Goal: Task Accomplishment & Management: Manage account settings

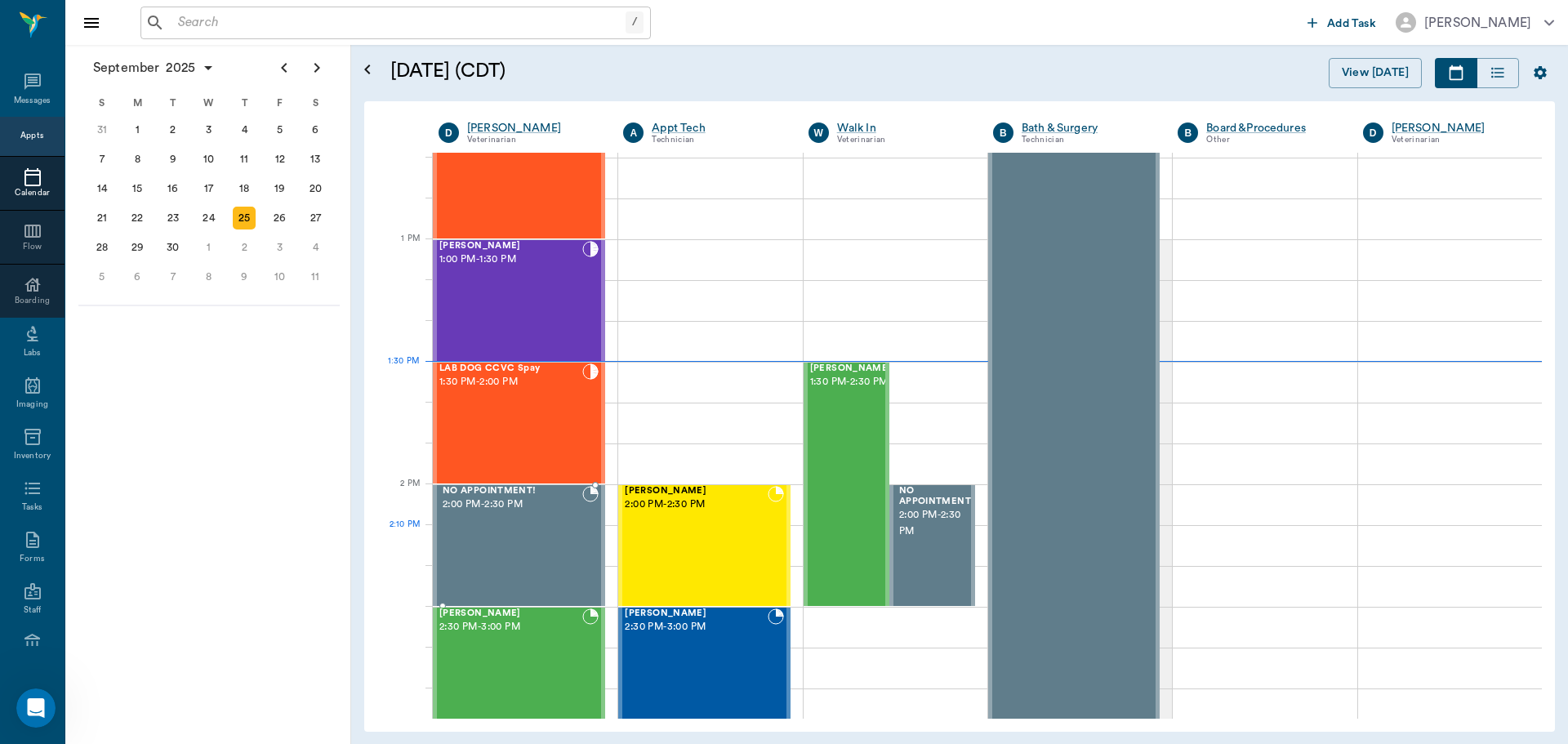
scroll to position [1146, 0]
click at [849, 500] on div "[PERSON_NAME] 1:30 PM - 2:30 PM" at bounding box center [851, 484] width 82 height 242
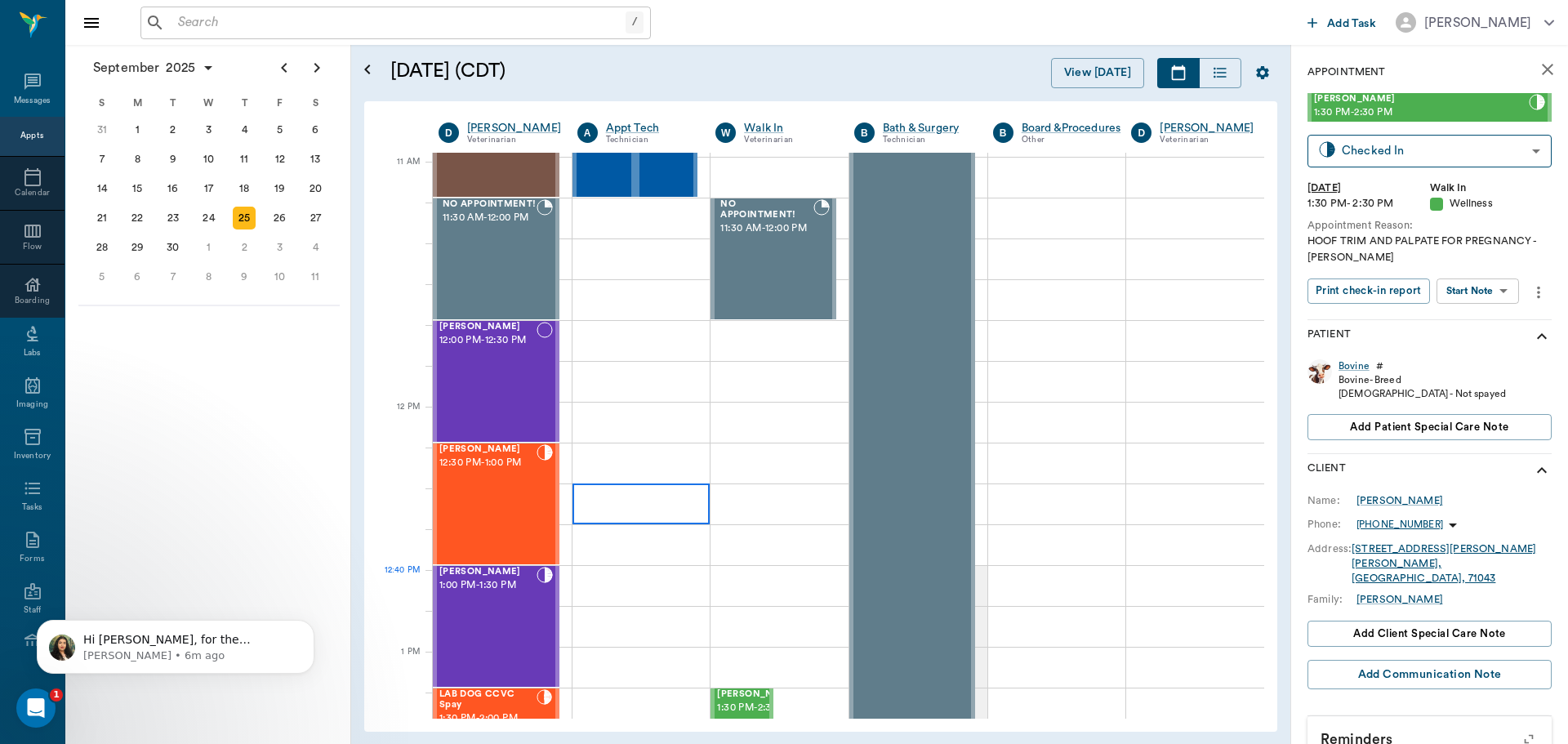
scroll to position [492, 0]
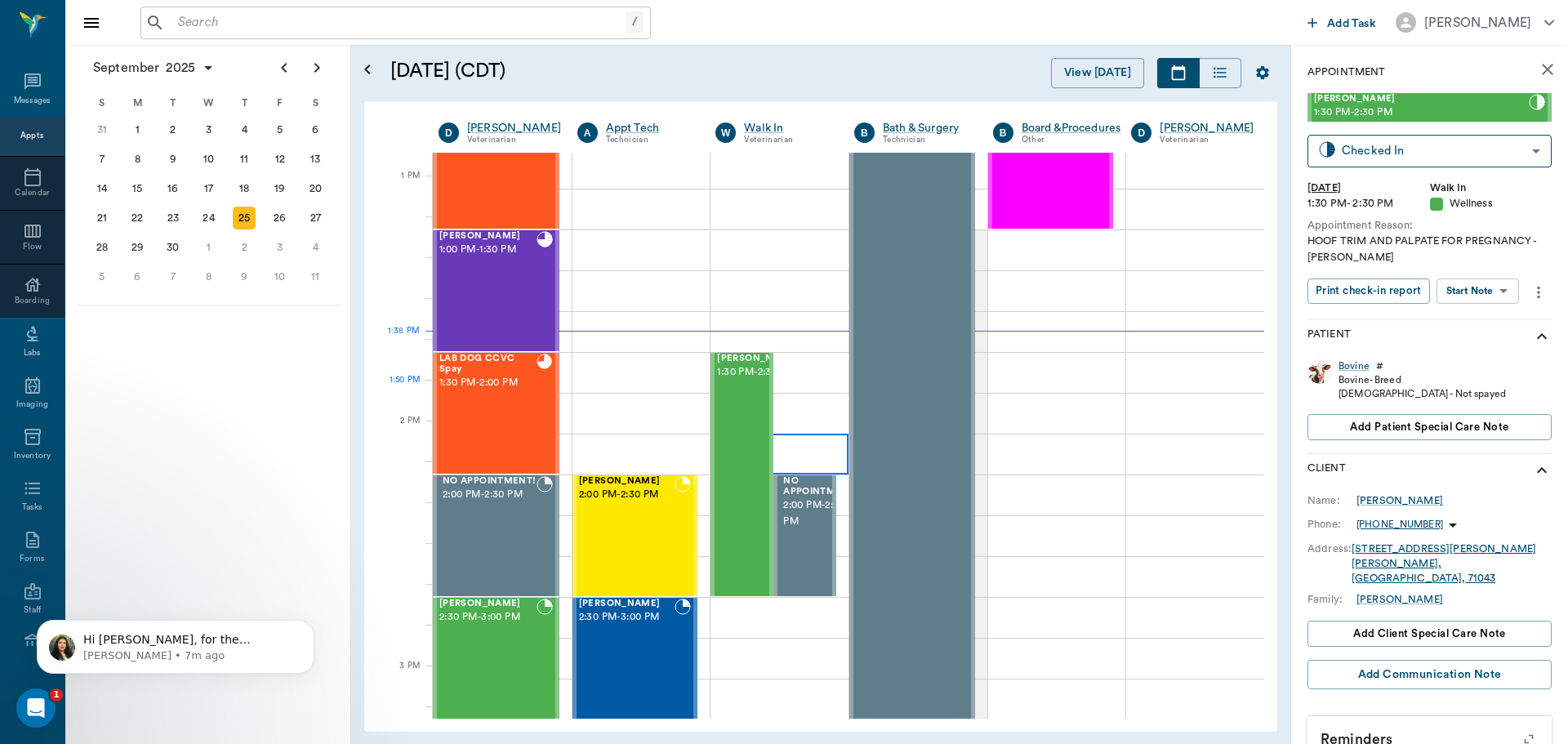
scroll to position [1228, 0]
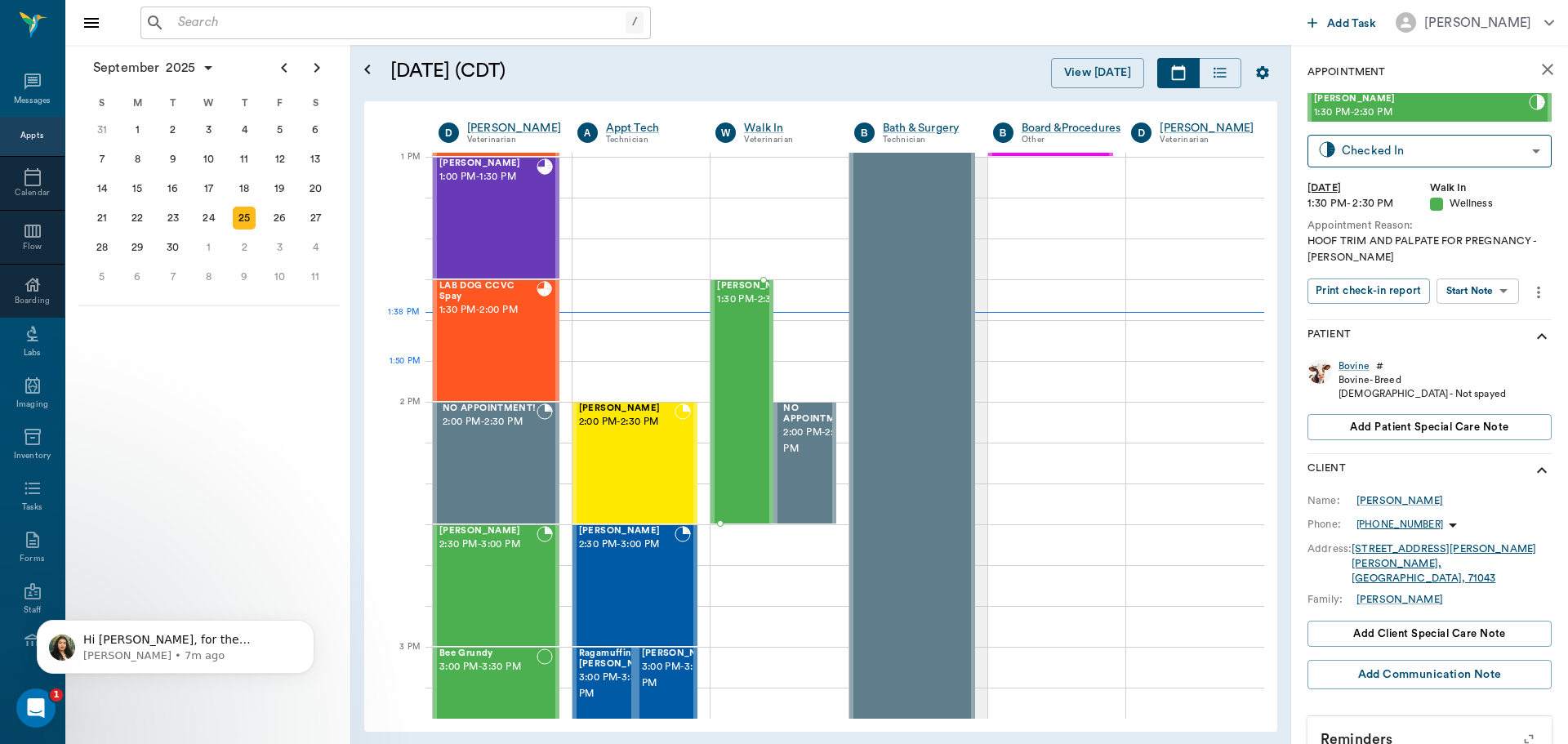
click at [747, 375] on div "Bovine Ferguson 1:30 PM - 2:30 PM" at bounding box center [758, 402] width 82 height 242
click at [495, 562] on div "Sadie Deming 2:30 PM - 3:00 PM" at bounding box center [487, 586] width 97 height 119
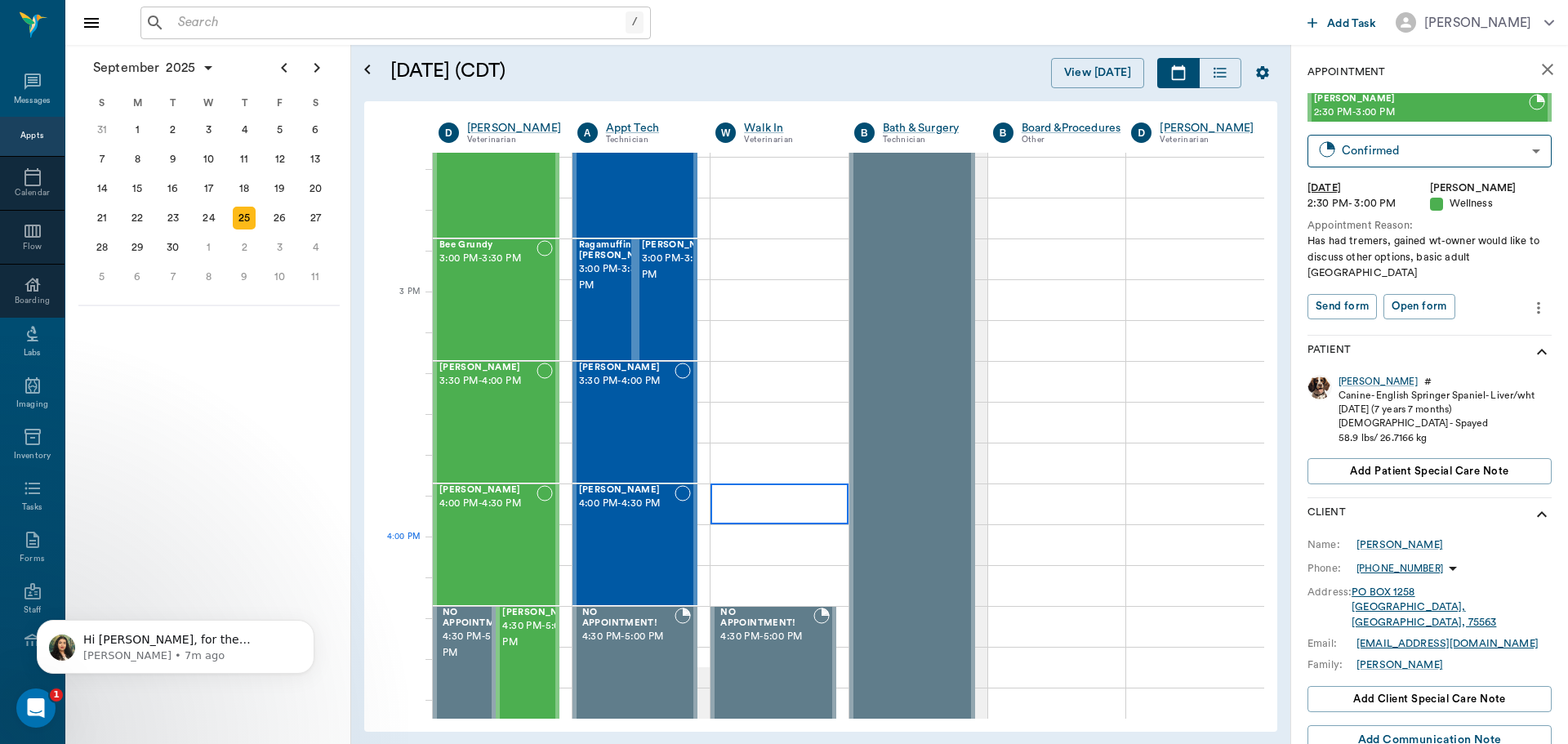
scroll to position [1554, 0]
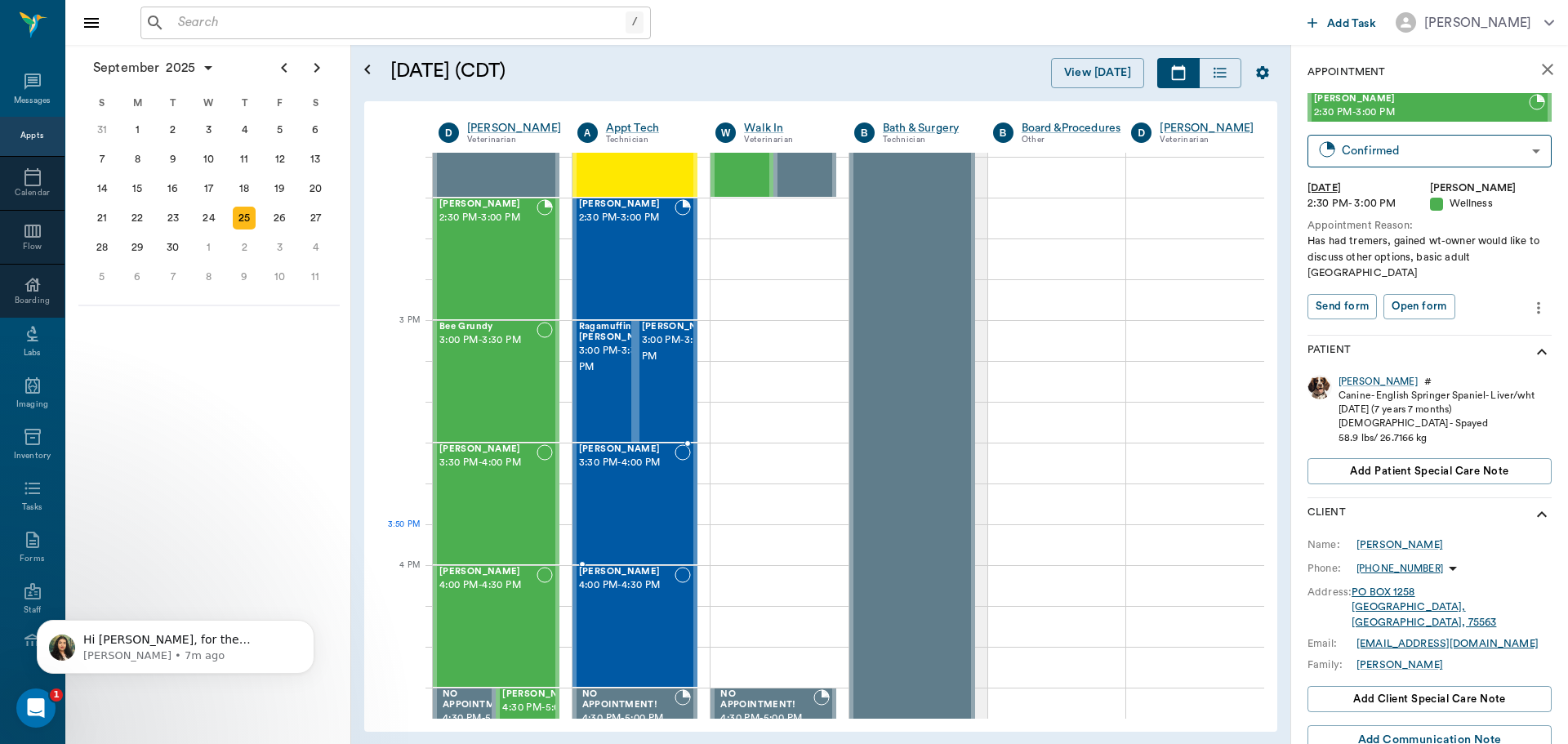
click at [649, 513] on div "Remi Henderson 3:30 PM - 4:00 PM" at bounding box center [627, 504] width 96 height 119
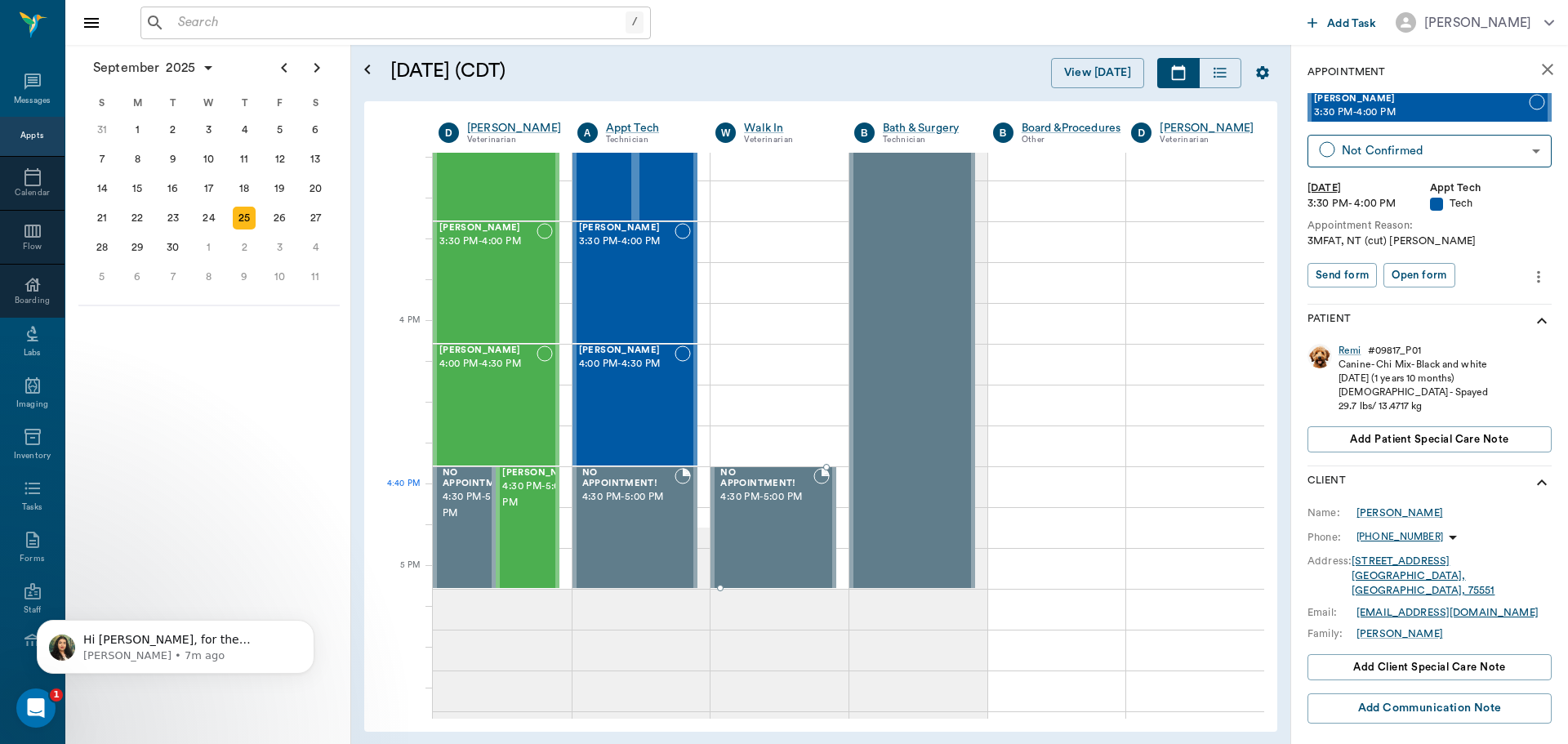
scroll to position [1800, 0]
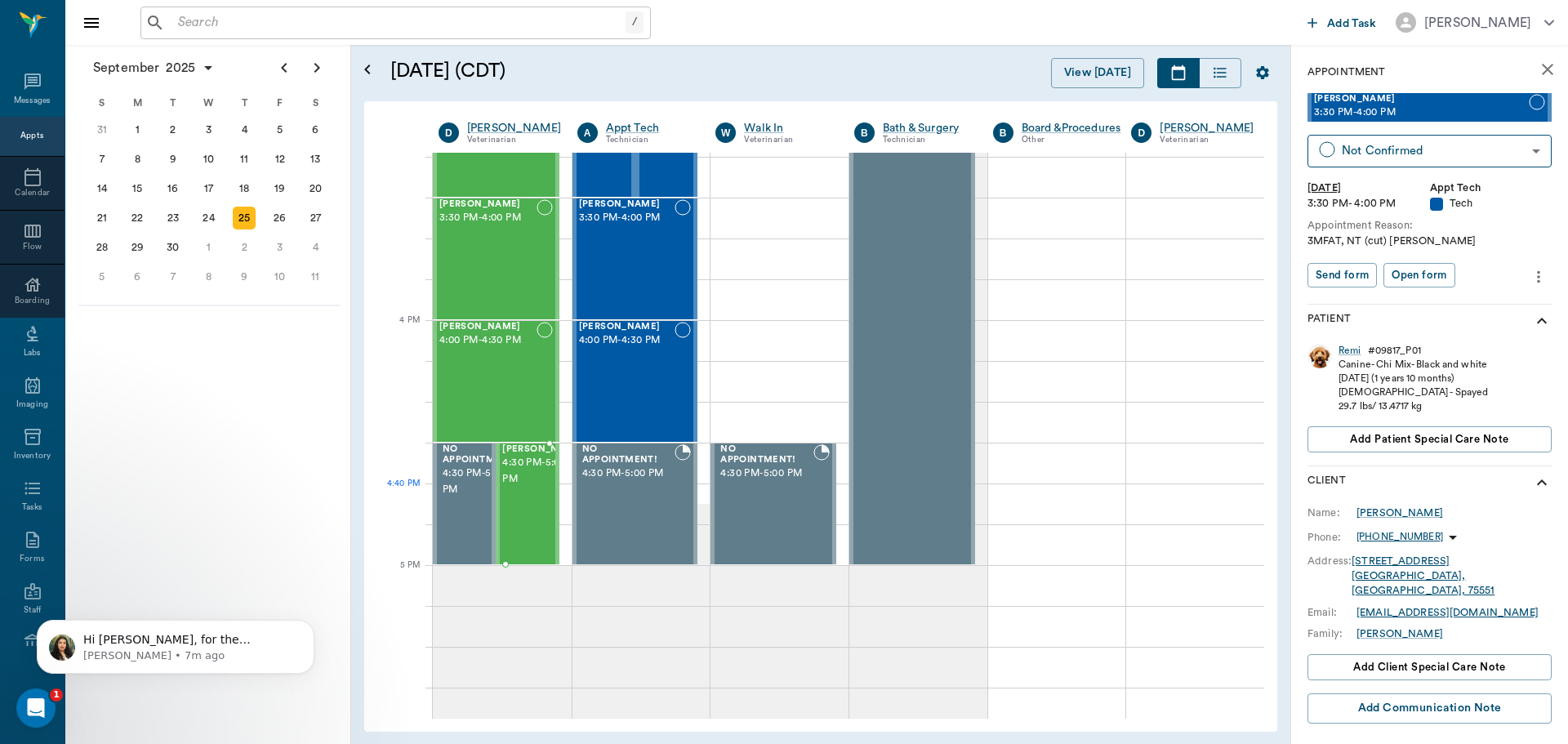
click at [536, 488] on span "4:30 PM - 5:00 PM" at bounding box center [543, 471] width 82 height 32
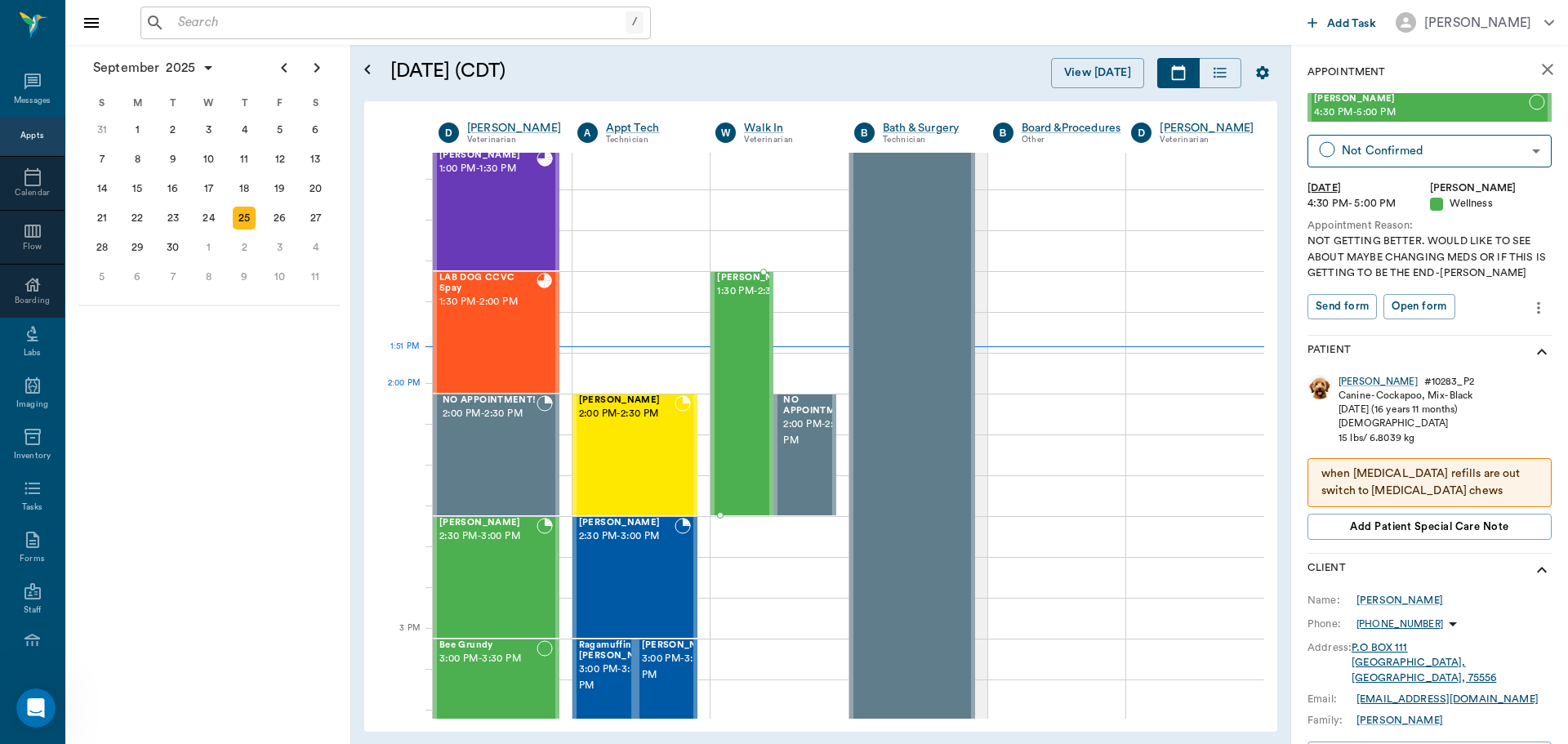
scroll to position [1228, 0]
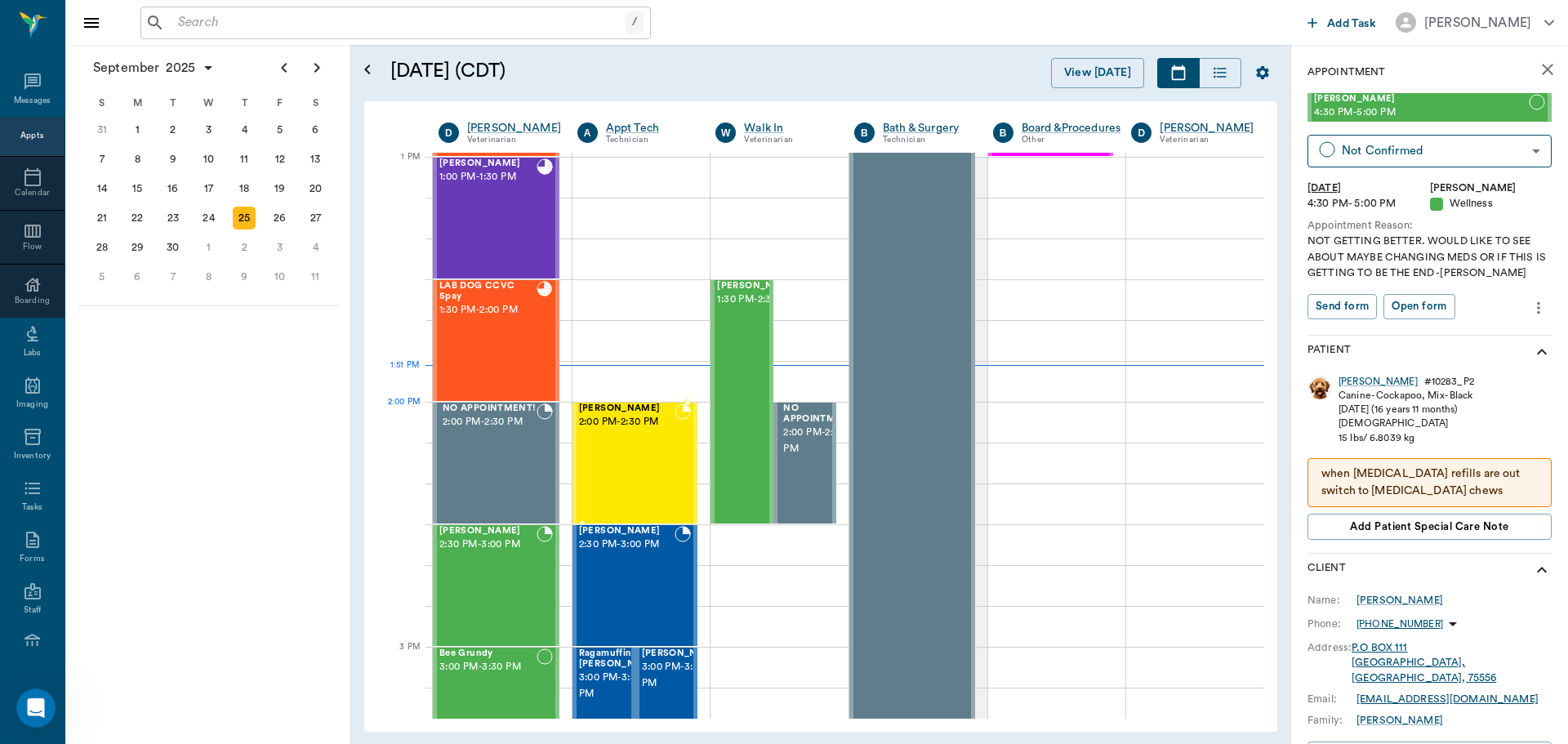
click at [642, 424] on span "2:00 PM - 2:30 PM" at bounding box center [627, 423] width 96 height 17
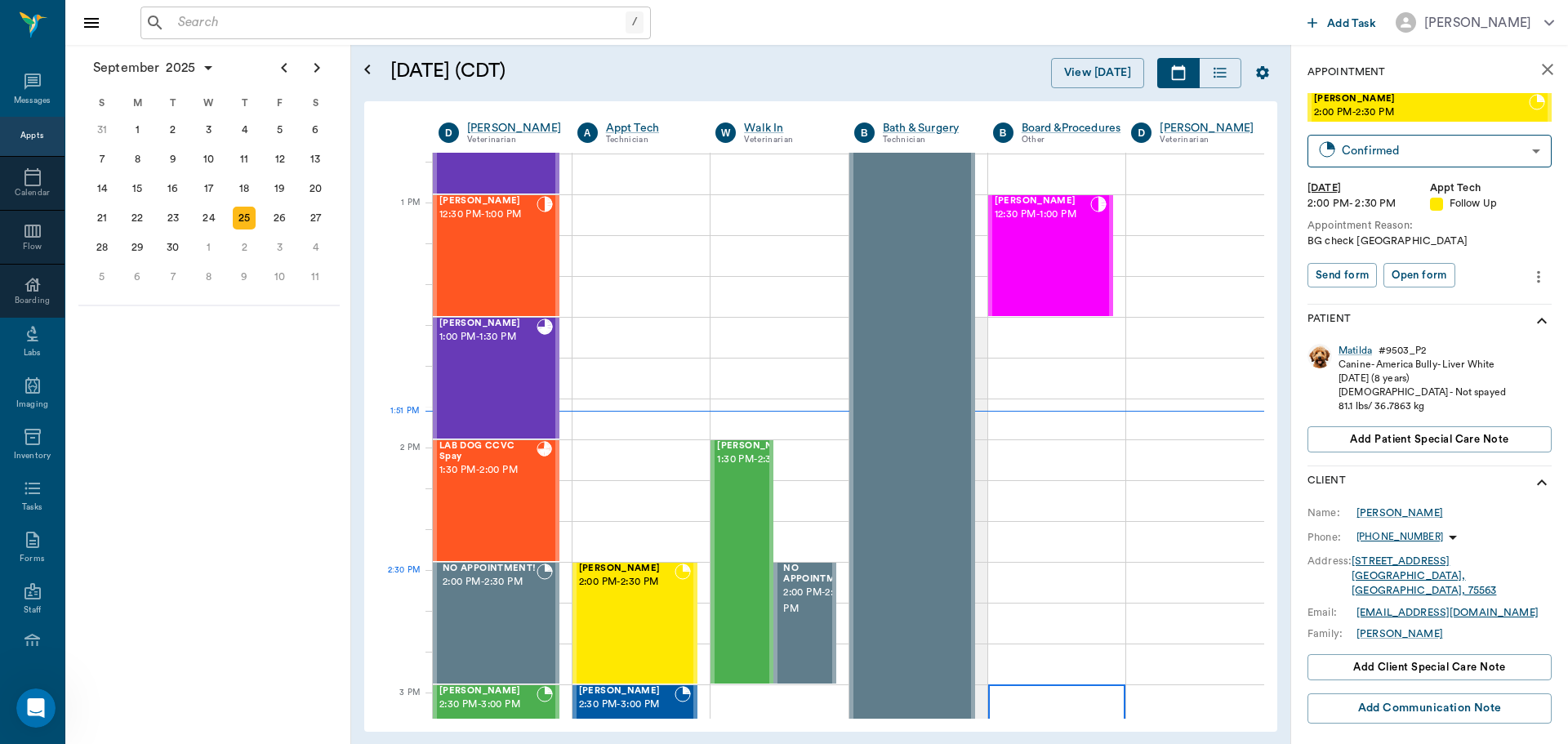
scroll to position [1064, 0]
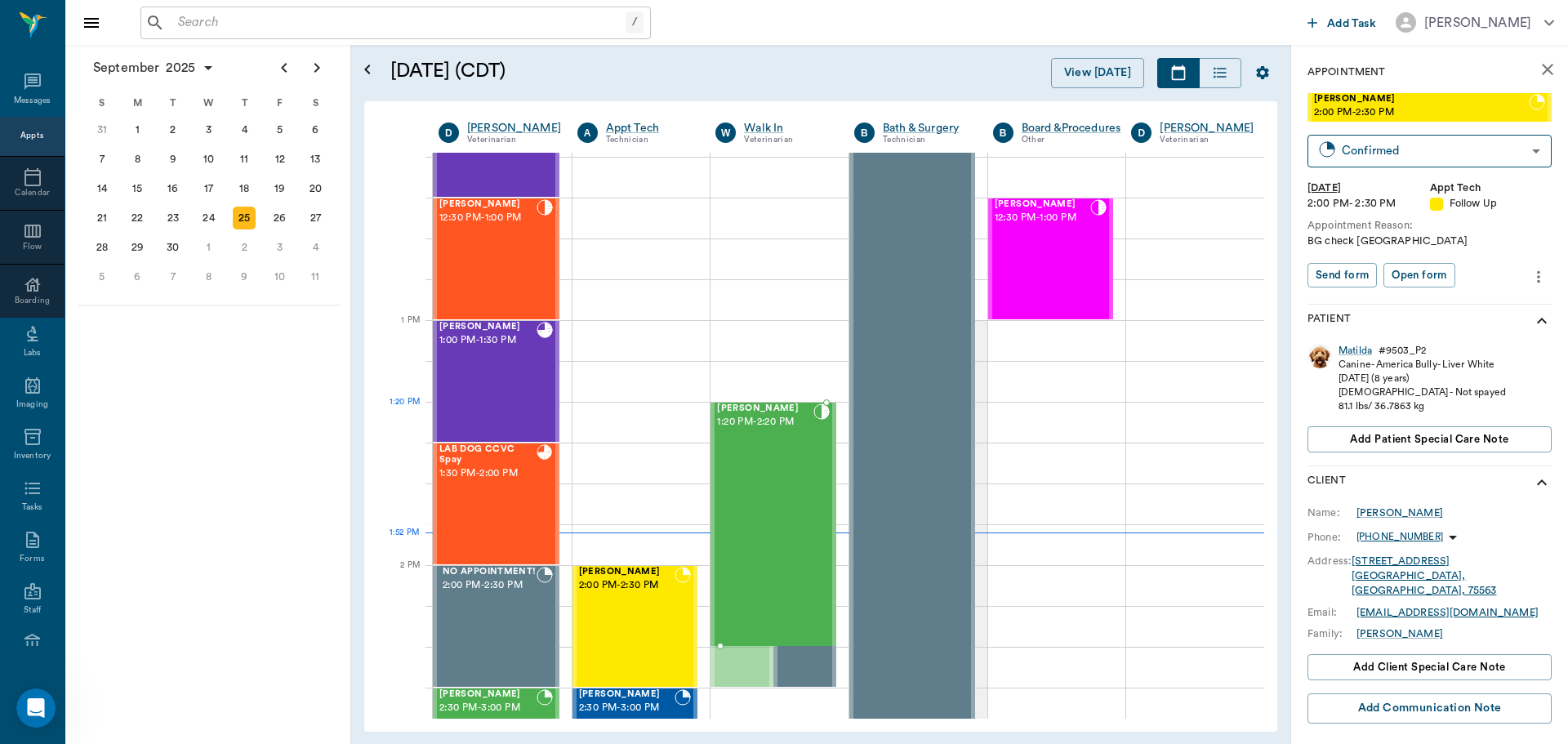
drag, startPoint x: 727, startPoint y: 568, endPoint x: 728, endPoint y: 534, distance: 34.0
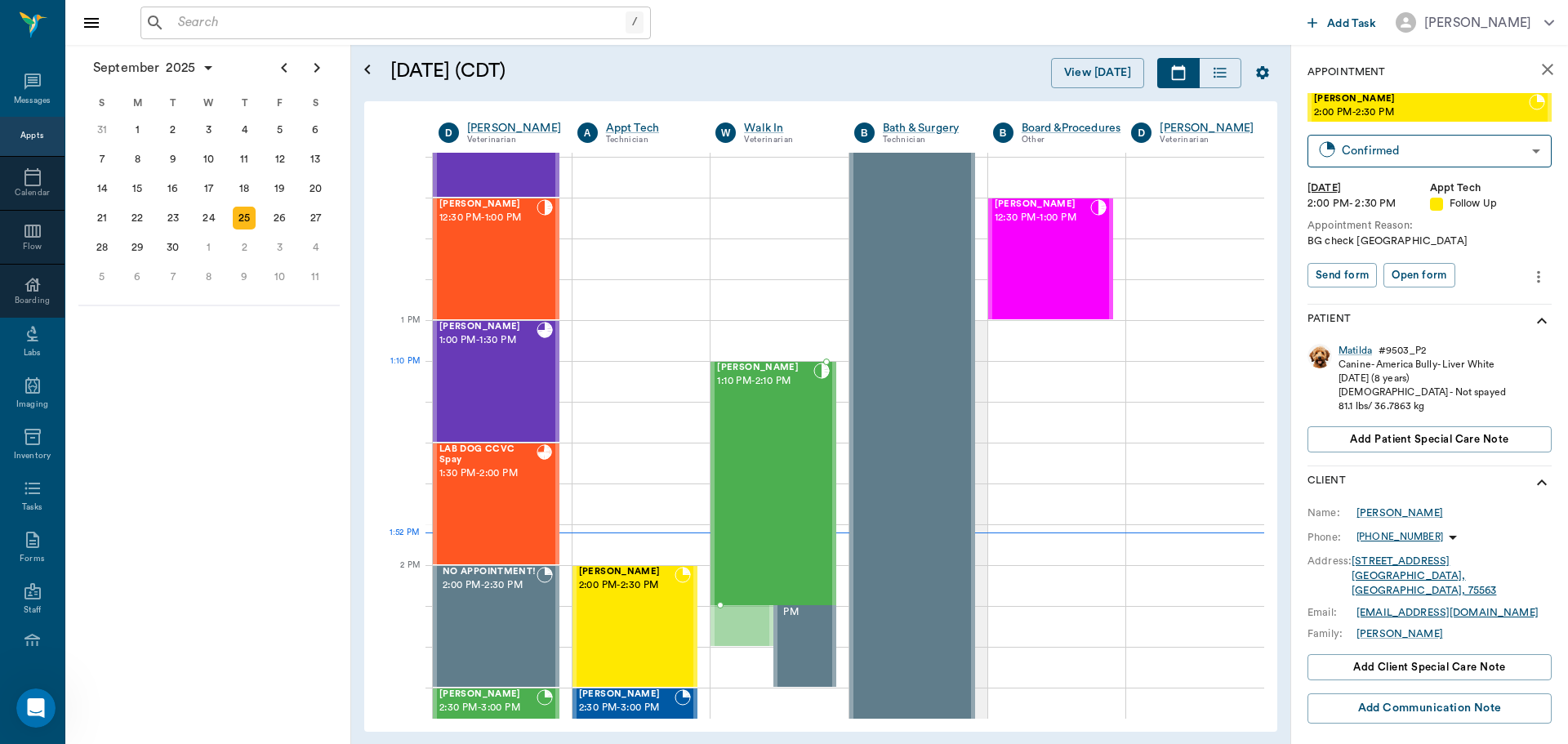
drag, startPoint x: 728, startPoint y: 534, endPoint x: 728, endPoint y: 500, distance: 34.0
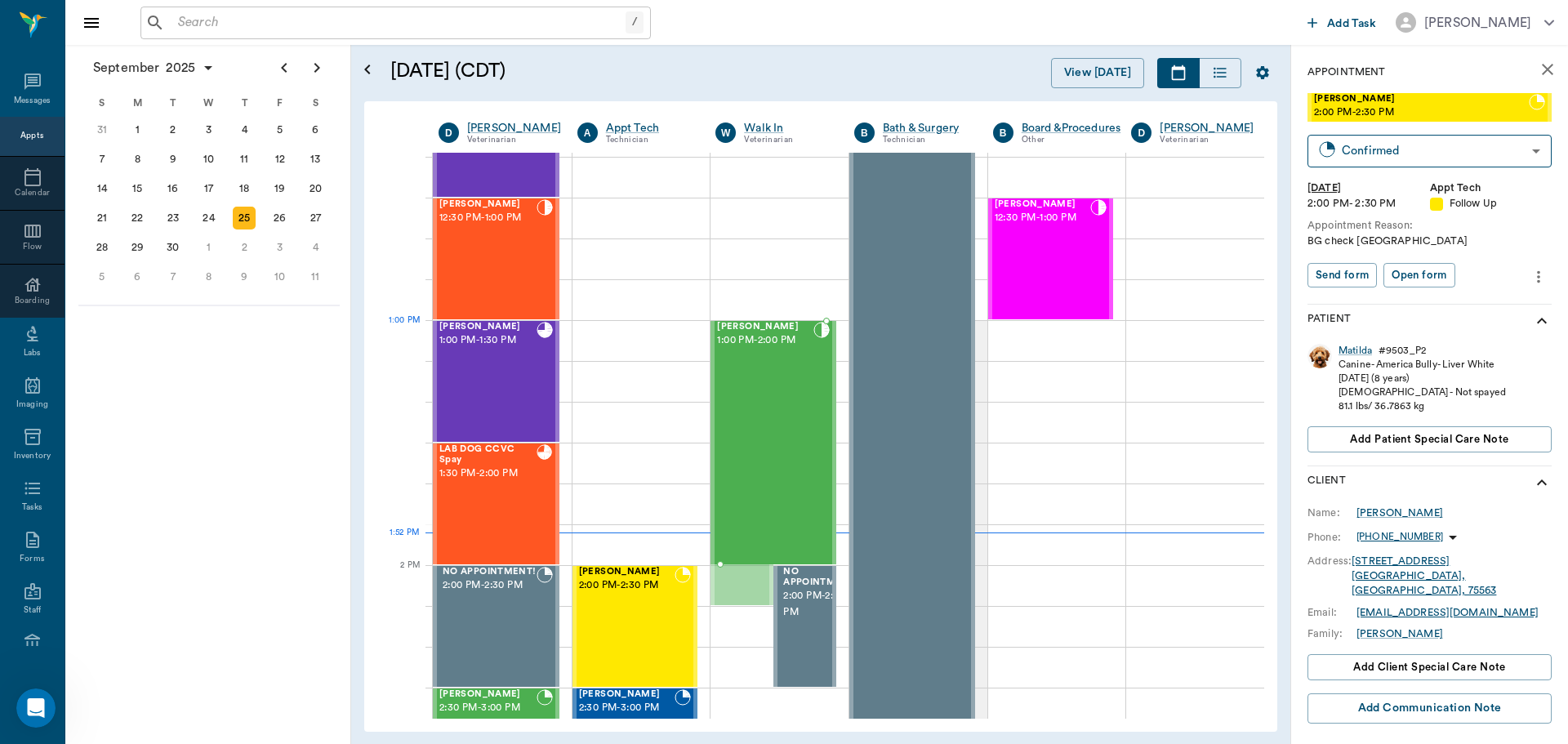
drag, startPoint x: 728, startPoint y: 500, endPoint x: 729, endPoint y: 489, distance: 11.0
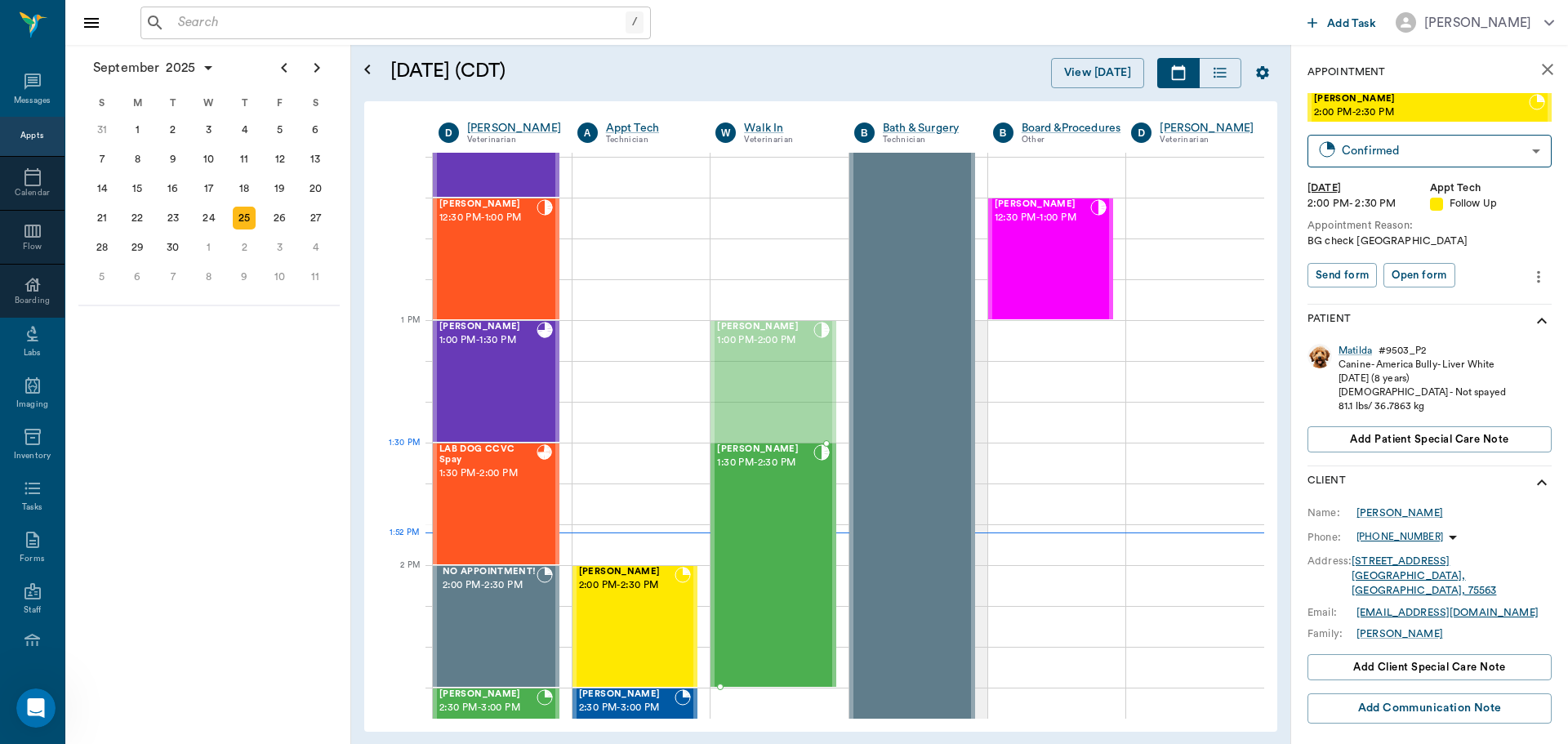
drag, startPoint x: 748, startPoint y: 415, endPoint x: 723, endPoint y: 556, distance: 143.2
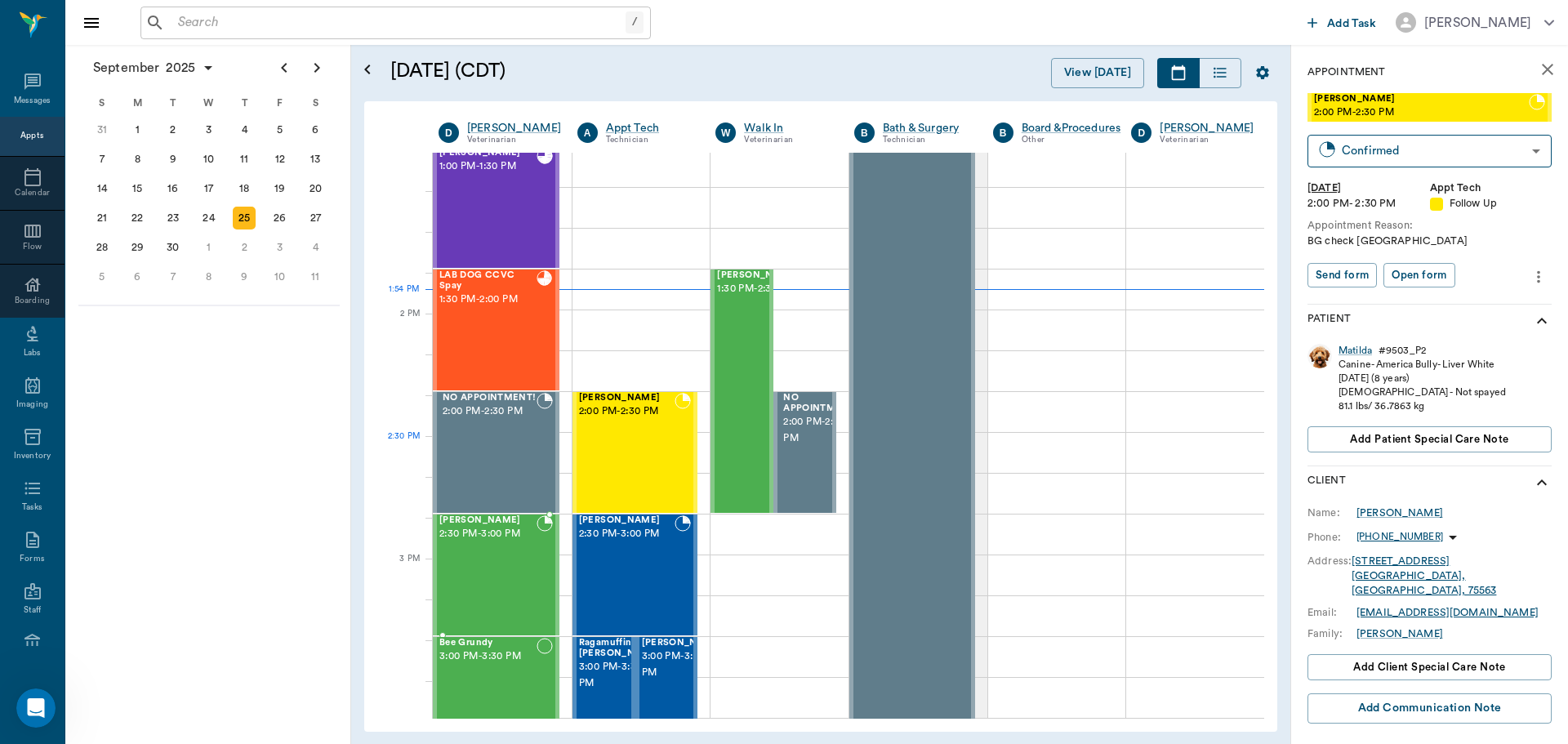
scroll to position [1389, 0]
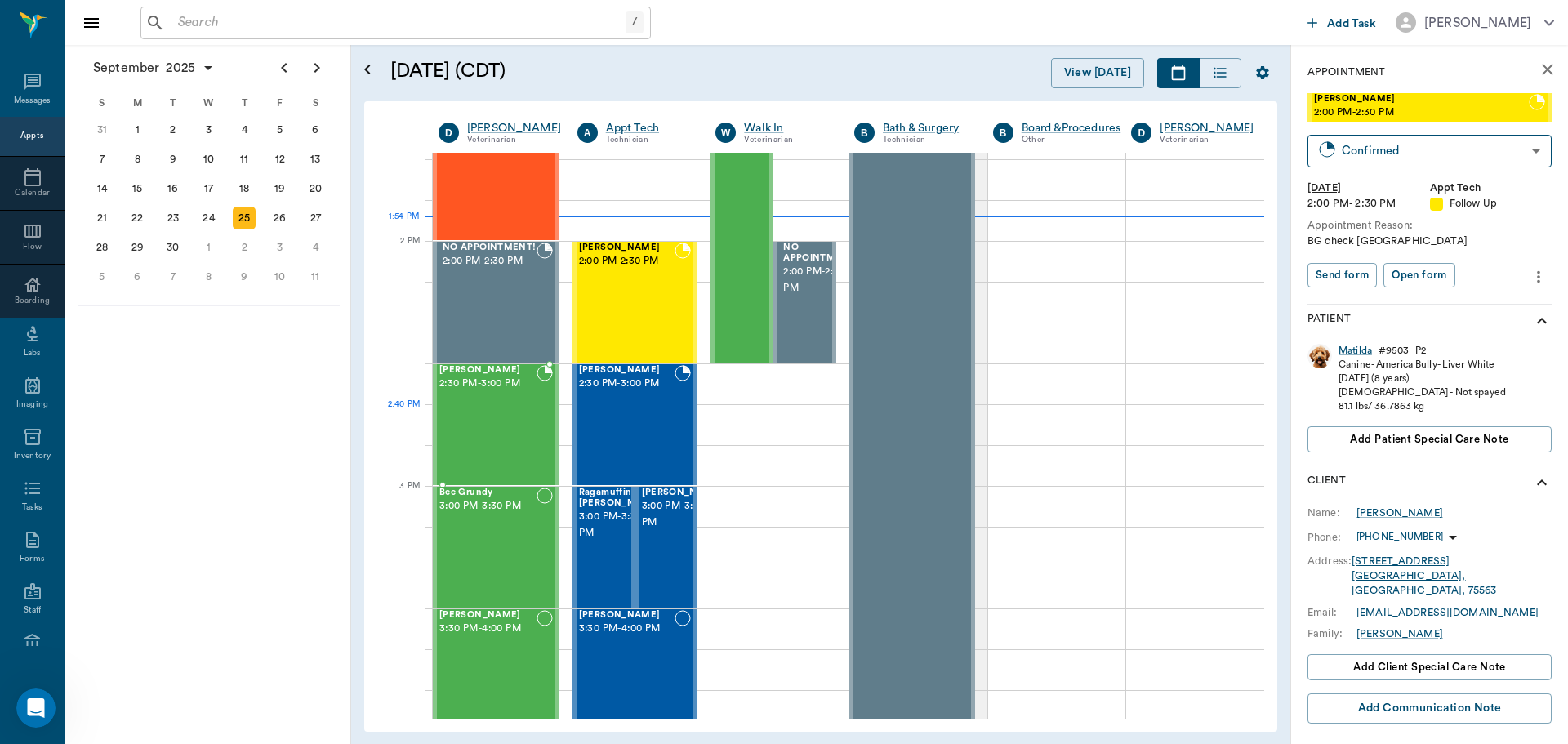
click at [492, 445] on div "Sadie Deming 2:30 PM - 3:00 PM" at bounding box center [487, 425] width 97 height 119
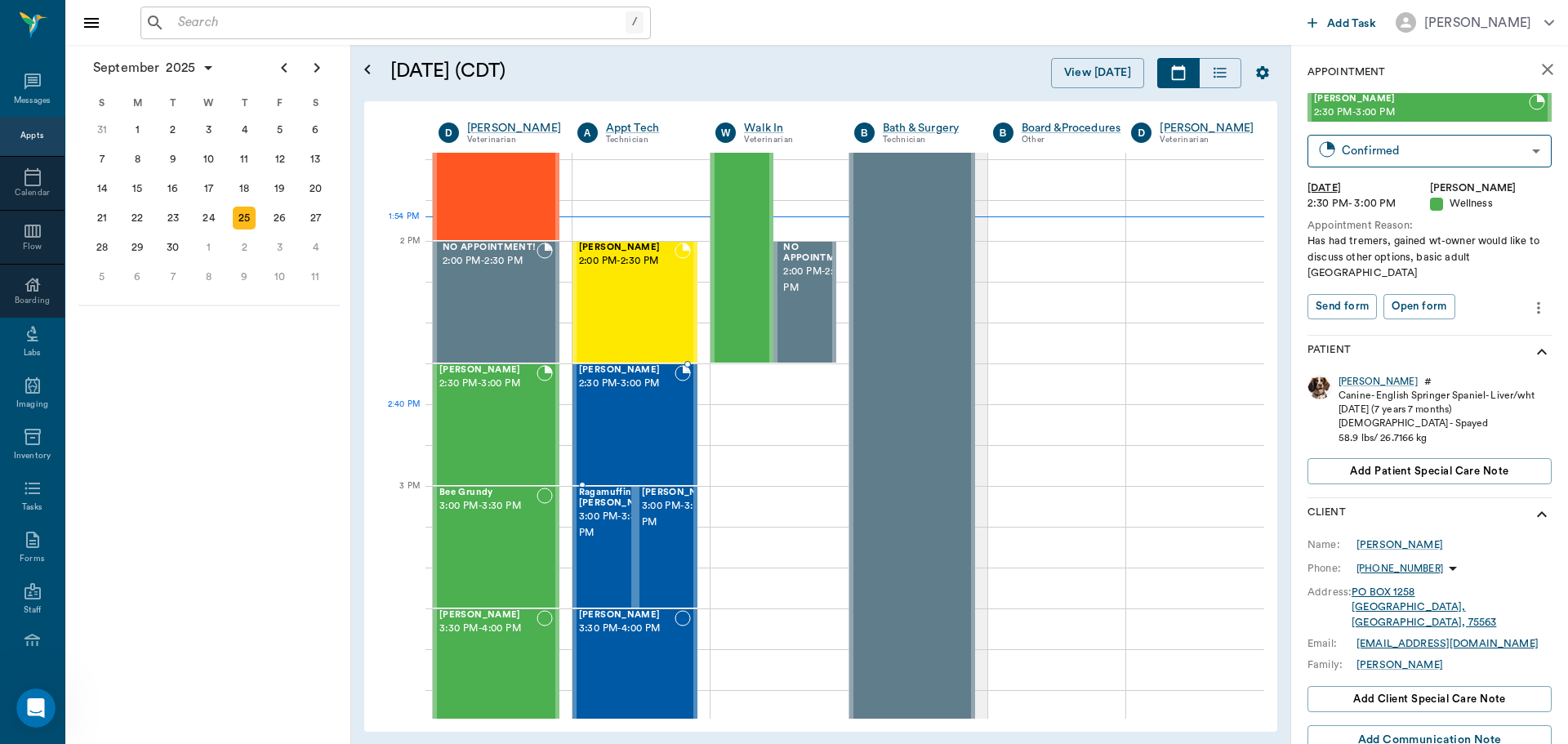
click at [598, 425] on div "Tiny Shelton 2:30 PM - 3:00 PM" at bounding box center [627, 425] width 96 height 119
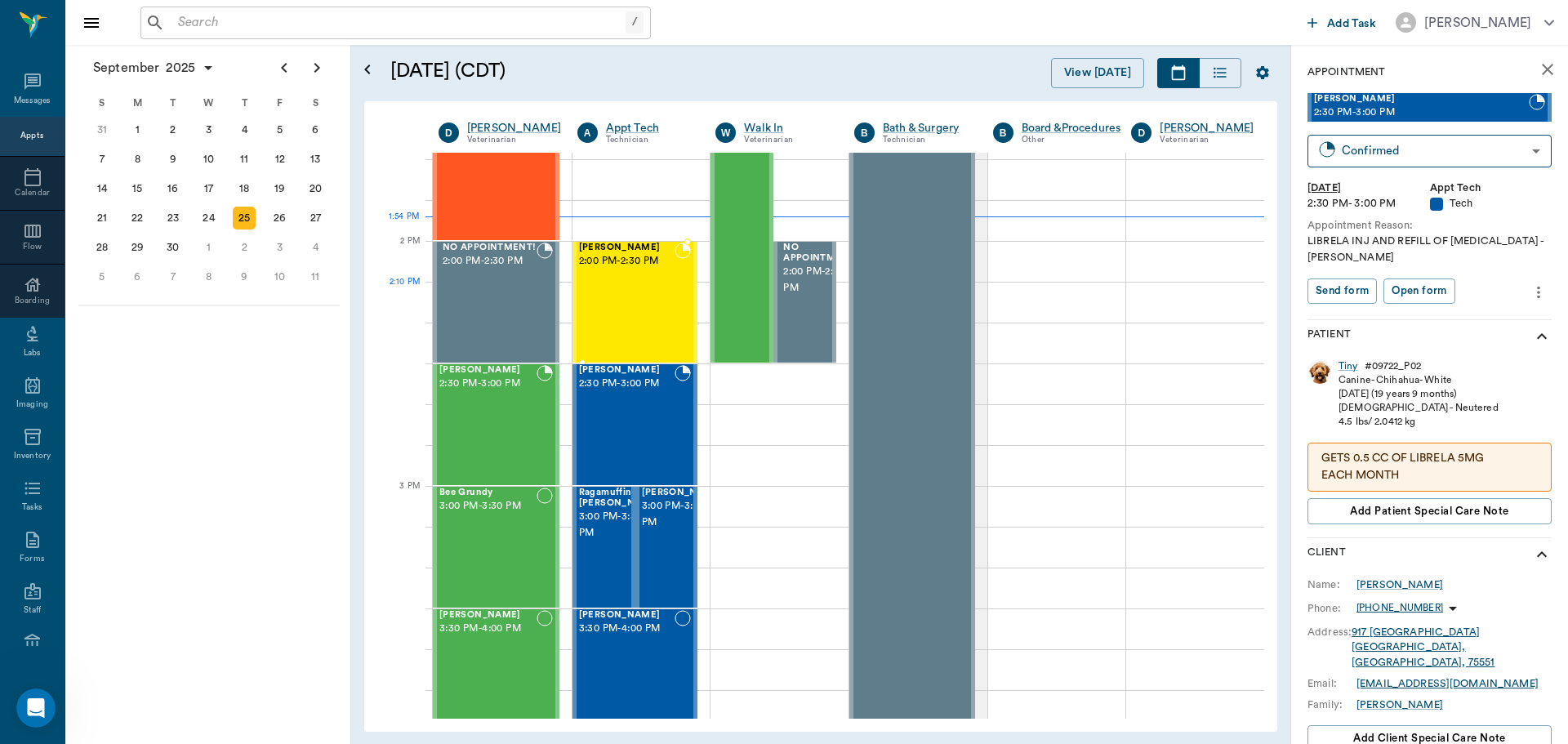
click at [621, 312] on div "Matilda Carter 2:00 PM - 2:30 PM" at bounding box center [627, 302] width 96 height 119
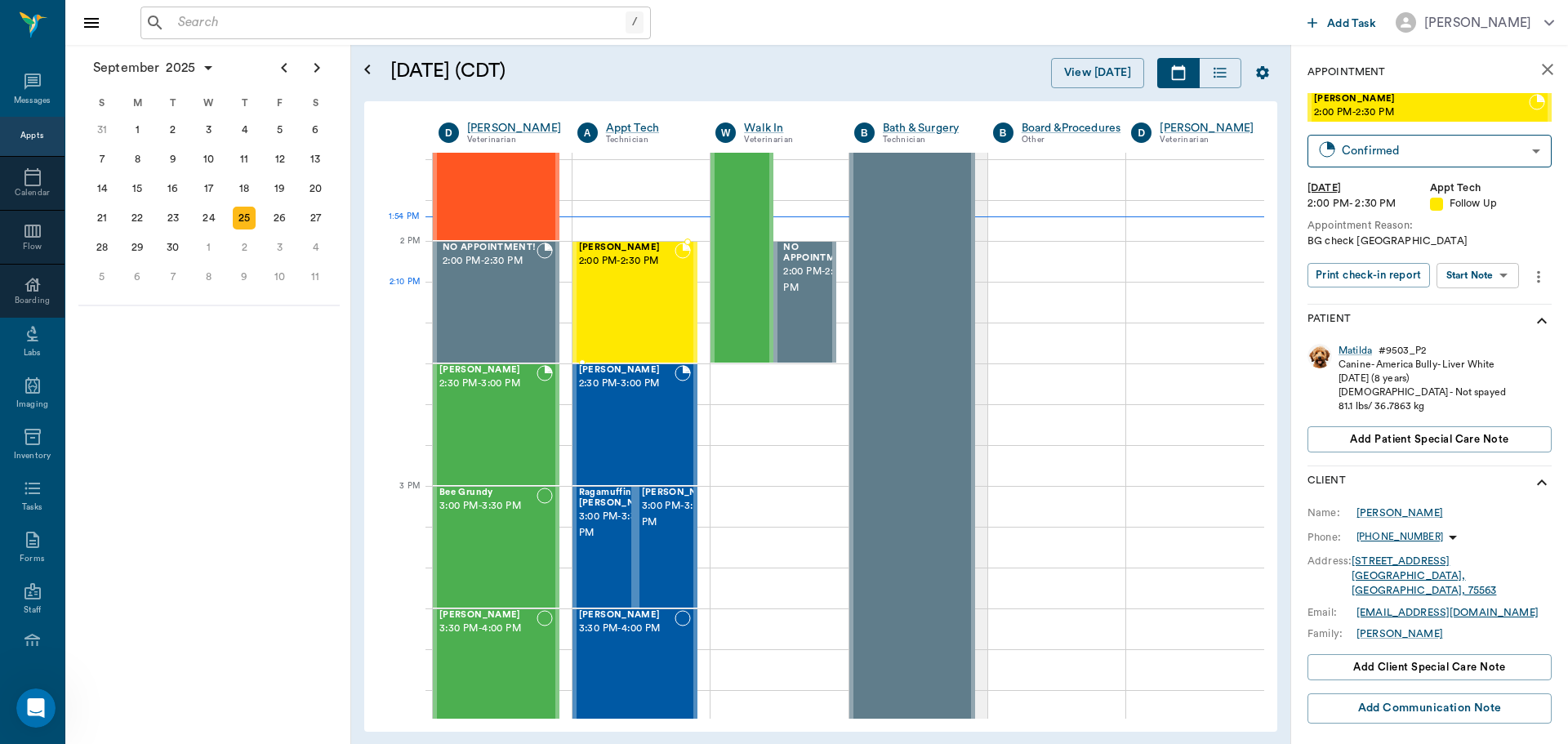
type input "CHECKED_IN"
click at [650, 271] on div "Matilda Carter 2:00 PM - 2:30 PM" at bounding box center [627, 302] width 96 height 119
click at [1364, 345] on div "Matilda" at bounding box center [1355, 350] width 33 height 14
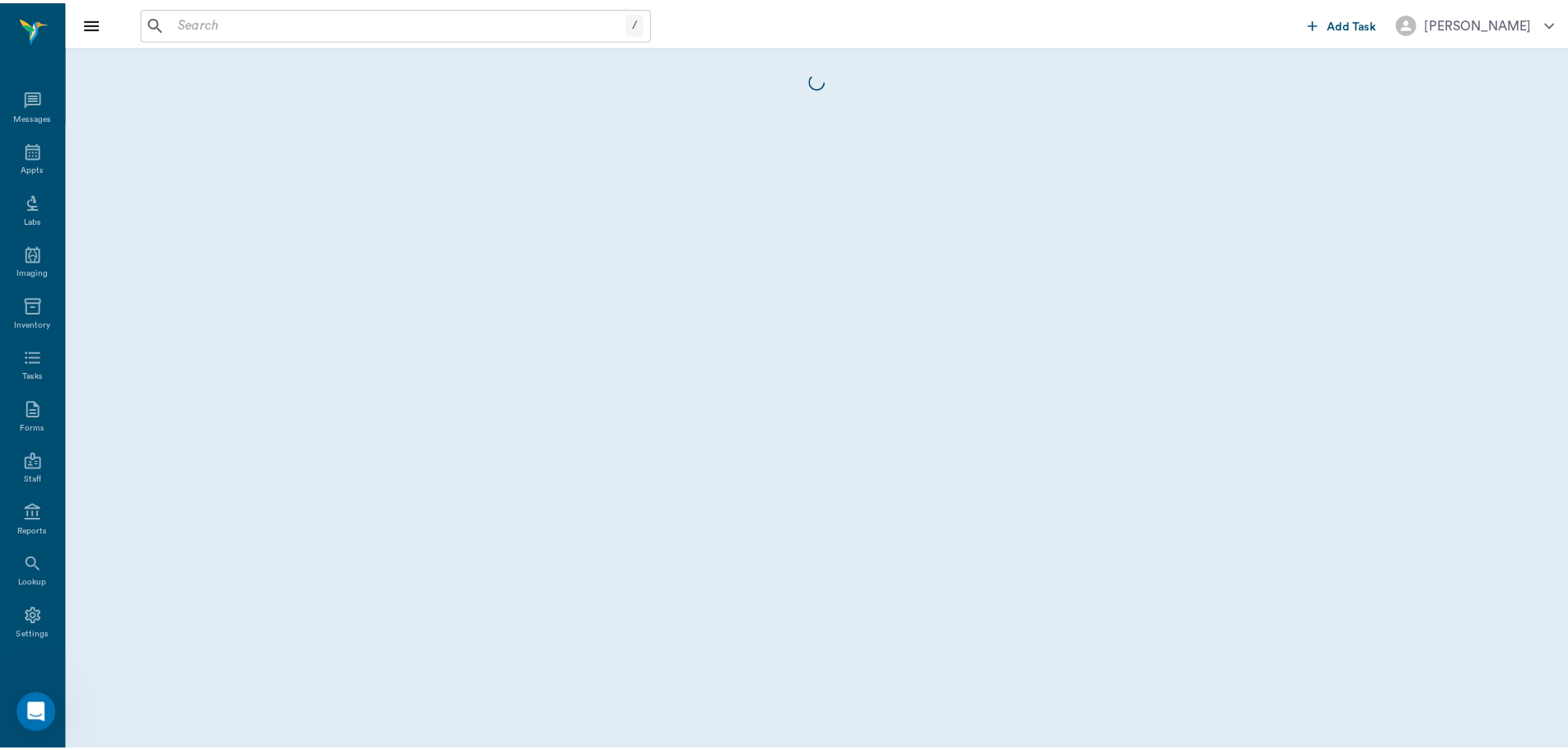
scroll to position [8, 0]
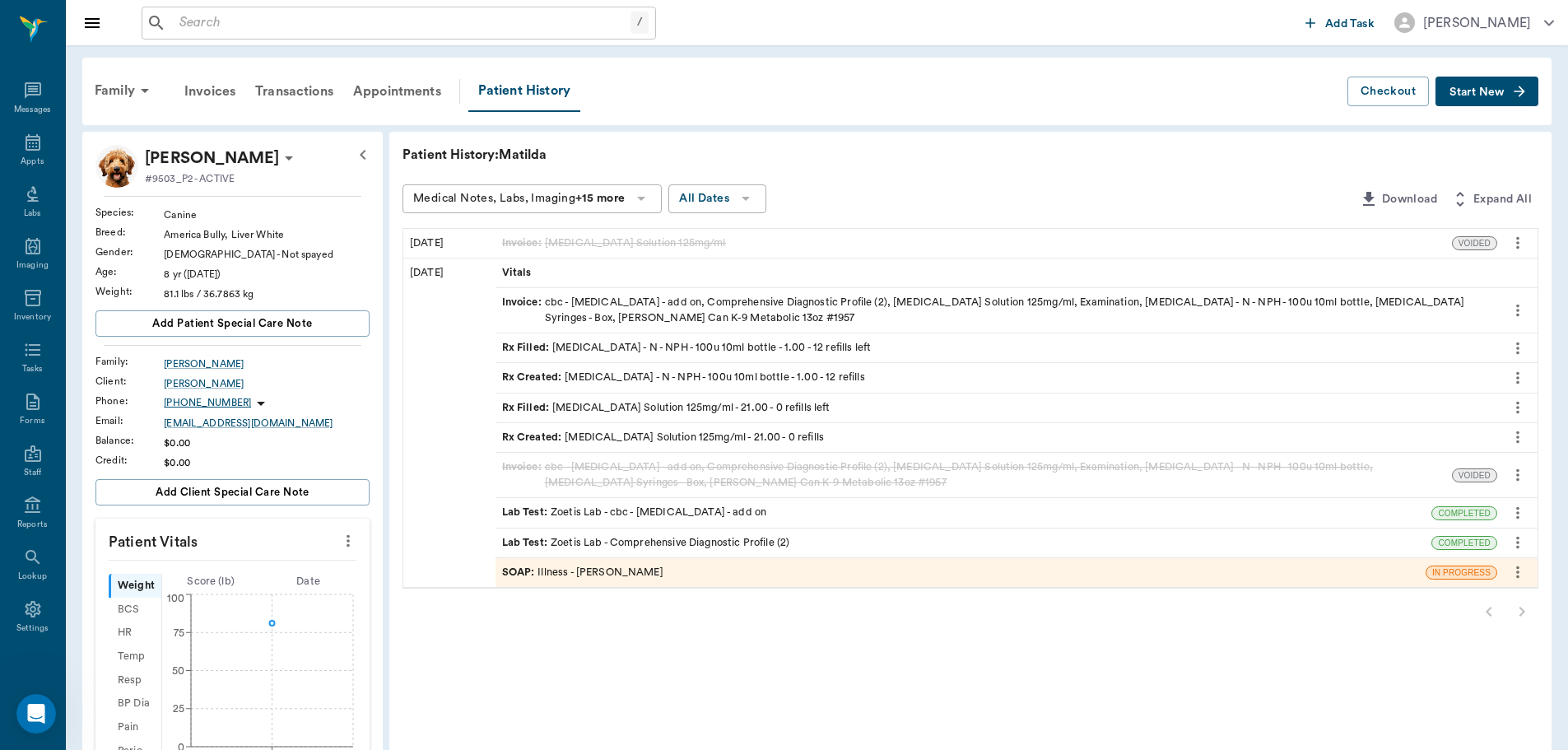
click at [515, 434] on span "Rx Created :" at bounding box center [534, 438] width 63 height 16
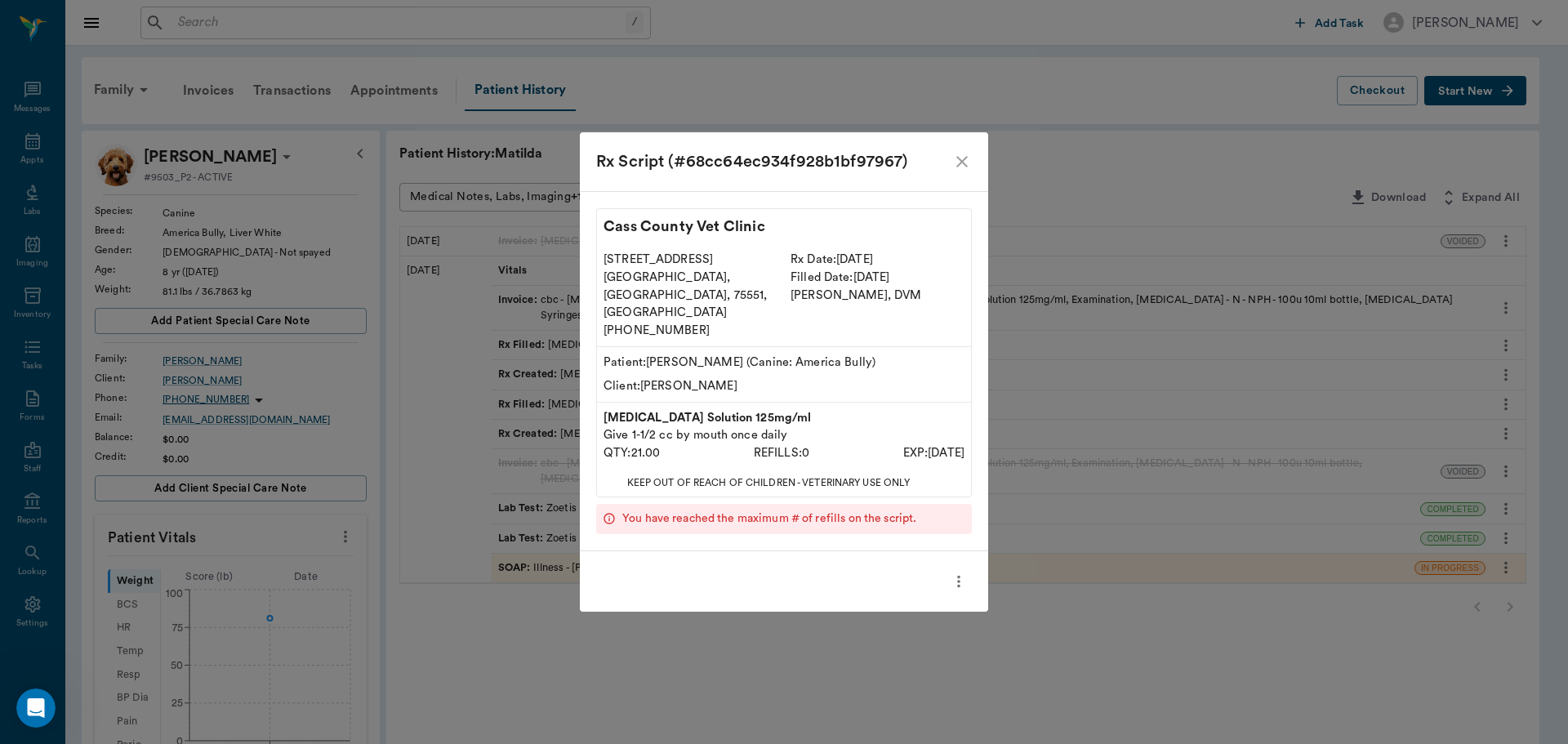
click at [963, 172] on icon "close" at bounding box center [962, 162] width 20 height 20
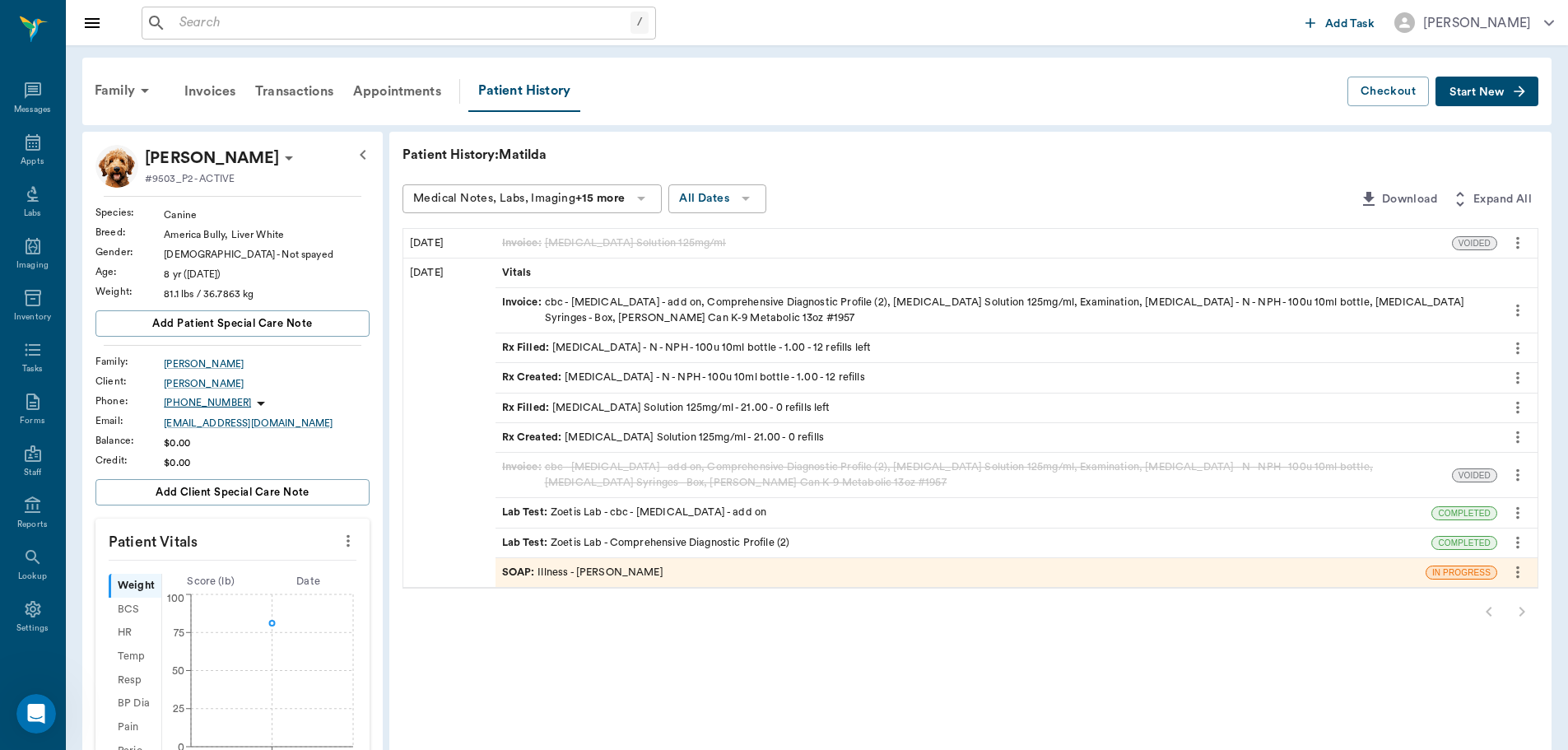
click at [524, 297] on span "Invoice :" at bounding box center [523, 310] width 43 height 31
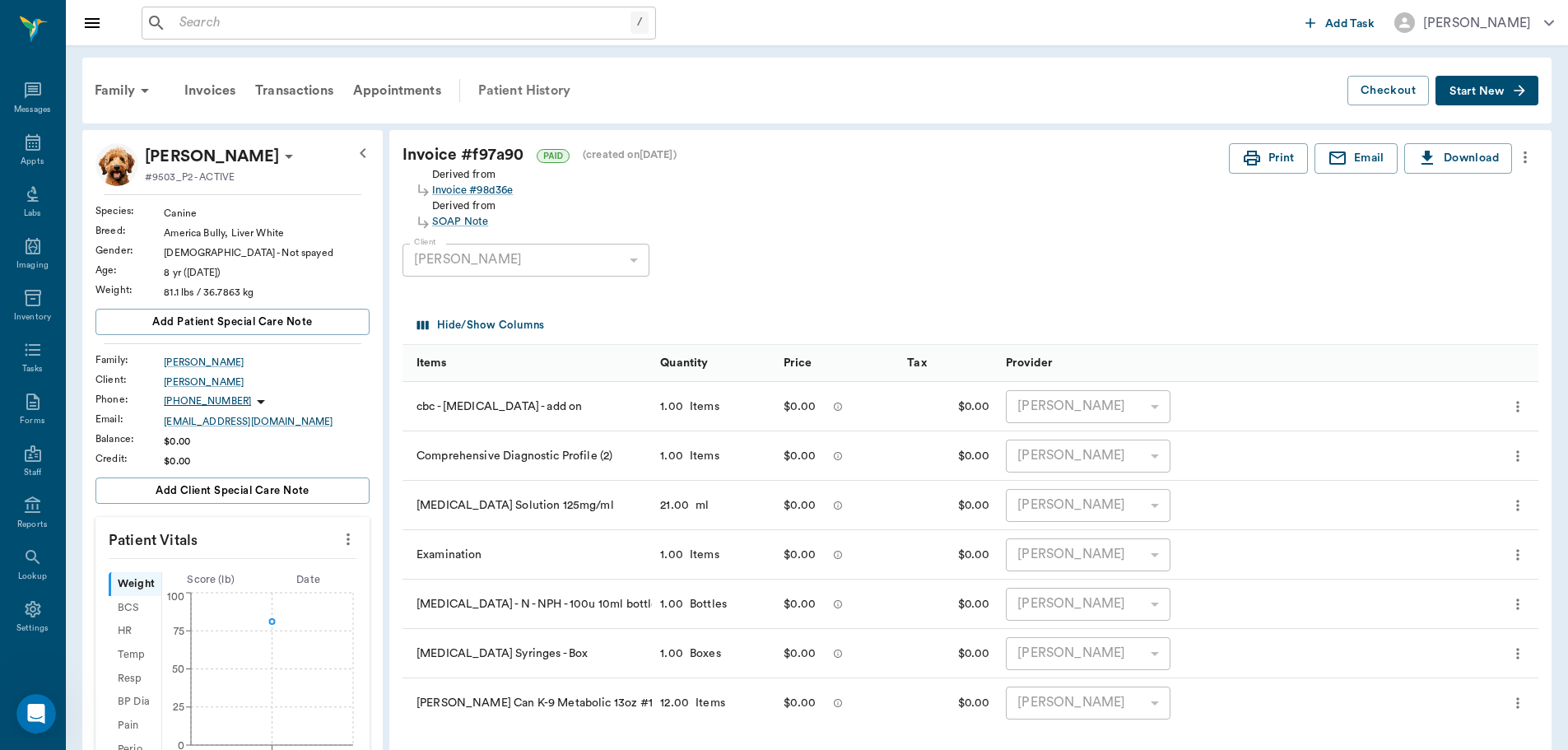
click at [539, 86] on div "Patient History" at bounding box center [524, 90] width 112 height 39
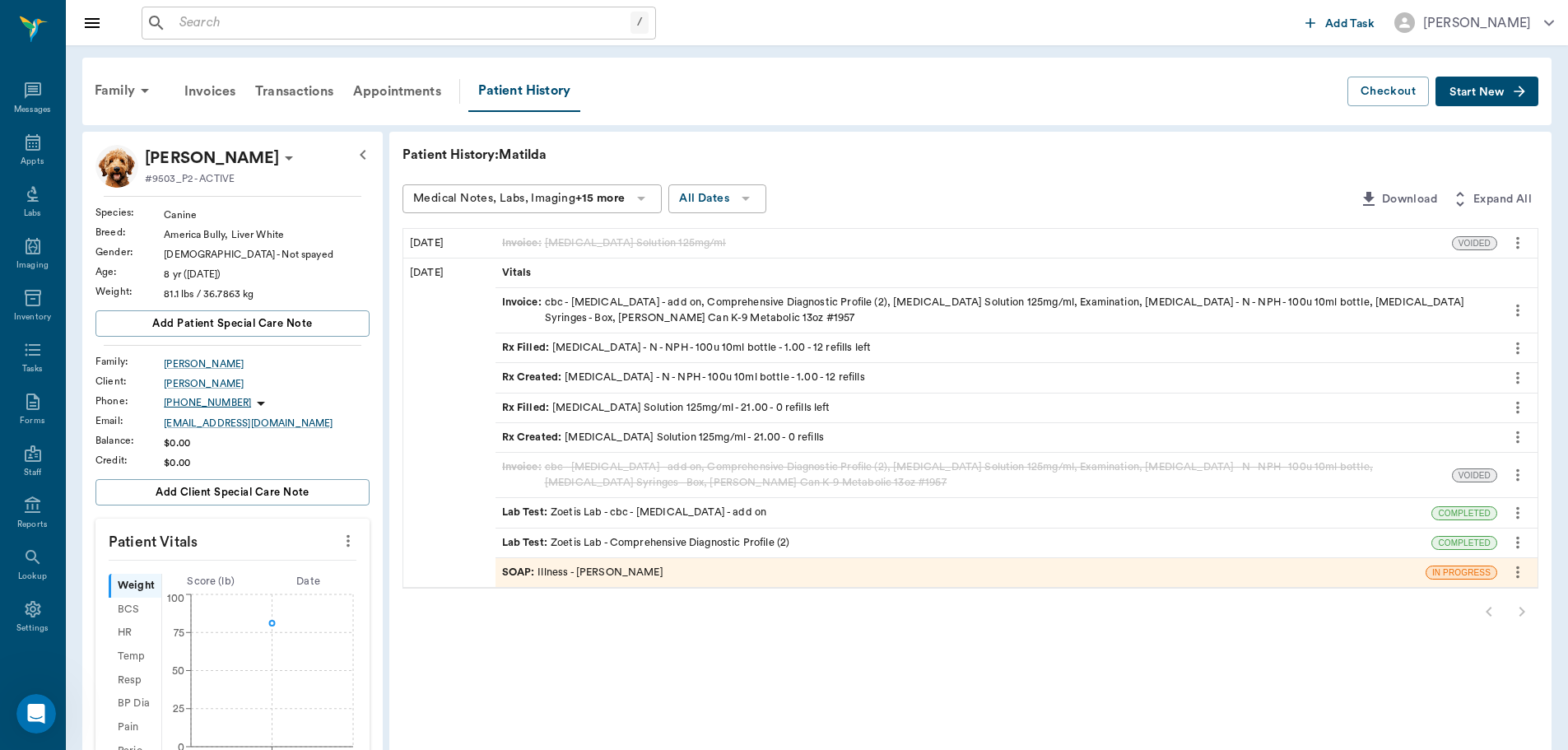
click at [550, 412] on div "Rx Filled : Enrofloxacin Solution 125mg/ml - 21.00 - 0 refills left" at bounding box center [665, 408] width 328 height 16
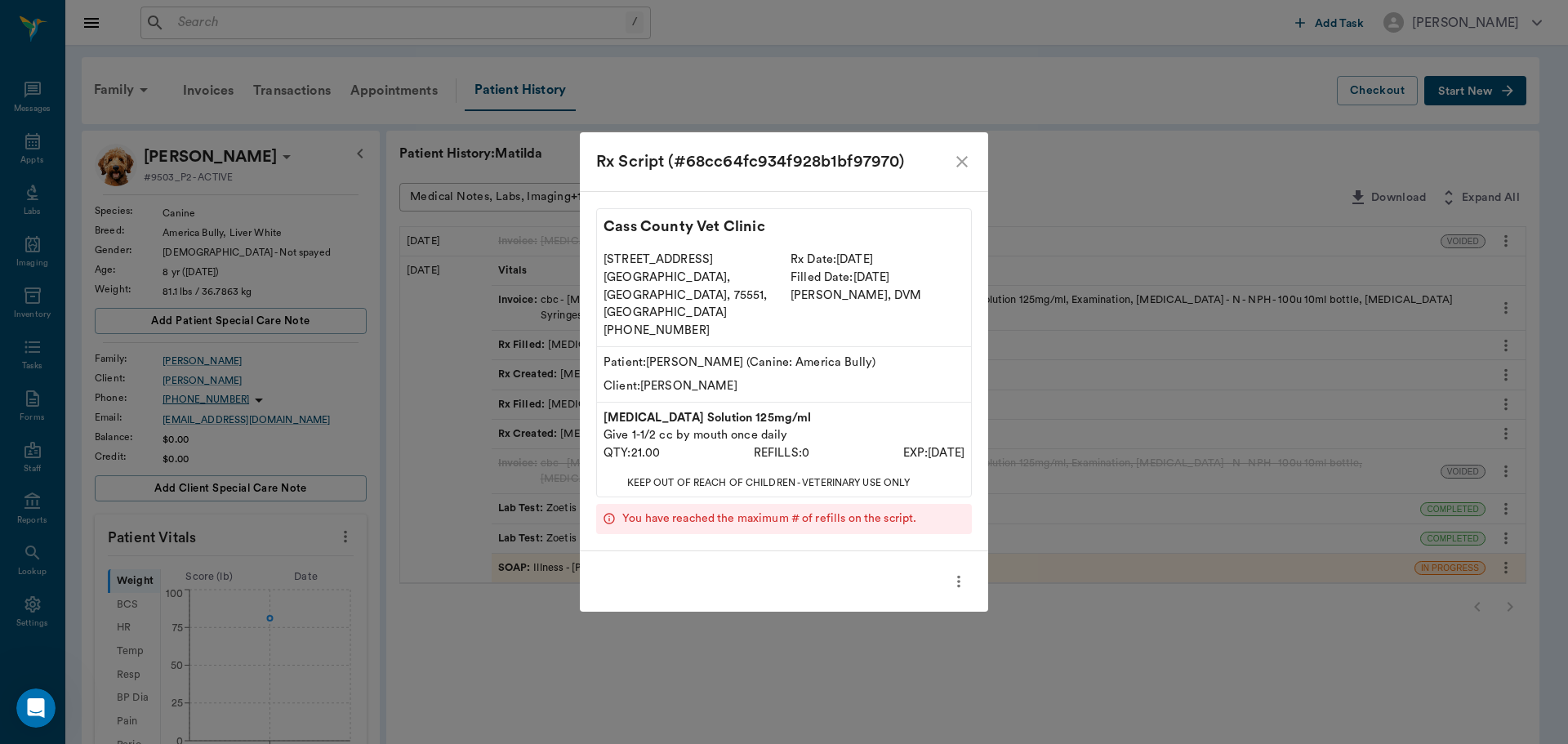
click at [955, 172] on icon "close" at bounding box center [962, 162] width 20 height 20
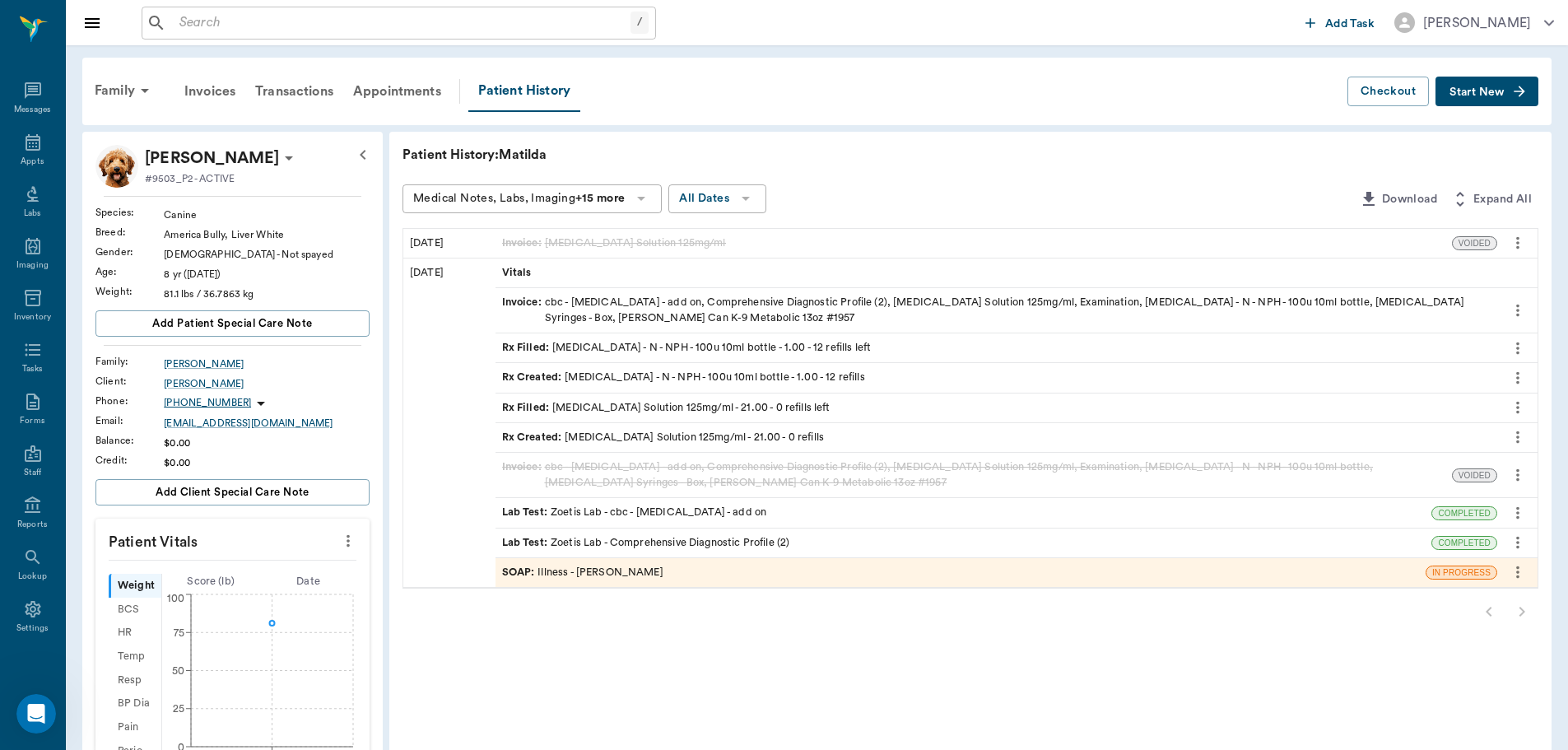
click at [502, 599] on div at bounding box center [970, 611] width 1136 height 33
click at [509, 571] on span "SOAP :" at bounding box center [519, 572] width 36 height 16
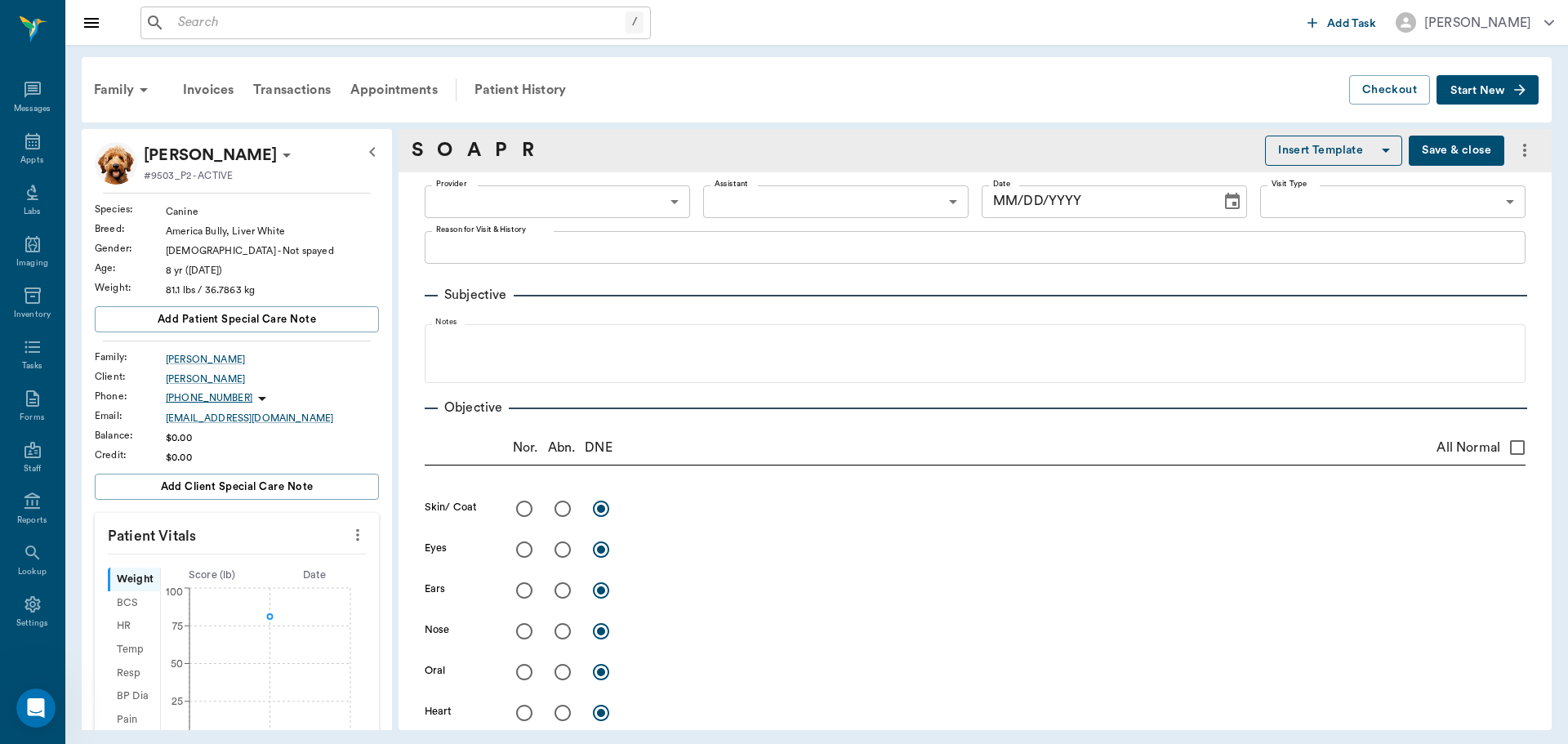
type input "63ec2f075fda476ae8351a4d"
type input "65d2be4f46e3a538d89b8c15"
type textarea "REAR LEFT LEG IS SWOLLEN AND VERY PAINFUL -LORY"
radio input "true"
type textarea "Has large boil / cellulitis with draining tract on LH lateral tibial area."
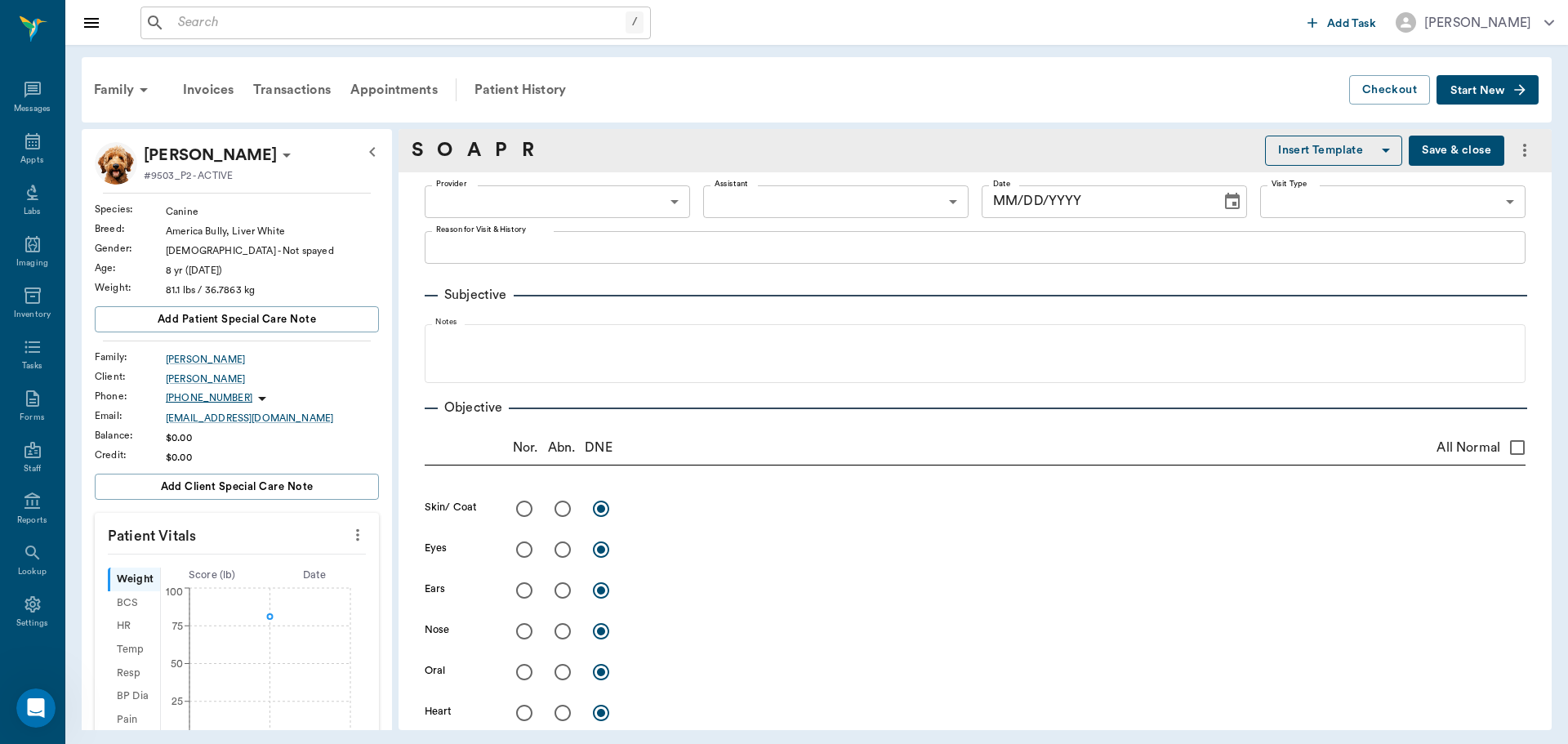
radio input "true"
type textarea "Normal US"
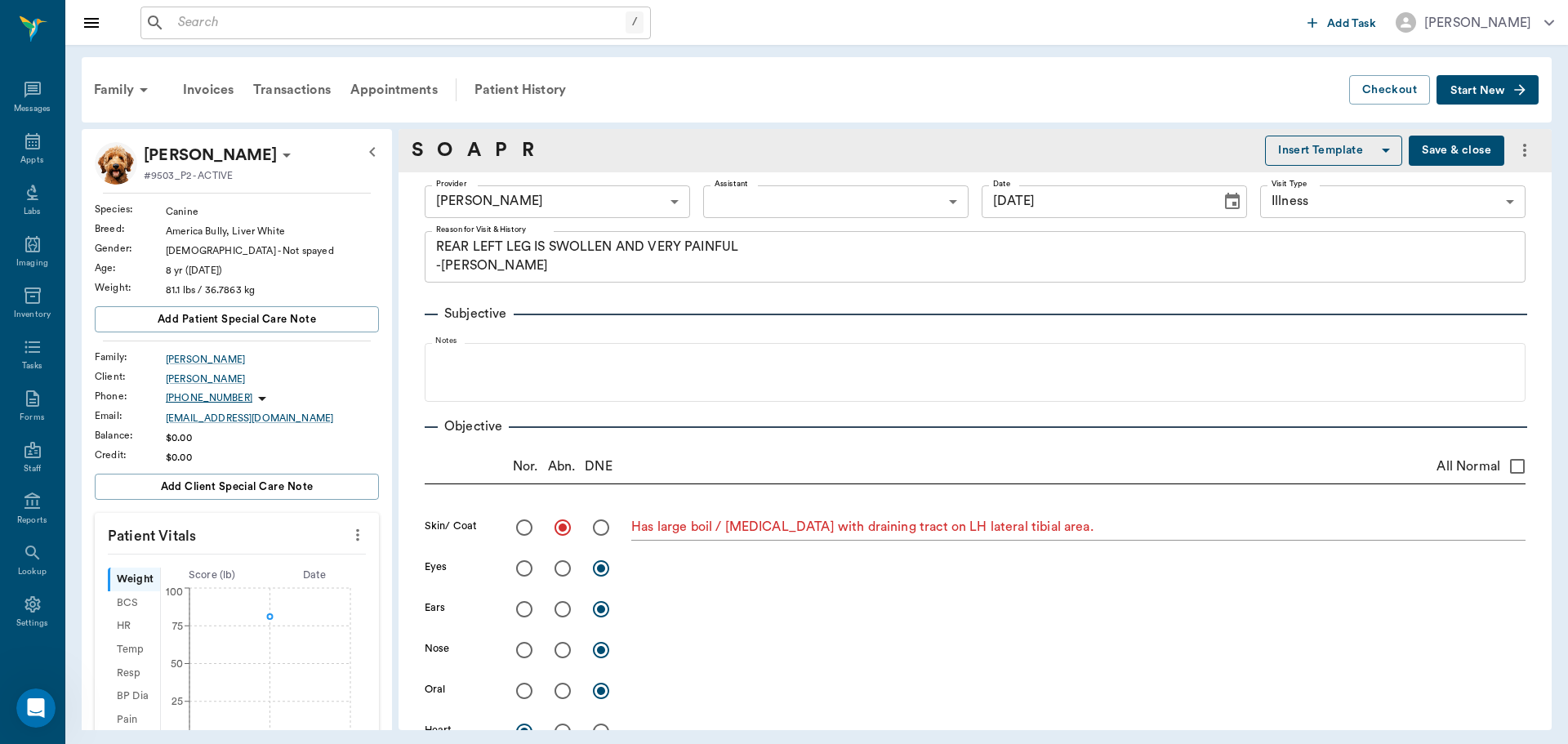
type input "09/18/2025"
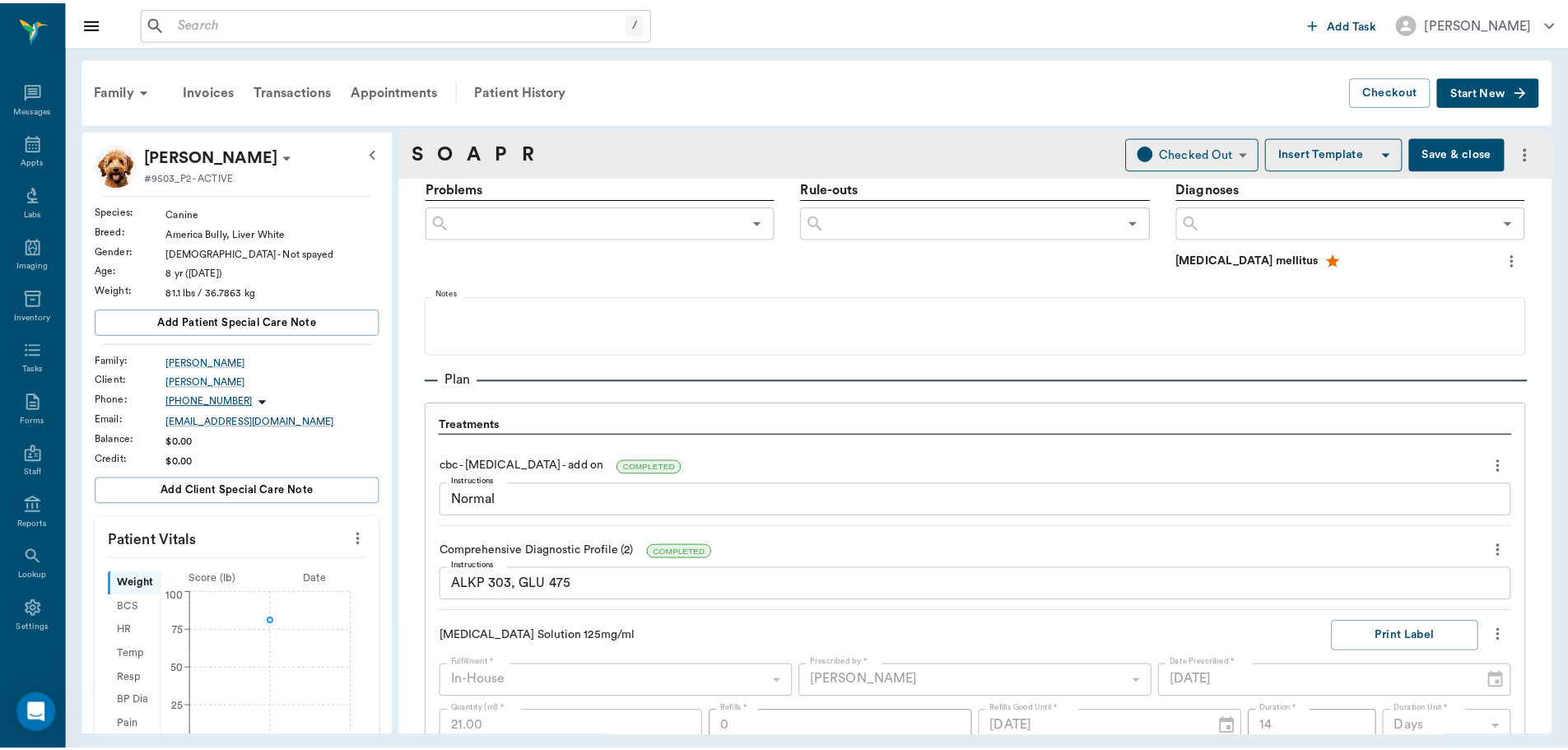
scroll to position [659, 0]
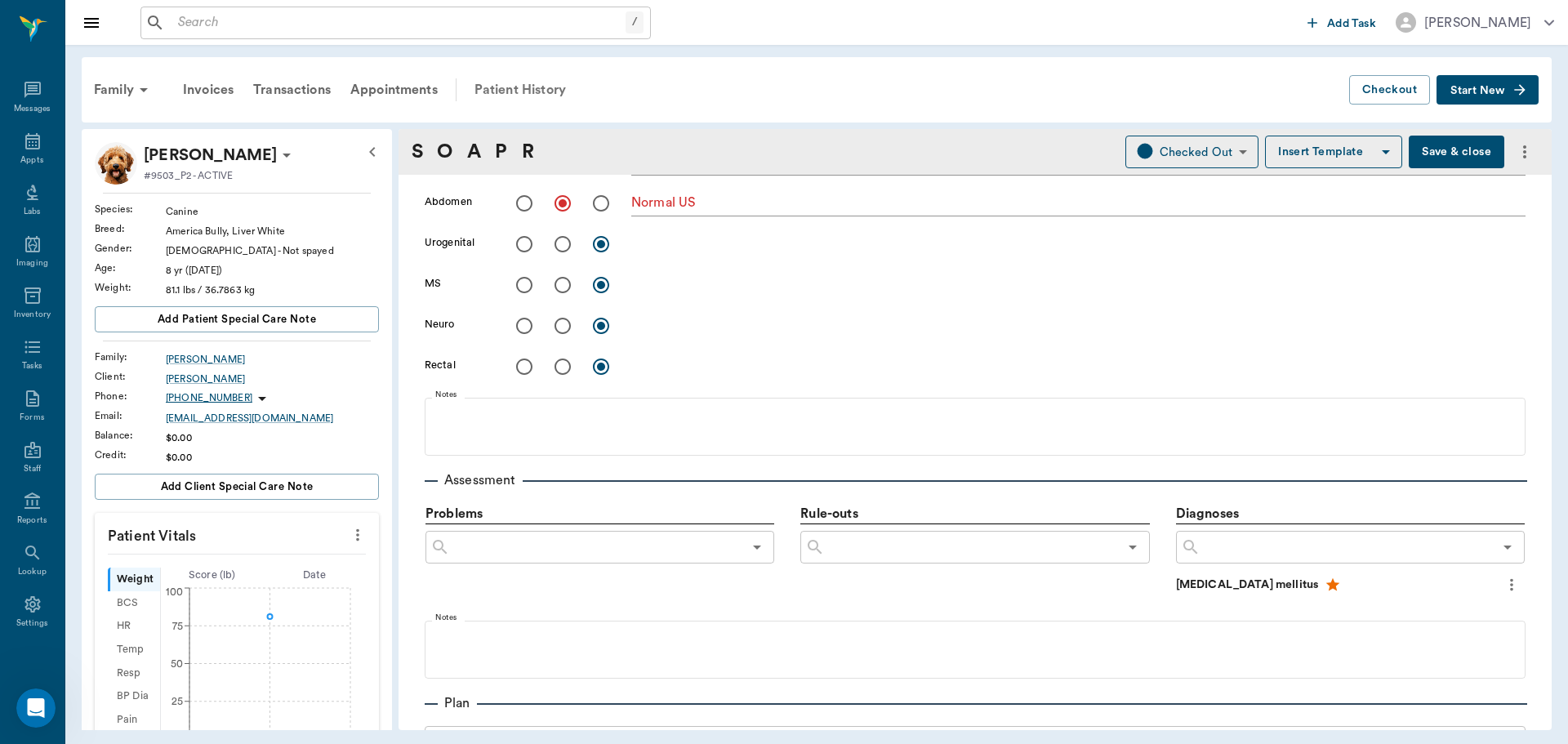
click at [528, 94] on div "Patient History" at bounding box center [520, 89] width 111 height 39
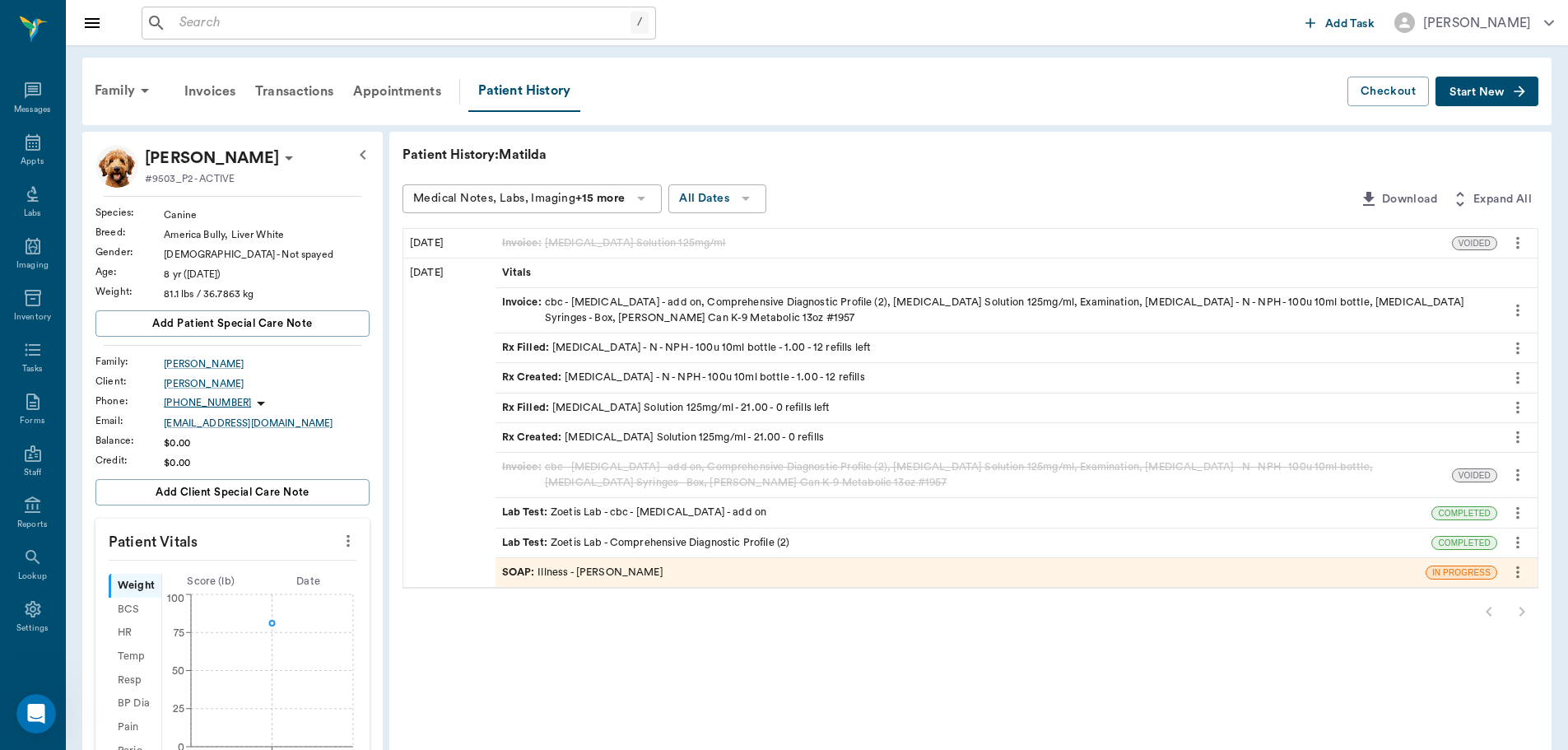
click at [554, 443] on span "Rx Created :" at bounding box center [534, 438] width 63 height 16
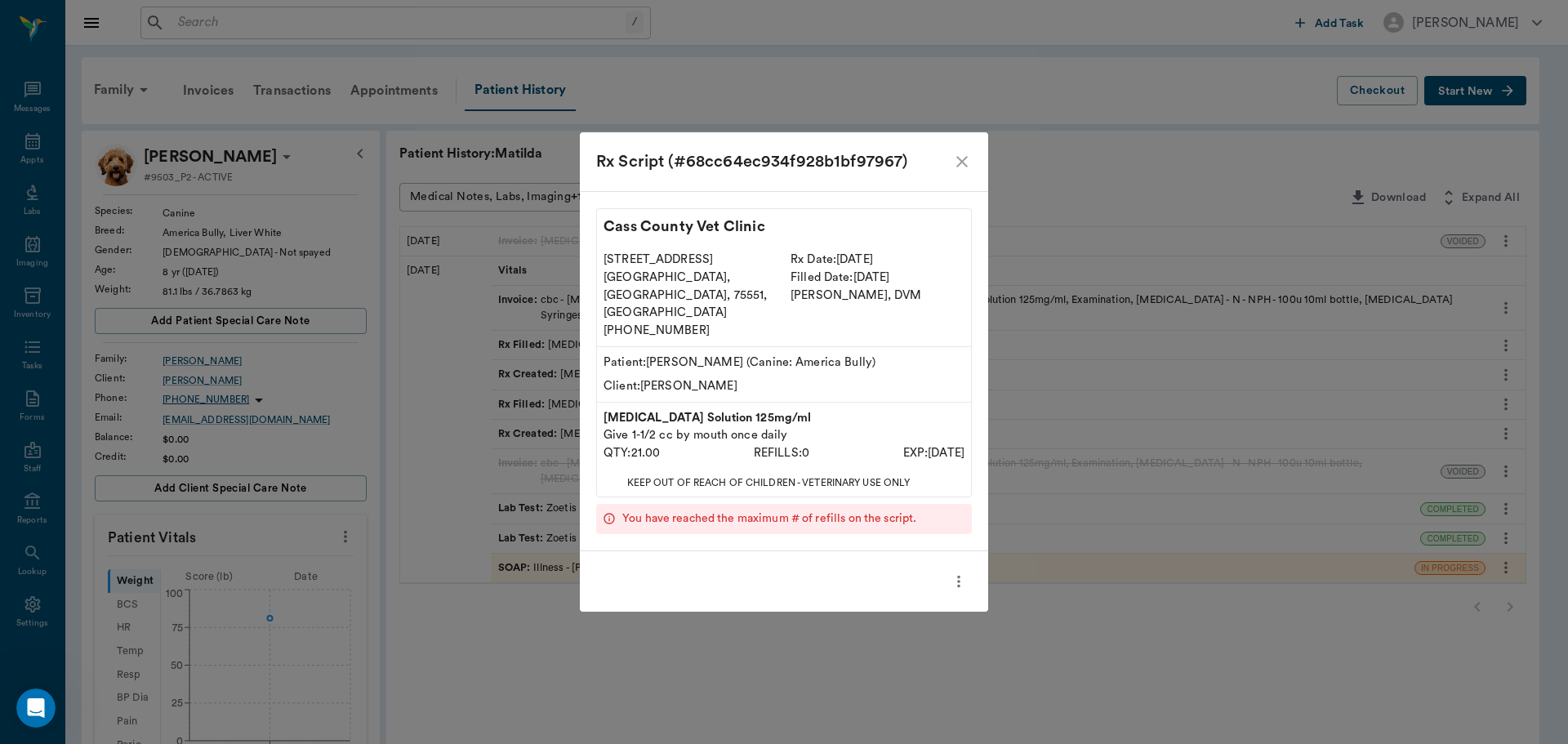
click at [961, 167] on icon "close" at bounding box center [962, 162] width 12 height 12
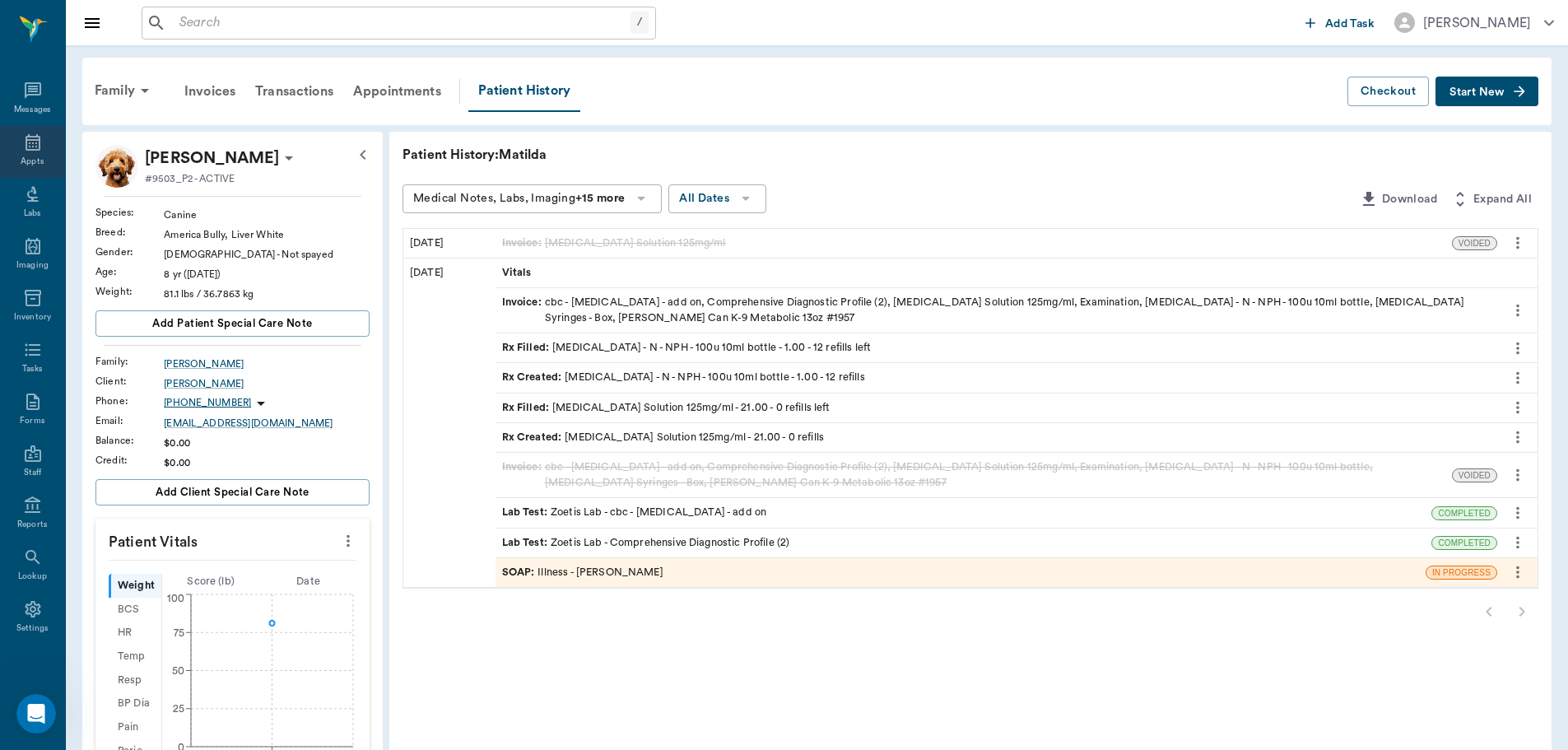
click at [30, 138] on icon at bounding box center [33, 143] width 20 height 20
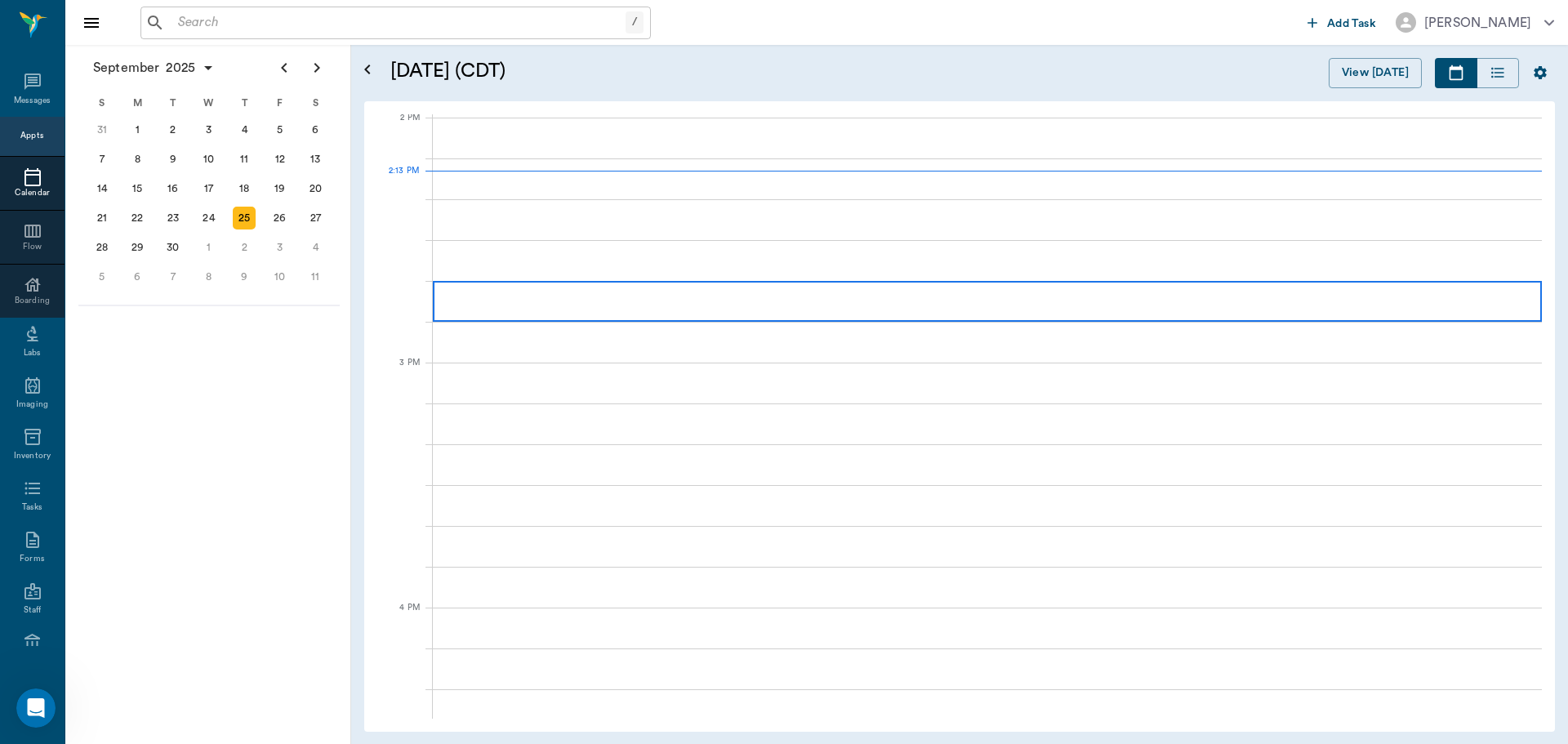
scroll to position [1473, 0]
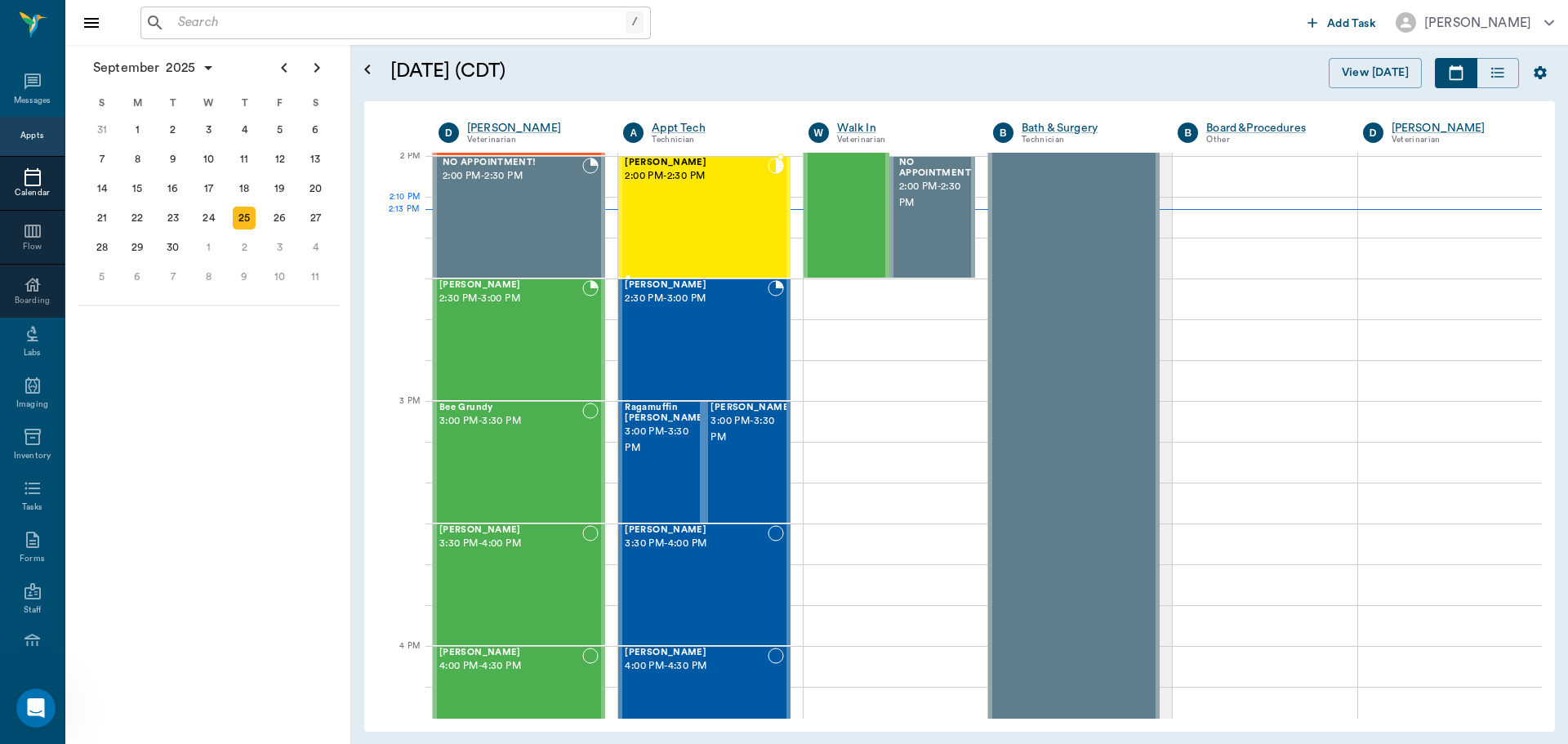
click at [691, 231] on div "Matilda Carter 2:00 PM - 2:30 PM" at bounding box center [696, 217] width 142 height 119
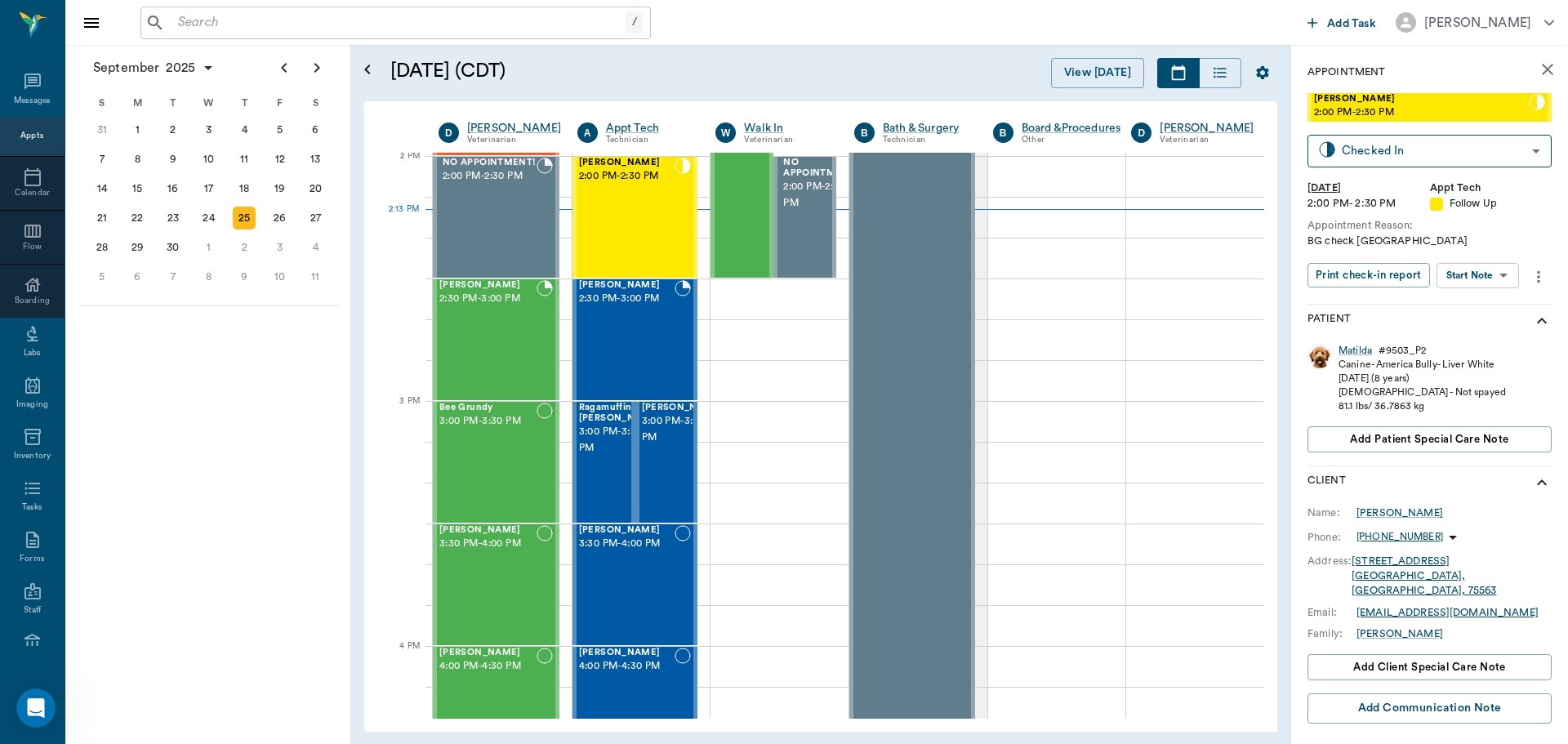
click at [1484, 286] on body "/ ​ Add Task Dr. Bert Ellsworth Nectar Messages Appts Calendar Flow Boarding La…" at bounding box center [784, 372] width 1568 height 744
click at [1480, 303] on button "Start SOAP" at bounding box center [1459, 309] width 55 height 19
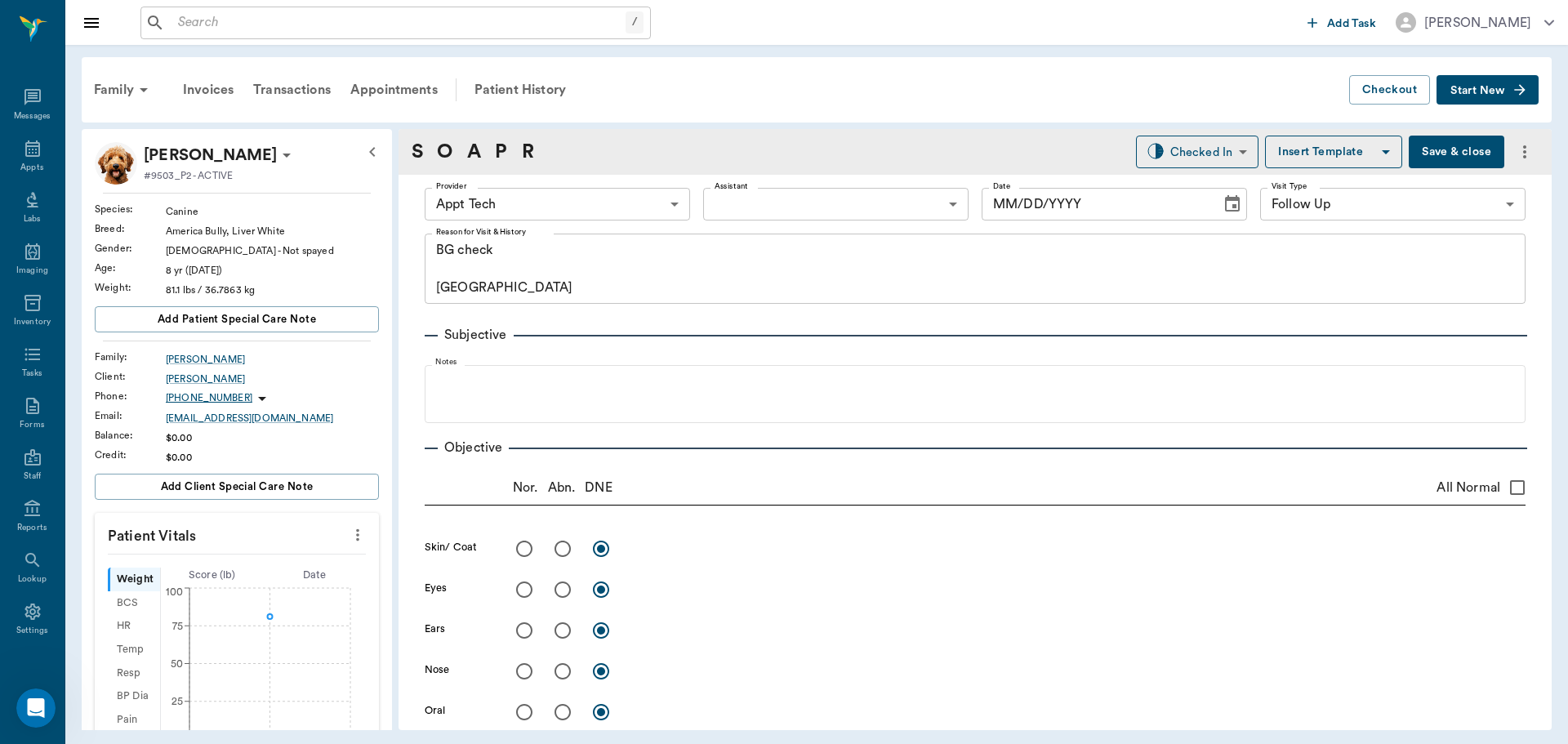
scroll to position [7, 0]
type input "63ec2f075fda476ae8351a4c"
type input "65d2be4f46e3a538d89b8c16"
type textarea "BG check Caryn"
type input "[DATE]"
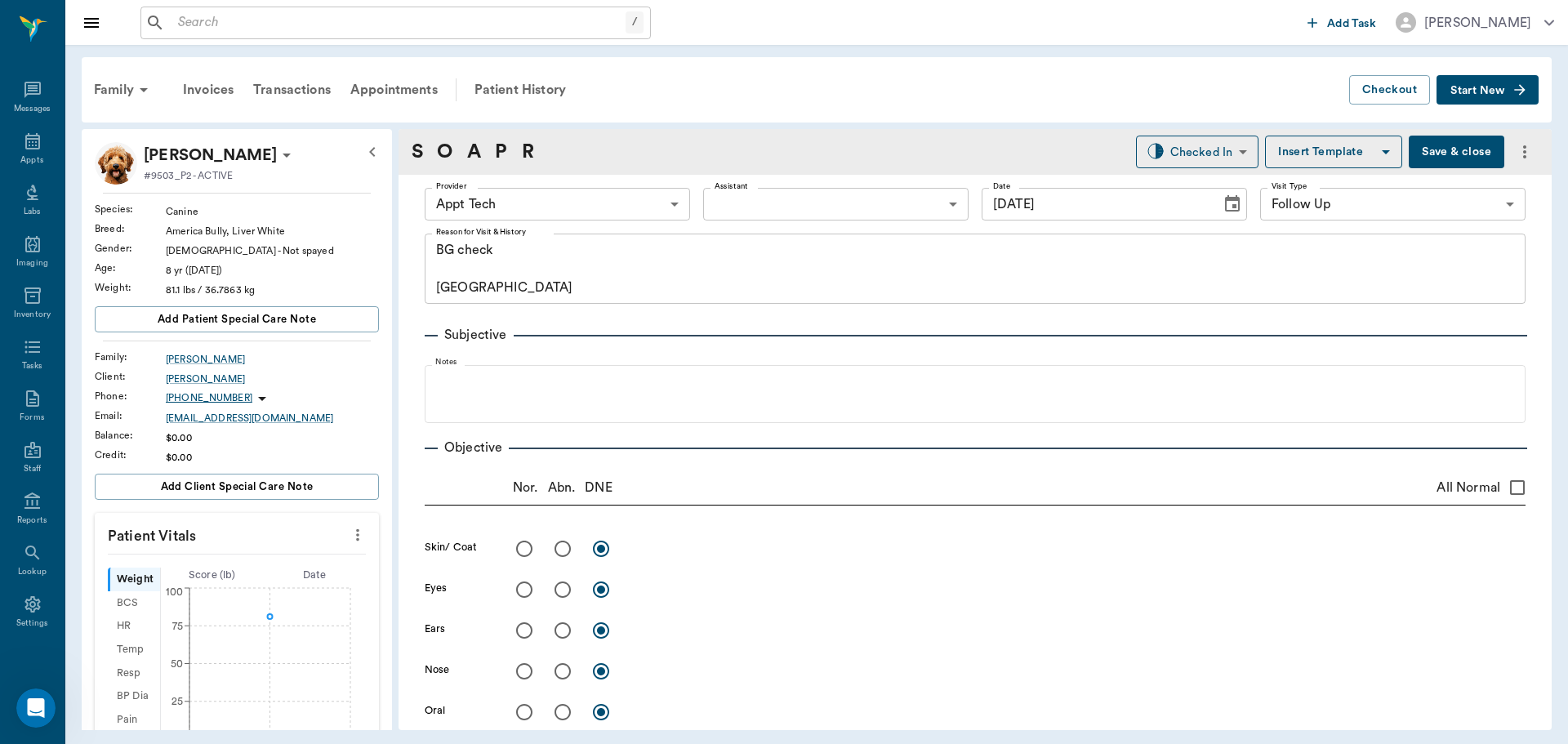
click at [350, 537] on icon "more" at bounding box center [358, 535] width 18 height 20
click at [309, 565] on span "Enter Vitals" at bounding box center [277, 563] width 138 height 17
click at [242, 573] on input "text" at bounding box center [236, 583] width 142 height 32
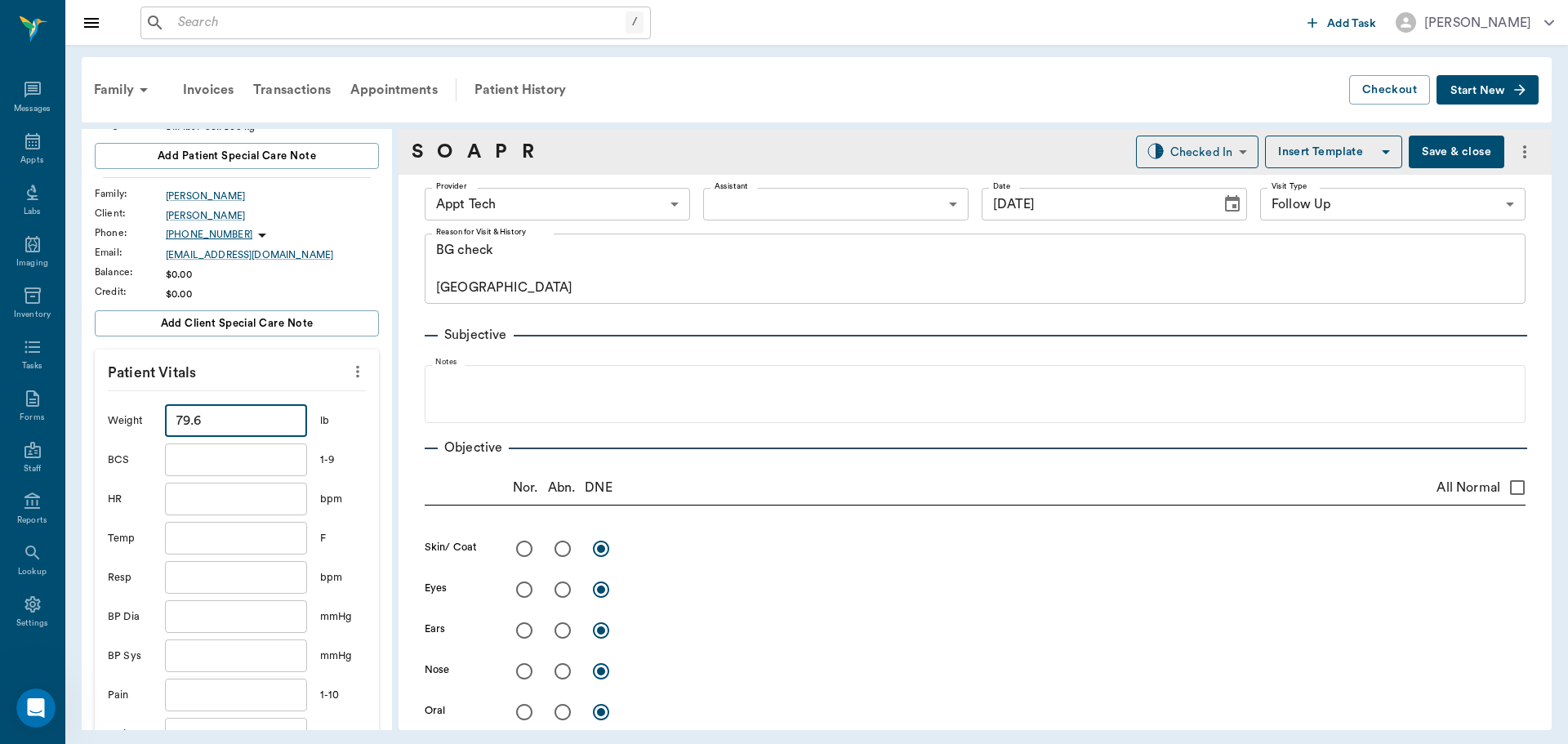
scroll to position [408, 0]
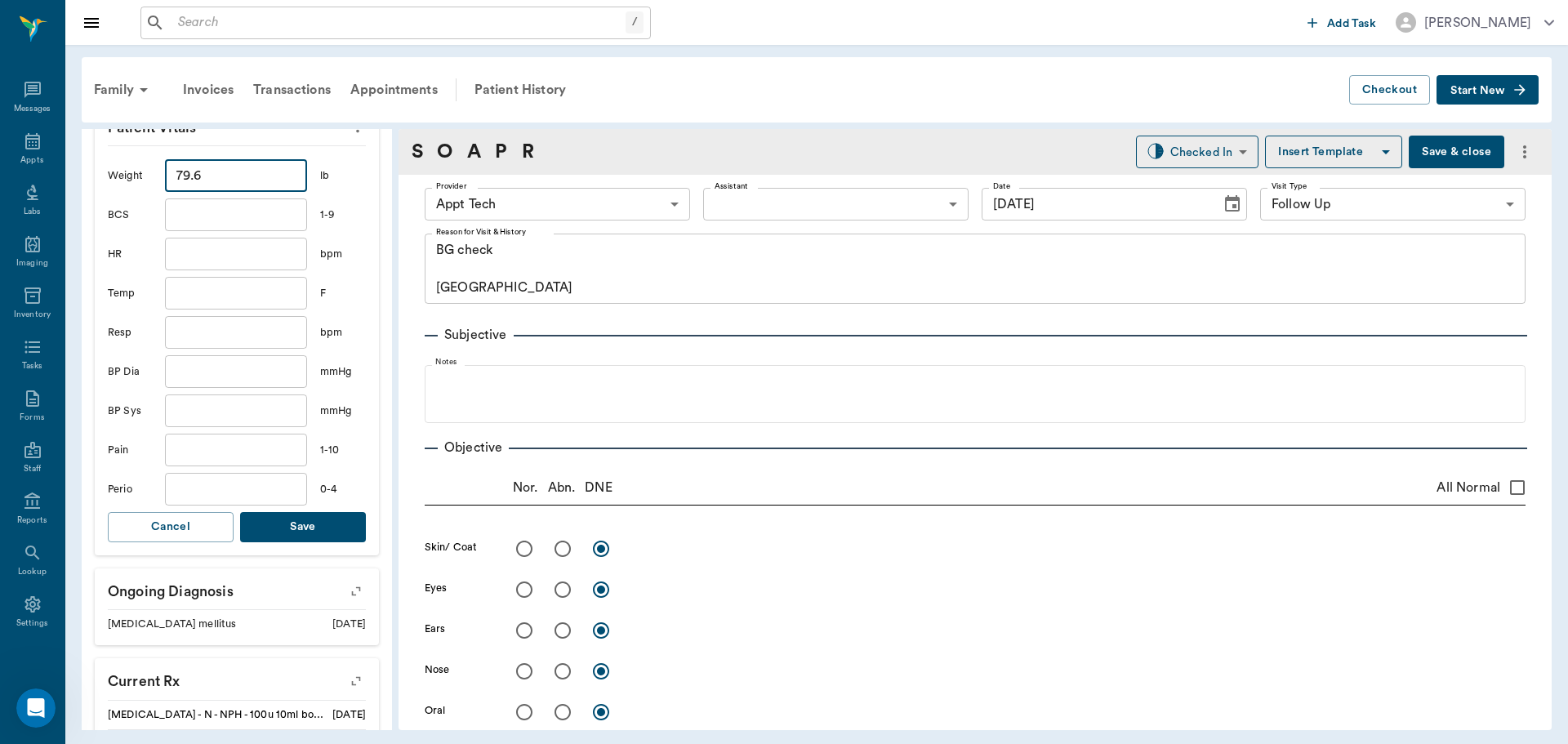
type input "79.6"
click at [309, 539] on button "Save" at bounding box center [303, 527] width 126 height 30
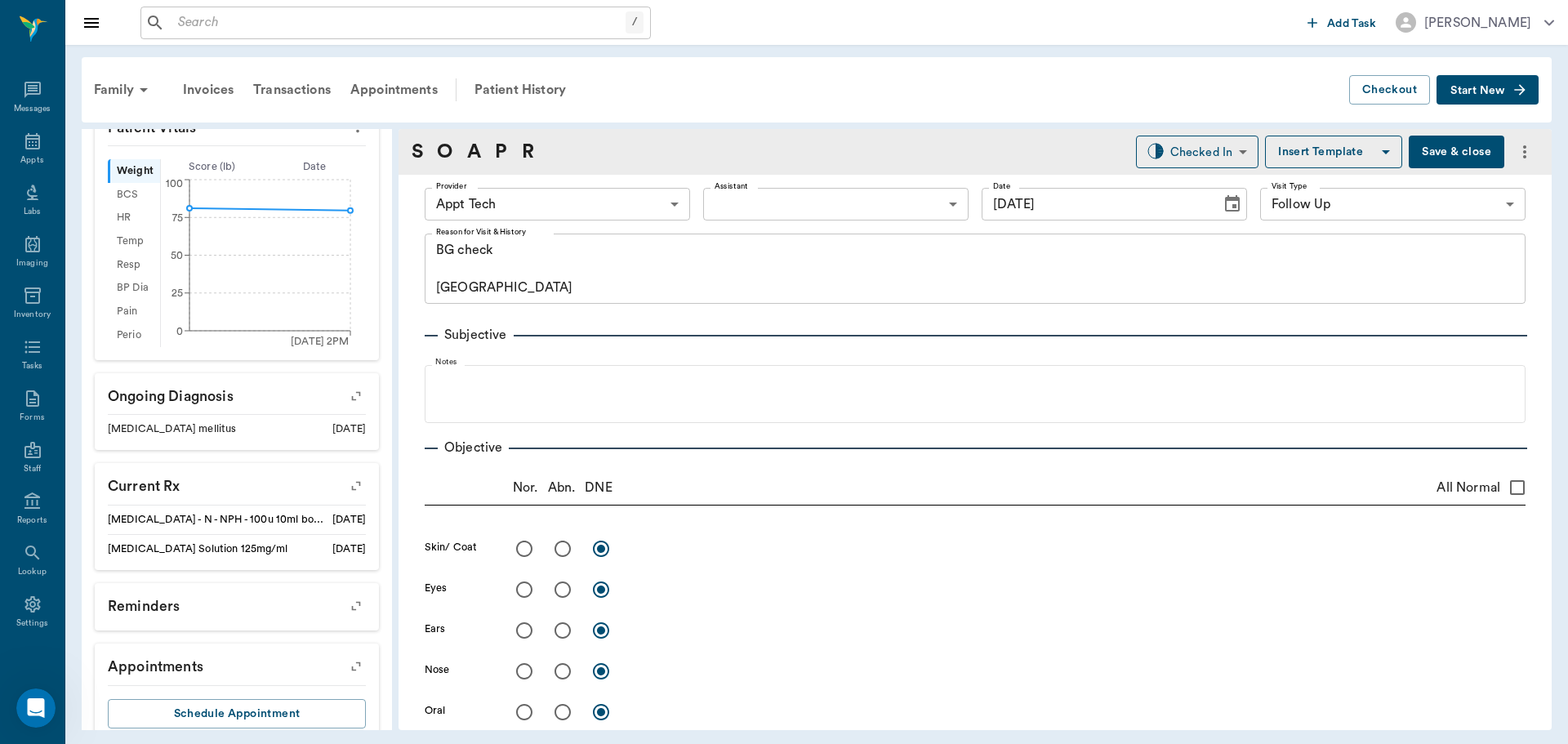
click at [558, 203] on body "/ ​ Add Task Dr. Bert Ellsworth Nectar Messages Appts Labs Imaging Inventory Ta…" at bounding box center [784, 372] width 1568 height 744
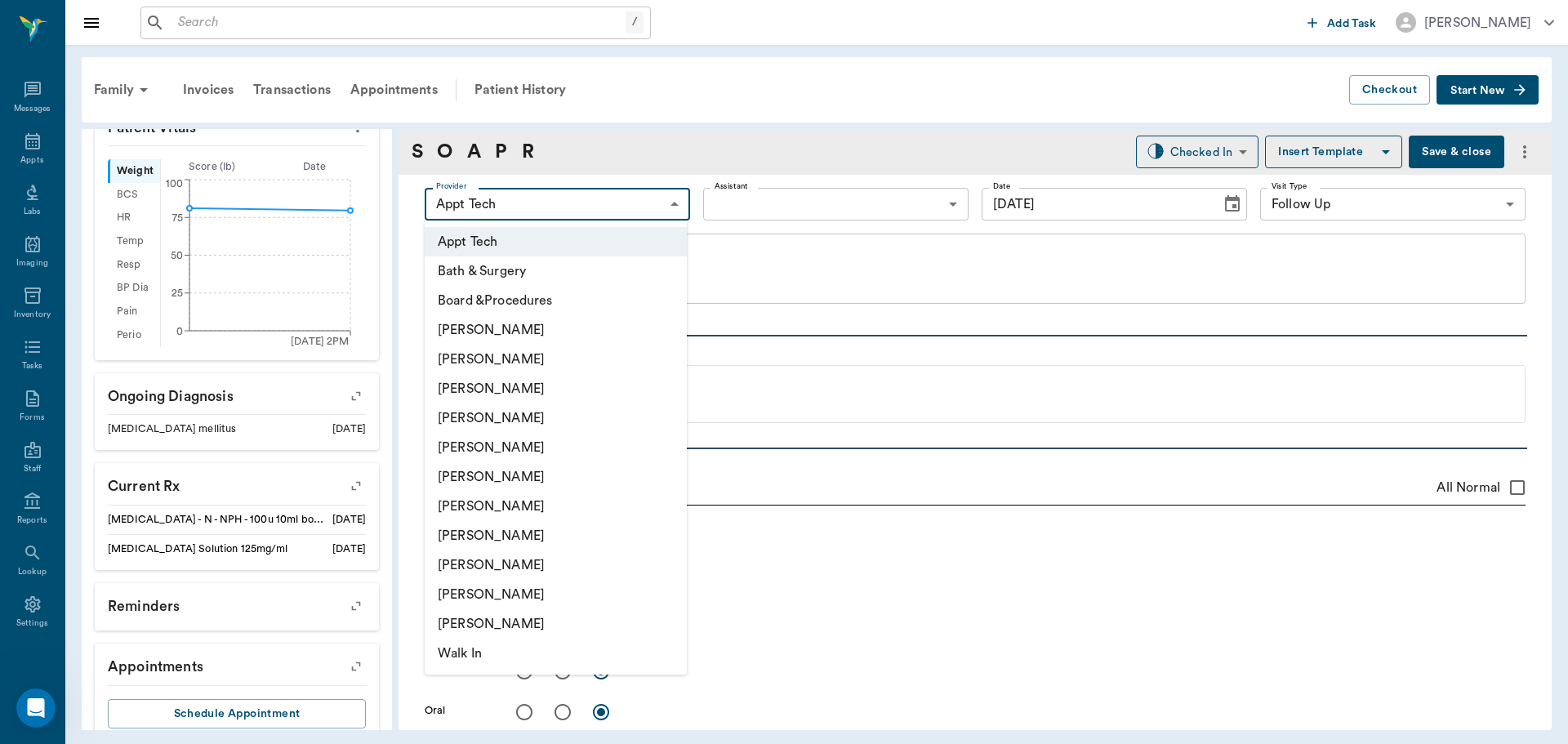
click at [547, 513] on li "[PERSON_NAME]" at bounding box center [556, 505] width 262 height 29
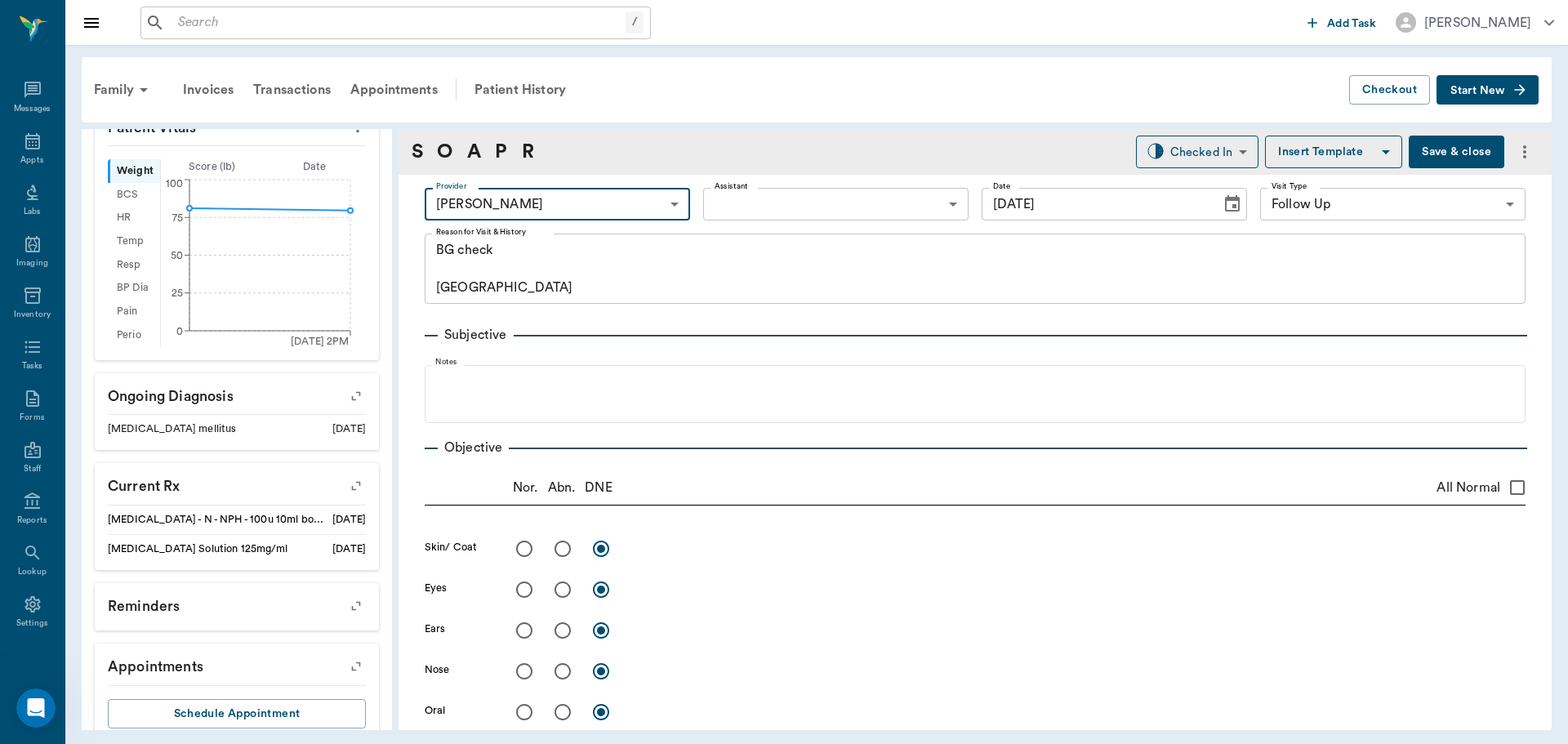
type input "682b670d8bdc6f7f8feef3db"
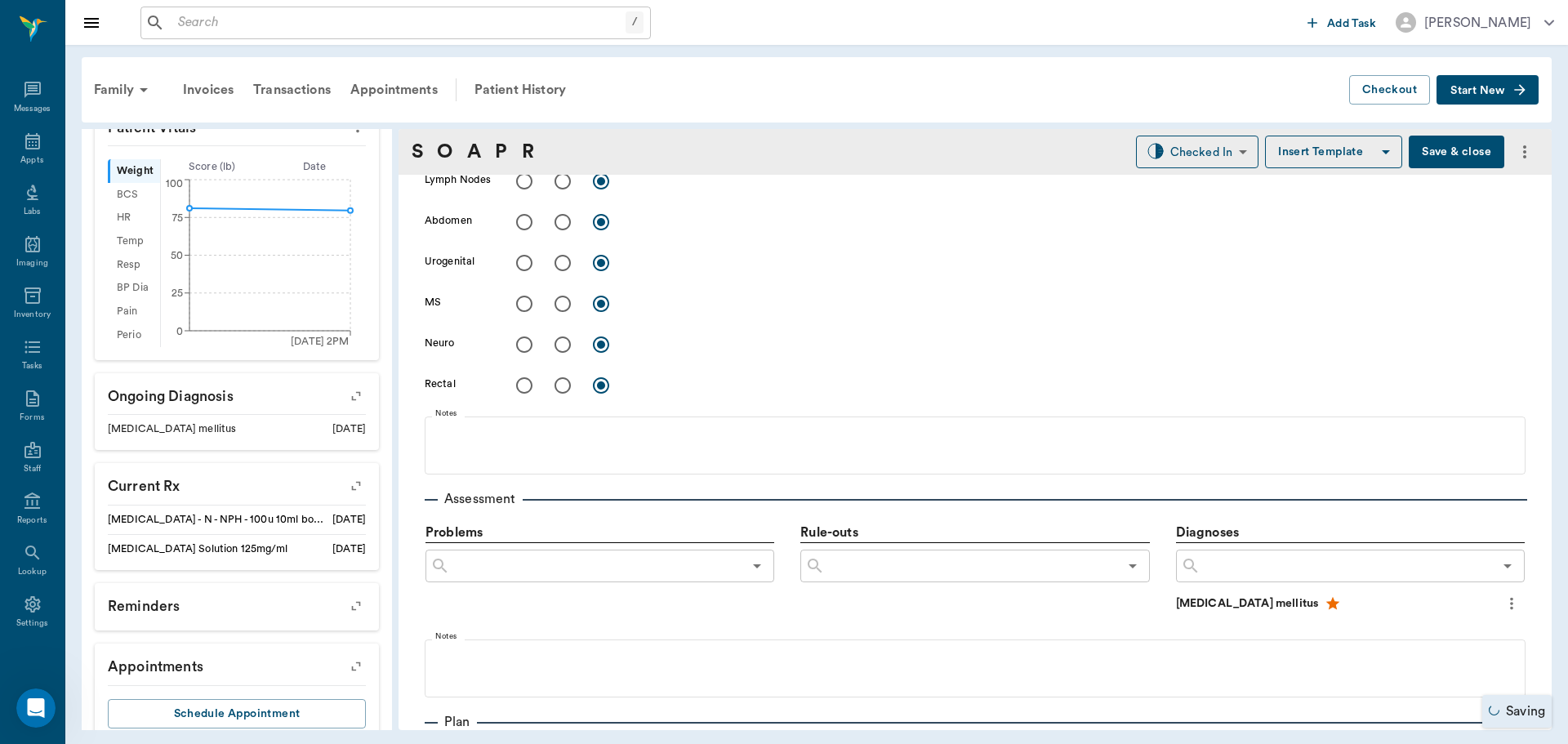
scroll to position [898, 0]
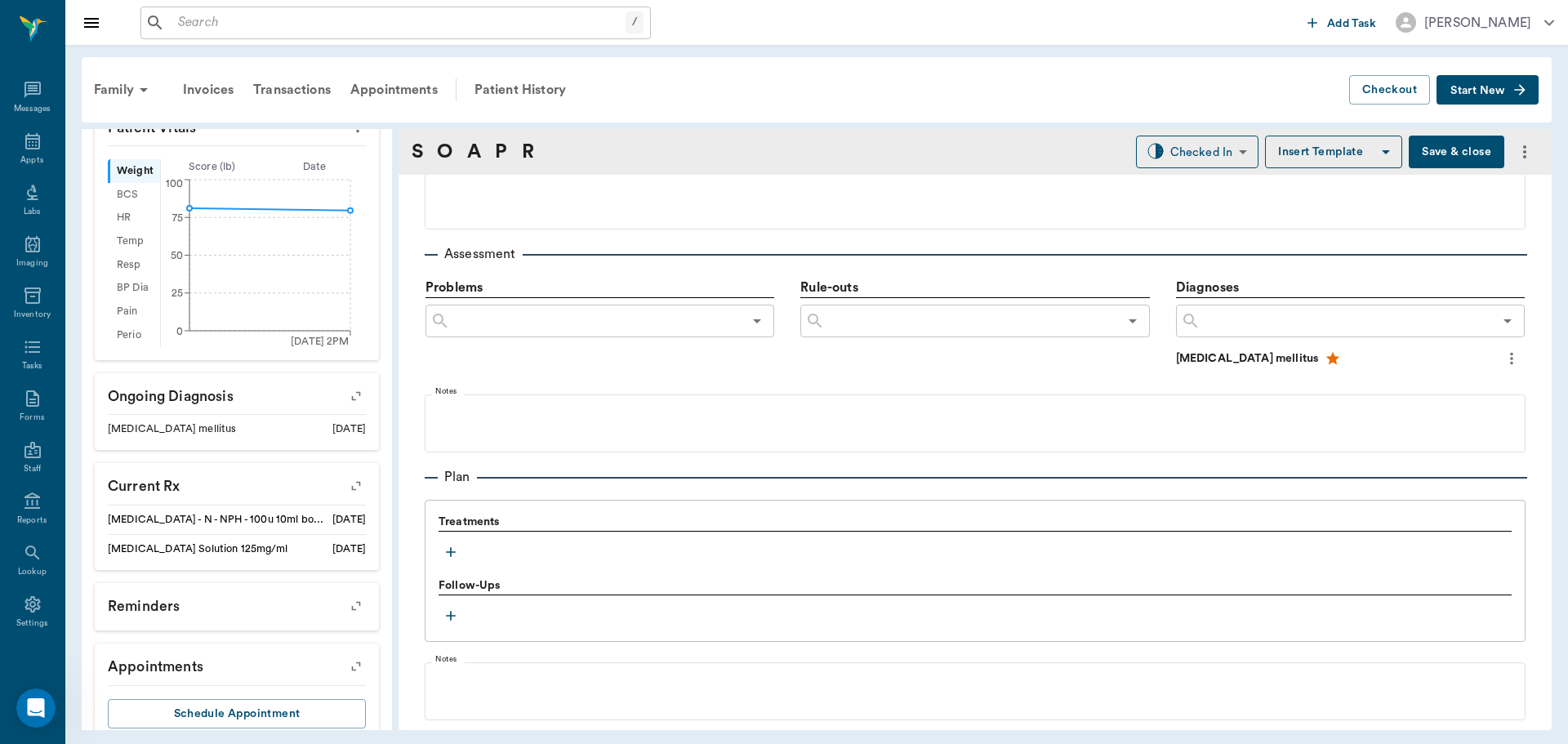
click at [436, 551] on div "Treatments Follow-Ups" at bounding box center [975, 571] width 1101 height 143
click at [445, 551] on icon "button" at bounding box center [451, 553] width 17 height 17
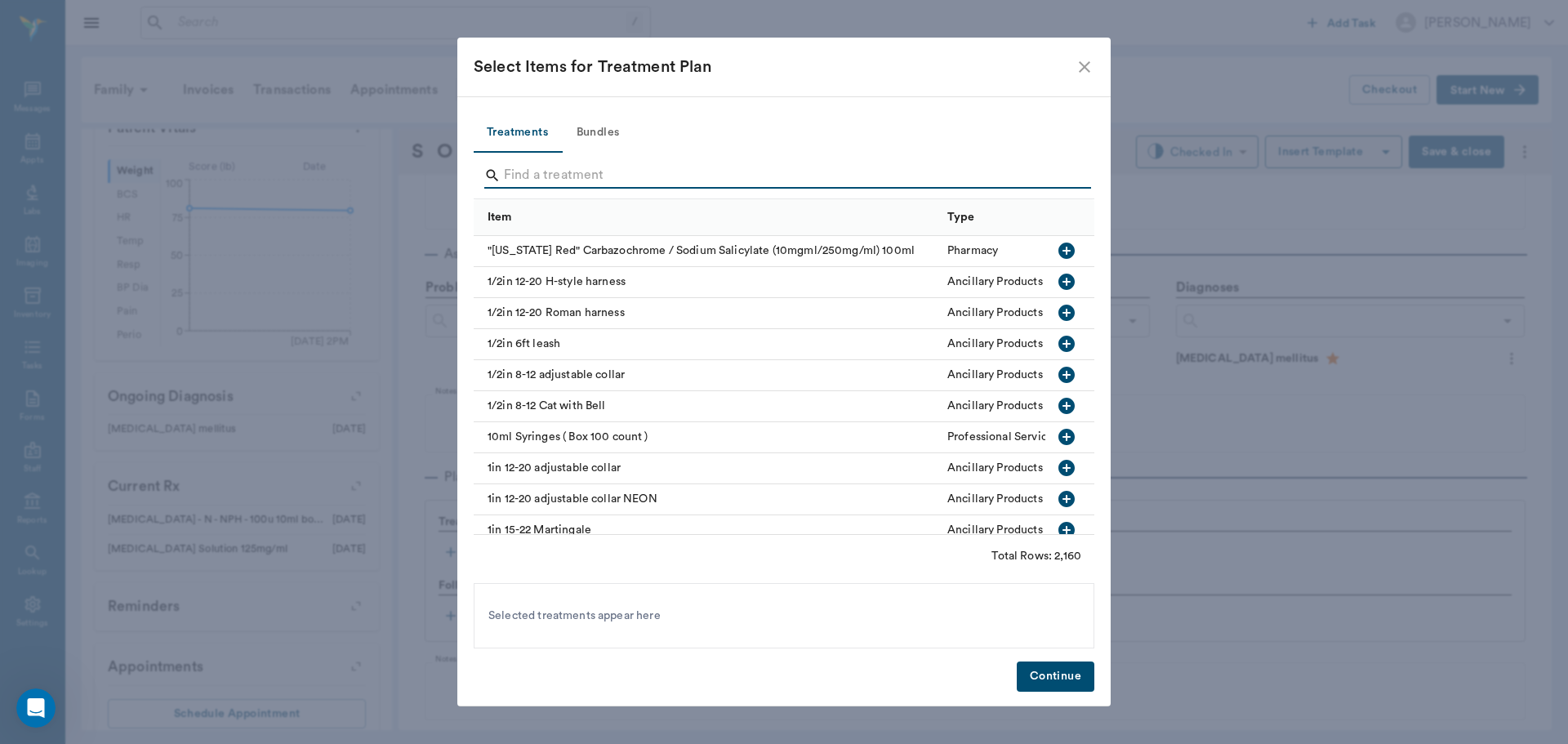
click at [625, 173] on input "Search" at bounding box center [784, 176] width 562 height 27
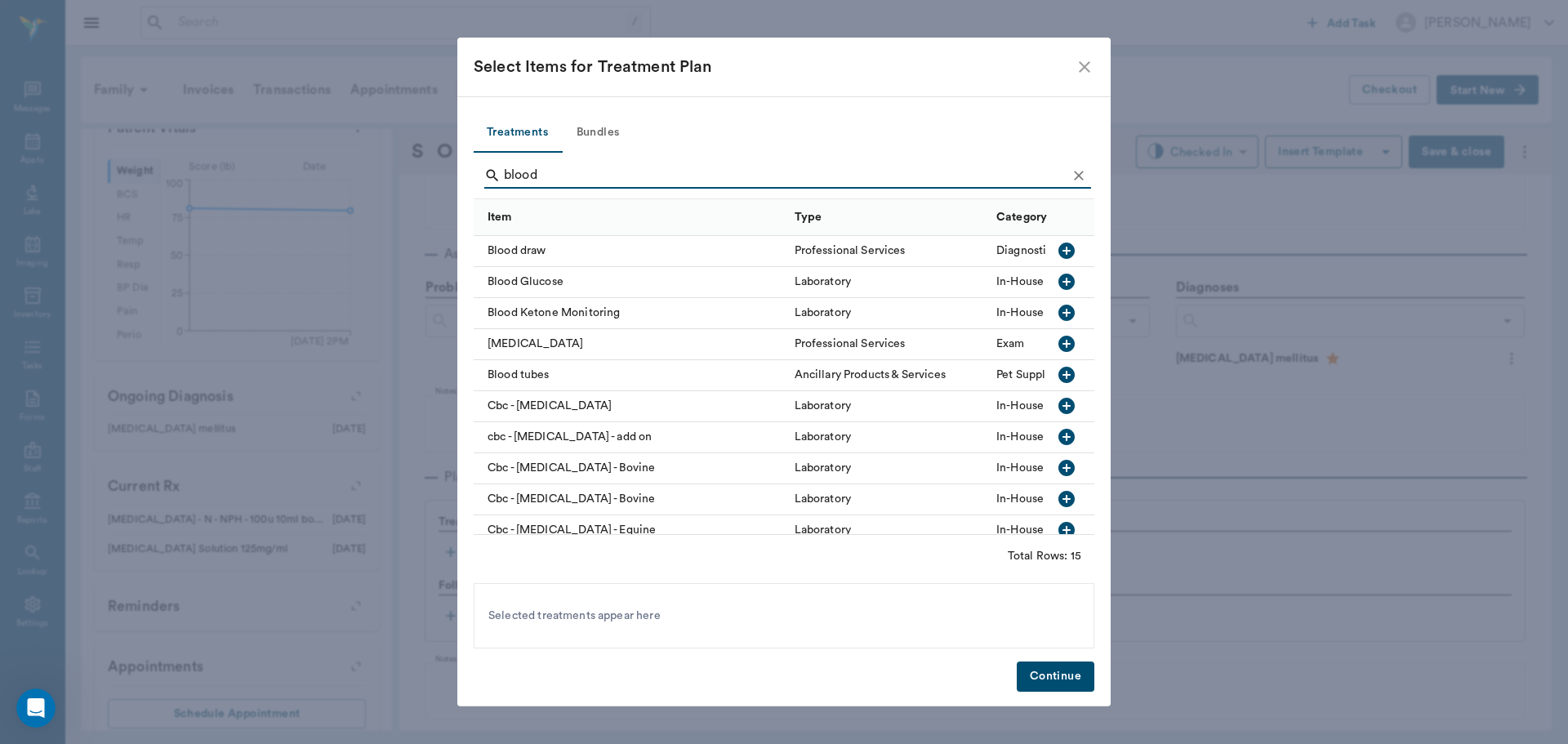
type input "blood"
click at [1057, 284] on icon "button" at bounding box center [1067, 282] width 20 height 20
click at [1035, 673] on button "Continue" at bounding box center [1055, 676] width 78 height 30
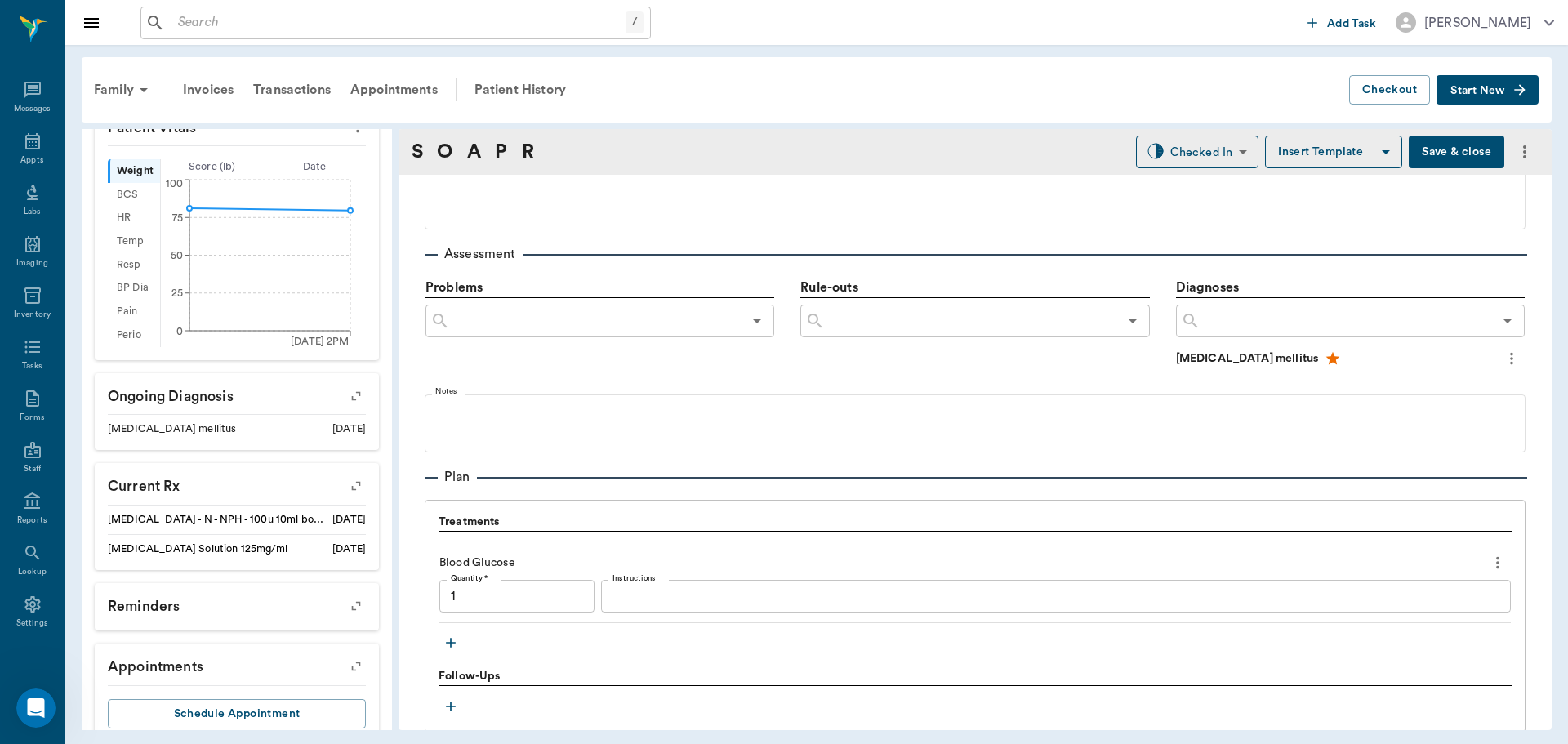
click at [687, 606] on div "x Instructions" at bounding box center [1056, 596] width 909 height 32
type input "1.00"
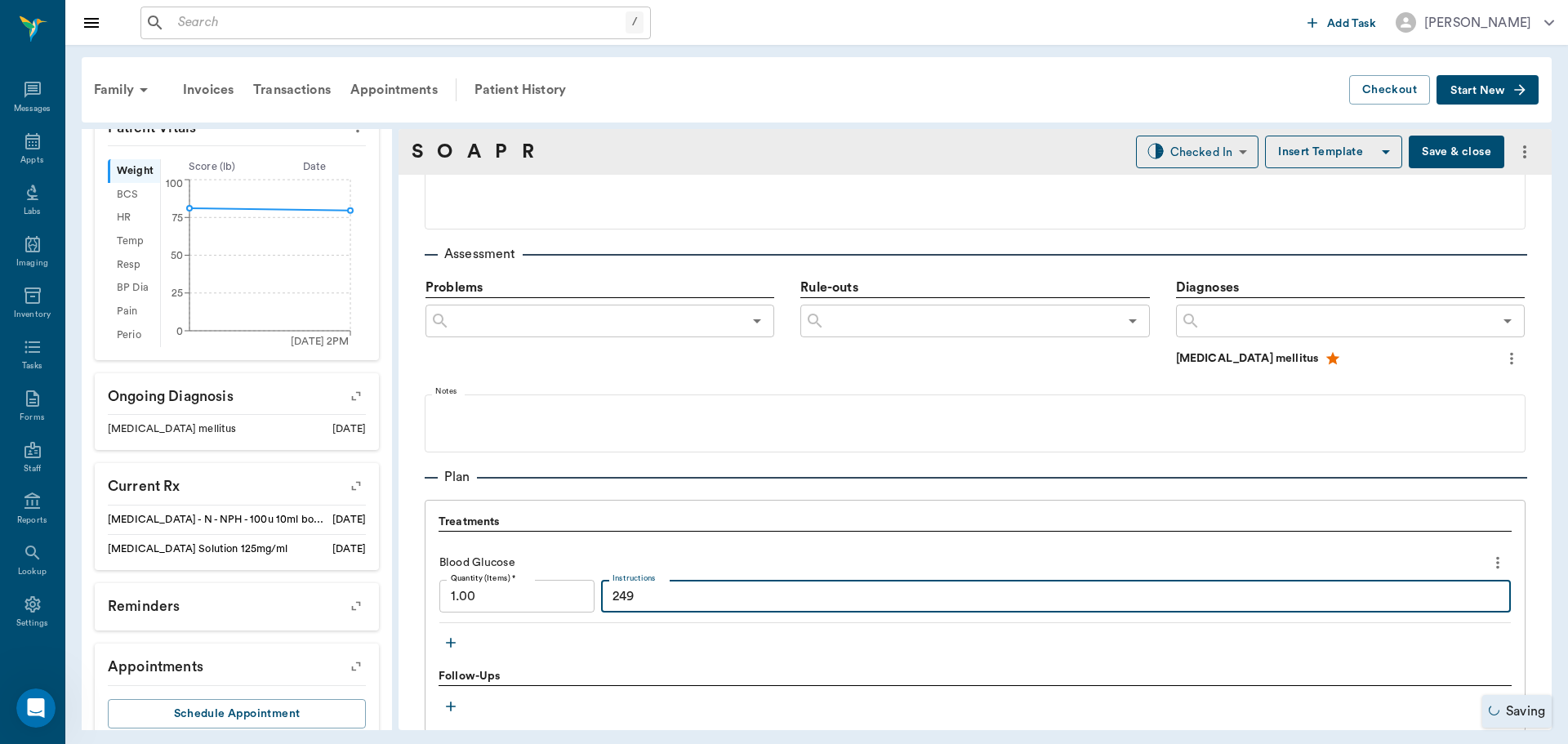
scroll to position [1151, 0]
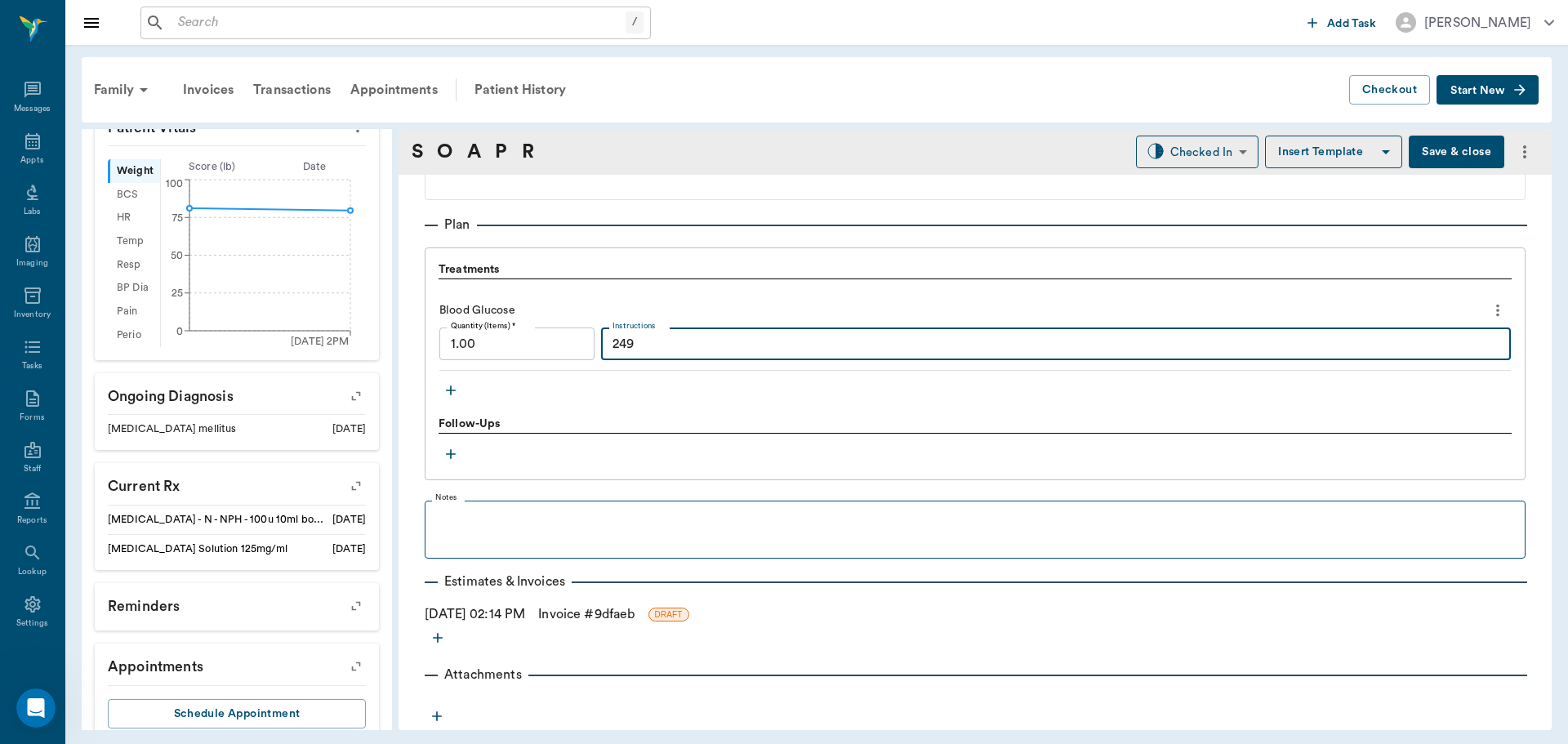
type textarea "249"
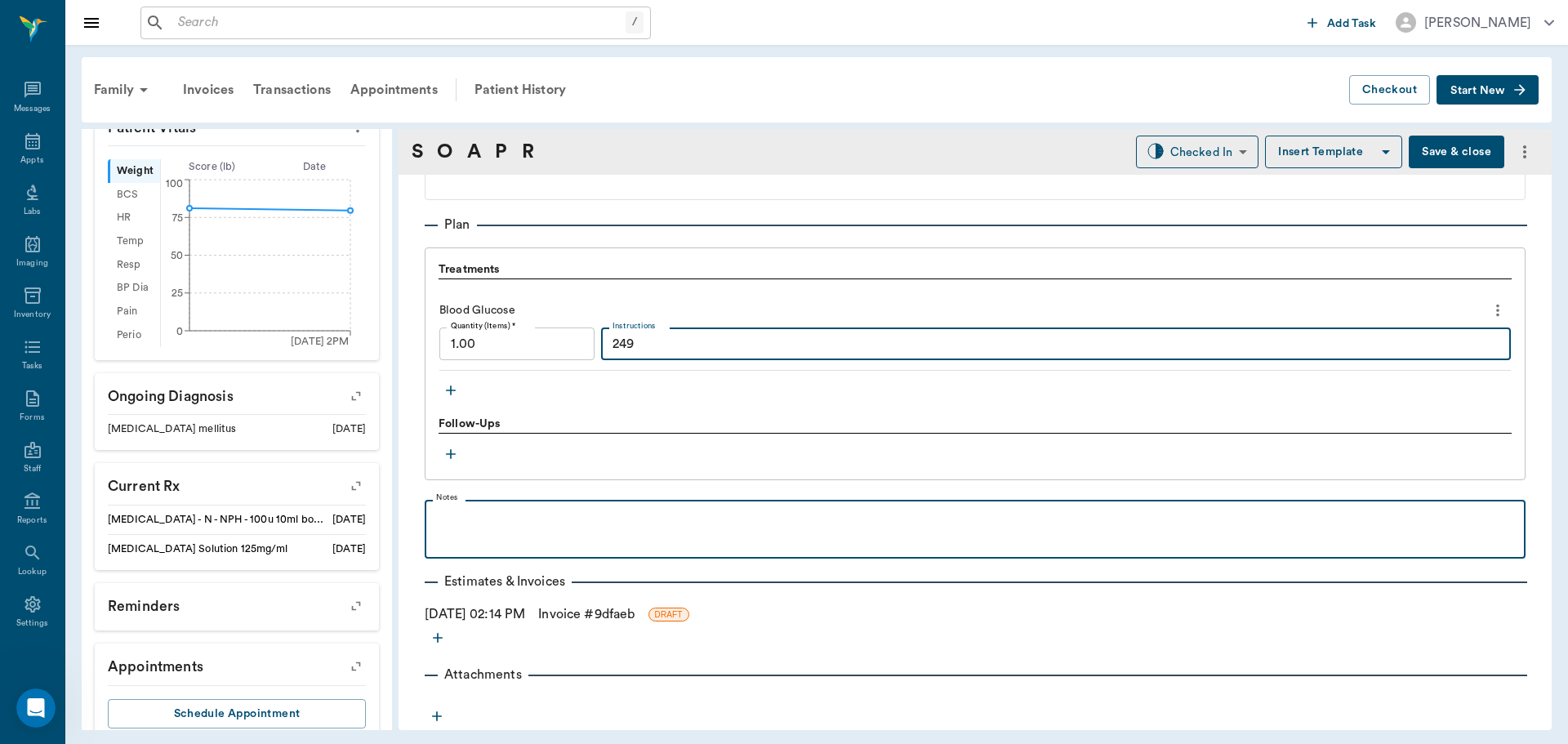
click at [726, 529] on div at bounding box center [974, 528] width 1084 height 41
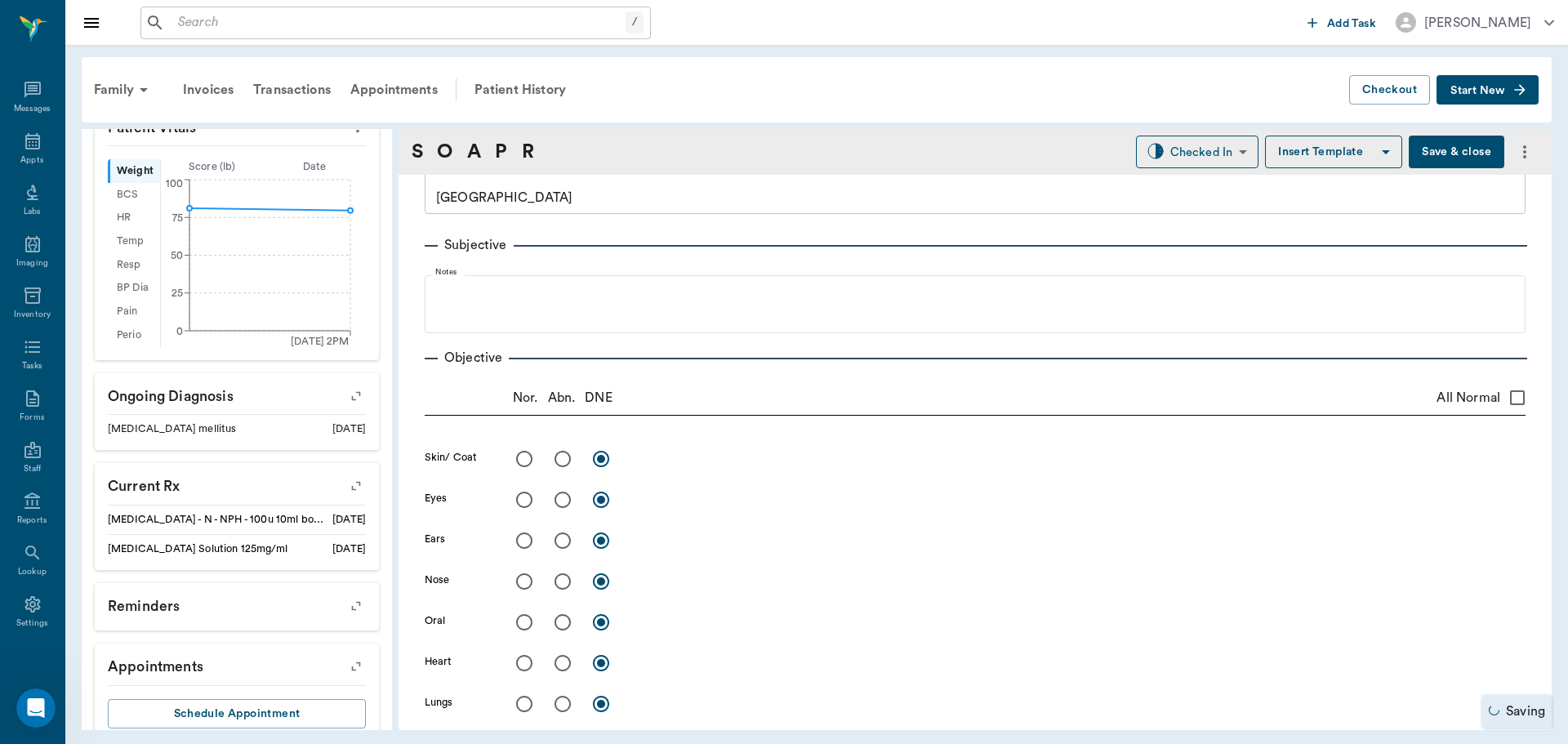
scroll to position [0, 0]
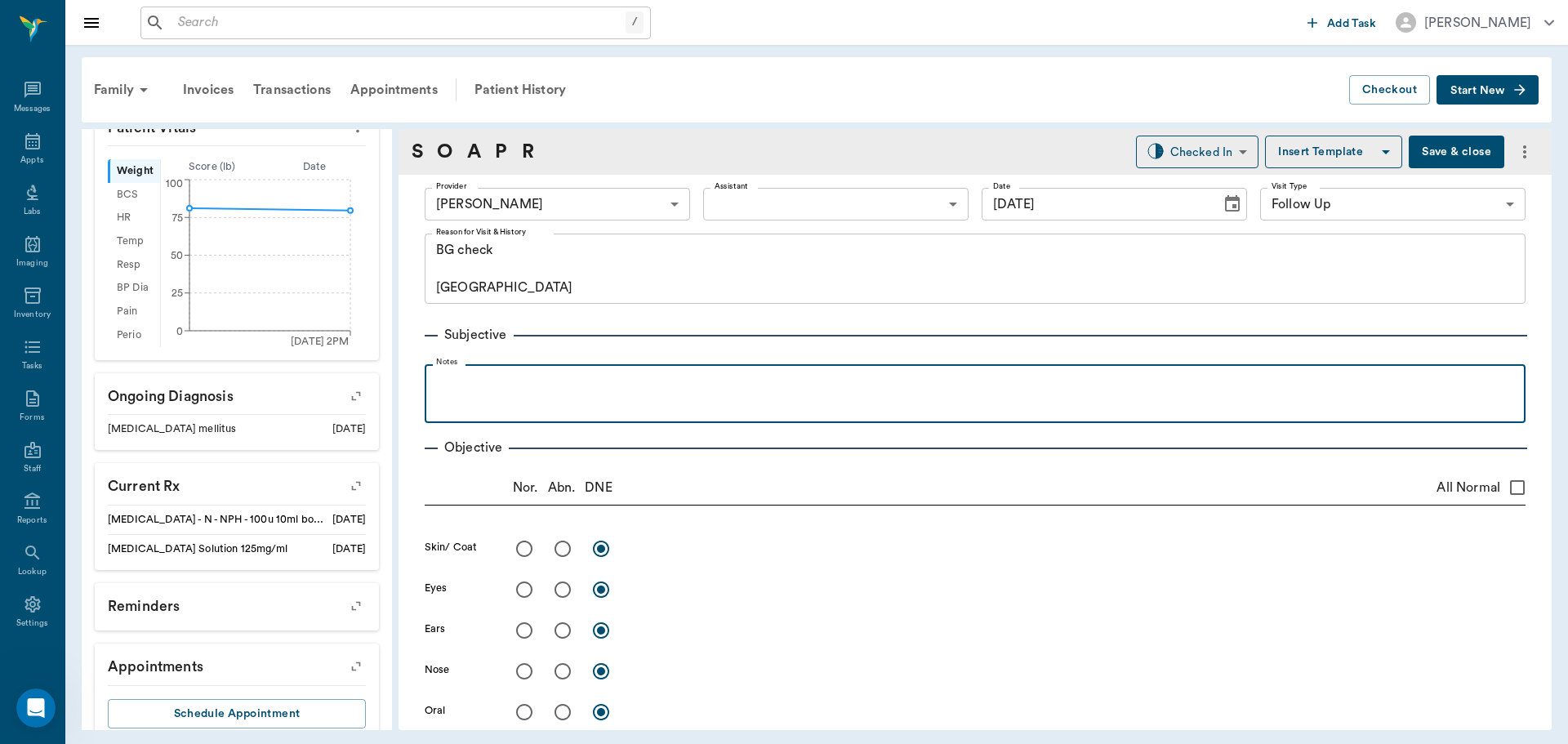
click at [671, 395] on div at bounding box center [974, 393] width 1084 height 41
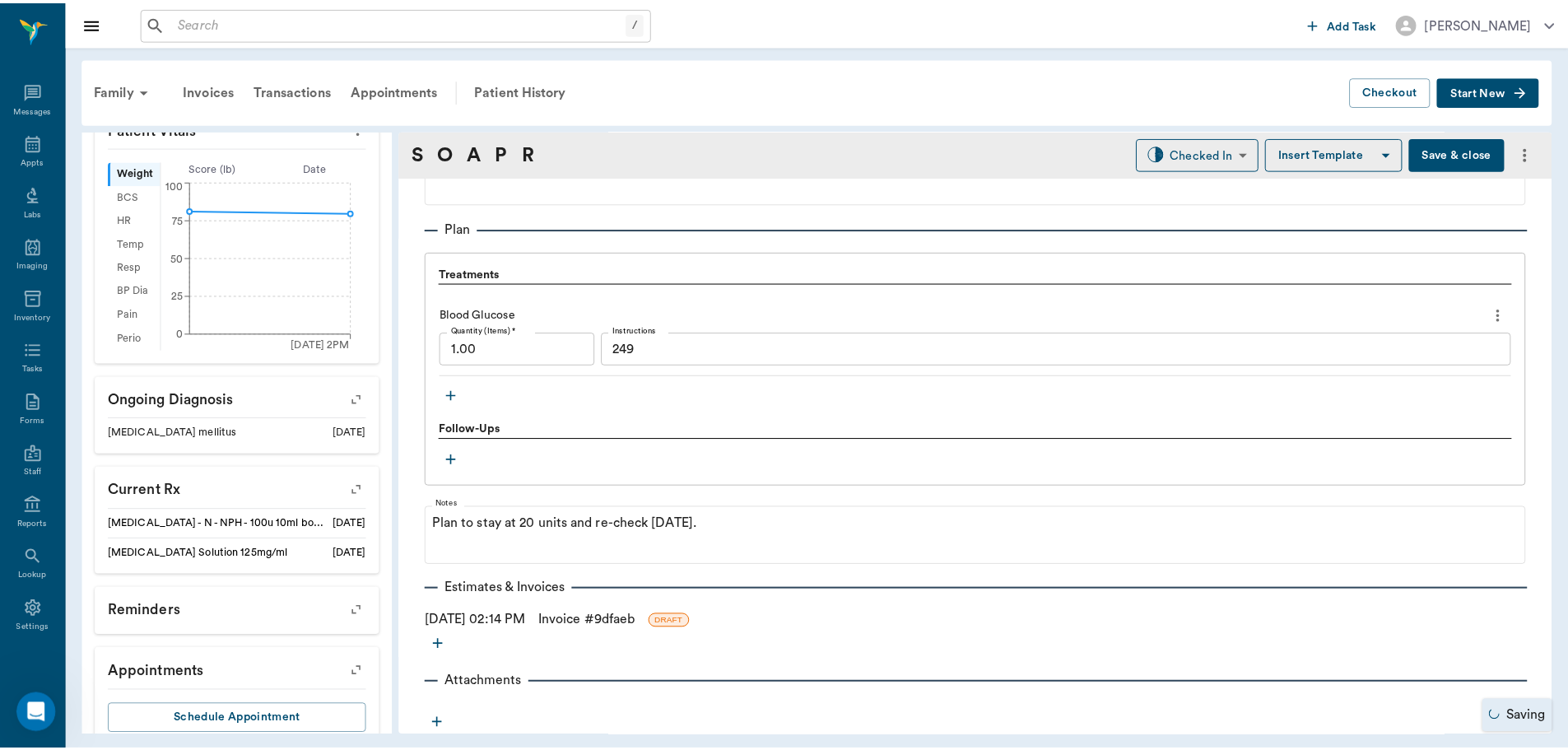
scroll to position [1160, 0]
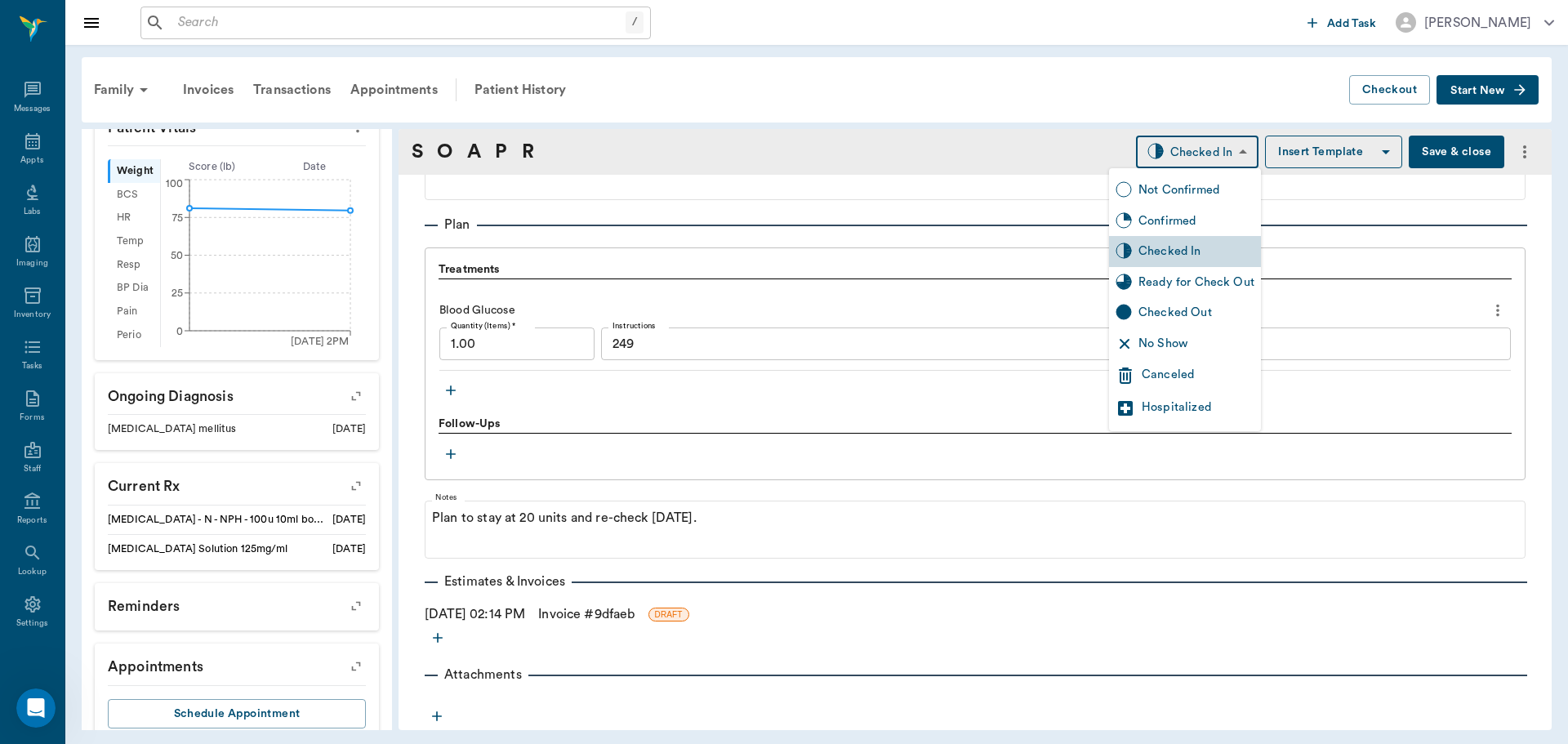
click at [1219, 163] on body "/ ​ Add Task Dr. Bert Ellsworth Nectar Messages Appts Labs Imaging Inventory Ta…" at bounding box center [784, 372] width 1568 height 744
click at [1240, 291] on div "Ready for Check Out" at bounding box center [1196, 283] width 116 height 18
type input "READY_TO_CHECKOUT"
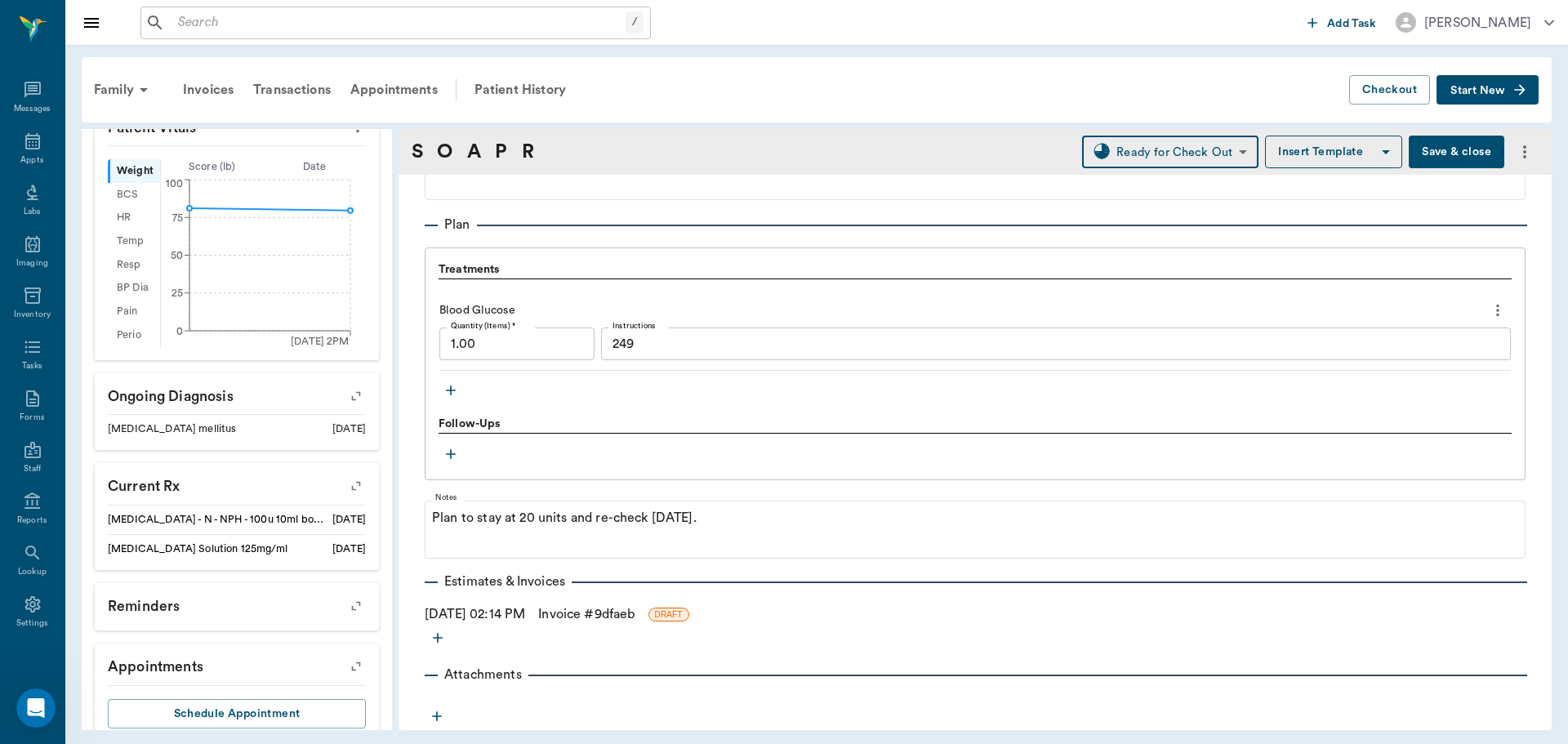
click at [581, 607] on link "Invoice # 9dfaeb" at bounding box center [586, 614] width 96 height 20
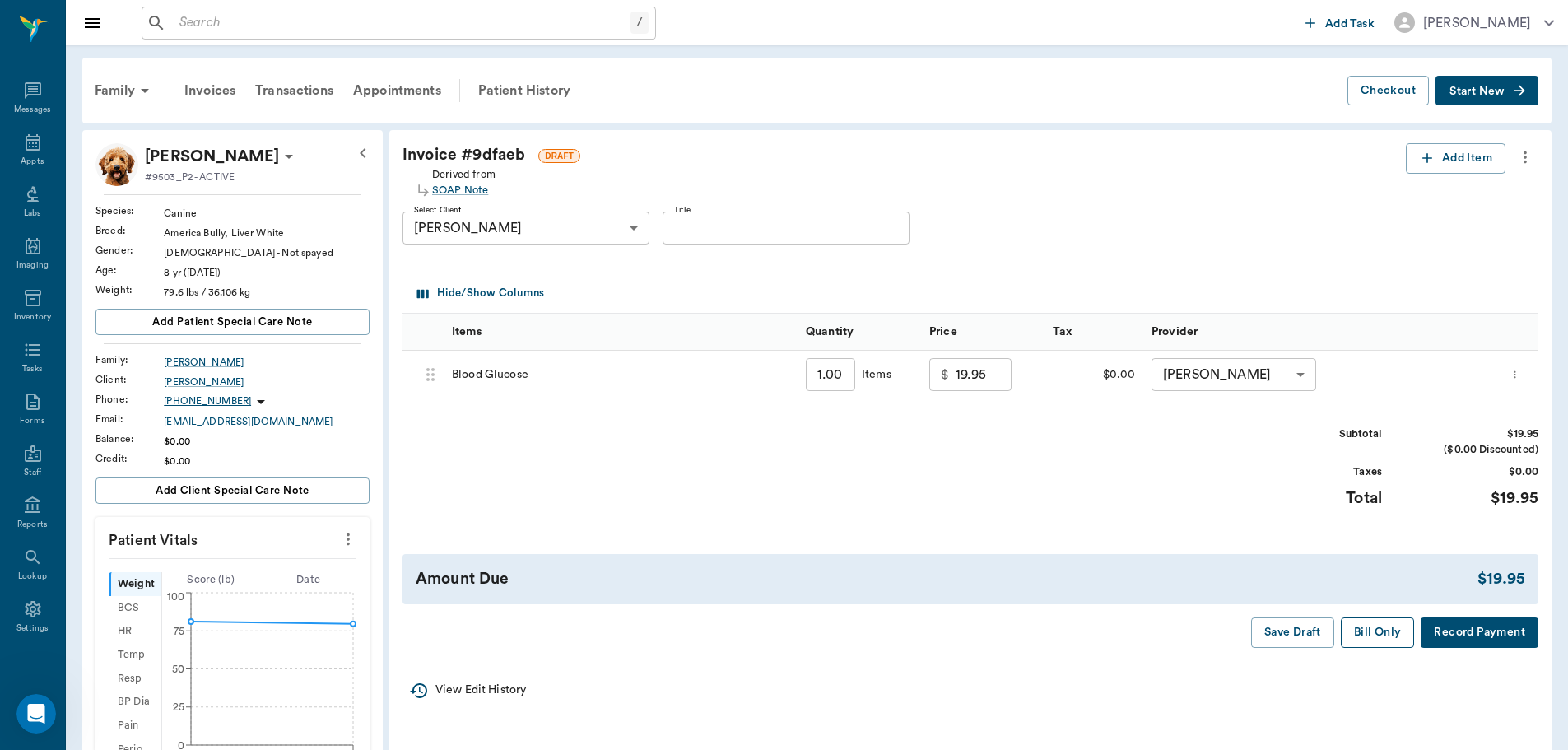
click at [1377, 630] on button "Bill Only" at bounding box center [1378, 632] width 74 height 30
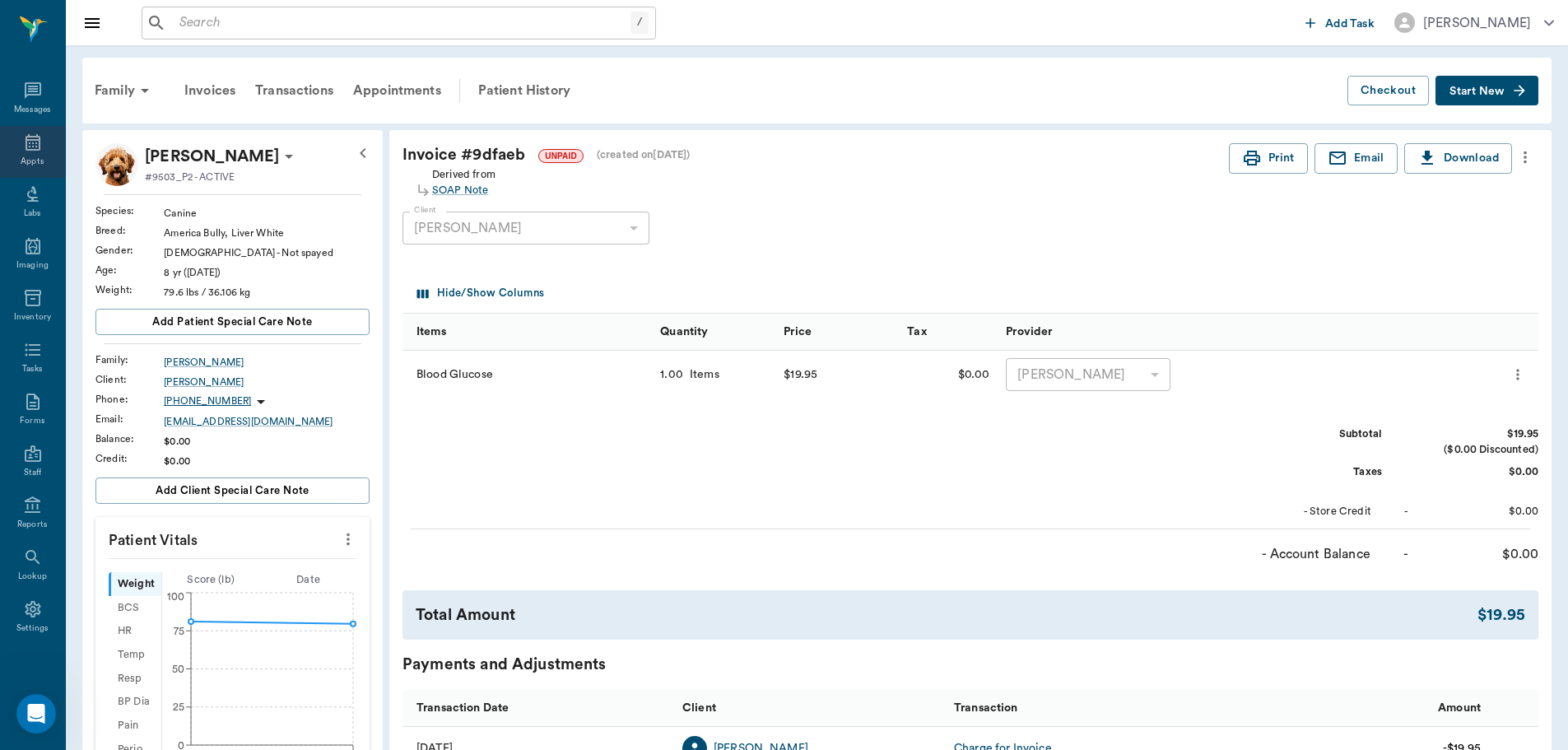
click at [26, 144] on icon at bounding box center [33, 143] width 20 height 20
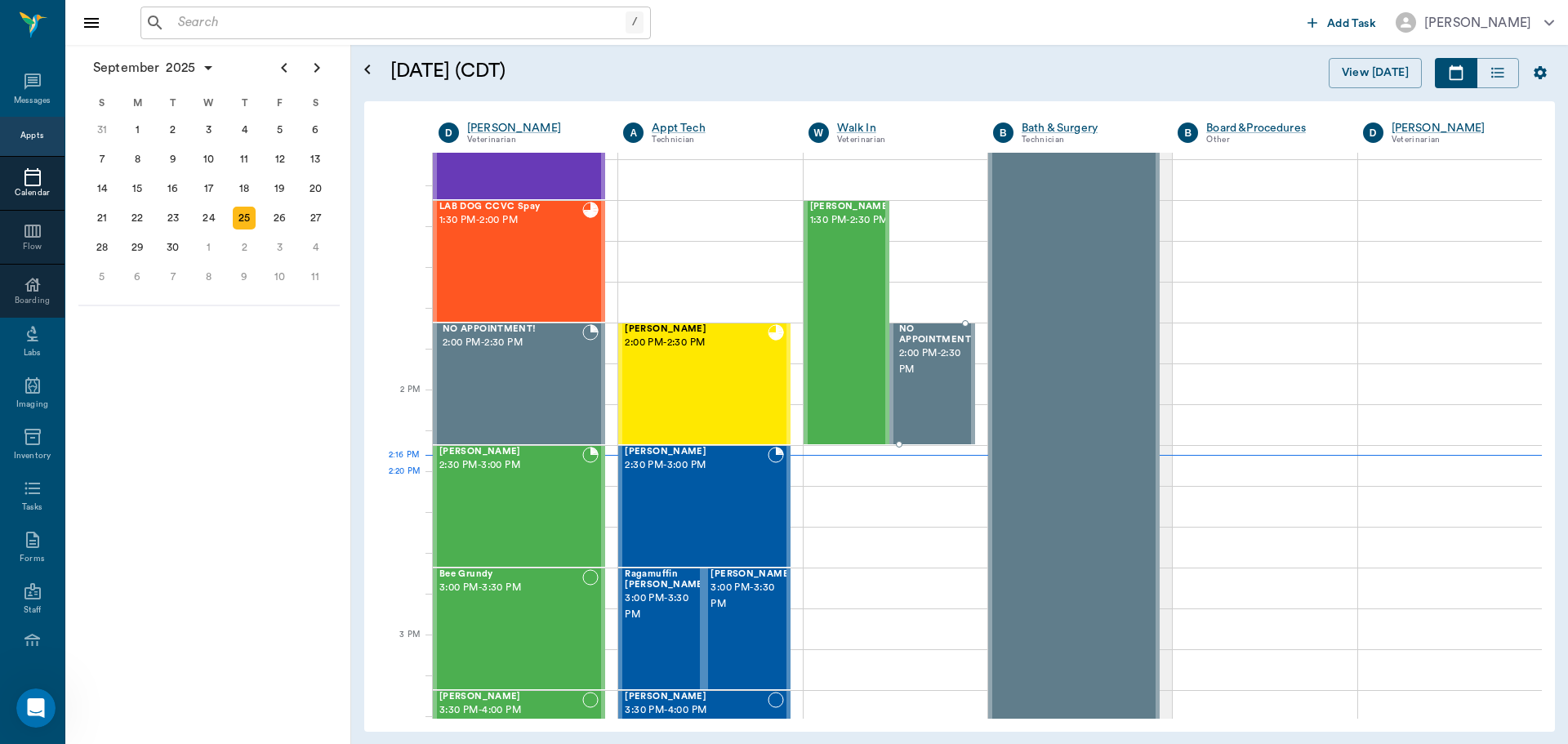
scroll to position [1227, 0]
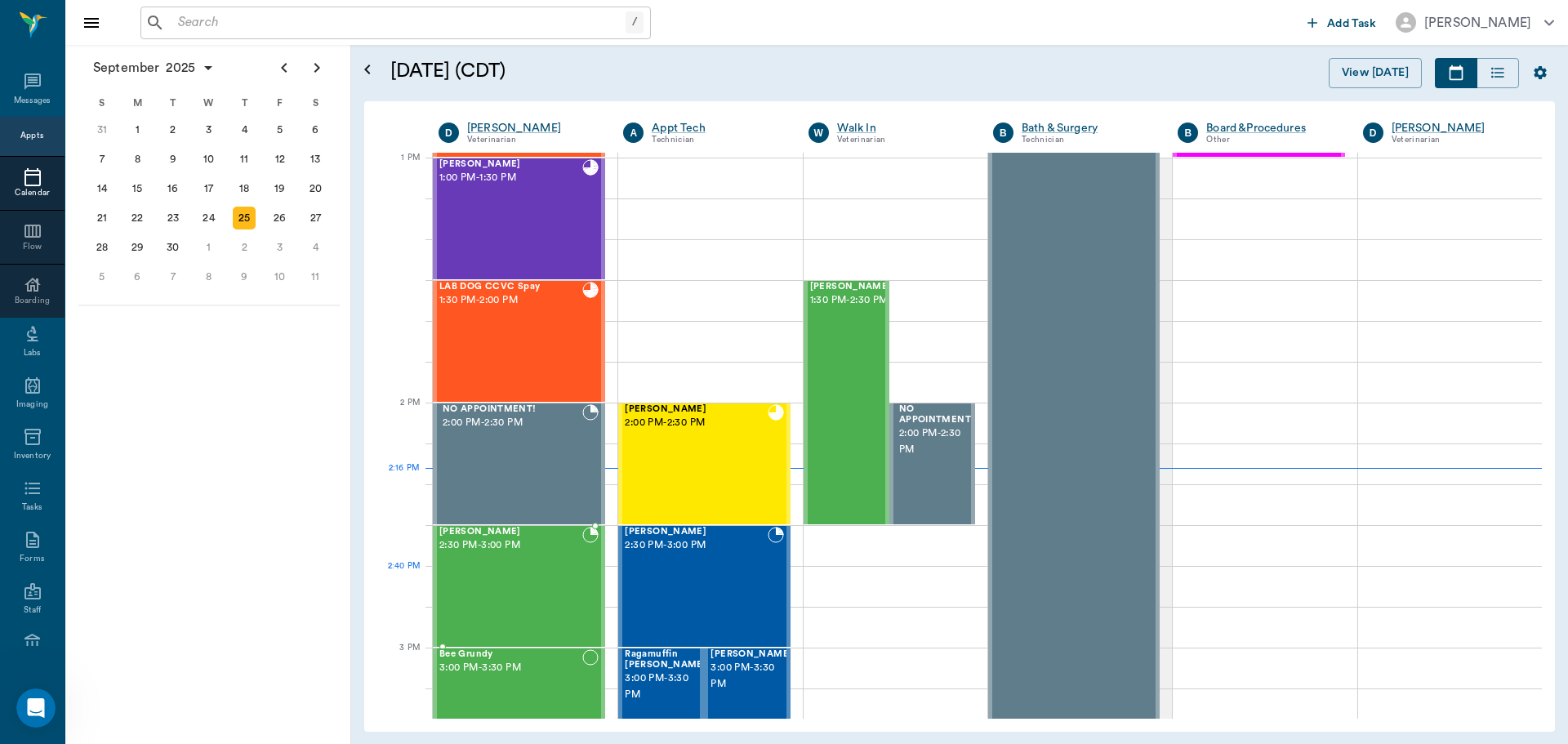
click at [519, 601] on div "Sadie Deming 2:30 PM - 3:00 PM" at bounding box center [510, 587] width 143 height 119
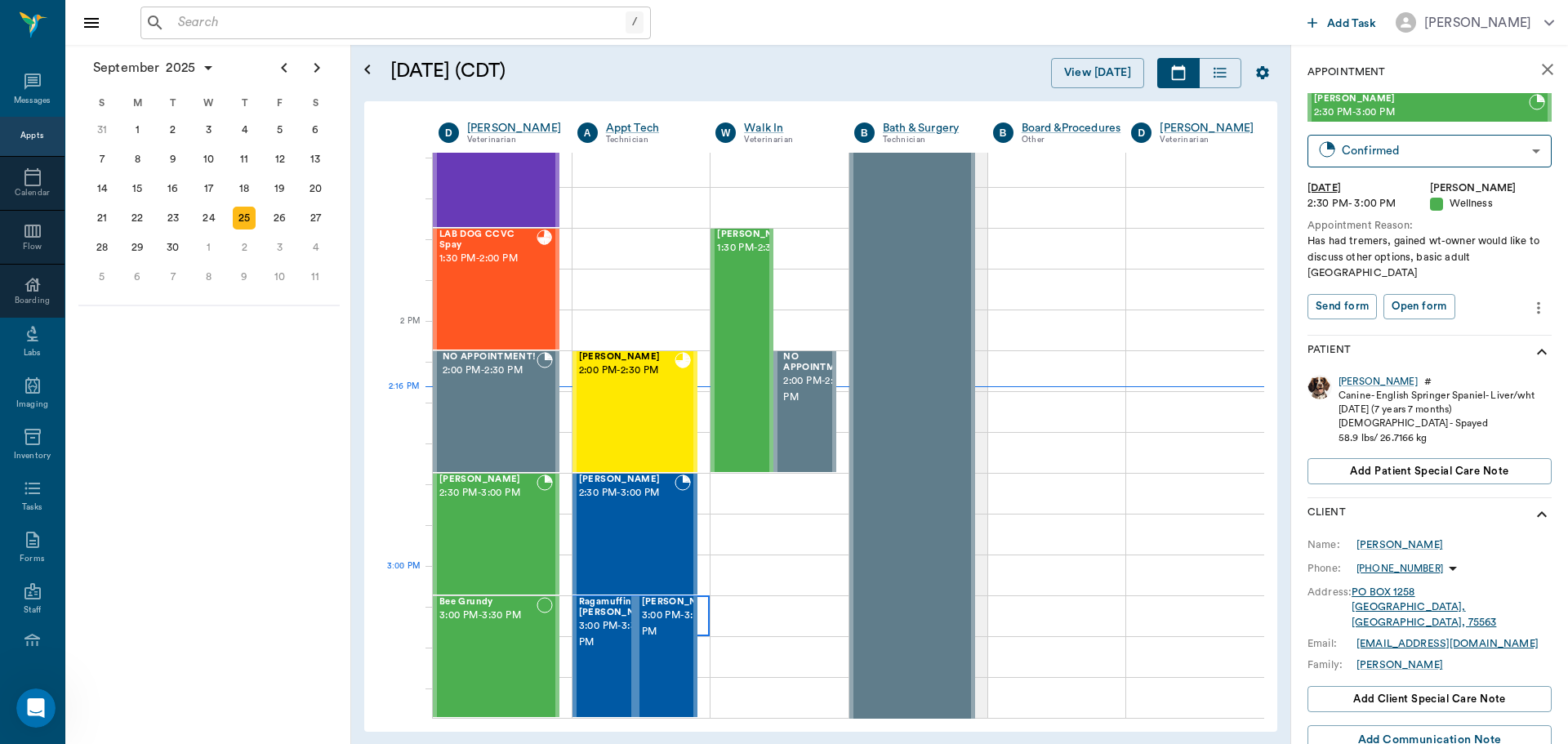
scroll to position [1308, 0]
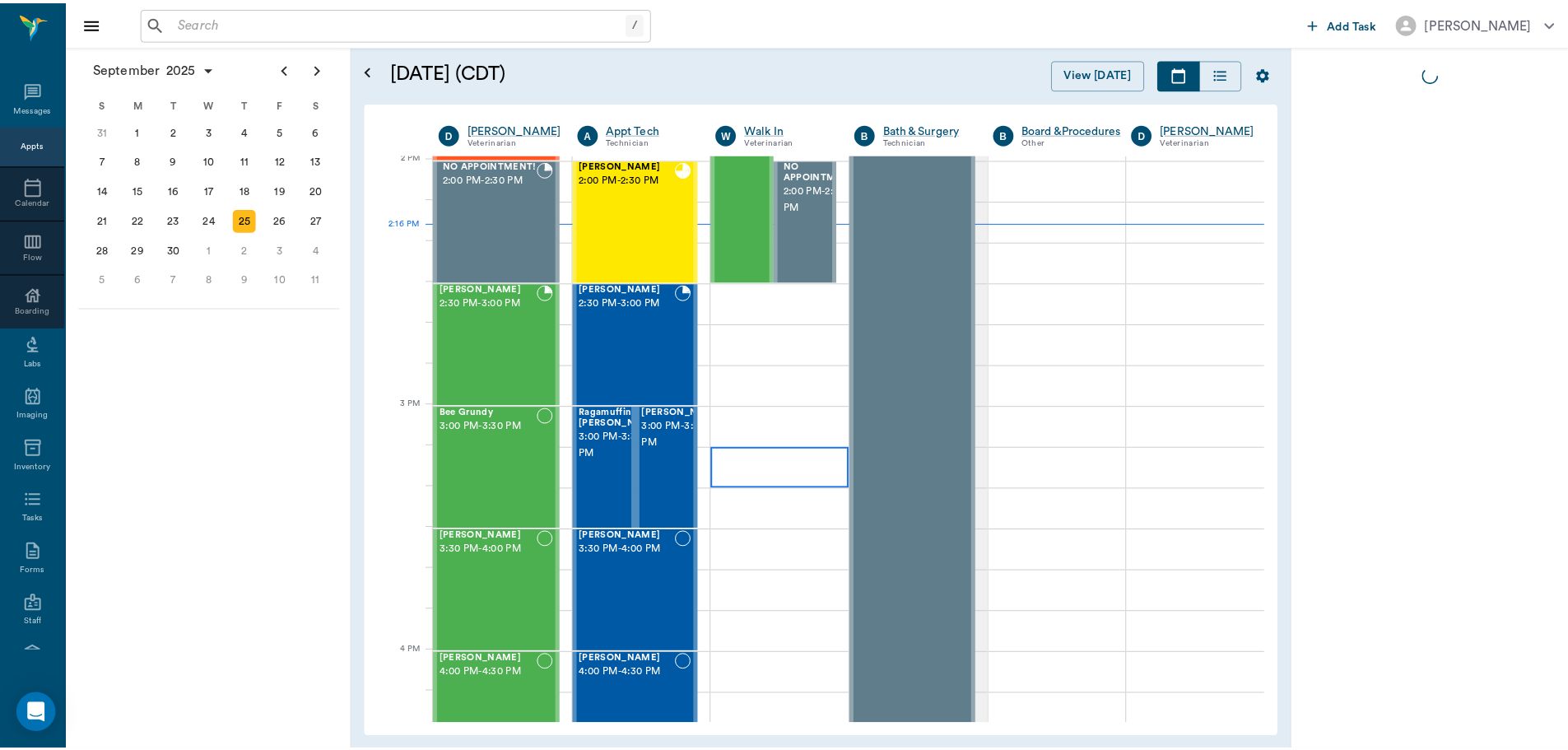
scroll to position [8, 0]
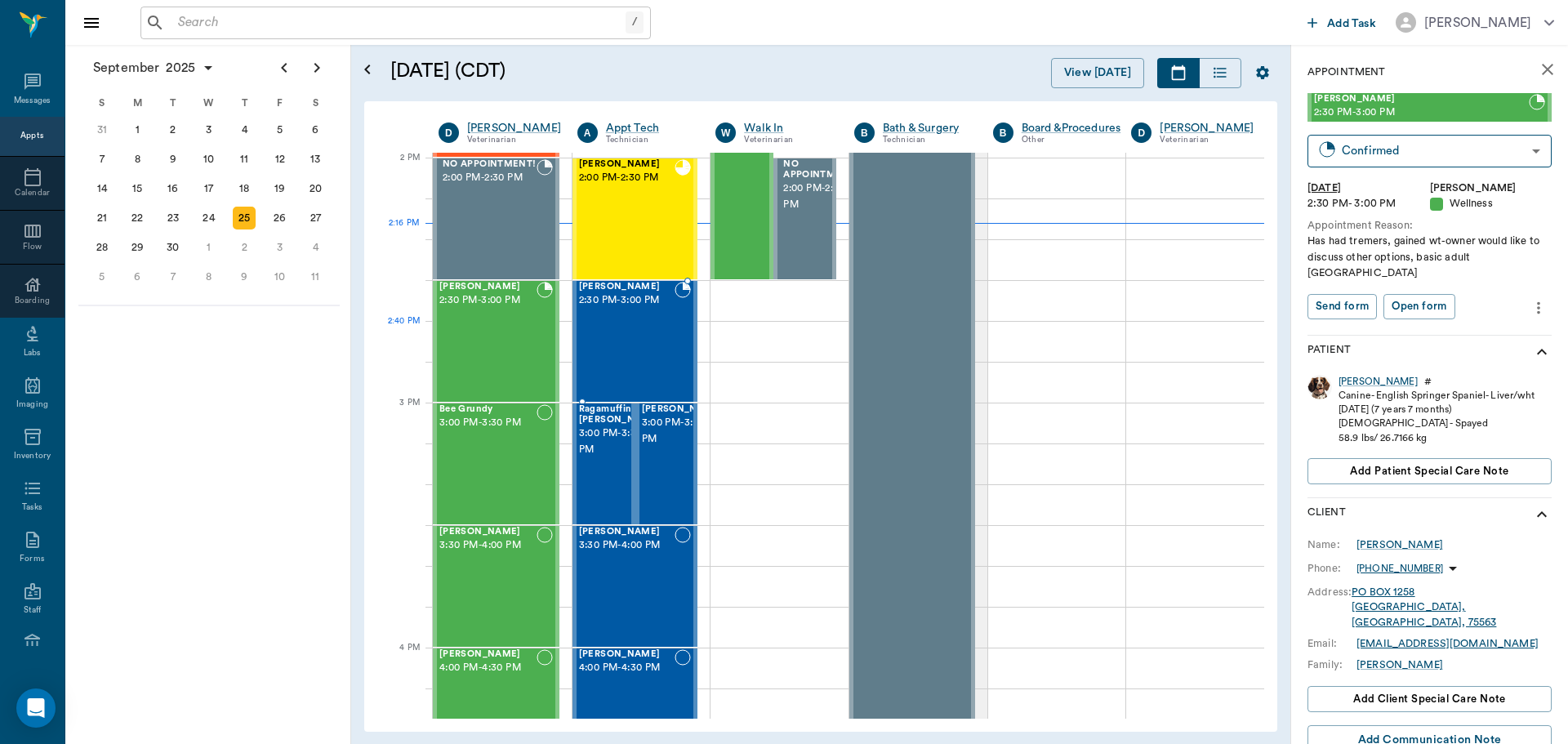
click at [648, 345] on div "Tiny Shelton 2:30 PM - 3:00 PM" at bounding box center [627, 341] width 96 height 119
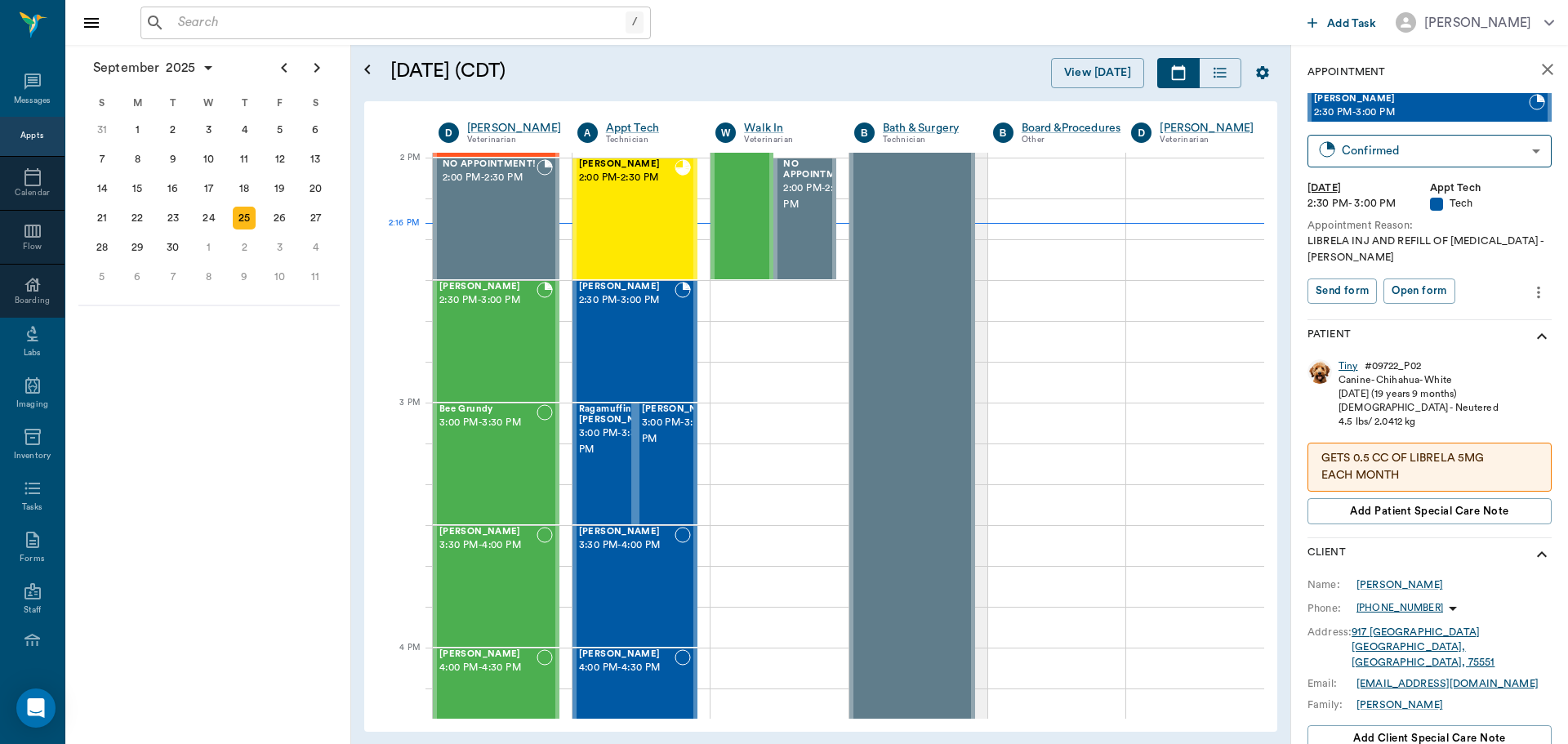
click at [1344, 364] on div "Tiny" at bounding box center [1348, 366] width 20 height 14
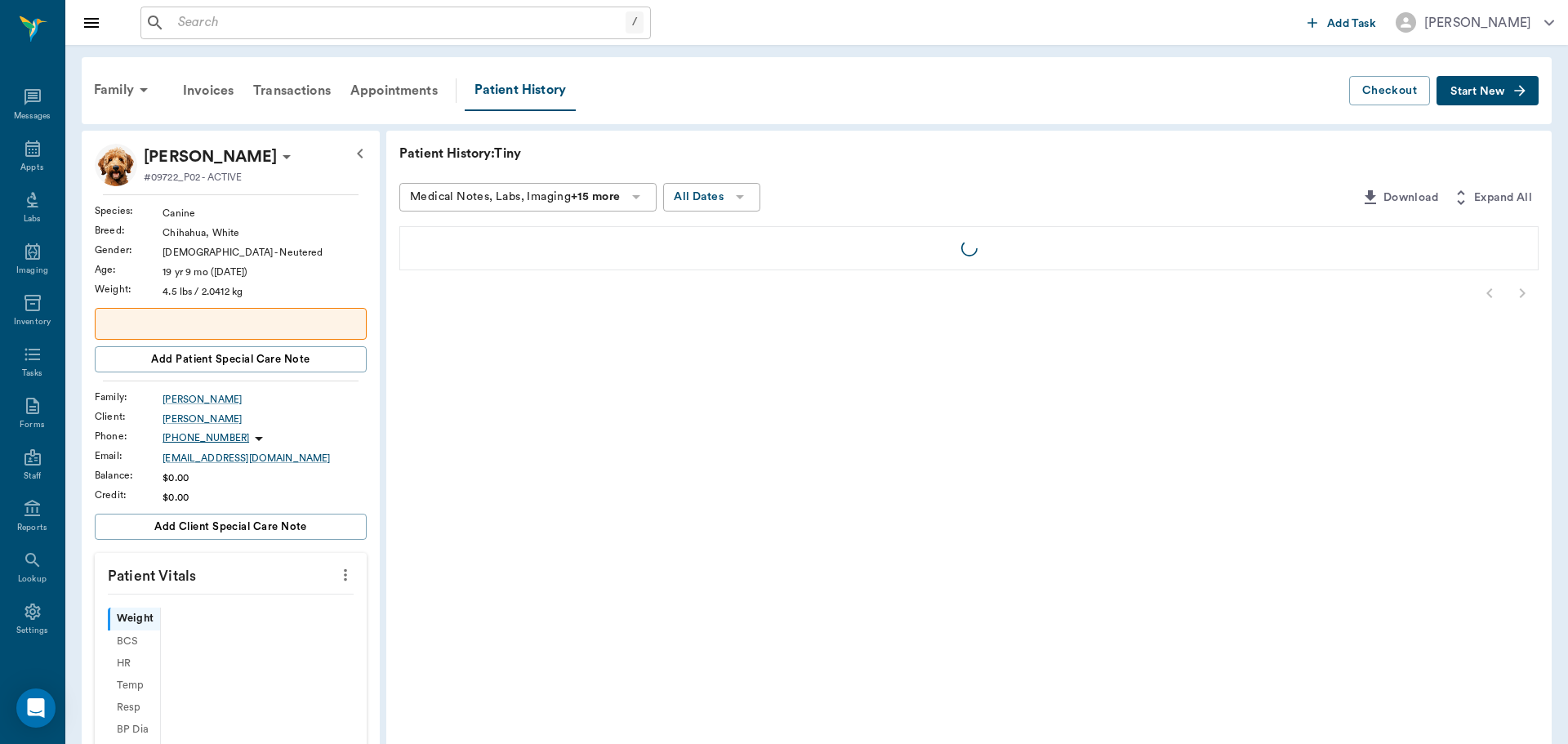
scroll to position [7, 0]
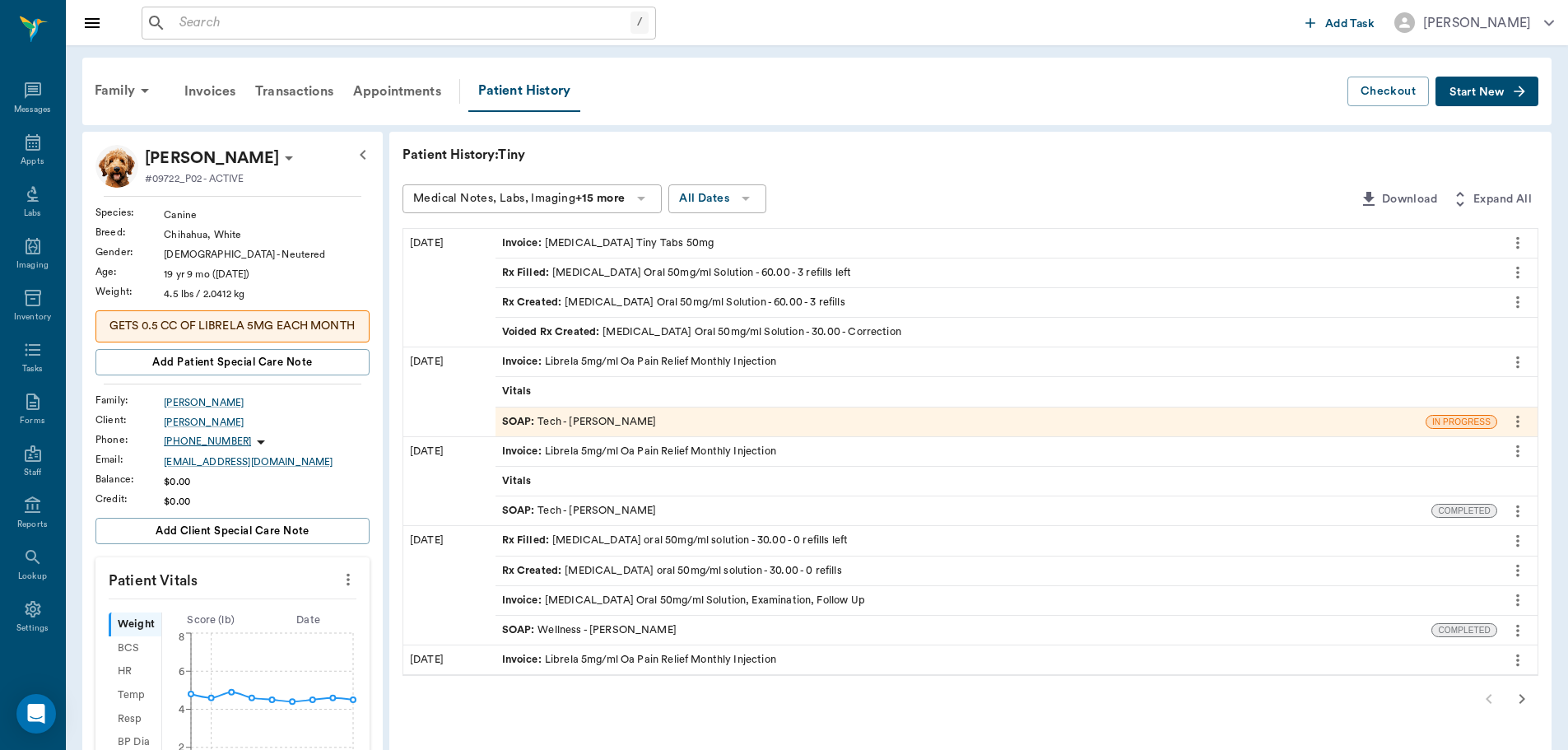
click at [808, 263] on div "Rx Filled : Gabapentin Oral 50mg/ml Solution - 60.00 - 3 refills left" at bounding box center [996, 273] width 1002 height 29
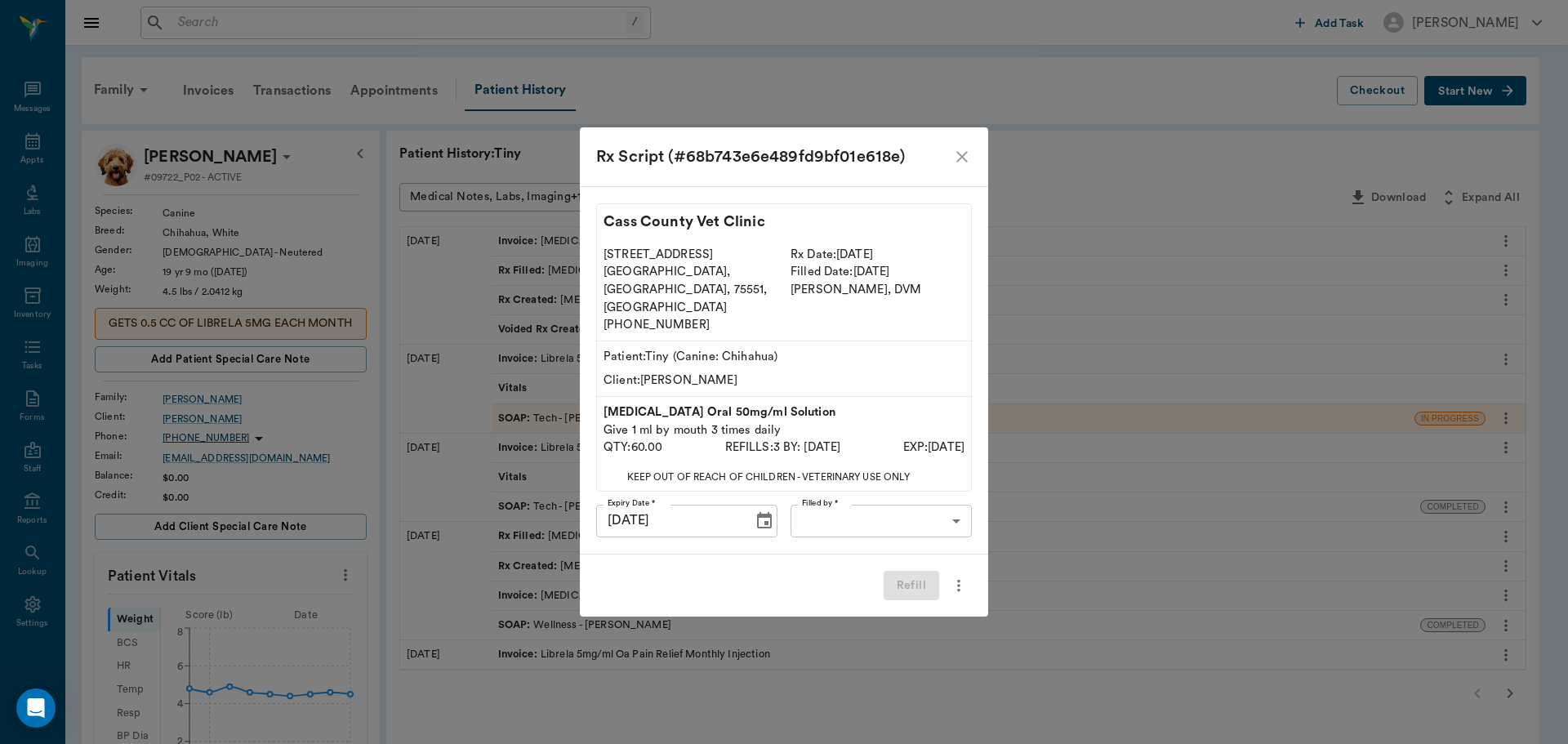
click at [879, 502] on body "/ ​ Add Task Dr. Bert Ellsworth Nectar Messages Appts Labs Imaging Inventory Ta…" at bounding box center [784, 659] width 1568 height 1317
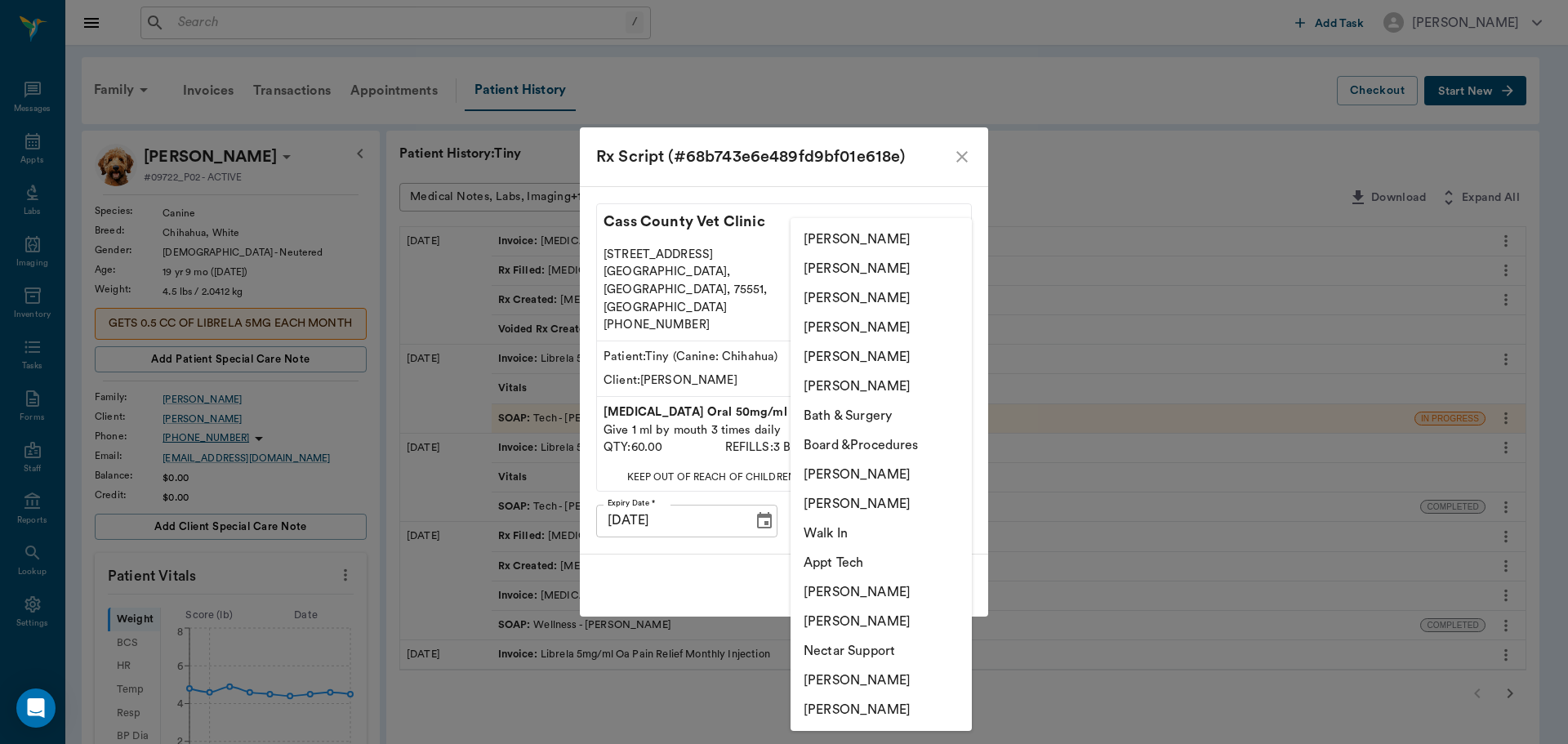
click at [862, 669] on li "Hunter Graves" at bounding box center [880, 679] width 181 height 29
type input "682b670d8bdc6f7f8feef3db"
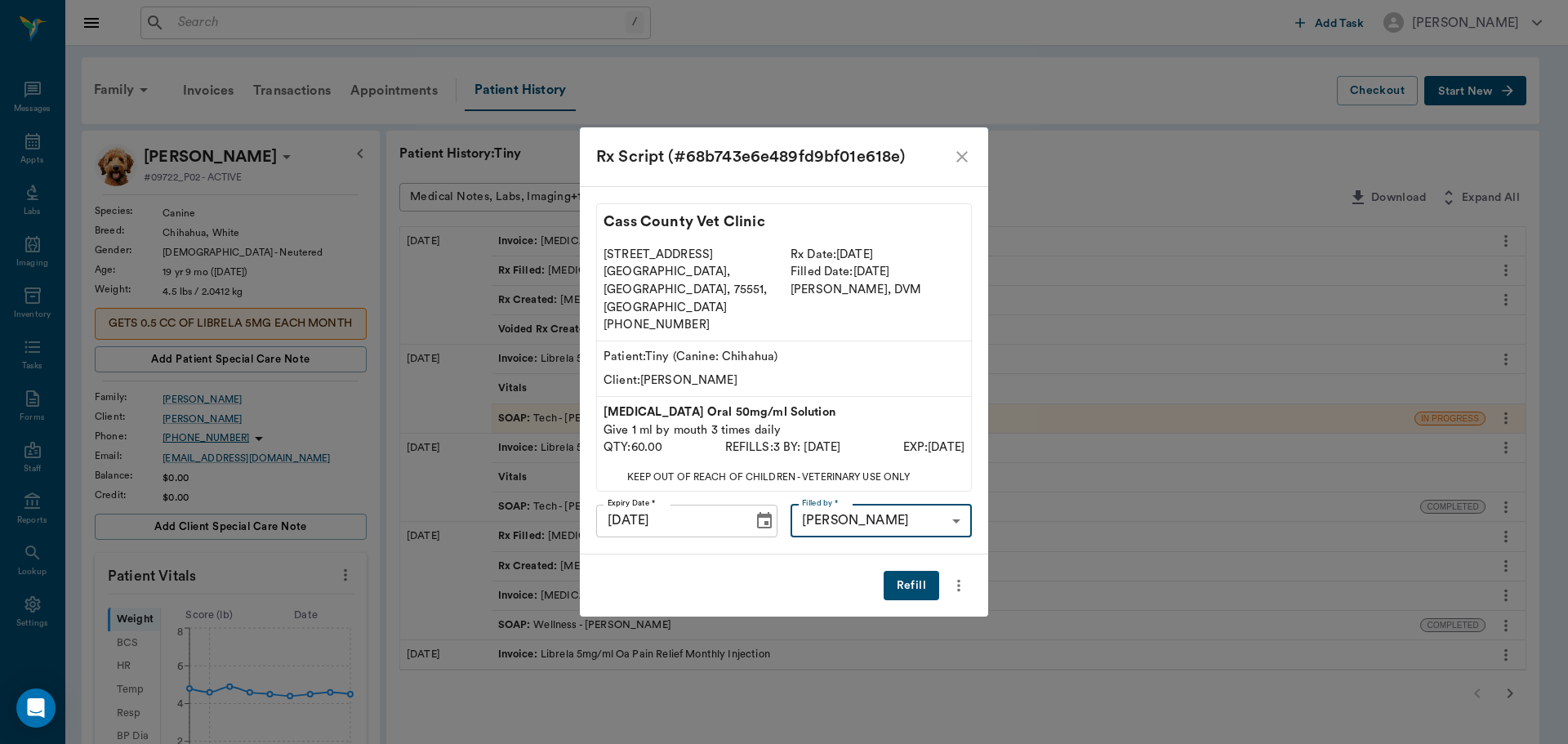
click at [907, 571] on button "Refill" at bounding box center [911, 586] width 55 height 30
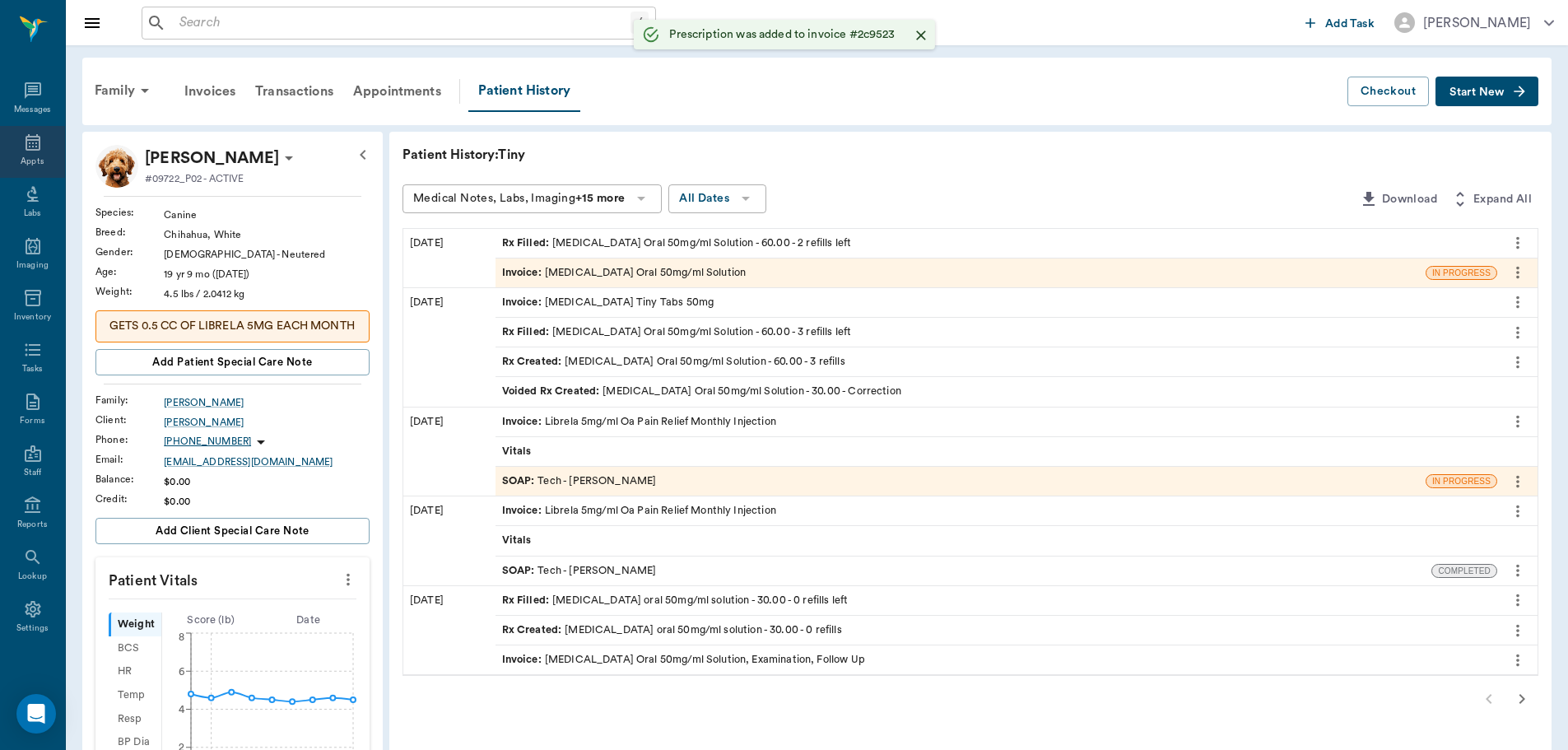
click at [34, 170] on div "Appts" at bounding box center [33, 152] width 65 height 52
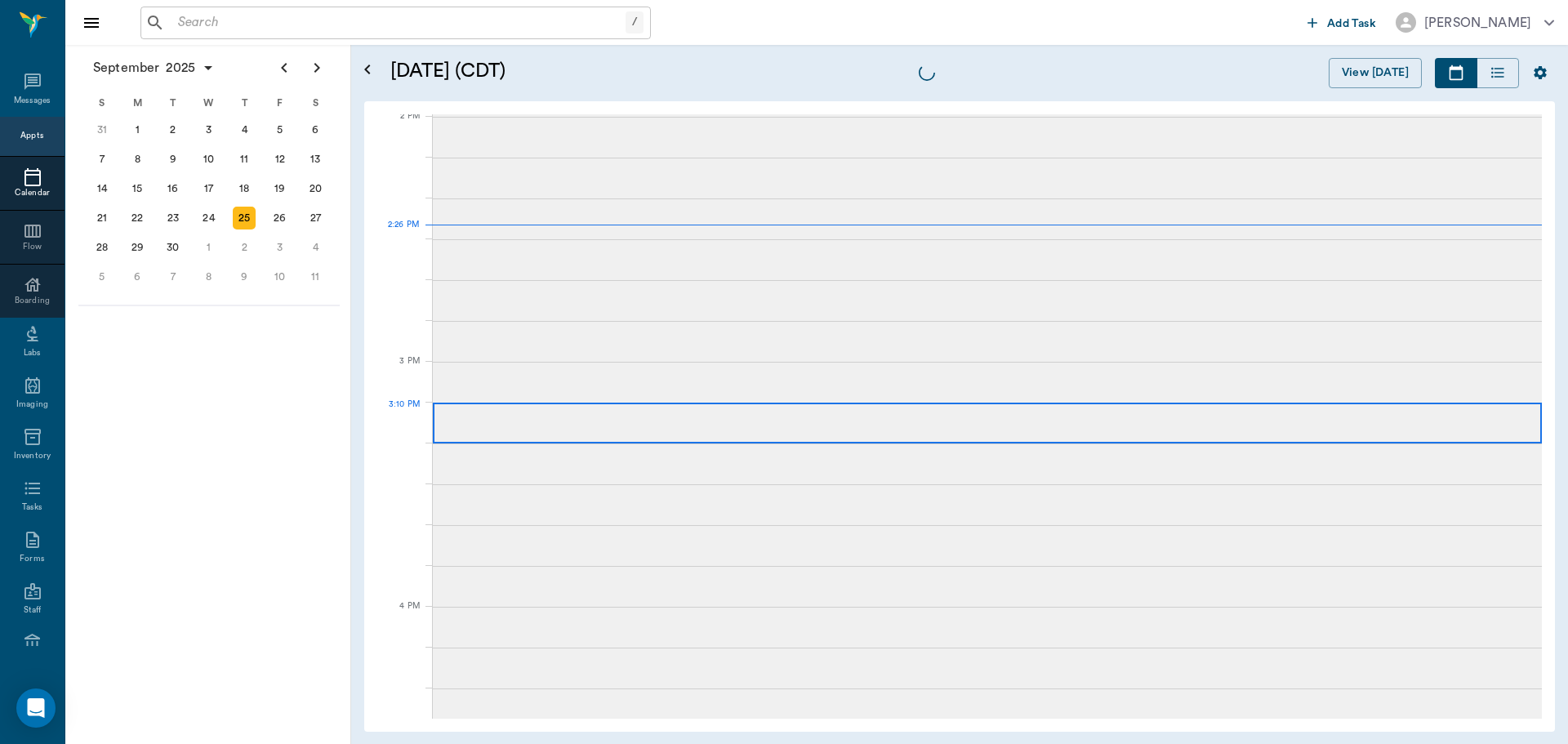
scroll to position [1472, 0]
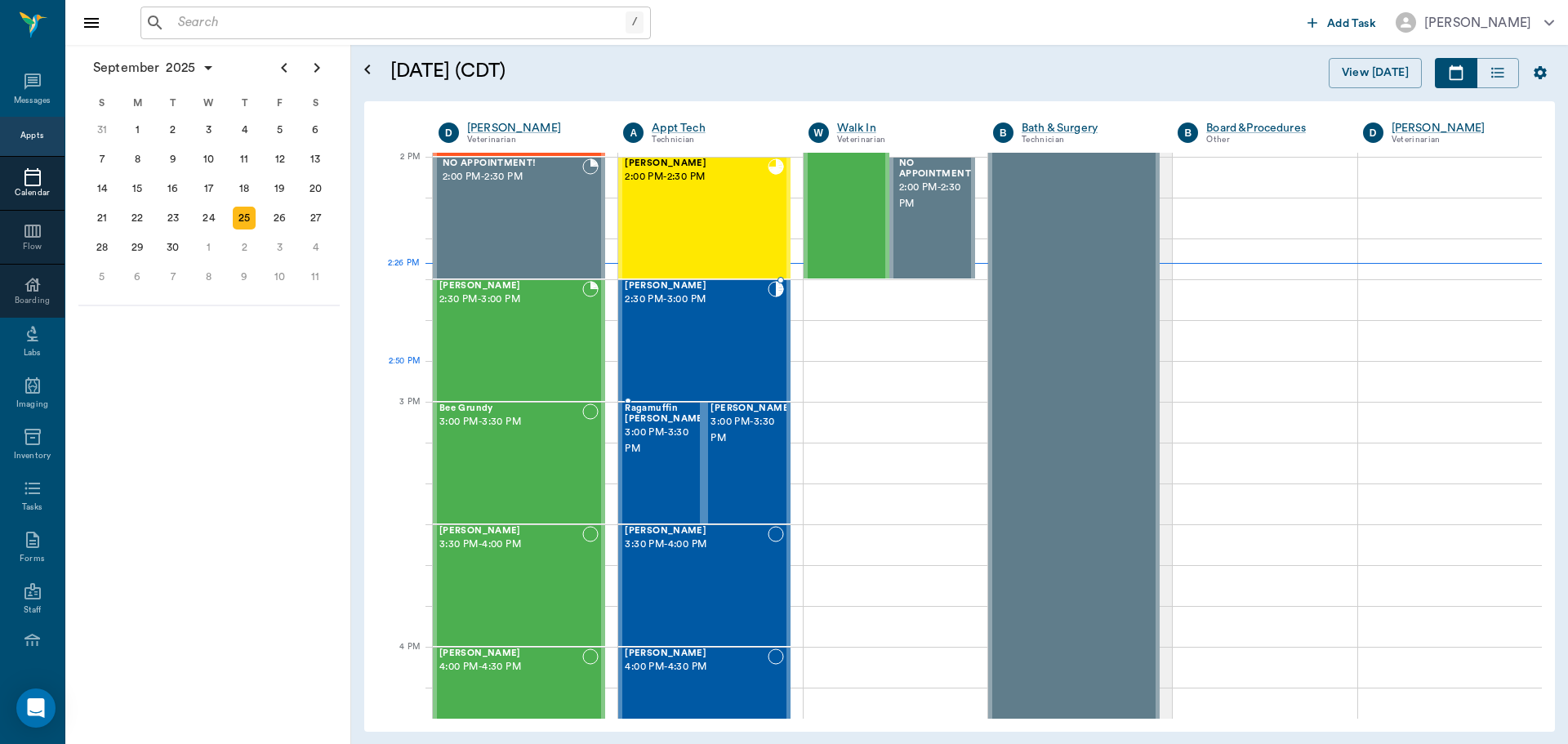
click at [647, 380] on div "Tiny Shelton 2:30 PM - 3:00 PM" at bounding box center [696, 341] width 142 height 119
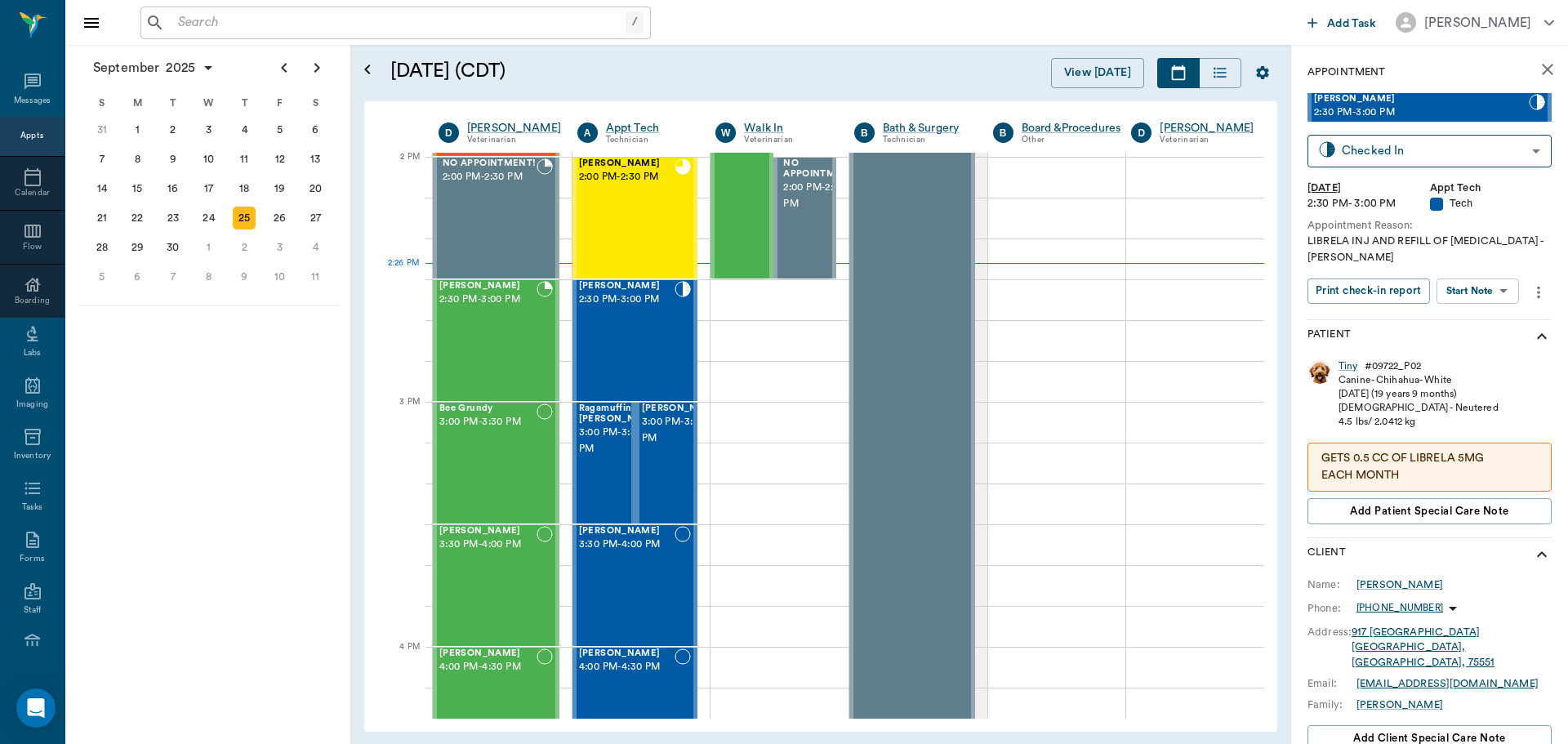
click at [1469, 297] on body "/ ​ Add Task Dr. Bert Ellsworth Nectar Messages Appts Calendar Flow Boarding La…" at bounding box center [784, 372] width 1568 height 744
click at [1469, 317] on button "Start SOAP" at bounding box center [1459, 325] width 55 height 19
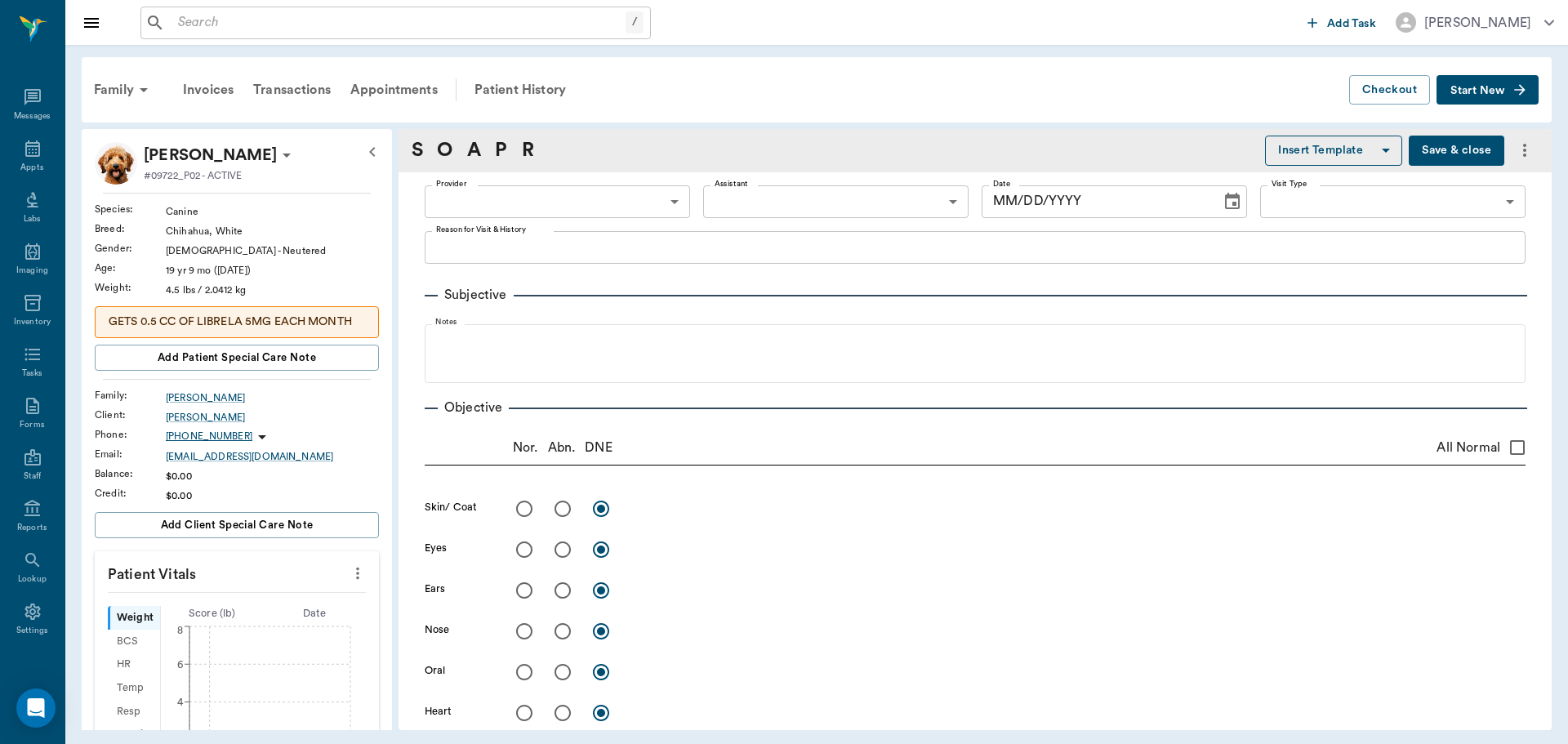
type input "63ec2f075fda476ae8351a4c"
type input "65d2be4f46e3a538d89b8c1a"
type textarea "LIBRELA INJ AND REFILL OF GABAPENTIN -LORY"
type input "[DATE]"
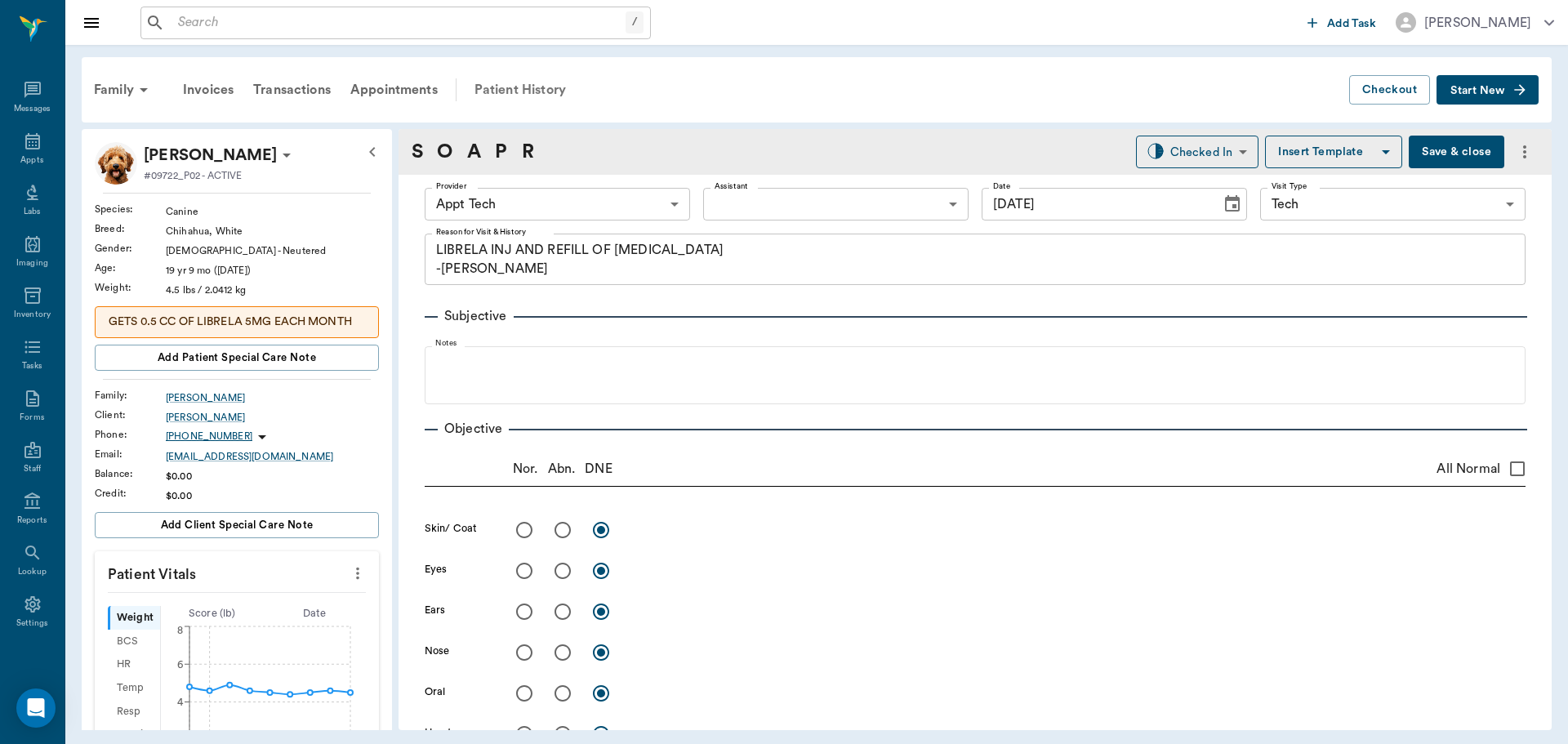
click at [565, 85] on div "Patient History" at bounding box center [520, 89] width 111 height 39
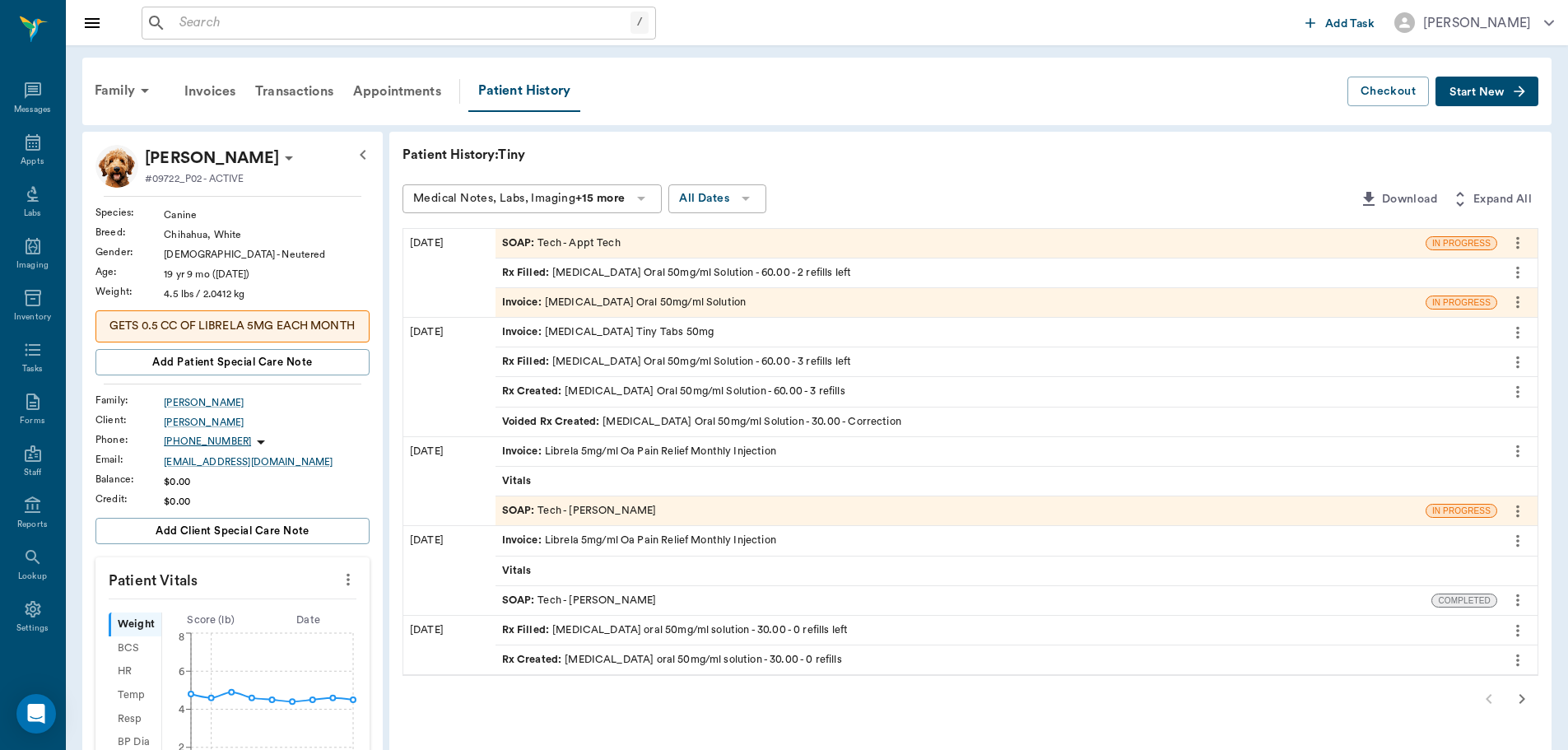
click at [516, 246] on span "SOAP :" at bounding box center [519, 243] width 36 height 16
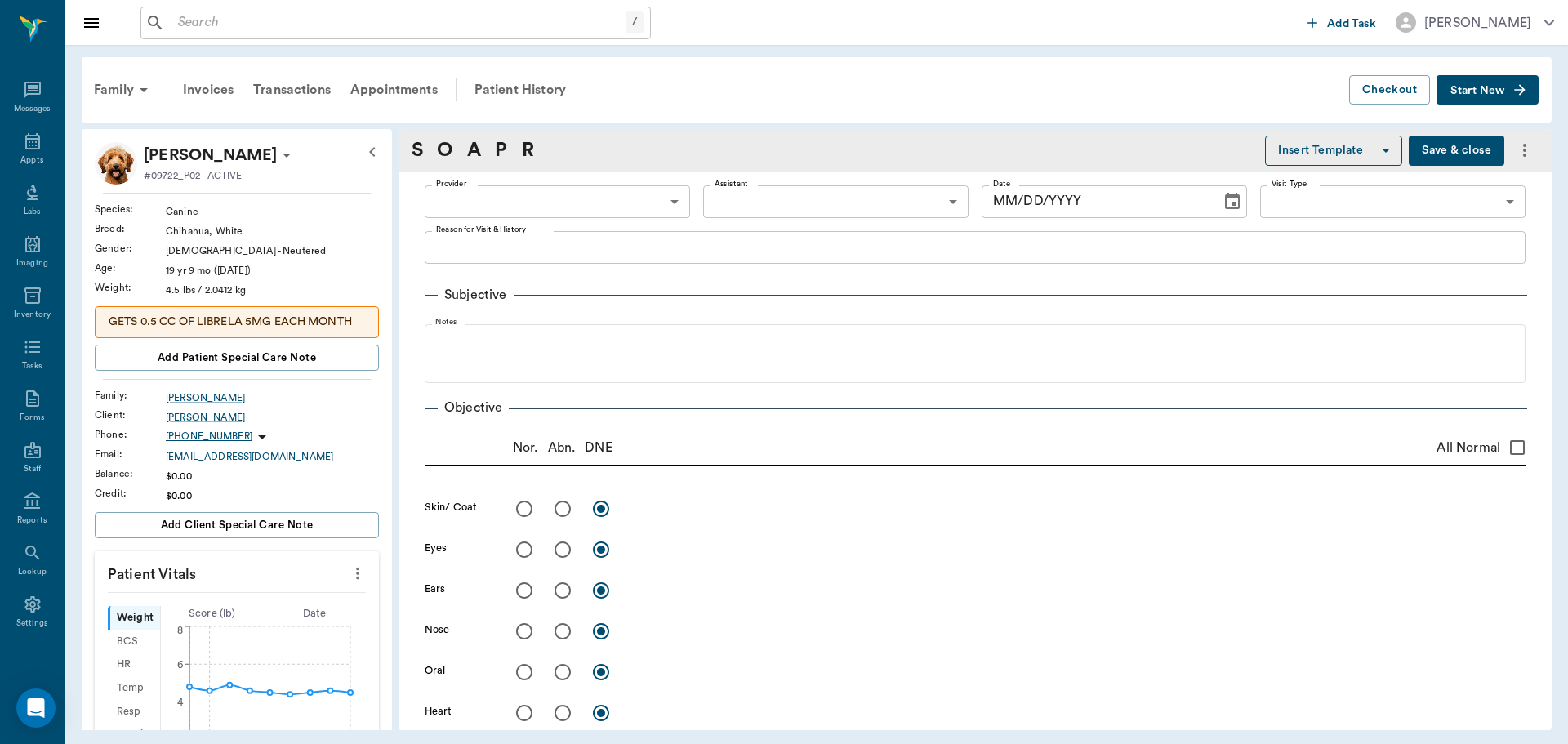
type input "63ec2f075fda476ae8351a4c"
type input "65d2be4f46e3a538d89b8c1a"
type textarea "LIBRELA INJ AND REFILL OF GABAPENTIN -LORY"
type input "[DATE]"
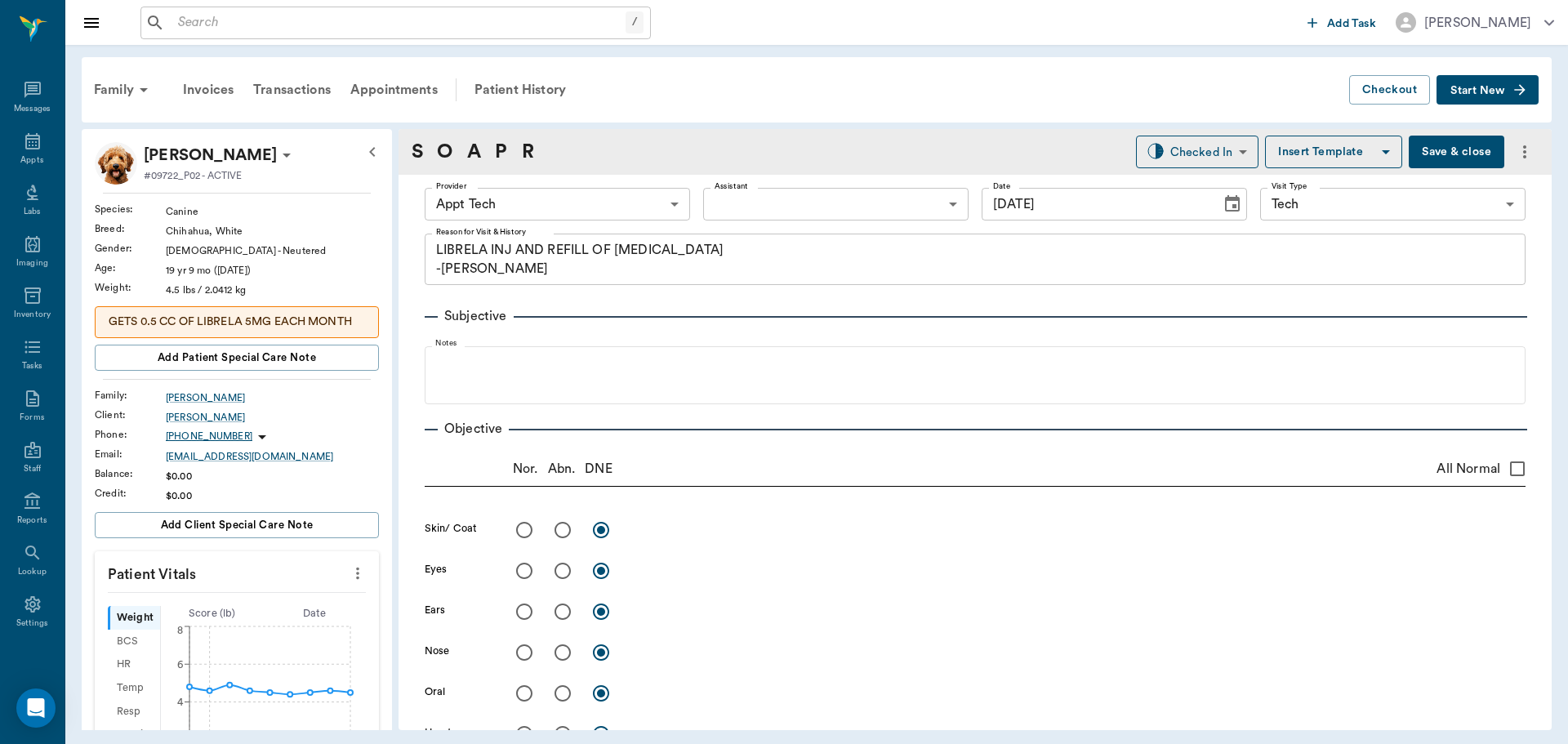
click at [609, 198] on body "/ ​ Add Task Dr. Bert Ellsworth Nectar Messages Appts Labs Imaging Inventory Ta…" at bounding box center [784, 372] width 1568 height 744
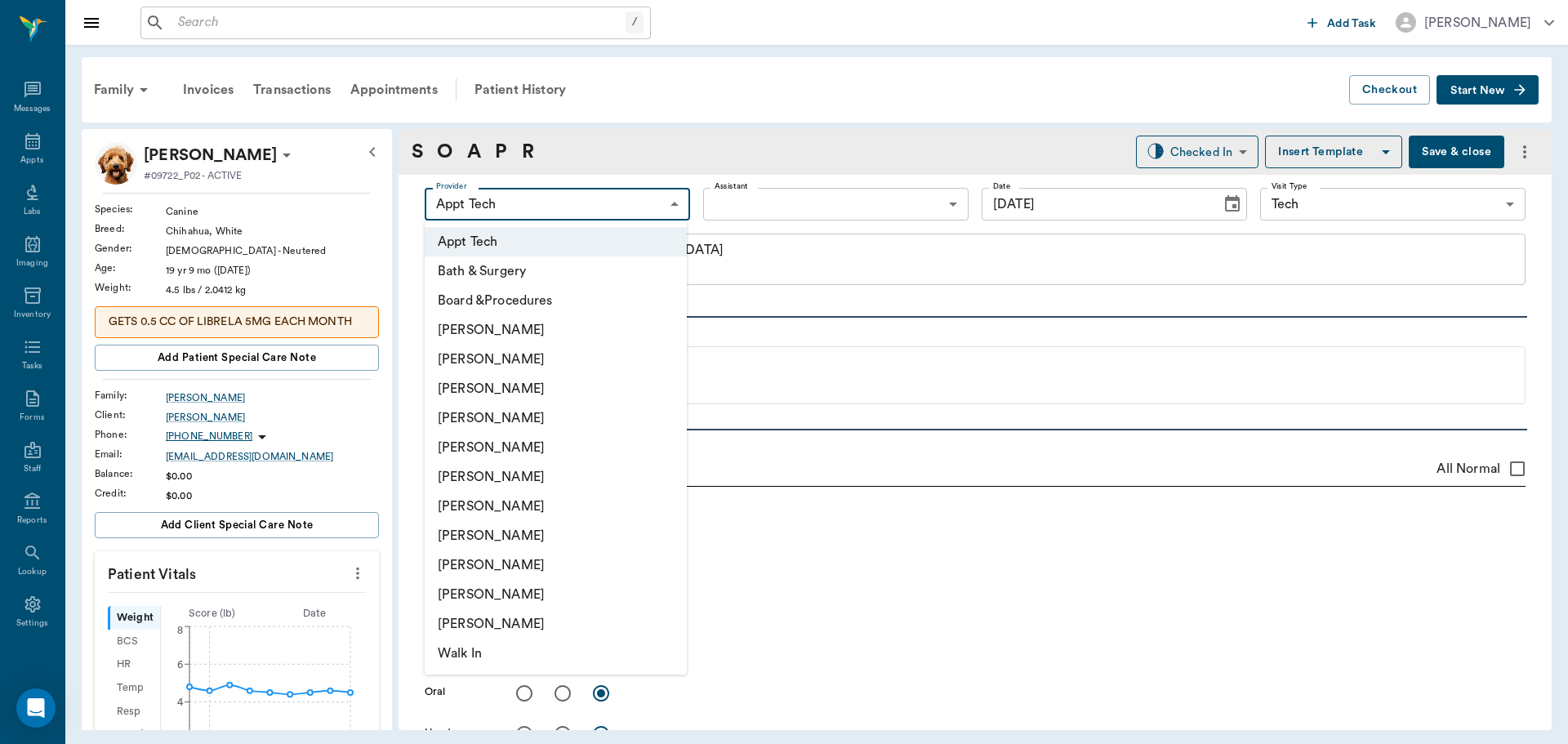
click at [514, 529] on li "Julie Dickerson" at bounding box center [556, 535] width 262 height 29
type input "63ec2e7e52e12b0ba117b124"
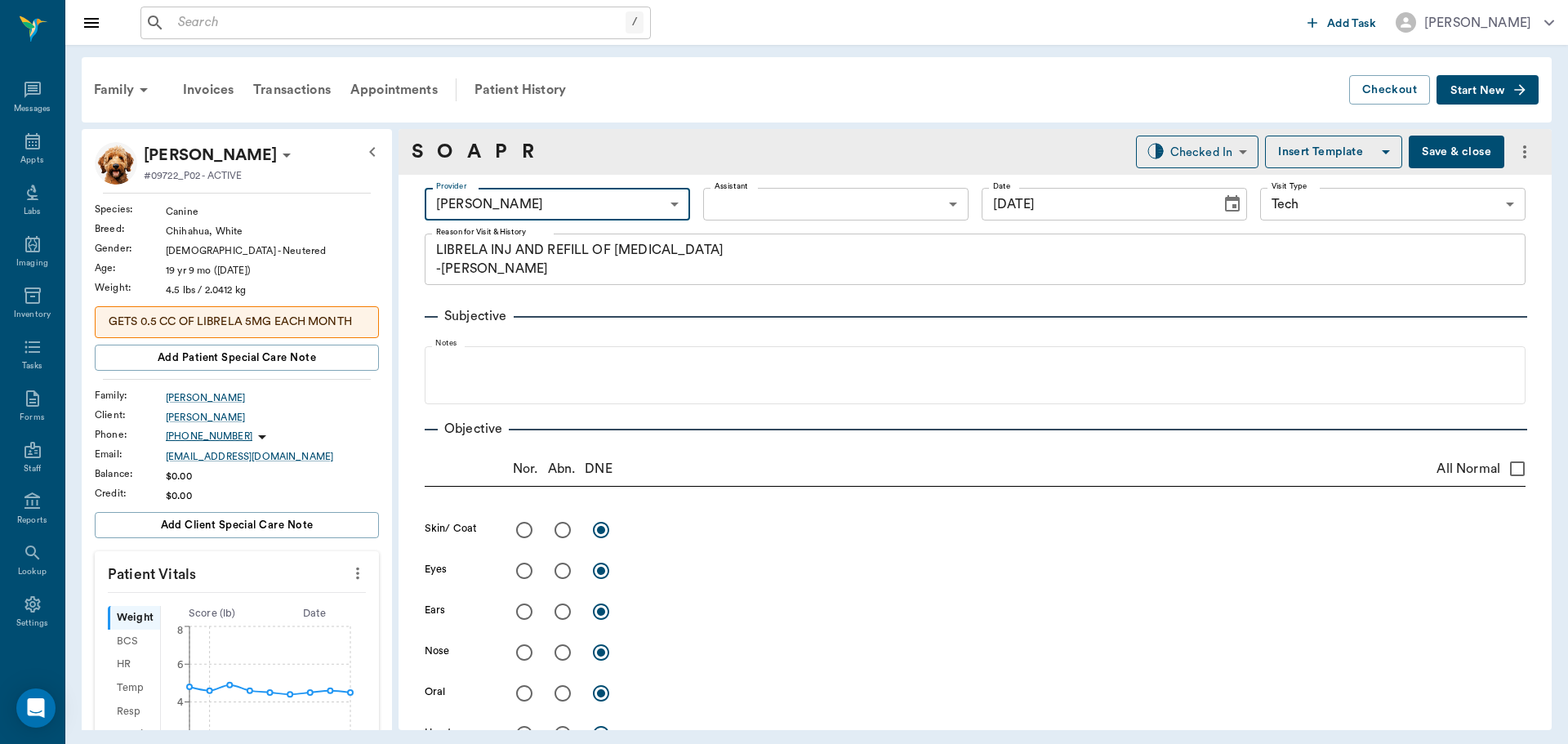
click at [514, 140] on div "S O A P R" at bounding box center [473, 152] width 123 height 29
click at [349, 583] on icon "more" at bounding box center [358, 573] width 18 height 20
click at [240, 611] on span "Enter Vitals" at bounding box center [277, 618] width 138 height 17
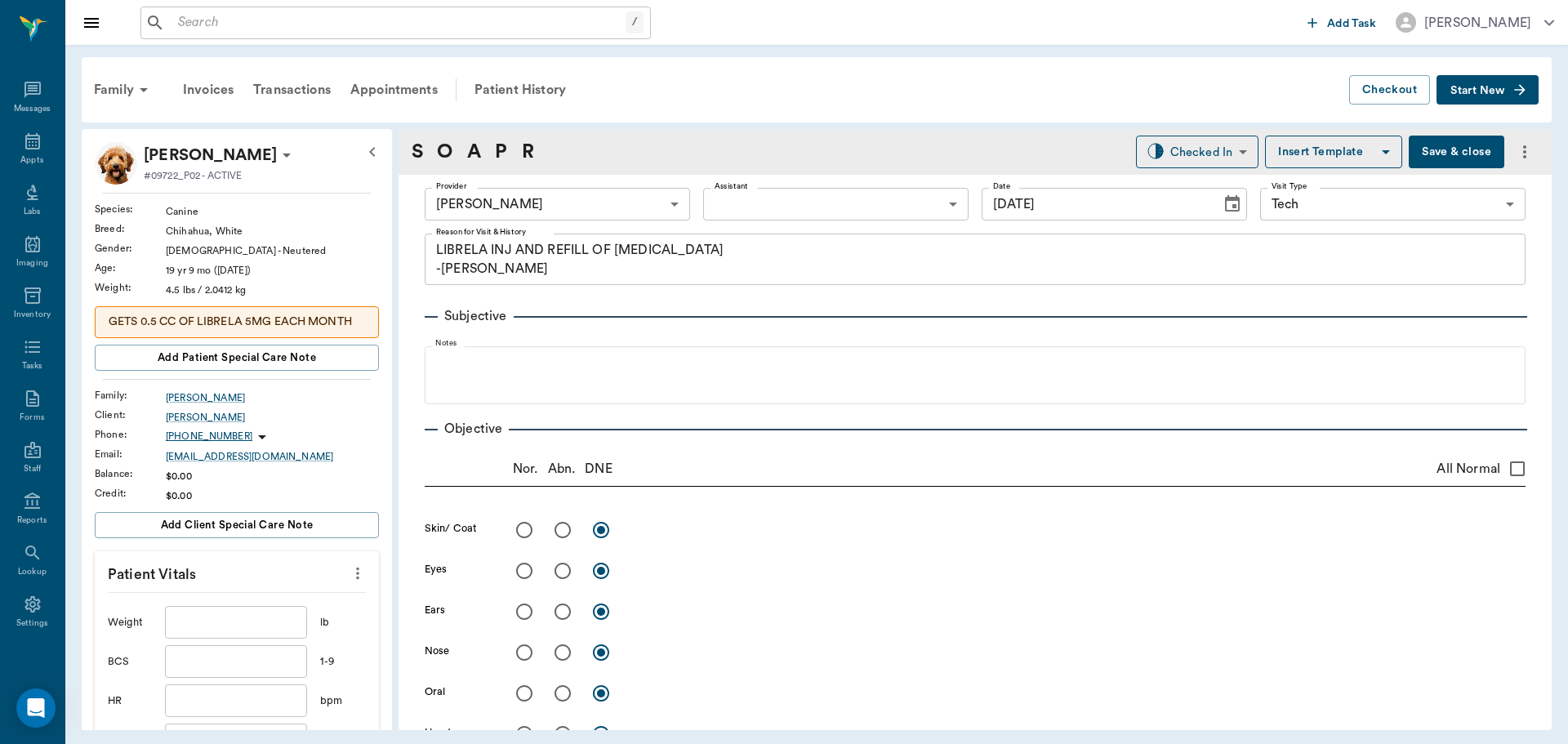
click at [233, 639] on input "text" at bounding box center [236, 621] width 142 height 32
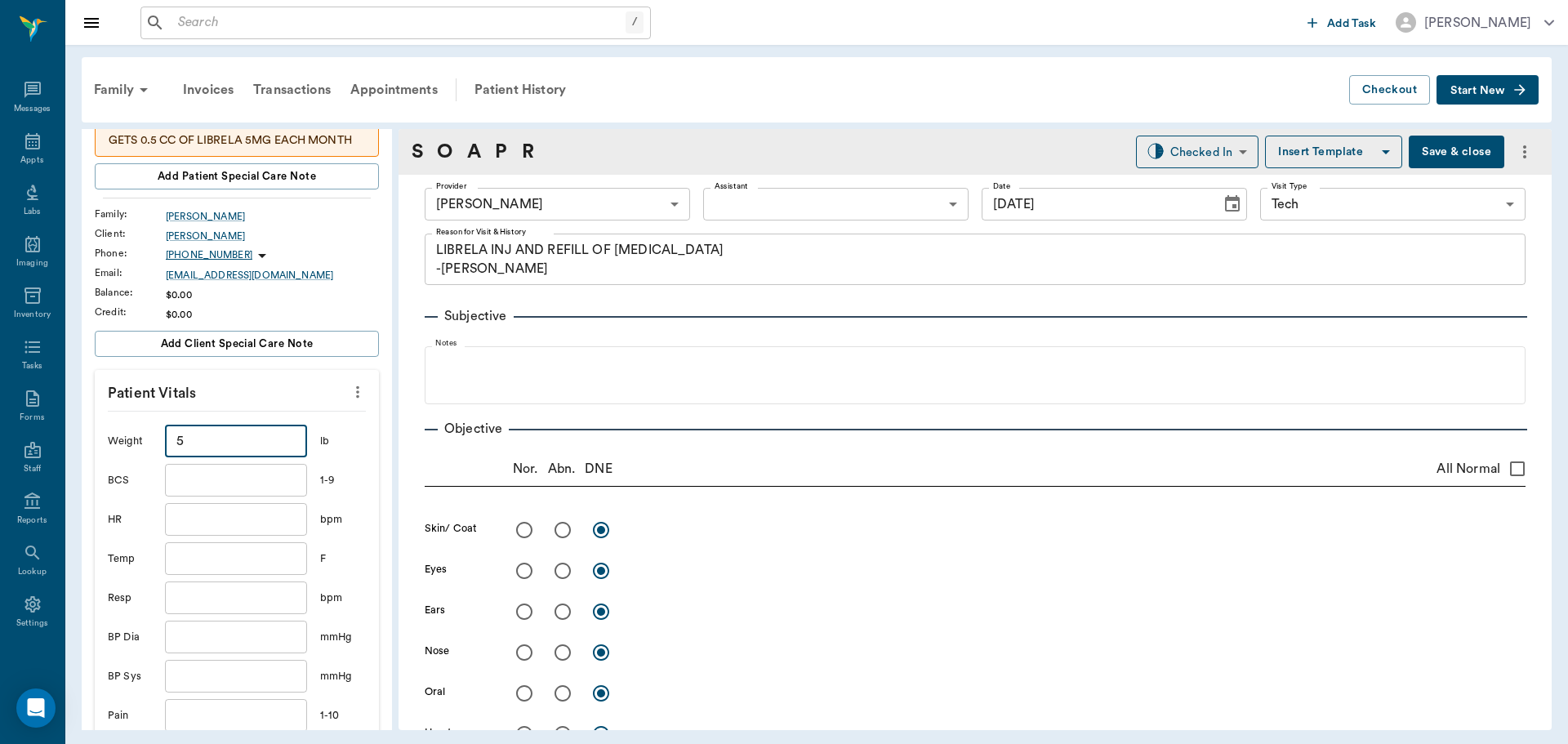
scroll to position [408, 0]
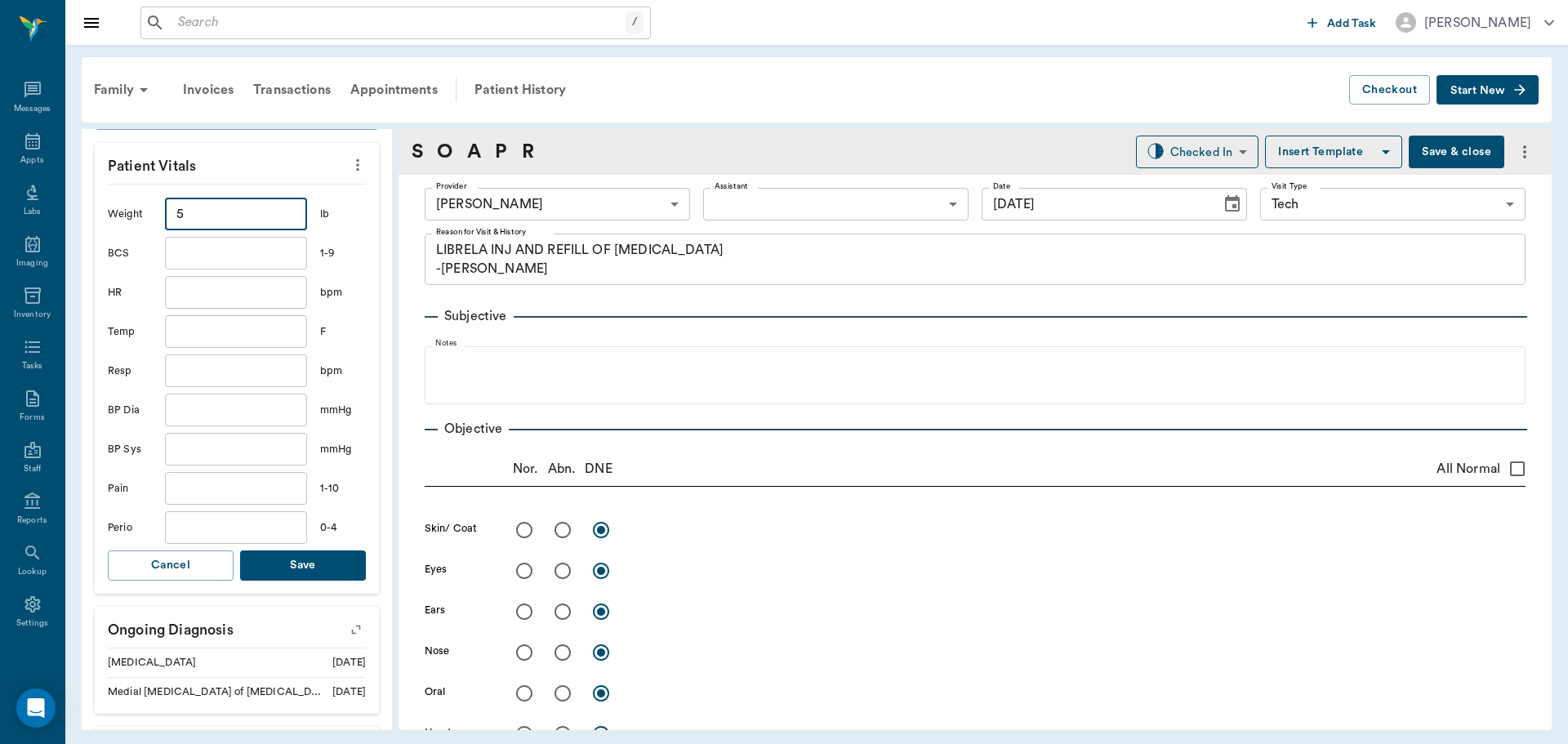
type input "5"
click at [293, 581] on button "Save" at bounding box center [303, 565] width 126 height 30
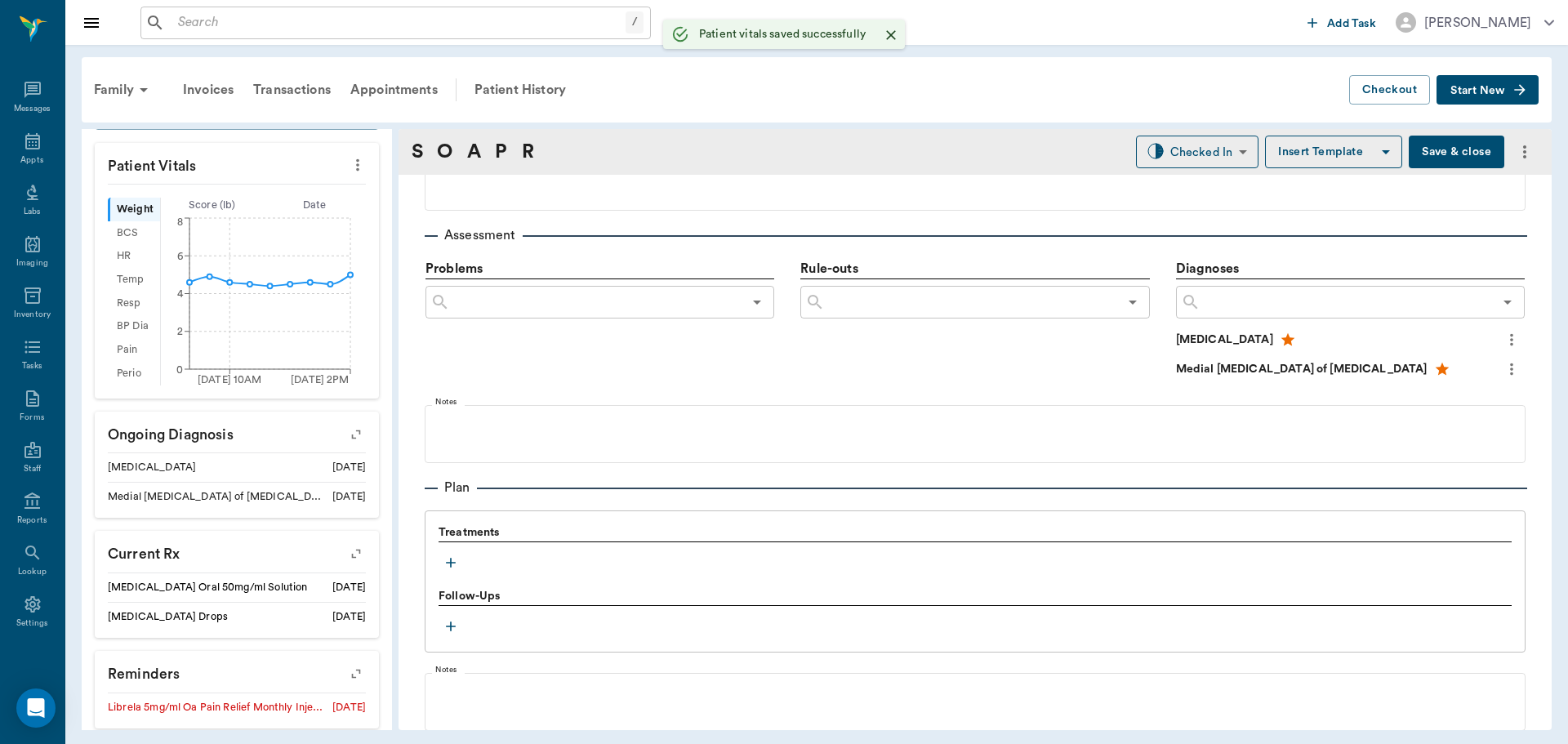
scroll to position [980, 0]
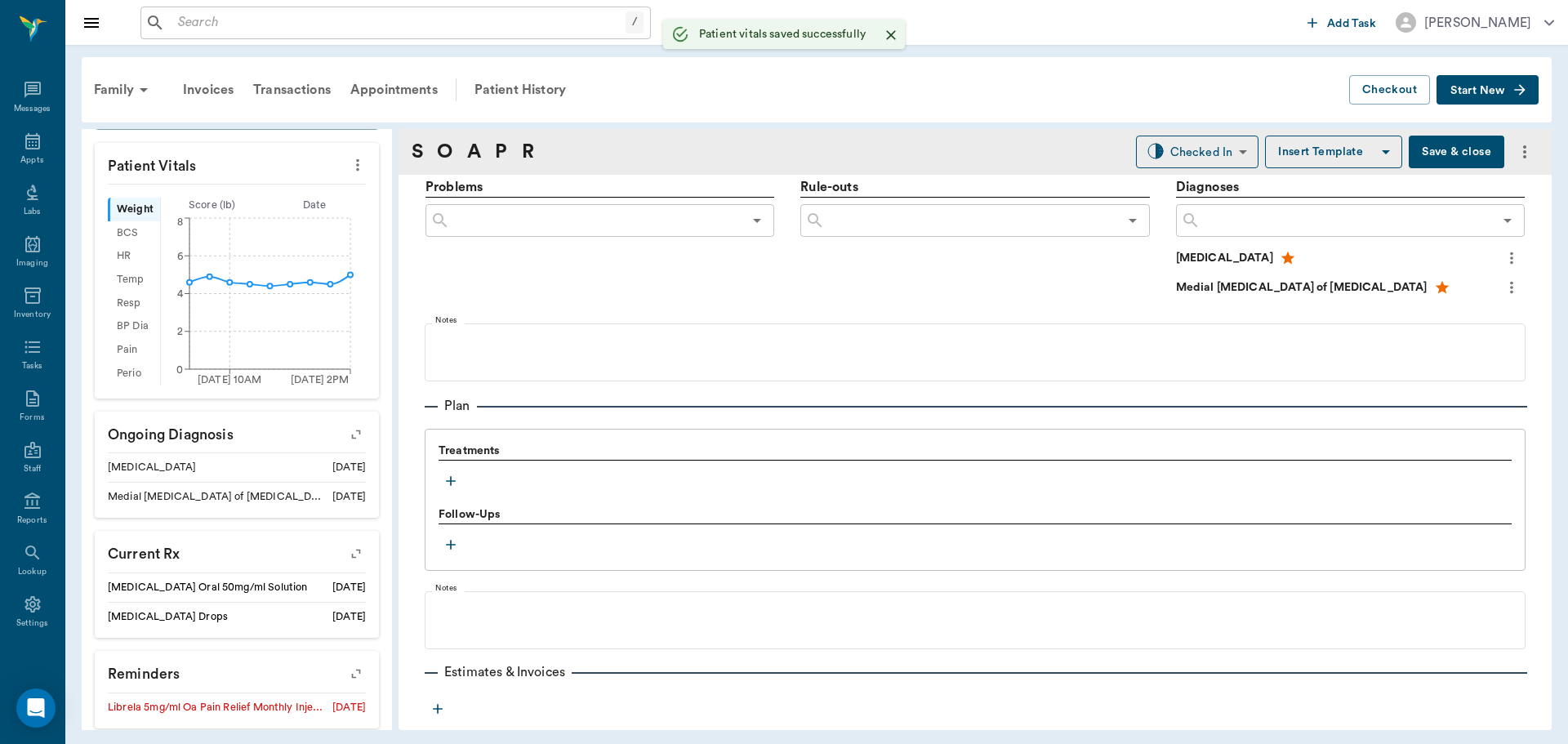
click at [451, 490] on button "button" at bounding box center [451, 481] width 25 height 25
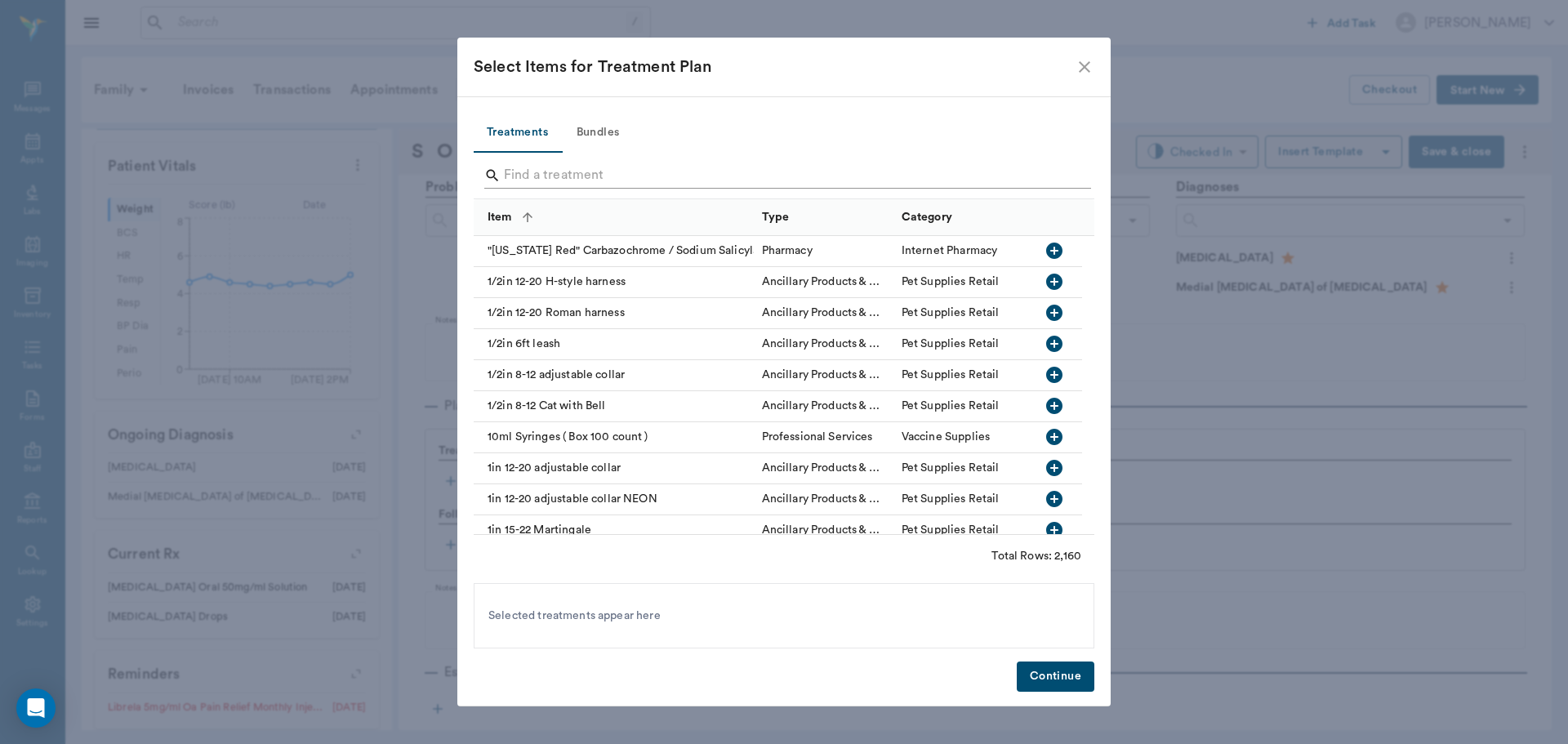
click at [573, 177] on input "Search" at bounding box center [784, 176] width 562 height 27
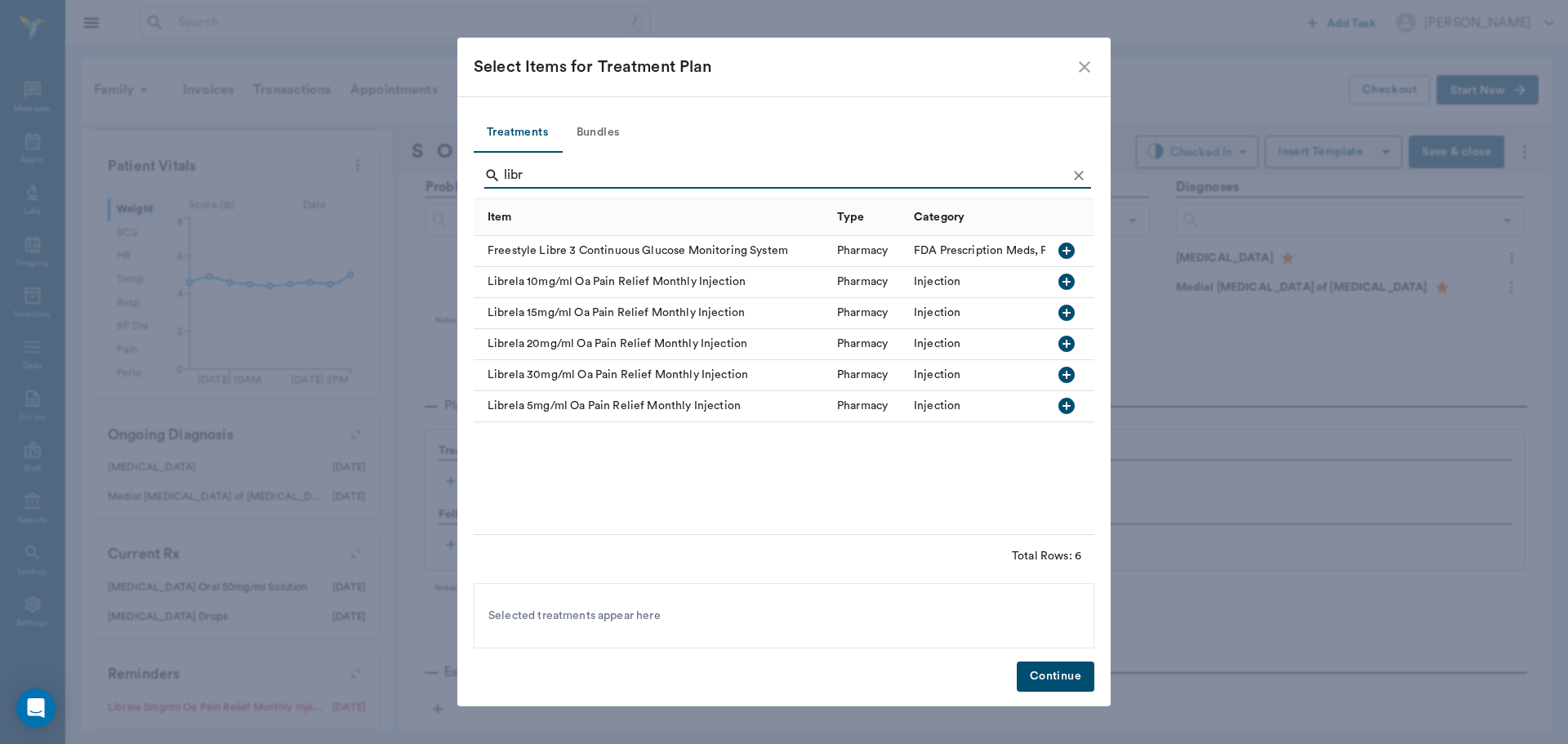
type input "libr"
click at [1059, 397] on icon "button" at bounding box center [1067, 406] width 20 height 20
click at [1054, 686] on button "Continue" at bounding box center [1055, 676] width 78 height 30
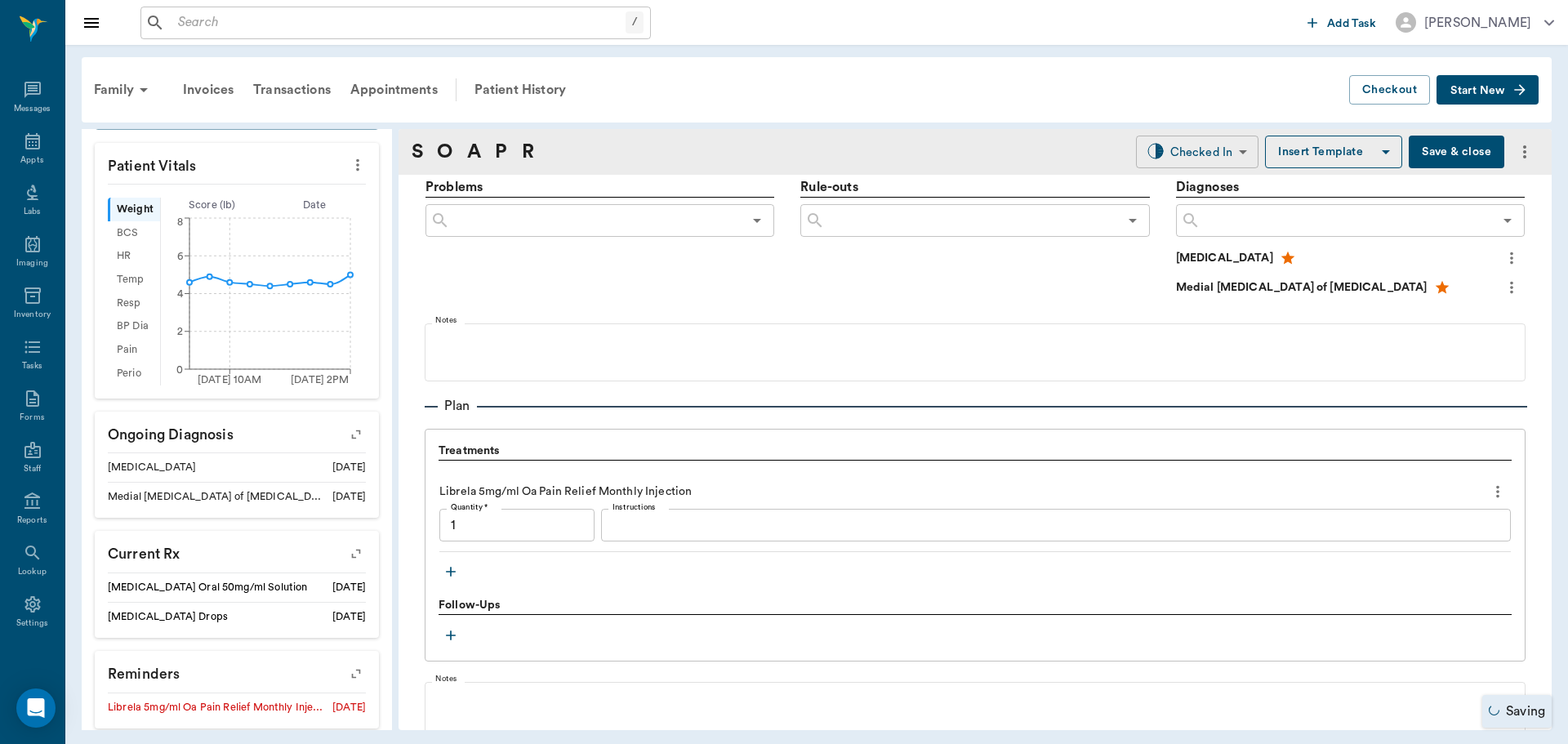
type input "1.00"
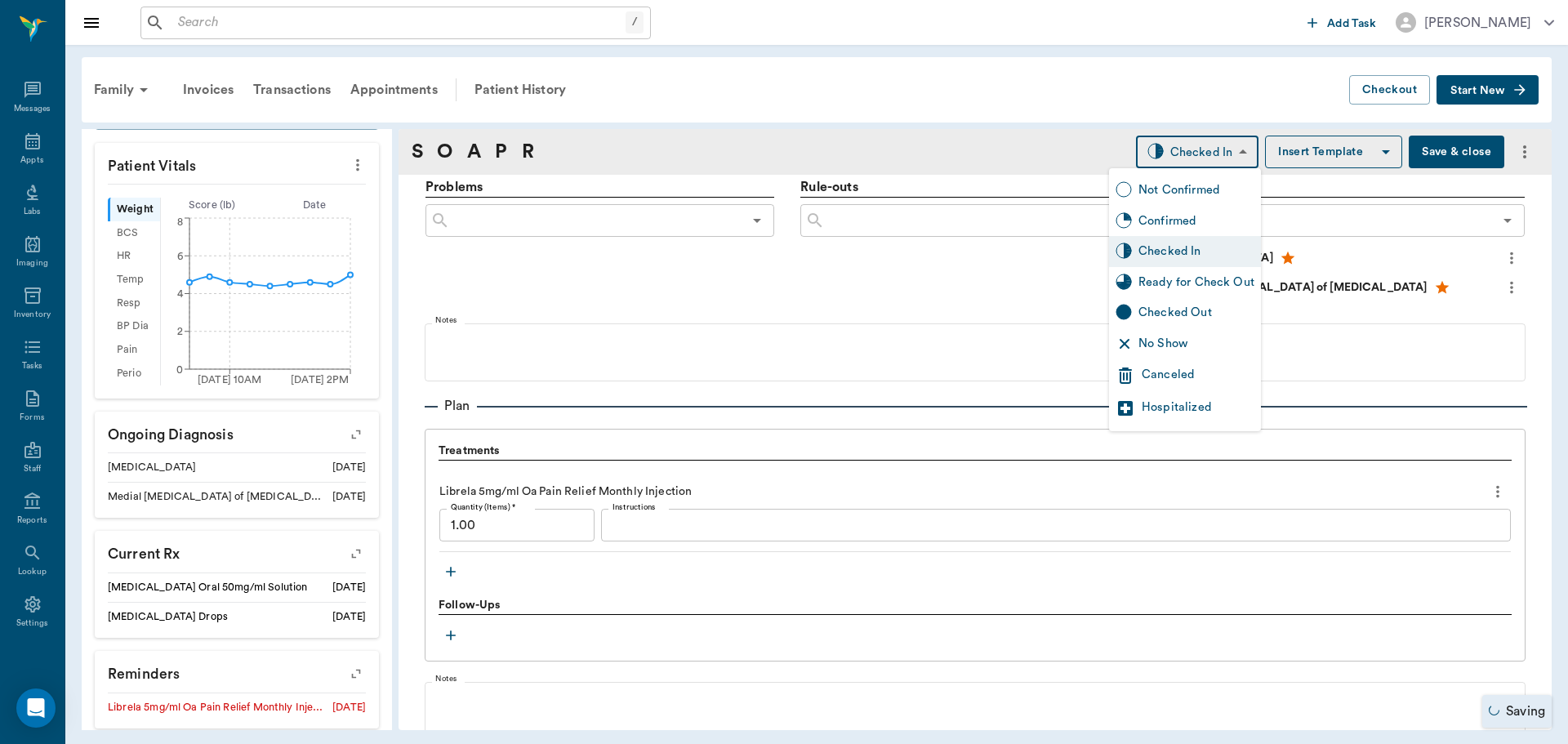
click at [1175, 161] on body "/ ​ Add Task Dr. Bert Ellsworth Nectar Messages Appts Labs Imaging Inventory Ta…" at bounding box center [784, 372] width 1568 height 744
click at [1161, 283] on div "Ready for Check Out" at bounding box center [1196, 283] width 116 height 18
type input "READY_TO_CHECKOUT"
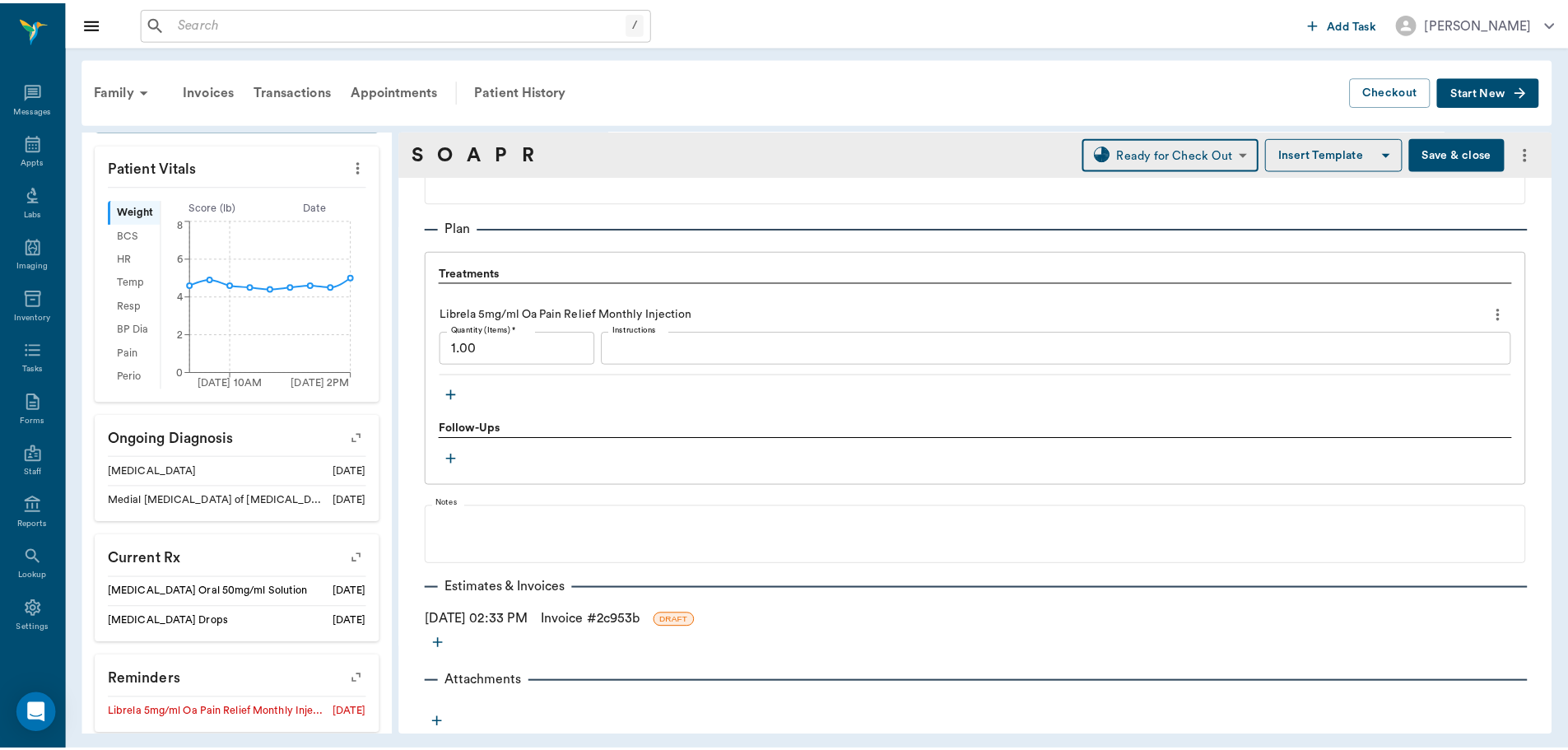
scroll to position [1171, 0]
click at [615, 615] on link "Invoice # 2c953b" at bounding box center [594, 619] width 99 height 20
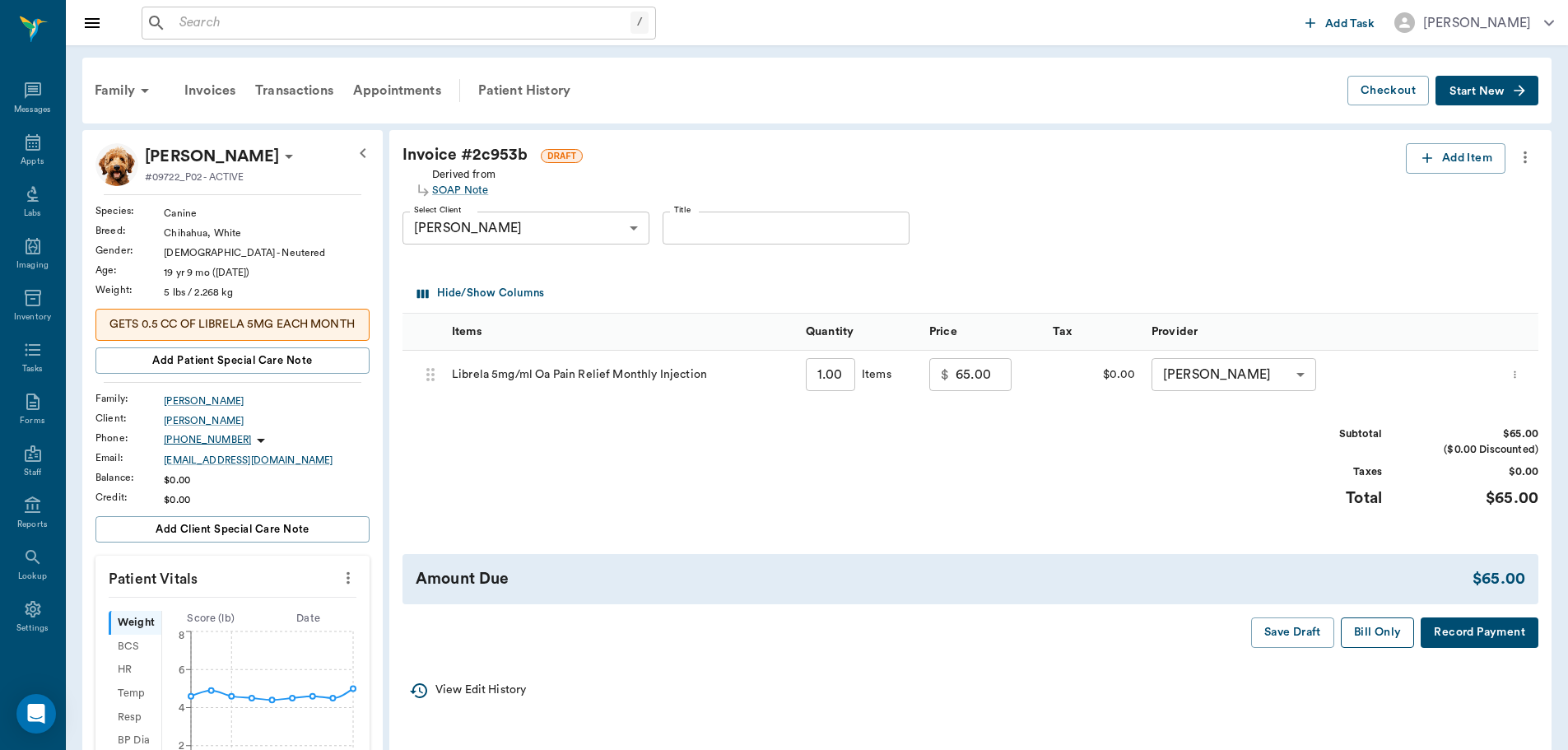
click at [1377, 633] on button "Bill Only" at bounding box center [1378, 632] width 74 height 30
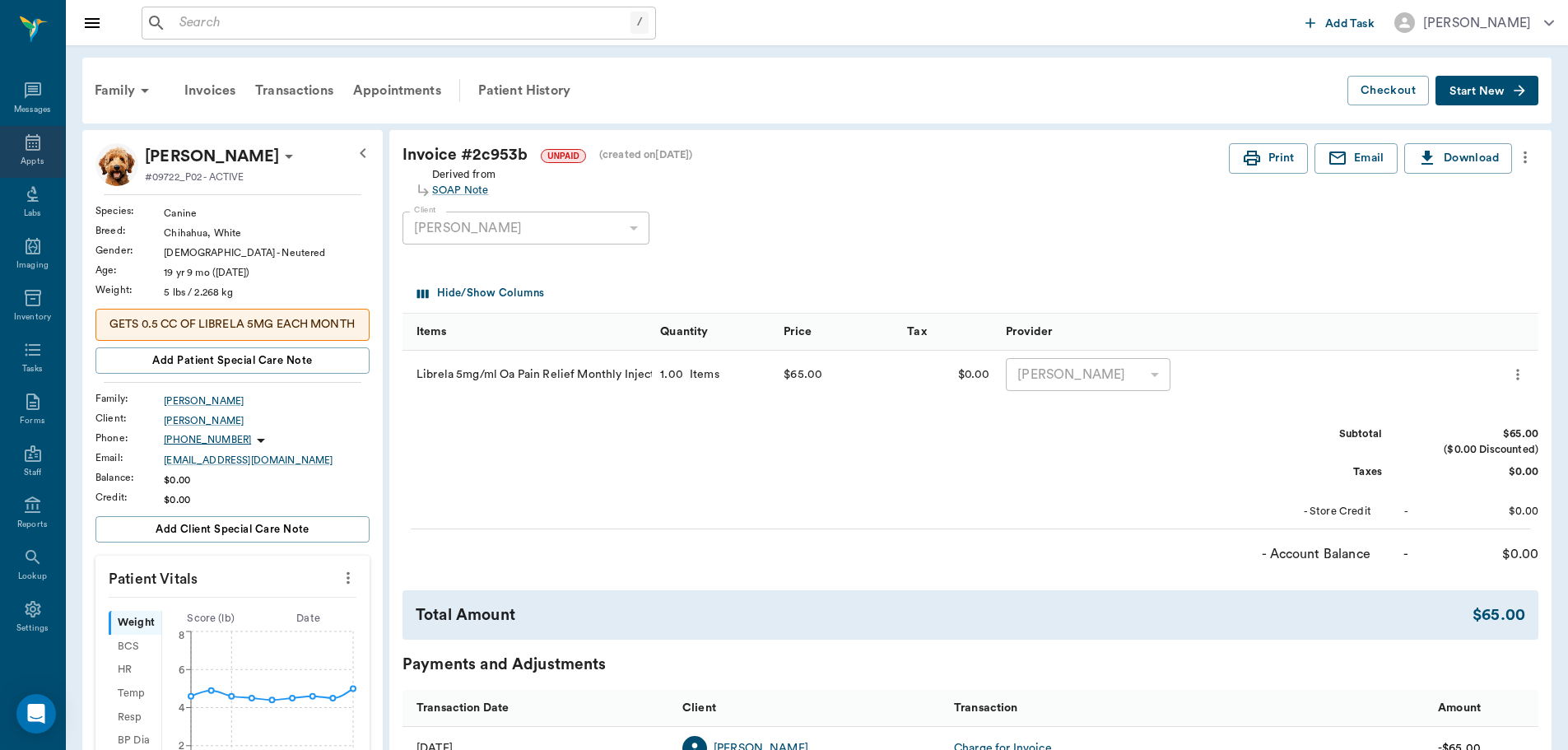
click at [23, 136] on icon at bounding box center [33, 143] width 20 height 20
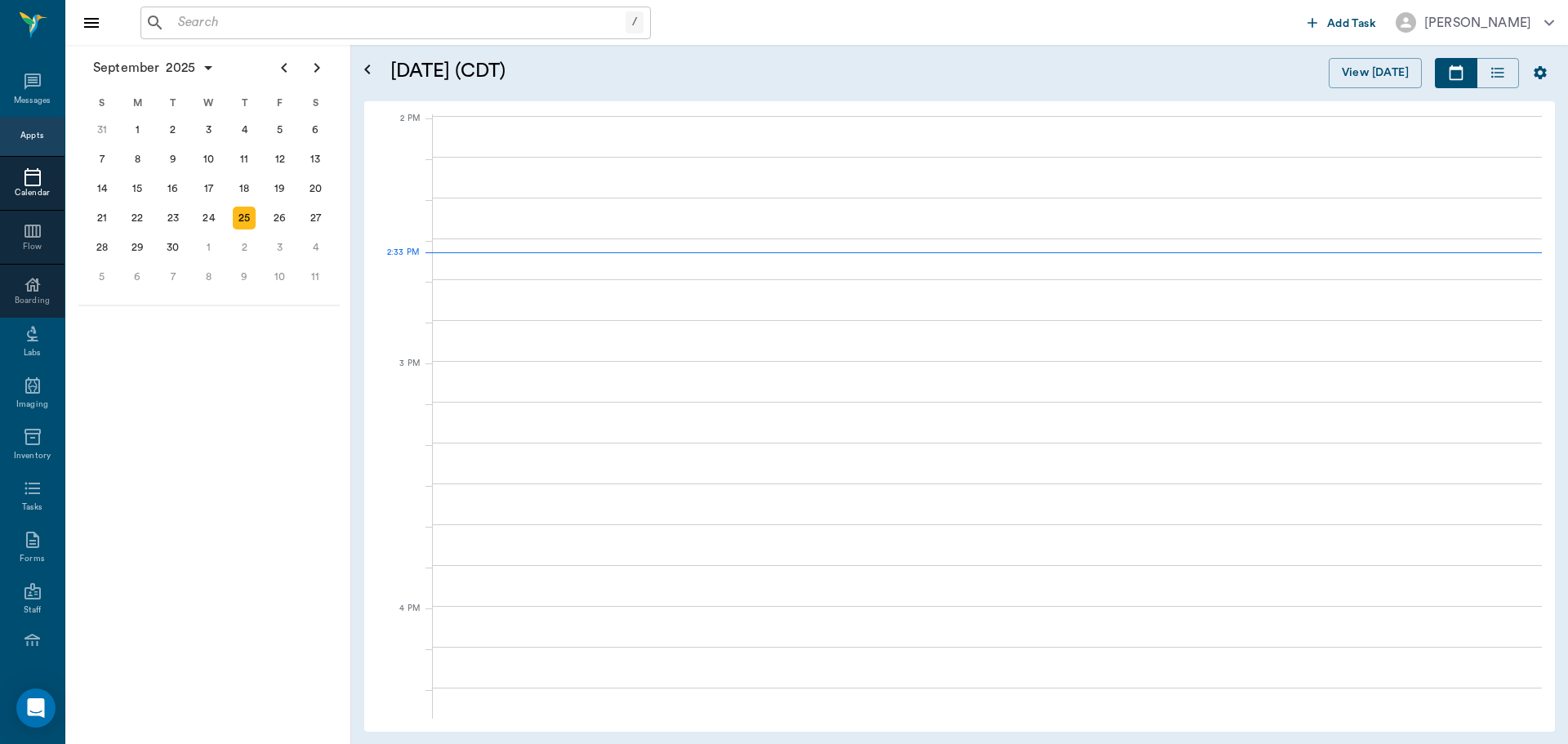
scroll to position [1472, 0]
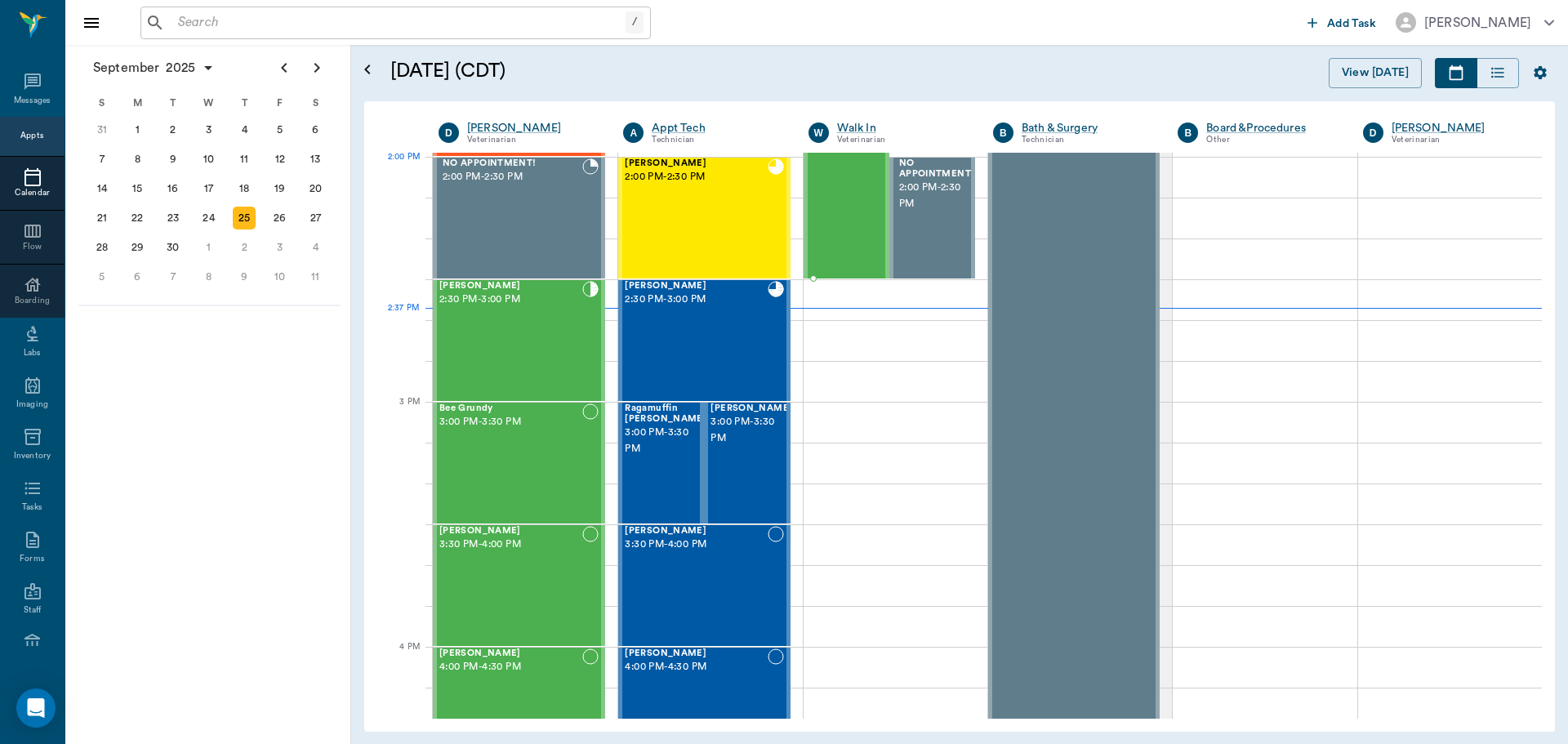
click at [851, 197] on div "Bovine Ferguson 1:30 PM - 2:30 PM" at bounding box center [851, 157] width 82 height 242
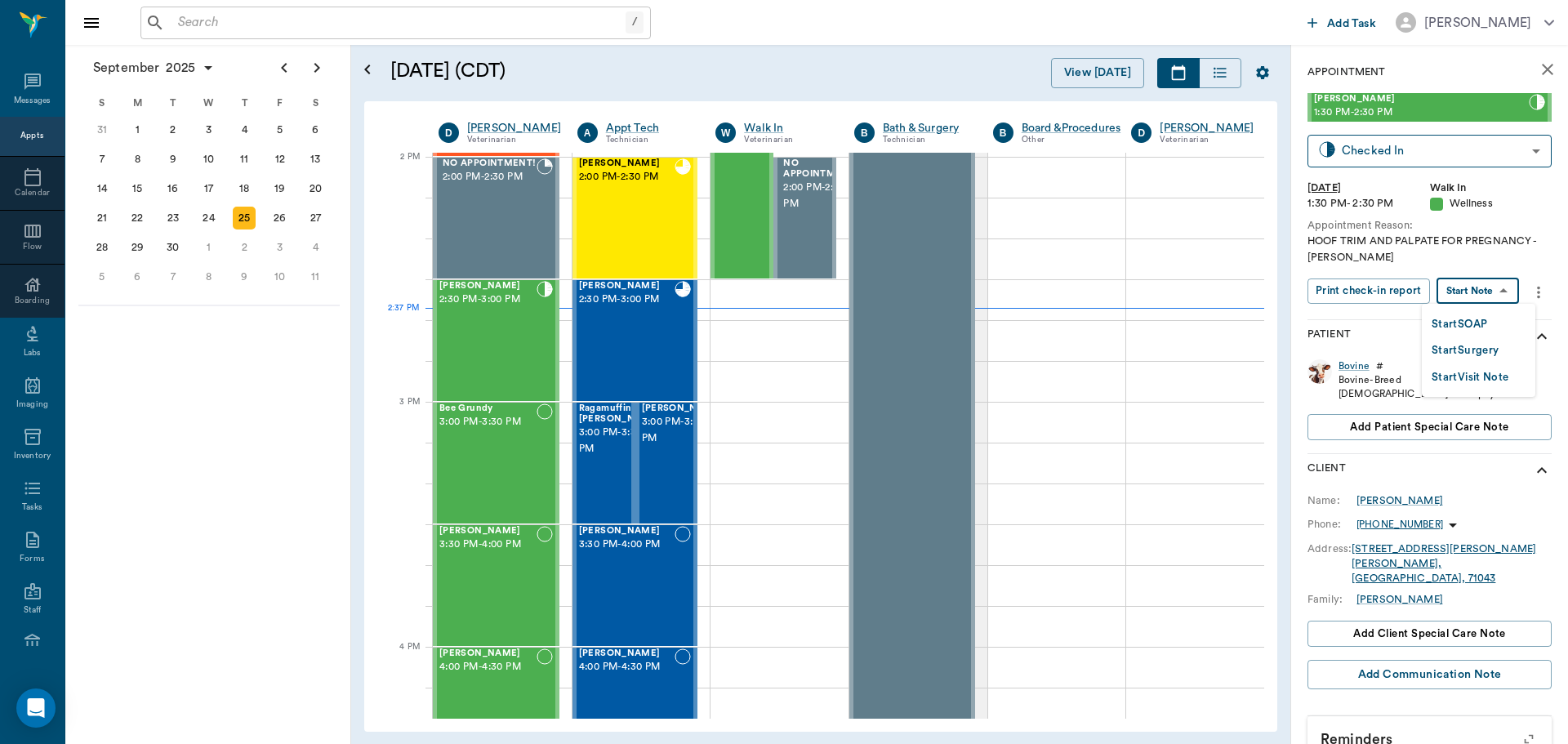
click at [1486, 284] on body "/ ​ Add Task Dr. Bert Ellsworth Nectar Messages Appts Calendar Flow Boarding La…" at bounding box center [784, 372] width 1568 height 744
click at [1449, 316] on button "Start SOAP" at bounding box center [1459, 325] width 55 height 19
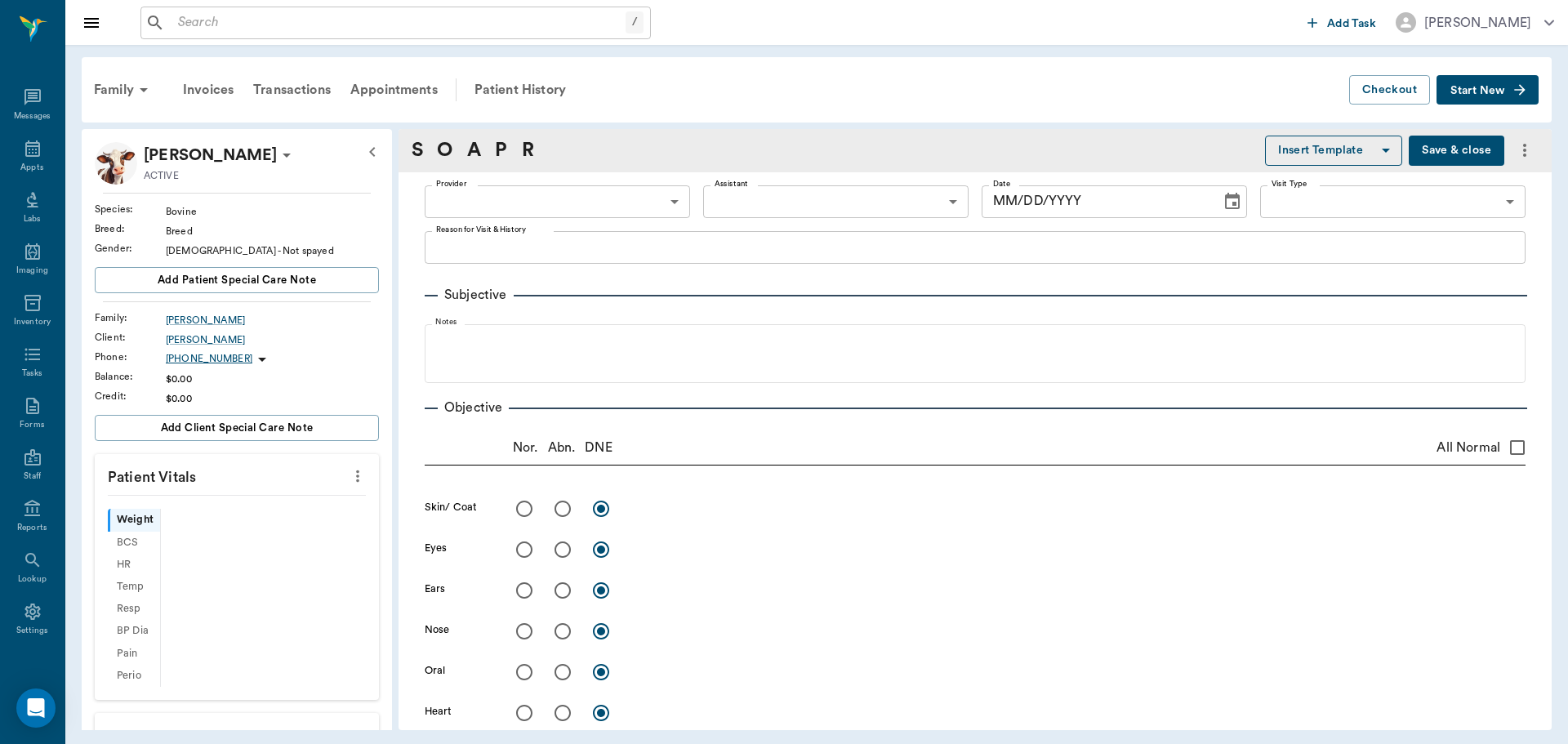
scroll to position [7, 0]
type input "63ee68728bdb516679580557"
type input "65d2be4f46e3a538d89b8c14"
type textarea "HOOF TRIM AND PALPATE FOR PREGNANCY -LORY"
type input "[DATE]"
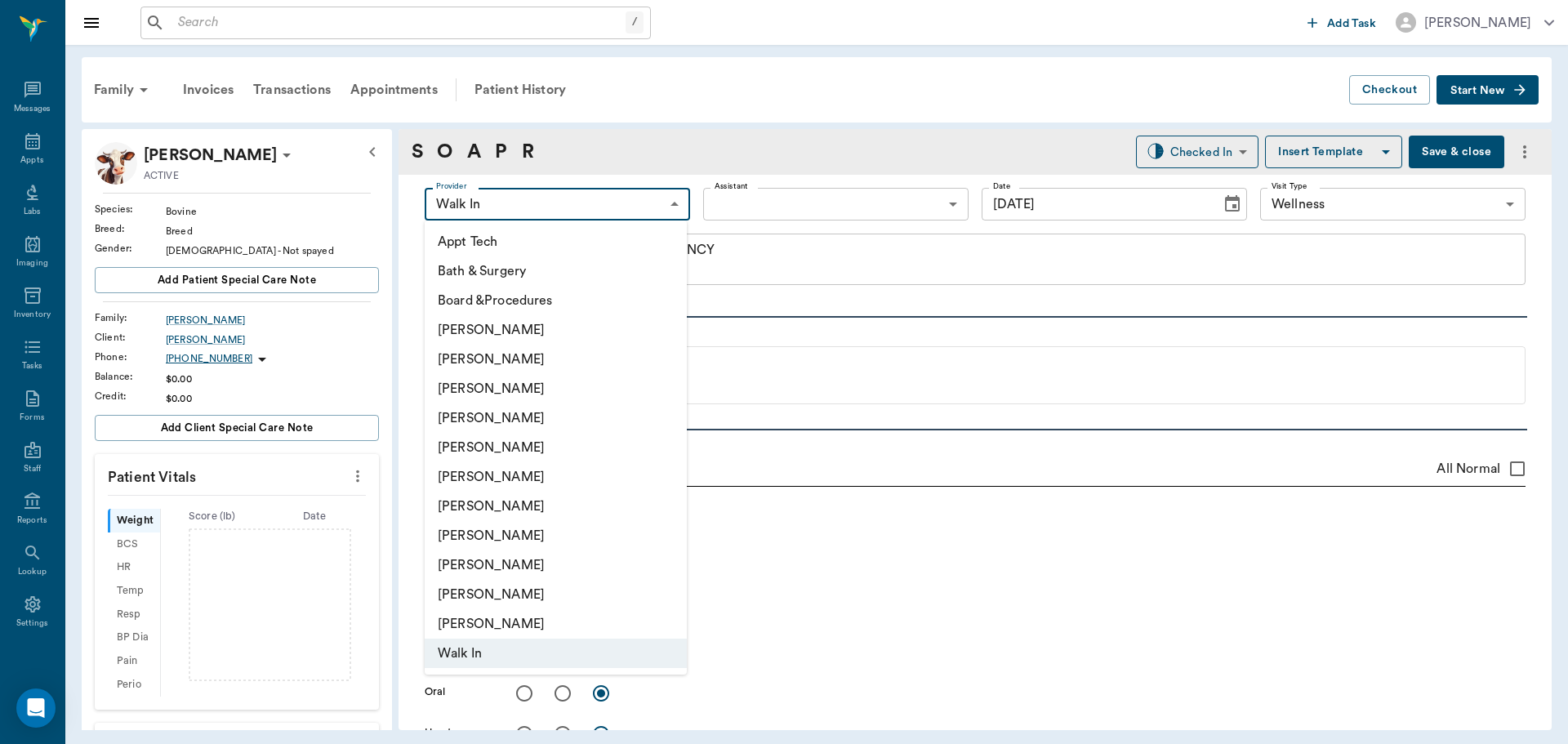
click at [662, 210] on body "/ ​ Add Task Dr. Bert Ellsworth Nectar Messages Appts Labs Imaging Inventory Ta…" at bounding box center [784, 372] width 1568 height 744
click at [555, 425] on li "[PERSON_NAME]" at bounding box center [556, 418] width 262 height 29
type input "63ec2f075fda476ae8351a4d"
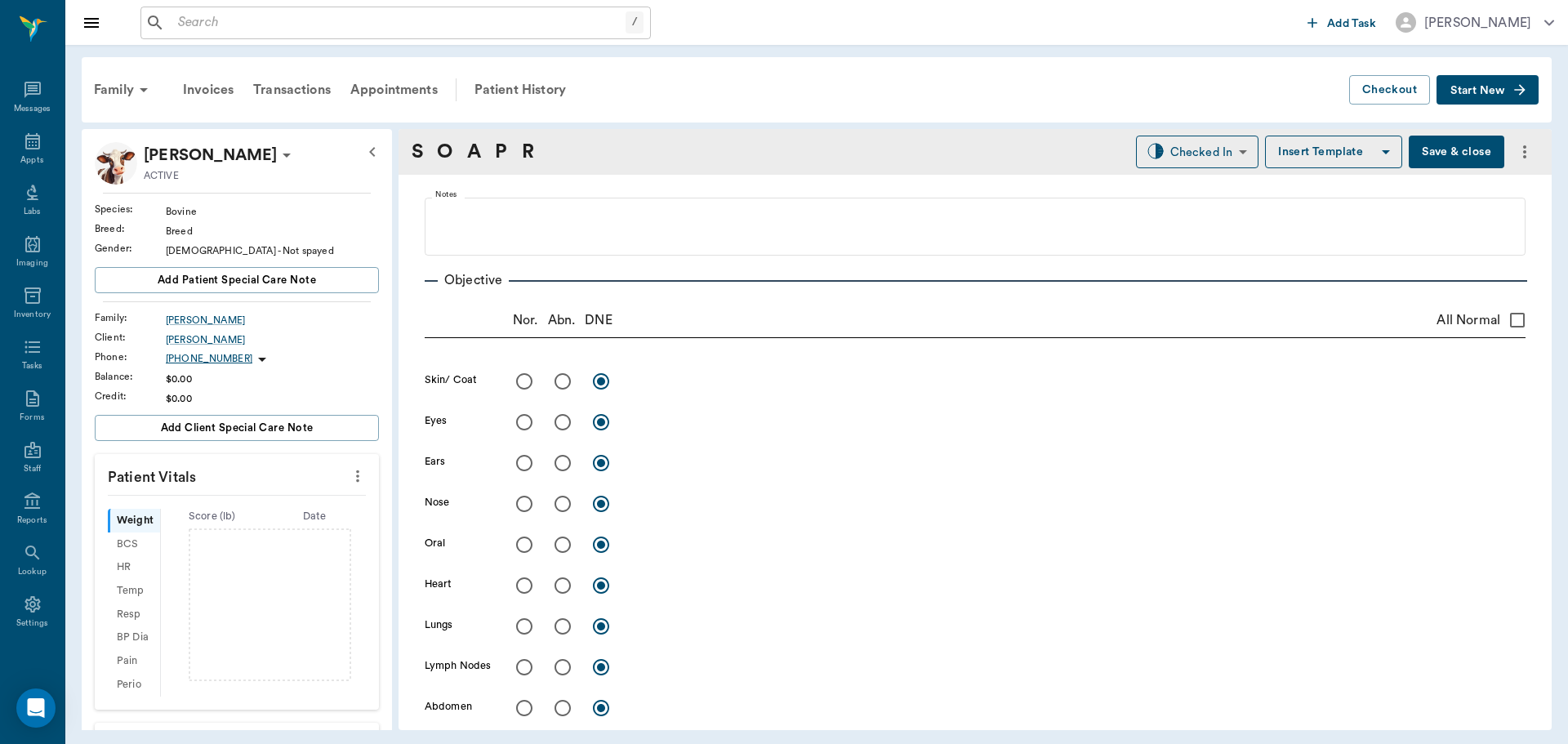
scroll to position [0, 0]
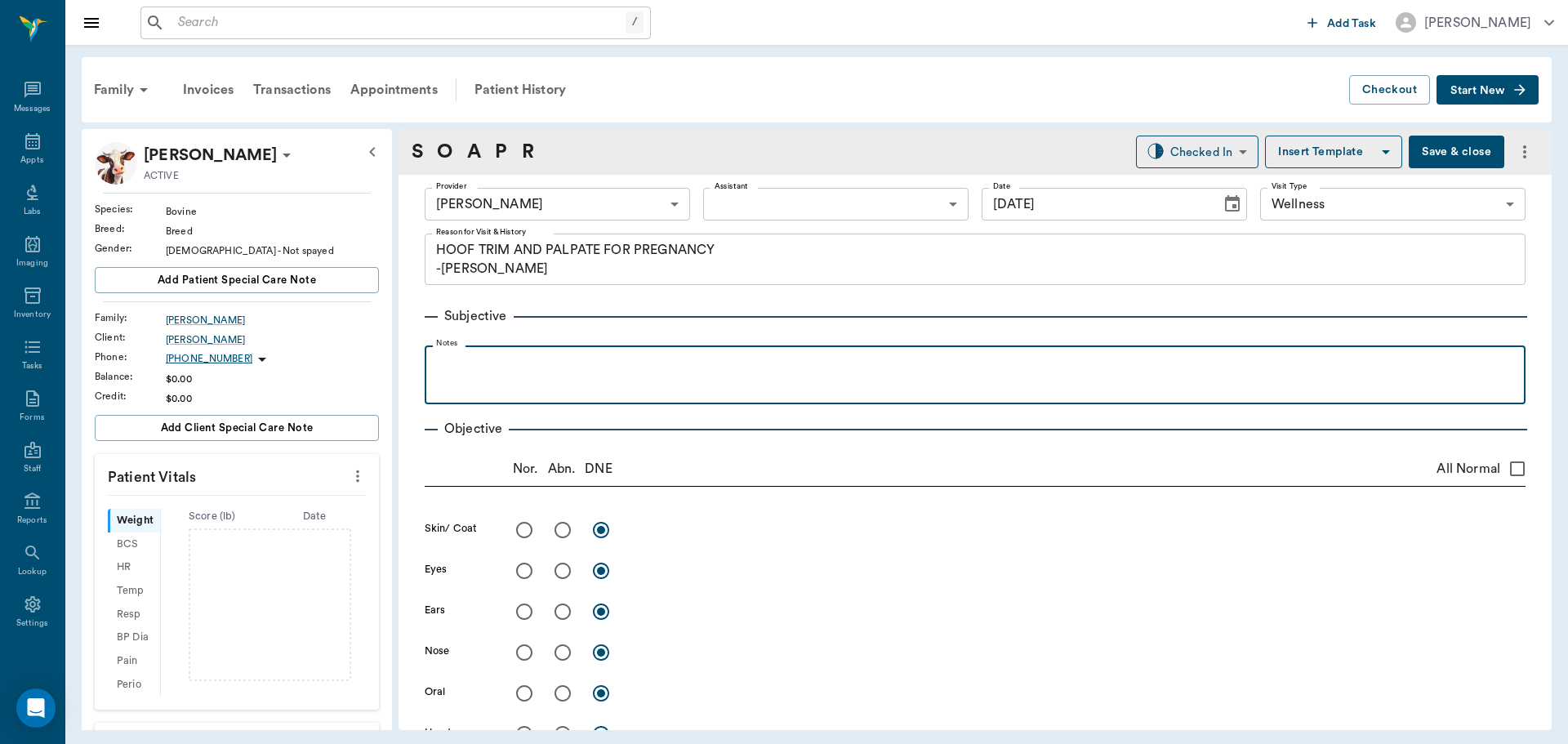
click at [503, 369] on p at bounding box center [974, 364] width 1084 height 20
click at [466, 367] on p "PG: 4 months" at bounding box center [974, 364] width 1084 height 20
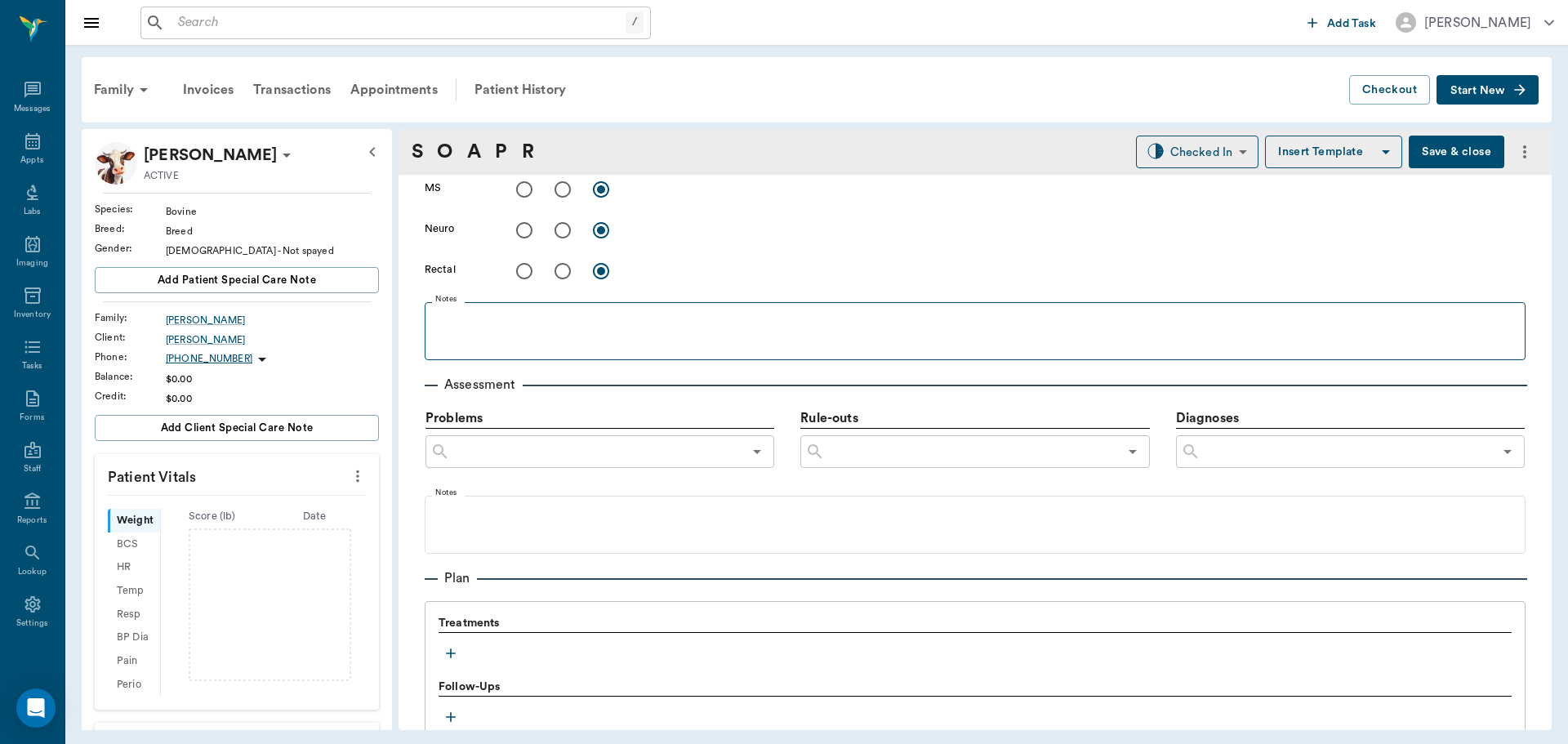
scroll to position [817, 0]
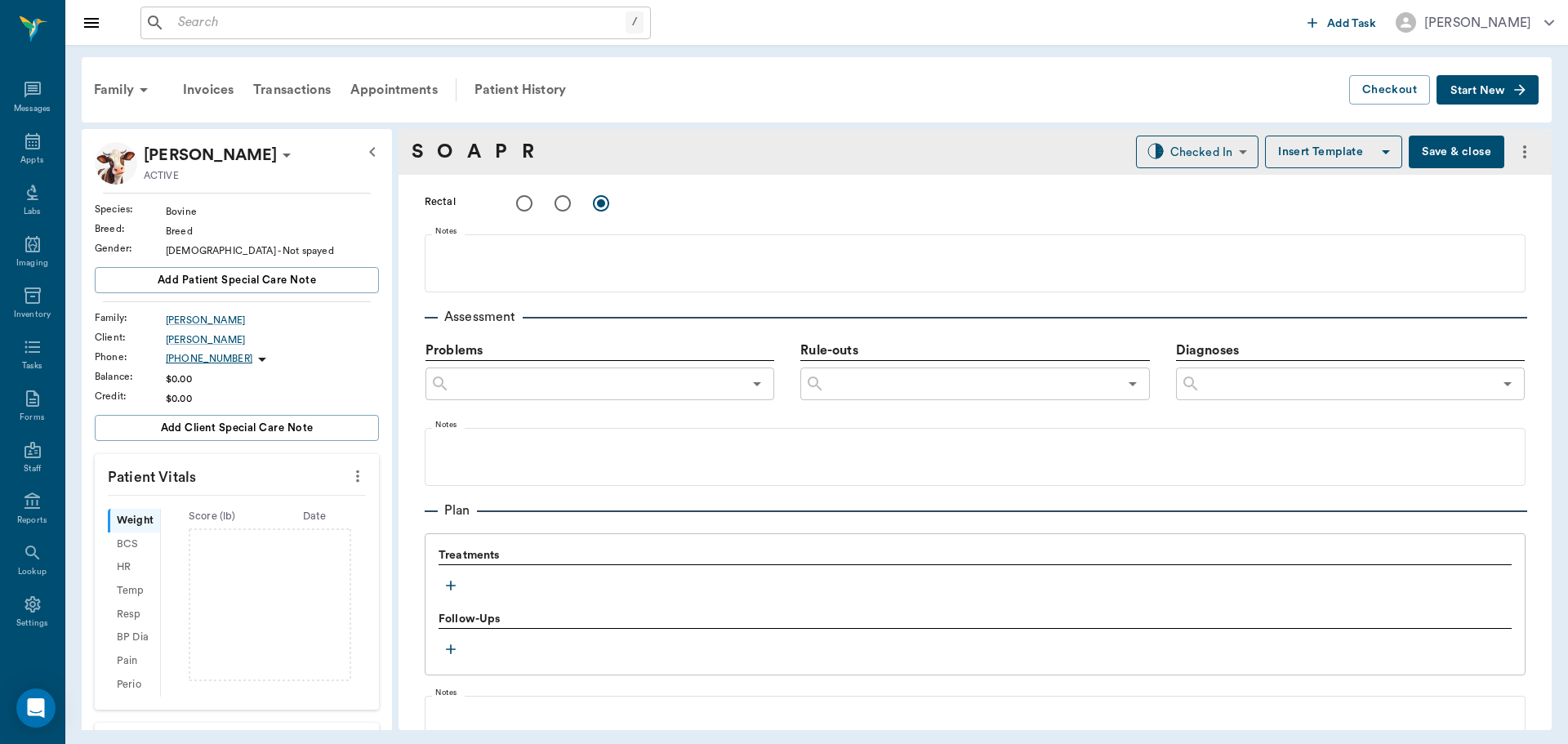
click at [452, 584] on icon "button" at bounding box center [451, 586] width 17 height 17
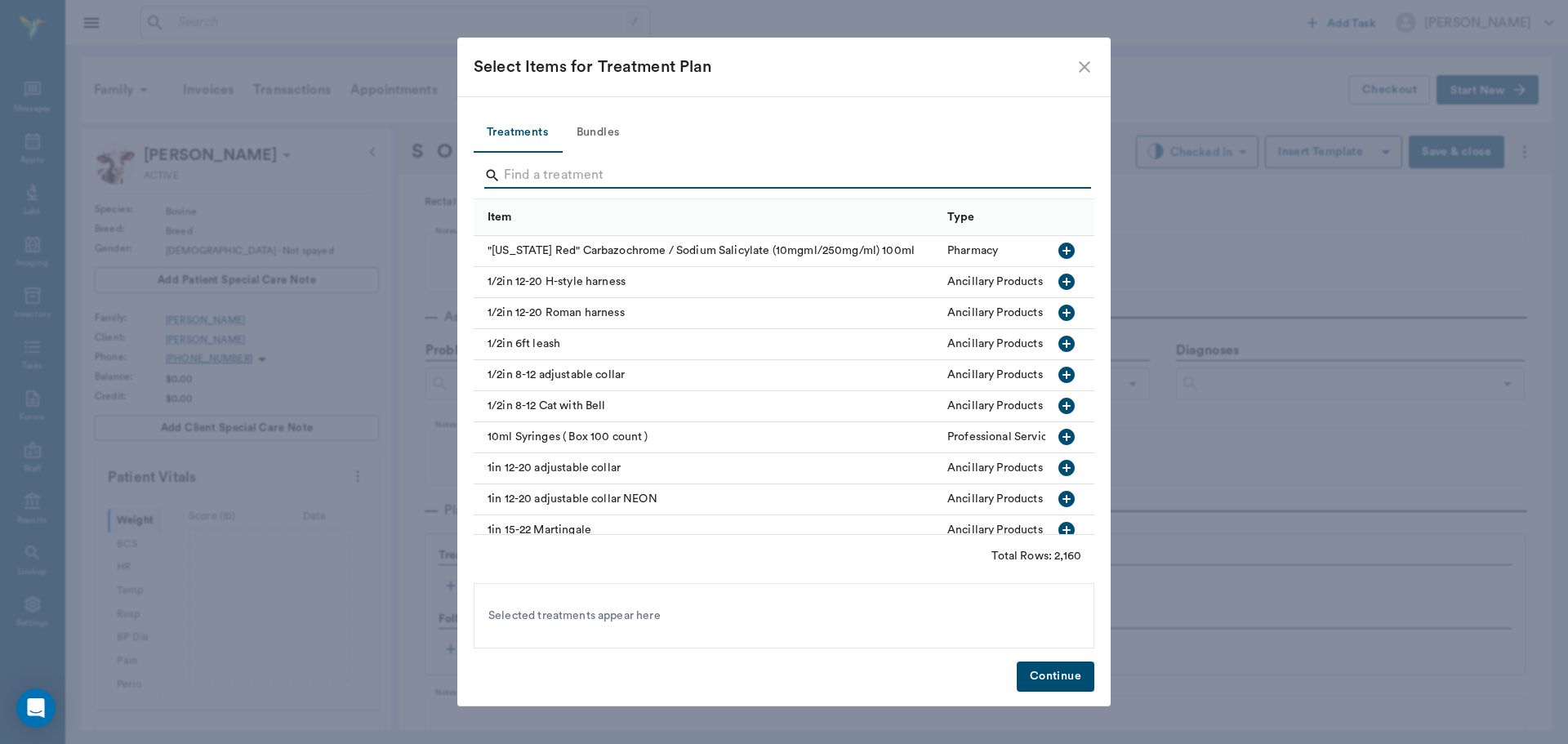
click at [554, 181] on input "Search" at bounding box center [784, 176] width 562 height 27
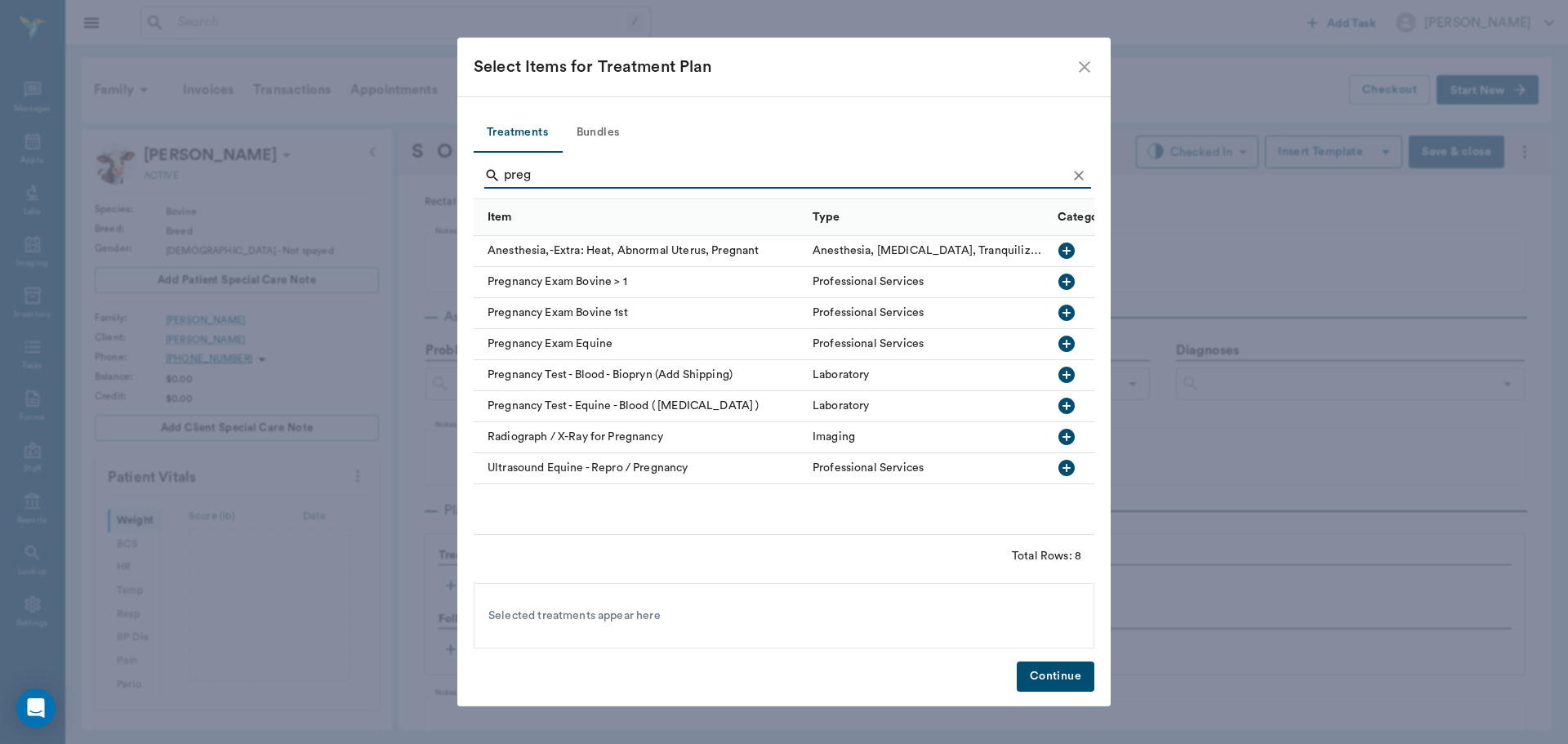
click at [1066, 311] on icon "button" at bounding box center [1067, 313] width 20 height 20
type input "p"
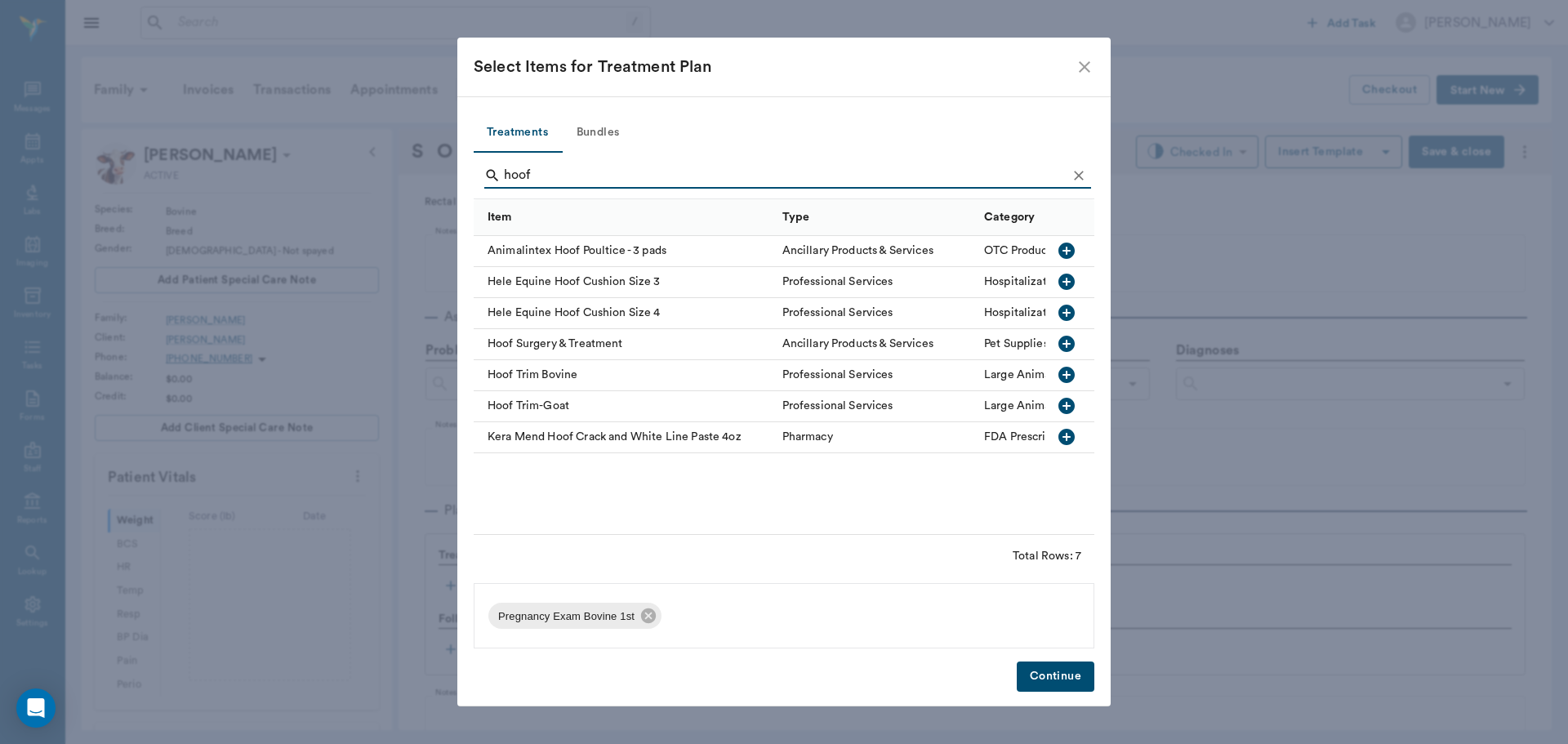
type input "hoof"
click at [1065, 379] on icon "button" at bounding box center [1067, 375] width 17 height 17
click at [1050, 672] on button "Continue" at bounding box center [1055, 676] width 78 height 30
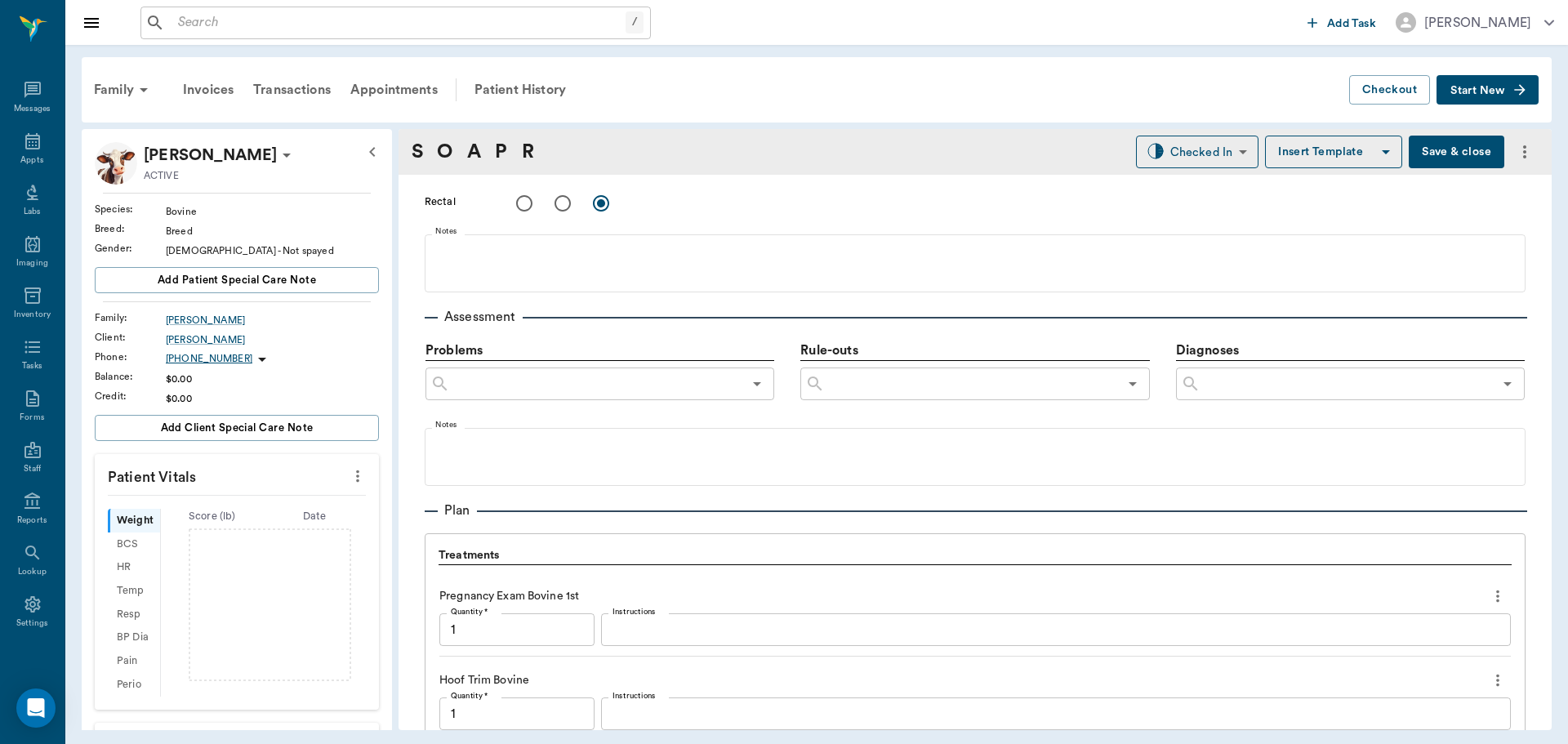
scroll to position [1147, 0]
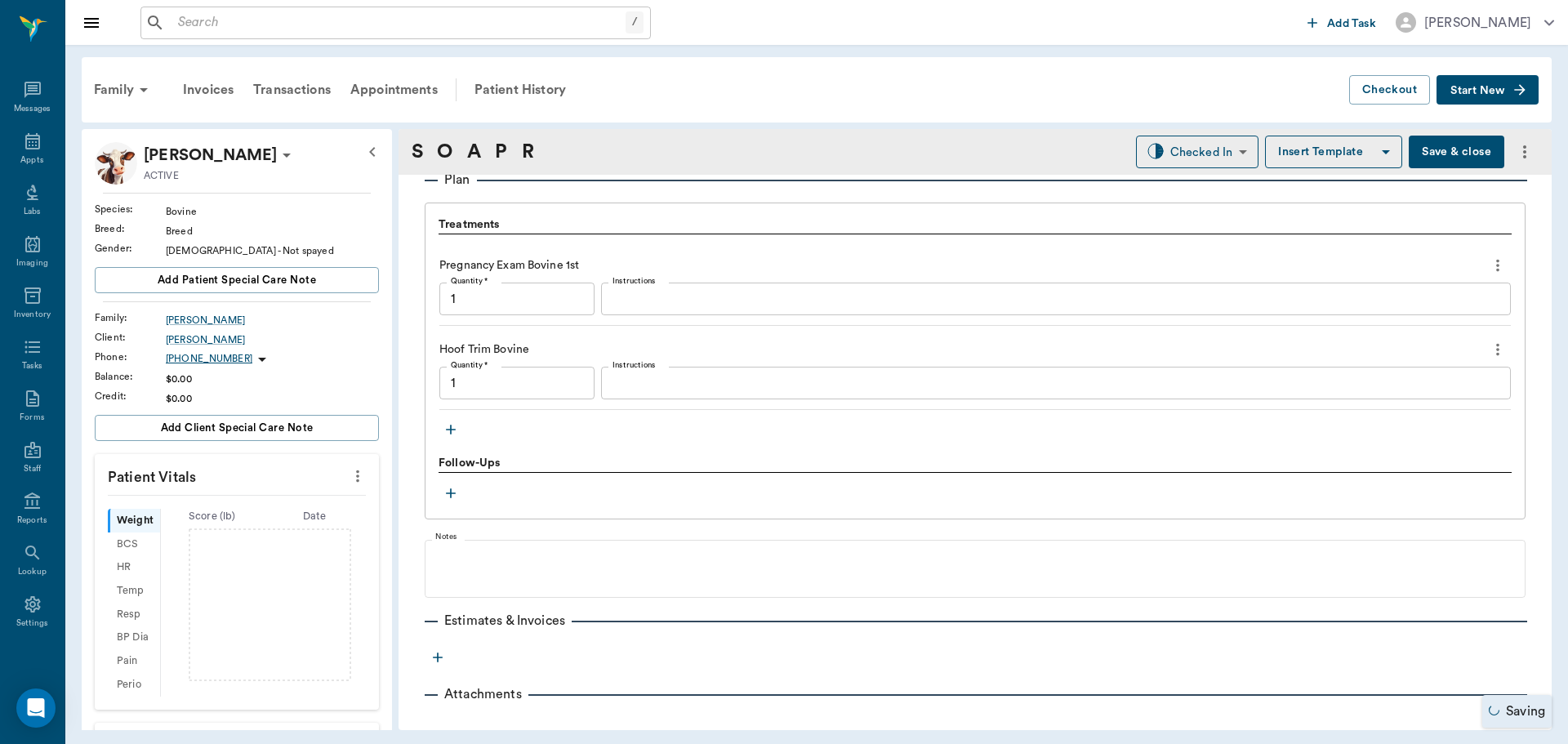
type input "1.00"
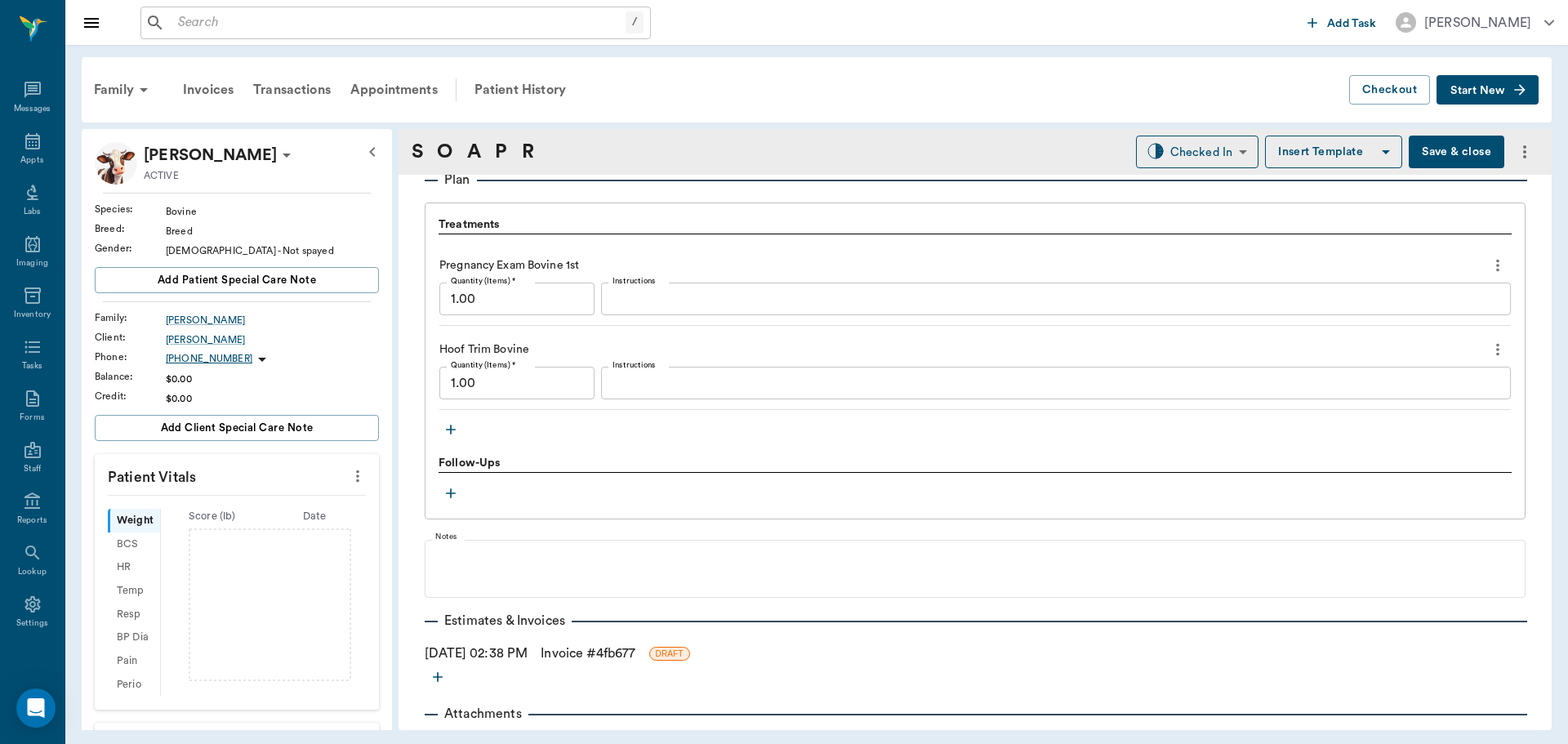
click at [596, 650] on link "Invoice # 4fb677" at bounding box center [588, 654] width 94 height 20
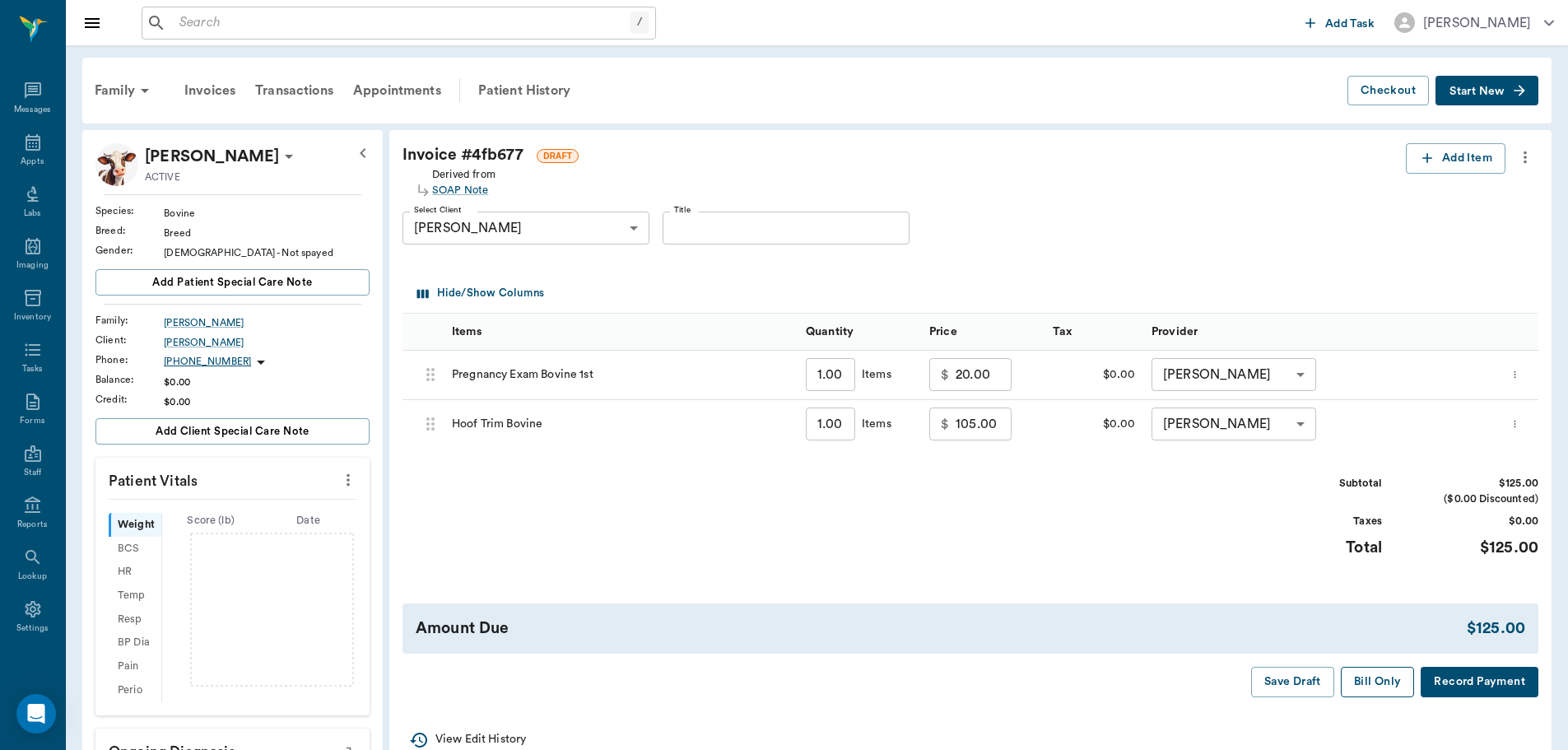
click at [1371, 684] on button "Bill Only" at bounding box center [1378, 682] width 74 height 30
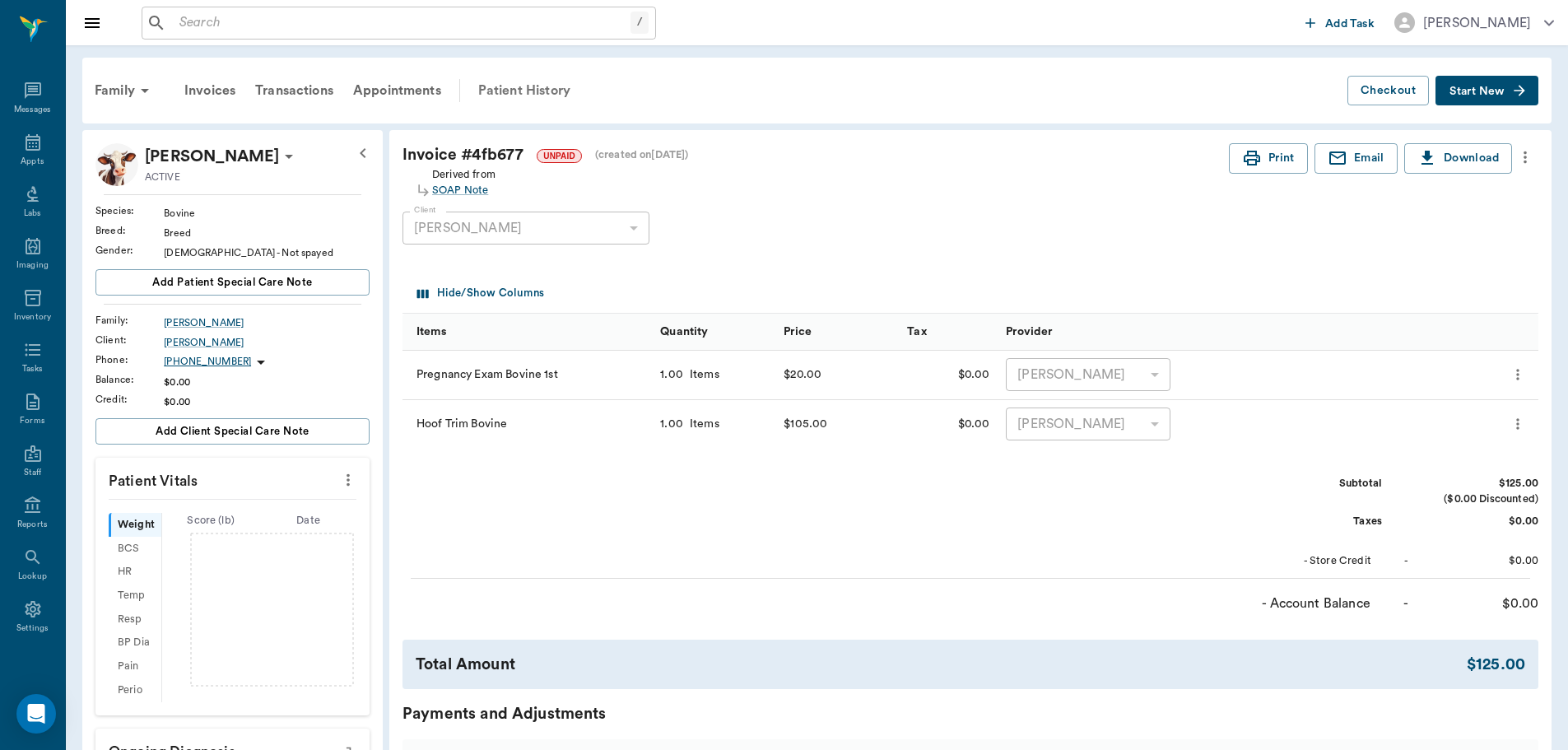
click at [512, 93] on div "Patient History" at bounding box center [524, 90] width 112 height 39
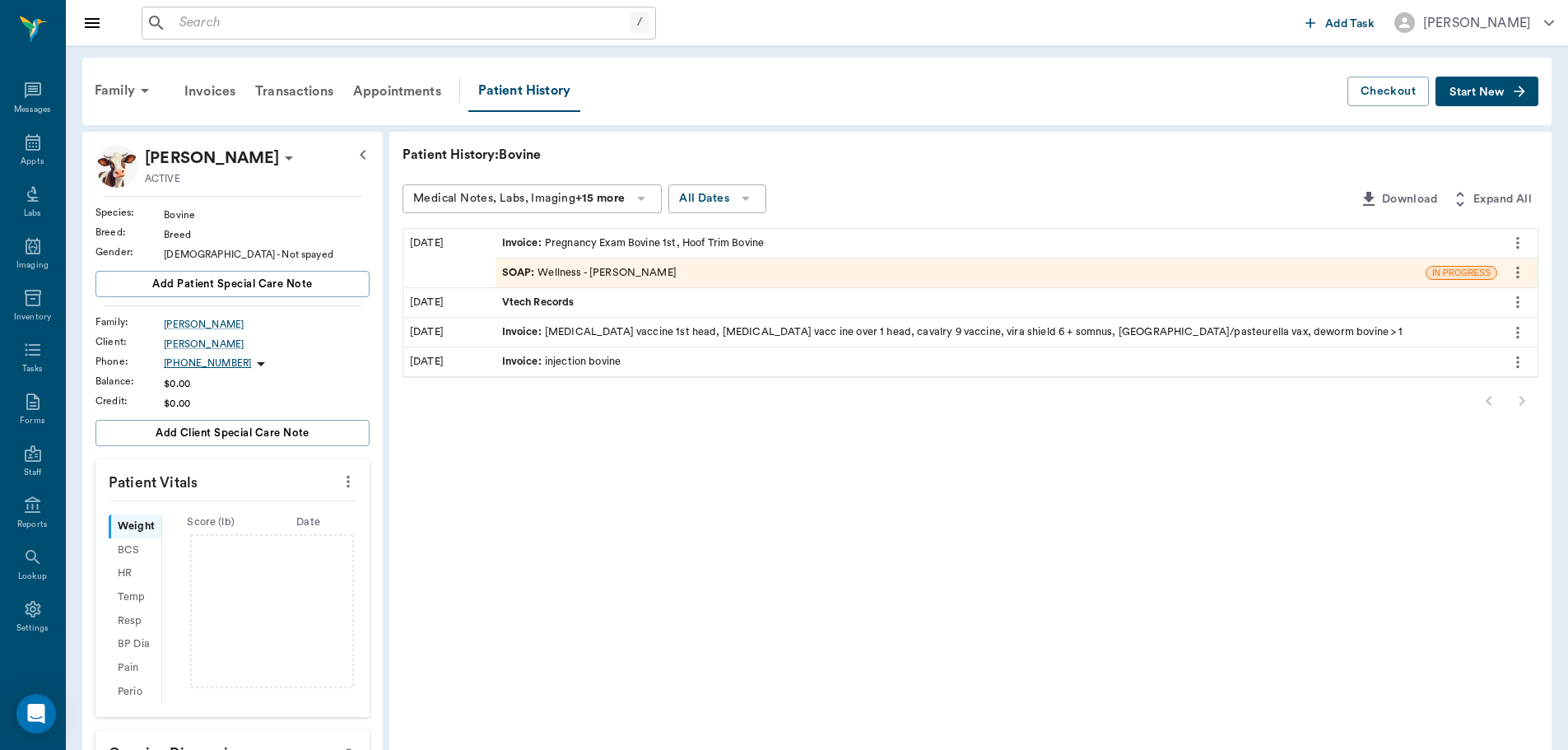
click at [599, 274] on div "SOAP : Wellness - [PERSON_NAME]" at bounding box center [589, 272] width 175 height 16
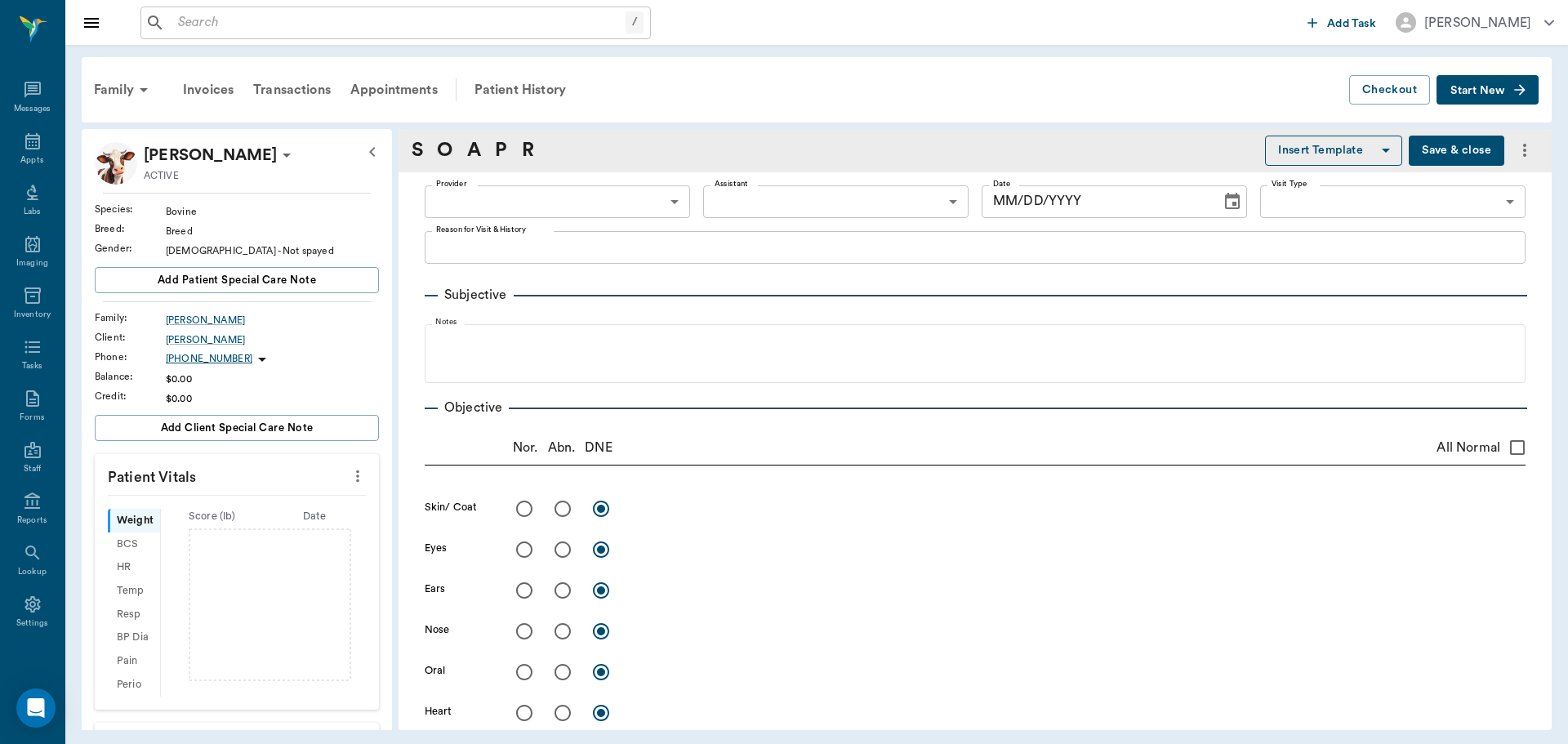
type input "63ec2f075fda476ae8351a4d"
type input "65d2be4f46e3a538d89b8c14"
type textarea "HOOF TRIM AND PALPATE FOR PREGNANCY -LORY"
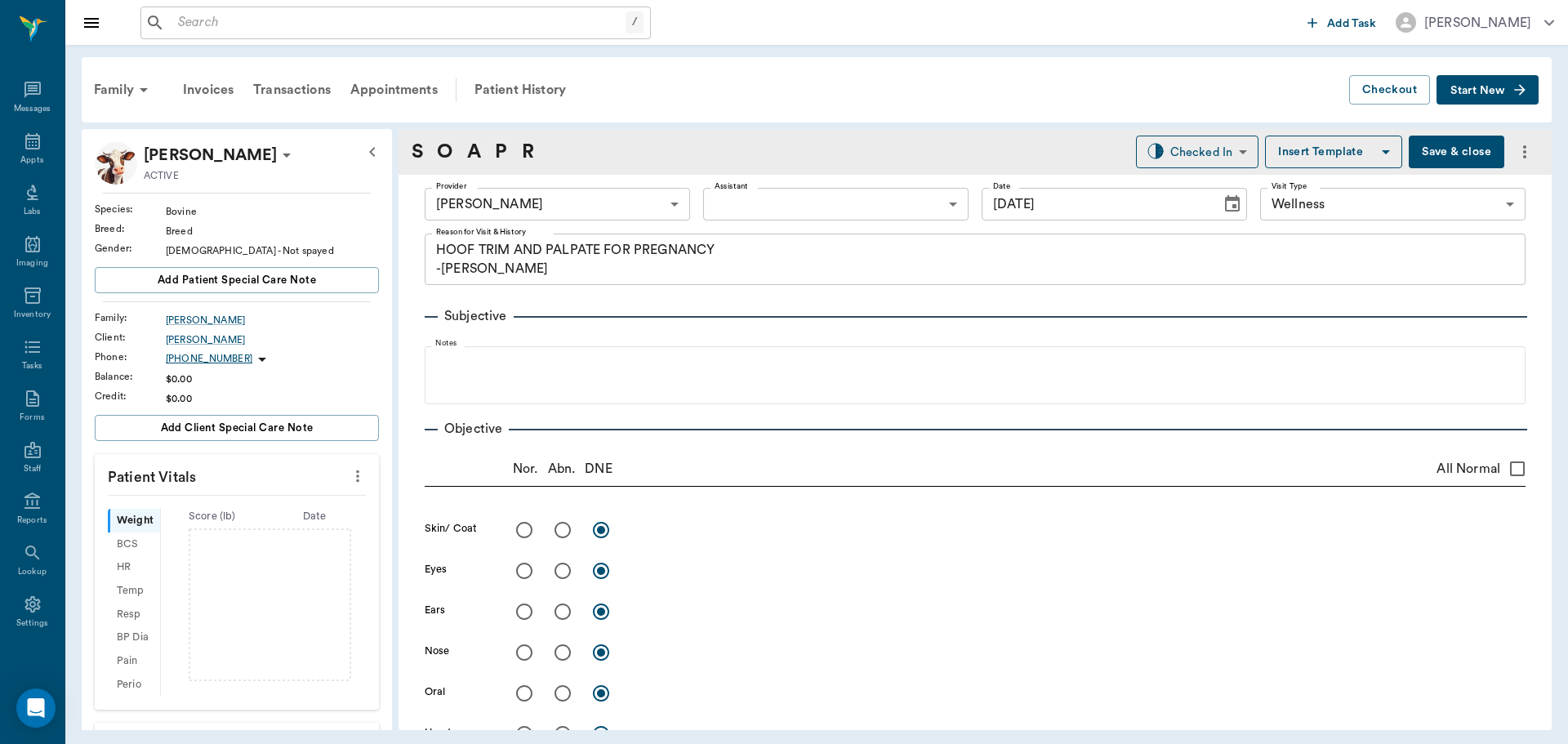
type input "[DATE]"
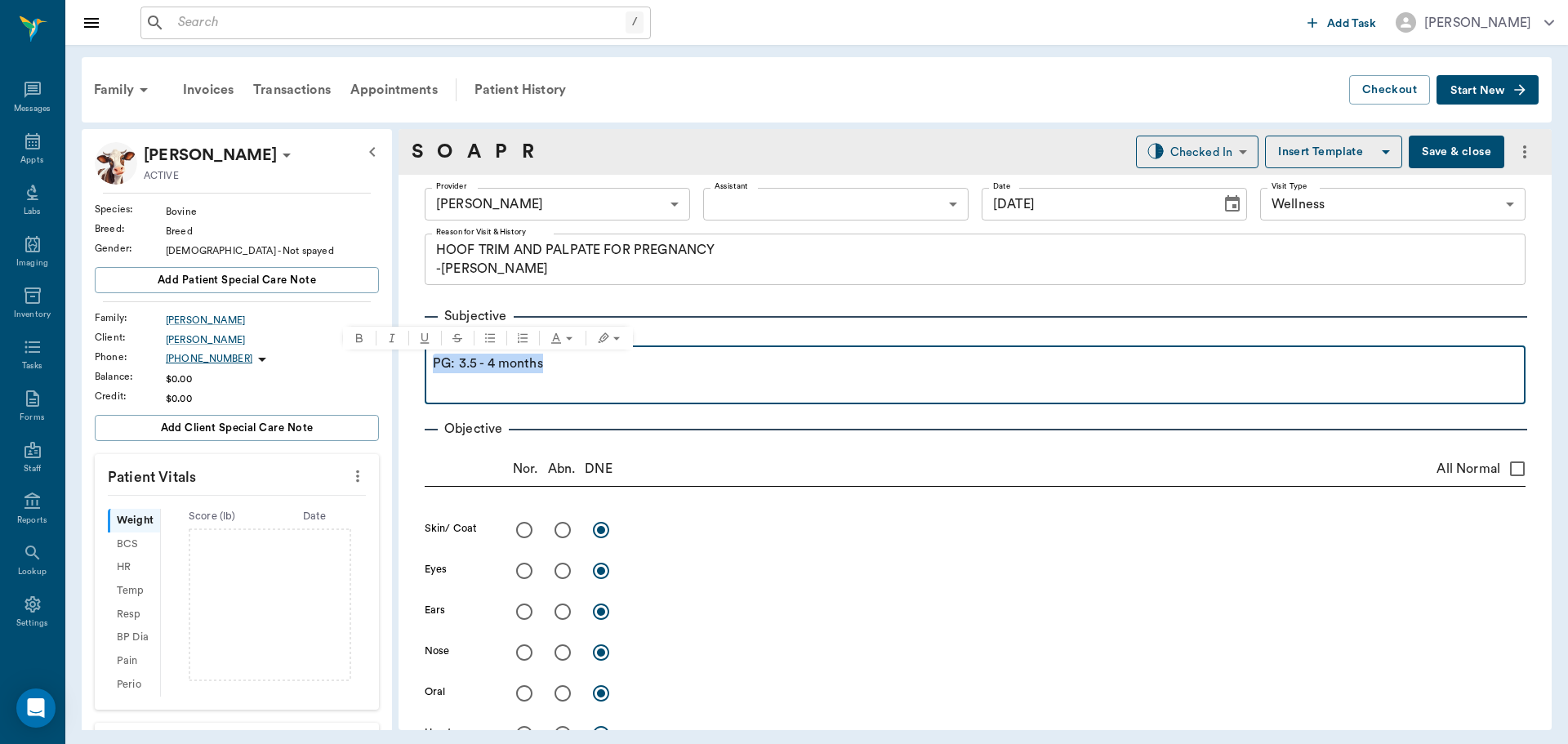
drag, startPoint x: 432, startPoint y: 362, endPoint x: 544, endPoint y: 368, distance: 112.2
click at [544, 368] on p "PG: 3.5 - 4 months" at bounding box center [974, 364] width 1084 height 20
copy p "PG: 3.5 - 4 months"
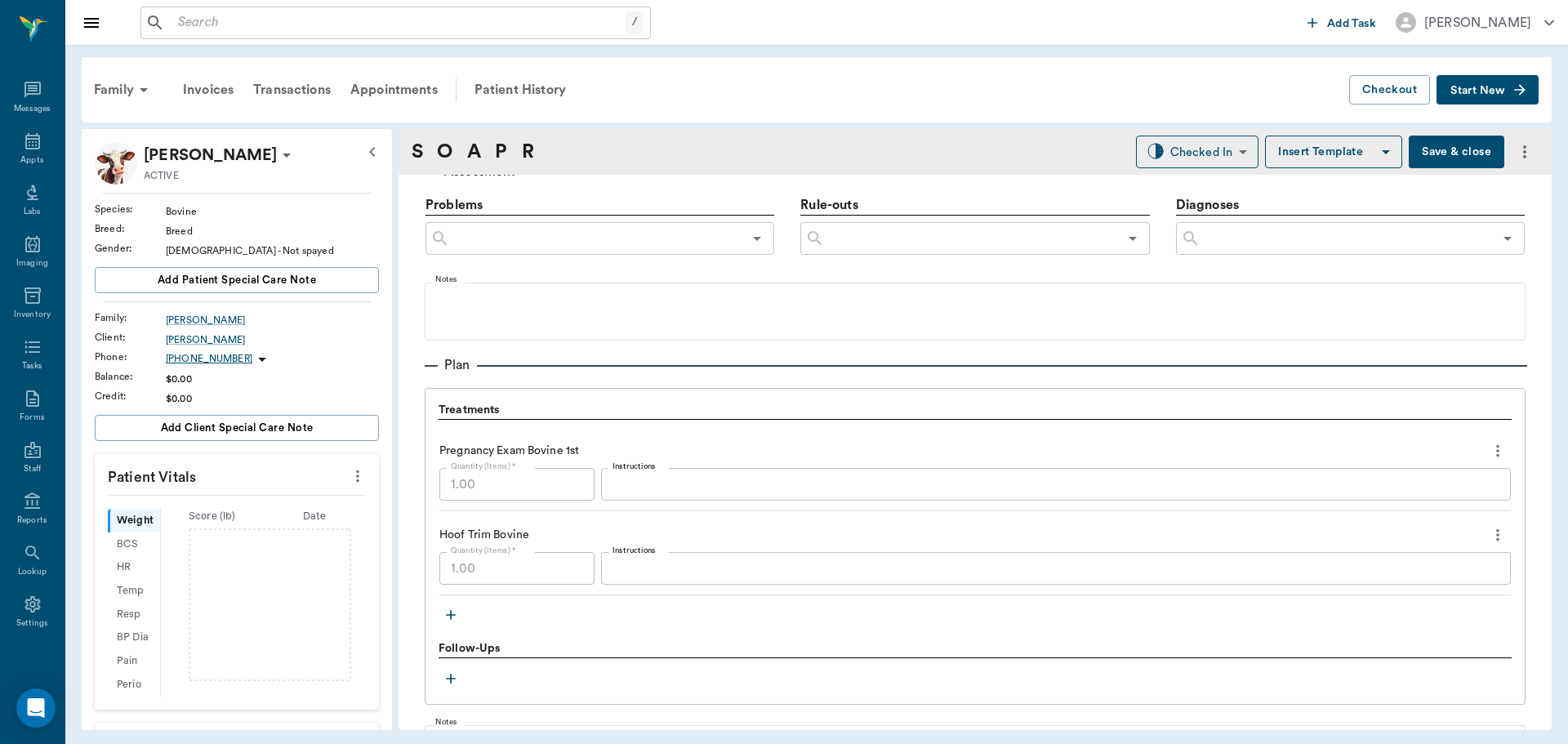
scroll to position [1062, 0]
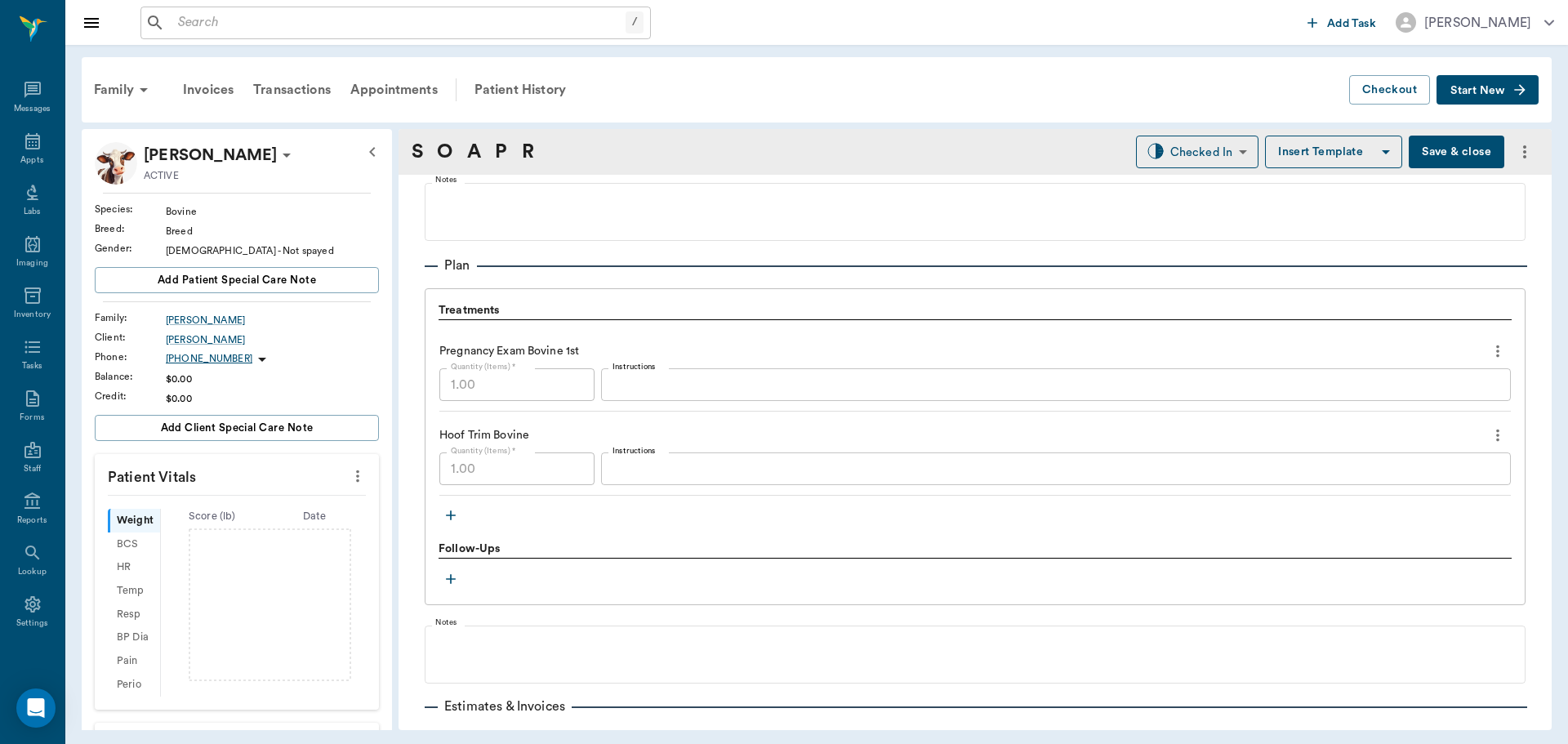
click at [675, 378] on div "x Instructions" at bounding box center [1056, 384] width 909 height 32
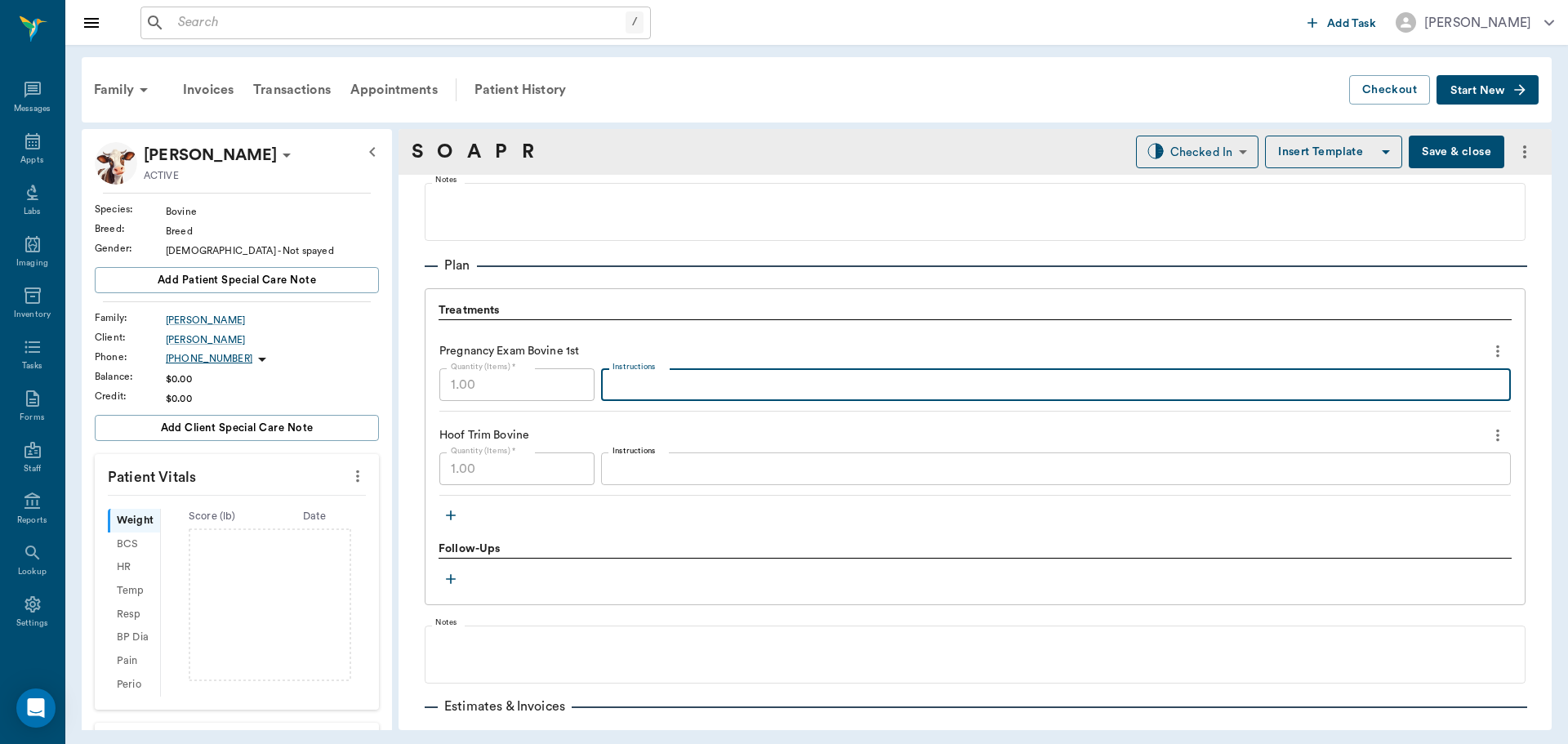
paste textarea "PG: 3.5 - 4 months"
type textarea "PG: 3.5 - 4 months"
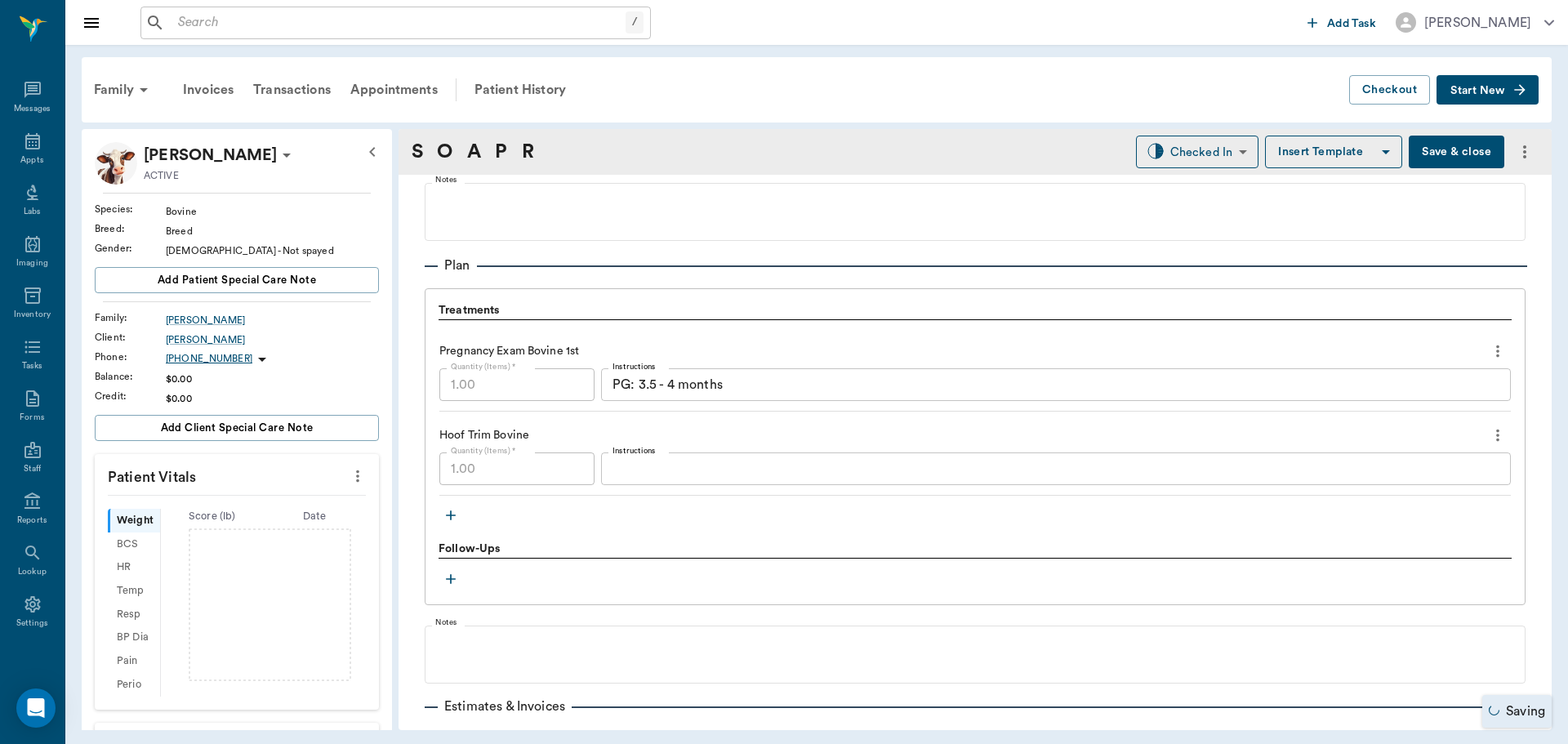
click at [1434, 155] on button "Save & close" at bounding box center [1455, 152] width 95 height 32
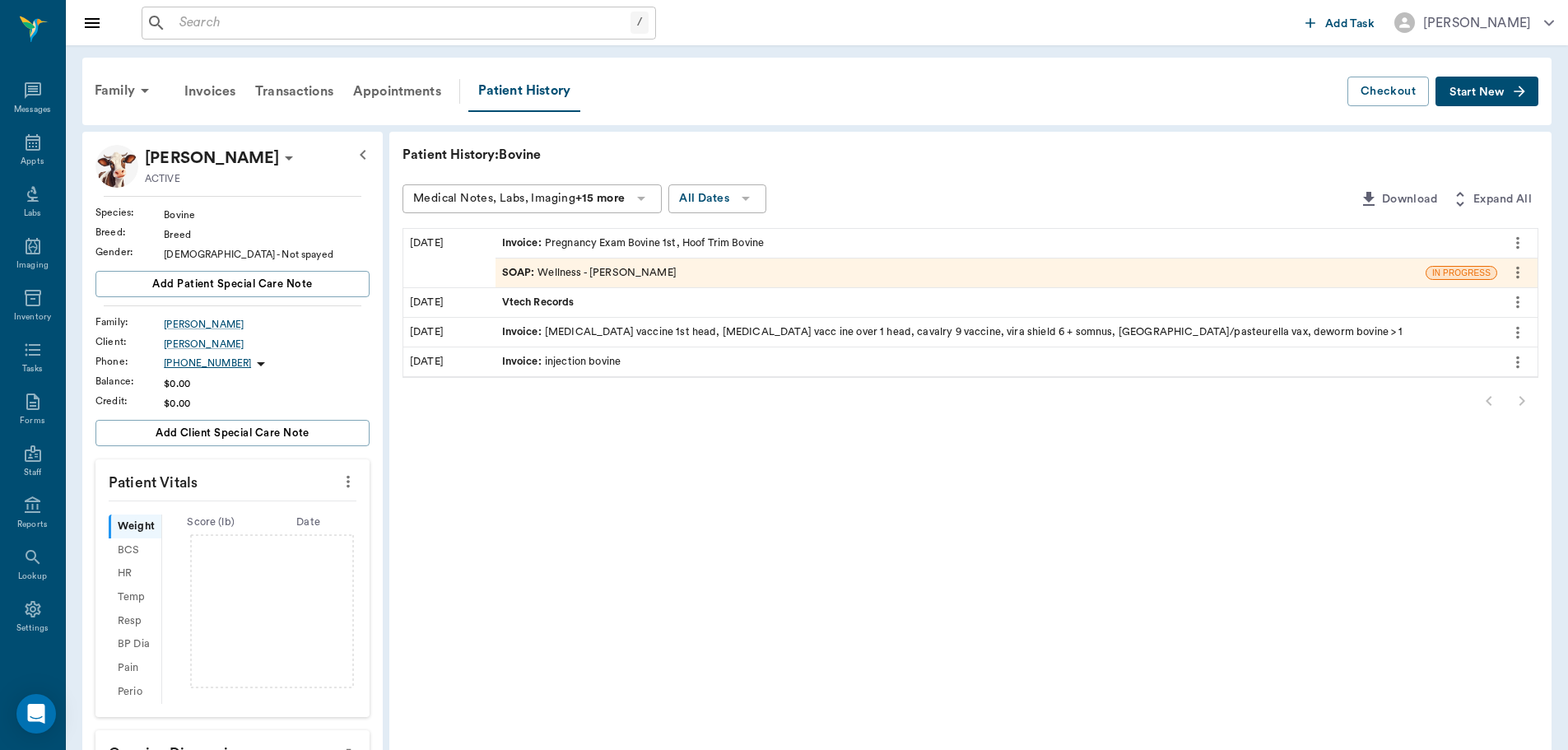
click at [665, 270] on div "SOAP : Wellness - [PERSON_NAME]" at bounding box center [589, 272] width 175 height 16
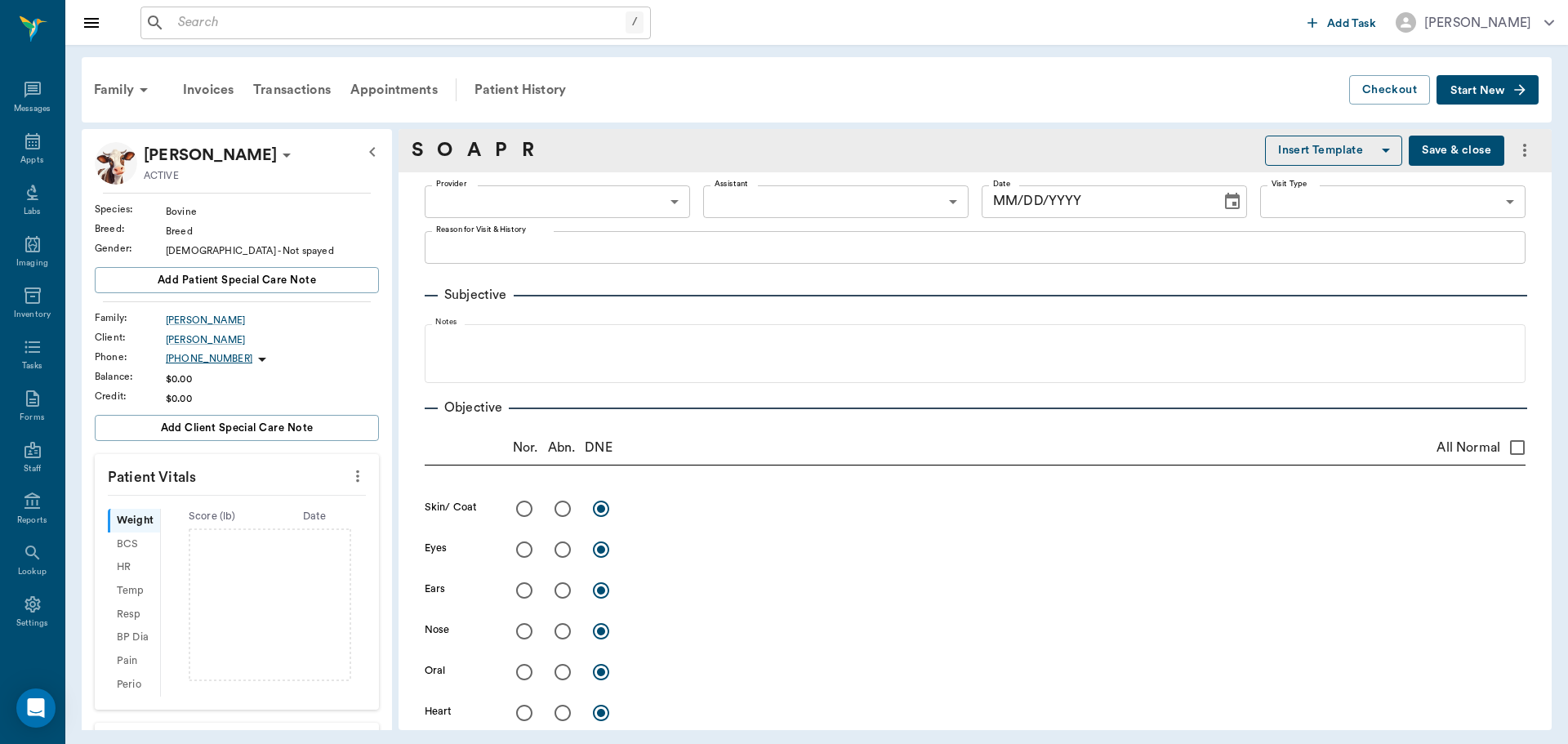
type input "63ec2f075fda476ae8351a4d"
type input "65d2be4f46e3a538d89b8c14"
type textarea "HOOF TRIM AND PALPATE FOR PREGNANCY -LORY"
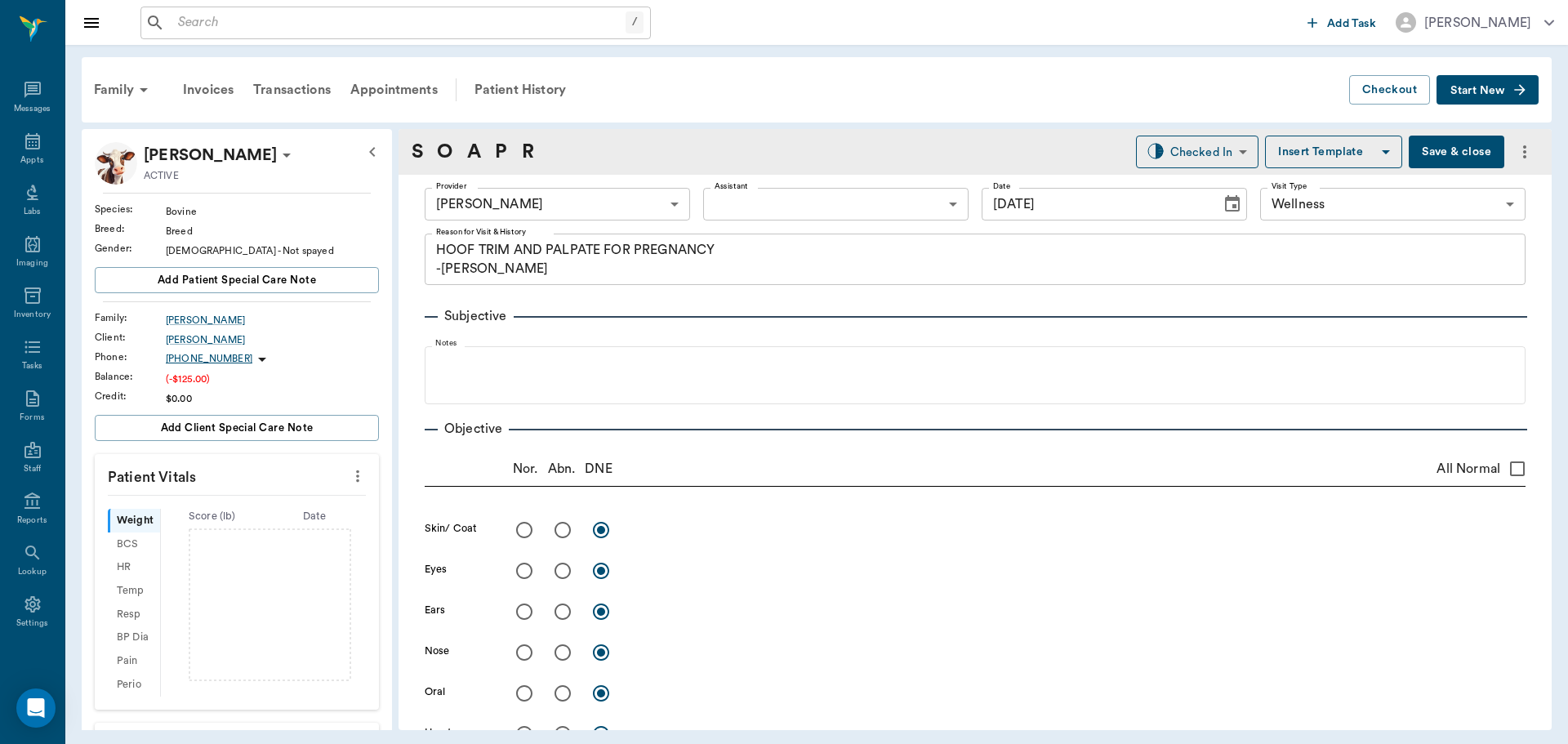
type input "[DATE]"
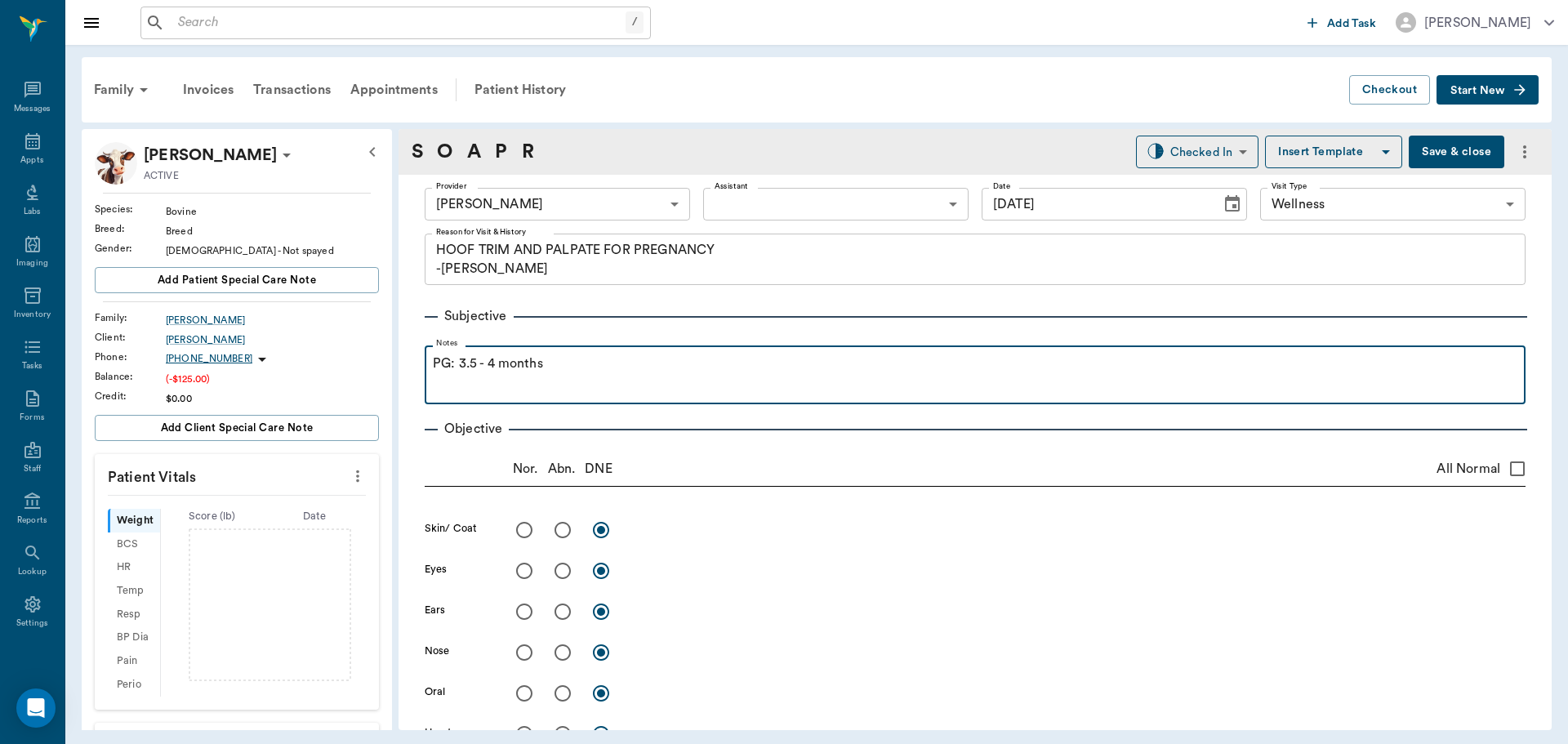
click at [556, 358] on p "PG: 3.5 - 4 months" at bounding box center [974, 364] width 1084 height 20
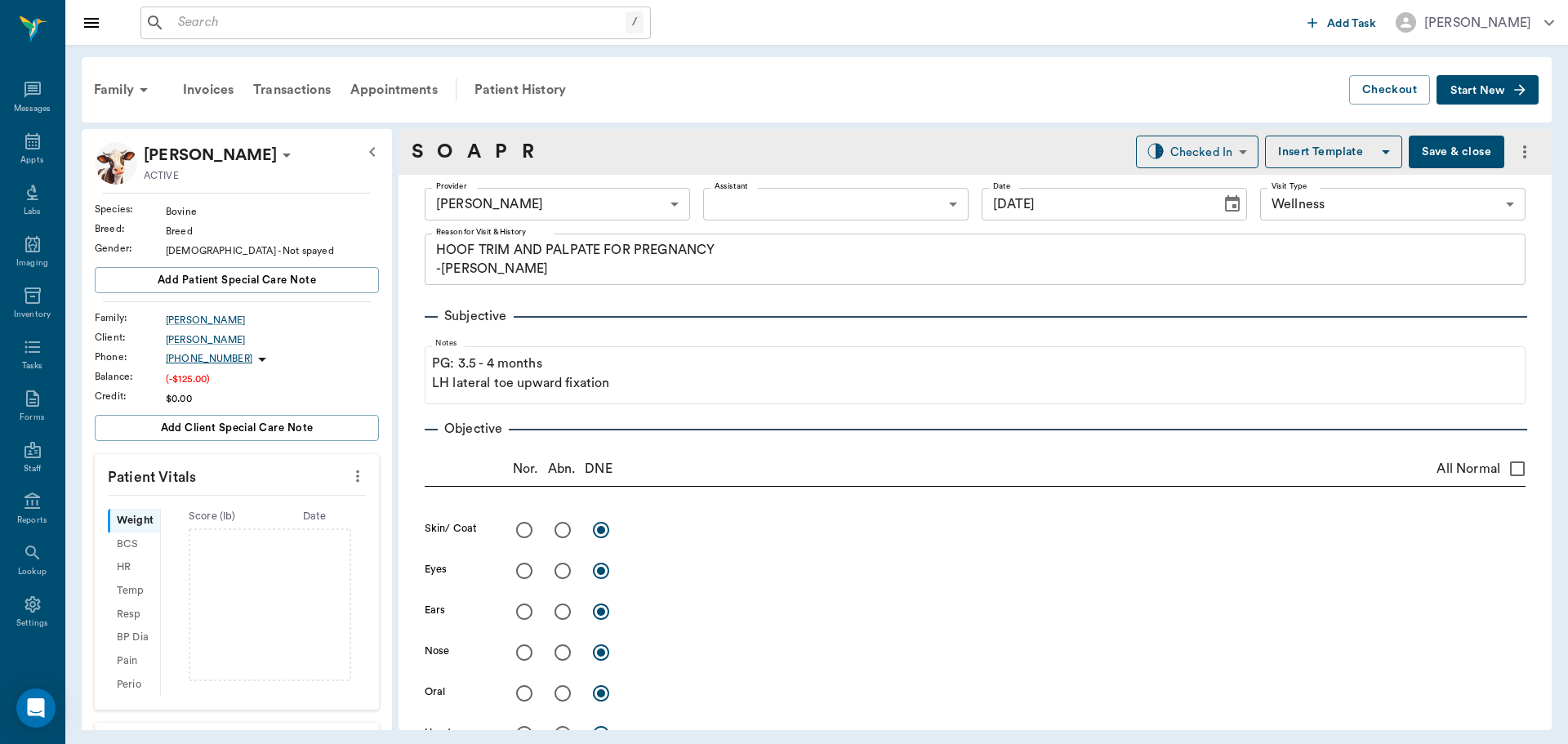
drag, startPoint x: 635, startPoint y: 330, endPoint x: 602, endPoint y: 334, distance: 33.2
click at [602, 334] on div "Subjective Notes PG: 3.5 - 4 months LH lateral toe upward fixation" at bounding box center [975, 349] width 1101 height 111
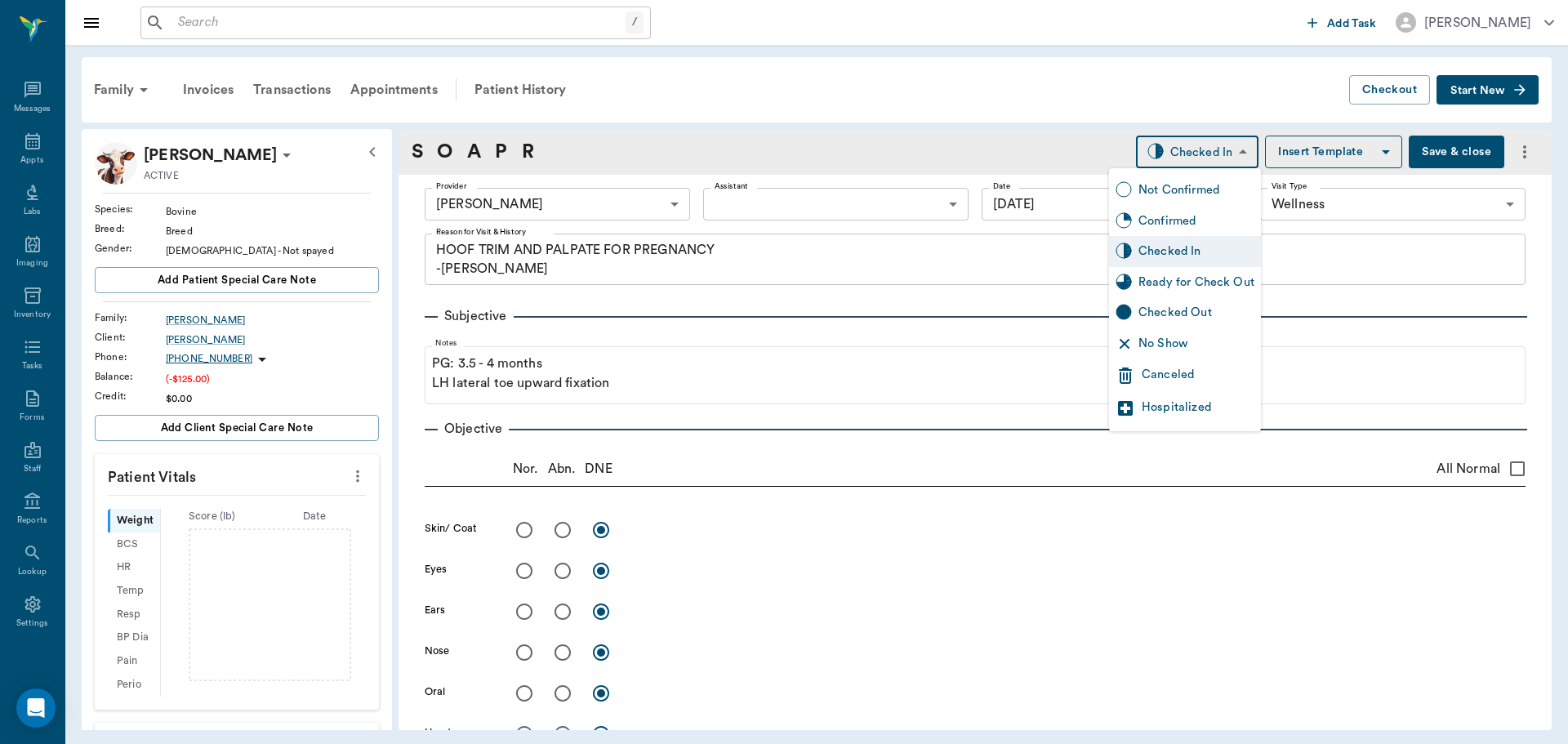
click at [1208, 147] on body "/ ​ Add Task Dr. Bert Ellsworth Nectar Messages Appts Labs Imaging Inventory Ta…" at bounding box center [784, 372] width 1568 height 744
click at [1203, 288] on div "Ready for Check Out" at bounding box center [1196, 283] width 116 height 18
type input "READY_TO_CHECKOUT"
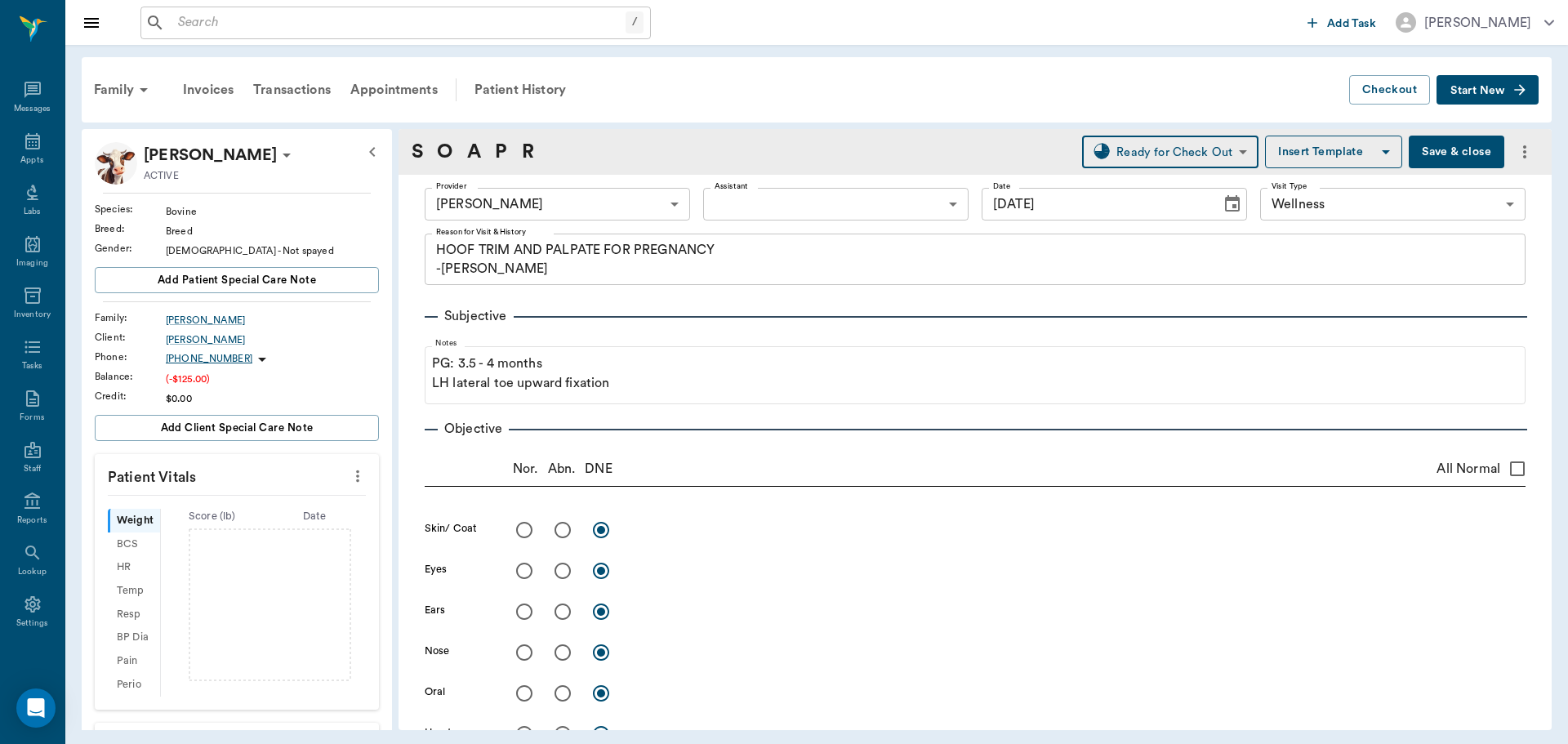
click at [1430, 147] on button "Save & close" at bounding box center [1455, 152] width 95 height 32
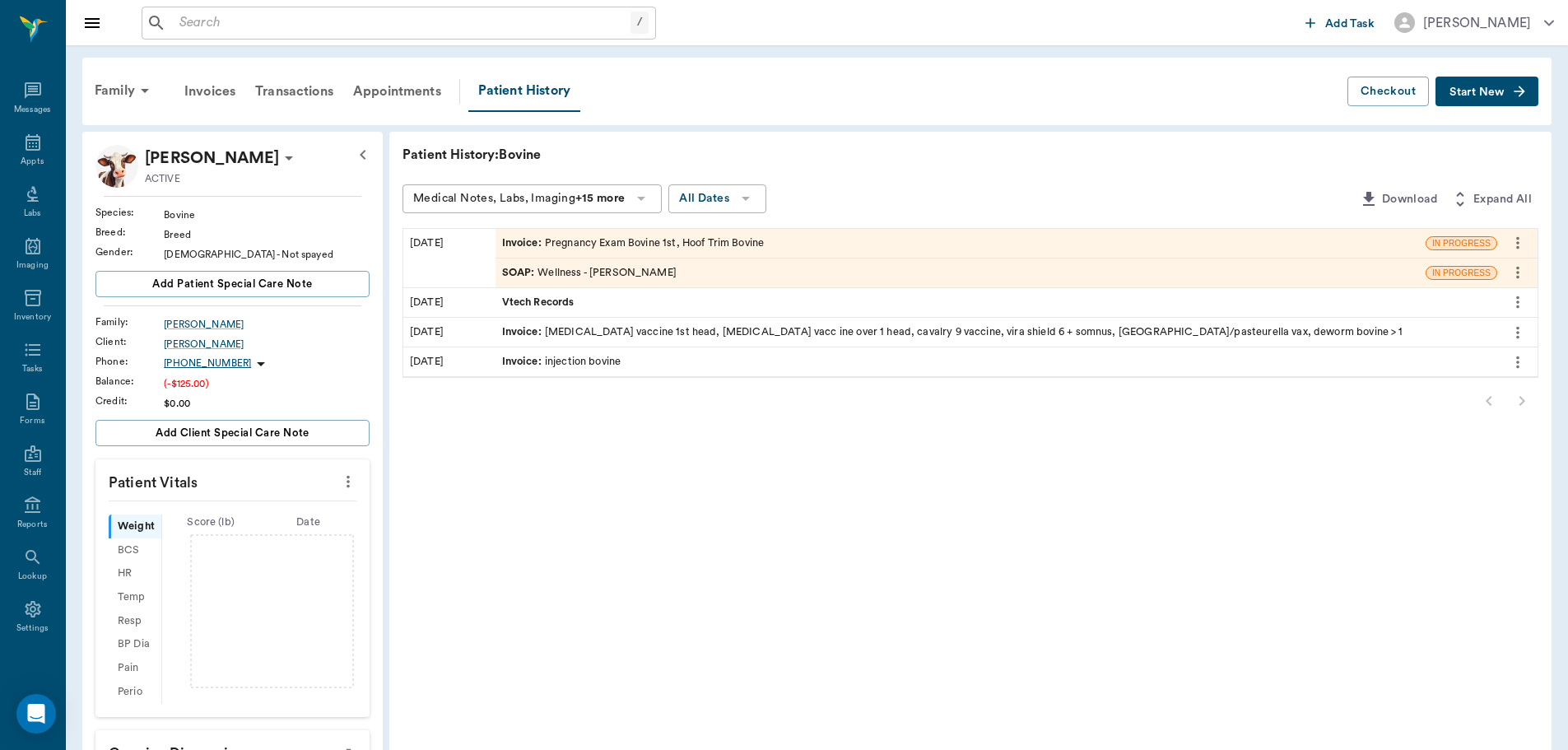
click at [625, 243] on div "Invoice : Pregnancy Exam Bovine 1st, Hoof Trim Bovine" at bounding box center [633, 243] width 262 height 16
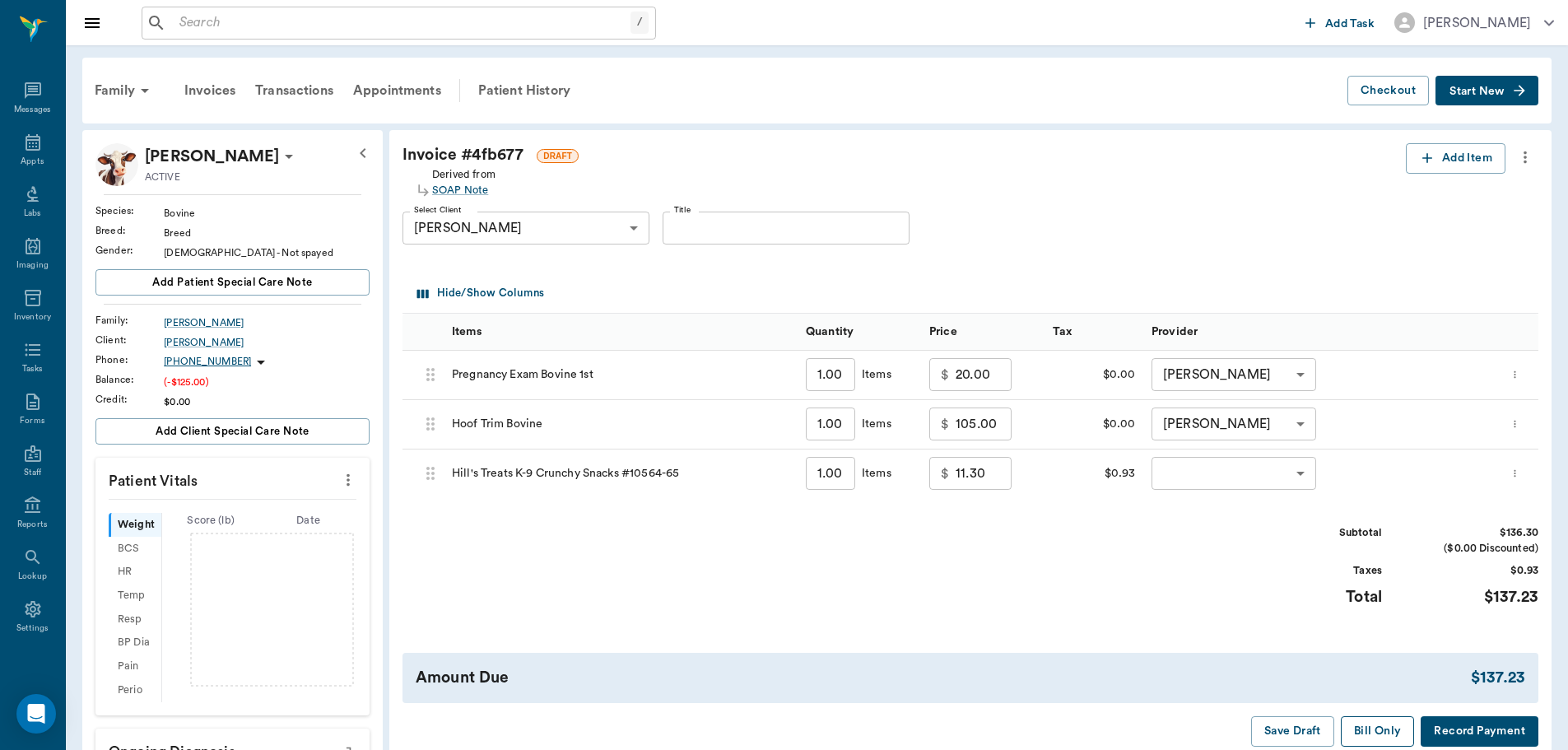
click at [1369, 737] on button "Bill Only" at bounding box center [1378, 732] width 74 height 30
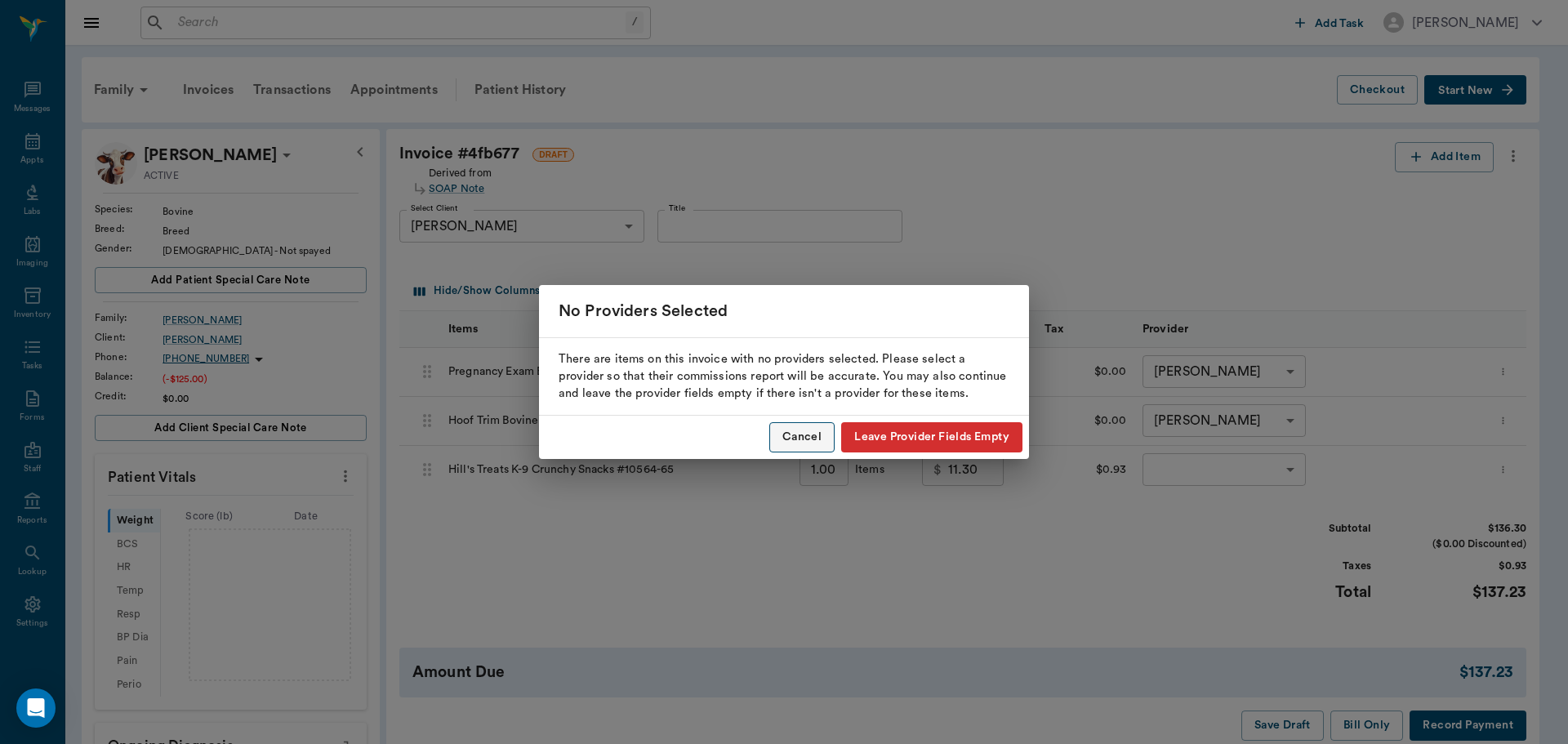
click at [788, 437] on button "Cancel" at bounding box center [802, 437] width 65 height 30
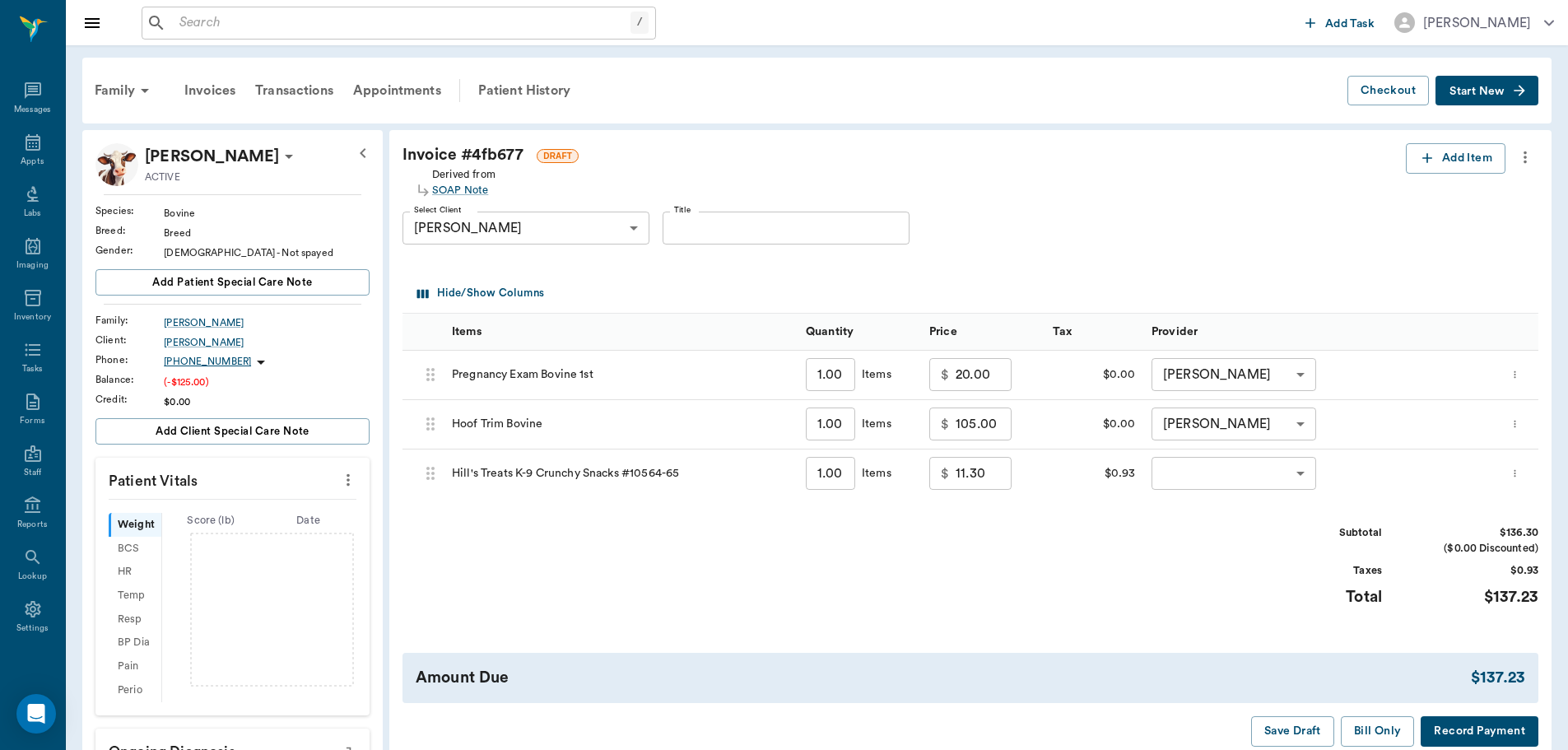
click at [1513, 468] on icon "more" at bounding box center [1515, 474] width 11 height 20
click at [1513, 468] on div at bounding box center [784, 375] width 1568 height 750
click at [1515, 478] on icon "more" at bounding box center [1515, 474] width 11 height 20
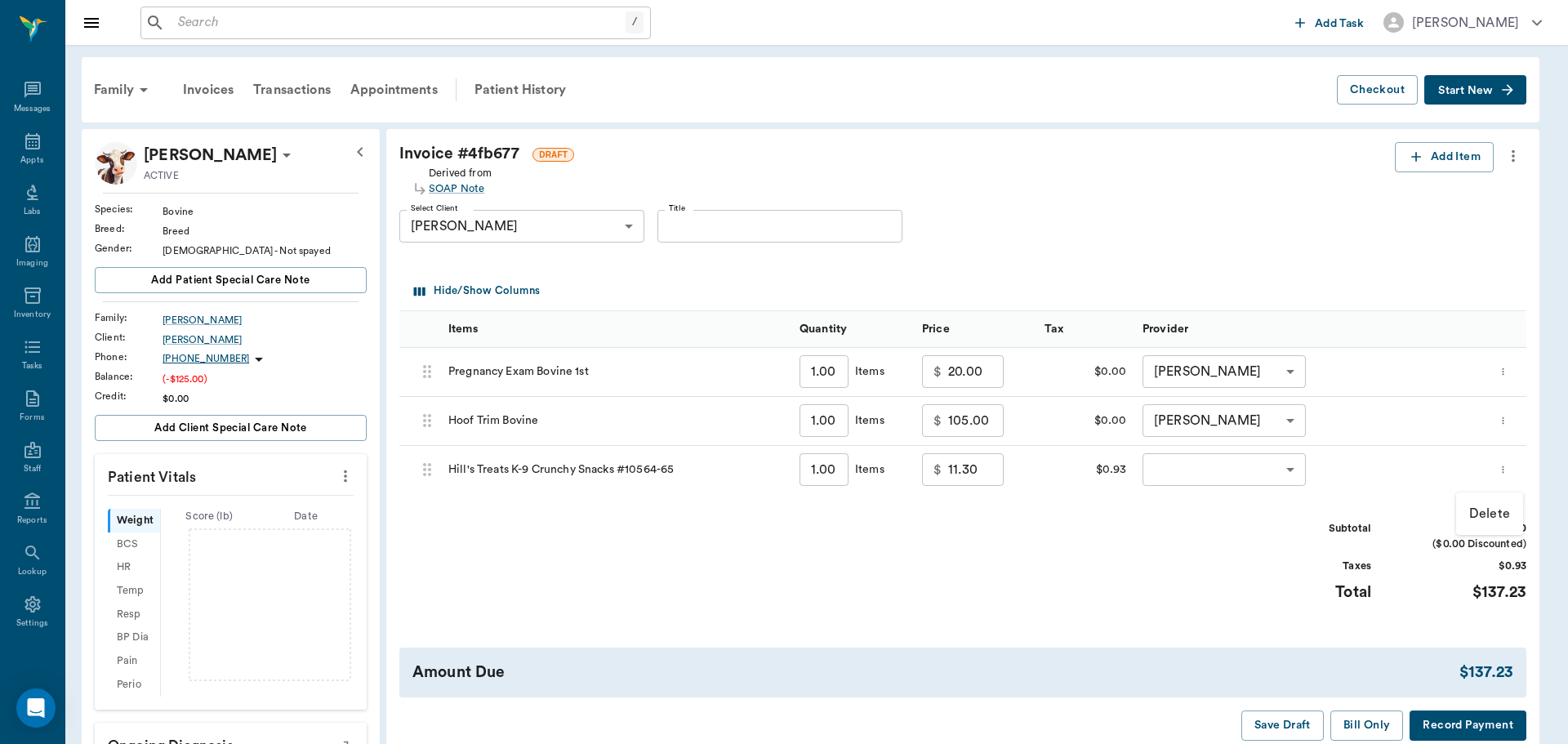
click at [1488, 522] on p "Delete" at bounding box center [1488, 514] width 41 height 20
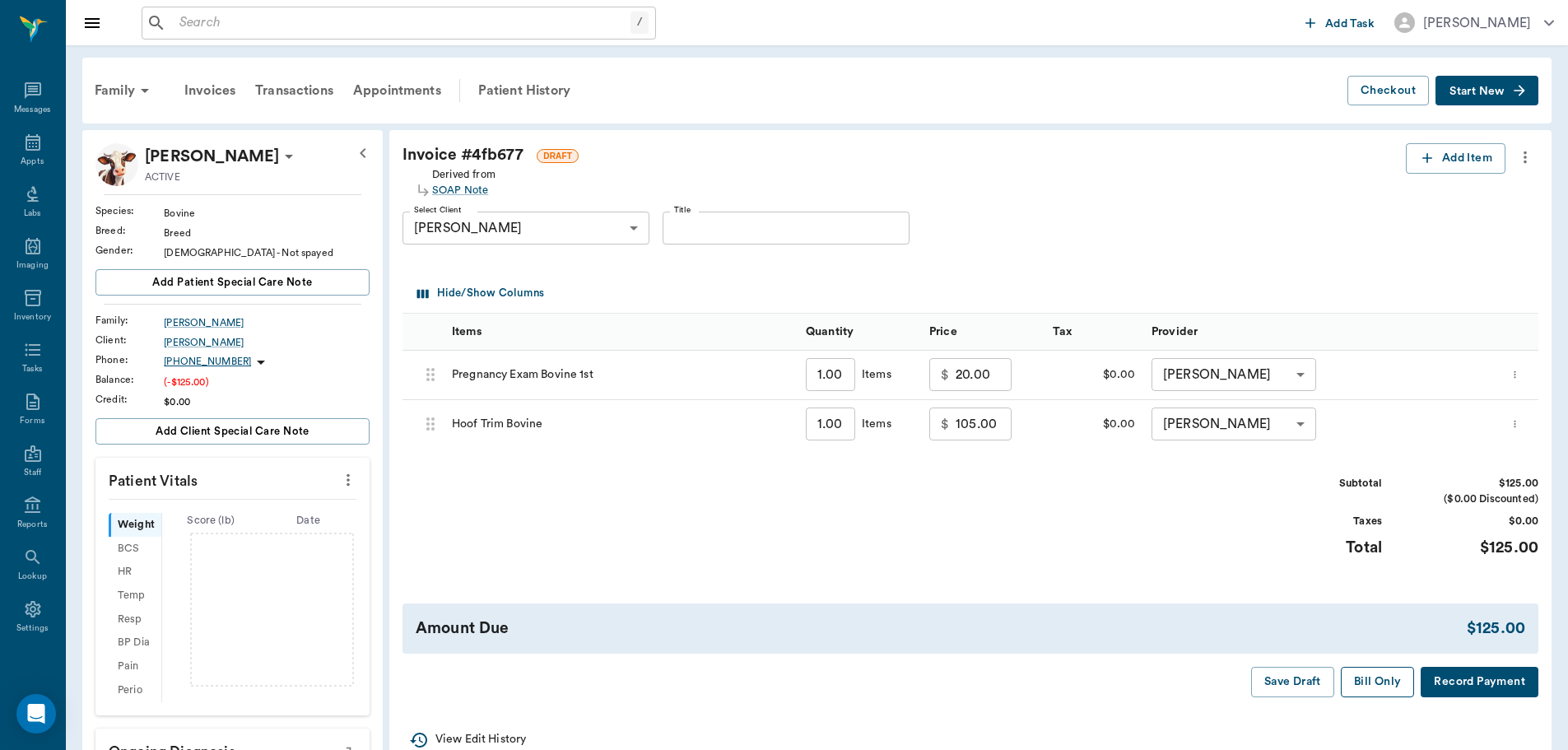
click at [1374, 679] on button "Bill Only" at bounding box center [1378, 682] width 74 height 30
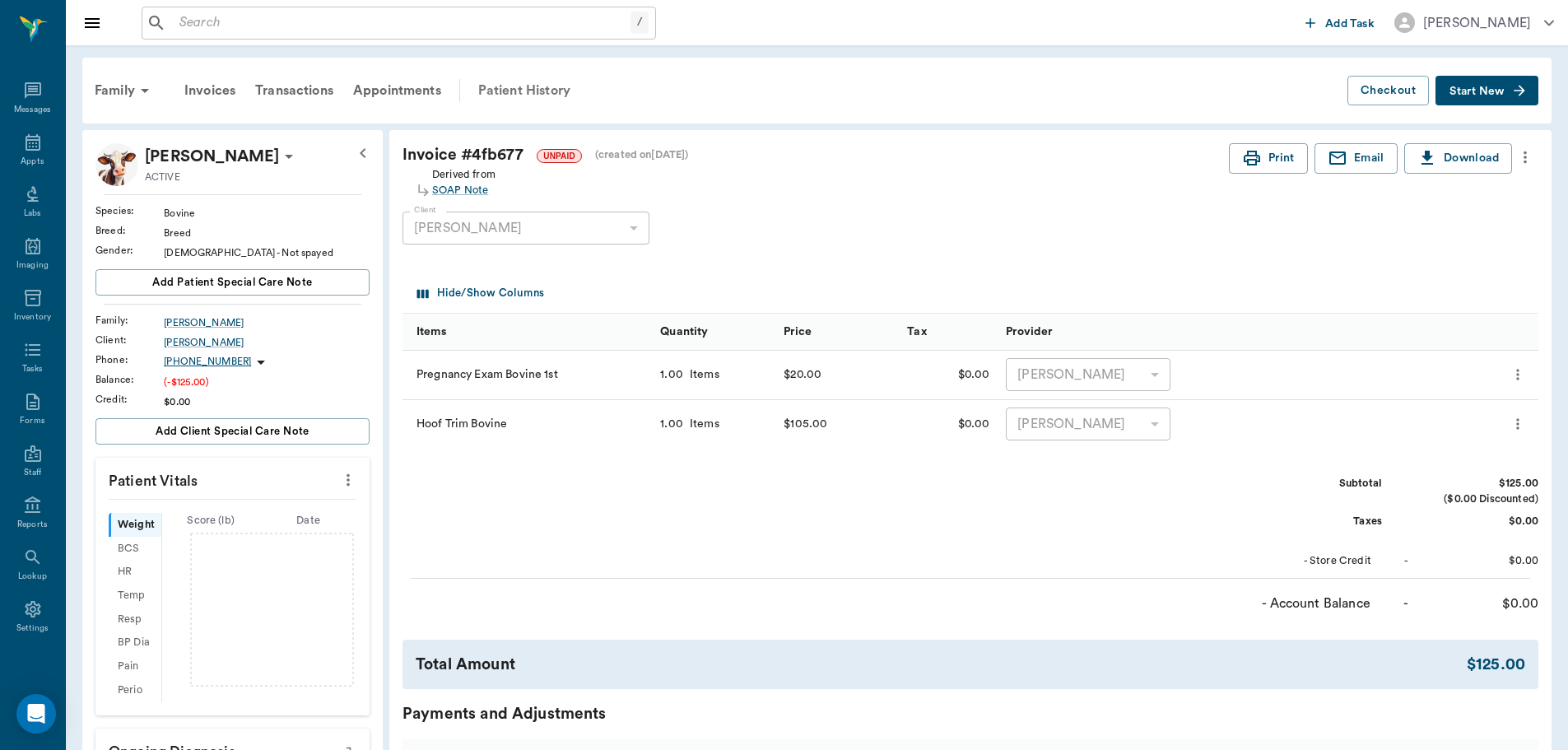
click at [524, 85] on div "Patient History" at bounding box center [524, 90] width 112 height 39
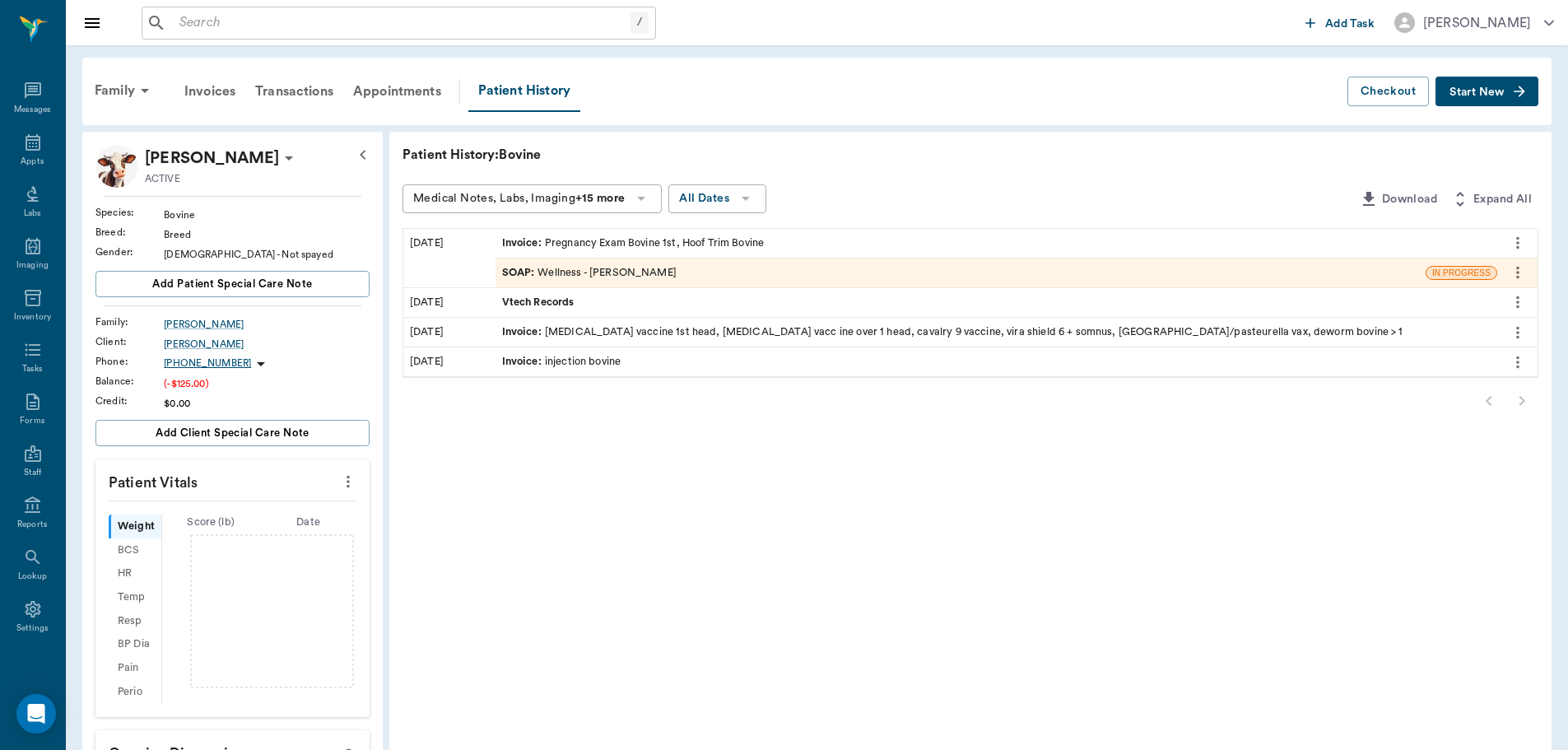
click at [571, 252] on div "Invoice : Pregnancy Exam Bovine 1st, Hoof Trim Bovine" at bounding box center [996, 243] width 1002 height 29
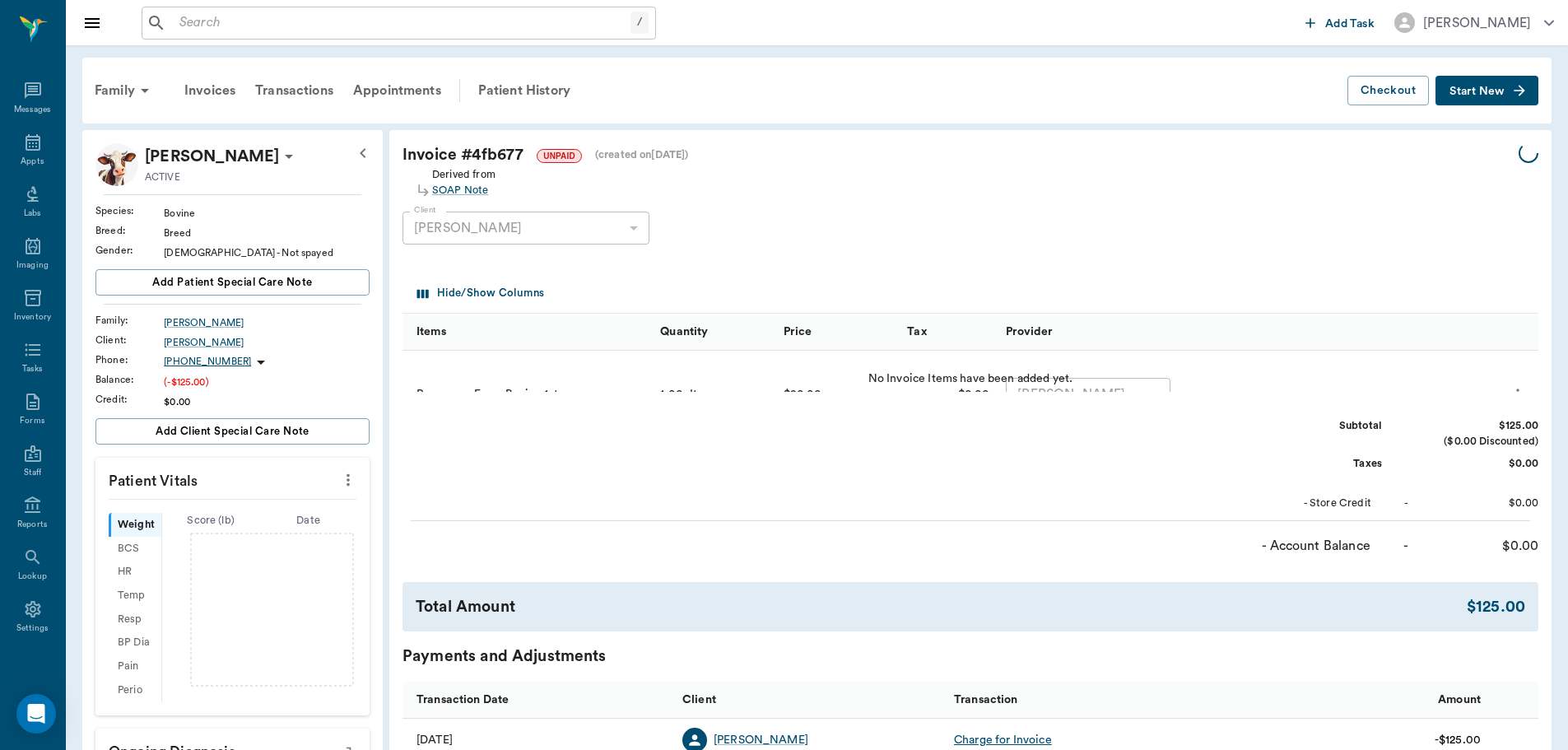
click at [582, 266] on div "Invoice # 4fb677 UNPAID (created on 09/25/25 ) Derived from SOAP Note Client Pa…" at bounding box center [970, 513] width 1162 height 765
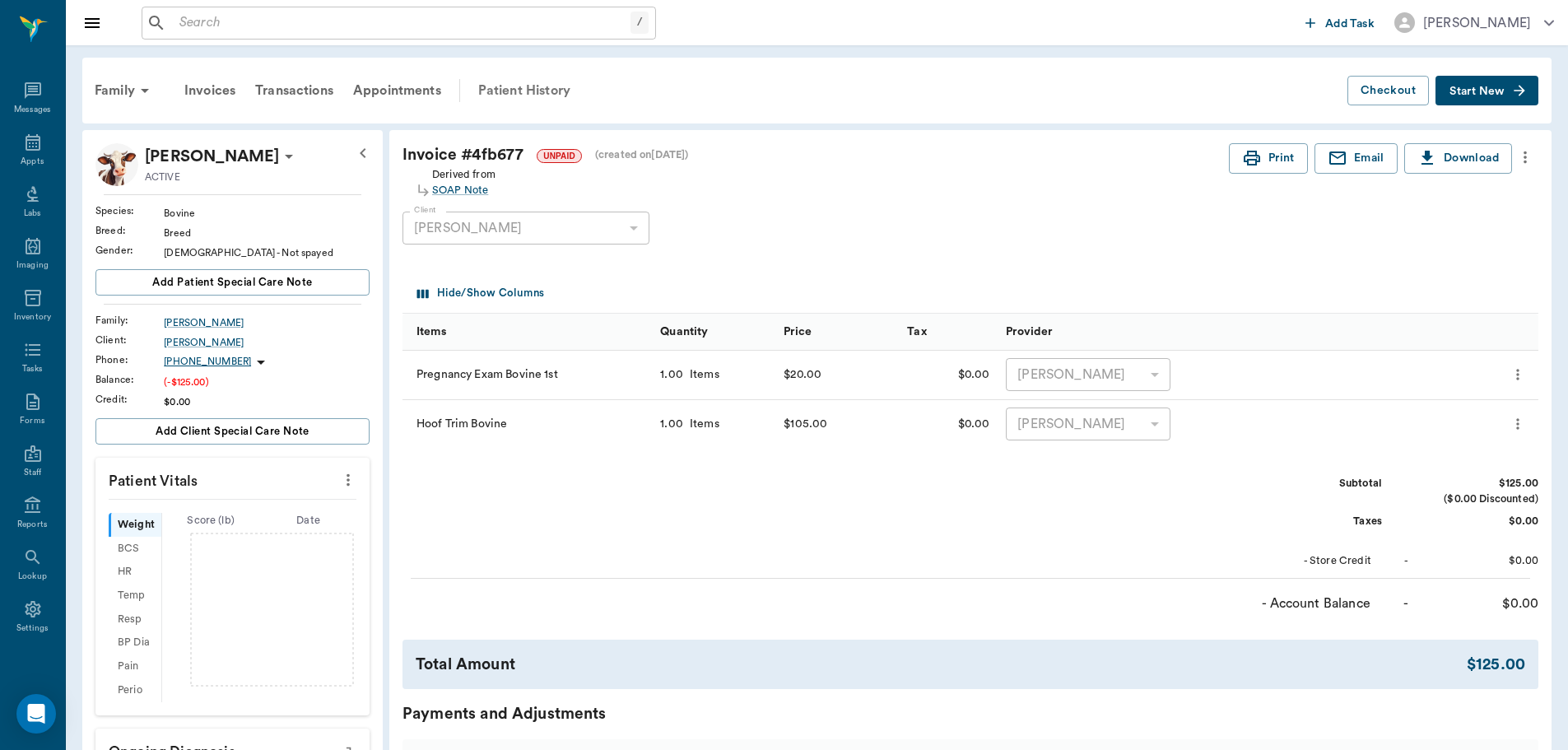
click at [536, 90] on div "Patient History" at bounding box center [524, 90] width 112 height 39
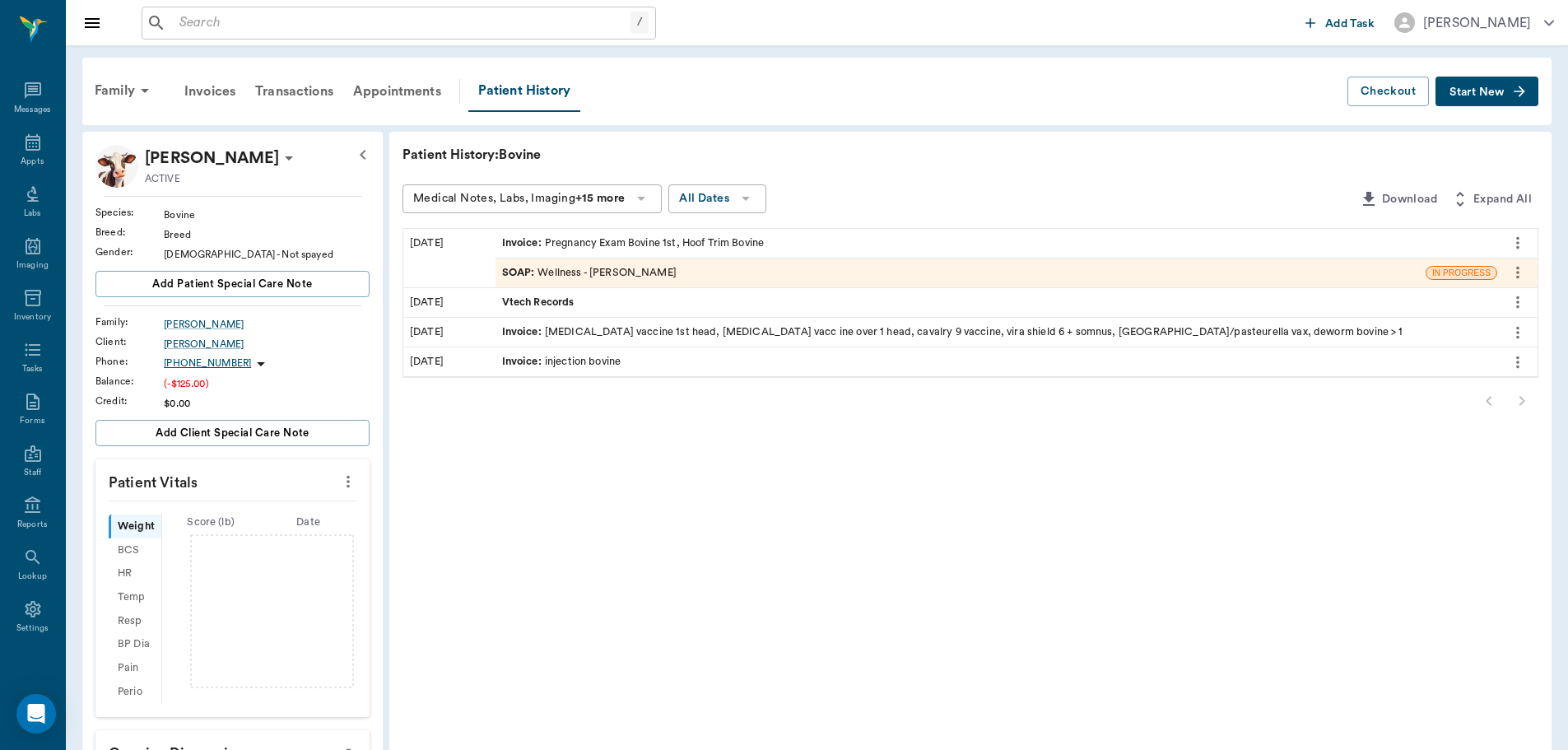
click at [585, 281] on div "SOAP : Wellness - [PERSON_NAME]" at bounding box center [960, 273] width 930 height 29
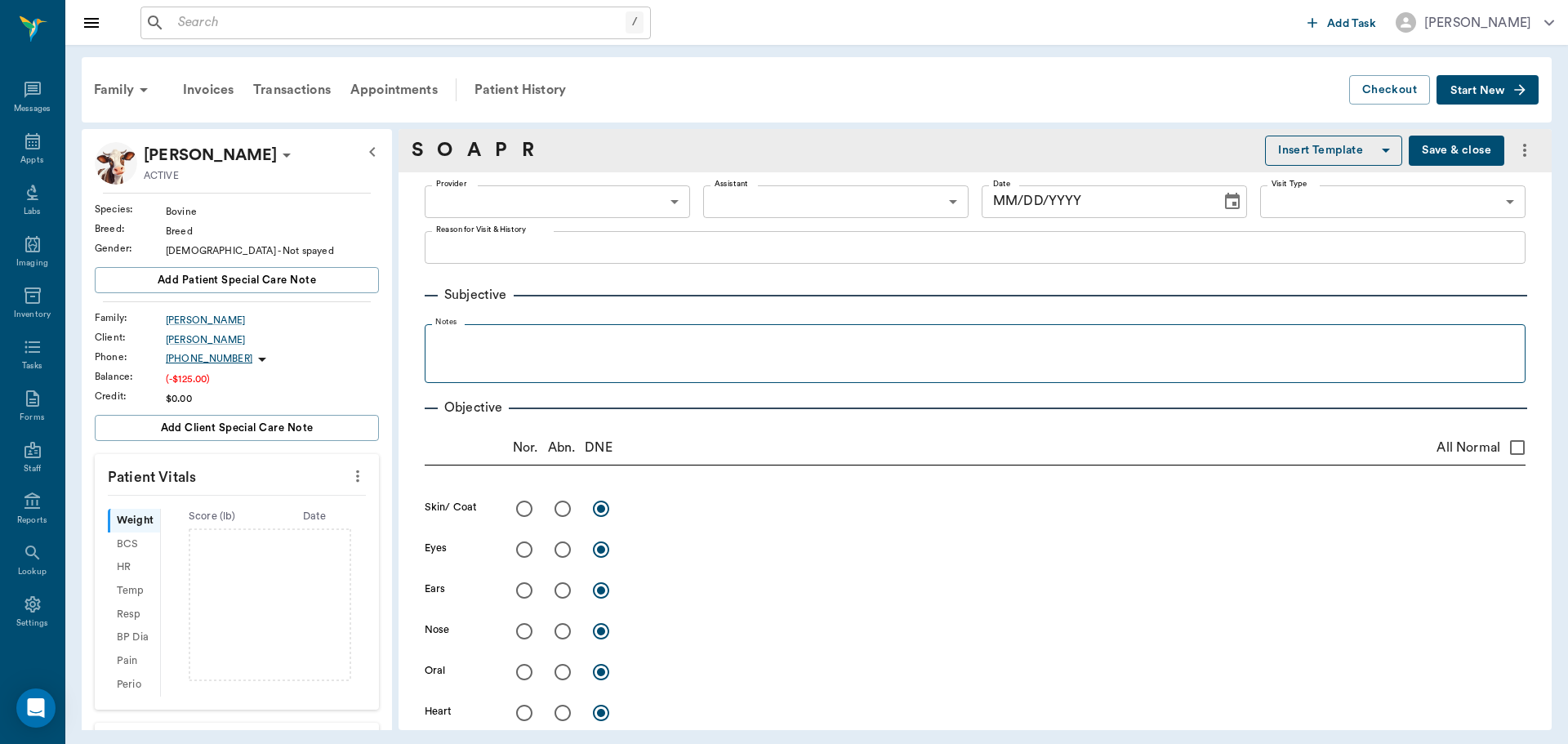
type input "63ec2f075fda476ae8351a4d"
type input "65d2be4f46e3a538d89b8c14"
type textarea "HOOF TRIM AND PALPATE FOR PREGNANCY -LORY"
type input "[DATE]"
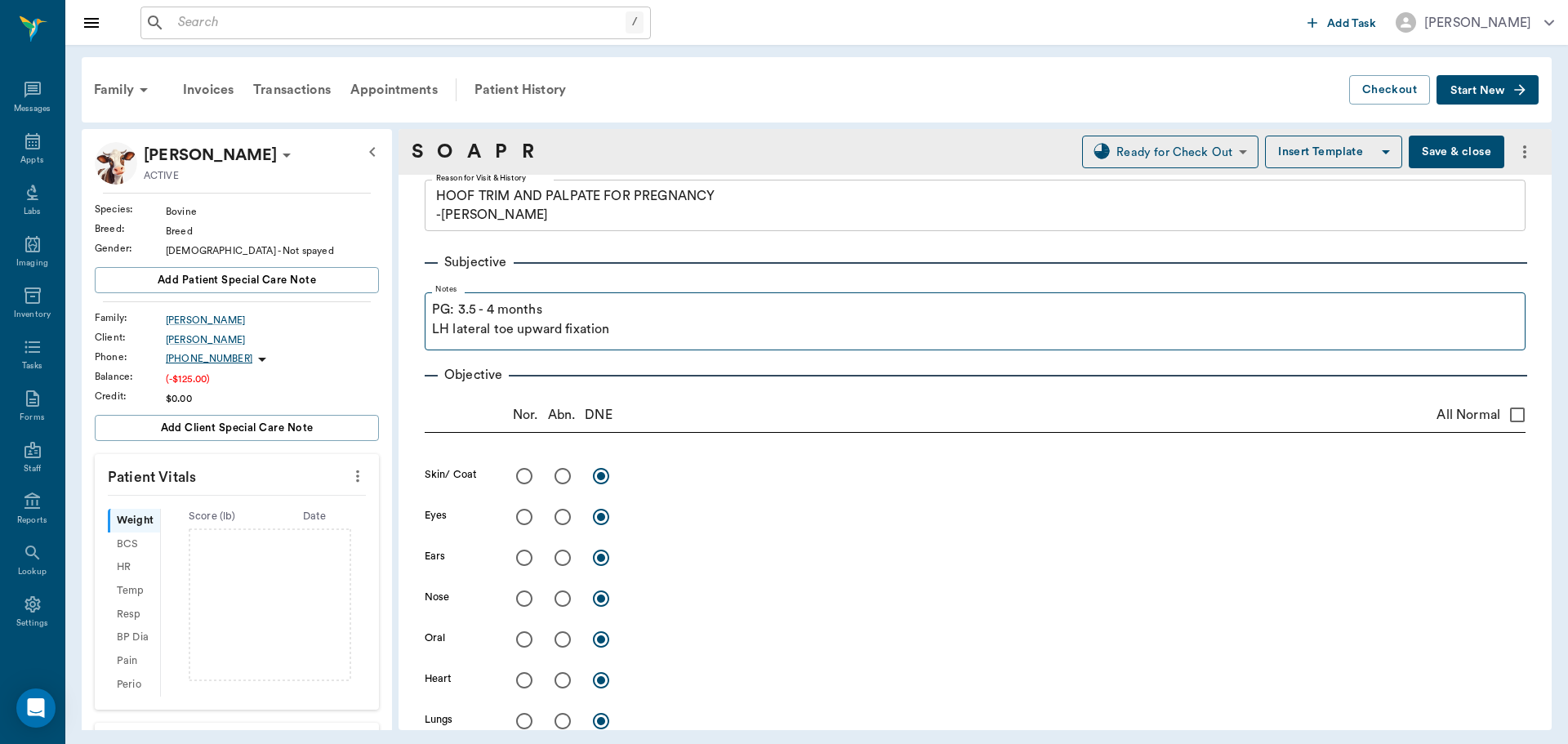
scroll to position [82, 0]
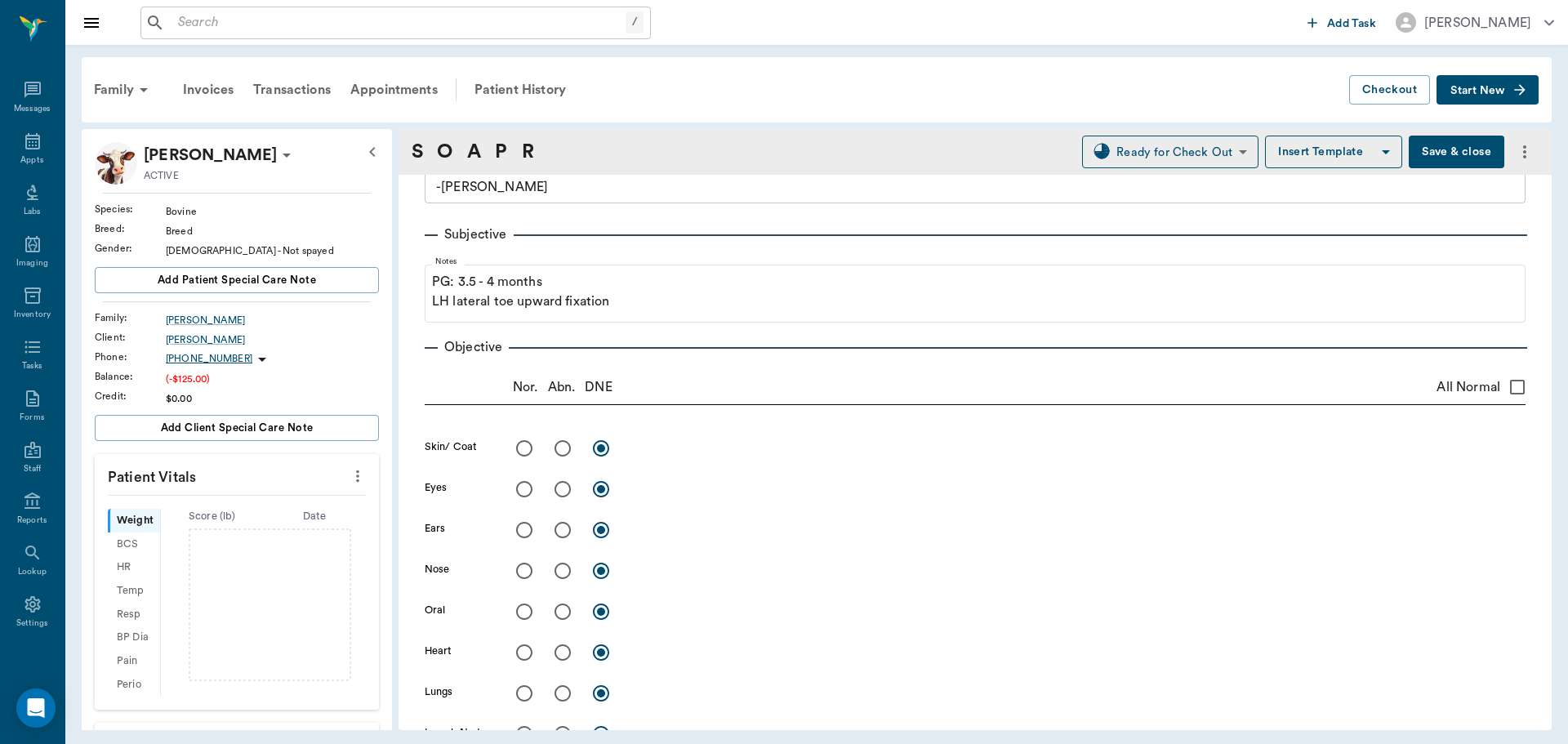
click at [1454, 154] on button "Save & close" at bounding box center [1455, 152] width 95 height 32
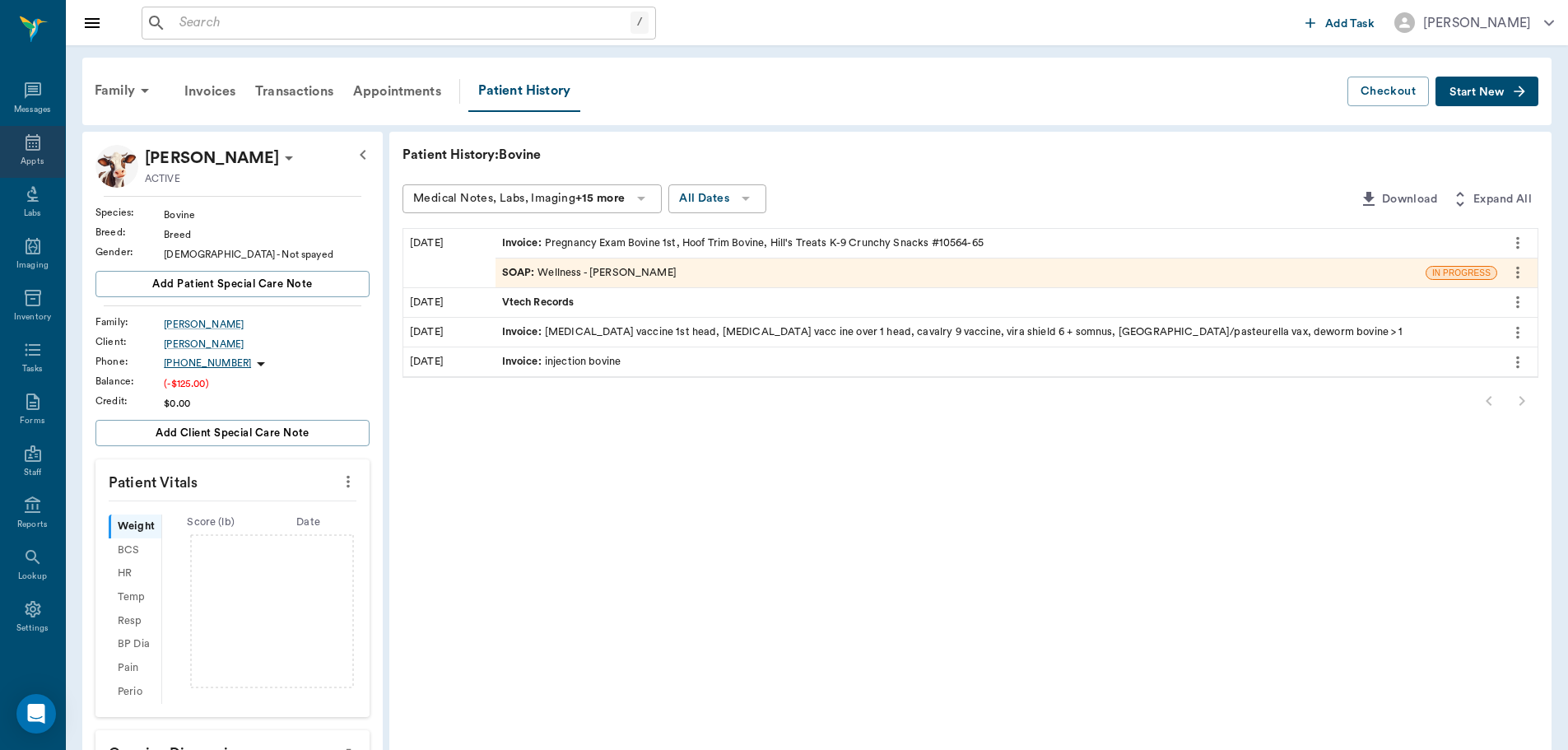
click at [28, 139] on icon at bounding box center [33, 143] width 15 height 17
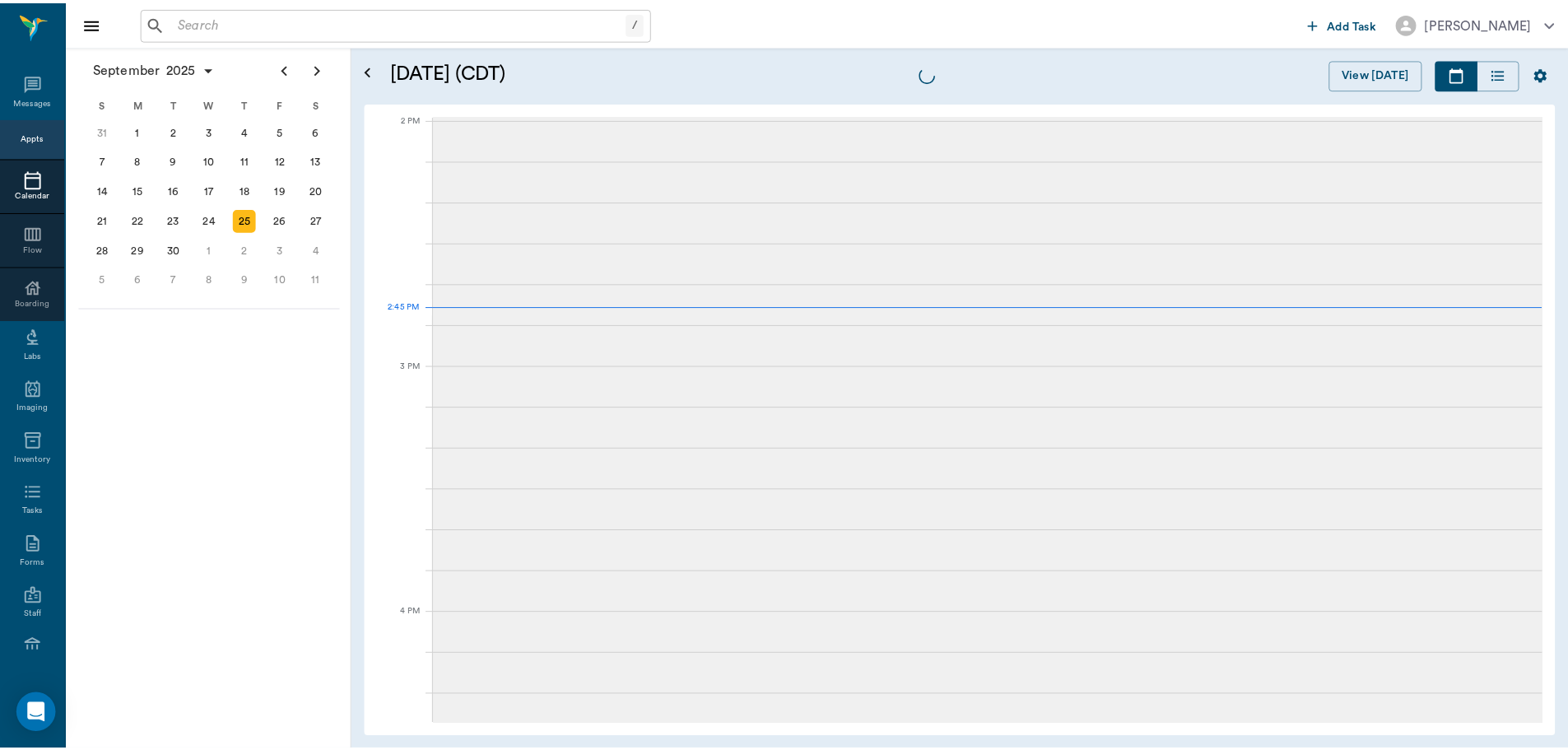
scroll to position [1482, 0]
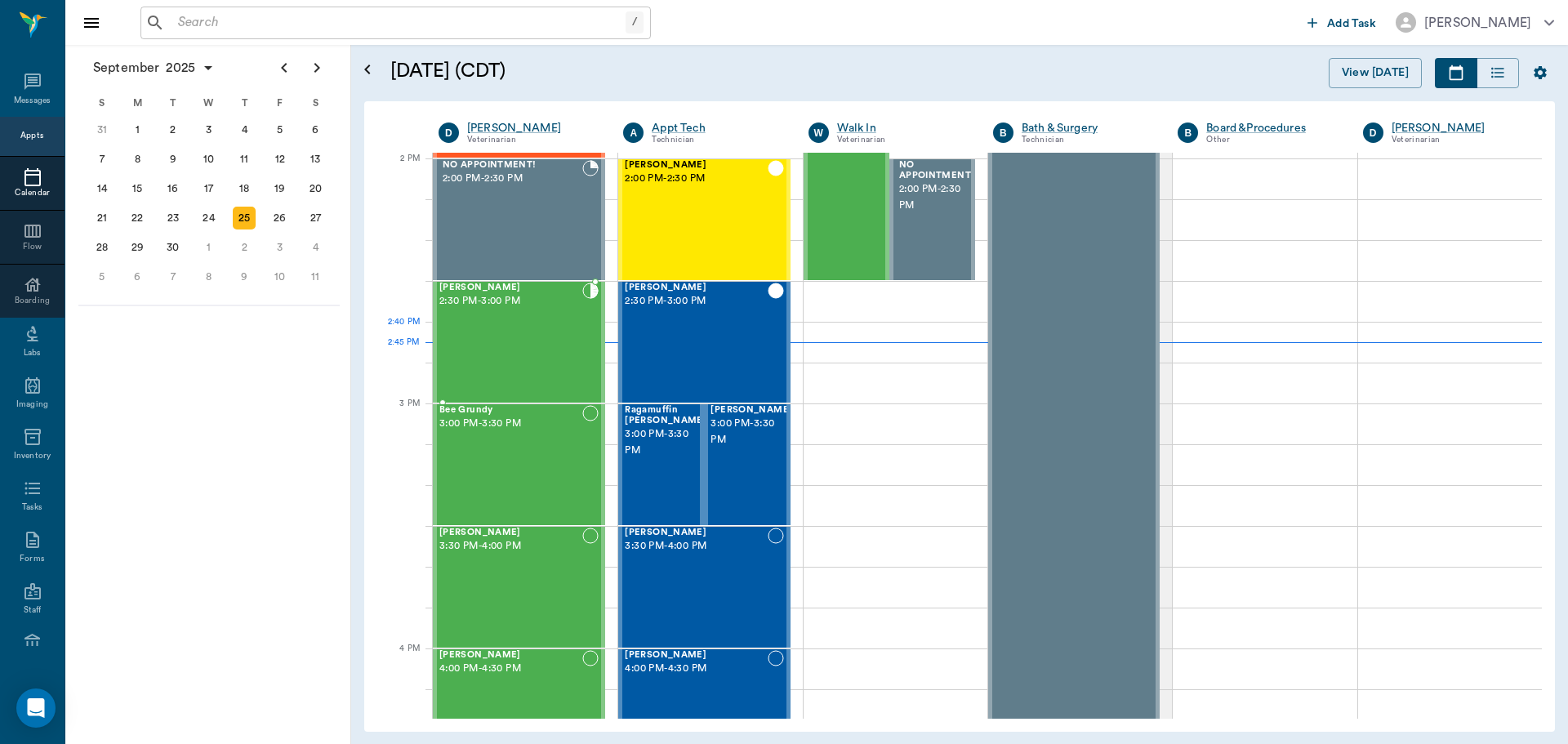
click at [538, 346] on div "Sadie Deming 2:30 PM - 3:00 PM" at bounding box center [510, 342] width 143 height 119
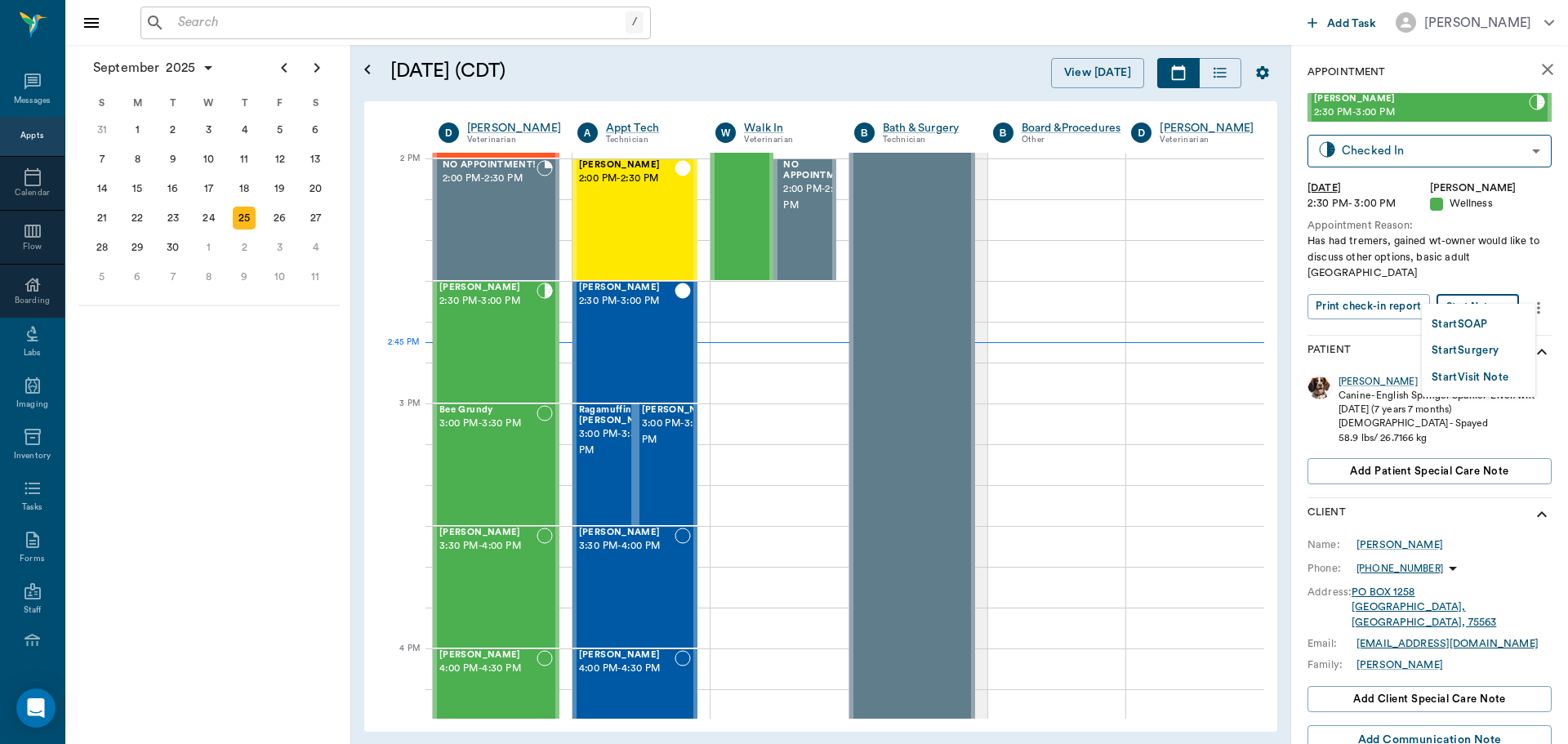
click at [1500, 288] on body "/ ​ Add Task Dr. Bert Ellsworth Nectar Messages Appts Calendar Flow Boarding La…" at bounding box center [784, 372] width 1568 height 744
click at [1392, 494] on div at bounding box center [784, 372] width 1568 height 744
click at [1357, 374] on div "Sadie" at bounding box center [1378, 381] width 80 height 14
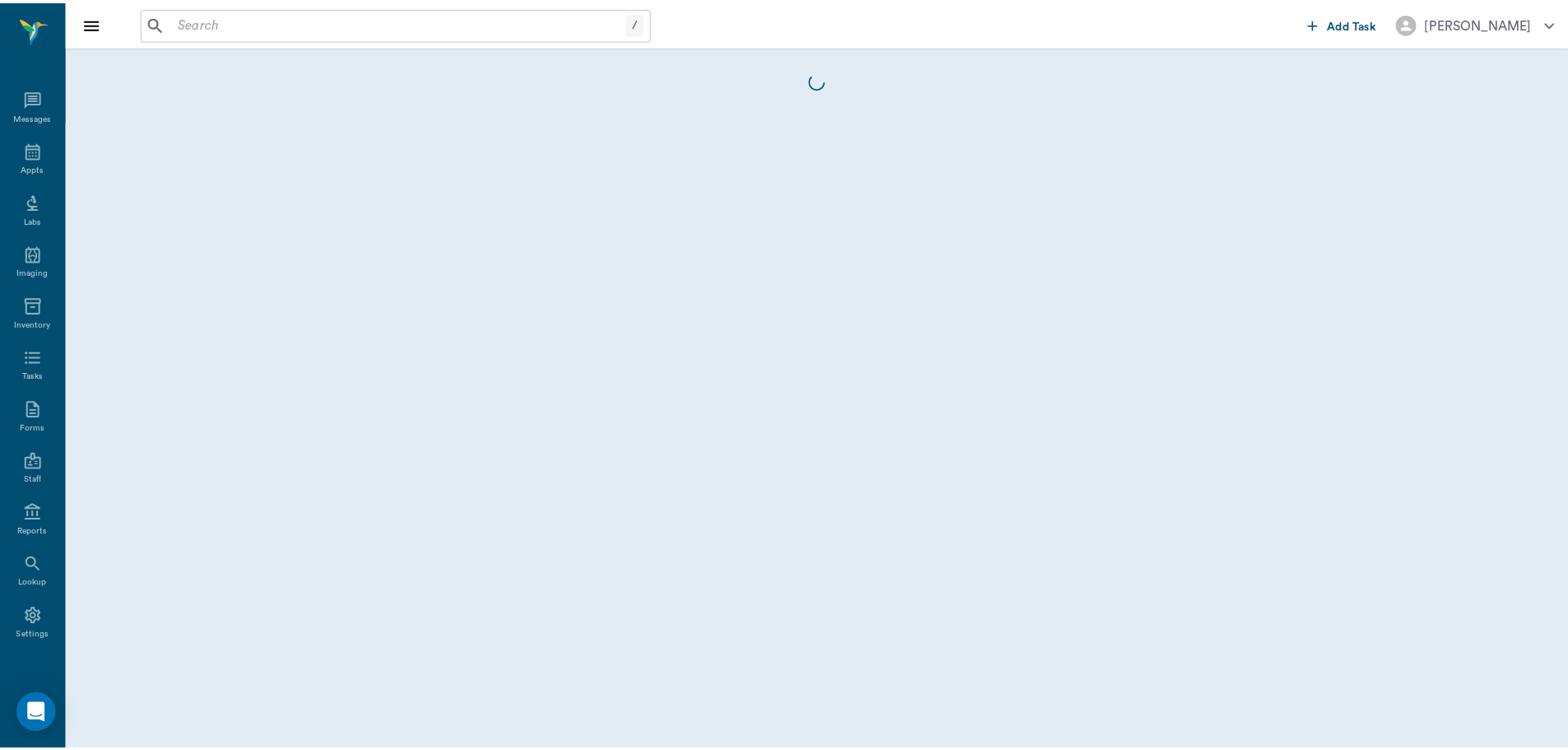
scroll to position [8, 0]
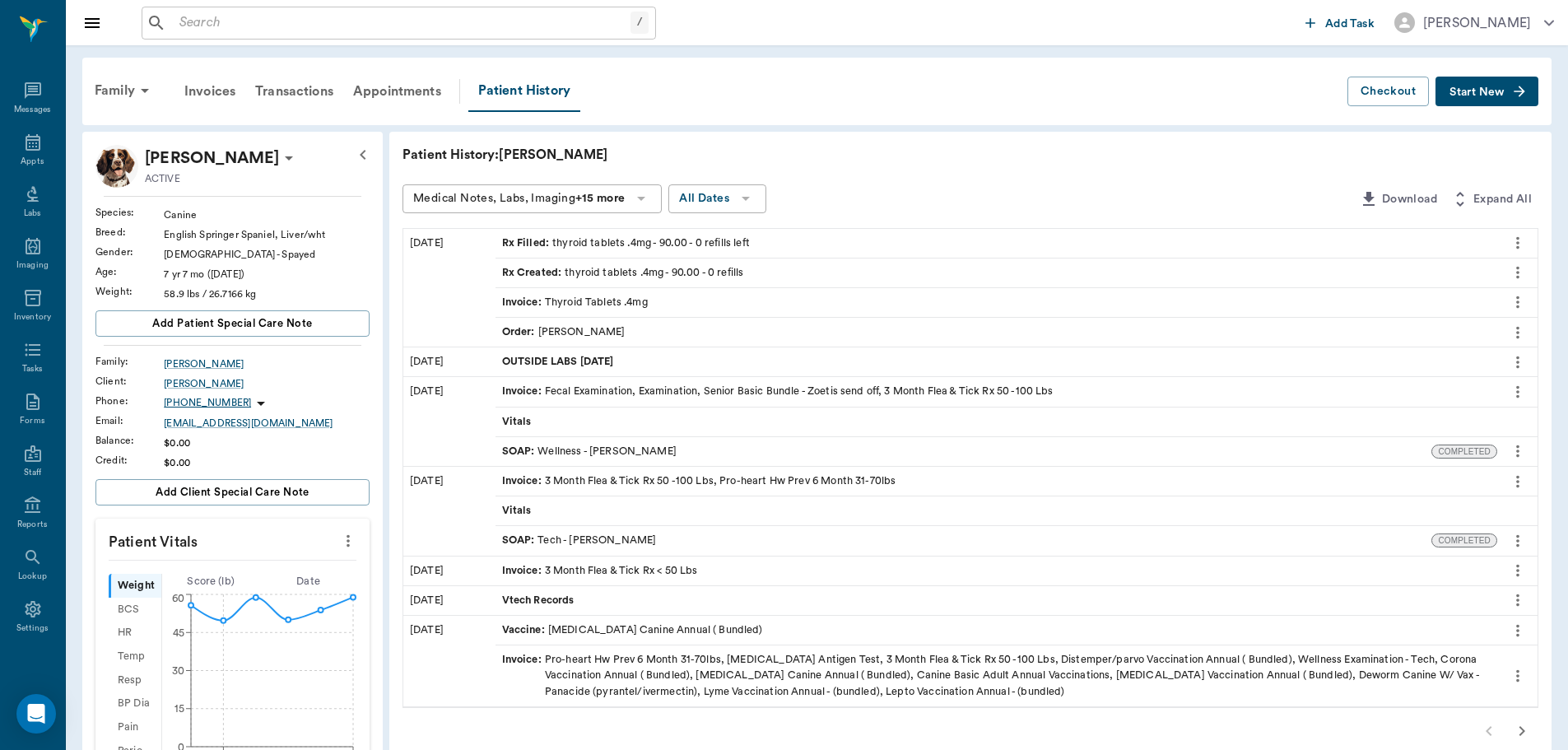
click at [560, 359] on span "OUTSIDE LABS 07.16.2025" at bounding box center [559, 362] width 115 height 16
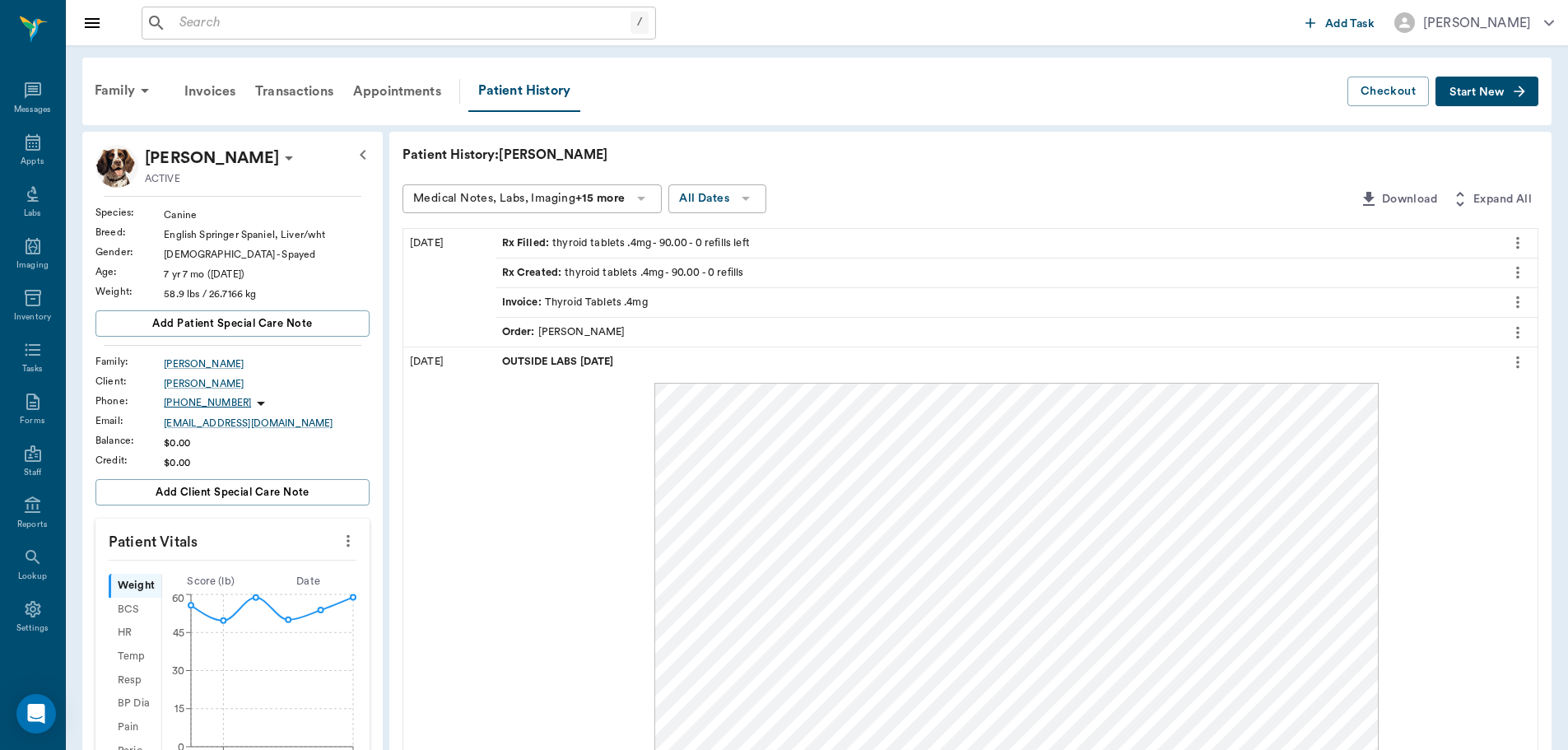
drag, startPoint x: 650, startPoint y: 385, endPoint x: 474, endPoint y: 507, distance: 214.1
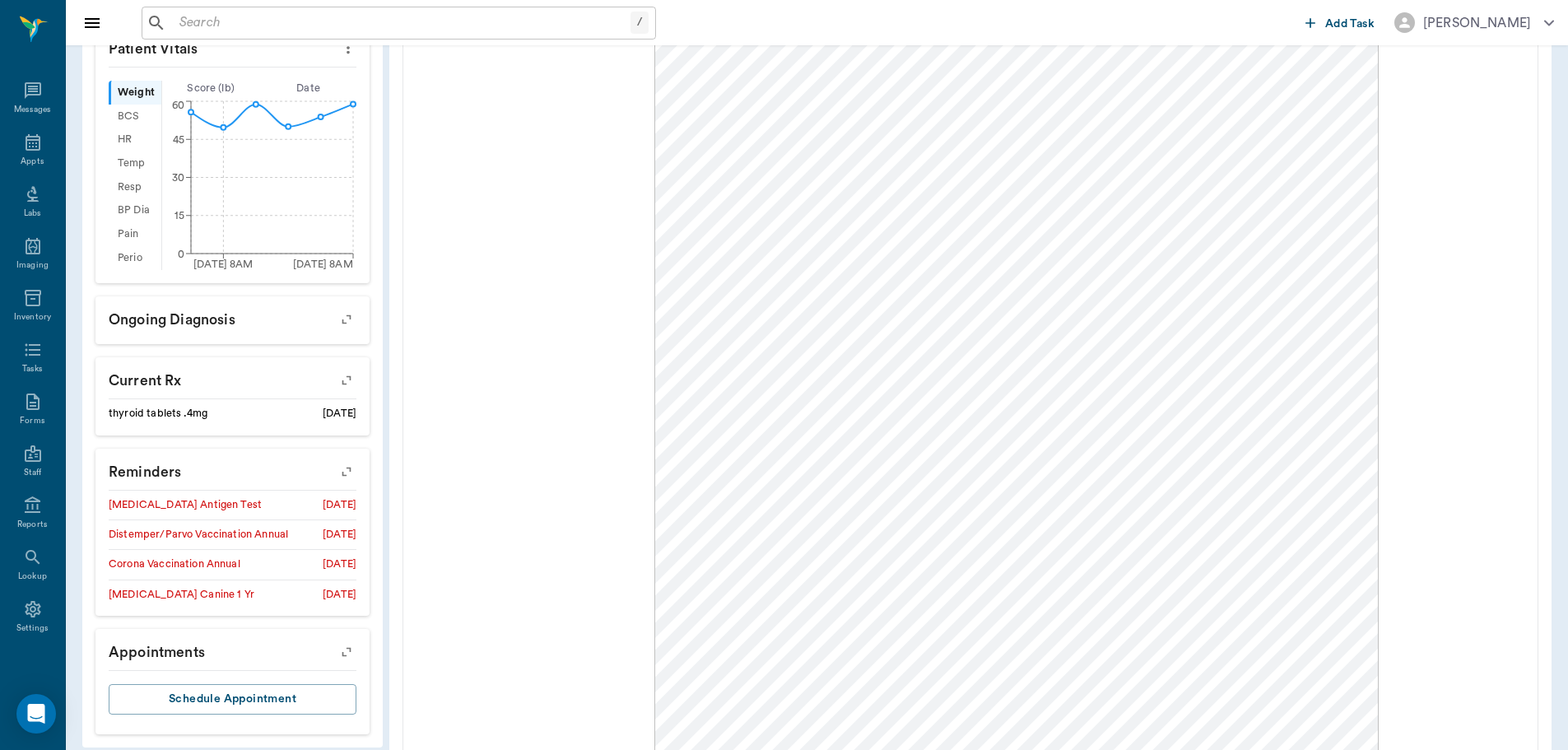
scroll to position [494, 0]
drag, startPoint x: 540, startPoint y: 480, endPoint x: 538, endPoint y: 537, distance: 57.0
click at [538, 537] on div at bounding box center [1016, 333] width 1029 height 889
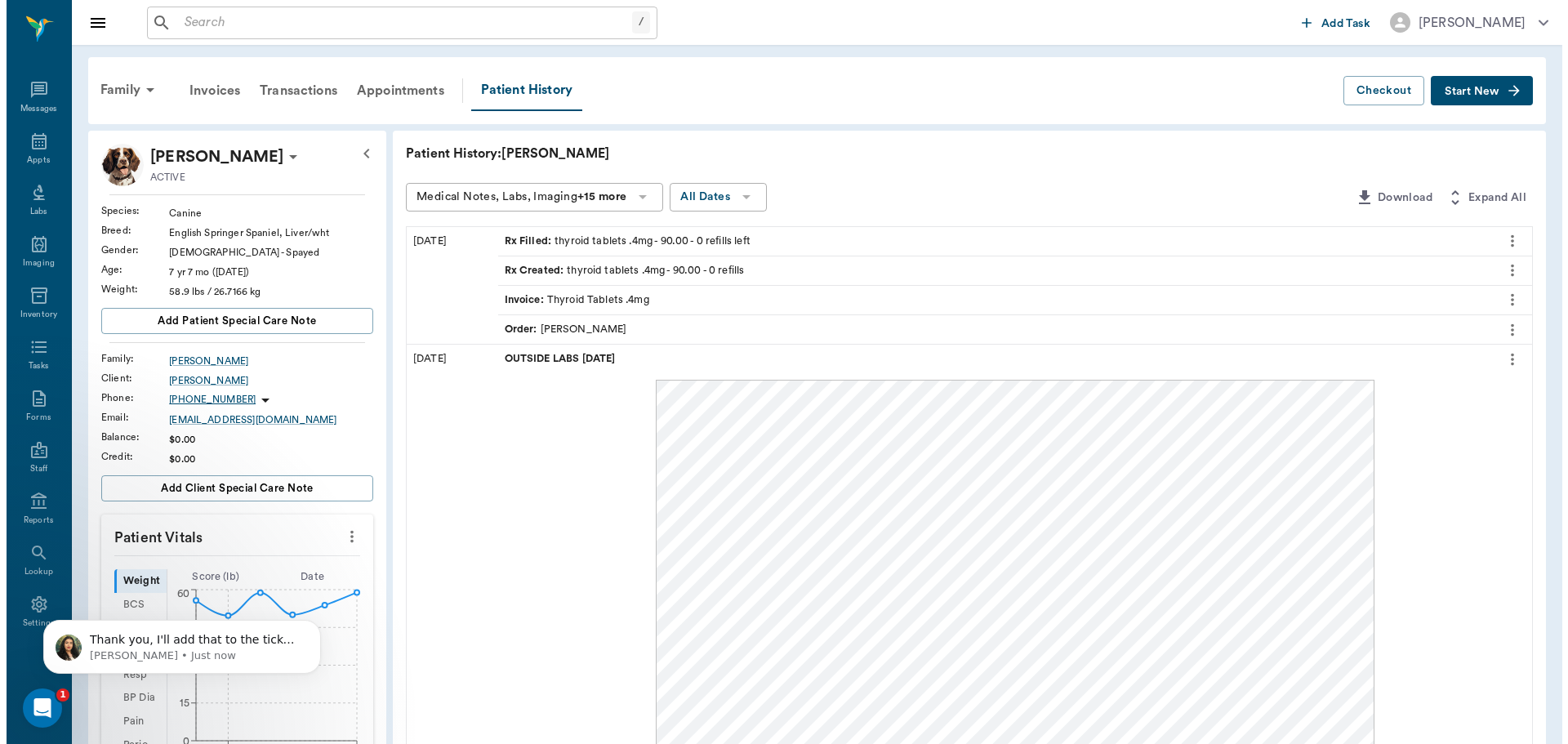
scroll to position [0, 0]
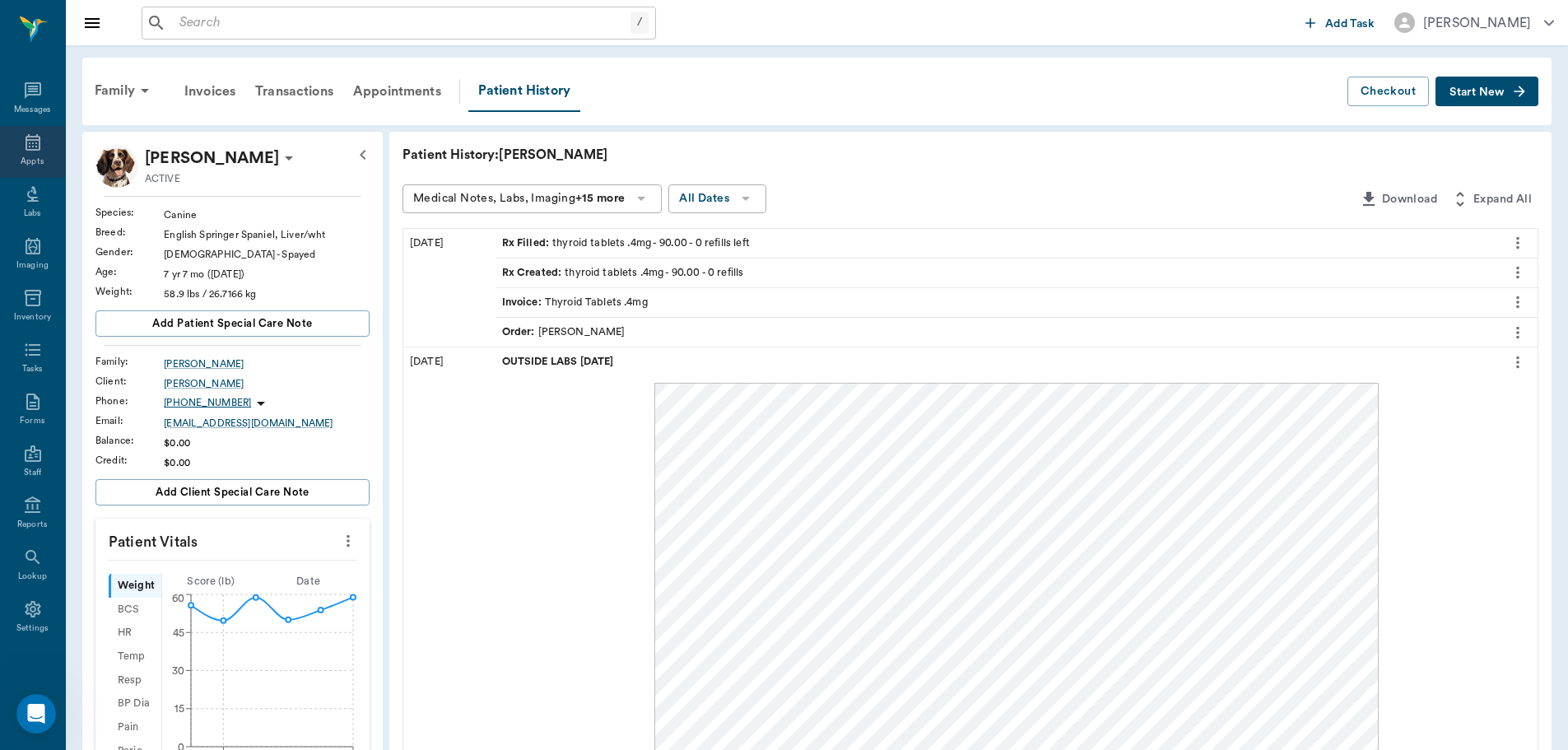
click at [21, 155] on div "Appts" at bounding box center [33, 161] width 23 height 13
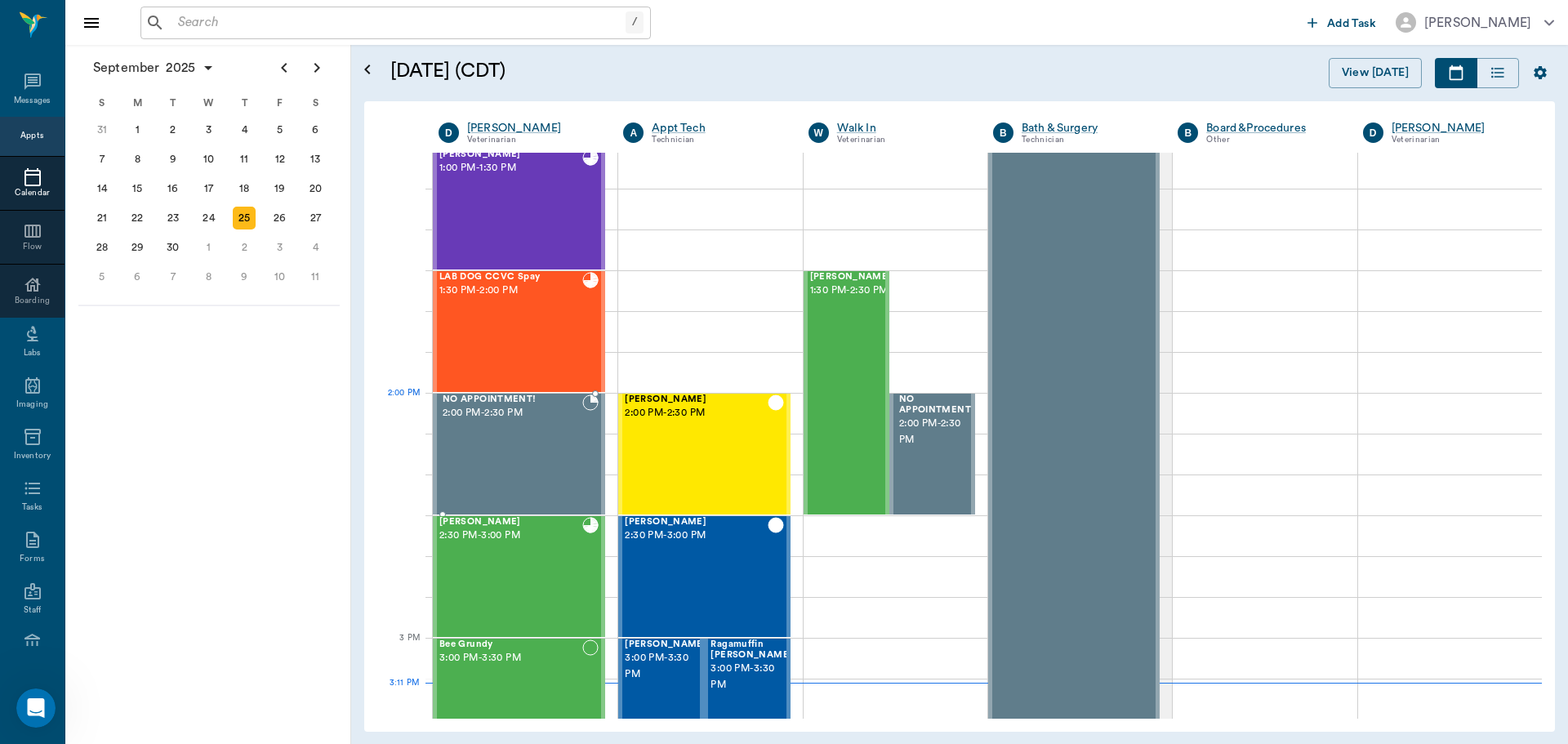
scroll to position [1225, 0]
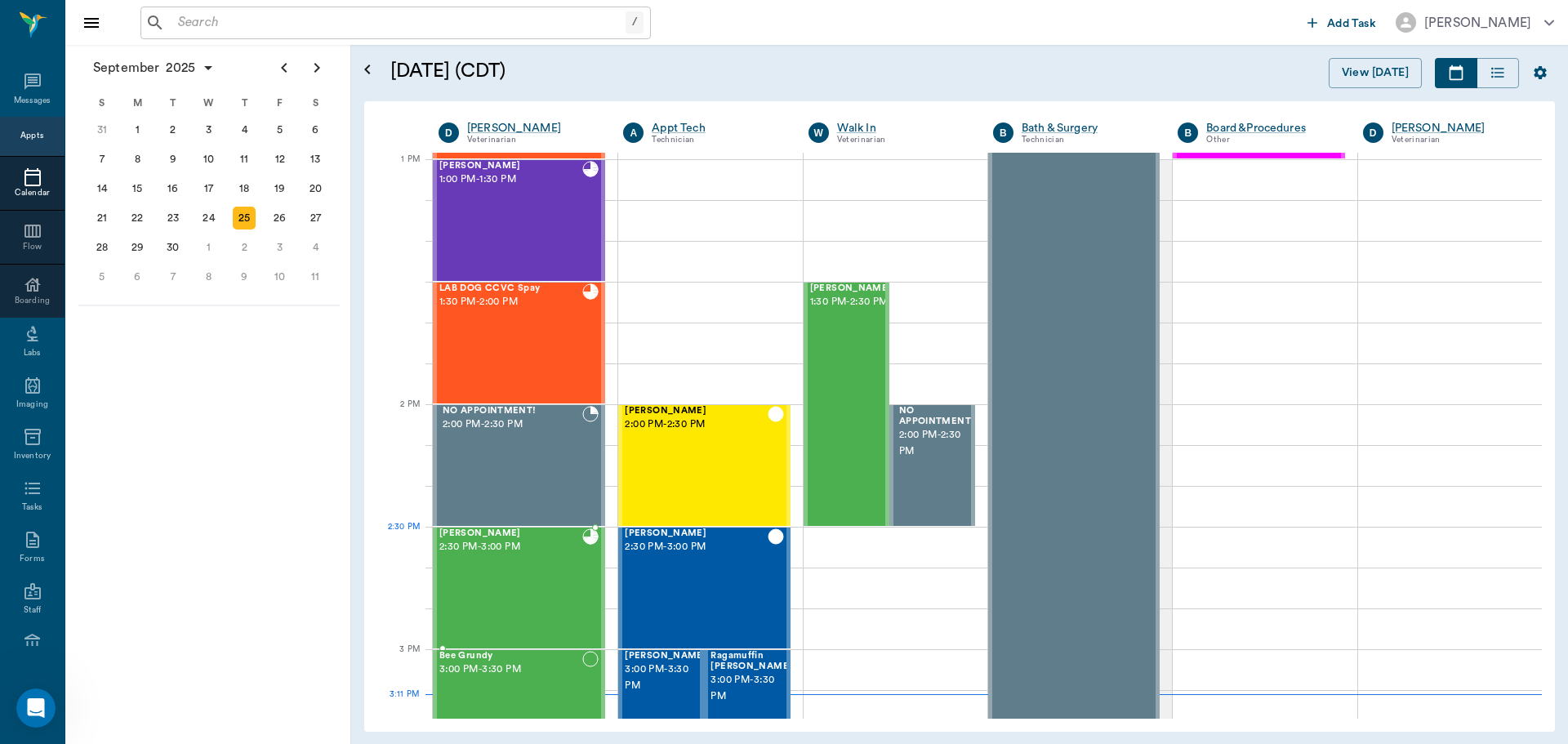
click at [547, 552] on span "2:30 PM - 3:00 PM" at bounding box center [510, 548] width 143 height 17
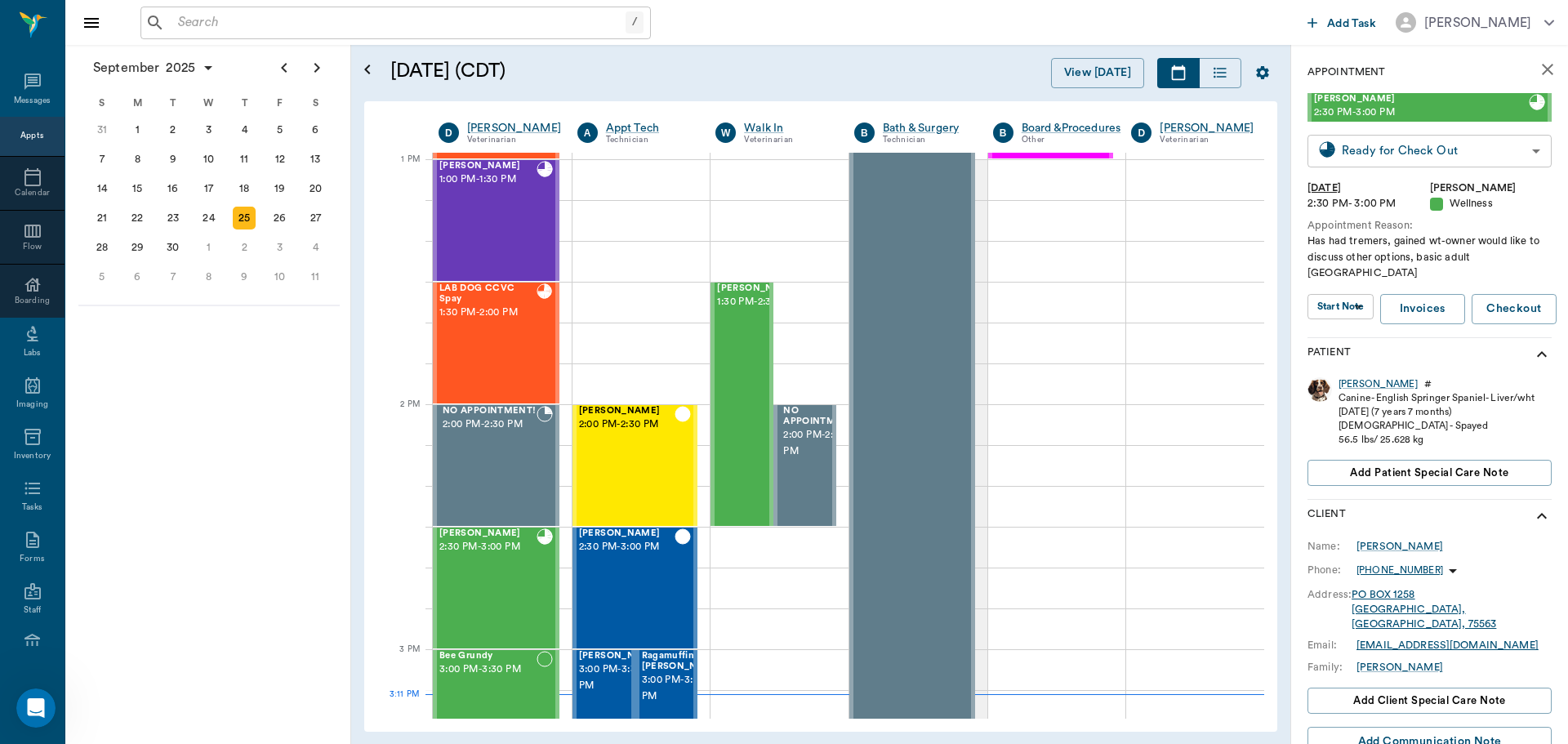
click at [1474, 166] on body "/ ​ Add Task Dr. Bert Ellsworth Nectar Messages Appts Calendar Flow Boarding La…" at bounding box center [784, 372] width 1568 height 744
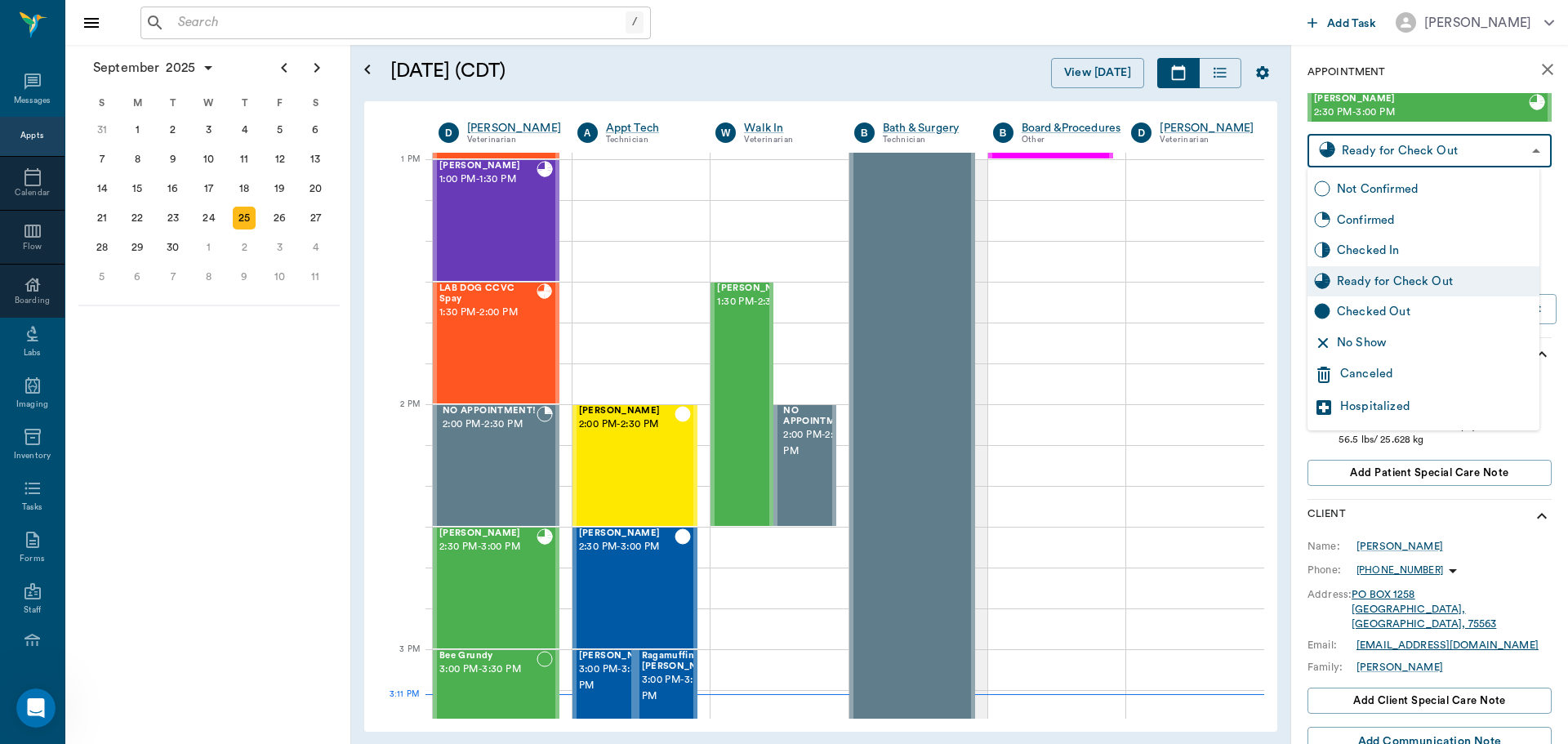
click at [1438, 253] on div "Checked In" at bounding box center [1435, 251] width 196 height 18
type input "CHECKED_IN"
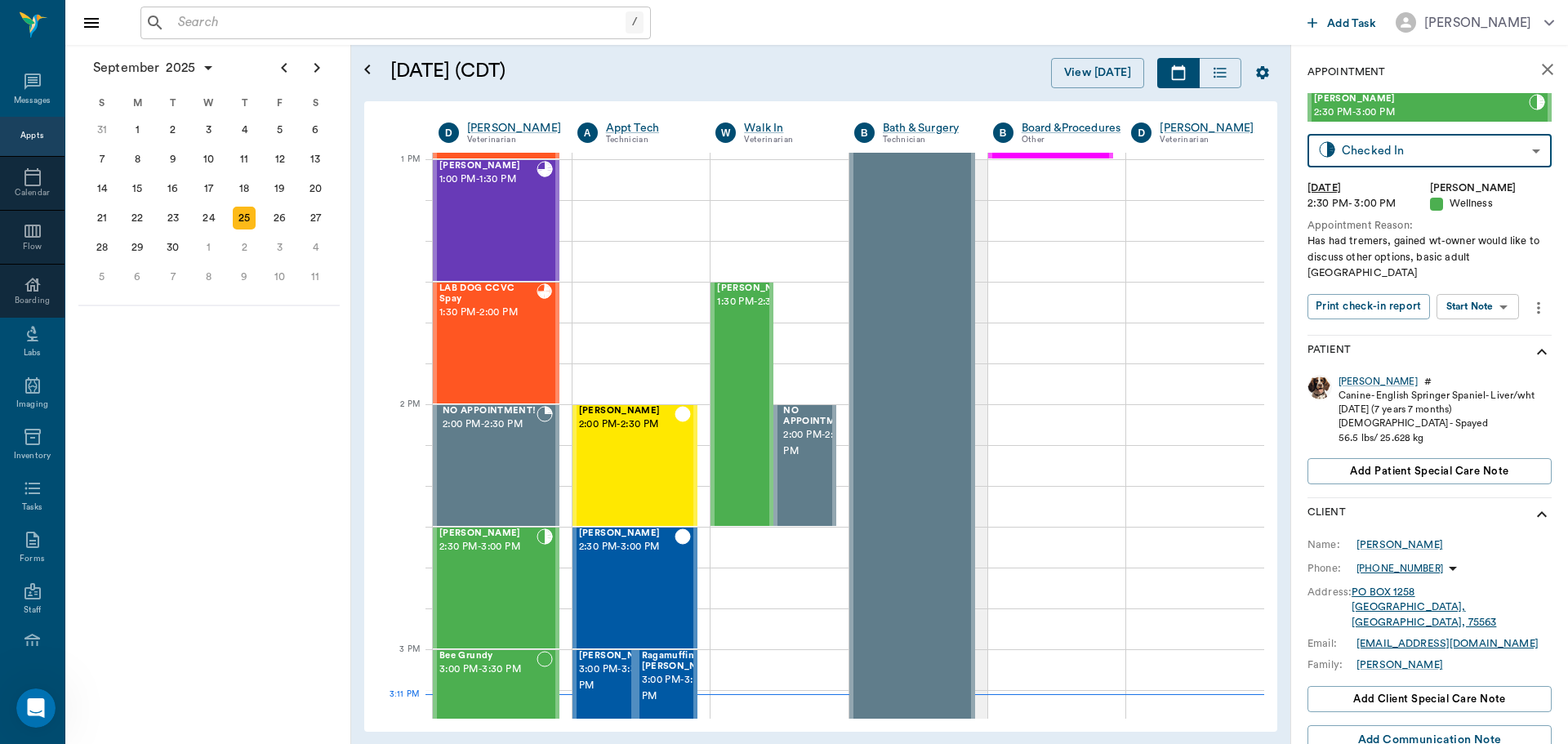
click at [1480, 288] on body "/ ​ Add Task Dr. Bert Ellsworth Nectar Messages Appts Calendar Flow Boarding La…" at bounding box center [784, 372] width 1568 height 744
click at [1464, 316] on button "View SOAP" at bounding box center [1459, 325] width 55 height 19
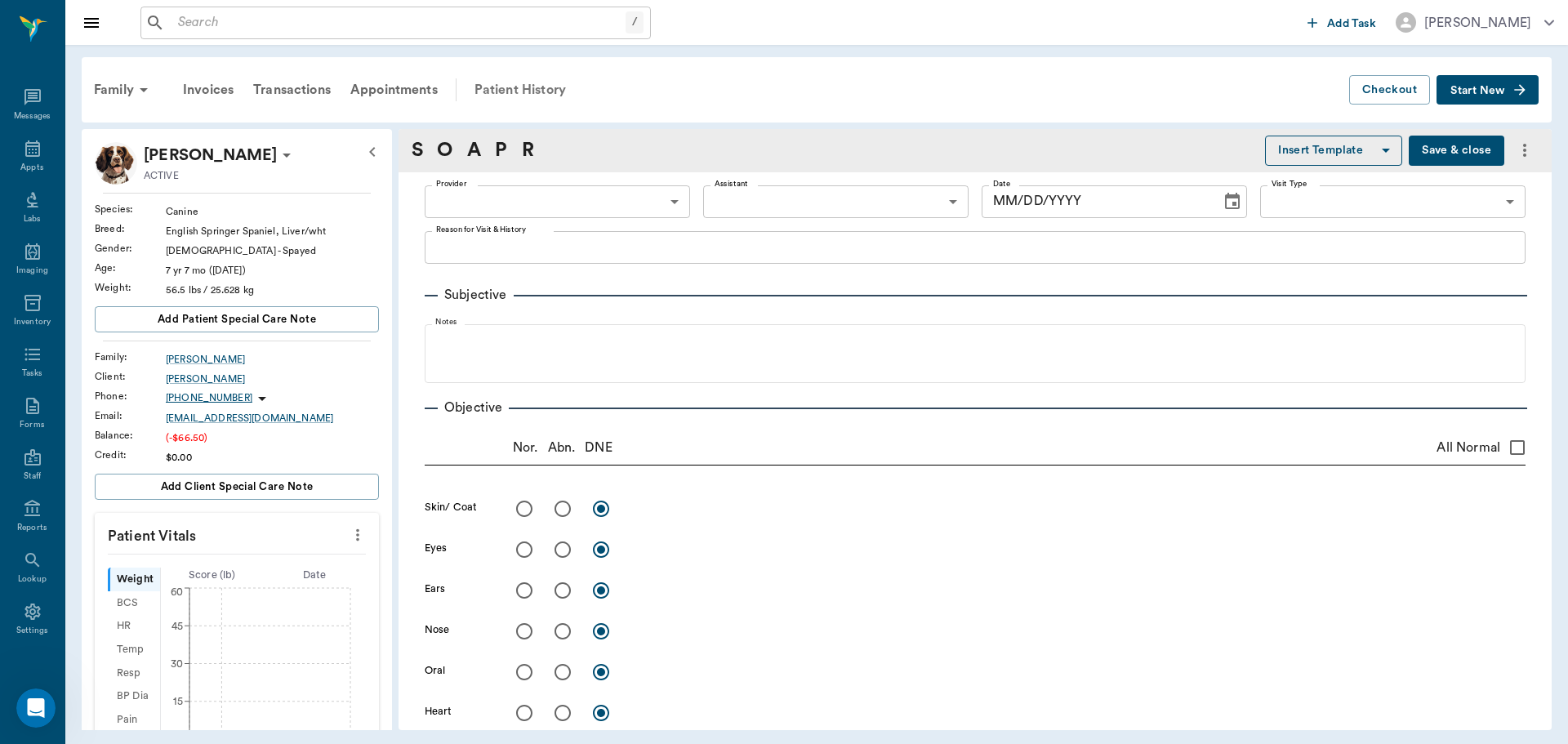
scroll to position [7, 0]
type input "63ec2f075fda476ae8351a4d"
type input "63ec2f075fda476ae8351a4c"
type input "65d2be4f46e3a538d89b8c14"
type textarea "Has had tremers, gained wt-owner would like to discuss other options, basic adu…"
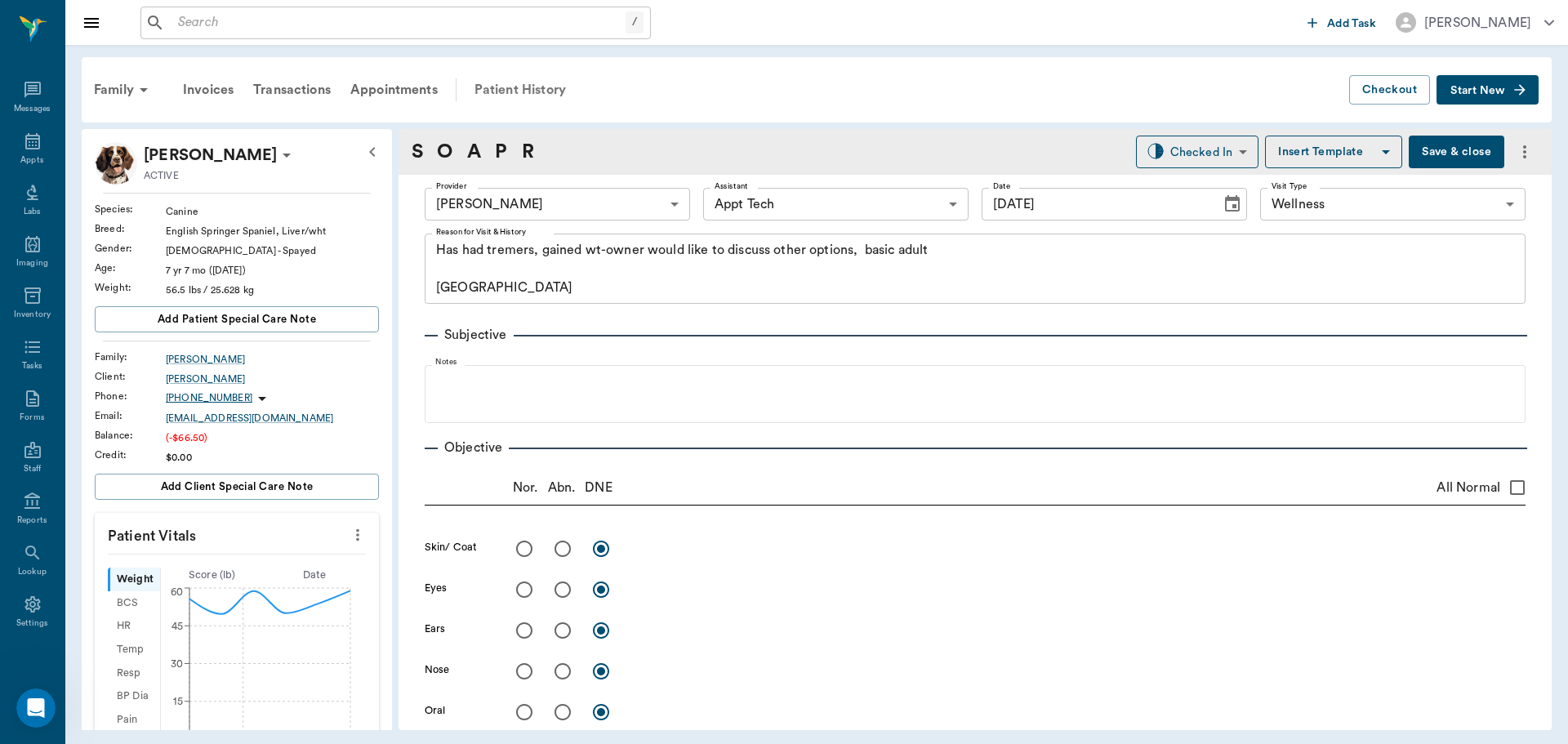
type input "[DATE]"
click at [541, 89] on div "Patient History" at bounding box center [520, 89] width 111 height 39
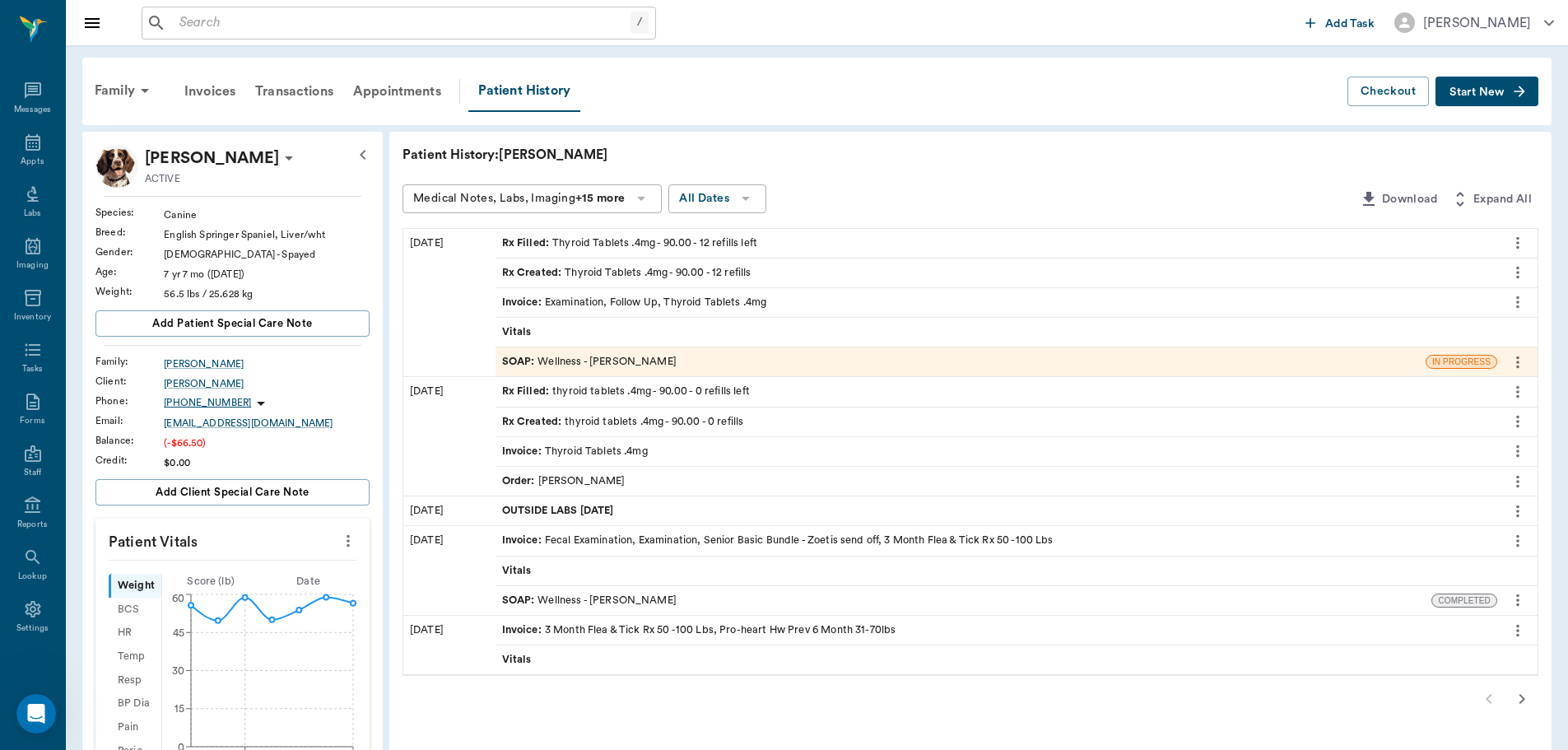
click at [648, 362] on div "SOAP : Wellness - [PERSON_NAME]" at bounding box center [589, 362] width 175 height 16
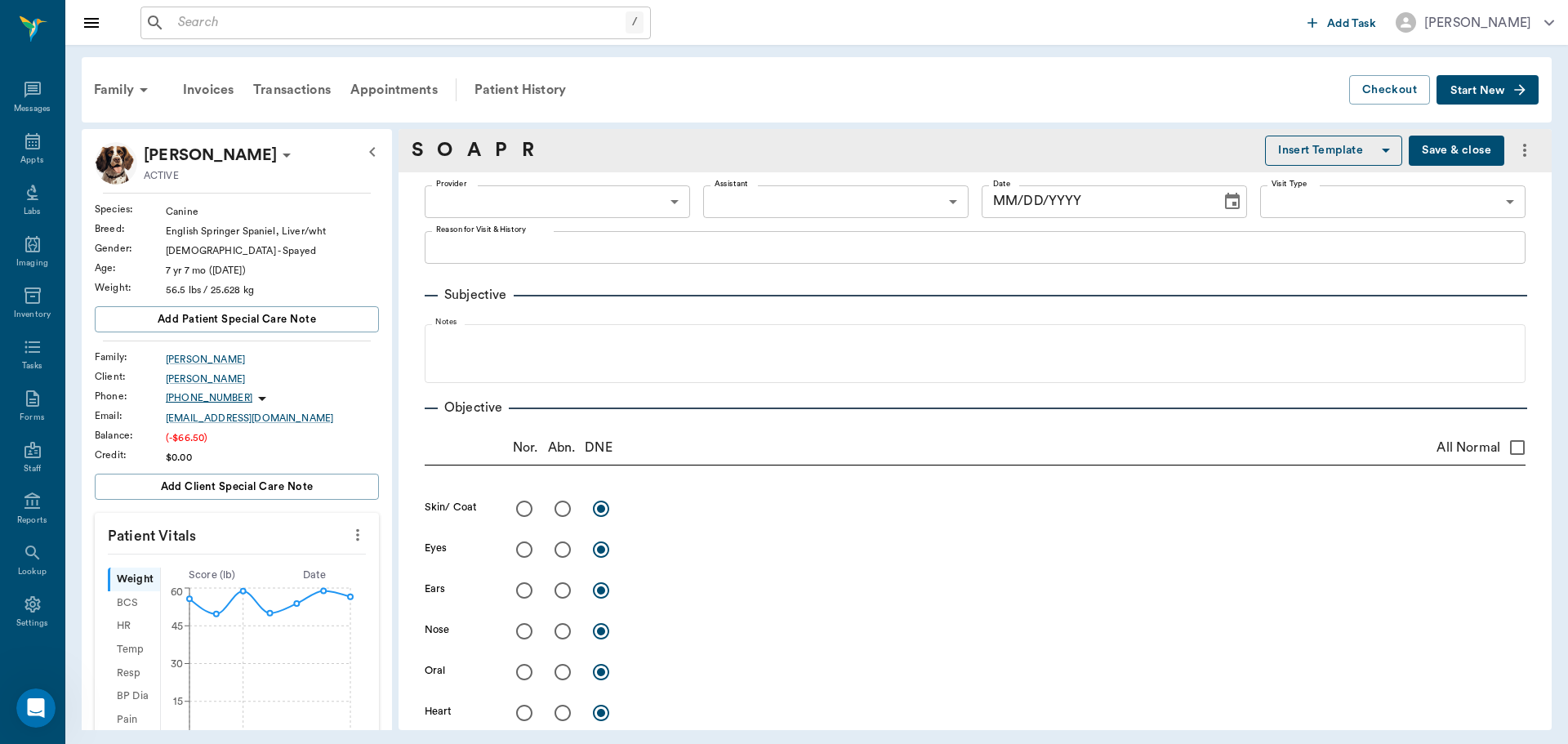
type input "63ec2f075fda476ae8351a4d"
type input "63ec2f075fda476ae8351a4c"
type input "65d2be4f46e3a538d89b8c14"
type textarea "Has had tremers, gained wt-owner would like to discuss other options, basic adu…"
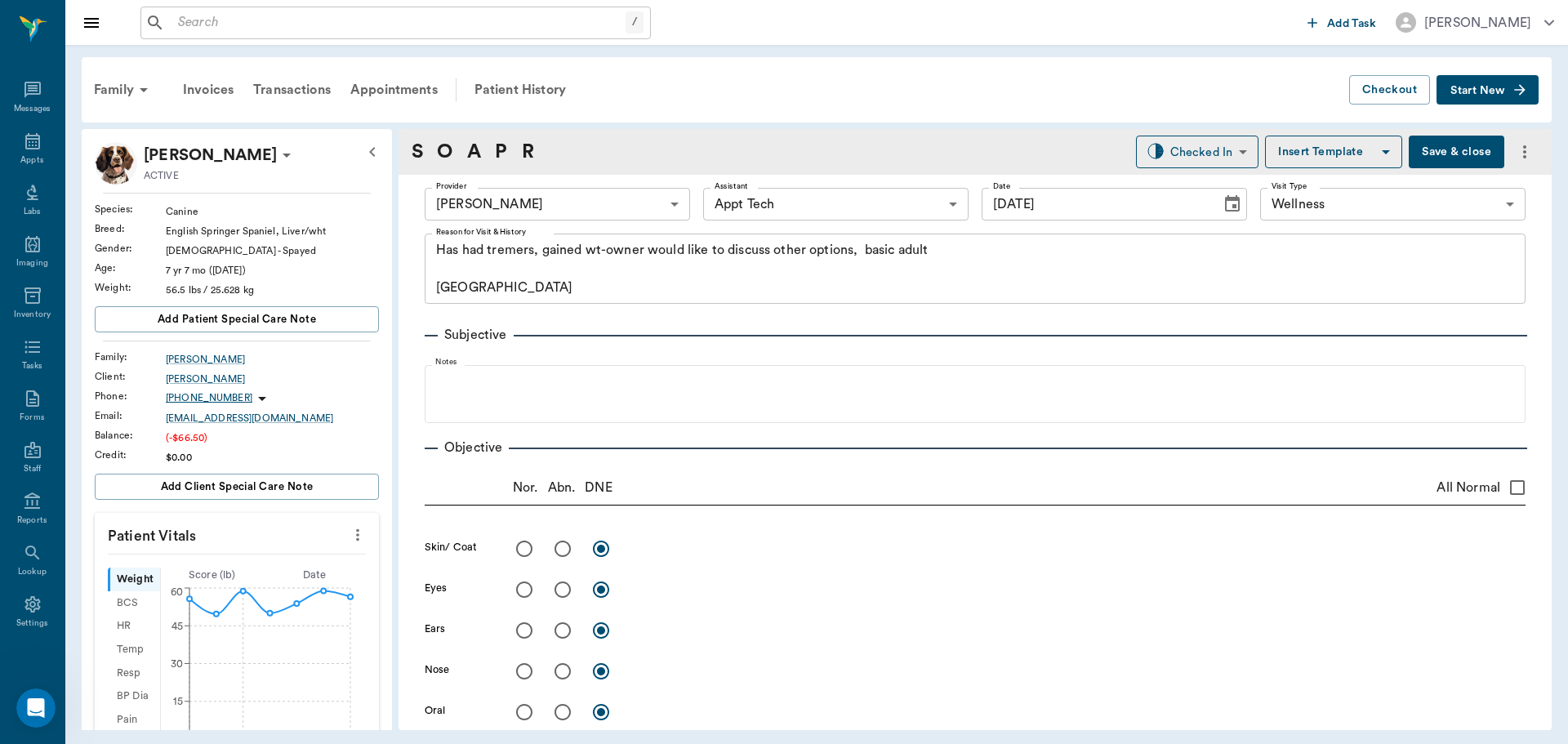
type input "[DATE]"
click at [488, 79] on div "Patient History" at bounding box center [520, 89] width 111 height 39
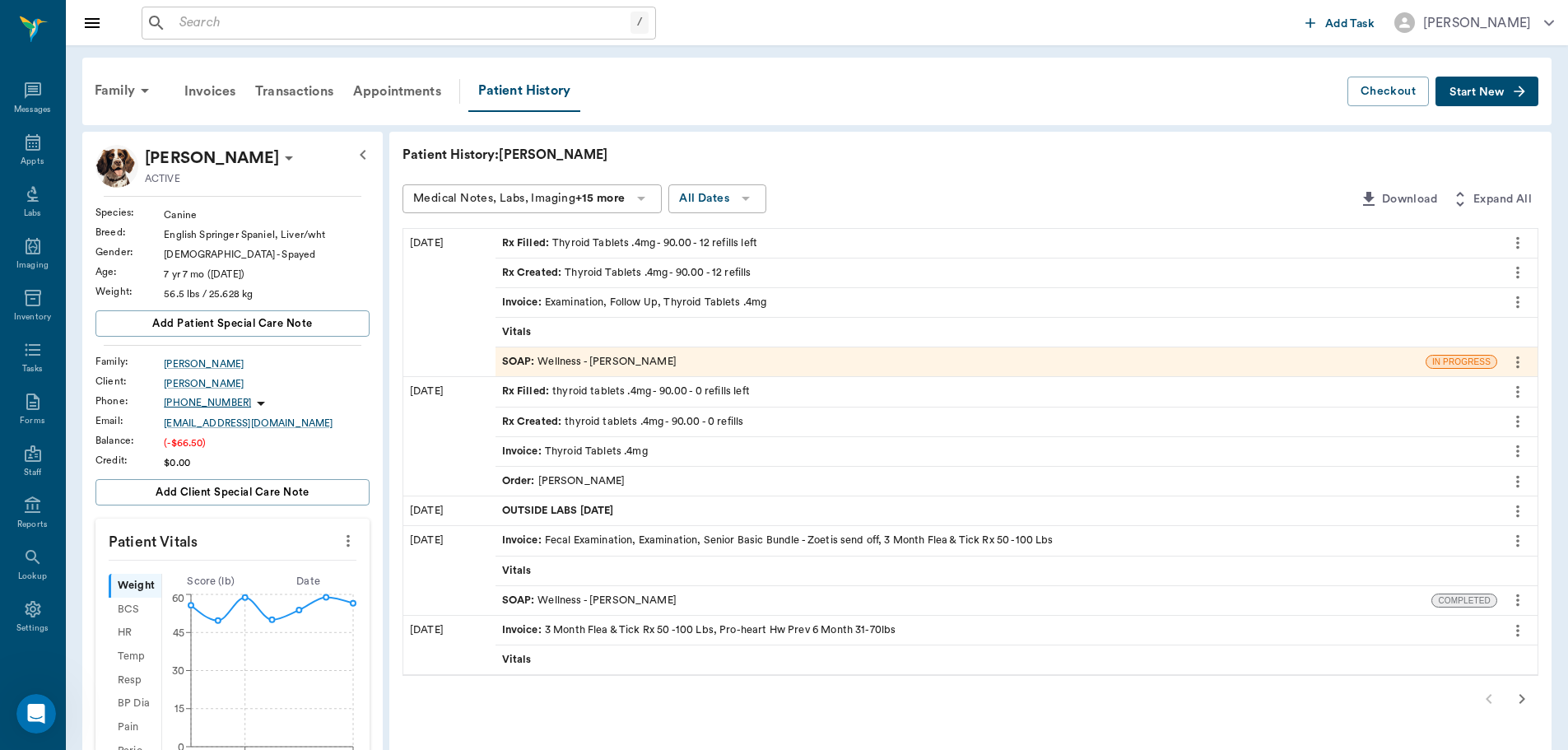
click at [563, 297] on div "Invoice : Examination, Follow Up, Thyroid Tablets .4mg" at bounding box center [634, 302] width 265 height 16
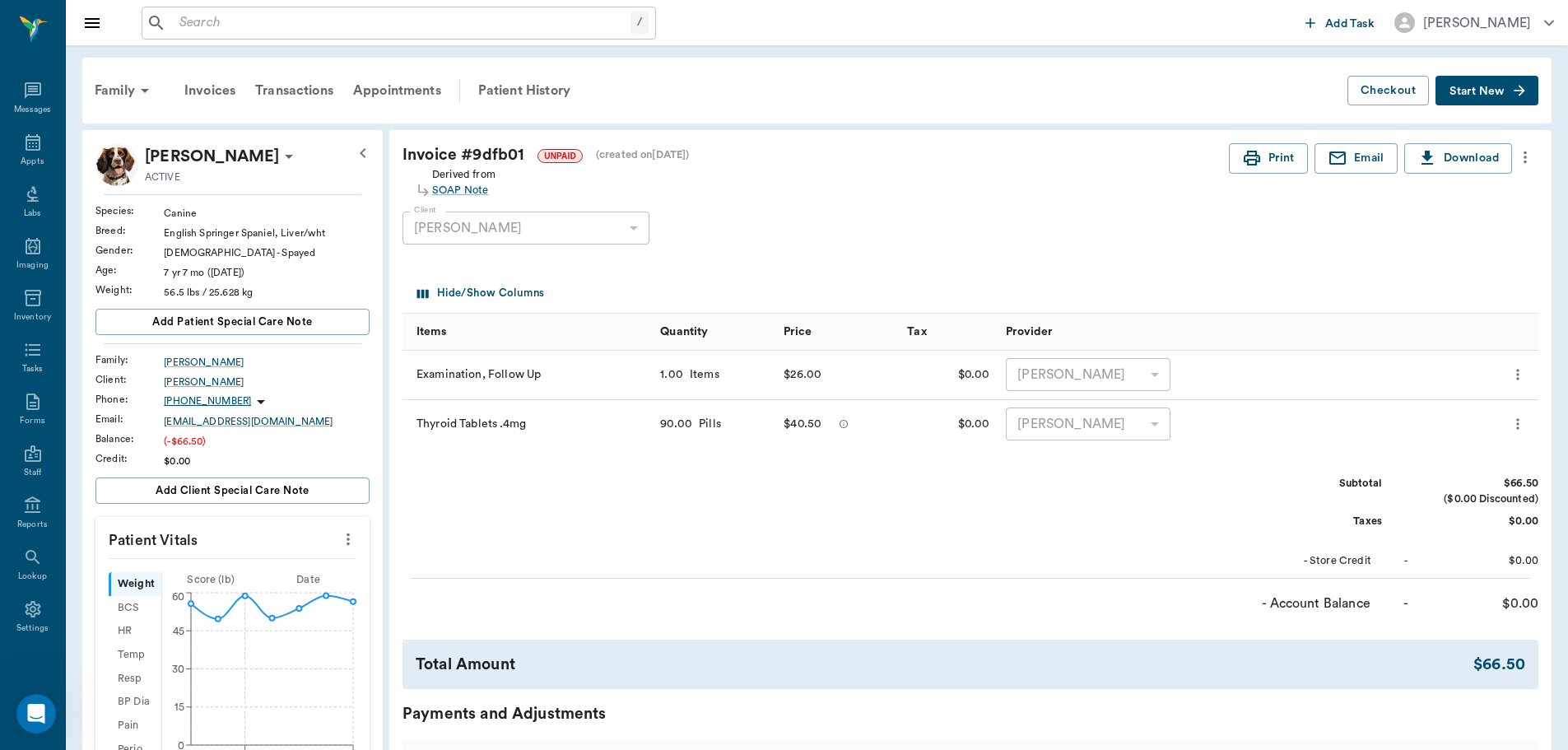
click at [1527, 159] on icon "more" at bounding box center [1525, 157] width 18 height 20
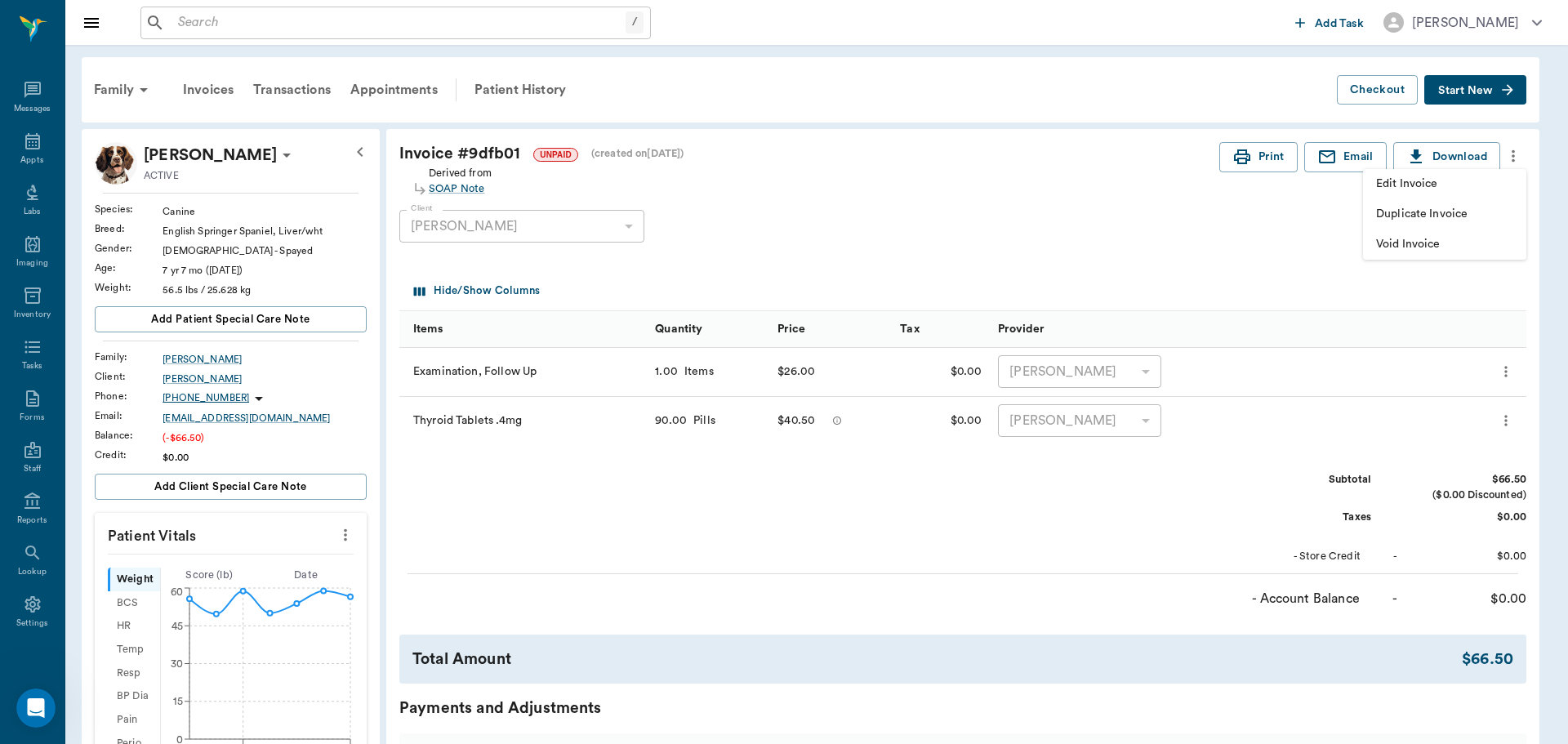
click at [1498, 192] on span "Edit Invoice" at bounding box center [1445, 184] width 138 height 17
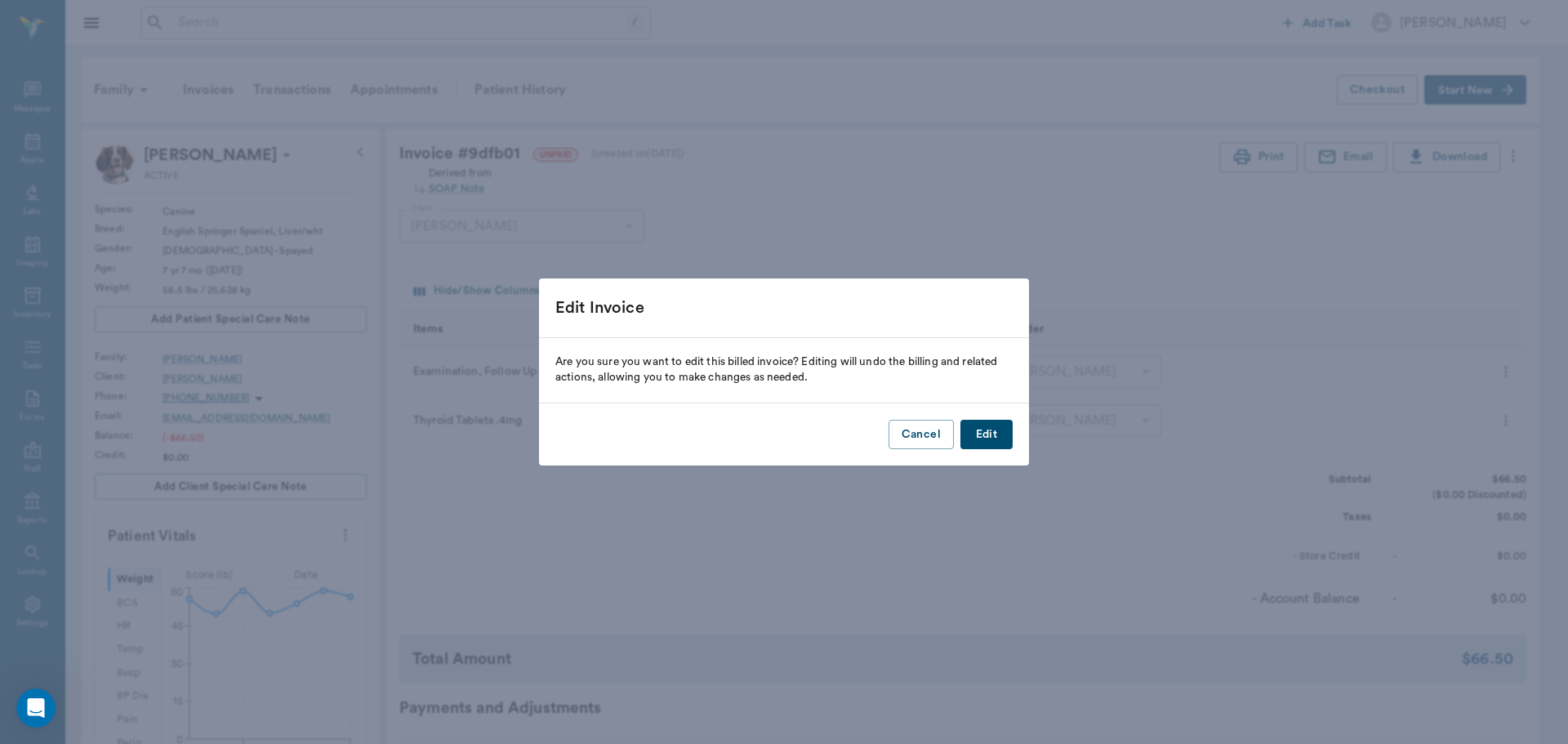
click at [991, 432] on button "Edit" at bounding box center [986, 435] width 52 height 30
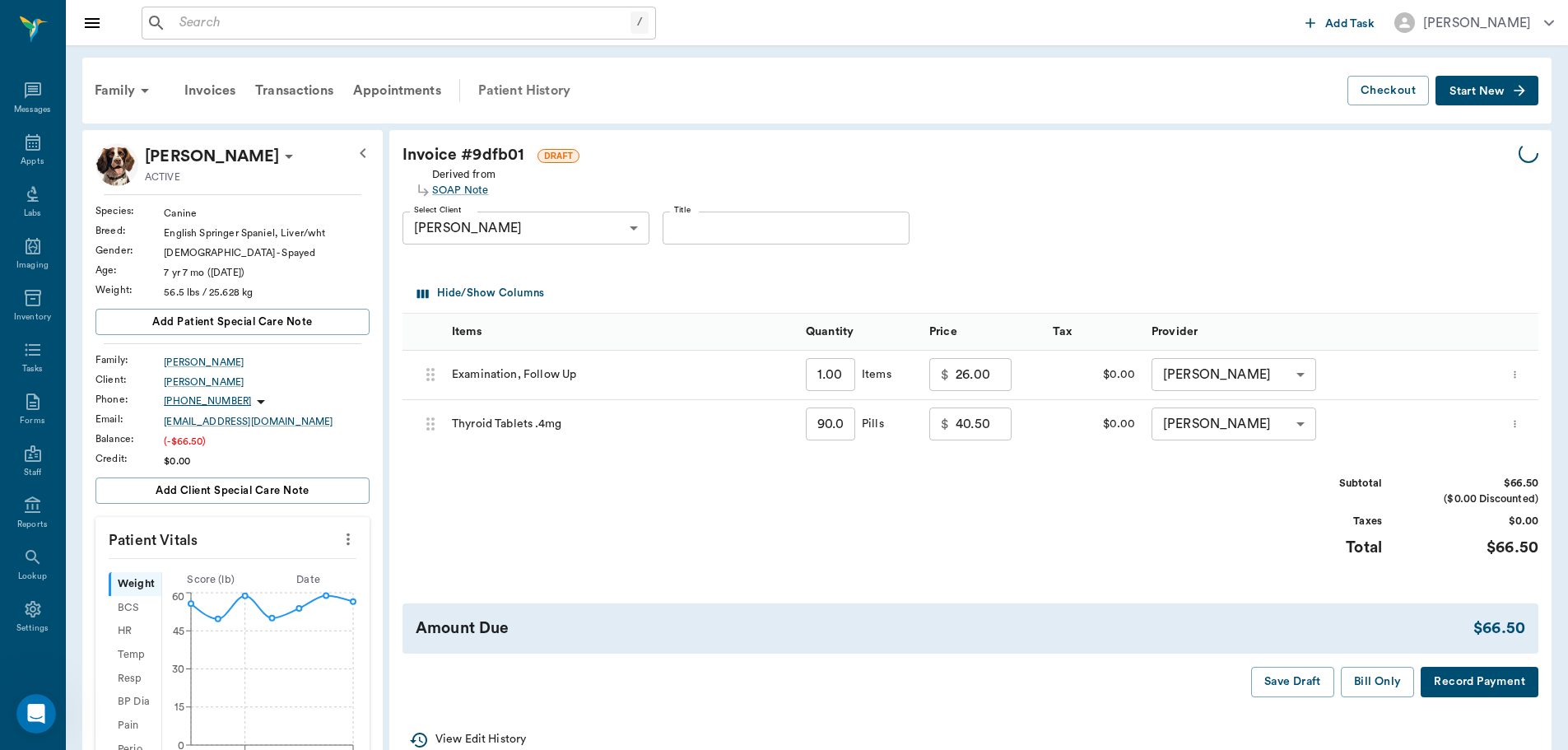
click at [513, 84] on div "Patient History" at bounding box center [524, 90] width 112 height 39
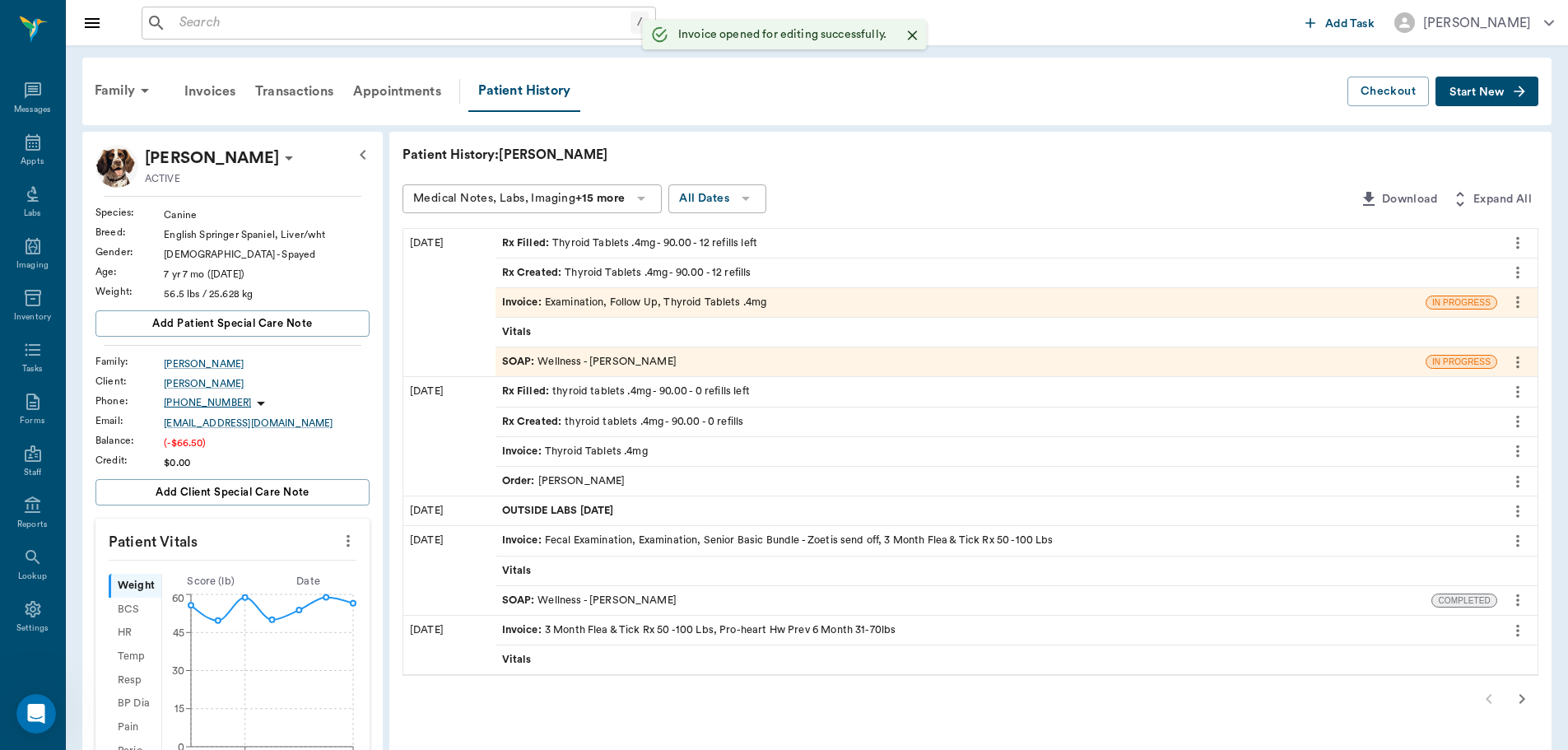
click at [627, 356] on div "SOAP : Wellness - [PERSON_NAME]" at bounding box center [589, 362] width 175 height 16
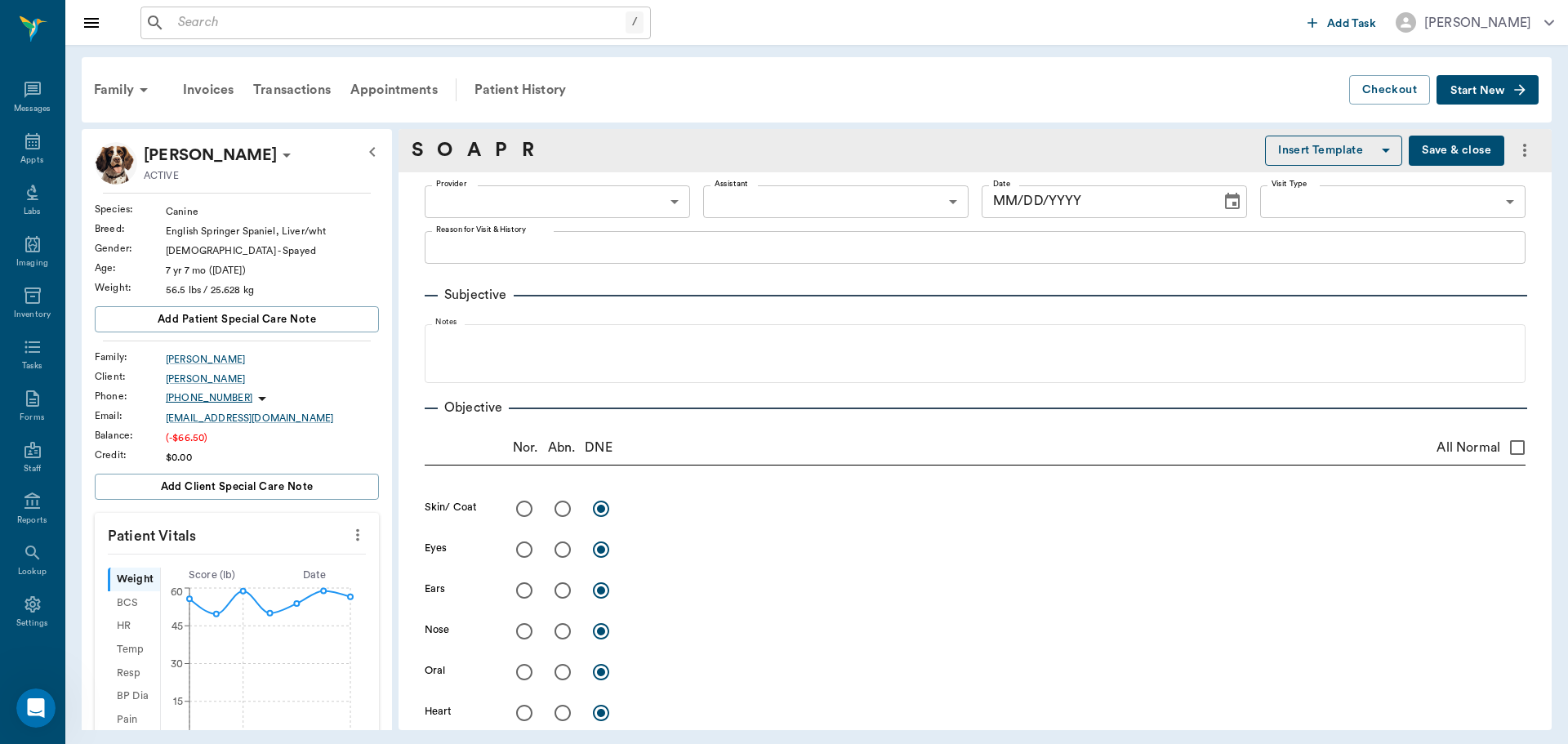
type input "63ec2f075fda476ae8351a4d"
type input "63ec2f075fda476ae8351a4c"
type input "65d2be4f46e3a538d89b8c14"
type textarea "Has had tremers, gained wt-owner would like to discuss other options, basic adu…"
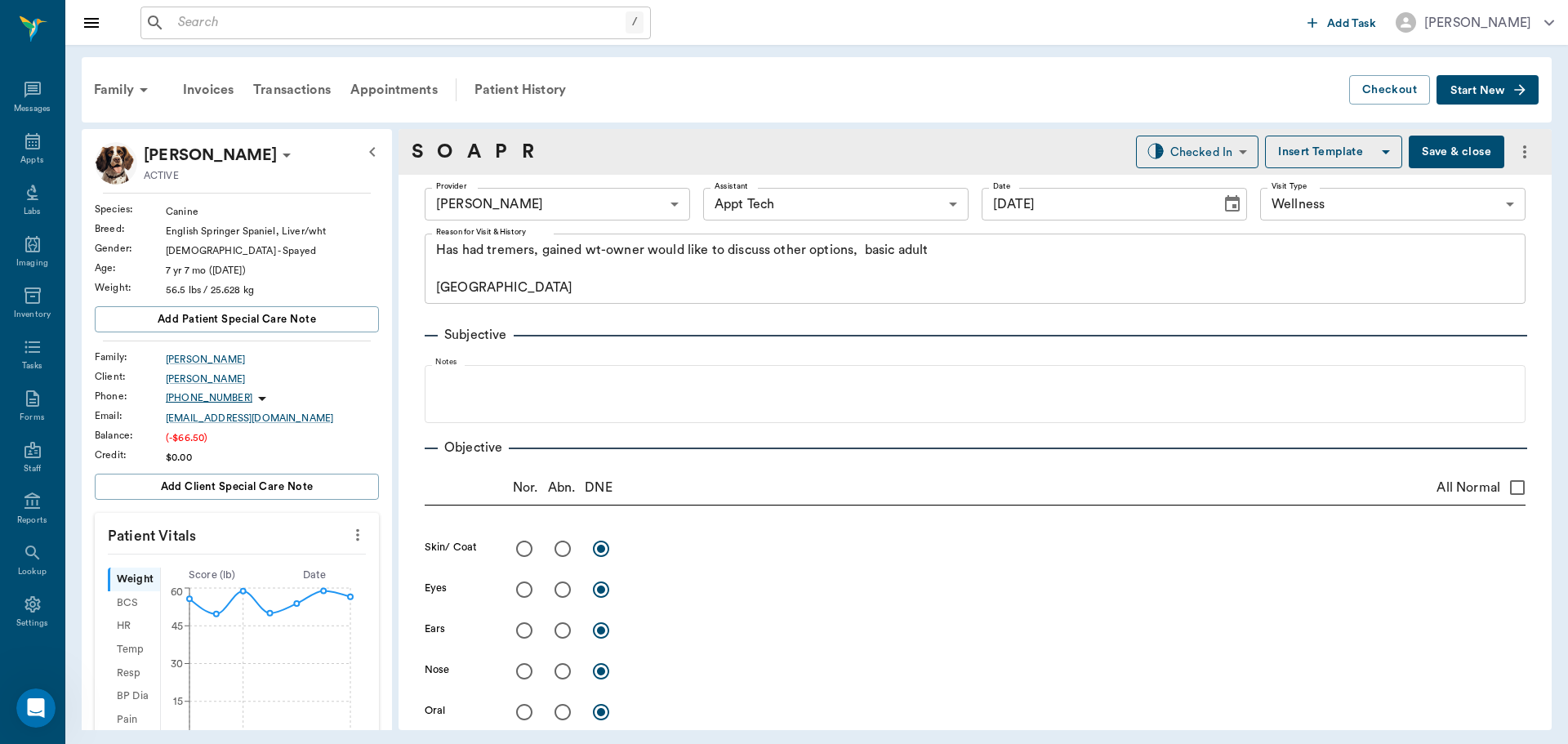
type input "[DATE]"
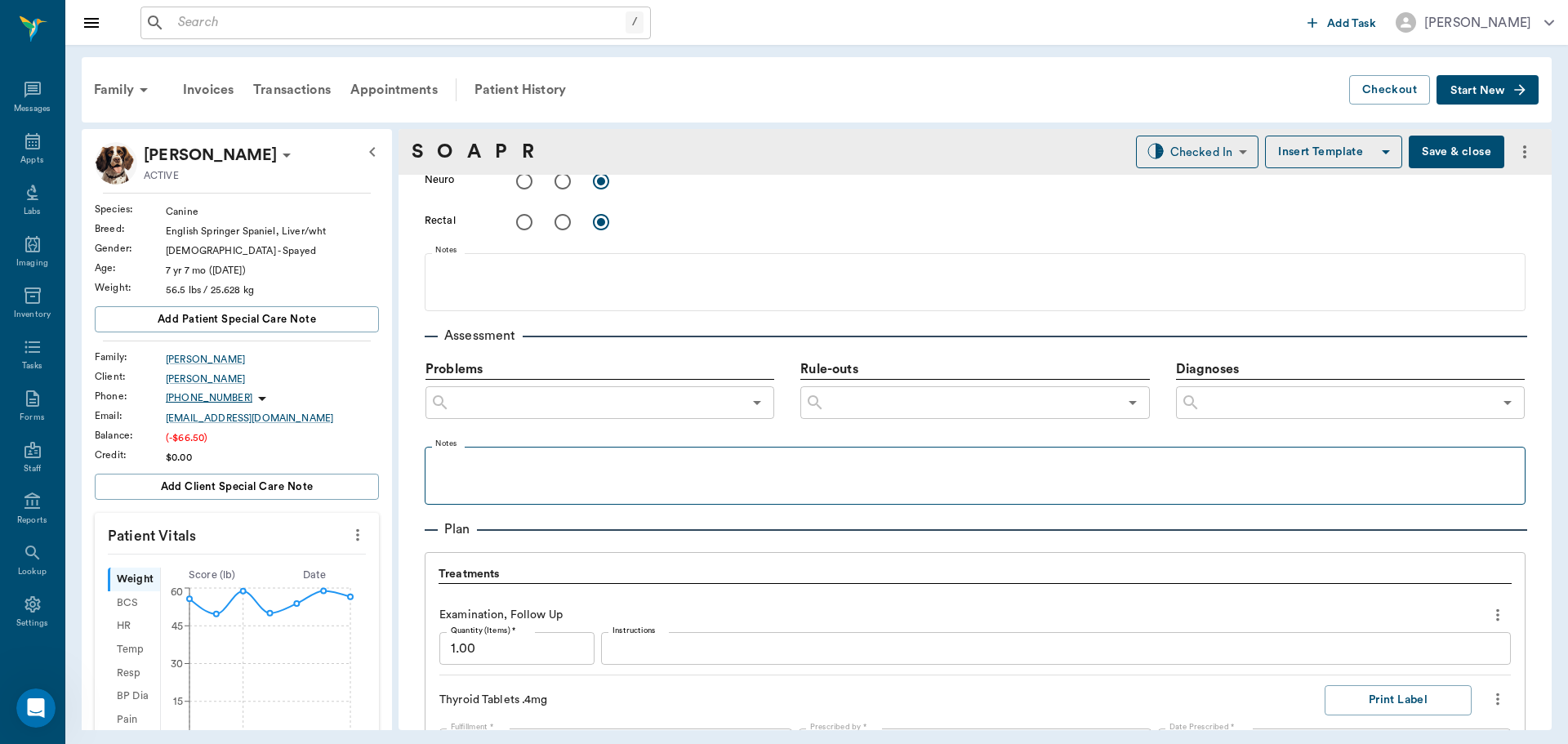
scroll to position [1225, 0]
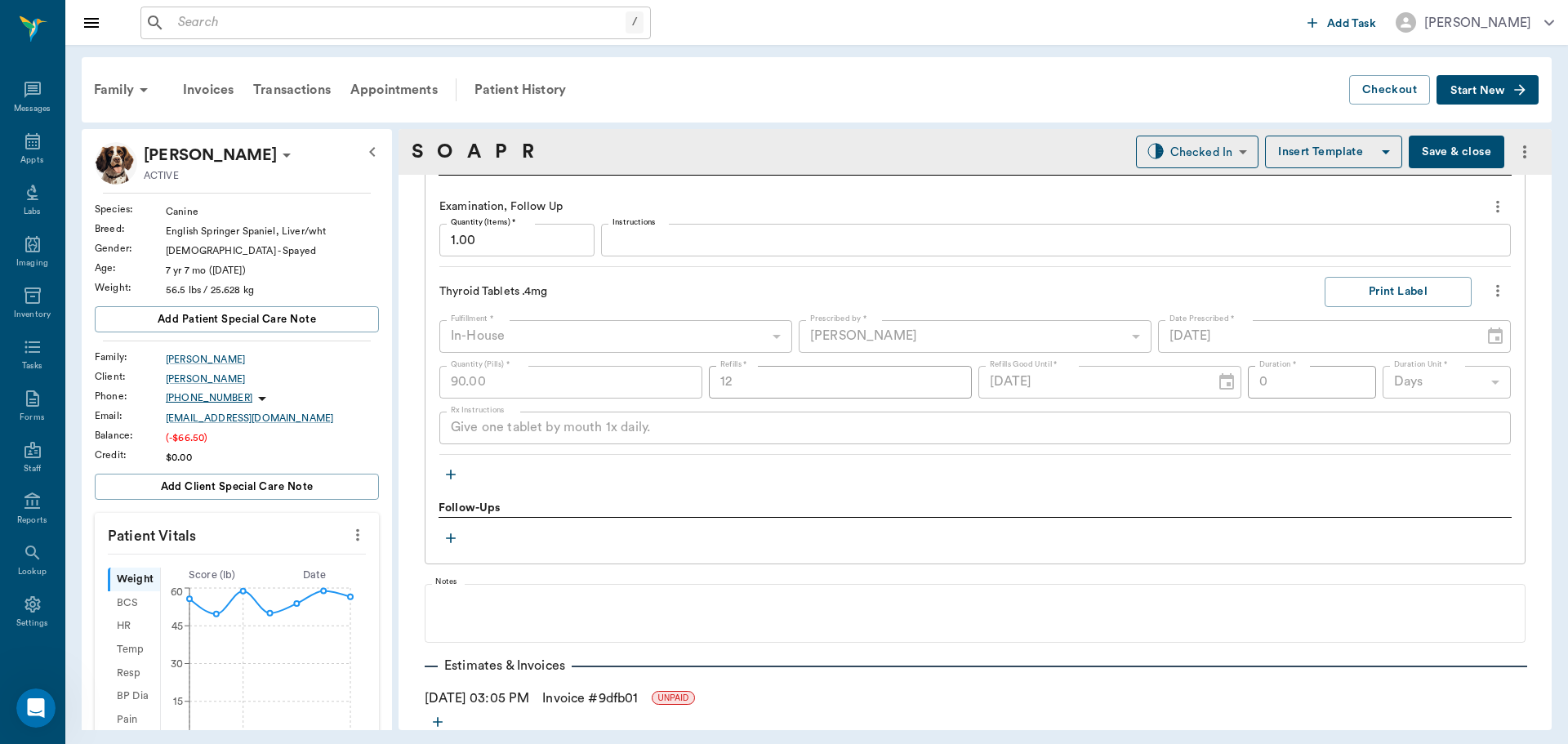
click at [451, 481] on icon "button" at bounding box center [451, 475] width 17 height 17
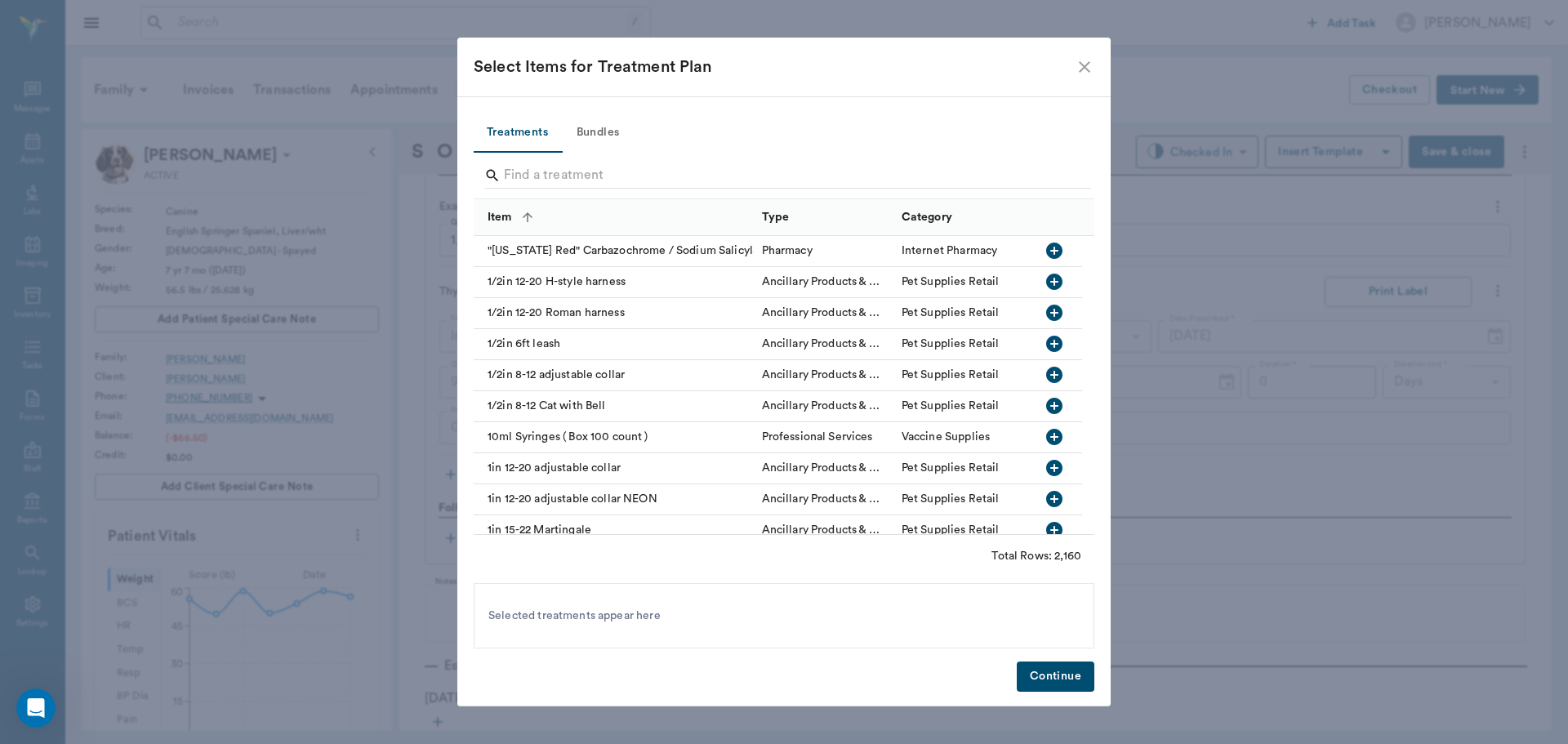
click at [594, 135] on button "Bundles" at bounding box center [597, 133] width 74 height 39
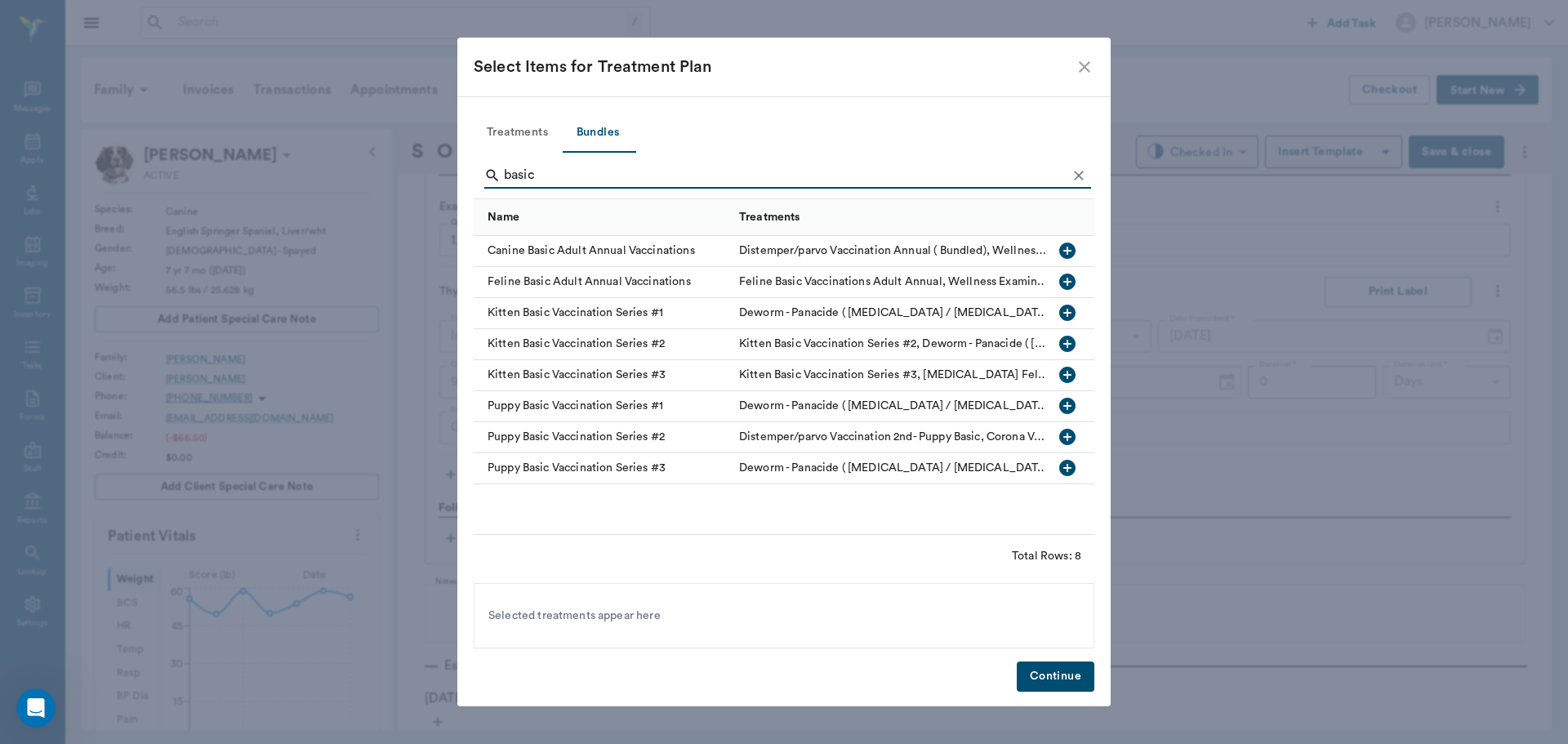
type input "basic"
click at [1072, 249] on icon "button" at bounding box center [1068, 251] width 17 height 17
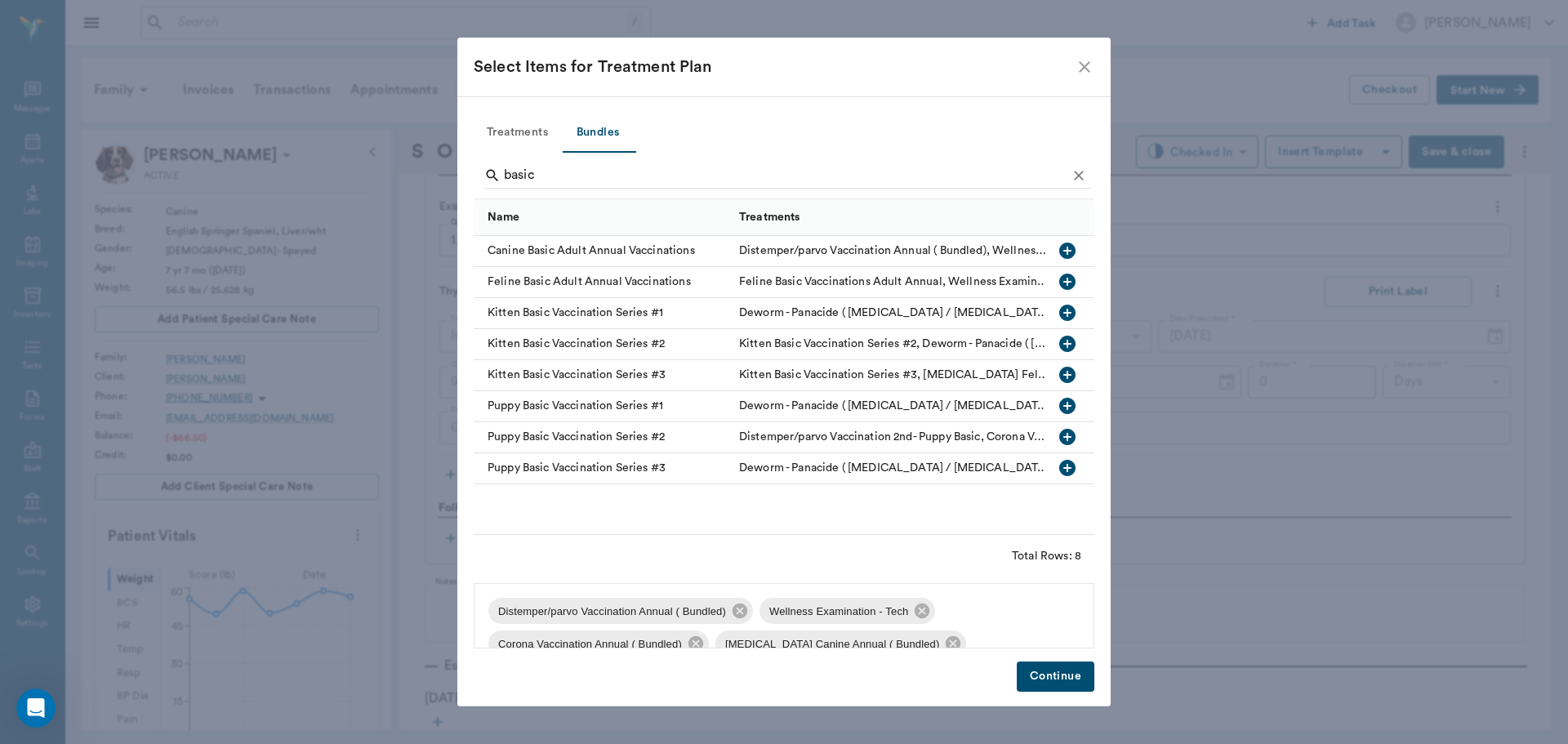
click at [1061, 675] on button "Continue" at bounding box center [1055, 676] width 78 height 30
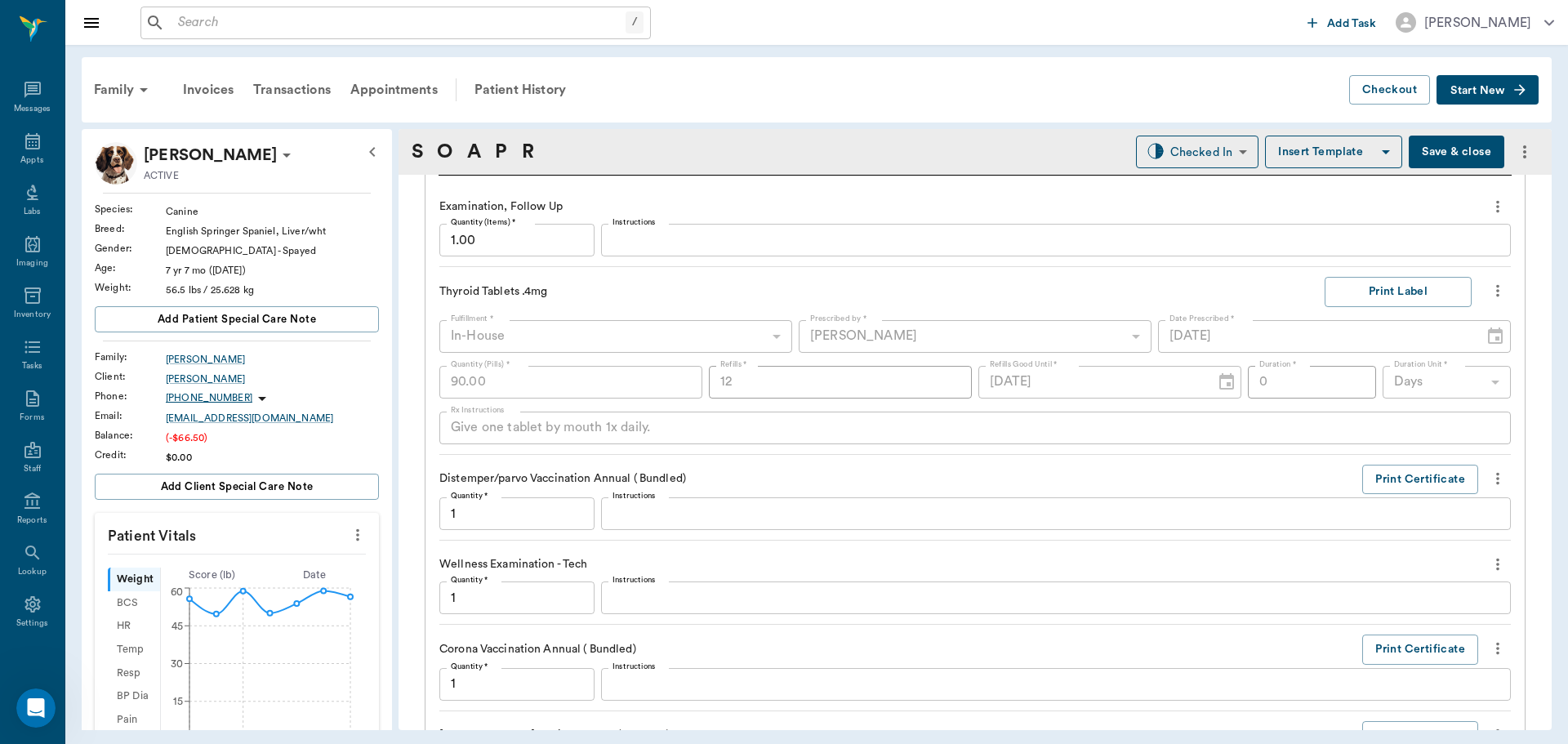
scroll to position [2041, 0]
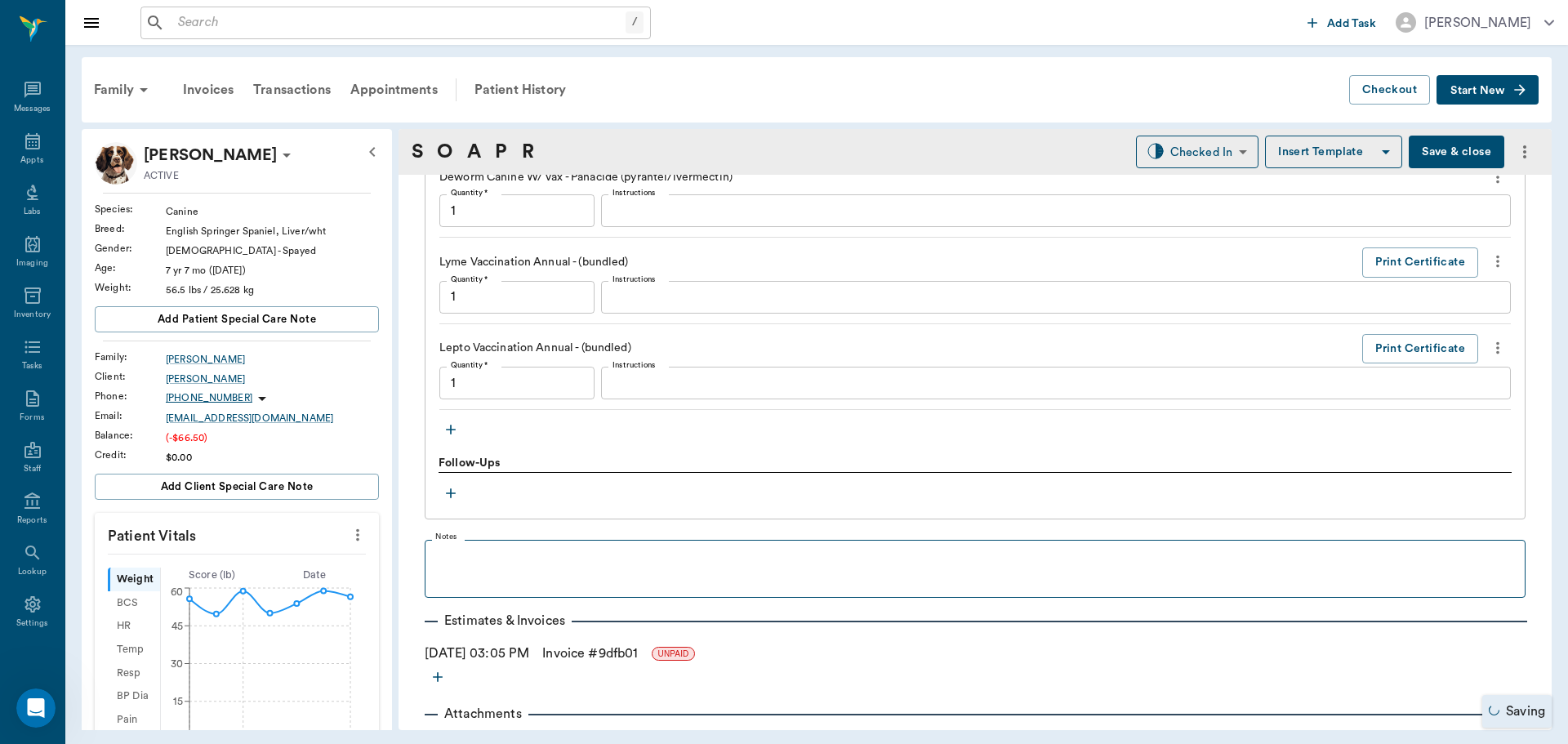
type input "1.00"
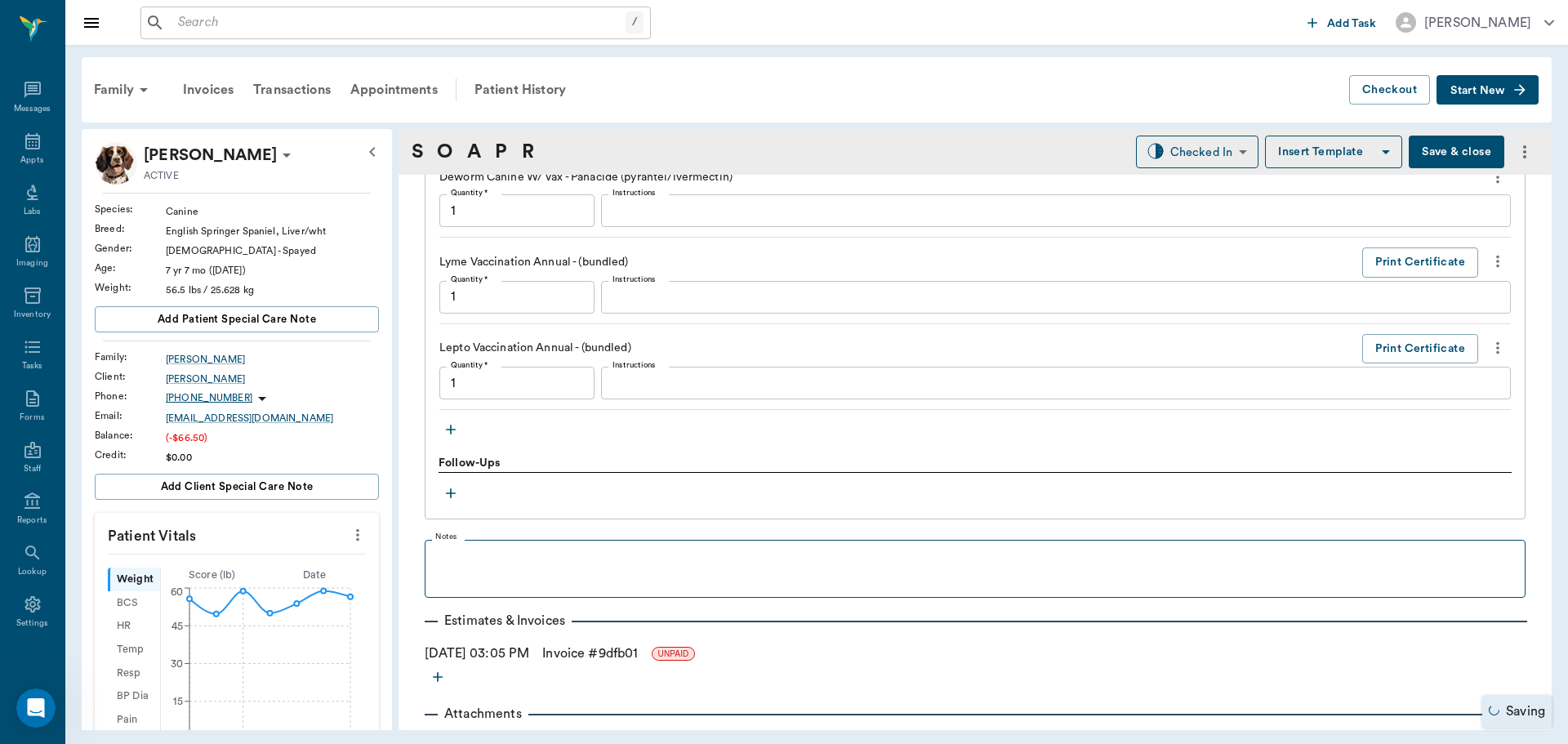
type input "1.00"
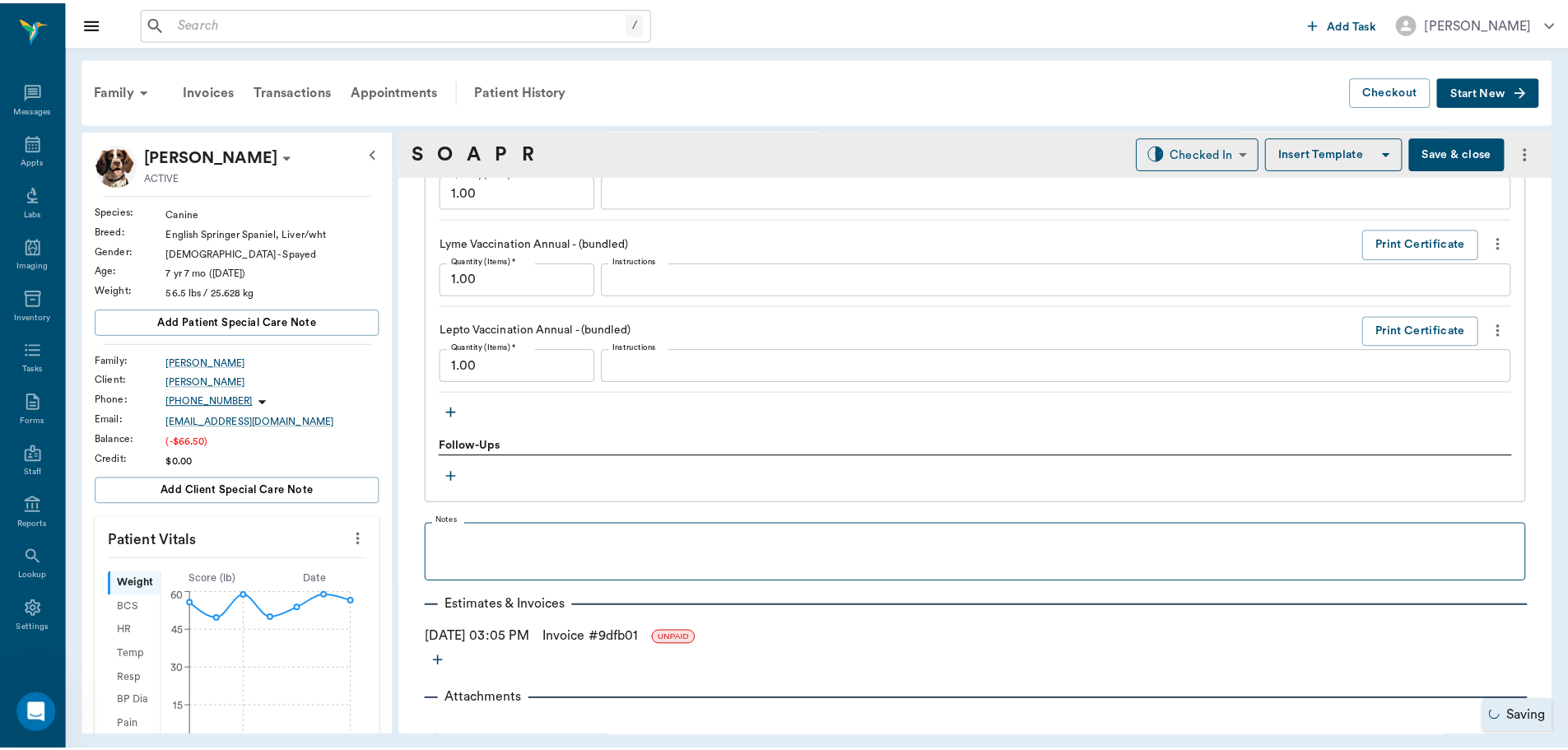
scroll to position [2097, 0]
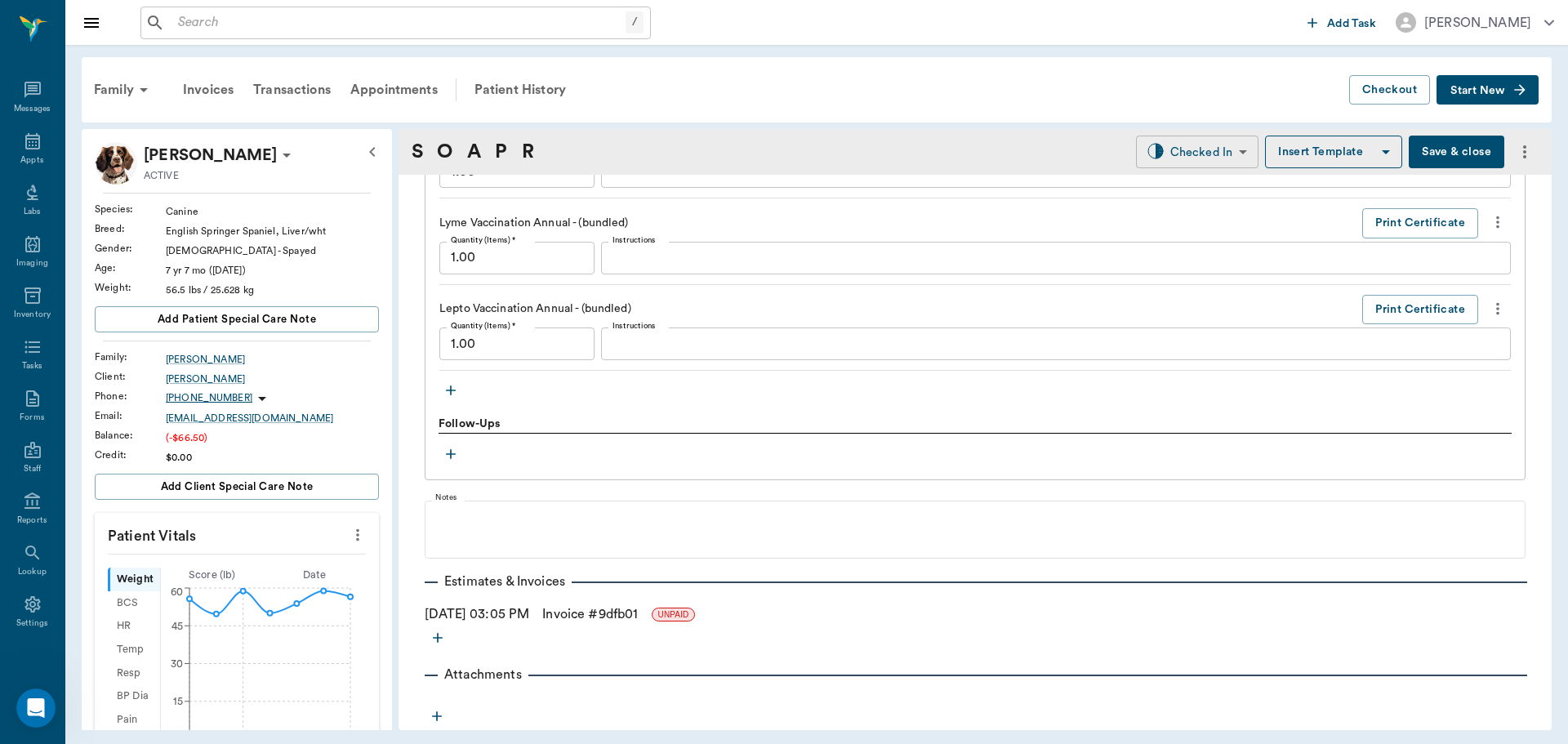
click at [1142, 144] on body "/ ​ Add Task Dr. Bert Ellsworth Nectar Messages Appts Labs Imaging Inventory Ta…" at bounding box center [784, 372] width 1568 height 744
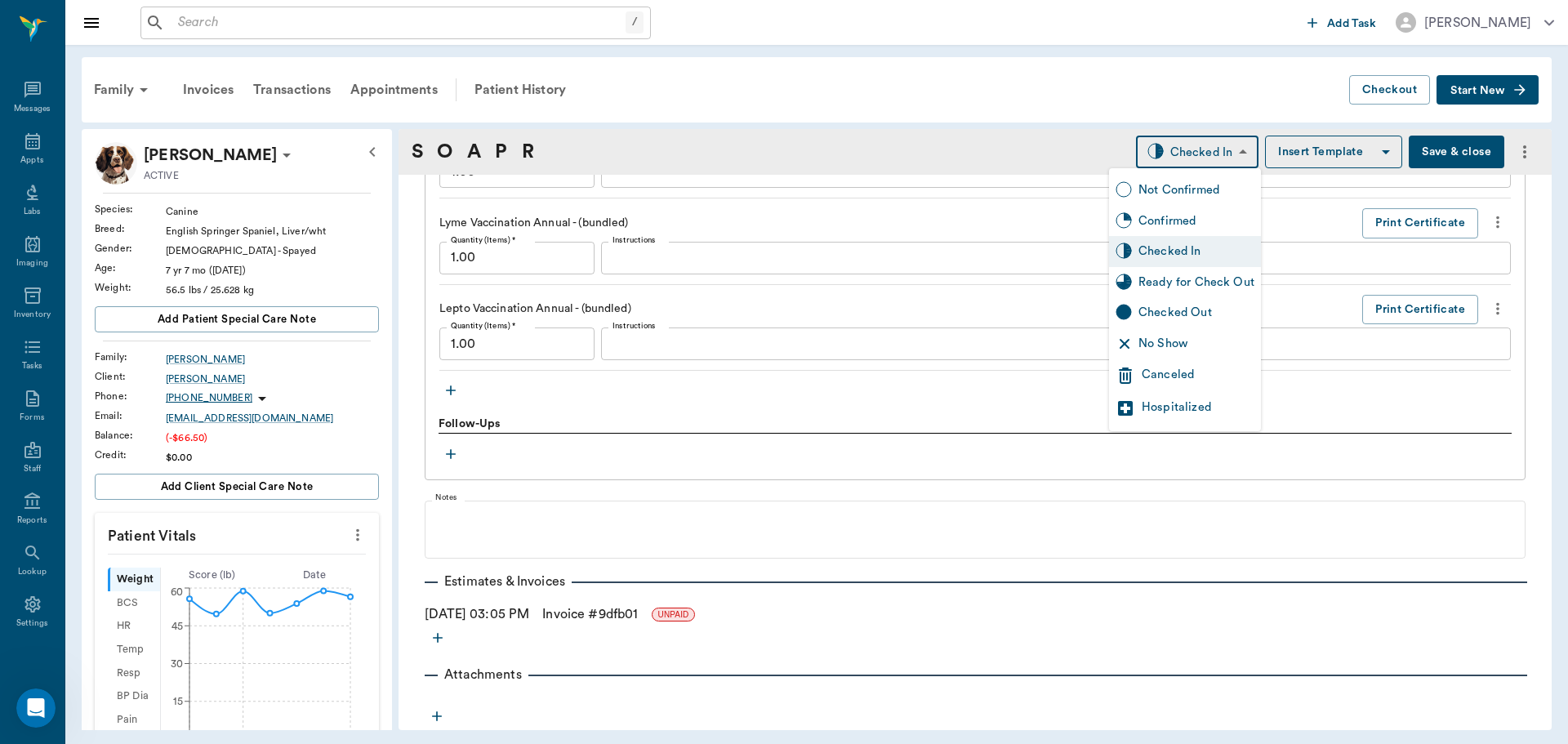
click at [1182, 278] on div "Ready for Check Out" at bounding box center [1196, 283] width 116 height 18
type input "READY_TO_CHECKOUT"
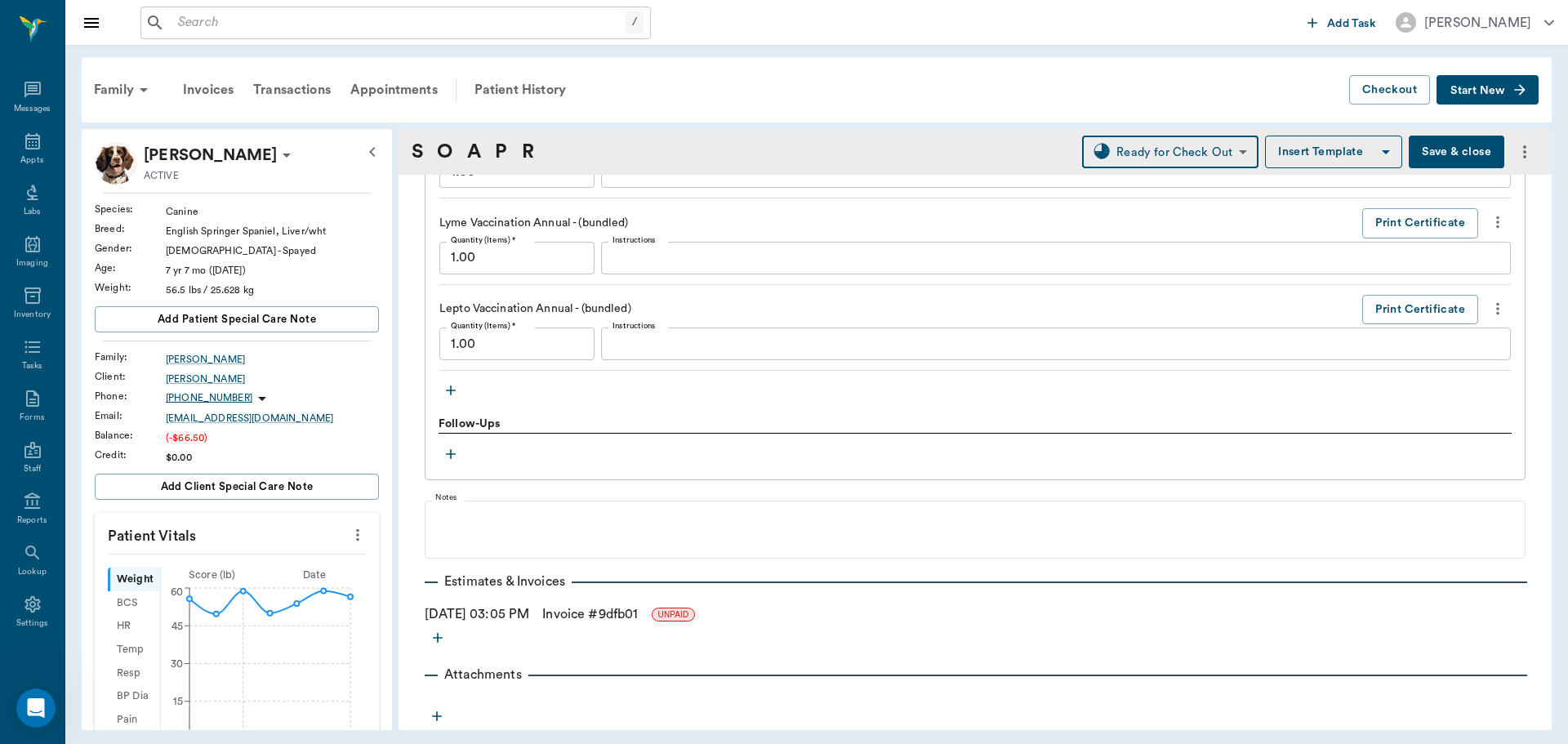
click at [590, 619] on link "Invoice # 9dfb01" at bounding box center [590, 614] width 95 height 20
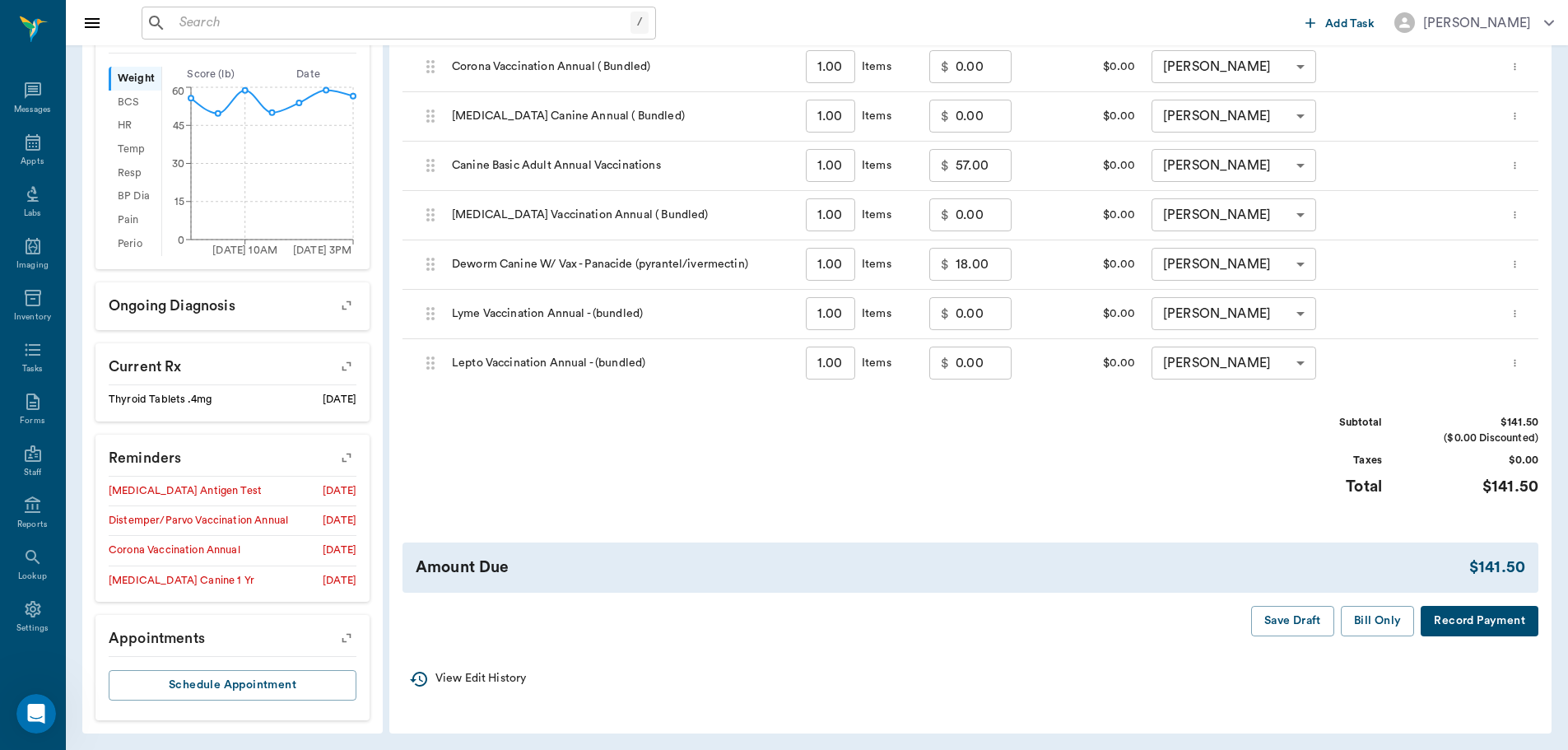
scroll to position [508, 0]
click at [1380, 617] on button "Bill Only" at bounding box center [1378, 619] width 74 height 30
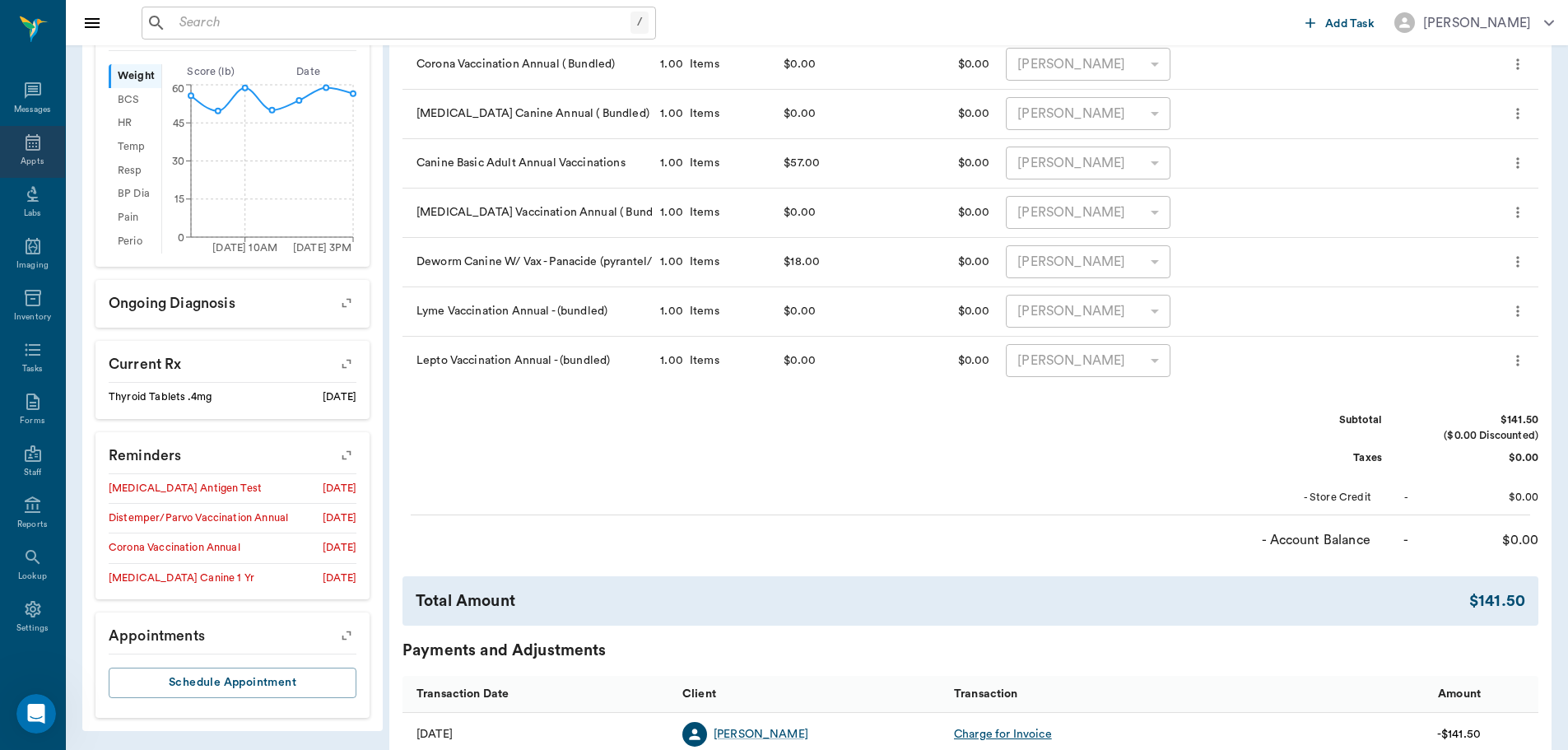
click at [12, 169] on div "Appts" at bounding box center [33, 152] width 65 height 52
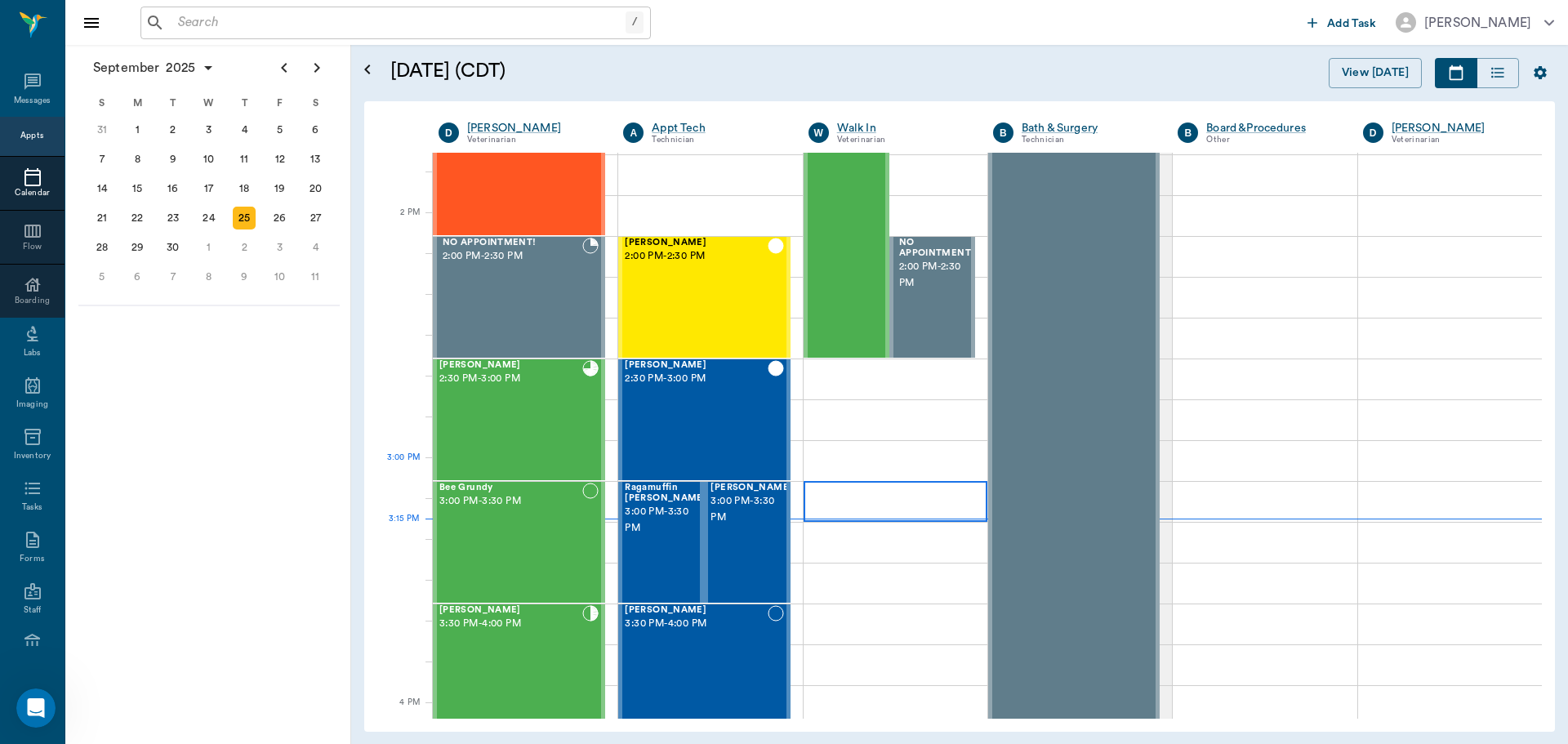
scroll to position [1389, 0]
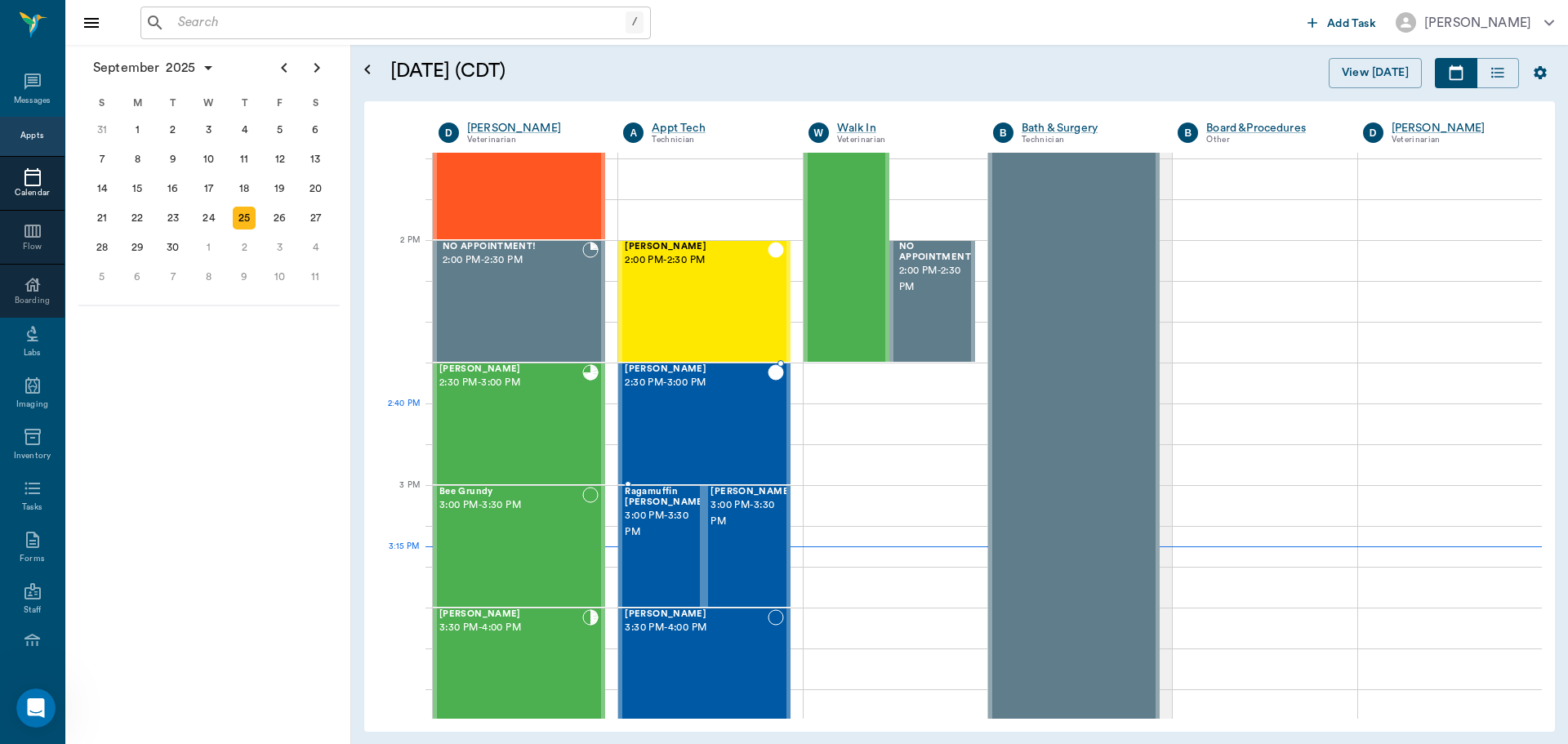
click at [726, 431] on div "Tiny Shelton 2:30 PM - 3:00 PM" at bounding box center [696, 424] width 142 height 119
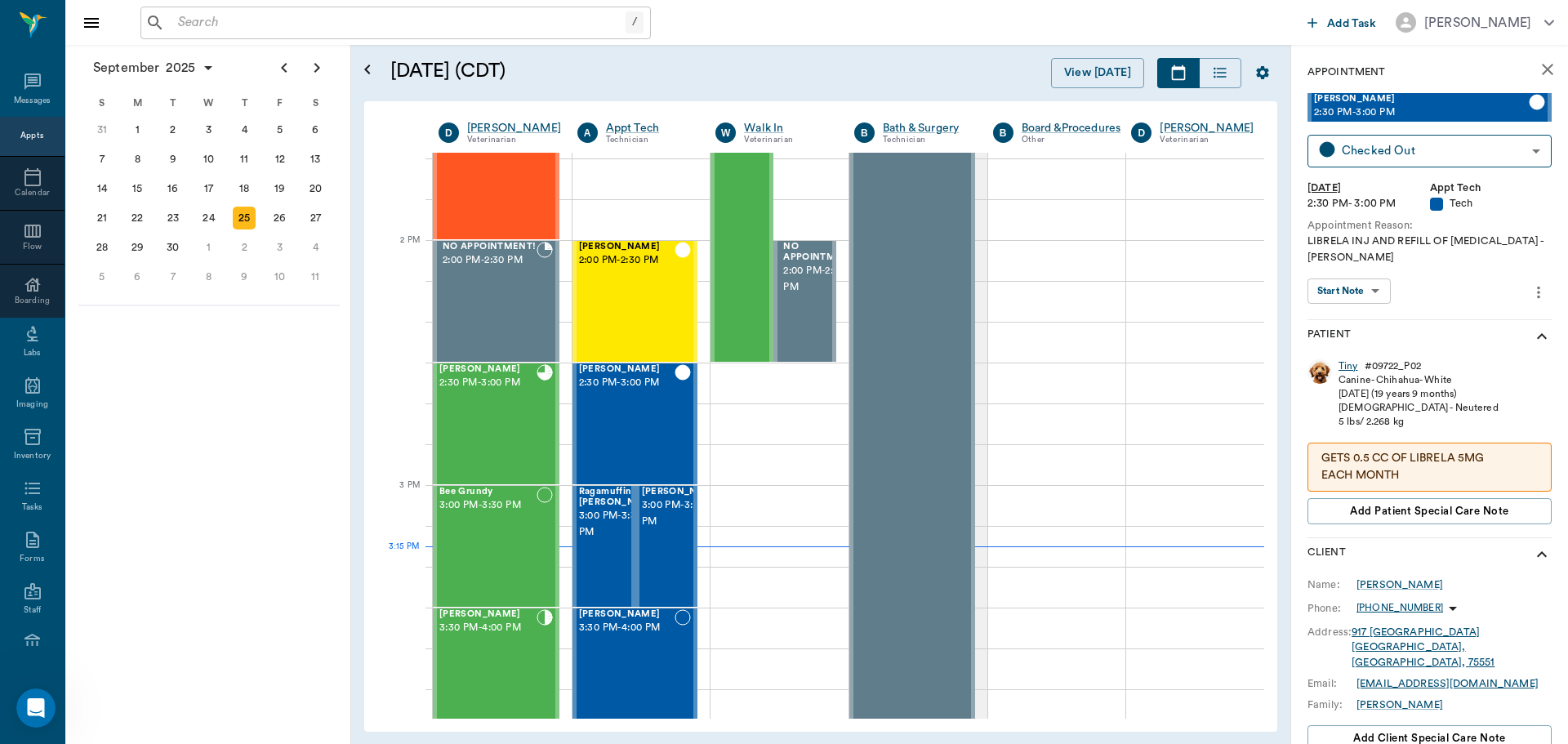
click at [1343, 365] on div "Tiny" at bounding box center [1348, 366] width 20 height 14
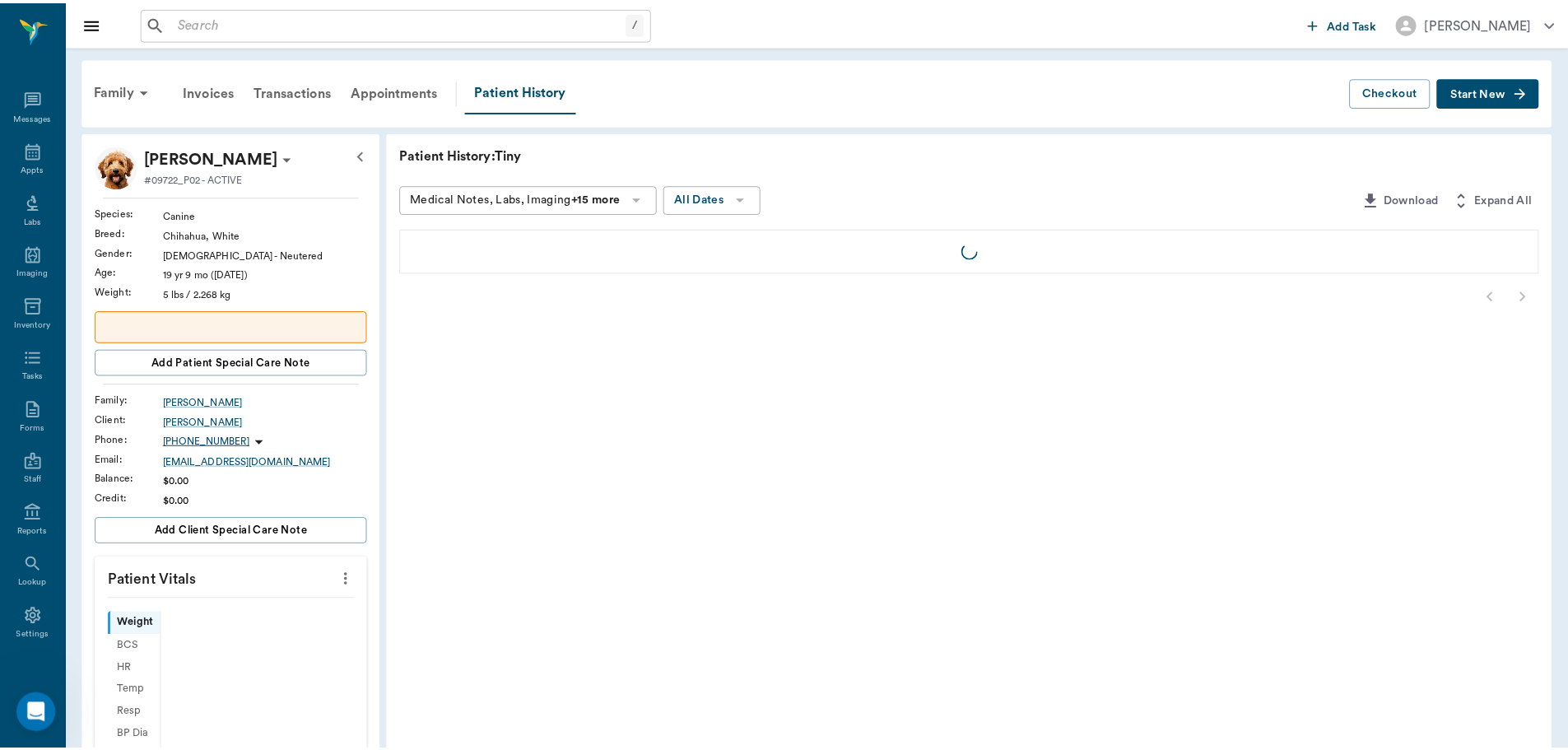
scroll to position [8, 0]
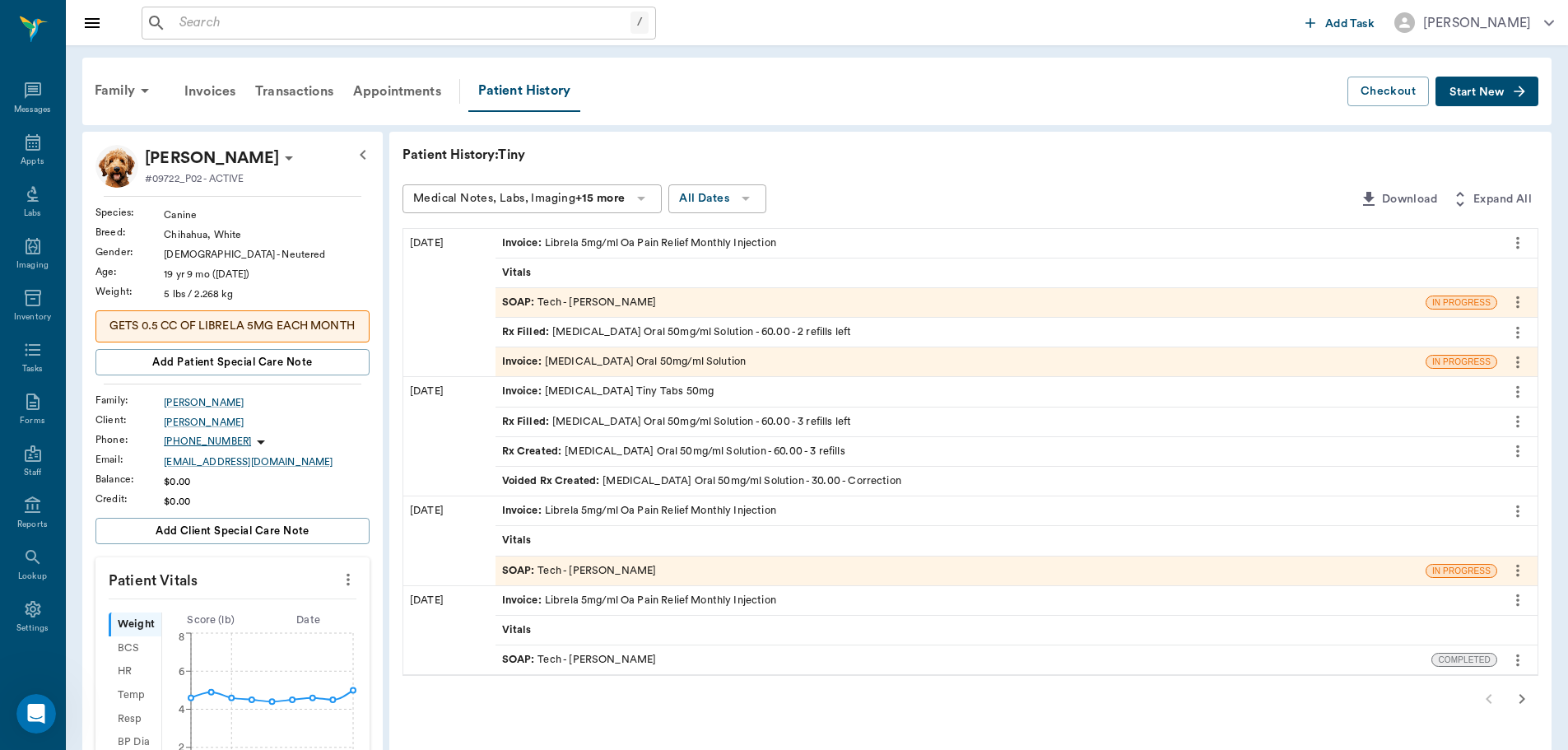
drag, startPoint x: 35, startPoint y: 160, endPoint x: 145, endPoint y: 164, distance: 110.1
click at [35, 160] on div "Appts" at bounding box center [33, 161] width 23 height 13
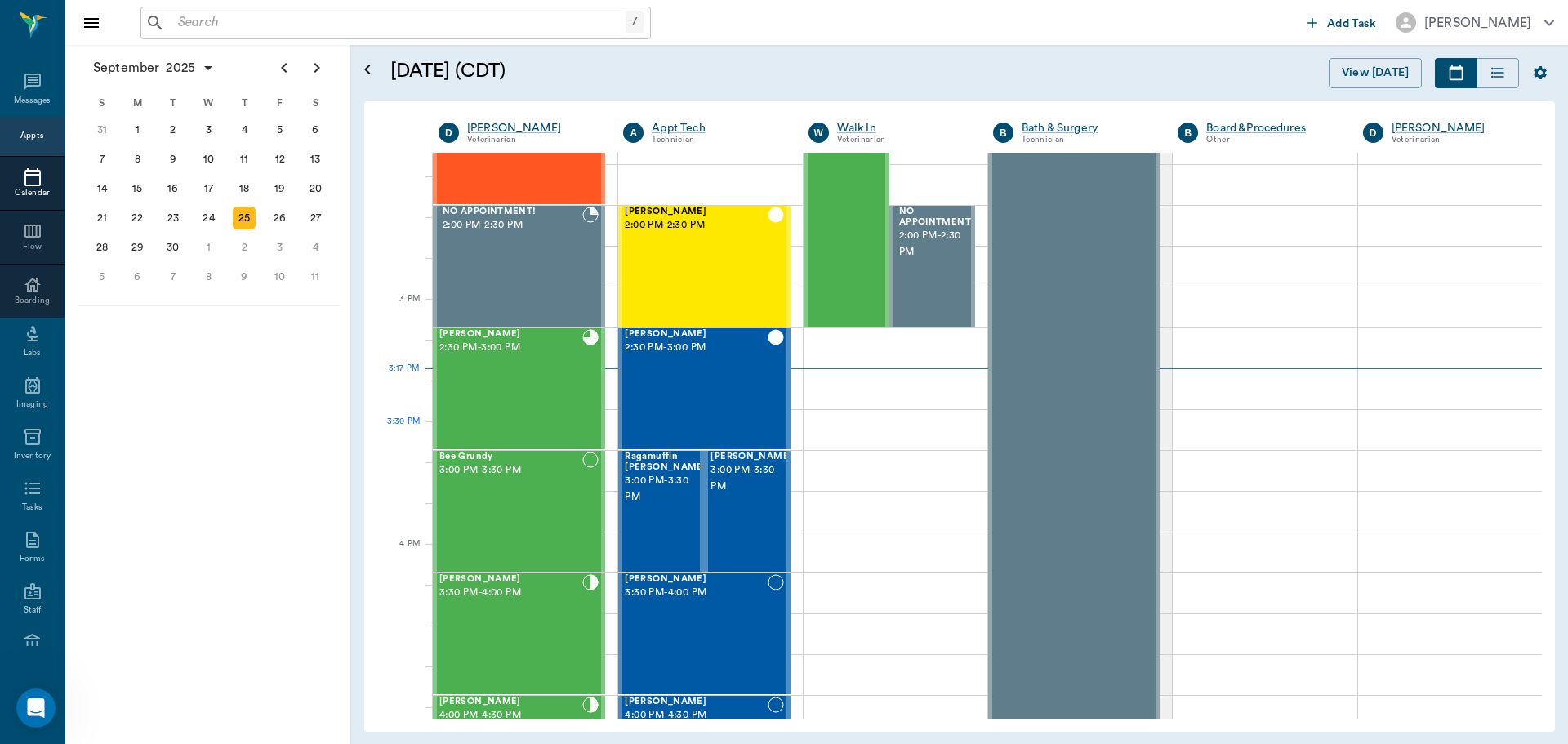
scroll to position [1392, 0]
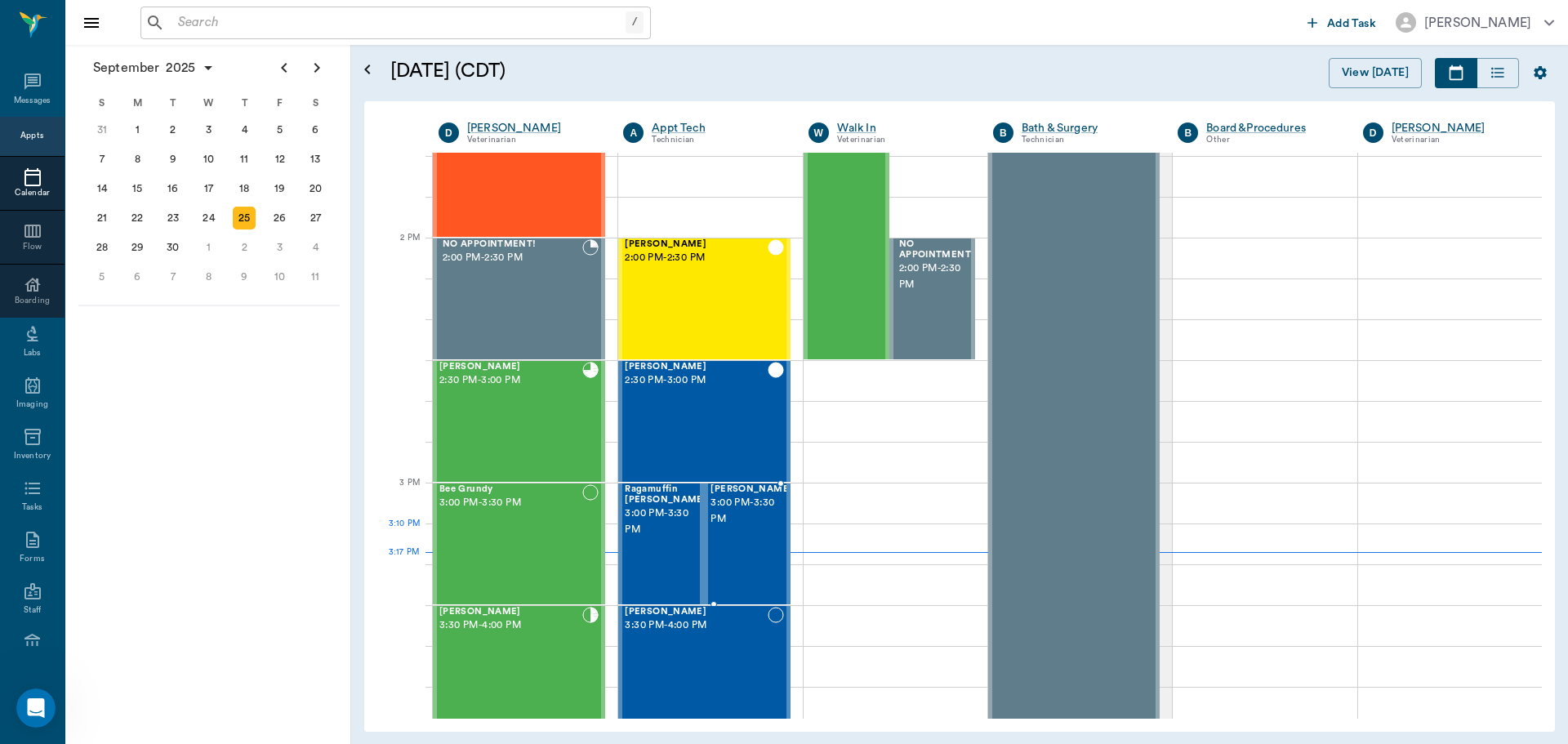
click at [724, 526] on span "3:00 PM - 3:30 PM" at bounding box center [751, 510] width 82 height 32
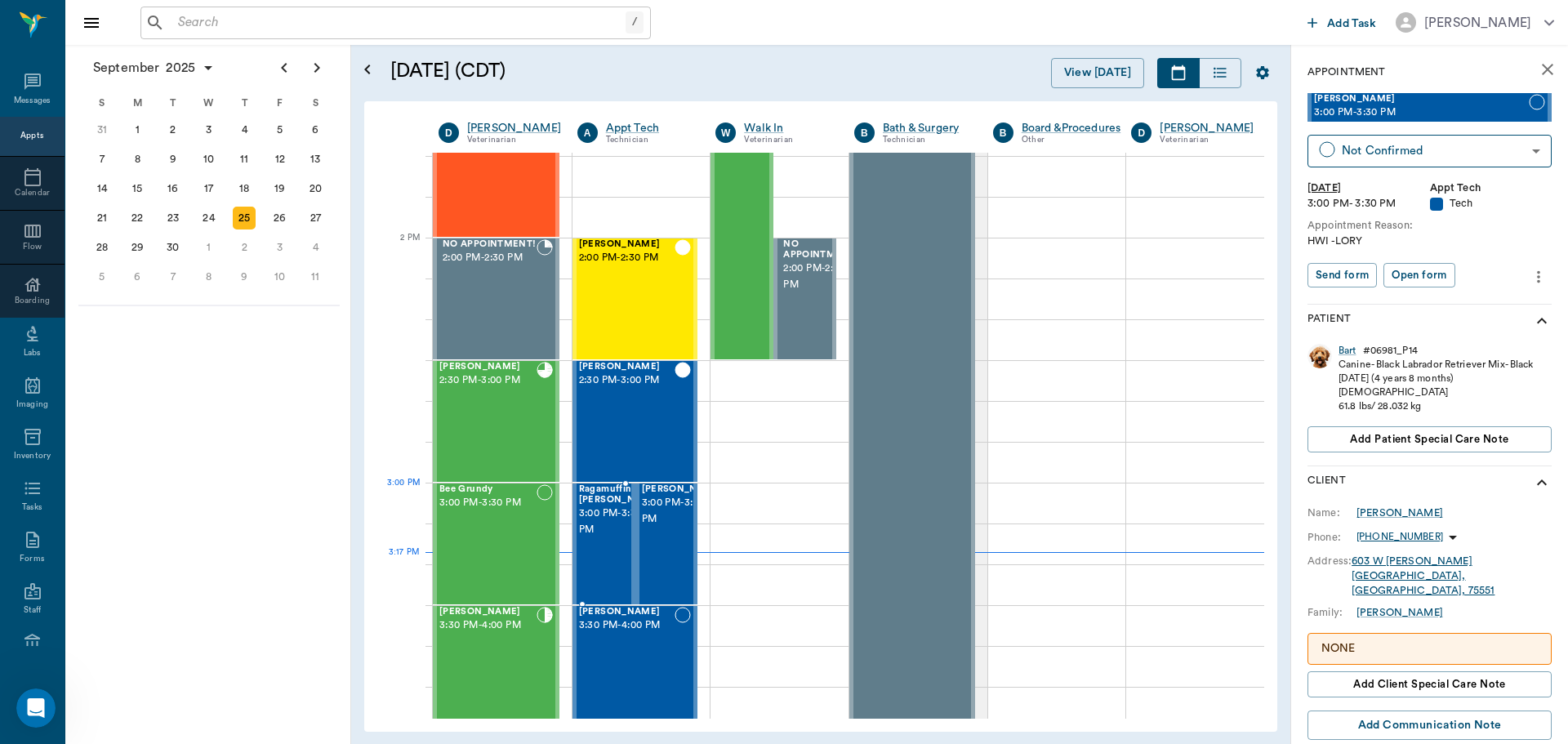
click at [622, 514] on span "3:00 PM - 3:30 PM" at bounding box center [620, 521] width 82 height 32
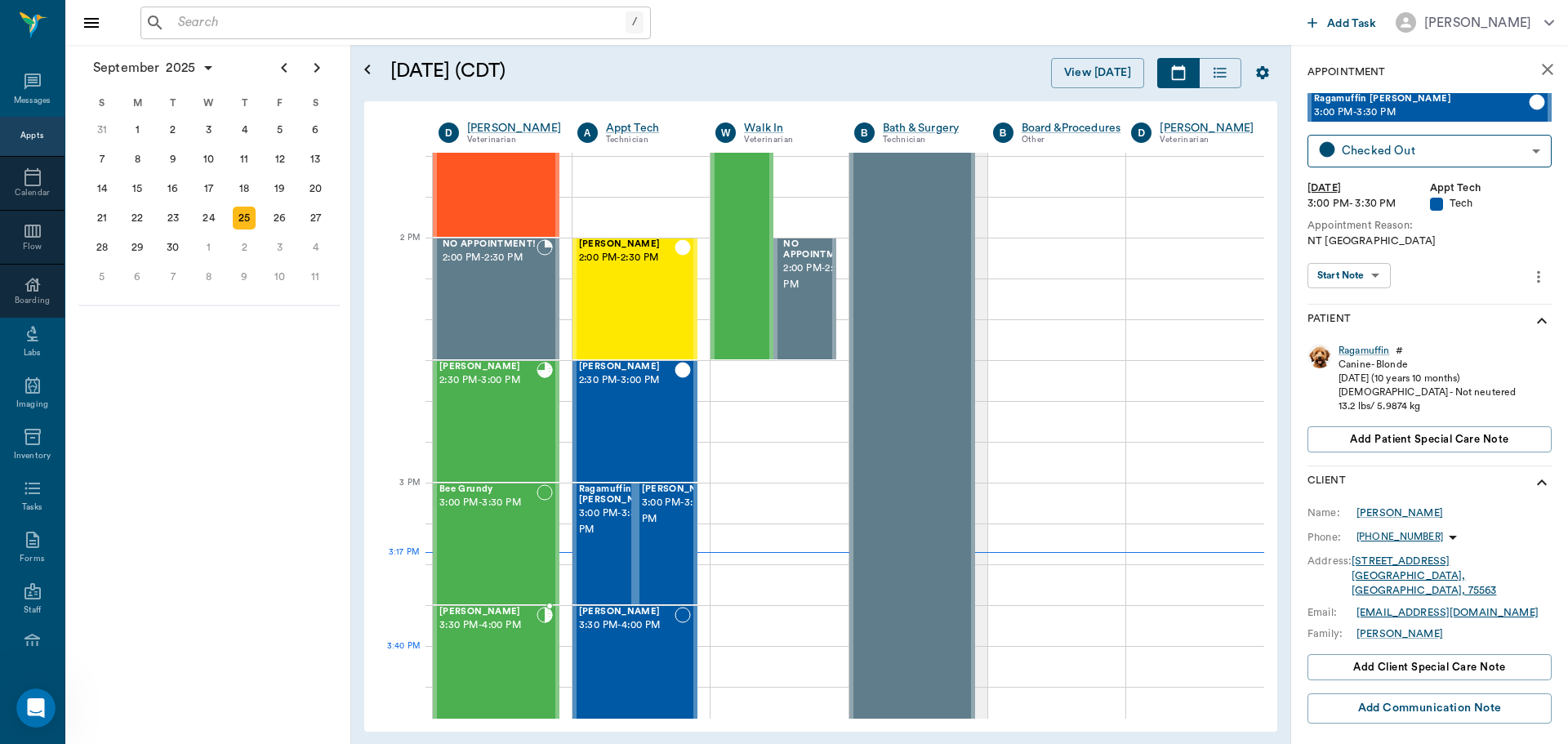
click at [480, 673] on div "Dottie Lewis 3:30 PM - 4:00 PM" at bounding box center [487, 666] width 97 height 119
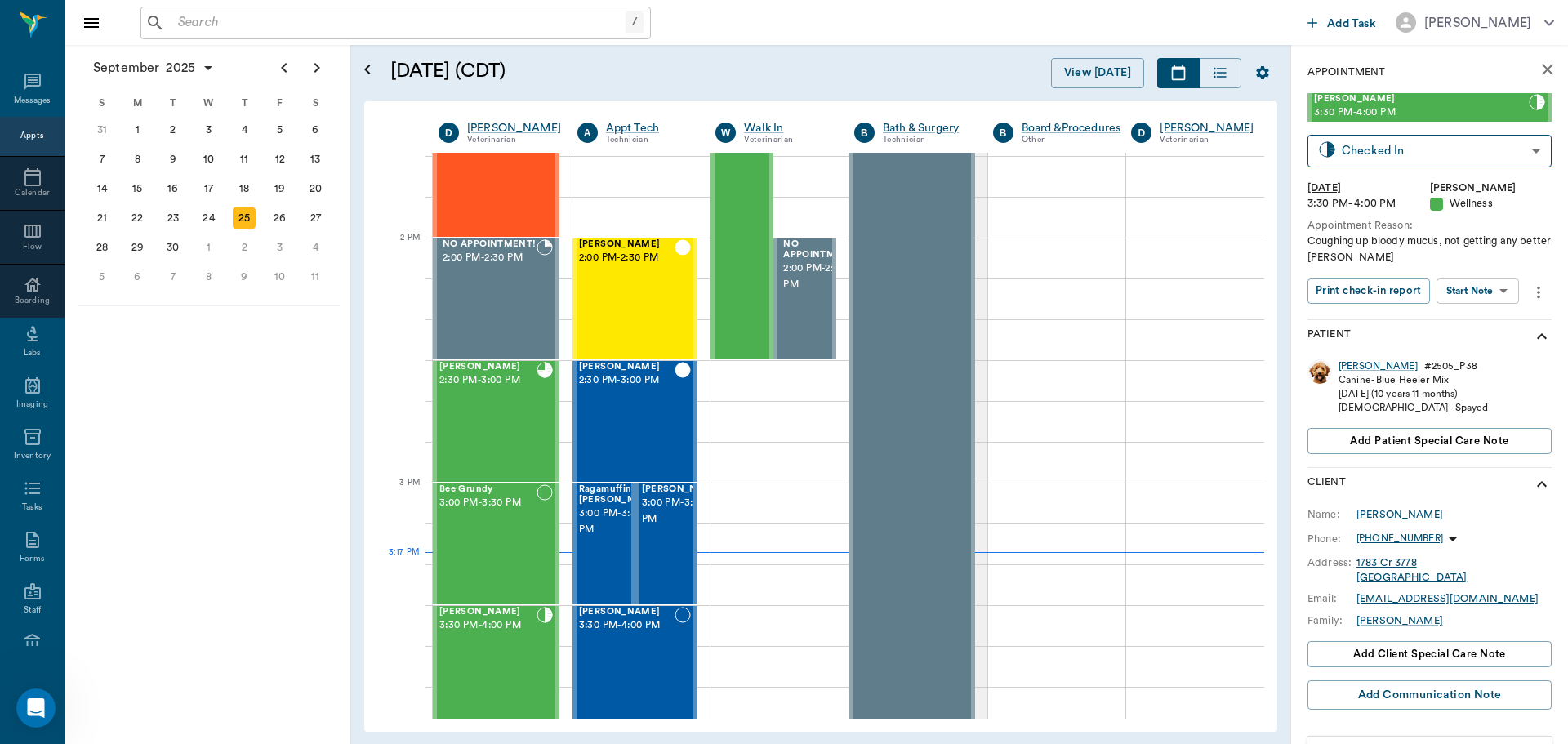
click at [1492, 302] on body "/ ​ Add Task Dr. Bert Ellsworth Nectar Messages Appts Calendar Flow Boarding La…" at bounding box center [784, 372] width 1568 height 744
click at [1508, 326] on li "Start SOAP" at bounding box center [1478, 324] width 113 height 27
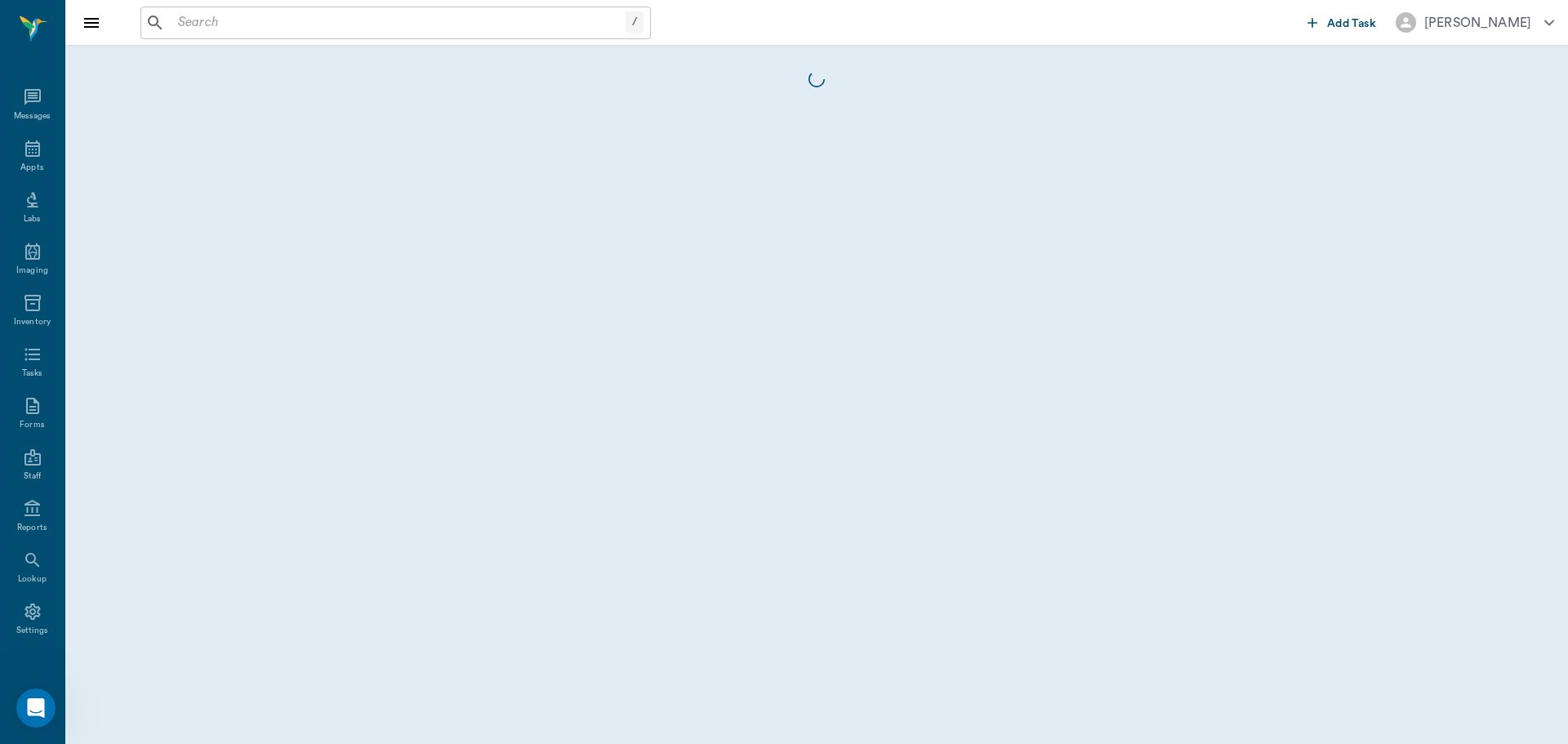
scroll to position [7, 0]
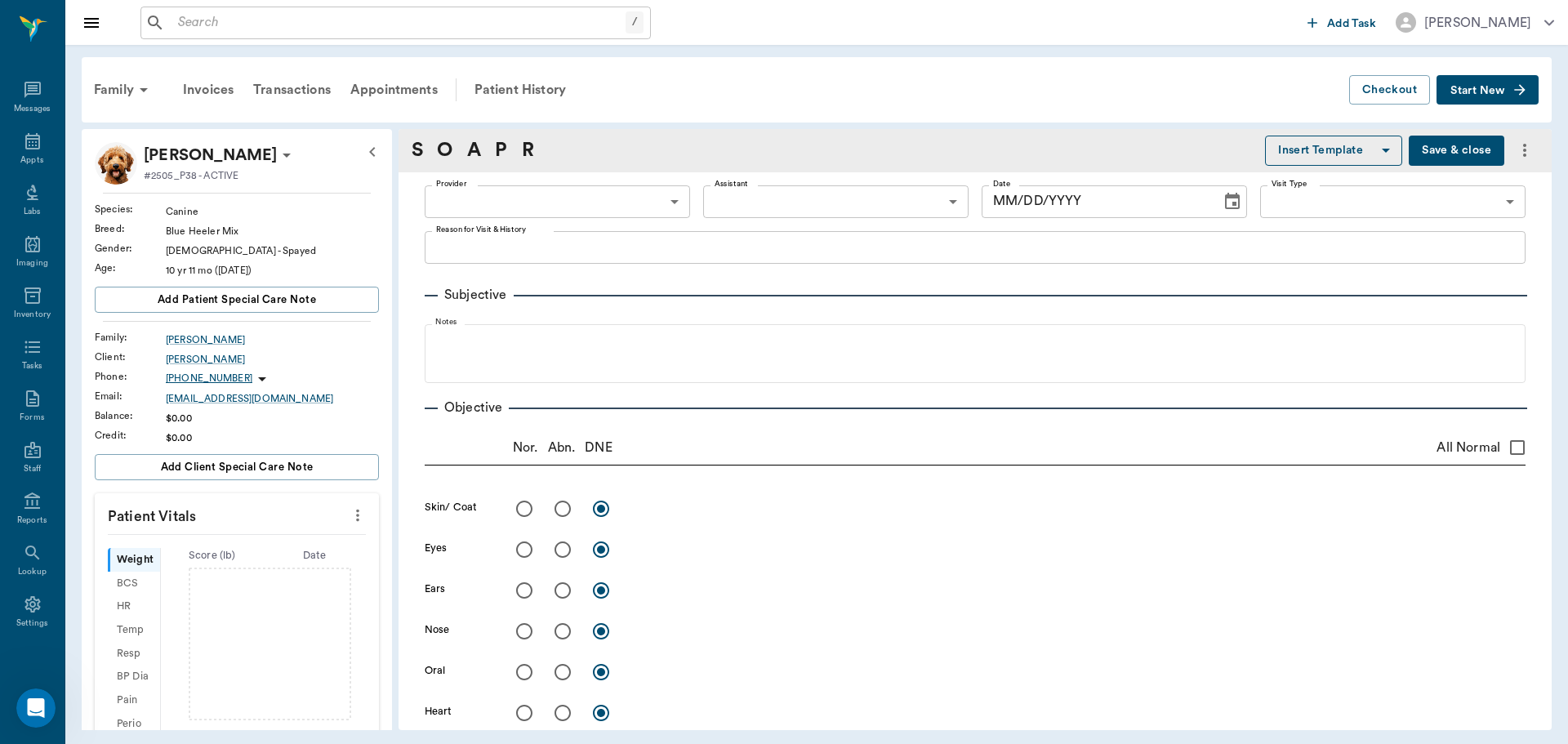
type input "63ec2f075fda476ae8351a4d"
type input "65d2be4f46e3a538d89b8c14"
type textarea "Coughing up bloody mucus, not getting any better [PERSON_NAME]"
type input "[DATE]"
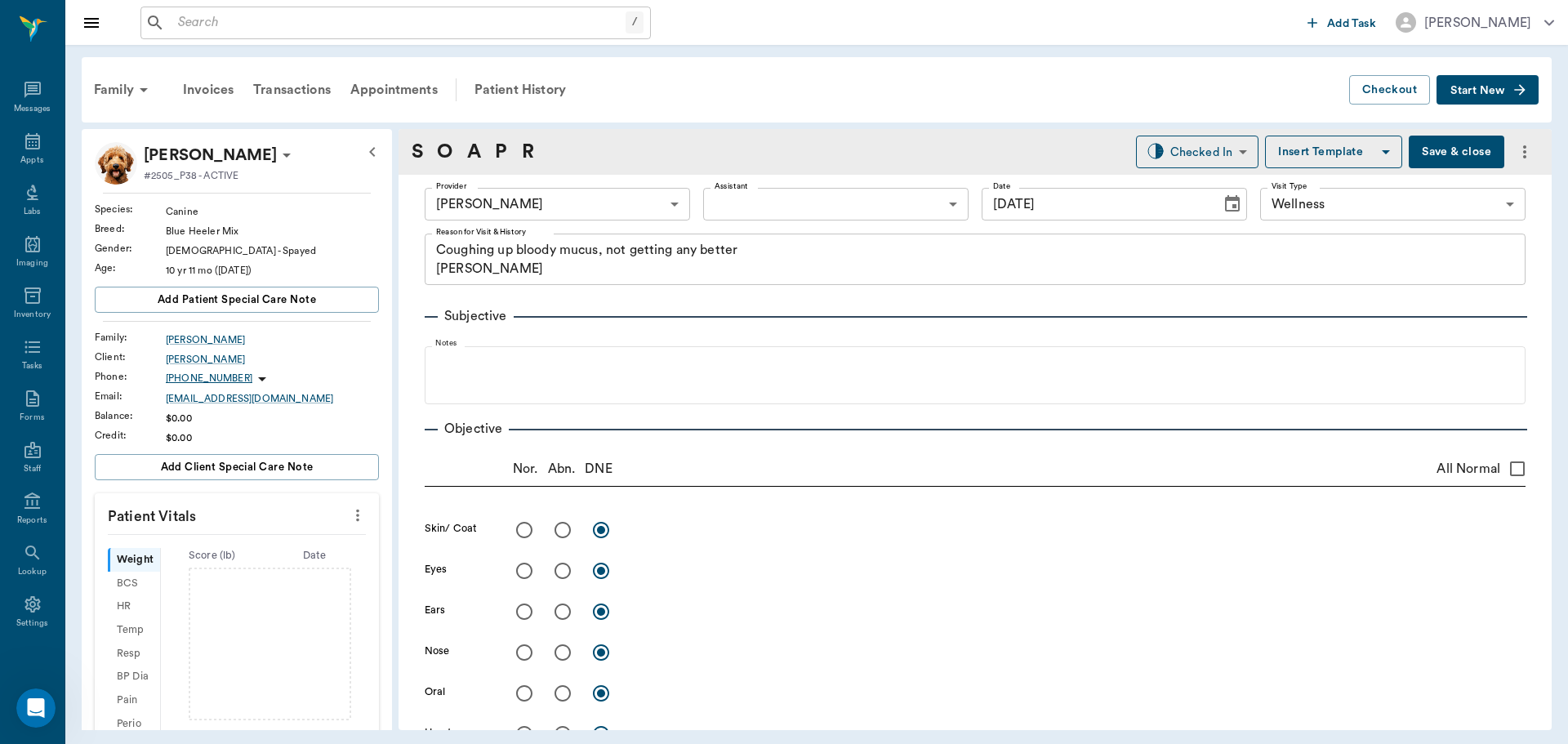
click at [356, 515] on icon "more" at bounding box center [358, 515] width 3 height 12
click at [296, 529] on li "Enter Vitals" at bounding box center [277, 544] width 163 height 30
click at [183, 563] on input "text" at bounding box center [236, 563] width 142 height 32
type input "56.9"
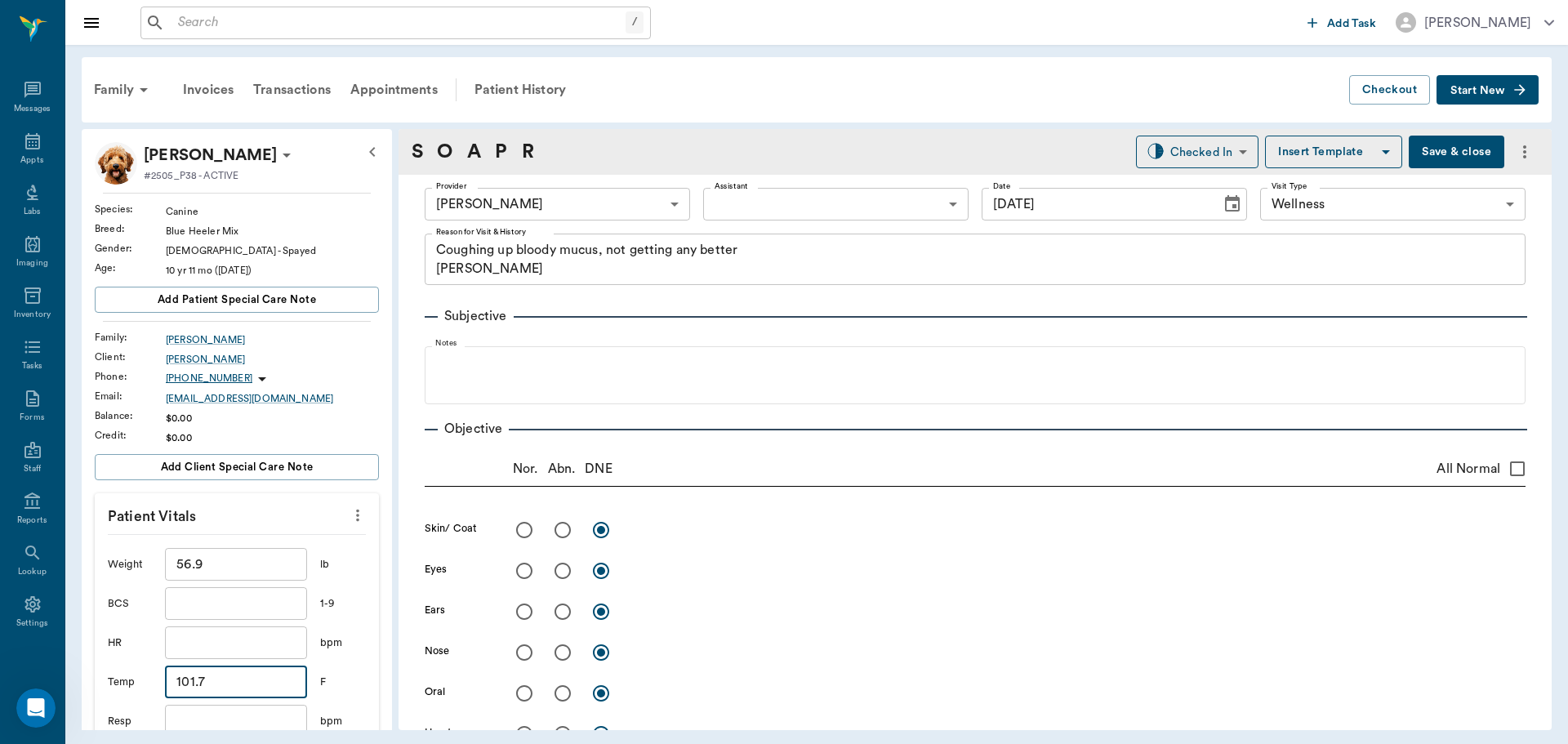
type input "101.7"
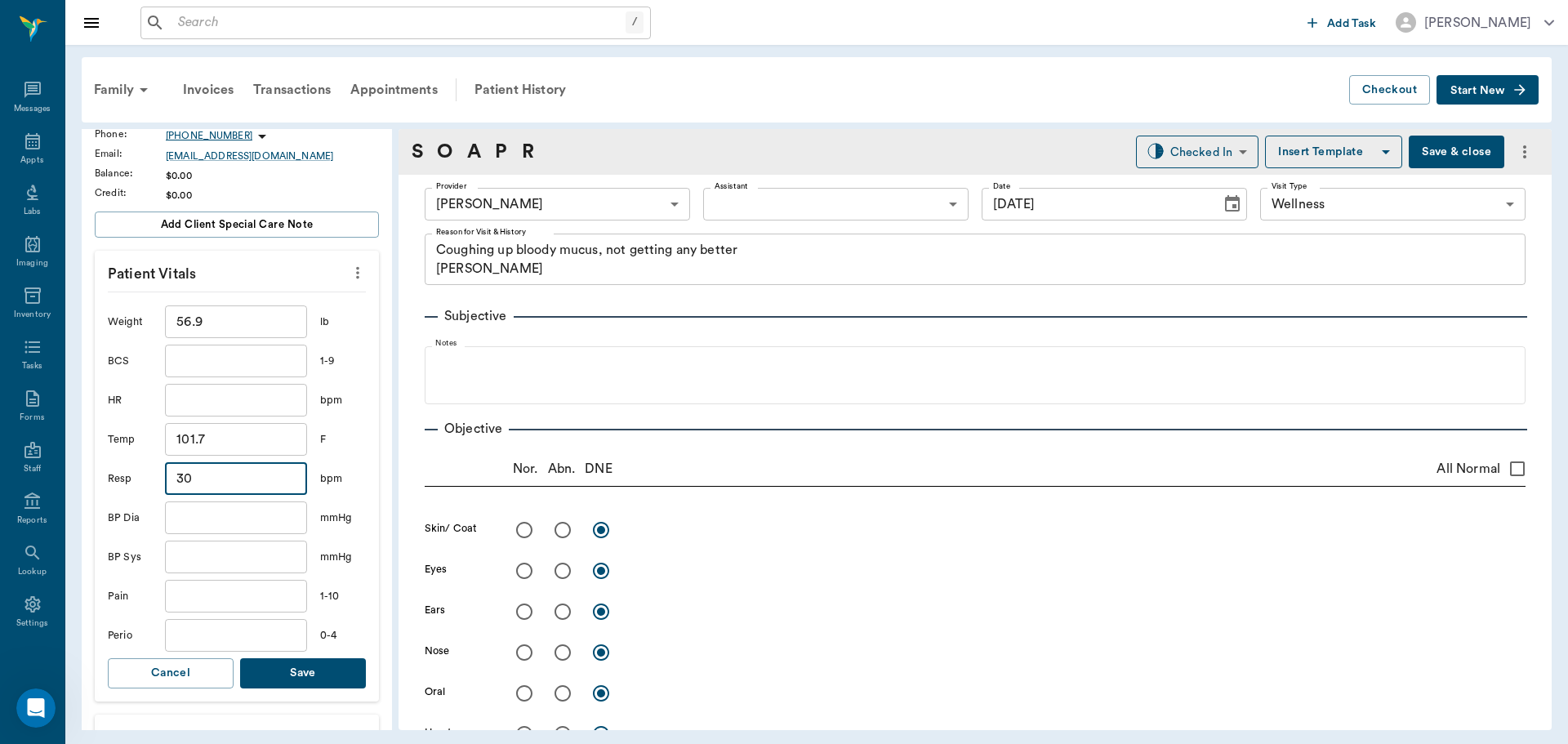
scroll to position [253, 0]
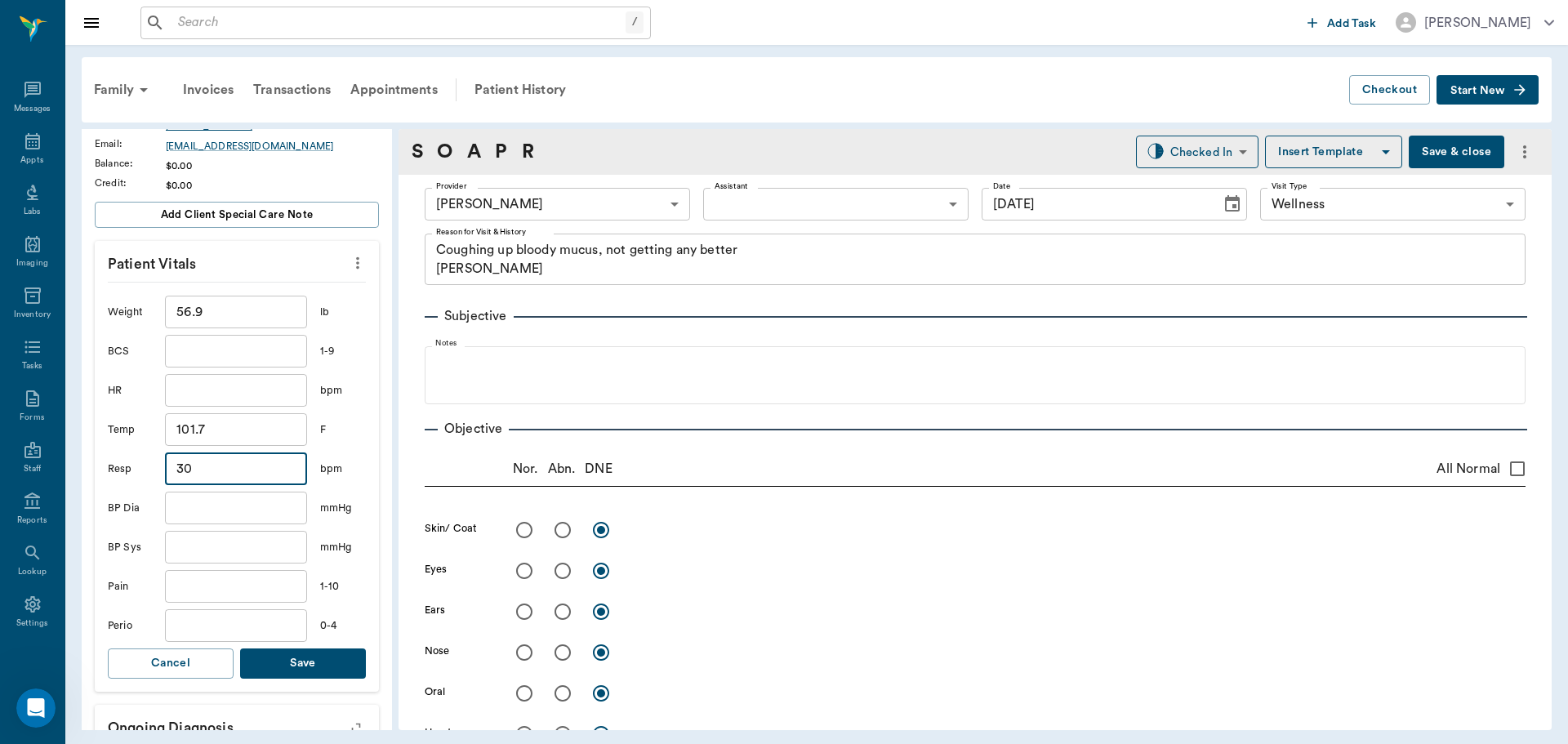
type input "30"
click at [323, 660] on button "Save" at bounding box center [303, 664] width 126 height 30
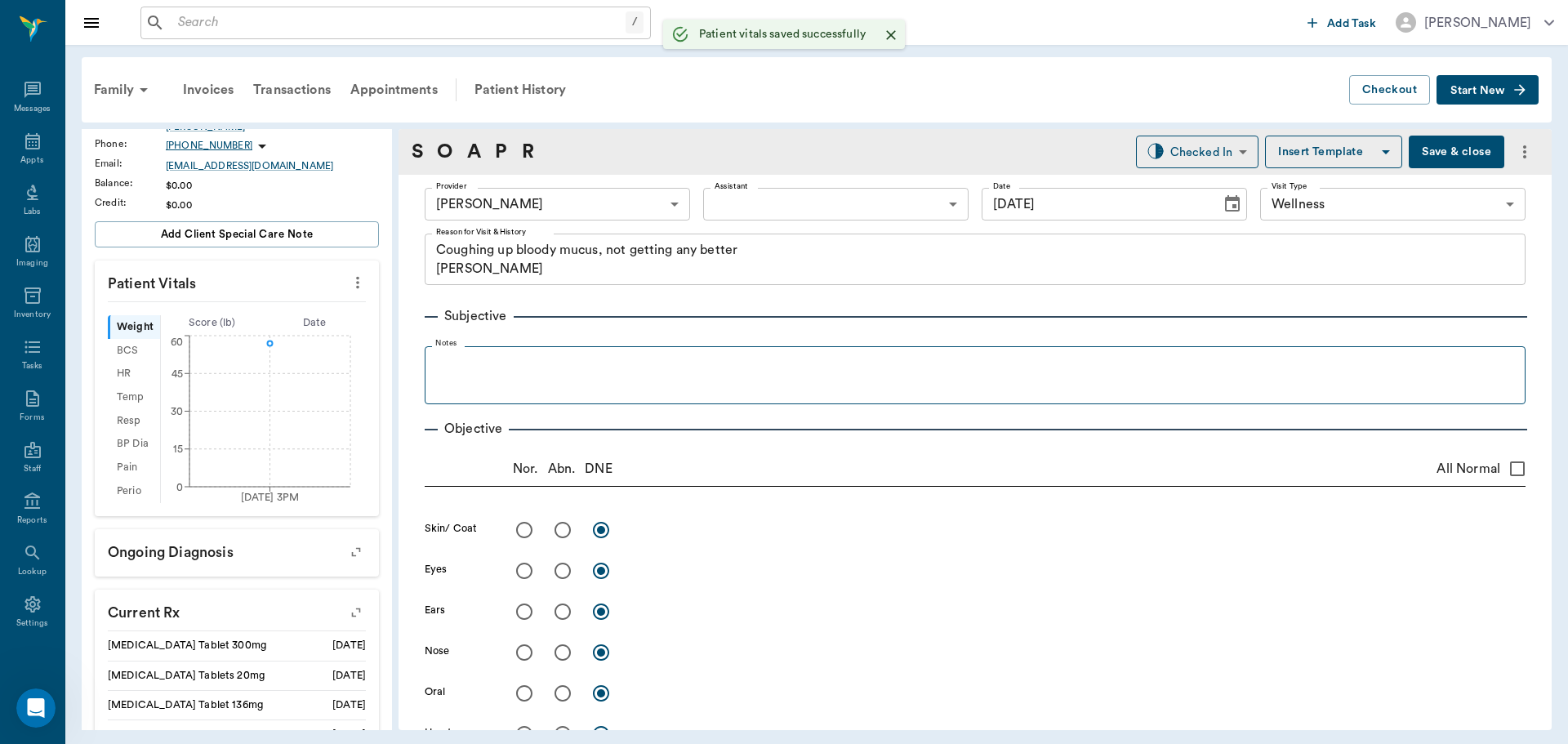
scroll to position [272, 0]
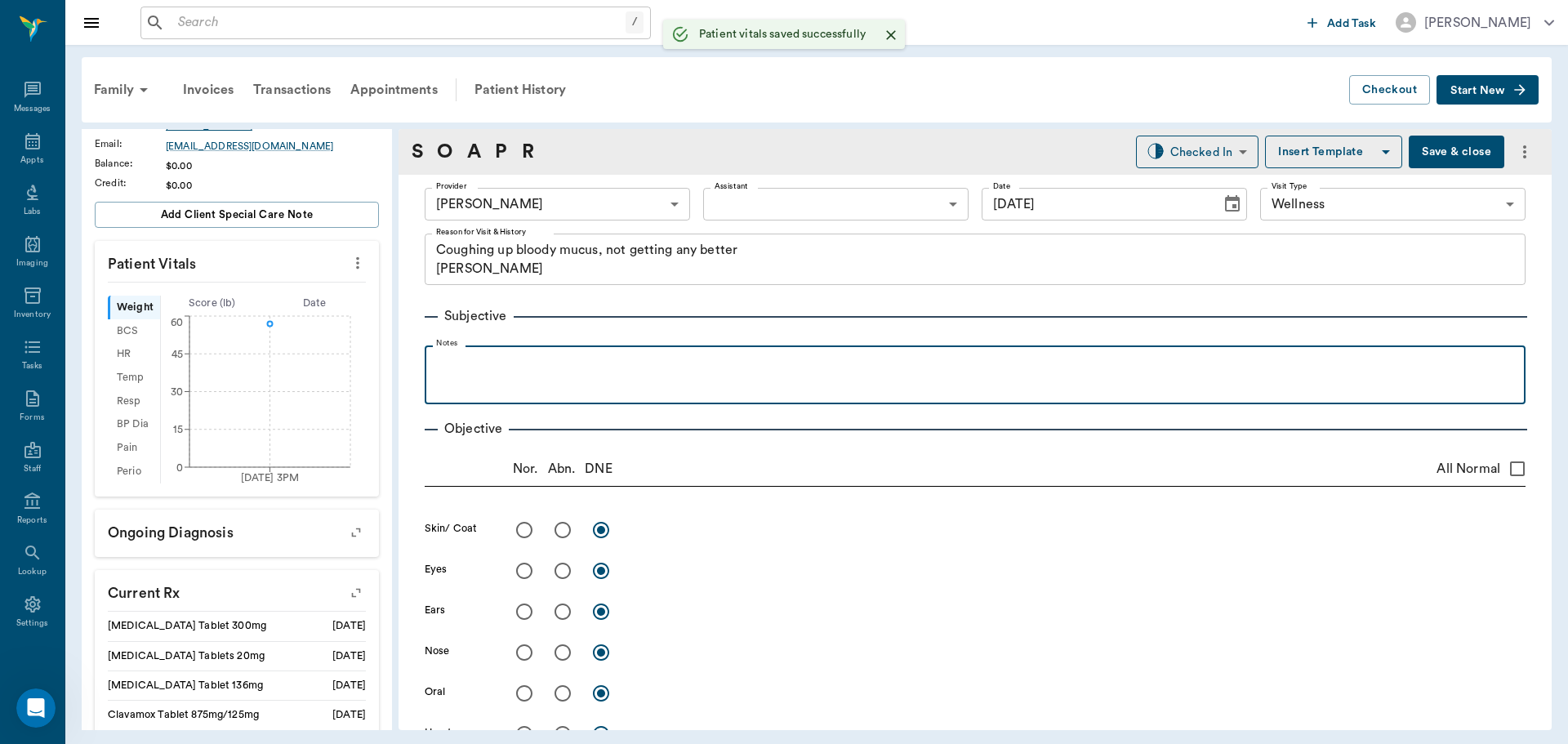
click at [459, 357] on p at bounding box center [974, 364] width 1084 height 20
click at [856, 366] on p "Was in 3 weeks ago and saw Dr. Jones for the same issue. Got margininaly" at bounding box center [974, 364] width 1084 height 20
click at [904, 360] on p "Was in 3 weeks ago and saw Dr. Jones for the same issue. Got marginally" at bounding box center [974, 364] width 1084 height 20
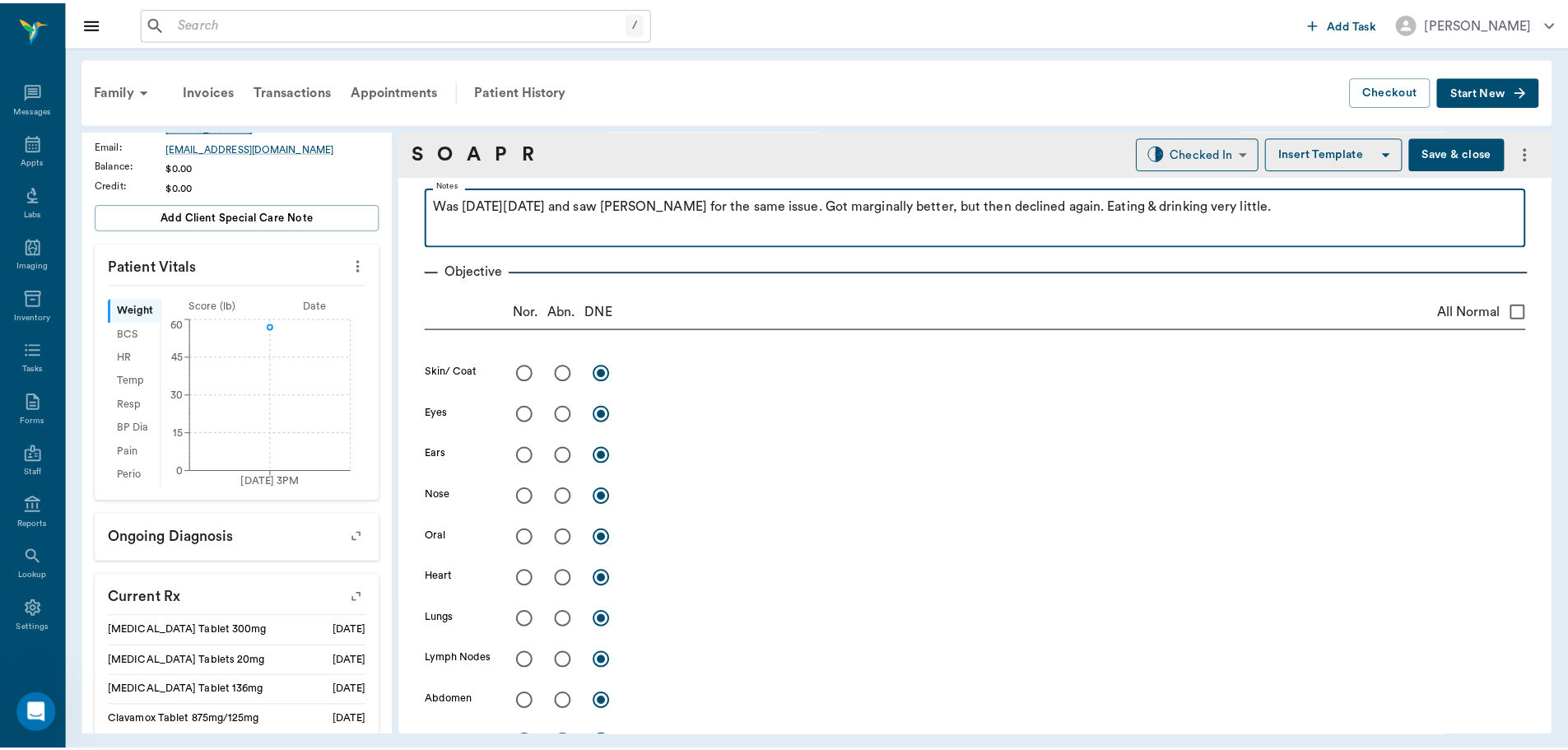
scroll to position [0, 0]
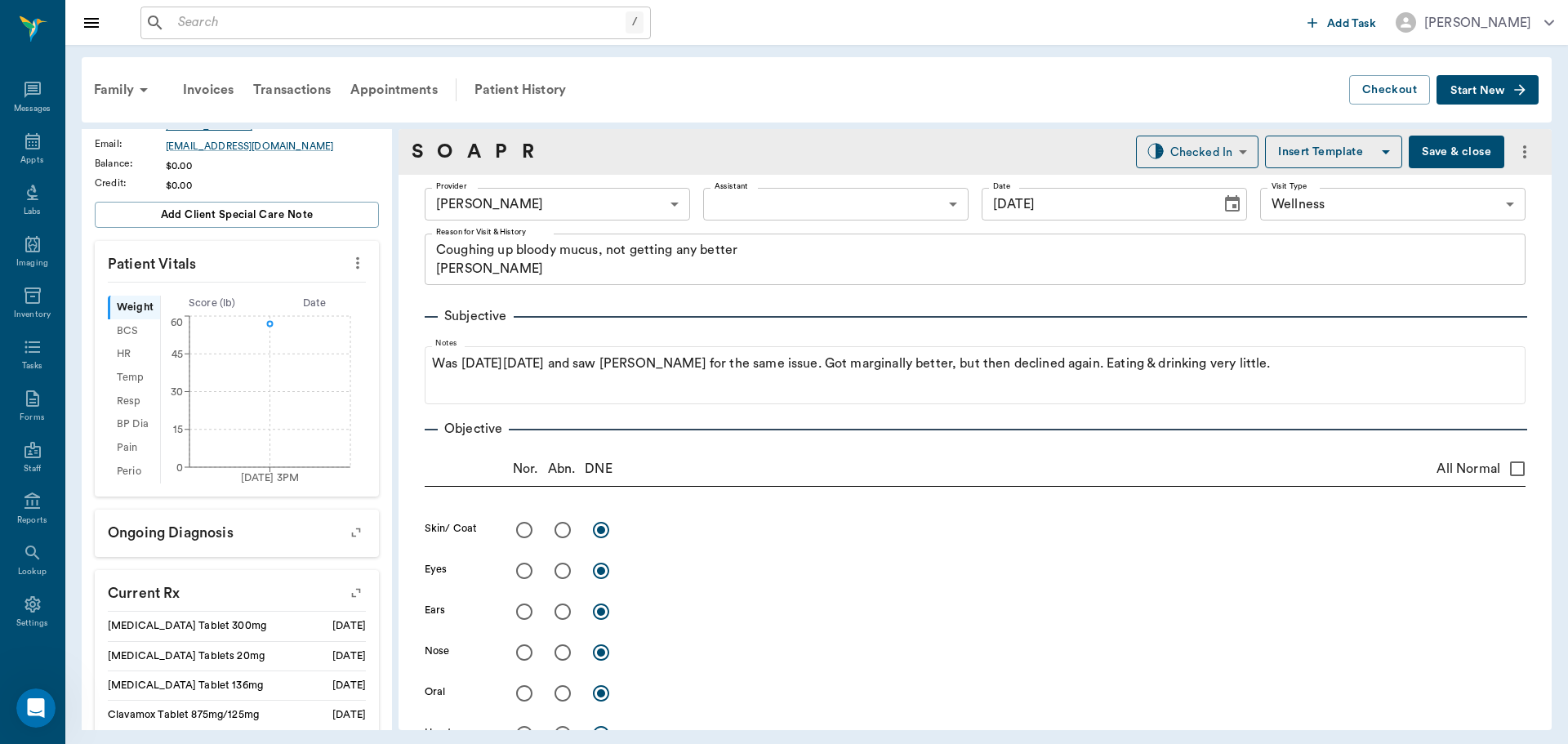
click at [1449, 152] on button "Save & close" at bounding box center [1455, 152] width 95 height 32
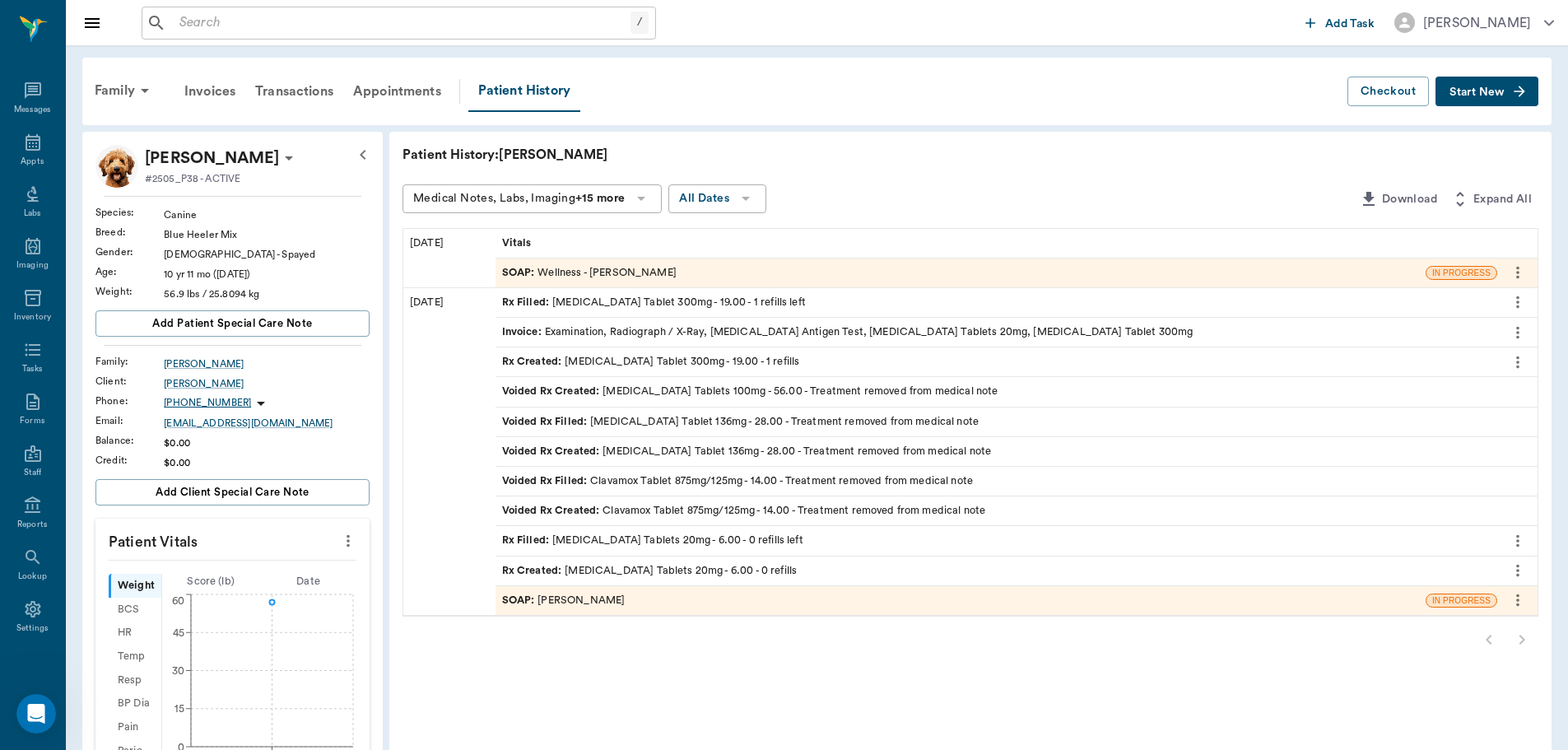
click at [679, 601] on div "SOAP : Dr. Kindall Jones" at bounding box center [960, 601] width 930 height 29
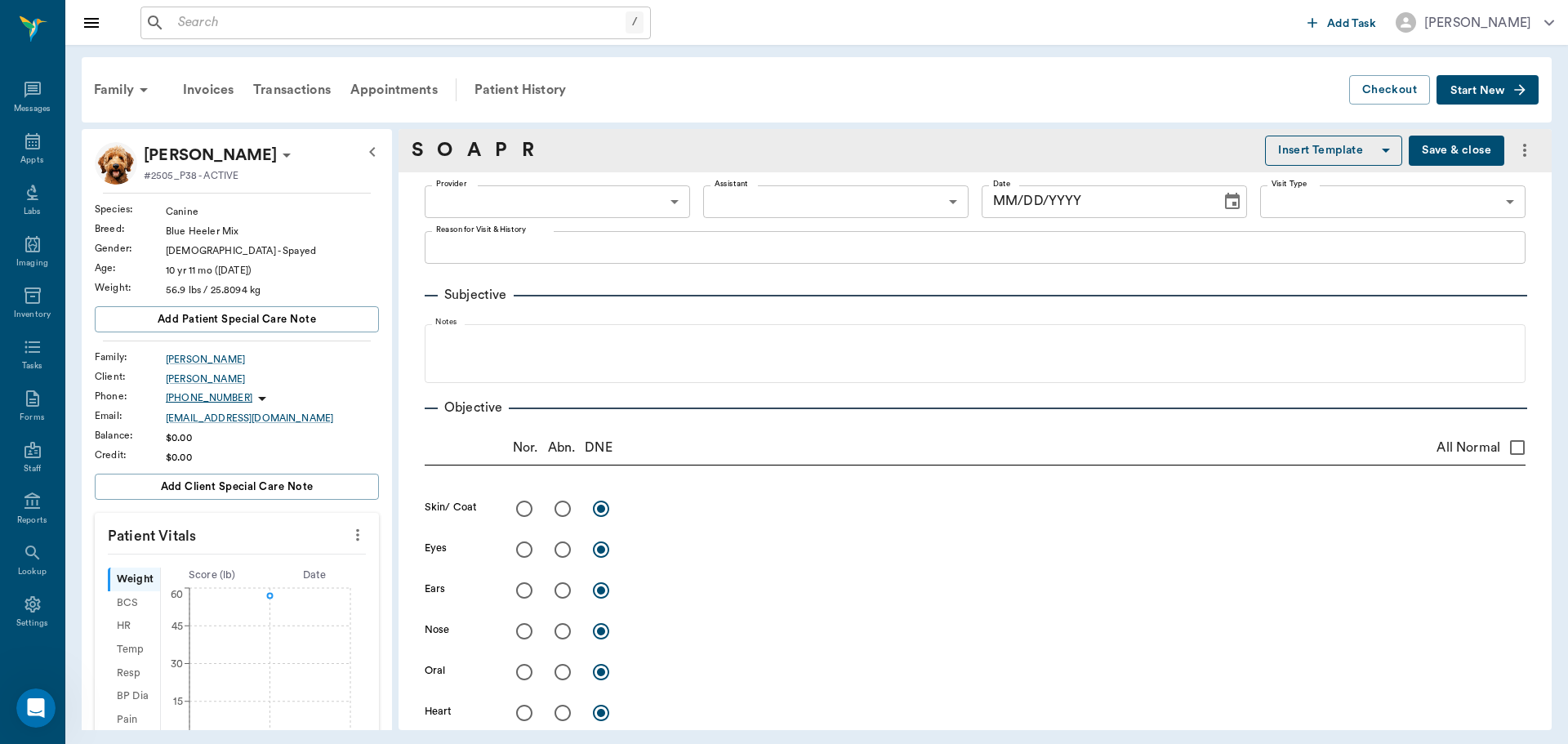
type input "670e8b52b987dc0b25a864ee"
radio input "true"
type textarea "minor amount of mucoid discharge, no inflammation or injection"
radio input "true"
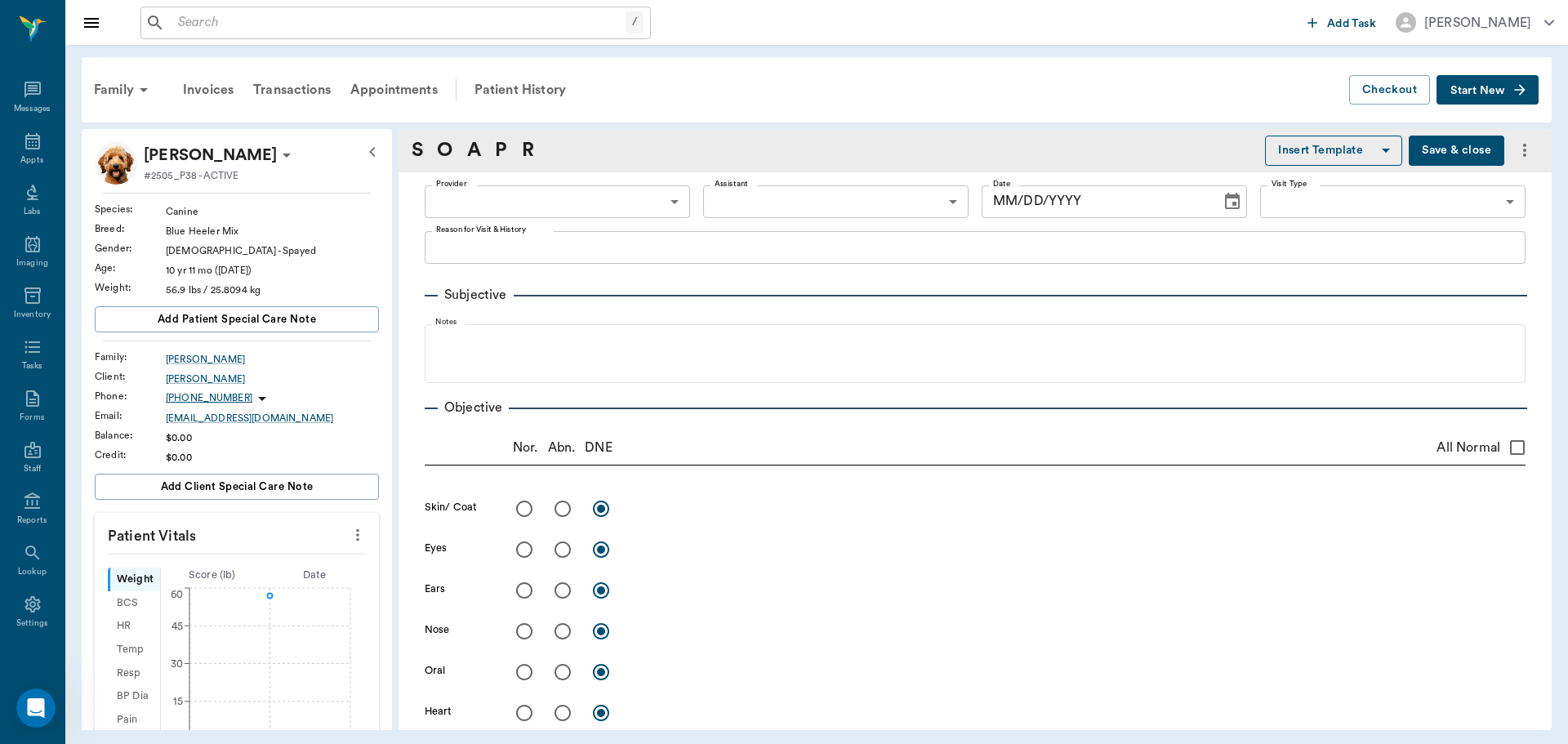
radio input "true"
type textarea "teeth appear healthy"
radio input "true"
type textarea "normal heart sounds, sync pulse and beat. Positive for heartworms; negative mic…"
radio input "true"
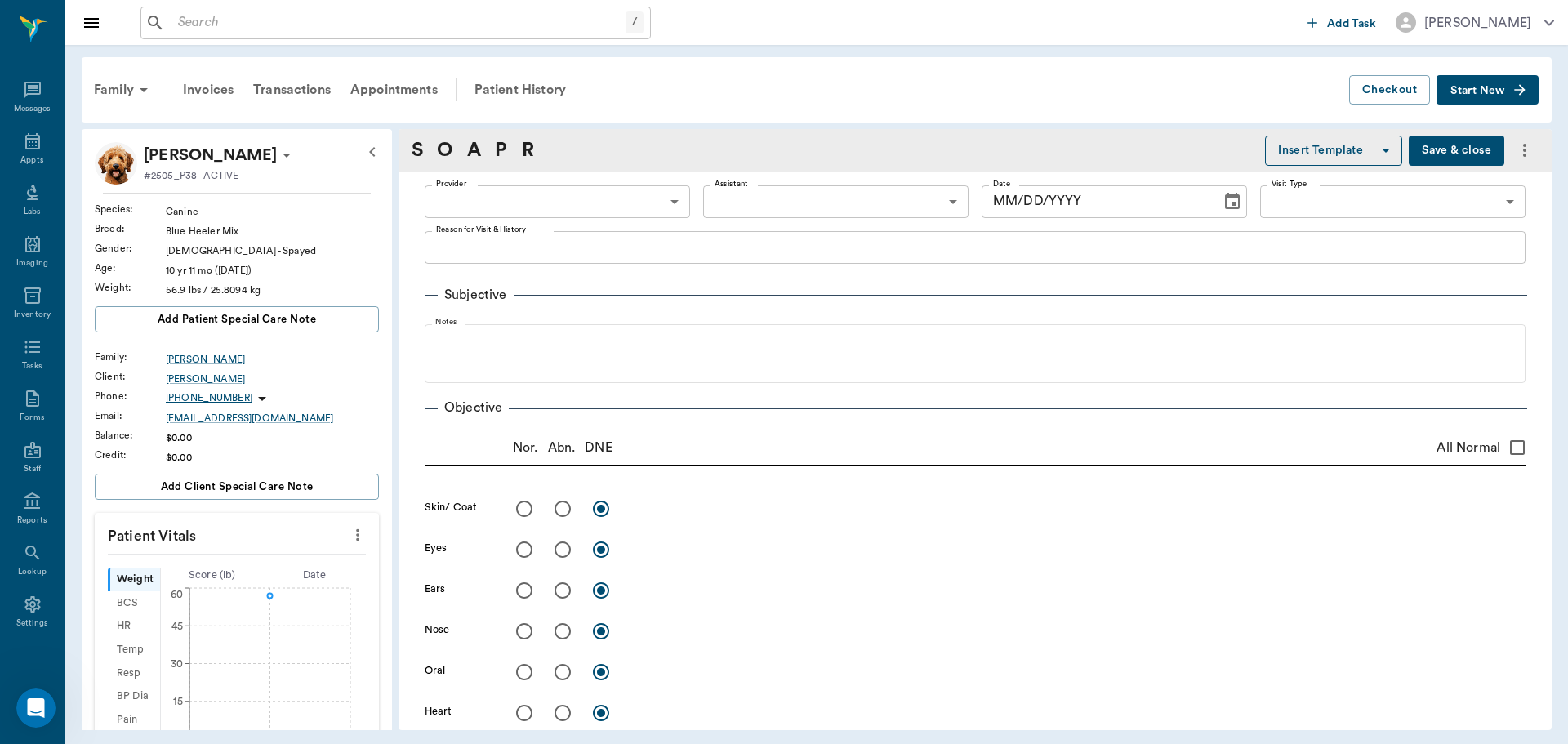
type textarea "harsh cough with movement, increase in expiratory effort; can hear lung sounds …"
radio input "true"
type textarea "ambulatory on all 4 limbs"
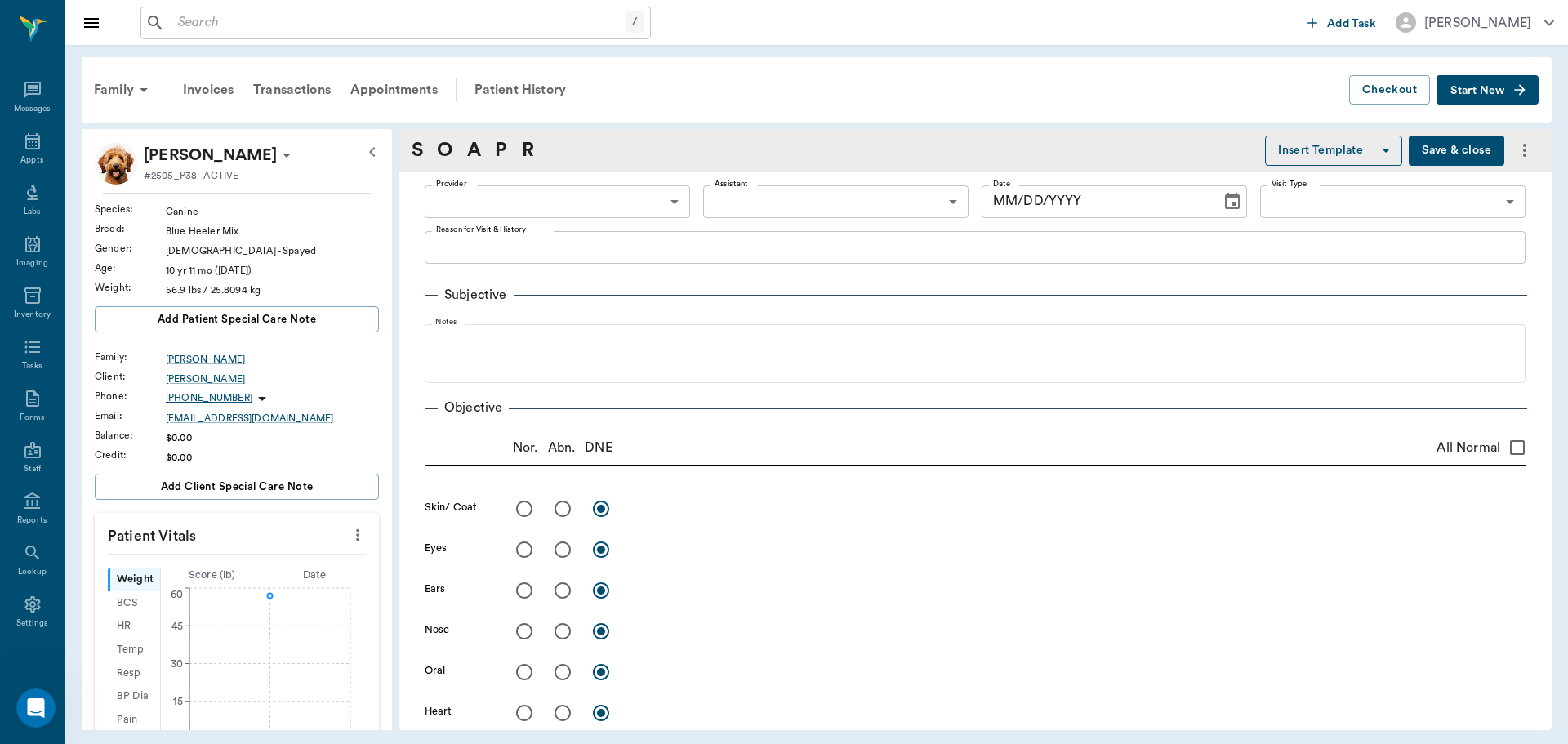
radio input "true"
type textarea "limited exam wnl"
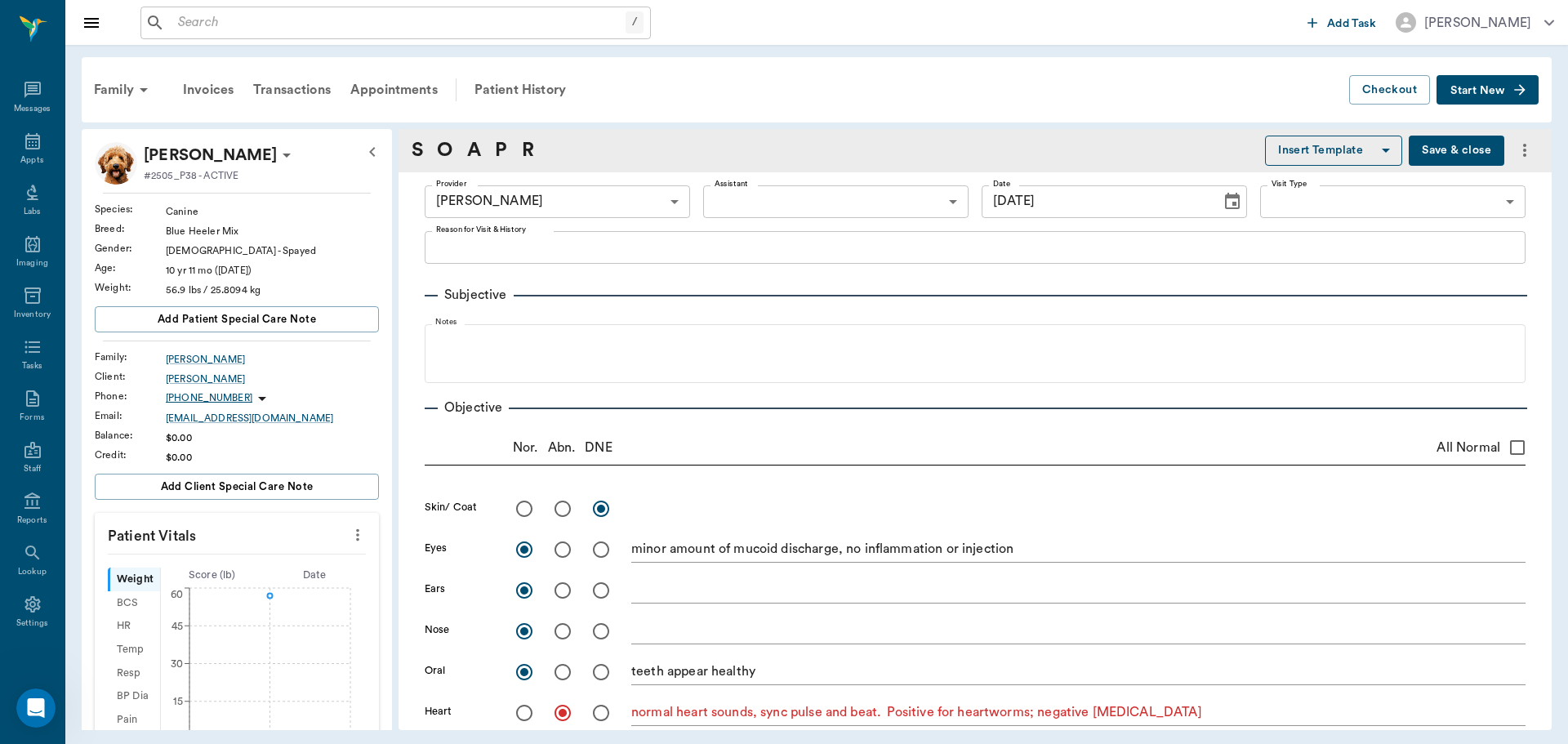
type input "09/02/2025"
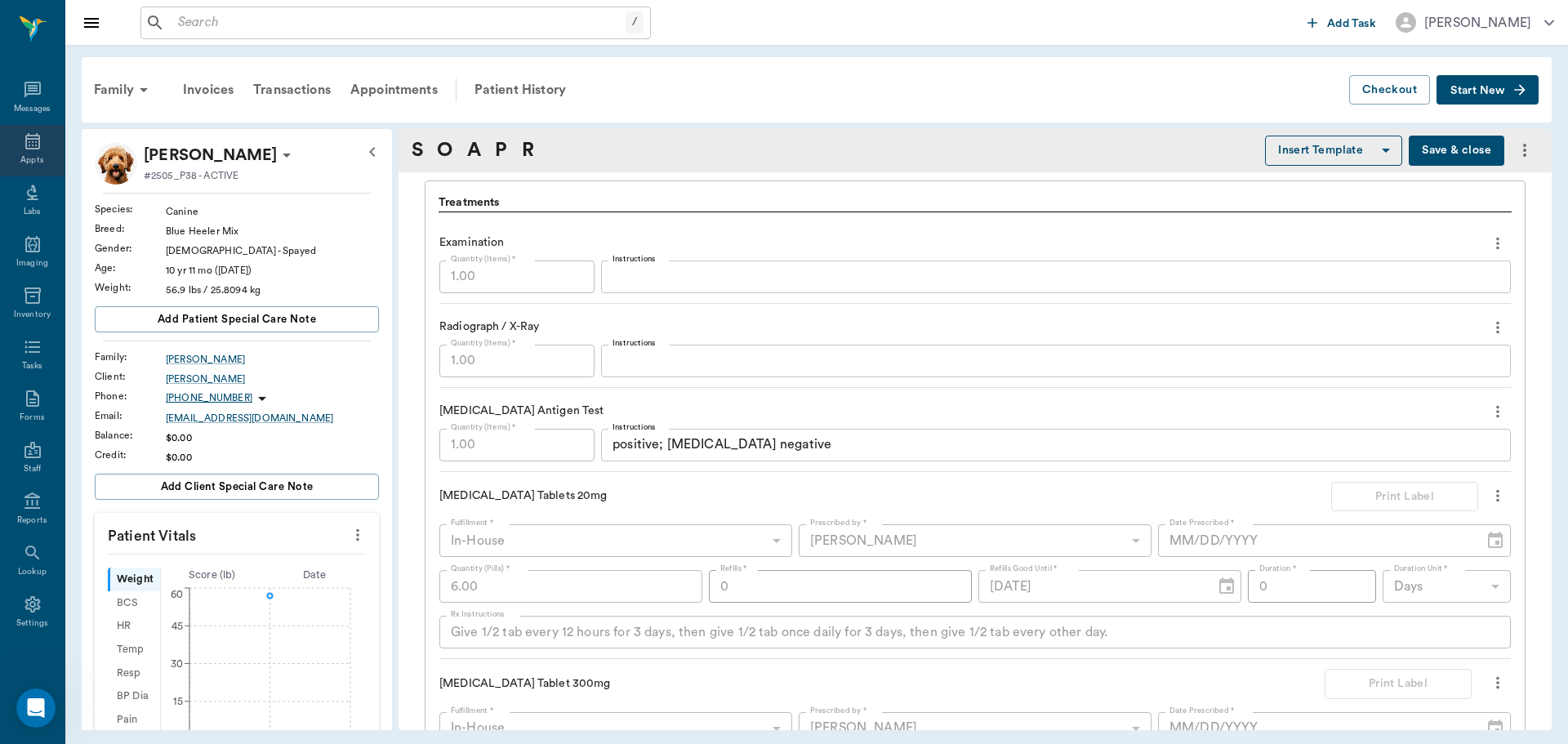
scroll to position [1110, 0]
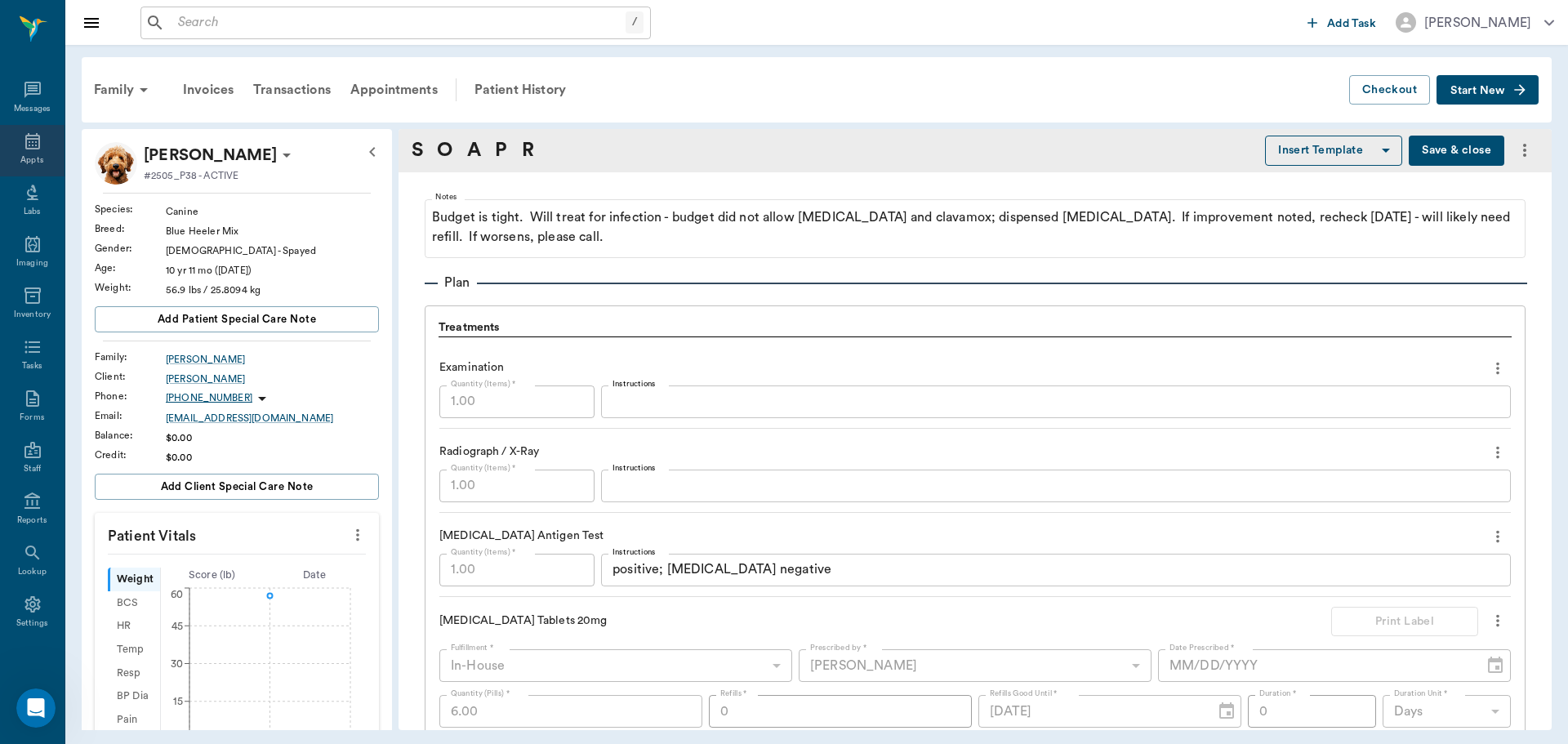
click at [21, 154] on div "Appts" at bounding box center [32, 160] width 23 height 12
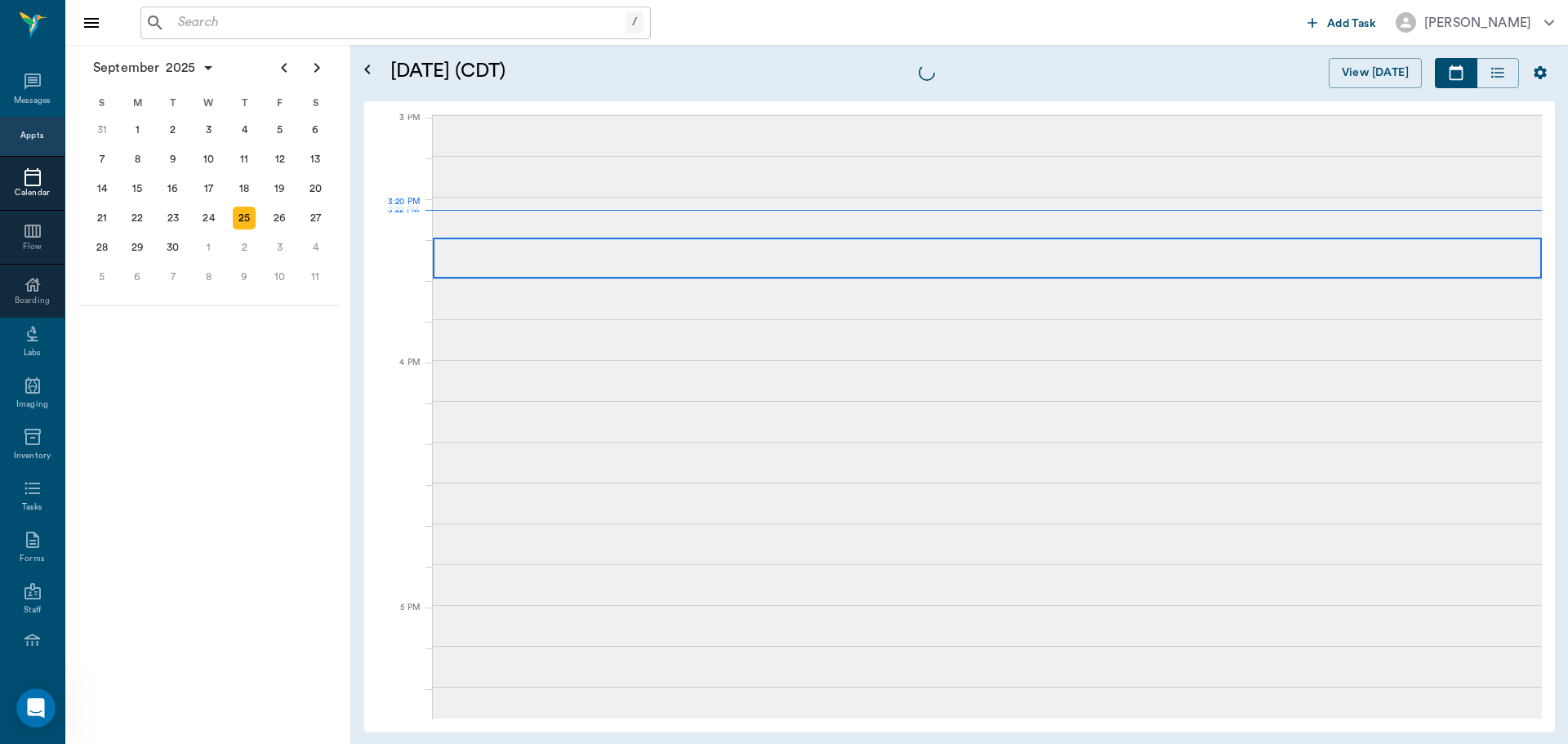
scroll to position [1715, 0]
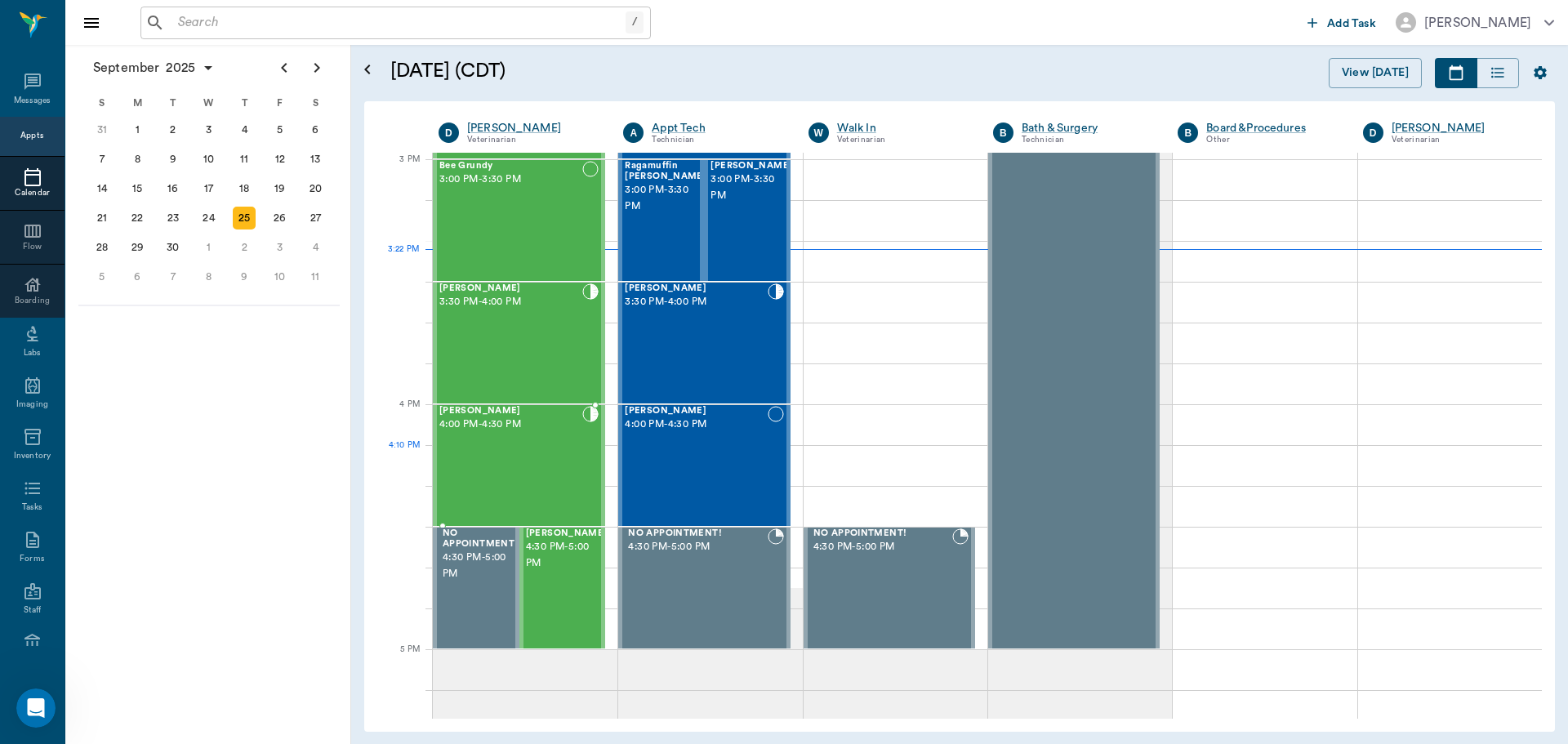
click at [509, 483] on div "Ouija [PERSON_NAME] 4:00 PM - 4:30 PM" at bounding box center [510, 466] width 143 height 119
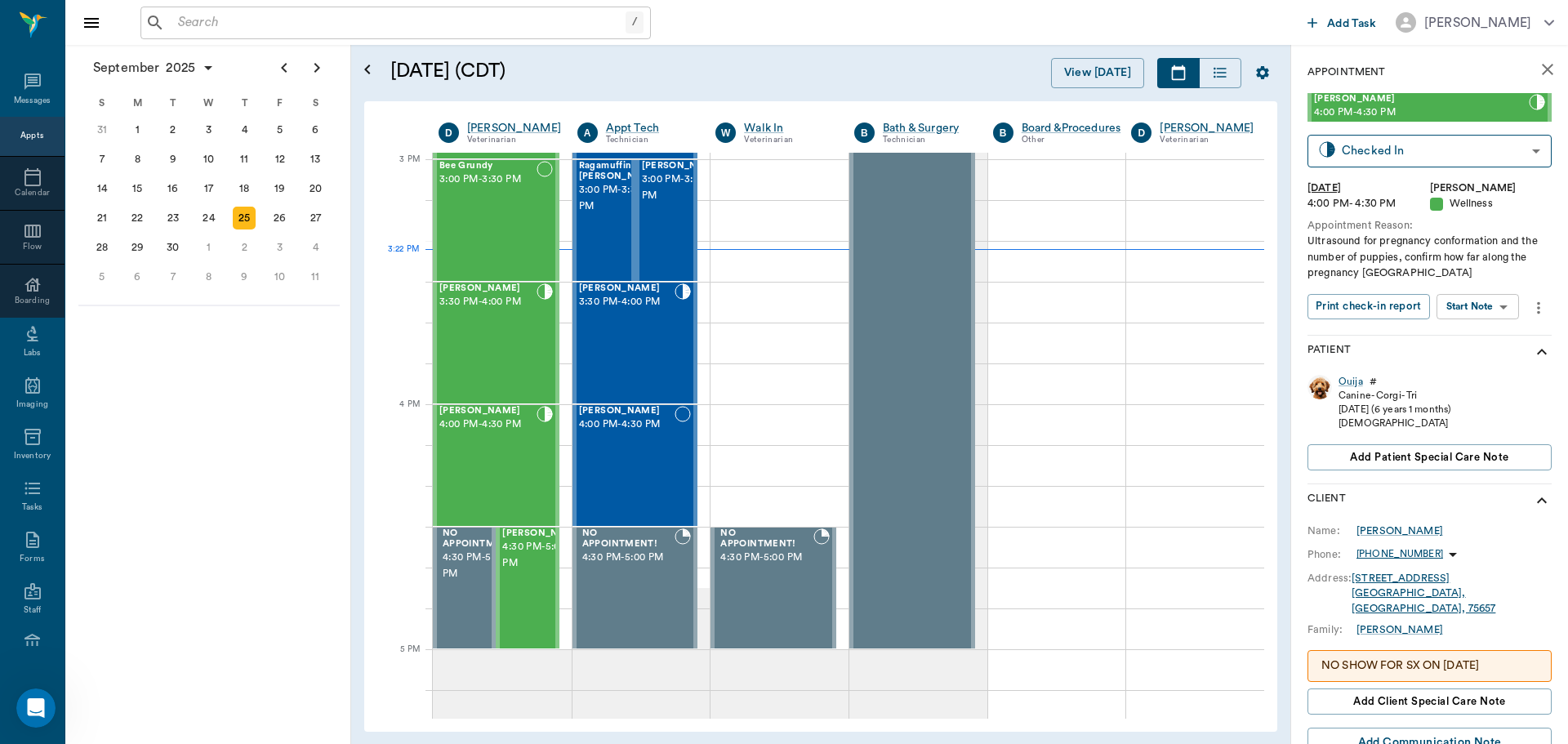
click at [1452, 316] on body "/ ​ Add Task Dr. Bert Ellsworth Nectar Messages Appts Calendar Flow Boarding La…" at bounding box center [784, 372] width 1568 height 744
click at [1452, 345] on button "Start SOAP" at bounding box center [1459, 340] width 55 height 19
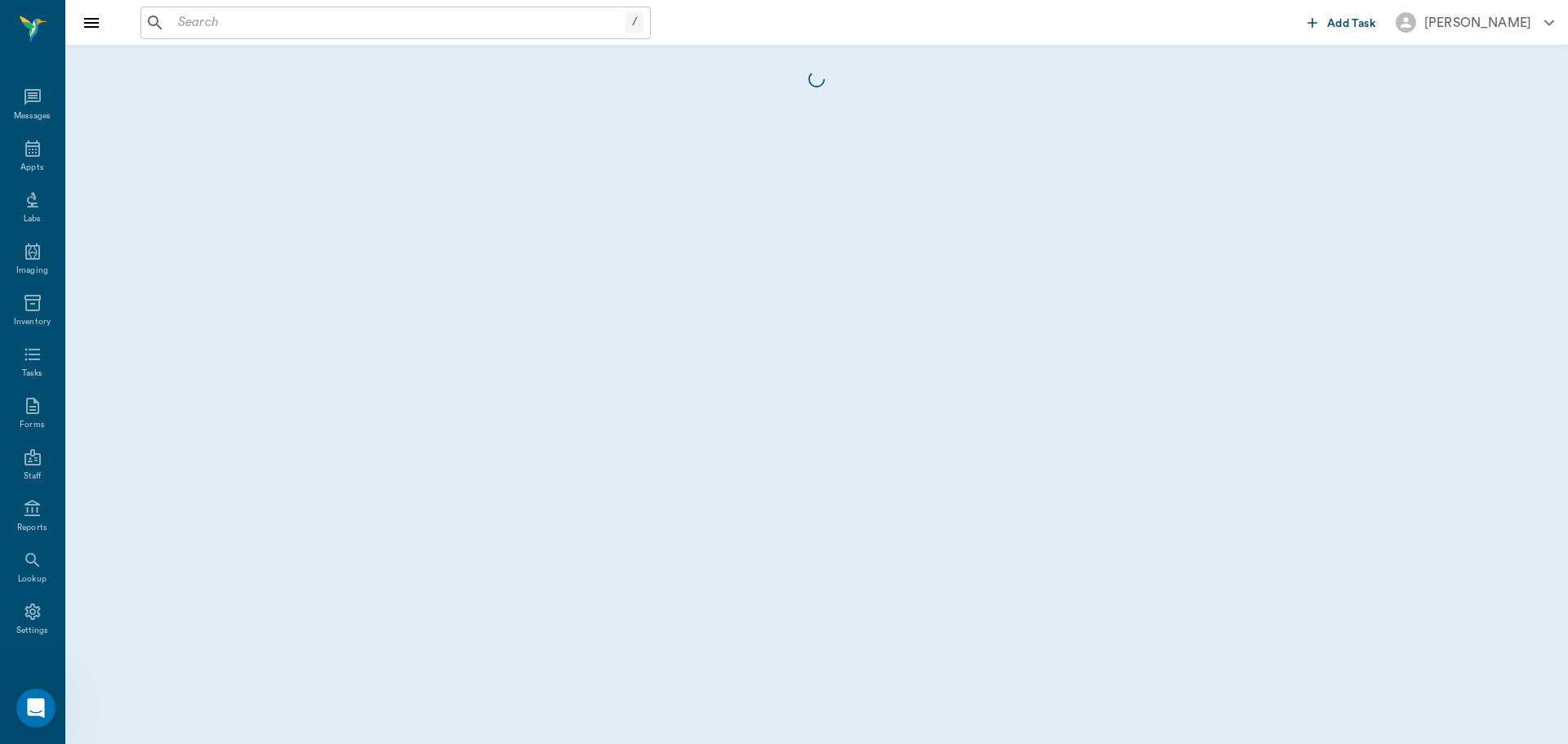
scroll to position [7, 0]
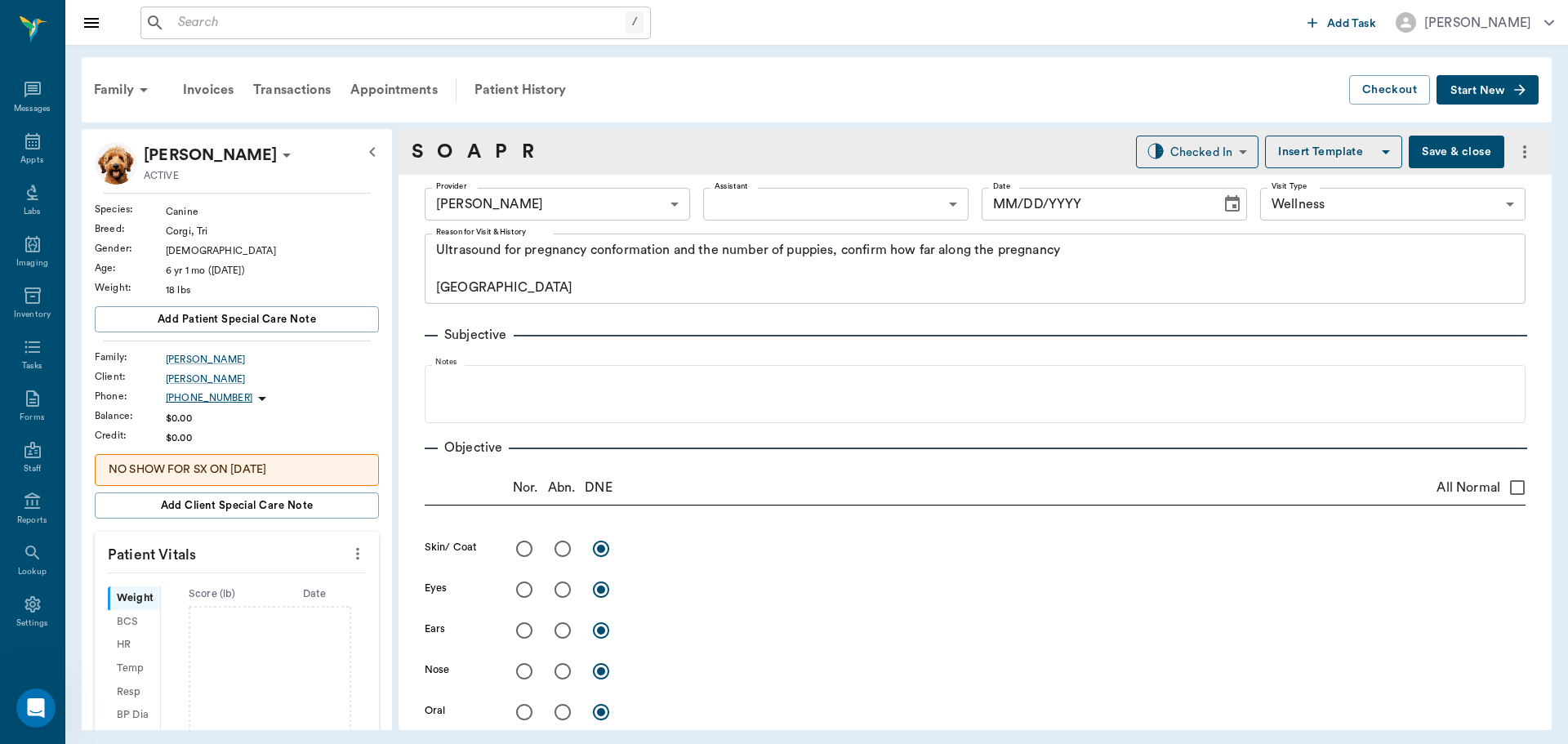
type input "63ec2f075fda476ae8351a4d"
type input "65d2be4f46e3a538d89b8c14"
type textarea "Ultrasound for pregnancy conformation and the number of puppies, confirm how fa…"
type input "[DATE]"
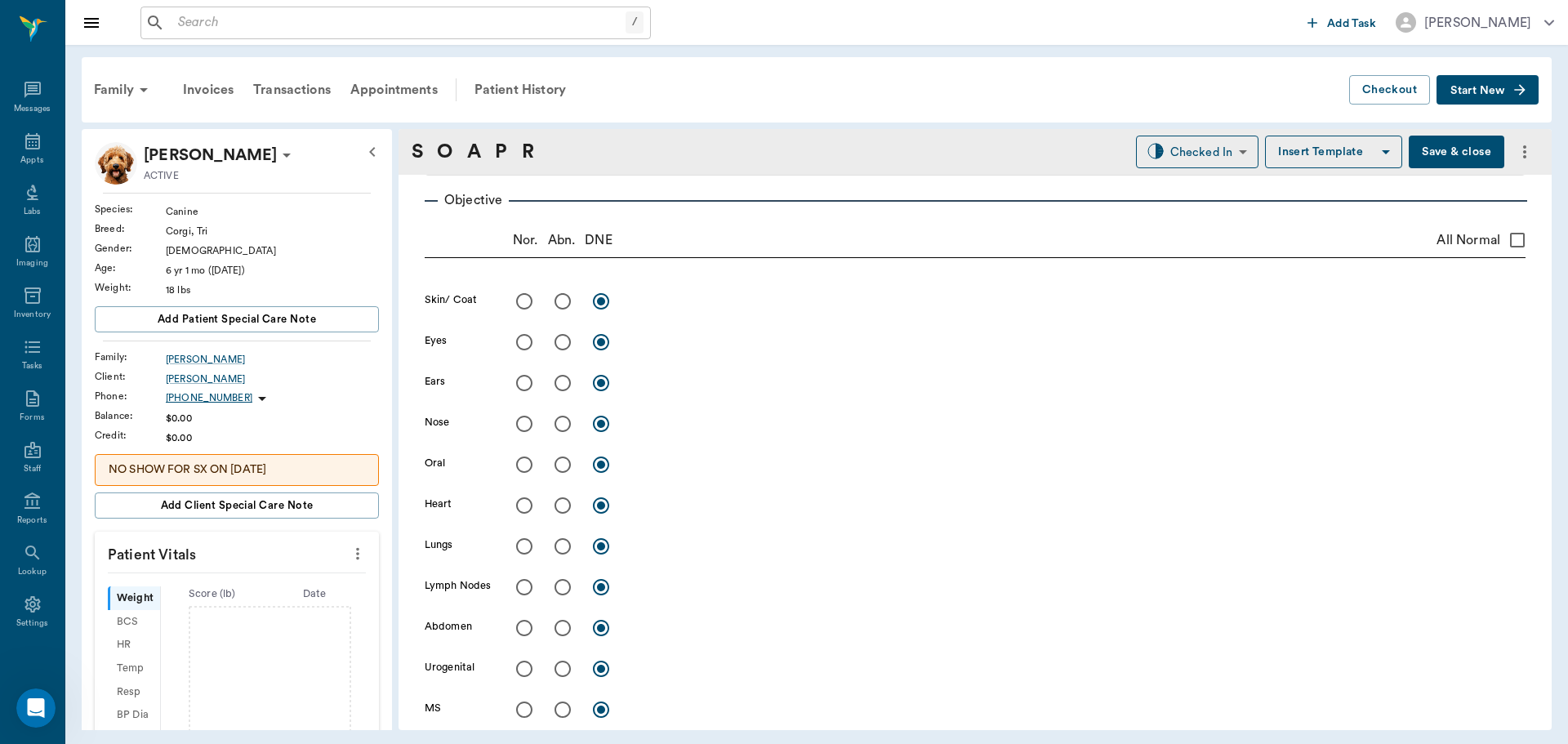
scroll to position [326, 0]
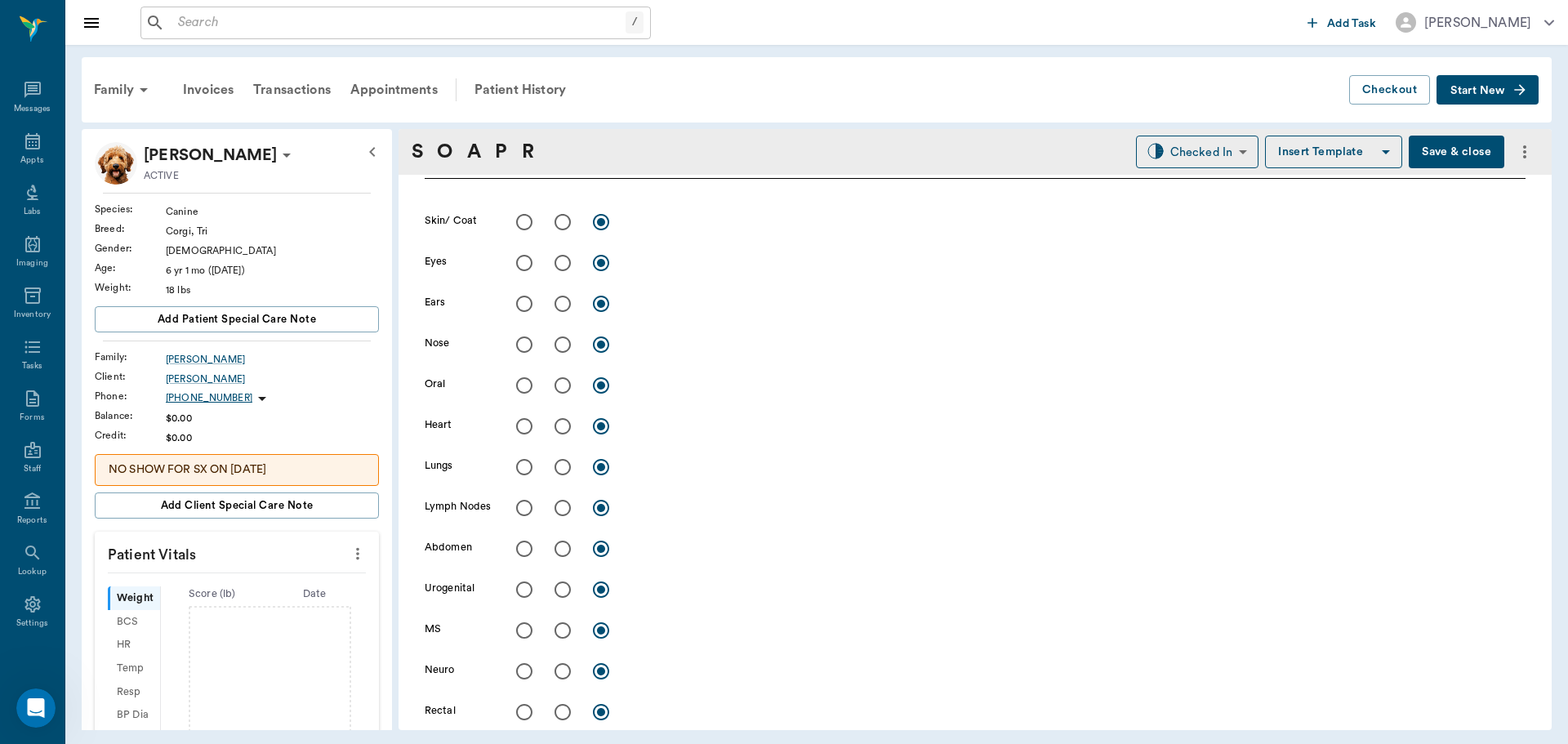
click at [349, 547] on icon "more" at bounding box center [358, 554] width 18 height 20
click at [282, 577] on span "Enter Vitals" at bounding box center [277, 582] width 138 height 17
click at [232, 601] on input "text" at bounding box center [236, 602] width 142 height 32
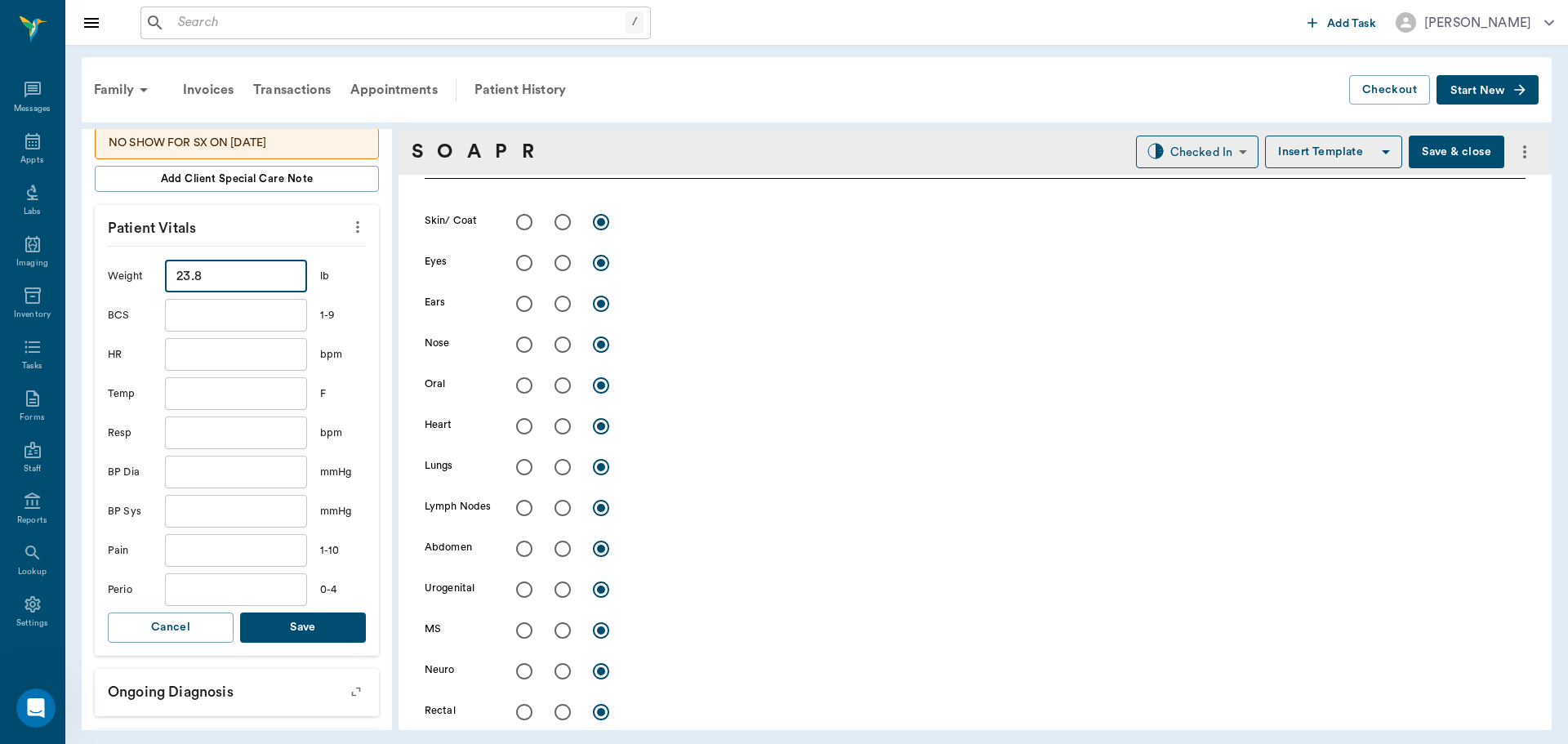
type input "23.8"
click at [273, 622] on button "Save" at bounding box center [303, 627] width 126 height 30
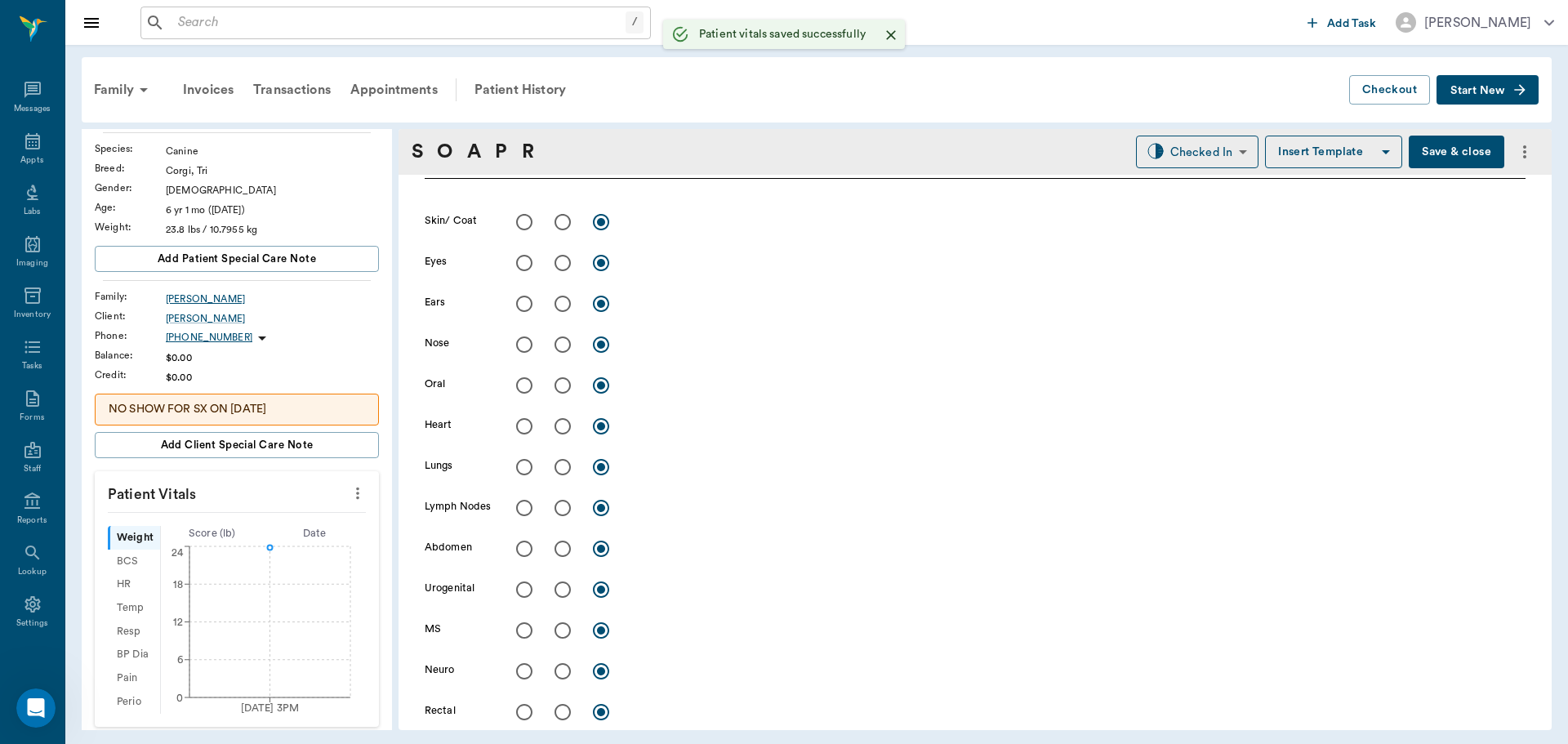
scroll to position [0, 0]
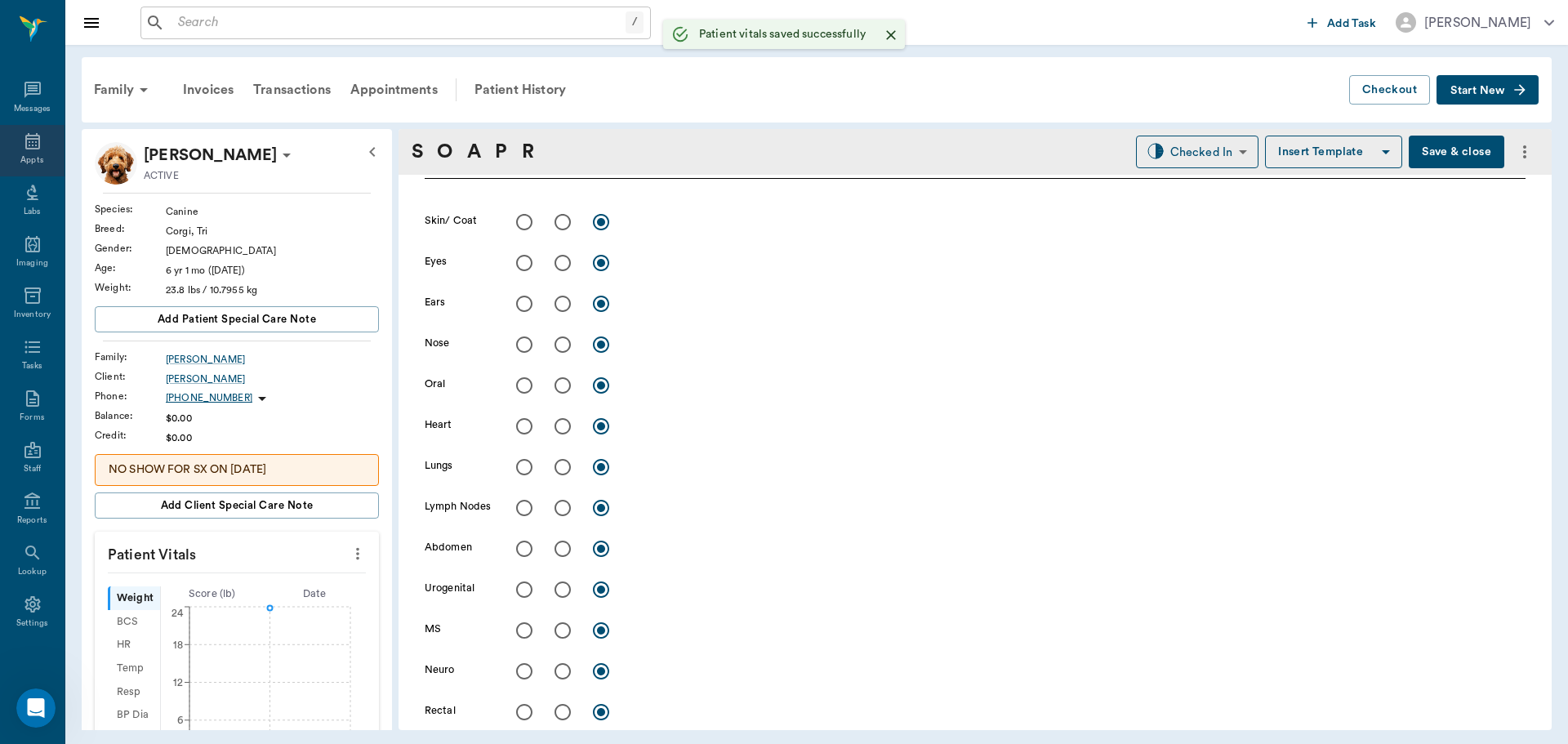
click at [14, 137] on div "Appts" at bounding box center [32, 151] width 65 height 51
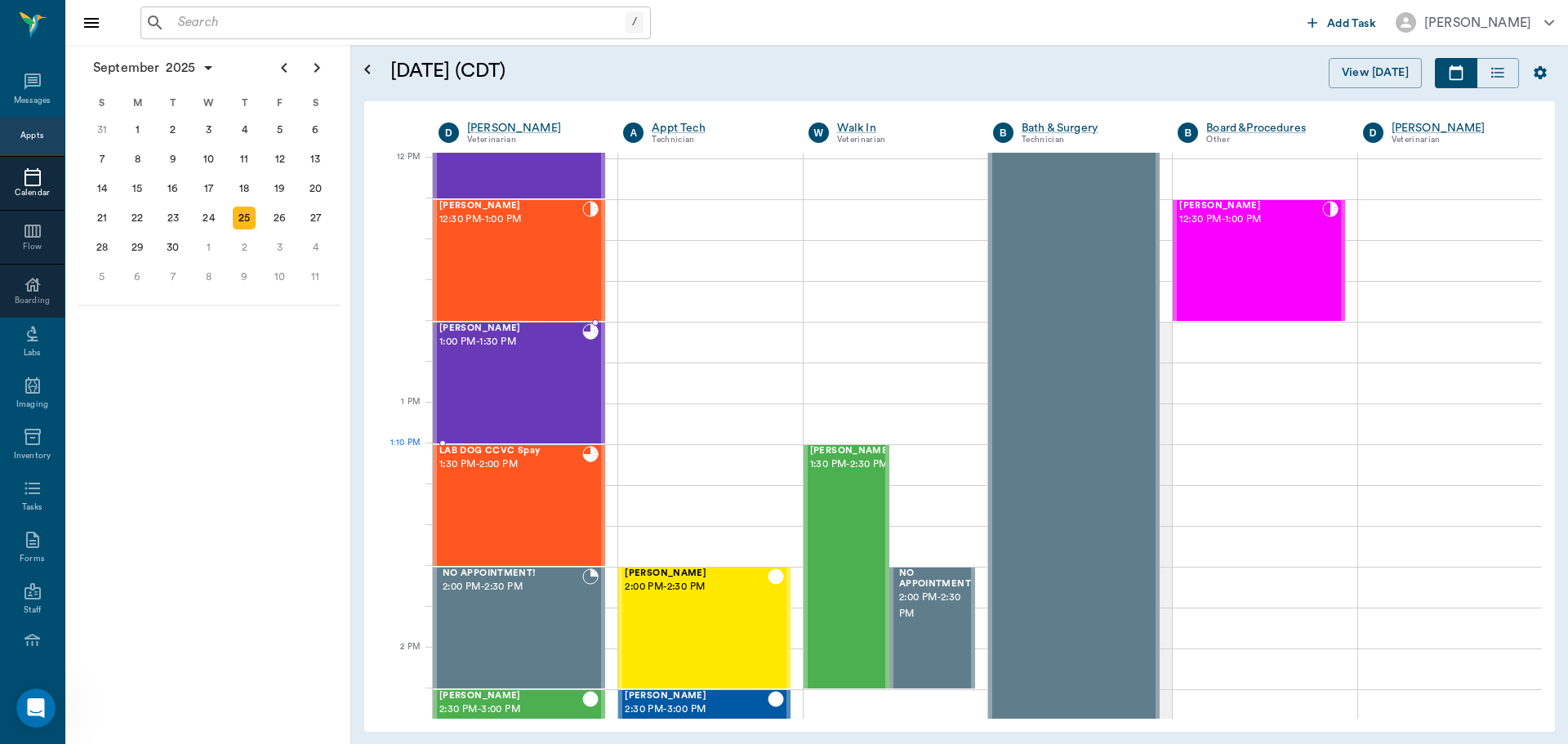
scroll to position [983, 0]
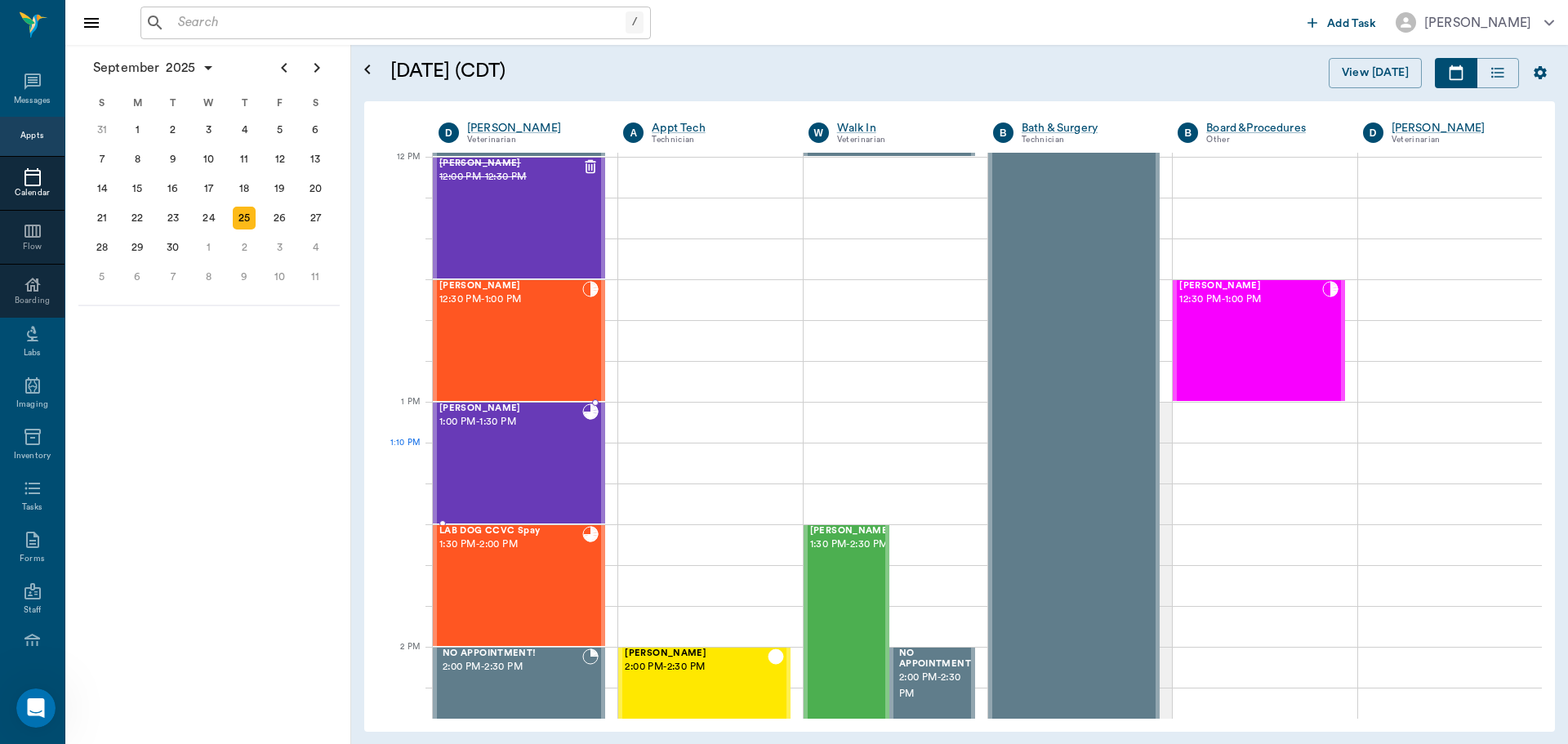
click at [501, 453] on div "Jax Thomas 1:00 PM - 1:30 PM" at bounding box center [510, 463] width 143 height 119
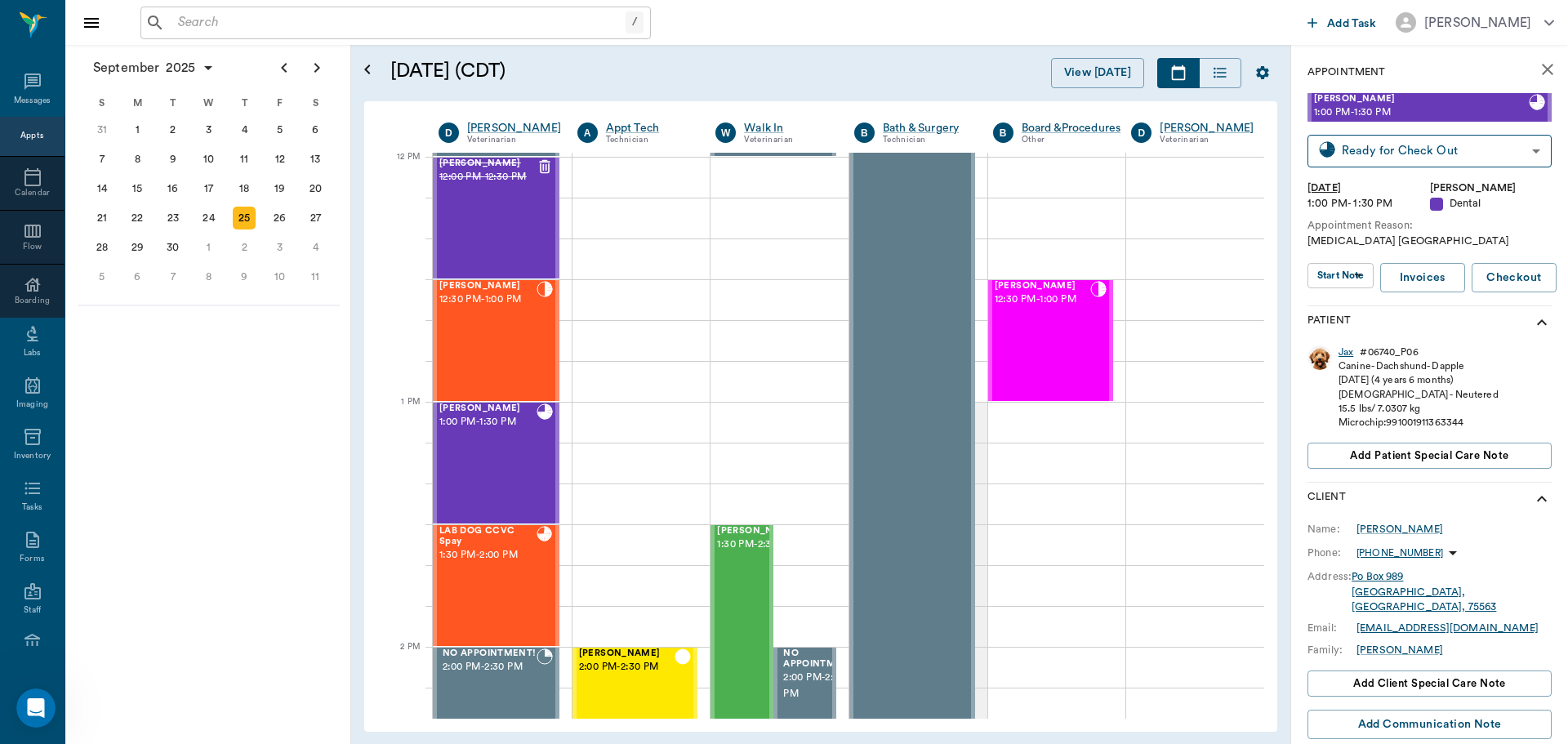
click at [1344, 352] on div "Jax" at bounding box center [1346, 352] width 15 height 14
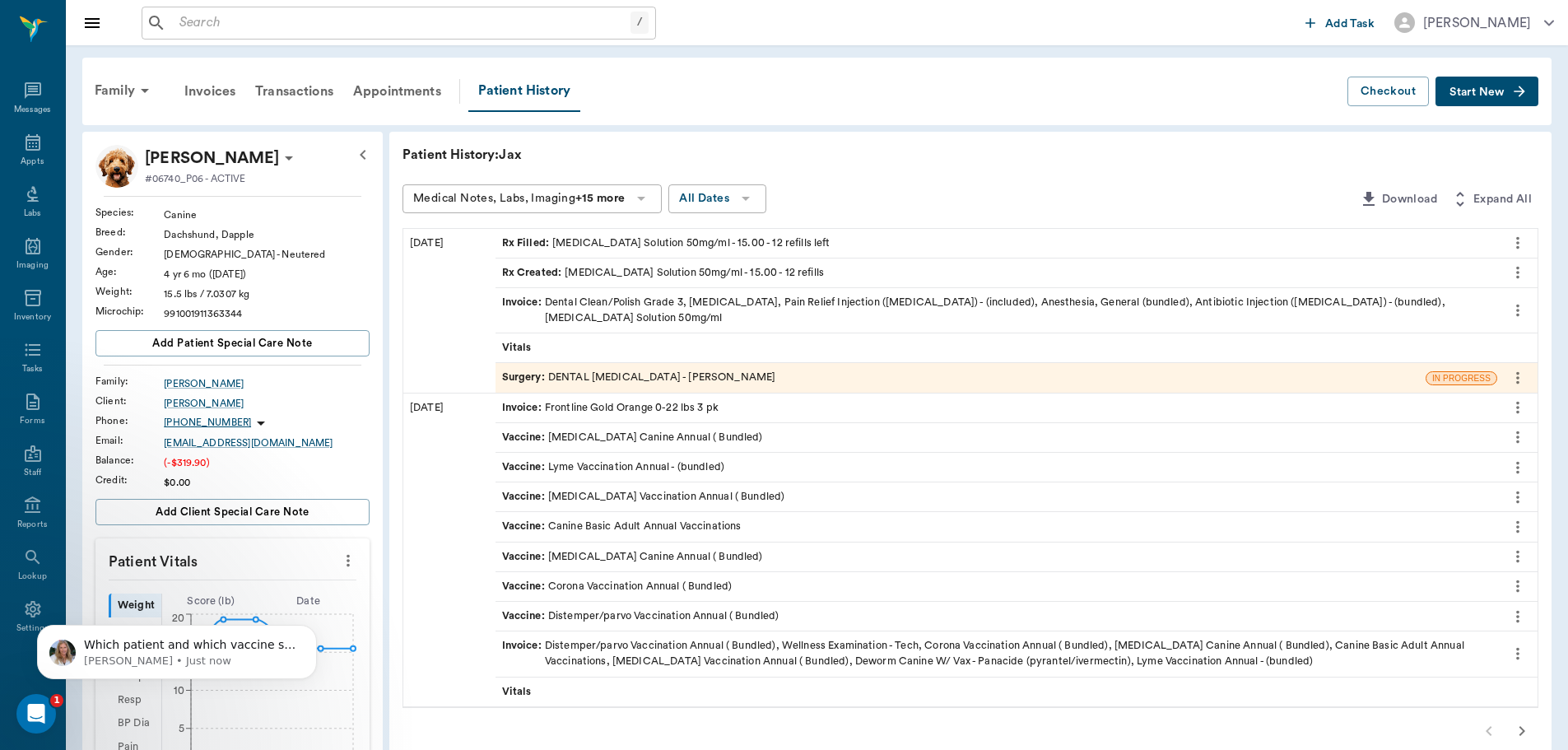
click at [1477, 84] on button "Start New" at bounding box center [1486, 92] width 103 height 30
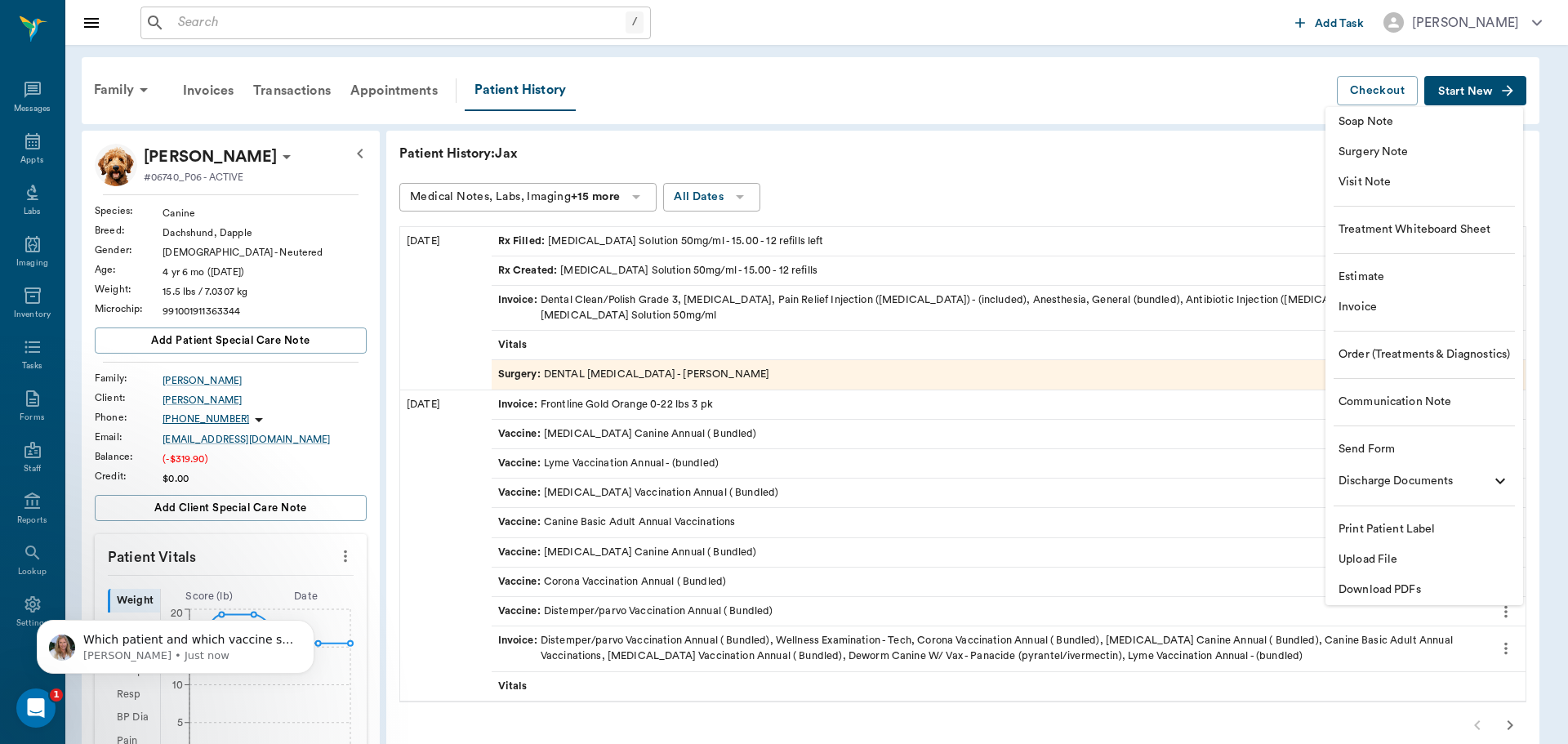
click at [1368, 187] on span "Visit Note" at bounding box center [1424, 182] width 171 height 17
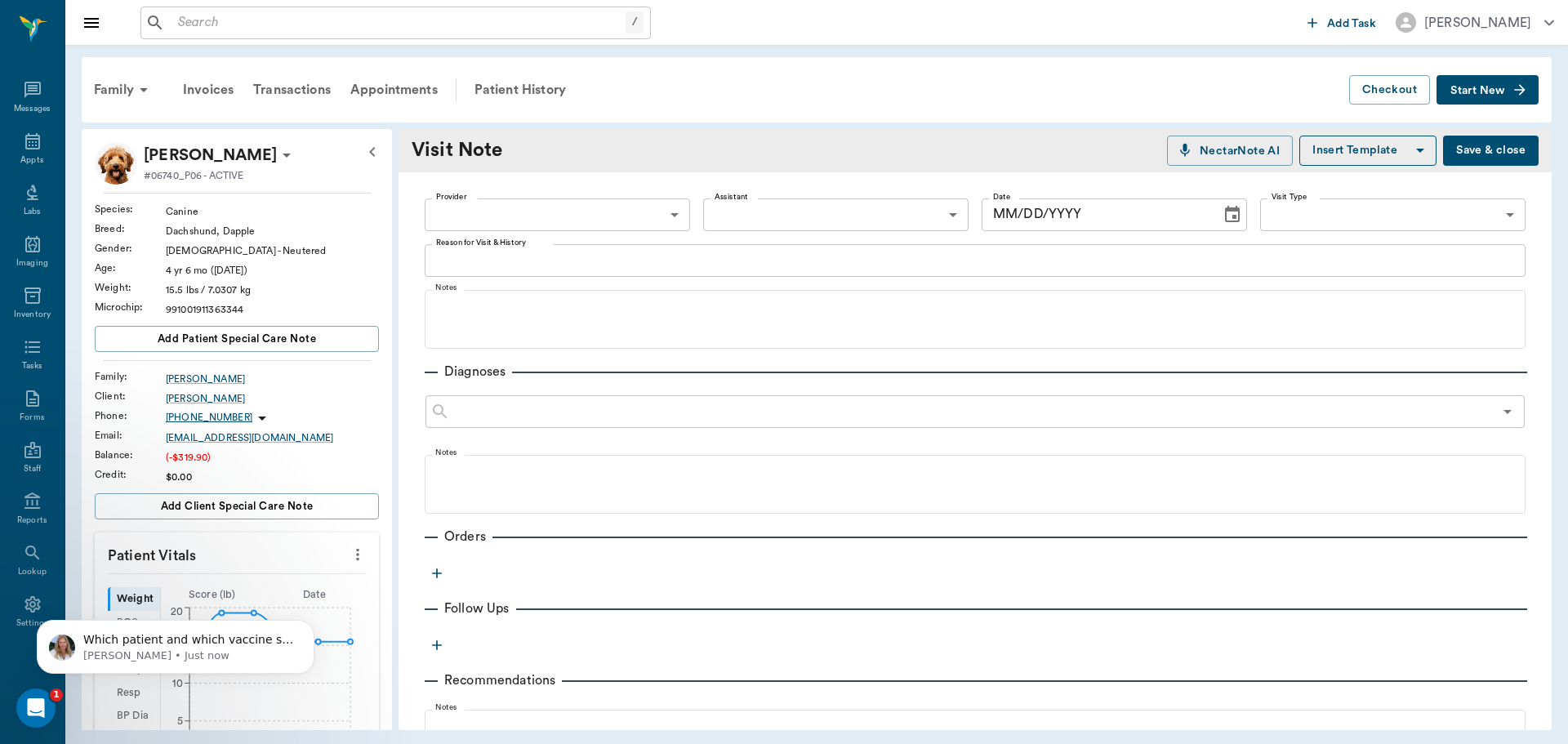
type input "63ec2f075fda476ae8351a4d"
type input "[DATE]"
click at [493, 90] on div "Patient History" at bounding box center [520, 89] width 111 height 39
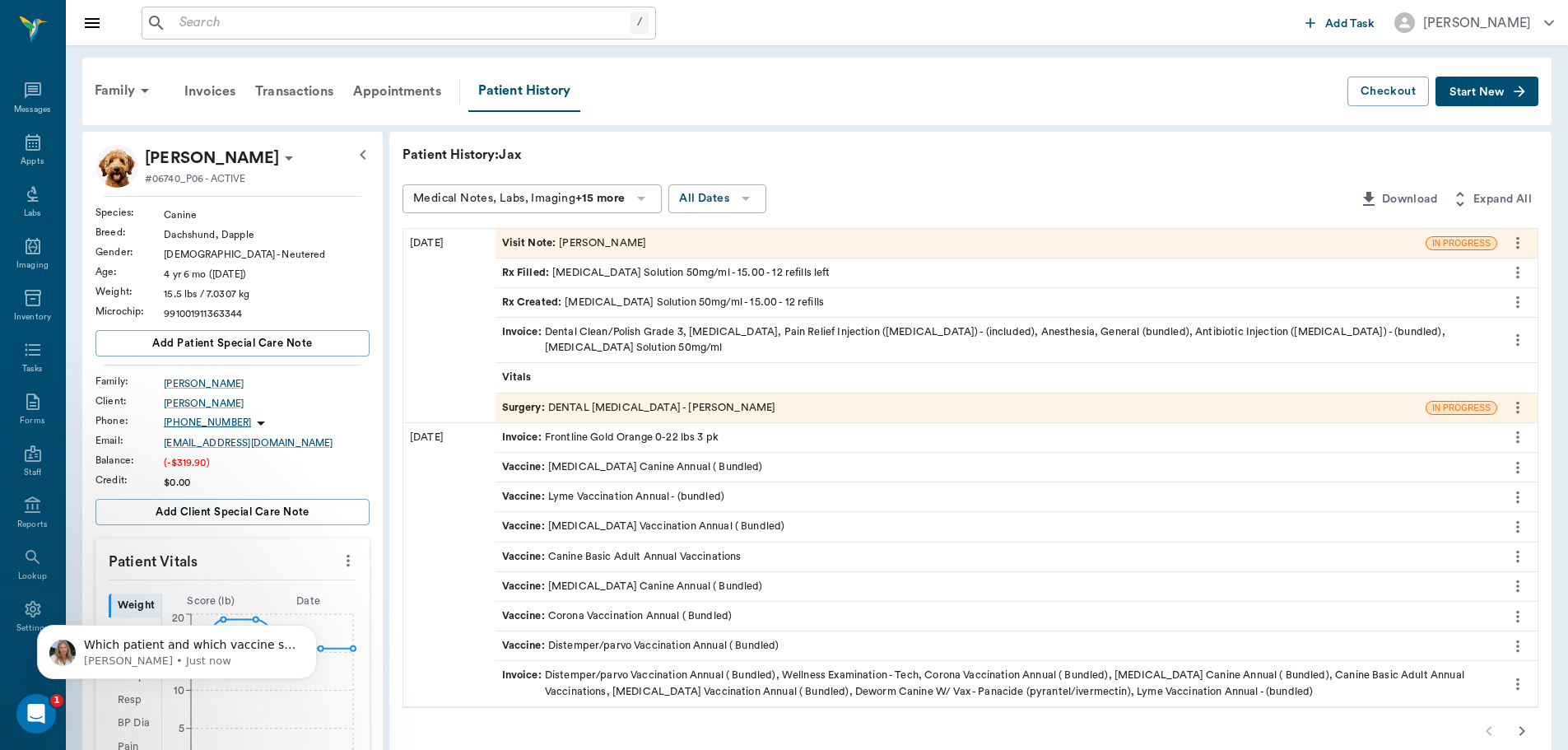
click at [1520, 243] on icon "more" at bounding box center [1518, 243] width 18 height 20
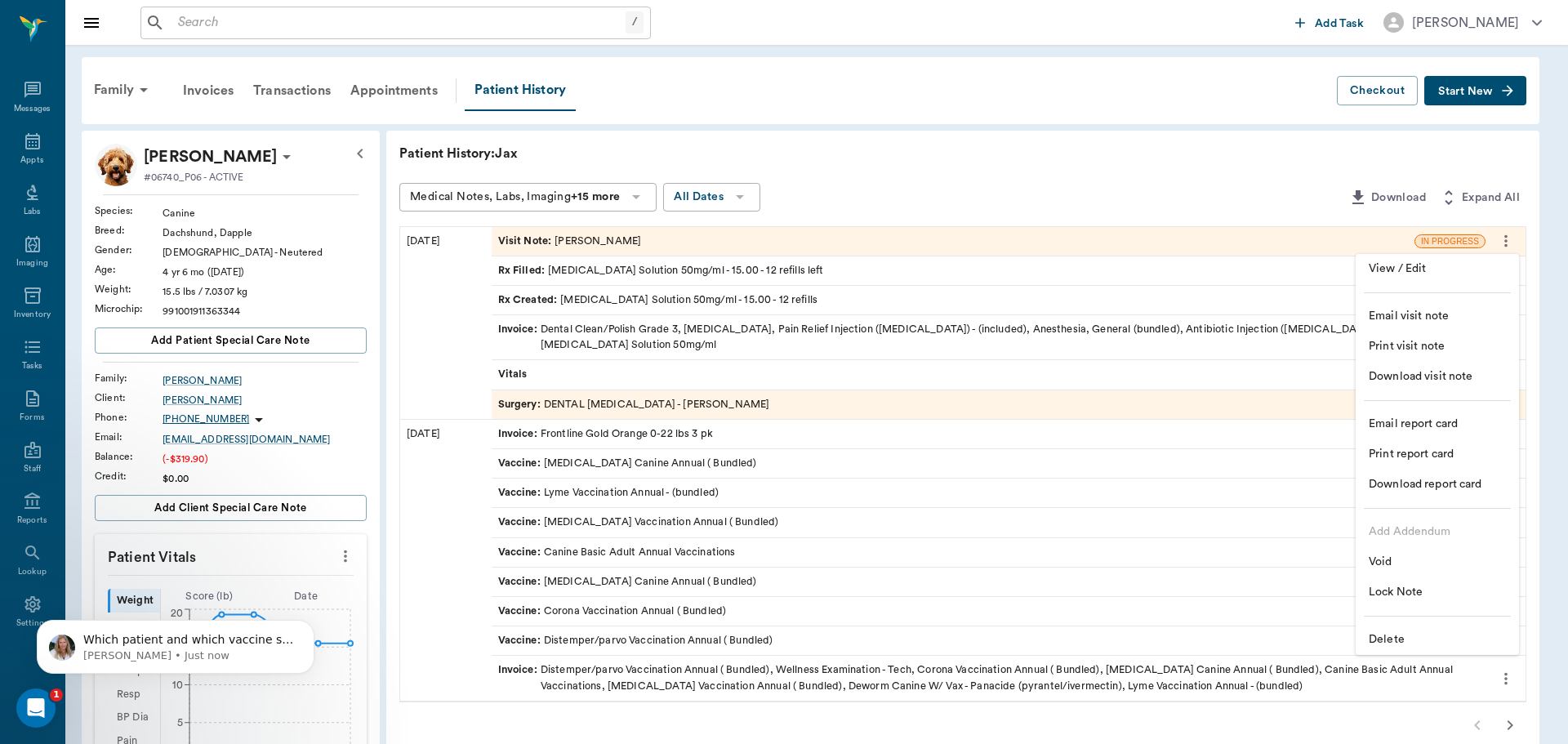
click at [1402, 643] on span "Delete" at bounding box center [1437, 640] width 138 height 17
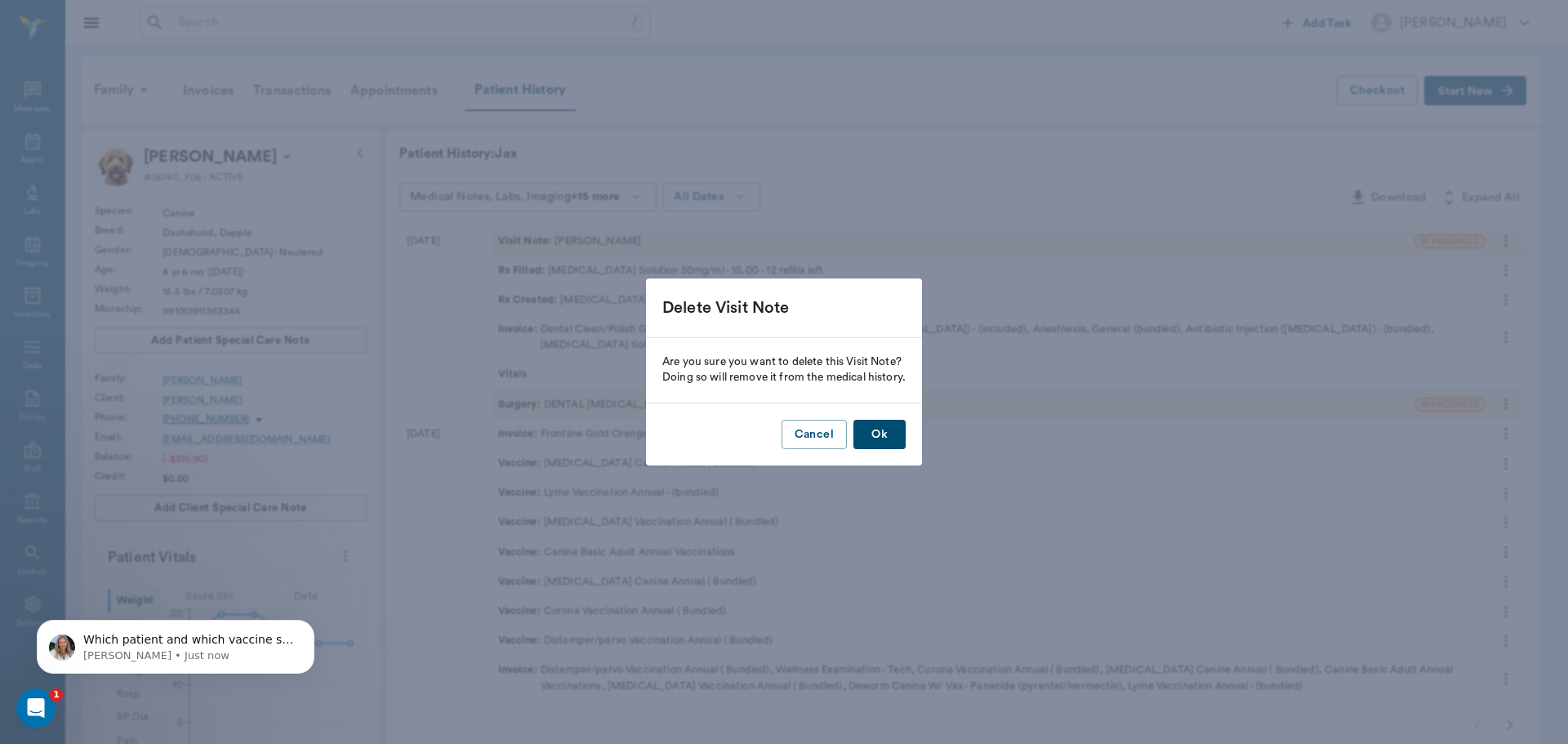
click at [882, 431] on button "Ok" at bounding box center [879, 435] width 52 height 30
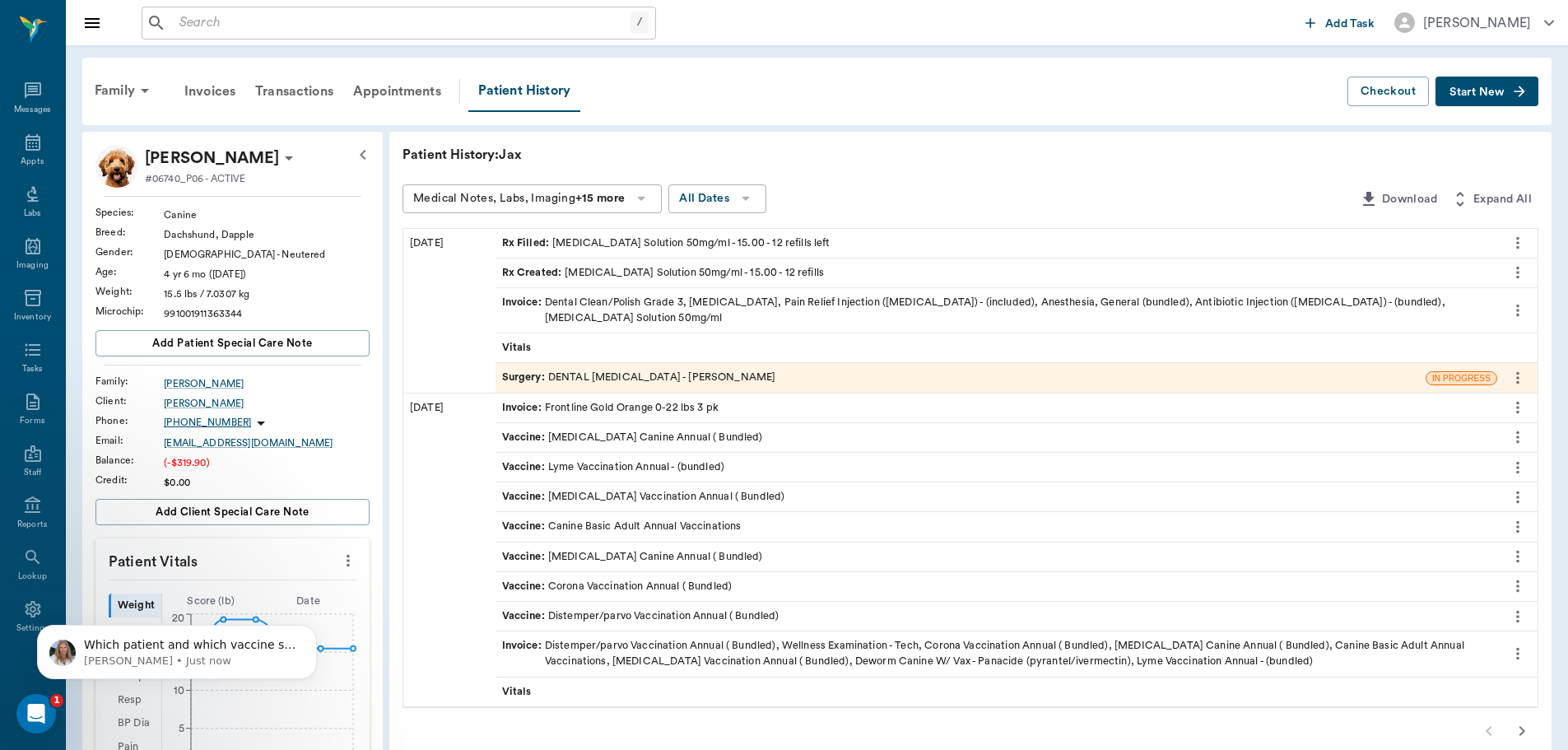
click at [524, 308] on span "Invoice :" at bounding box center [523, 310] width 43 height 31
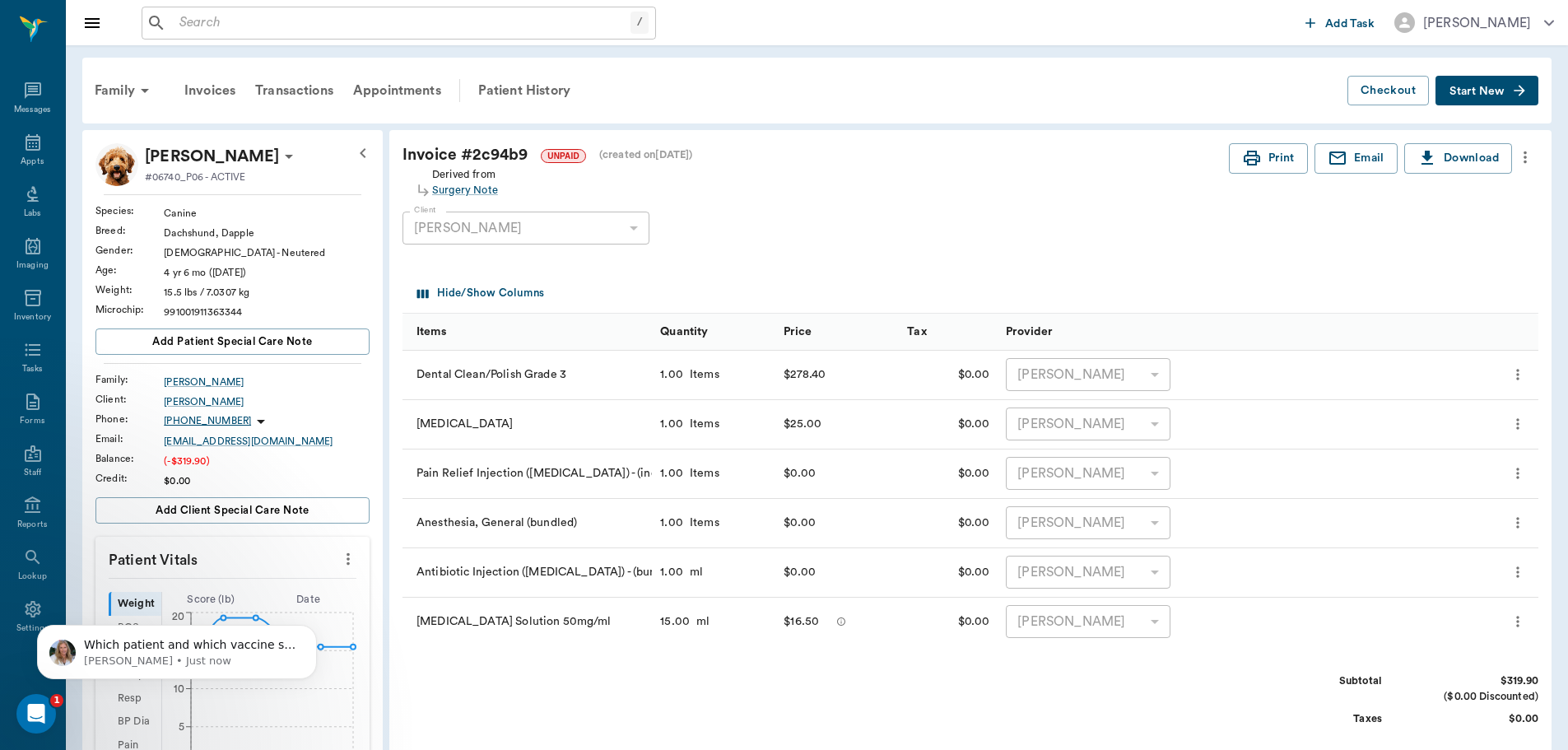
click at [1514, 154] on button "more" at bounding box center [1525, 158] width 27 height 28
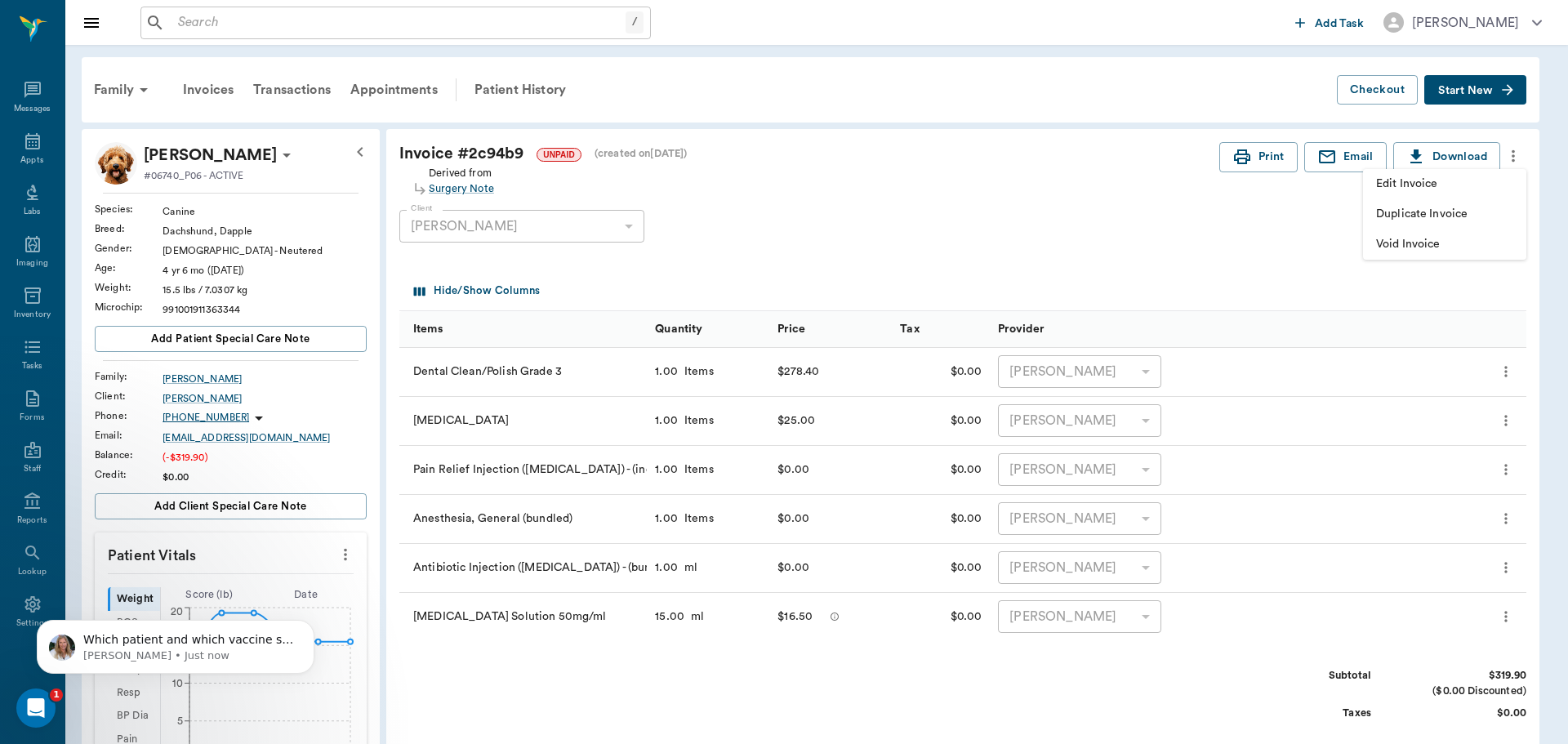
click at [1410, 194] on li "Edit Invoice" at bounding box center [1444, 184] width 163 height 30
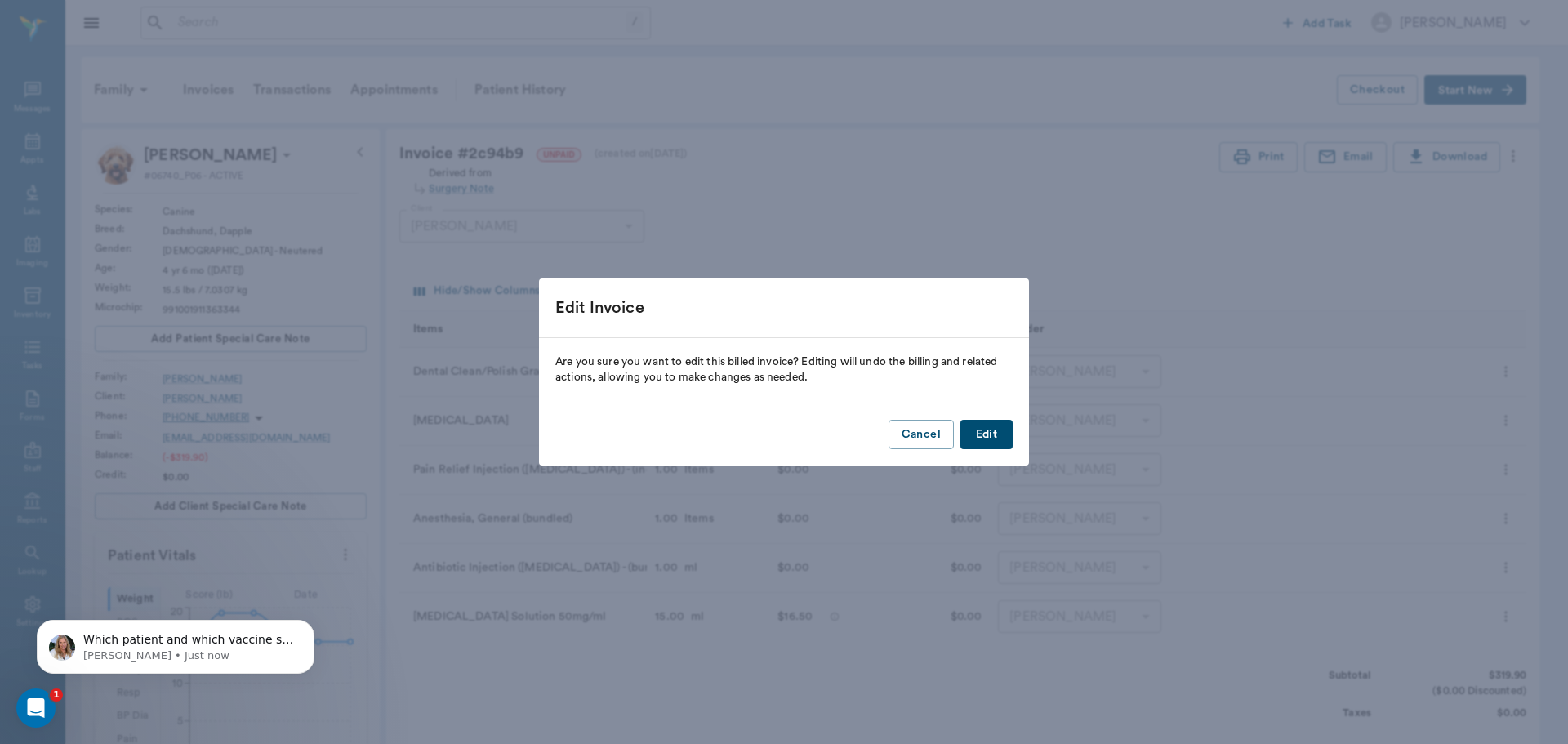
click at [996, 433] on button "Edit" at bounding box center [986, 435] width 52 height 30
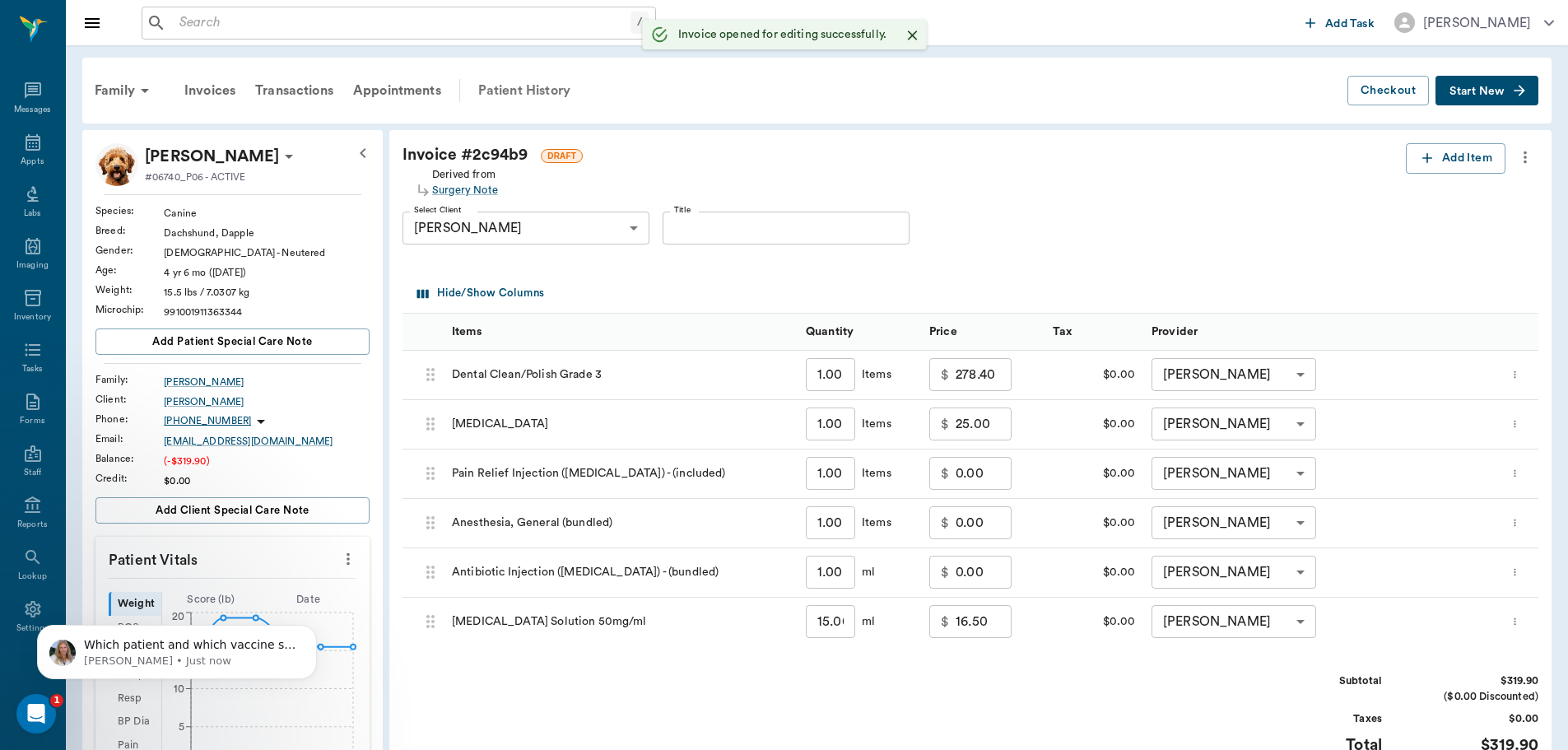
click at [555, 84] on div "Patient History" at bounding box center [524, 90] width 112 height 39
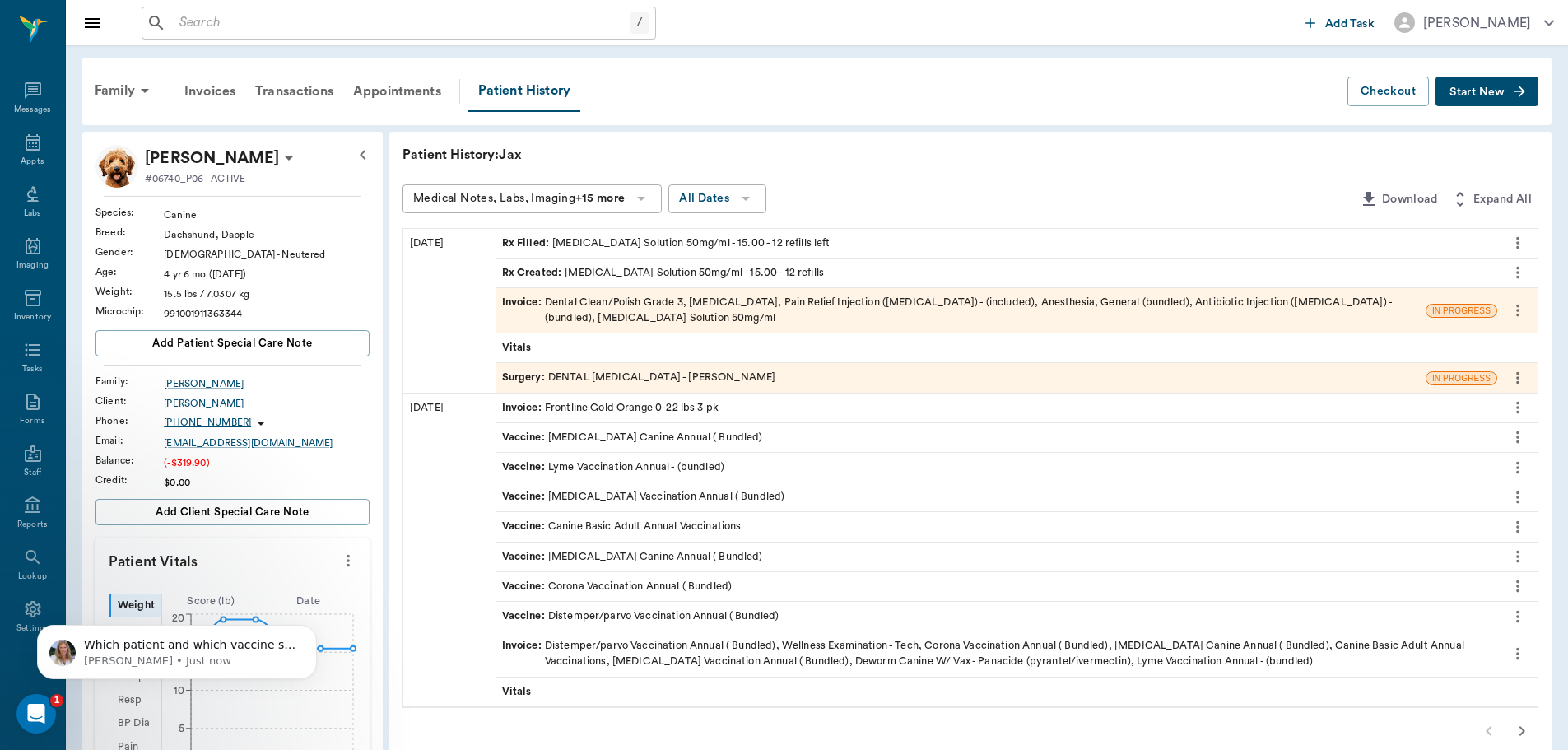
click at [526, 372] on span "Surgery :" at bounding box center [524, 378] width 46 height 16
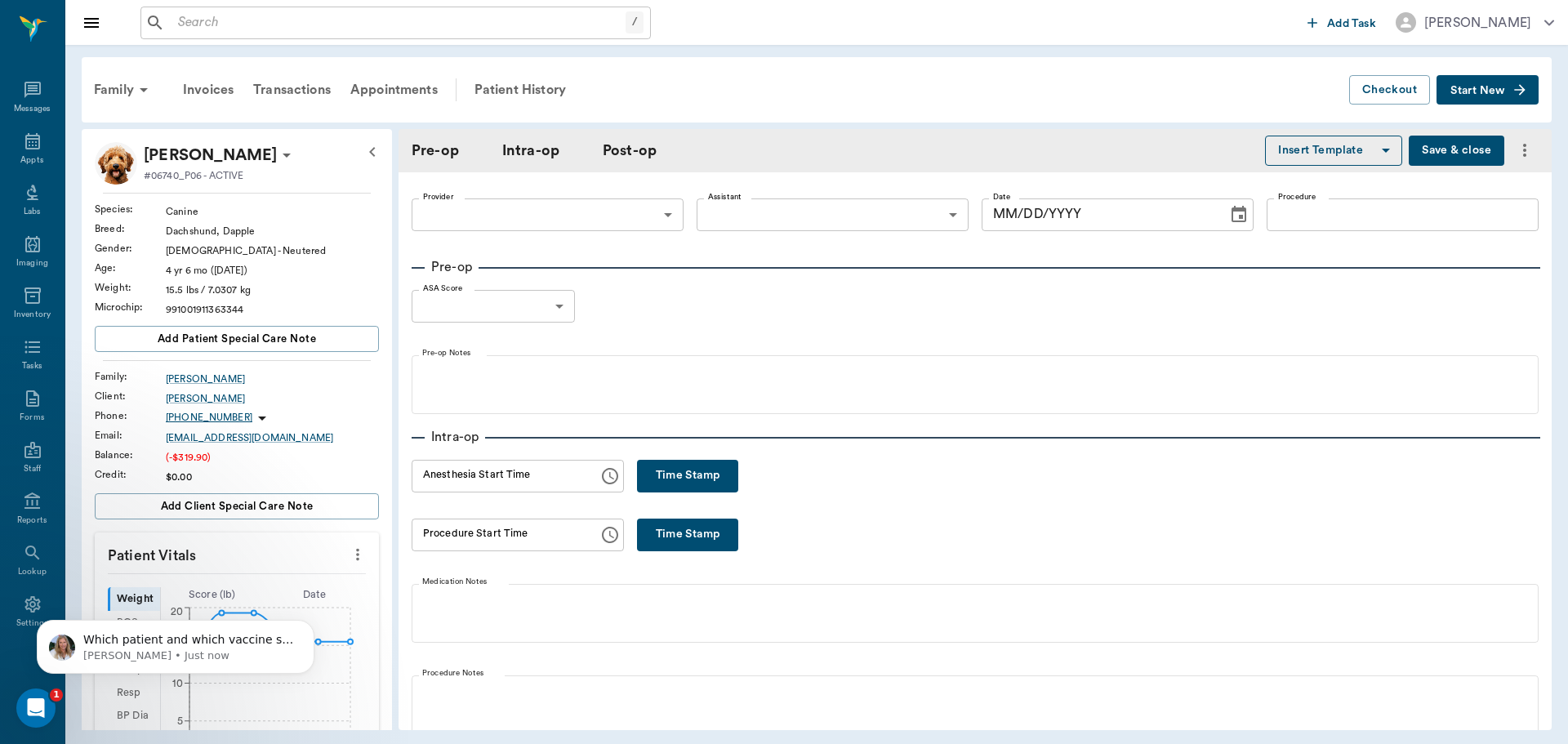
type input "63ec2f075fda476ae8351a4d"
type input "682b670d8bdc6f7f8feef3db"
type input "DENTAL ORAL SURGERY"
type input "1"
radio input "true"
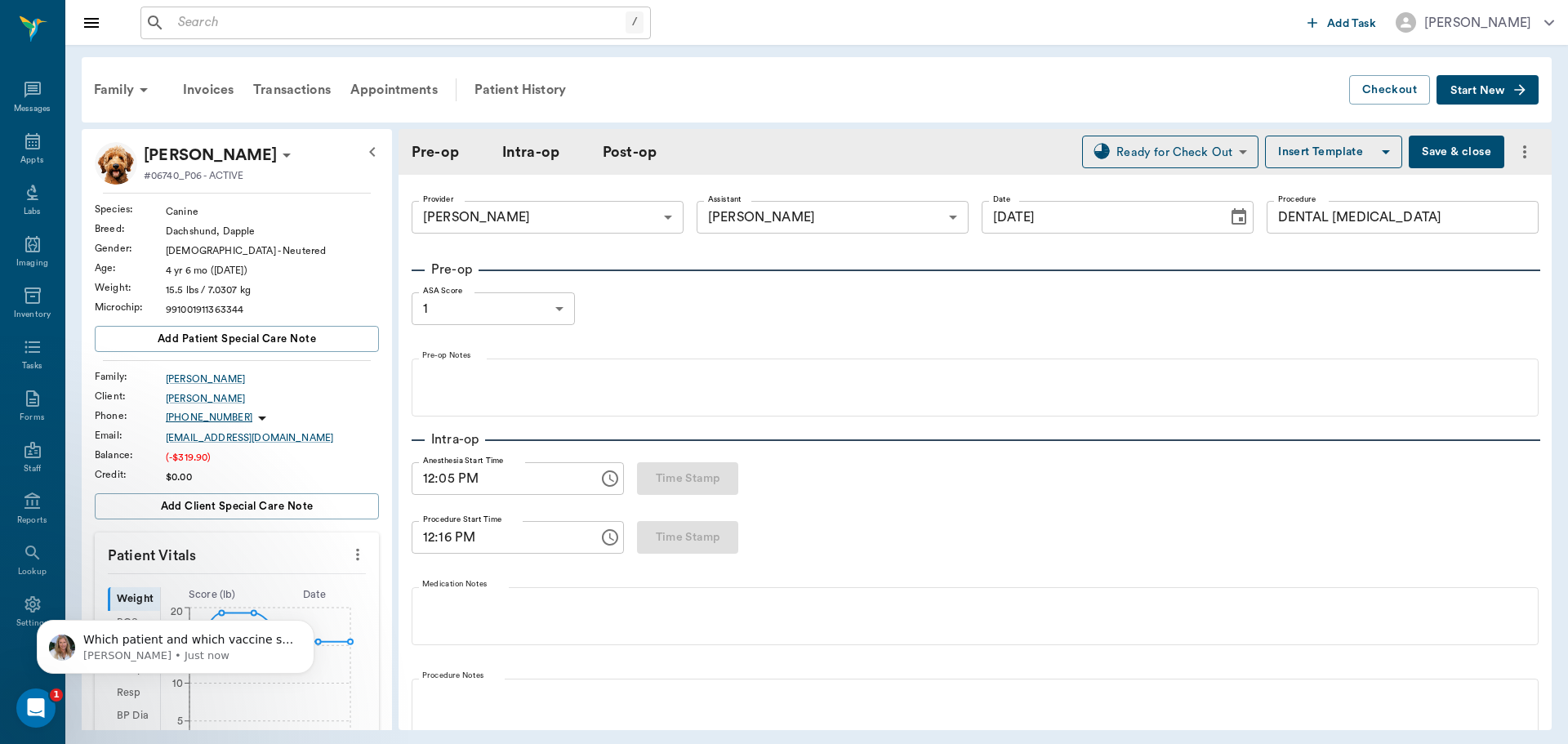
type input "[DATE]"
type input "12:05 PM"
type input "12:16 PM"
type input "12:47 PM"
type input "12:45 PM"
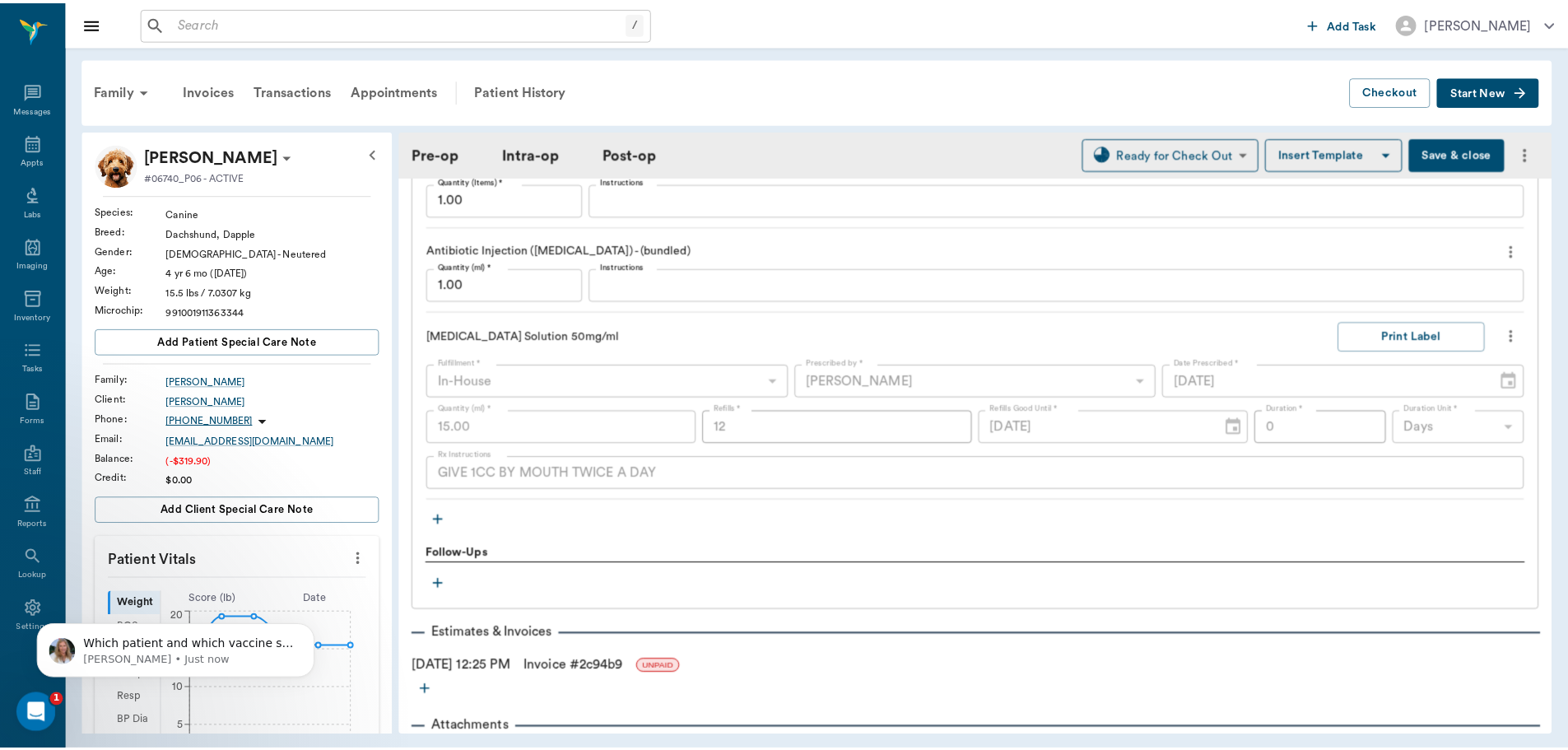
scroll to position [1867, 0]
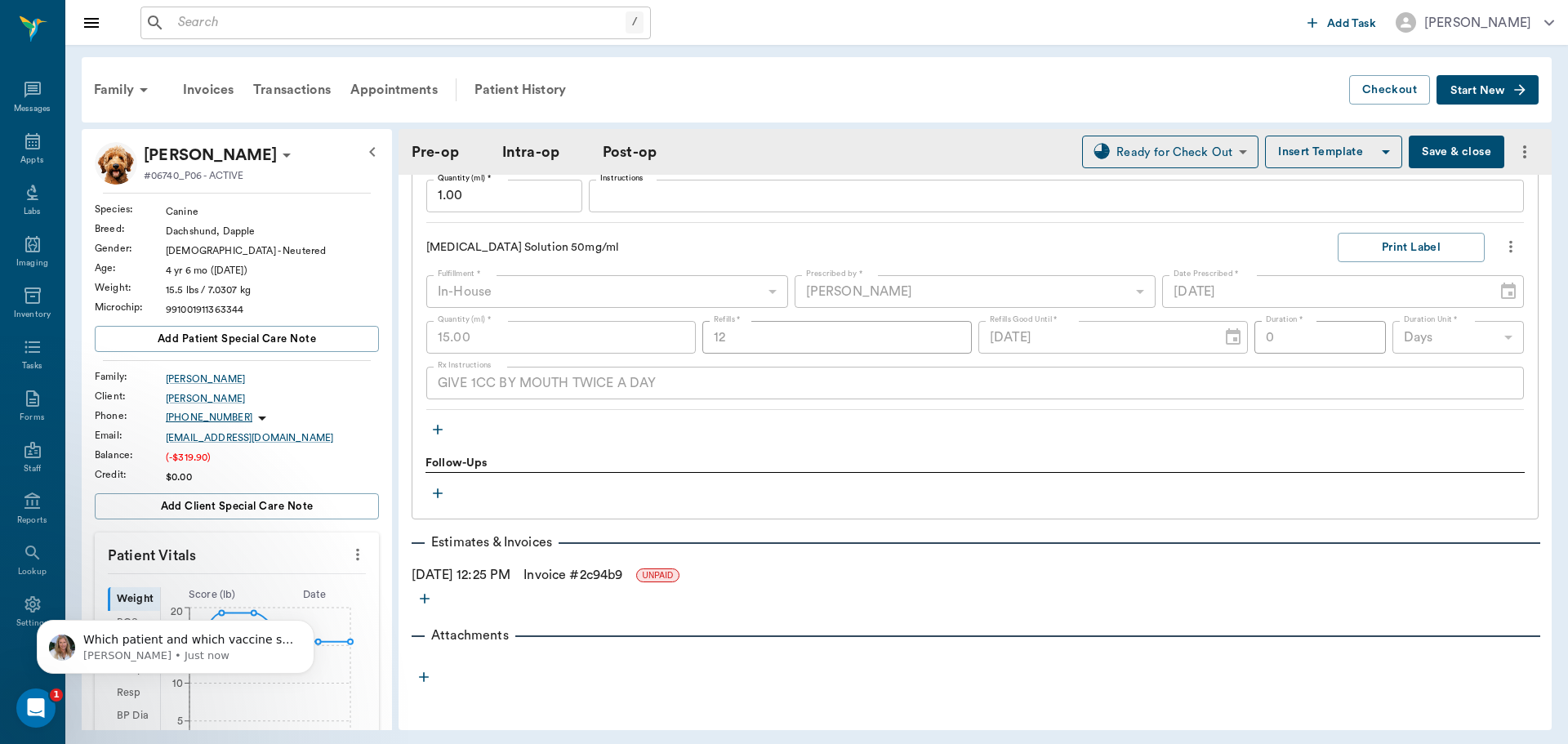
click at [436, 427] on icon "button" at bounding box center [438, 430] width 17 height 17
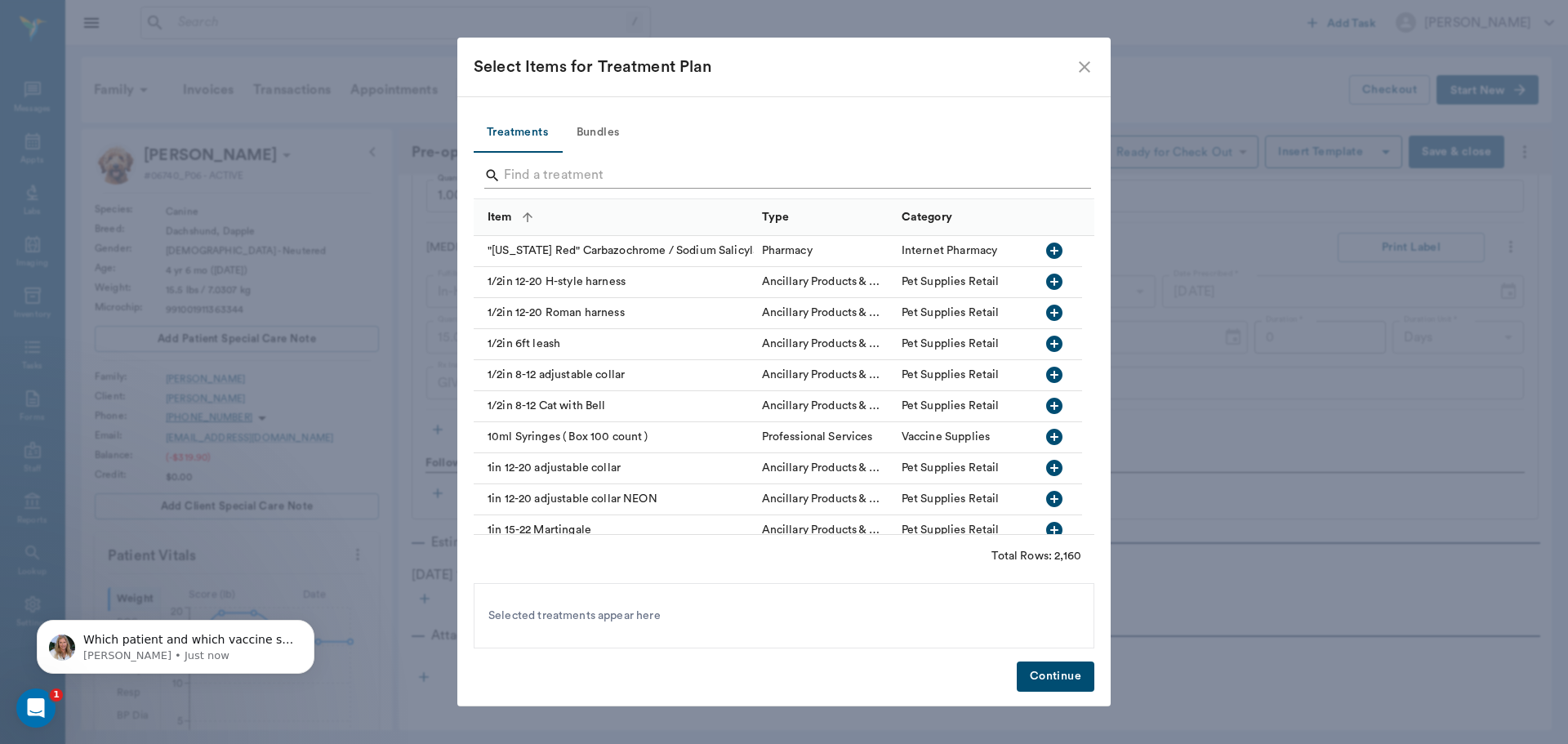
click at [568, 181] on input "Search" at bounding box center [784, 176] width 562 height 27
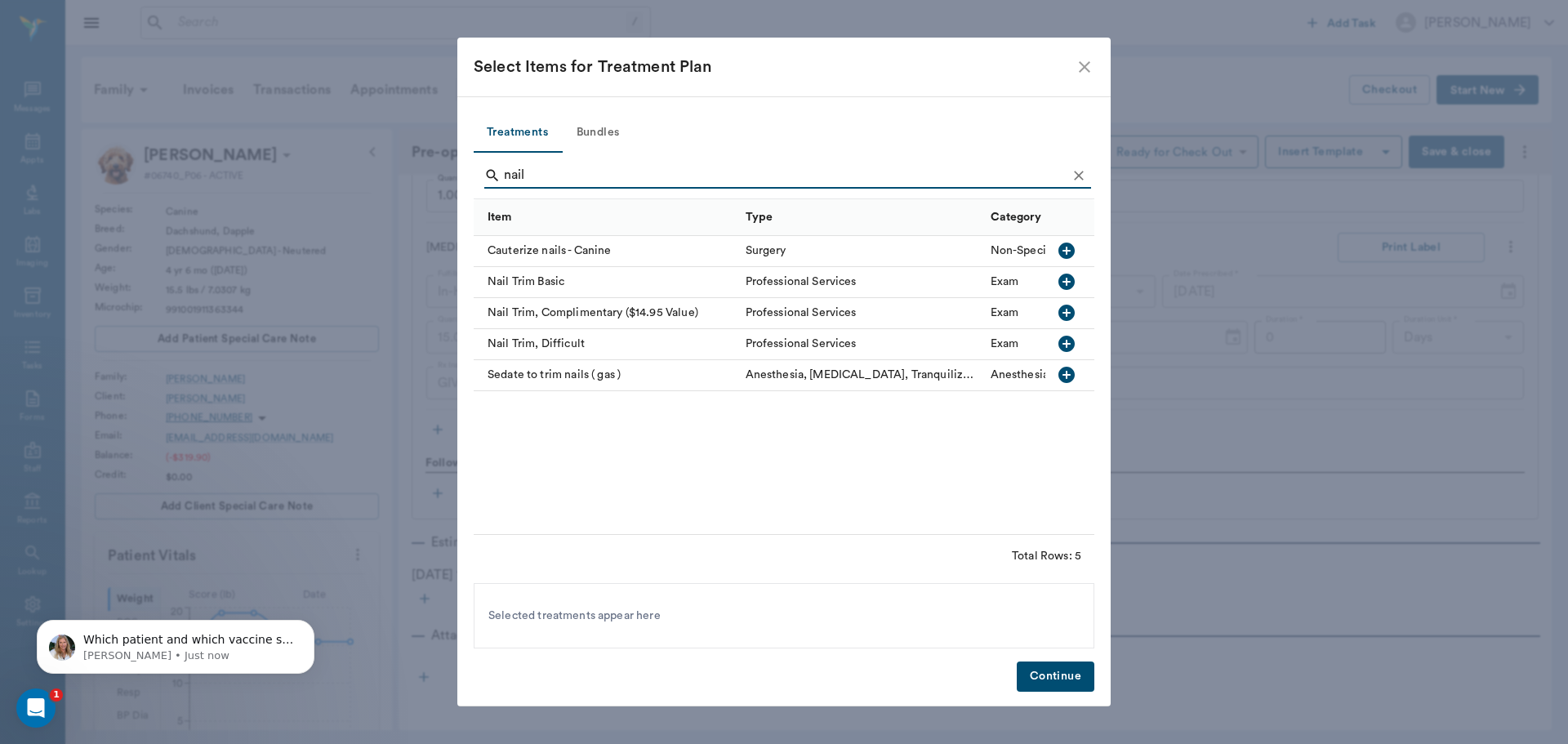
type input "nail"
click at [1059, 286] on icon "button" at bounding box center [1067, 282] width 20 height 20
click at [1048, 664] on button "Continue" at bounding box center [1055, 676] width 78 height 30
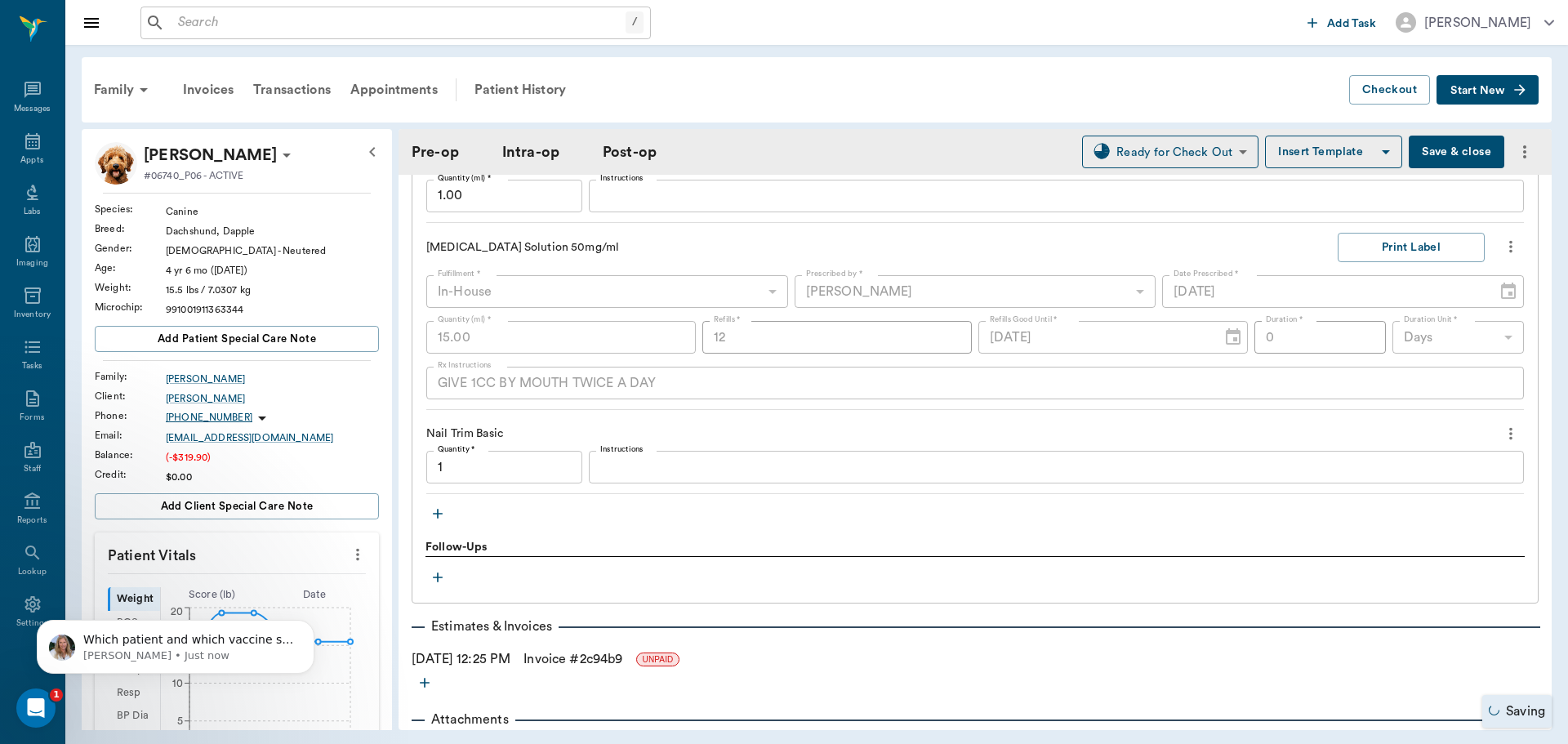
click at [569, 653] on link "Invoice # 2c94b9" at bounding box center [572, 659] width 99 height 20
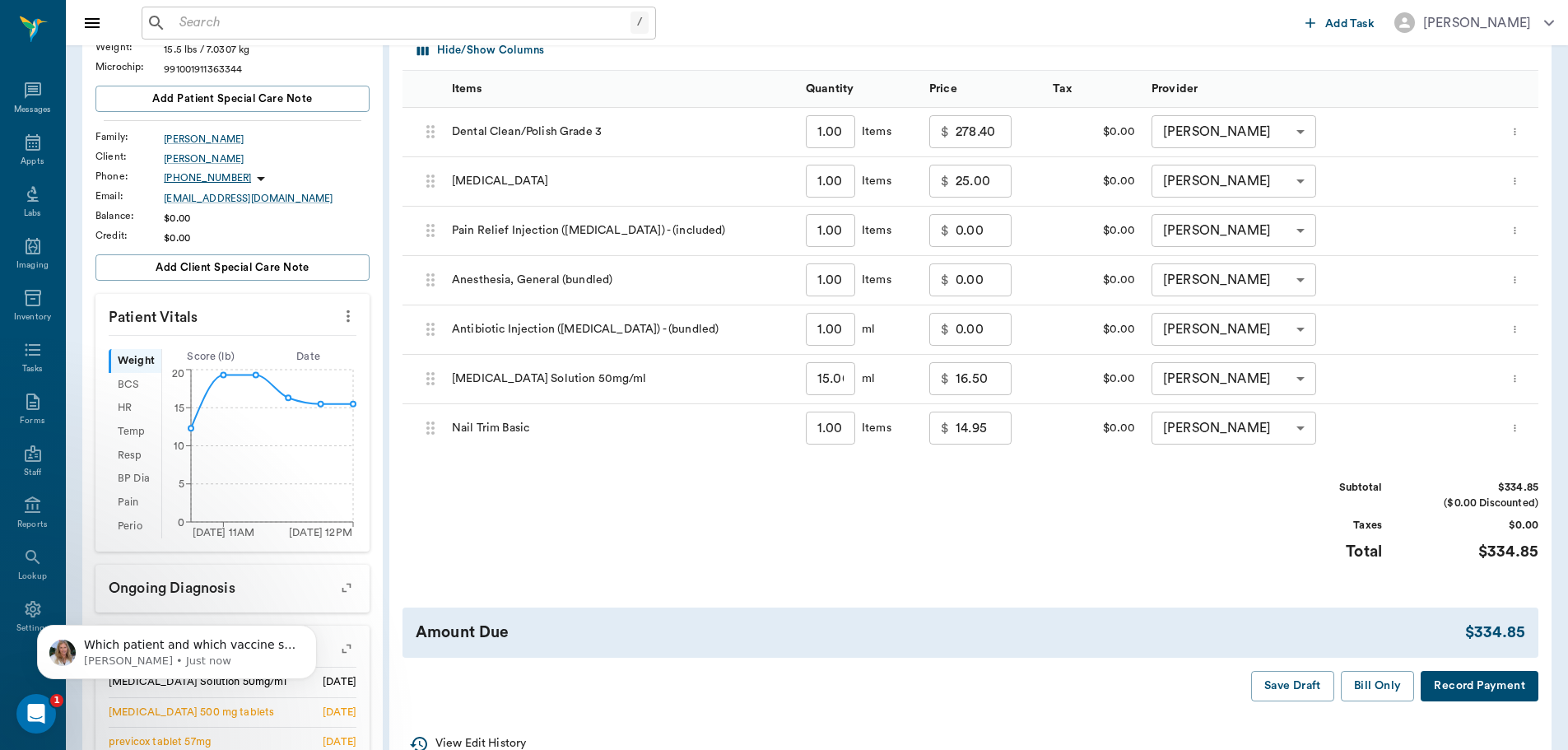
scroll to position [329, 0]
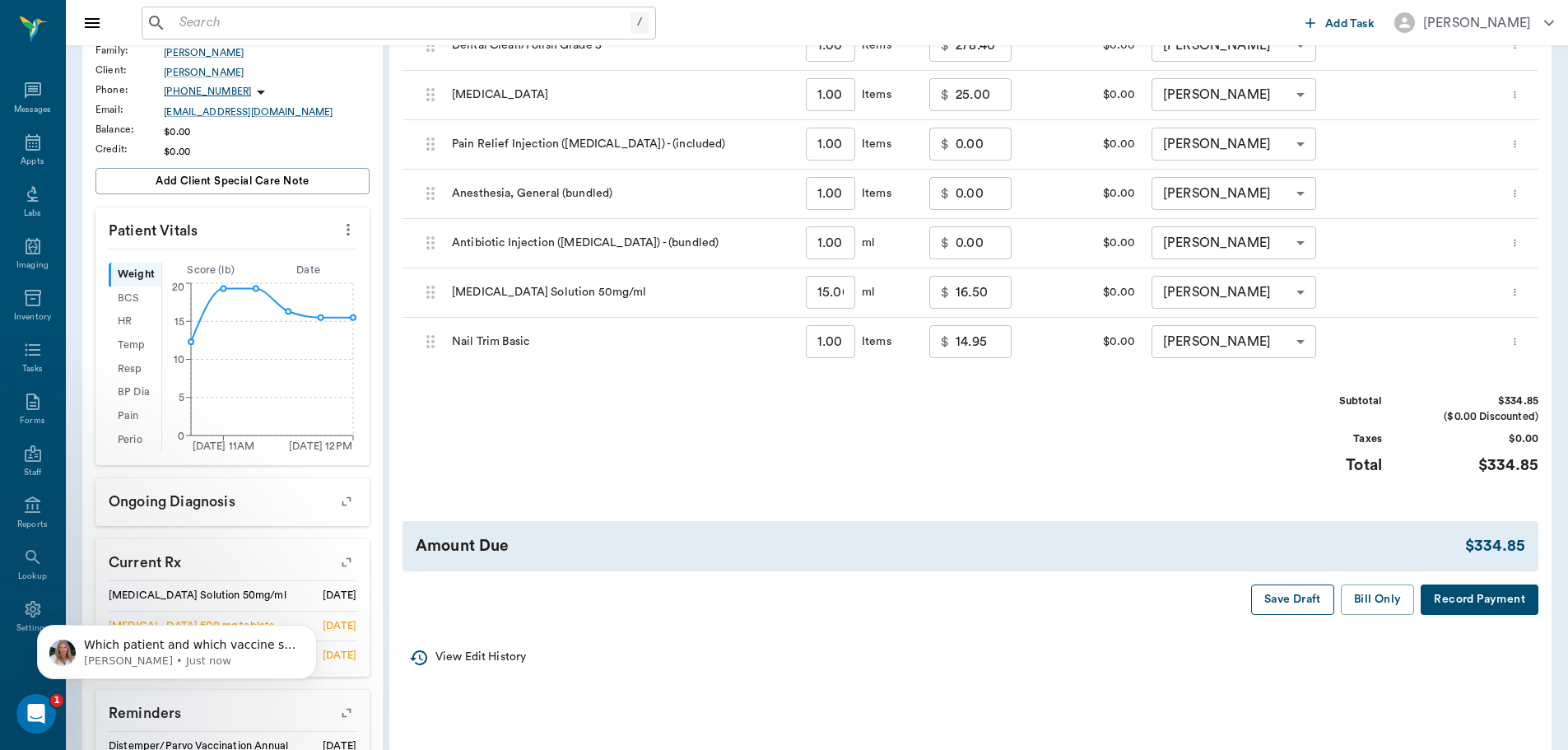
click at [1323, 601] on button "Save Draft" at bounding box center [1292, 600] width 83 height 30
click at [42, 160] on div "Appts" at bounding box center [33, 152] width 65 height 52
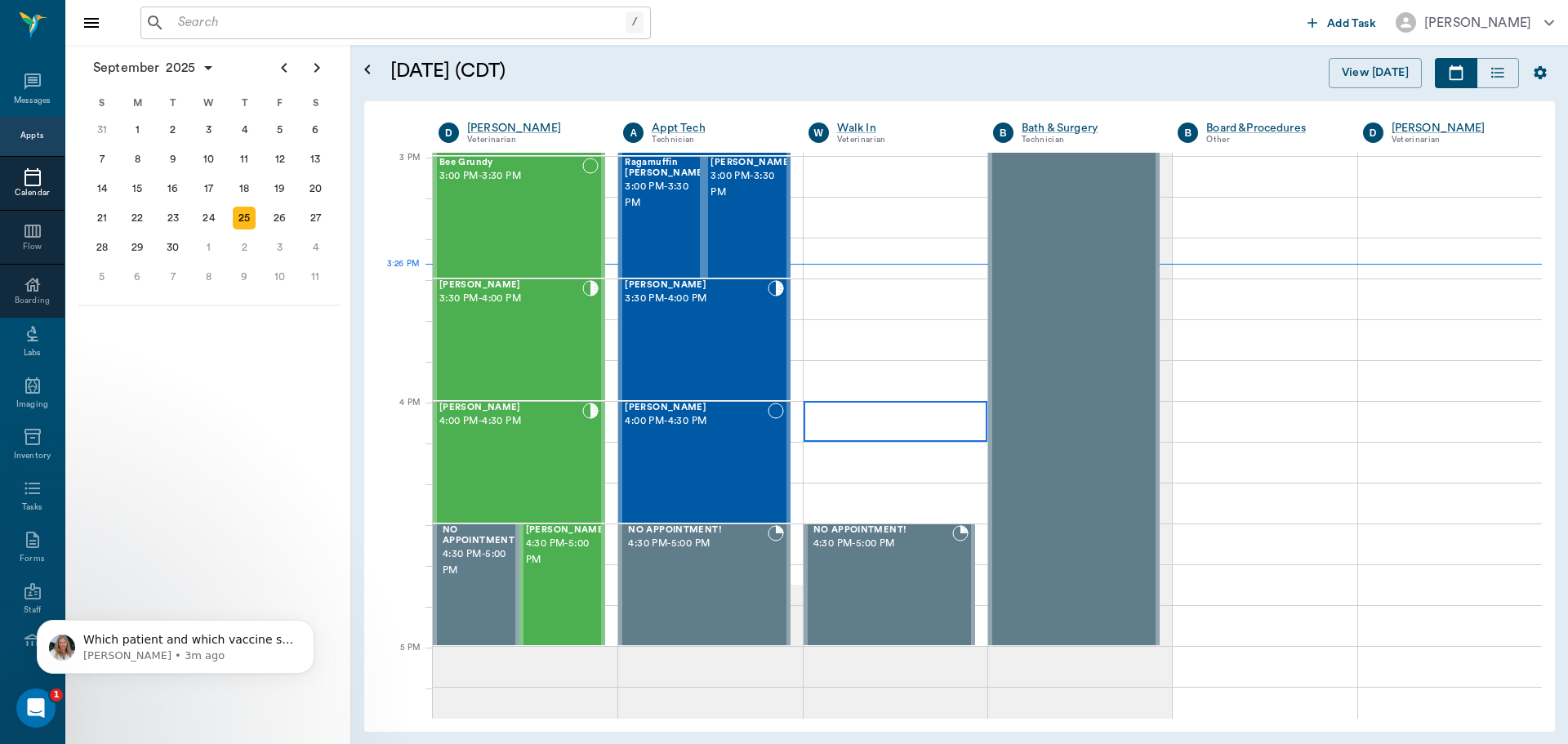
scroll to position [1715, 0]
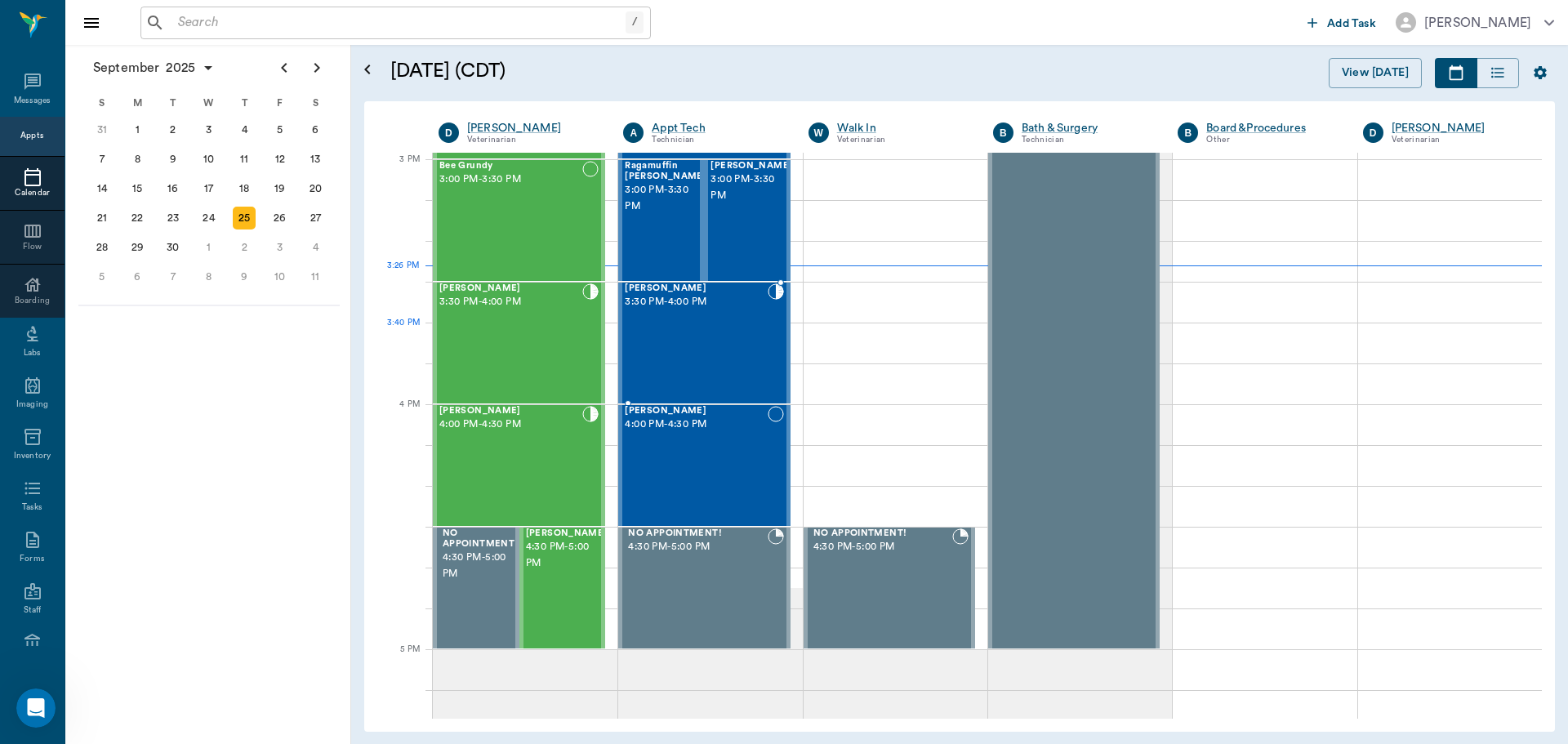
click at [750, 342] on div "Remi Henderson 3:30 PM - 4:00 PM" at bounding box center [696, 343] width 142 height 119
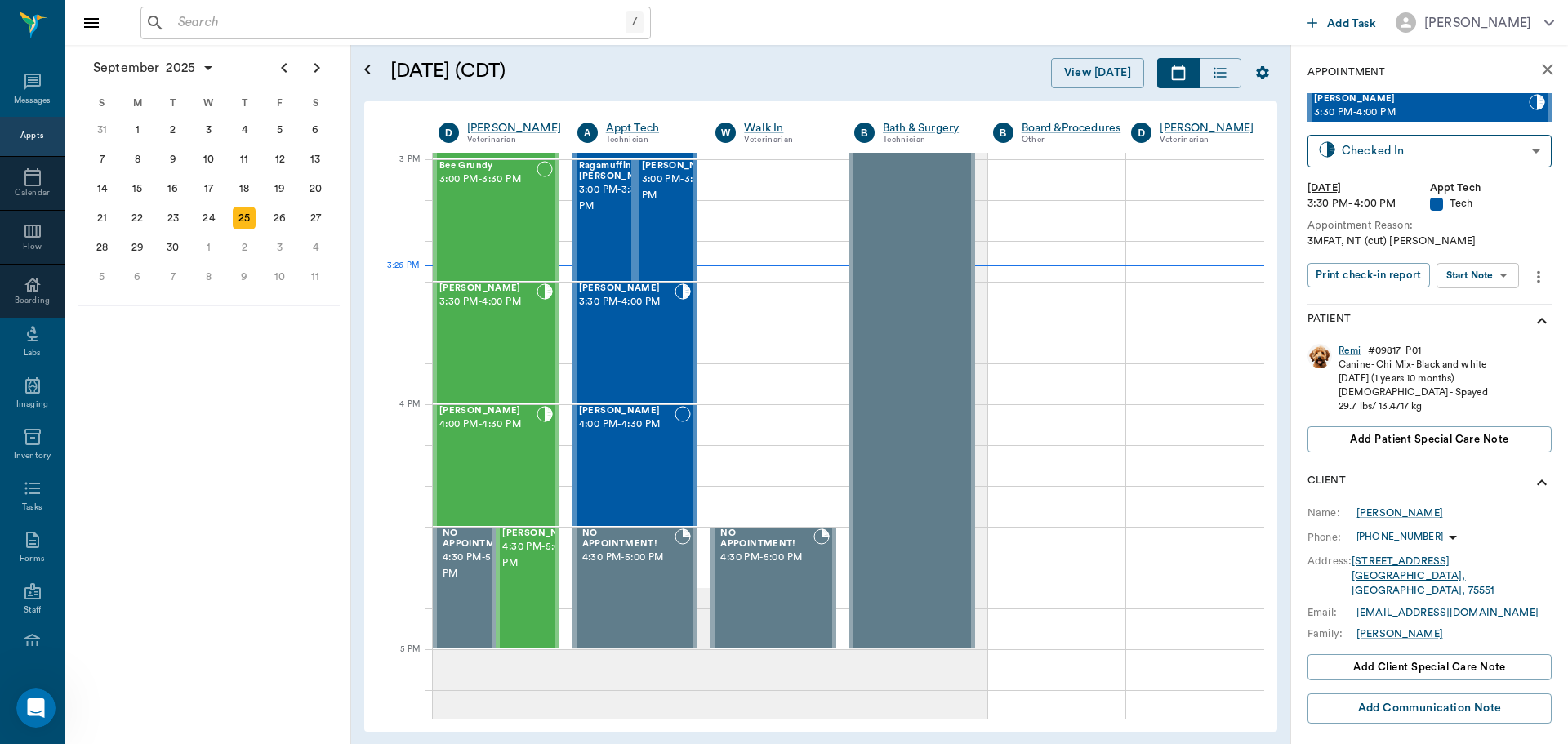
click at [1497, 273] on body "/ ​ Add Task Dr. Bert Ellsworth Nectar Messages Appts Calendar Flow Boarding La…" at bounding box center [784, 372] width 1568 height 744
click at [1477, 307] on button "Start SOAP" at bounding box center [1459, 309] width 55 height 19
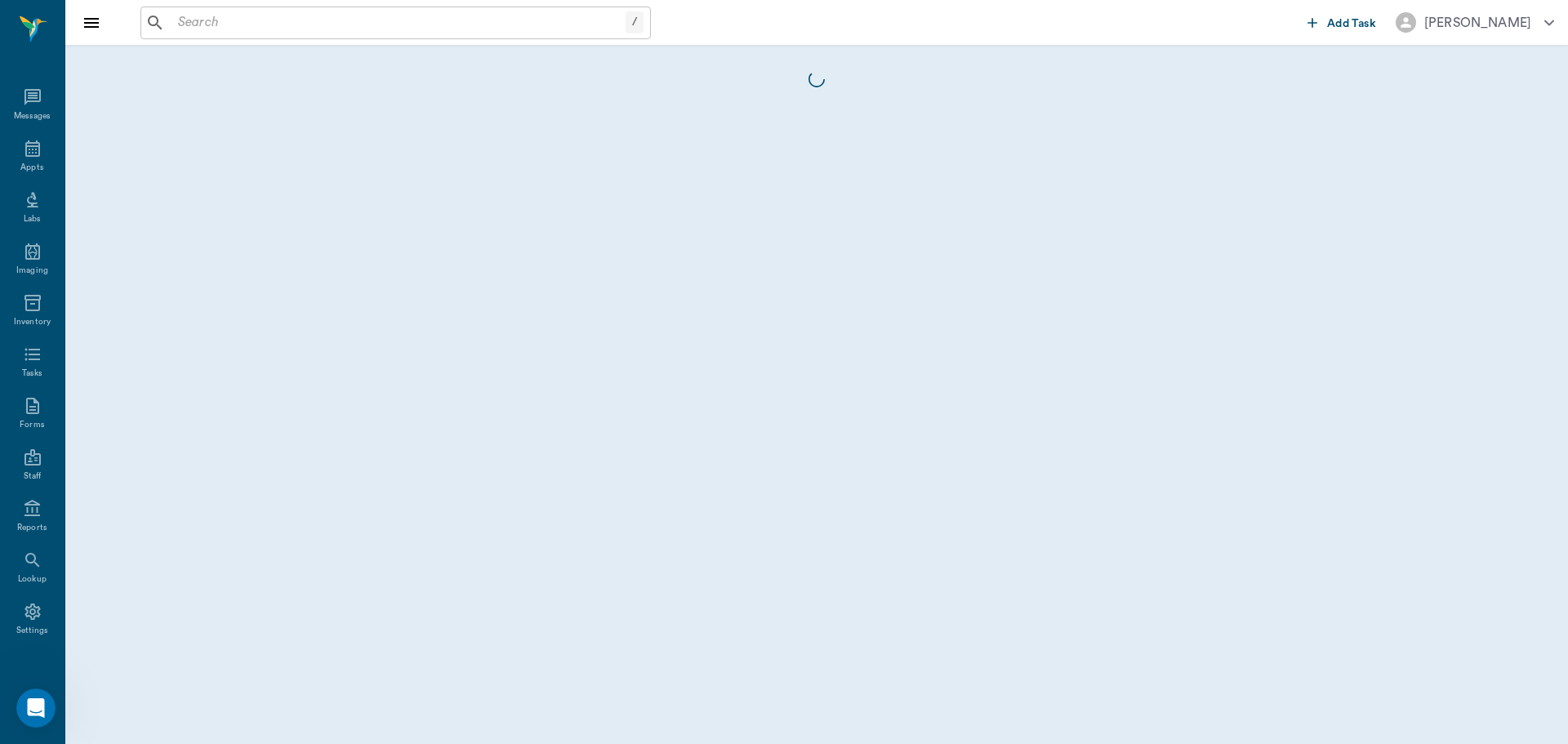
scroll to position [7, 0]
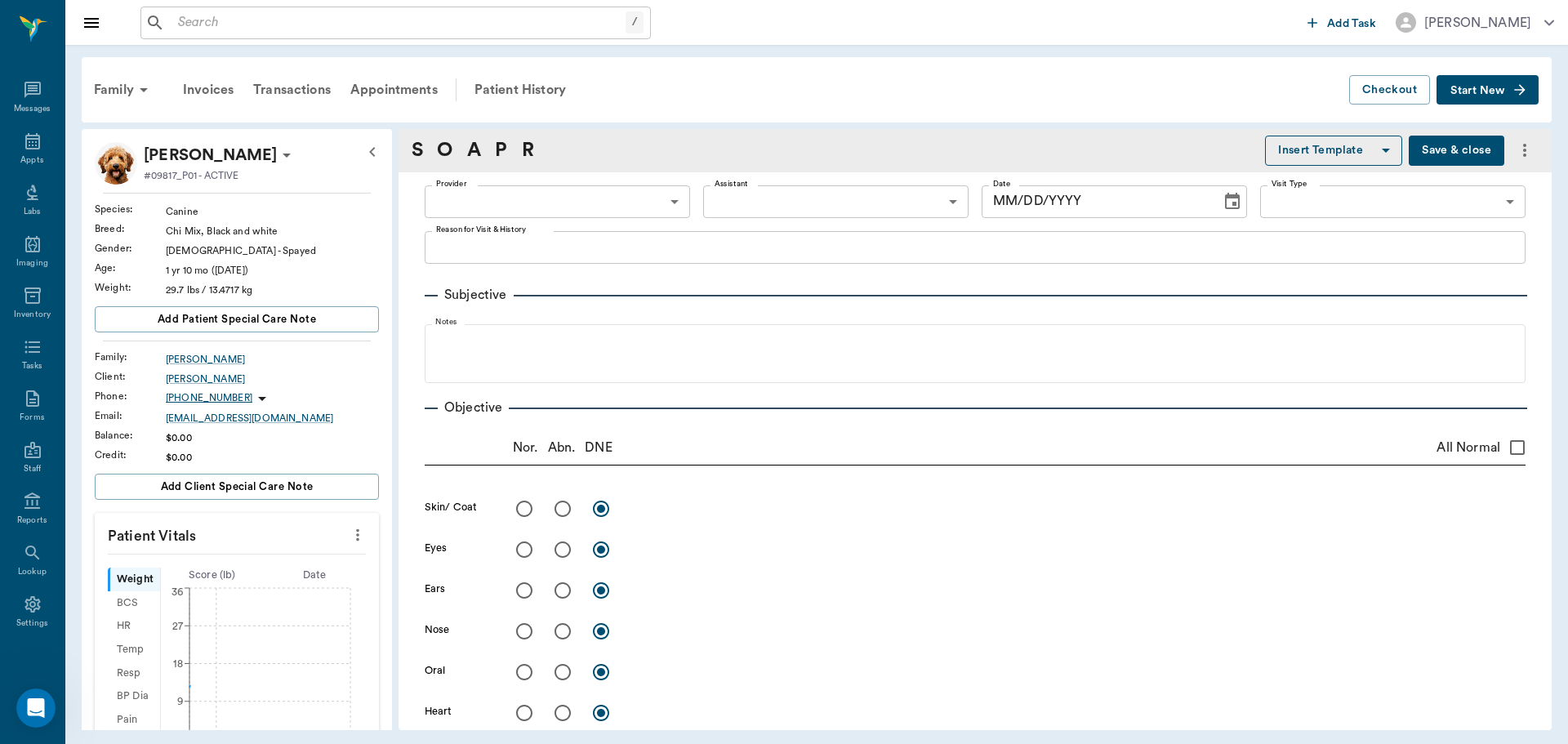
type input "63ec2f075fda476ae8351a4c"
type input "65d2be4f46e3a538d89b8c1a"
type textarea "3MFAT, NT (cut) Christy"
type input "[DATE]"
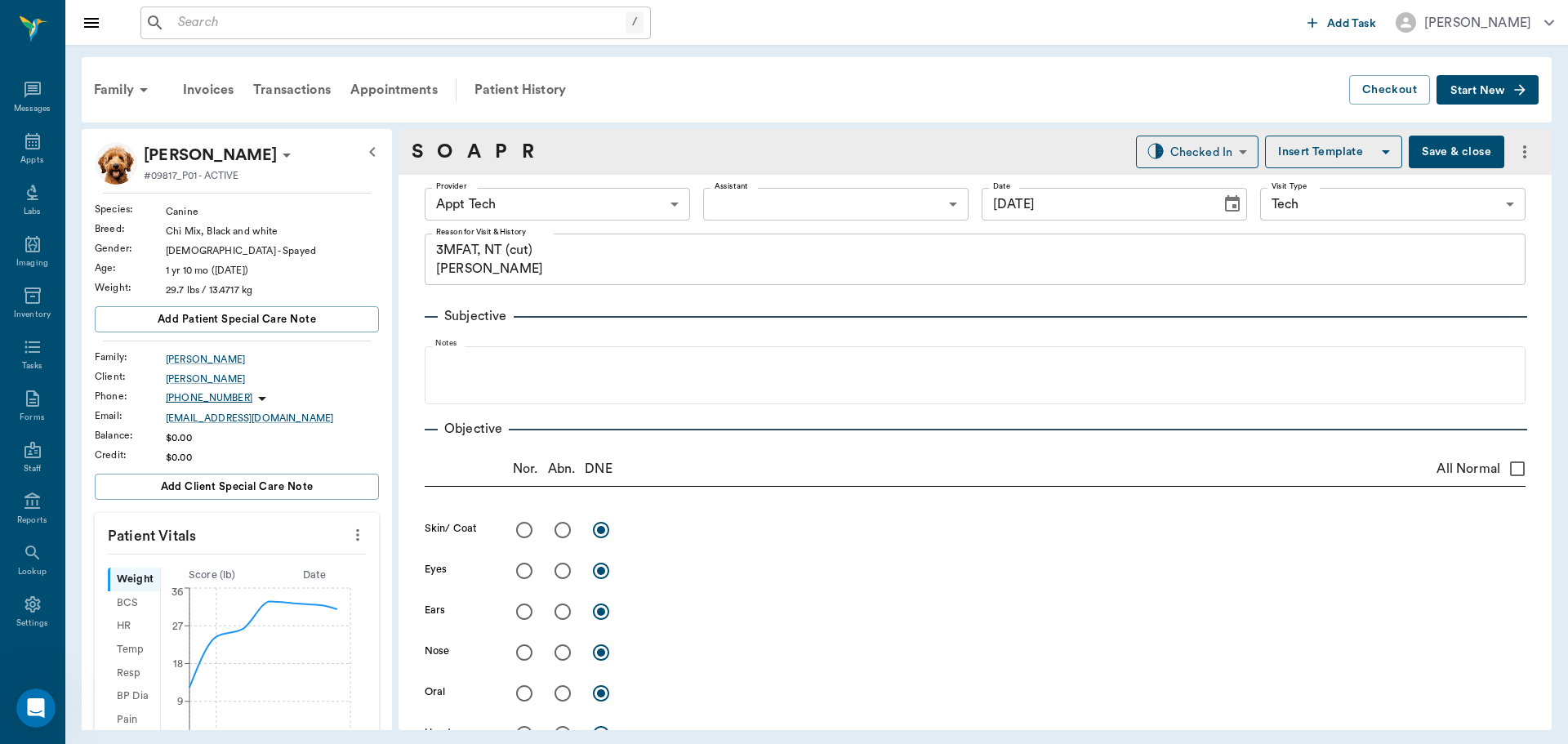
click at [349, 542] on icon "more" at bounding box center [358, 535] width 18 height 20
click at [302, 555] on span "Enter Vitals" at bounding box center [277, 563] width 138 height 17
click at [263, 588] on input "text" at bounding box center [236, 583] width 142 height 32
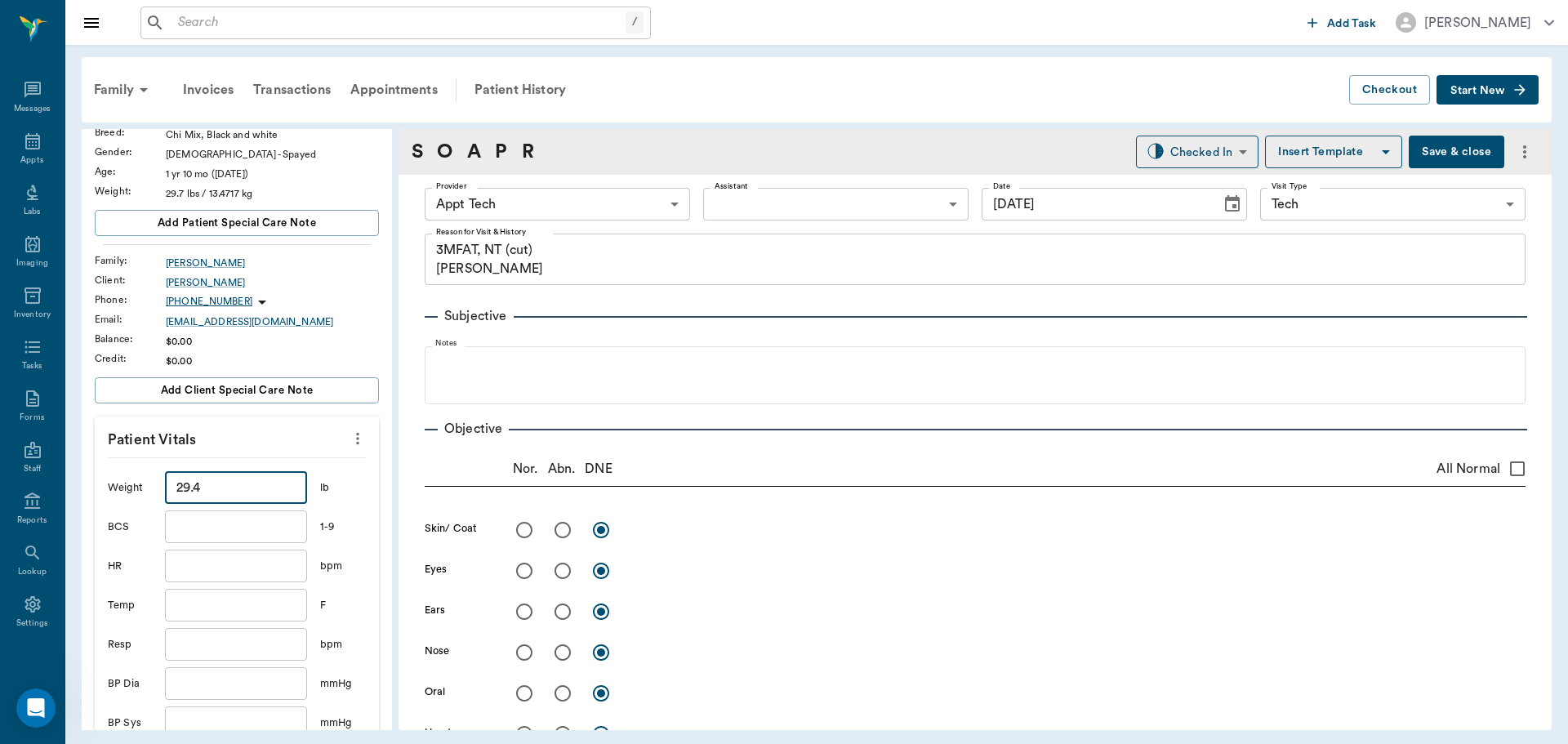
scroll to position [408, 0]
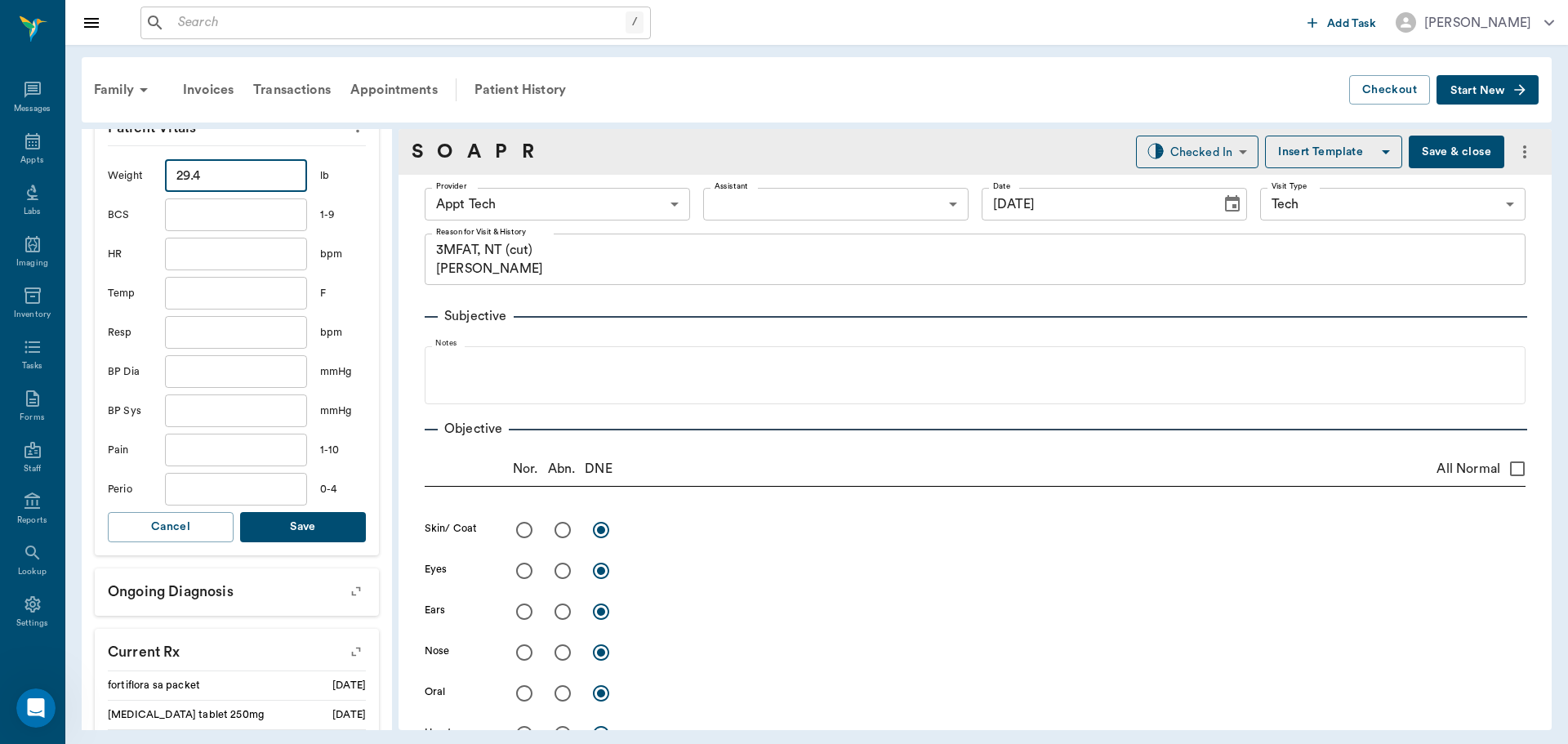
type input "29.4"
click at [324, 528] on button "Save" at bounding box center [303, 527] width 126 height 30
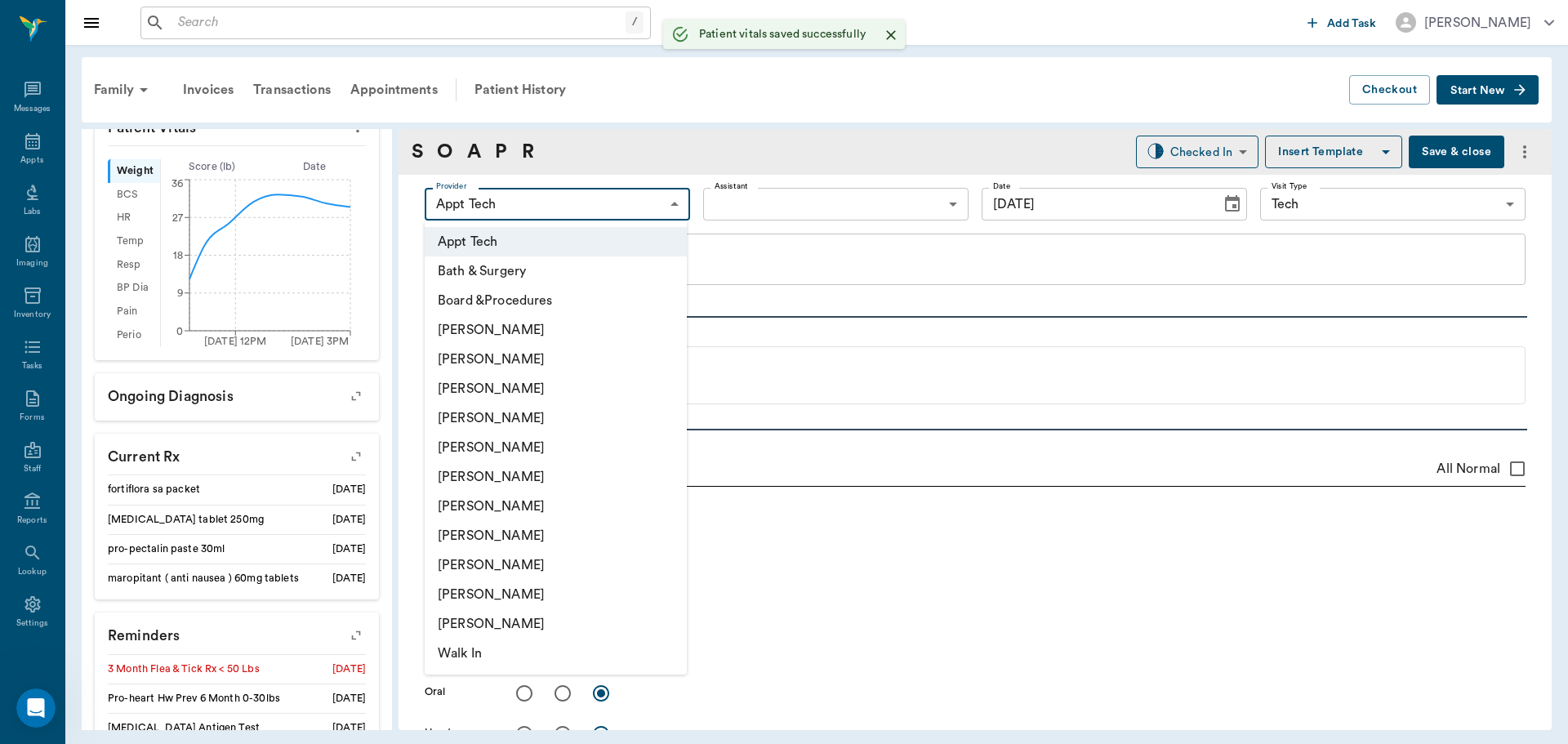
click at [520, 200] on body "/ ​ Add Task Dr. Bert Ellsworth Nectar Messages Appts Labs Imaging Inventory Ta…" at bounding box center [784, 372] width 1568 height 744
click at [527, 503] on li "Hunter Graves" at bounding box center [556, 505] width 262 height 29
type input "682b670d8bdc6f7f8feef3db"
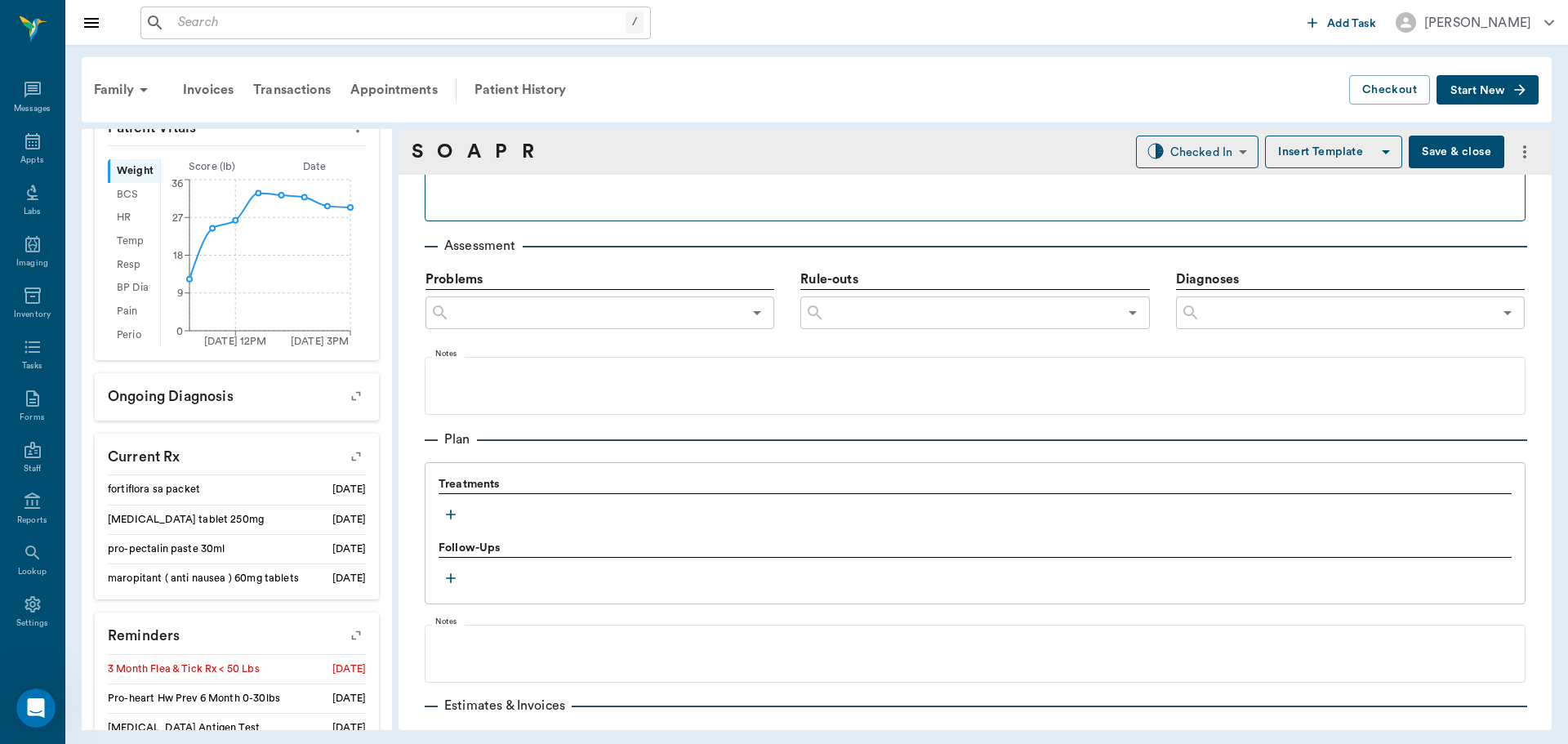
scroll to position [898, 0]
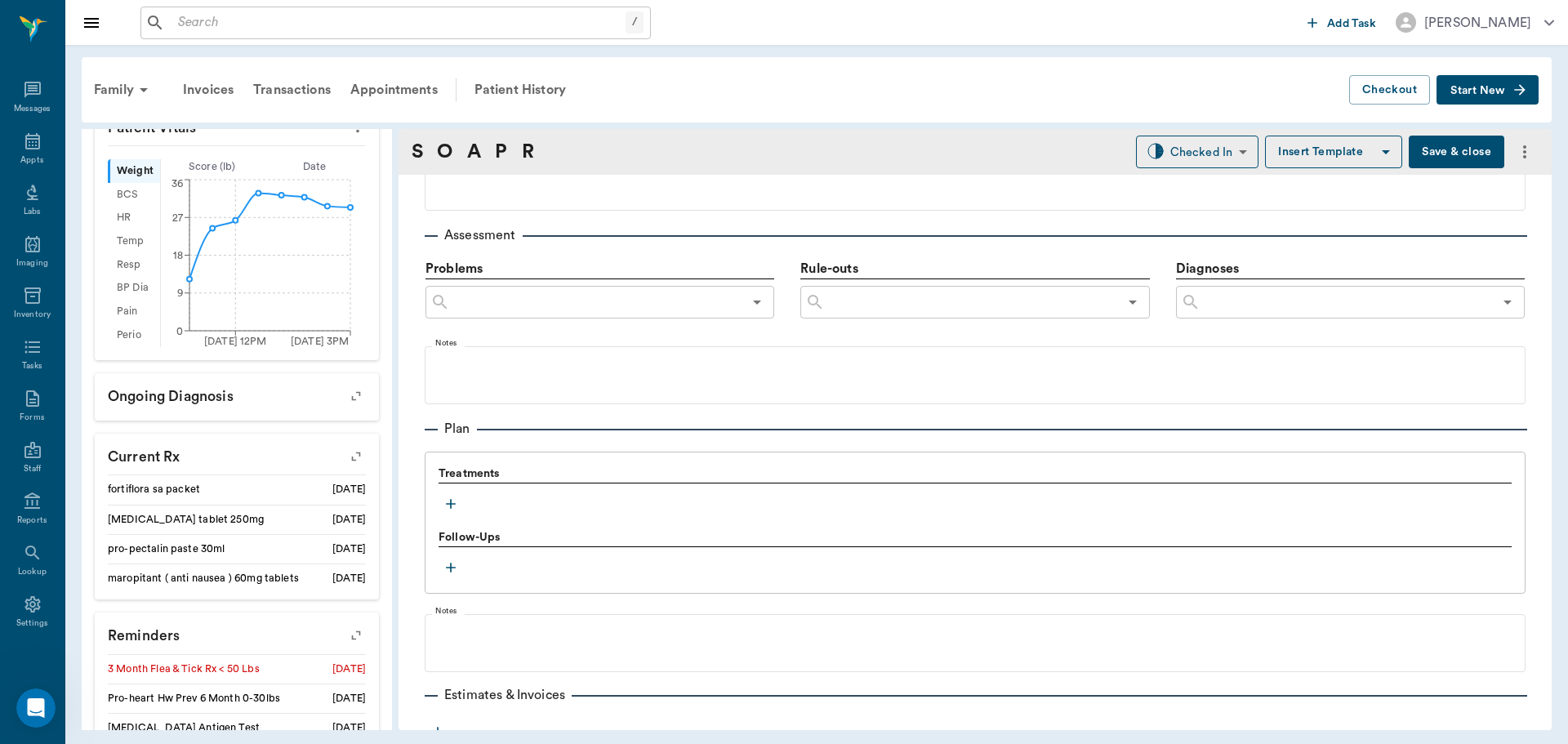
click at [448, 506] on icon "button" at bounding box center [451, 504] width 17 height 17
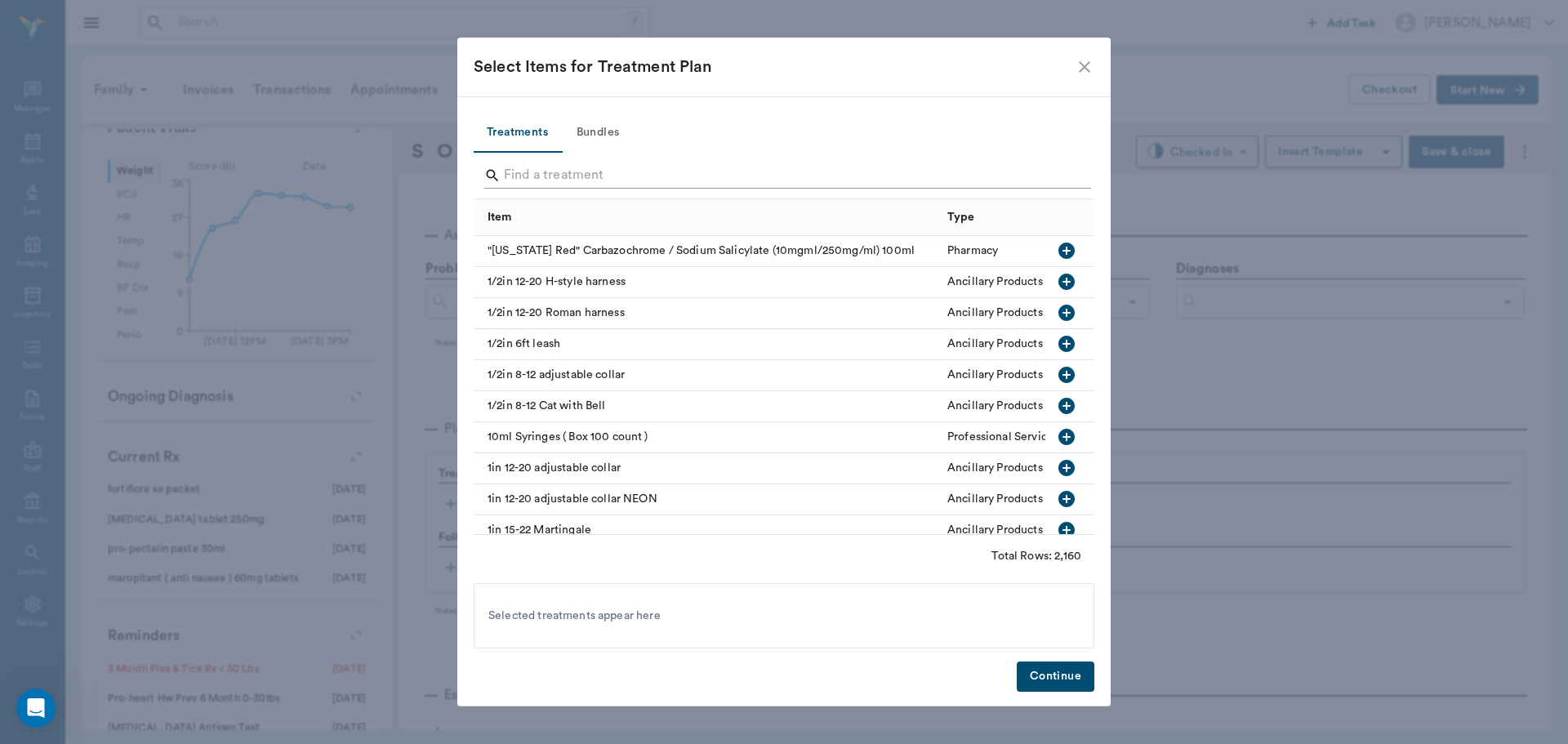
click at [546, 167] on input "Search" at bounding box center [784, 176] width 562 height 27
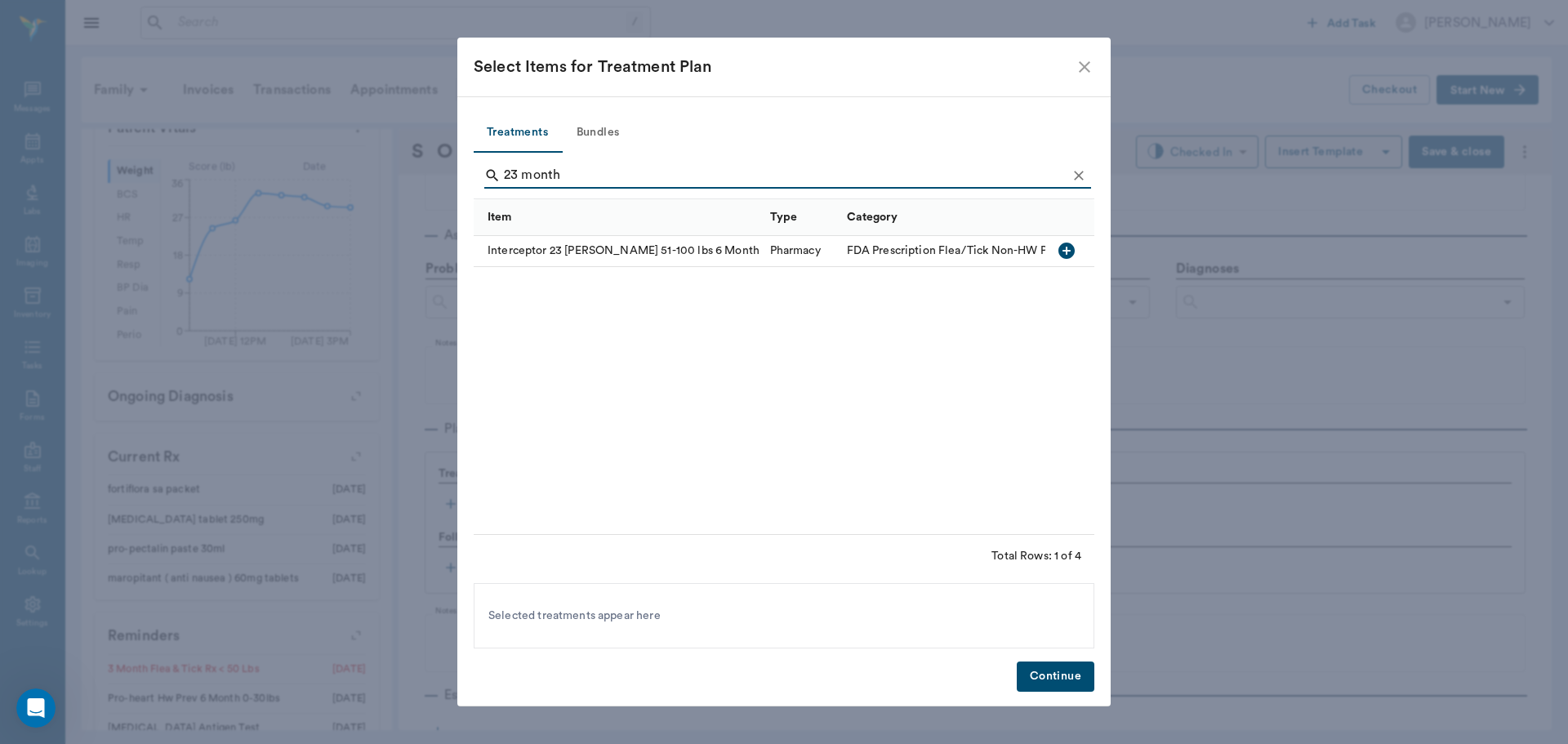
type input "23 month"
click at [1076, 176] on icon "Clear" at bounding box center [1078, 176] width 17 height 17
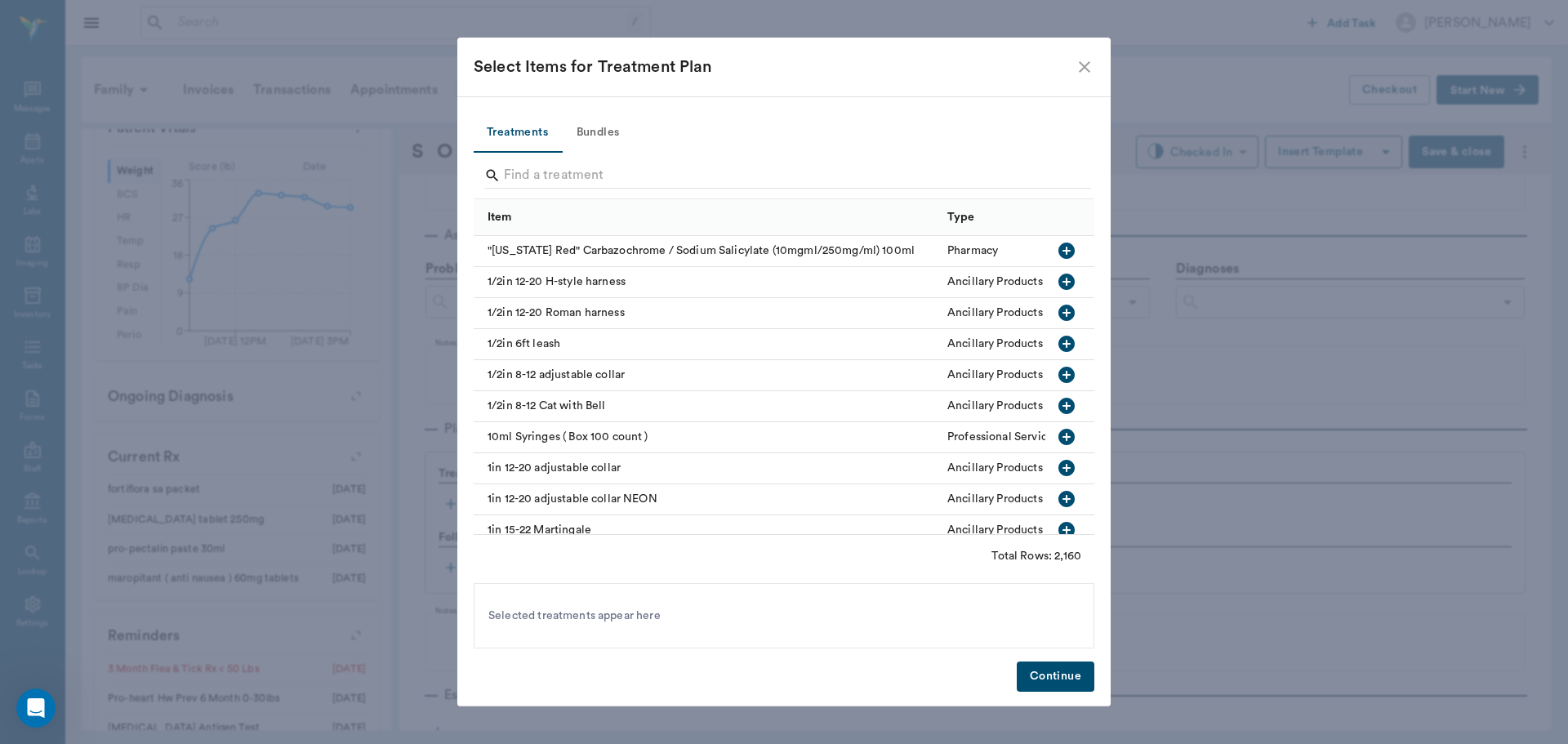
click at [1019, 193] on div at bounding box center [788, 176] width 606 height 42
click at [1001, 186] on input "Search" at bounding box center [784, 176] width 562 height 27
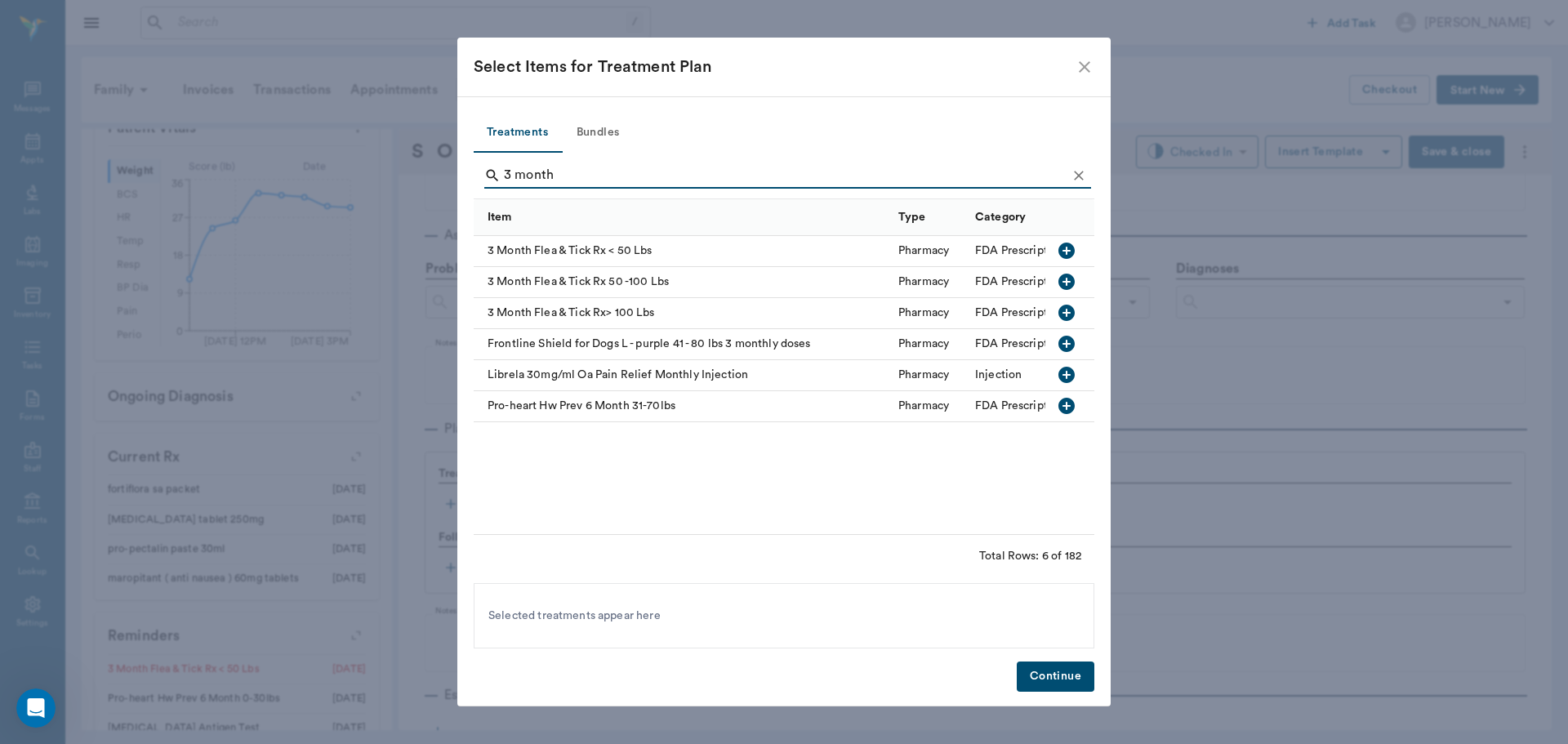
type input "3 month"
click at [1064, 249] on icon "button" at bounding box center [1067, 251] width 17 height 17
click at [1076, 688] on button "Continue" at bounding box center [1055, 676] width 78 height 30
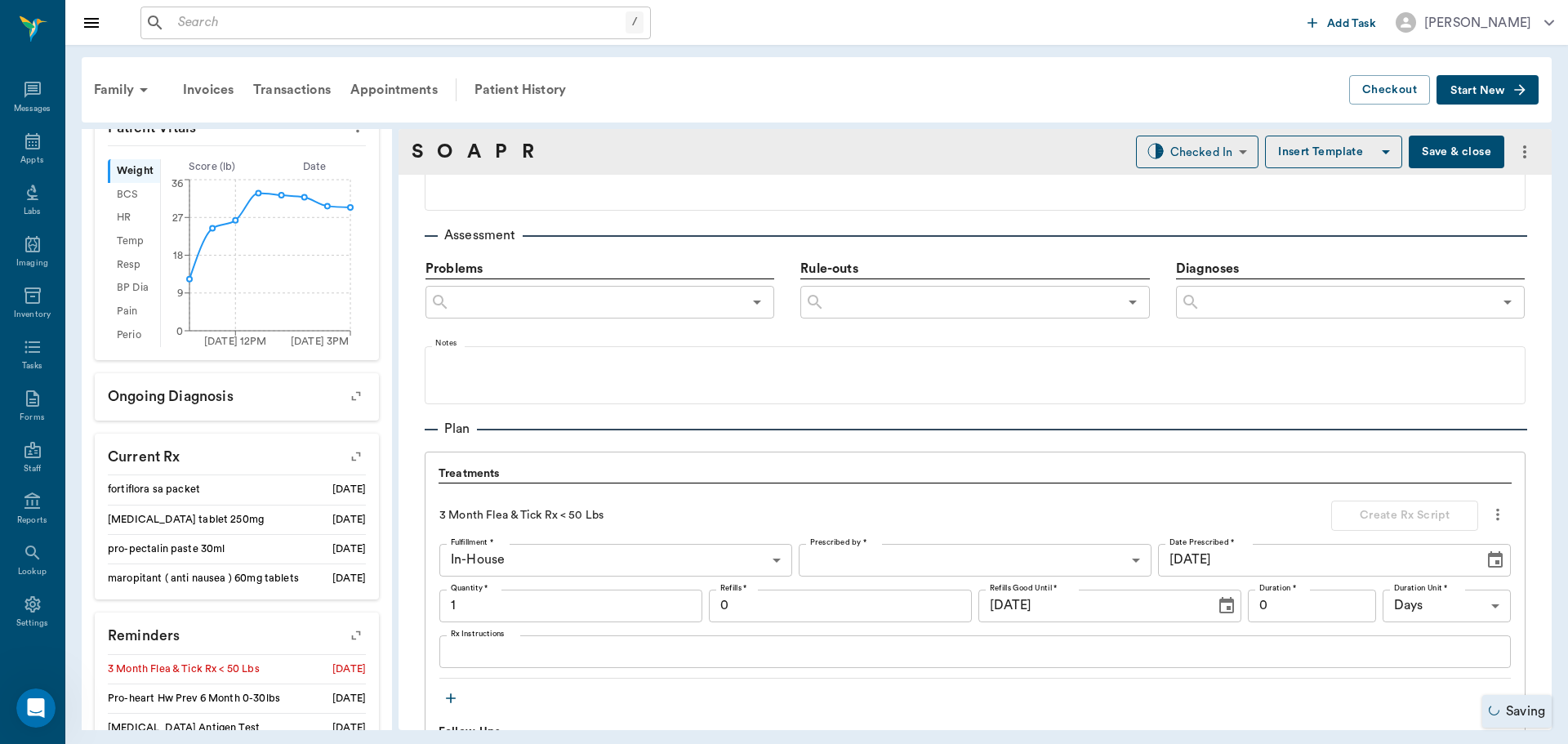
type input "1.00"
click at [449, 703] on icon "button" at bounding box center [451, 698] width 17 height 17
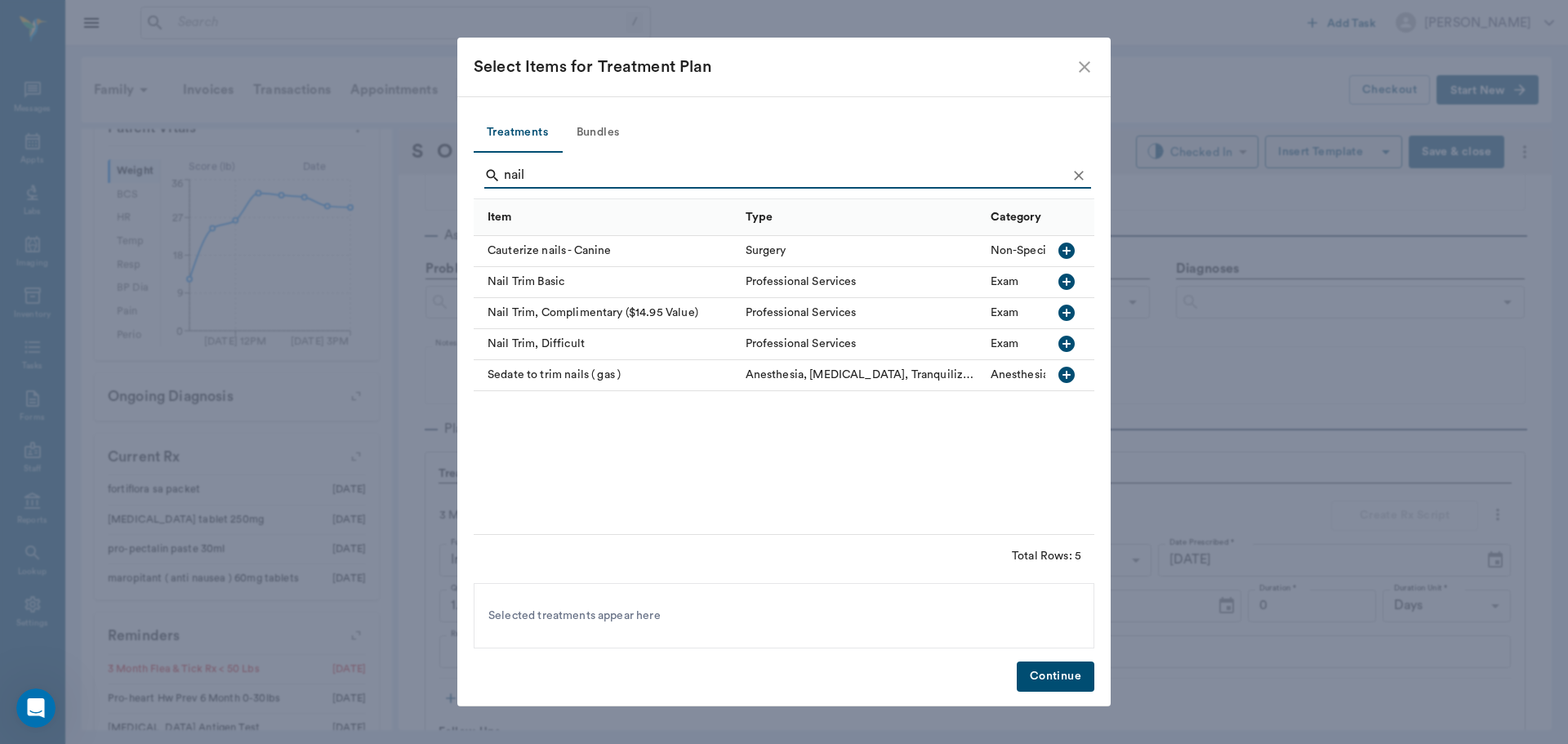
type input "nail"
click at [1073, 286] on icon "button" at bounding box center [1067, 282] width 17 height 17
click at [1045, 679] on button "Continue" at bounding box center [1055, 676] width 78 height 30
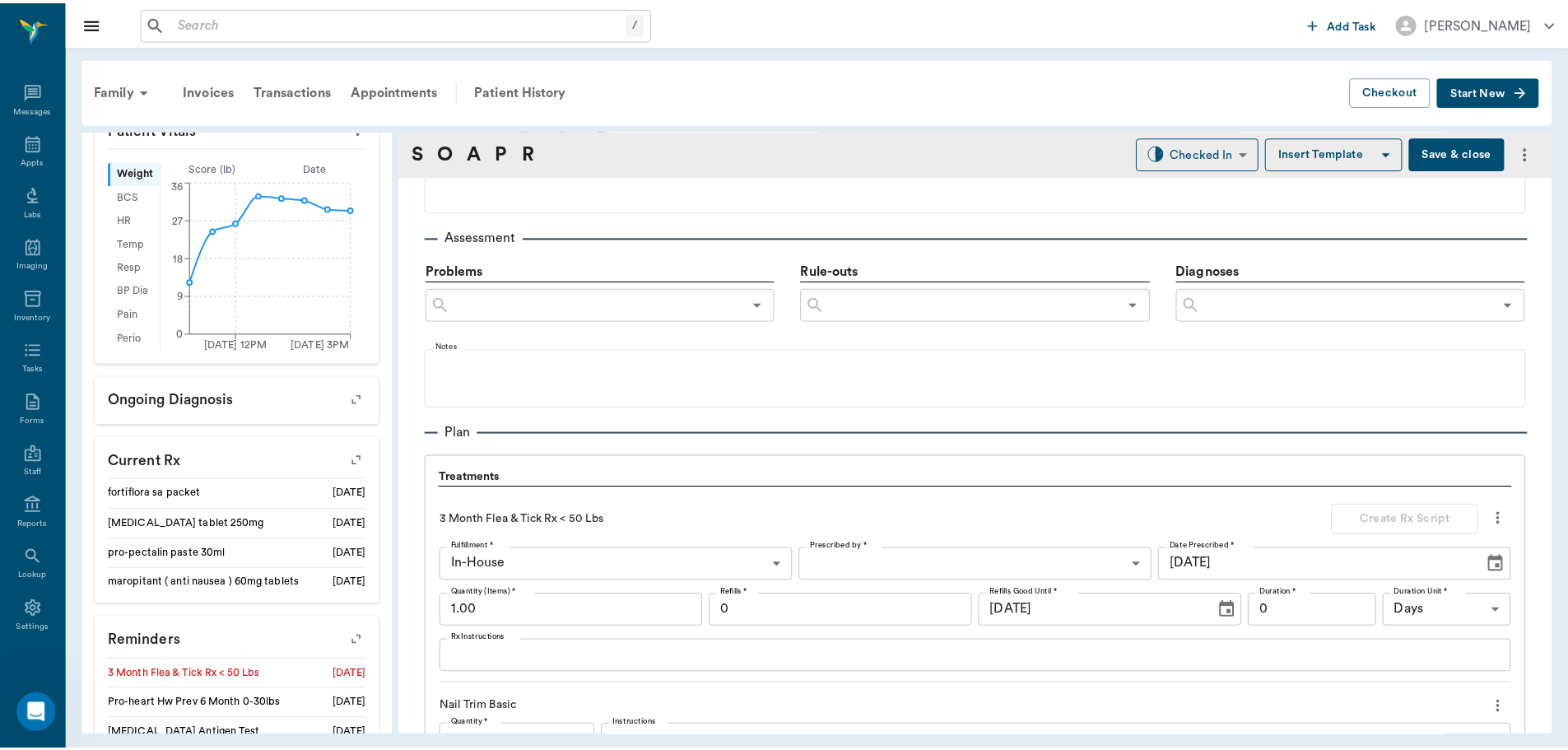
scroll to position [1261, 0]
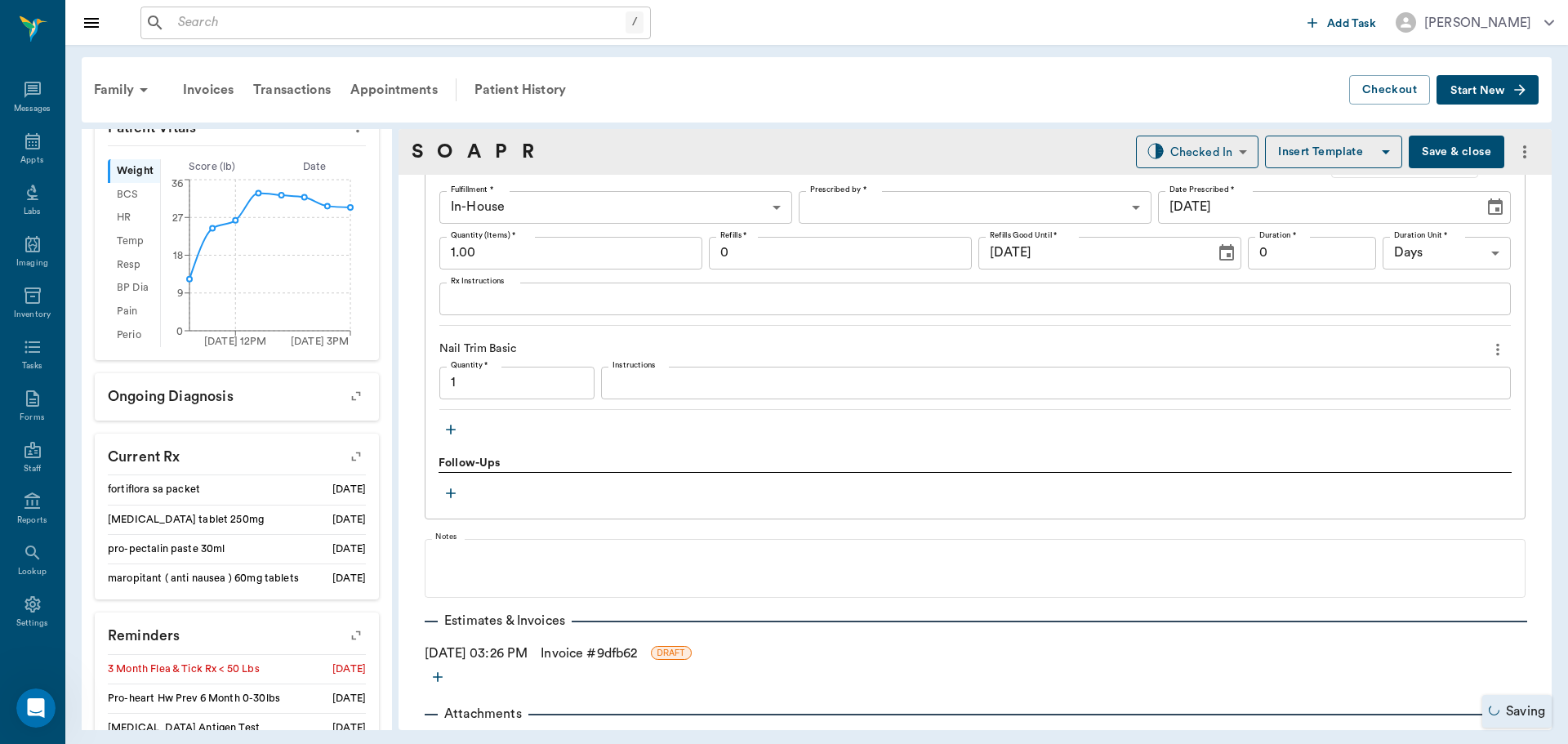
type input "1.00"
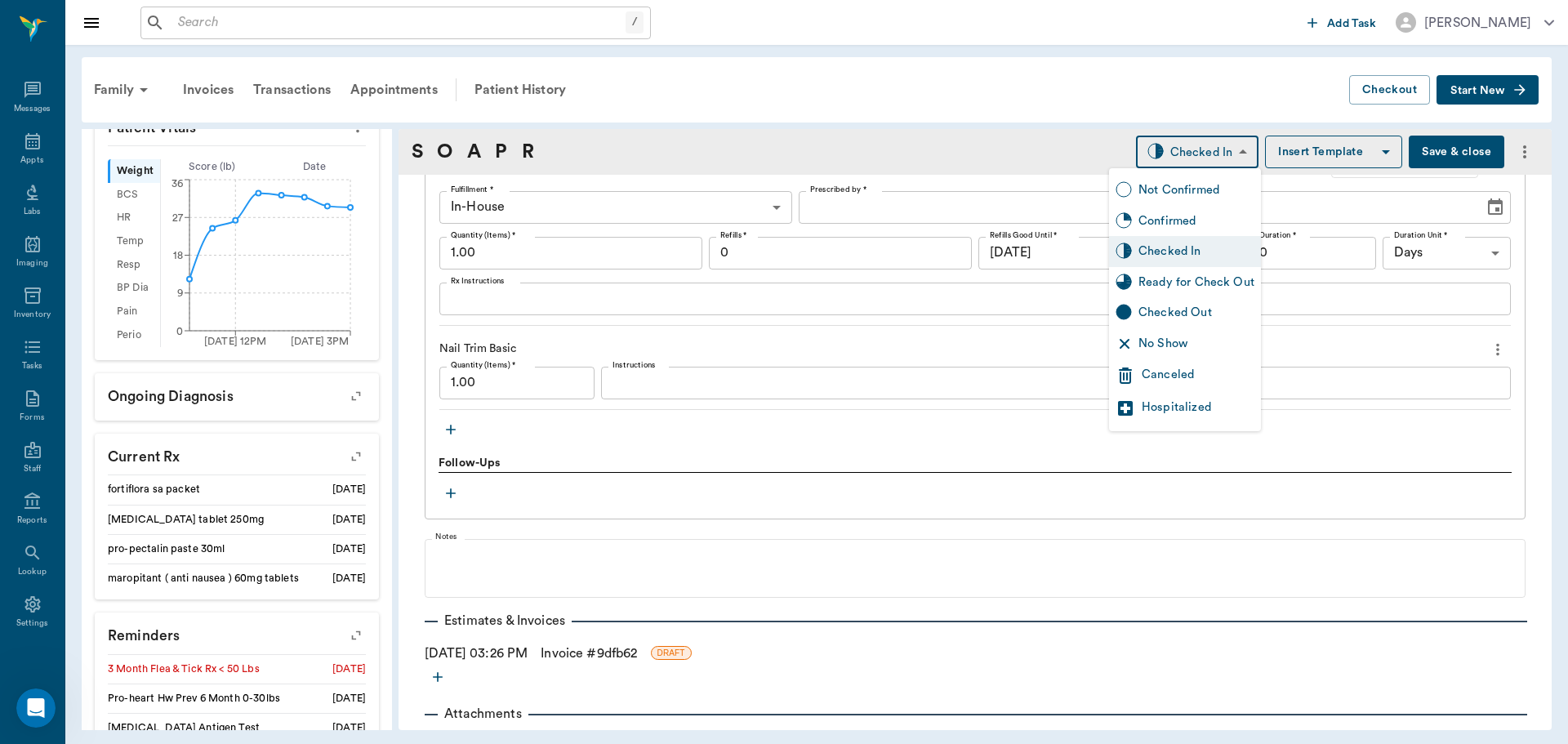
click at [1178, 167] on body "/ ​ Add Task Dr. Bert Ellsworth Nectar Messages Appts Labs Imaging Inventory Ta…" at bounding box center [784, 372] width 1568 height 744
click at [1215, 268] on div "Ready for Check Out" at bounding box center [1184, 282] width 152 height 31
type input "READY_TO_CHECKOUT"
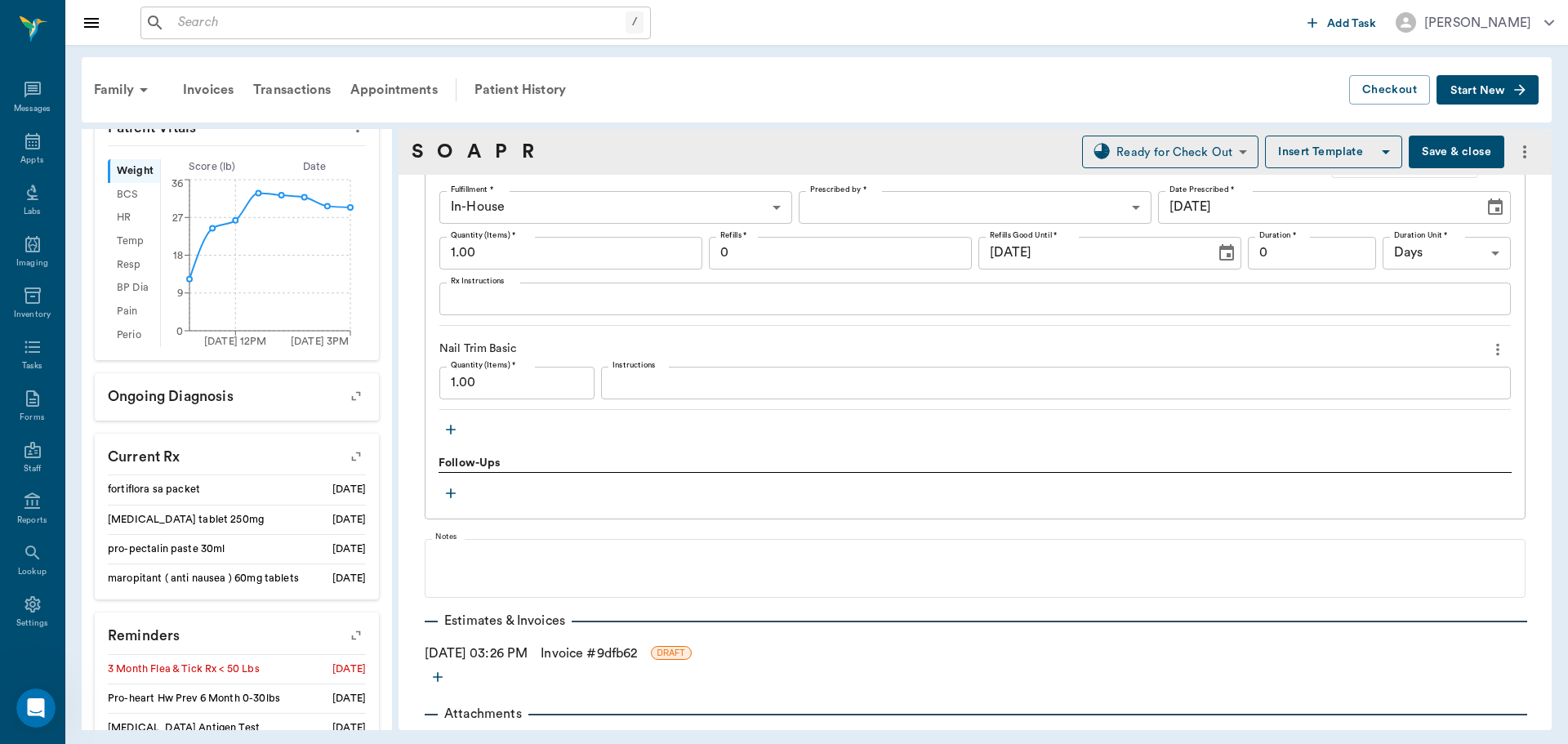
click at [605, 654] on link "Invoice # 9dfb62" at bounding box center [589, 654] width 96 height 20
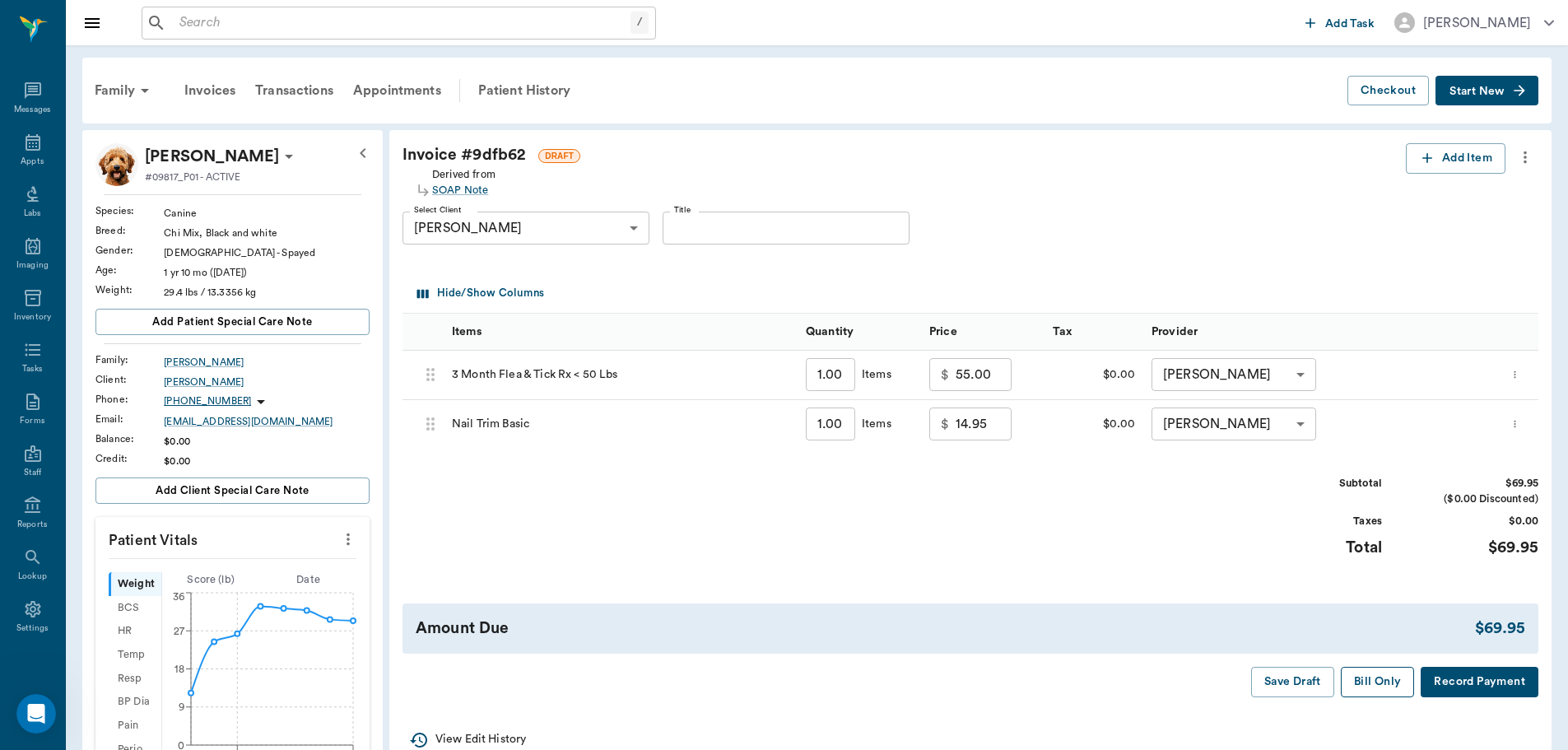
click at [1378, 679] on button "Bill Only" at bounding box center [1378, 682] width 74 height 30
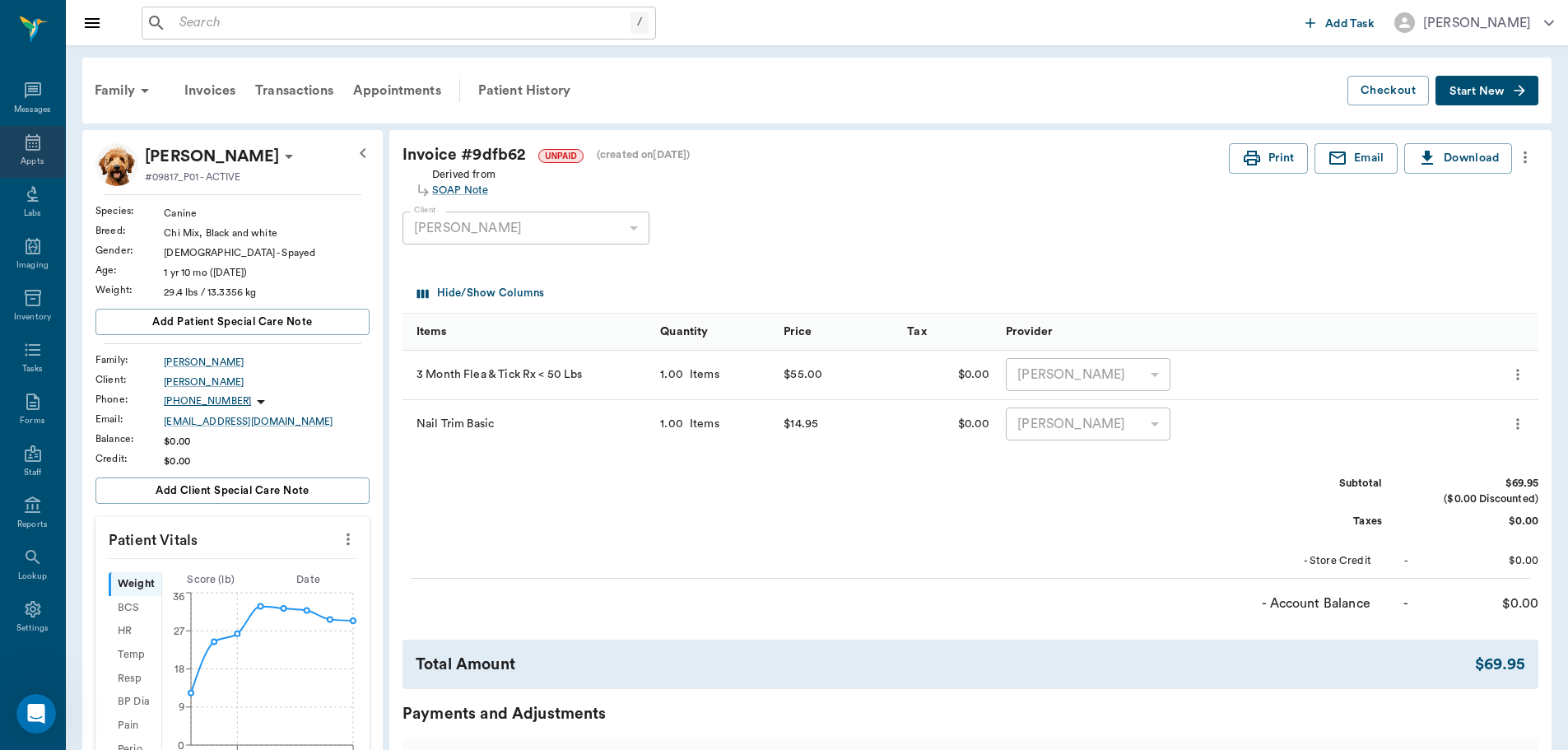
click at [23, 139] on icon at bounding box center [33, 143] width 20 height 20
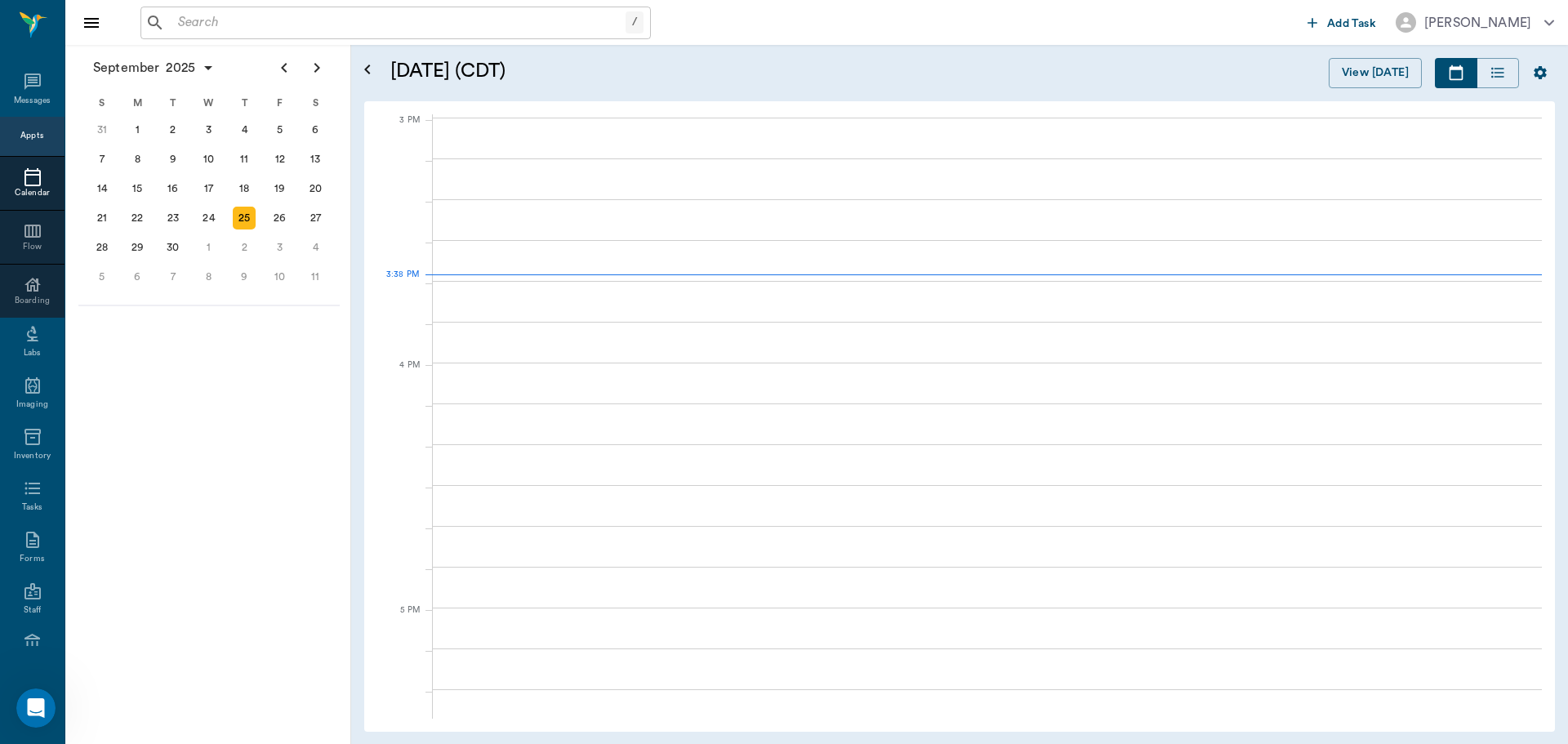
scroll to position [1716, 0]
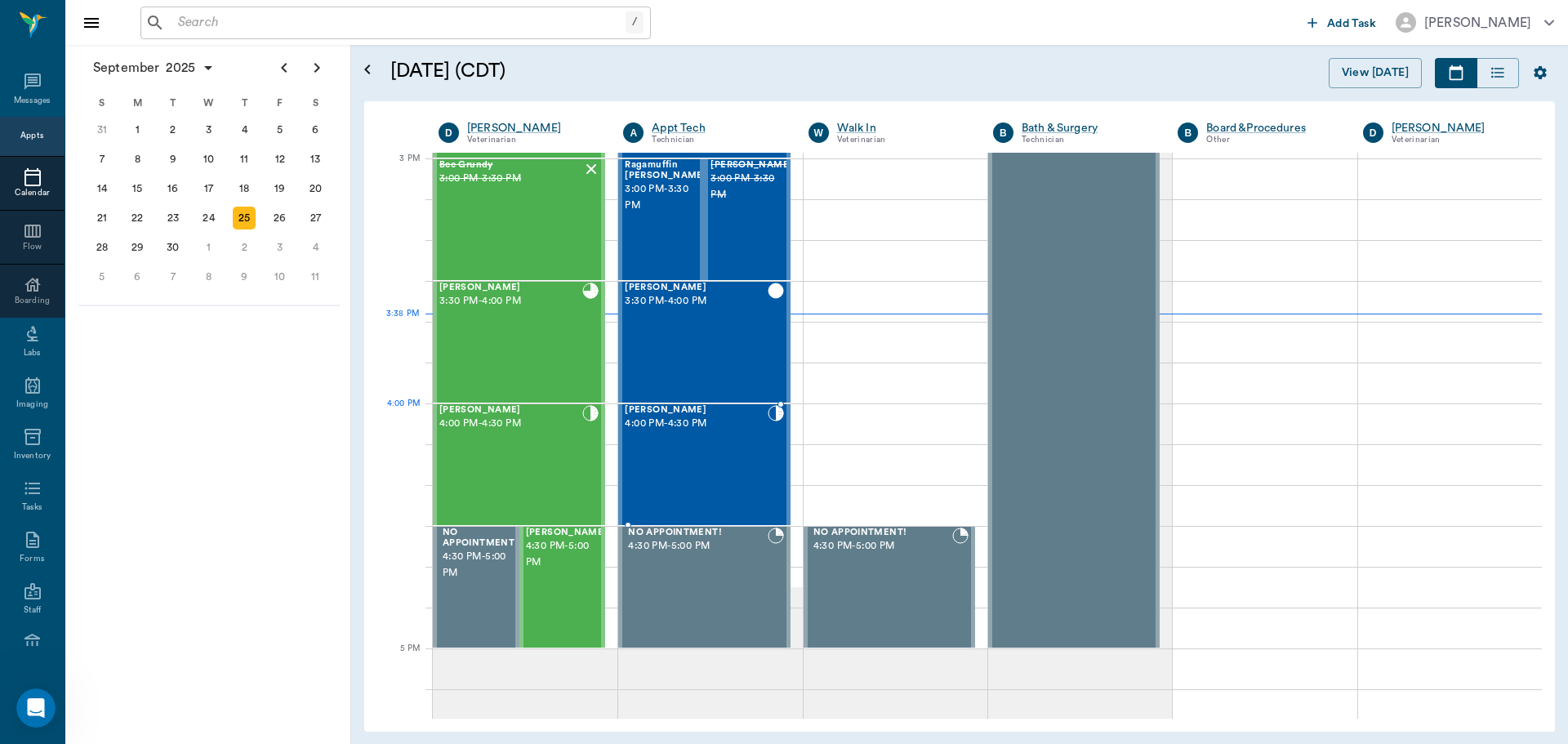
click at [745, 438] on div "Chichi Demoss 4:00 PM - 4:30 PM" at bounding box center [696, 465] width 142 height 119
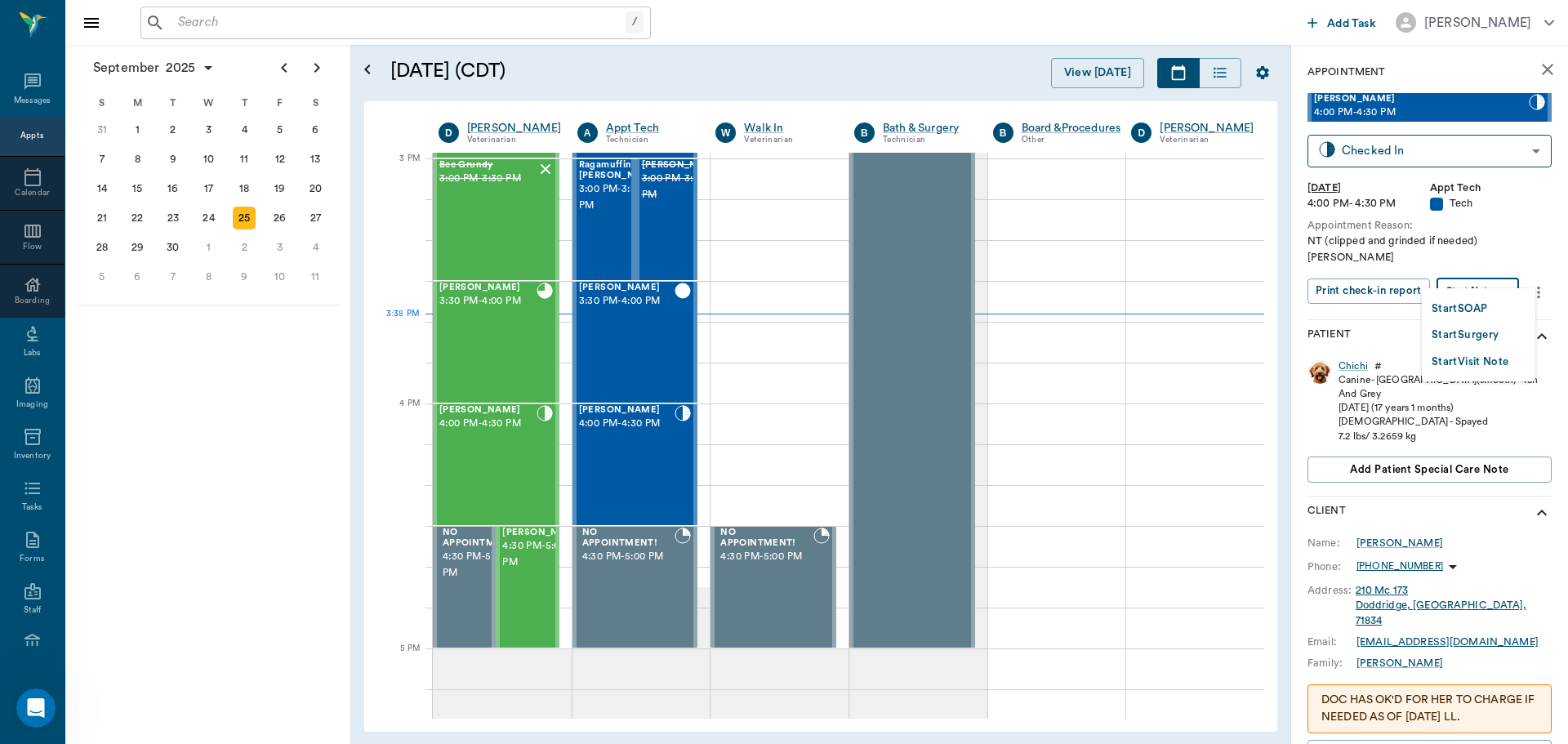
click at [1503, 282] on body "/ ​ Add Task Dr. Bert Ellsworth Nectar Messages Appts Calendar Flow Boarding La…" at bounding box center [784, 372] width 1568 height 744
click at [1464, 312] on button "Start SOAP" at bounding box center [1459, 309] width 55 height 19
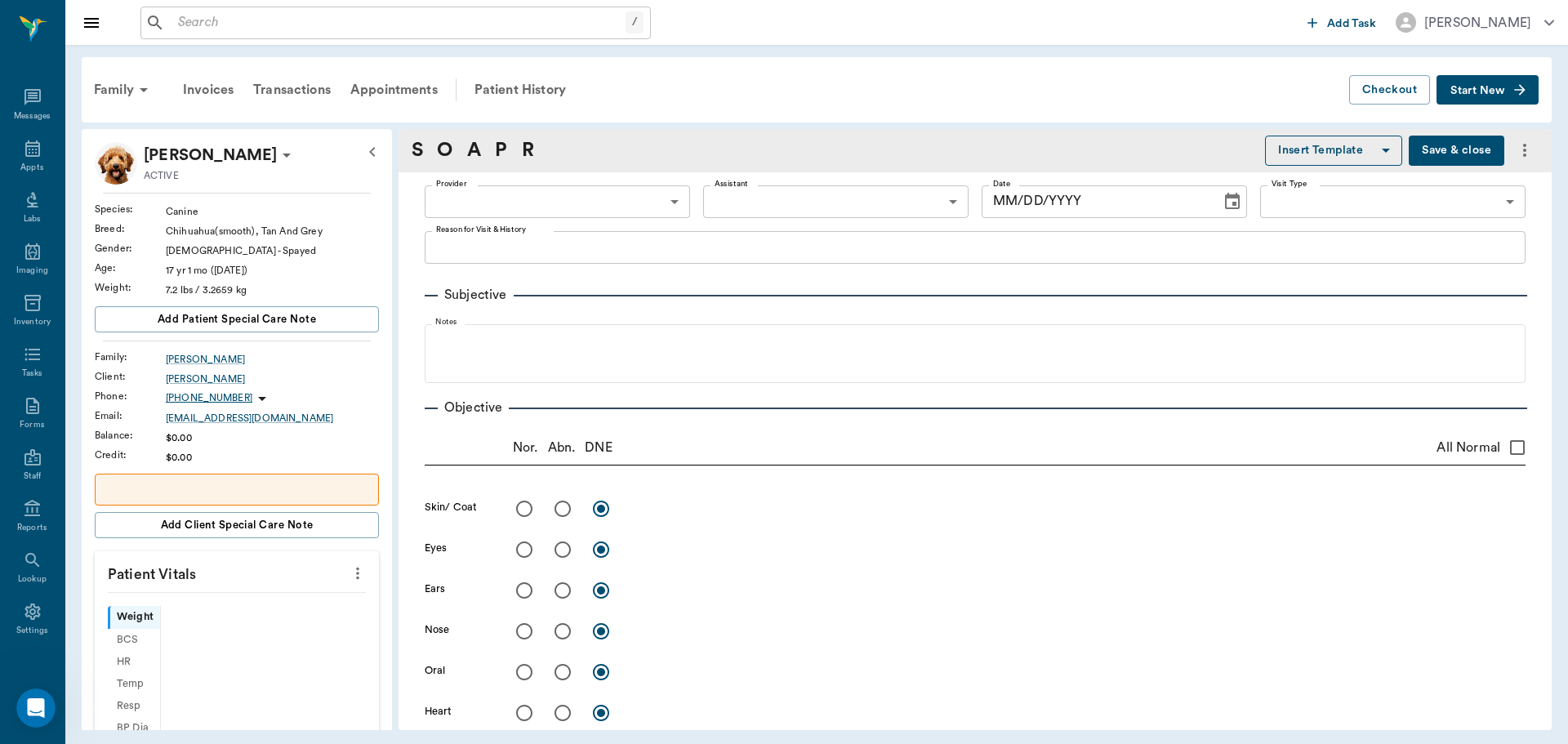
scroll to position [7, 0]
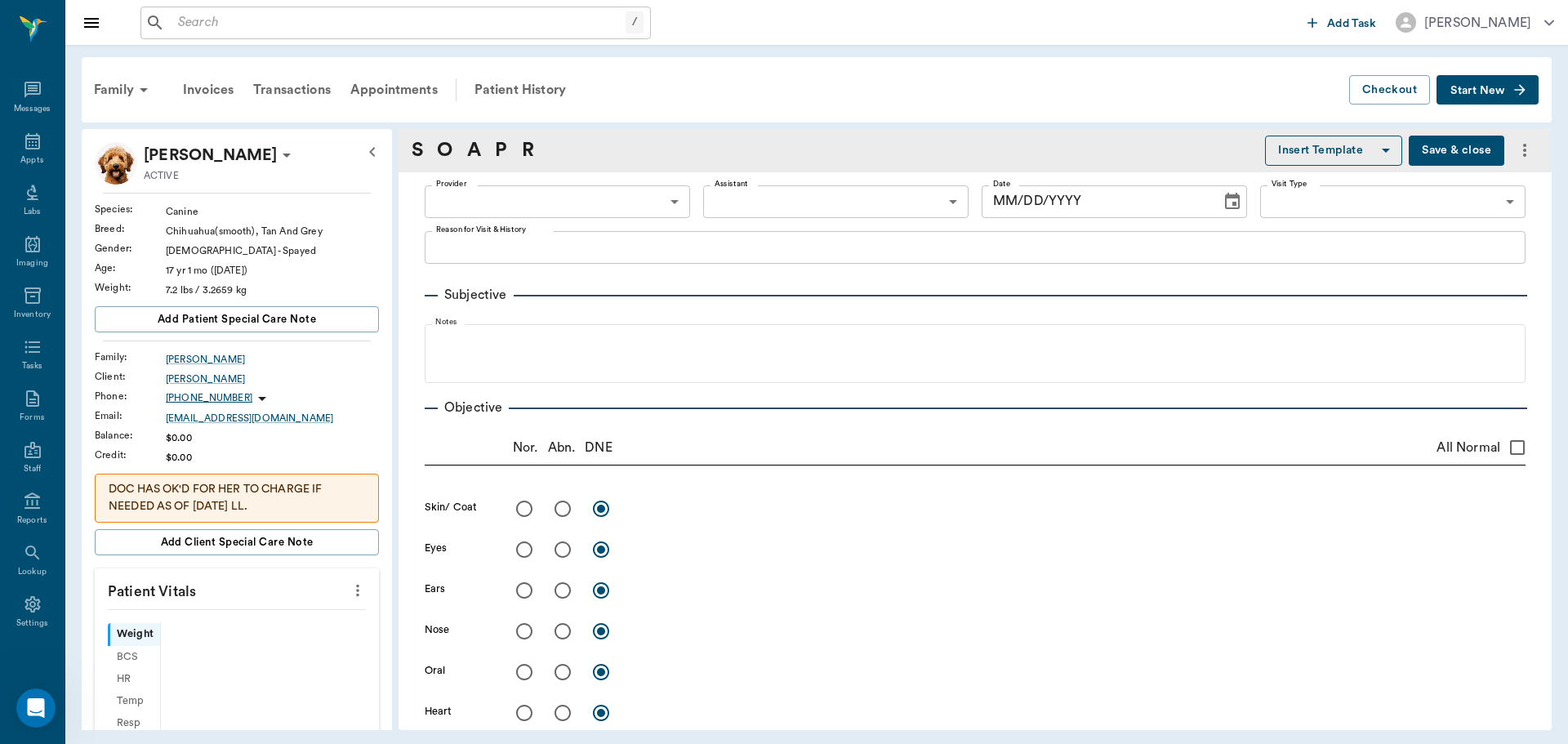
type input "63ec2f075fda476ae8351a4c"
type input "65d2be4f46e3a538d89b8c1a"
type textarea "NT (clipped and grinded if needed) Christy"
type input "09/25/2025"
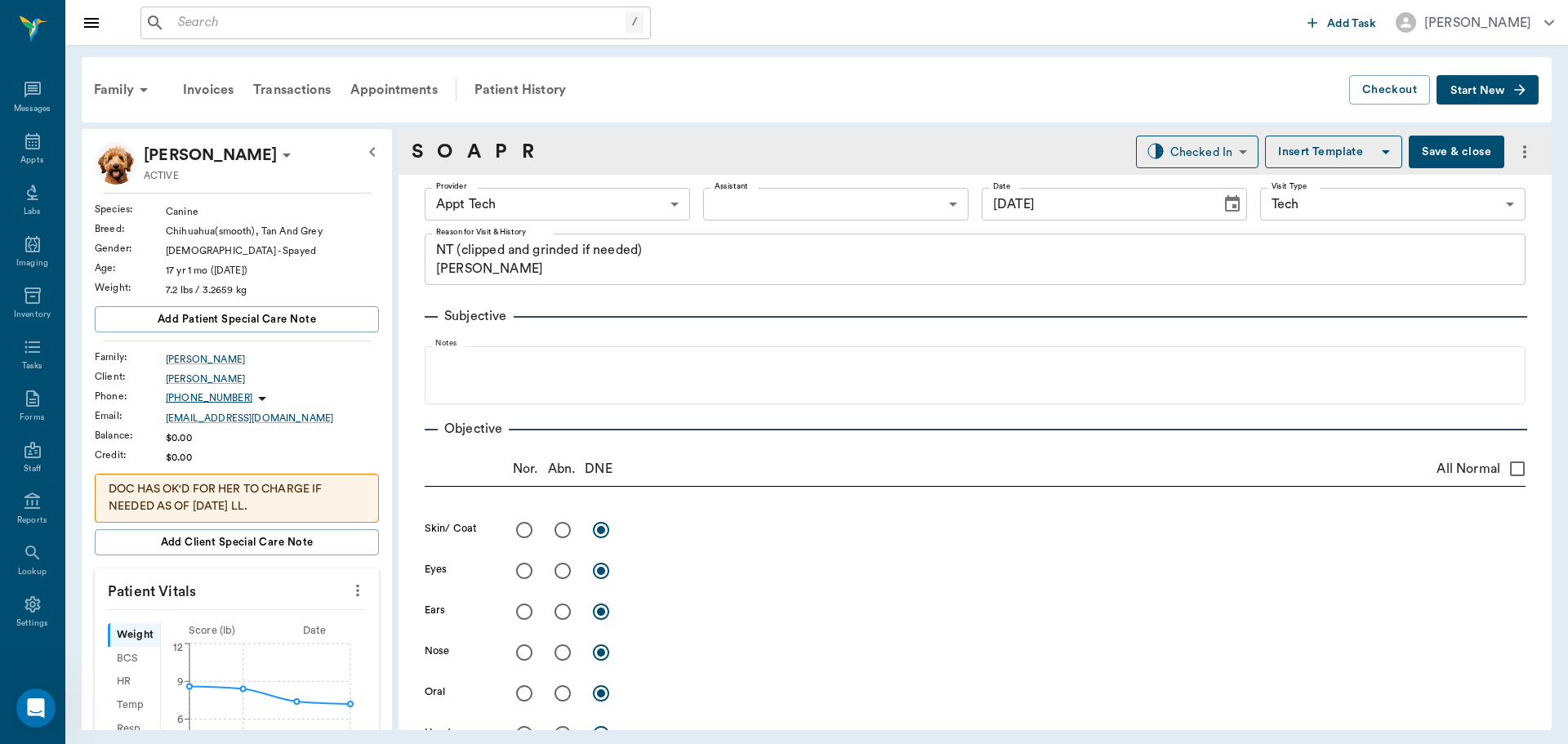
click at [345, 587] on button "more" at bounding box center [358, 591] width 27 height 28
click at [302, 622] on span "Enter Vitals" at bounding box center [277, 618] width 138 height 17
click at [192, 645] on input "text" at bounding box center [236, 639] width 142 height 32
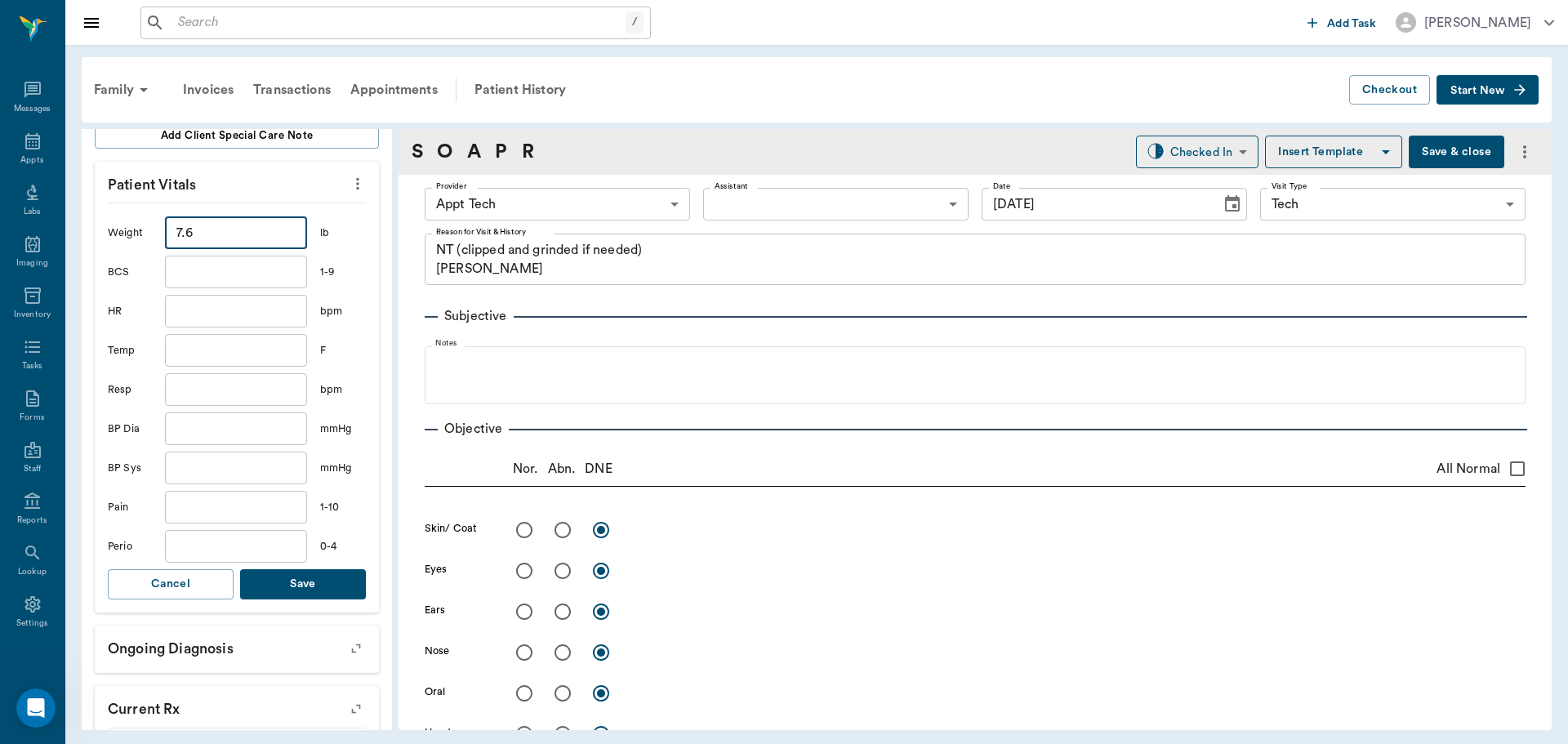
scroll to position [408, 0]
type input "7.6"
click at [292, 592] on button "Save" at bounding box center [303, 582] width 126 height 30
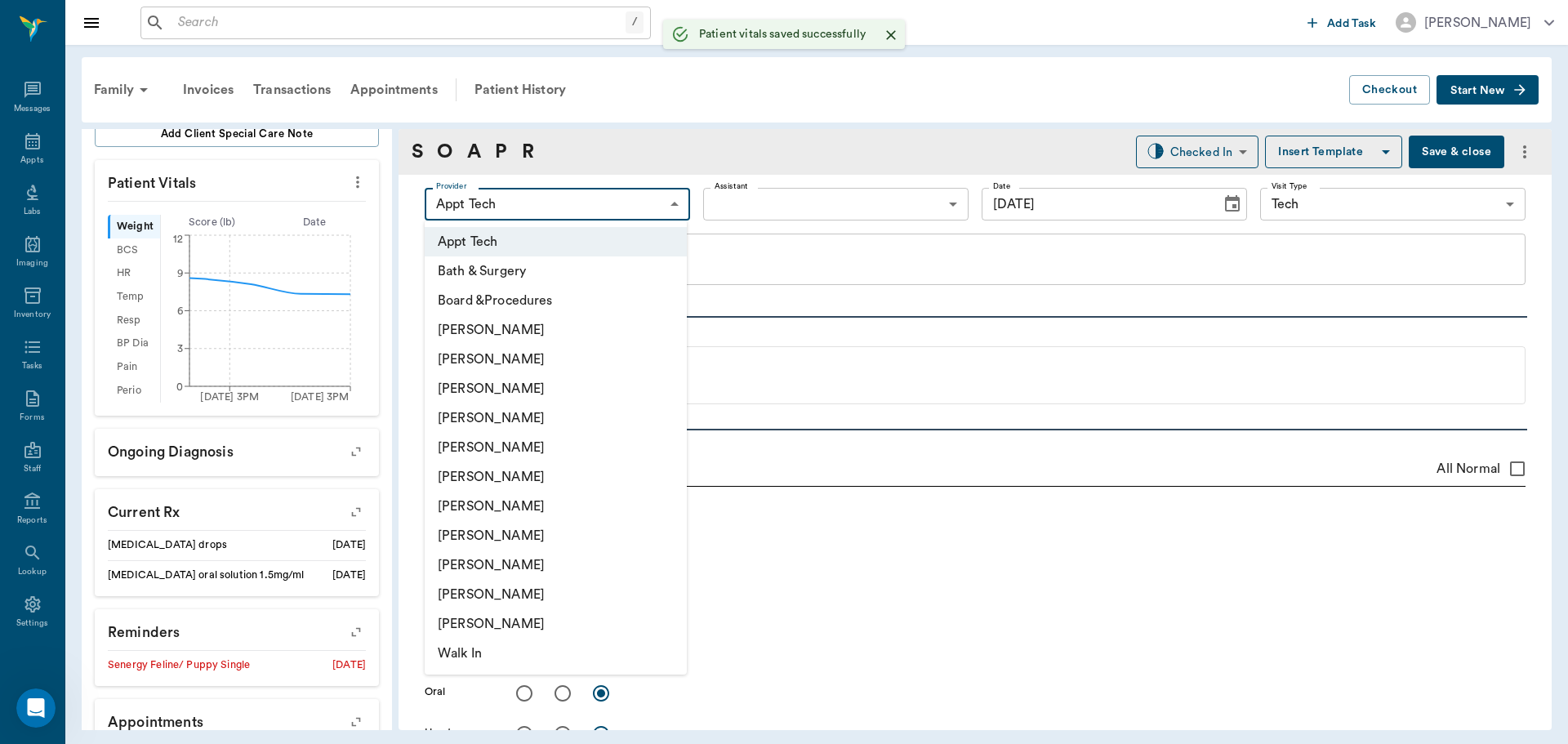
click at [545, 209] on body "/ ​ Add Task Dr. Bert Ellsworth Nectar Messages Appts Labs Imaging Inventory Ta…" at bounding box center [784, 372] width 1568 height 744
click at [564, 503] on li "Hunter Graves" at bounding box center [556, 505] width 262 height 29
type input "682b670d8bdc6f7f8feef3db"
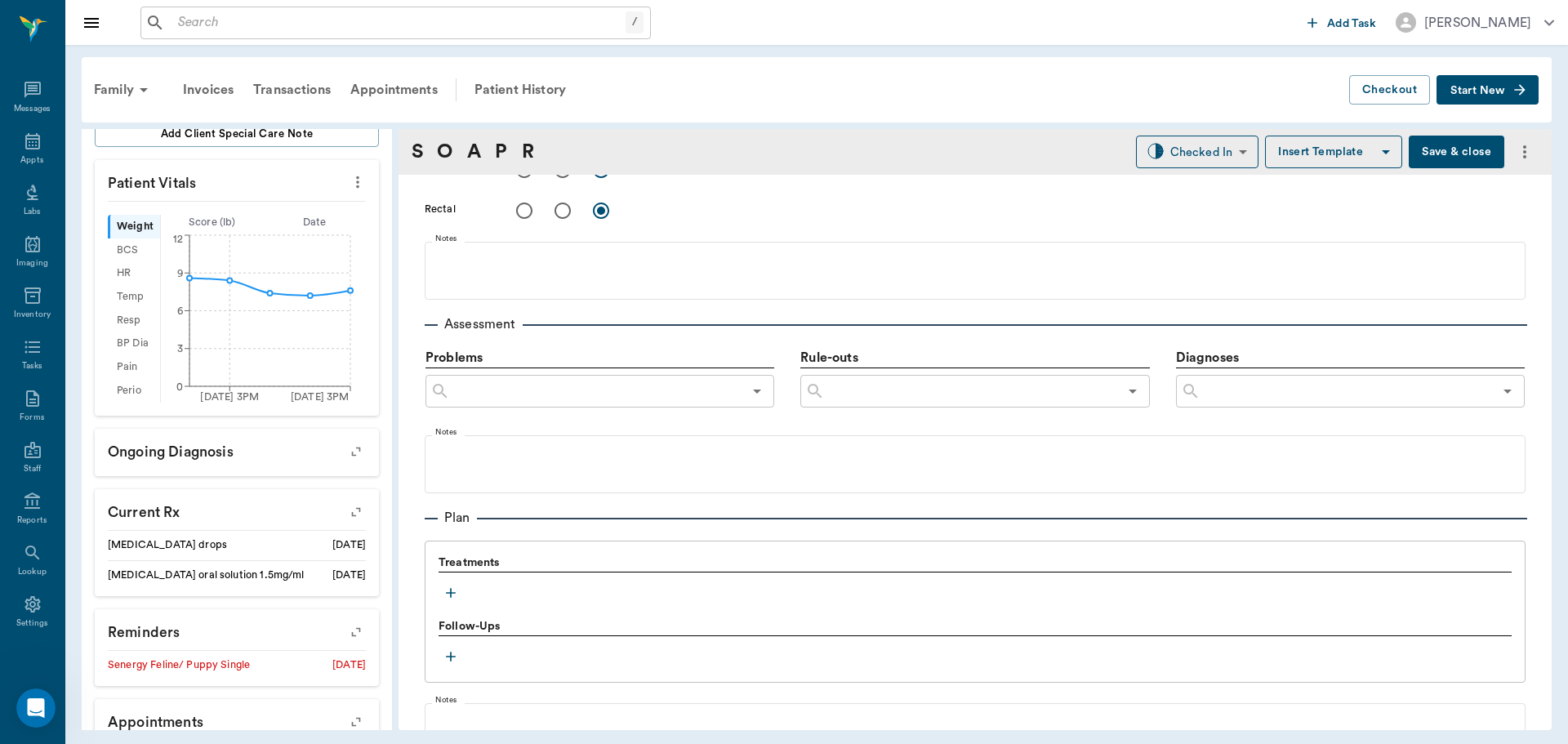
scroll to position [817, 0]
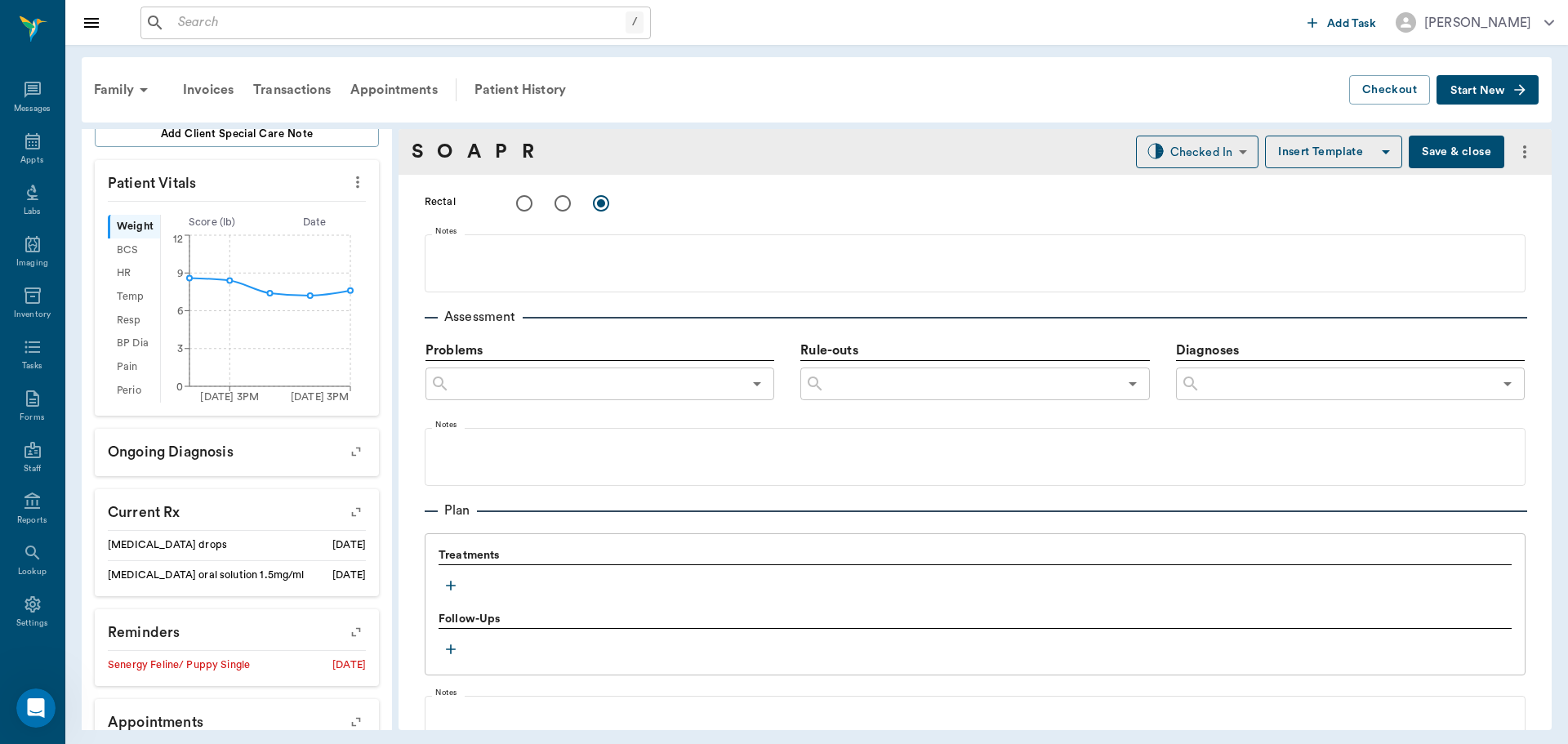
click at [434, 573] on div "Treatments Follow-Ups" at bounding box center [975, 605] width 1101 height 143
click at [441, 578] on button "button" at bounding box center [451, 586] width 25 height 25
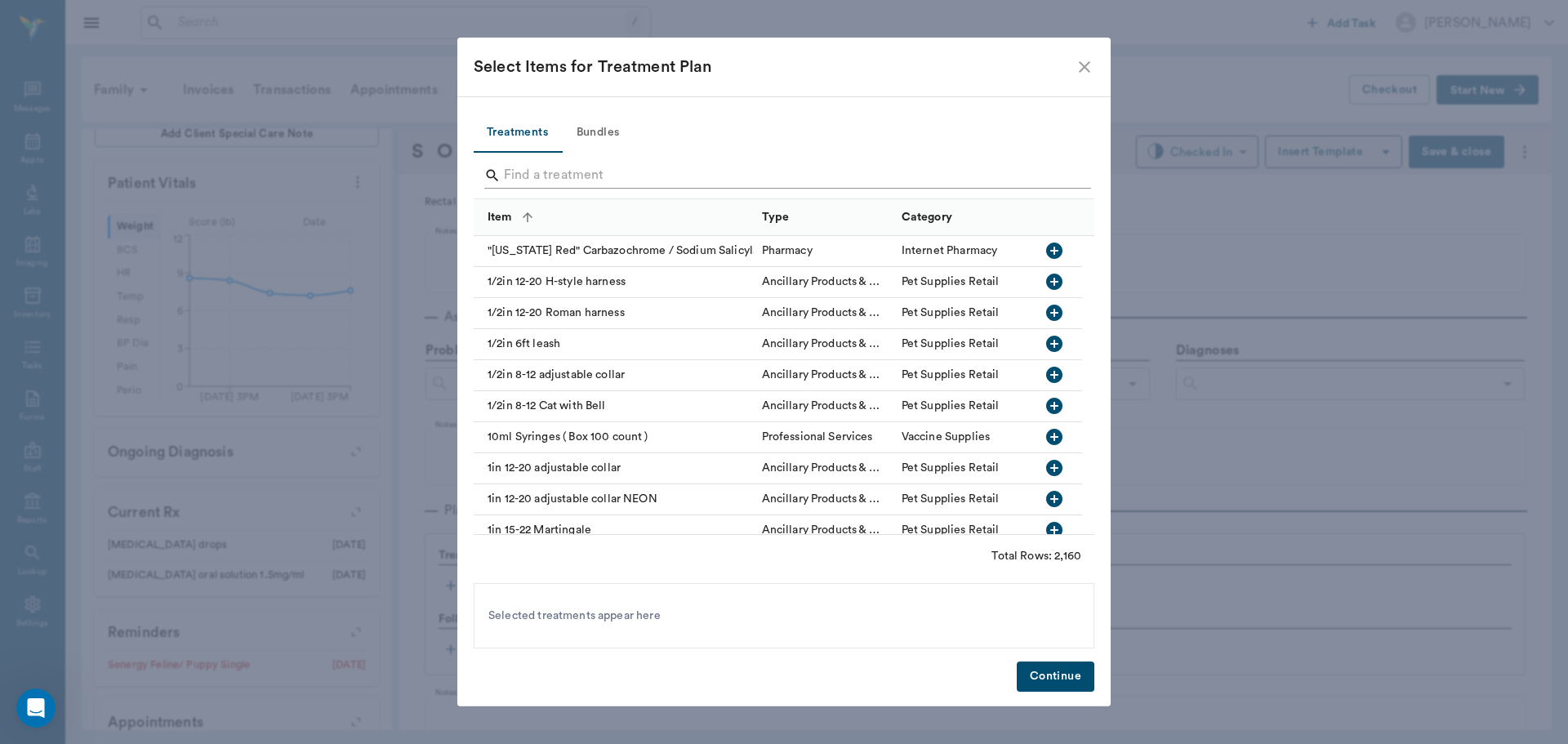
click at [586, 163] on input "Search" at bounding box center [784, 176] width 562 height 27
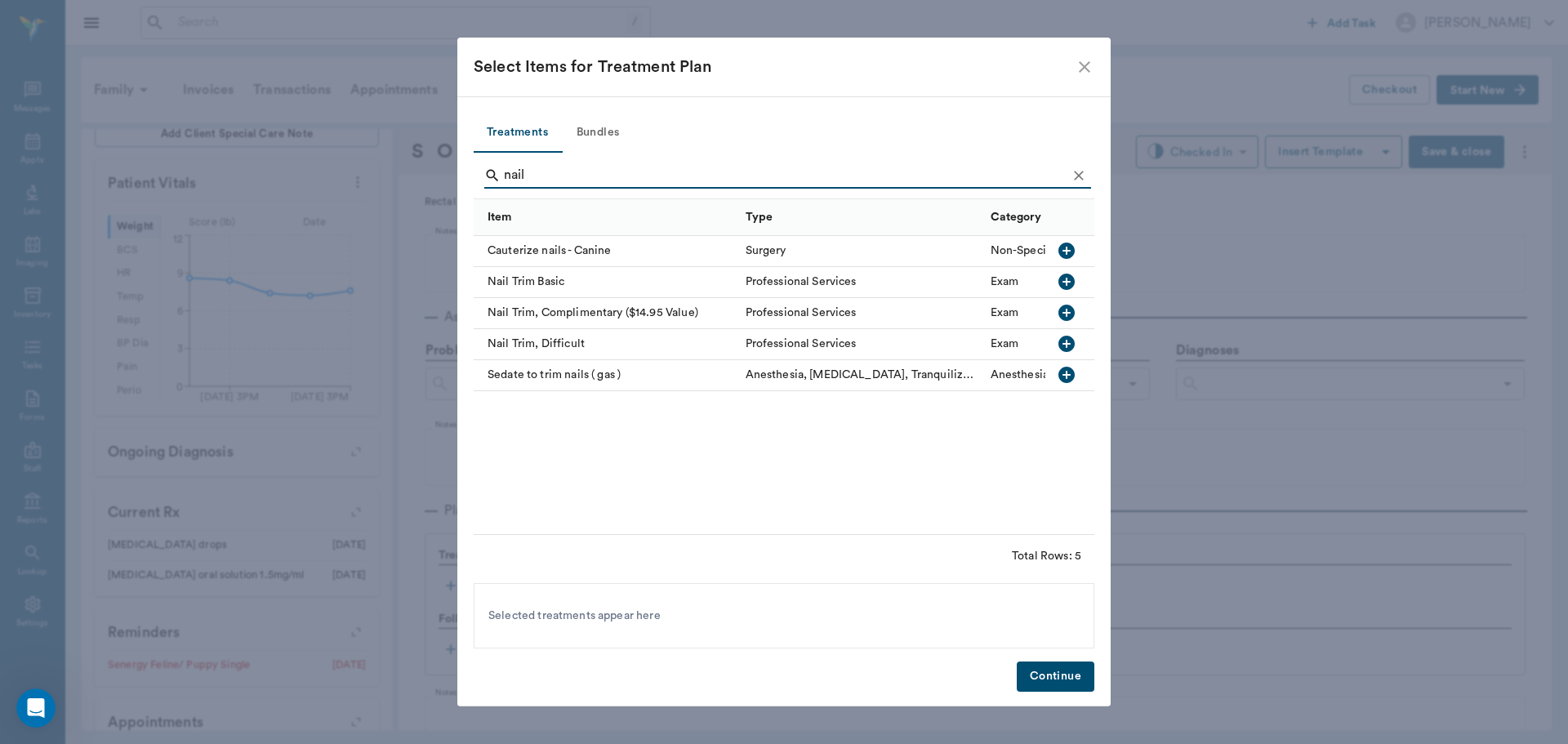
type input "nail"
click at [1064, 280] on icon "button" at bounding box center [1067, 282] width 17 height 17
click at [1051, 678] on button "Continue" at bounding box center [1055, 676] width 78 height 30
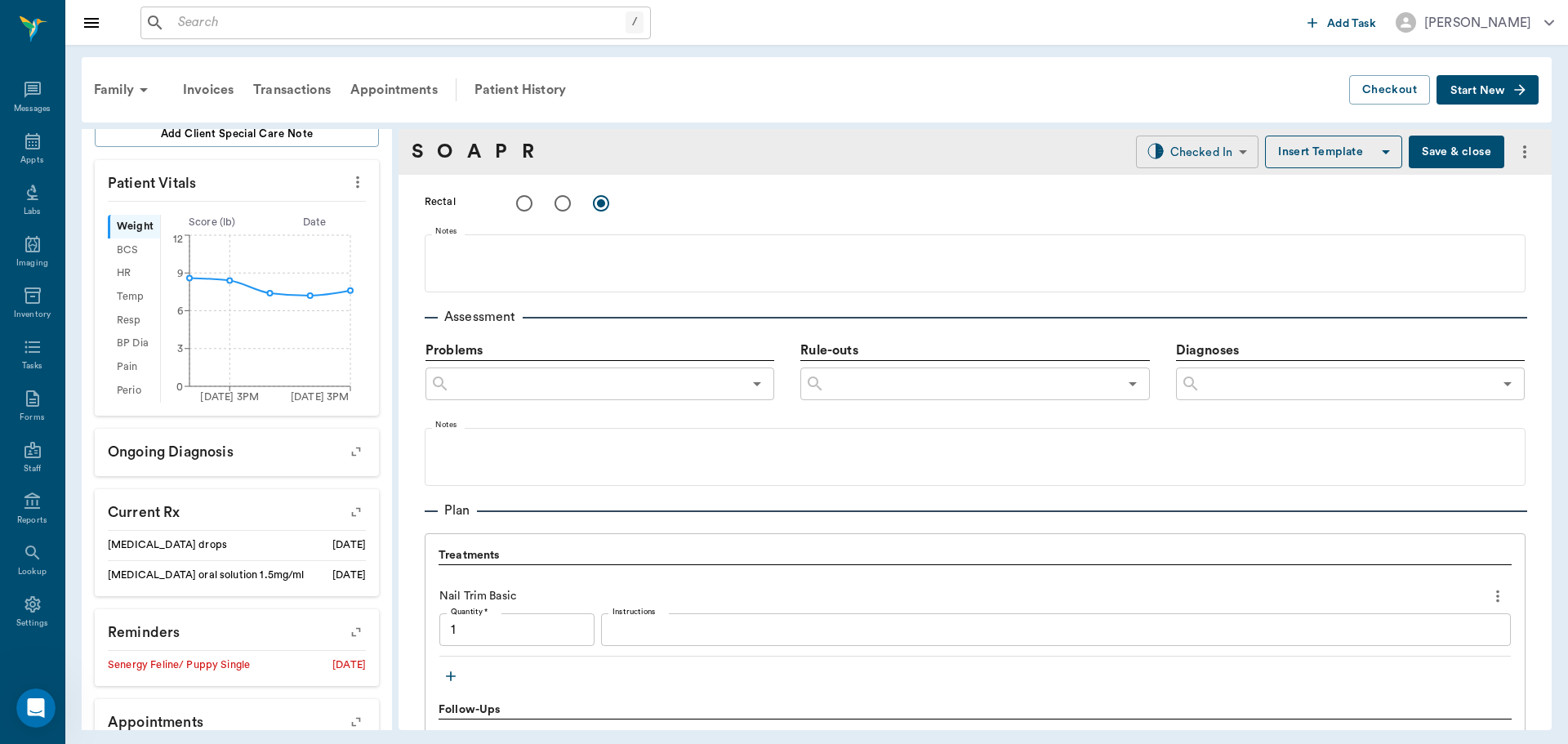
click at [1204, 136] on body "/ ​ Add Task Dr. Bert Ellsworth Nectar Messages Appts Labs Imaging Inventory Ta…" at bounding box center [784, 372] width 1568 height 744
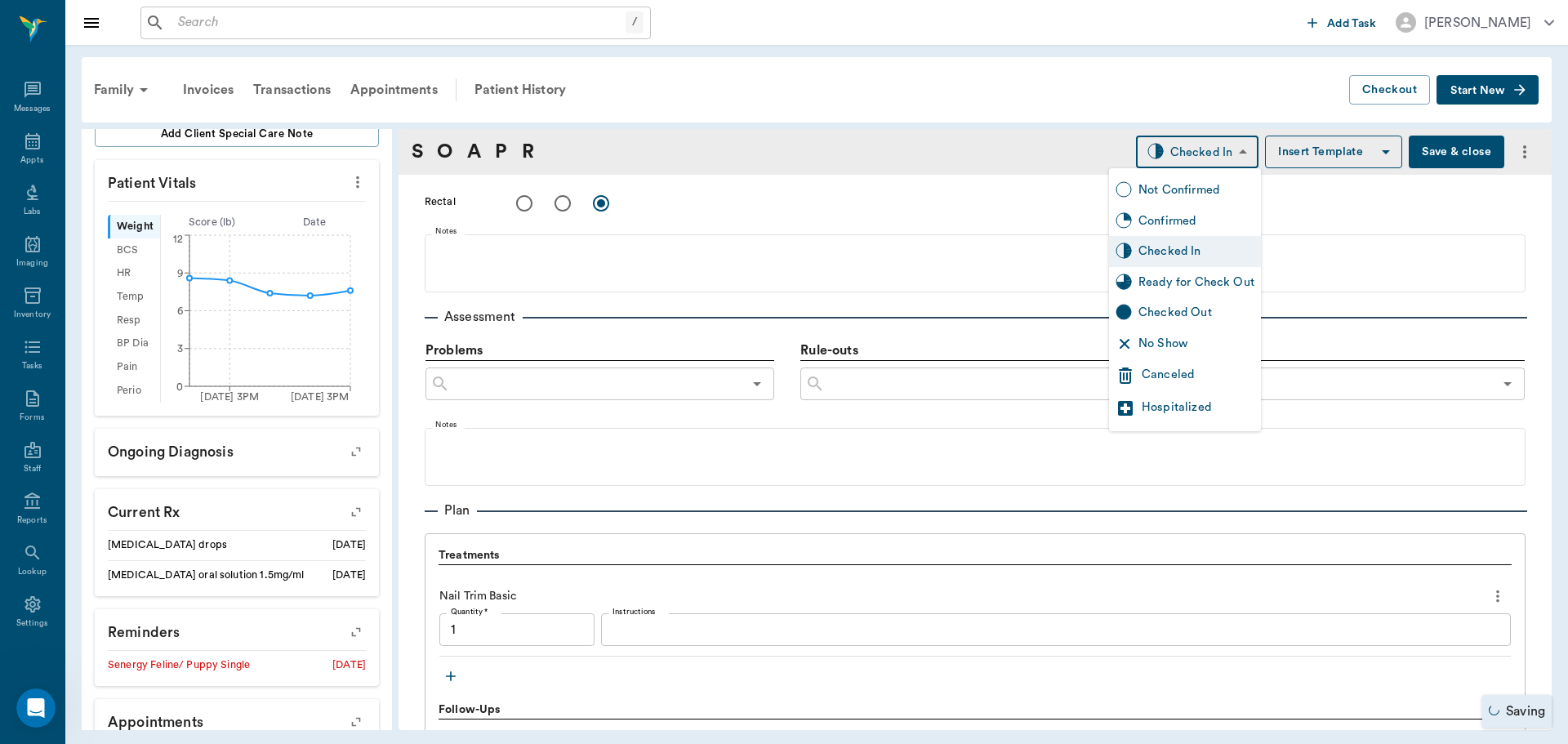
type input "1.00"
click at [1235, 273] on div "Ready for Check Out" at bounding box center [1196, 283] width 116 height 18
type input "READY_TO_CHECKOUT"
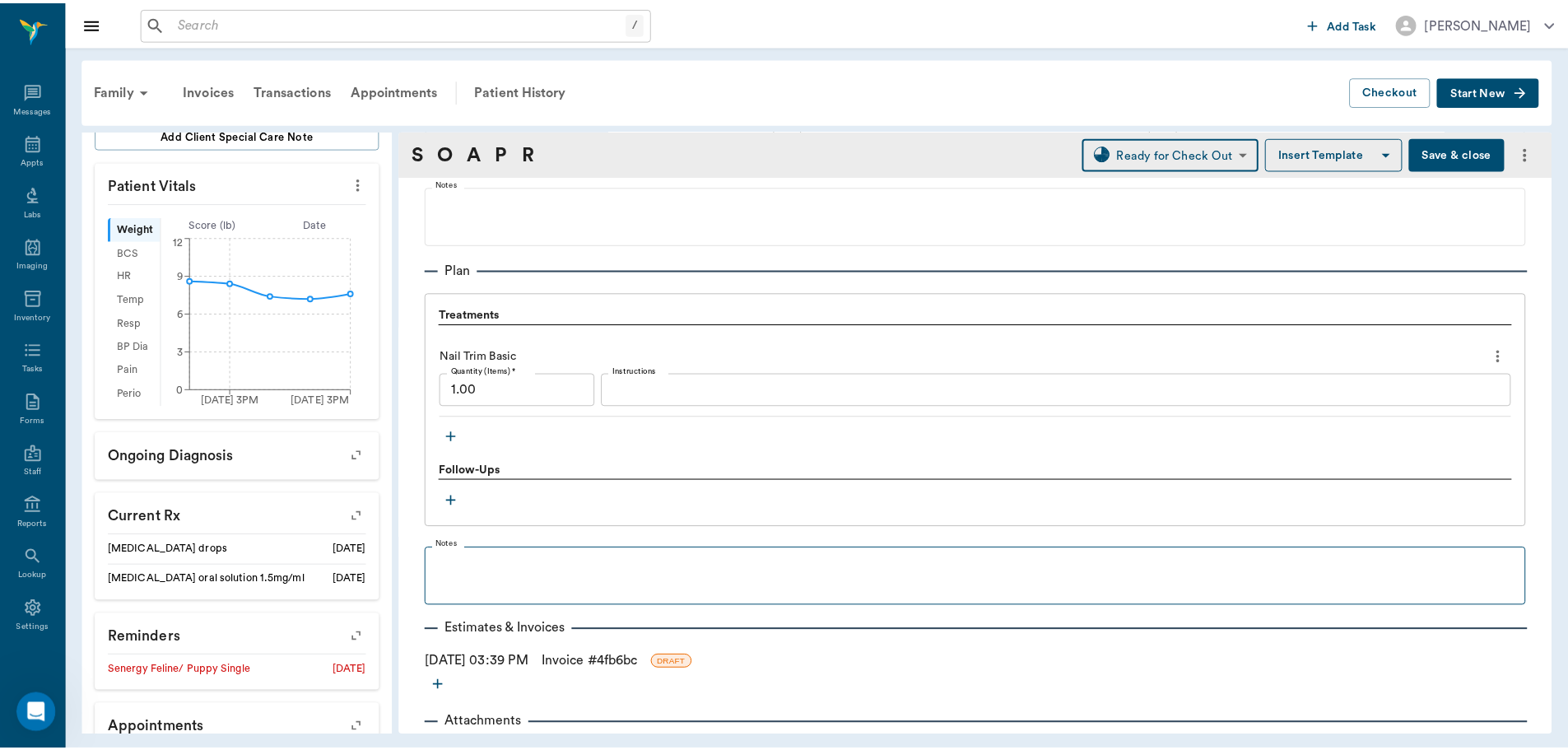
scroll to position [1071, 0]
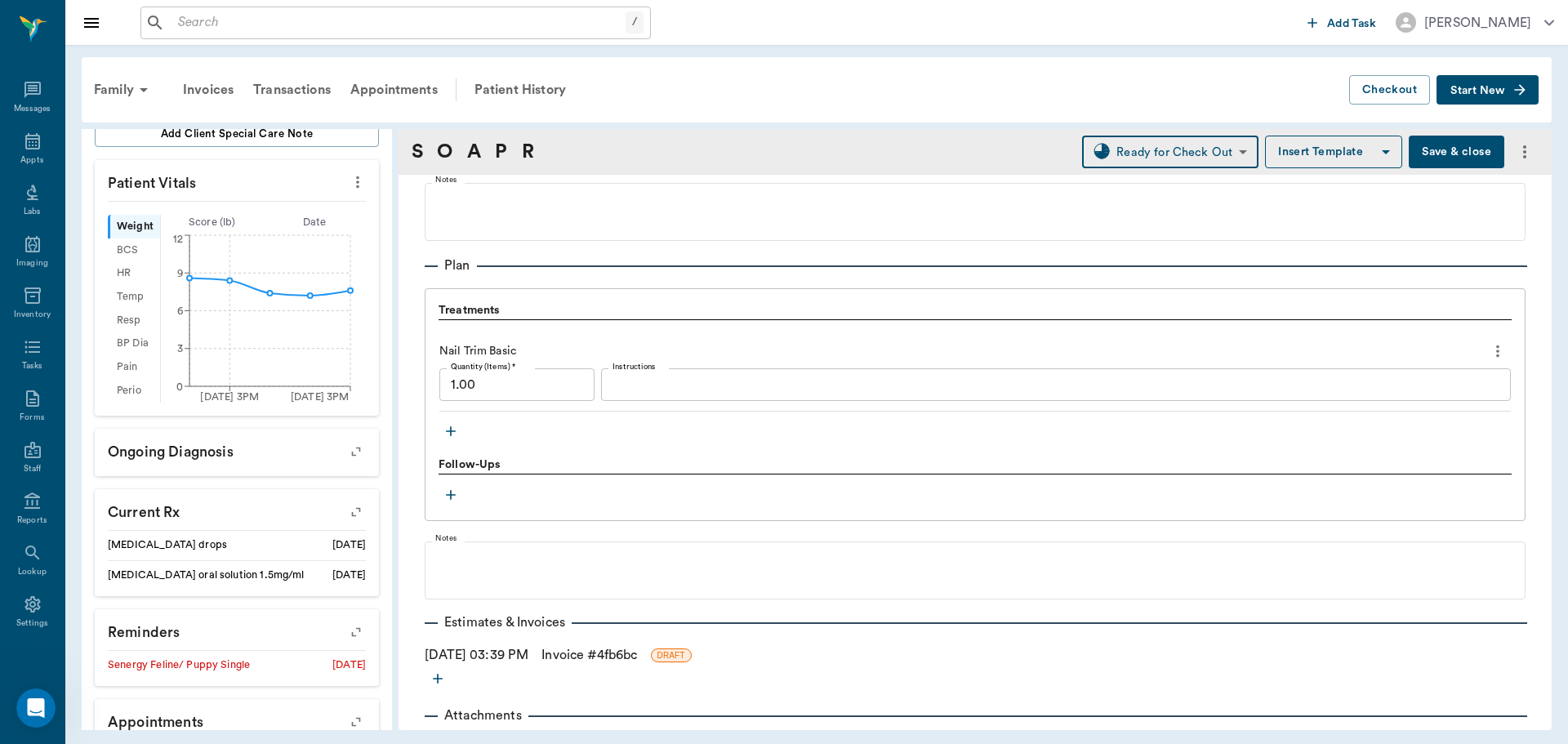
click at [591, 654] on link "Invoice # 4fb6bc" at bounding box center [589, 655] width 95 height 20
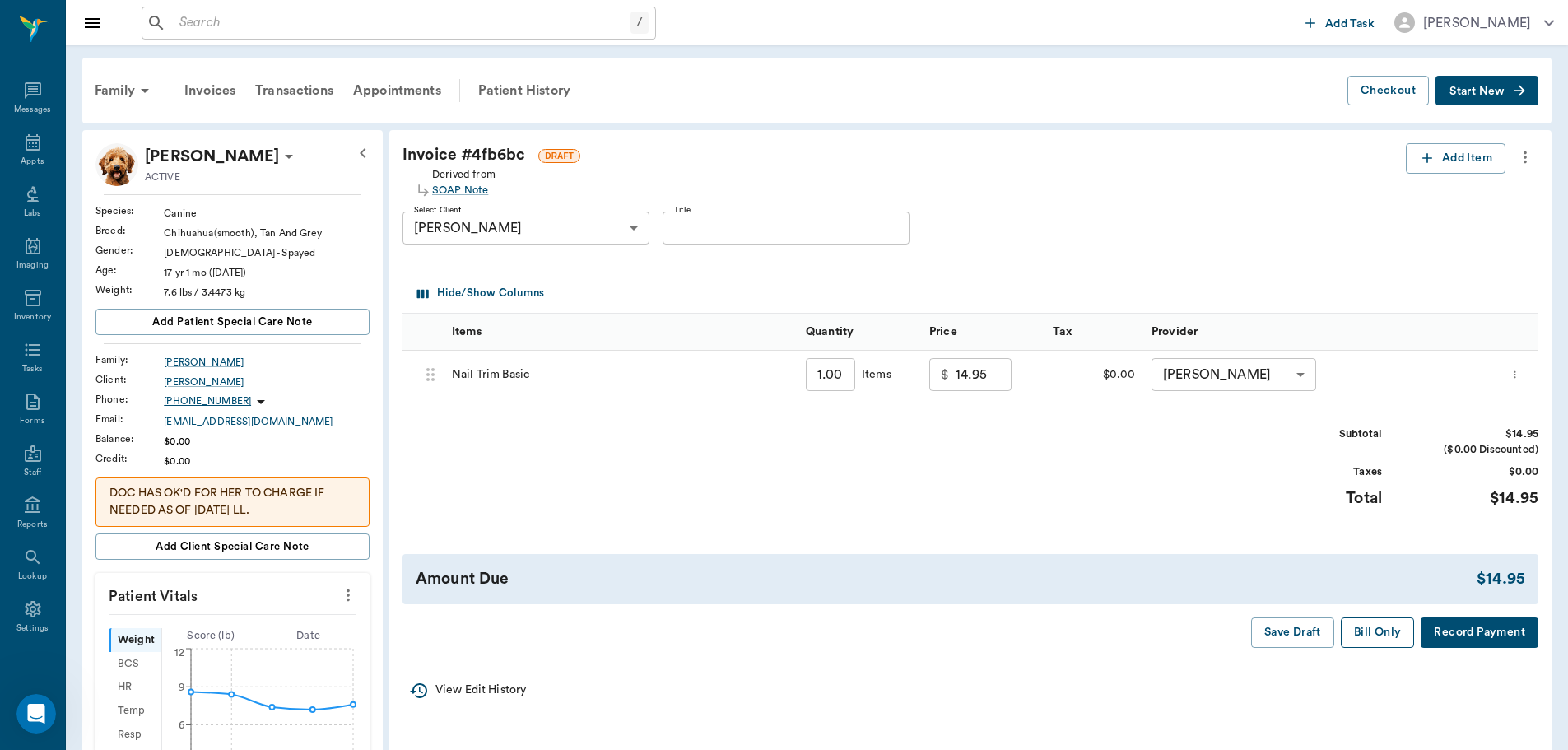
click at [1356, 624] on button "Bill Only" at bounding box center [1378, 632] width 74 height 30
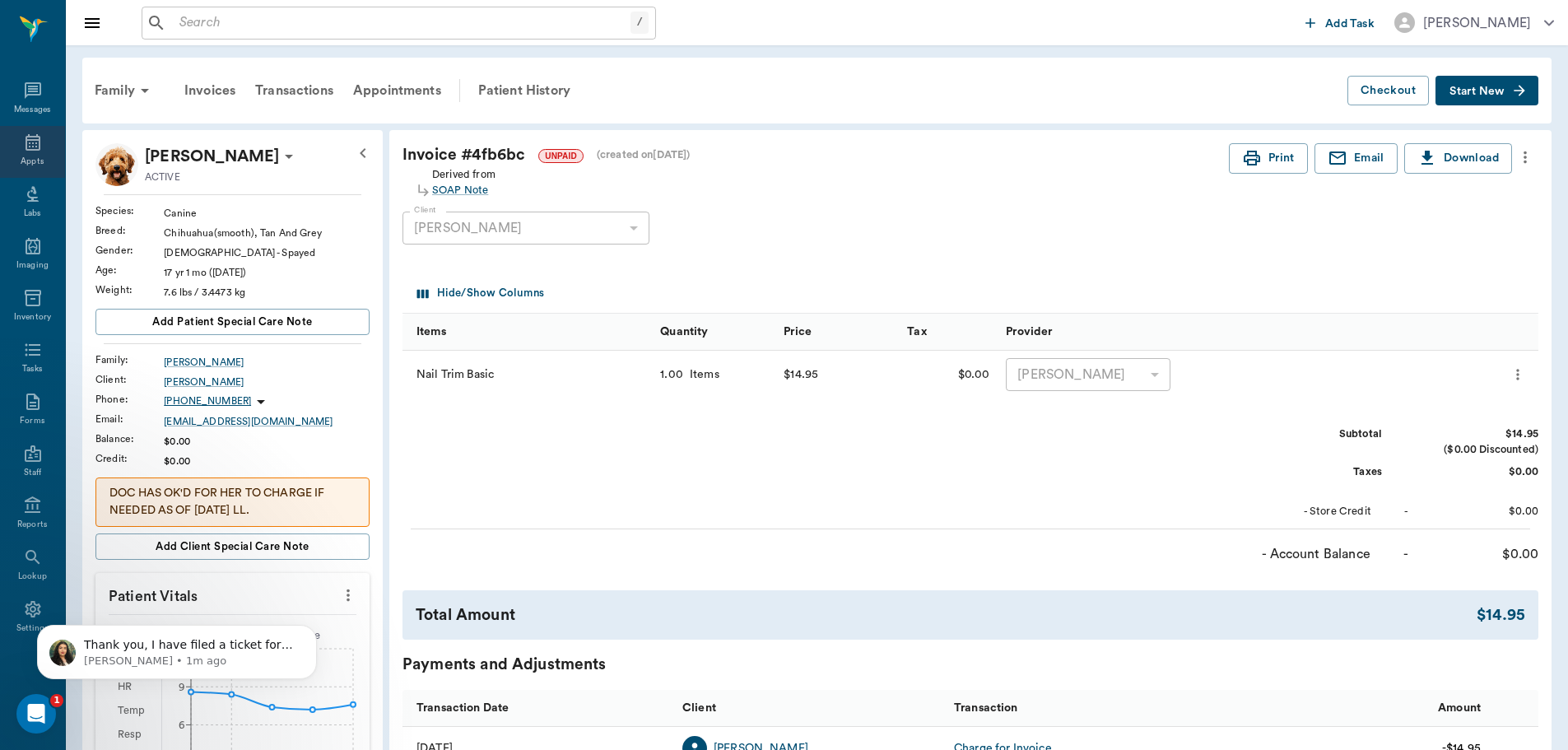
click at [44, 158] on div "Appts" at bounding box center [33, 152] width 65 height 52
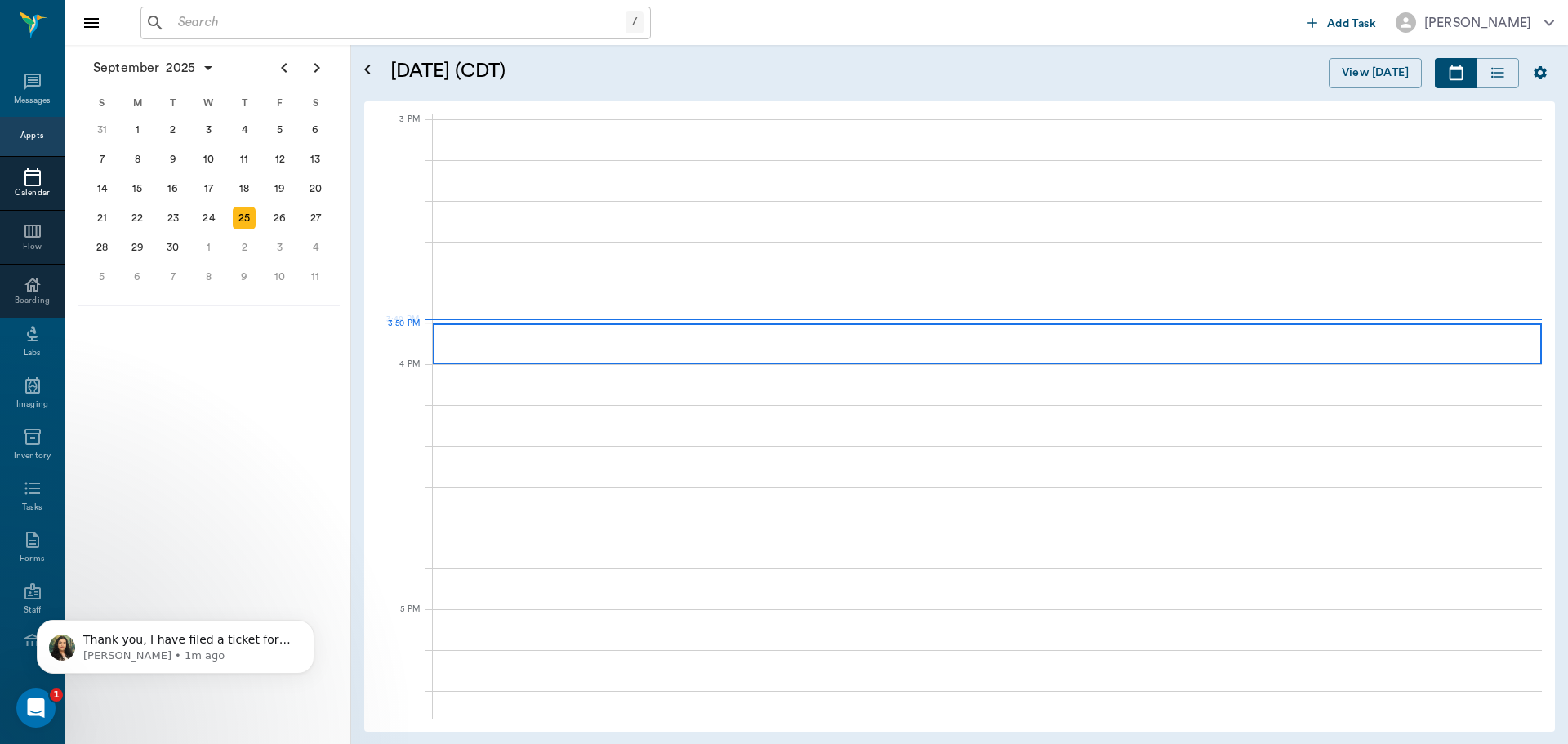
scroll to position [1717, 0]
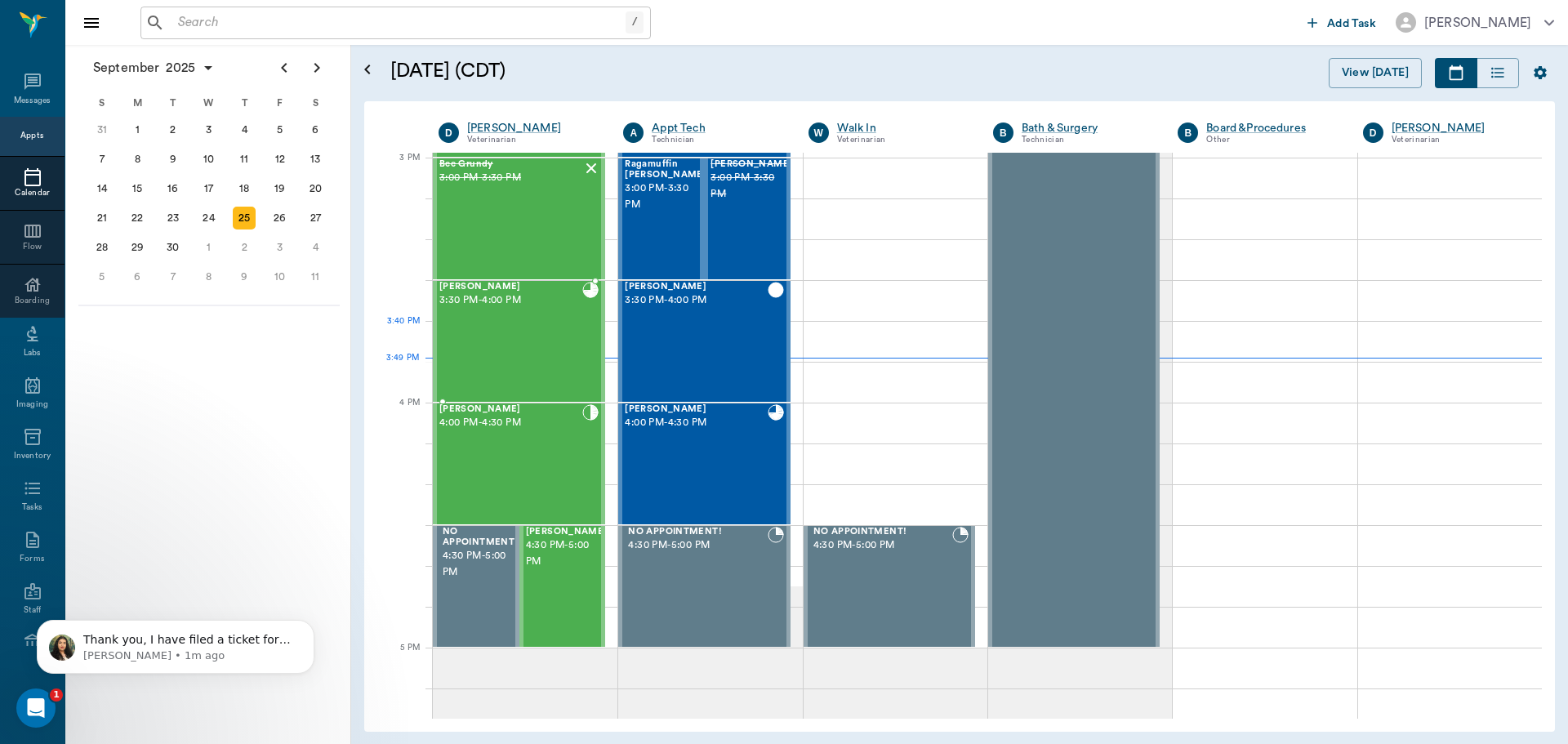
click at [557, 344] on div "Dottie Lewis 3:30 PM - 4:00 PM" at bounding box center [510, 341] width 143 height 119
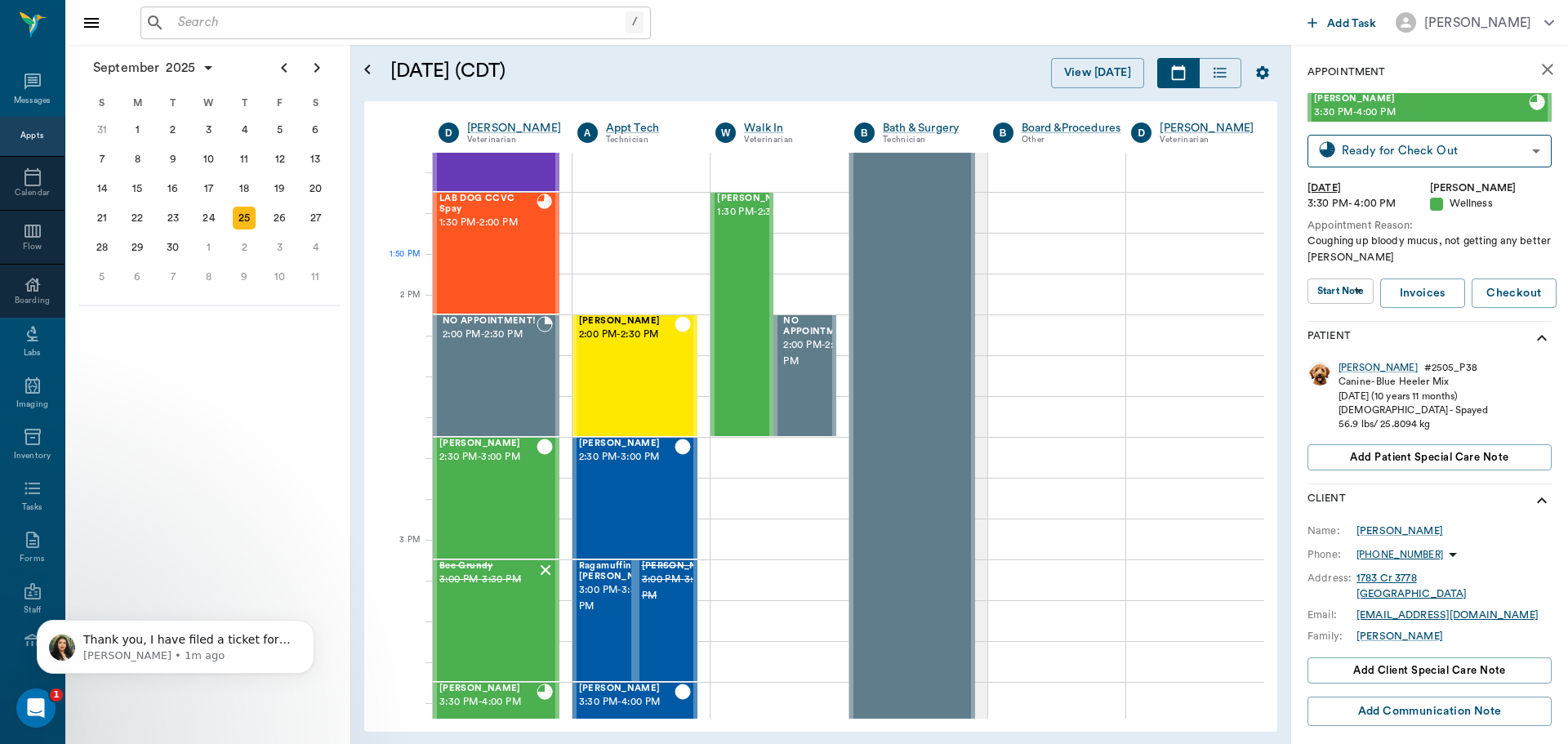
scroll to position [1303, 0]
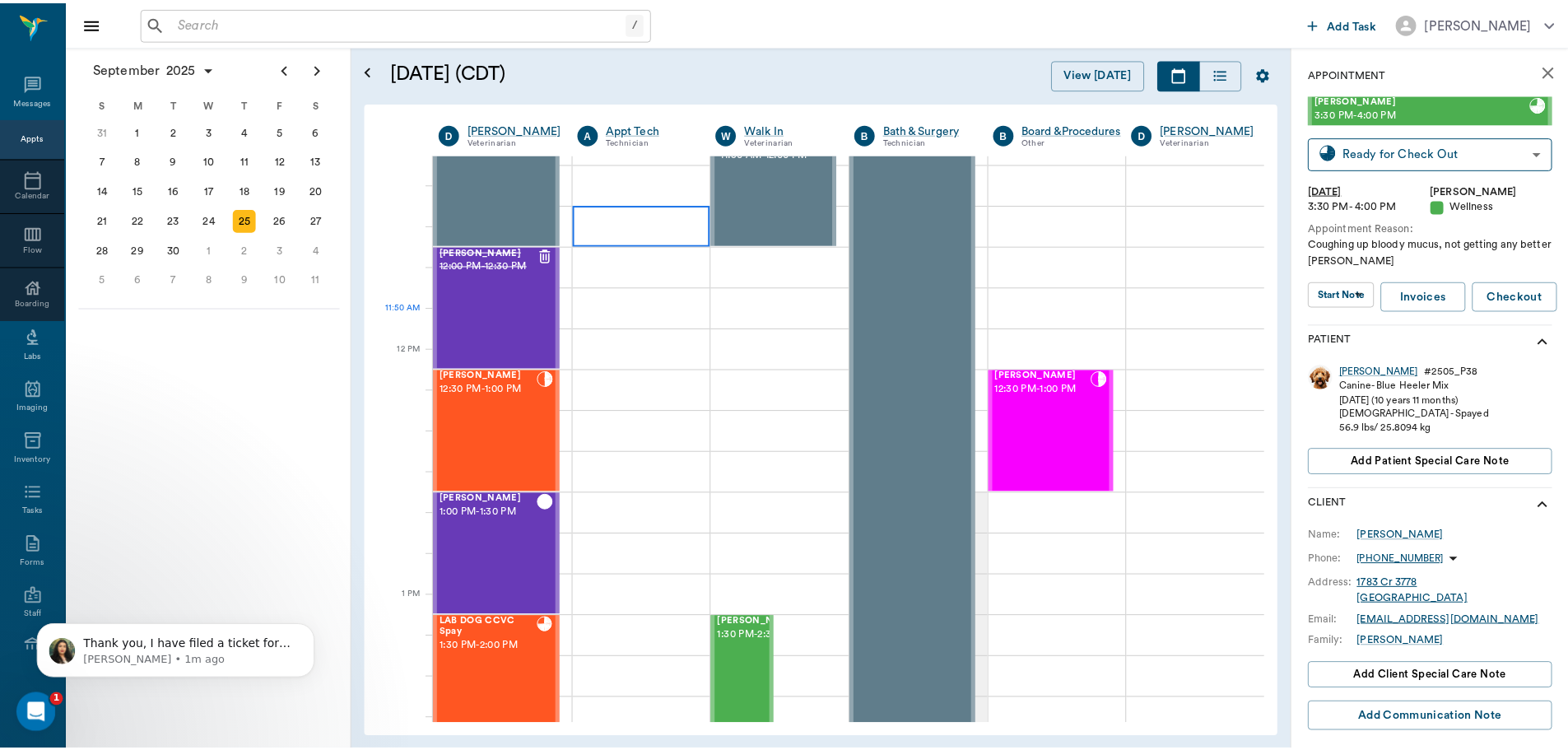
scroll to position [907, 0]
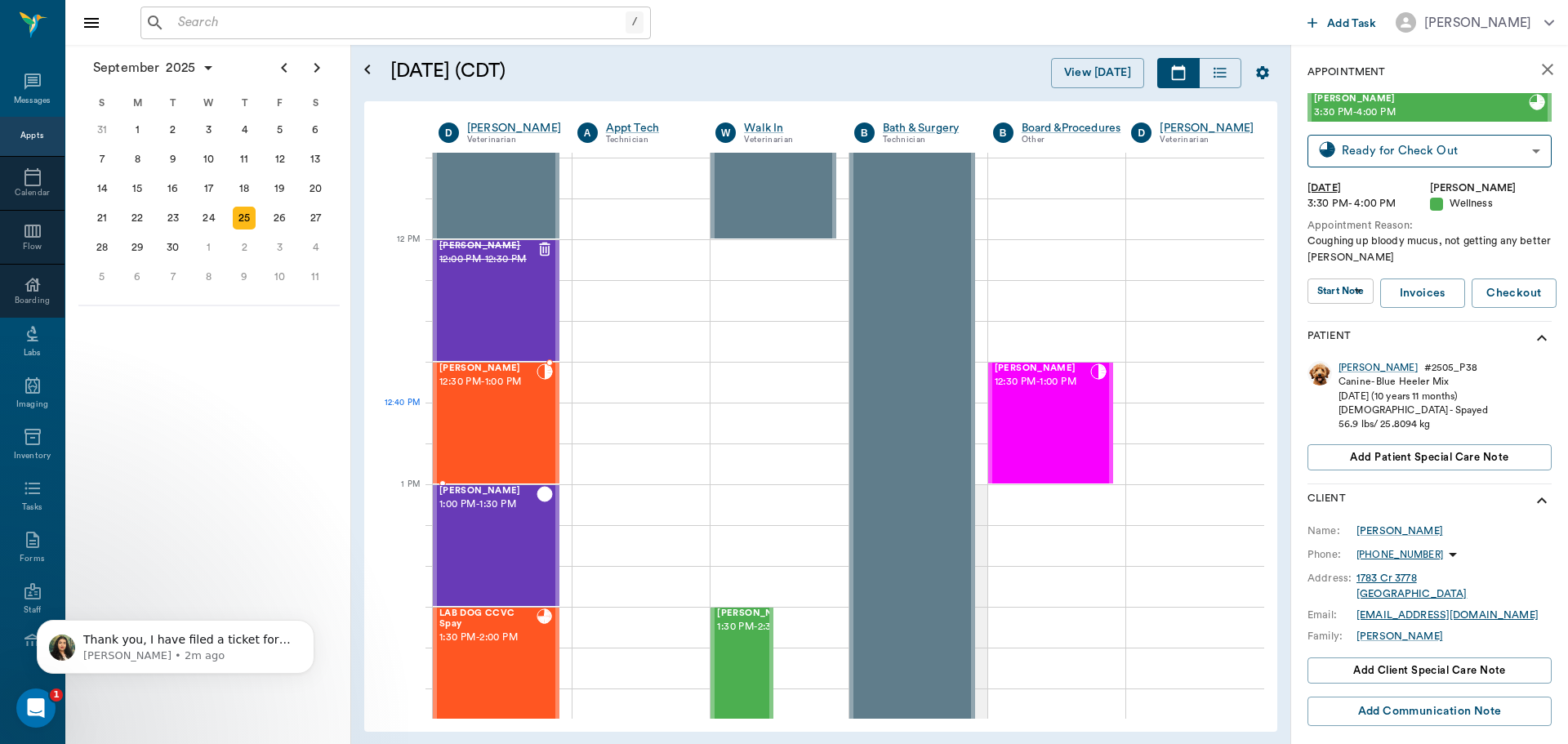
click at [510, 418] on div "[PERSON_NAME] 12:30 PM - 1:00 PM" at bounding box center [487, 423] width 97 height 119
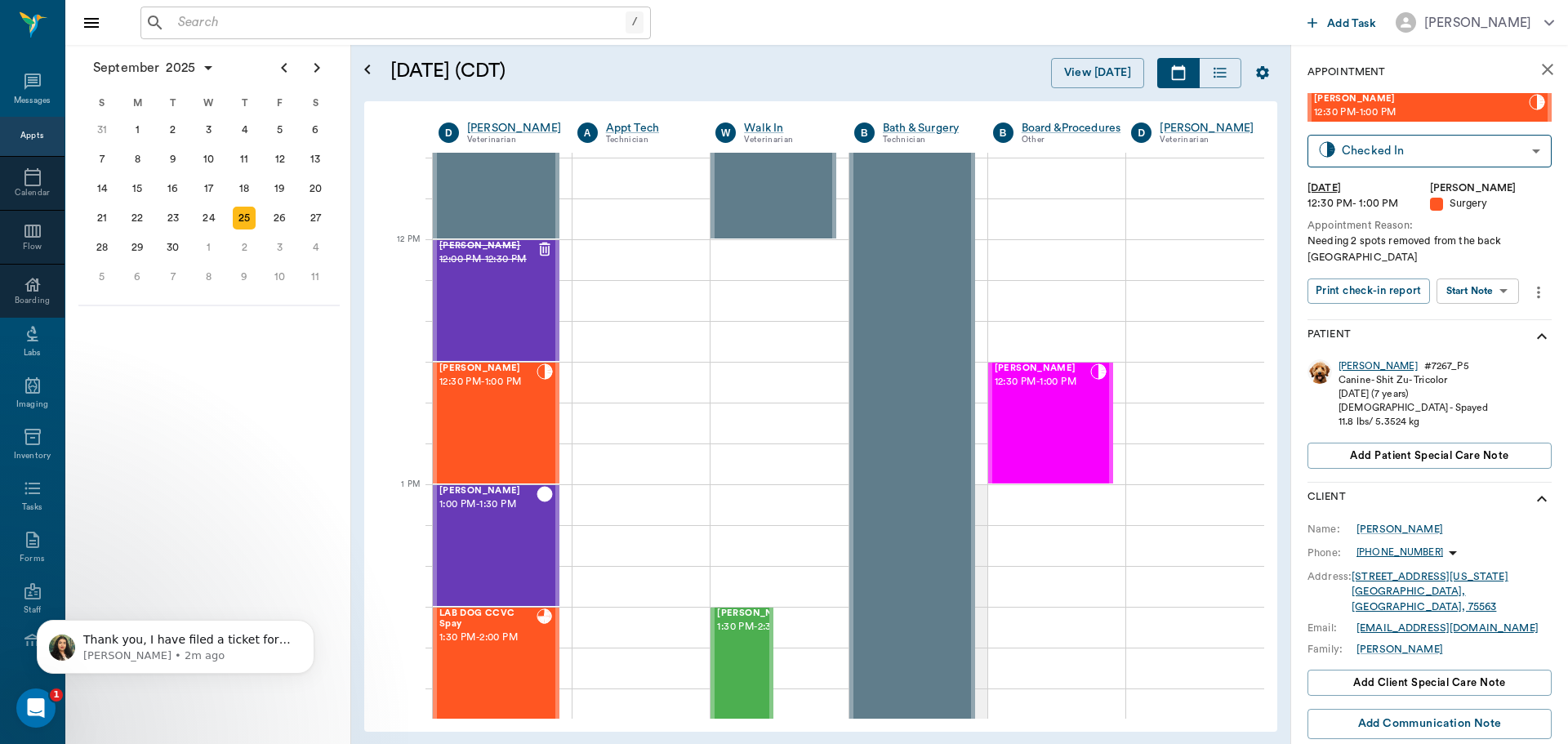
click at [1350, 360] on div "[PERSON_NAME]" at bounding box center [1378, 366] width 80 height 14
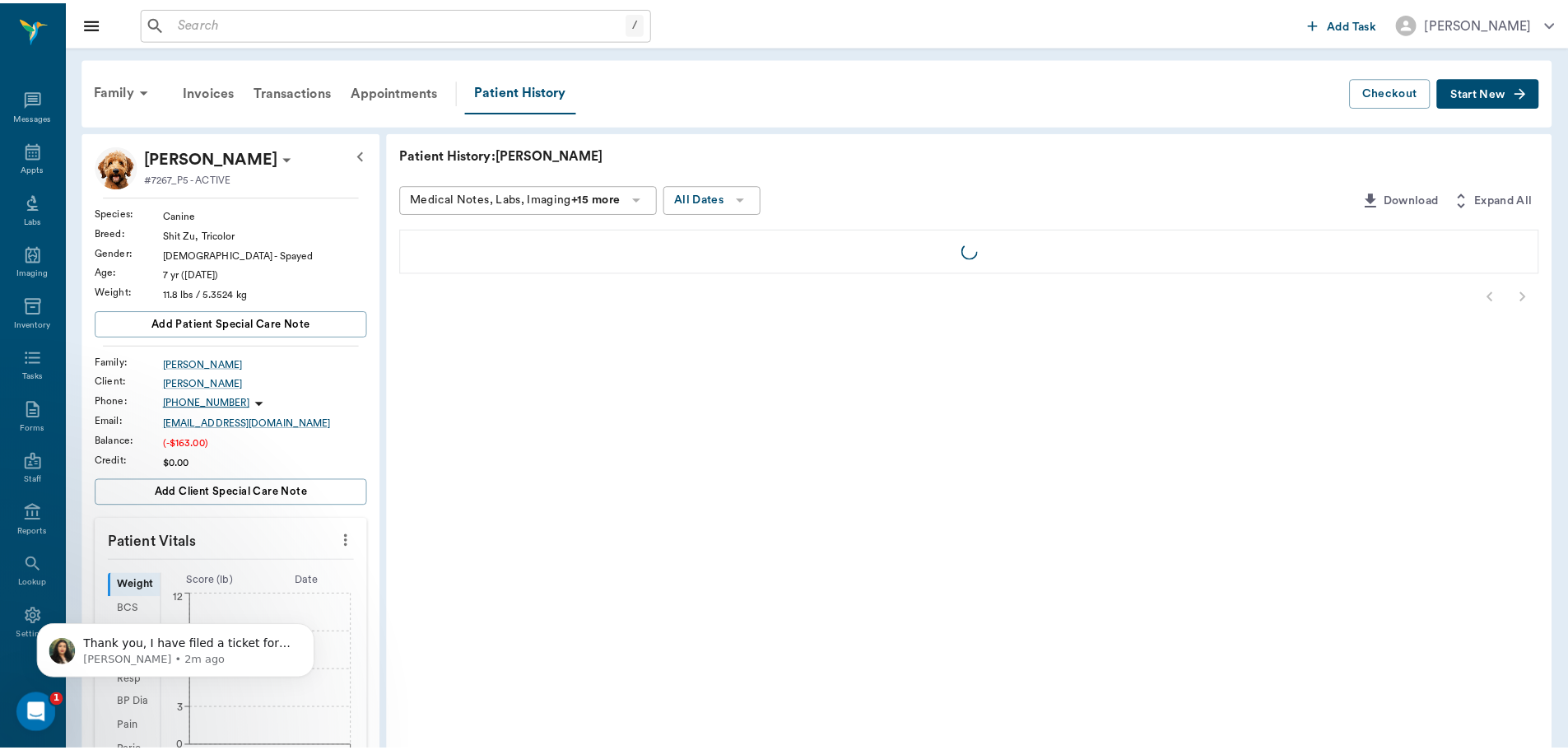
scroll to position [8, 0]
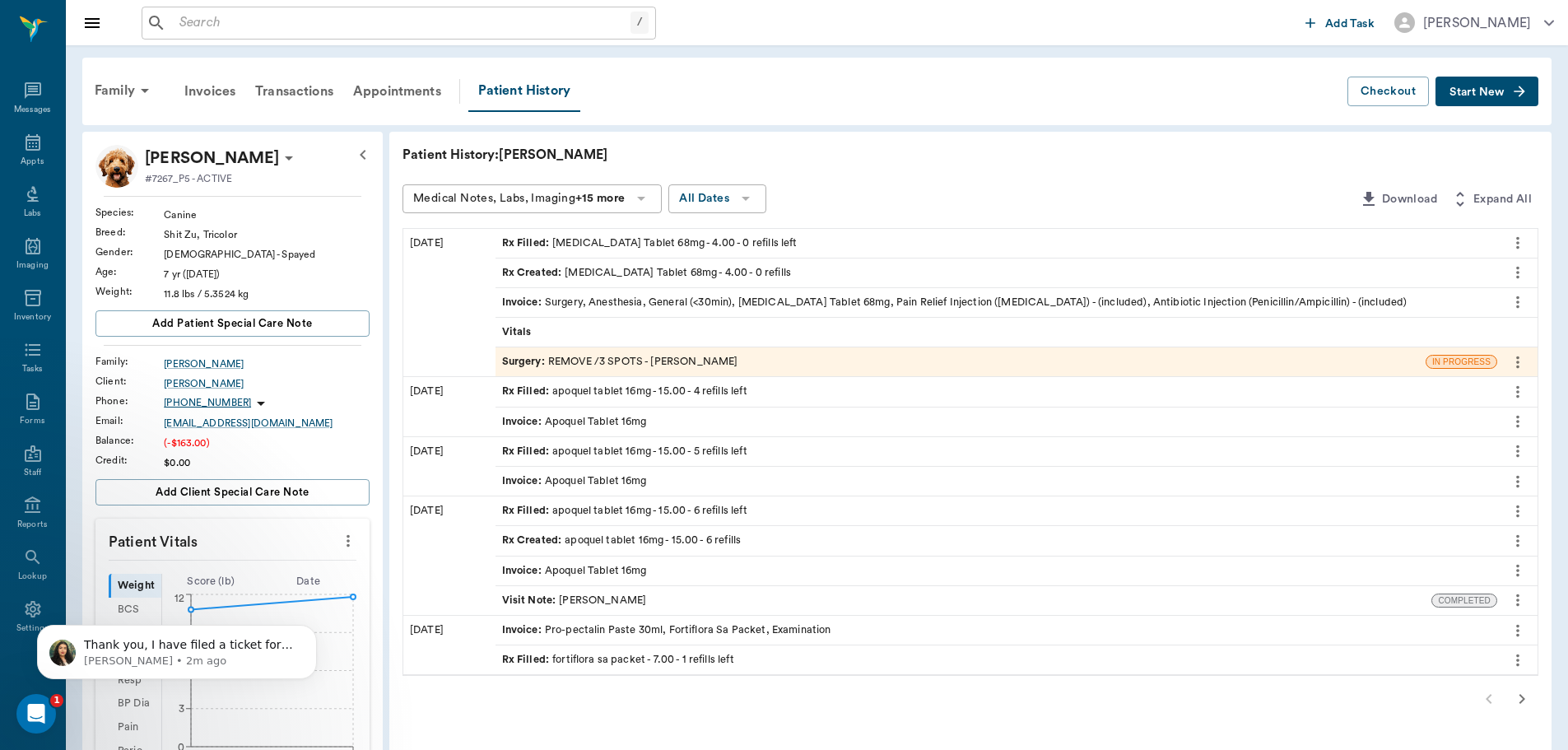
click at [711, 298] on div "Invoice : Surgery, Anesthesia, General (<30min), [MEDICAL_DATA] Tablet 68mg, Pa…" at bounding box center [954, 302] width 905 height 16
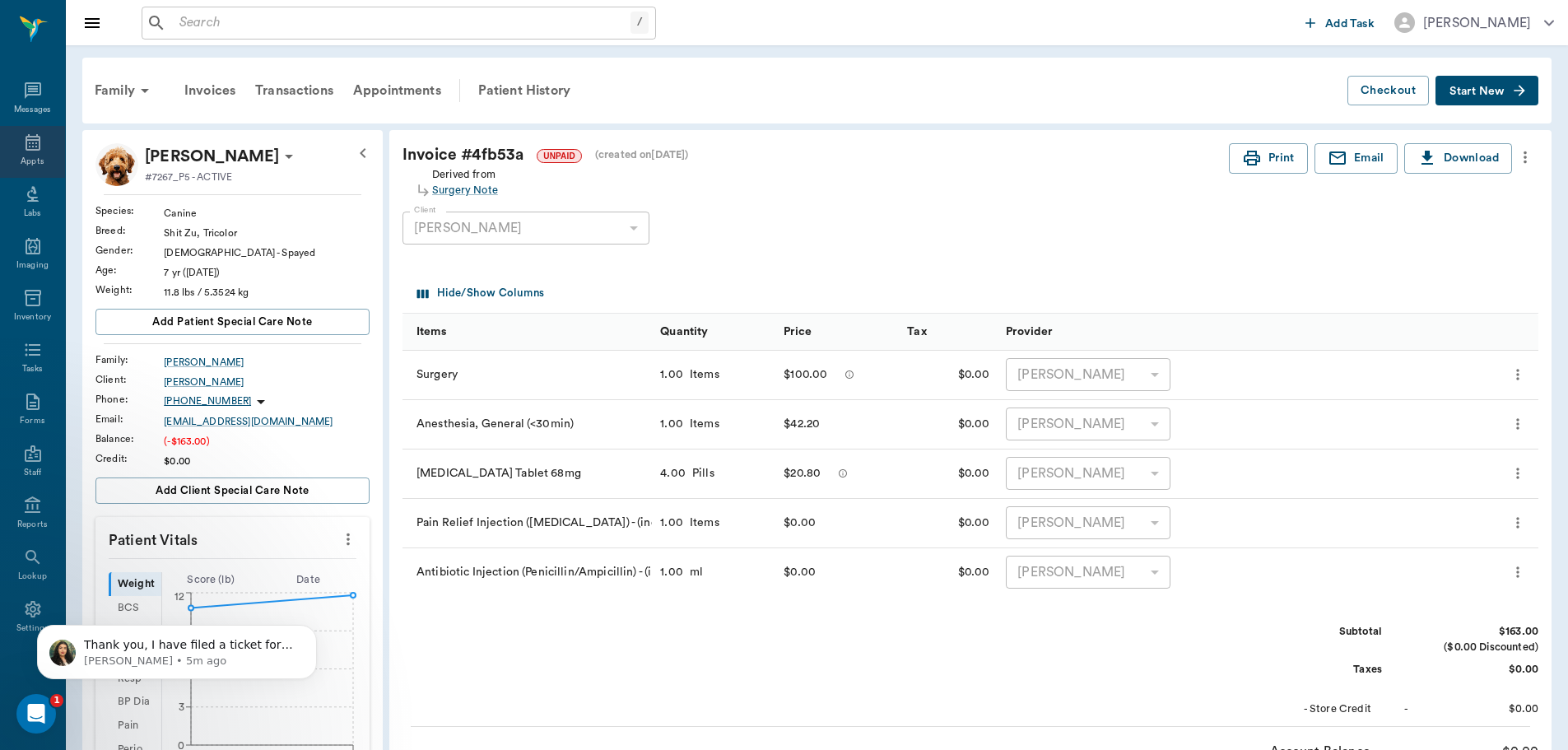
click at [26, 145] on icon at bounding box center [33, 143] width 15 height 17
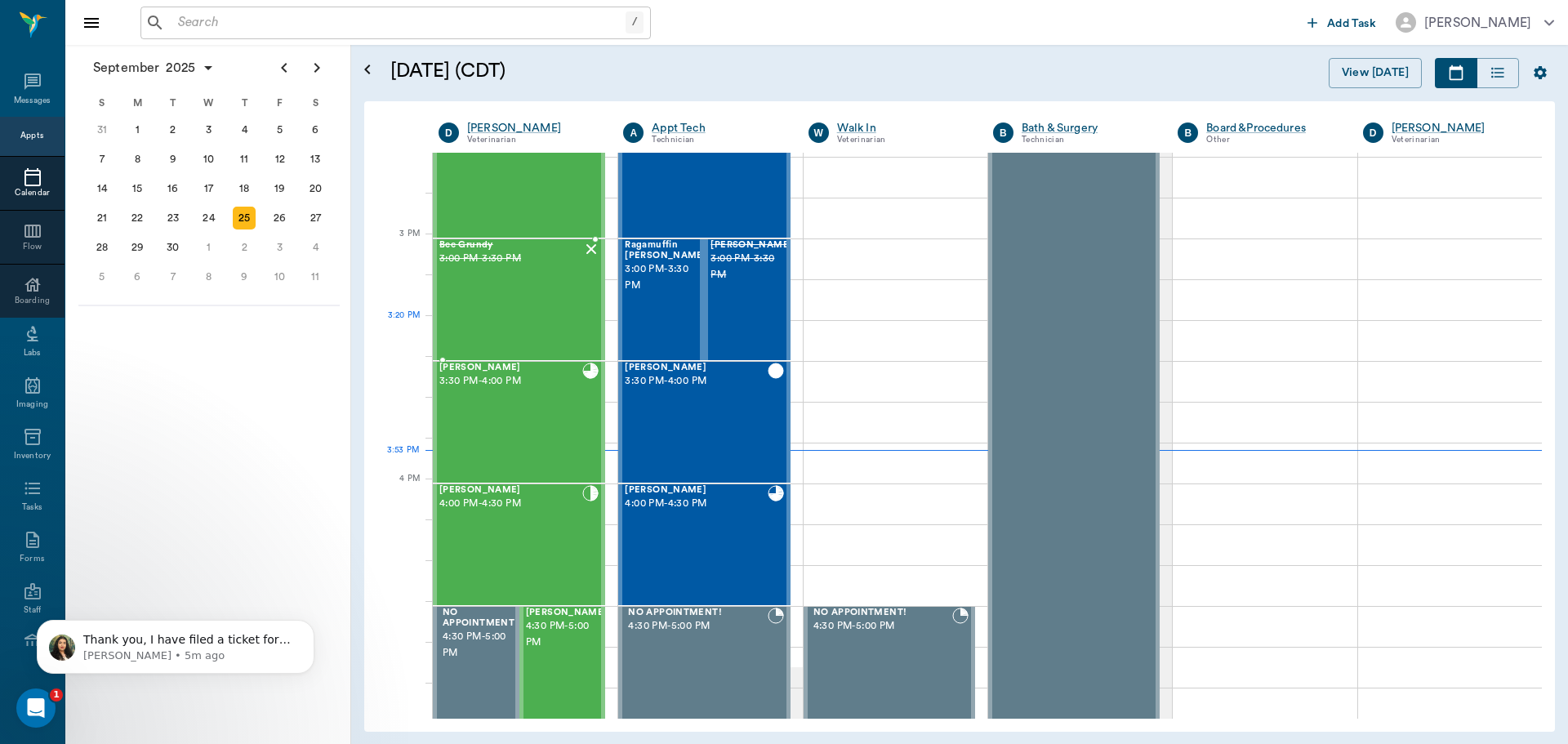
scroll to position [1717, 0]
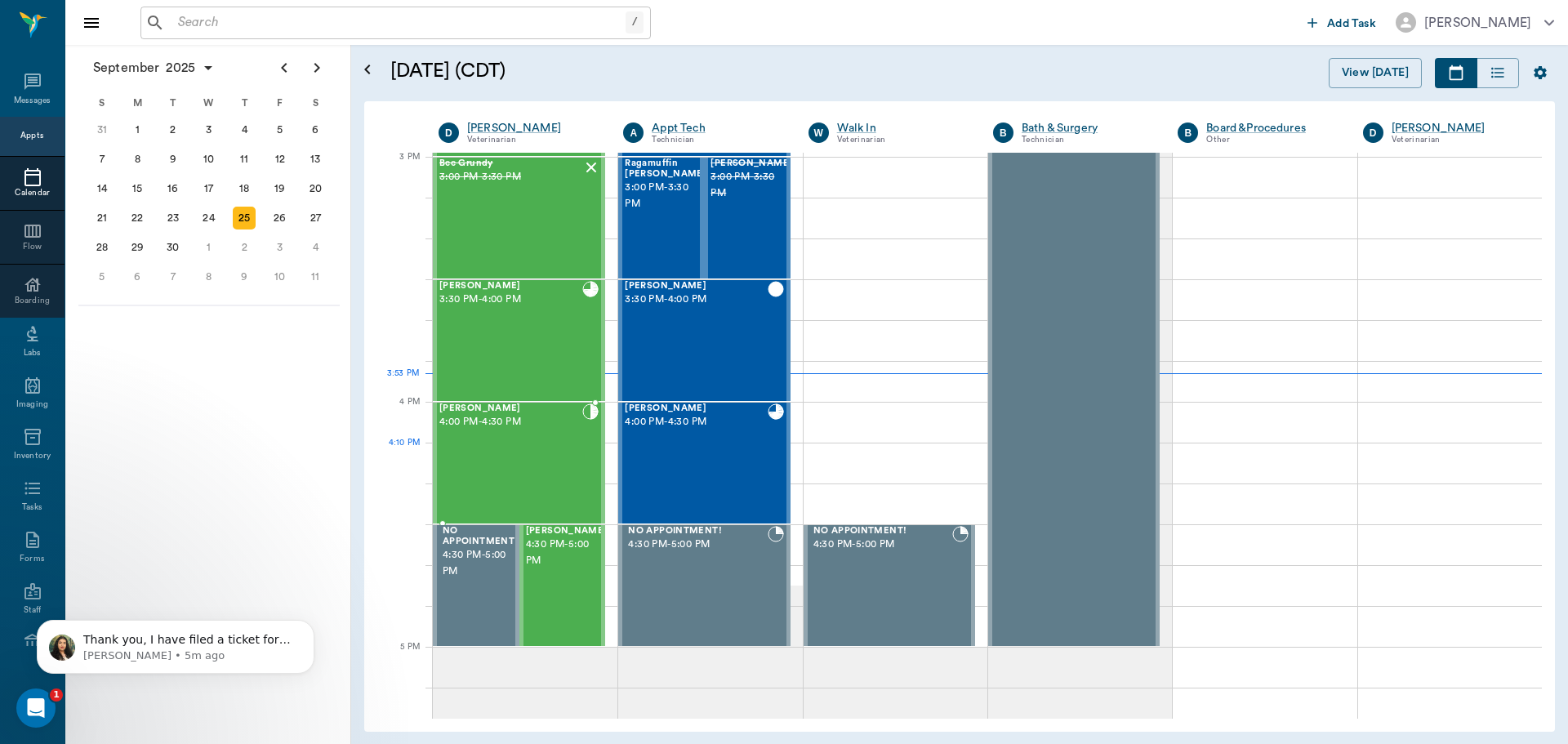
click at [509, 459] on div "Ouija [PERSON_NAME] 4:00 PM - 4:30 PM" at bounding box center [510, 463] width 143 height 119
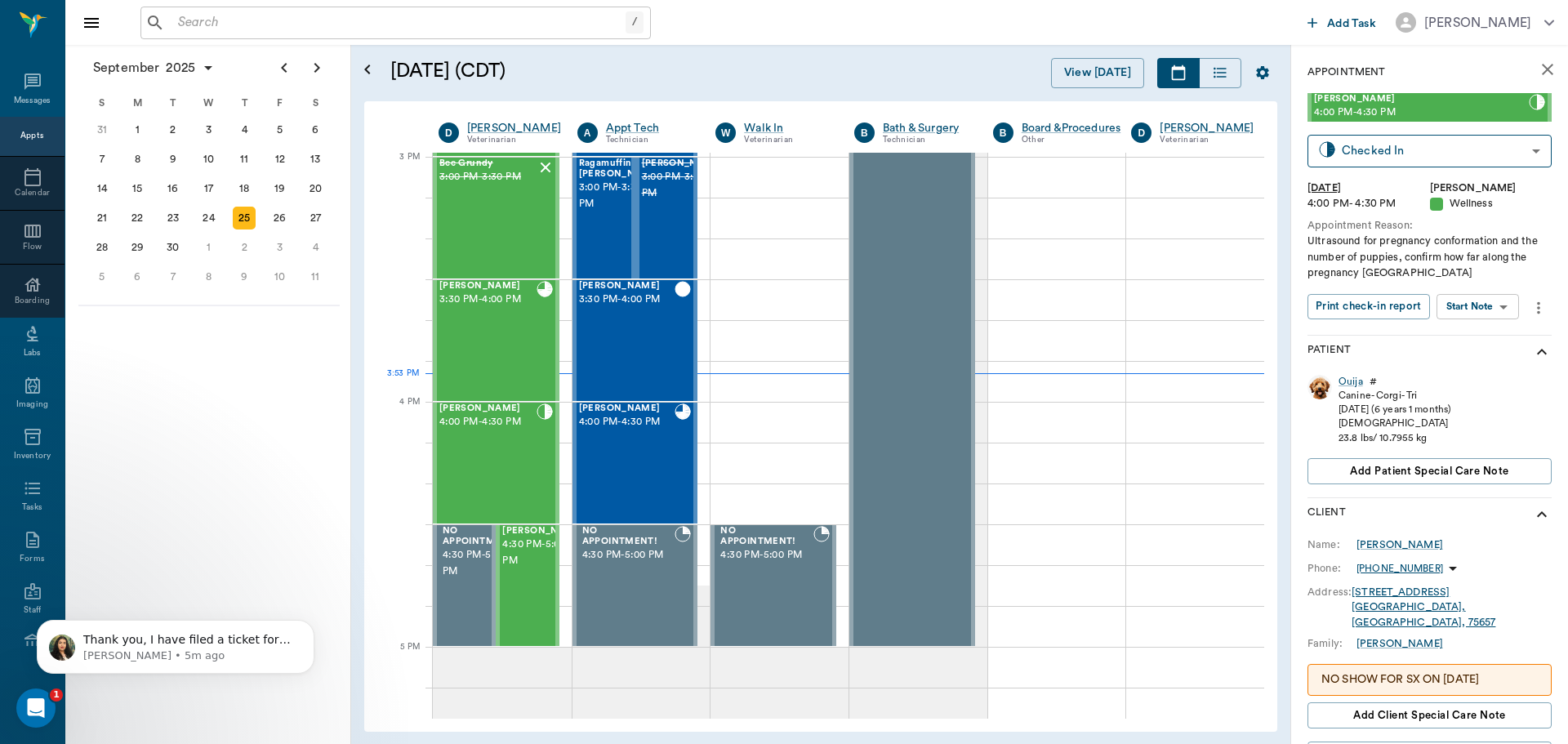
click at [1484, 310] on body "/ ​ Add Task [PERSON_NAME] Nectar Messages Appts Calendar Flow Boarding Labs Im…" at bounding box center [784, 372] width 1568 height 744
click at [1464, 337] on button "View SOAP" at bounding box center [1459, 340] width 55 height 19
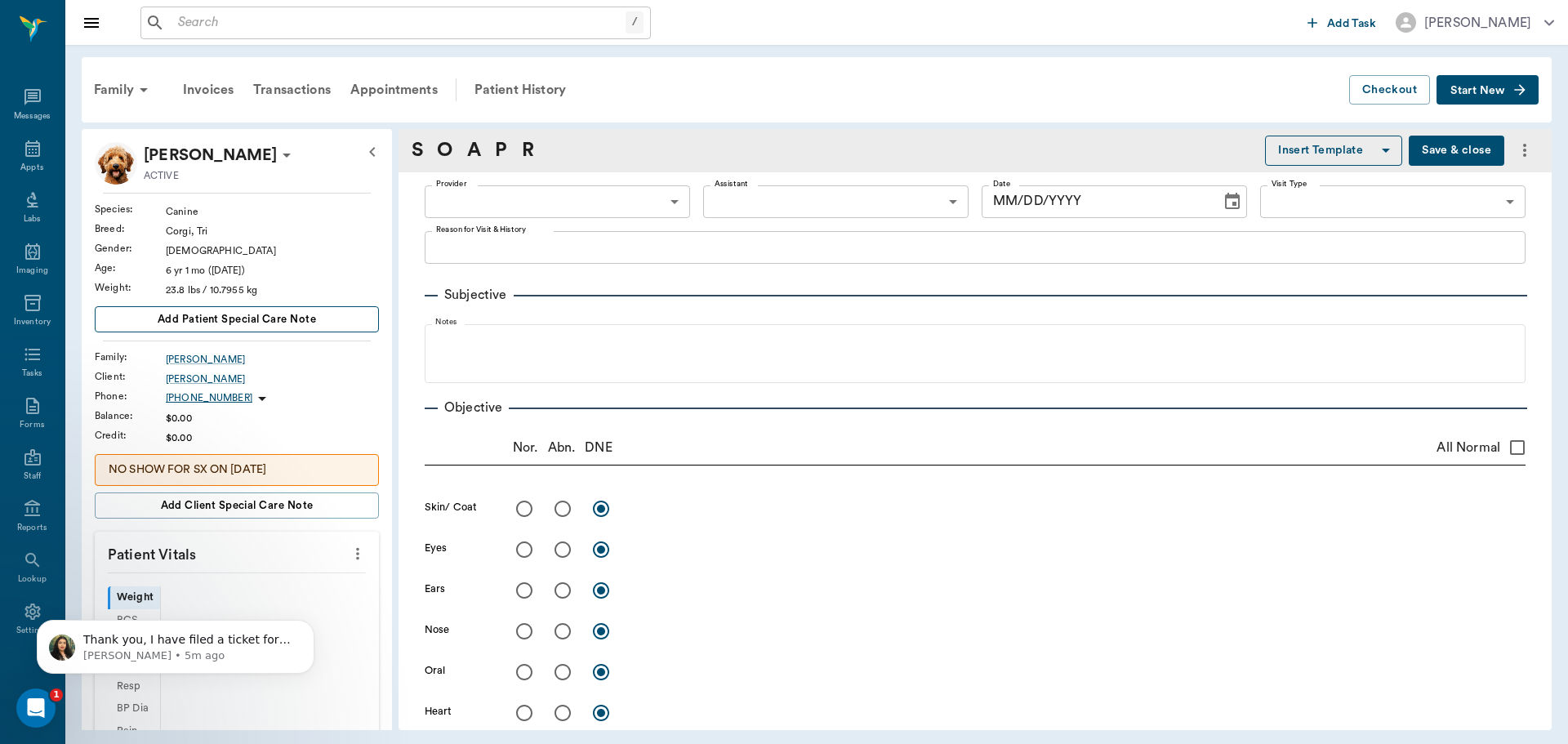
scroll to position [7, 0]
type input "63ec2f075fda476ae8351a4d"
type input "65d2be4f46e3a538d89b8c14"
type textarea "Ultrasound for pregnancy conformation and the number of puppies, confirm how fa…"
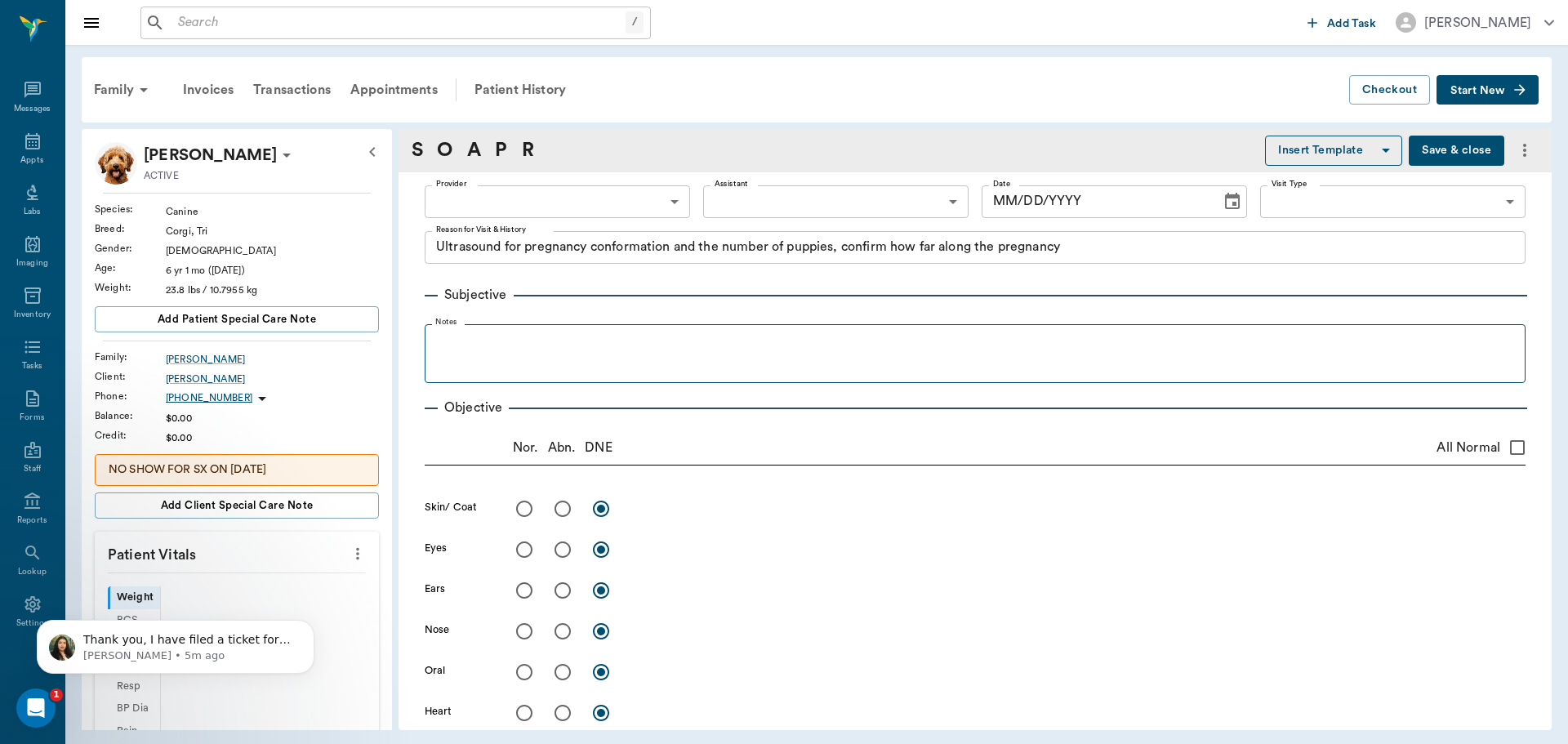
type input "[DATE]"
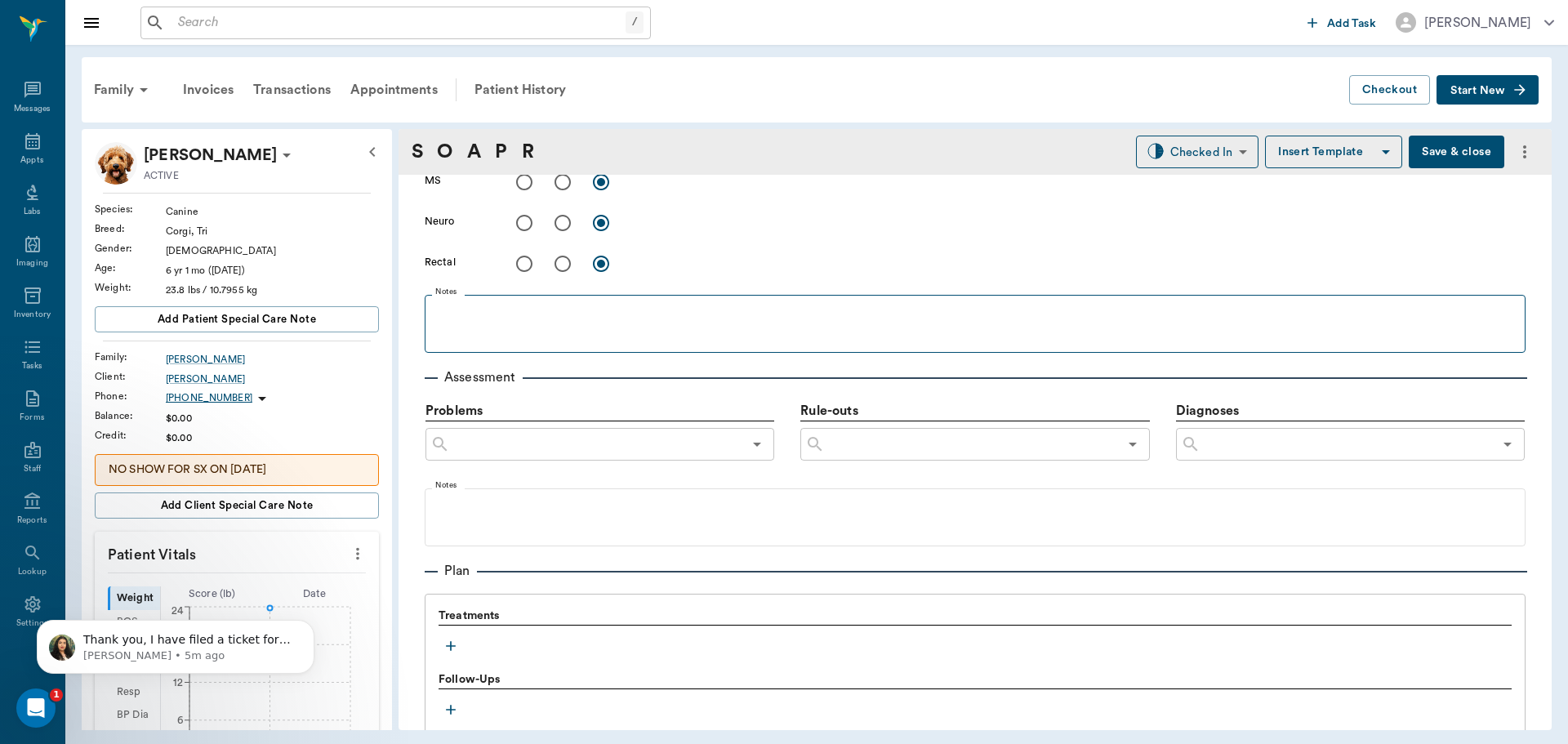
scroll to position [898, 0]
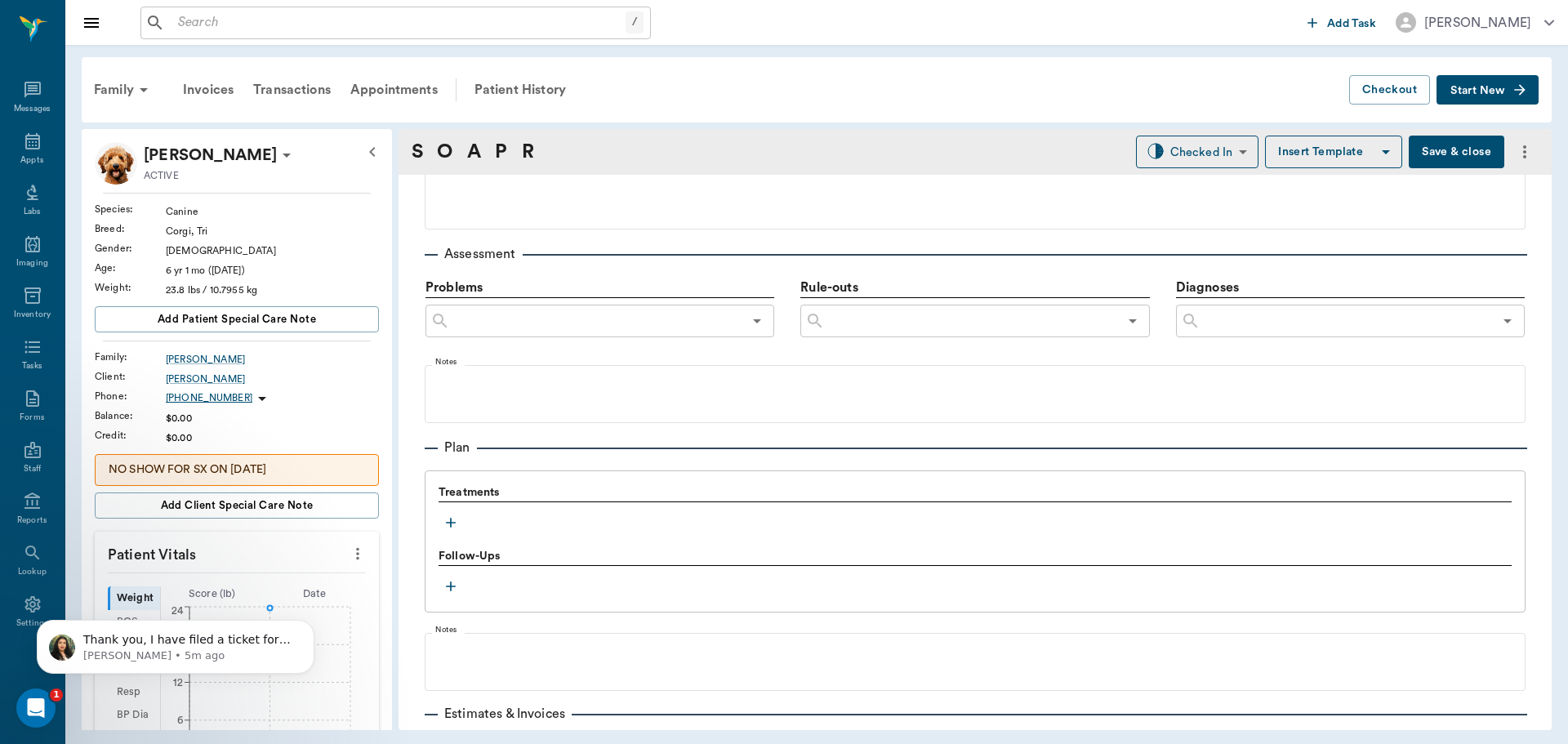
click at [448, 519] on icon "button" at bounding box center [451, 523] width 17 height 17
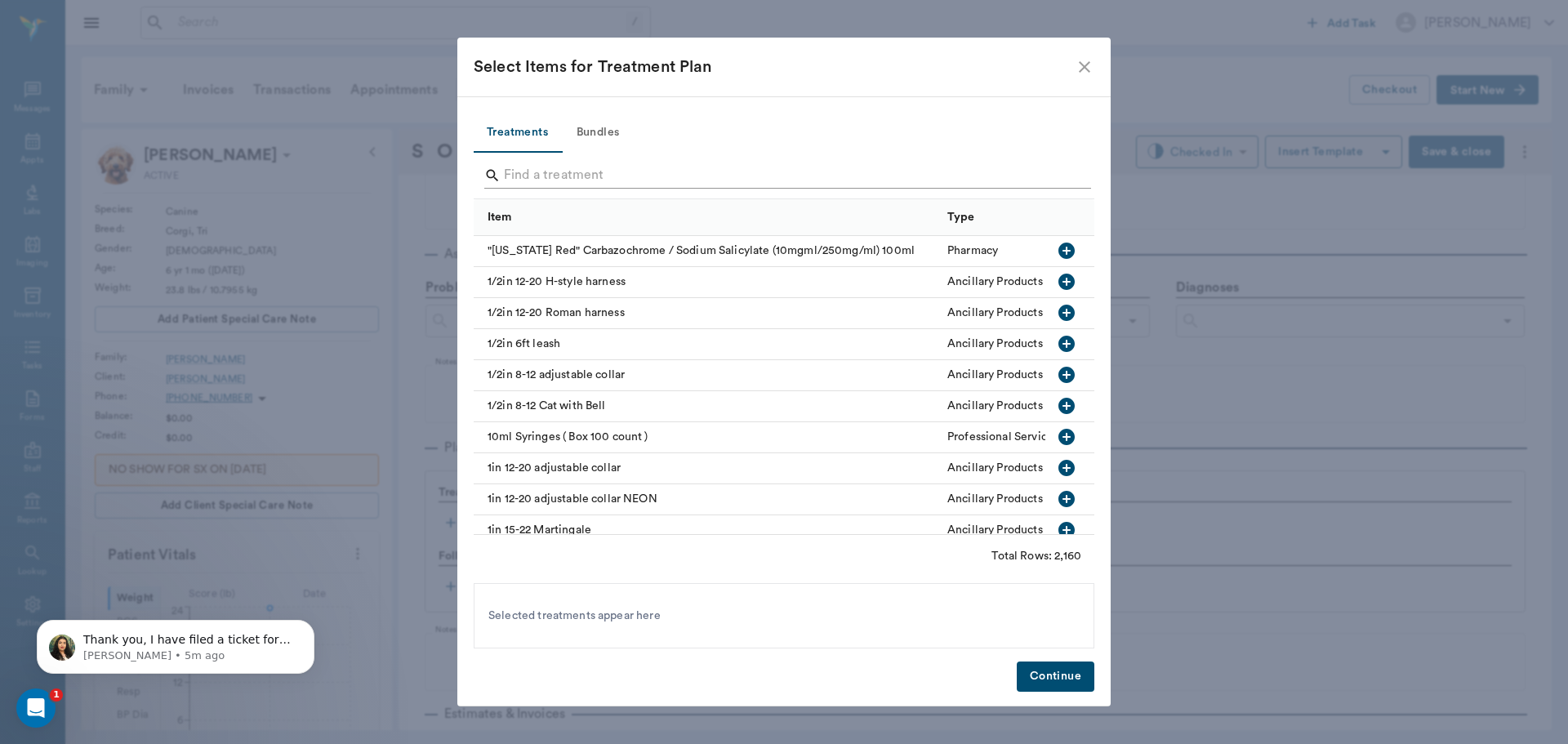
click at [551, 173] on input "Search" at bounding box center [784, 176] width 562 height 27
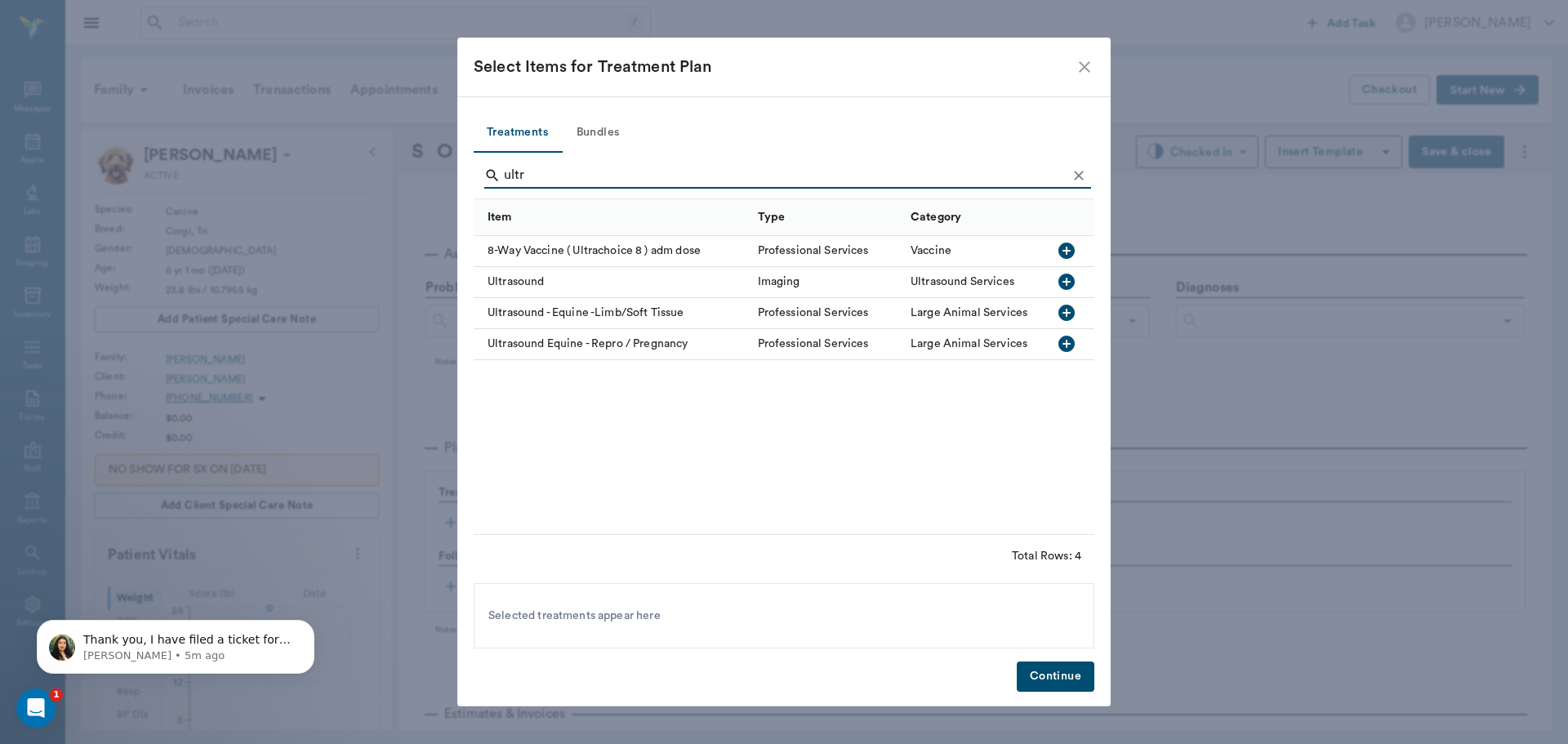
type input "ultr"
click at [1066, 281] on icon "button" at bounding box center [1067, 282] width 20 height 20
click at [1070, 683] on button "Continue" at bounding box center [1055, 676] width 78 height 30
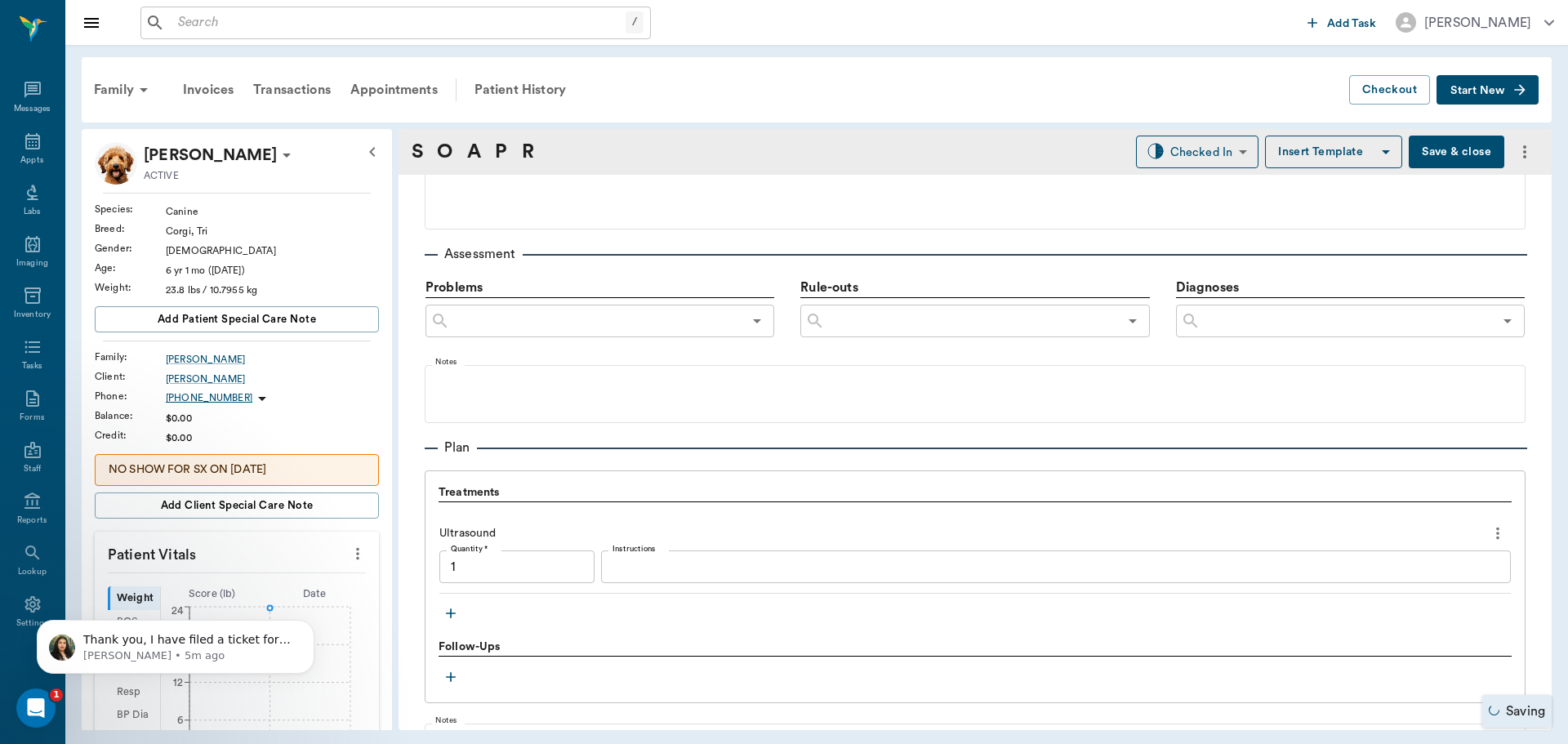
type input "1.00"
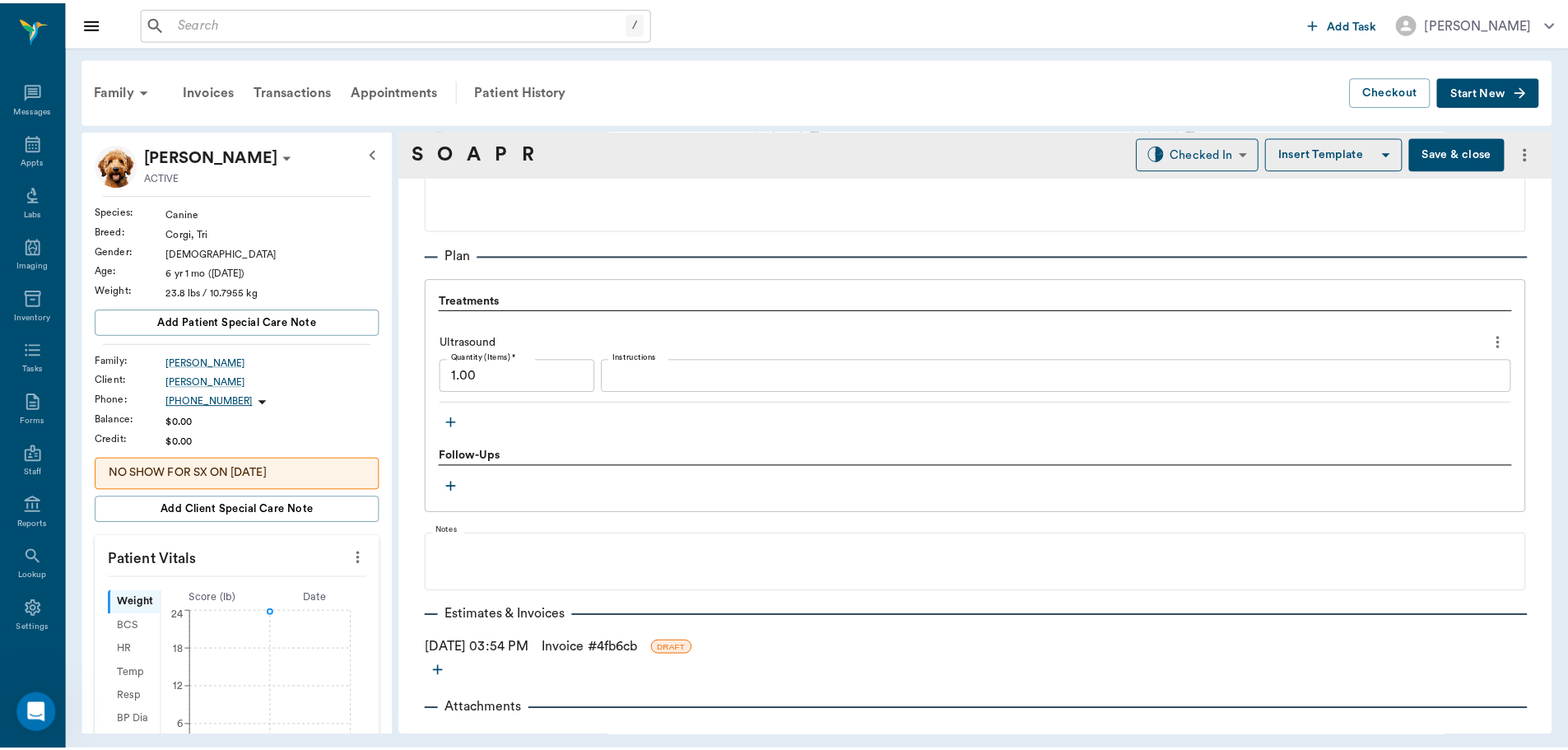
scroll to position [1130, 0]
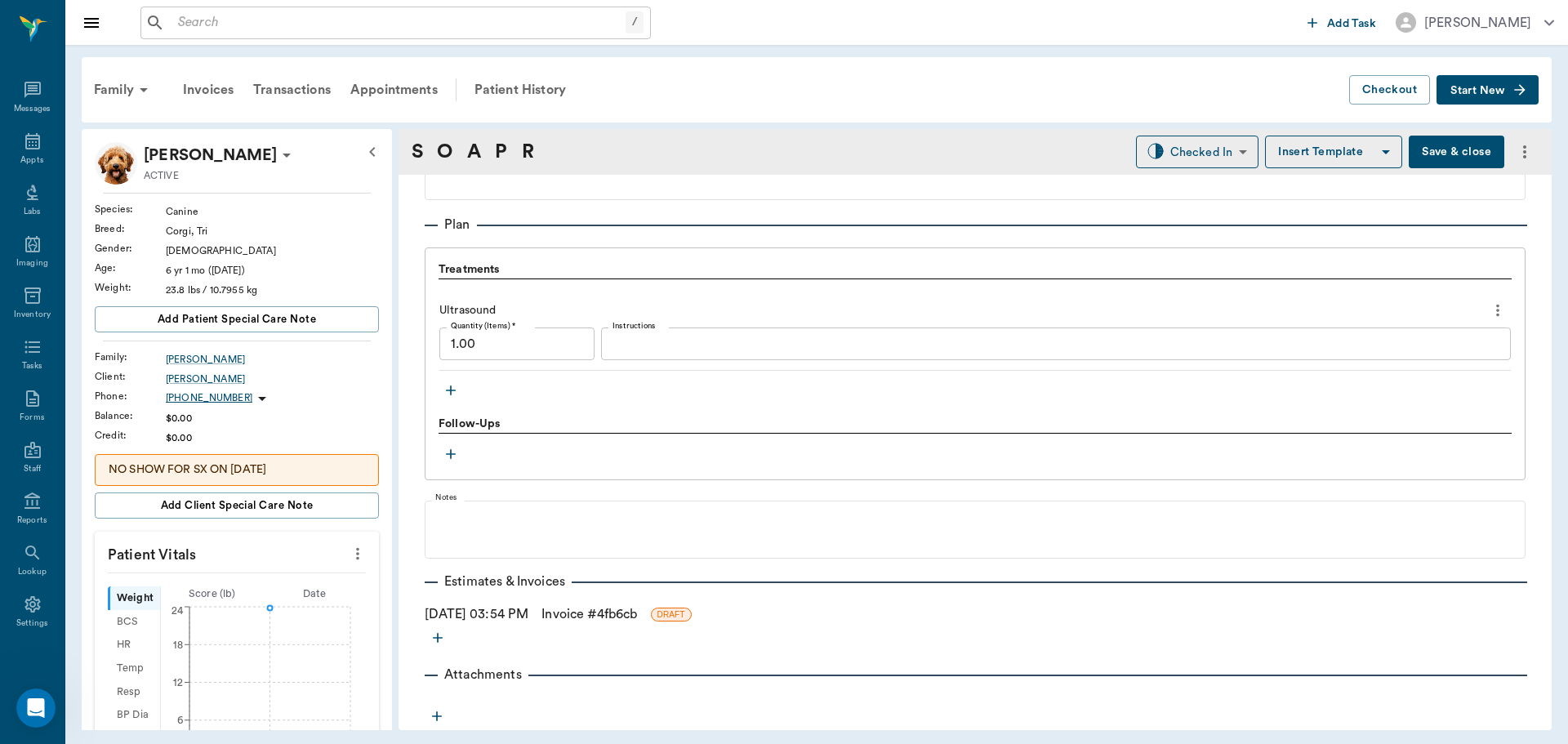
click at [579, 613] on link "Invoice # 4fb6cb" at bounding box center [589, 614] width 95 height 20
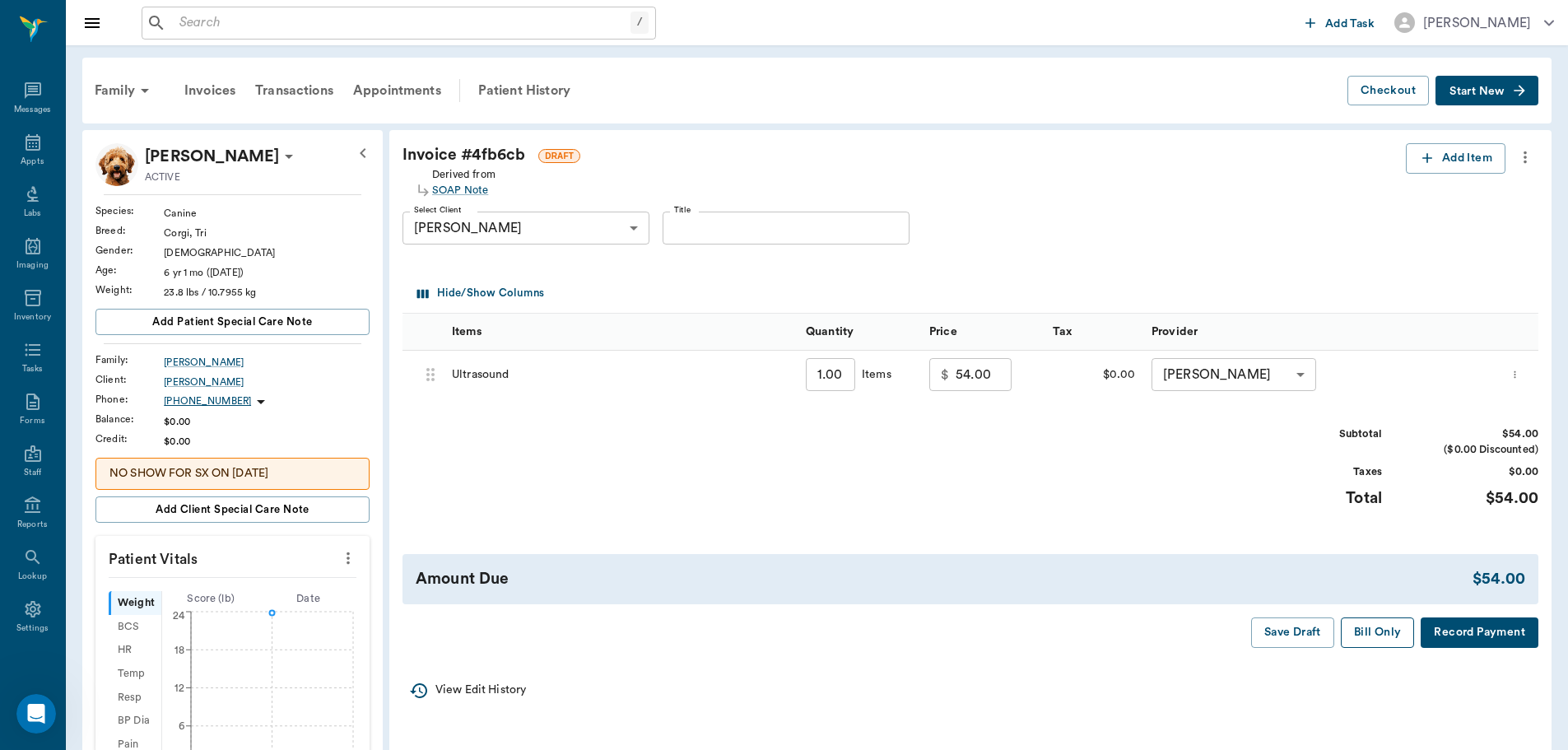
click at [1367, 626] on button "Bill Only" at bounding box center [1378, 632] width 74 height 30
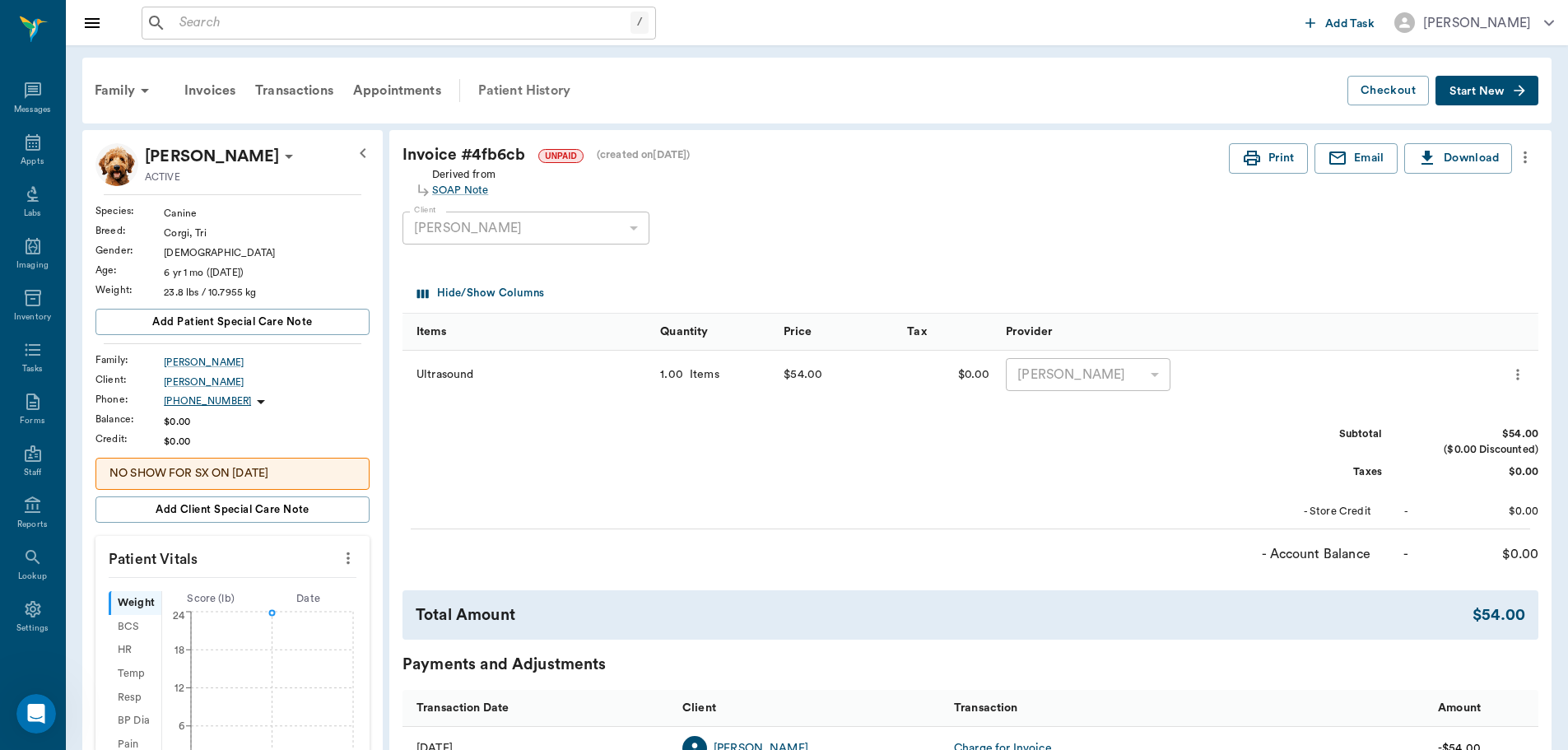
click at [542, 93] on div "Patient History" at bounding box center [524, 90] width 112 height 39
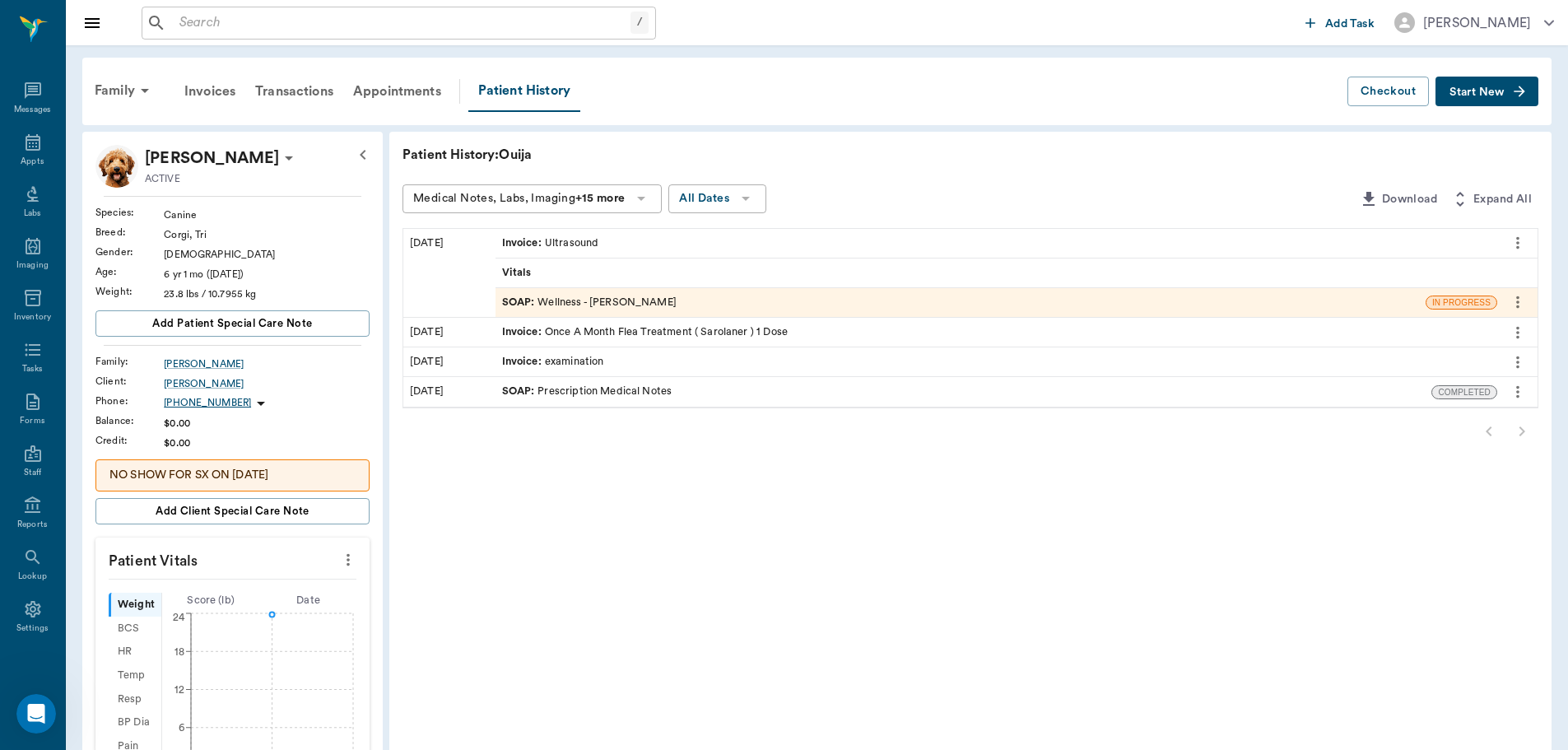
click at [590, 301] on div "SOAP : Wellness - [PERSON_NAME]" at bounding box center [589, 302] width 175 height 16
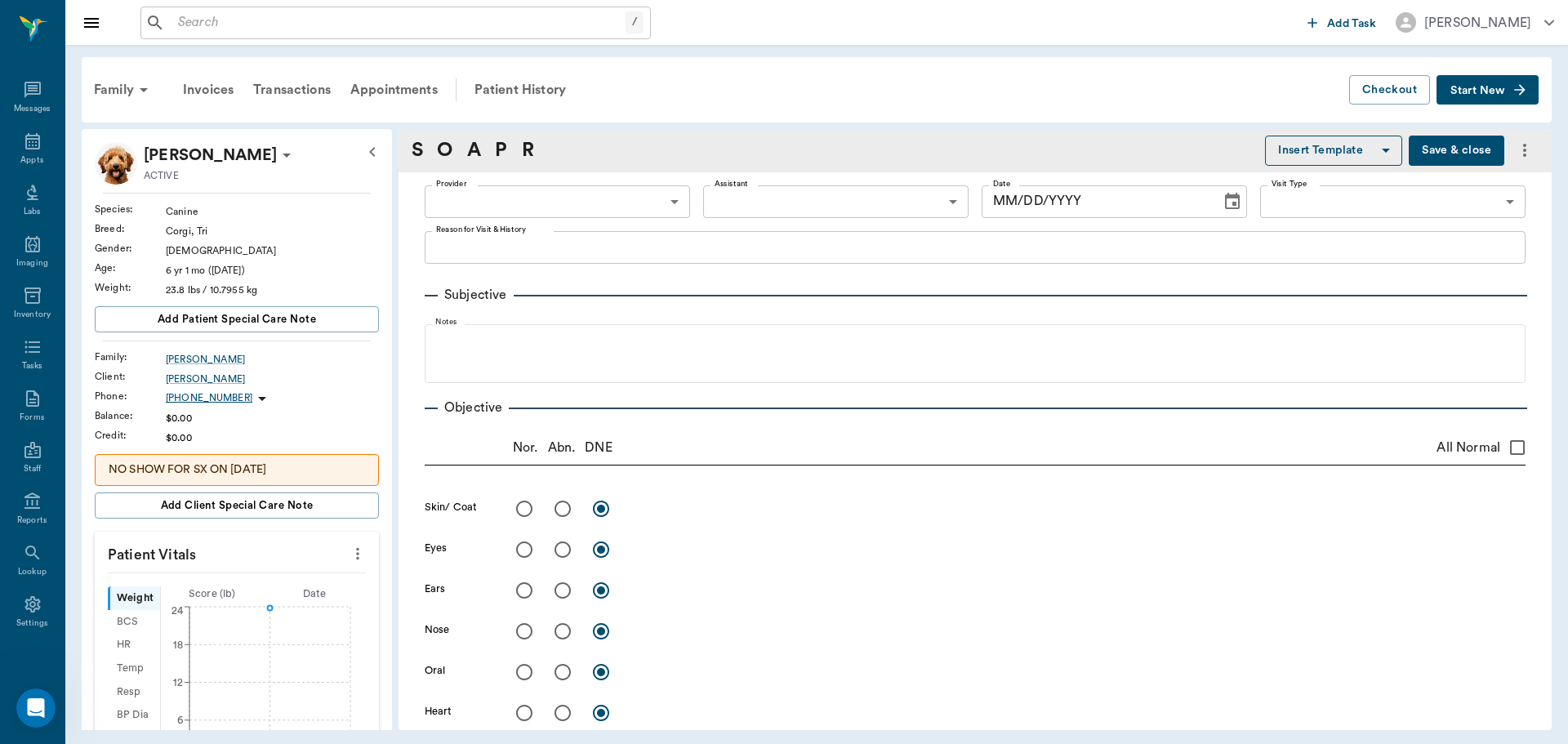
type input "63ec2f075fda476ae8351a4d"
type input "65d2be4f46e3a538d89b8c14"
type textarea "Ultrasound for pregnancy conformation and the number of puppies, confirm how fa…"
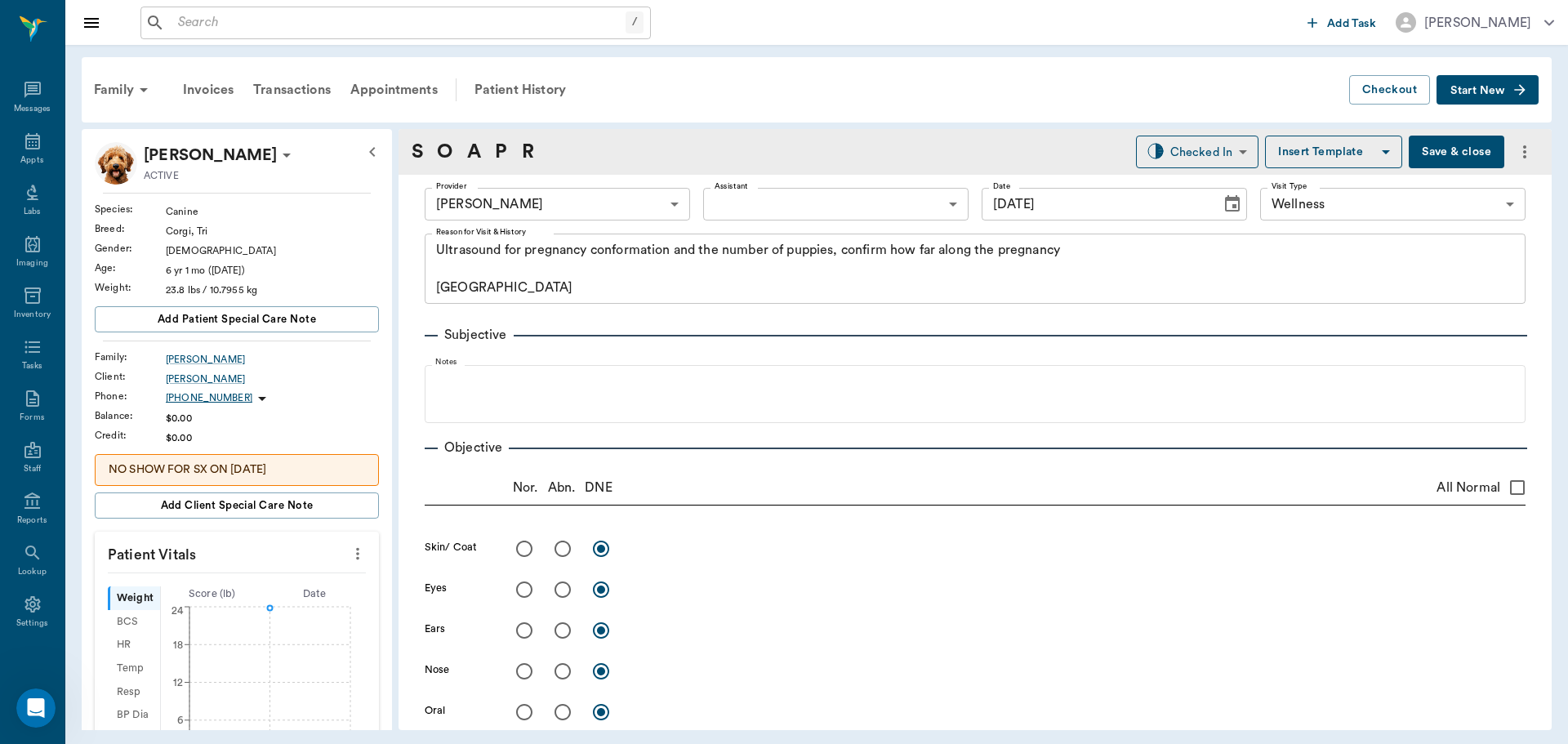
type input "[DATE]"
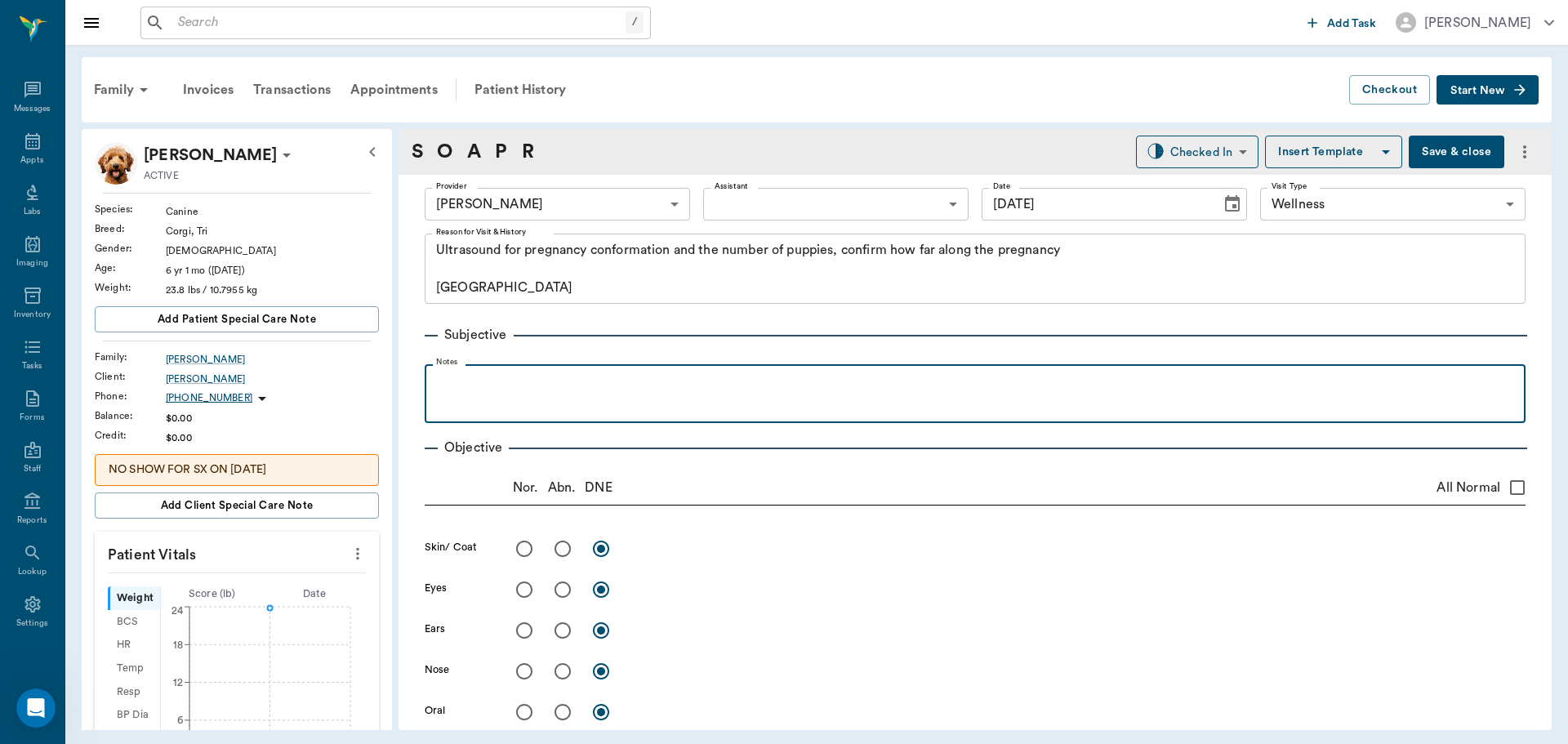
click at [476, 381] on p at bounding box center [974, 383] width 1084 height 20
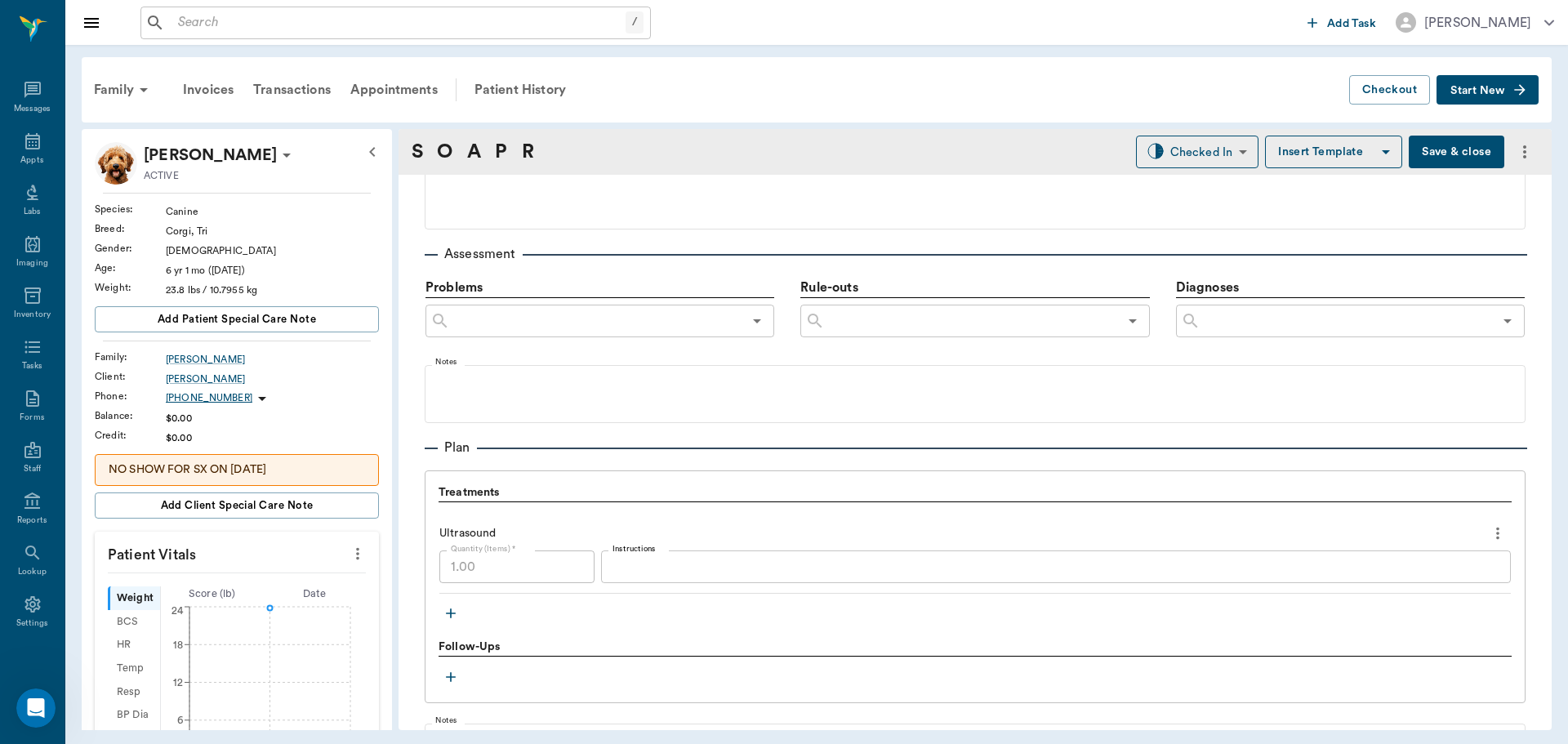
scroll to position [1121, 0]
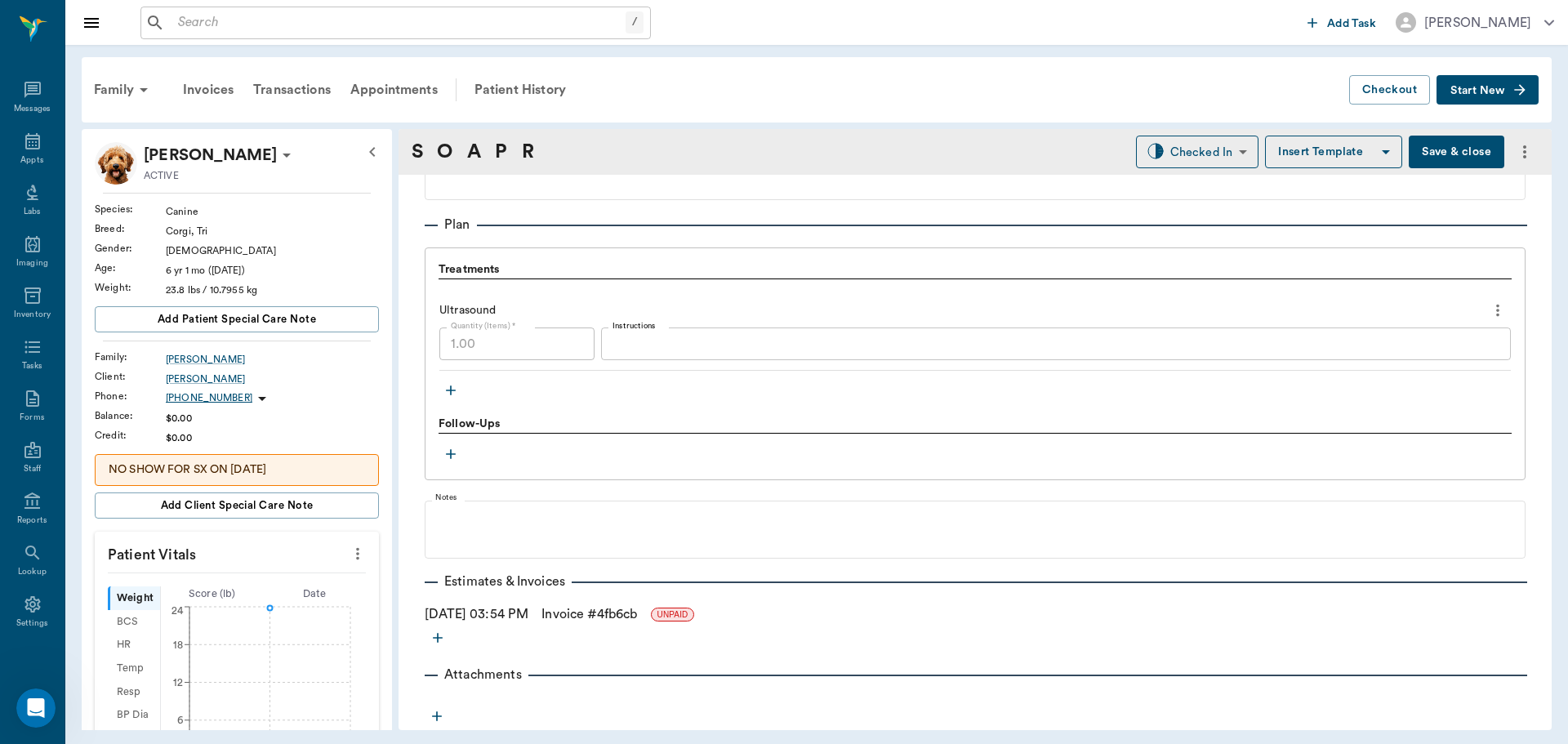
click at [453, 389] on icon "button" at bounding box center [451, 390] width 17 height 17
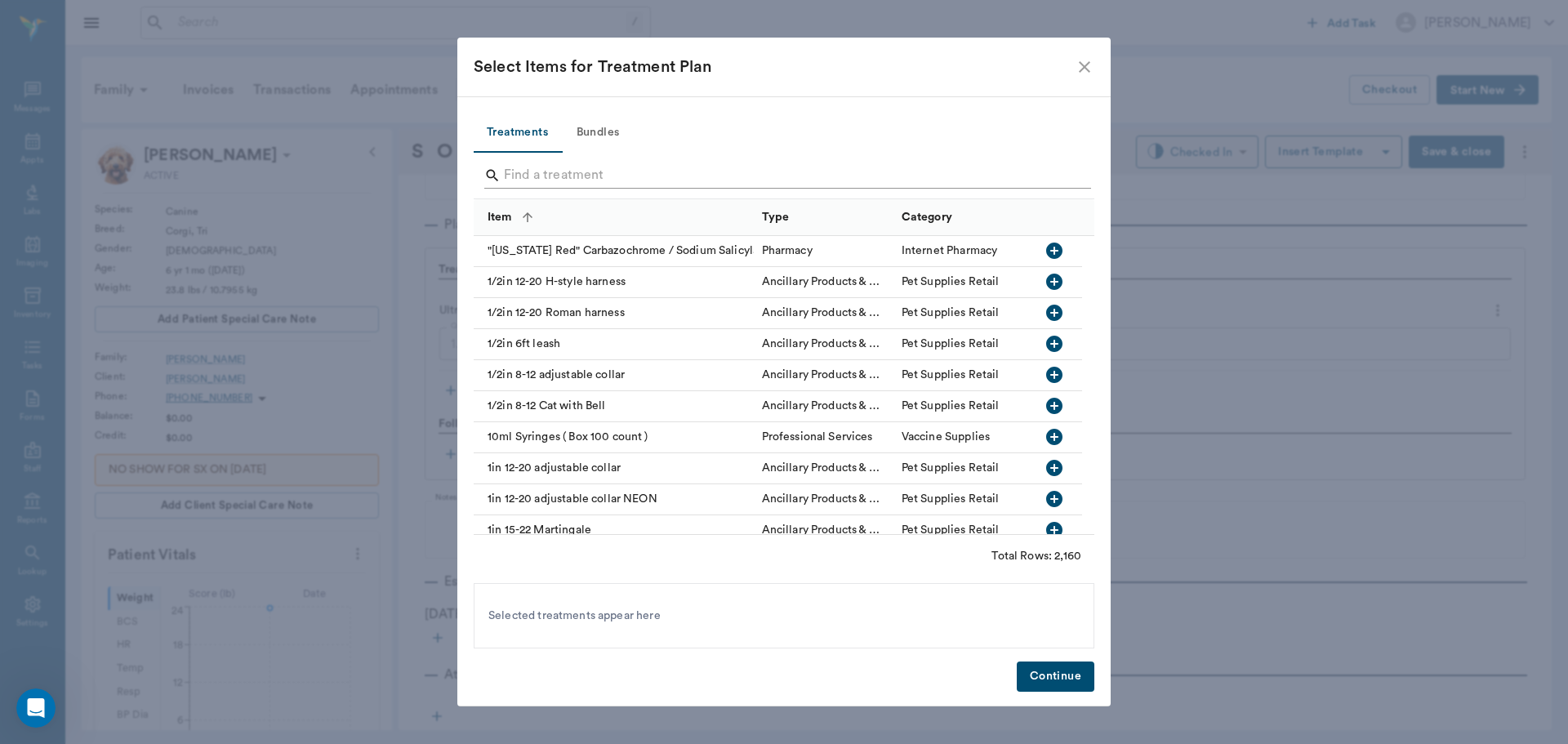
click at [535, 178] on input "Search" at bounding box center [784, 176] width 562 height 27
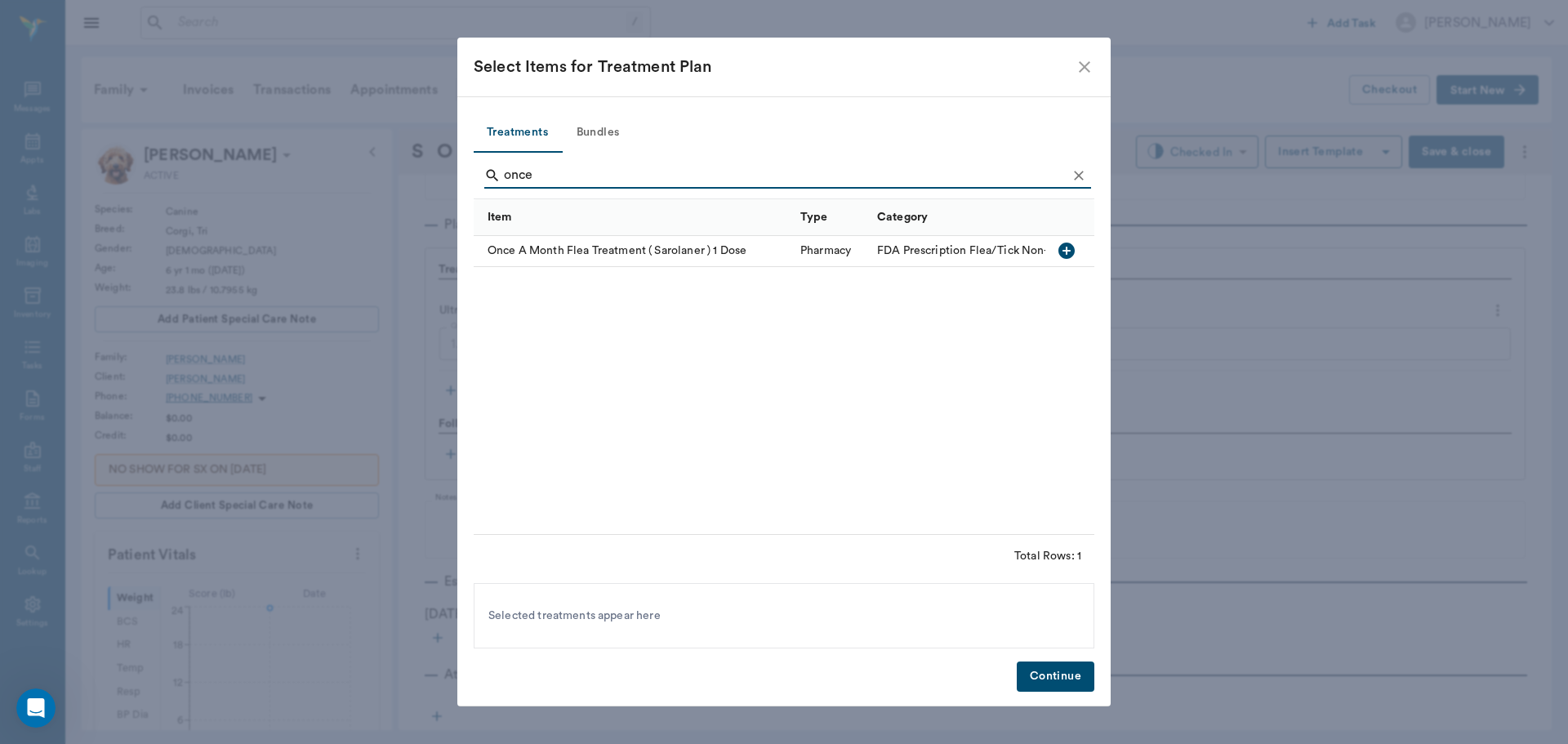
type input "once"
click at [1069, 251] on icon "button" at bounding box center [1067, 251] width 20 height 20
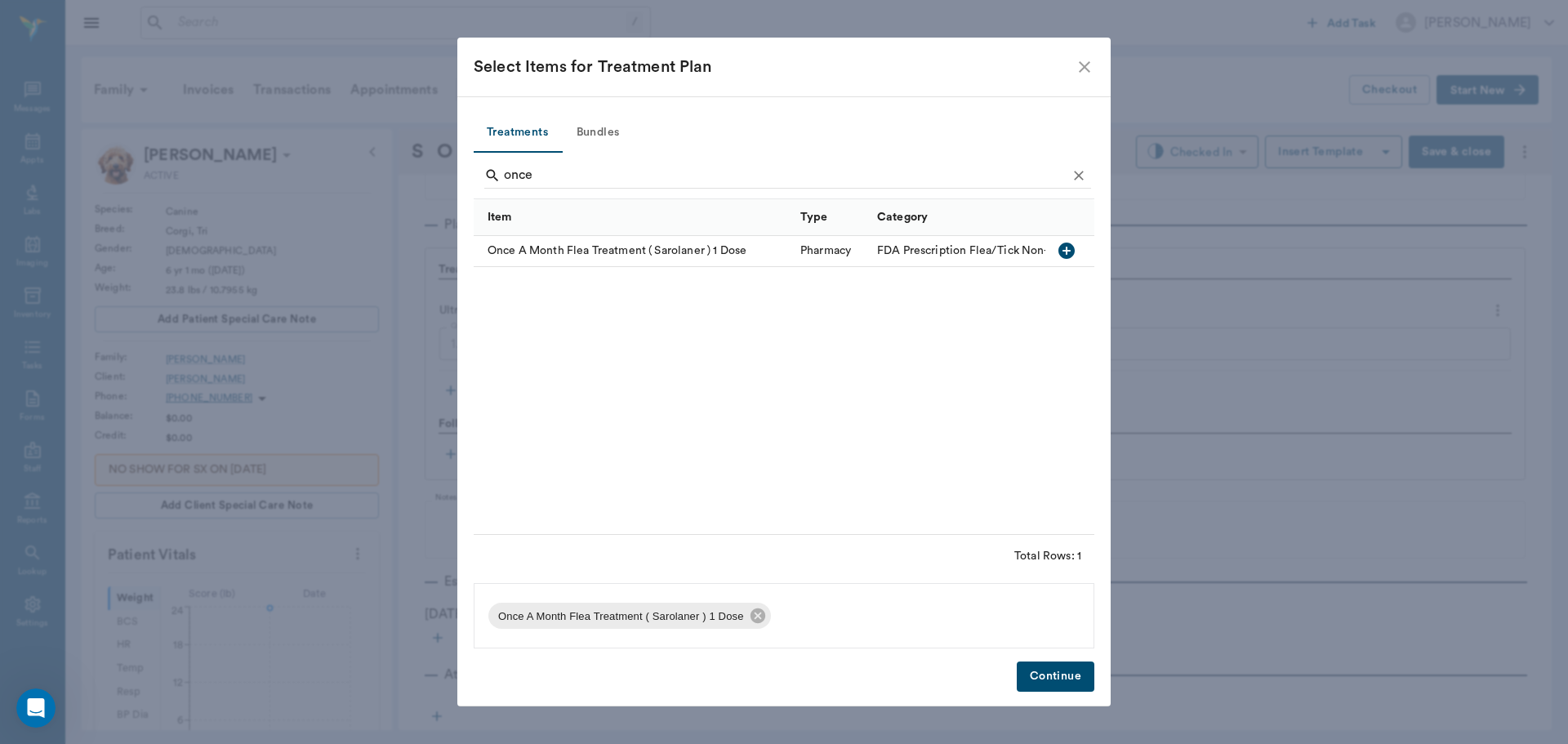
click at [1057, 674] on button "Continue" at bounding box center [1055, 676] width 78 height 30
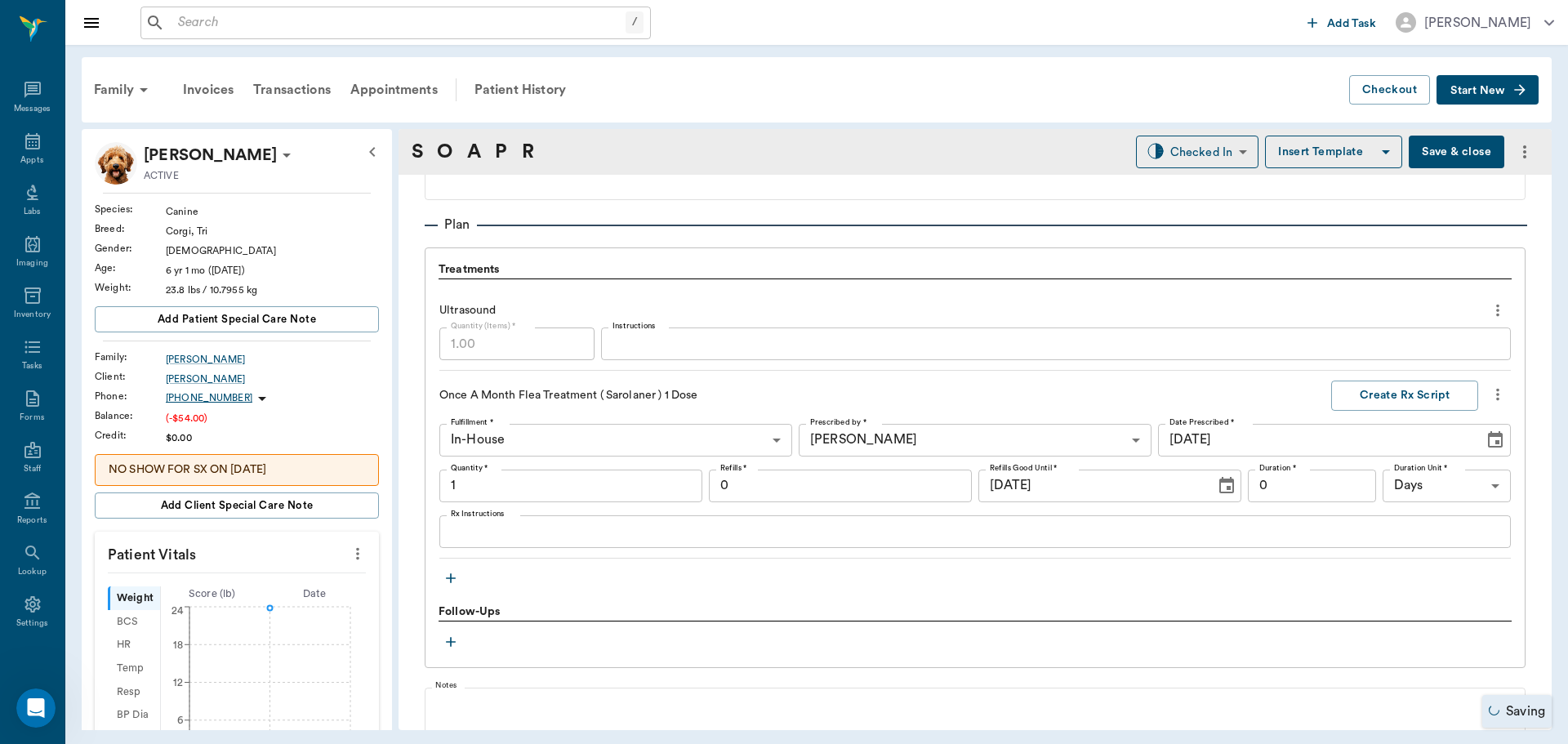
type input "1.00"
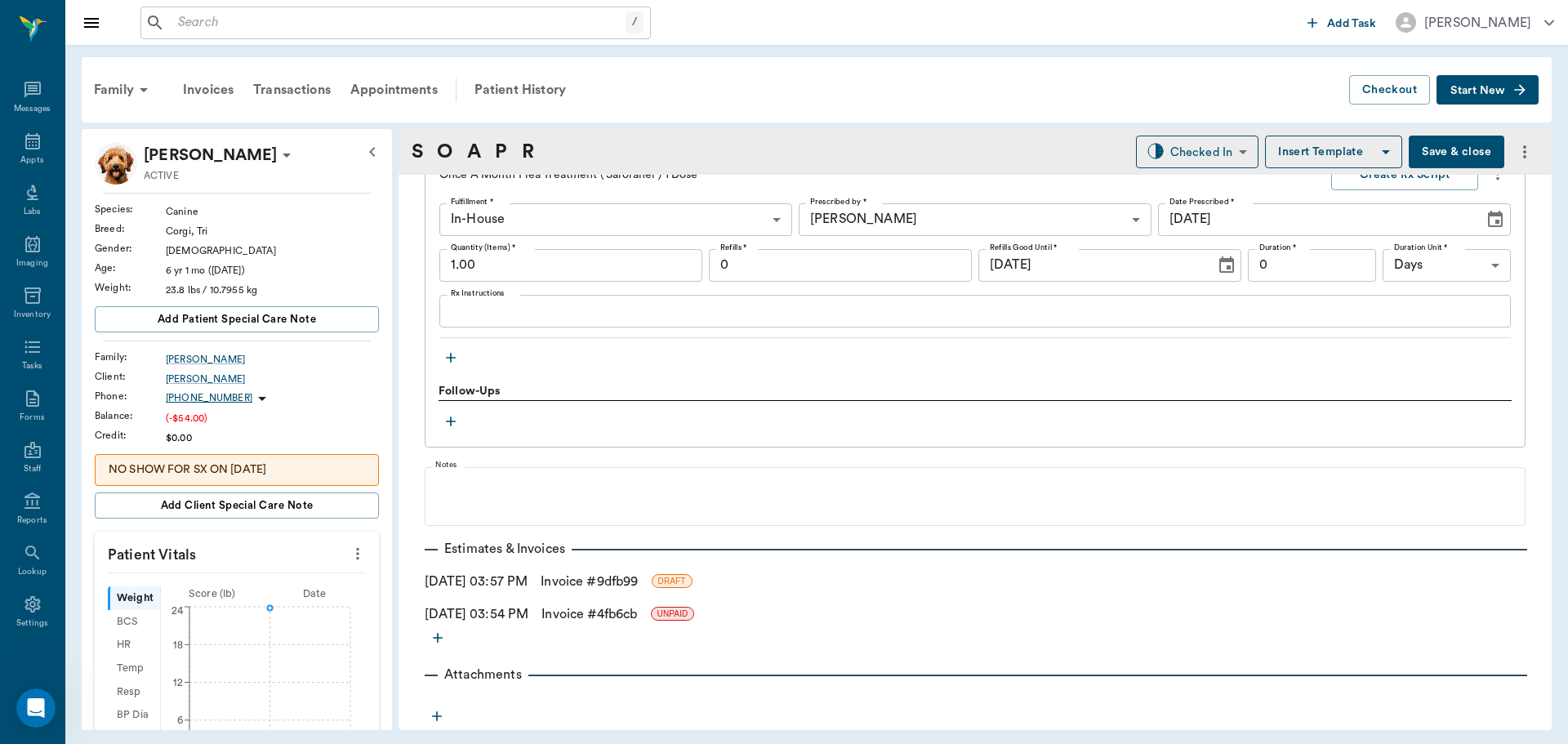
click at [601, 579] on link "Invoice # 9dfb99" at bounding box center [589, 582] width 97 height 20
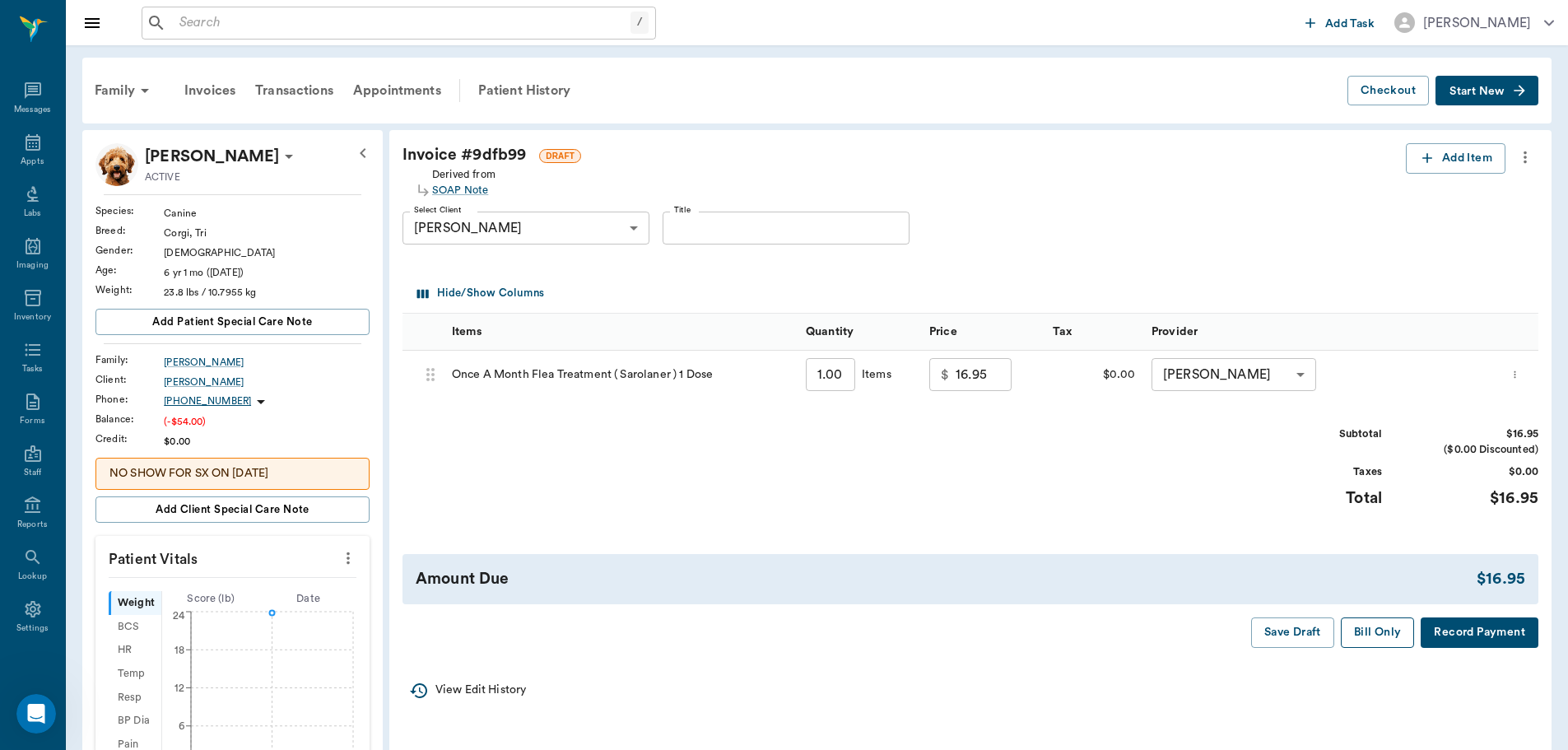
click at [1362, 636] on button "Bill Only" at bounding box center [1378, 632] width 74 height 30
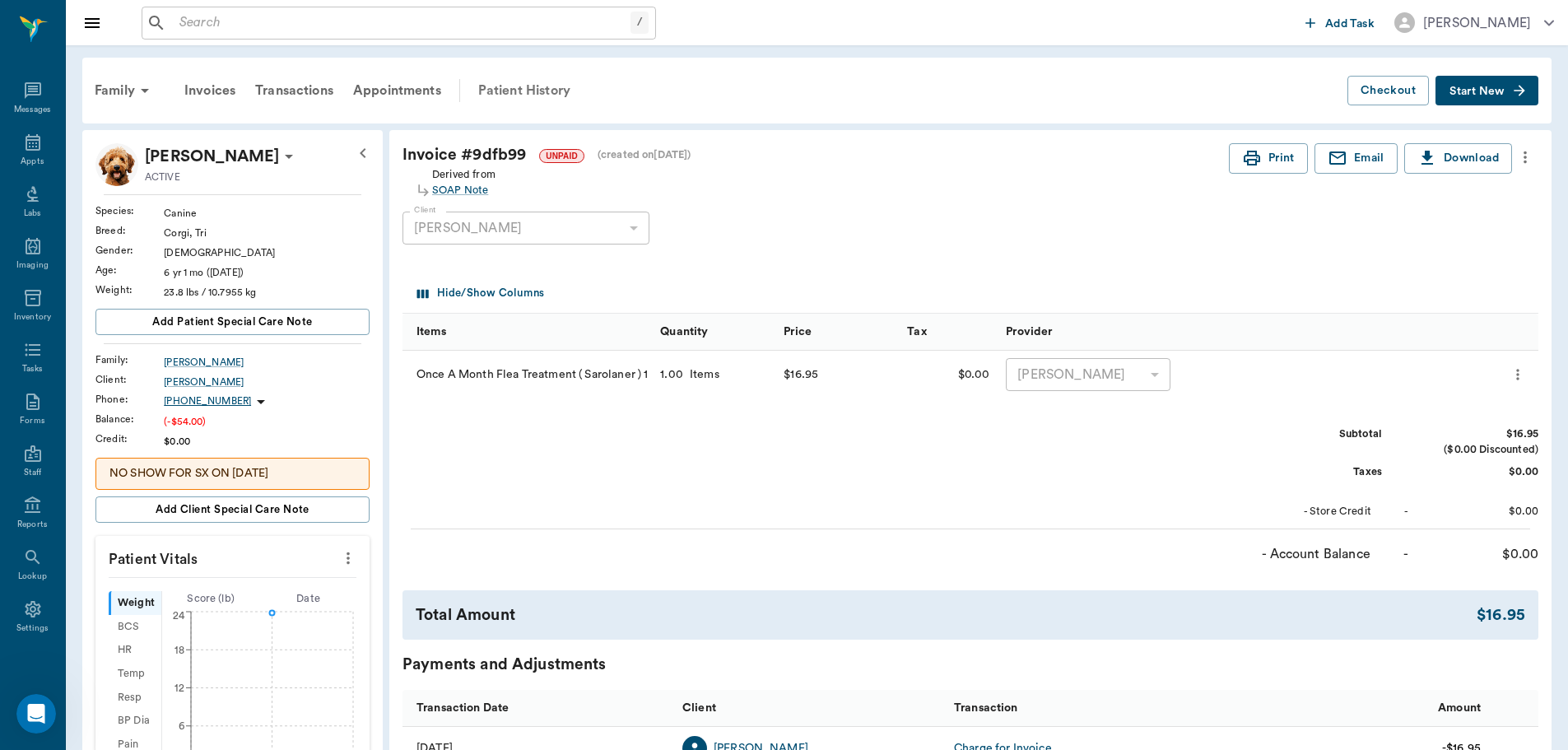
click at [530, 81] on div "Patient History" at bounding box center [524, 90] width 112 height 39
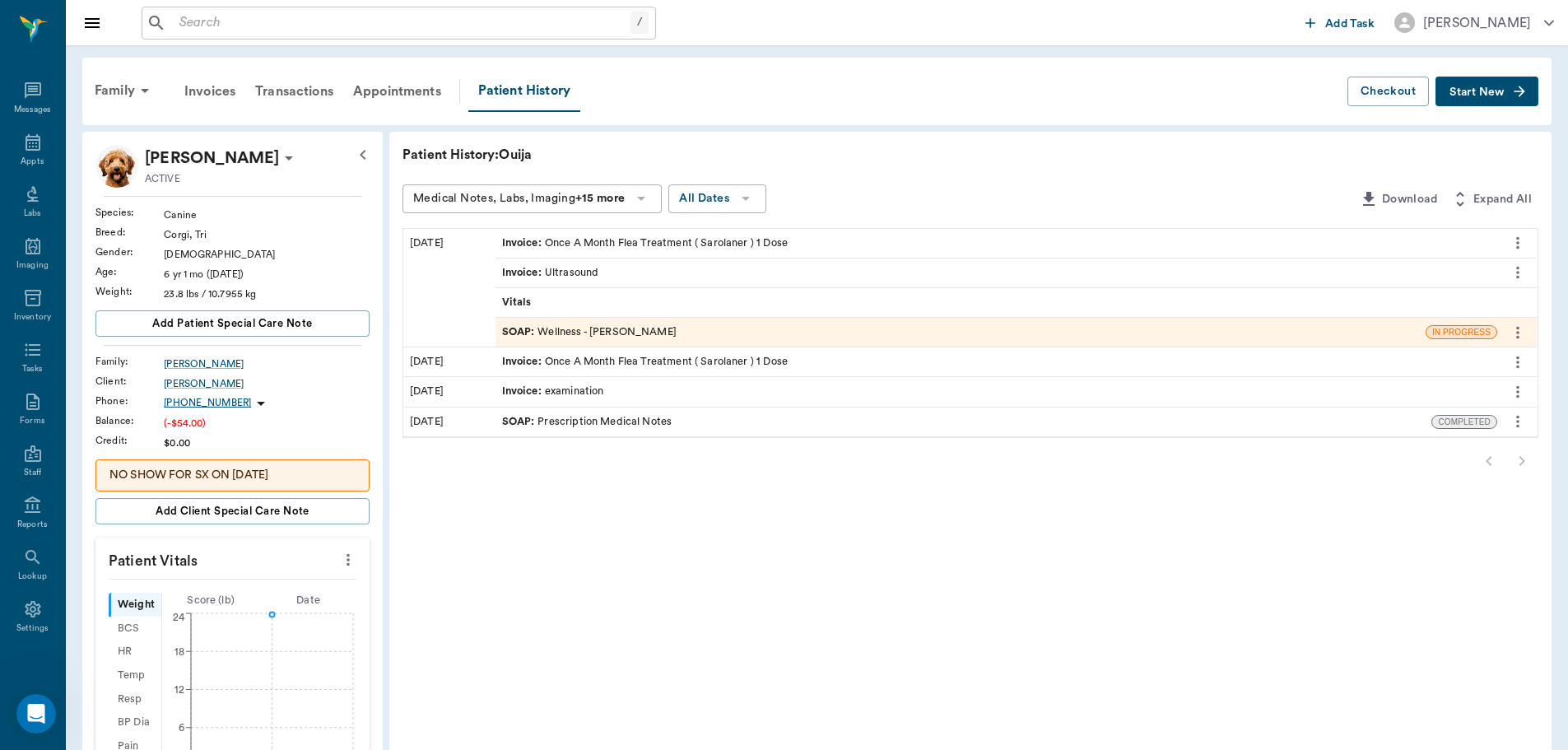
click at [639, 332] on div "SOAP : Wellness - [PERSON_NAME]" at bounding box center [589, 332] width 175 height 16
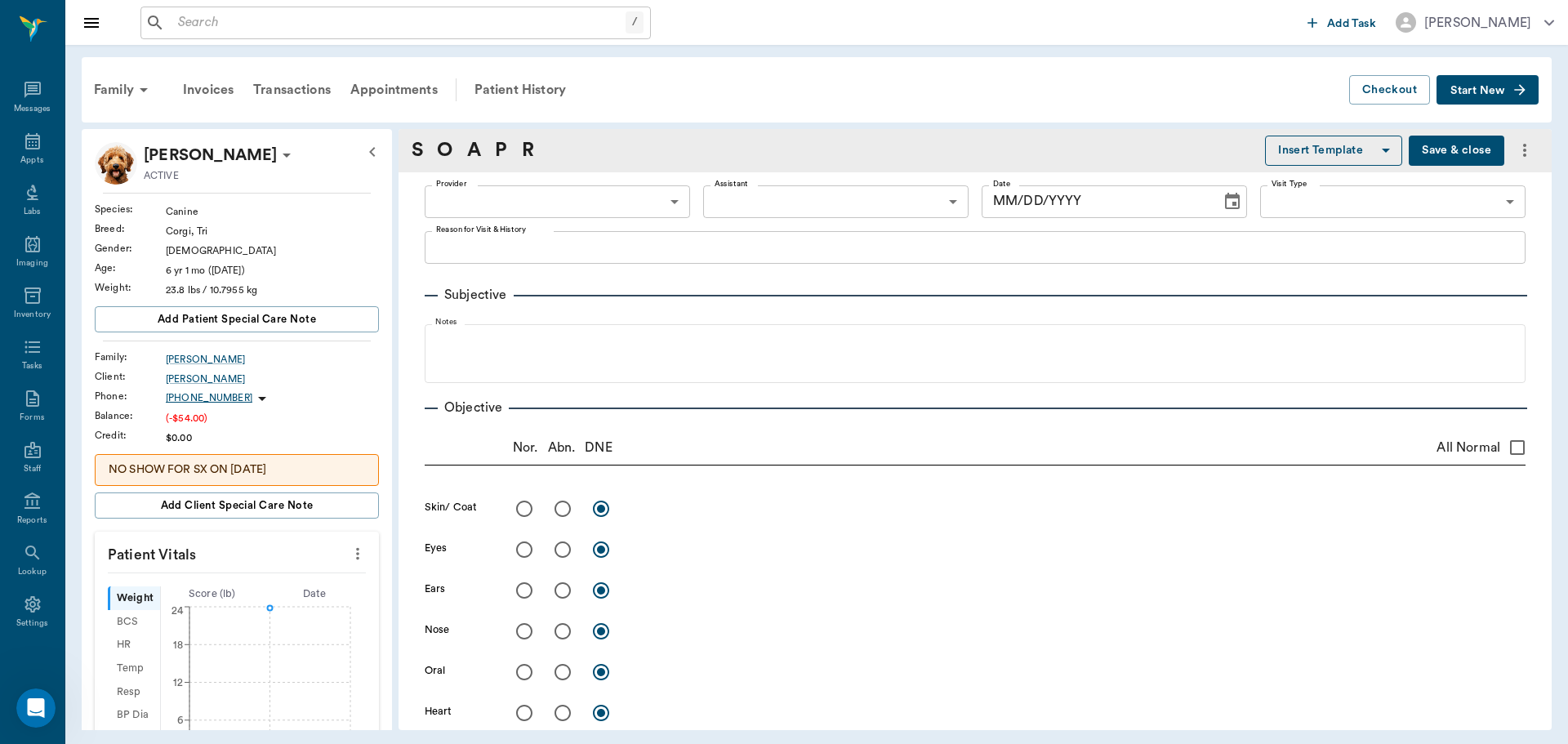
type input "63ec2f075fda476ae8351a4d"
type input "65d2be4f46e3a538d89b8c14"
type textarea "Ultrasound for pregnancy conformation and the number of puppies, confirm how fa…"
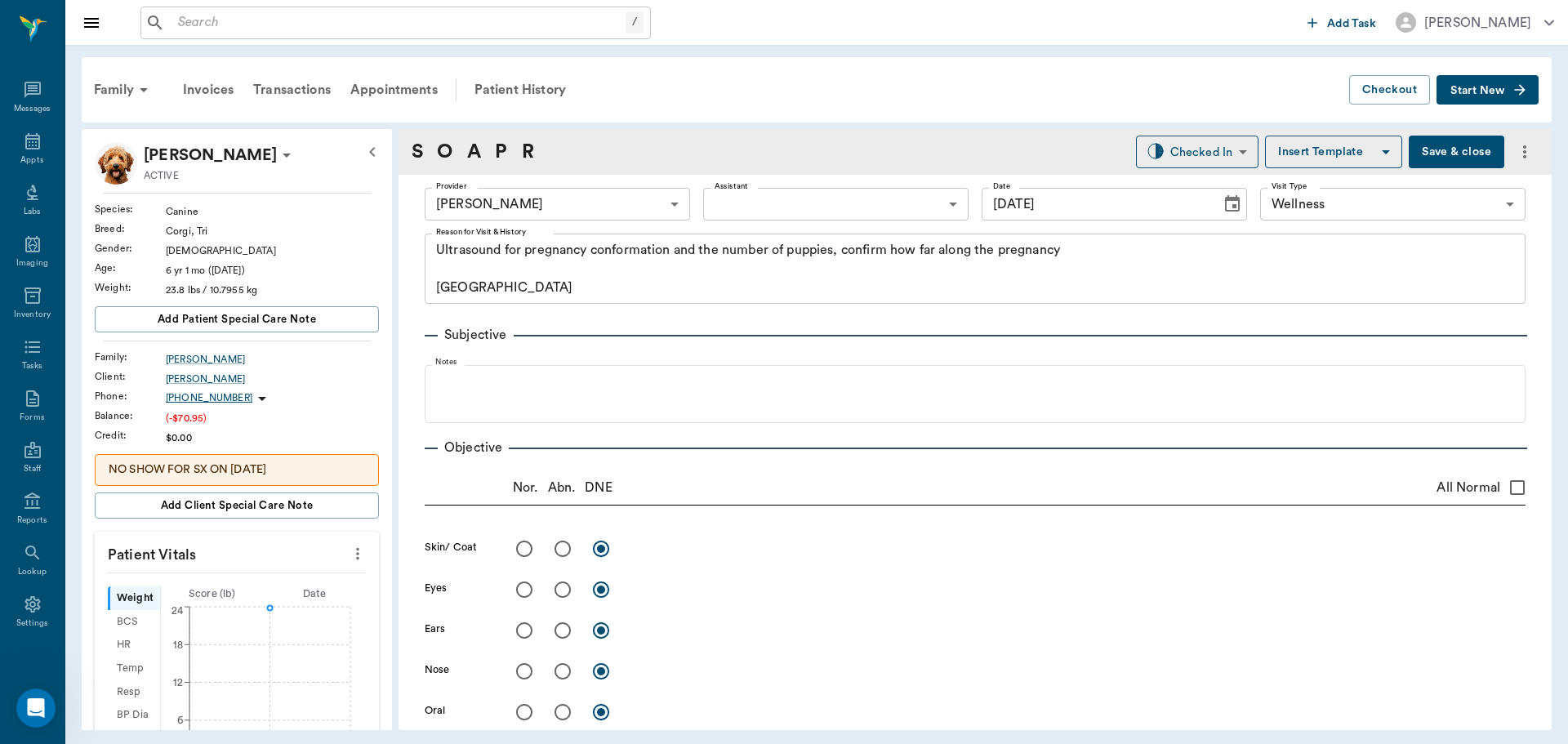
type input "[DATE]"
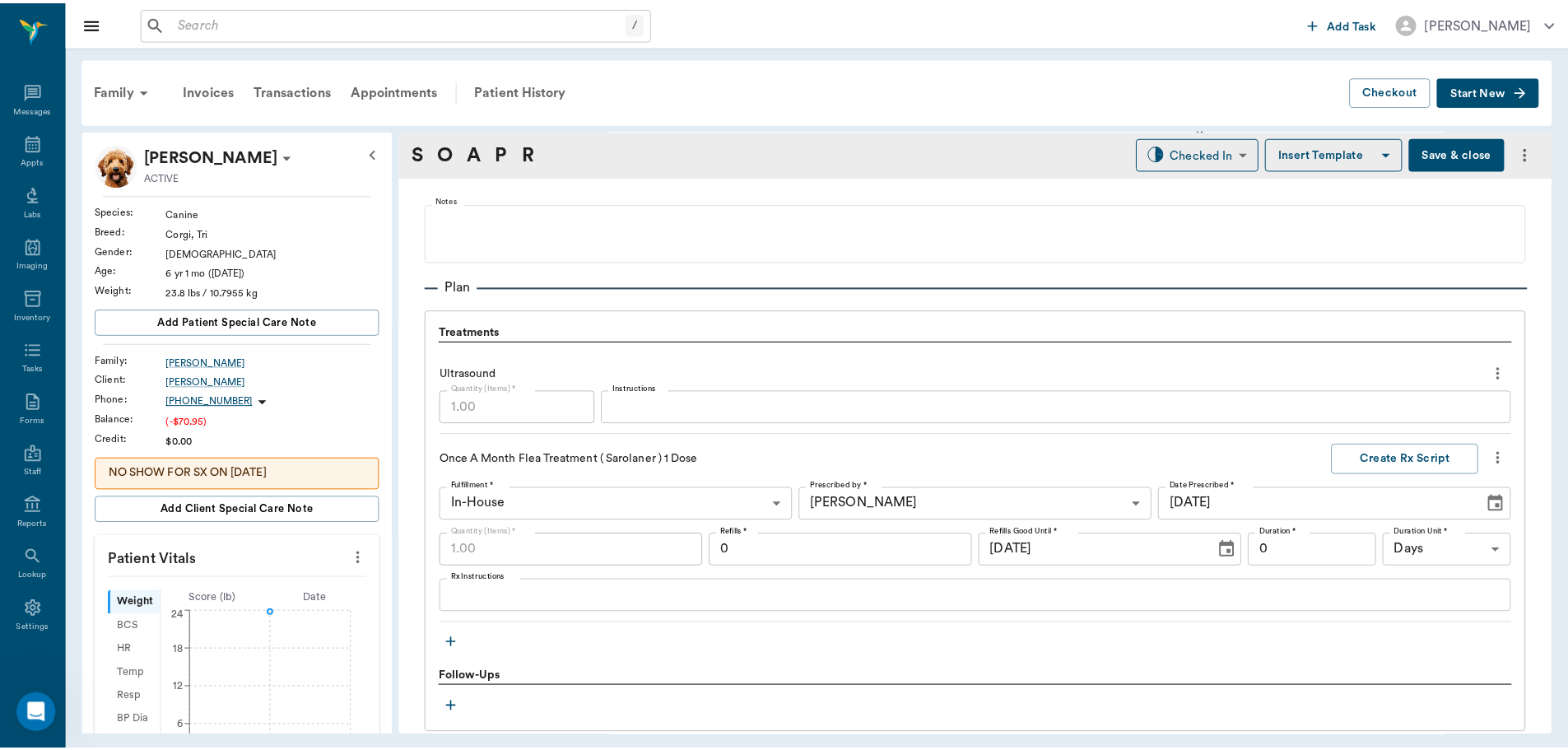
scroll to position [741, 0]
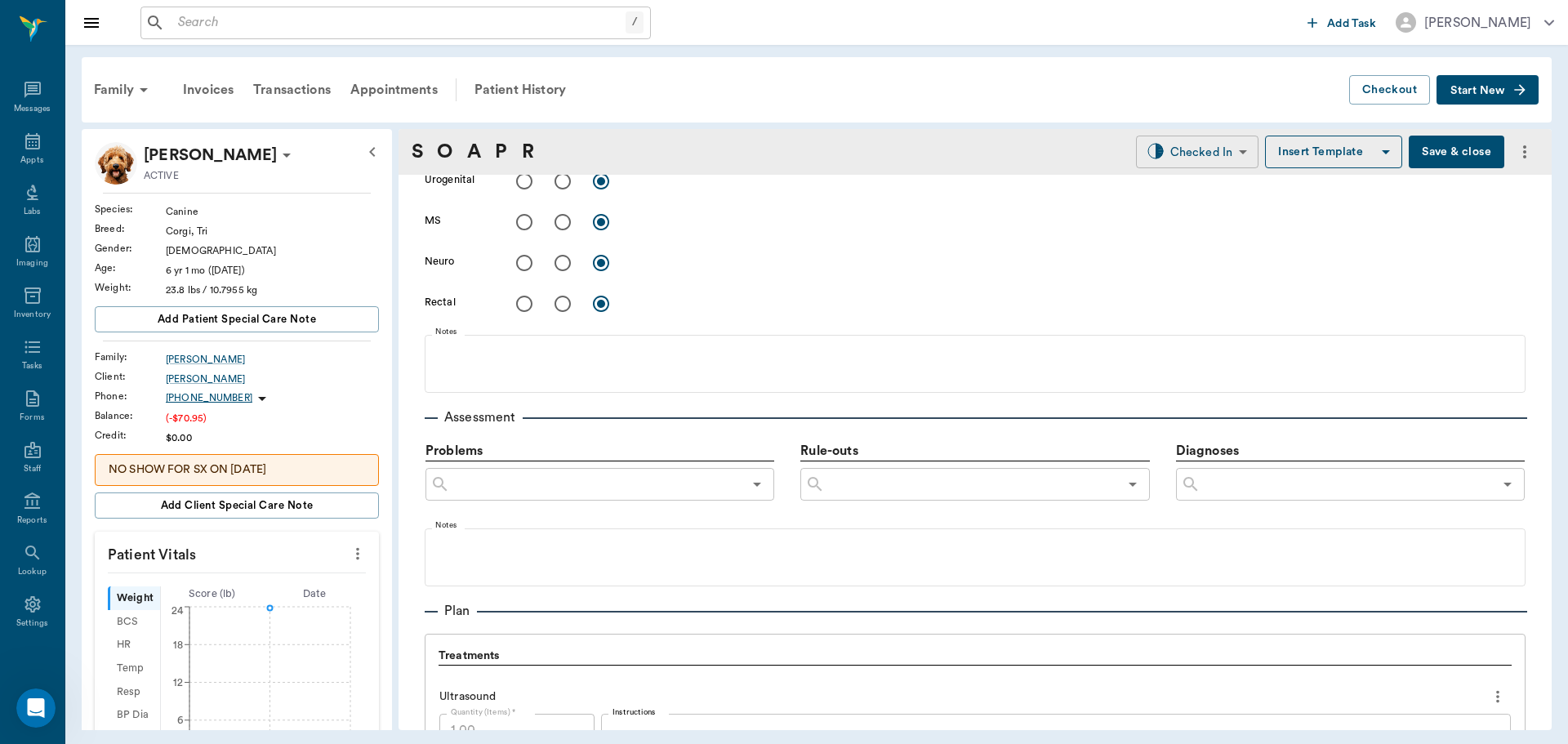
type textarea "Ultrasound for pregnancy conformation and the number of puppies, confirm how fa…"
click at [1204, 147] on body "/ ​ Add Task [PERSON_NAME] Nectar Messages Appts Labs Imaging Inventory Tasks F…" at bounding box center [784, 372] width 1568 height 744
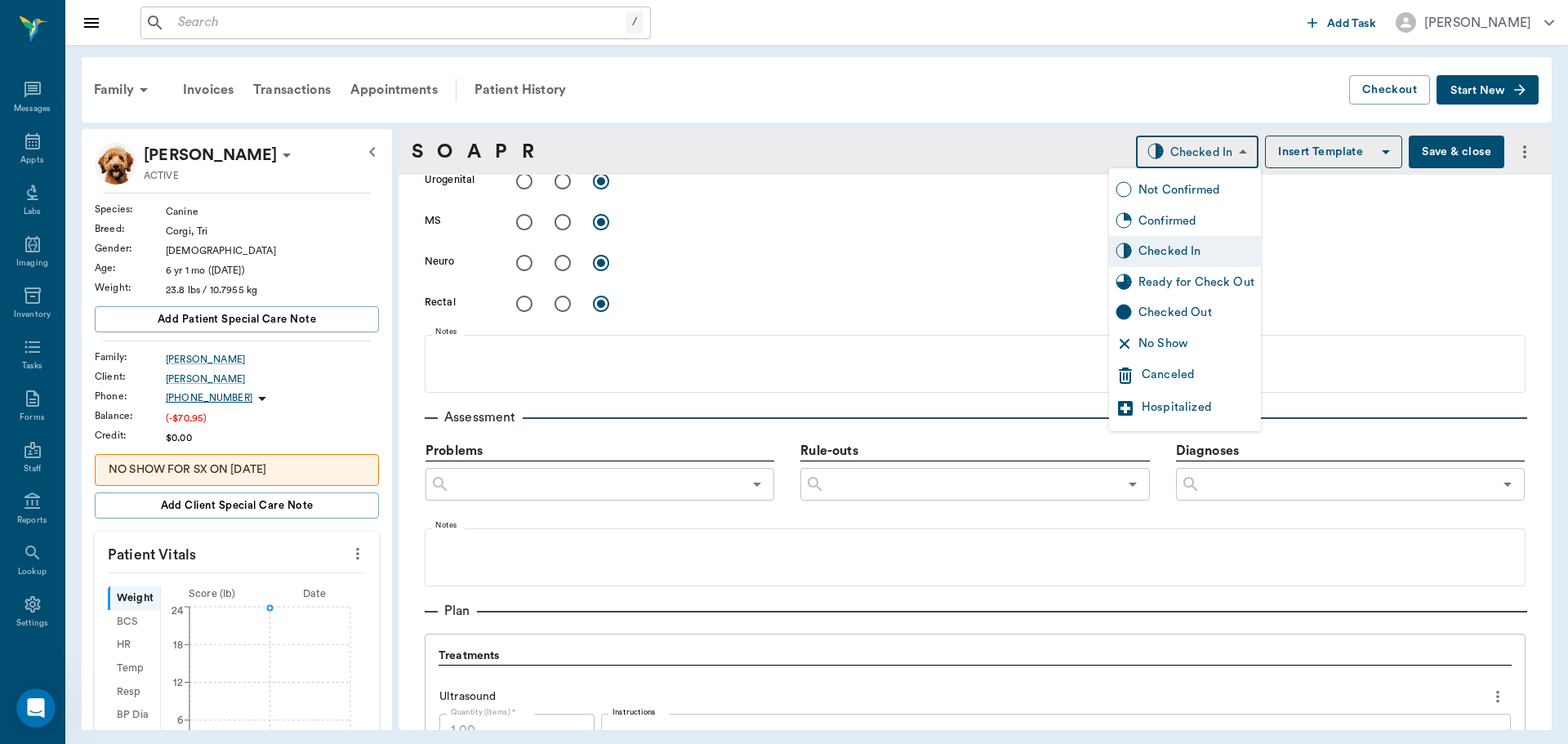
click at [1190, 290] on div "Ready for Check Out" at bounding box center [1196, 283] width 116 height 18
type input "READY_TO_CHECKOUT"
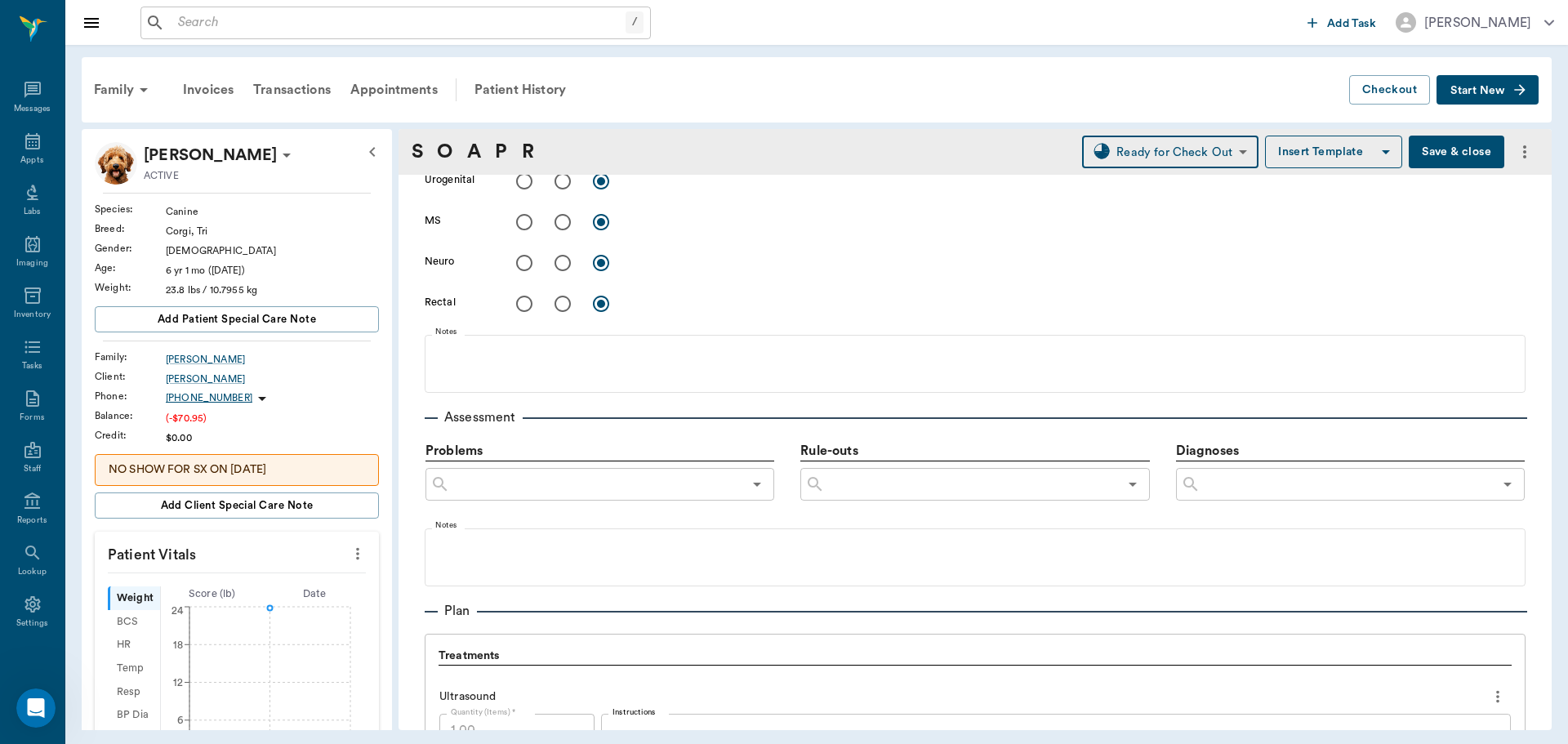
click at [1419, 147] on button "Save & close" at bounding box center [1455, 152] width 95 height 32
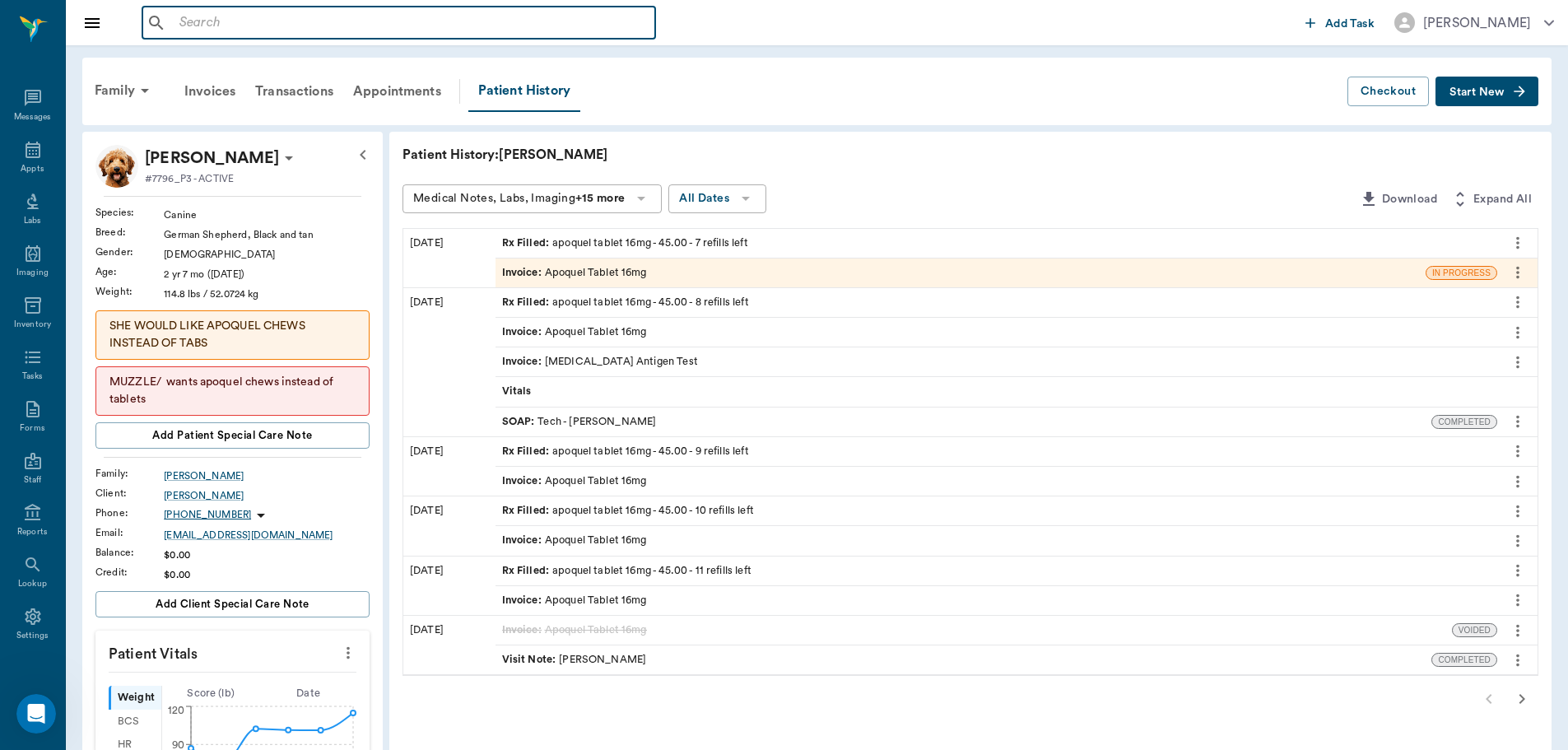
scroll to position [8, 0]
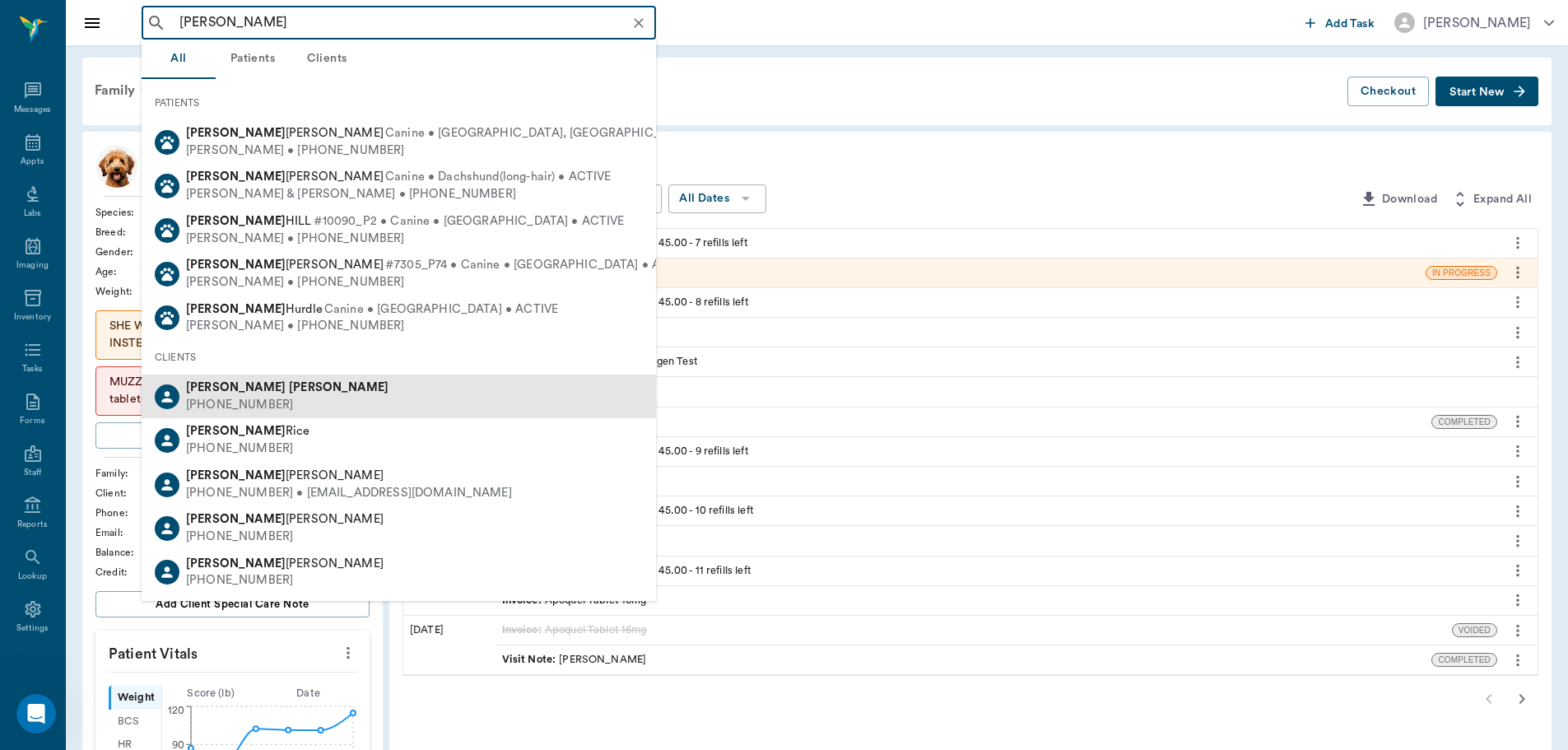
click at [281, 396] on div "[PERSON_NAME] [PHONE_NUMBER]" at bounding box center [399, 397] width 514 height 43
type input "[PERSON_NAME]"
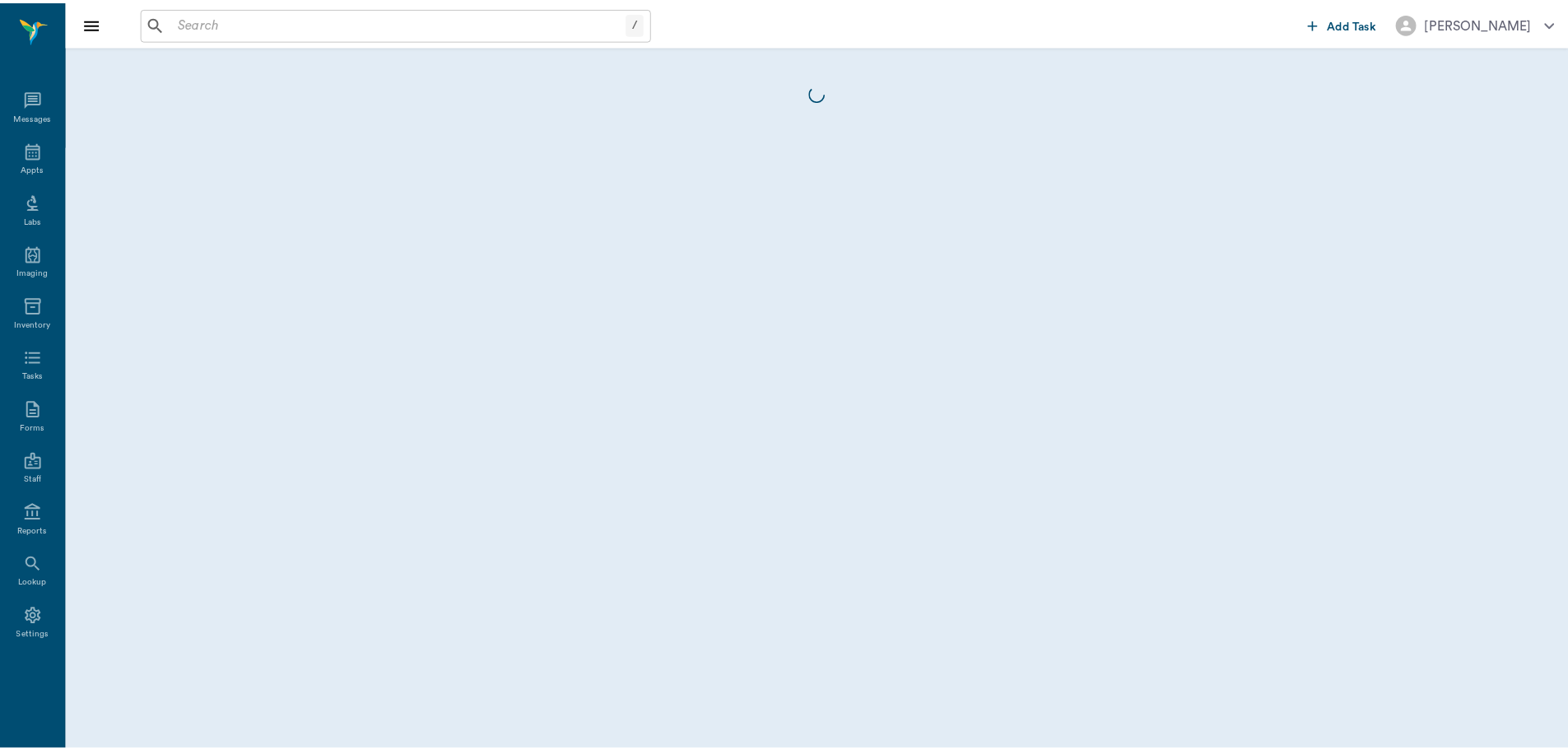
scroll to position [8, 0]
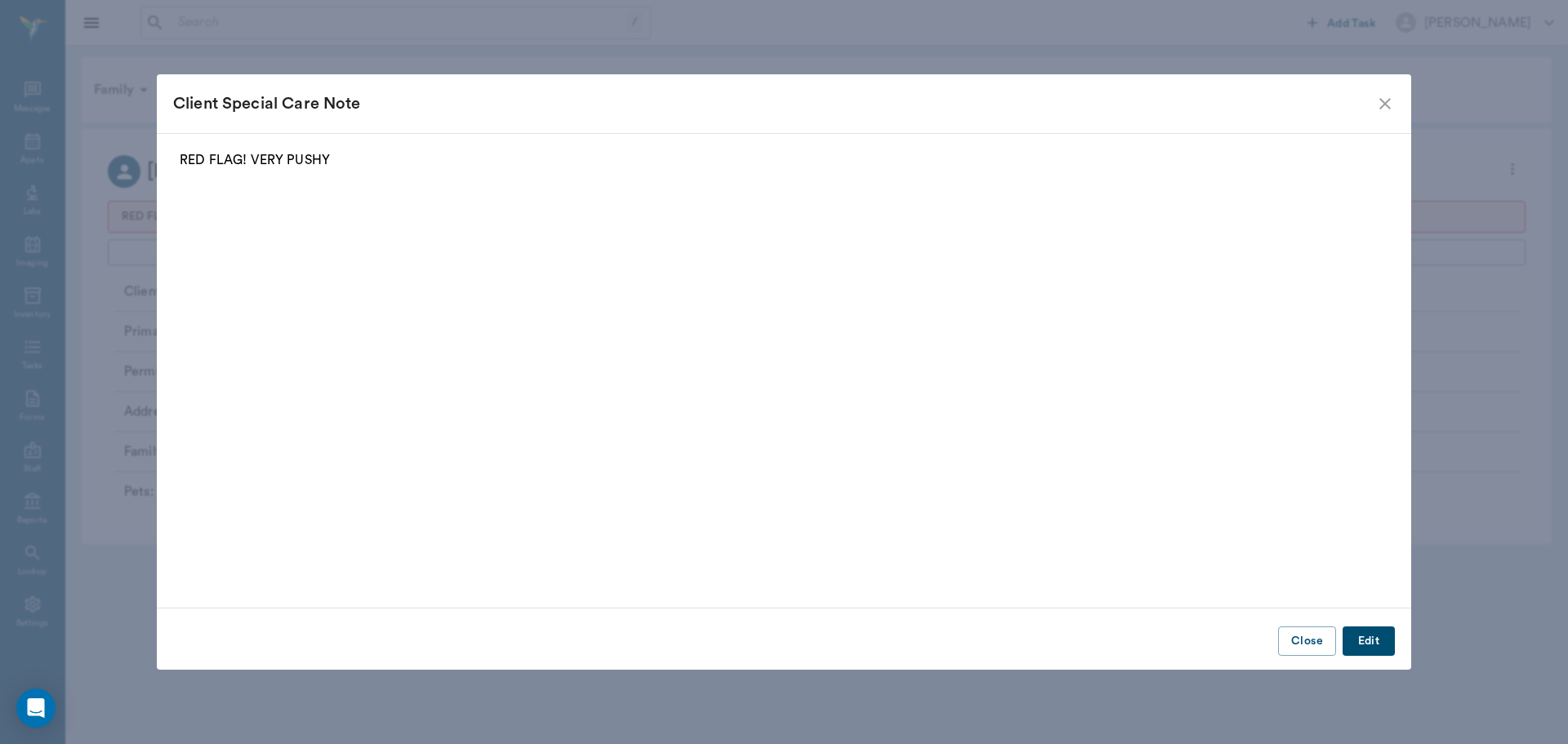
click at [1384, 107] on icon "close" at bounding box center [1385, 104] width 20 height 20
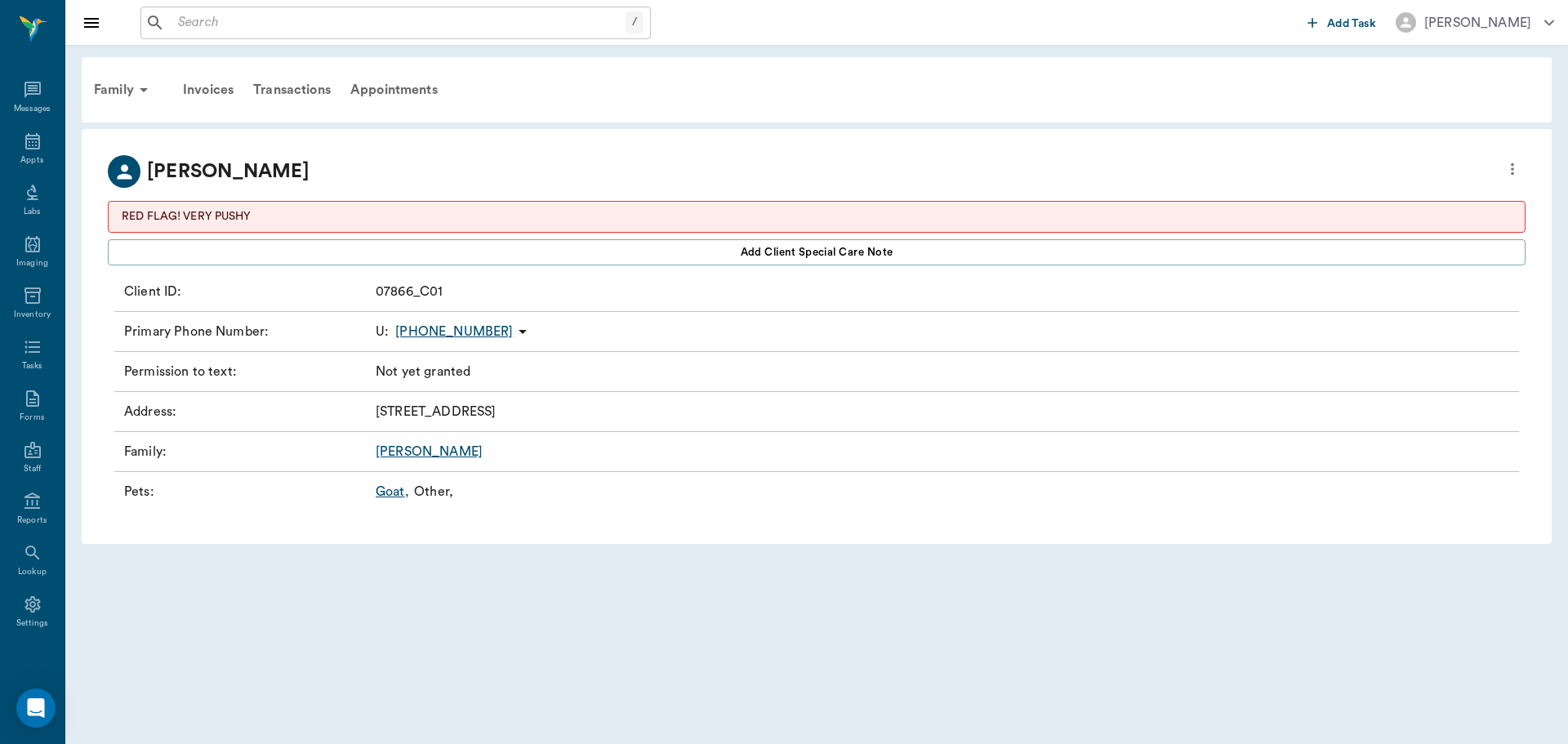
click at [388, 495] on link "Goat ," at bounding box center [392, 492] width 33 height 20
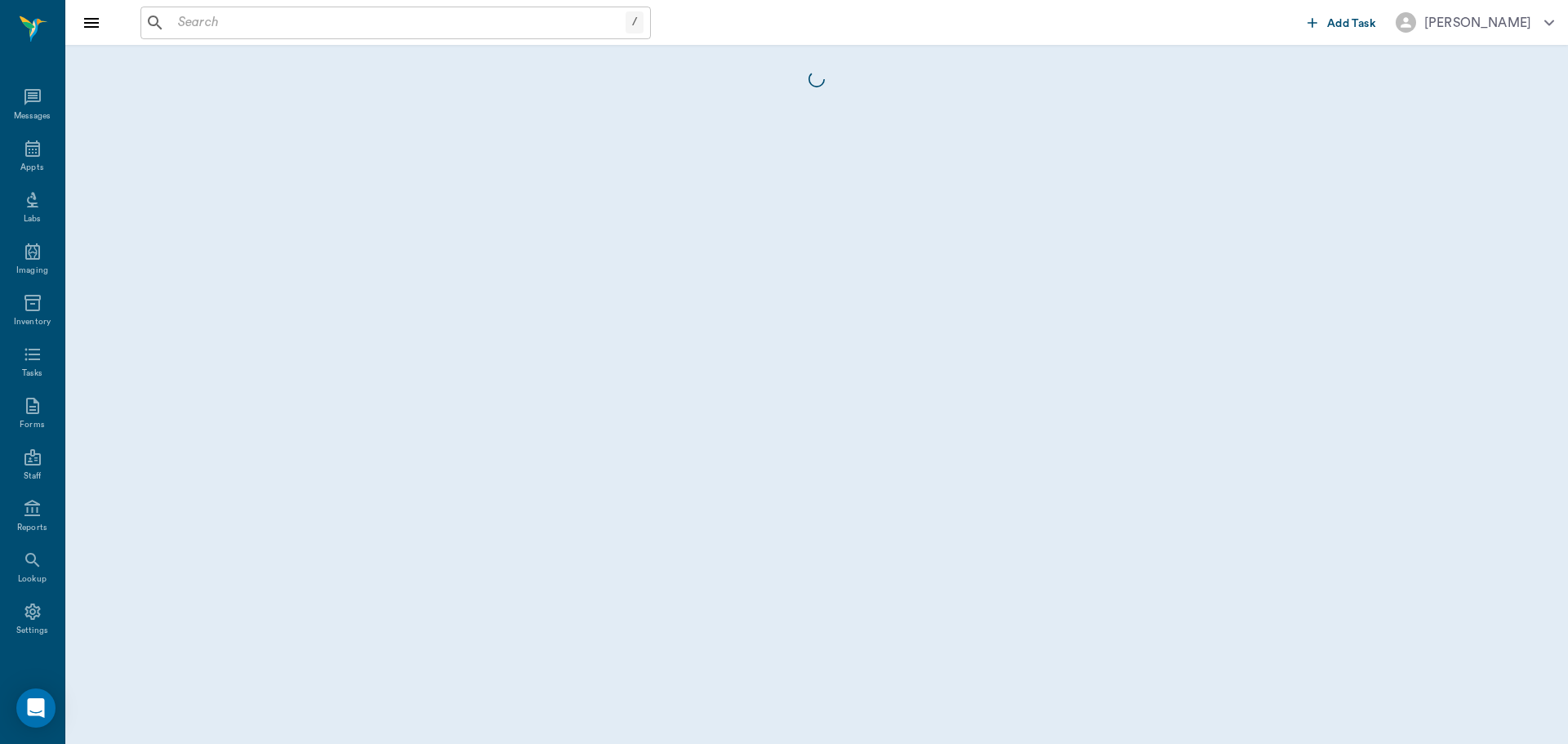
scroll to position [7, 0]
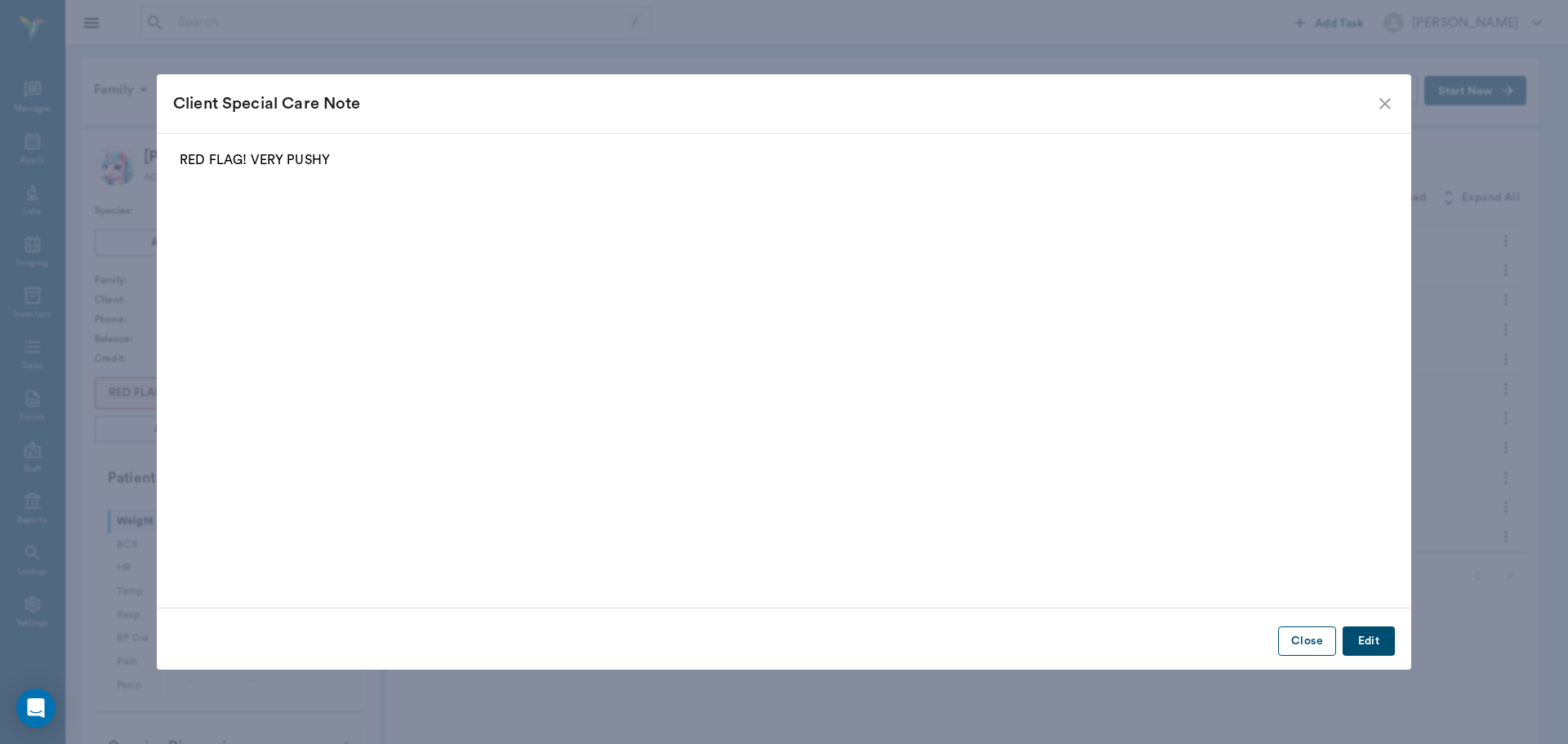
click at [1319, 644] on button "Close" at bounding box center [1307, 641] width 58 height 30
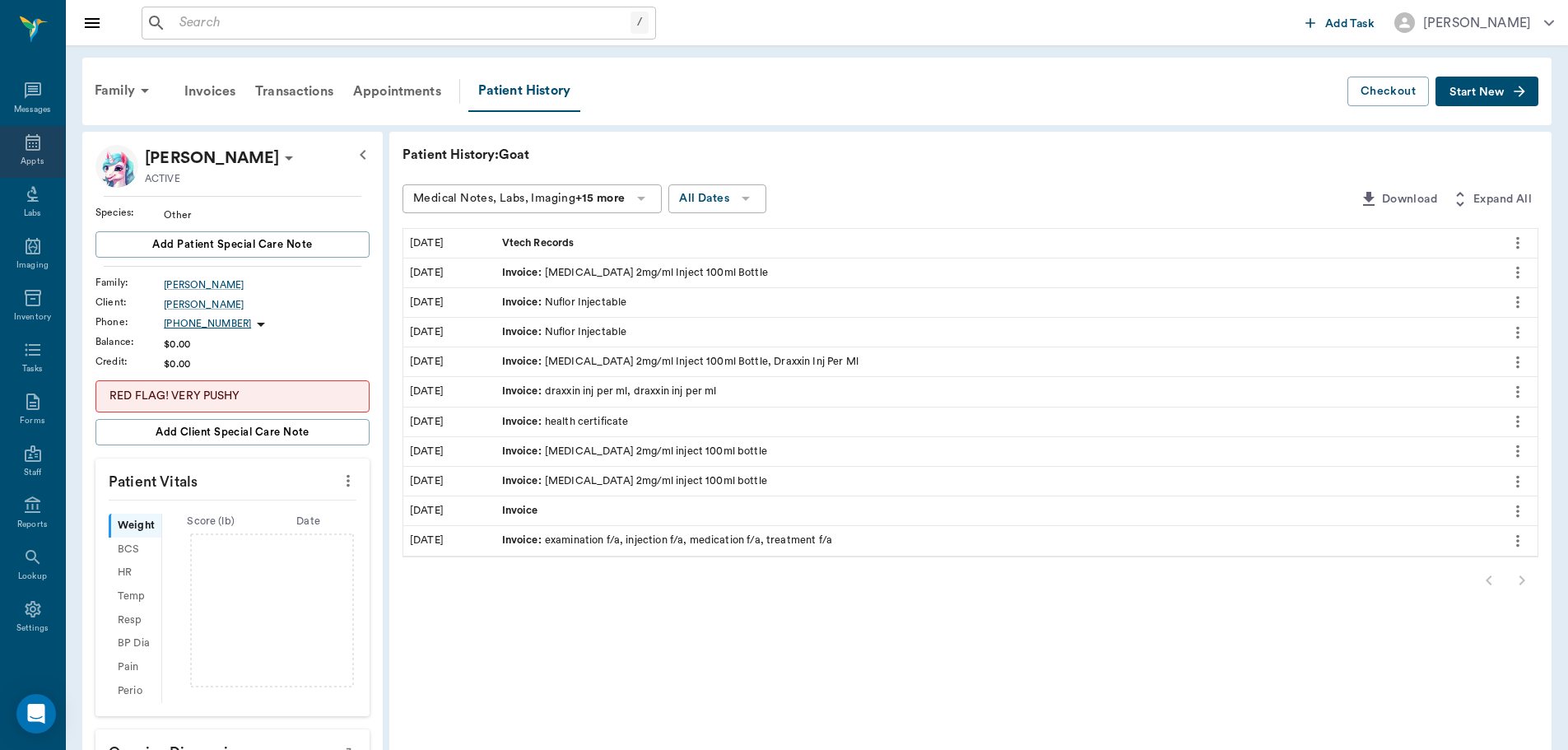
click at [23, 155] on div "Appts" at bounding box center [33, 161] width 23 height 13
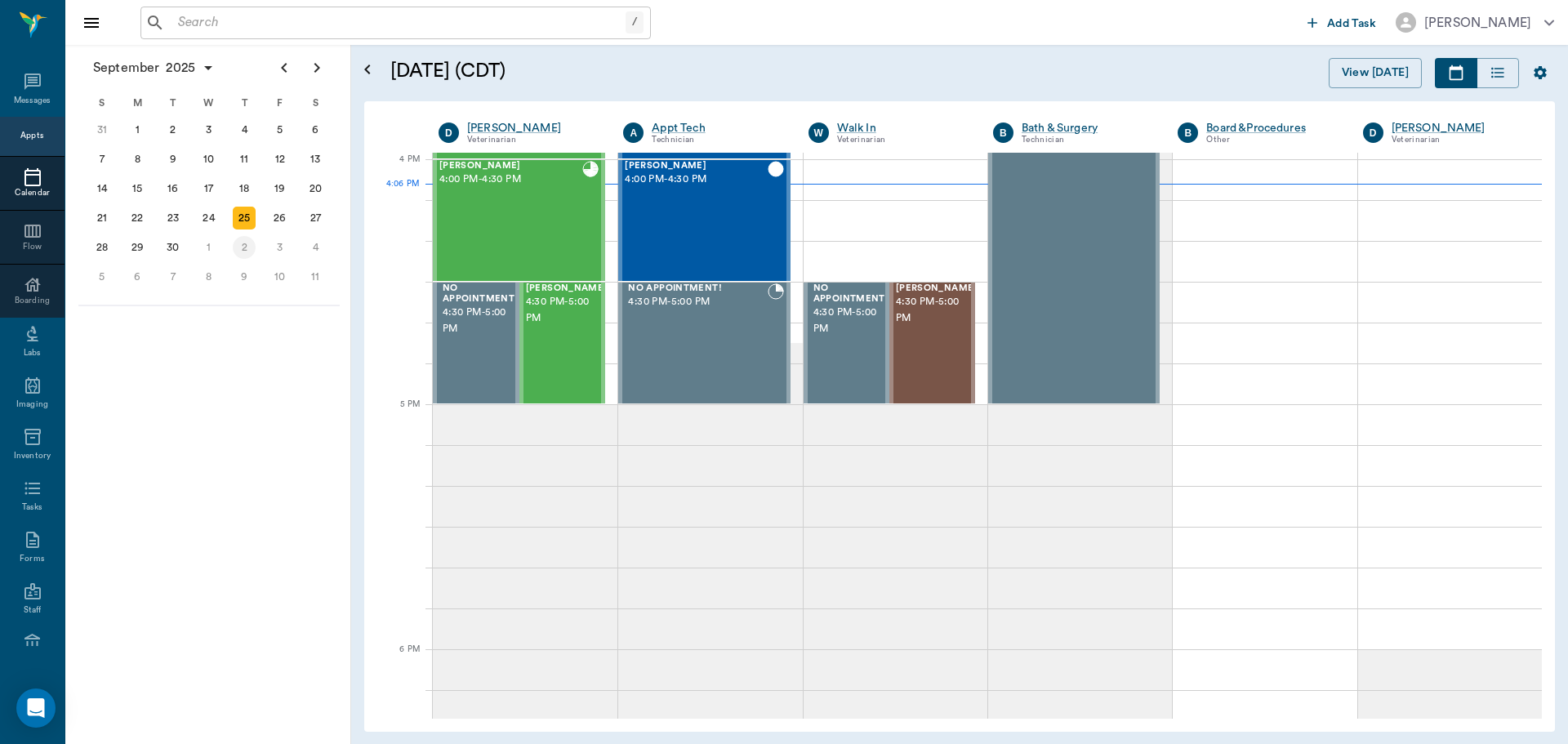
scroll to position [1961, 0]
click at [558, 341] on div "Abraham RUSHING 4:30 PM - 5:00 PM" at bounding box center [567, 342] width 82 height 119
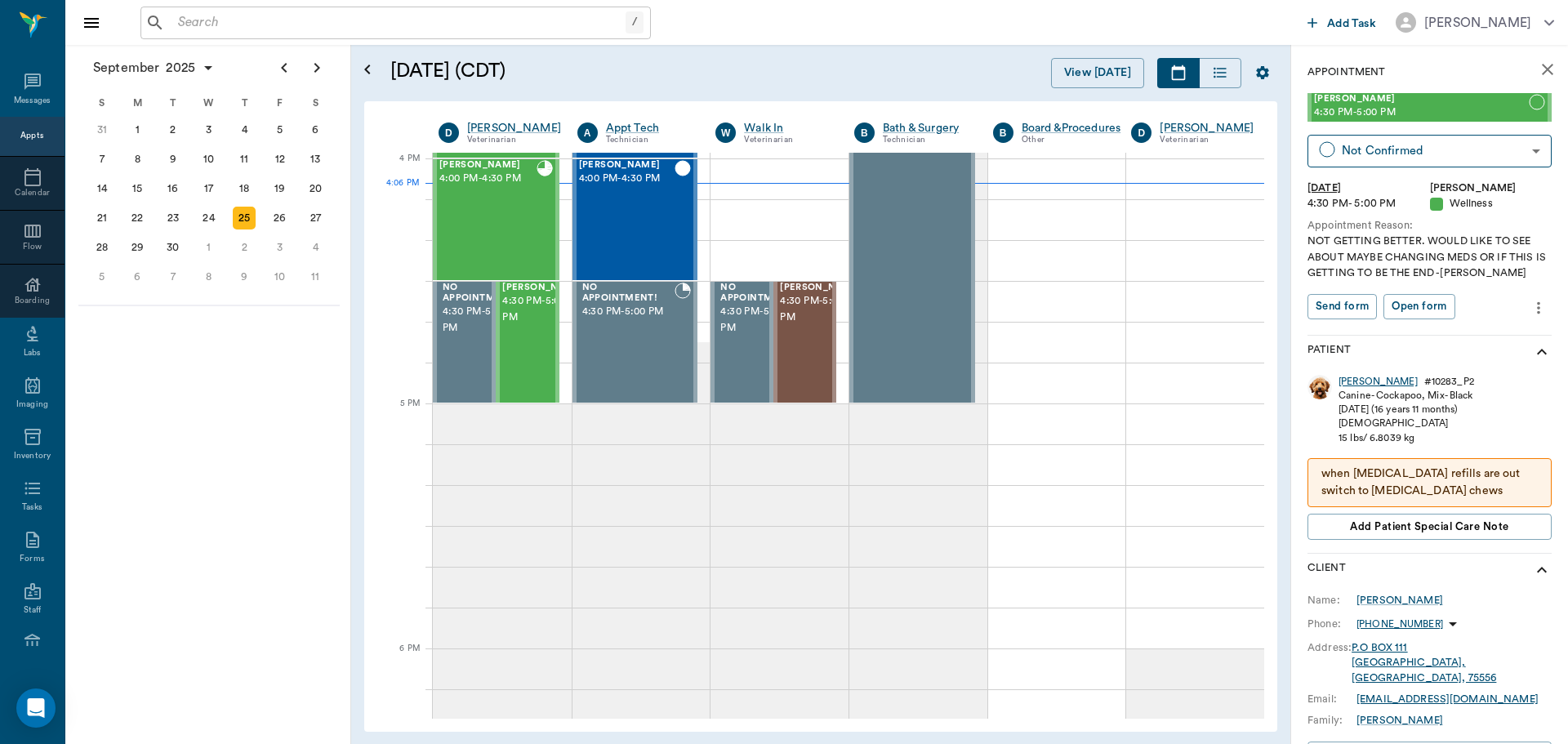
click at [1358, 381] on div "[PERSON_NAME]" at bounding box center [1378, 381] width 80 height 14
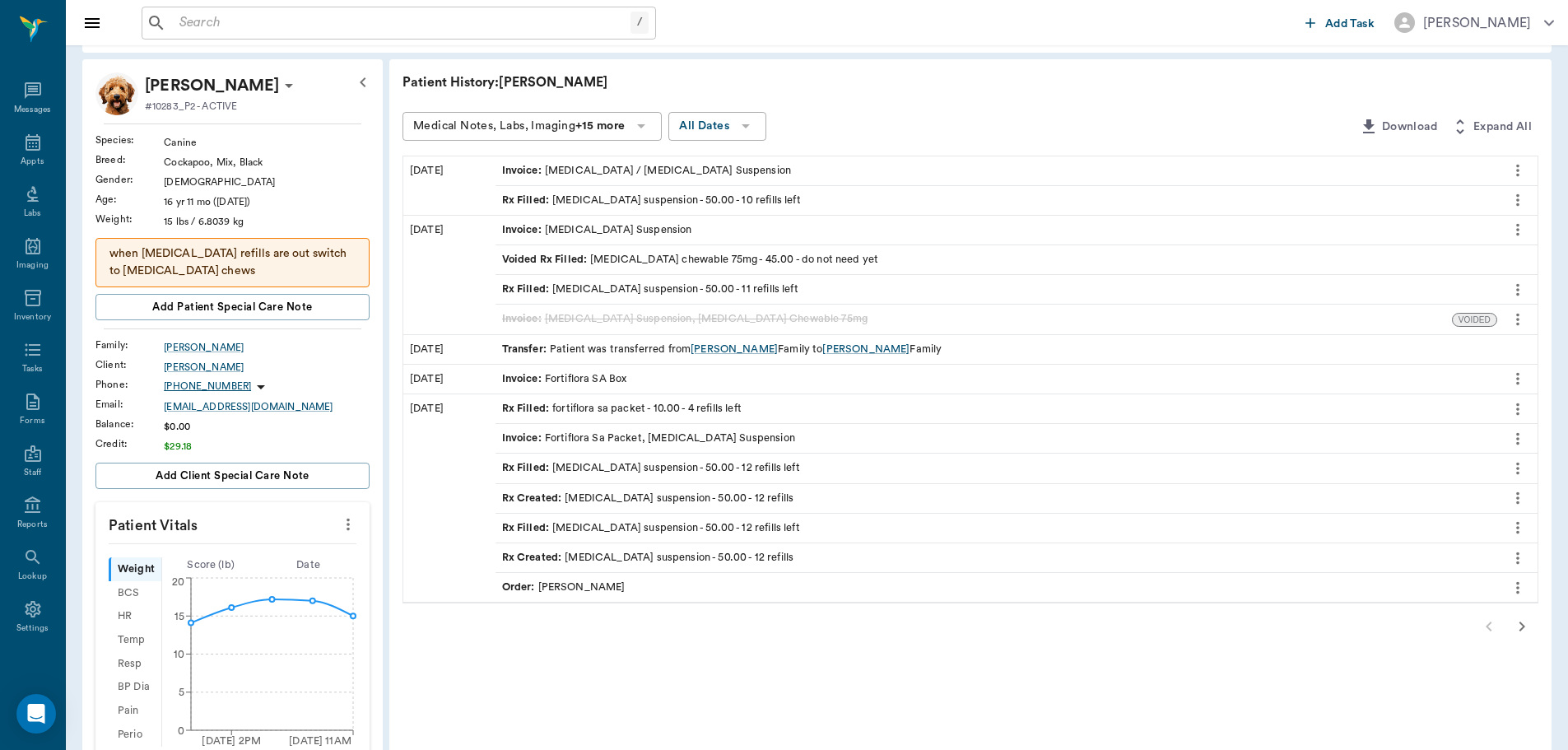
scroll to position [83, 0]
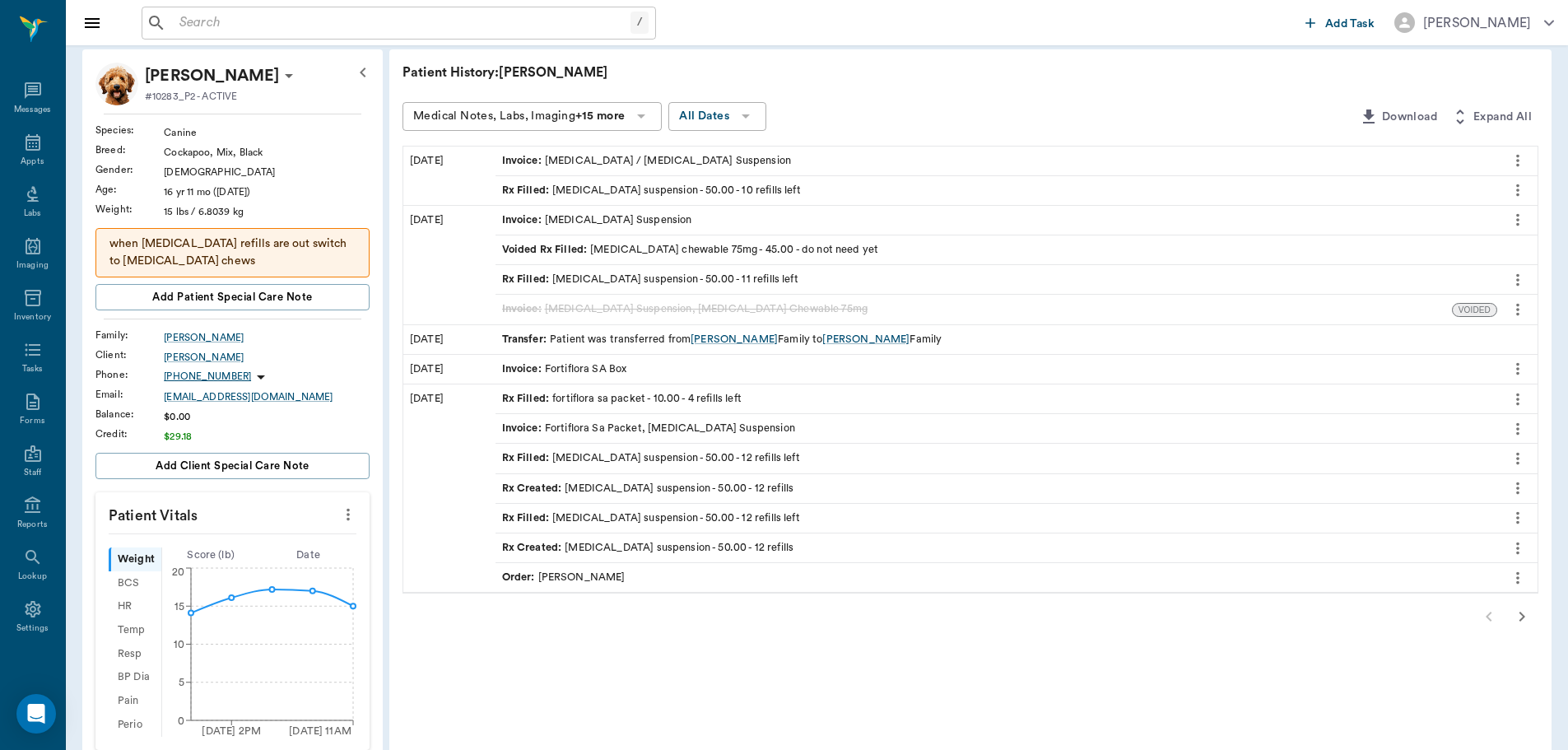
click at [1522, 616] on icon "button" at bounding box center [1522, 616] width 6 height 10
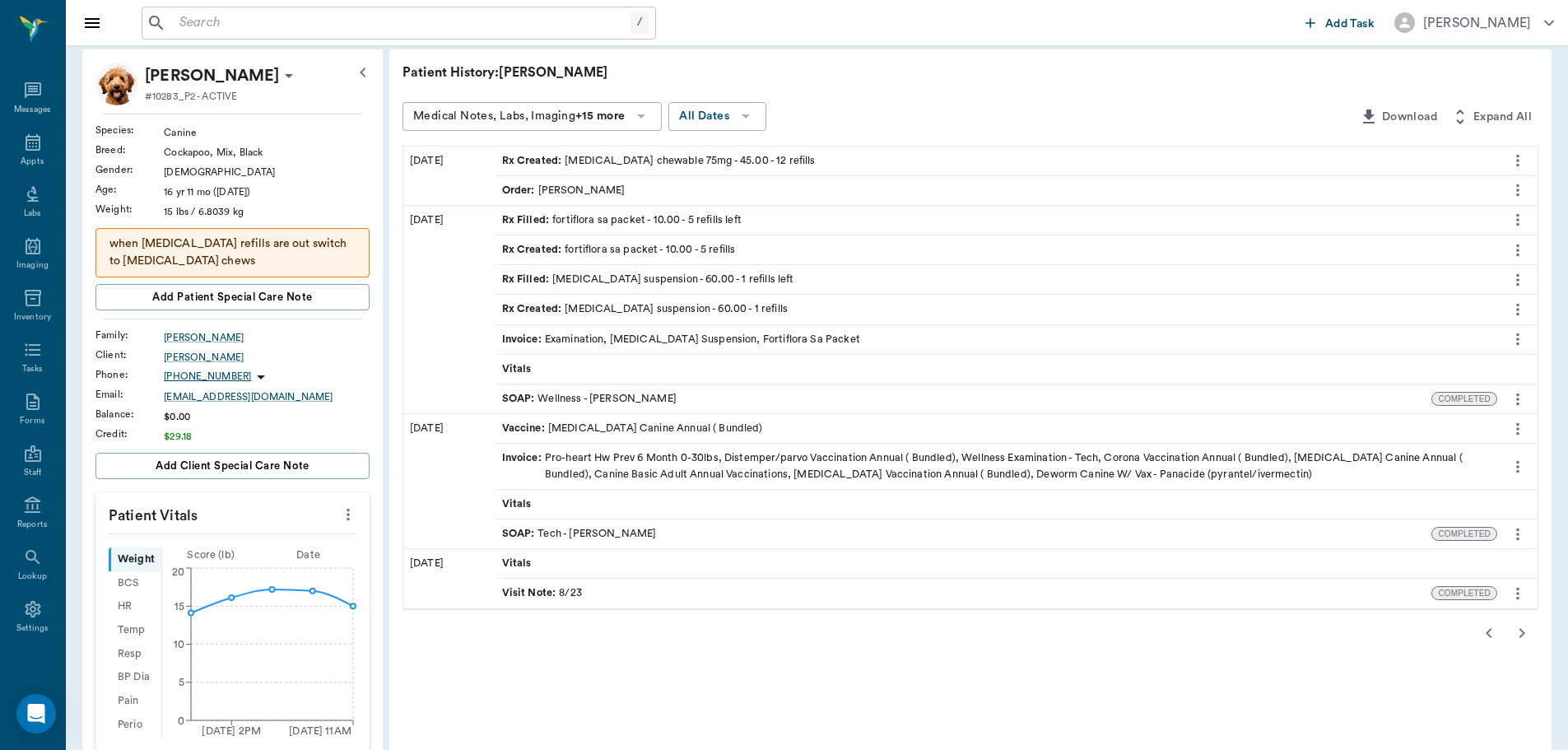
click at [1514, 632] on icon "button" at bounding box center [1522, 633] width 20 height 20
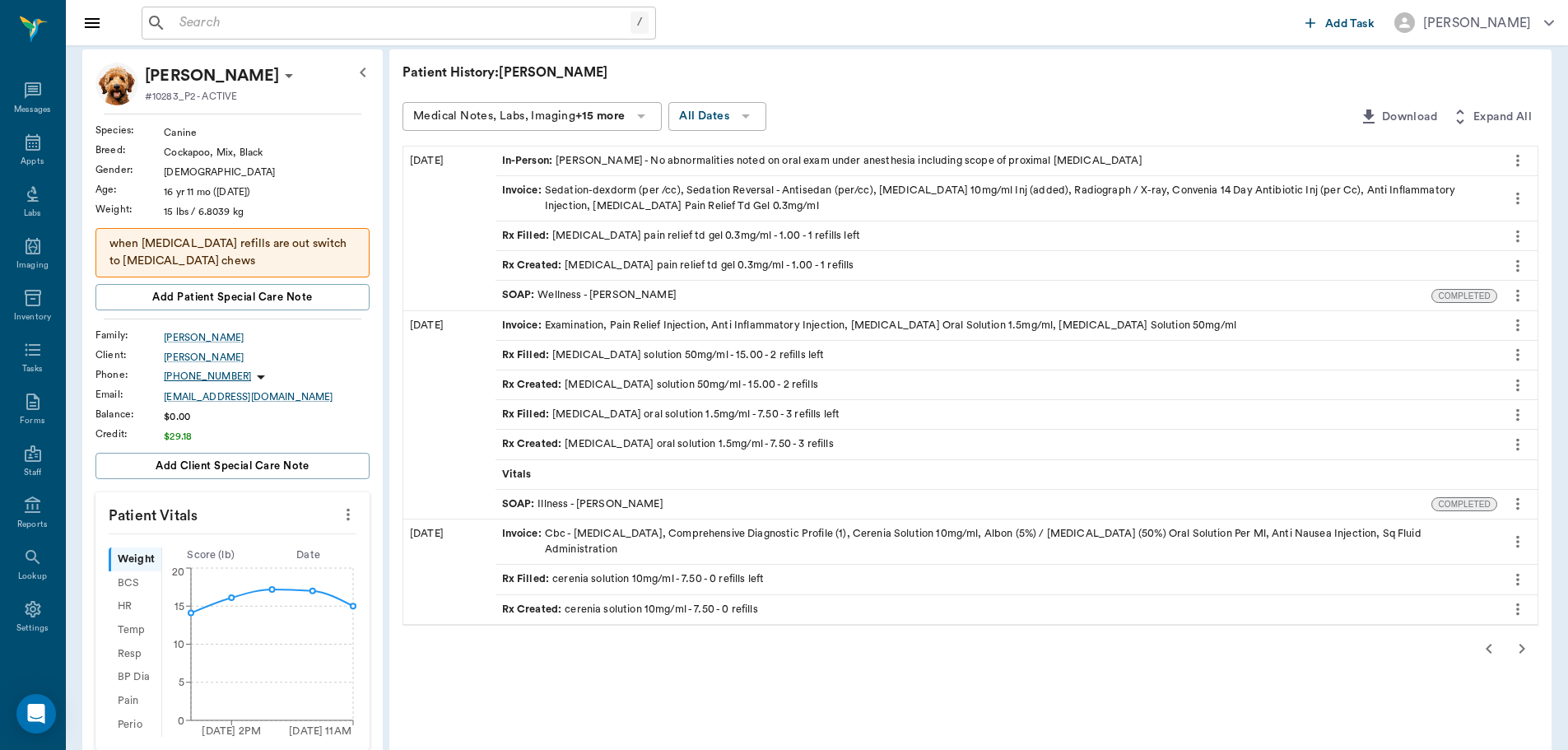
click at [1520, 647] on icon "button" at bounding box center [1522, 649] width 20 height 20
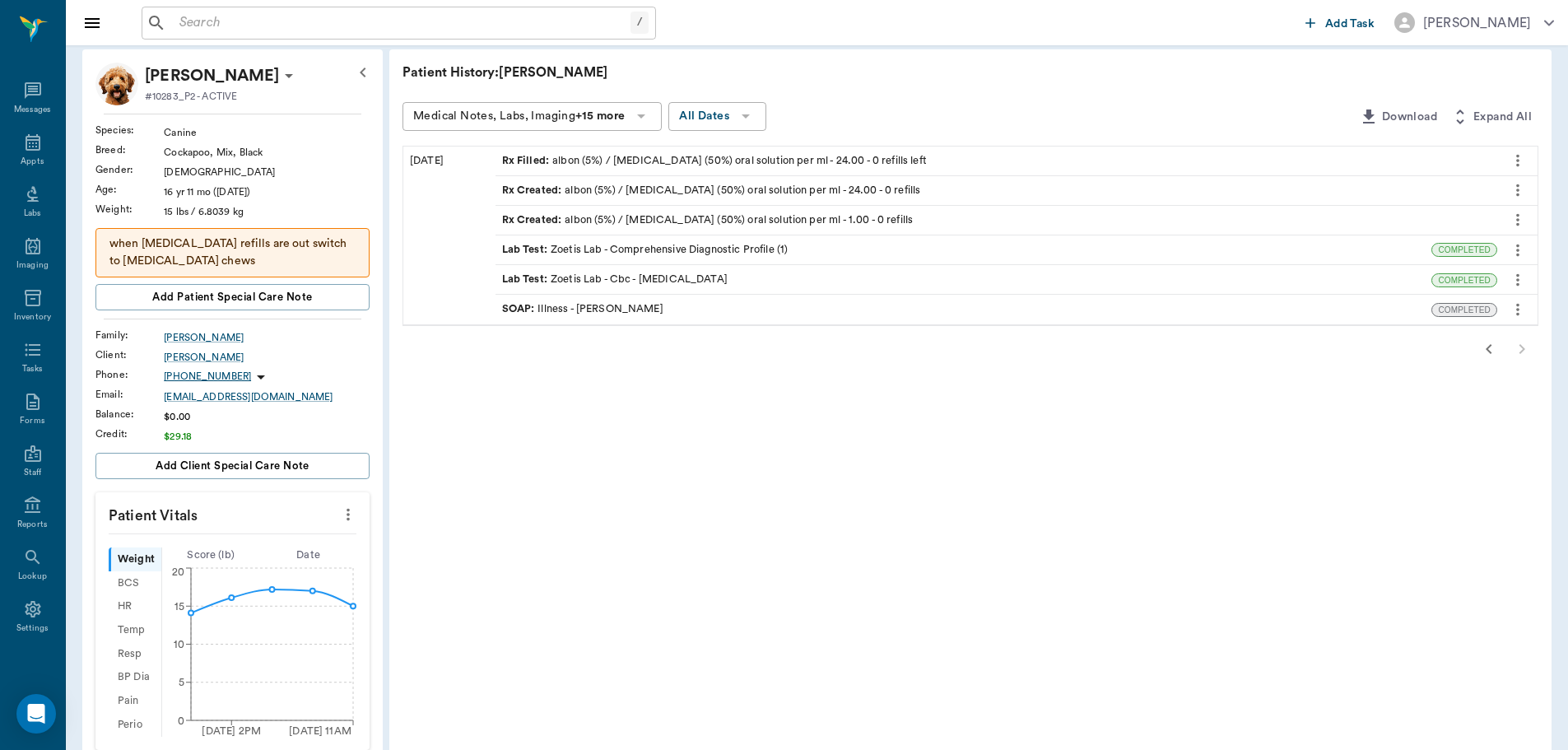
click at [600, 311] on div "SOAP : Illness - Dr. Bert Ellsworth" at bounding box center [582, 309] width 161 height 16
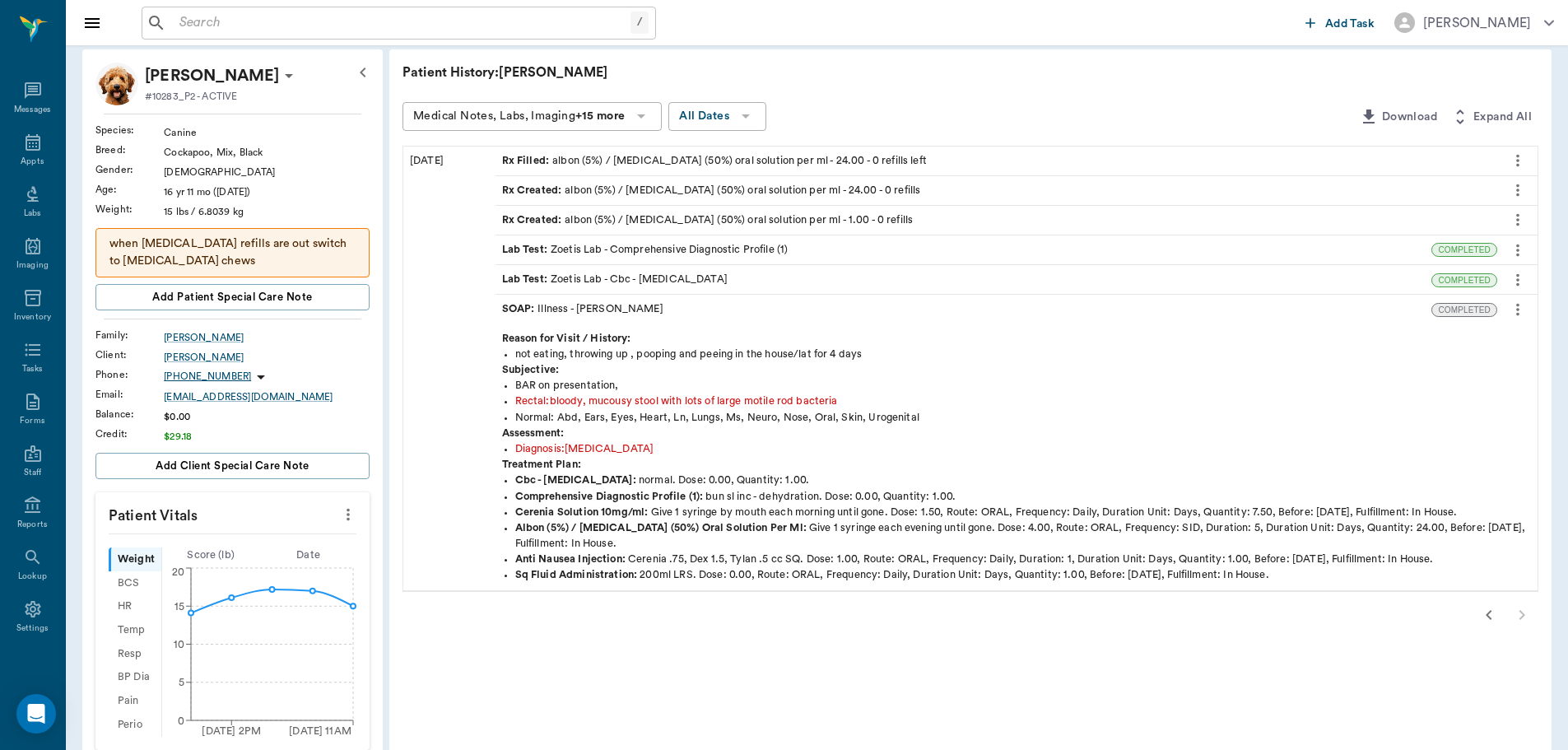
click at [1486, 616] on icon "button" at bounding box center [1489, 616] width 20 height 20
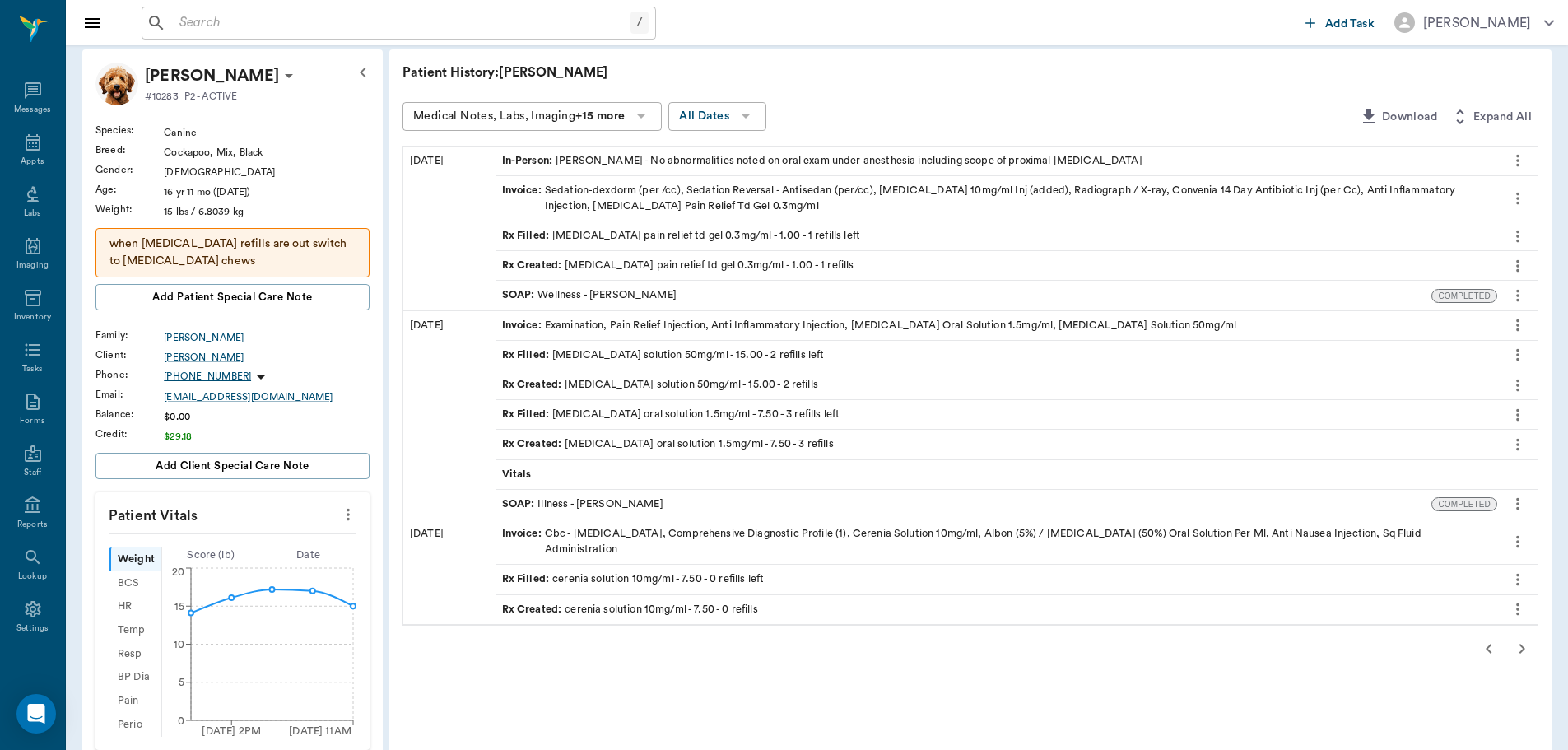
click at [1483, 616] on div "Rx Created : cerenia solution 10mg/ml - 7.50 - 0 refills" at bounding box center [996, 610] width 1002 height 29
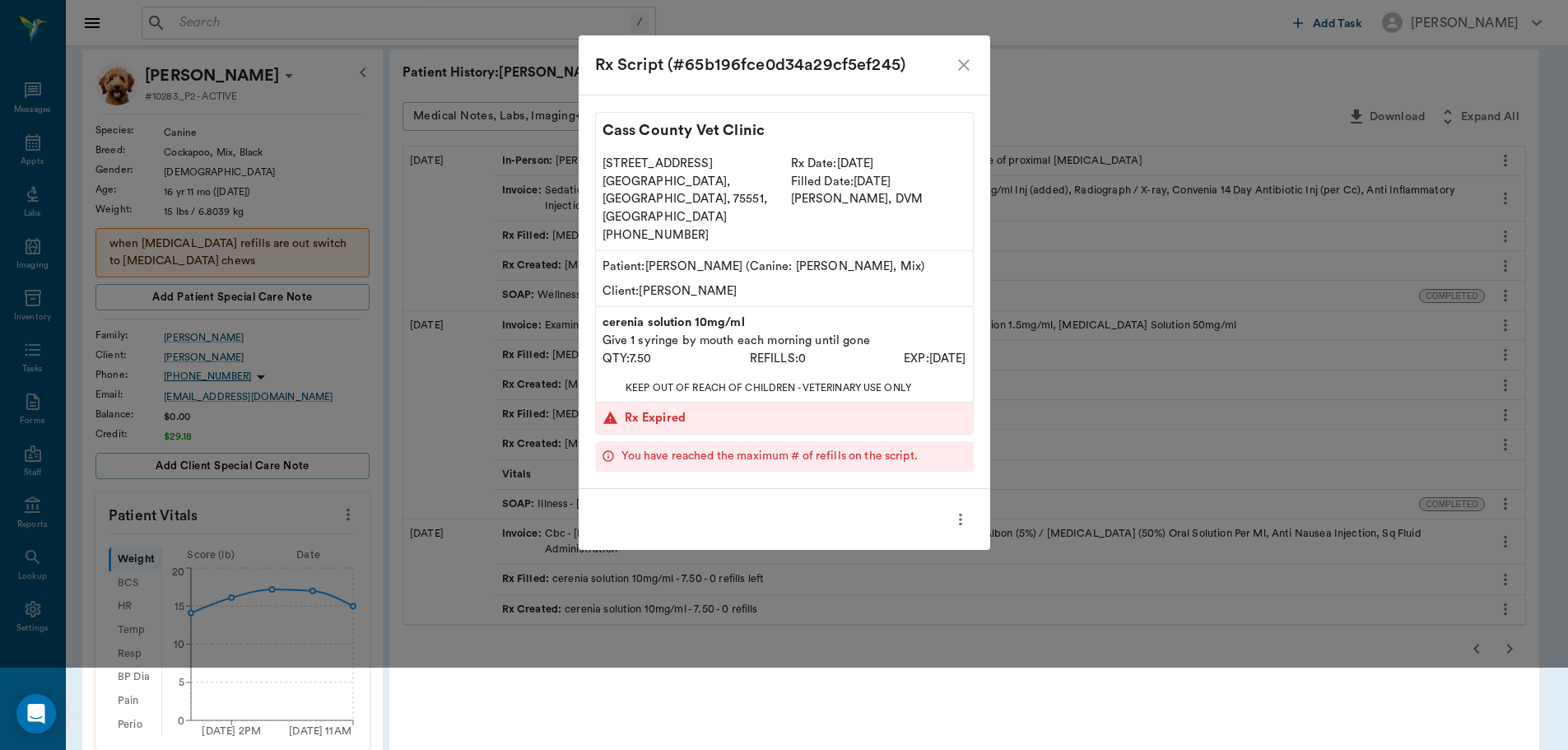
scroll to position [0, 0]
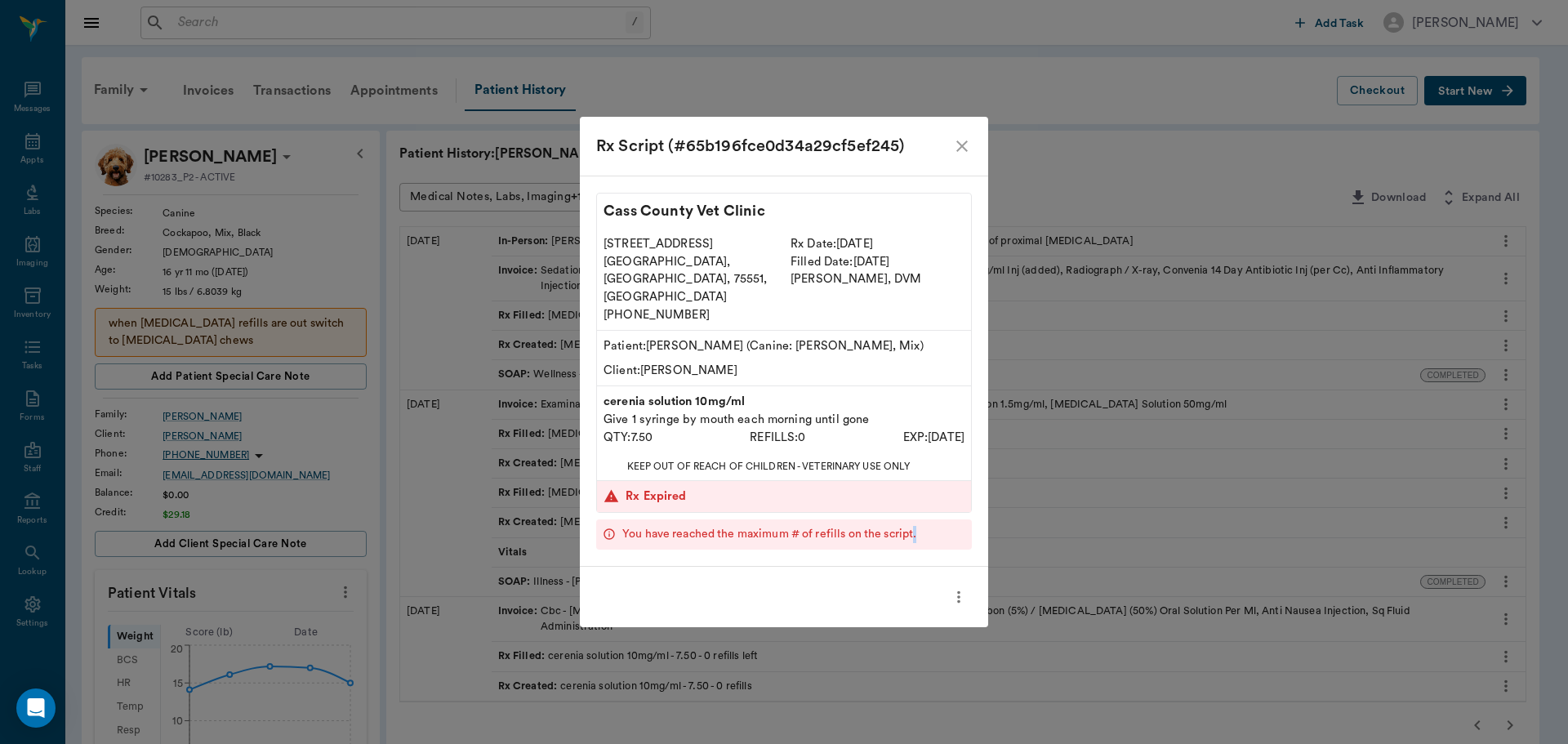
click at [1469, 611] on div "Rx Script (#65b196fce0d34a29cf5ef245) Cass County Vet Clinic 102 E. Pinecrest D…" at bounding box center [784, 372] width 1568 height 744
click at [1469, 611] on div "Invoice : Cbc - Complete Blood Count, Comprehensive Diagnostic Profile (1), Cer…" at bounding box center [988, 618] width 981 height 31
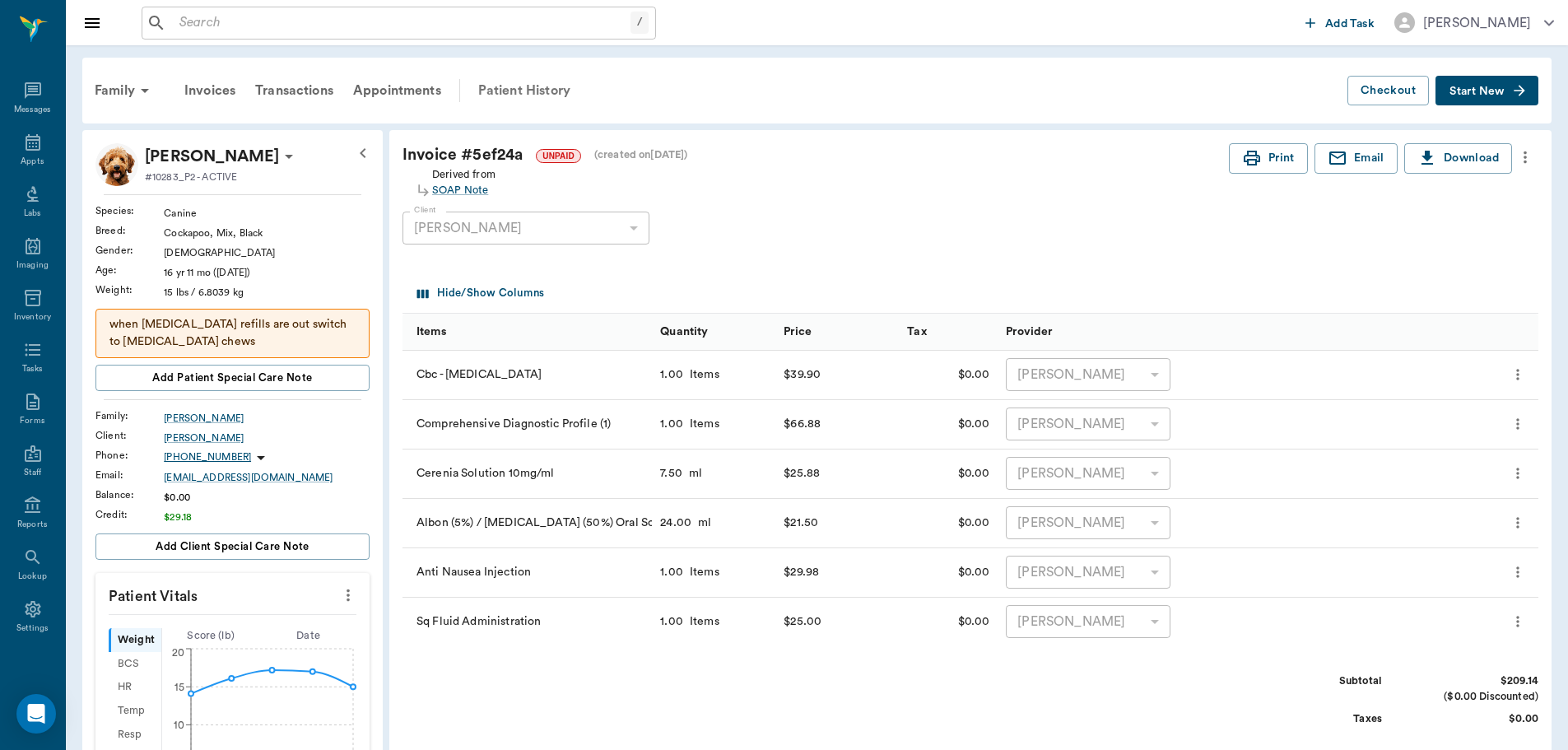
click at [502, 82] on div "Patient History" at bounding box center [524, 90] width 112 height 39
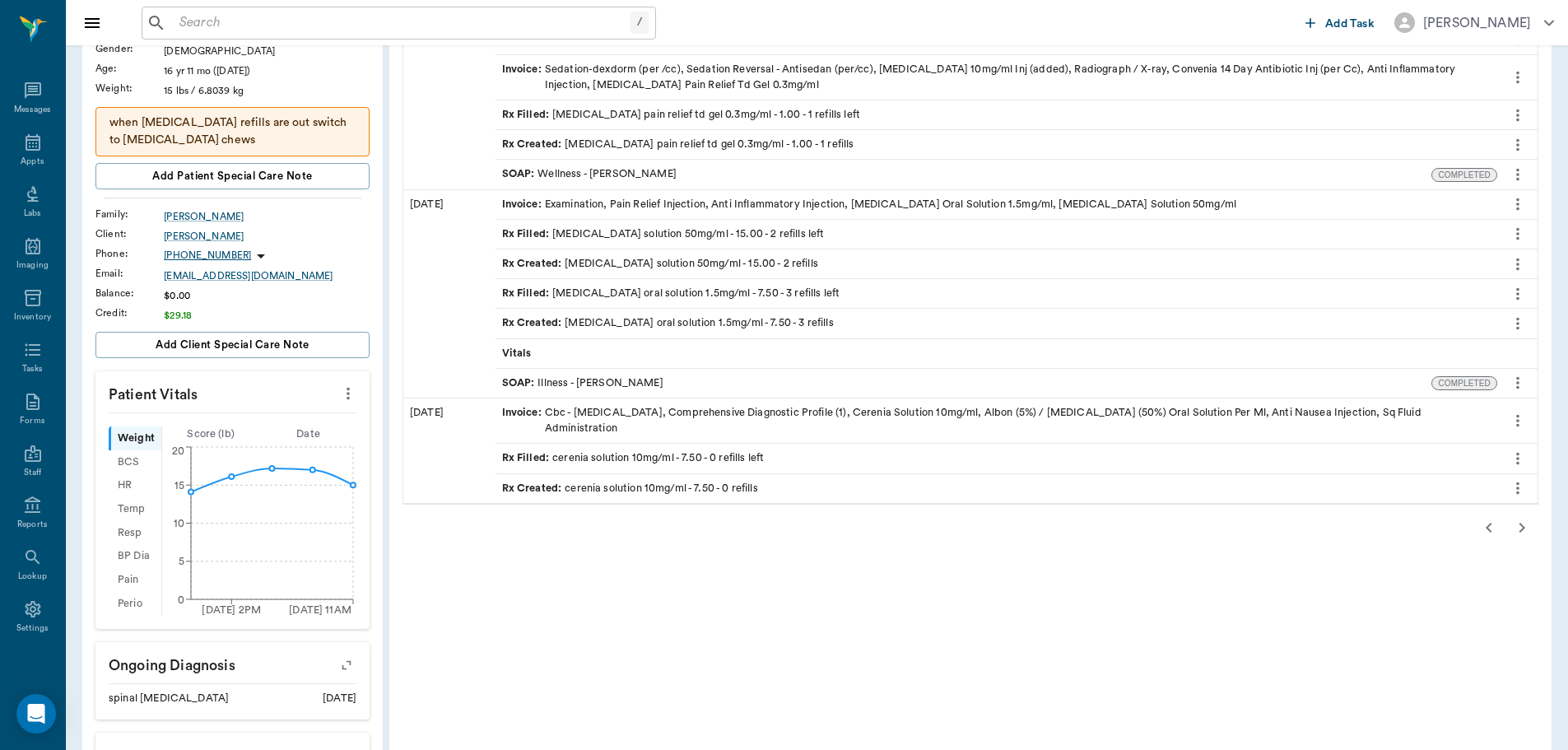
scroll to position [247, 0]
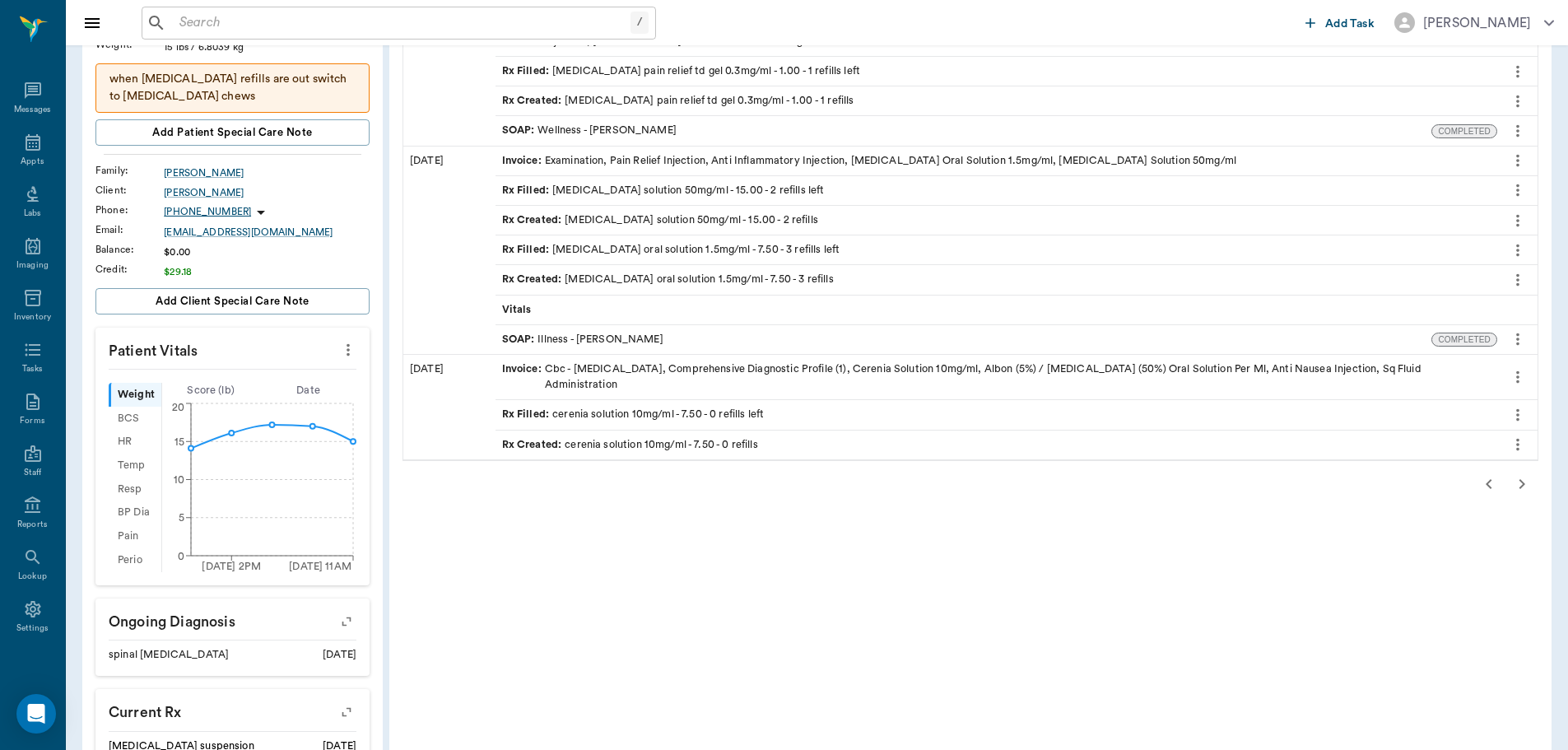
click at [1519, 479] on icon "button" at bounding box center [1522, 484] width 20 height 20
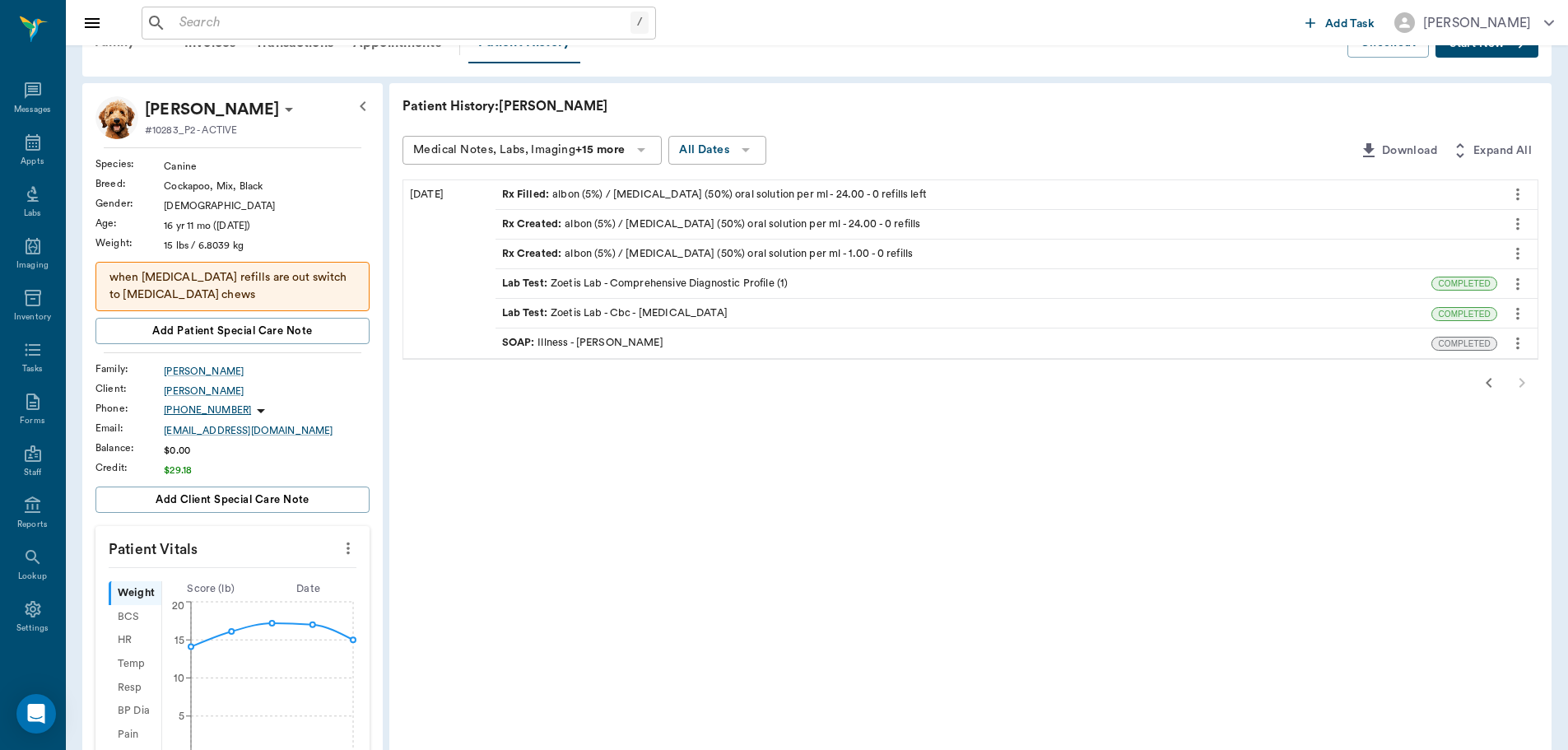
scroll to position [0, 0]
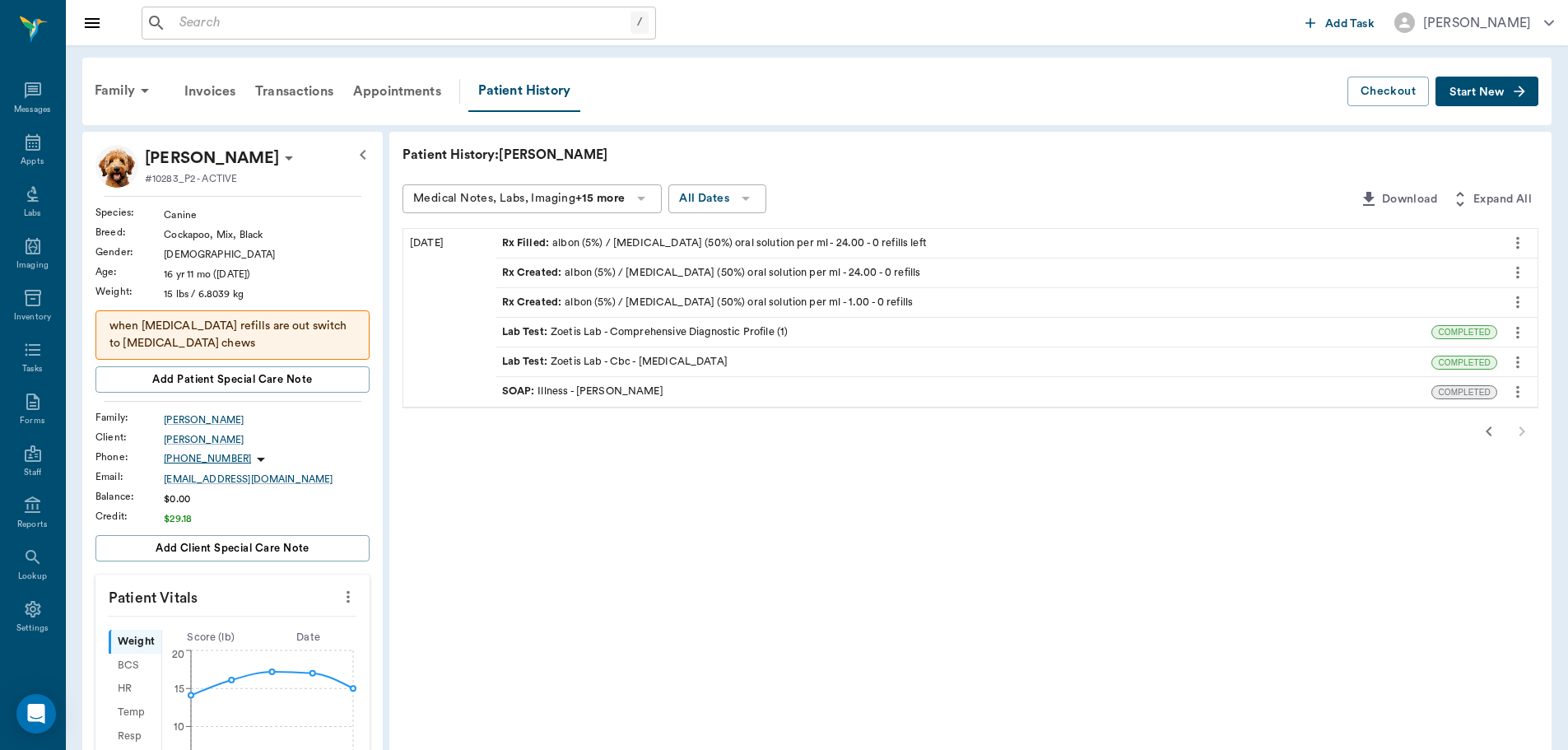
click at [1493, 431] on icon "button" at bounding box center [1489, 432] width 20 height 20
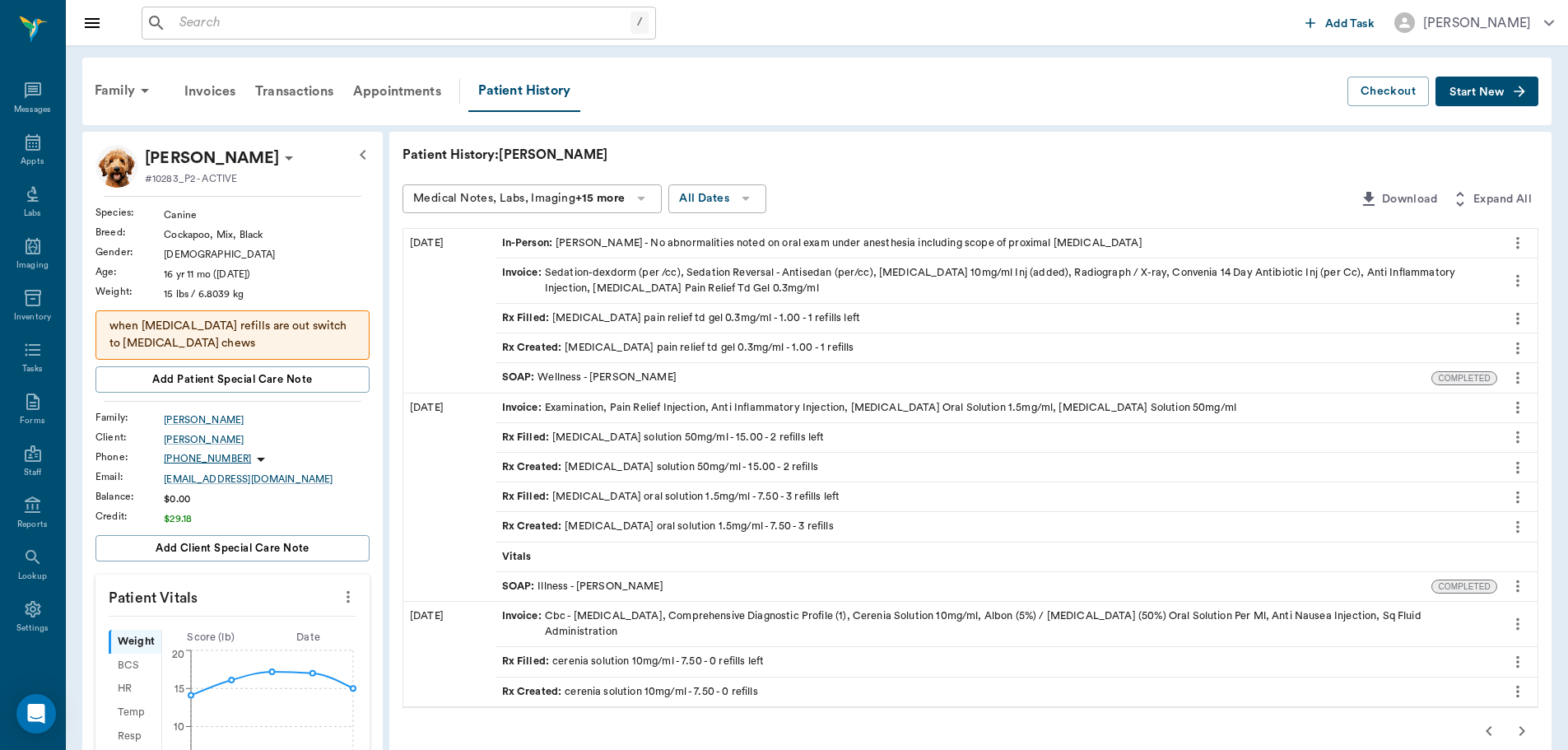
click at [612, 581] on div "SOAP : Illness - Dr. Bert Ellsworth" at bounding box center [582, 586] width 161 height 16
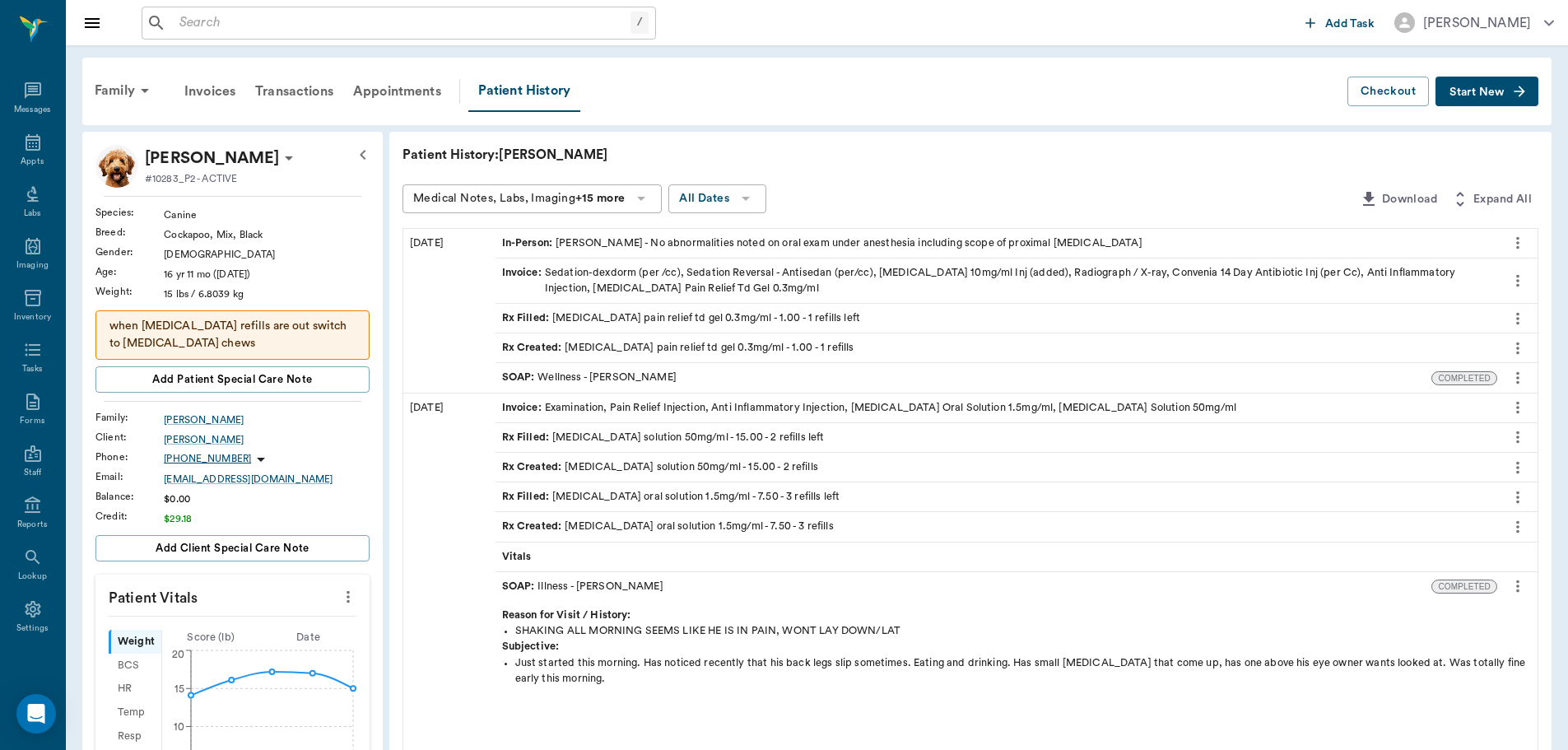
click at [631, 373] on div "SOAP : Wellness - [PERSON_NAME]" at bounding box center [589, 378] width 175 height 16
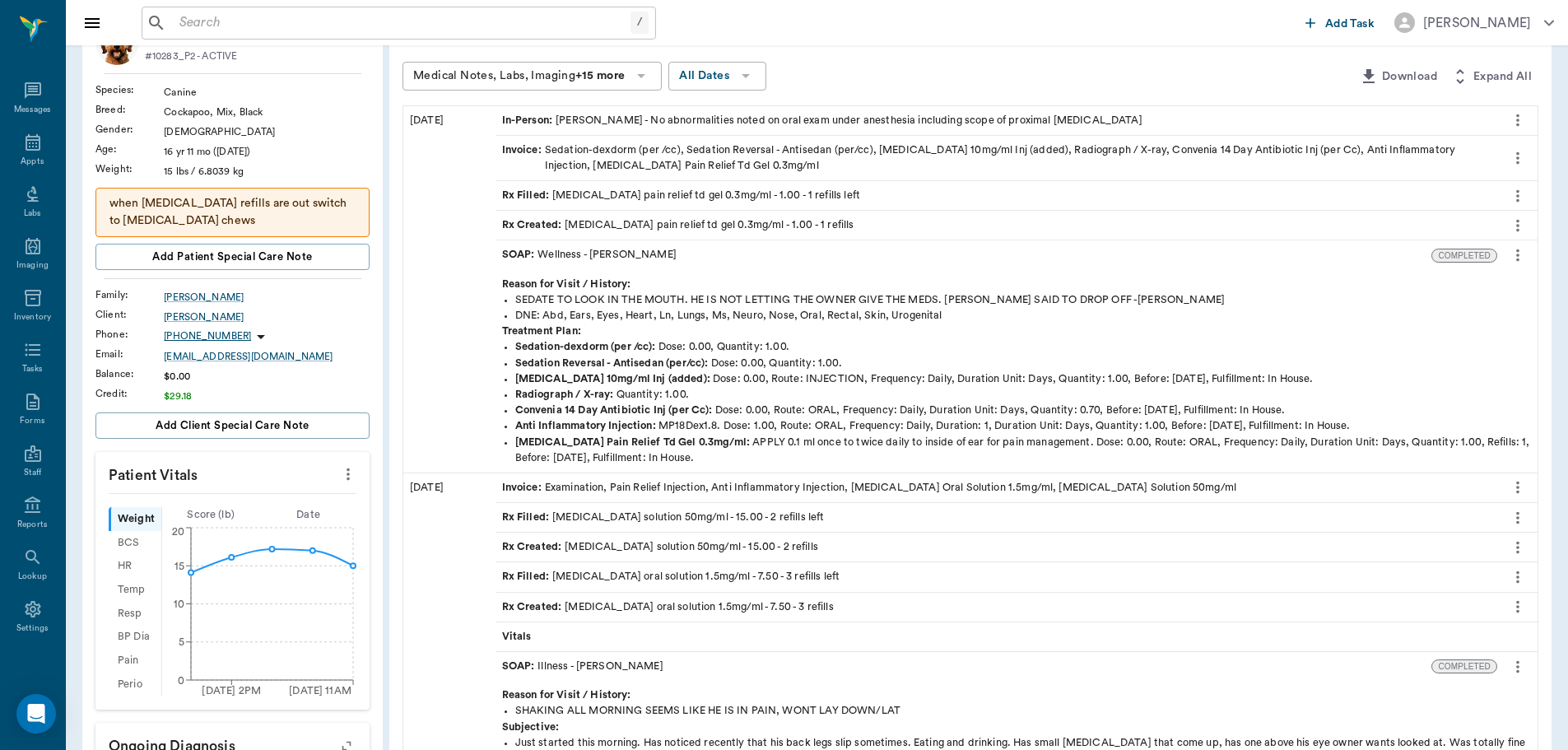
scroll to position [83, 0]
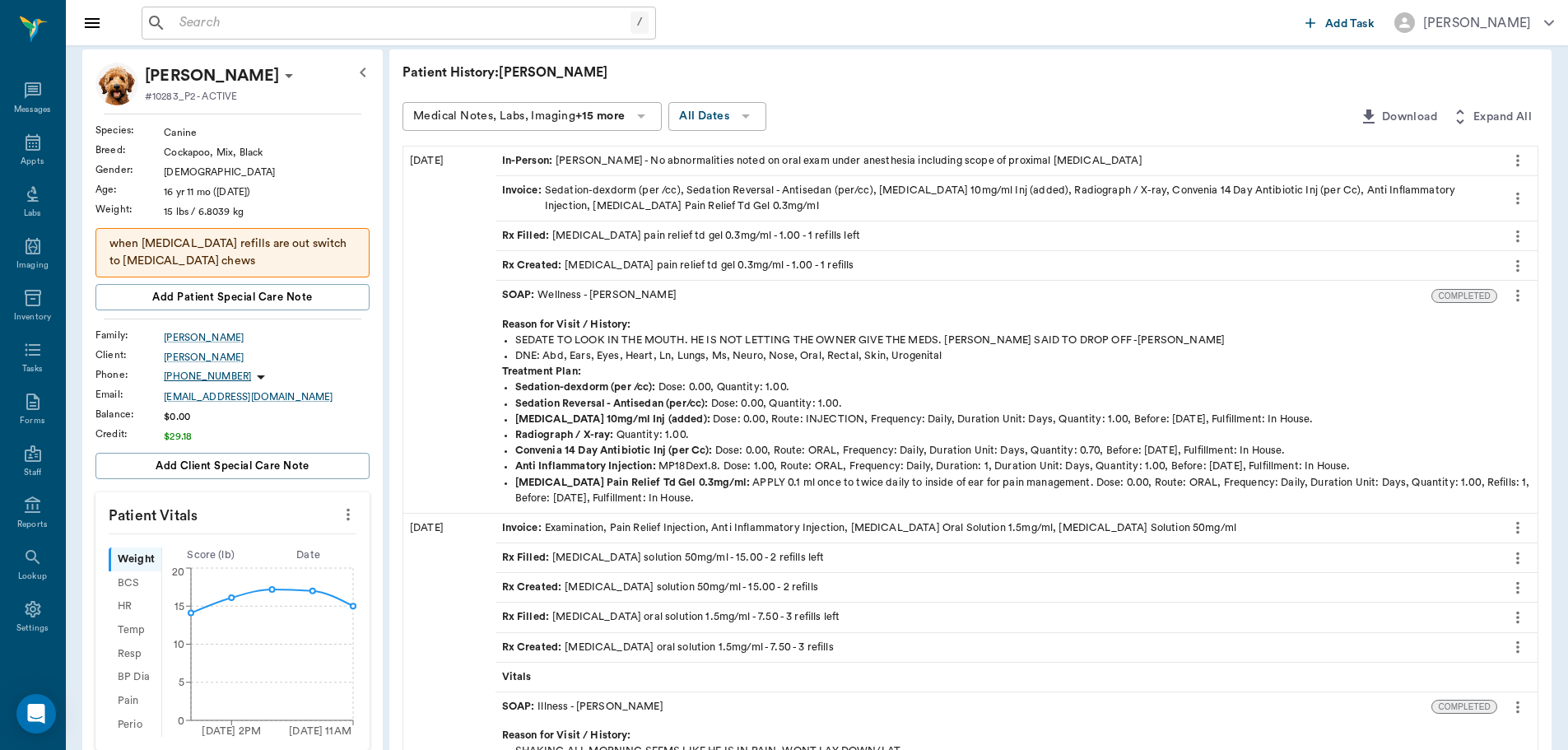
click at [1514, 296] on icon "more" at bounding box center [1518, 296] width 18 height 20
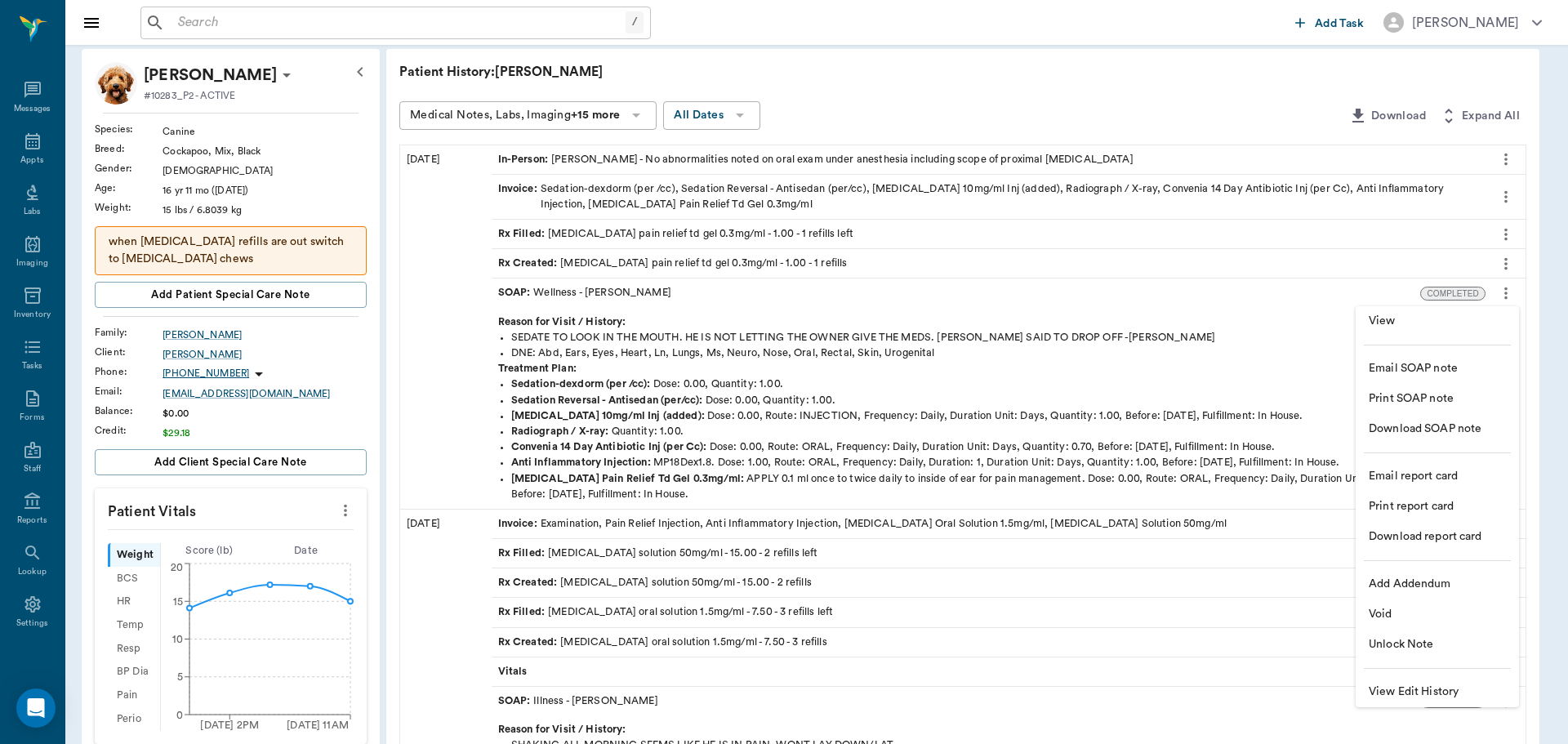
click at [1428, 323] on span "View" at bounding box center [1437, 321] width 138 height 17
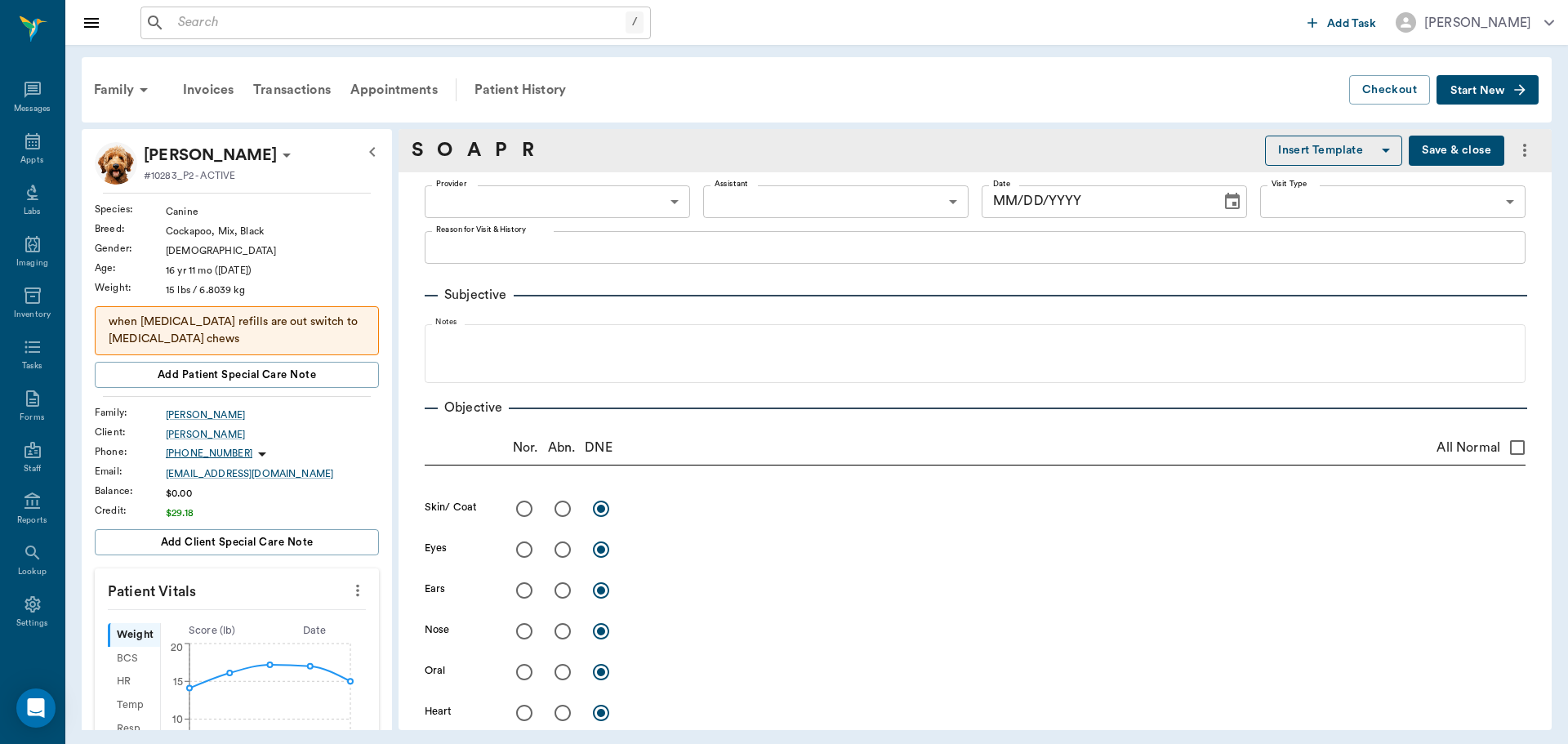
type input "63ec2f075fda476ae8351a4d"
type input "65d2be4f46e3a538d89b8c14"
type textarea "SEDATE TO LOOK IN THE MOUTH. HE IS NOT LETTING THE OWNER GIVE THE MEDS. DOC SAI…"
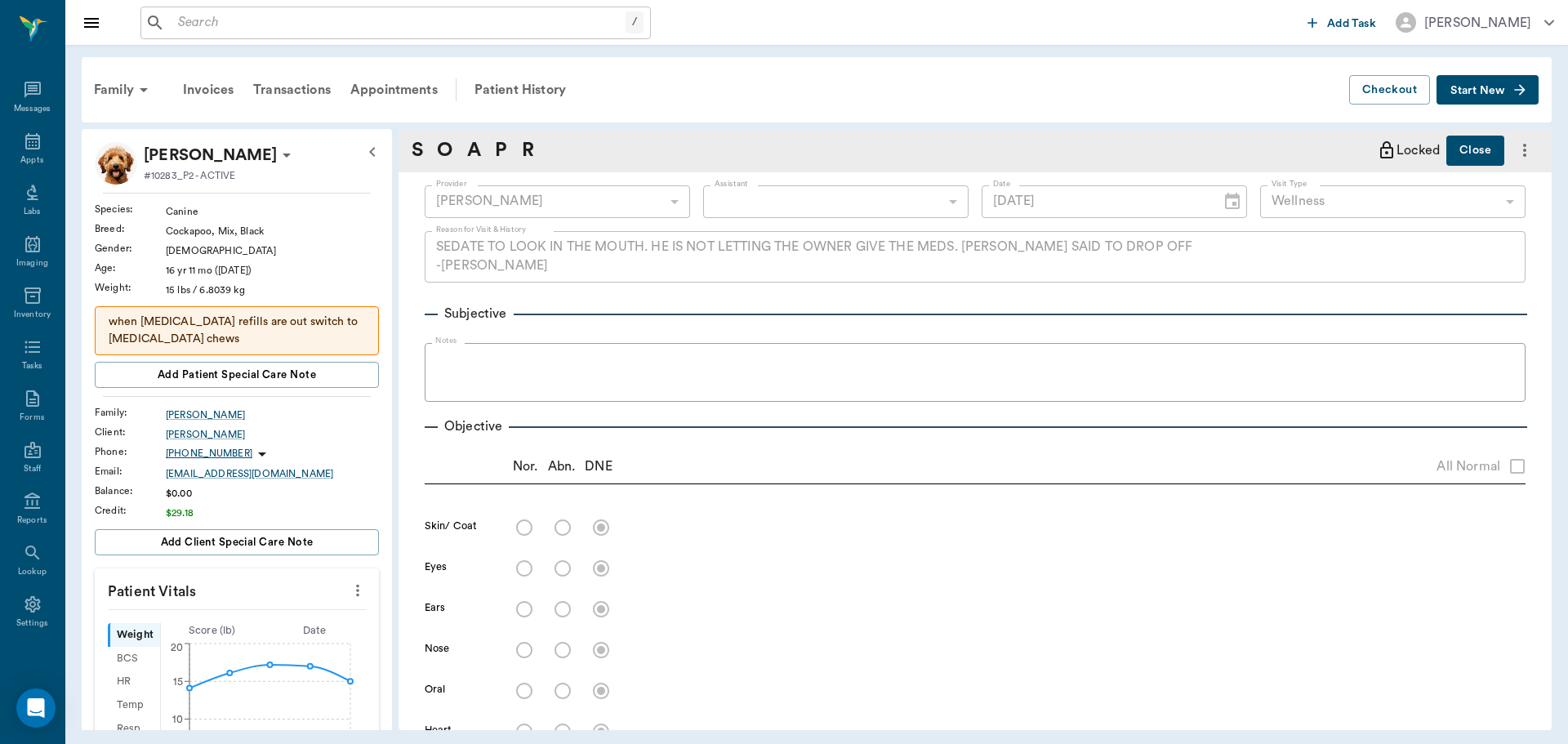
type input "08/23/2024"
click at [1454, 143] on button "Close" at bounding box center [1475, 152] width 58 height 32
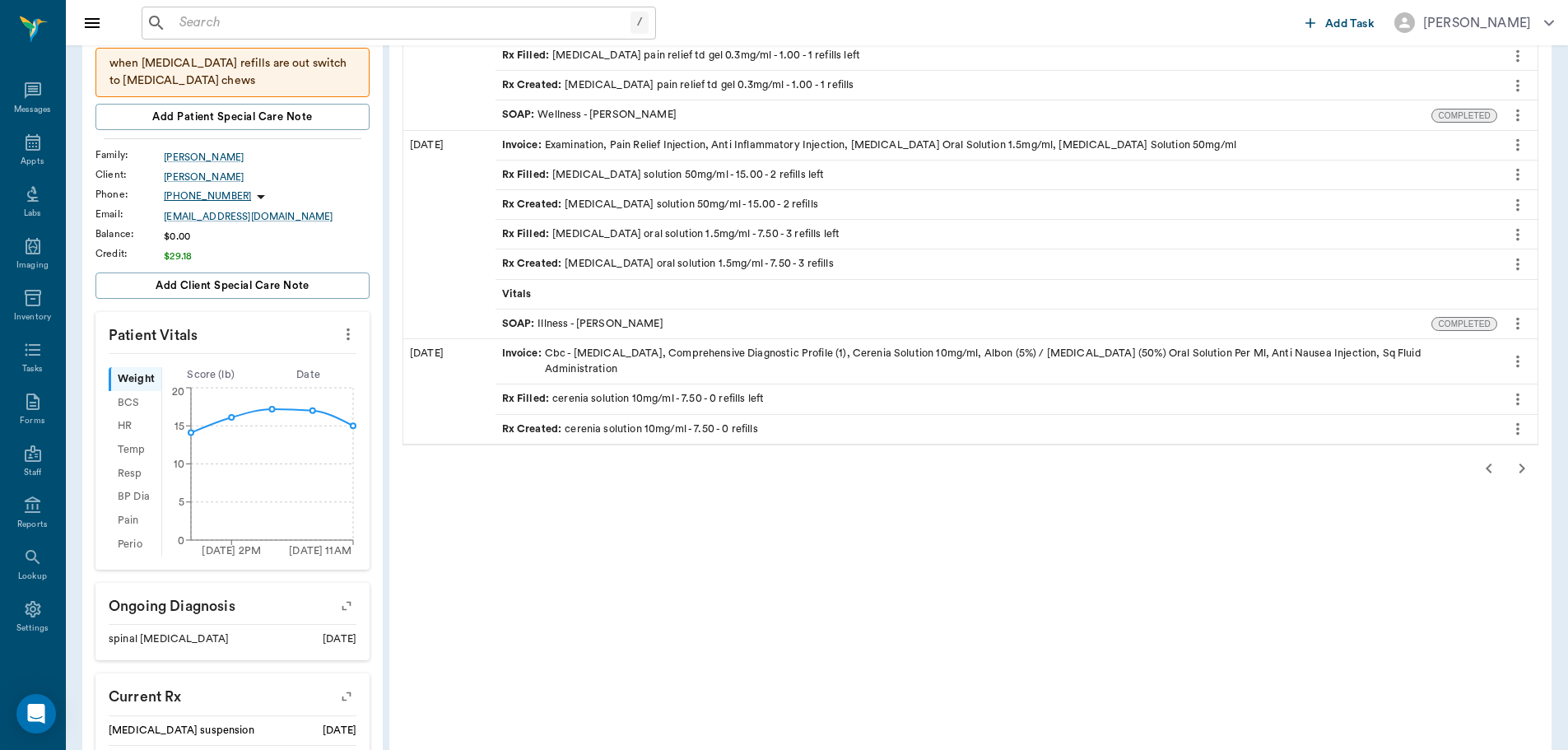
scroll to position [329, 0]
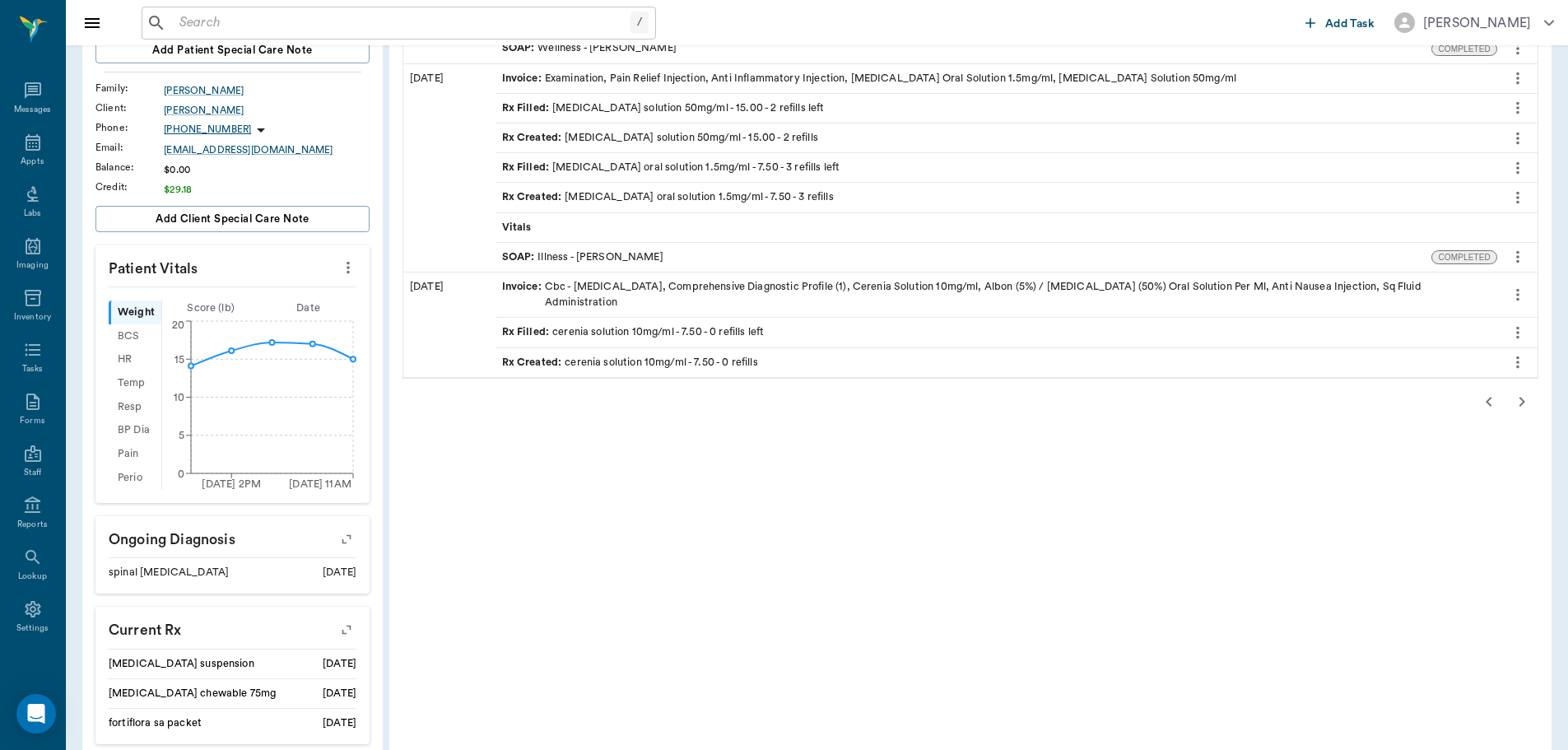
click at [1490, 400] on icon "button" at bounding box center [1489, 402] width 20 height 20
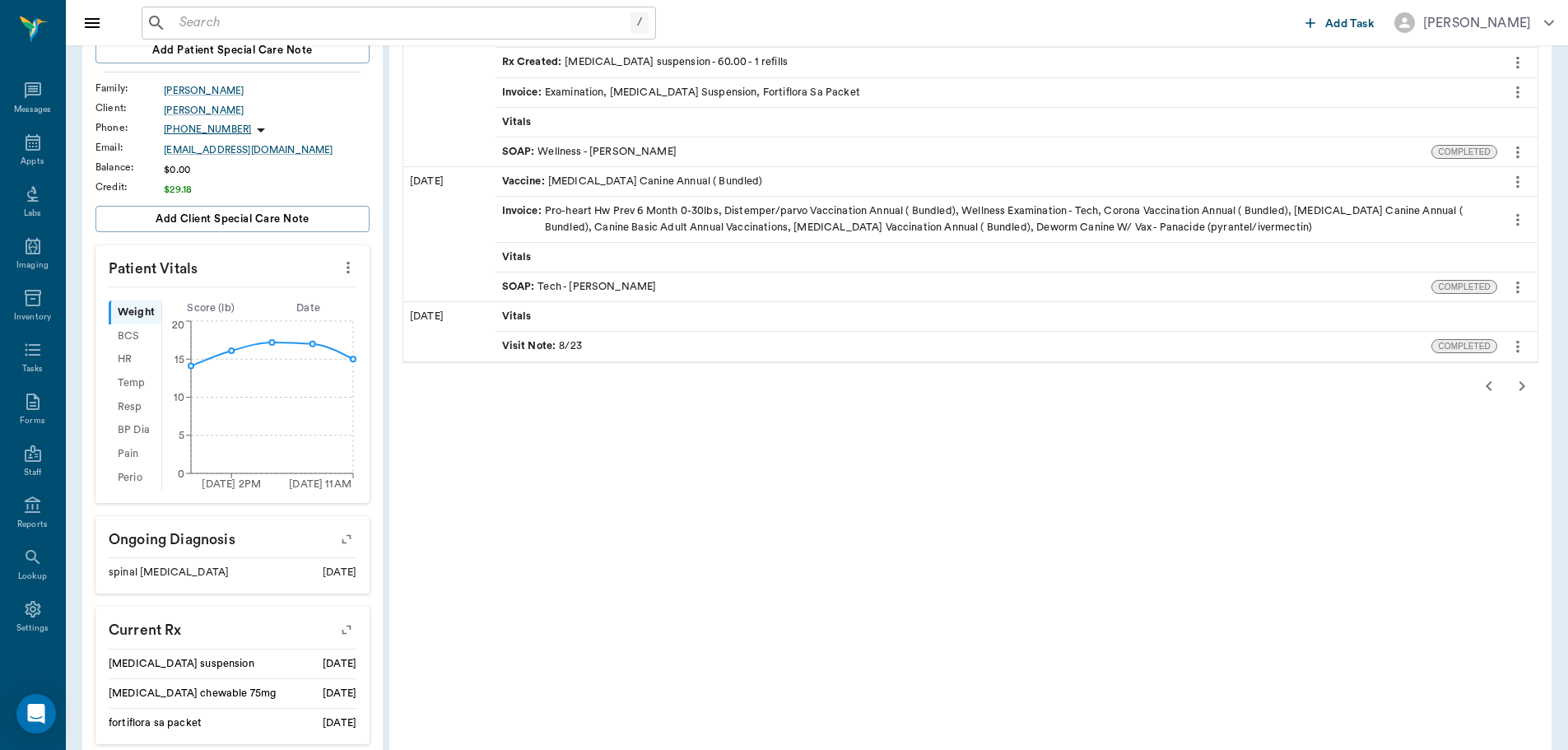
click at [567, 347] on div "Visit Note : 8/23" at bounding box center [542, 346] width 80 height 16
click at [589, 313] on div "Vitals" at bounding box center [996, 317] width 1002 height 29
click at [607, 286] on div "SOAP : Tech - Daniel Virnala" at bounding box center [579, 286] width 154 height 16
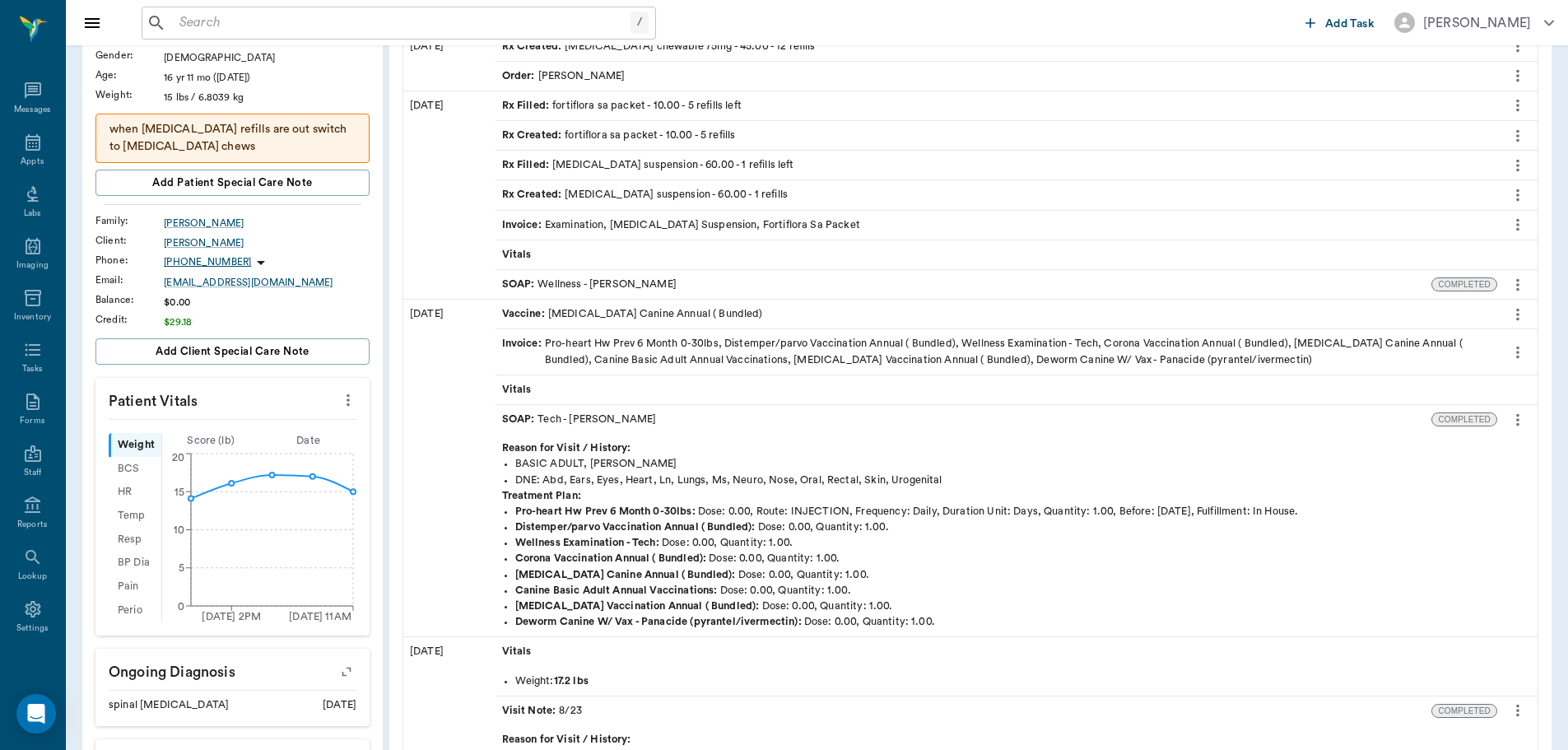
scroll to position [165, 0]
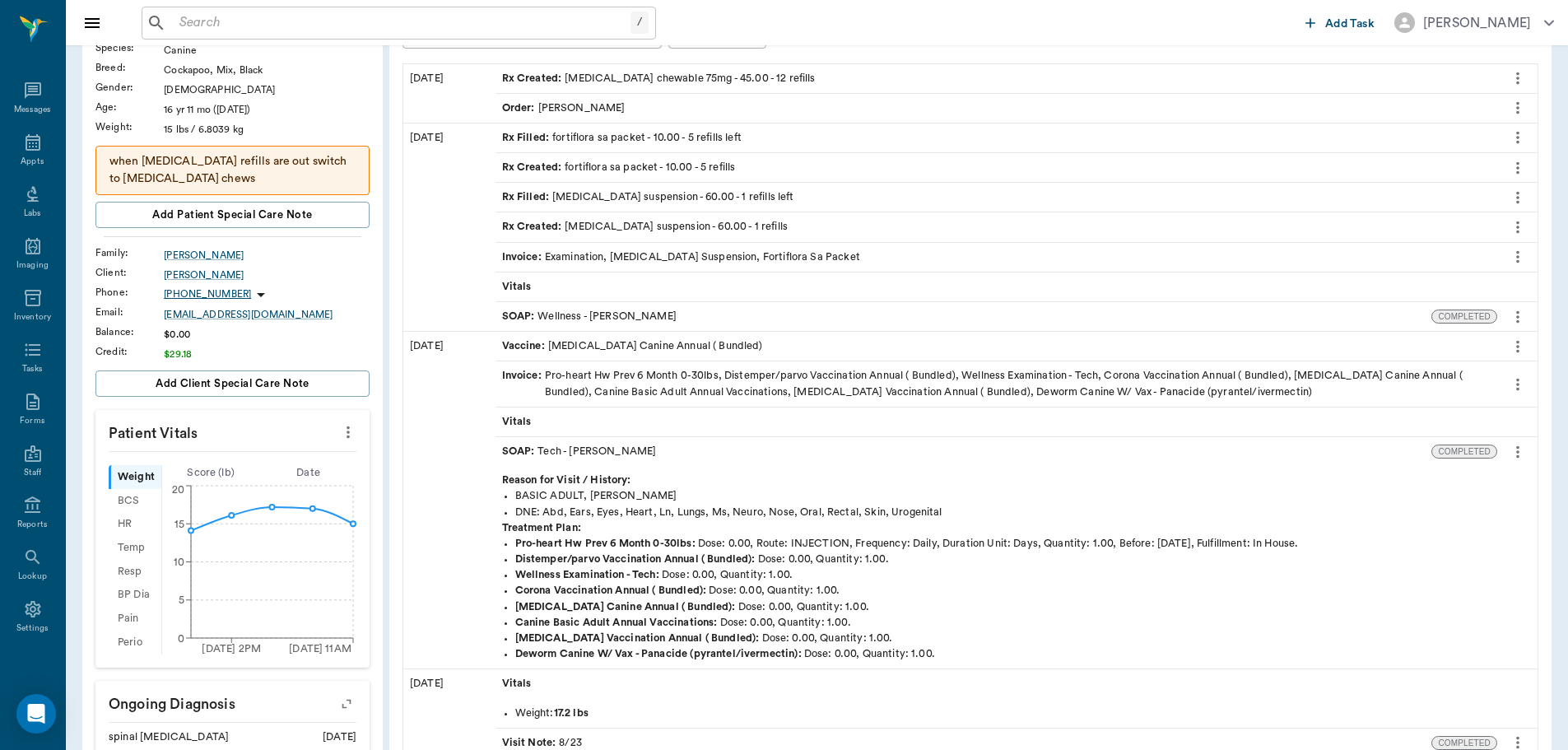
click at [587, 317] on div "SOAP : Wellness - [PERSON_NAME]" at bounding box center [589, 317] width 175 height 16
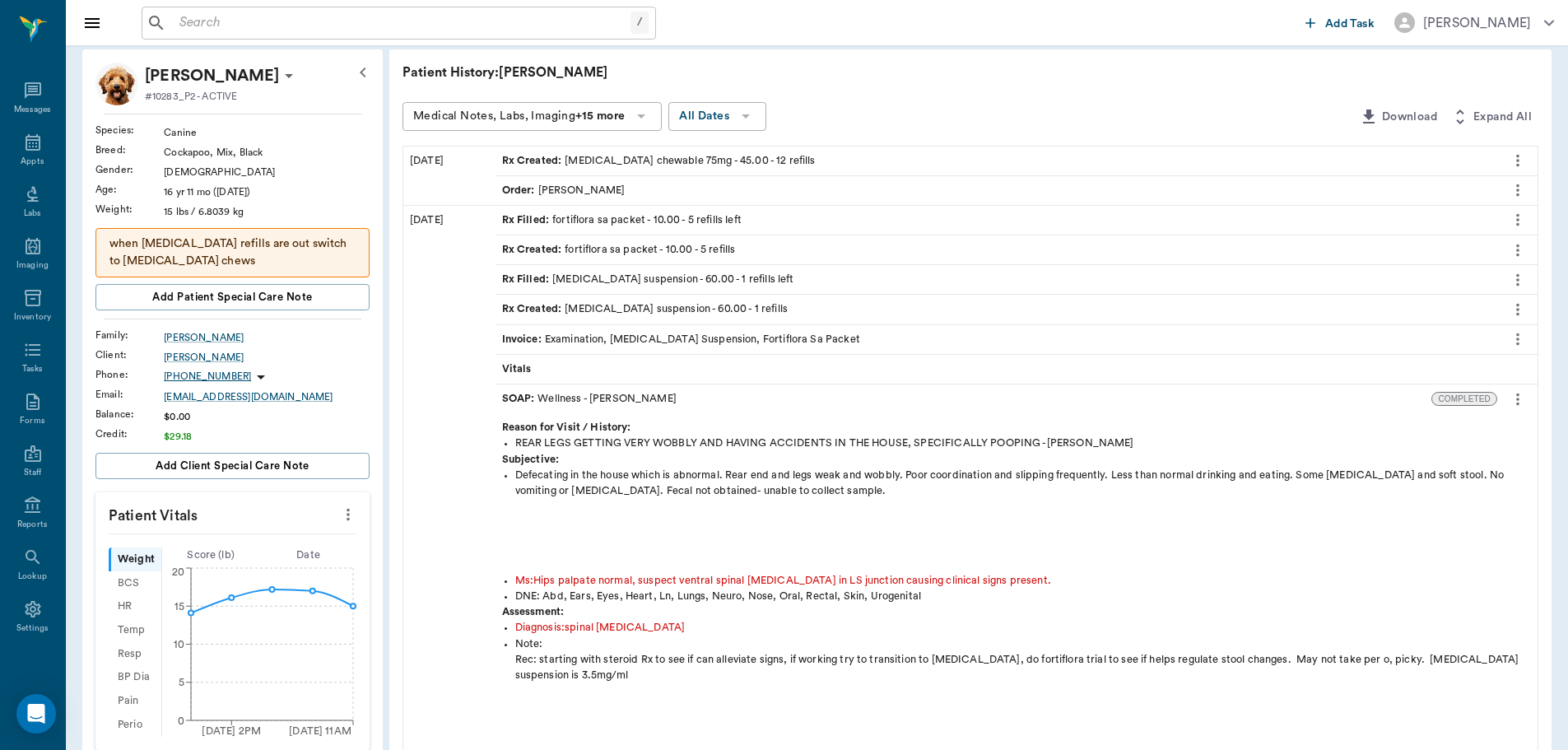
scroll to position [0, 0]
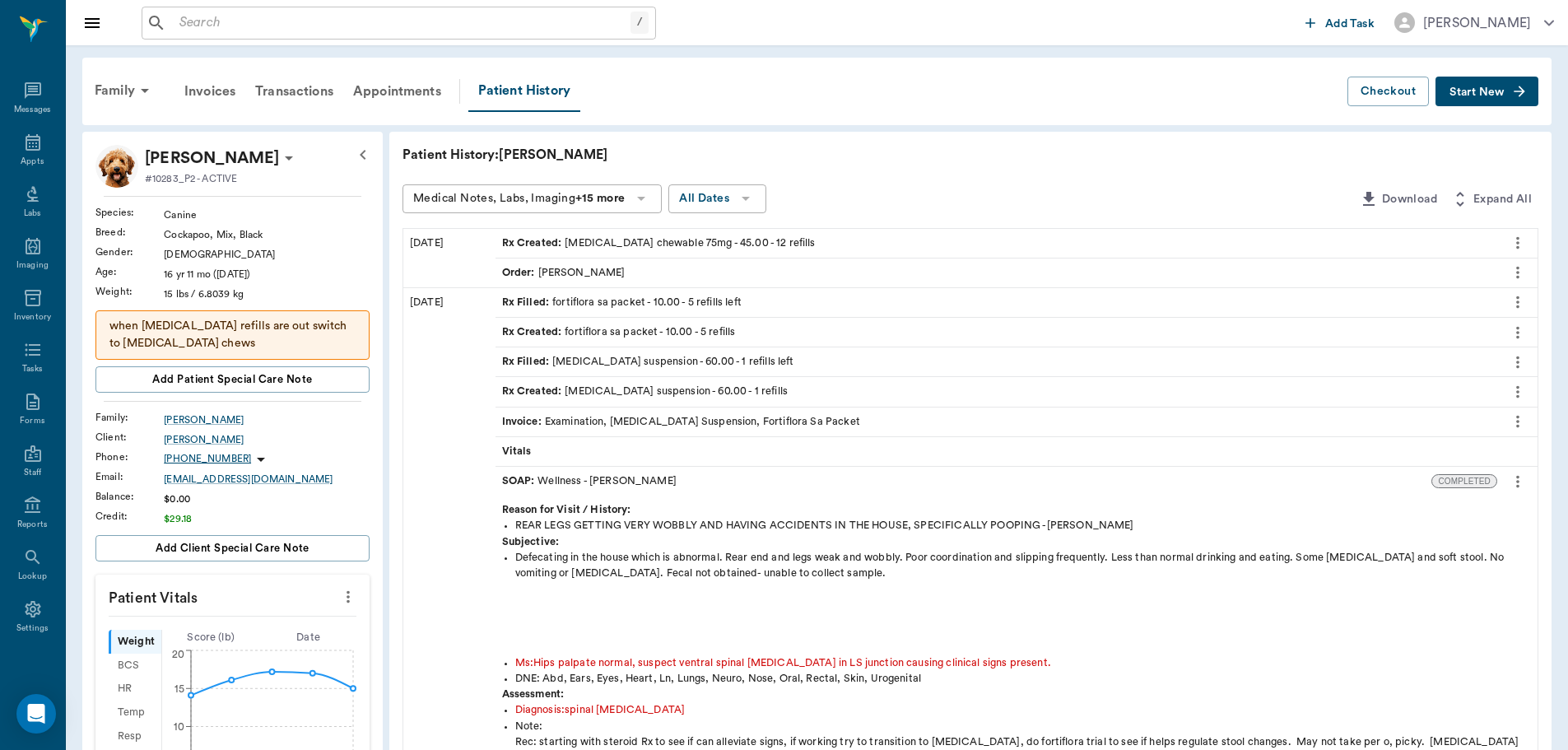
click at [582, 269] on div "Order : Dr. Bert Ellsworth" at bounding box center [564, 272] width 124 height 16
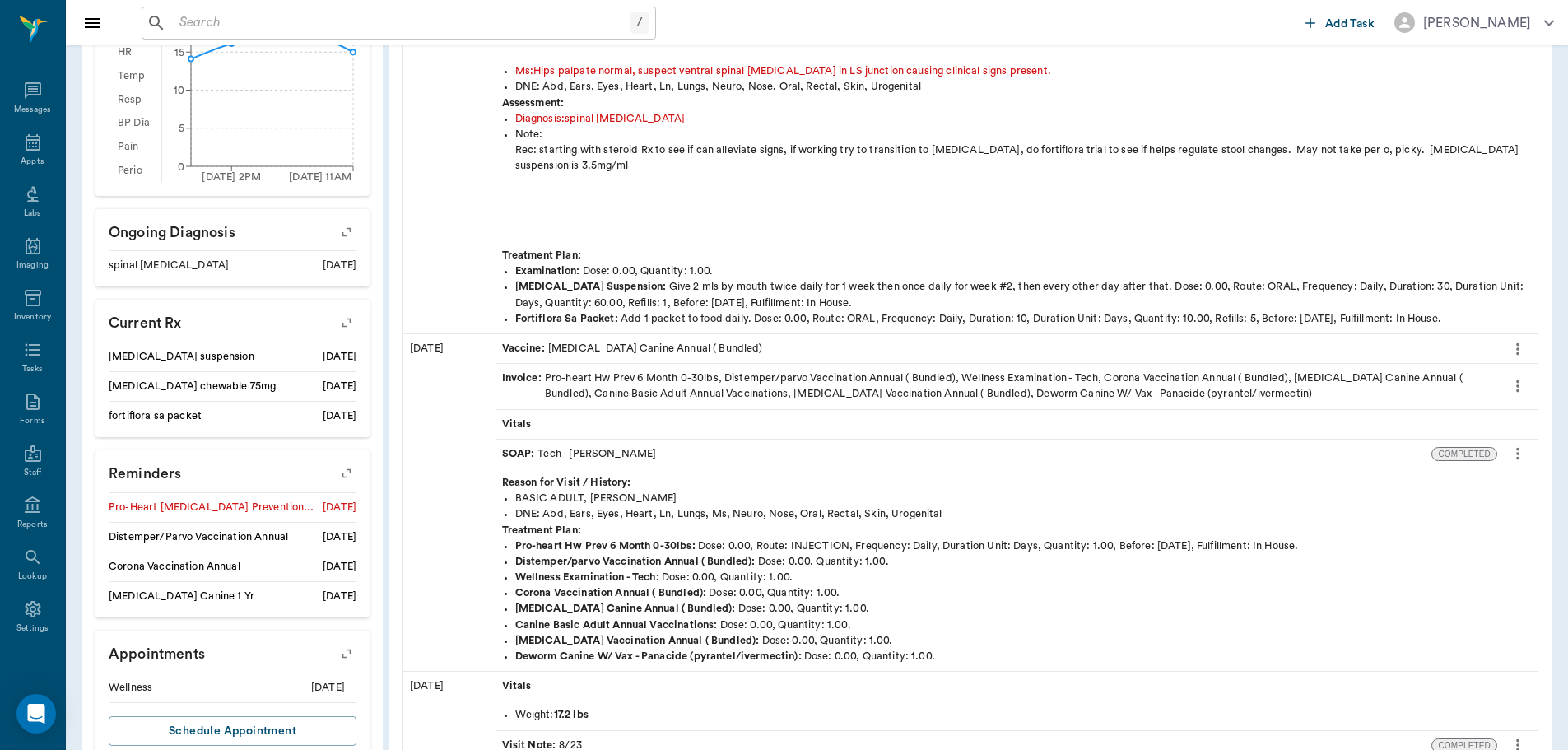
scroll to position [764, 0]
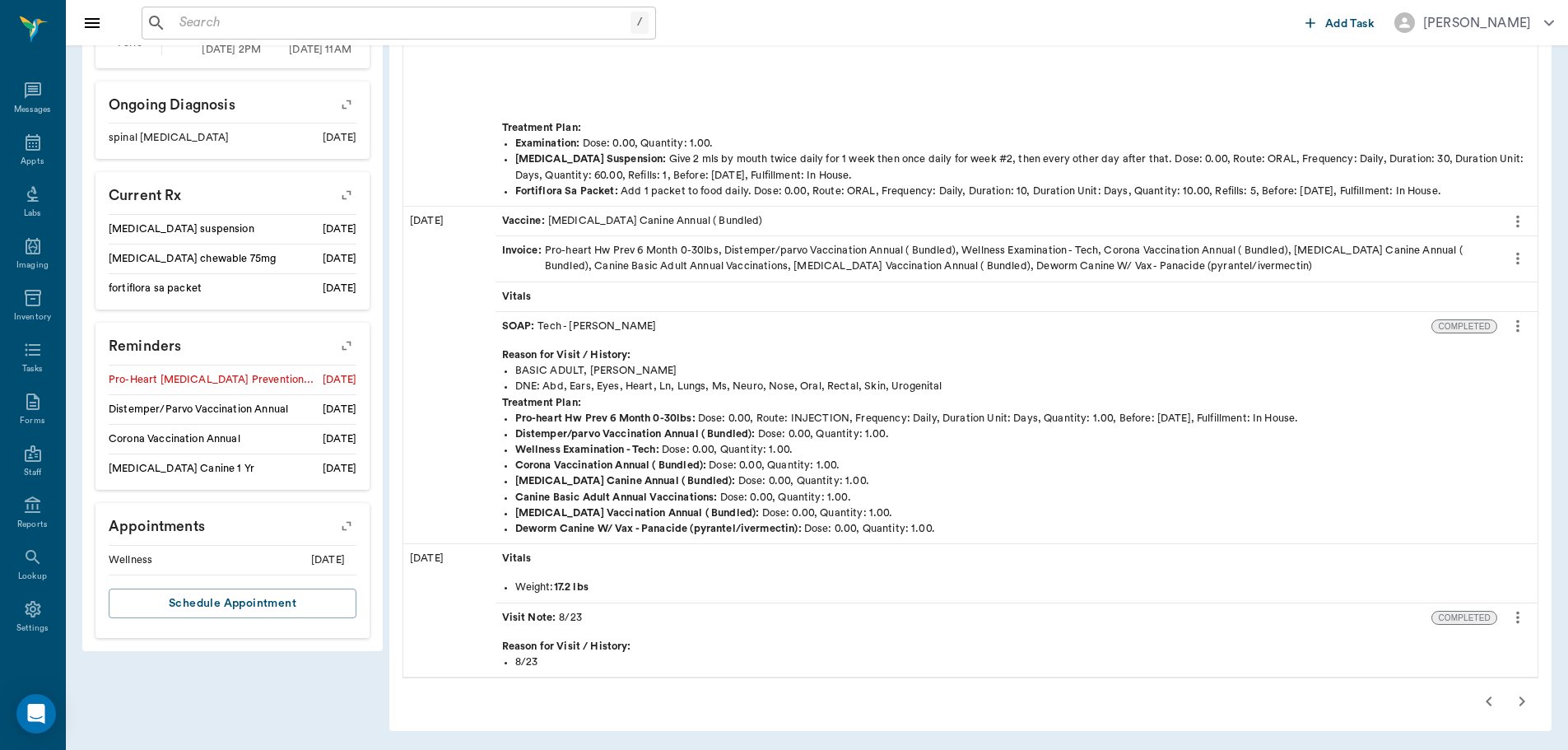
click at [1488, 697] on icon "button" at bounding box center [1489, 702] width 20 height 20
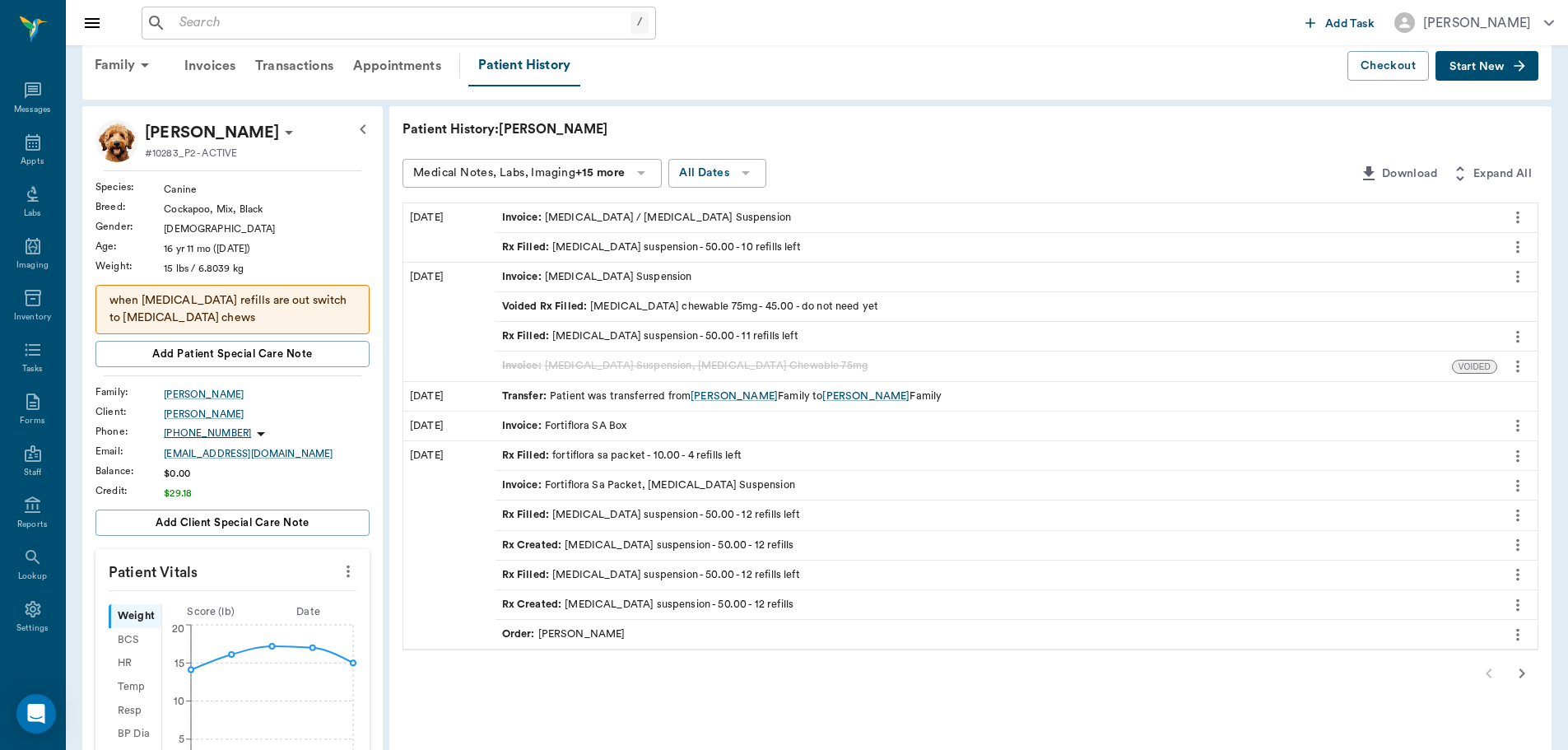
scroll to position [108, 0]
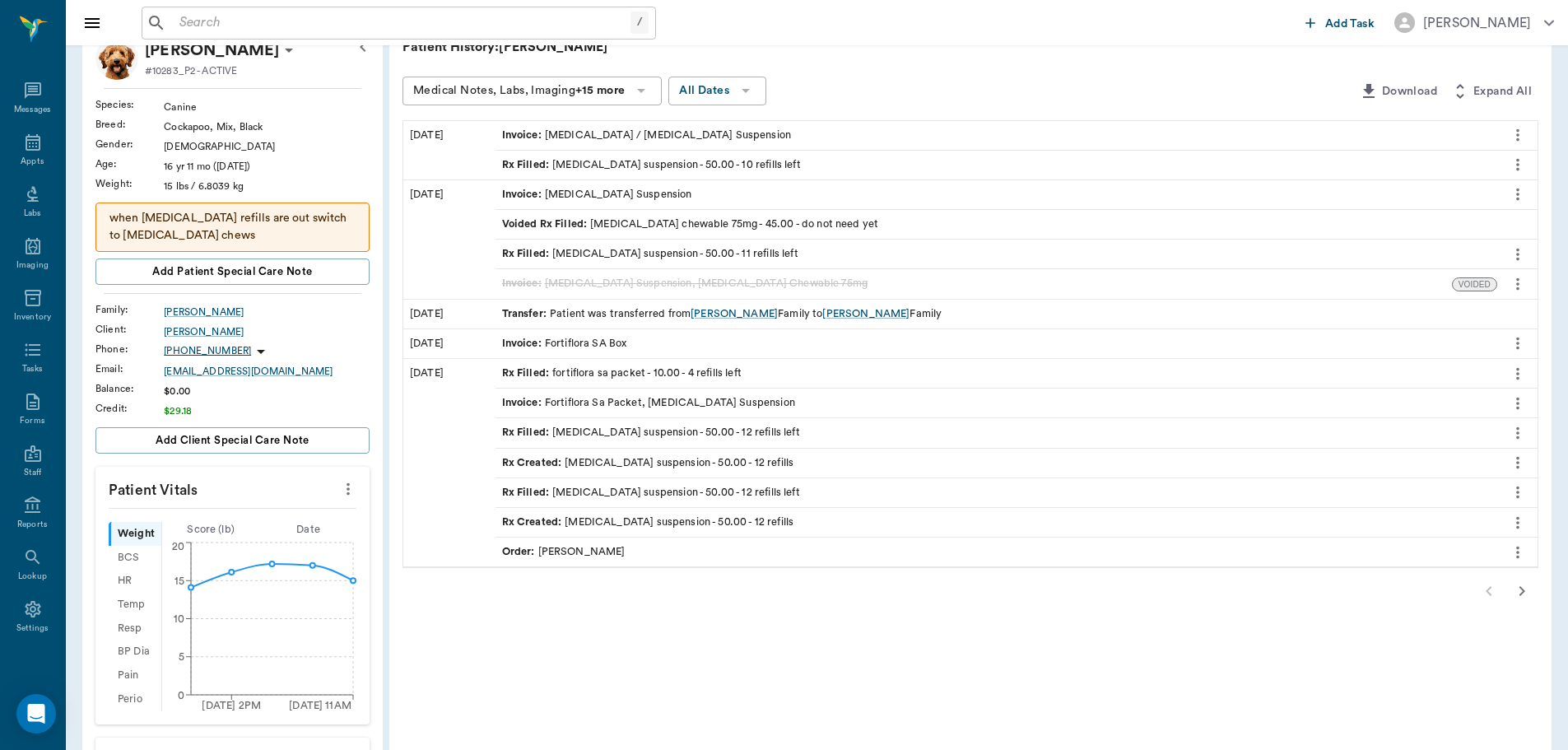
click at [573, 544] on div "Order : Dr. Bert Ellsworth" at bounding box center [996, 552] width 1002 height 29
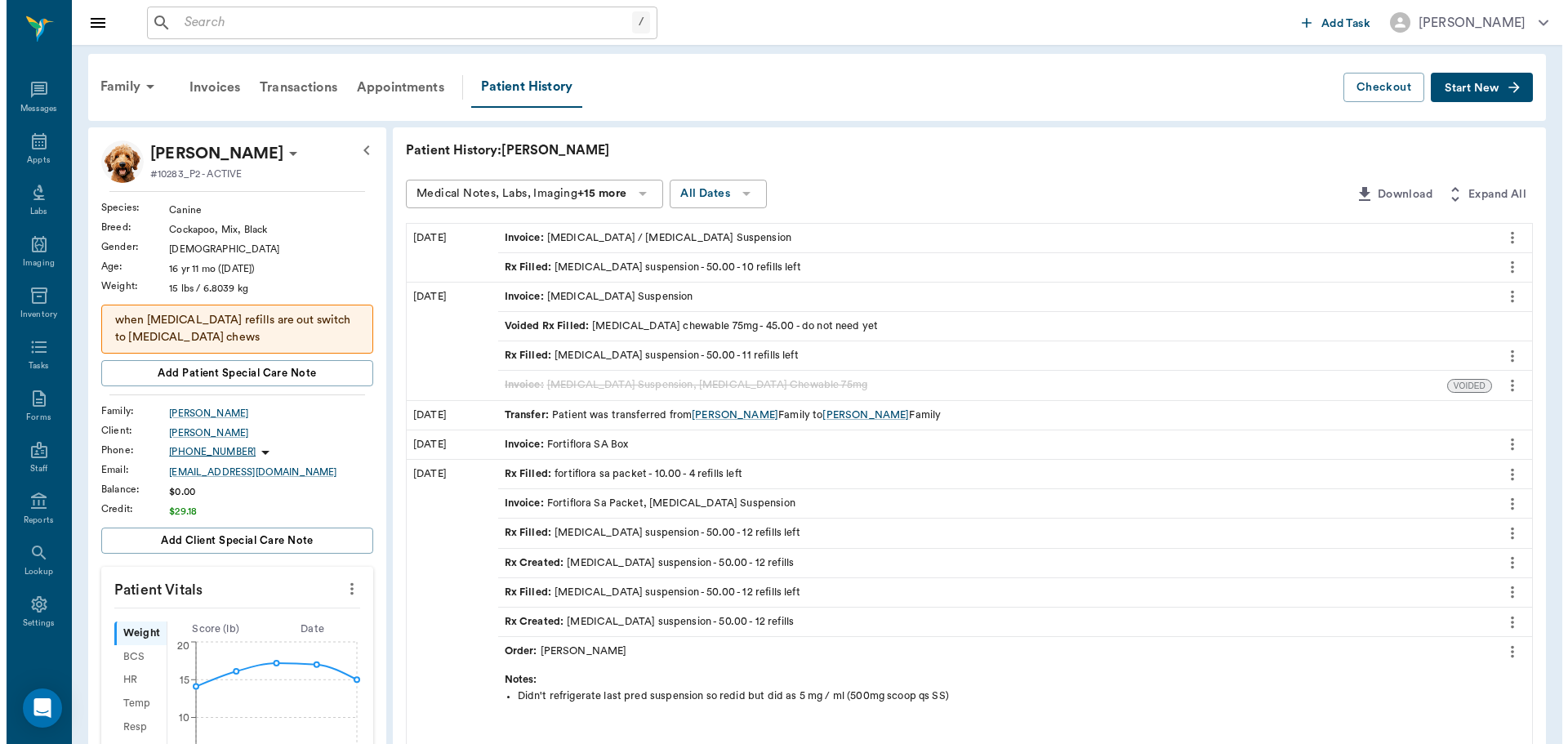
scroll to position [0, 0]
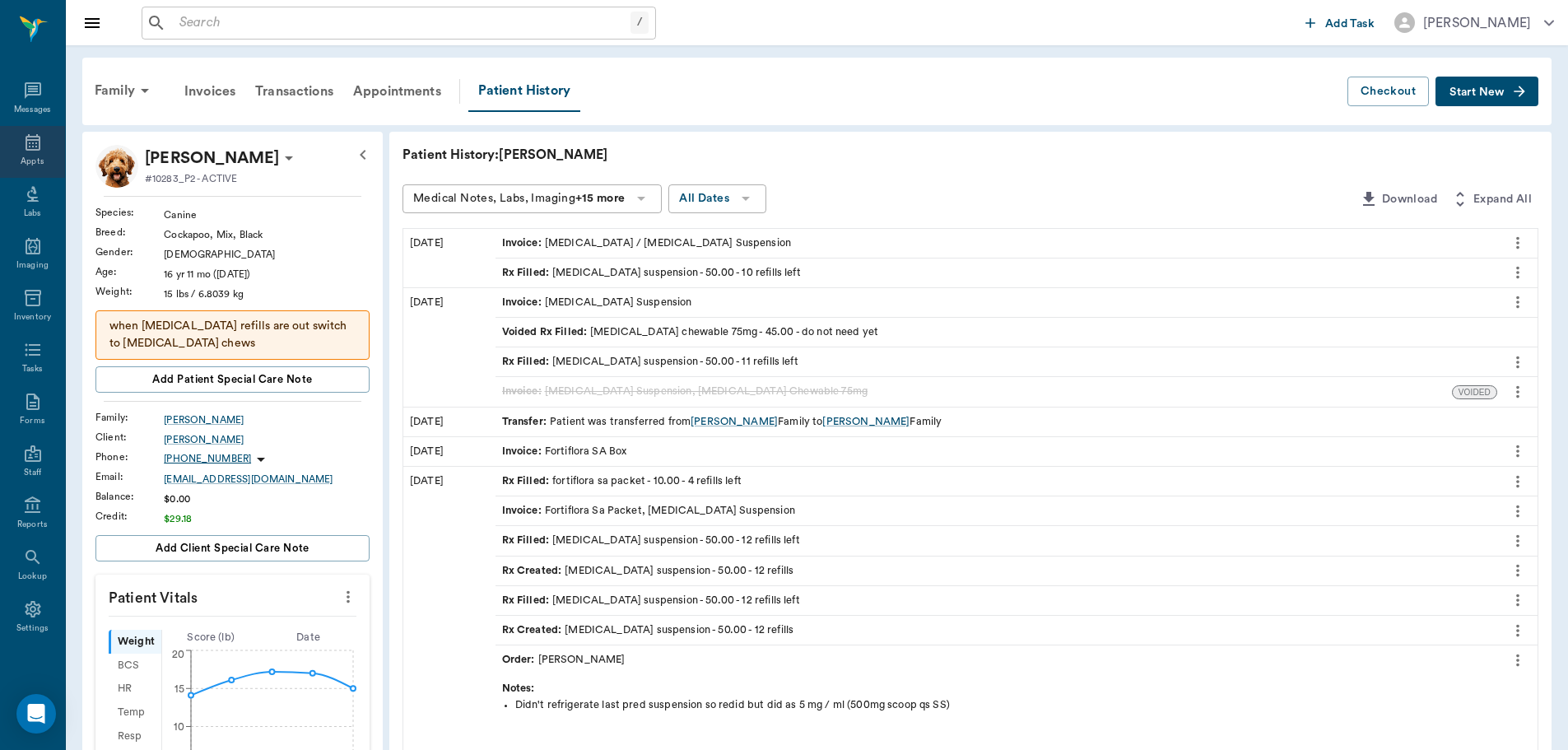
click at [23, 150] on icon at bounding box center [33, 143] width 20 height 20
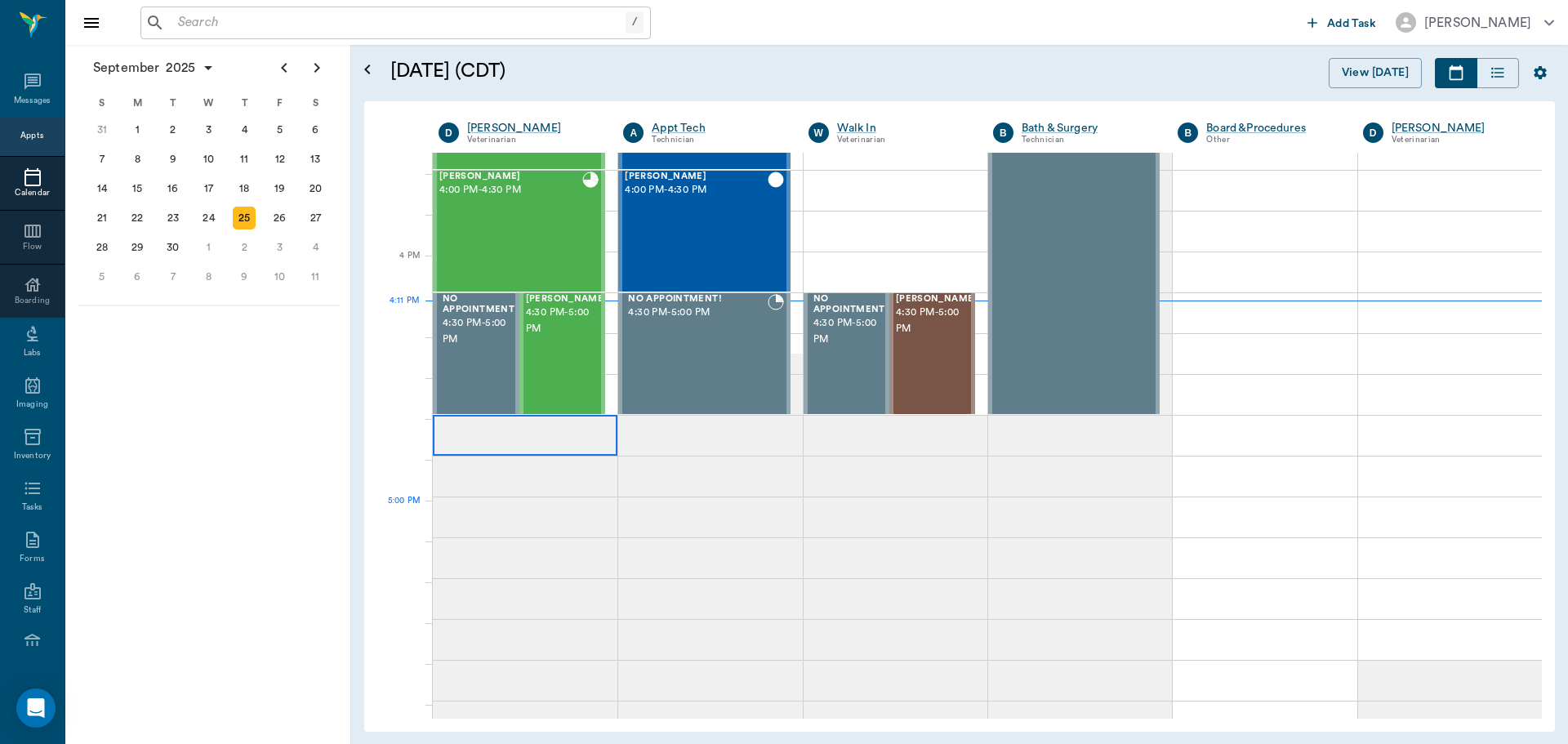
scroll to position [1960, 0]
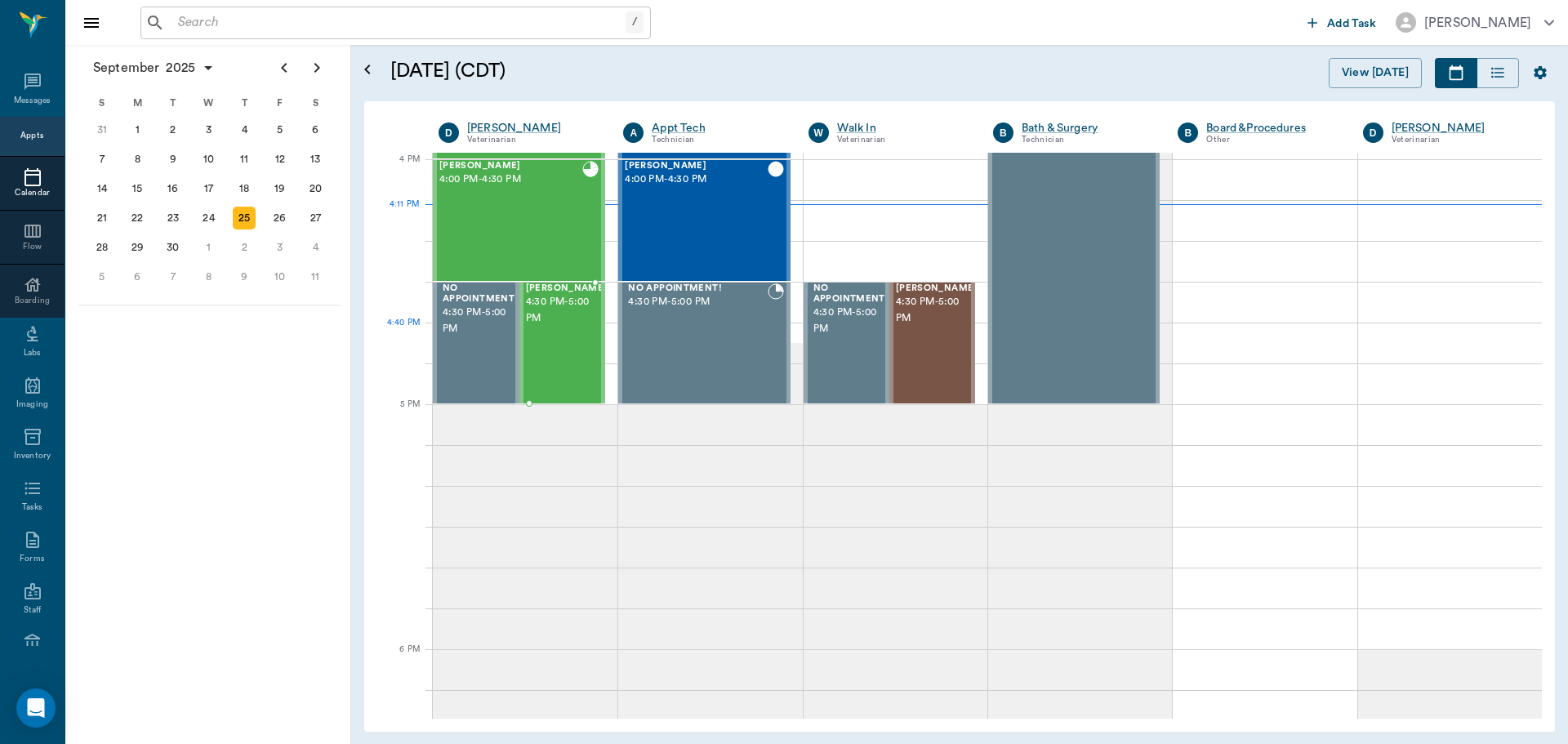
click at [542, 349] on div "Abraham RUSHING 4:30 PM - 5:00 PM" at bounding box center [567, 343] width 82 height 119
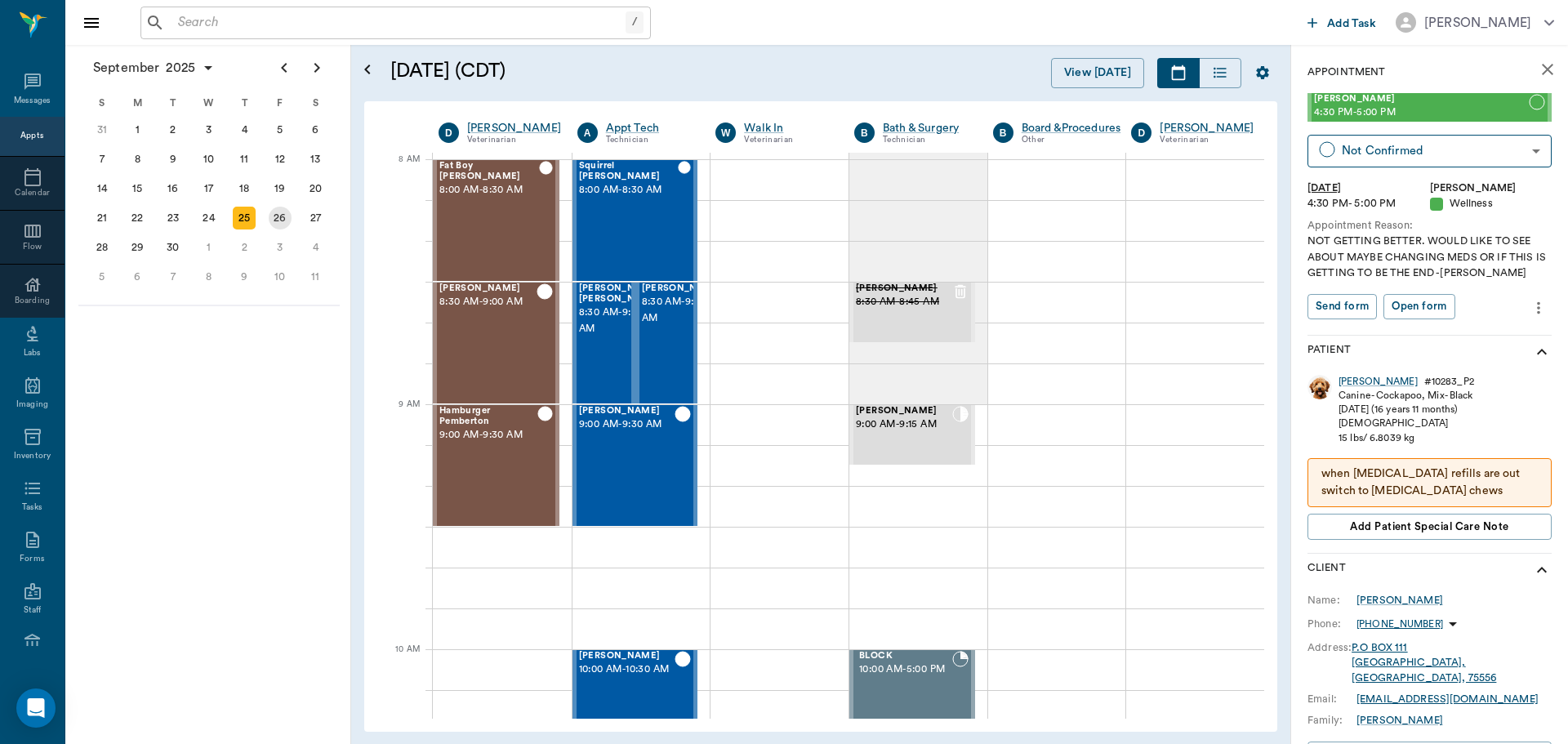
click at [286, 221] on div "26" at bounding box center [280, 218] width 23 height 23
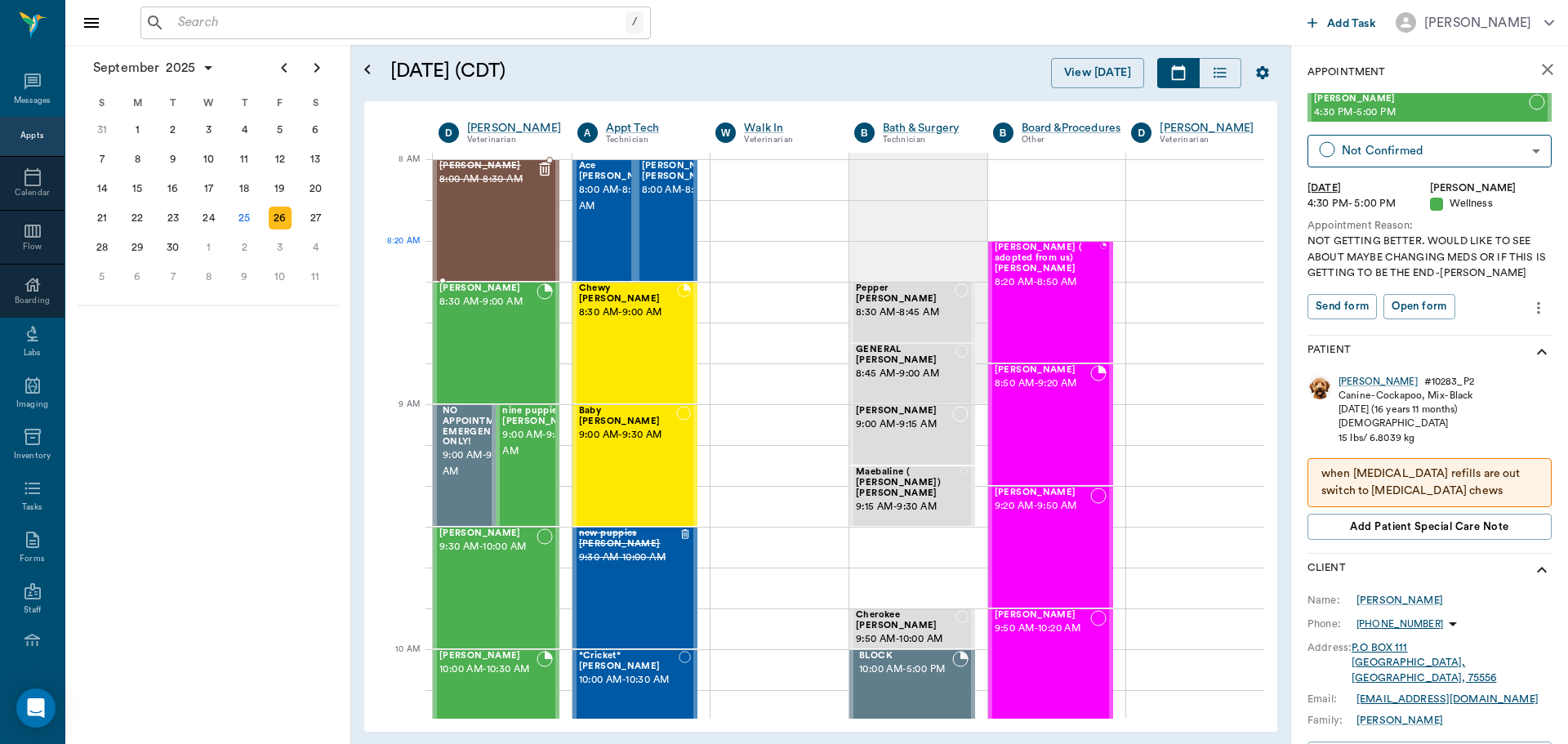
click at [466, 247] on div "Hannah Daniels 8:00 AM - 8:30 AM" at bounding box center [487, 220] width 97 height 119
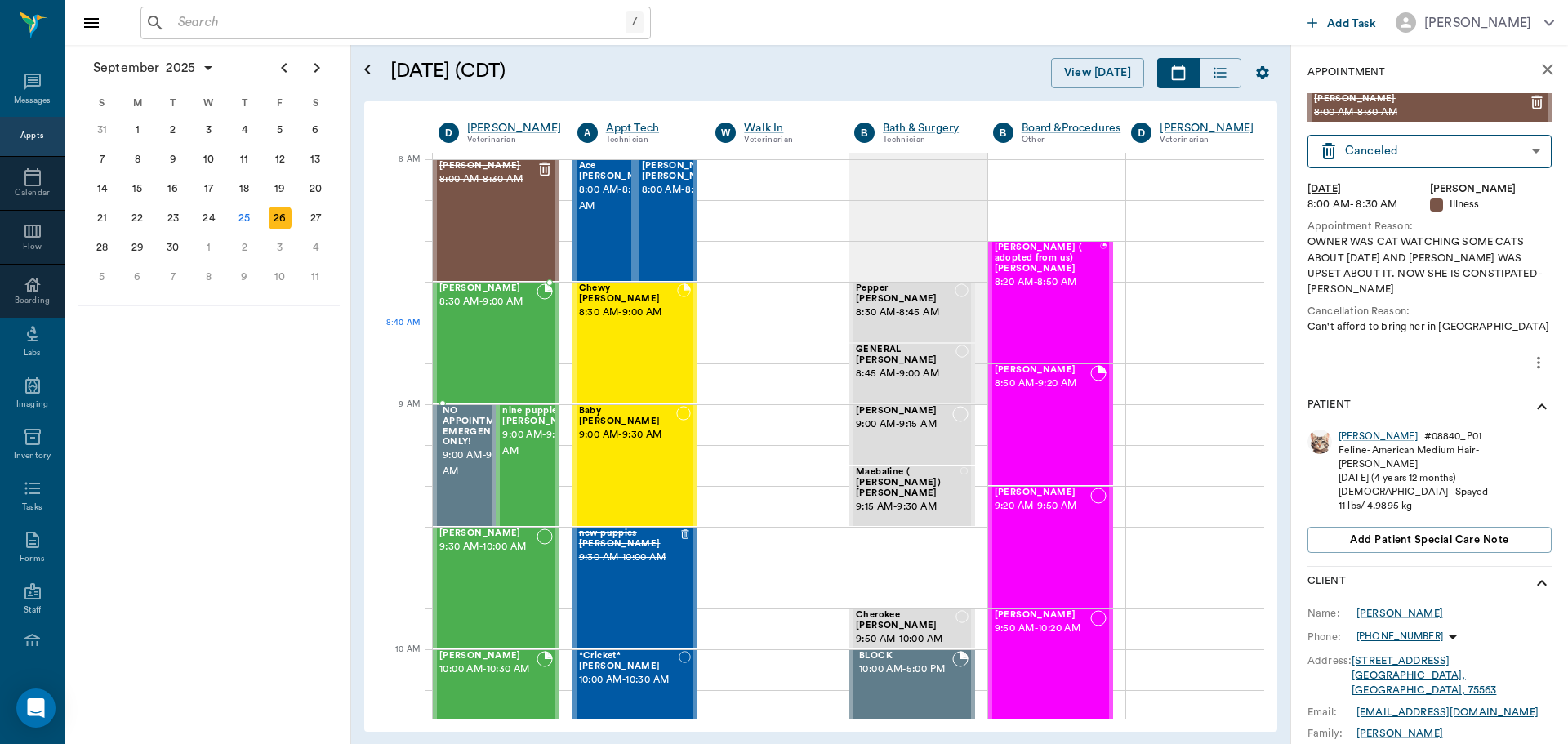
click at [497, 331] on div "Milo Dawson 8:30 AM - 9:00 AM" at bounding box center [487, 343] width 97 height 119
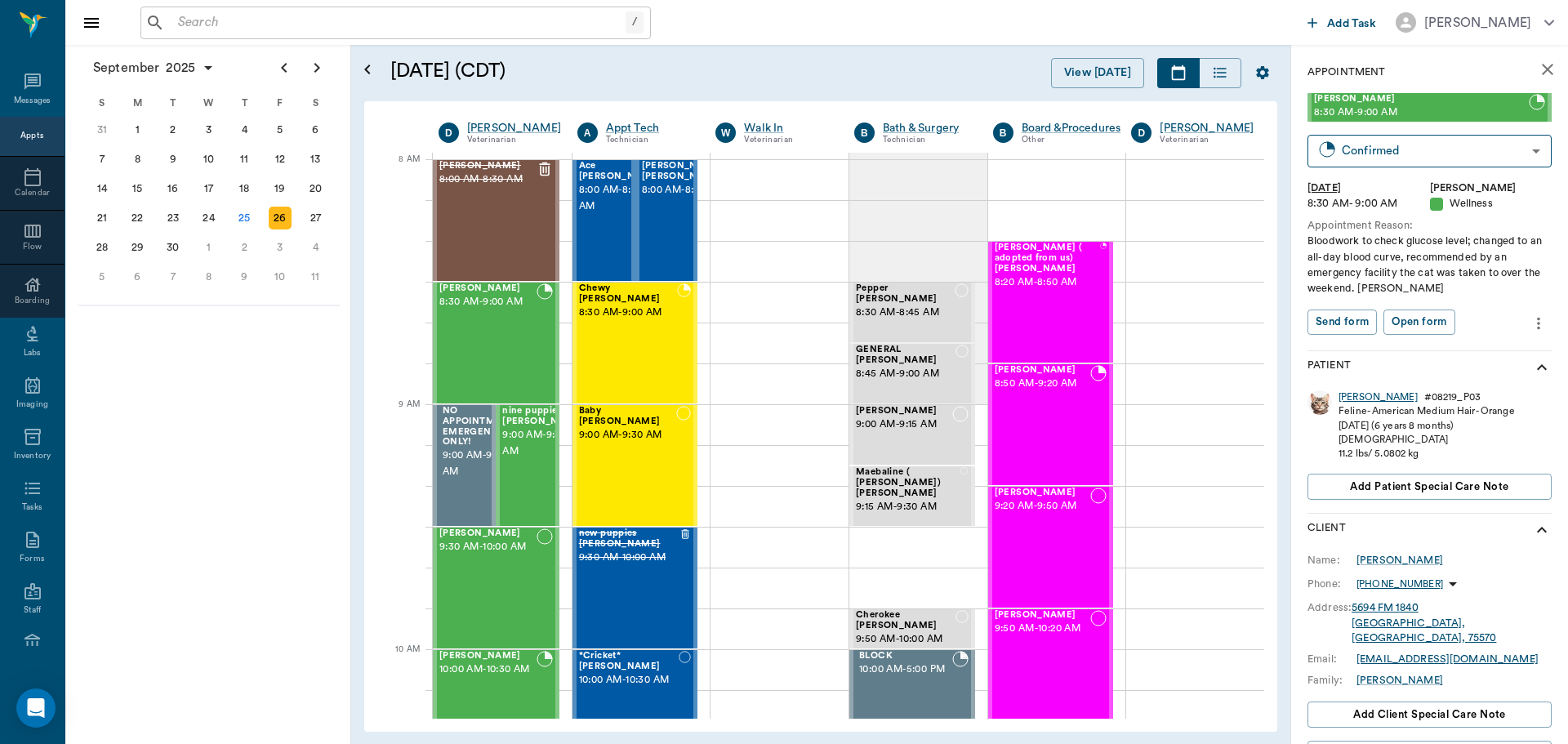
click at [1342, 397] on div "Milo" at bounding box center [1378, 397] width 80 height 14
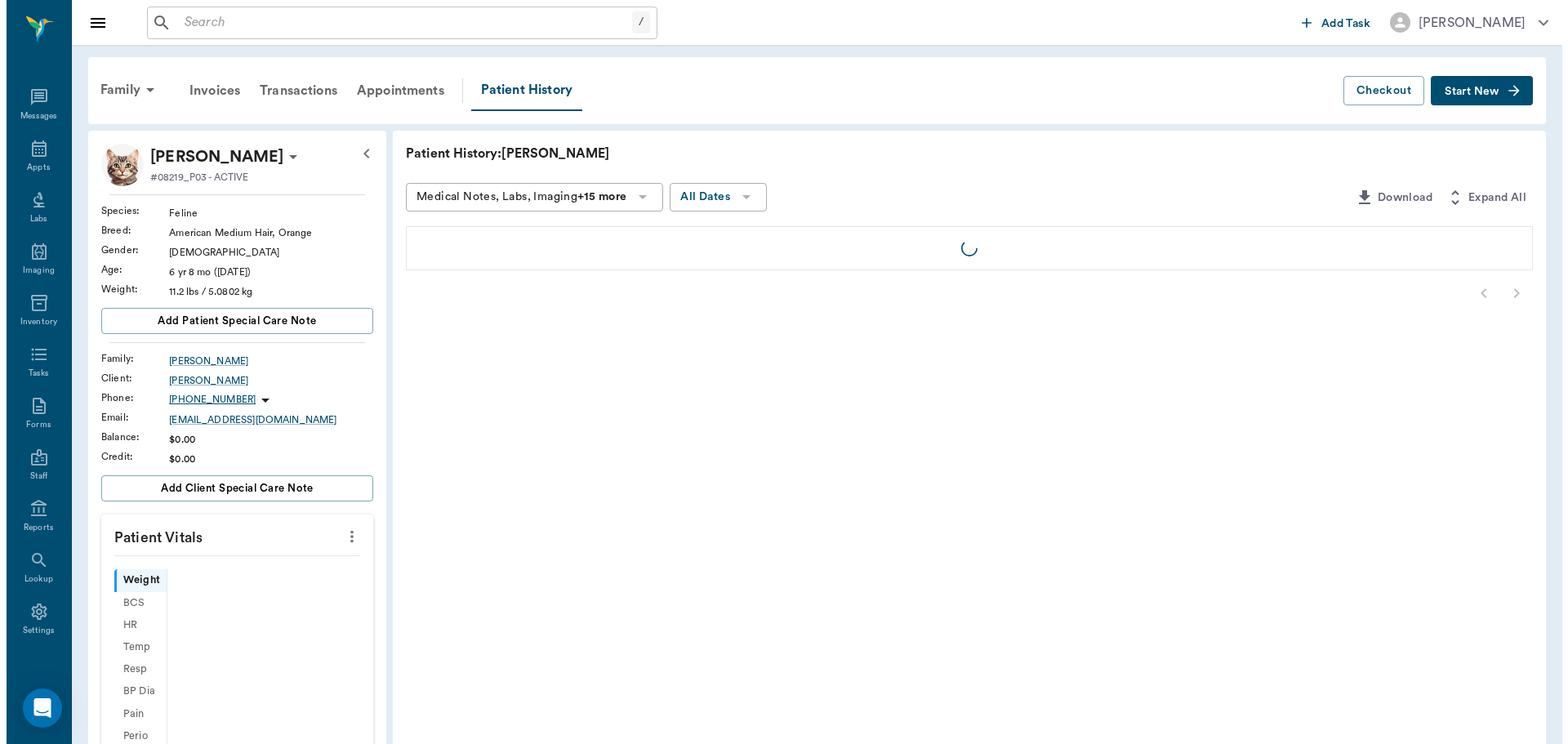
scroll to position [7, 0]
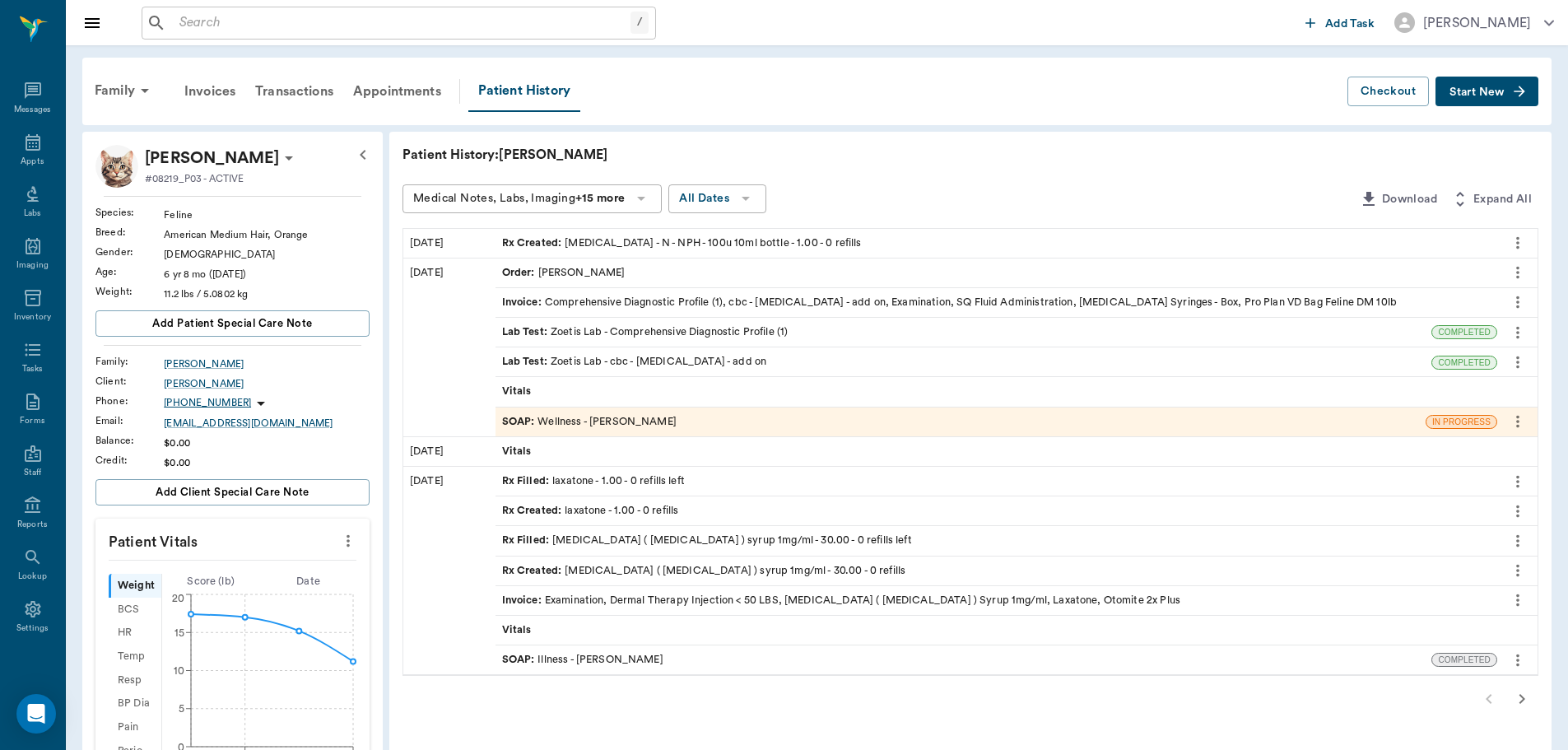
click at [592, 427] on div "SOAP : Wellness - [PERSON_NAME]" at bounding box center [589, 422] width 175 height 16
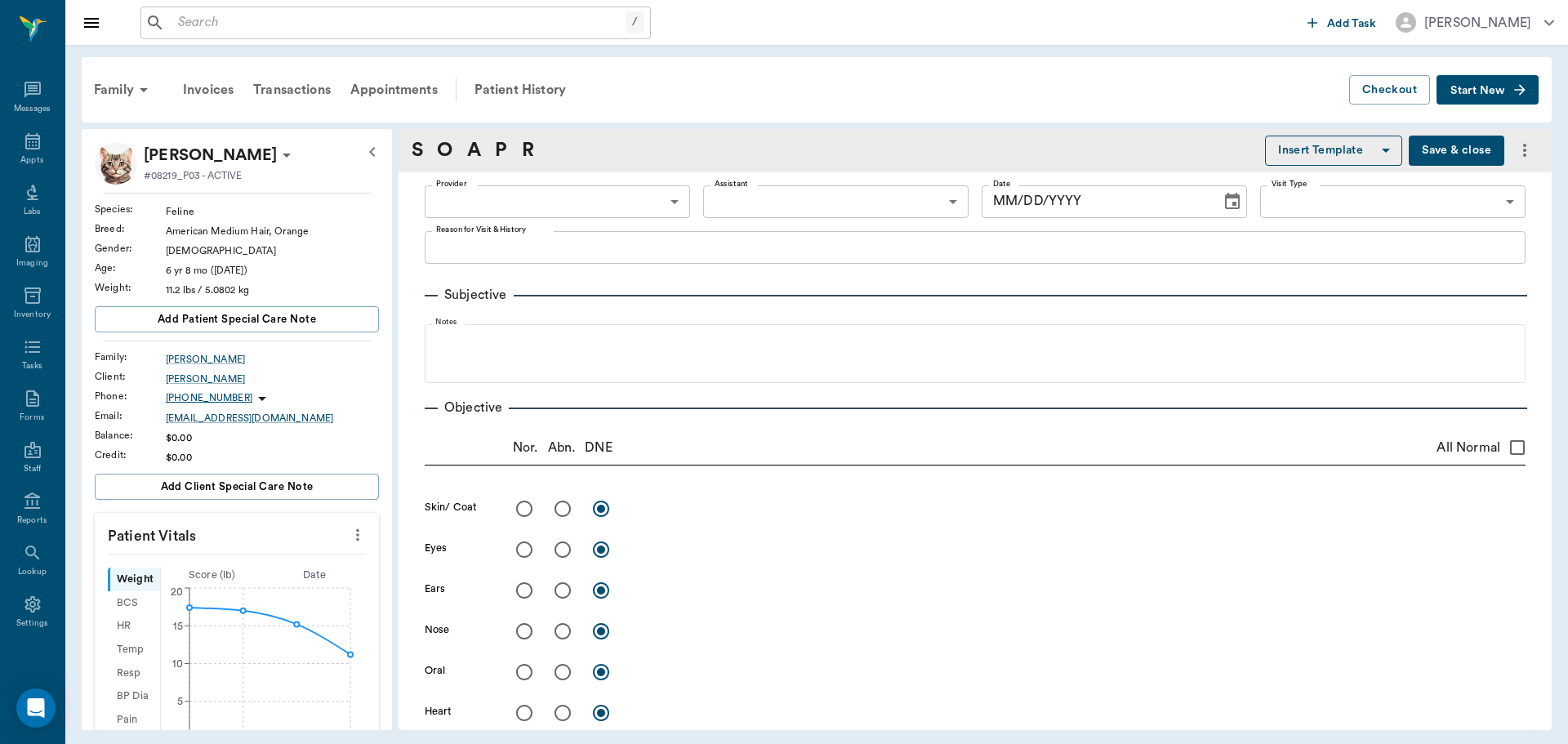
type input "63ec2f075fda476ae8351a4d"
type input "63ec2e7e52e12b0ba117b124"
type input "65d2be4f46e3a538d89b8c14"
type textarea "losing weight, eating and drinking, but not gaining weight and not acting like …"
radio input "true"
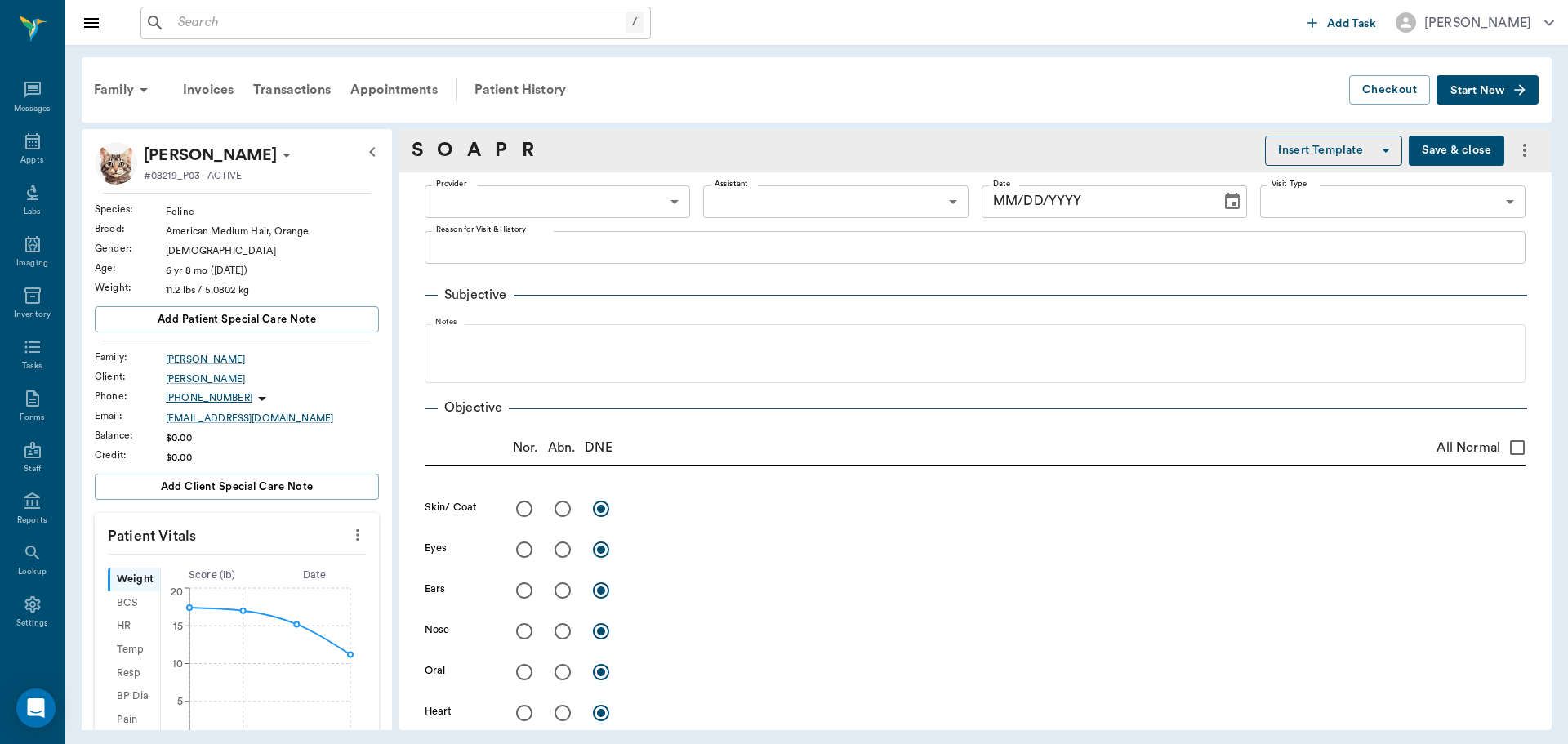
type textarea "Constipated, hard large colon"
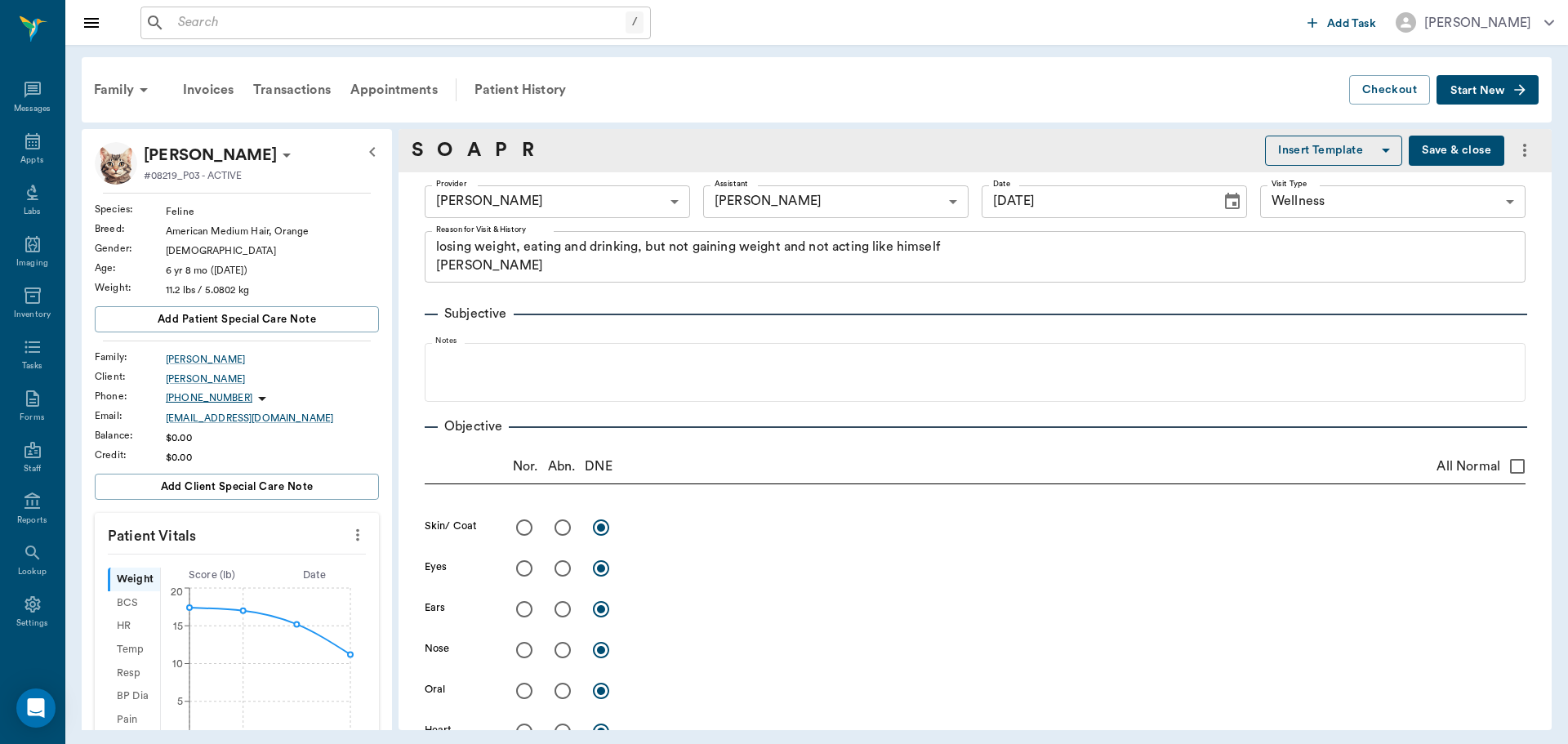
type input "09/19/2025"
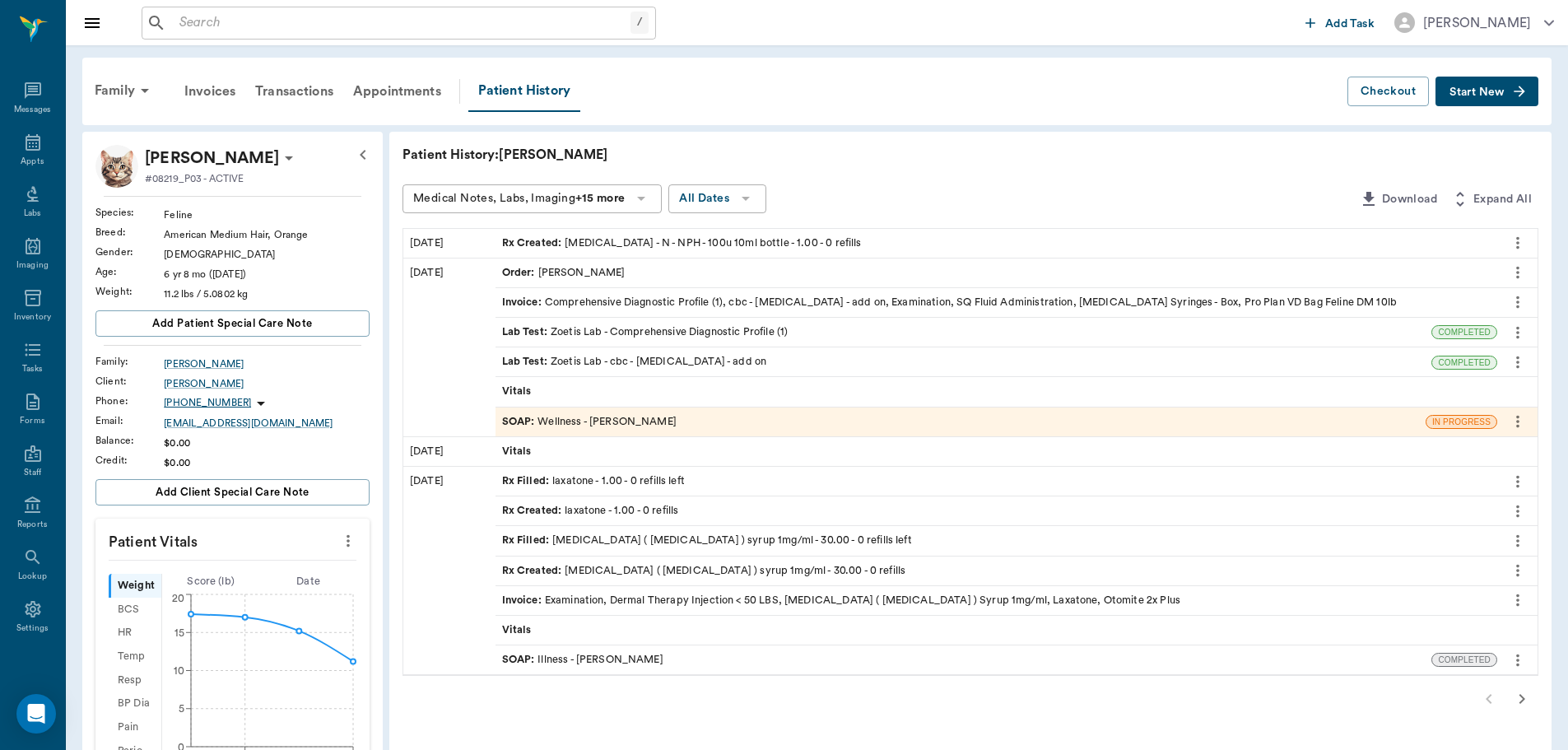
click at [599, 425] on div "SOAP : Wellness - [PERSON_NAME]" at bounding box center [589, 422] width 175 height 16
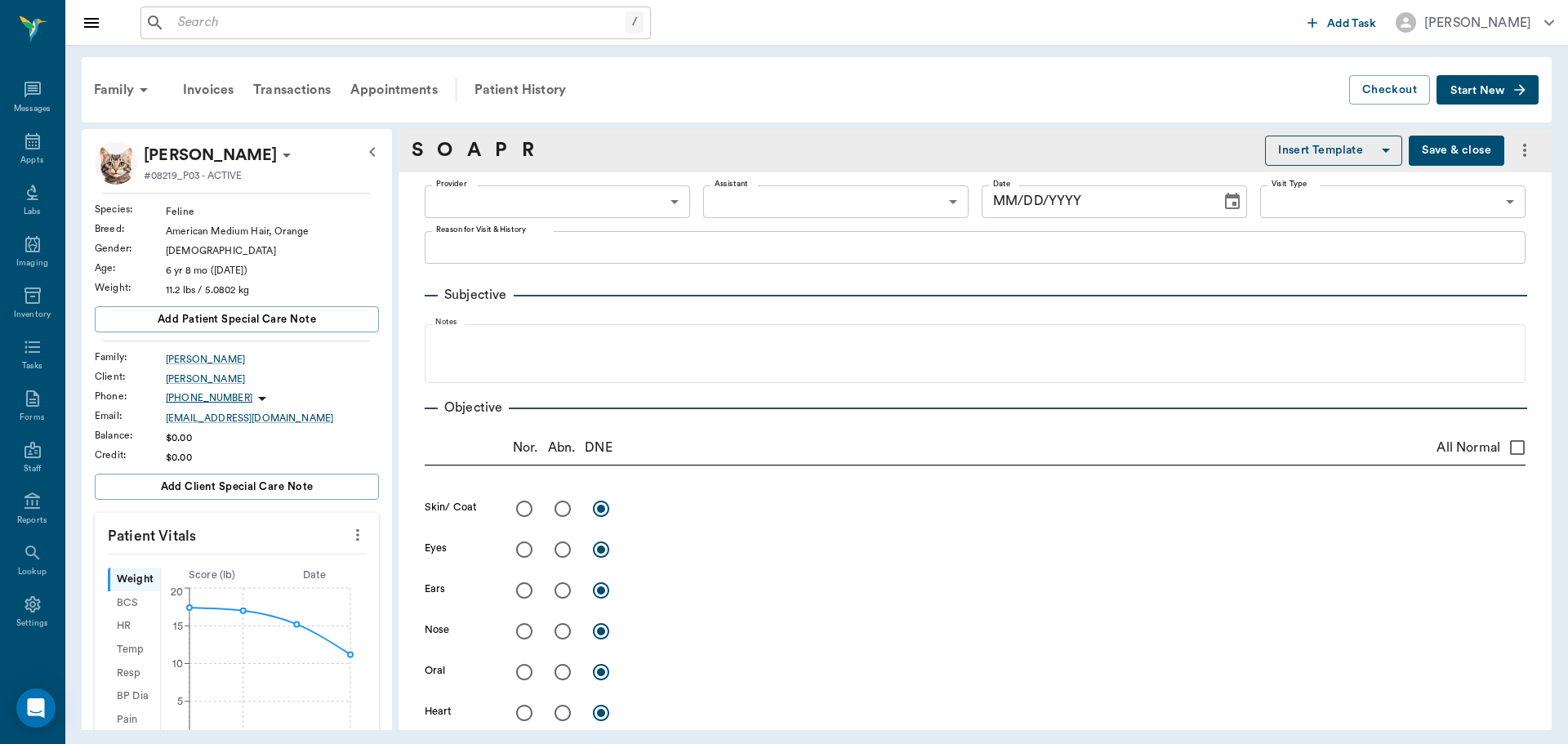
type input "63ec2f075fda476ae8351a4d"
type input "63ec2e7e52e12b0ba117b124"
type input "65d2be4f46e3a538d89b8c14"
type textarea "losing weight, eating and drinking, but not gaining weight and not acting like …"
radio input "true"
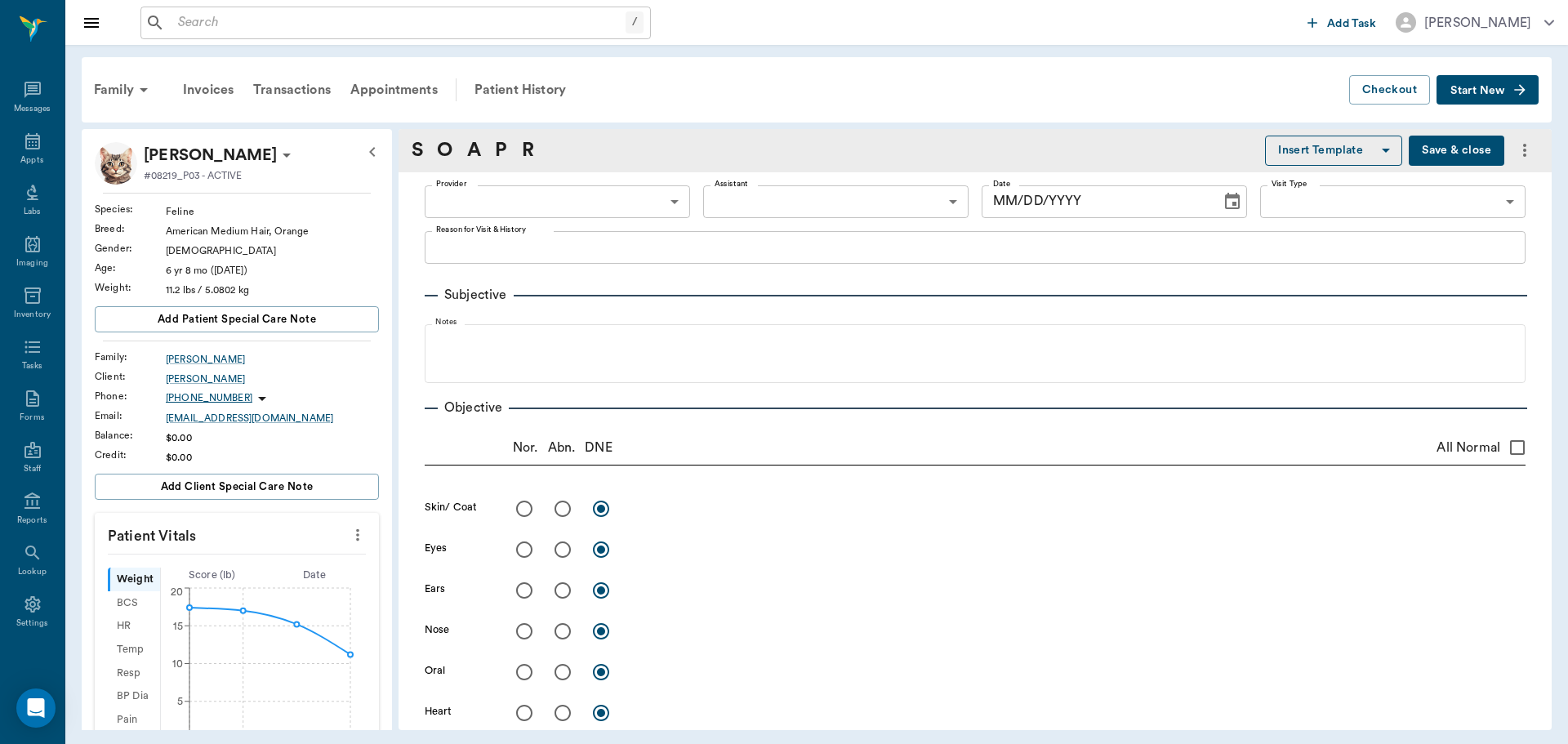
type textarea "Constipated, hard large colon"
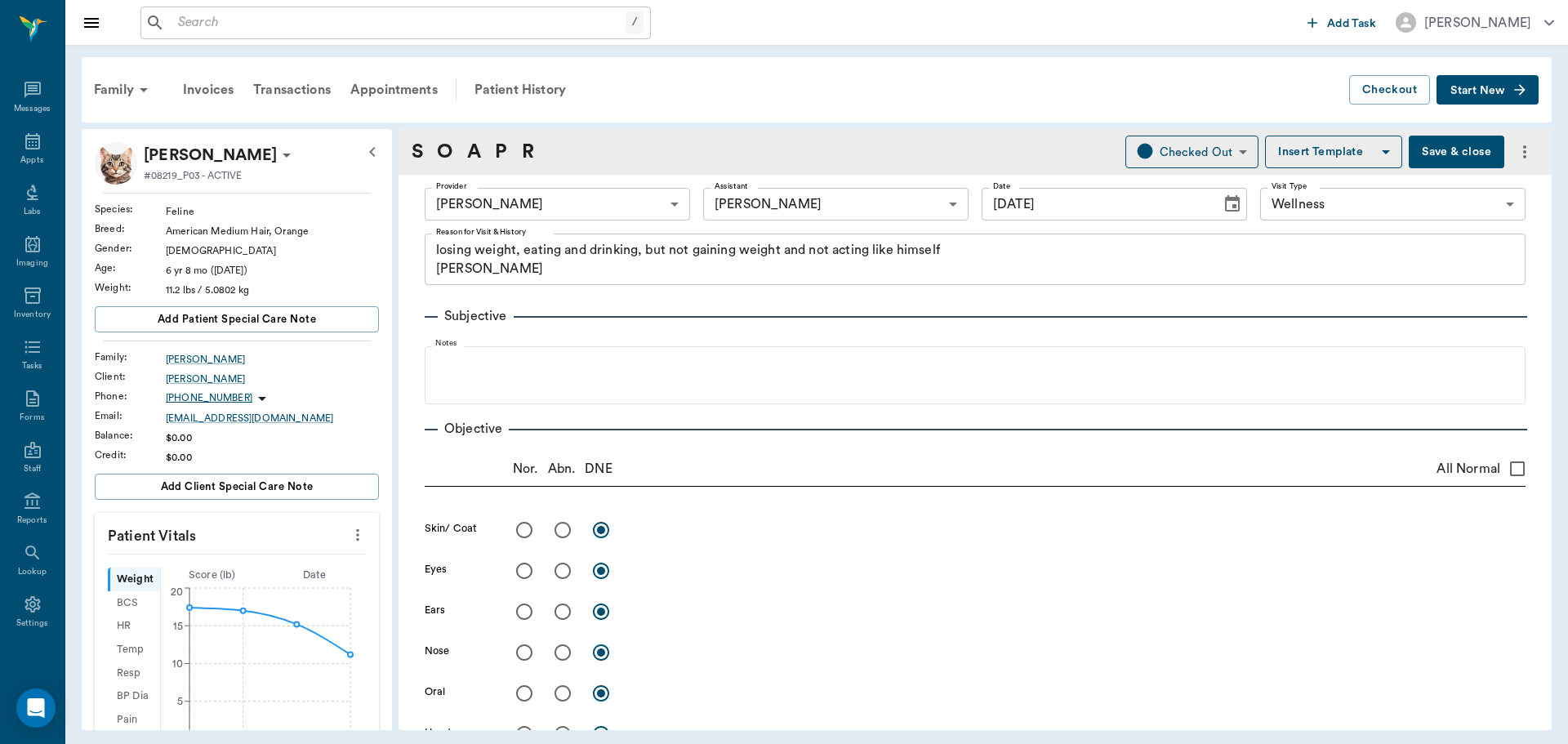
type input "09/19/2025"
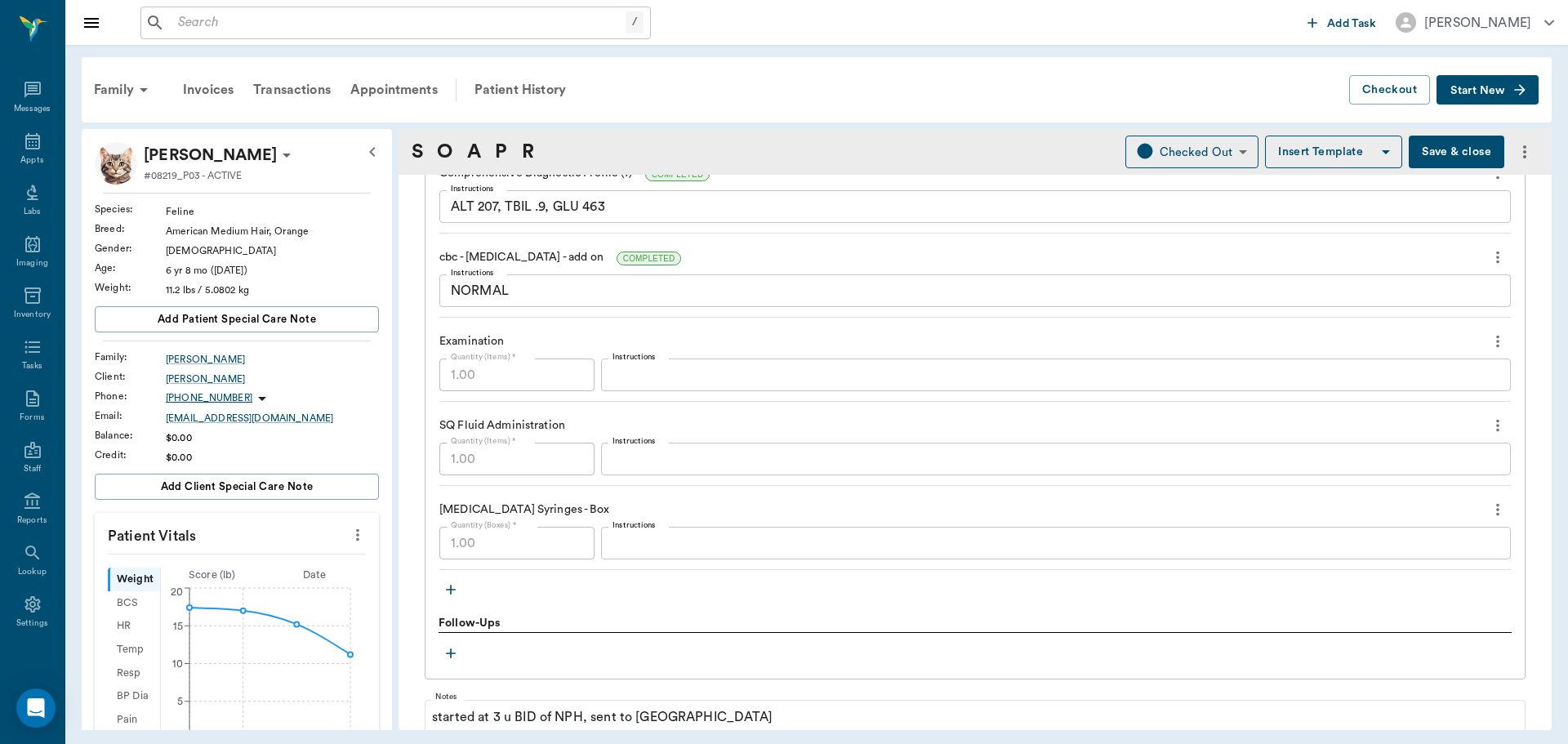
scroll to position [1498, 0]
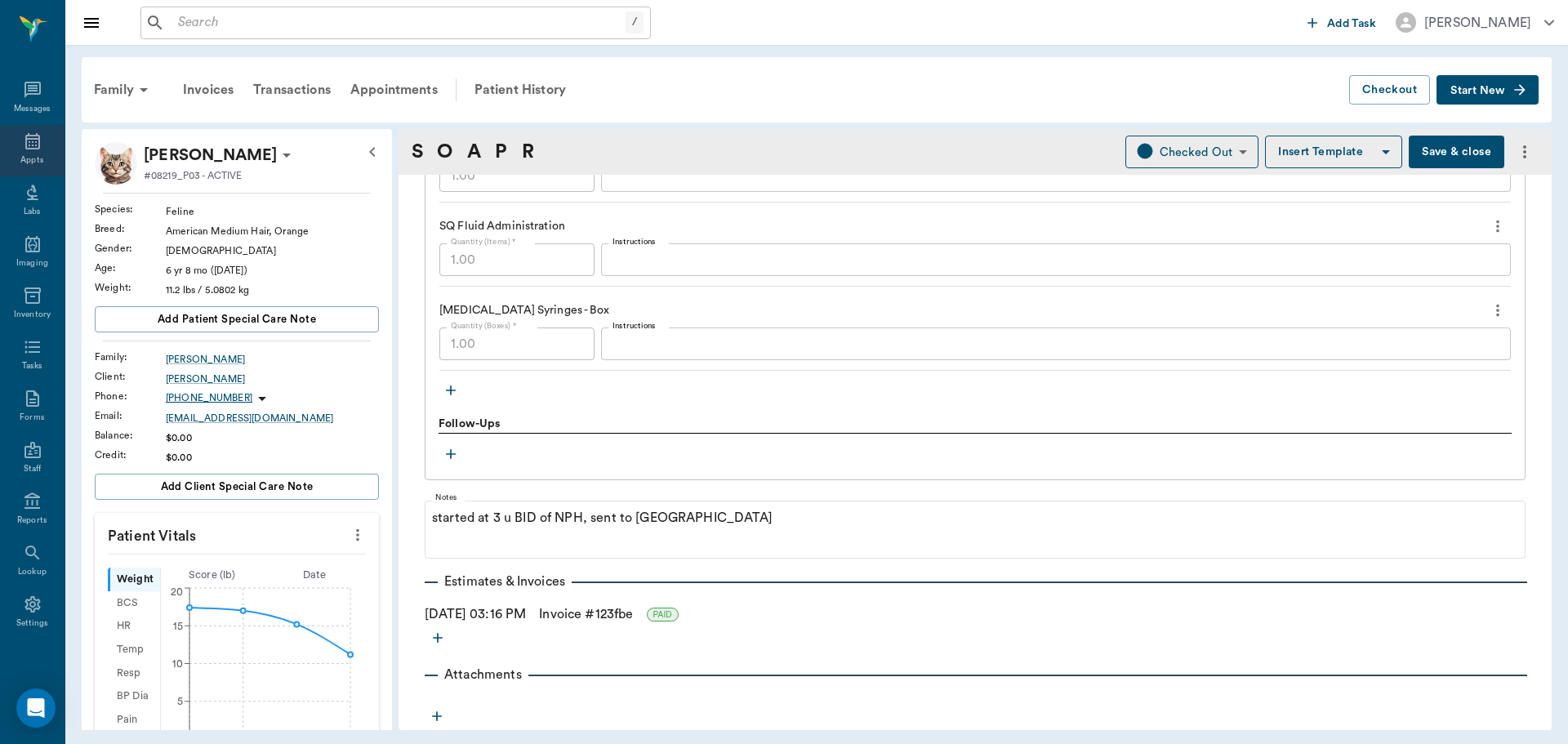
click at [16, 143] on div "Appts" at bounding box center [32, 151] width 65 height 51
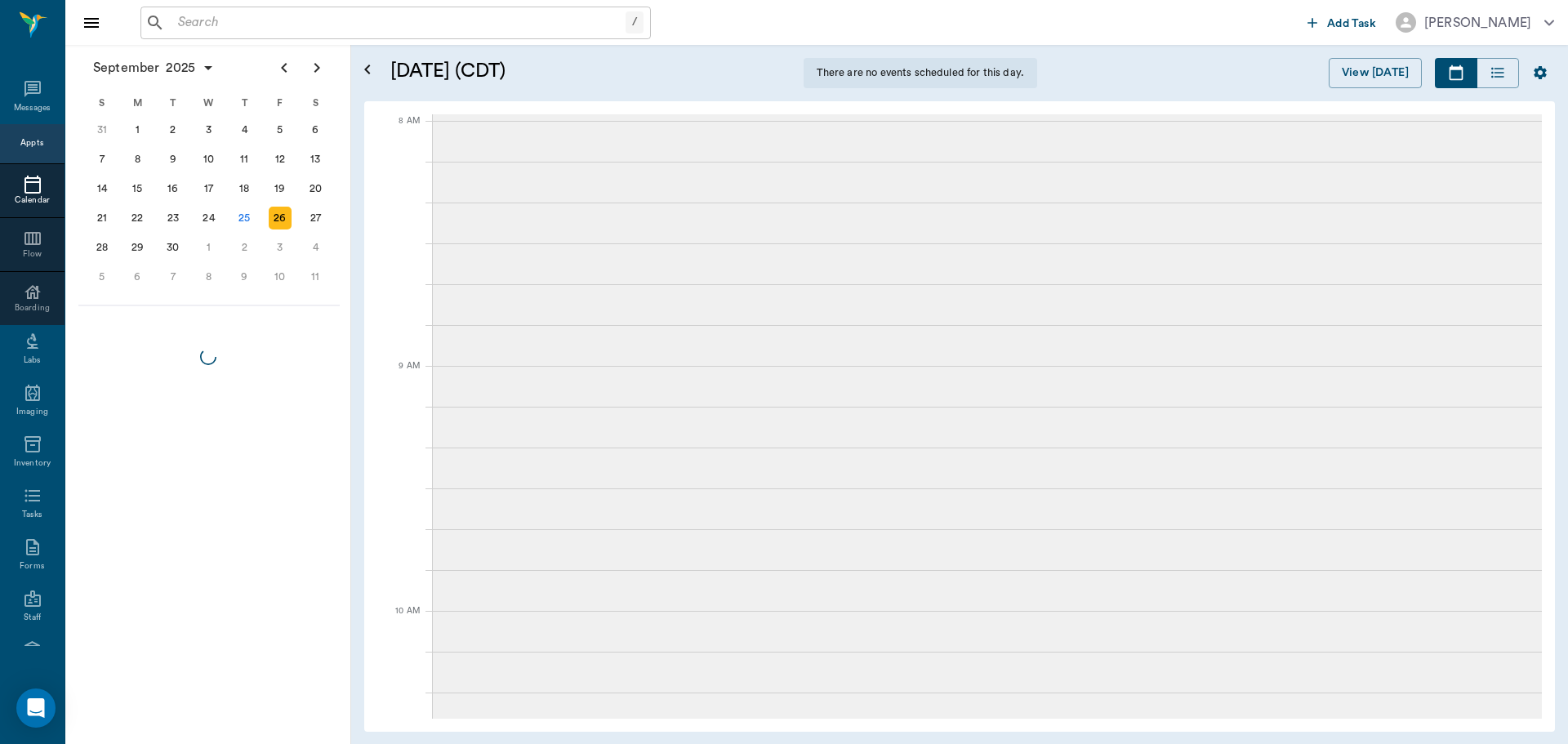
scroll to position [7, 0]
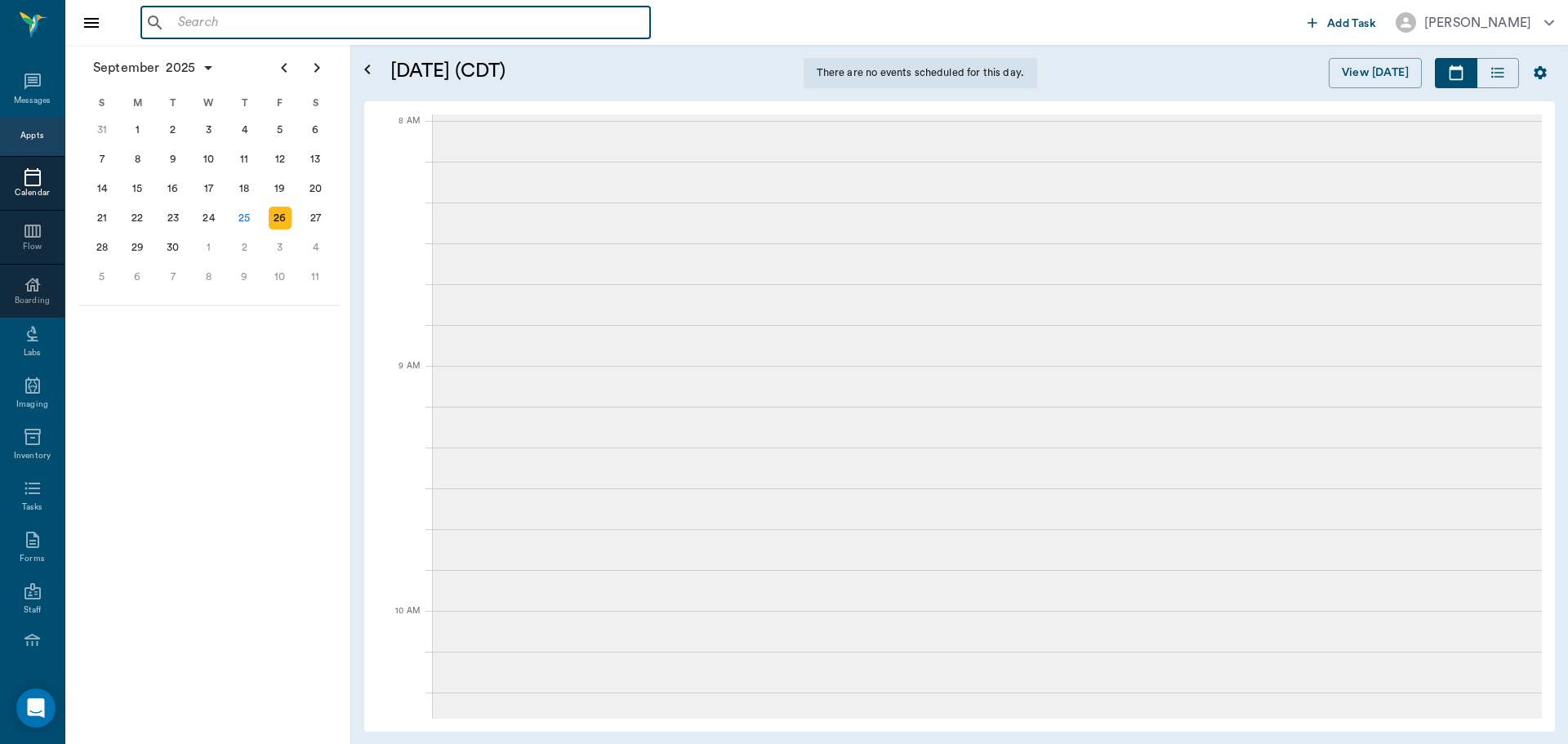
click at [209, 19] on input "text" at bounding box center [408, 23] width 472 height 23
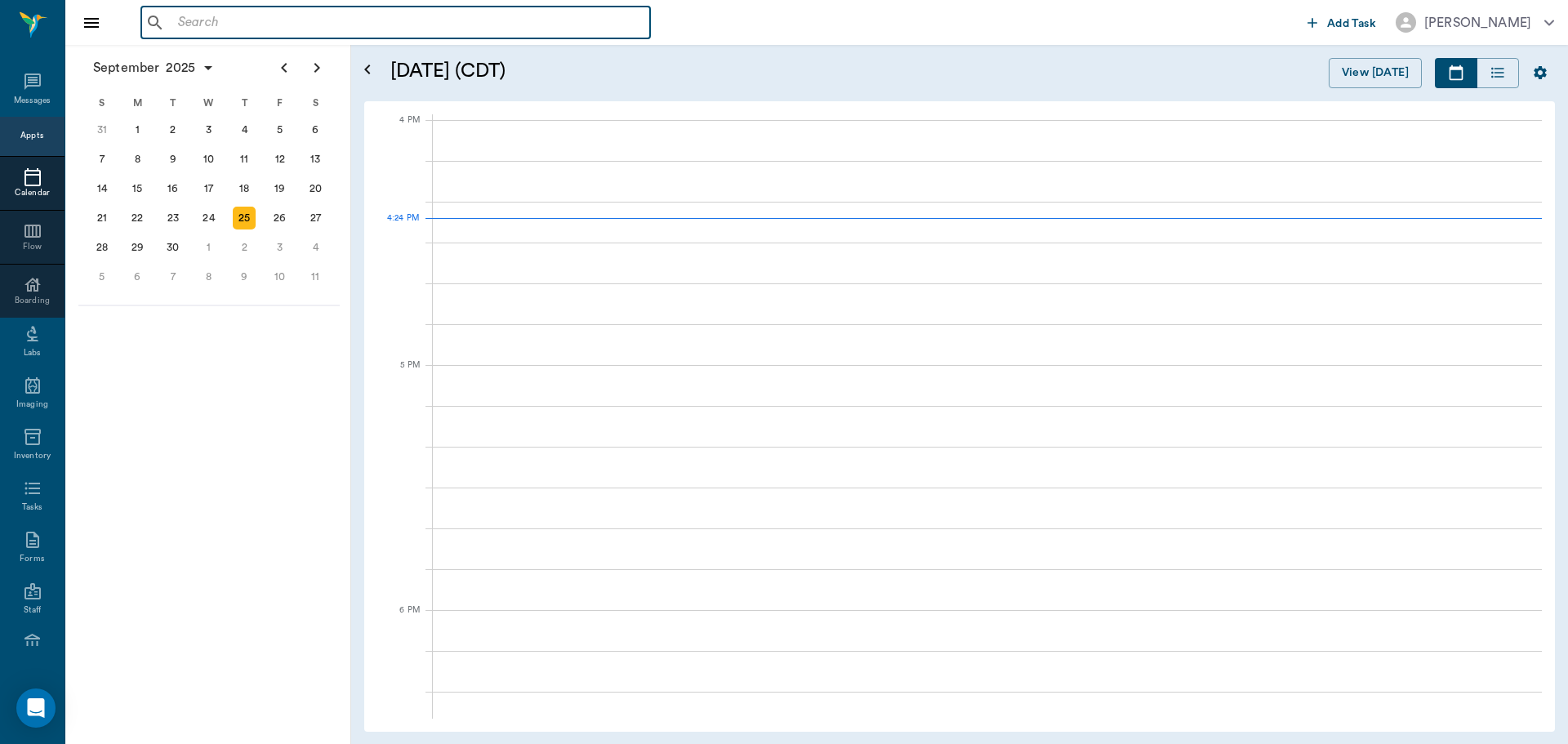
scroll to position [1961, 0]
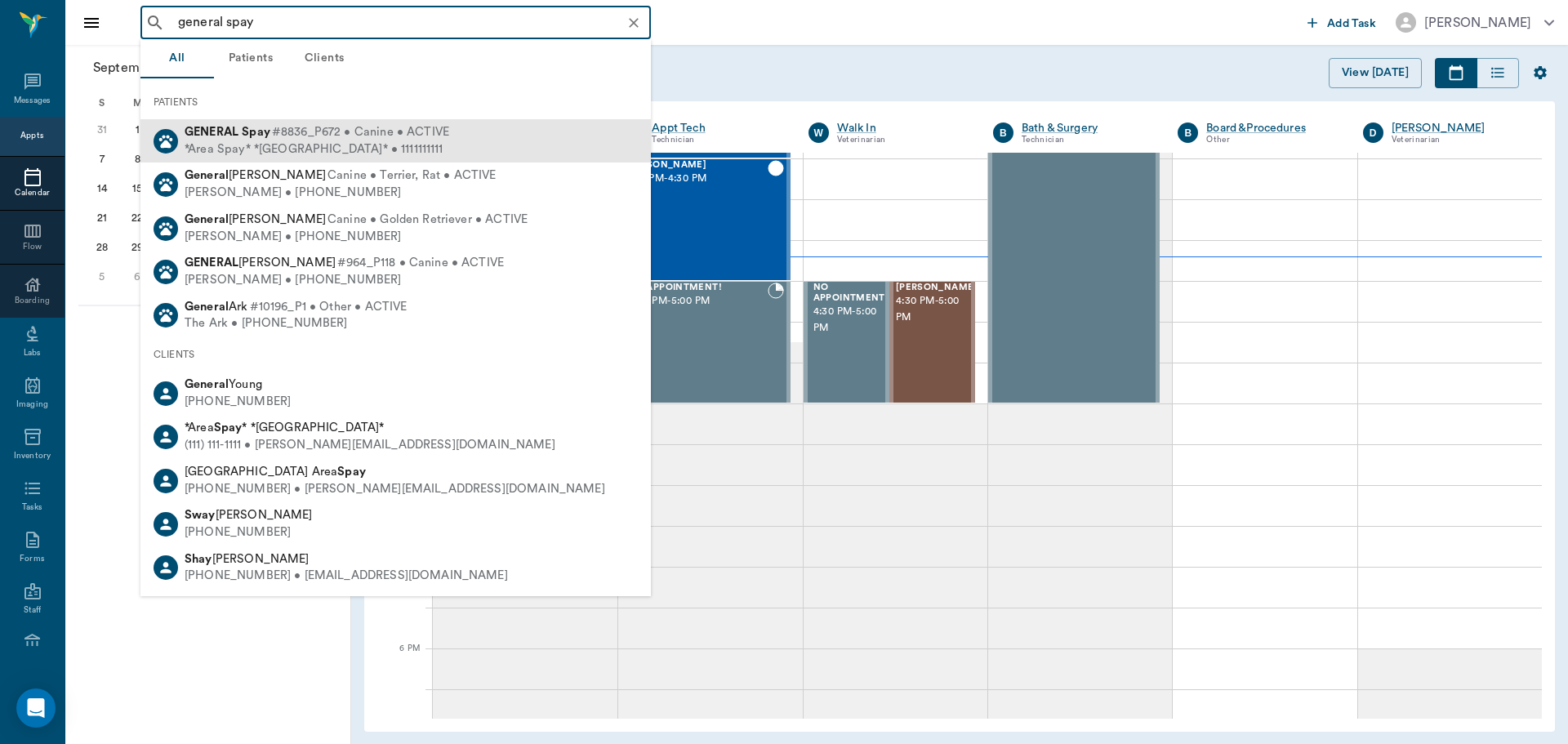
click at [325, 132] on span "#8836_P672 • Canine • ACTIVE" at bounding box center [360, 133] width 177 height 17
type input "general spay"
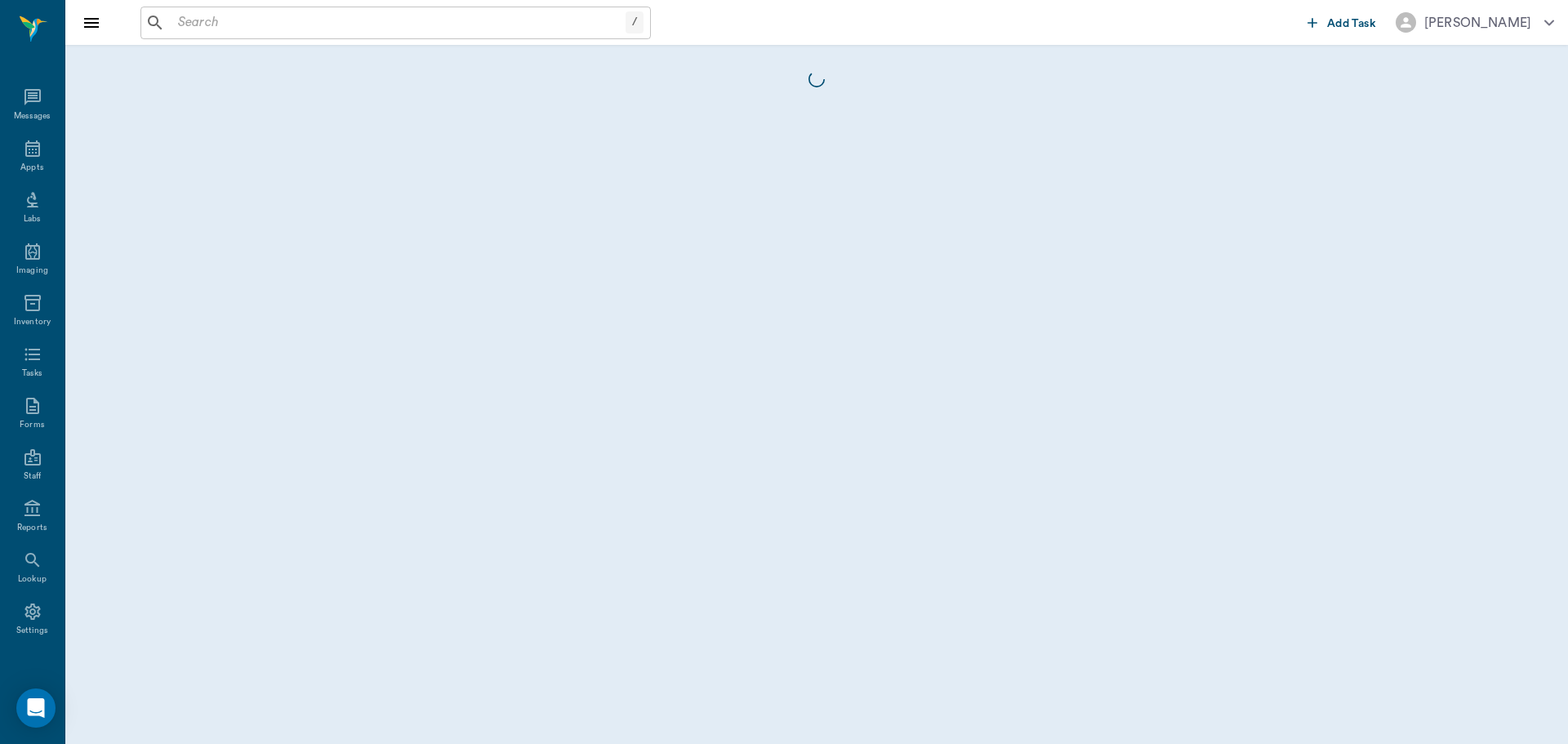
scroll to position [7, 0]
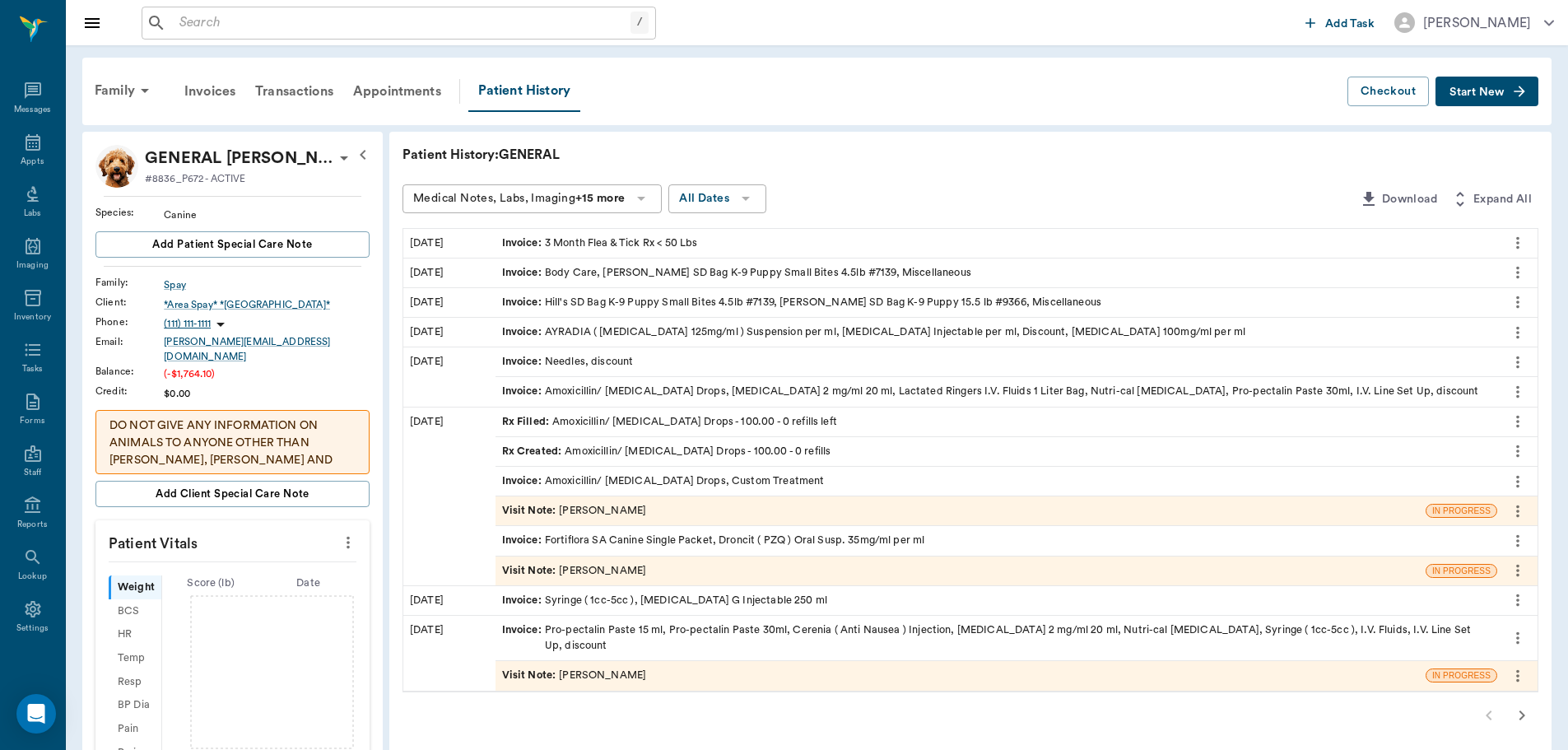
click at [1477, 92] on span "Start New" at bounding box center [1477, 92] width 55 height 0
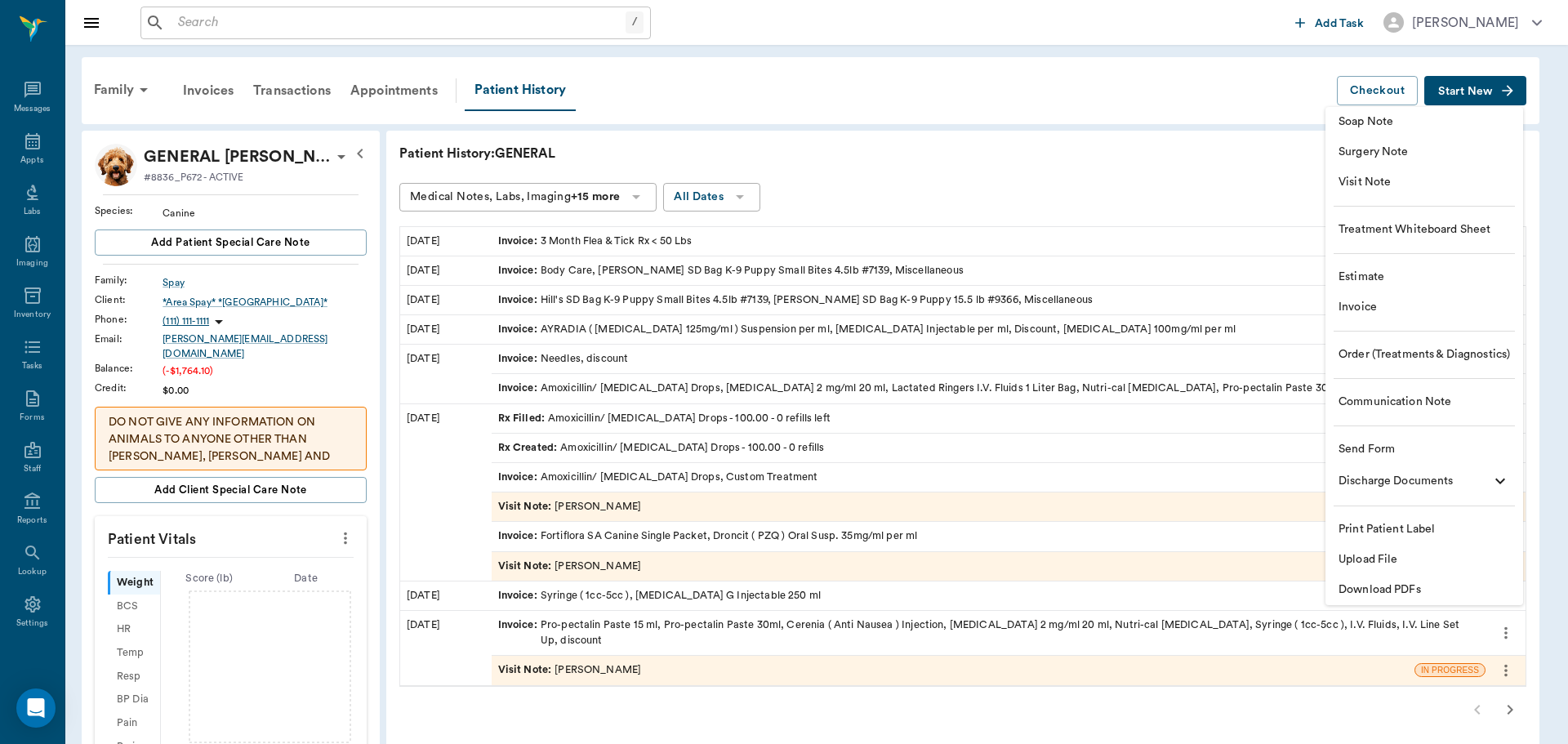
click at [1386, 188] on span "Visit Note" at bounding box center [1424, 182] width 171 height 17
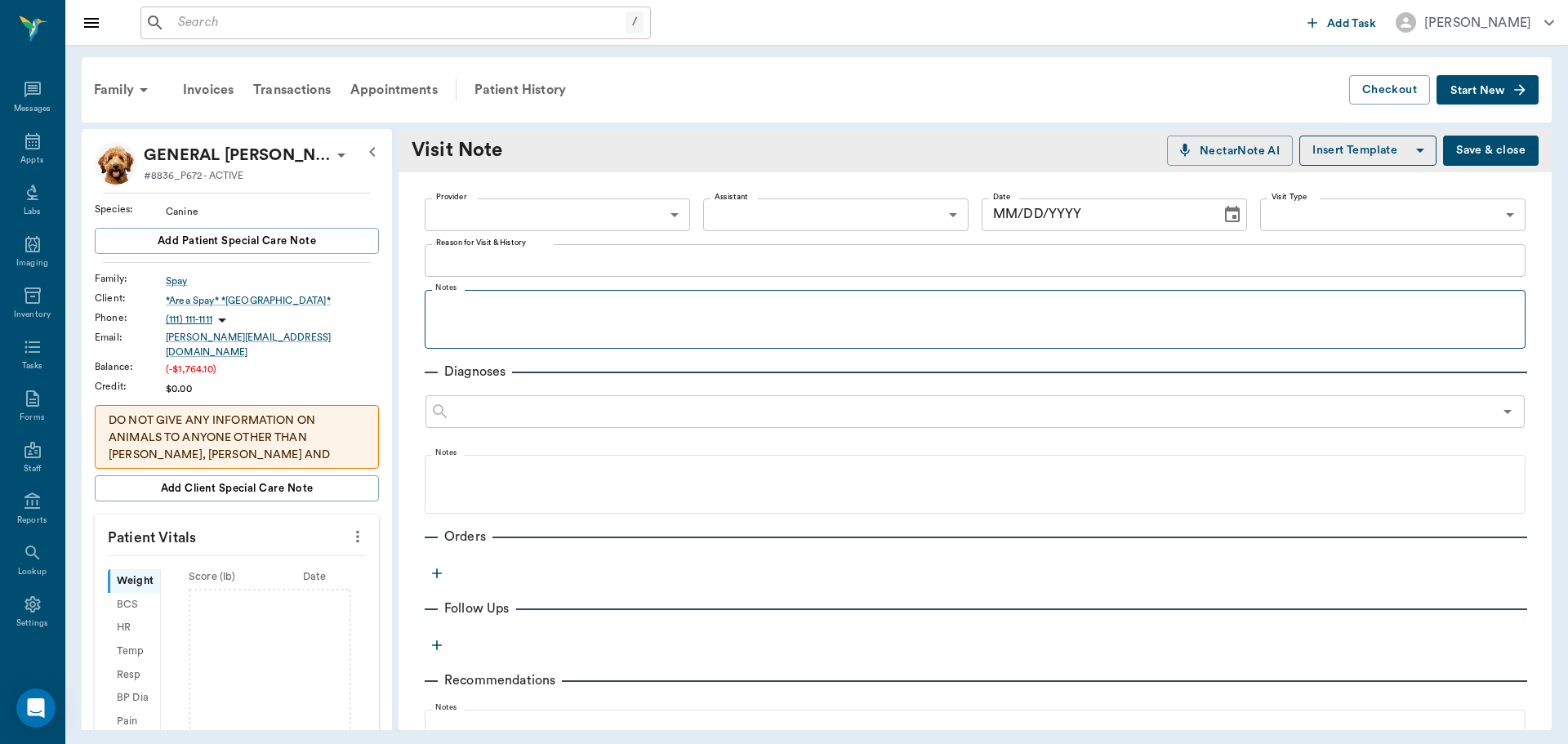
type input "[DATE]"
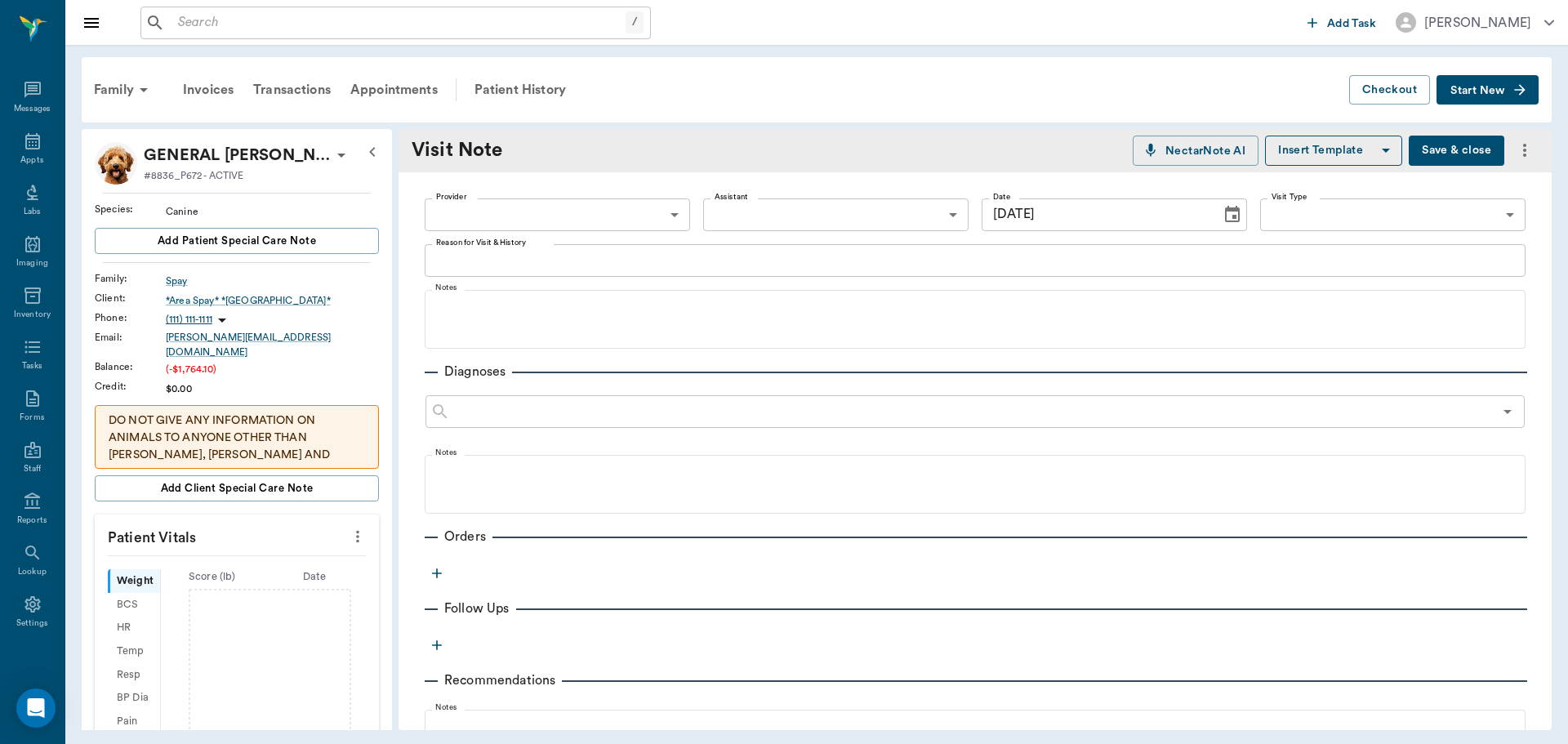
click at [549, 225] on body "/ ​ Add Task Dr. Bert Ellsworth Nectar Messages Appts Labs Imaging Inventory Ta…" at bounding box center [784, 372] width 1568 height 744
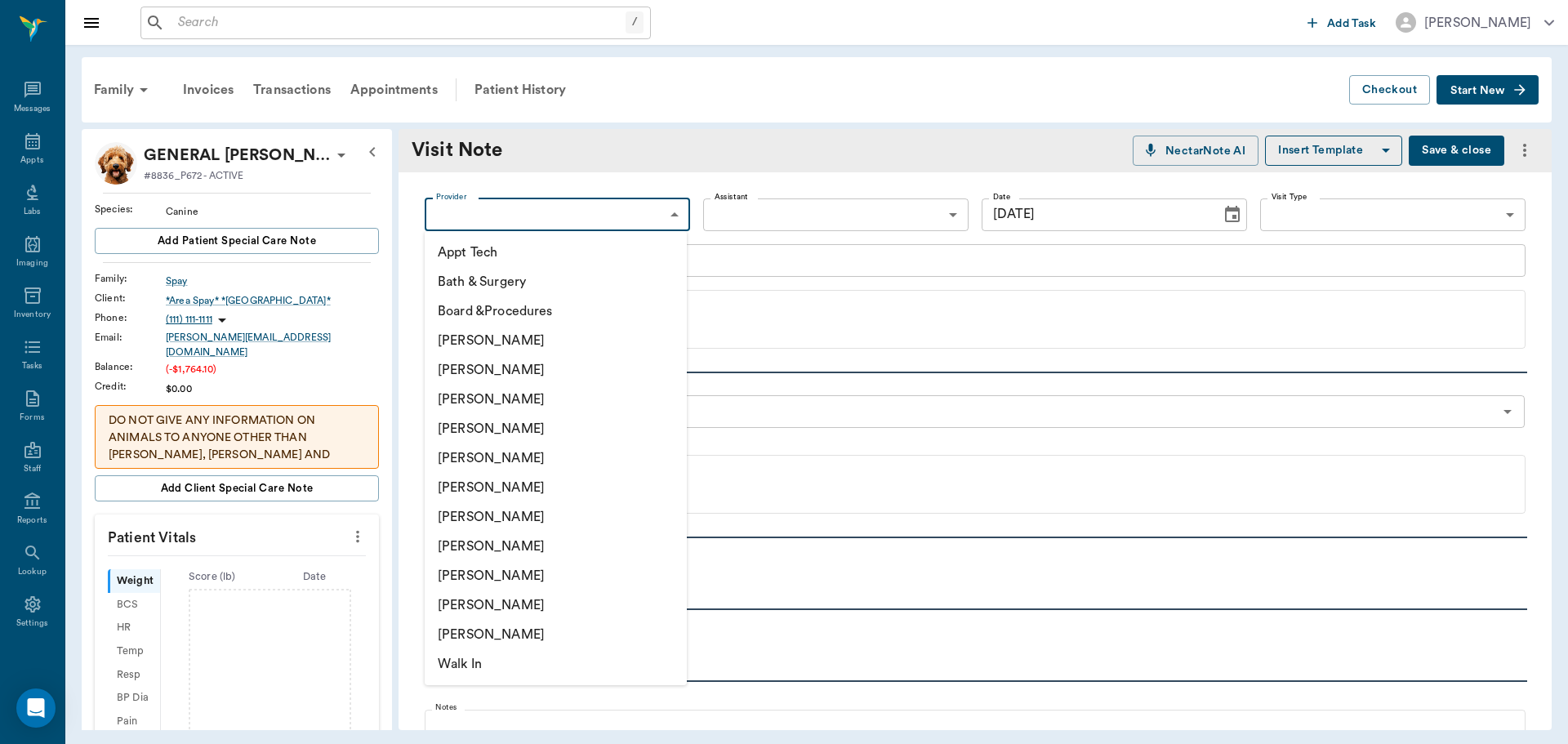
click at [489, 545] on li "[PERSON_NAME]" at bounding box center [556, 546] width 262 height 29
type input "63ec2e7e52e12b0ba117b124"
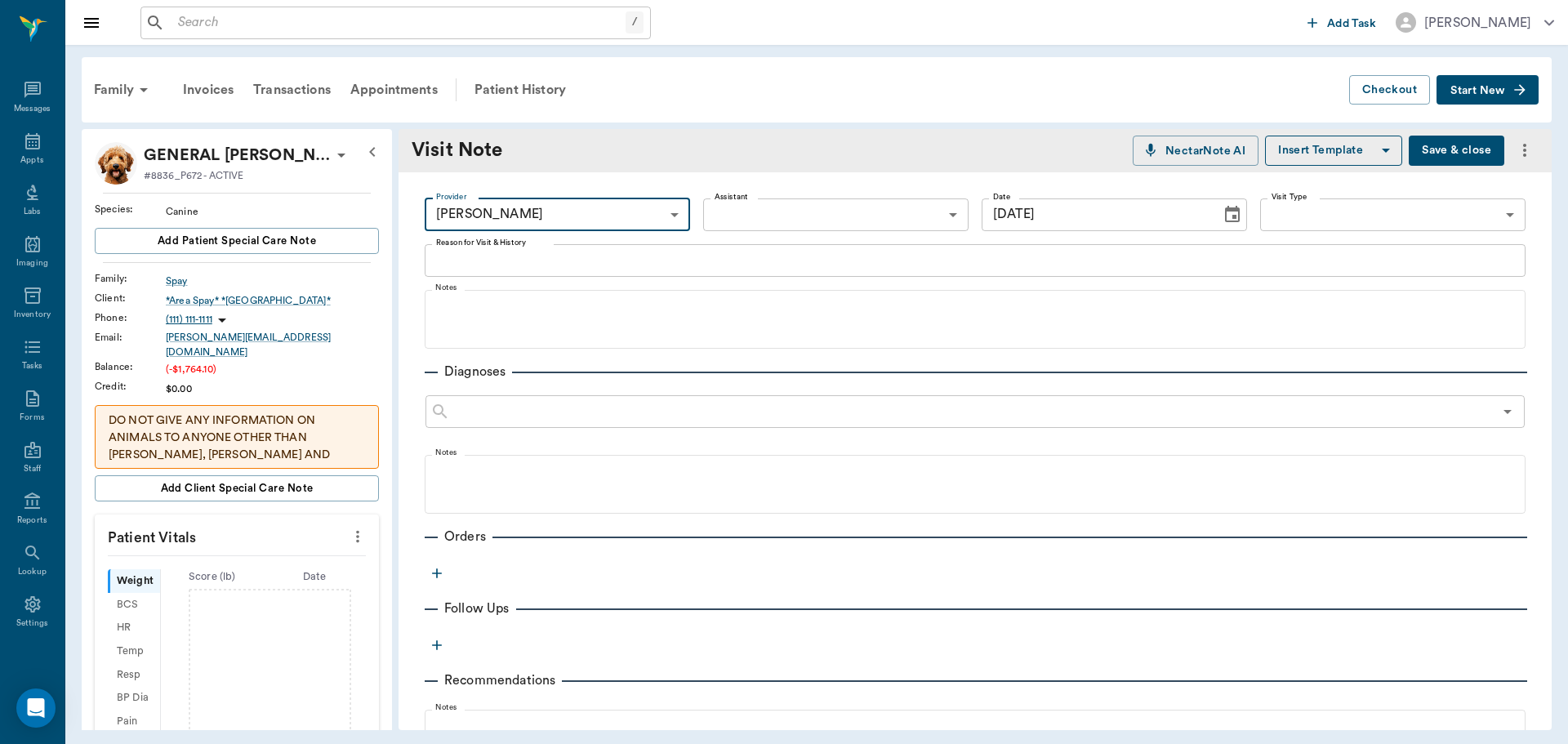
click at [432, 565] on icon "button" at bounding box center [437, 573] width 17 height 17
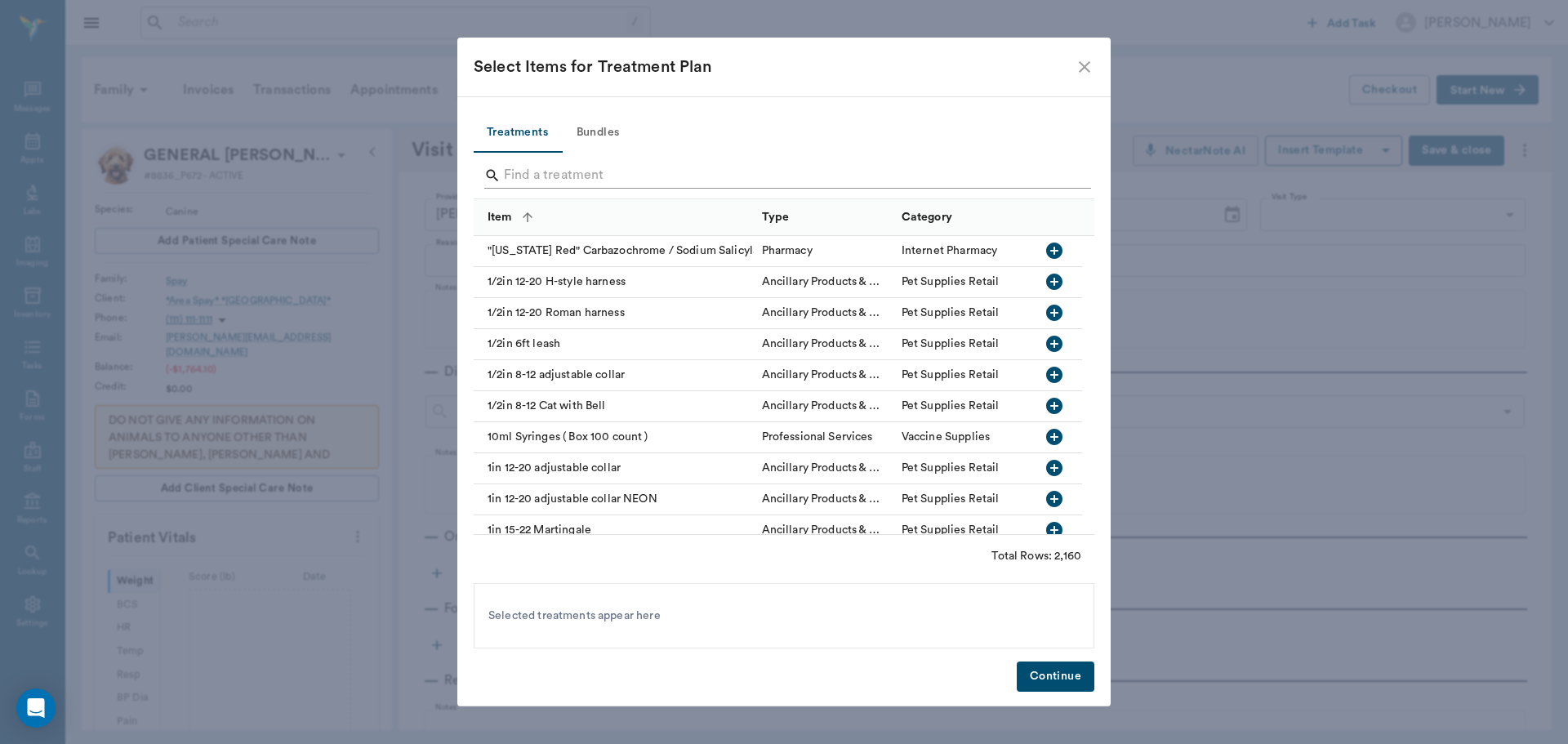
click at [561, 172] on input "Search" at bounding box center [784, 176] width 562 height 27
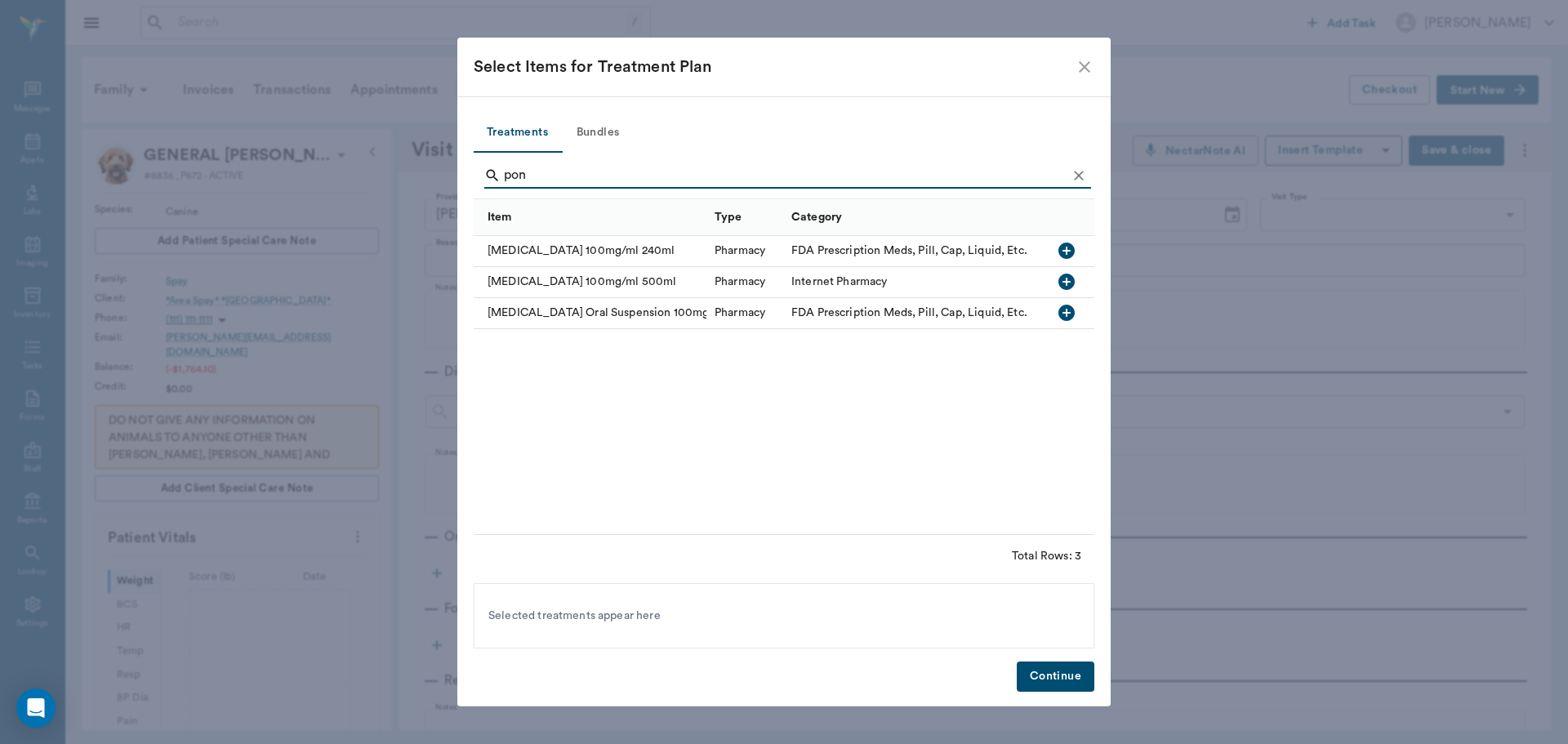
type input "pon"
click at [1063, 309] on icon "button" at bounding box center [1067, 313] width 17 height 17
click at [1040, 671] on button "Continue" at bounding box center [1055, 676] width 78 height 30
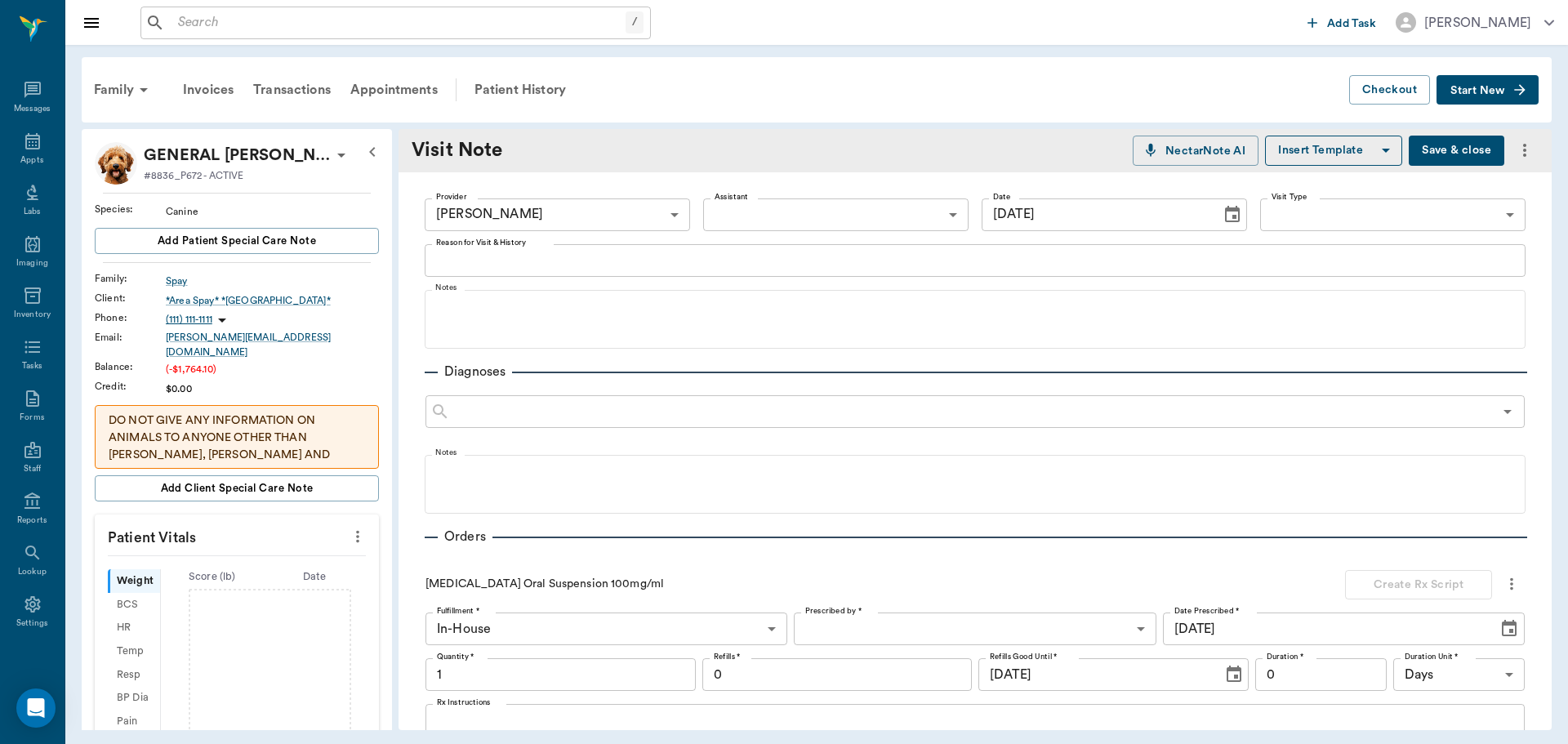
scroll to position [337, 0]
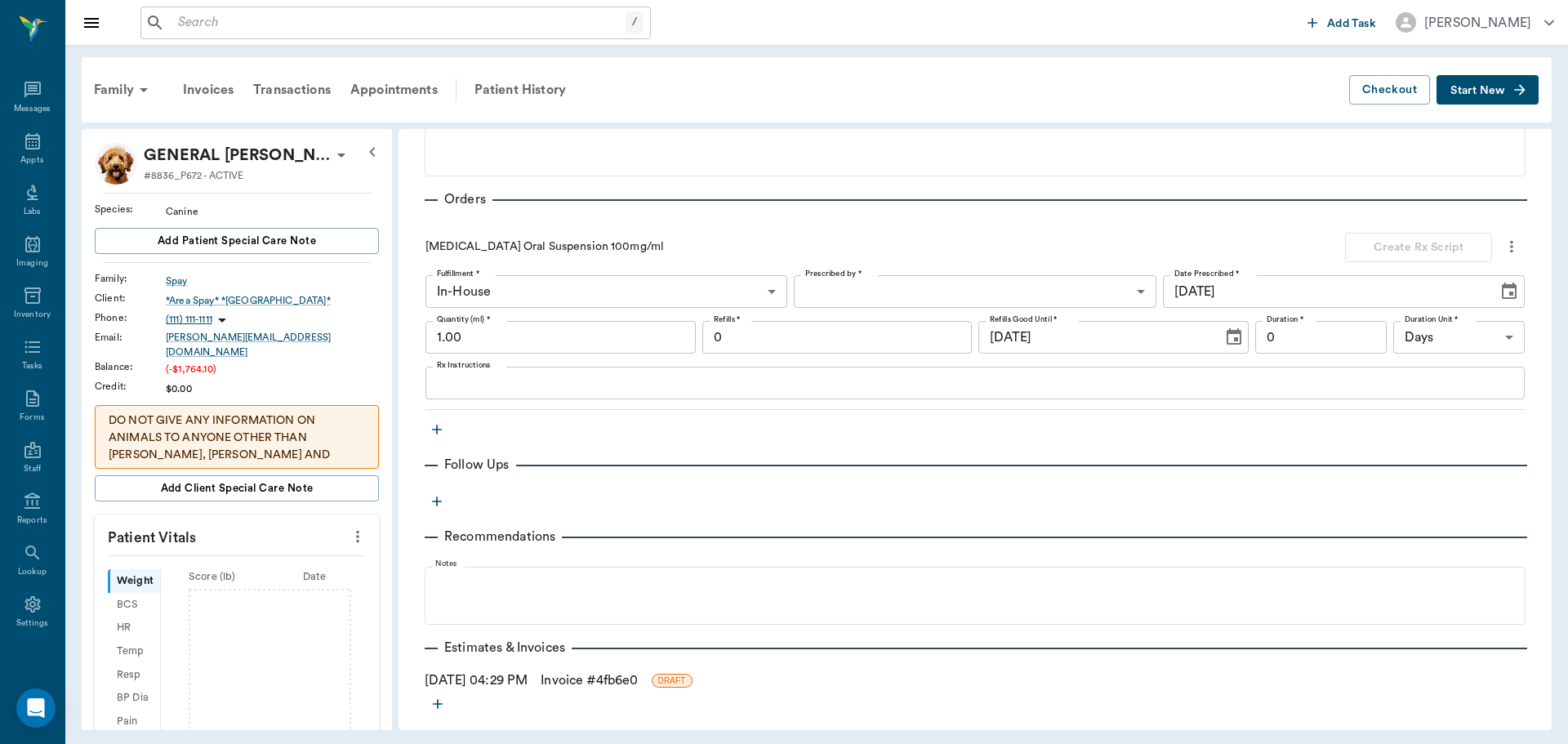
click at [504, 316] on div "Fulfillment * In-House In-House Fulfillment * Prescribed by * ​ Prescribed by *…" at bounding box center [975, 337] width 1099 height 124
click at [503, 336] on input "1.00" at bounding box center [561, 336] width 270 height 32
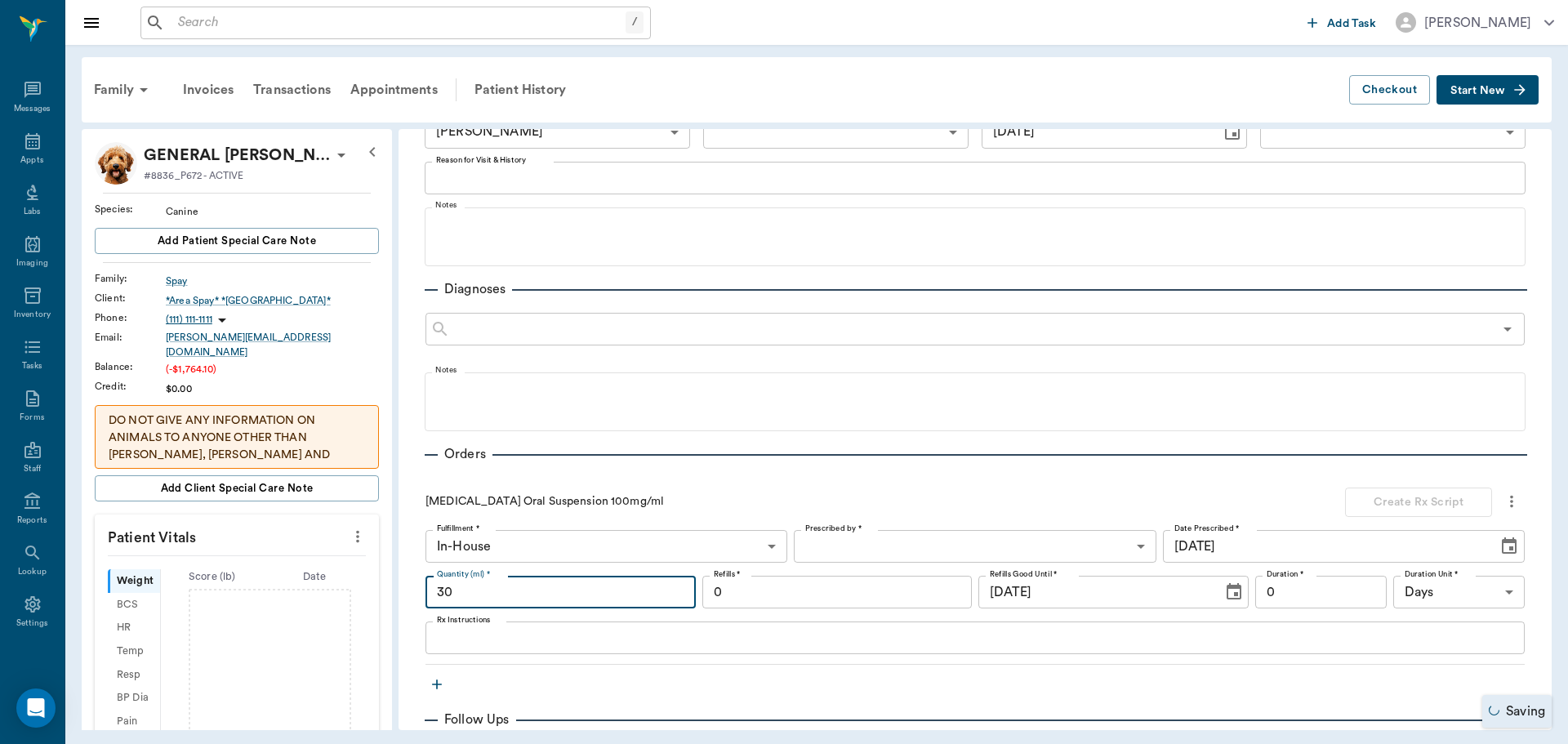
scroll to position [0, 0]
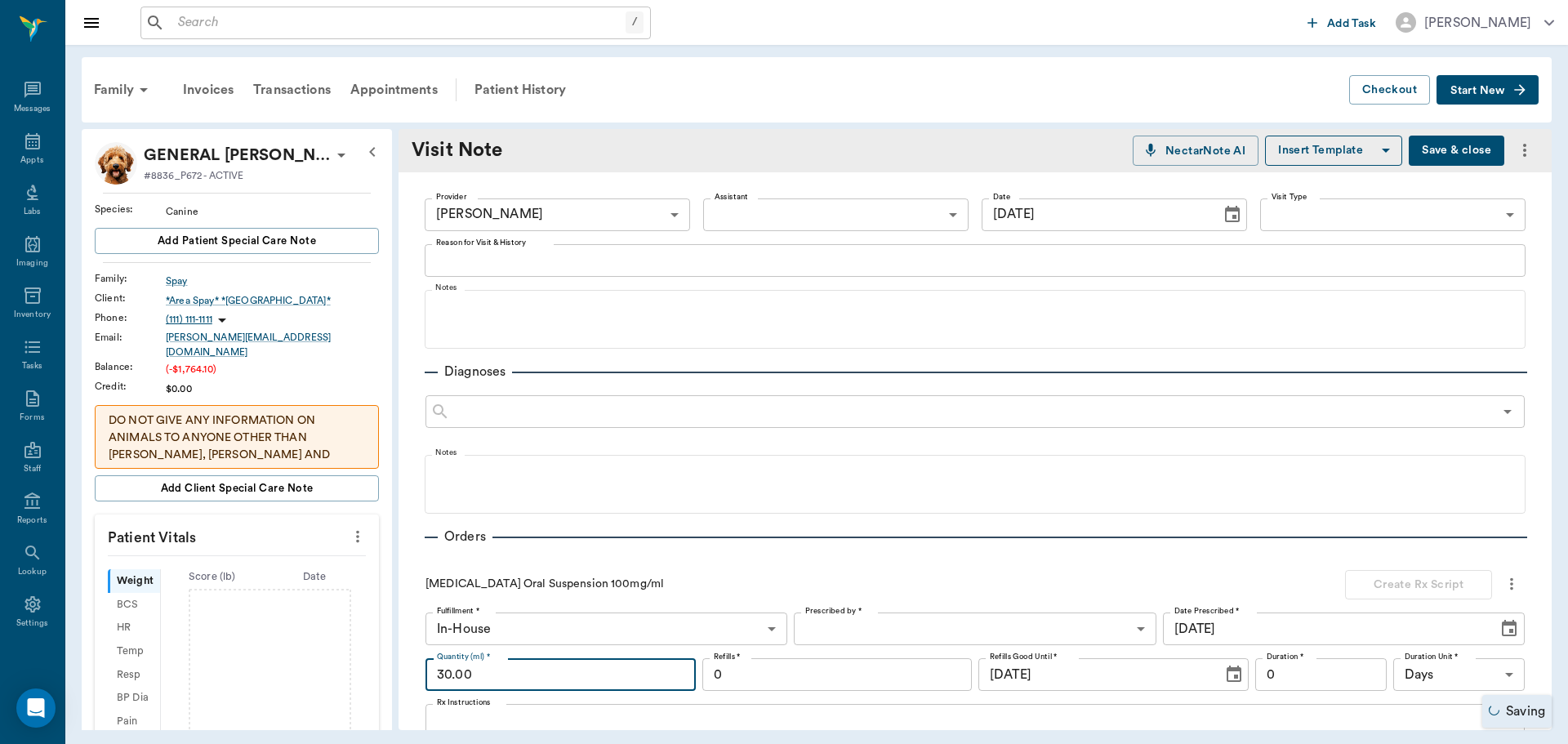
type input "30.00"
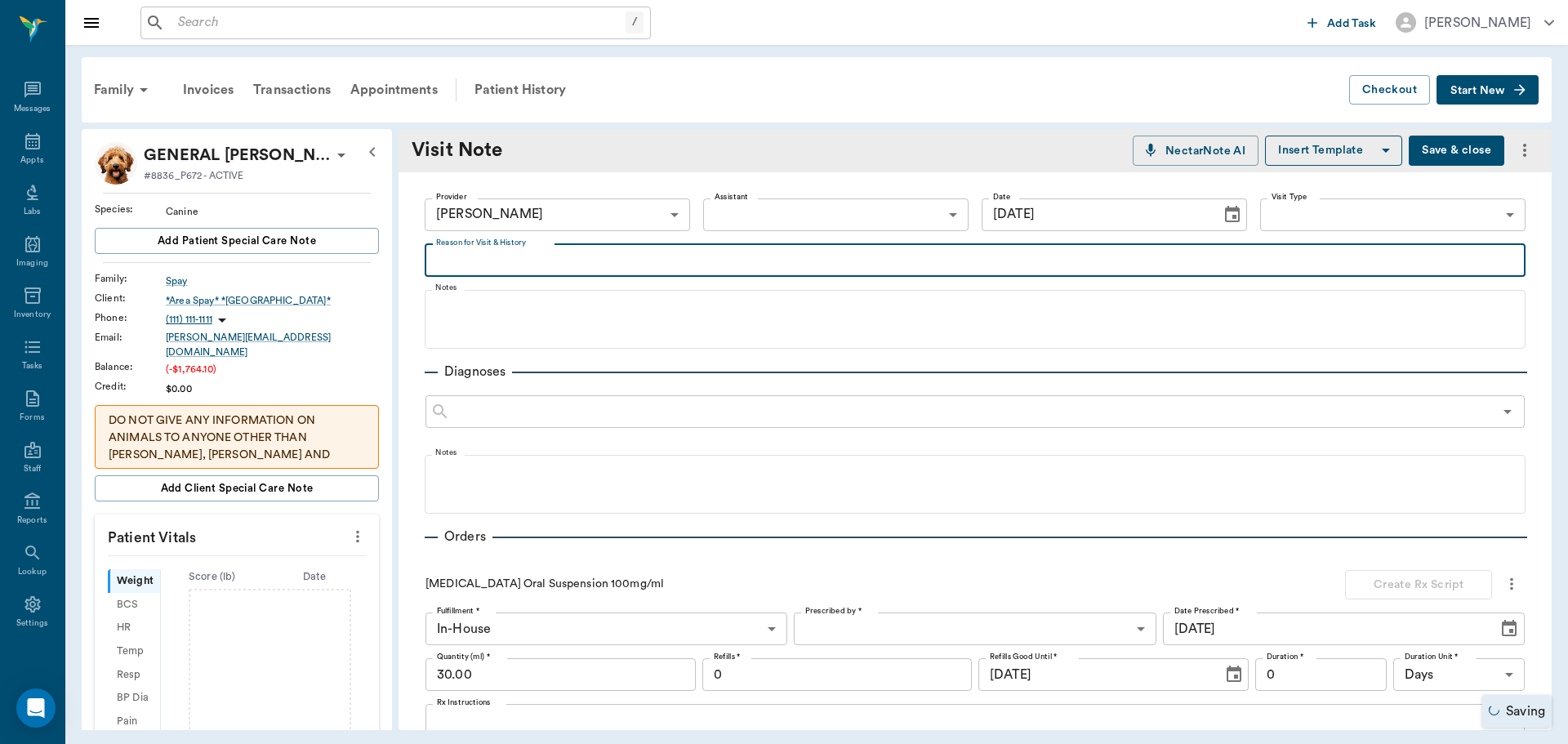
click at [474, 255] on textarea "Reason for Visit & History" at bounding box center [974, 260] width 1078 height 19
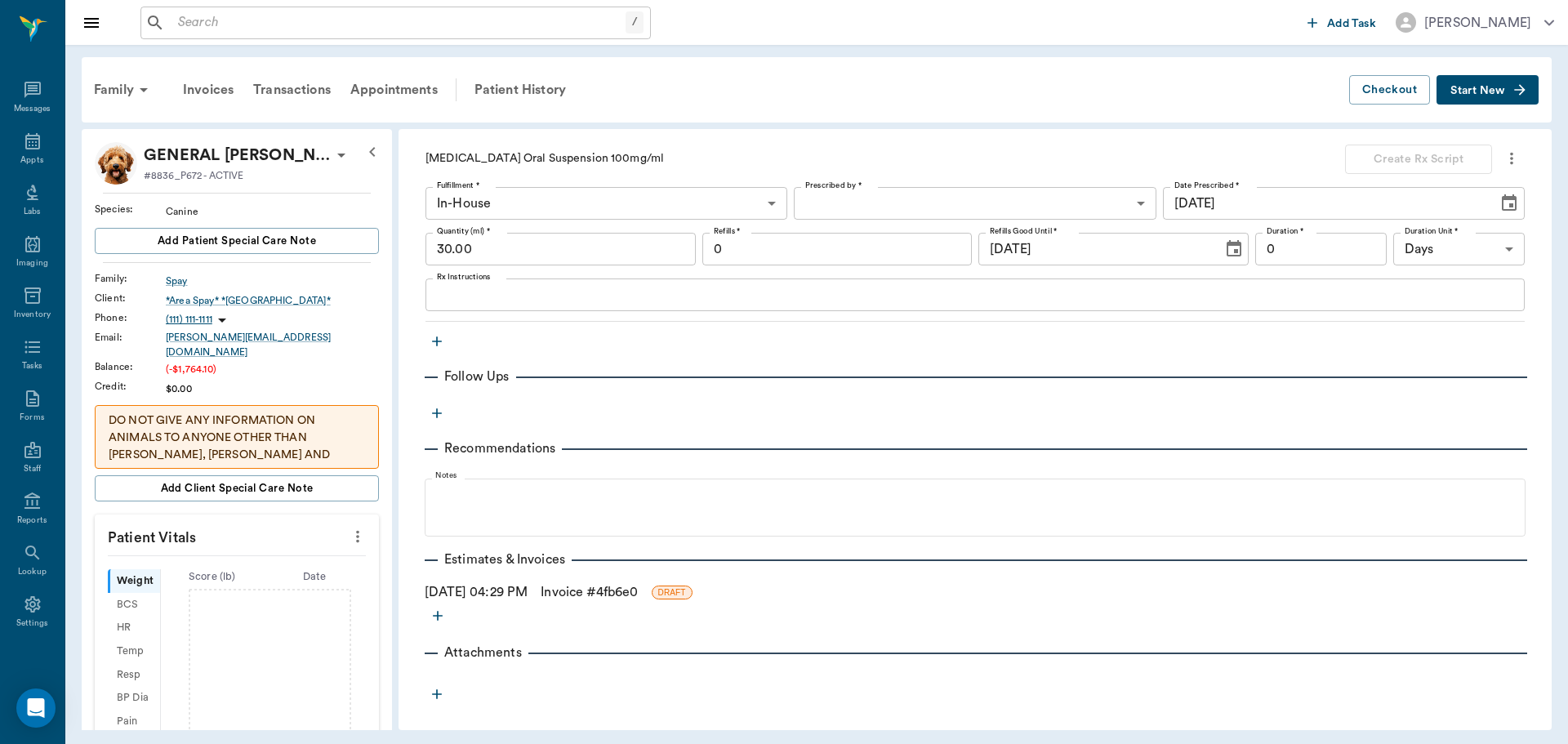
scroll to position [430, 0]
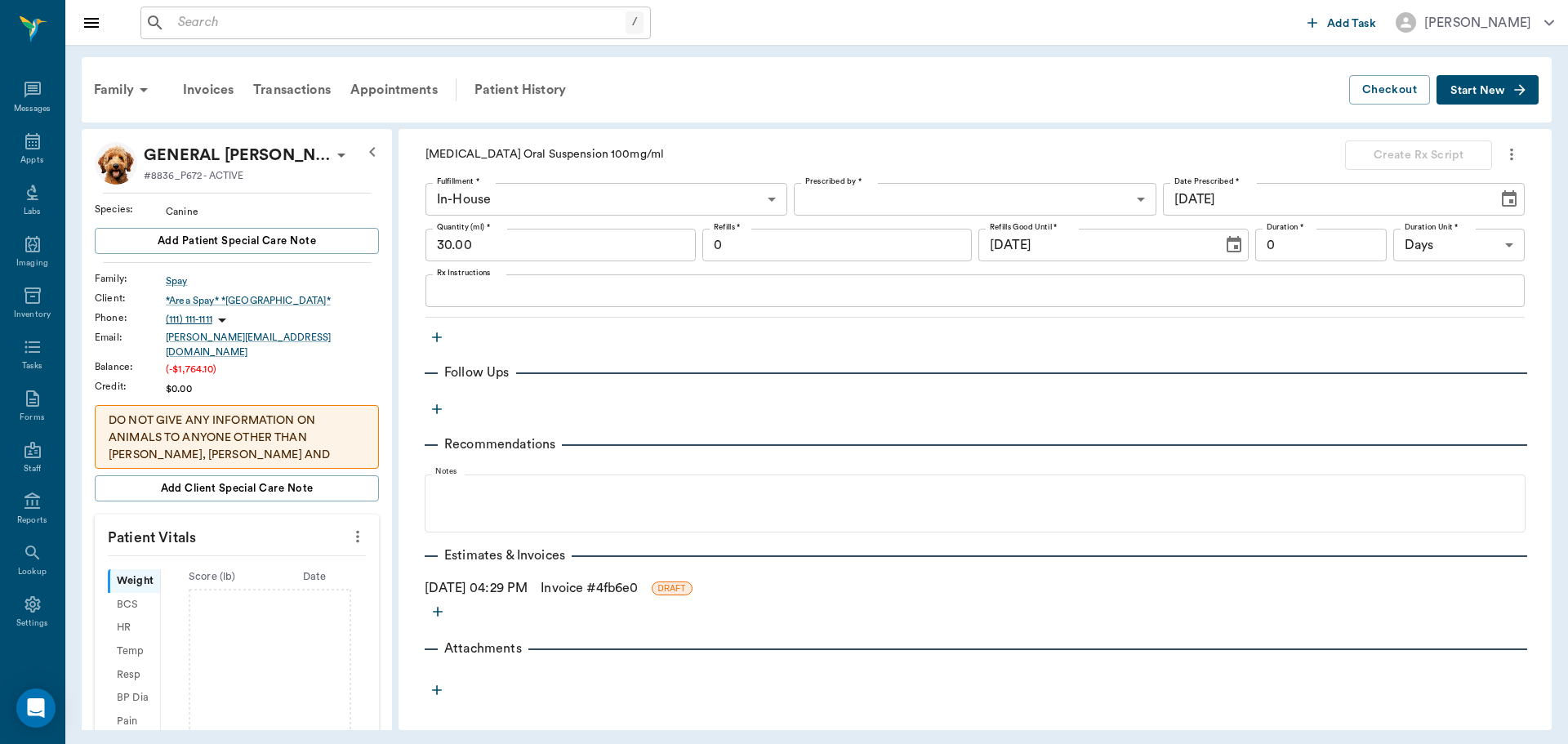
type textarea "heather has puppies with coccidia"
click at [582, 587] on link "Invoice # 4fb6e0" at bounding box center [589, 588] width 97 height 20
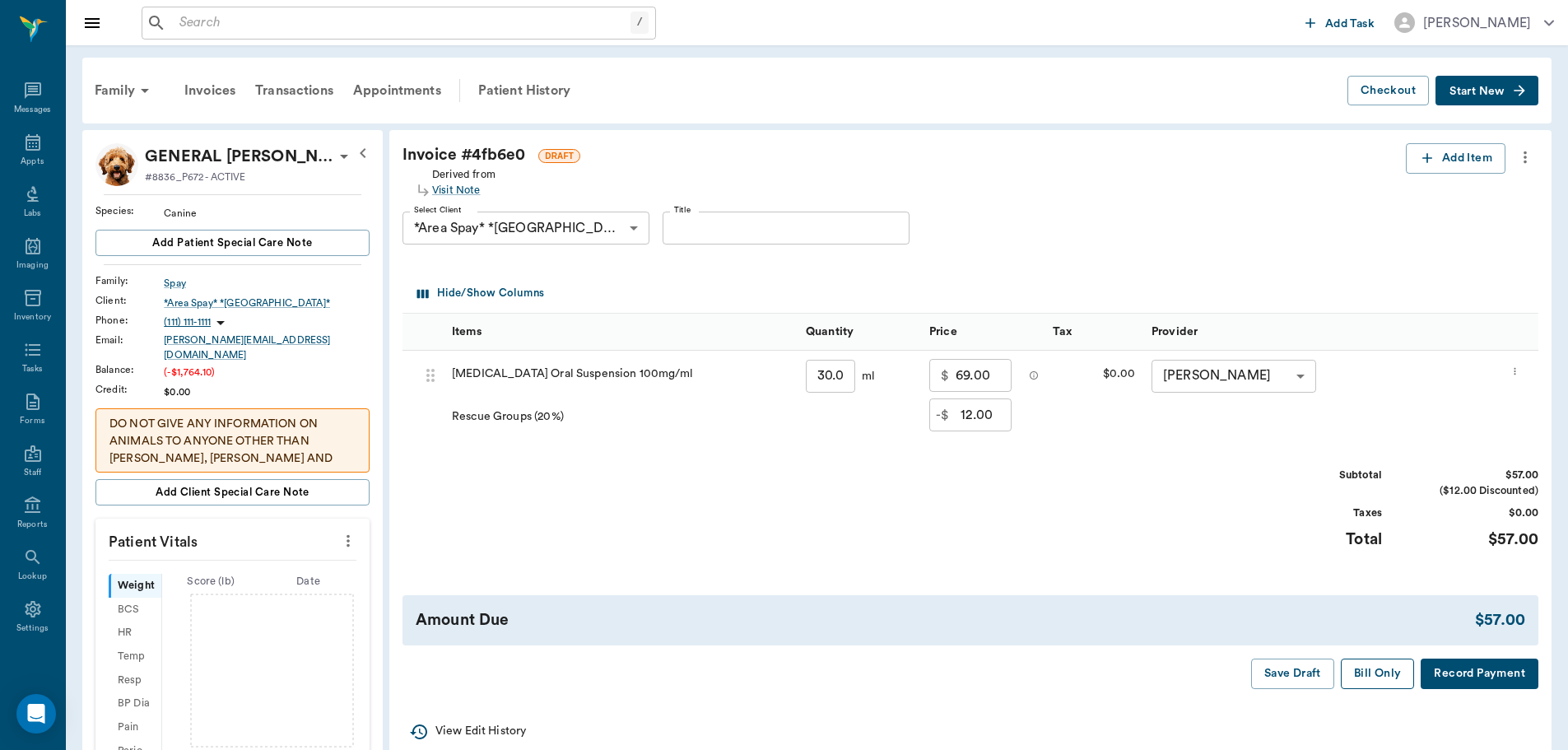
click at [1401, 675] on button "Bill Only" at bounding box center [1378, 674] width 74 height 30
click at [1376, 676] on button "Bill Only" at bounding box center [1378, 674] width 74 height 30
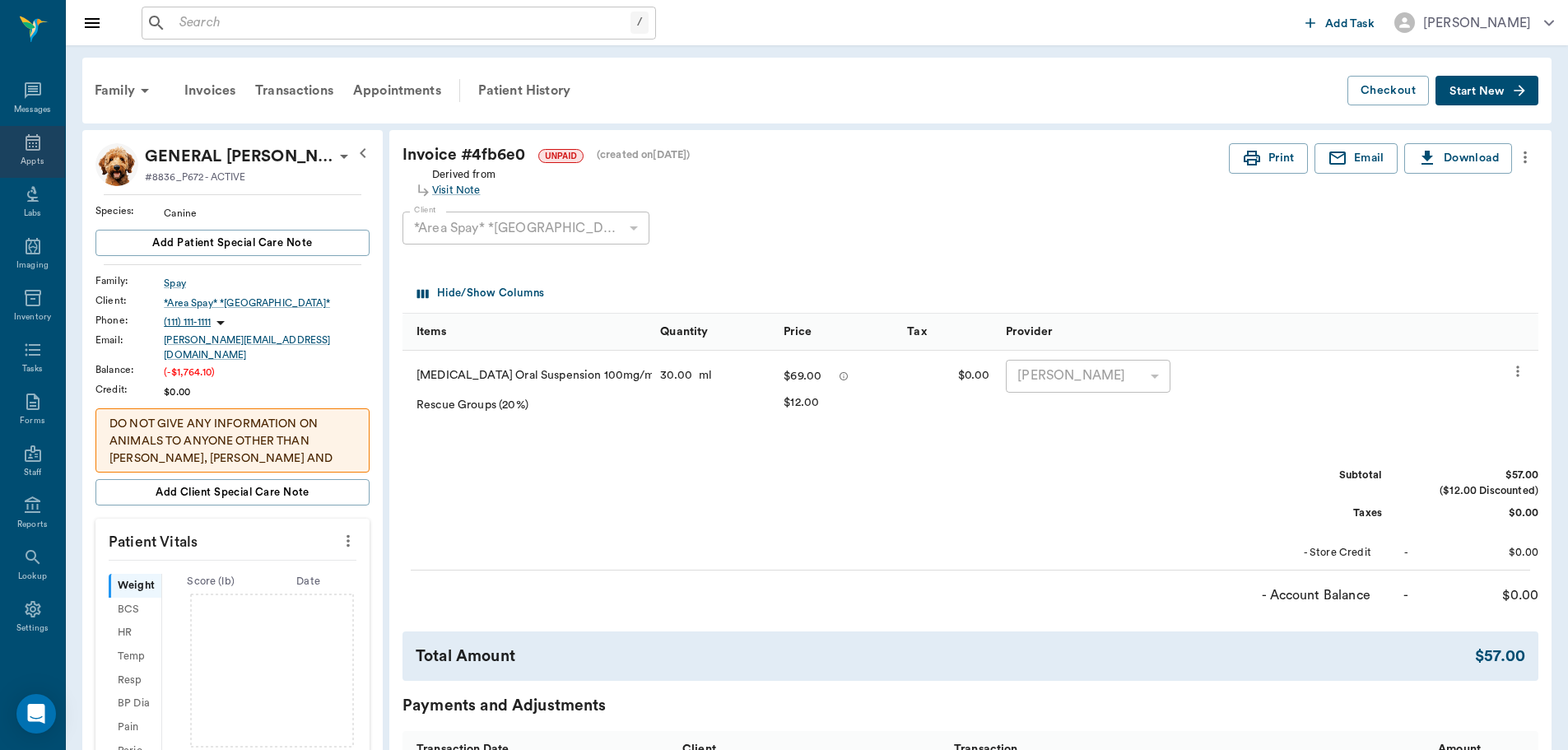
click at [28, 154] on div "Appts" at bounding box center [33, 152] width 65 height 52
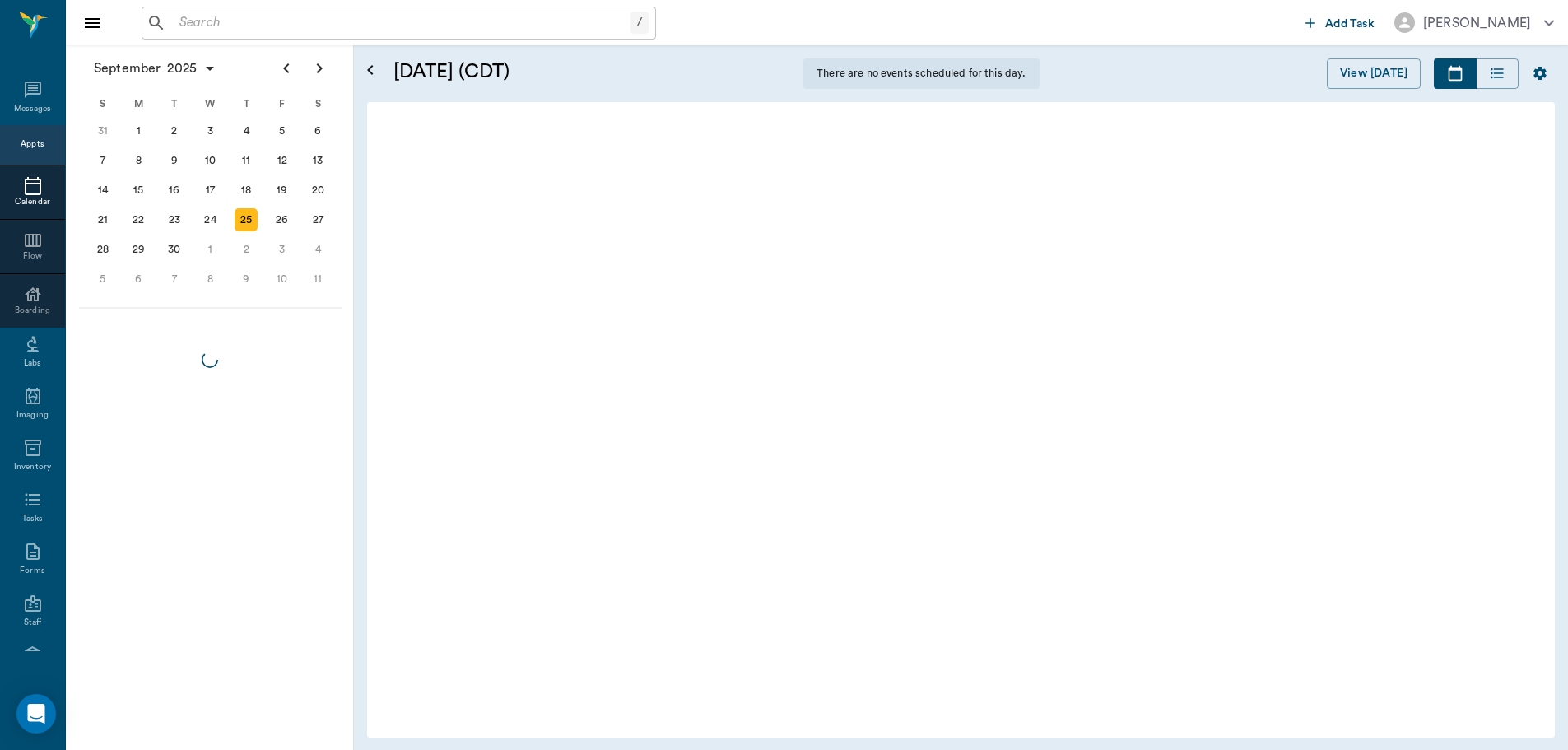
click at [266, 26] on input "text" at bounding box center [402, 23] width 458 height 23
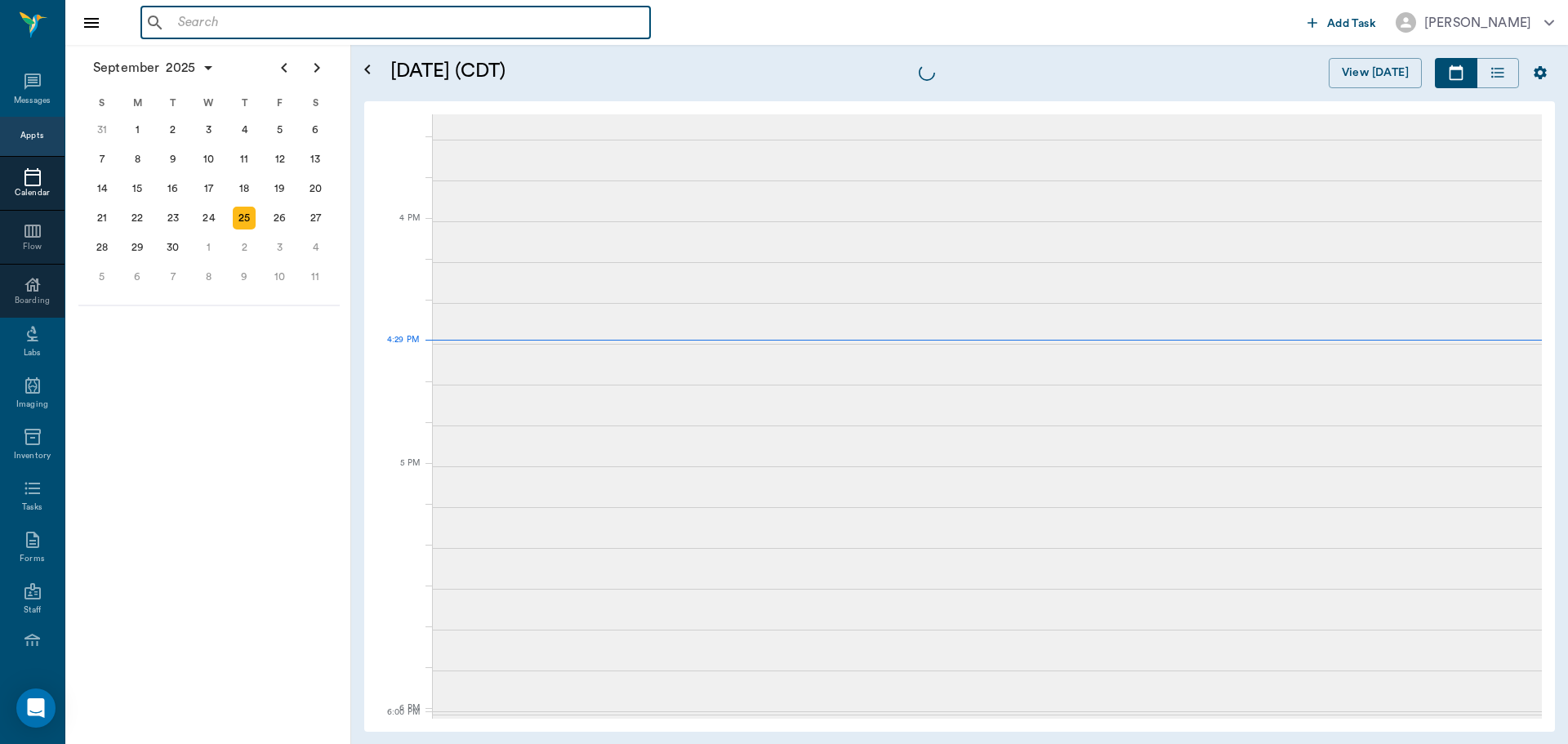
scroll to position [1964, 0]
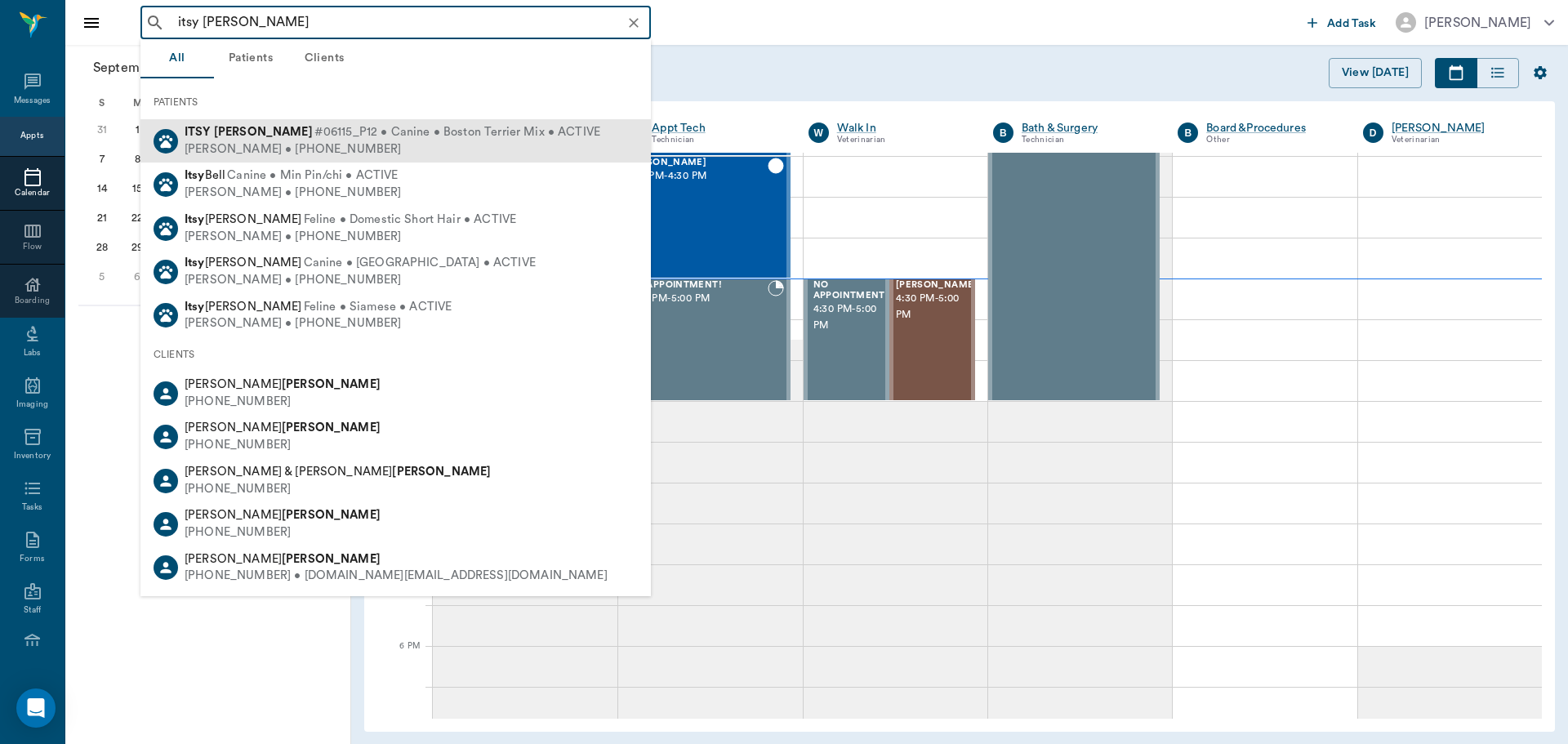
click at [281, 143] on div "Julie Dickerson • (430) 342-9686" at bounding box center [393, 150] width 416 height 17
type input "itsy dickerson"
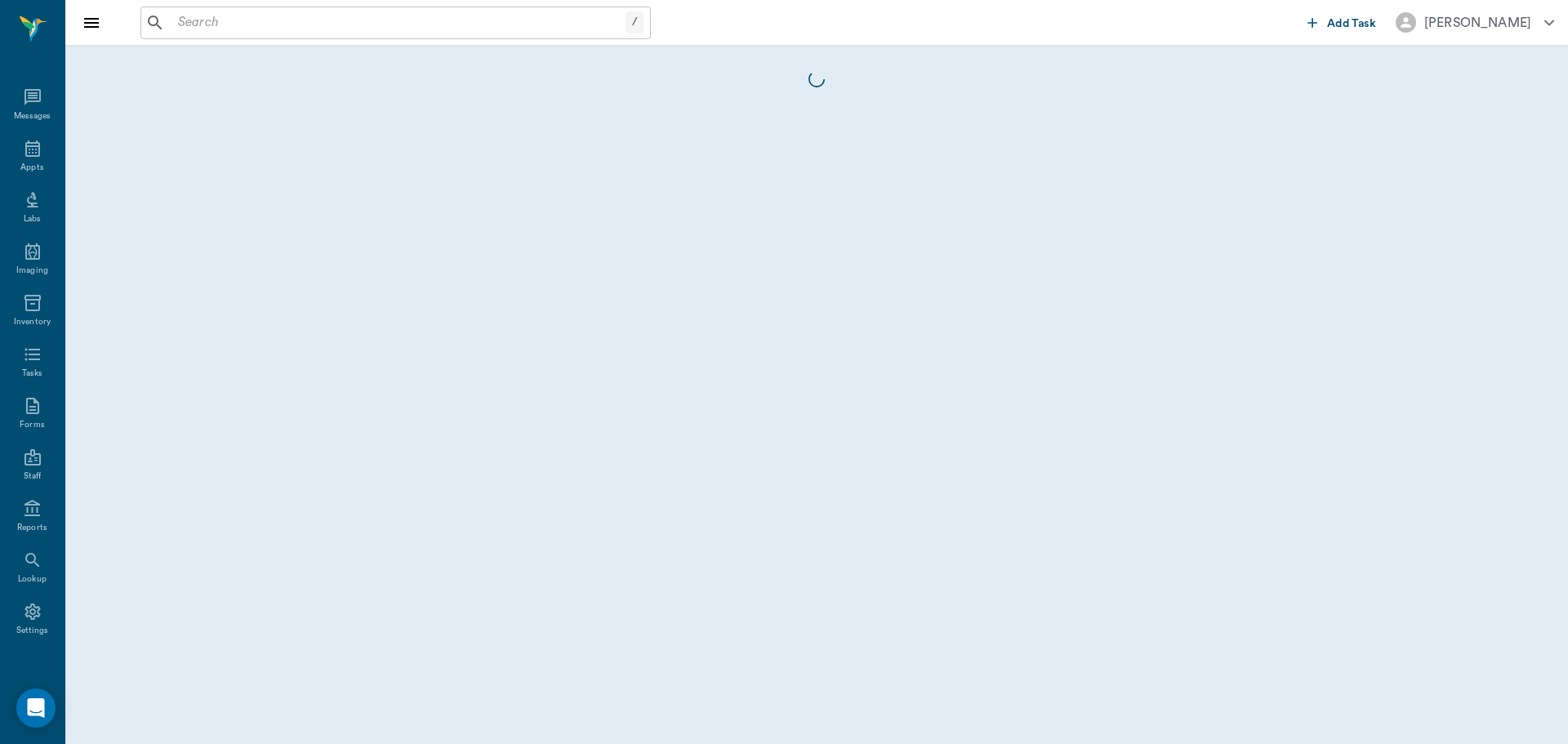
scroll to position [7, 0]
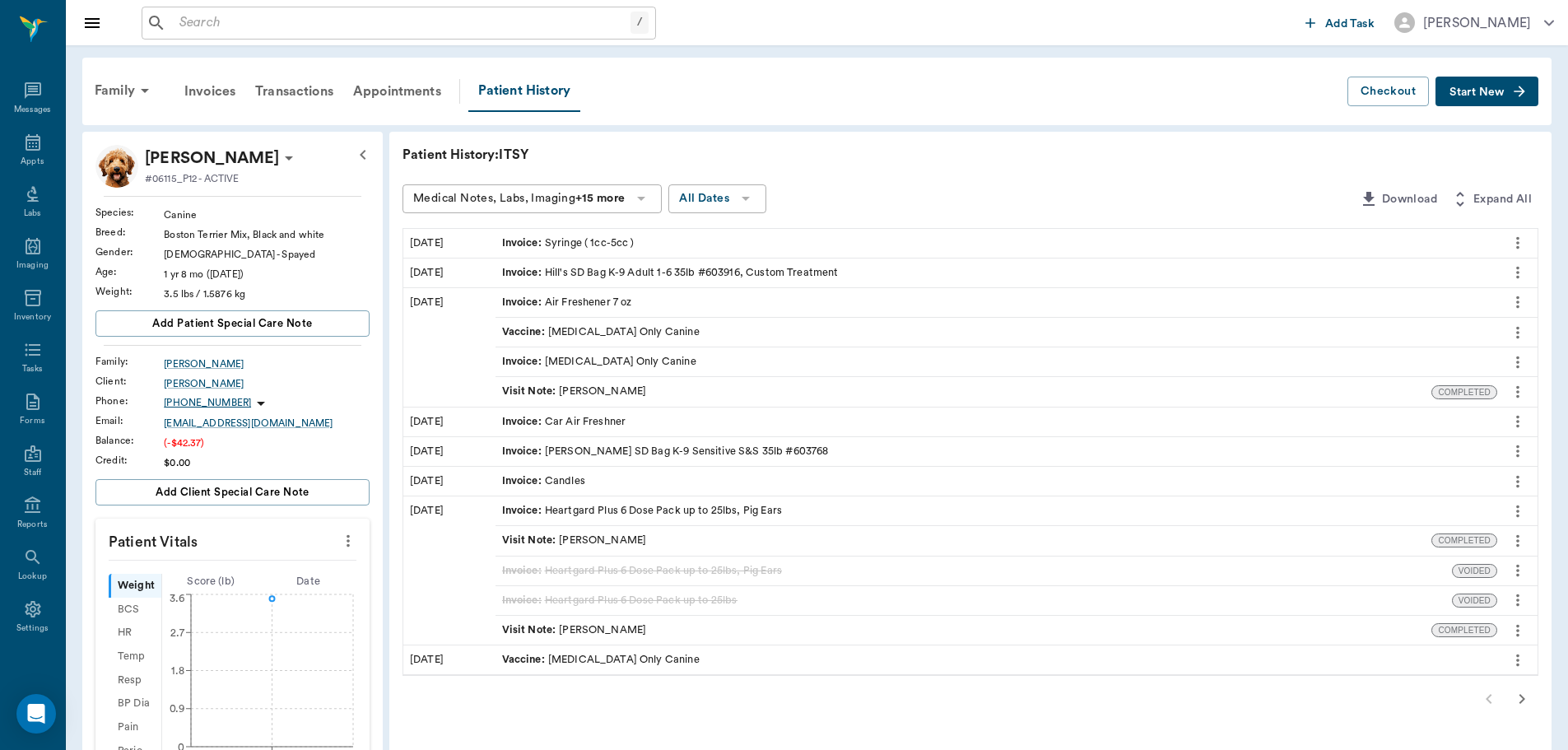
click at [1464, 102] on button "Start New" at bounding box center [1486, 92] width 103 height 30
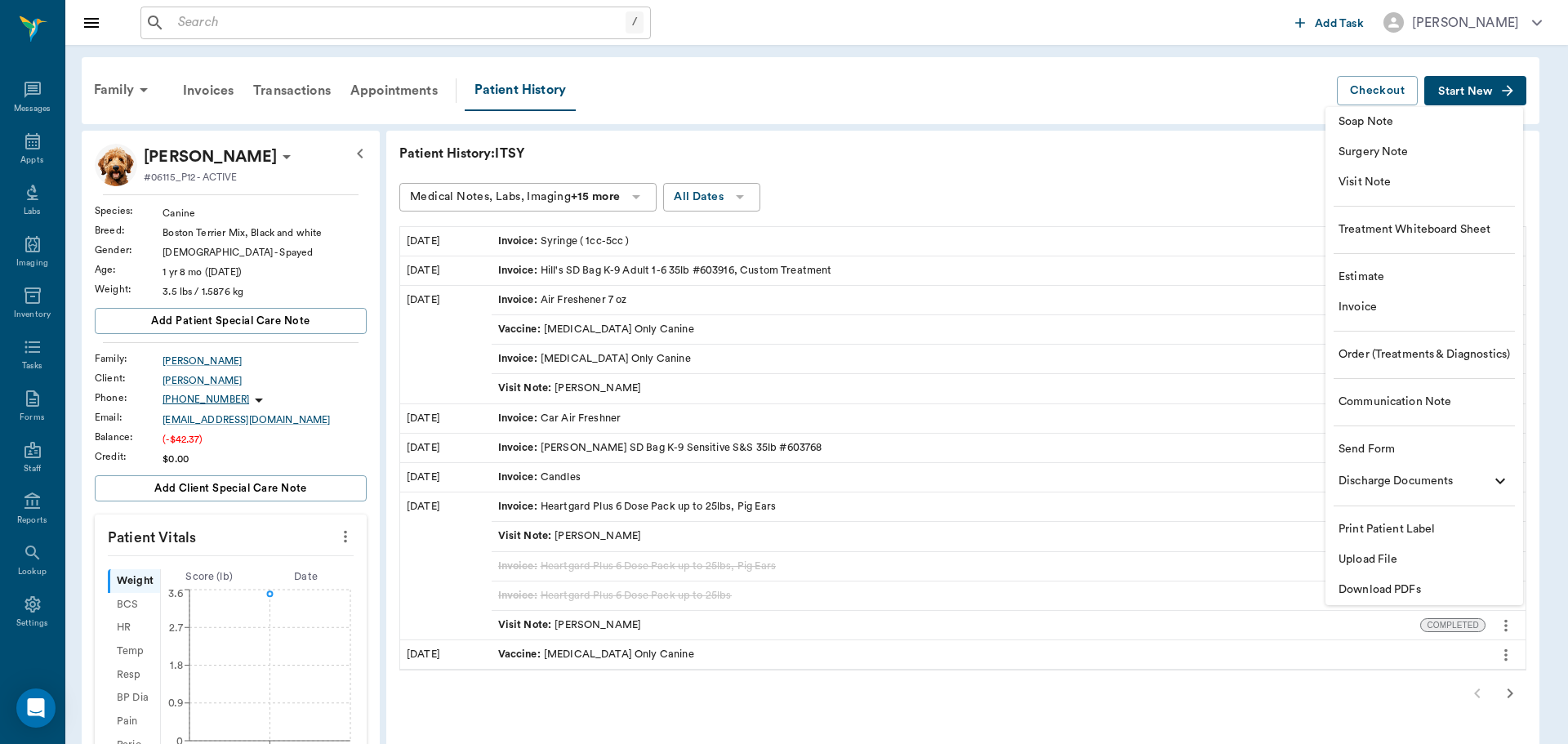
click at [1390, 174] on span "Visit Note" at bounding box center [1424, 182] width 171 height 17
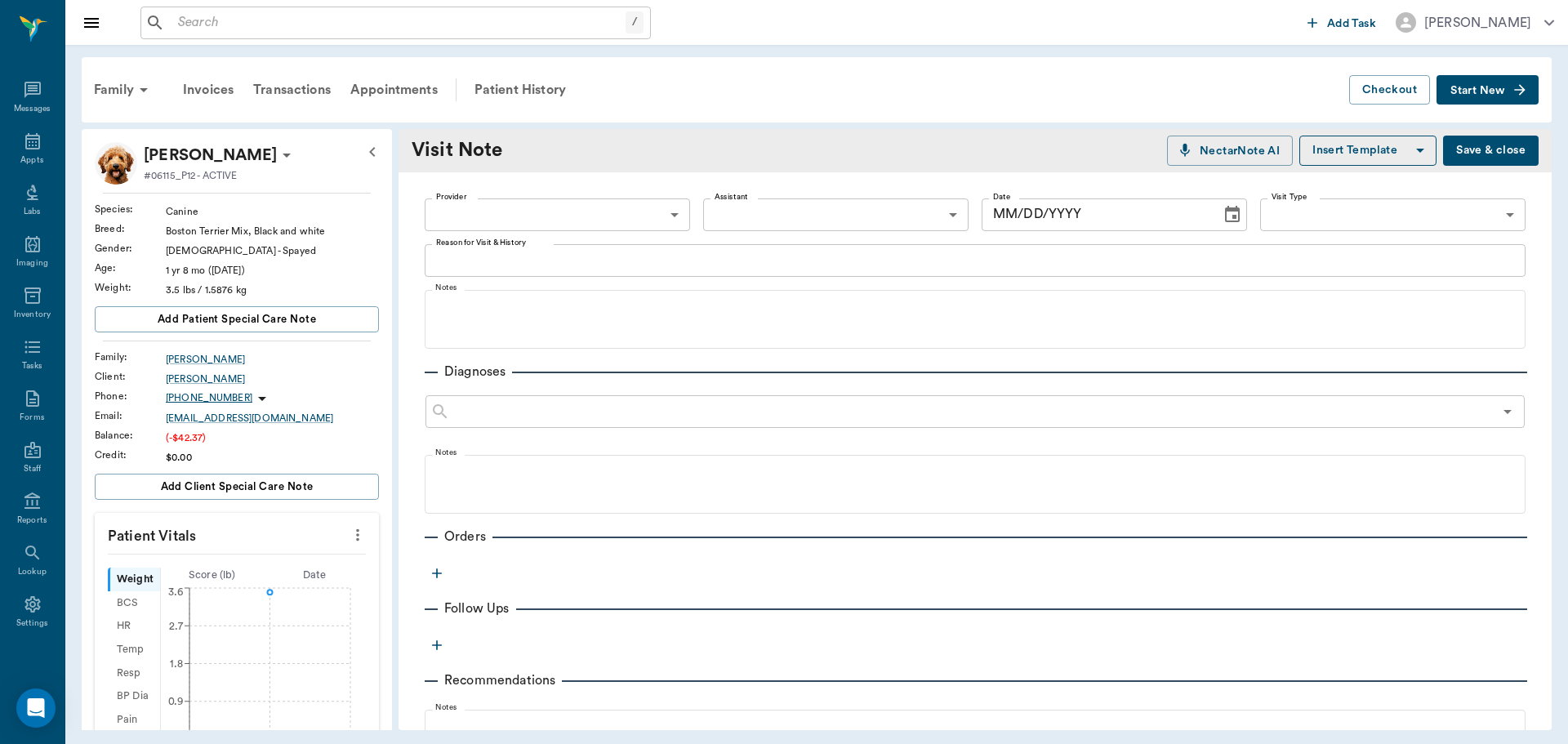
type input "[DATE]"
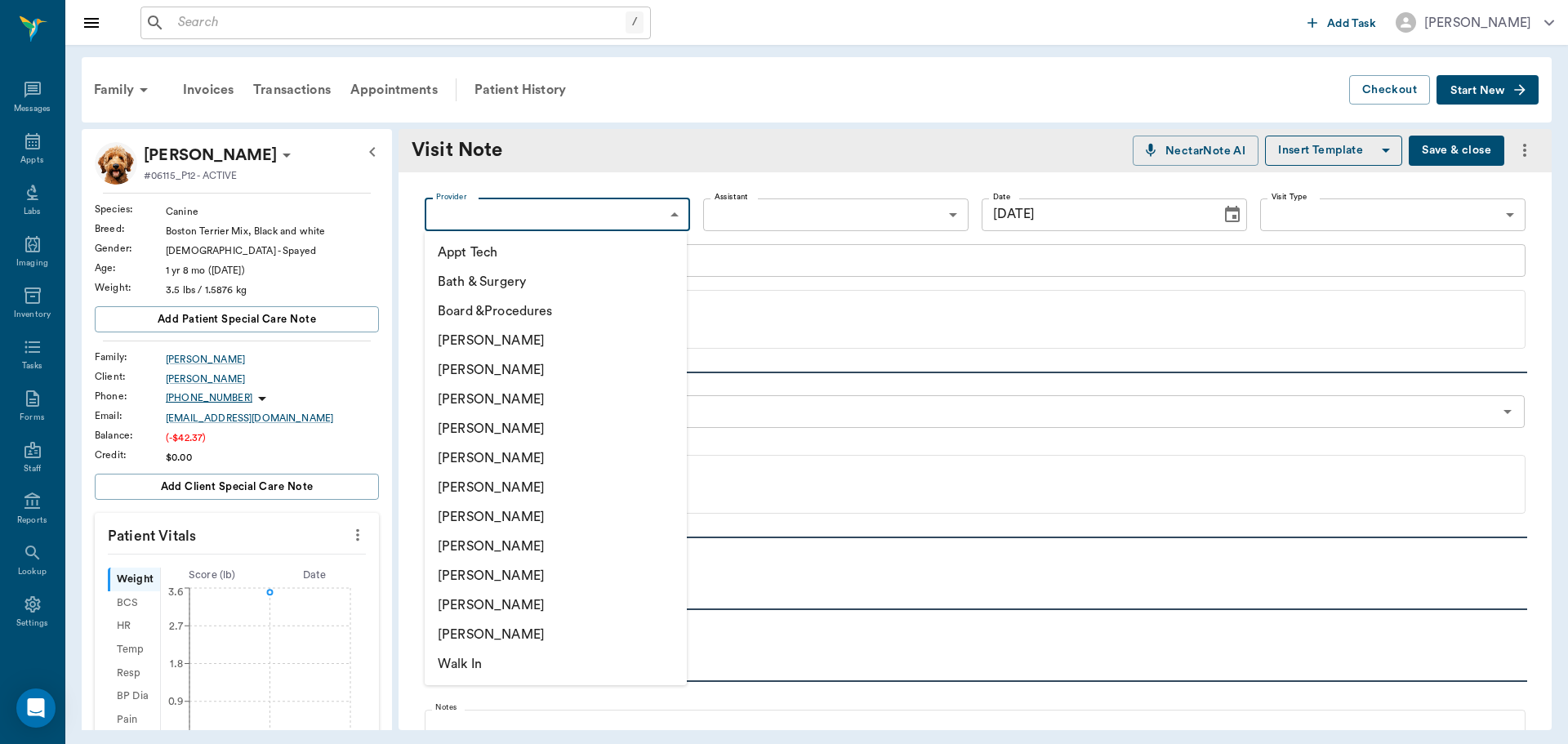
click at [476, 225] on body "/ ​ Add Task Dr. Bert Ellsworth Nectar Messages Appts Labs Imaging Inventory Ta…" at bounding box center [784, 372] width 1568 height 744
click at [480, 548] on li "[PERSON_NAME]" at bounding box center [556, 546] width 262 height 29
type input "63ec2e7e52e12b0ba117b124"
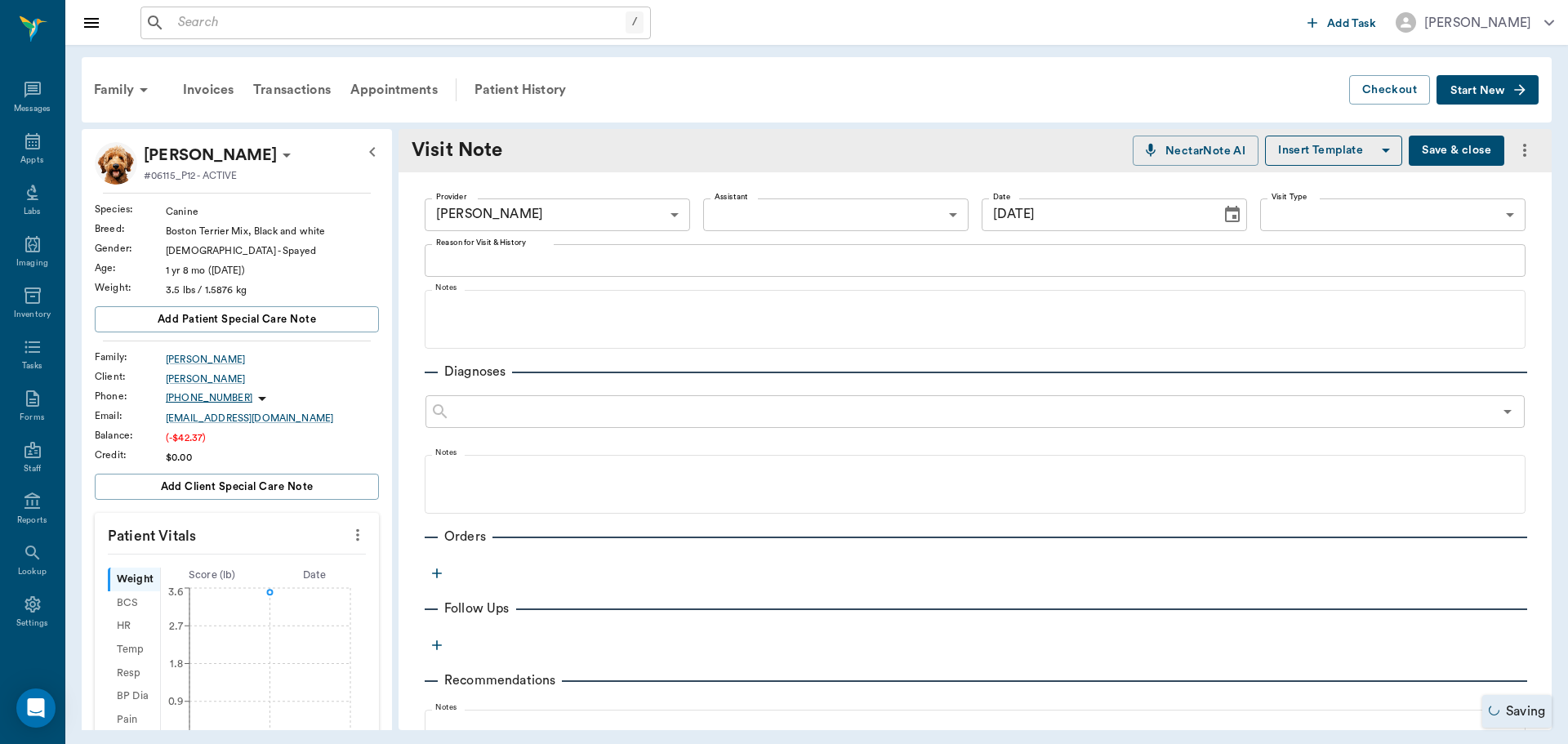
click at [458, 275] on div "x Reason for Visit & History" at bounding box center [975, 260] width 1101 height 32
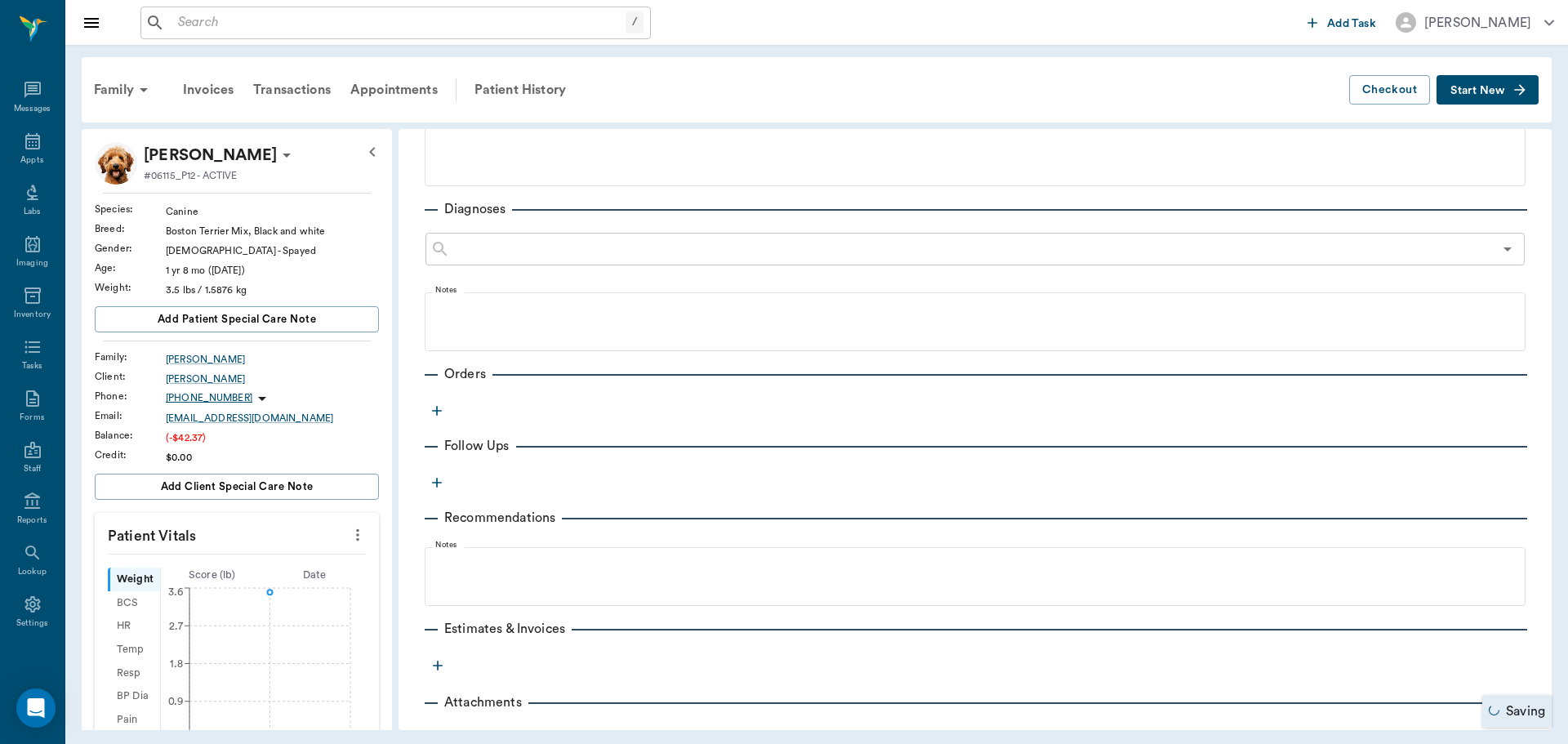
scroll to position [163, 0]
type textarea "3 mth"
click at [436, 413] on icon "button" at bounding box center [437, 410] width 17 height 17
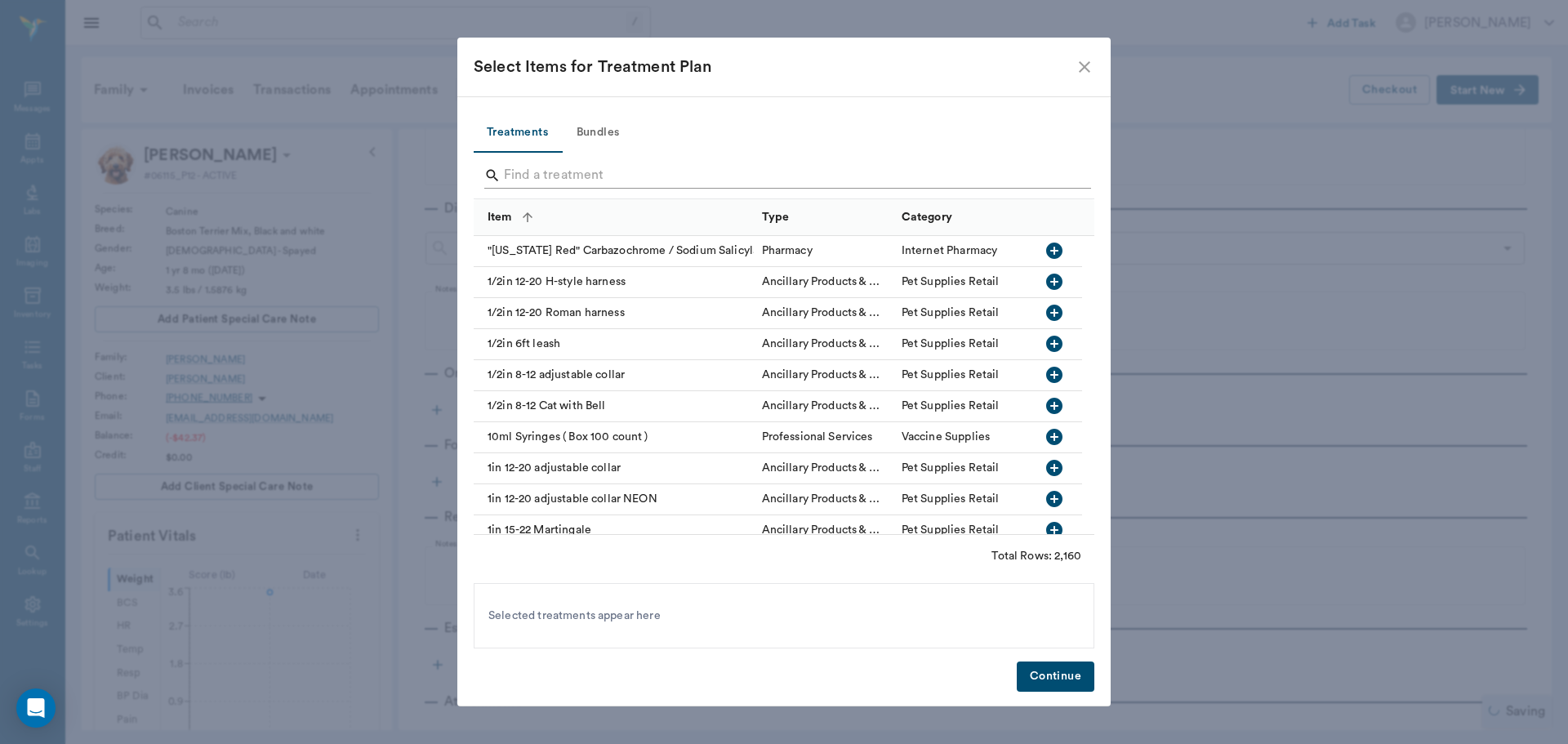
click at [527, 175] on input "Search" at bounding box center [784, 176] width 562 height 27
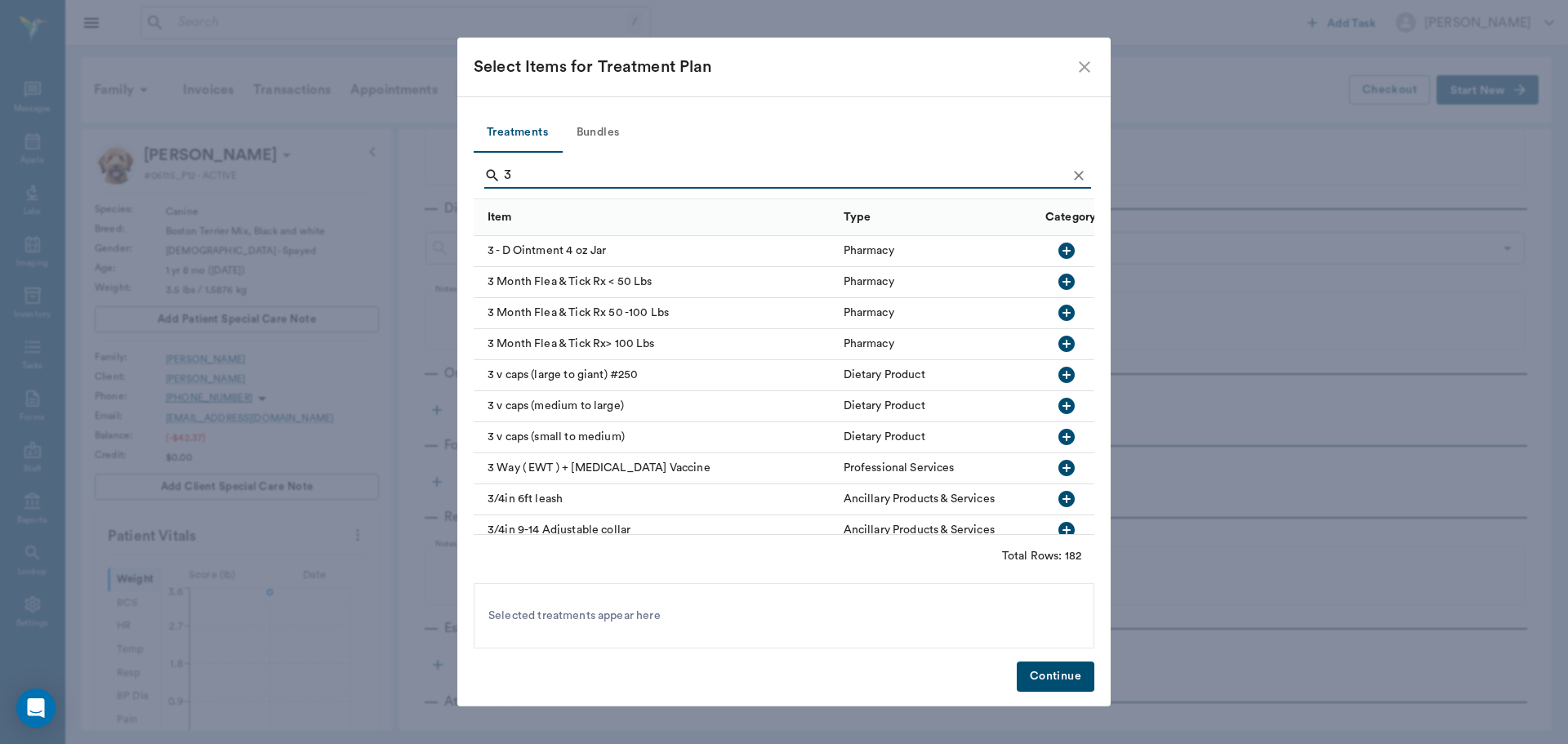
type input "3"
drag, startPoint x: 1055, startPoint y: 281, endPoint x: 1130, endPoint y: 588, distance: 316.0
click at [1059, 285] on icon "button" at bounding box center [1067, 282] width 17 height 17
click at [1069, 672] on button "Continue" at bounding box center [1055, 676] width 78 height 30
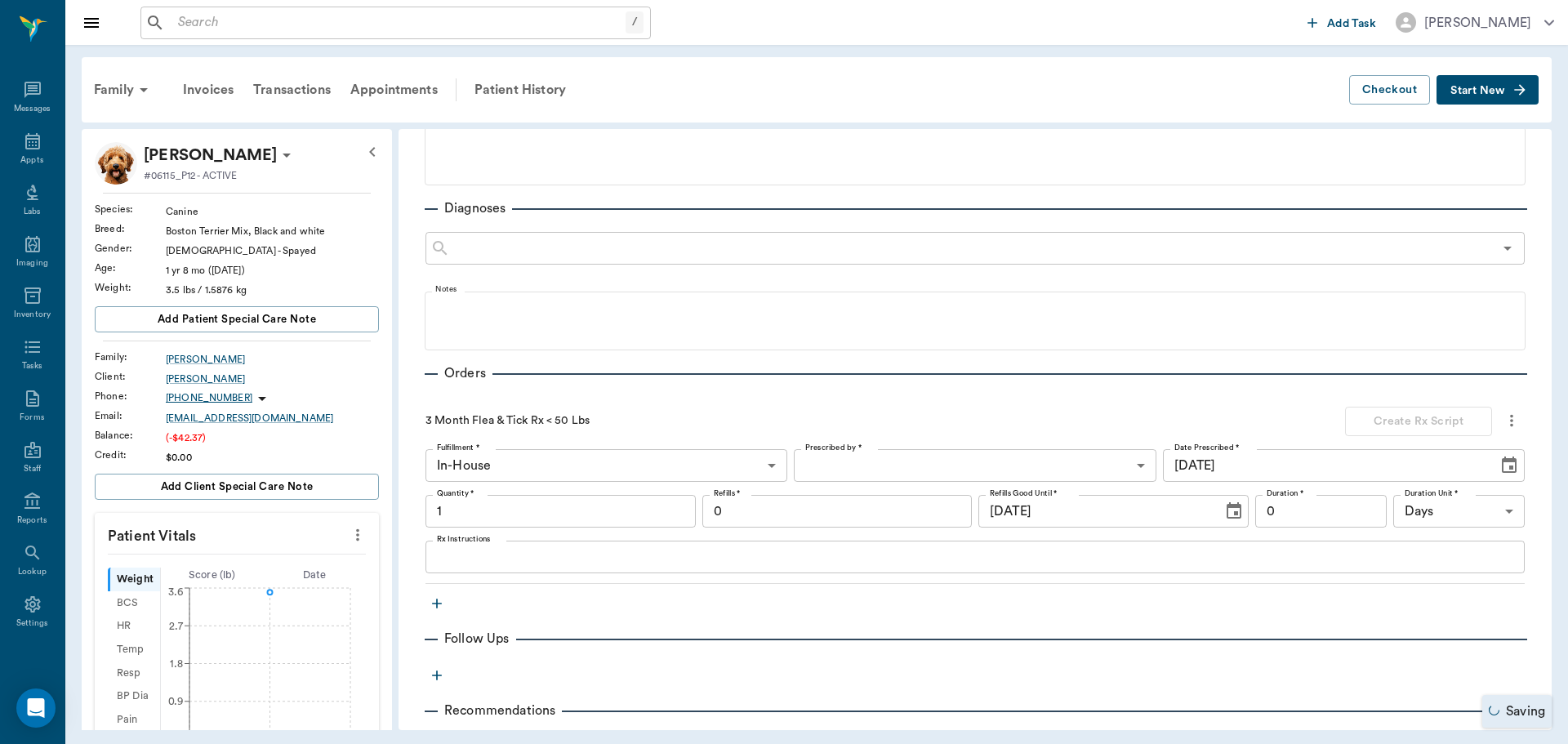
type input "1.00"
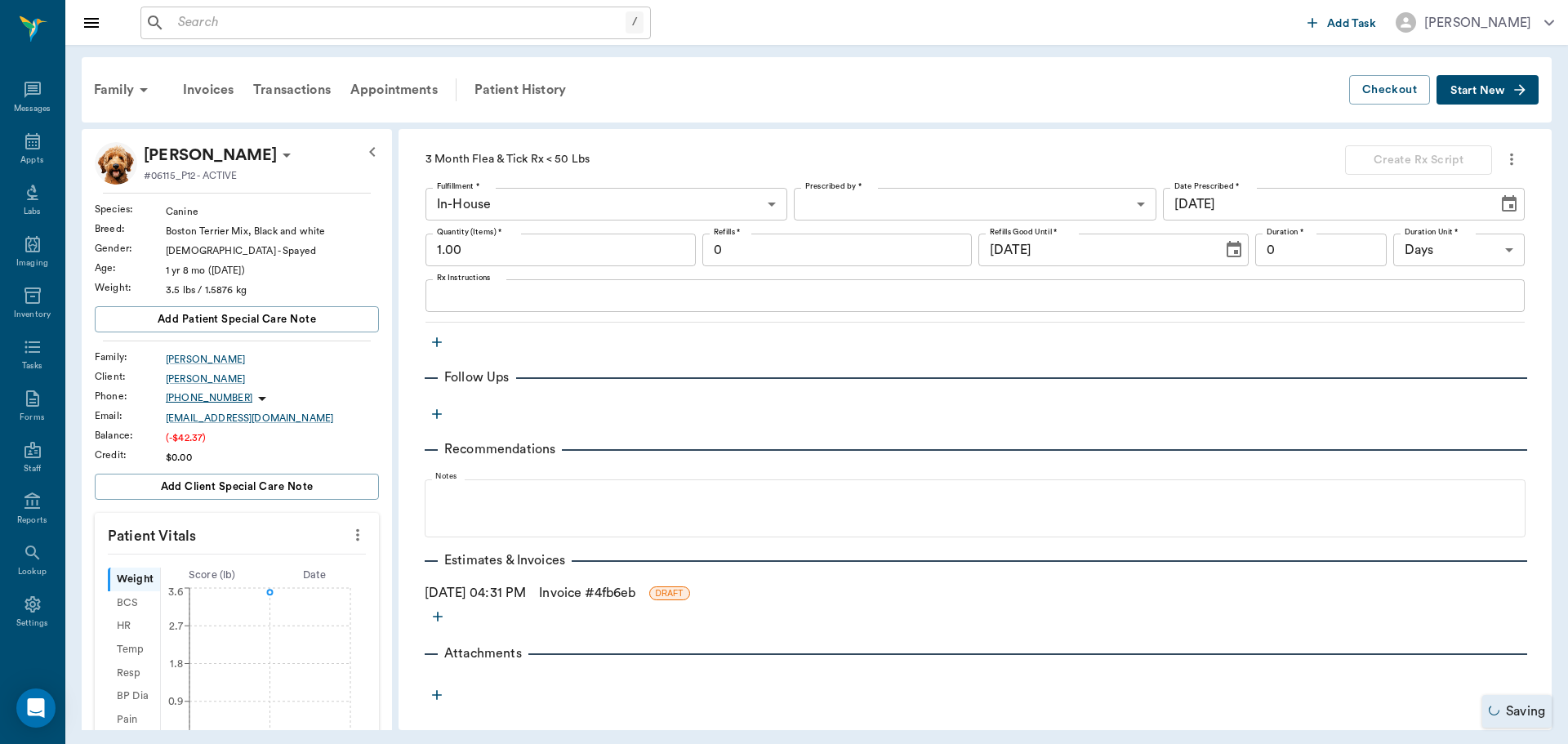
scroll to position [430, 0]
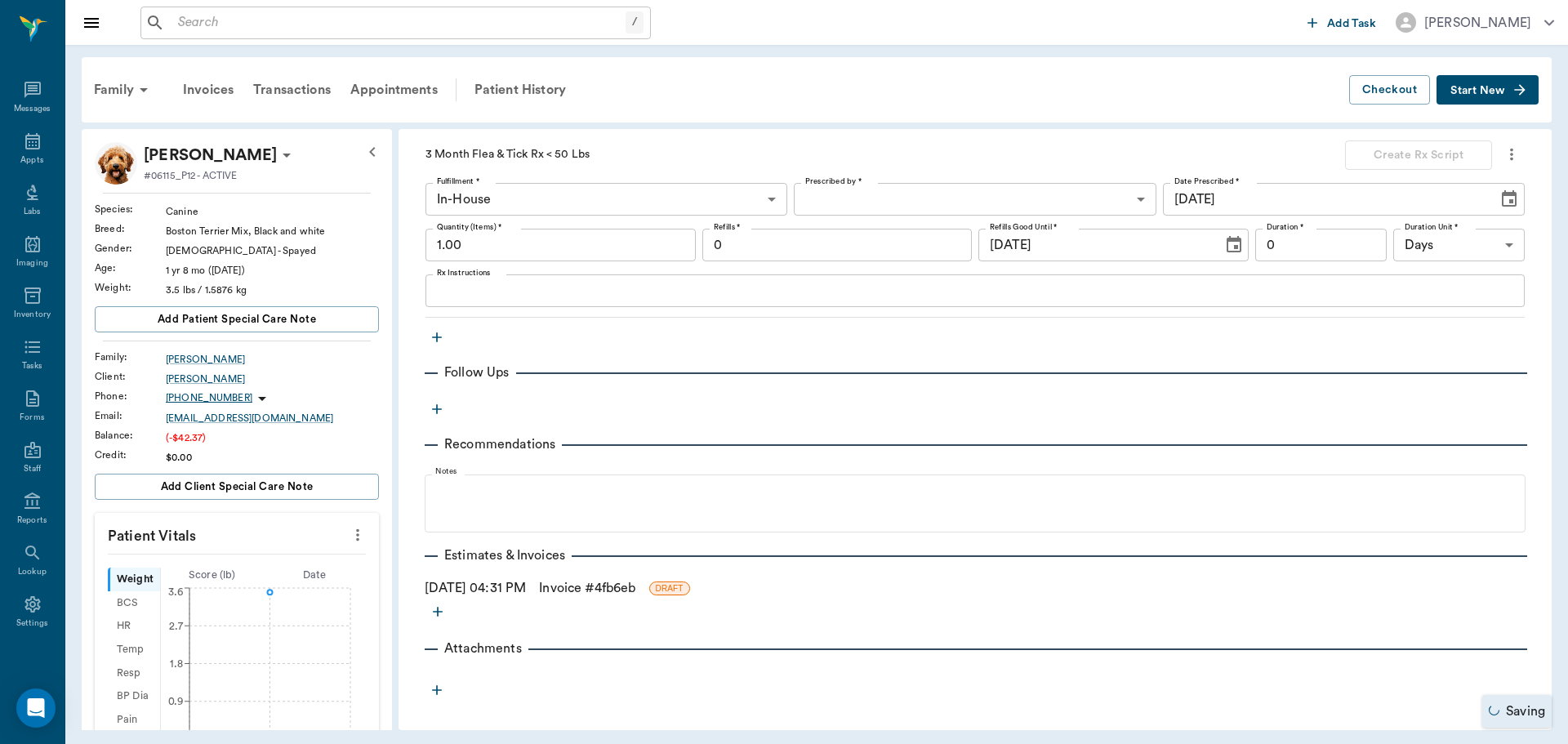
click at [635, 584] on link "Invoice # 4fb6eb" at bounding box center [587, 588] width 96 height 20
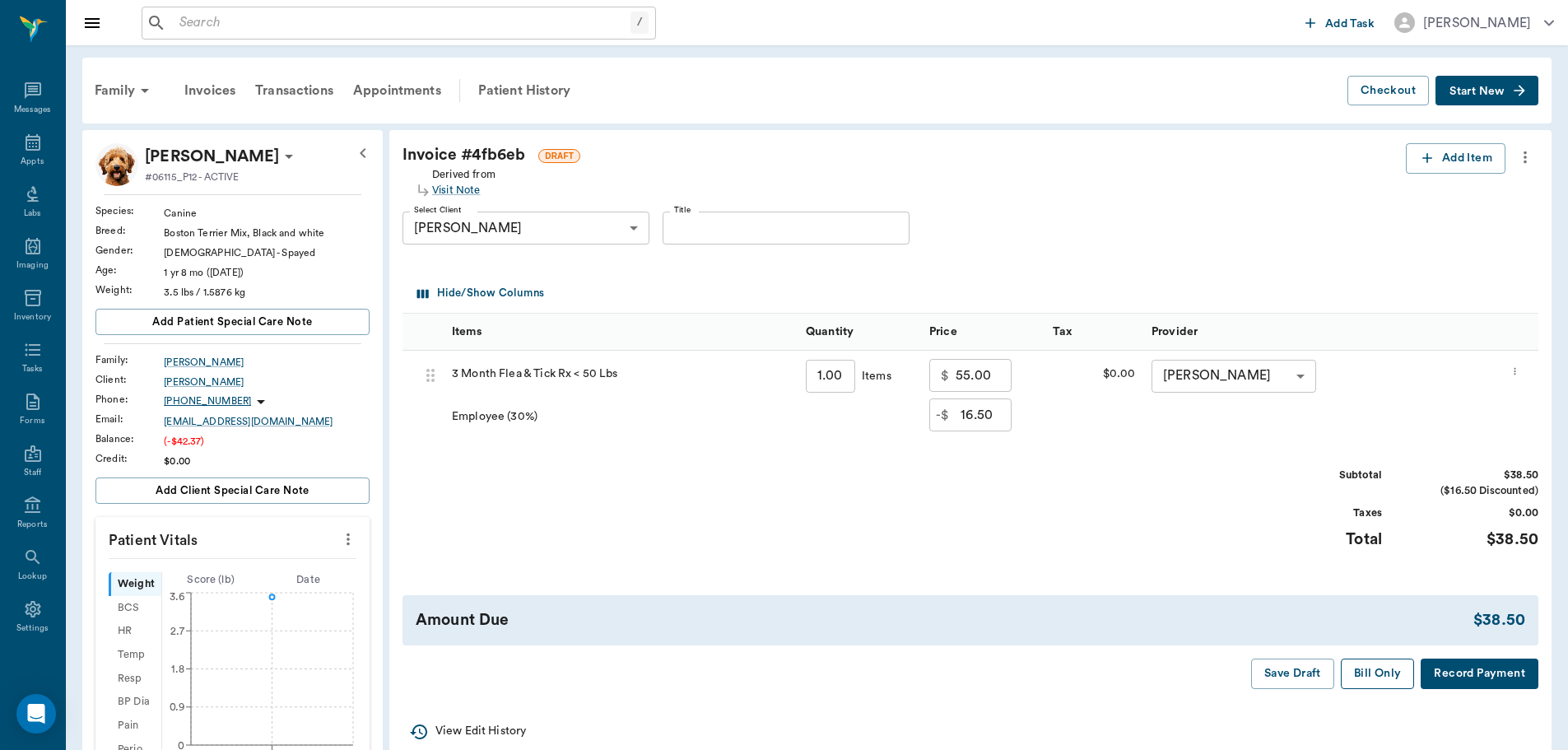
click at [1368, 678] on button "Bill Only" at bounding box center [1378, 674] width 74 height 30
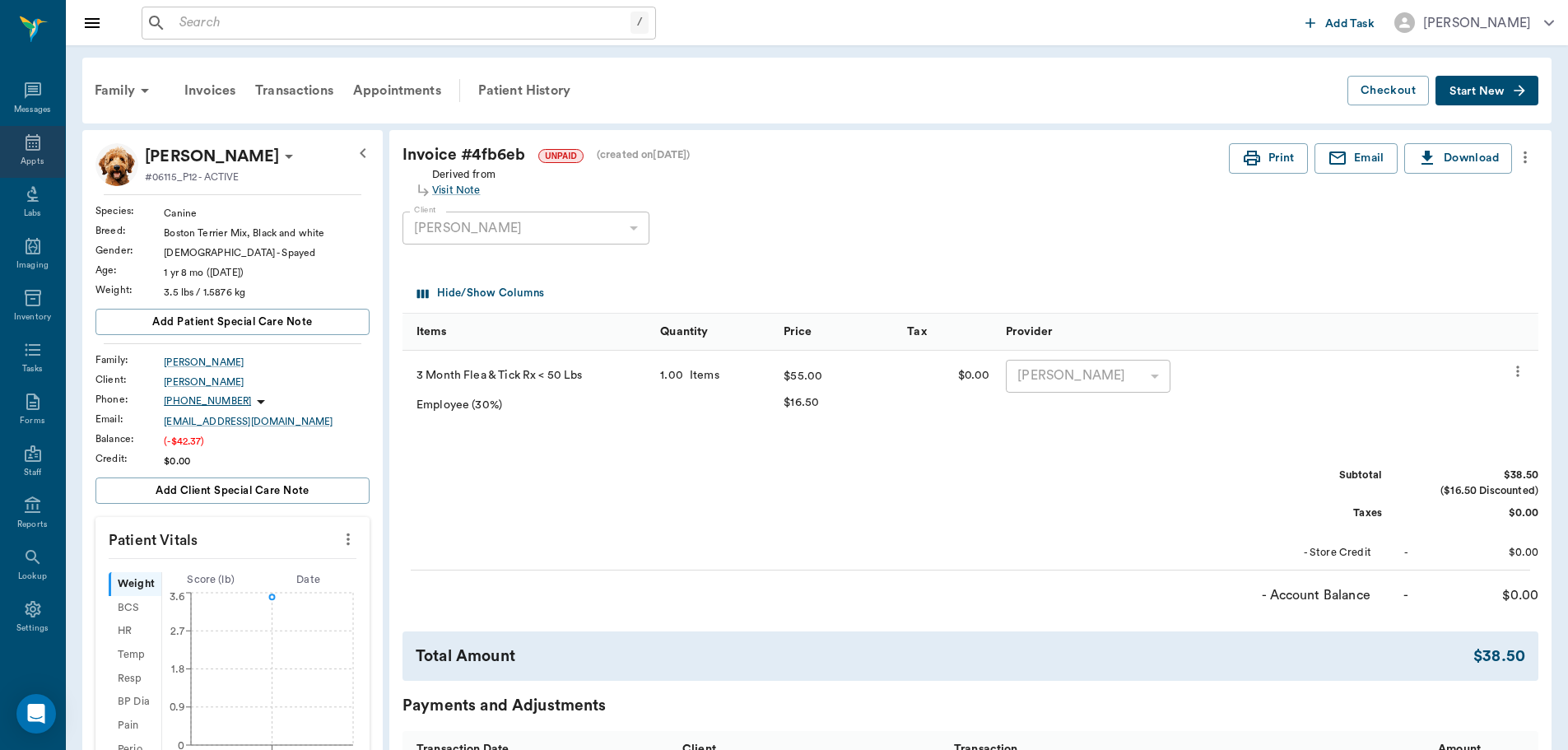
click at [25, 162] on div "Appts" at bounding box center [33, 161] width 23 height 13
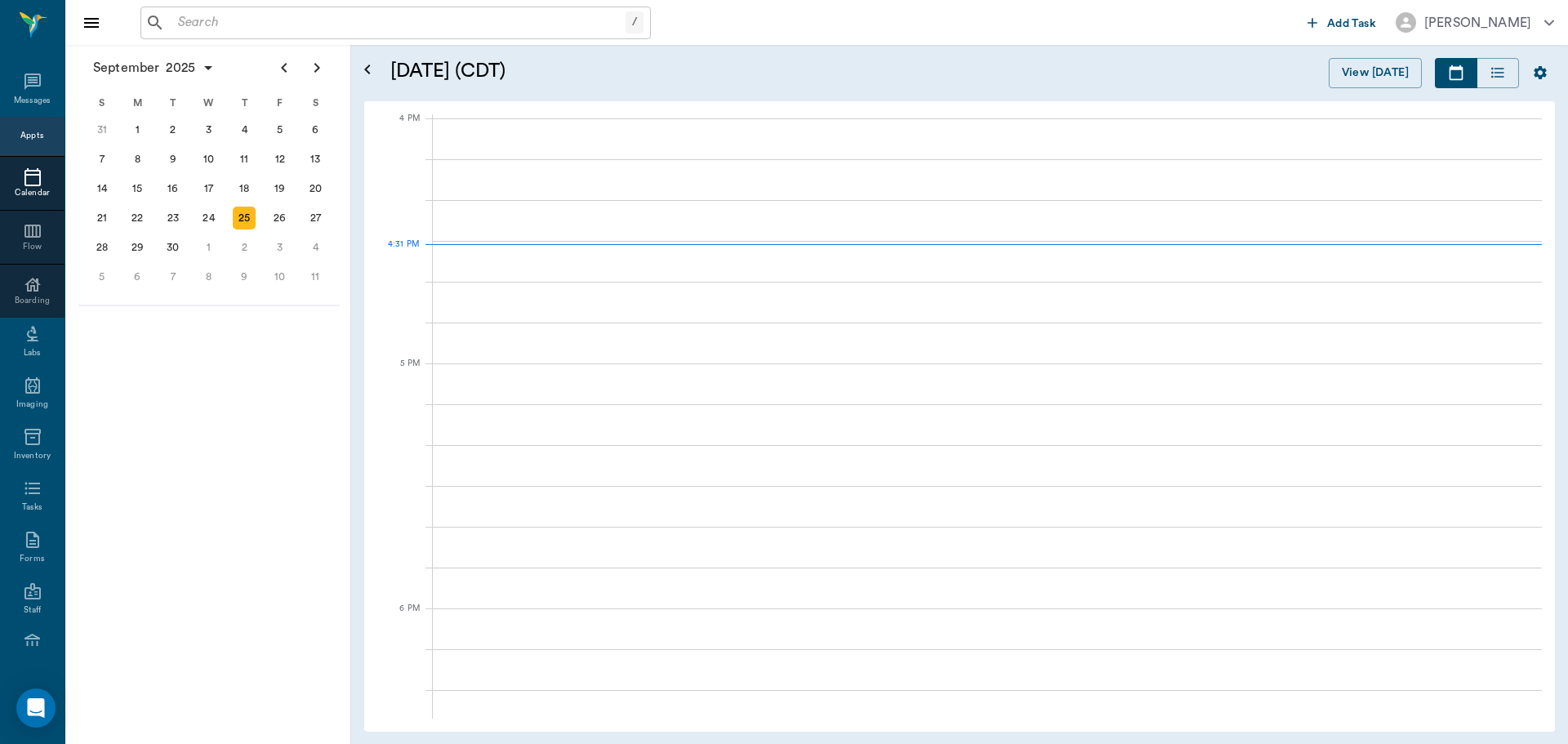
scroll to position [1963, 0]
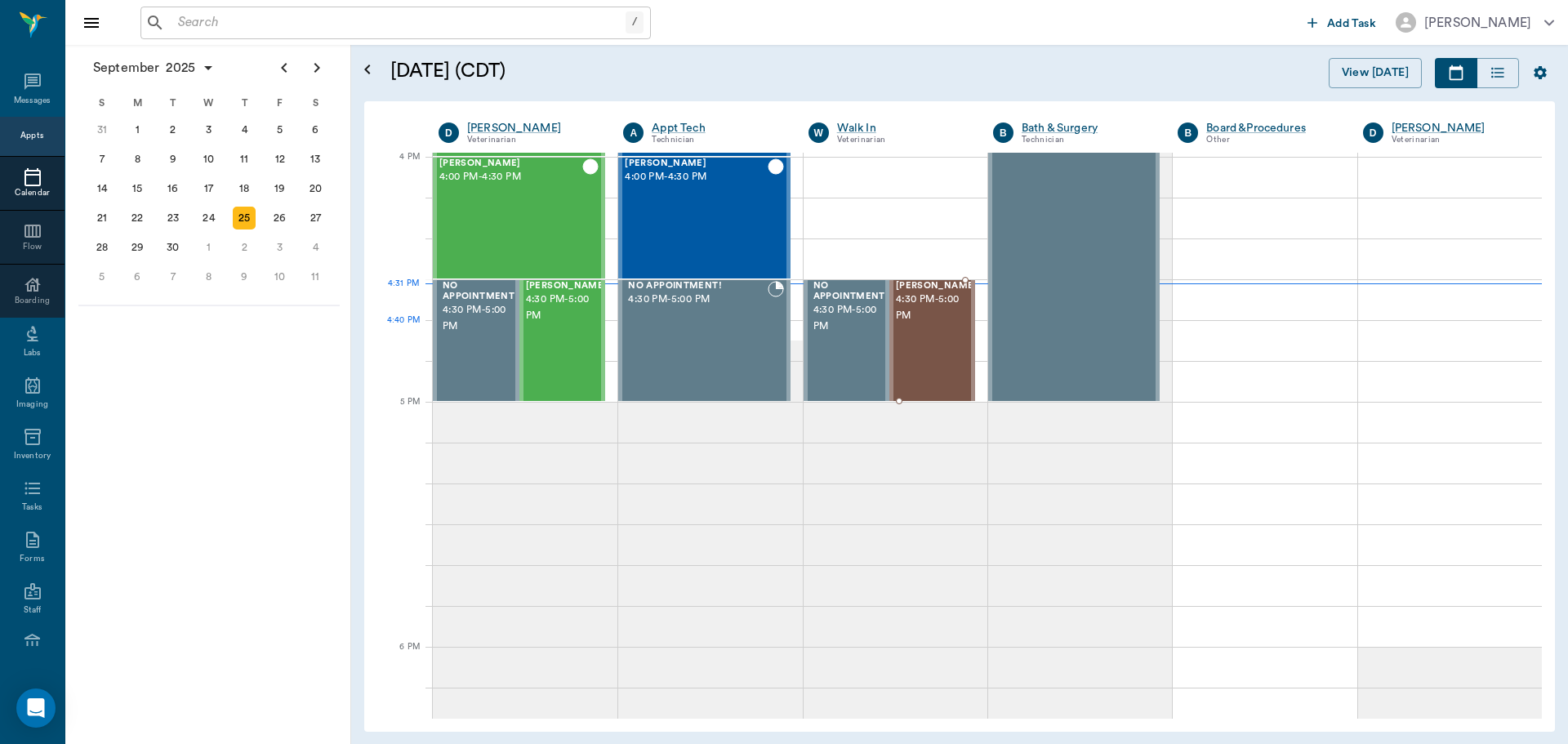
click at [922, 325] on div "[PERSON_NAME] 4:30 PM - 5:00 PM" at bounding box center [936, 341] width 82 height 119
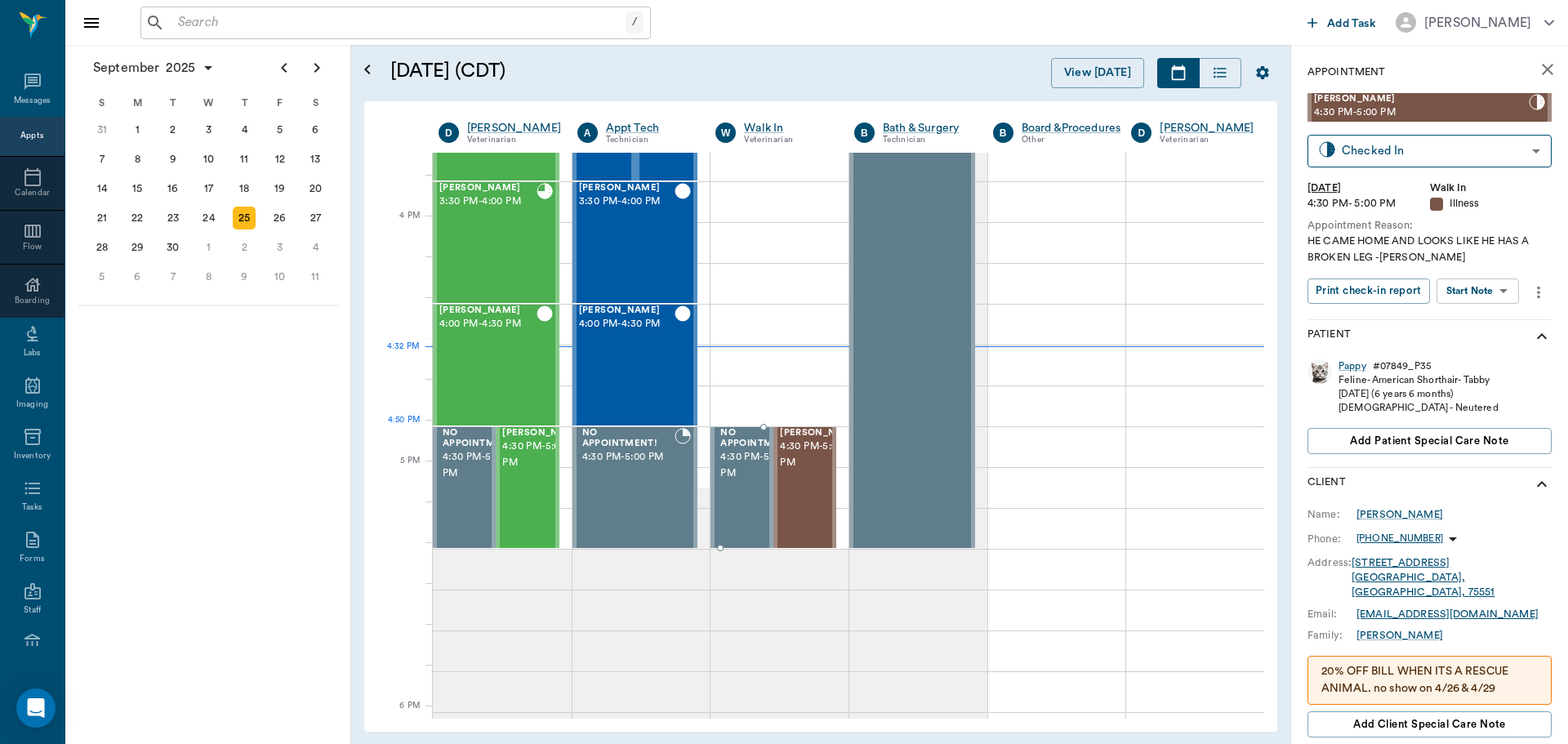
scroll to position [1800, 0]
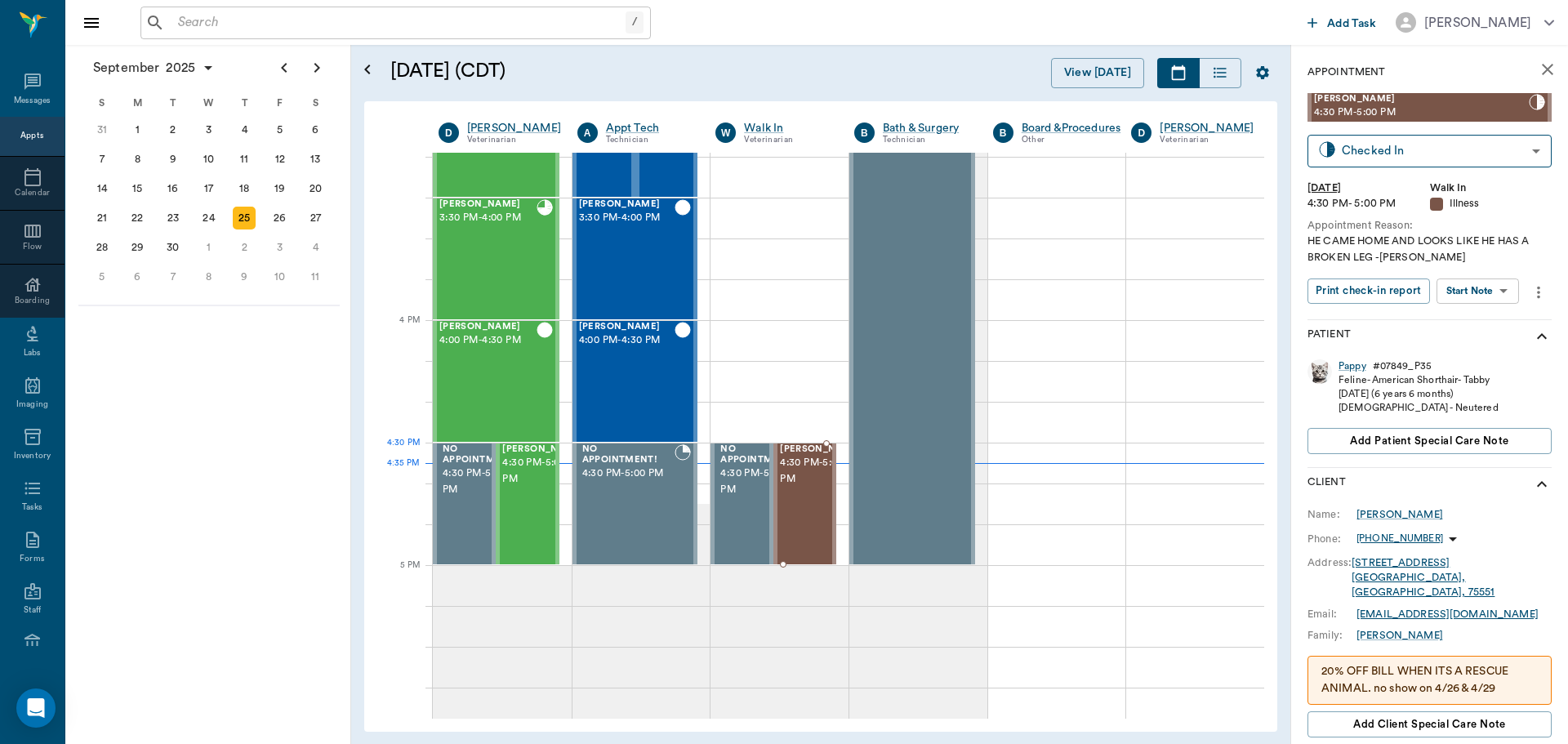
click at [787, 470] on span "4:30 PM - 5:00 PM" at bounding box center [820, 471] width 82 height 32
click at [1506, 289] on body "/ ​ Add Task Dr. Bert Ellsworth Nectar Messages Appts Calendar Flow Boarding La…" at bounding box center [784, 372] width 1568 height 744
click at [1468, 322] on button "Start SOAP" at bounding box center [1459, 325] width 55 height 19
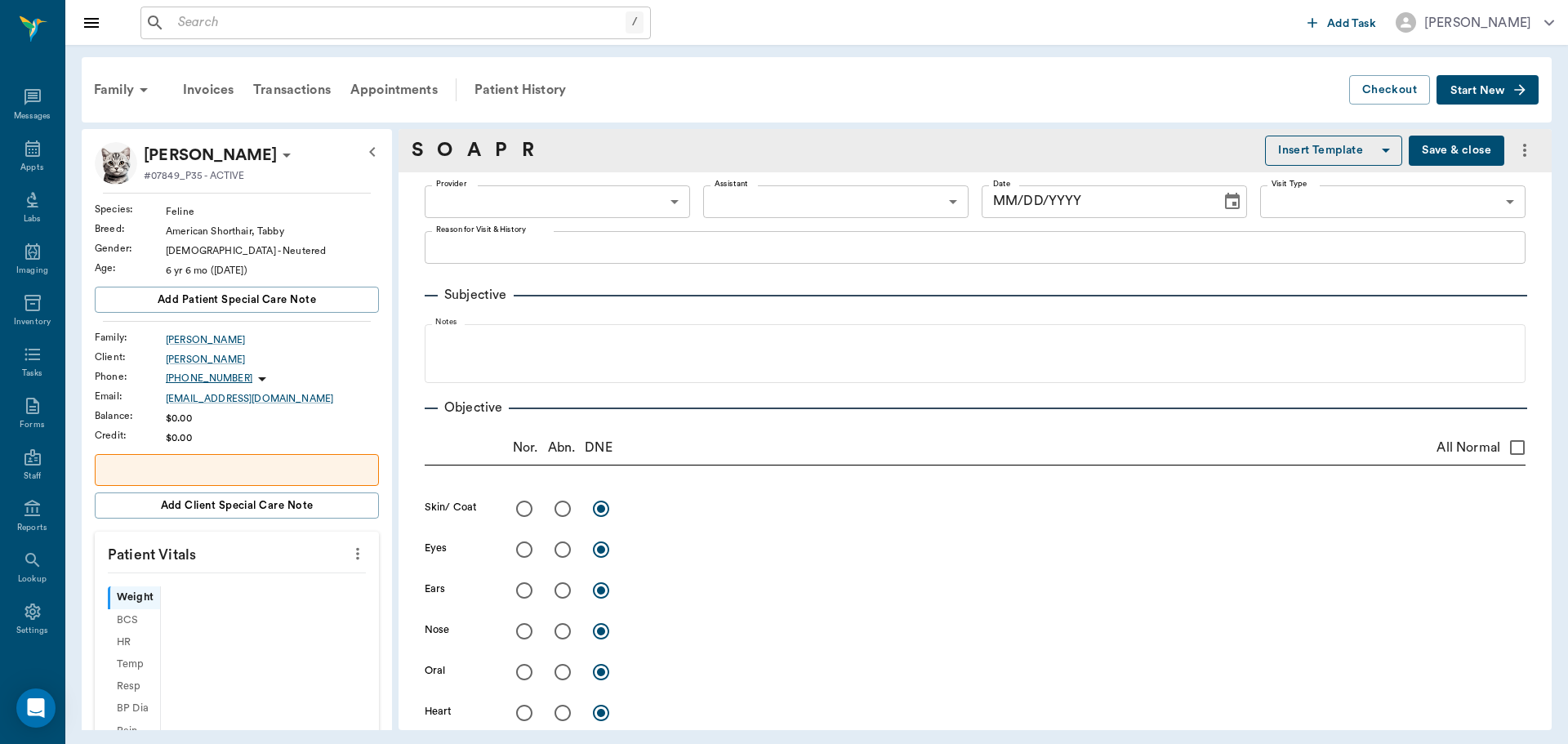
scroll to position [7, 0]
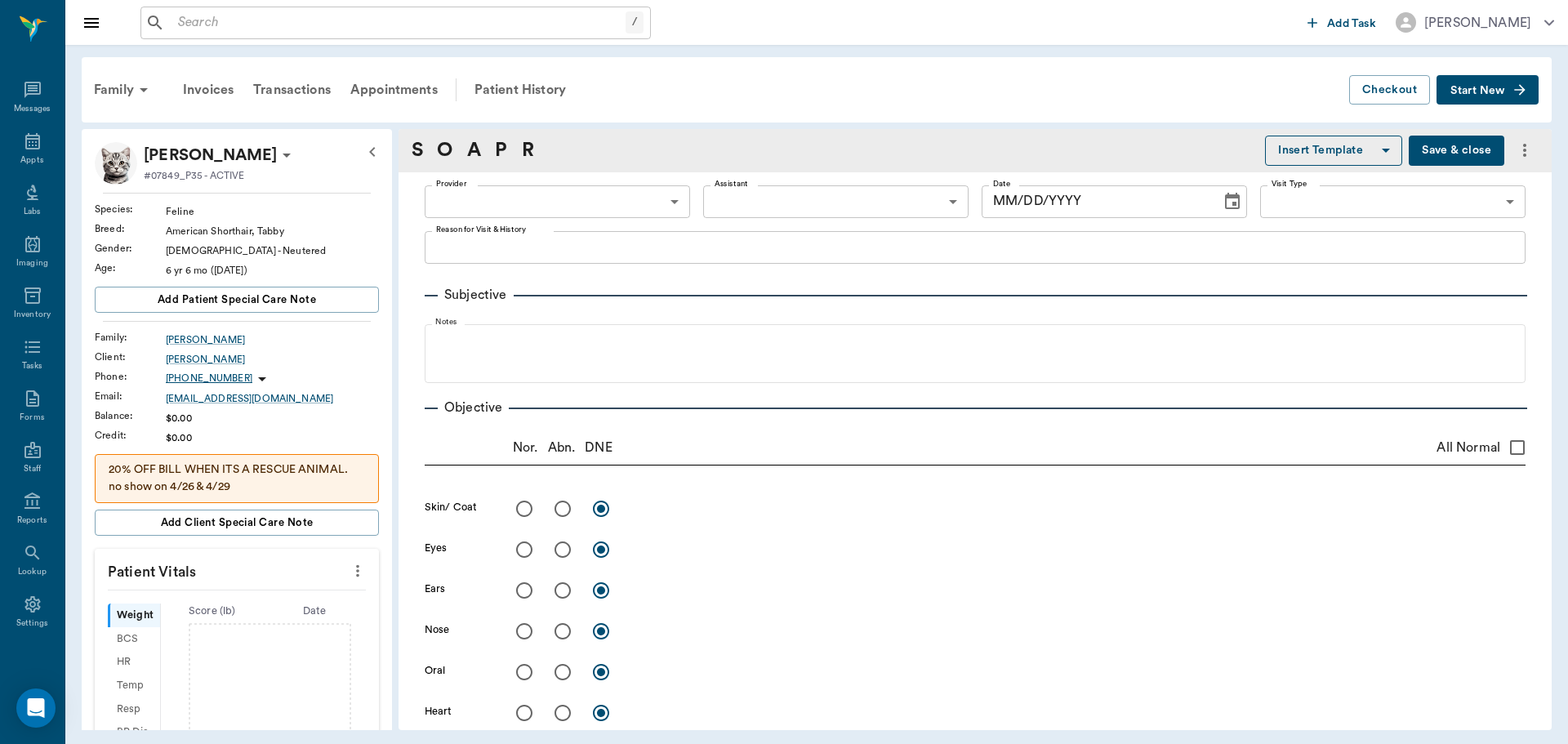
type input "63ee68728bdb516679580557"
type input "65d2be4f46e3a538d89b8c15"
type textarea "HE CAME HOME AND LOOKS LIKE HE HAS A BROKEN LEG -[PERSON_NAME]"
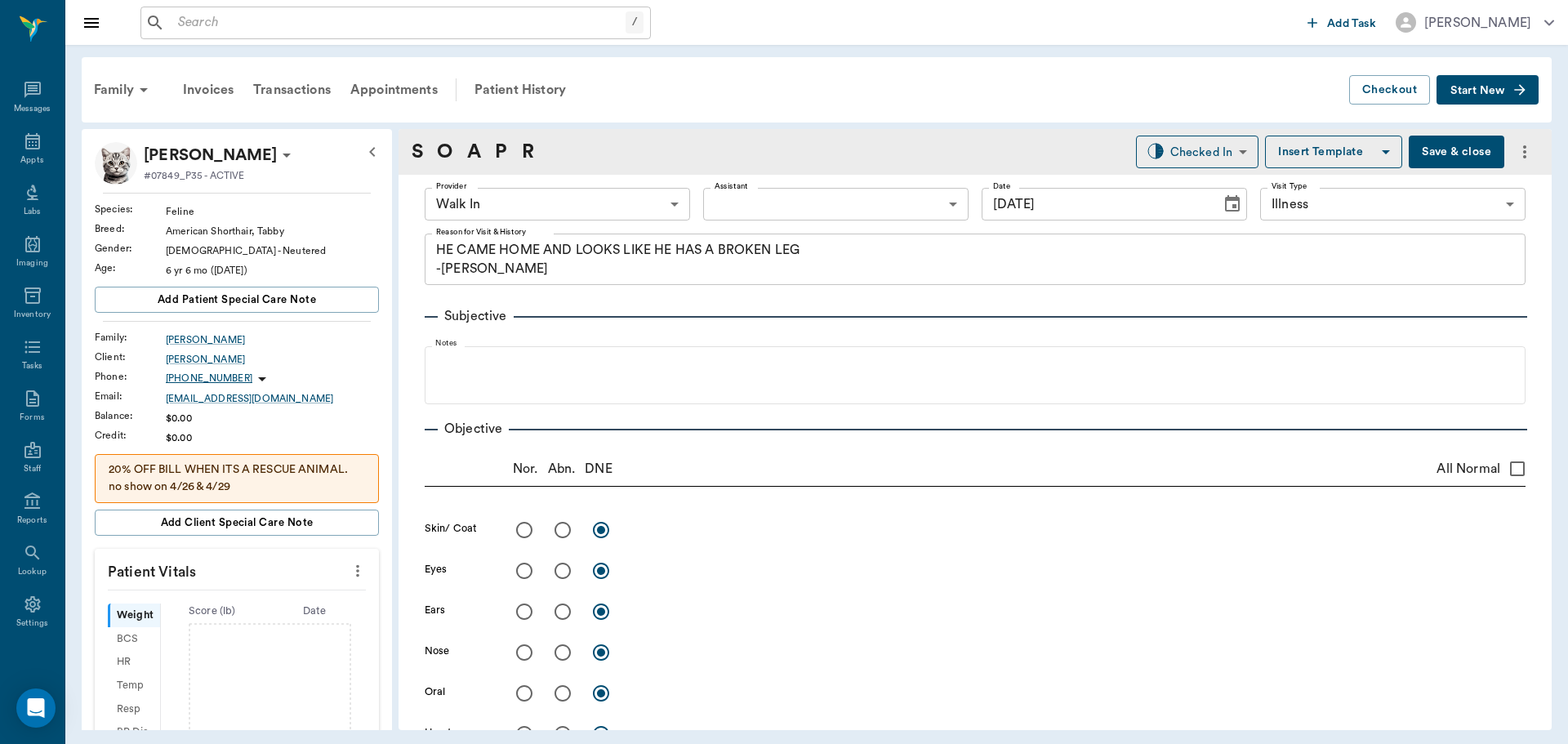
type input "[DATE]"
click at [349, 568] on icon "more" at bounding box center [358, 571] width 18 height 20
click at [244, 596] on span "Enter Vitals" at bounding box center [277, 599] width 138 height 17
click at [195, 619] on input "text" at bounding box center [236, 619] width 142 height 32
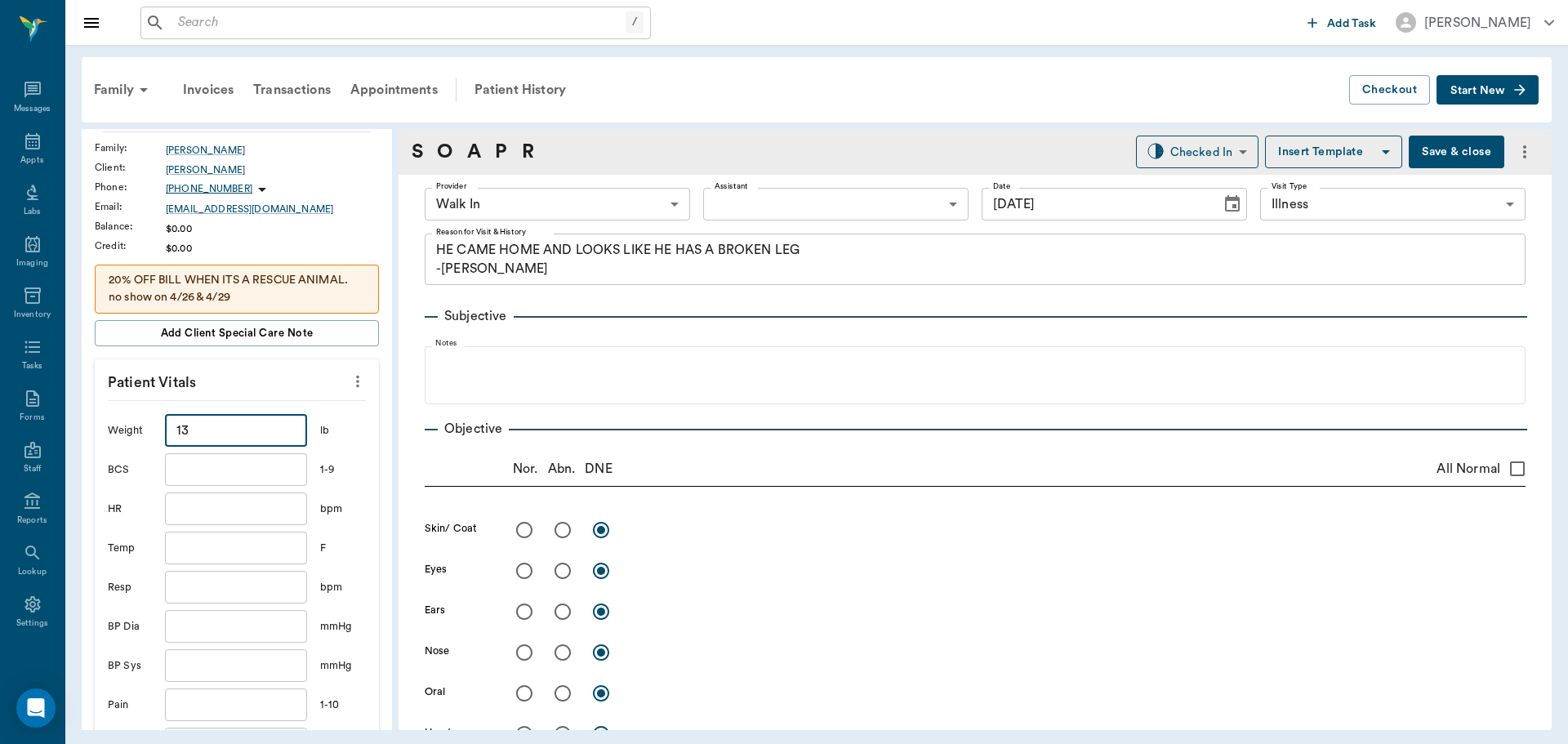
scroll to position [326, 0]
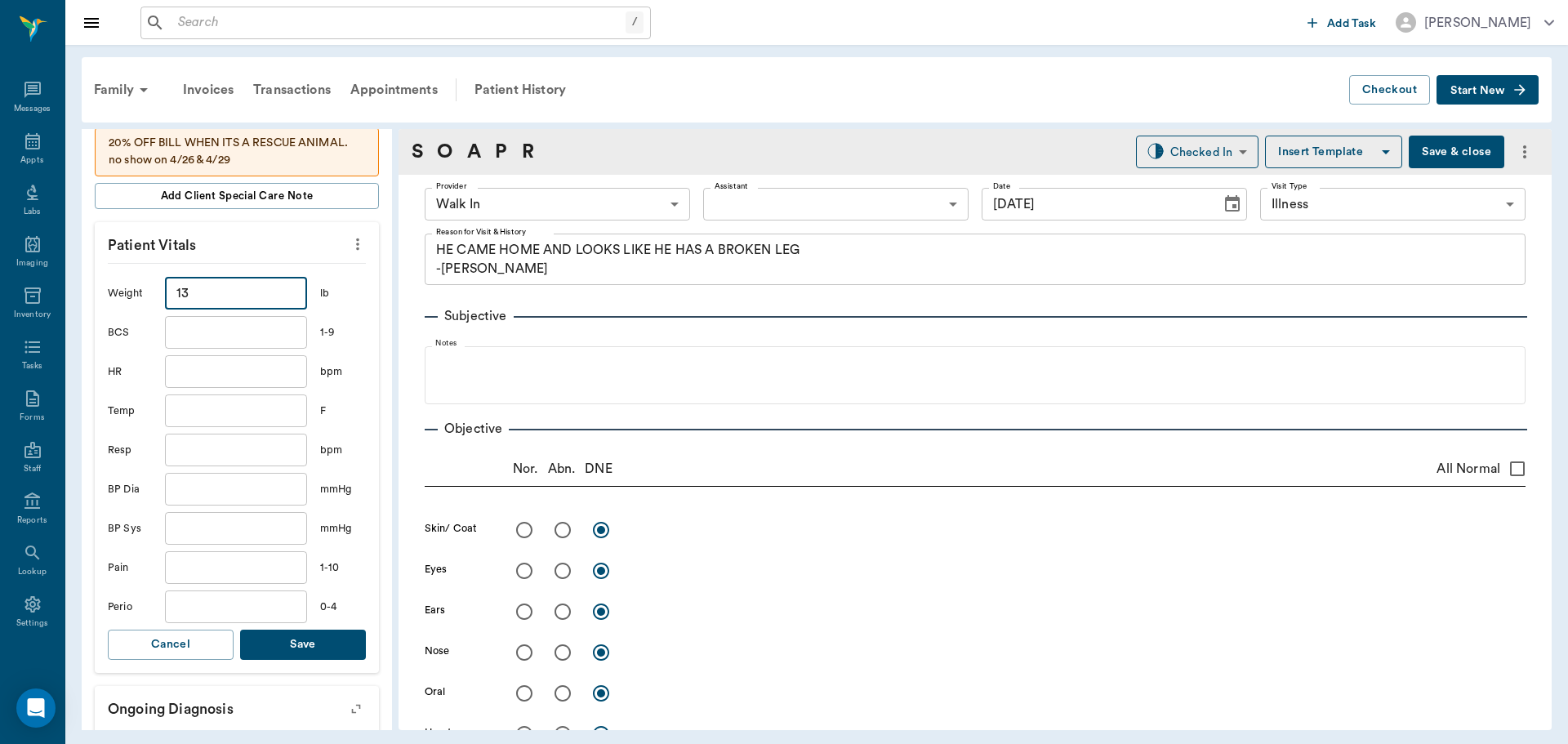
type input "13"
click at [235, 408] on input "text" at bounding box center [236, 410] width 142 height 32
type input "103"
click at [267, 650] on button "Save" at bounding box center [303, 645] width 126 height 30
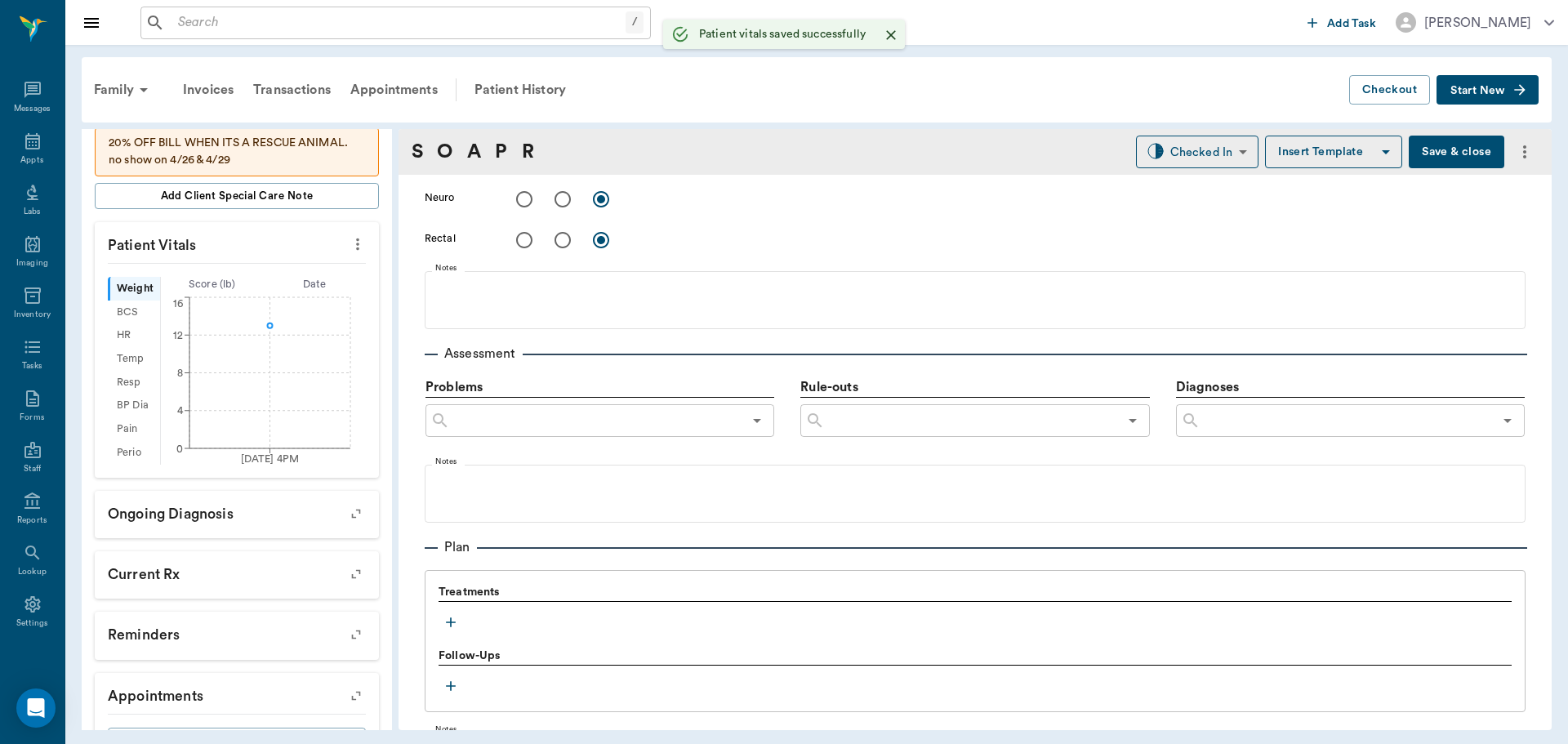
scroll to position [817, 0]
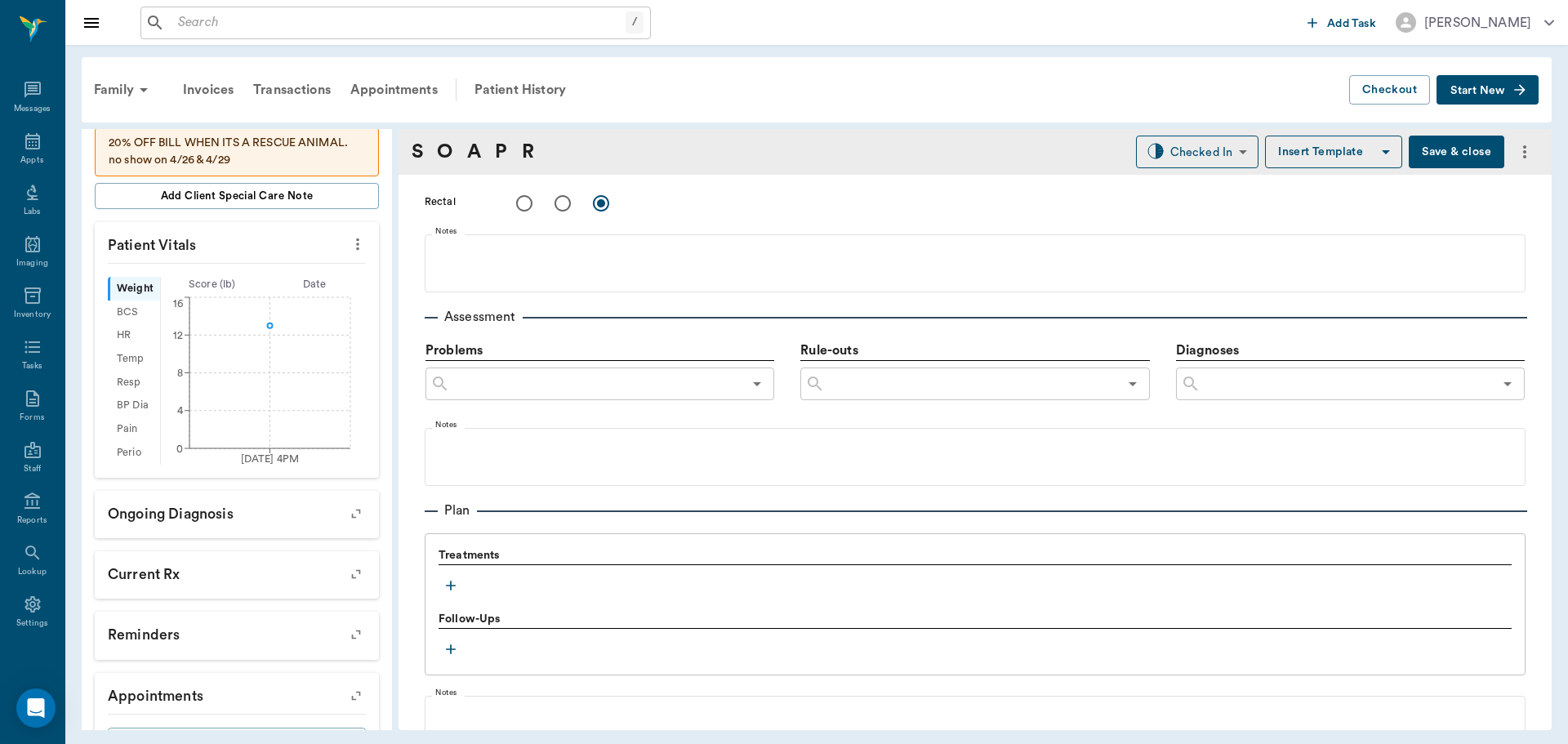
click at [452, 592] on icon "button" at bounding box center [451, 586] width 17 height 17
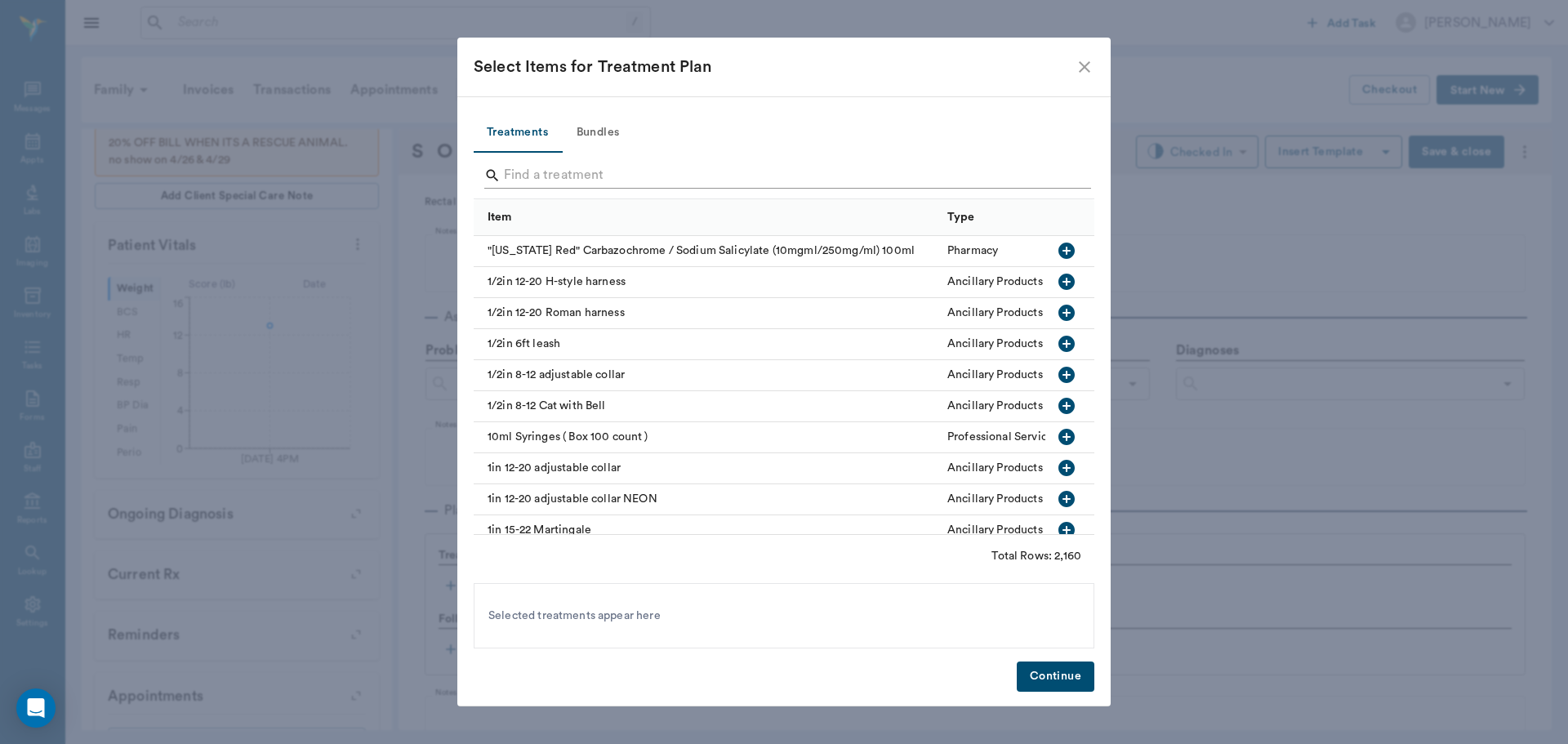
click at [528, 172] on input "Search" at bounding box center [784, 176] width 562 height 27
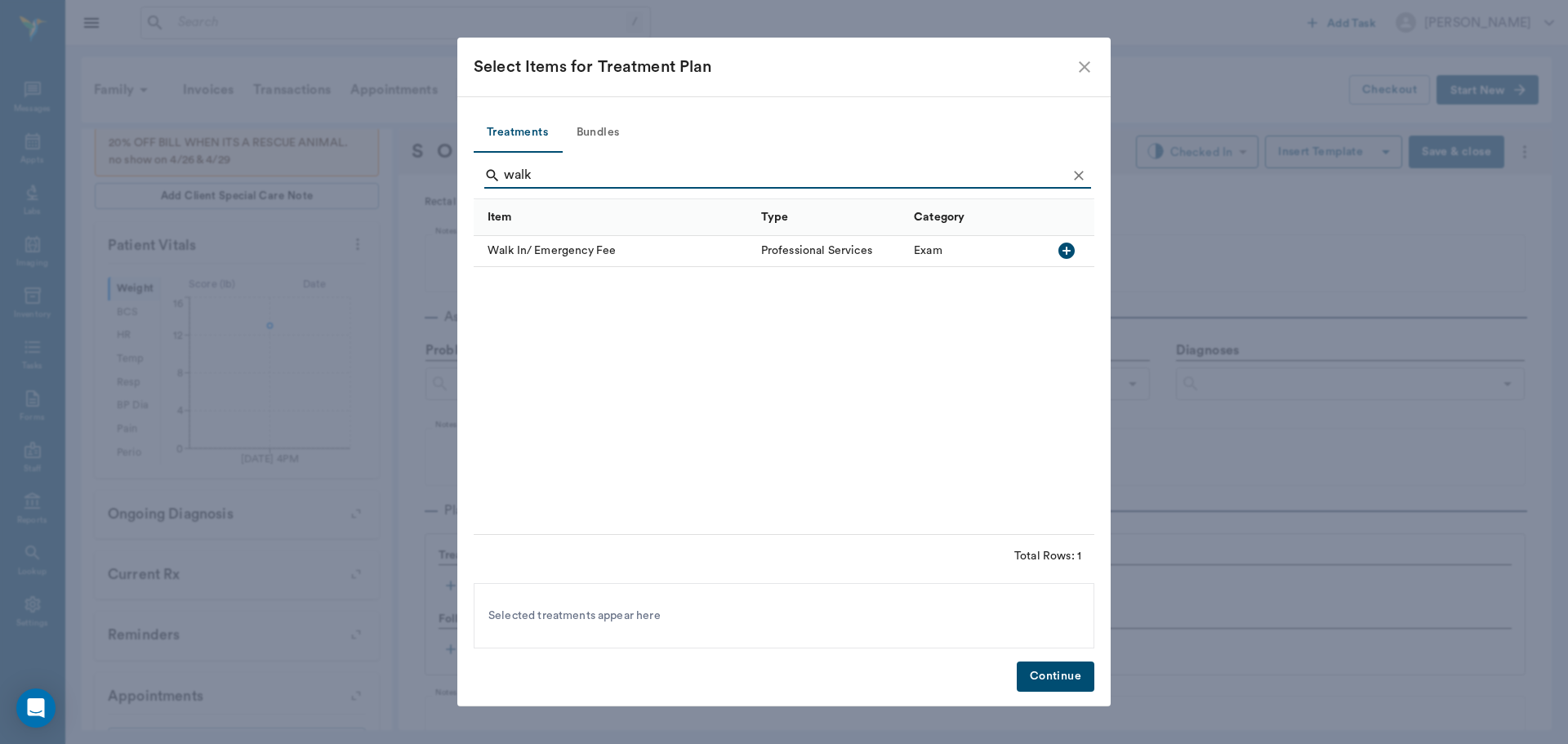
type input "walk"
click at [1066, 248] on icon "button" at bounding box center [1067, 251] width 20 height 20
click at [1084, 675] on button "Continue" at bounding box center [1055, 676] width 78 height 30
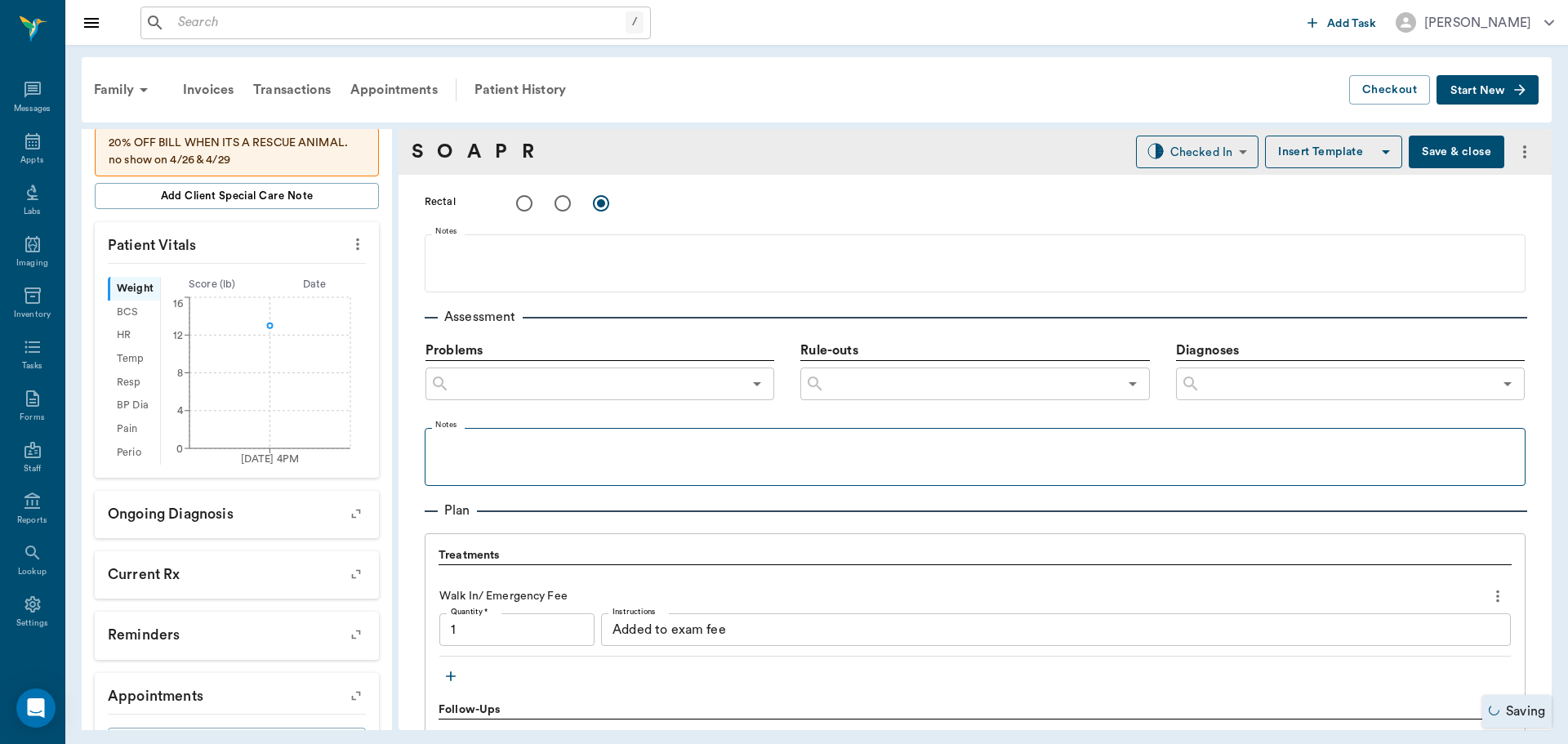
type input "1.00"
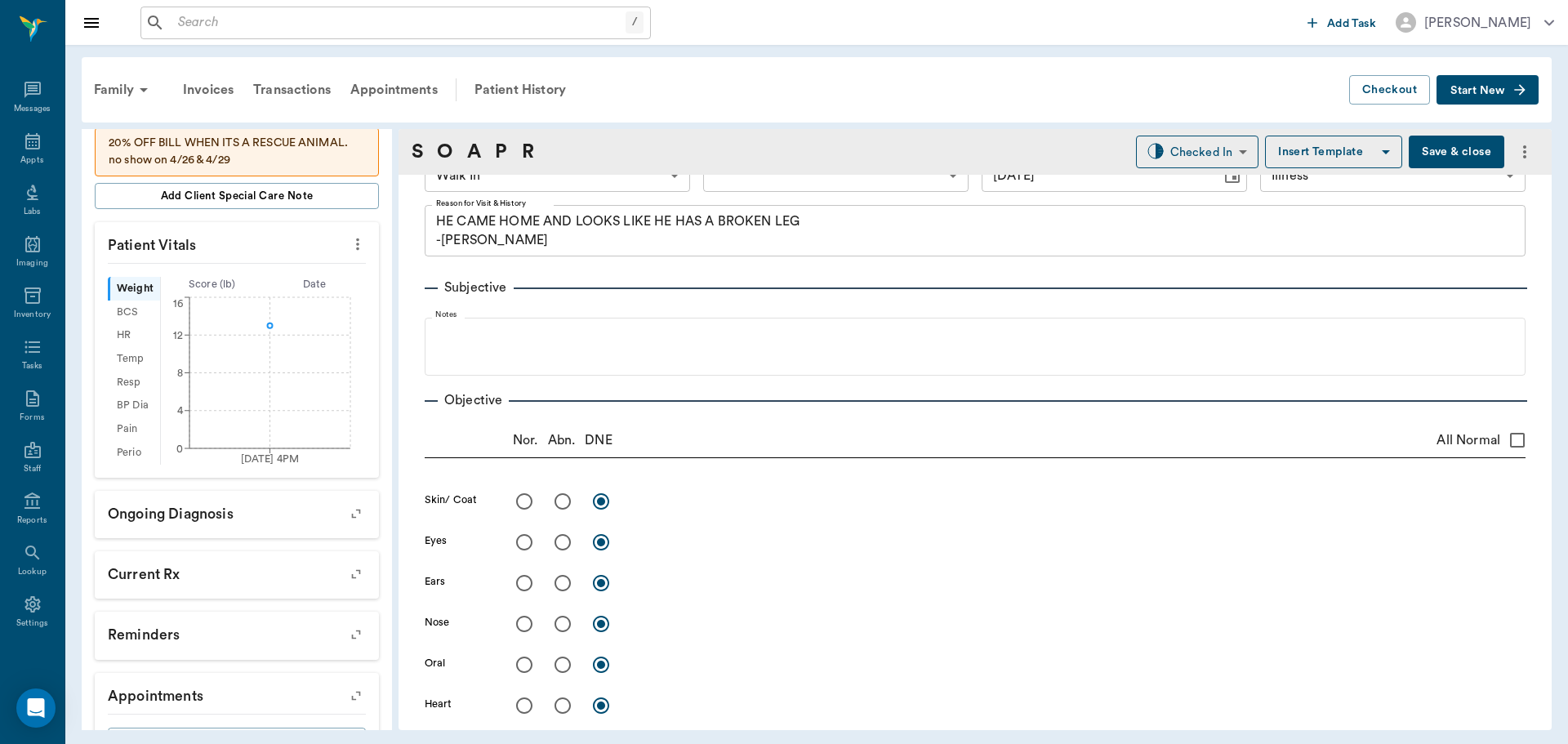
scroll to position [0, 0]
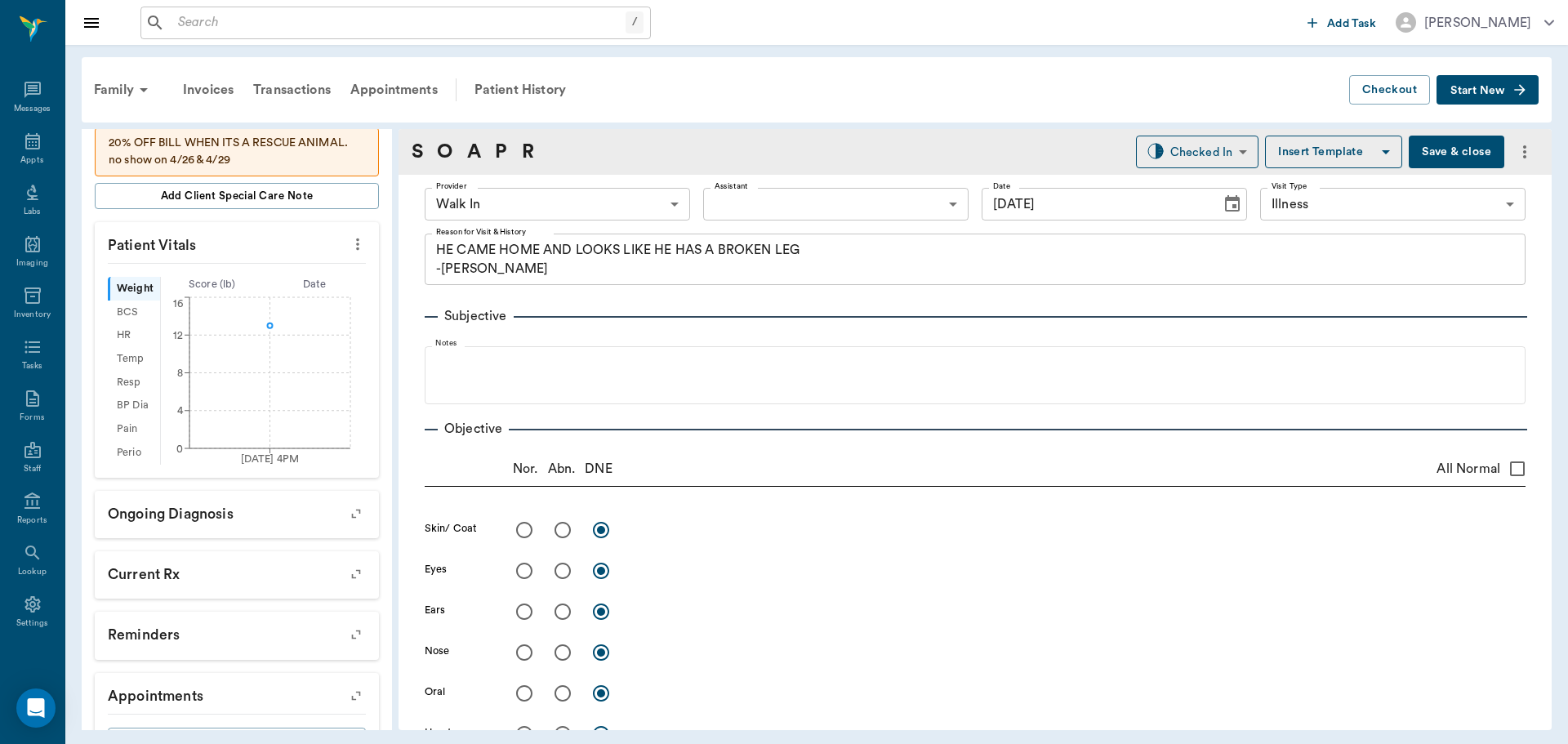
click at [753, 206] on body "/ ​ Add Task Dr. Bert Ellsworth Nectar Messages Appts Labs Imaging Inventory Ta…" at bounding box center [784, 372] width 1568 height 744
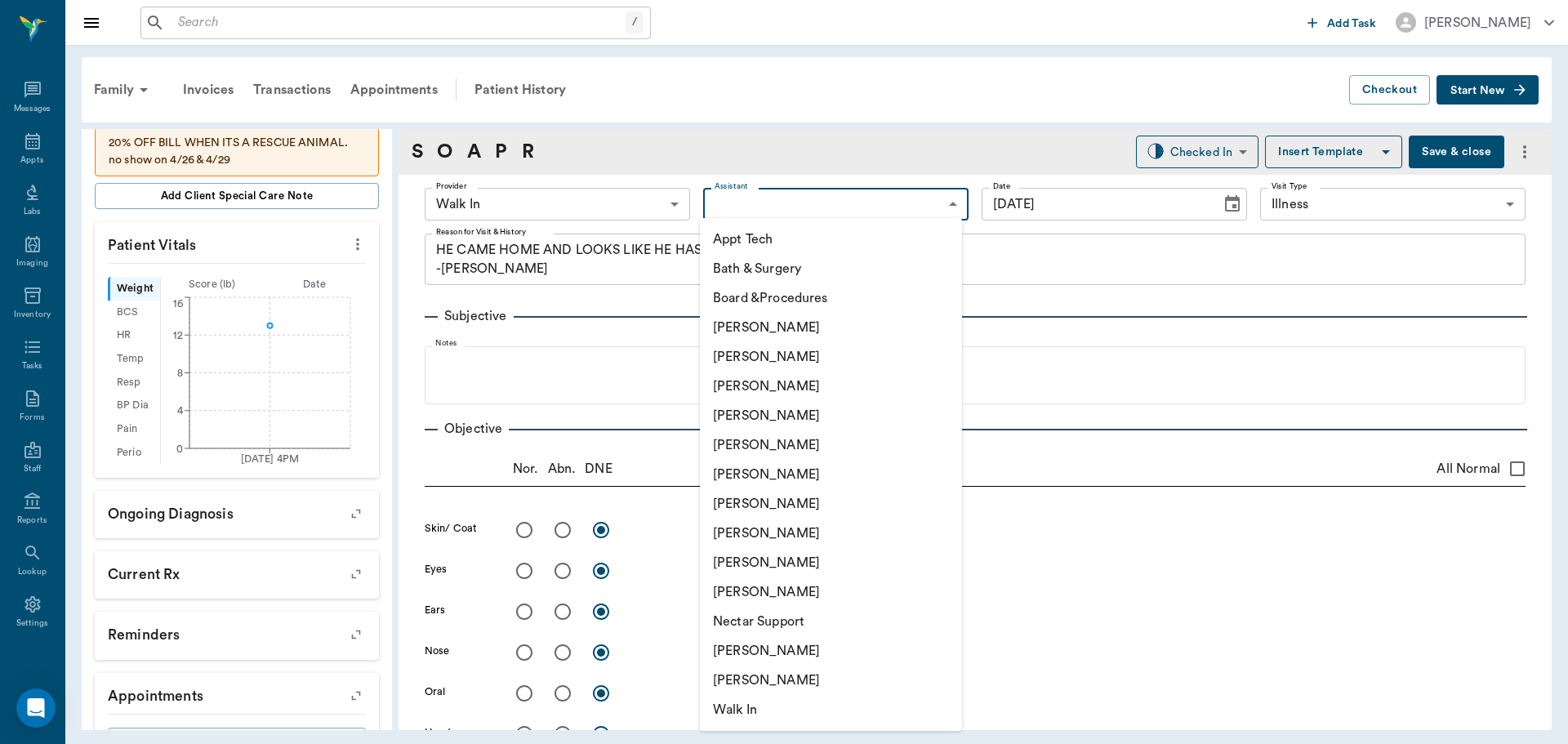
click at [720, 529] on li "[PERSON_NAME]" at bounding box center [831, 533] width 262 height 29
type input "63ec2e7e52e12b0ba117b124"
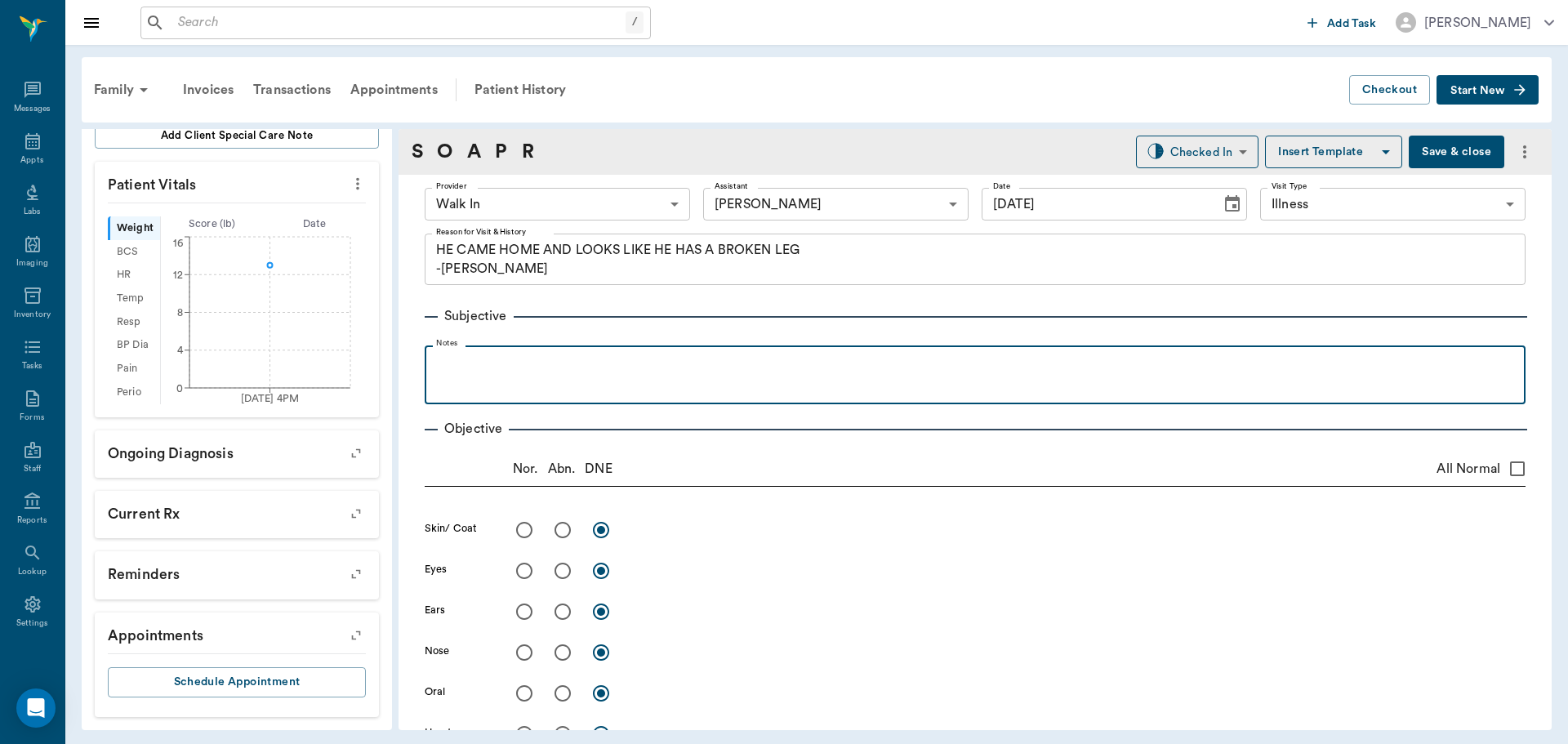
click at [453, 376] on div at bounding box center [974, 374] width 1084 height 41
click at [853, 366] on p "was gone last night. got home around 4:00pm today. back left leg w" at bounding box center [974, 364] width 1084 height 20
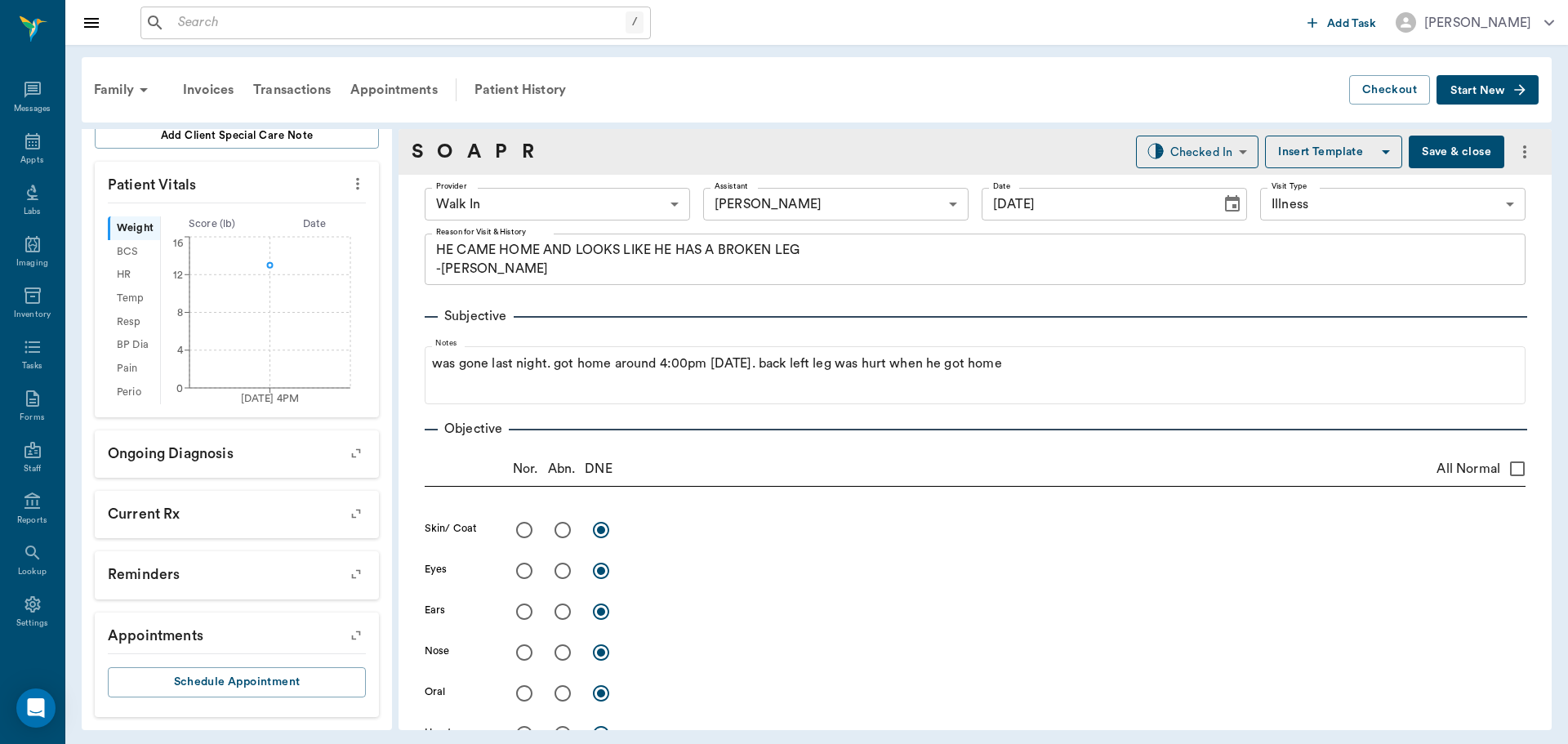
click at [1445, 143] on button "Save & close" at bounding box center [1455, 152] width 95 height 32
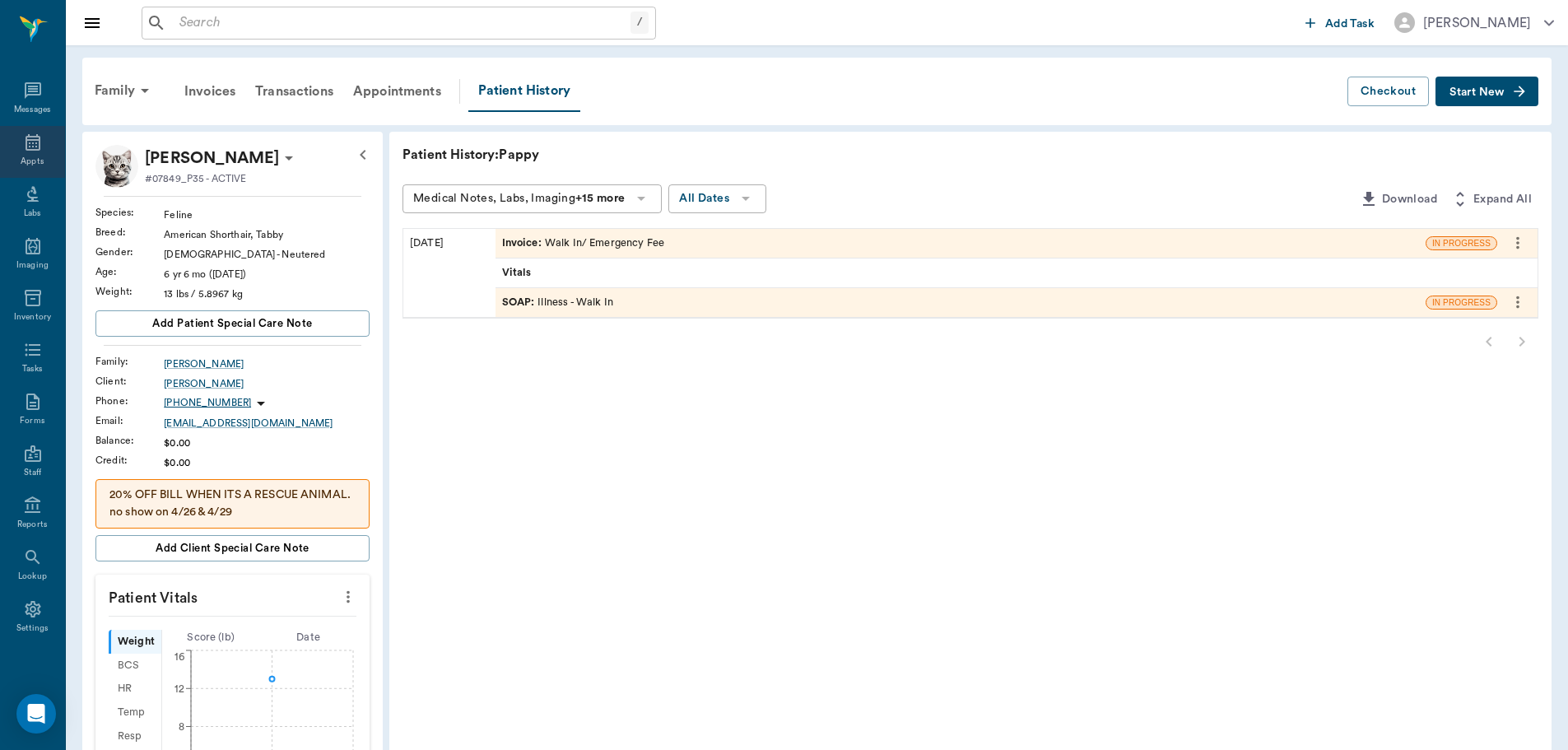
click at [38, 142] on div "Appts" at bounding box center [33, 152] width 65 height 52
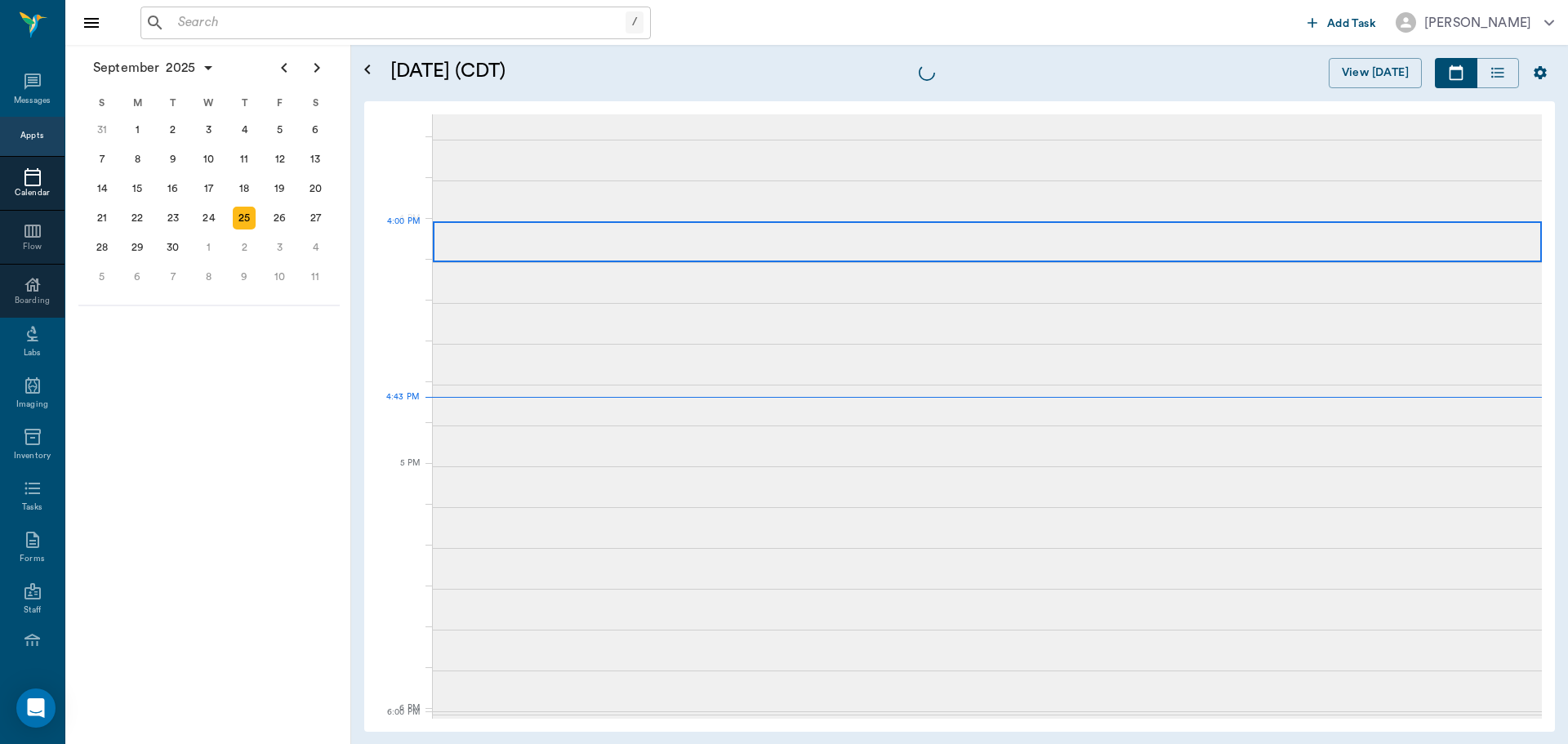
scroll to position [1964, 0]
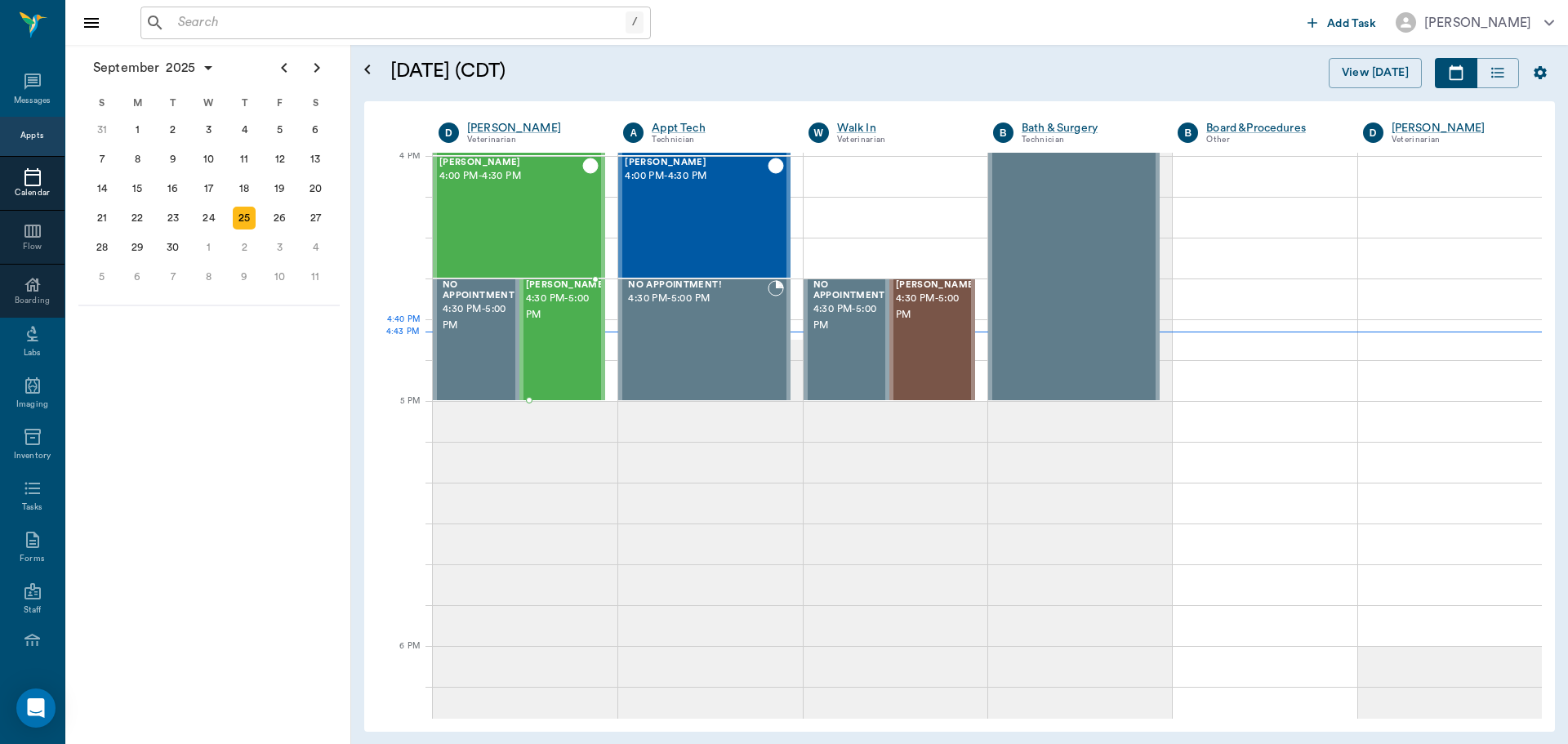
click at [571, 338] on div "Abraham RUSHING 4:30 PM - 5:00 PM" at bounding box center [567, 340] width 82 height 119
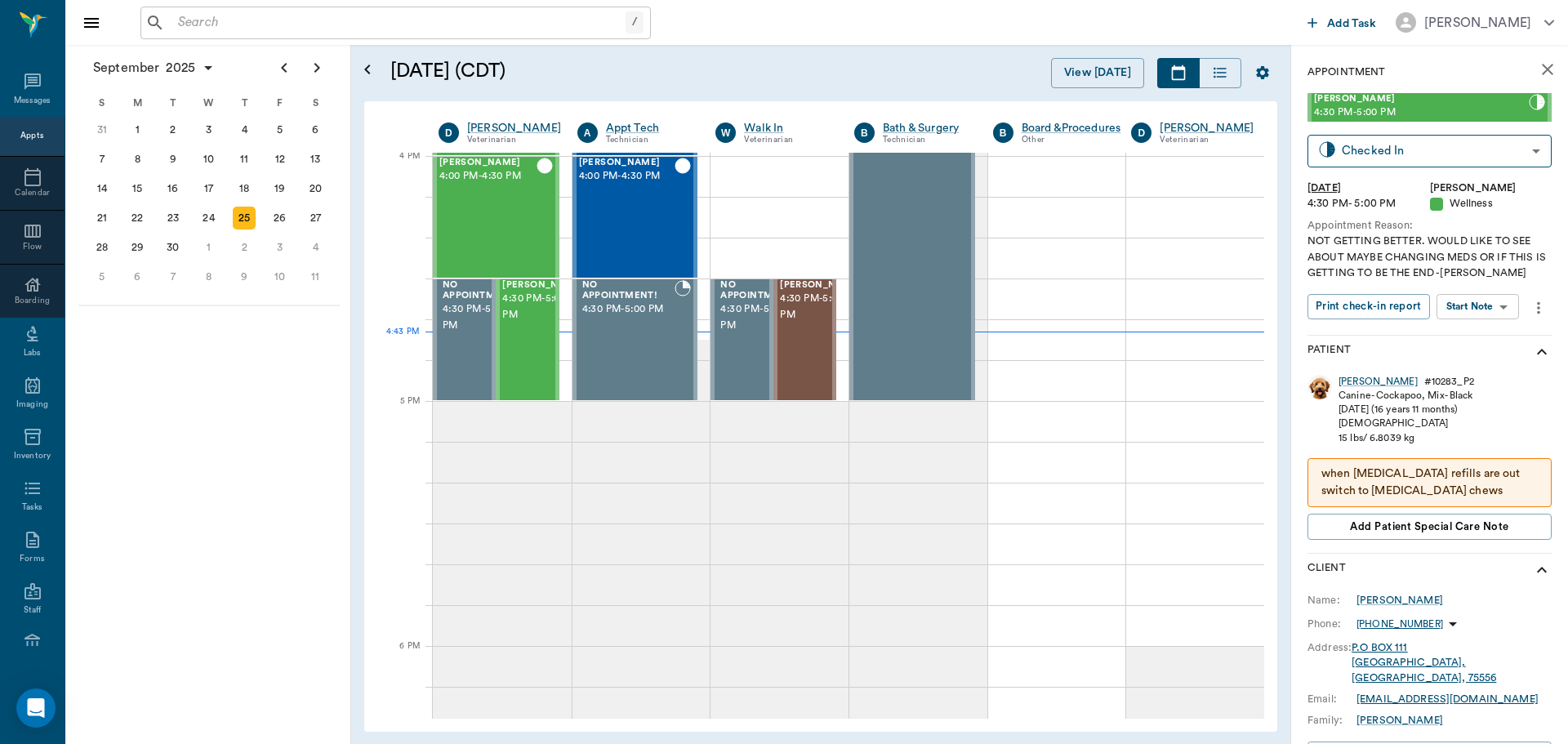
click at [1494, 307] on body "/ ​ Add Task Dr. Bert Ellsworth Nectar Messages Appts Calendar Flow Boarding La…" at bounding box center [784, 372] width 1568 height 744
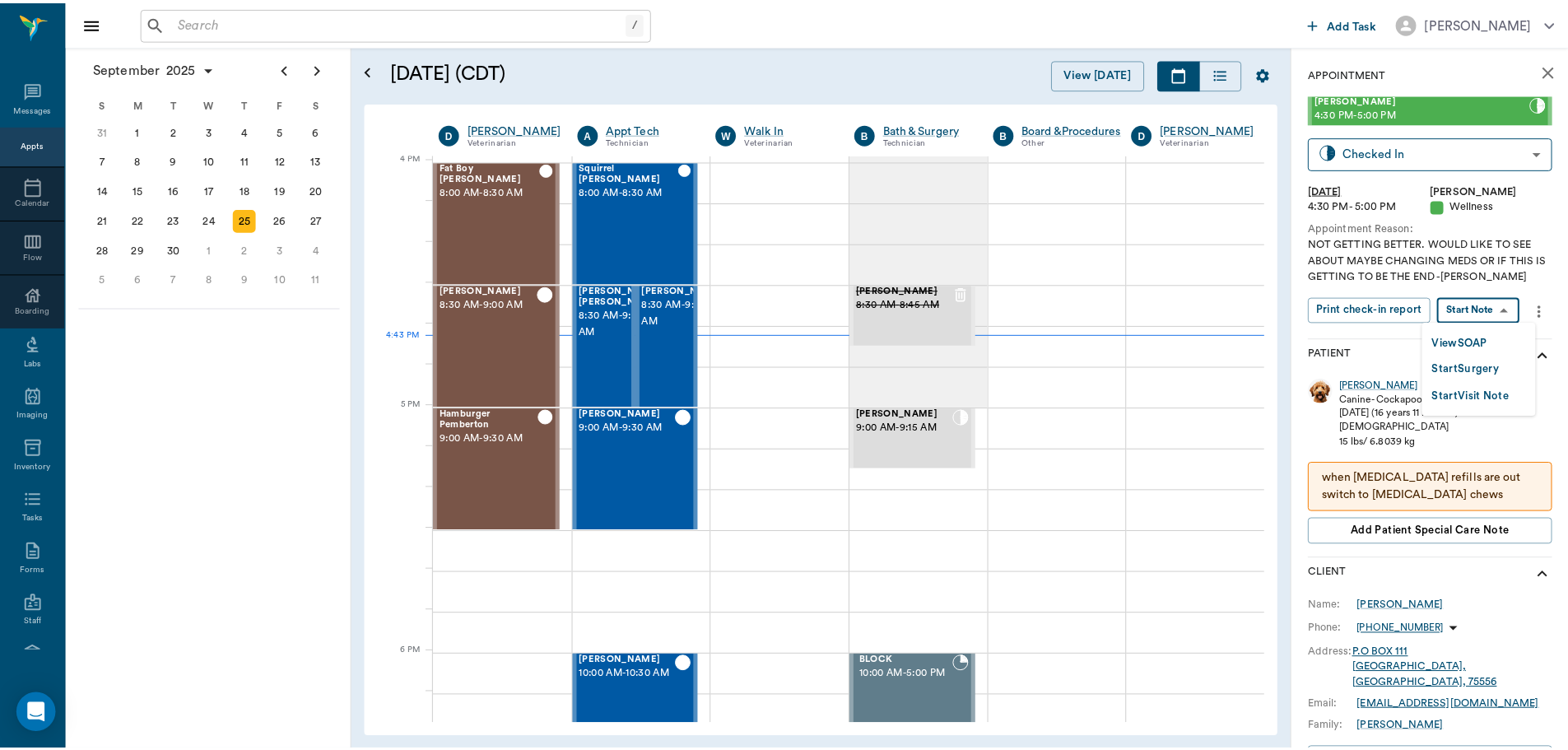
scroll to position [1979, 0]
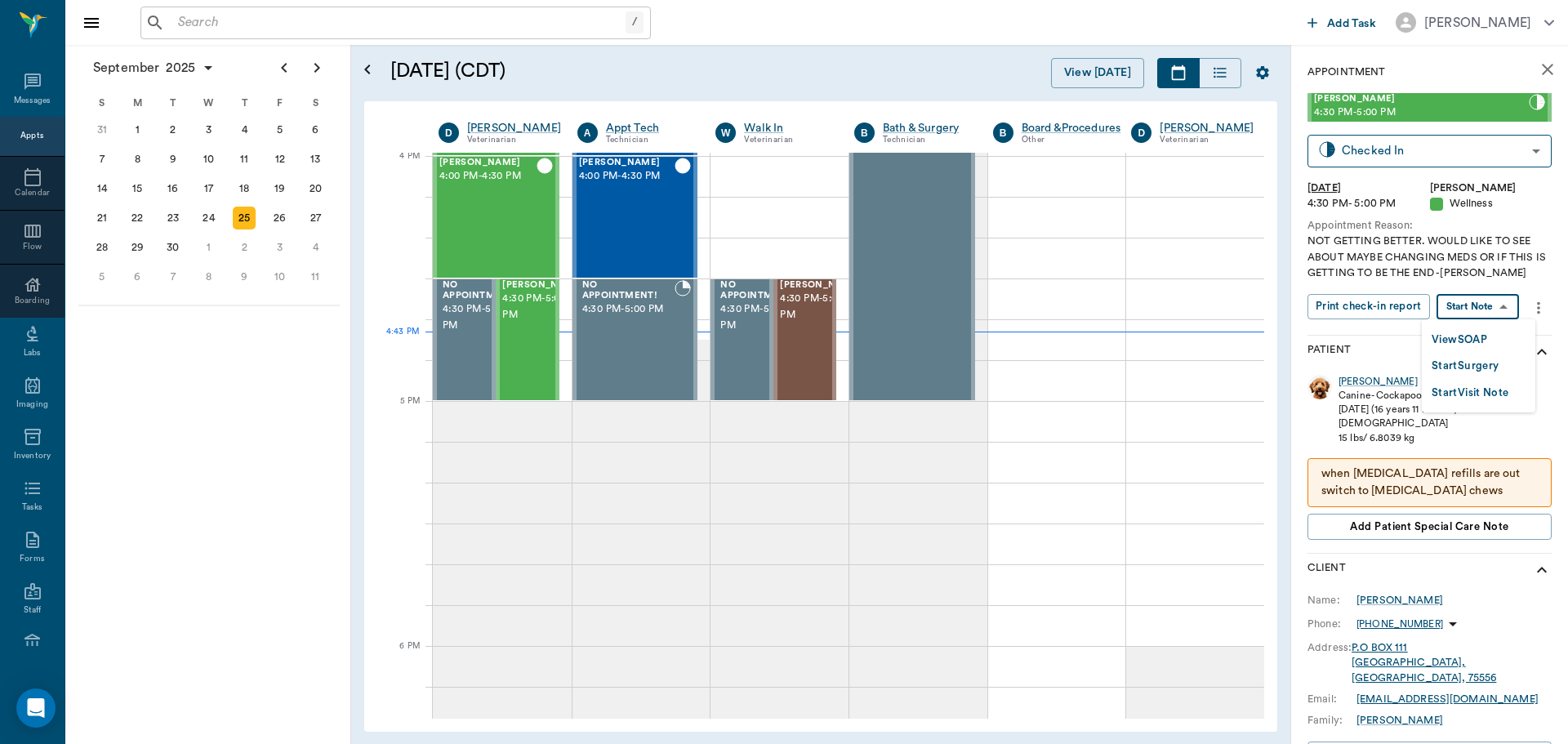
click at [1364, 381] on div at bounding box center [784, 372] width 1568 height 744
click at [1361, 372] on div "[PERSON_NAME] # 10283_P2 Canine - Cockapoo, Mix - Black [DATE] (16 years 11 mon…" at bounding box center [1429, 461] width 244 height 185
click at [1363, 378] on div "[PERSON_NAME]" at bounding box center [1378, 381] width 80 height 14
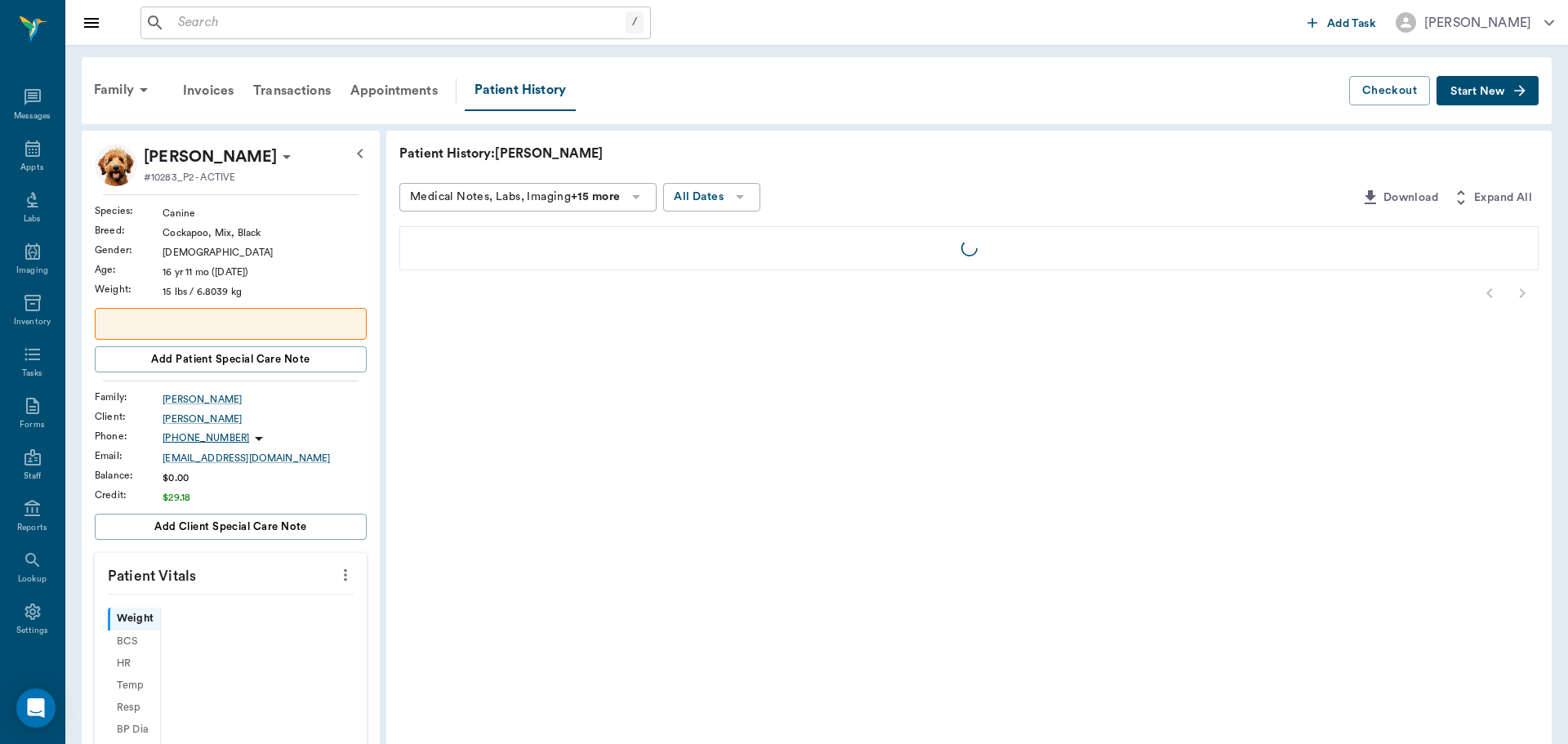
scroll to position [7, 0]
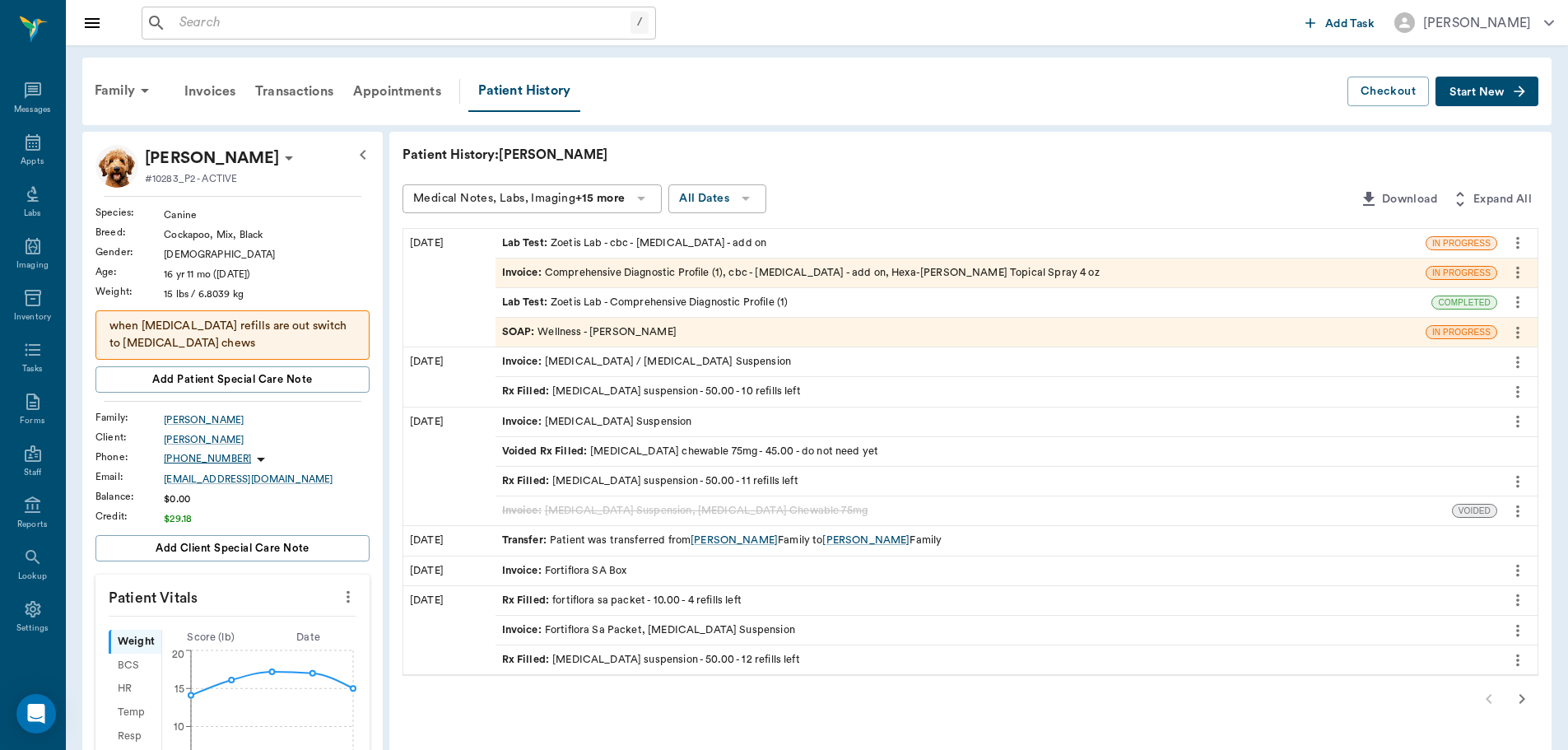
click at [715, 333] on div "SOAP : Wellness - [PERSON_NAME]" at bounding box center [960, 332] width 930 height 29
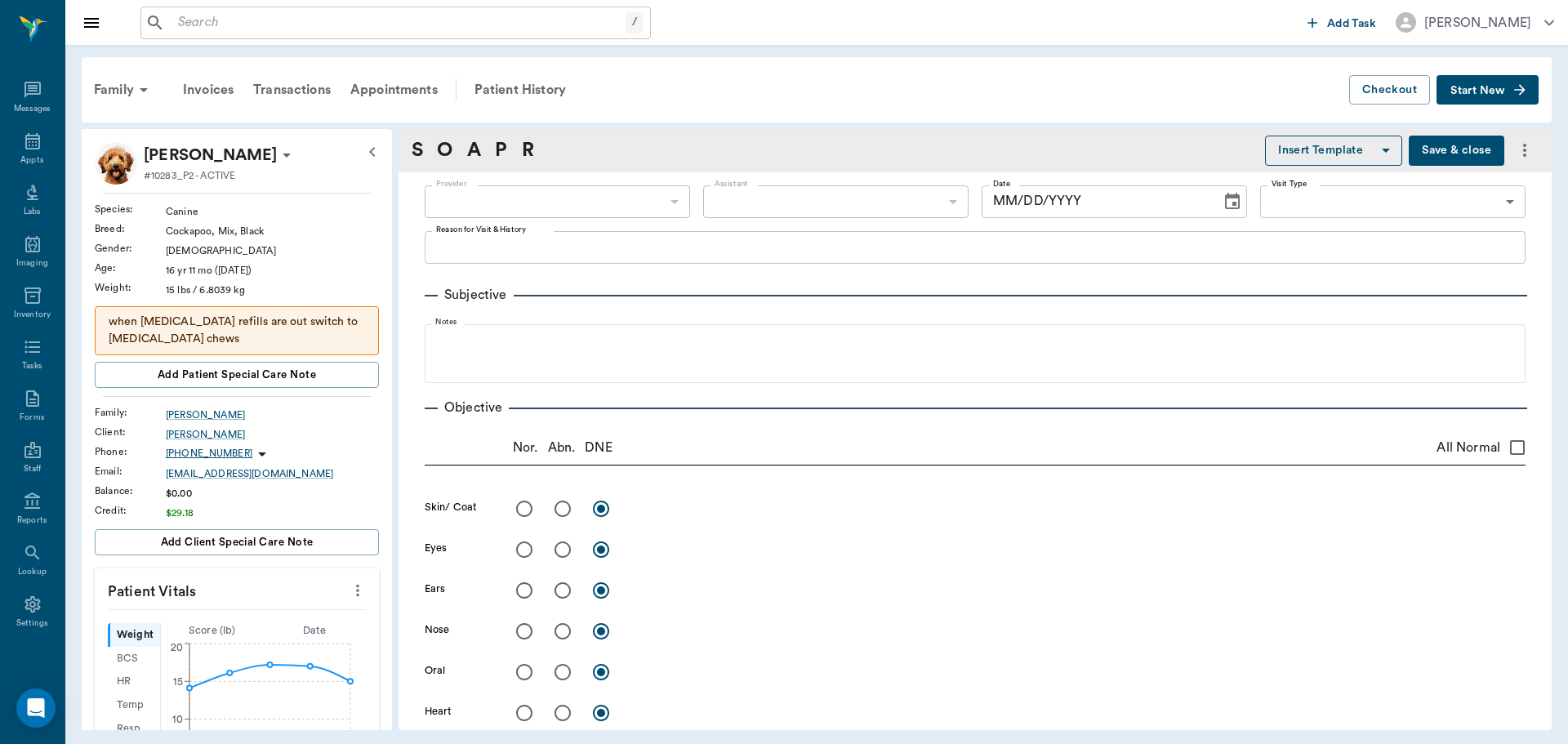
type input "63ec2f075fda476ae8351a4d"
type input "65d2be4f46e3a538d89b8c14"
type textarea "NOT GETTING BETTER. WOULD LIKE TO SEE ABOUT MAYBE CHANGING MEDS OR IF THIS IS G…"
radio input "true"
type textarea "[MEDICAL_DATA] on RH lateral upper limb, Has licked all the hair off around it."
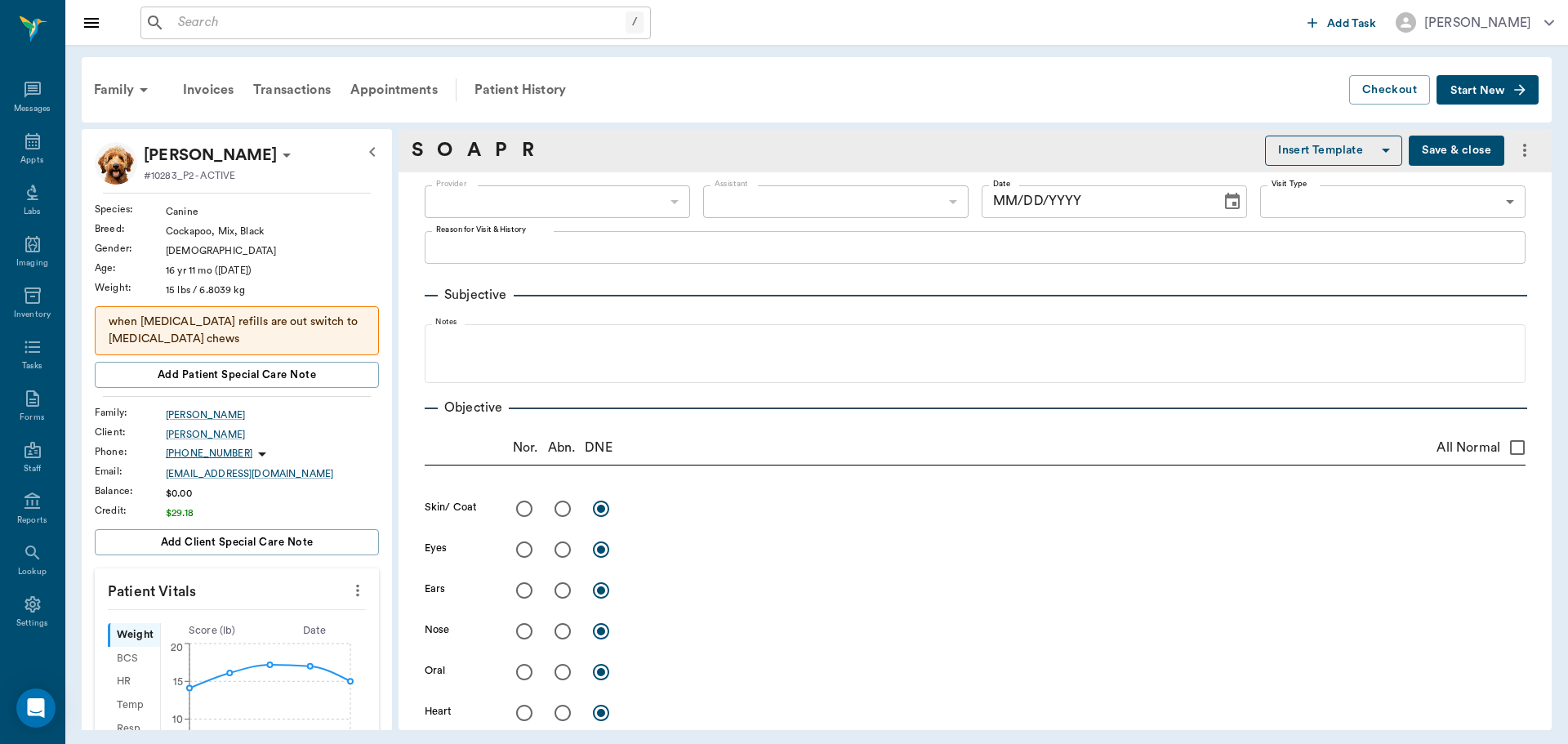
radio input "true"
type textarea "More humped up in back"
radio input "true"
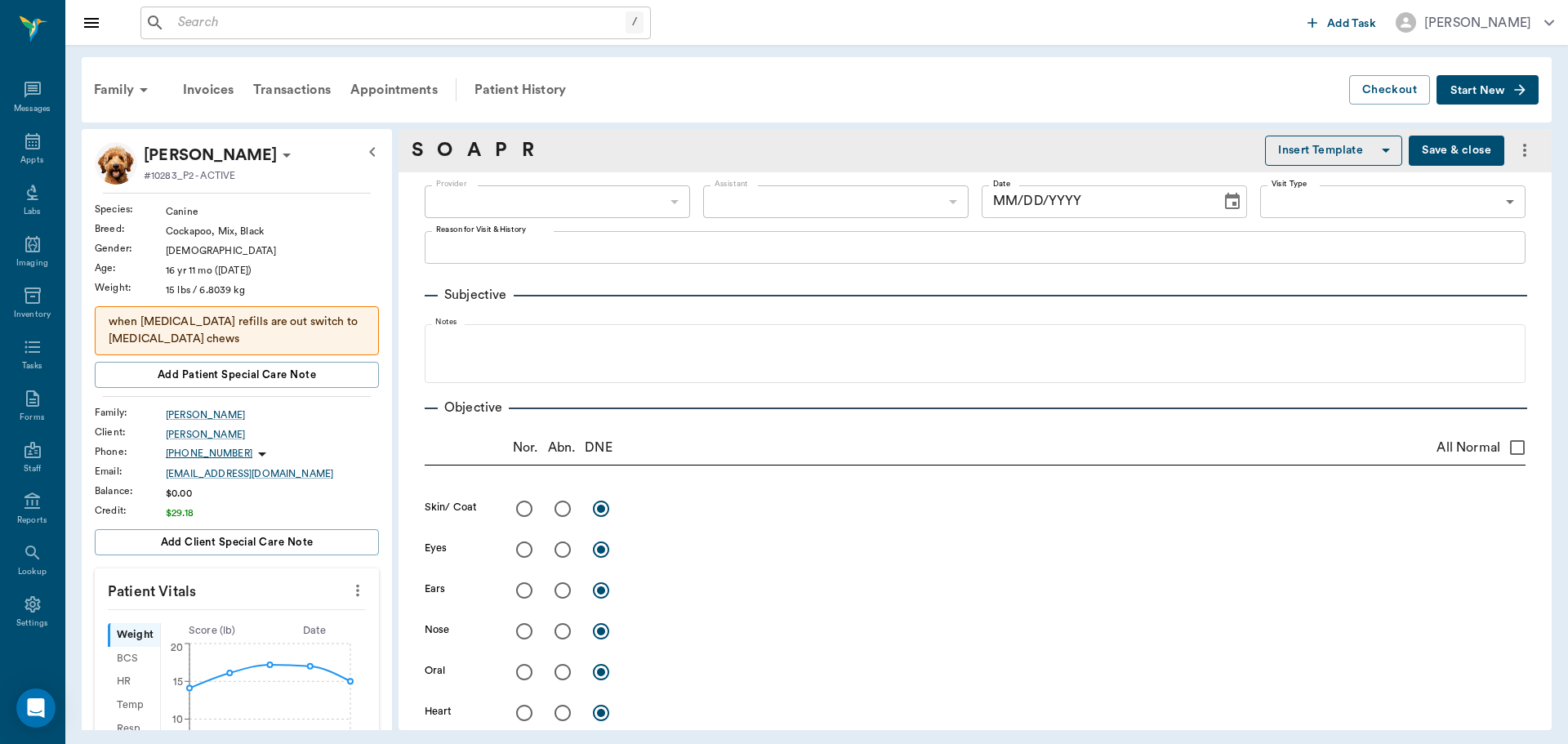
type textarea "Proprioceptive deficits"
radio input "true"
type textarea "rectal incontinence"
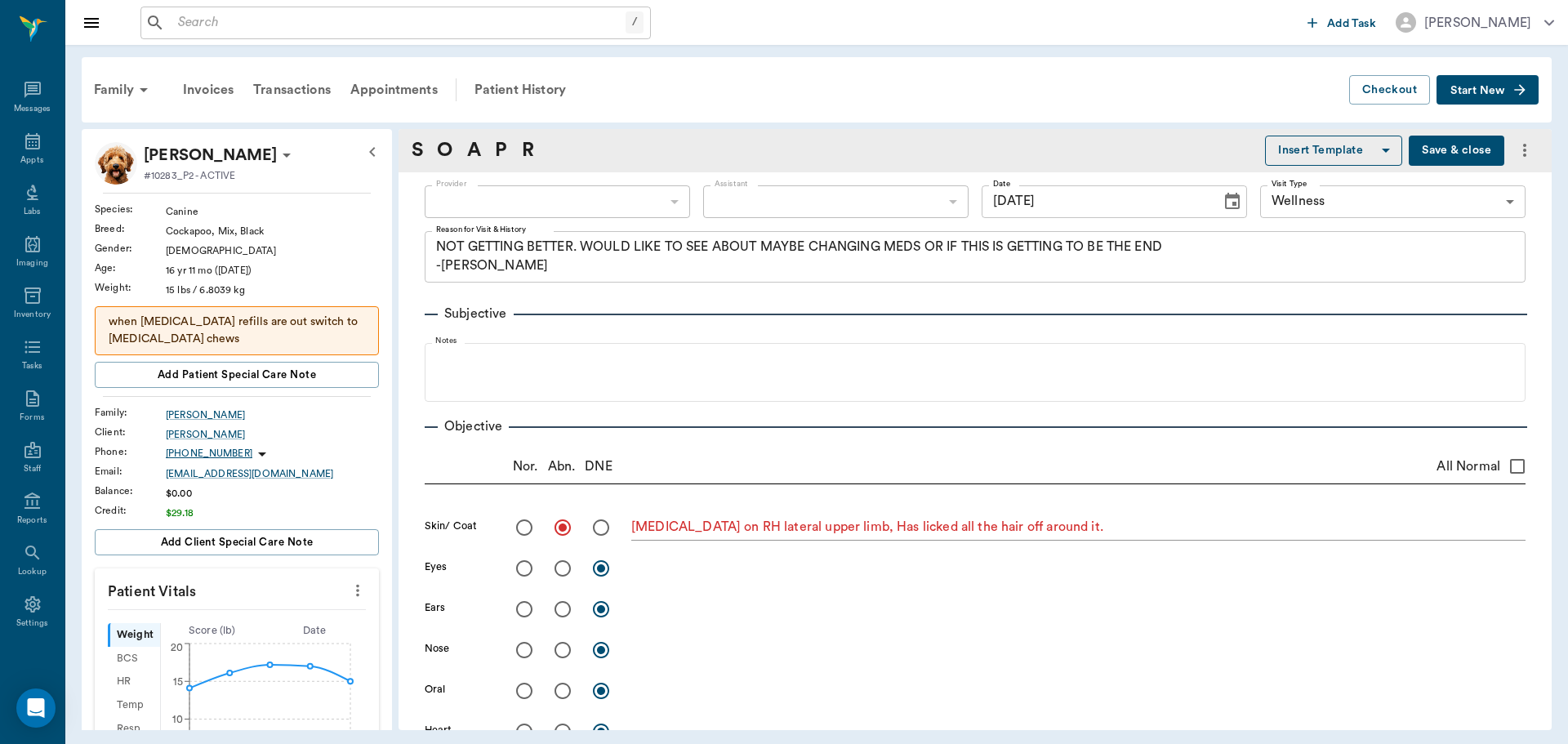
type input "[DATE]"
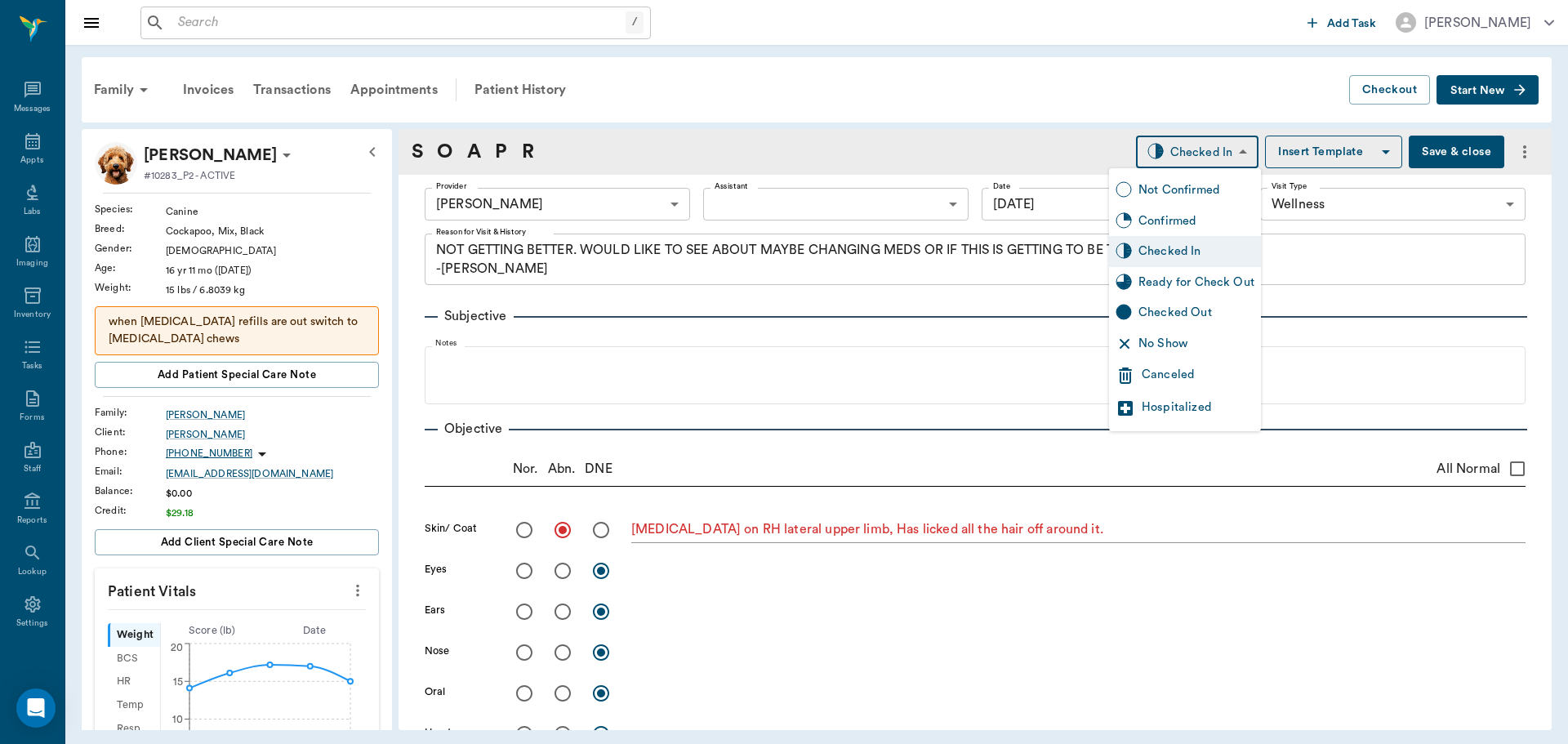
click at [1204, 151] on body "/ ​ Add Task [PERSON_NAME] Nectar Messages Appts Labs Imaging Inventory Tasks F…" at bounding box center [784, 372] width 1568 height 744
click at [1197, 277] on div "Ready for Check Out" at bounding box center [1196, 283] width 116 height 18
type input "READY_TO_CHECKOUT"
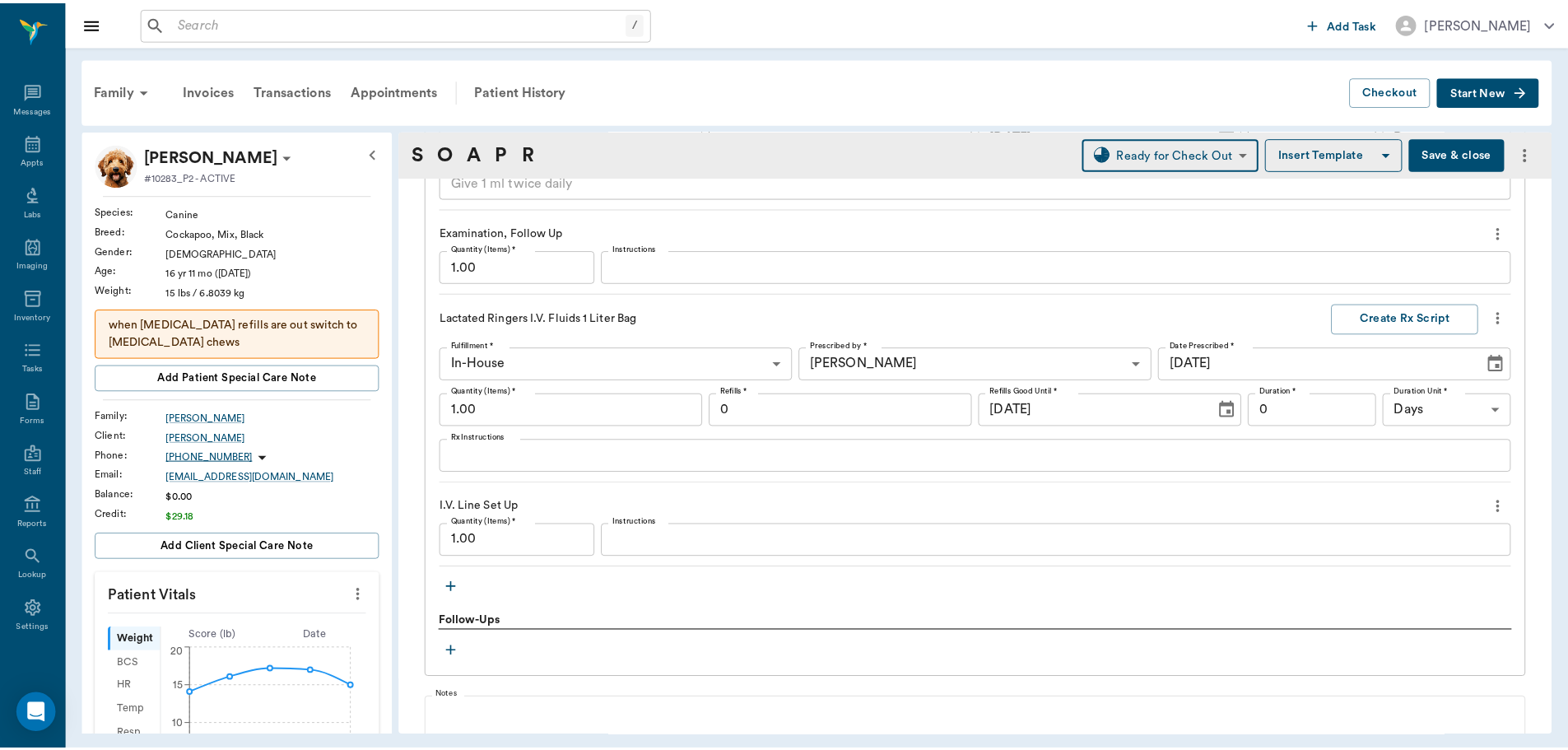
scroll to position [1893, 0]
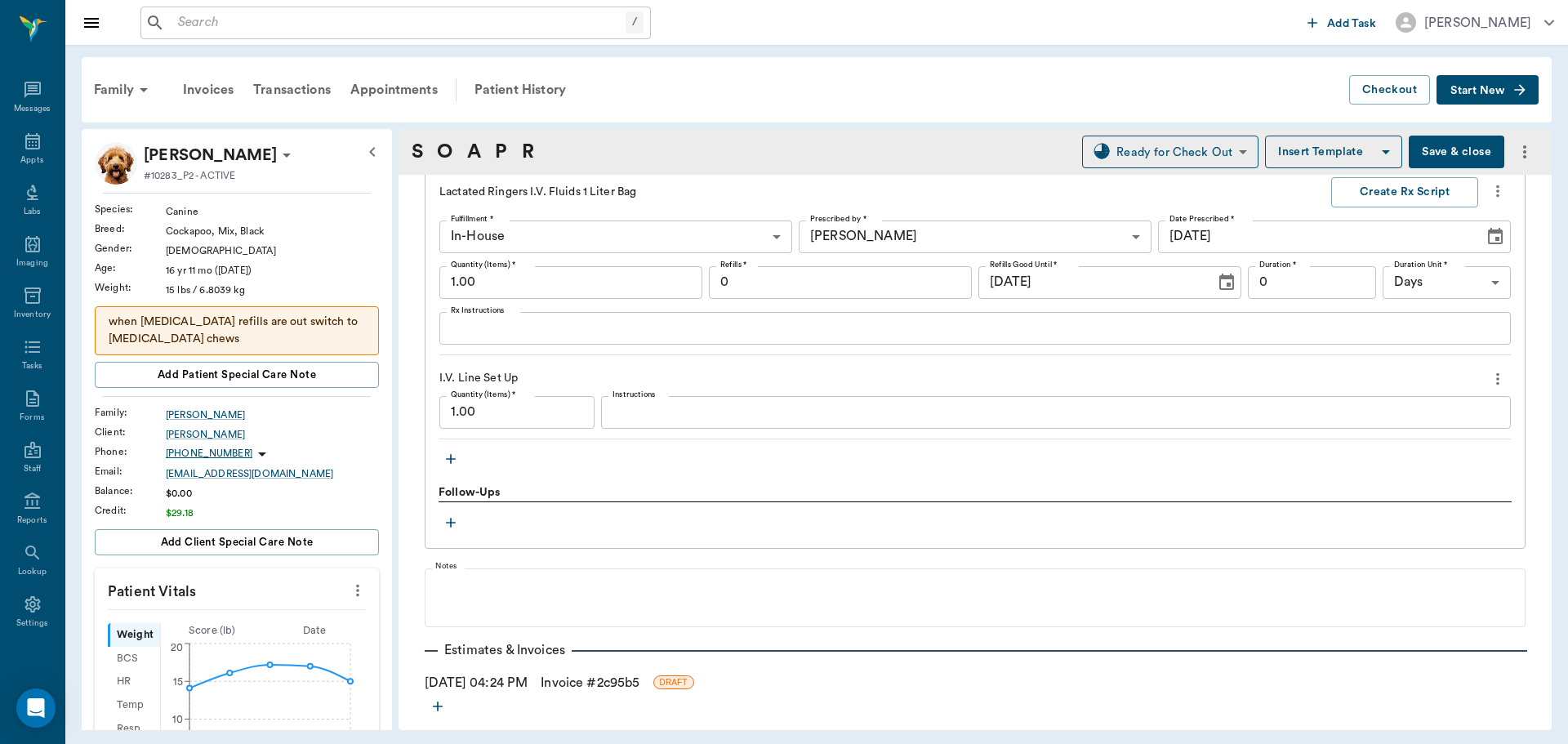
click at [604, 684] on link "Invoice # 2c95b5" at bounding box center [590, 683] width 99 height 20
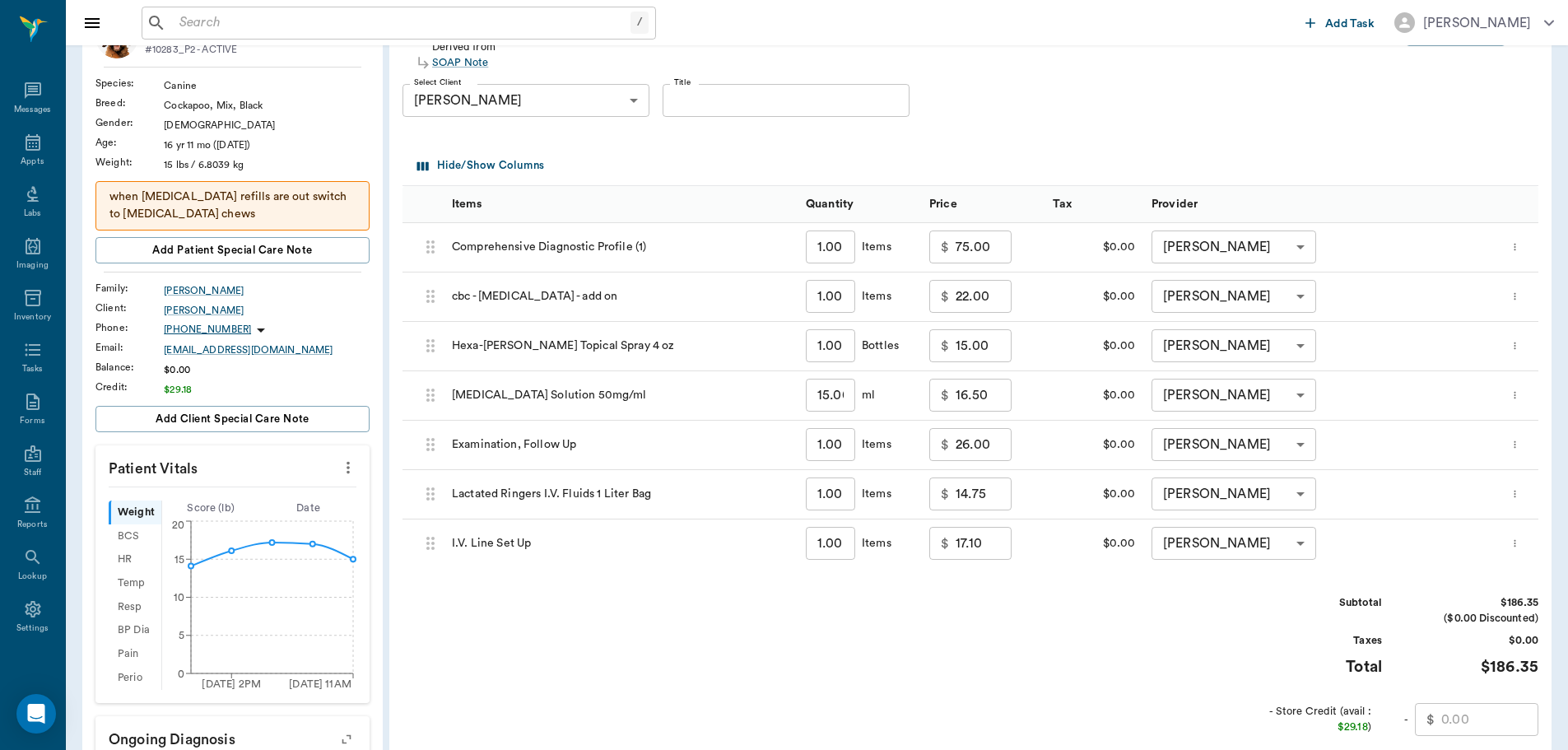
scroll to position [247, 0]
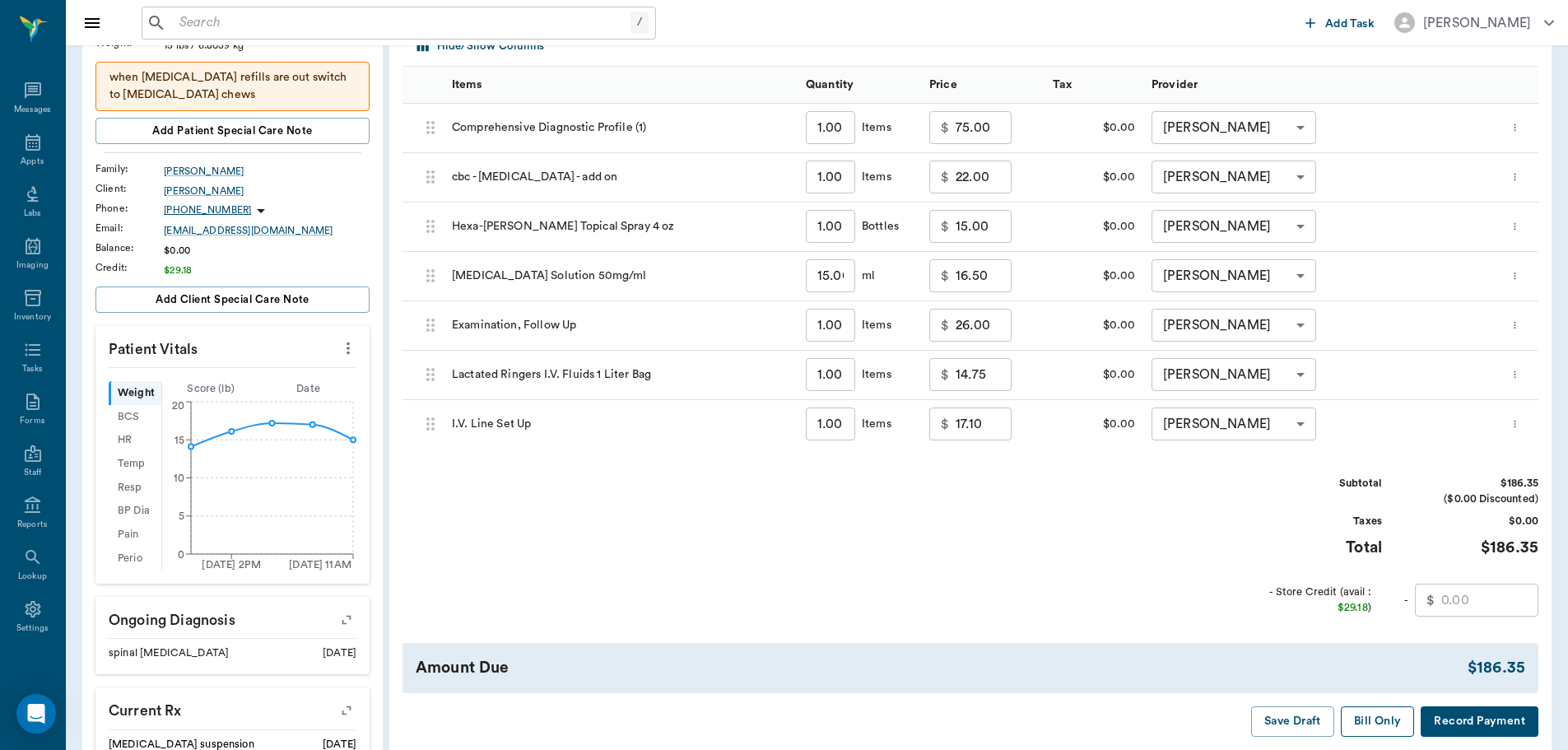
click at [1381, 727] on button "Bill Only" at bounding box center [1378, 722] width 74 height 30
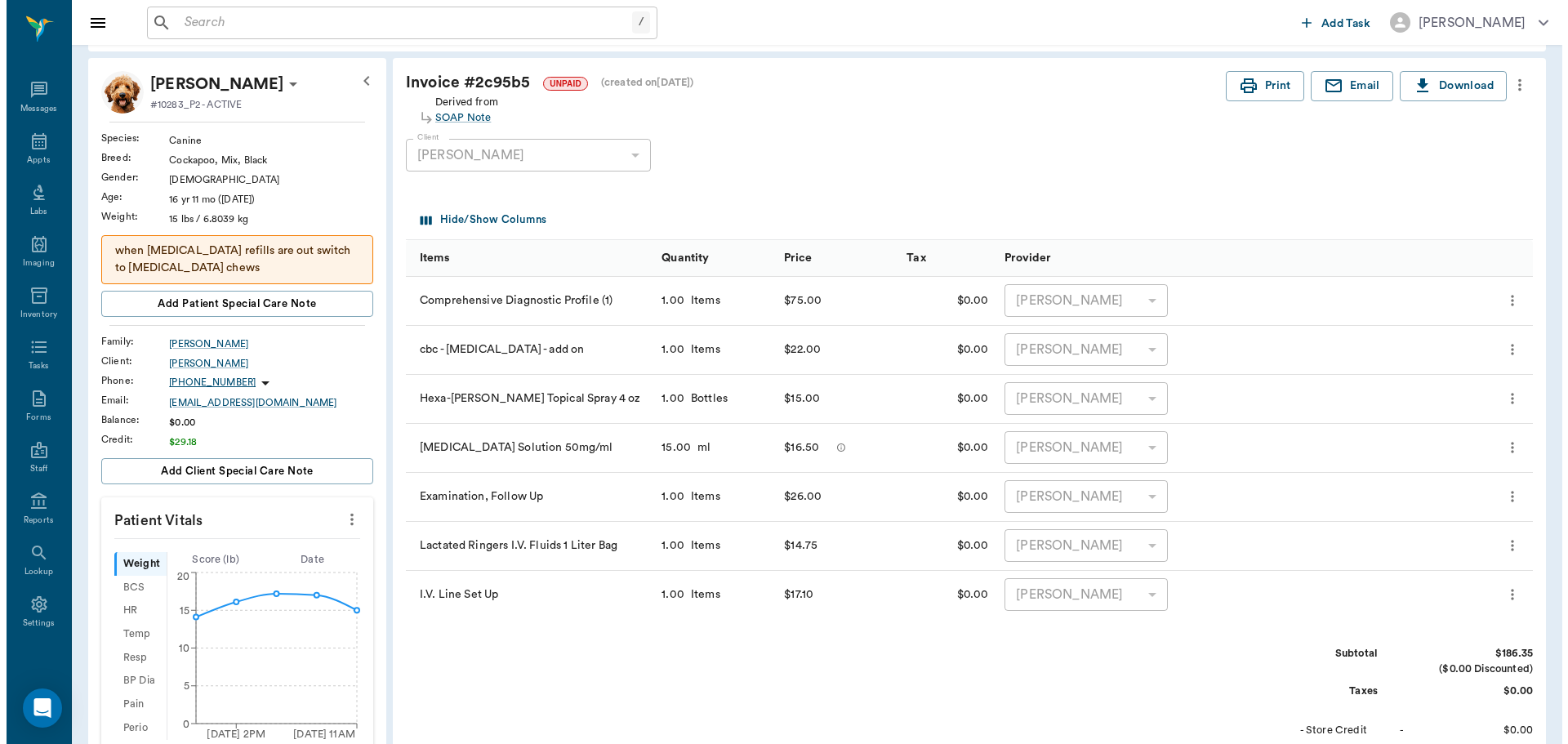
scroll to position [0, 0]
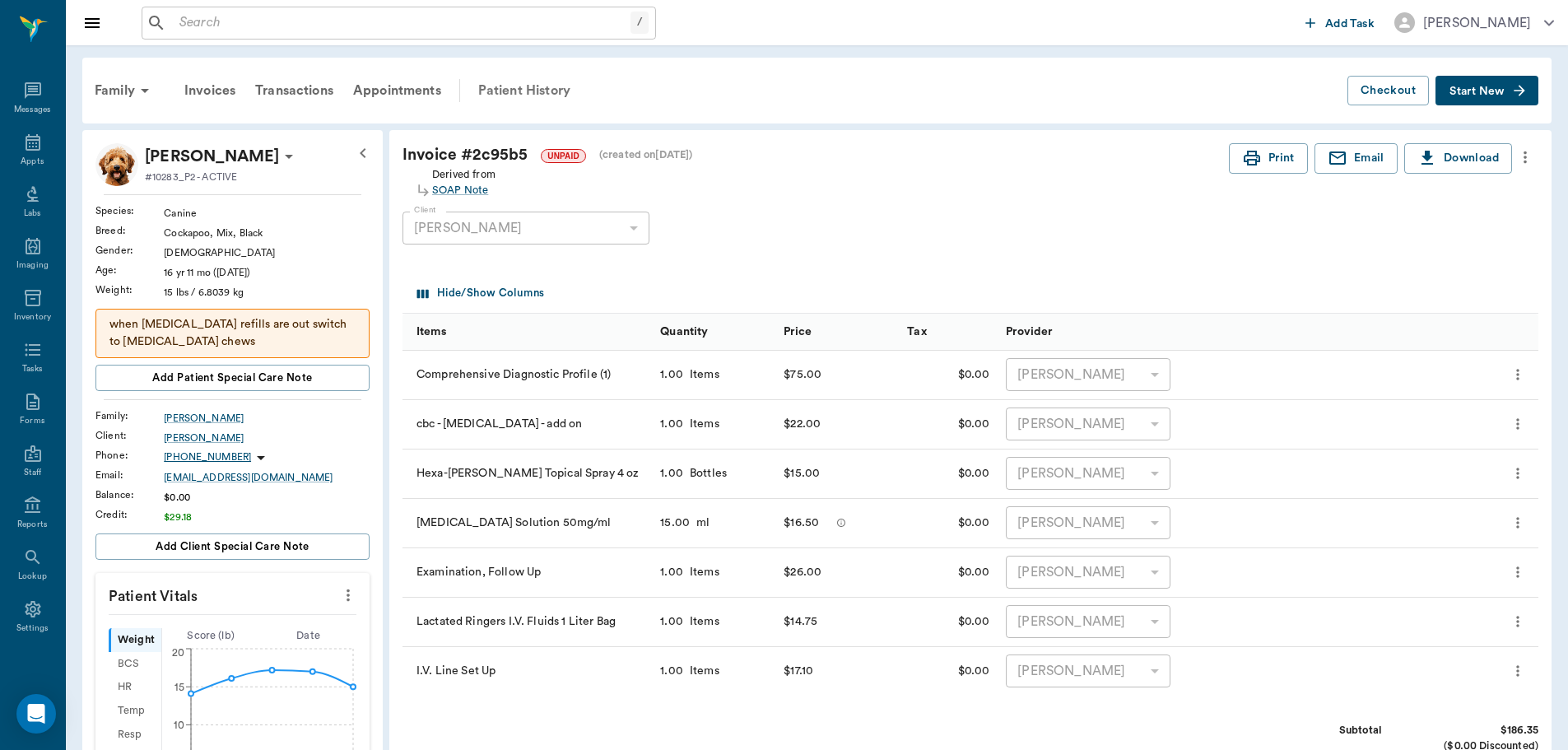
click at [505, 76] on div "Patient History" at bounding box center [524, 90] width 112 height 39
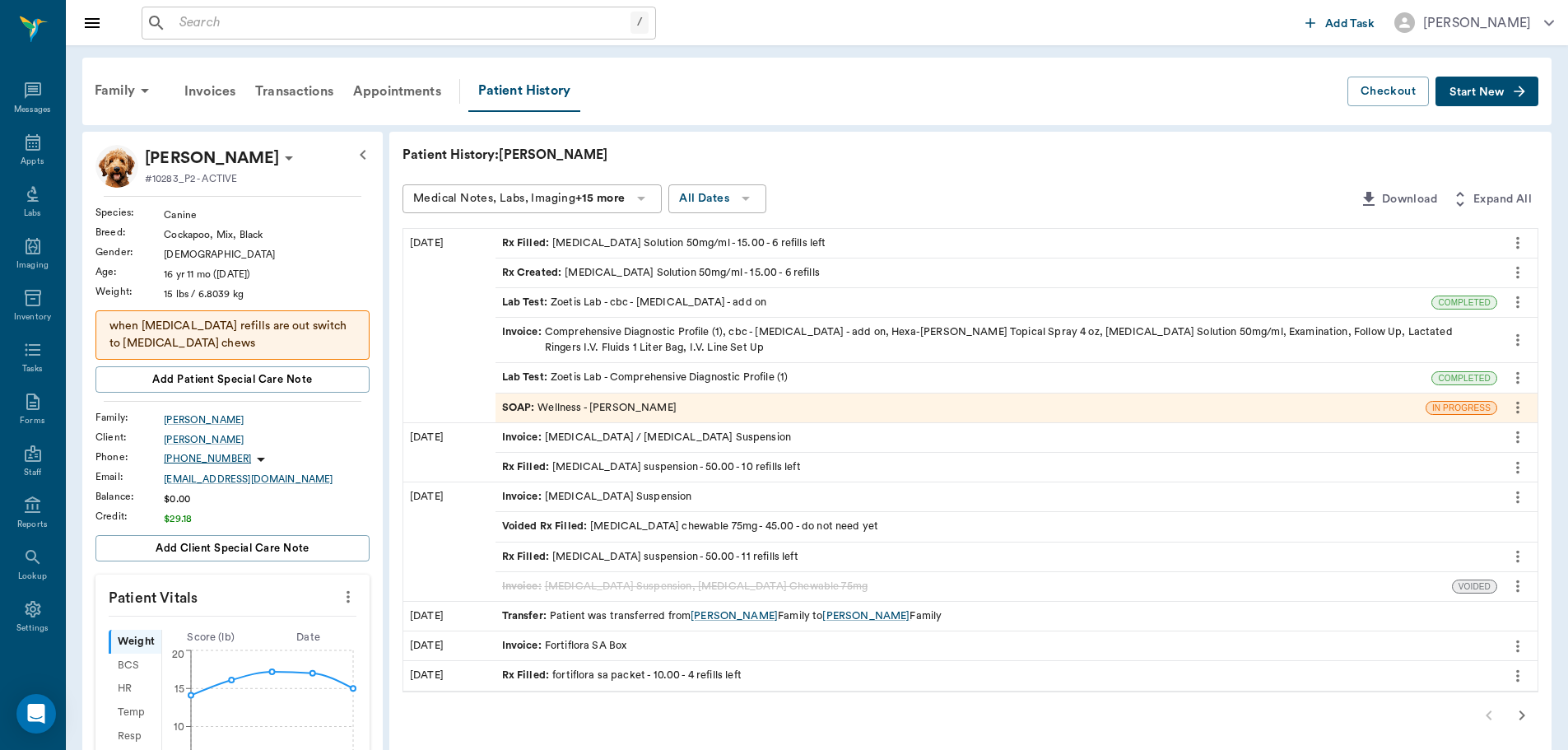
click at [788, 408] on div "SOAP : Wellness - [PERSON_NAME]" at bounding box center [960, 408] width 930 height 29
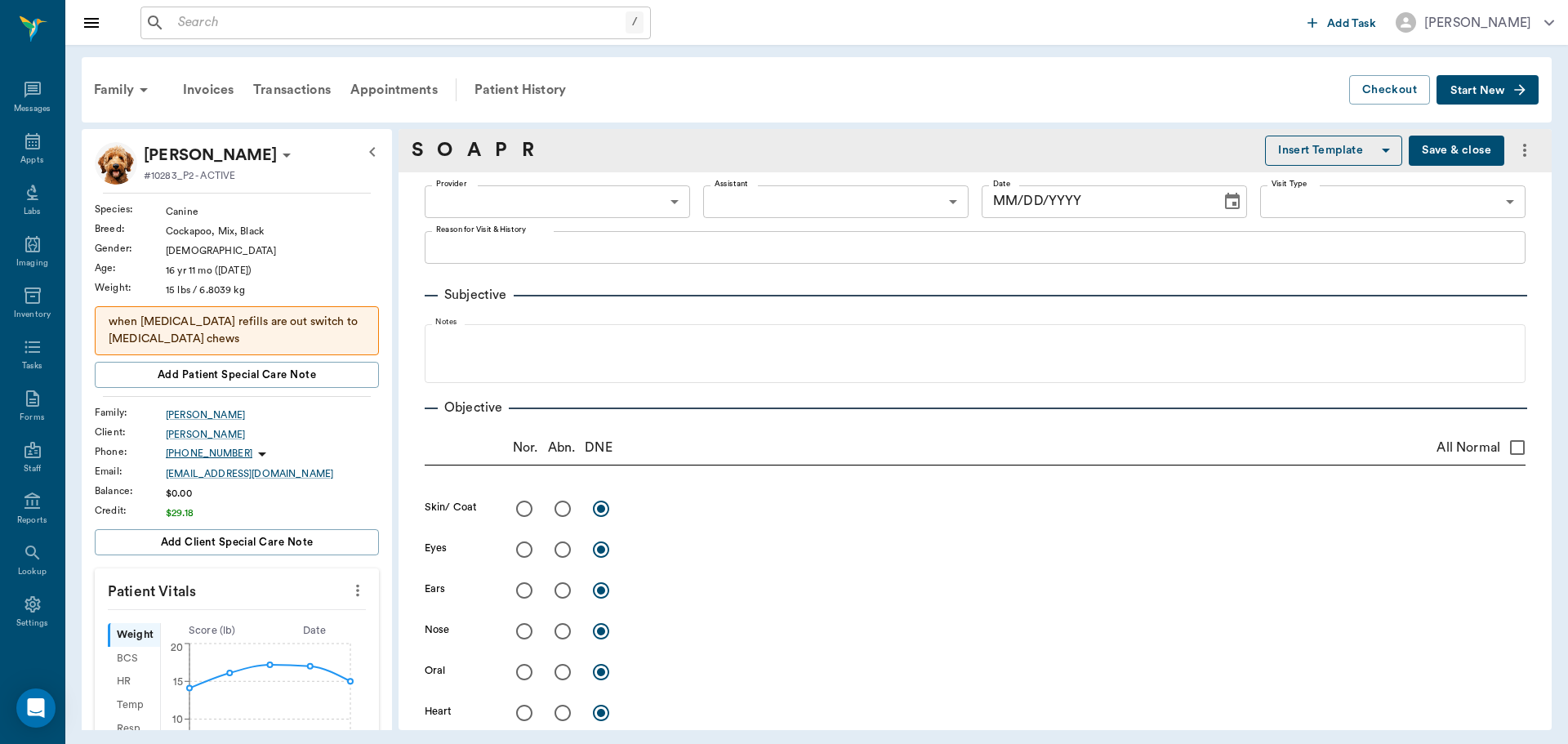
type input "63ec2f075fda476ae8351a4d"
type input "65d2be4f46e3a538d89b8c14"
type textarea "NOT GETTING BETTER. WOULD LIKE TO SEE ABOUT MAYBE CHANGING MEDS OR IF THIS IS G…"
radio input "true"
type textarea "[MEDICAL_DATA] on RH lateral upper limb, Has licked all the hair off around it."
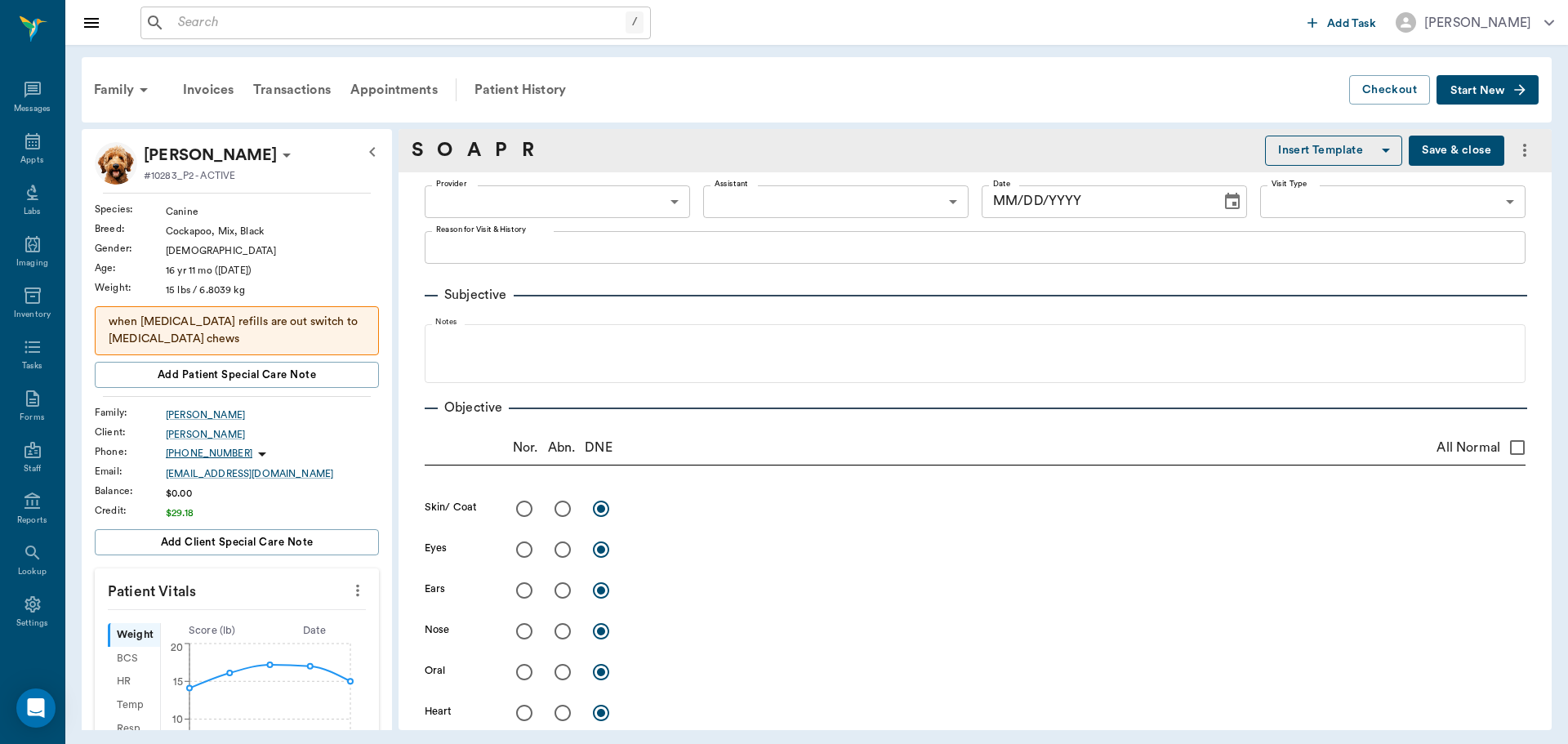
radio input "true"
type textarea "More humped up in back"
radio input "true"
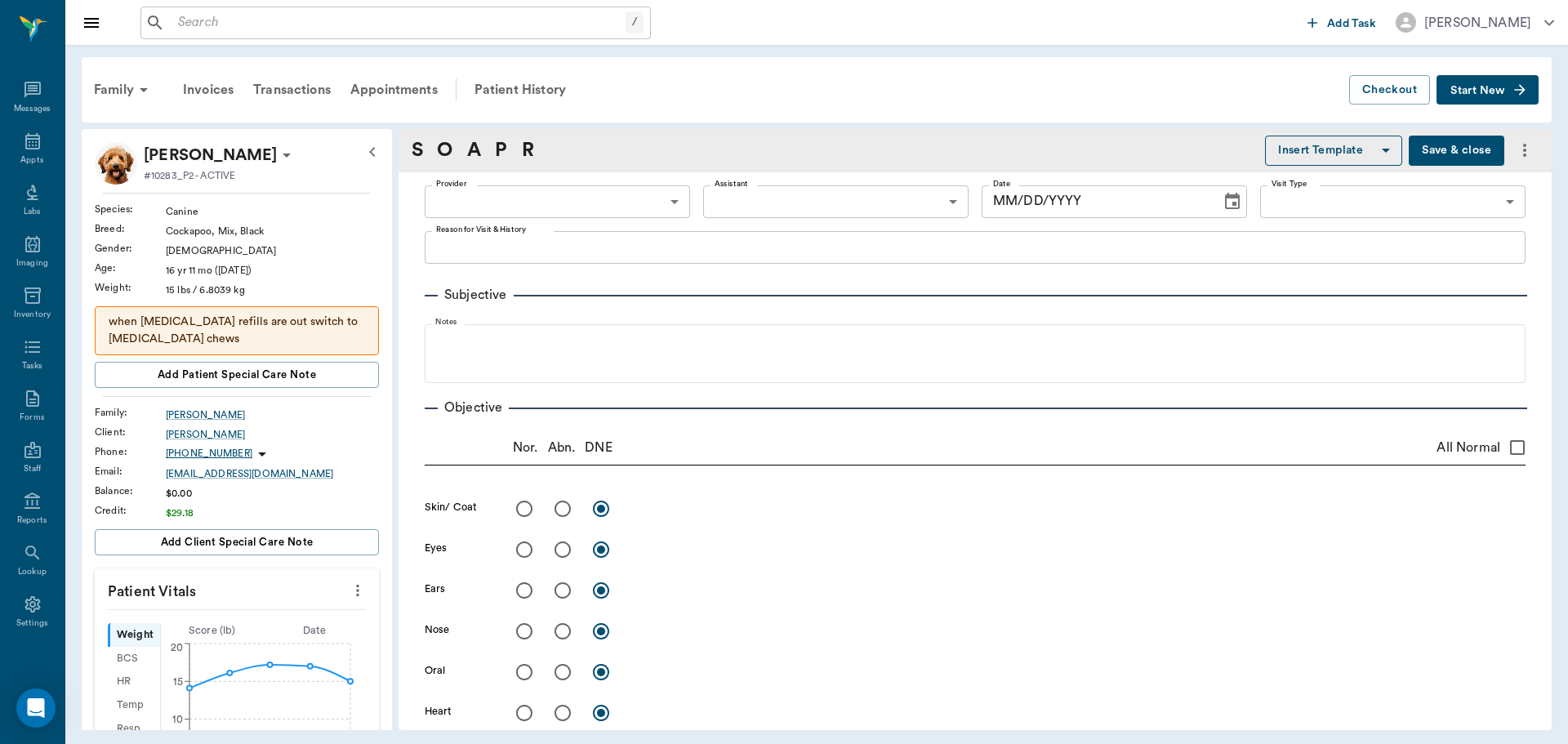
type textarea "Proprioceptive deficits"
radio input "true"
type textarea "rectal incontinence"
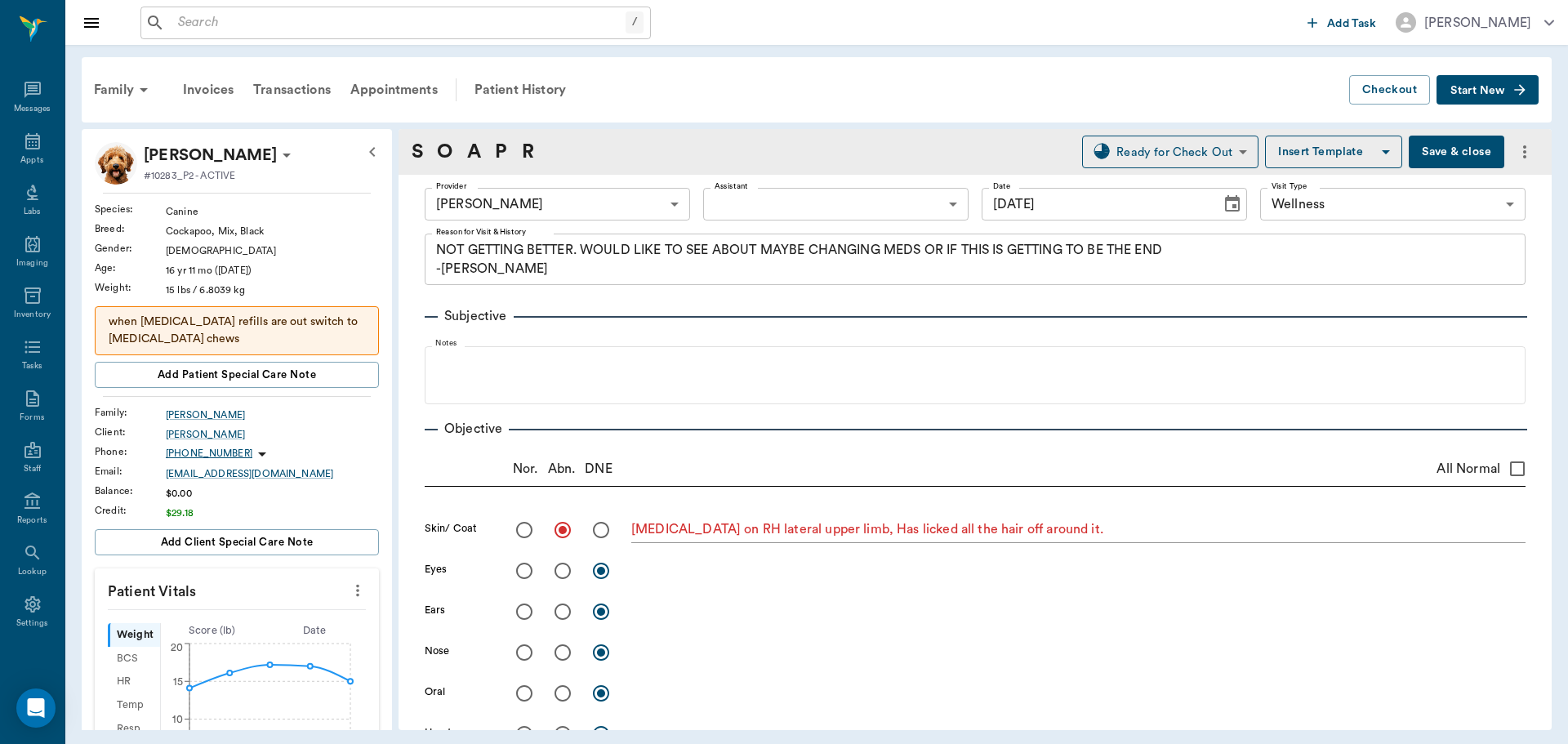
type input "[DATE]"
click at [1441, 149] on button "Save & close" at bounding box center [1455, 152] width 95 height 32
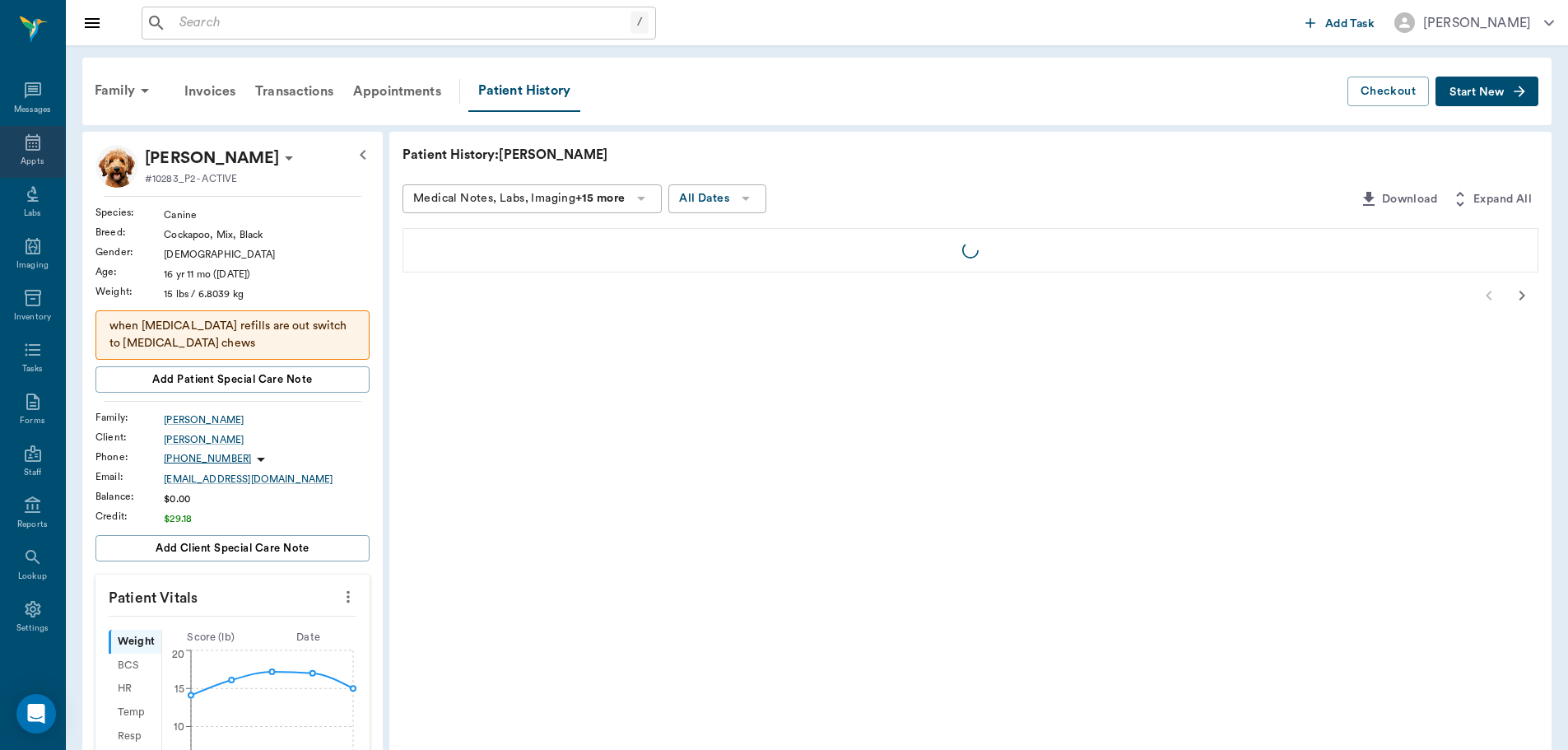
click at [33, 144] on icon at bounding box center [33, 143] width 15 height 17
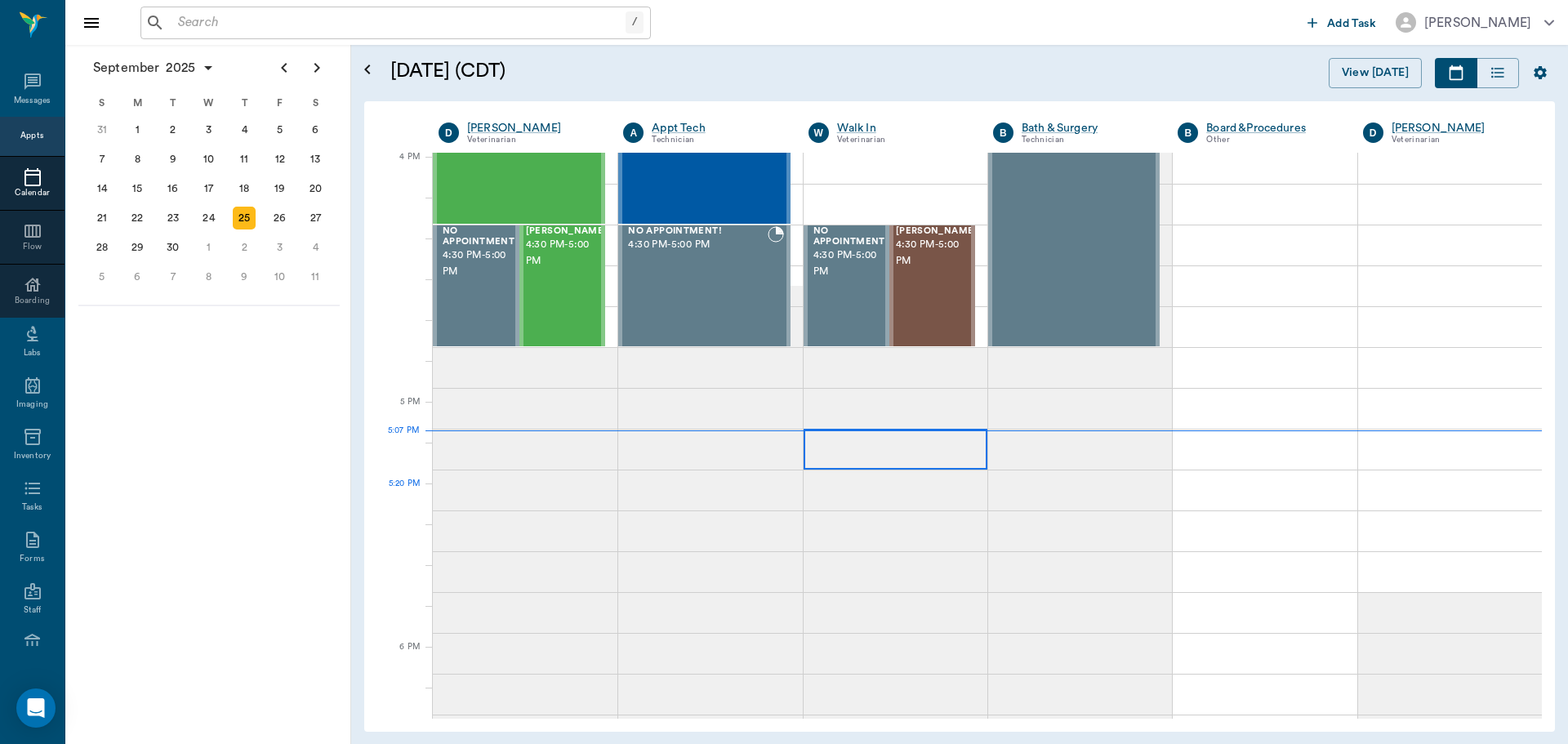
scroll to position [1961, 0]
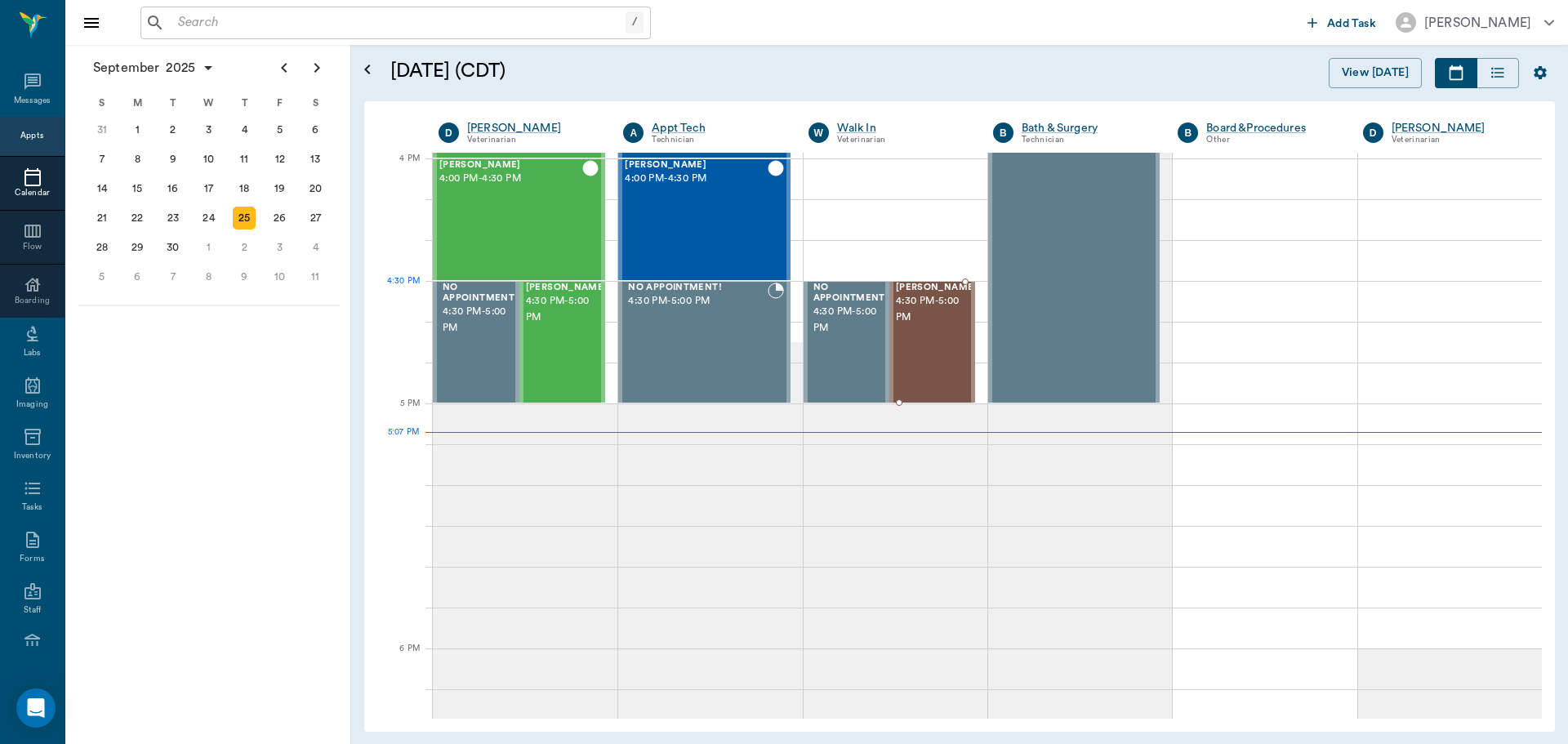
click at [907, 316] on span "4:30 PM - 5:00 PM" at bounding box center [936, 309] width 82 height 32
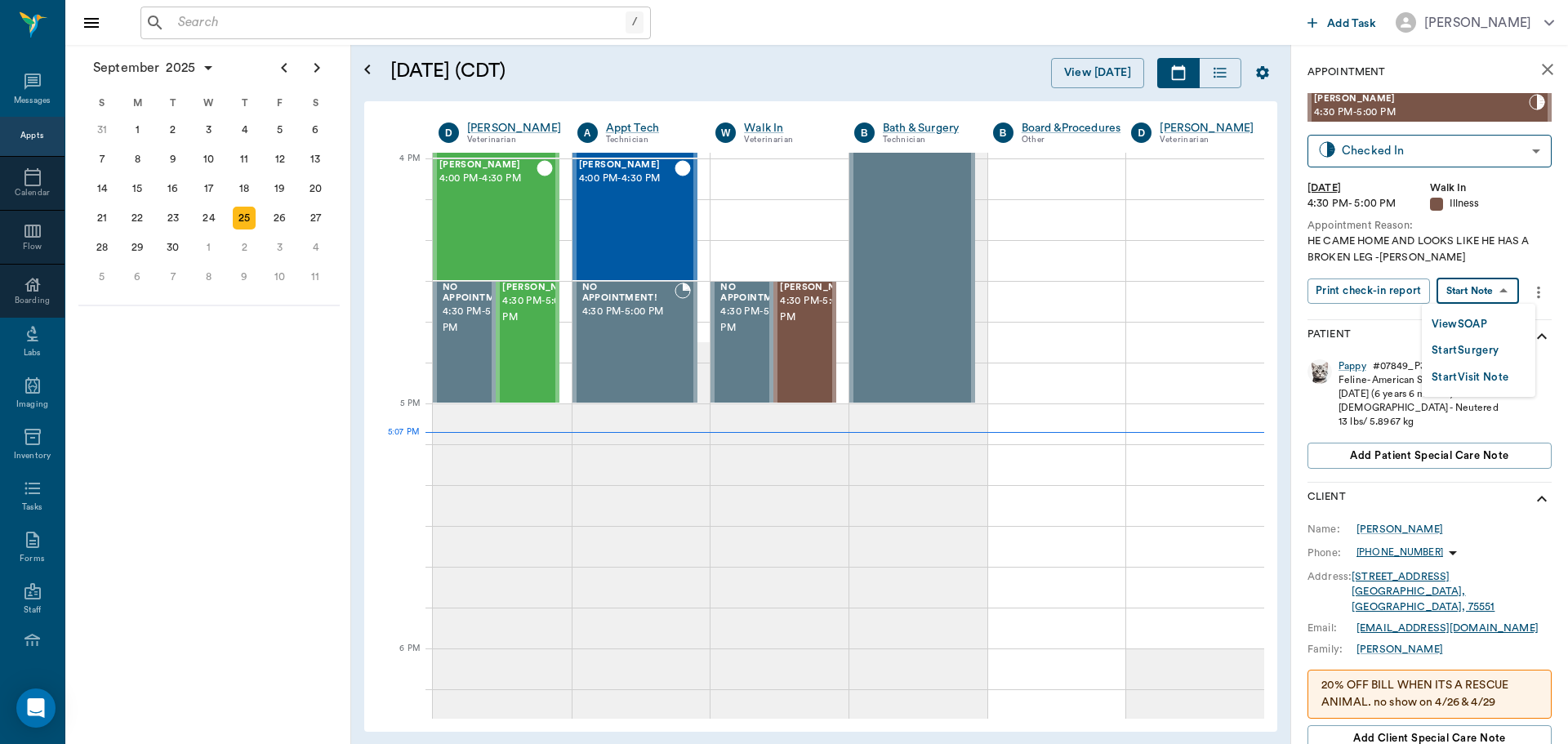
click at [1477, 287] on body "/ ​ Add Task [PERSON_NAME] Nectar Messages Appts Calendar Flow Boarding Labs Im…" at bounding box center [784, 372] width 1568 height 744
click at [1459, 324] on button "View SOAP" at bounding box center [1459, 325] width 55 height 19
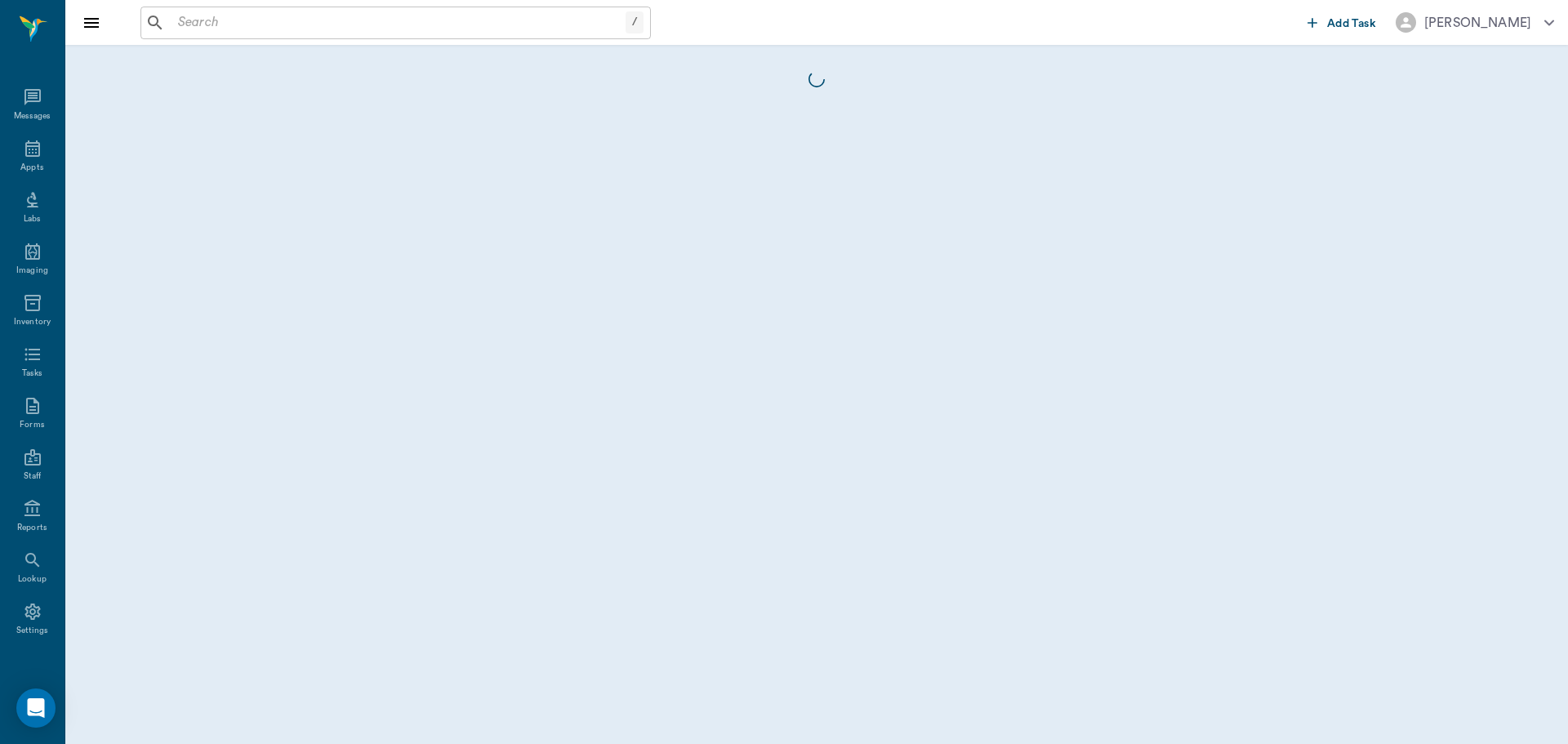
scroll to position [7, 0]
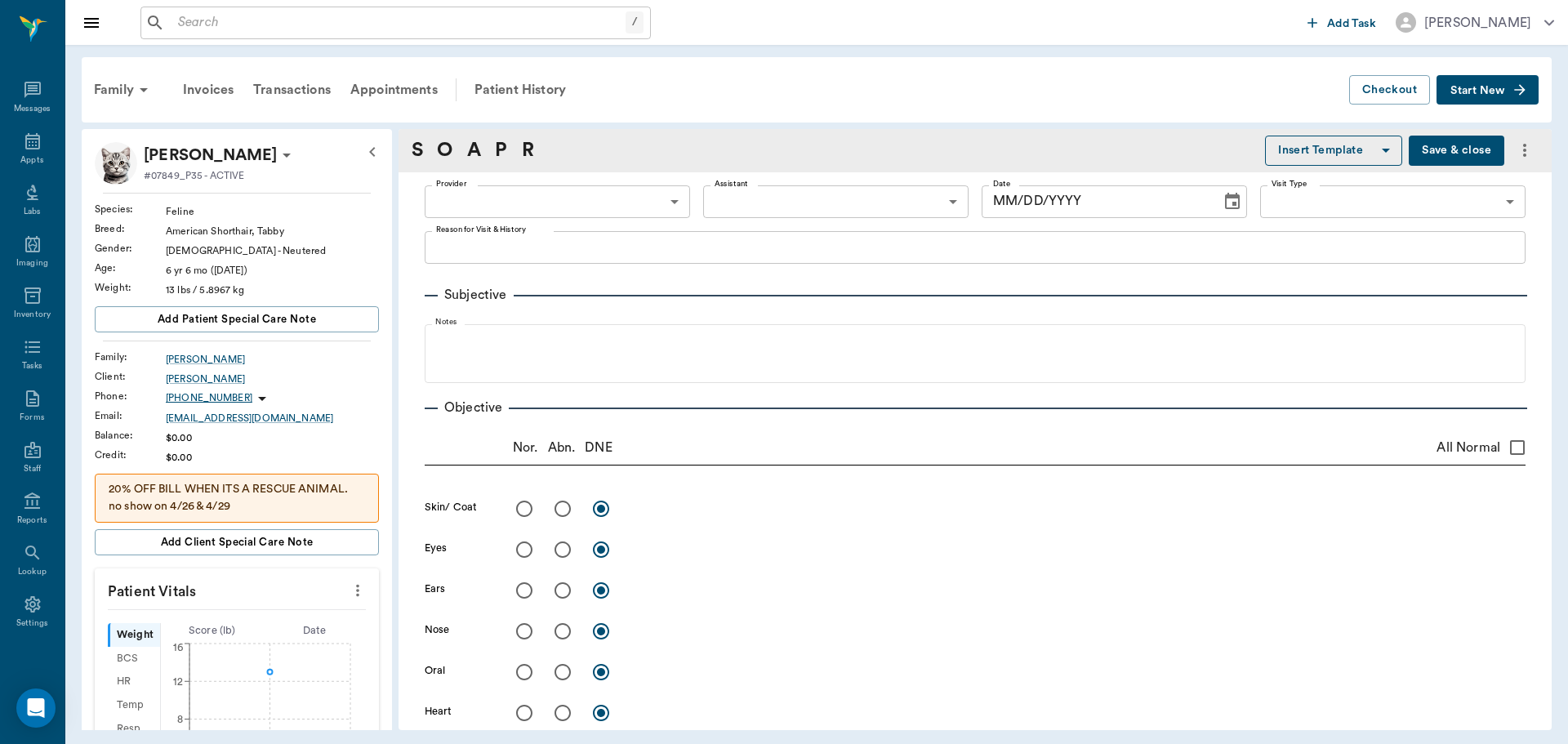
type input "63ee68728bdb516679580557"
type input "63ec2e7e52e12b0ba117b124"
type input "65d2be4f46e3a538d89b8c15"
type textarea "HE CAME HOME AND LOOKS LIKE HE HAS A BROKEN LEG -[PERSON_NAME]"
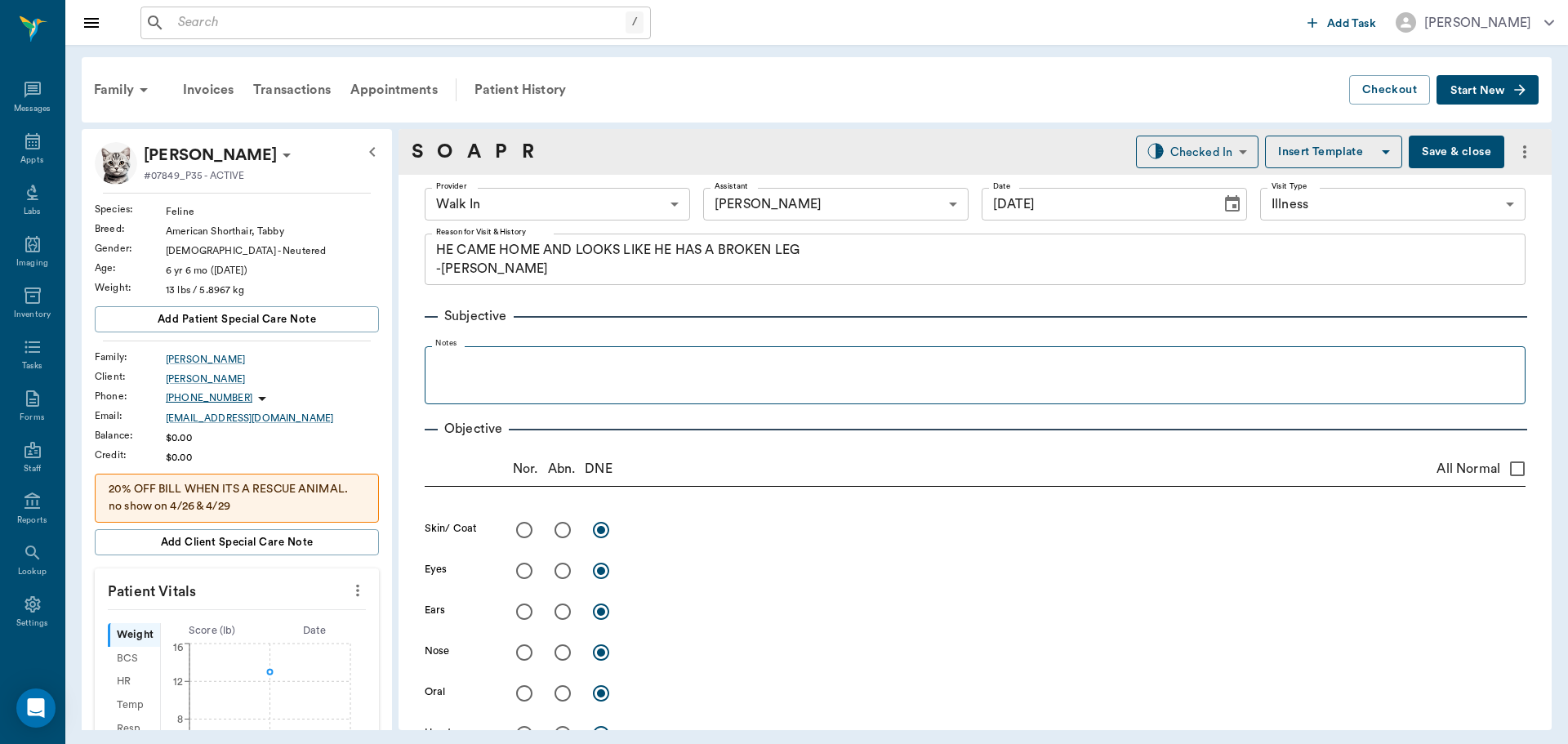
type input "[DATE]"
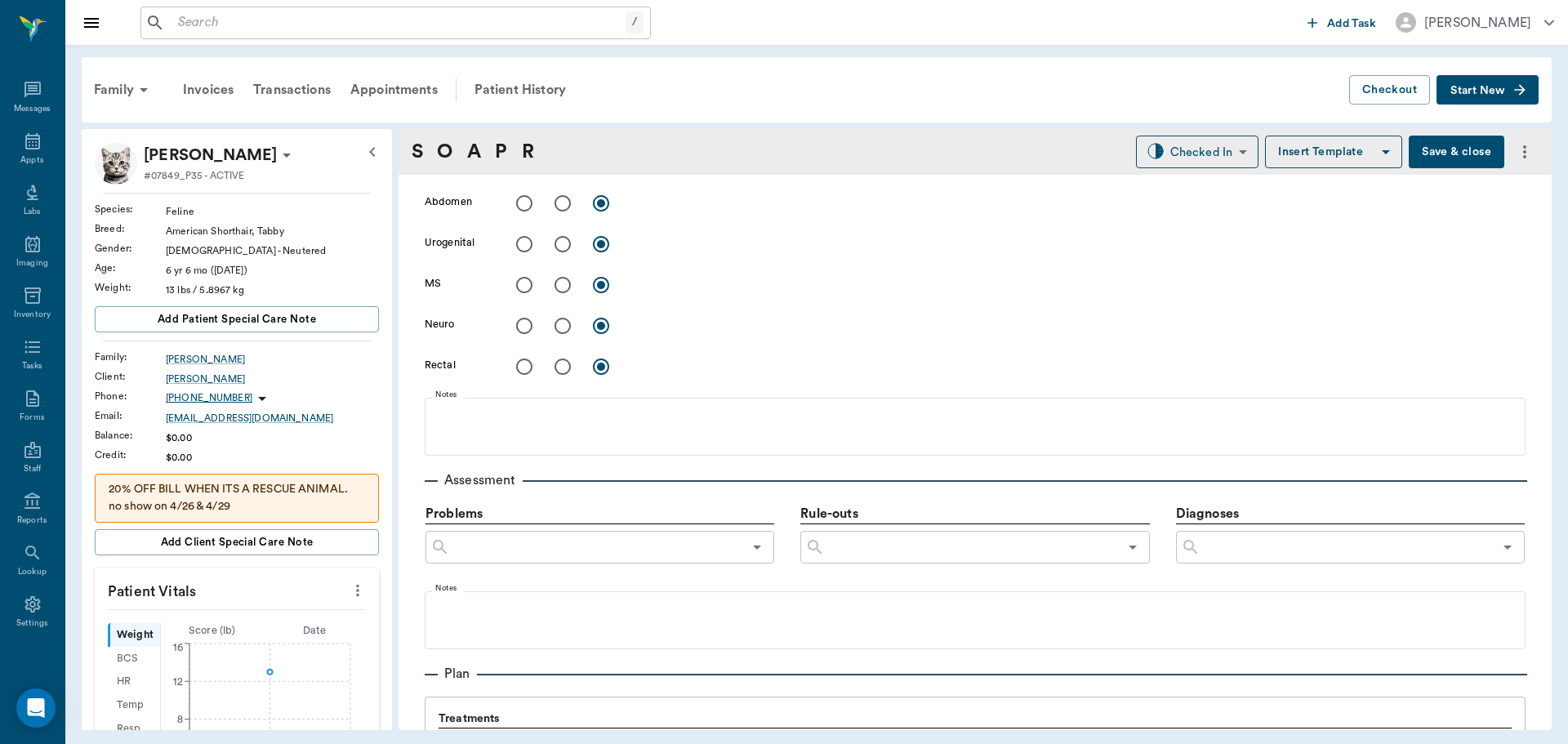
scroll to position [898, 0]
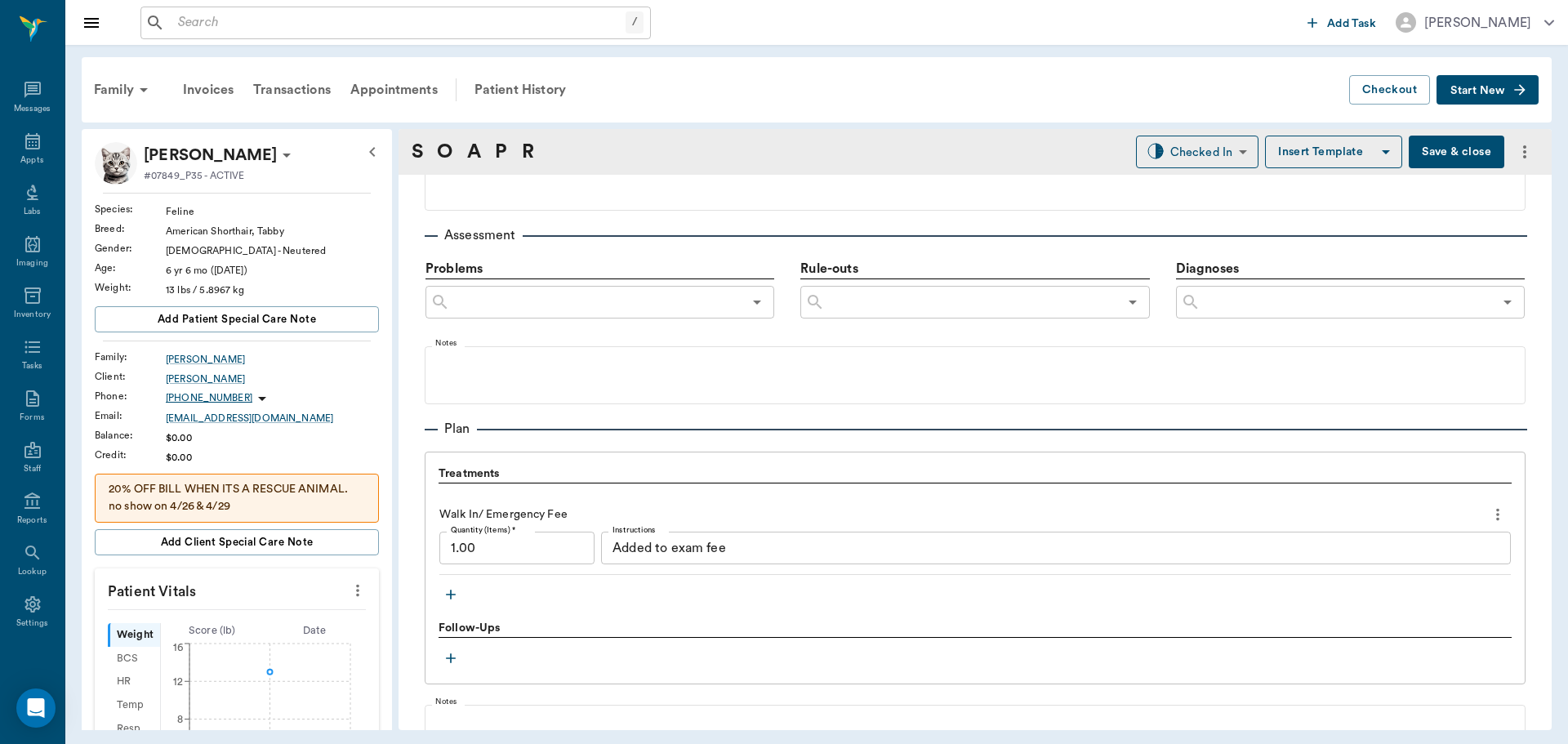
click at [456, 588] on icon "button" at bounding box center [451, 595] width 17 height 17
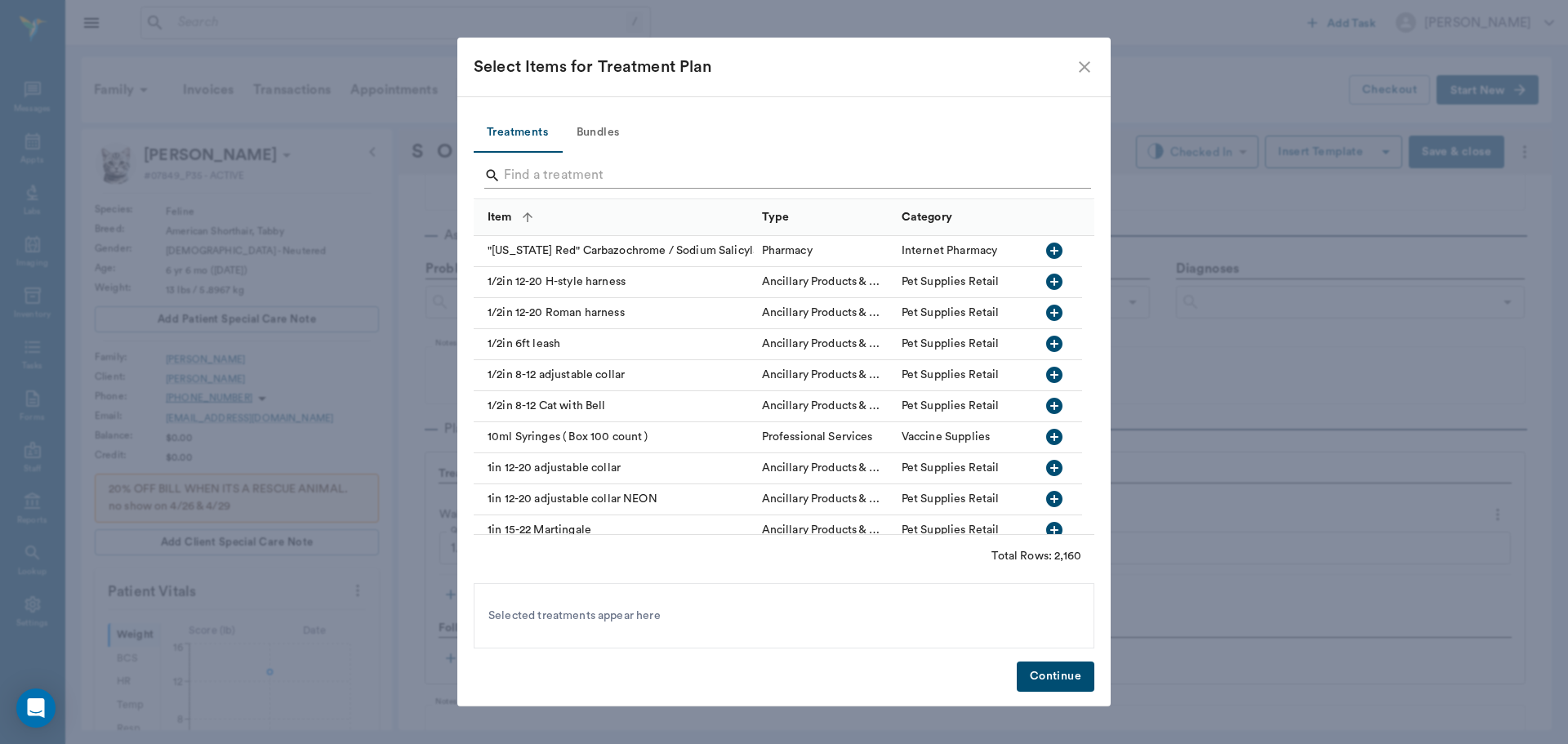
click at [532, 180] on input "Search" at bounding box center [784, 176] width 562 height 27
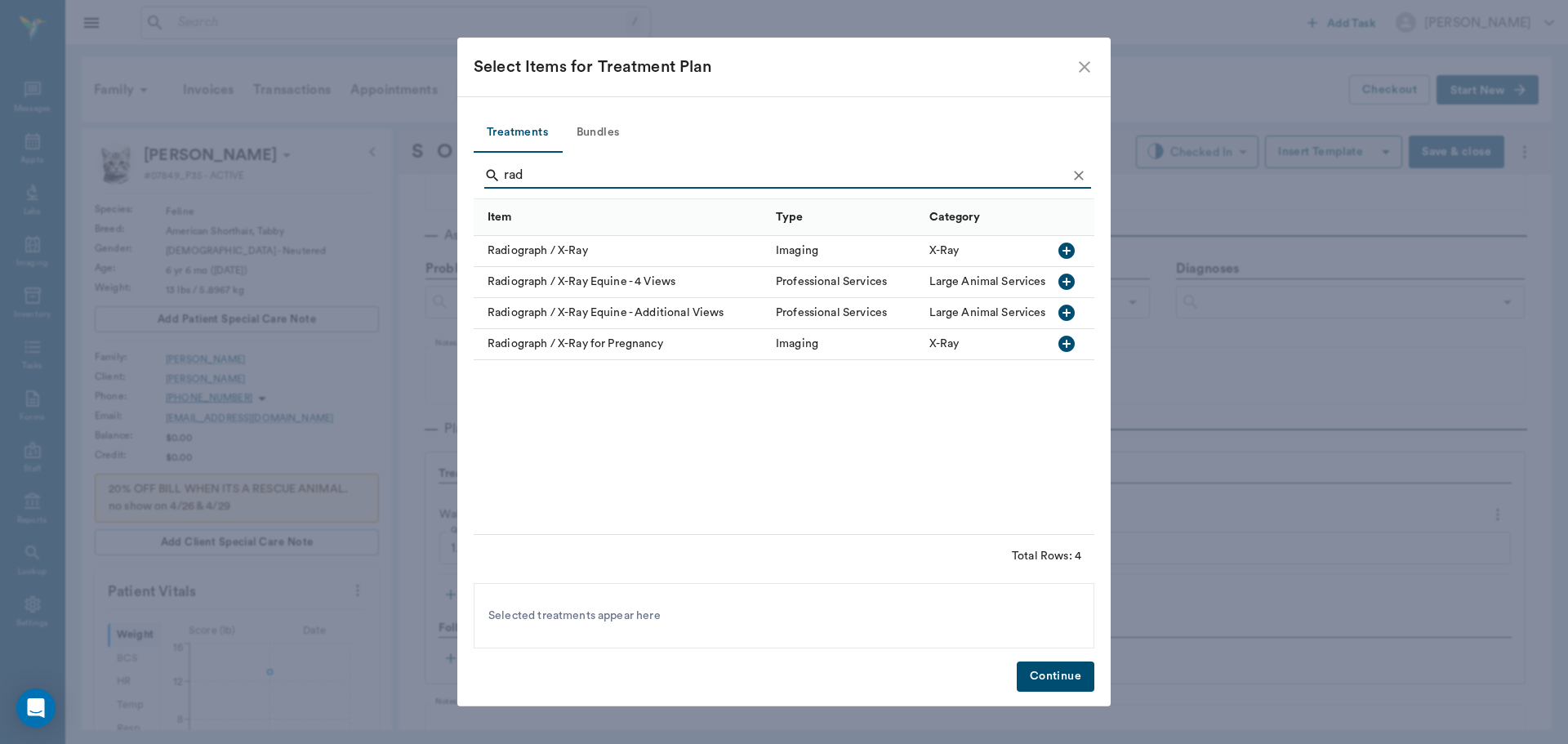
type input "rad"
click at [1064, 251] on icon "button" at bounding box center [1067, 251] width 20 height 20
click at [1058, 673] on button "Continue" at bounding box center [1055, 676] width 78 height 30
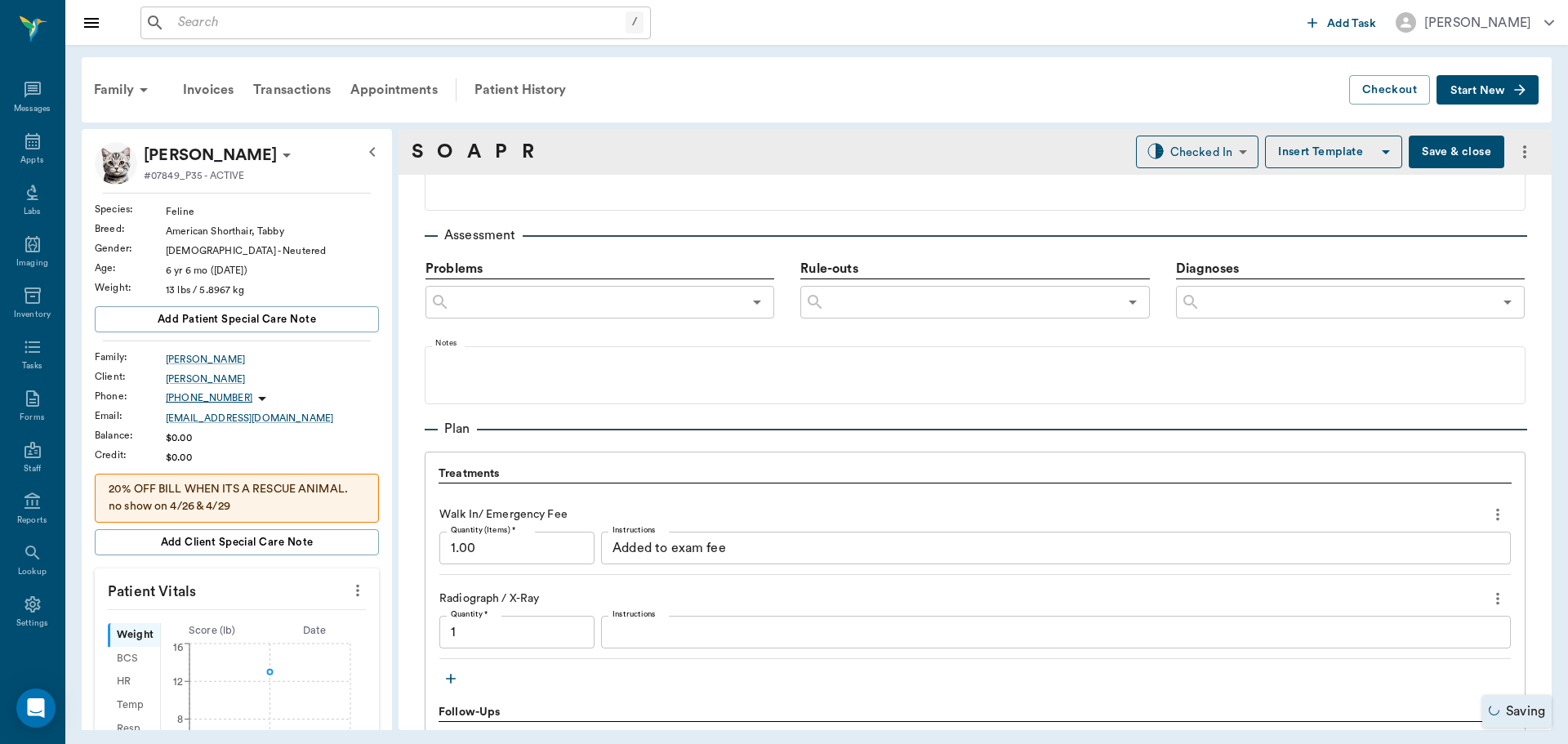
type input "1.00"
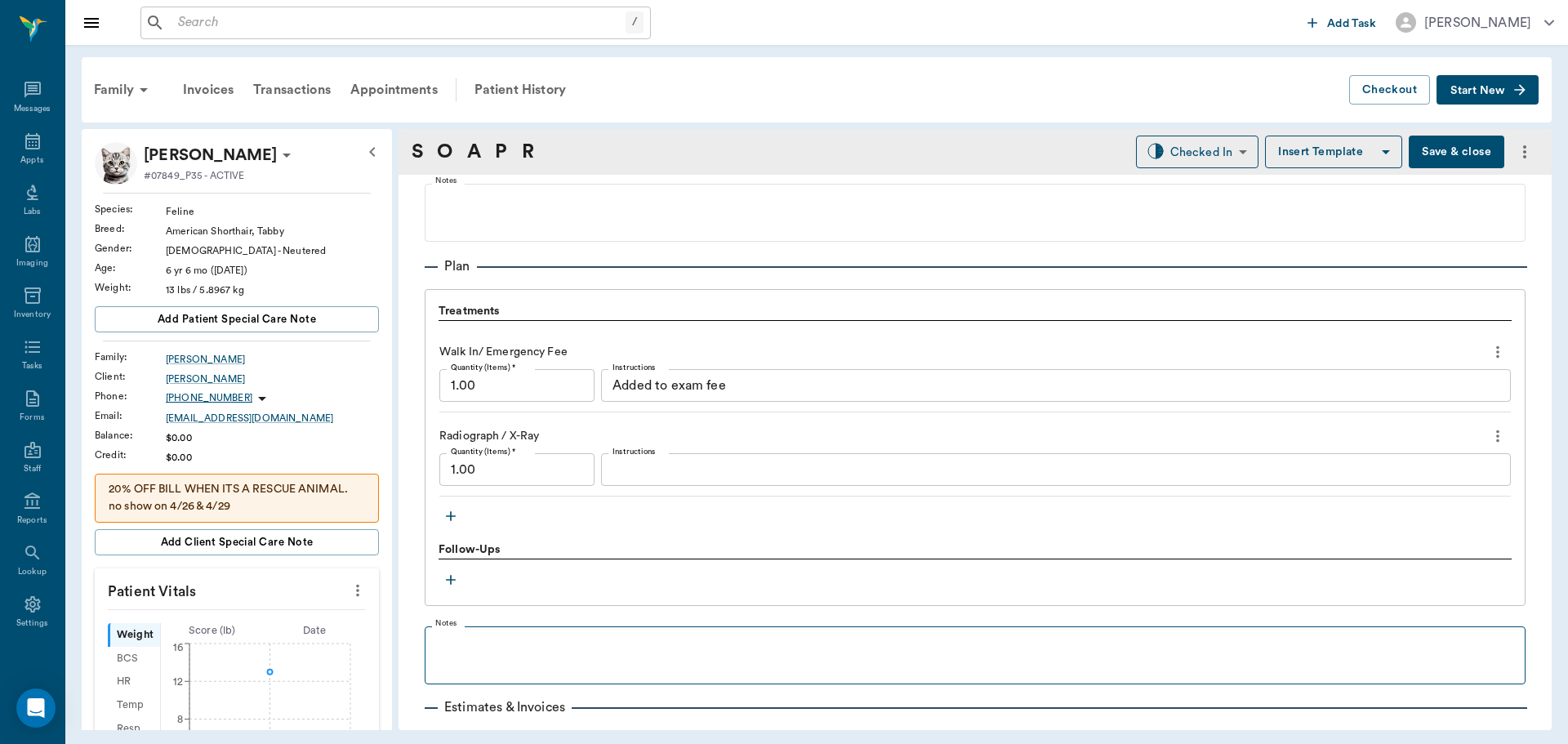
scroll to position [1062, 0]
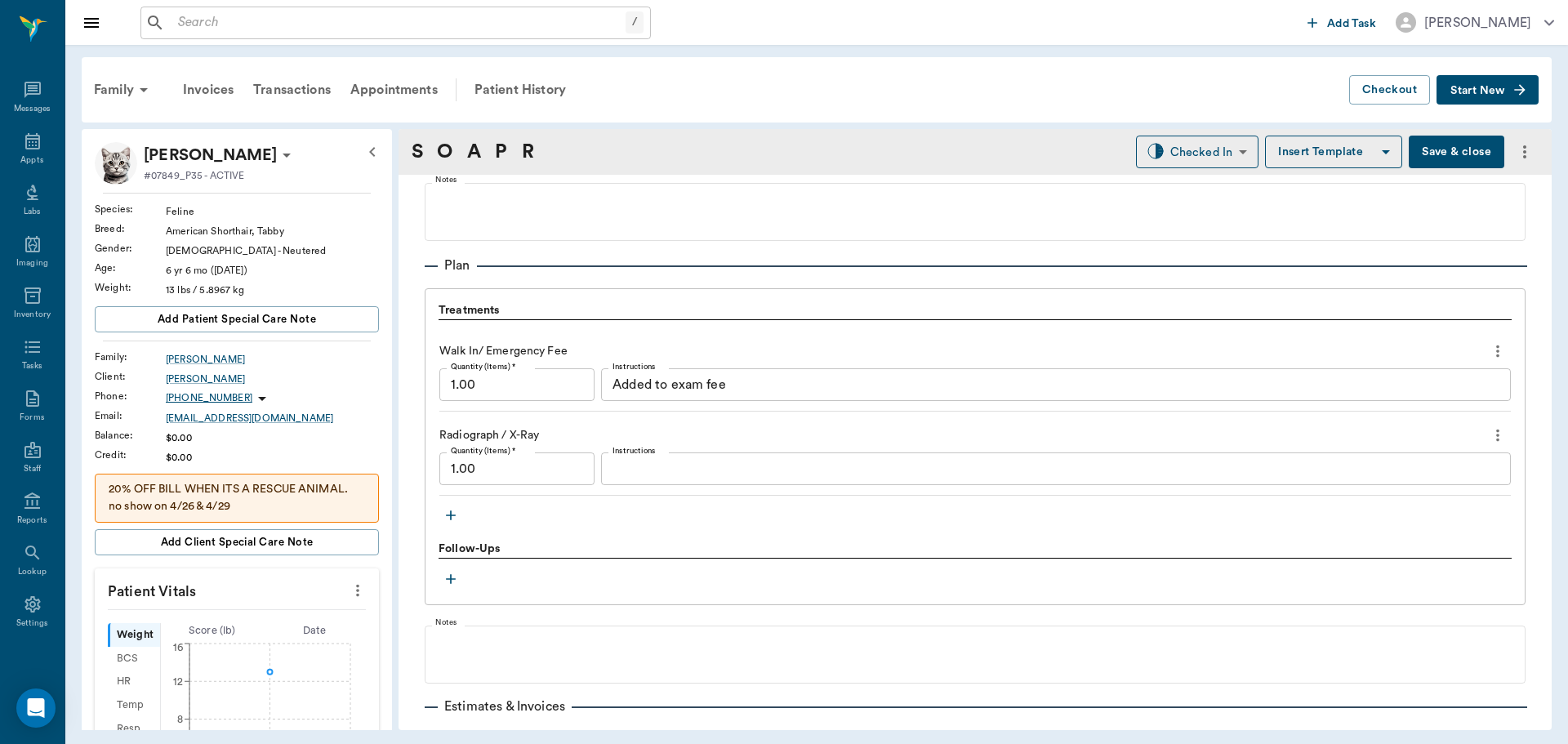
click at [447, 514] on icon "button" at bounding box center [451, 515] width 17 height 17
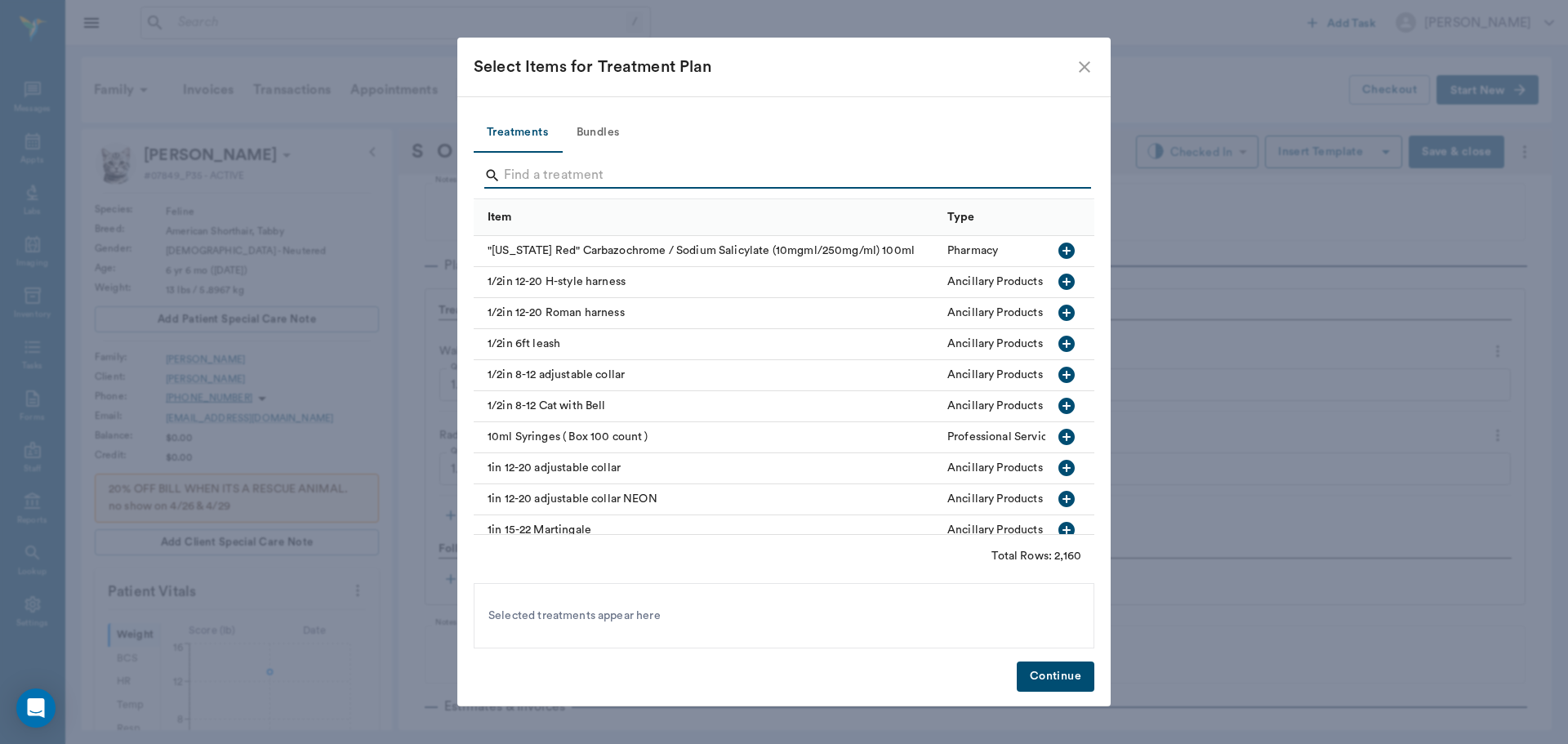
click at [514, 175] on input "Search" at bounding box center [784, 176] width 562 height 27
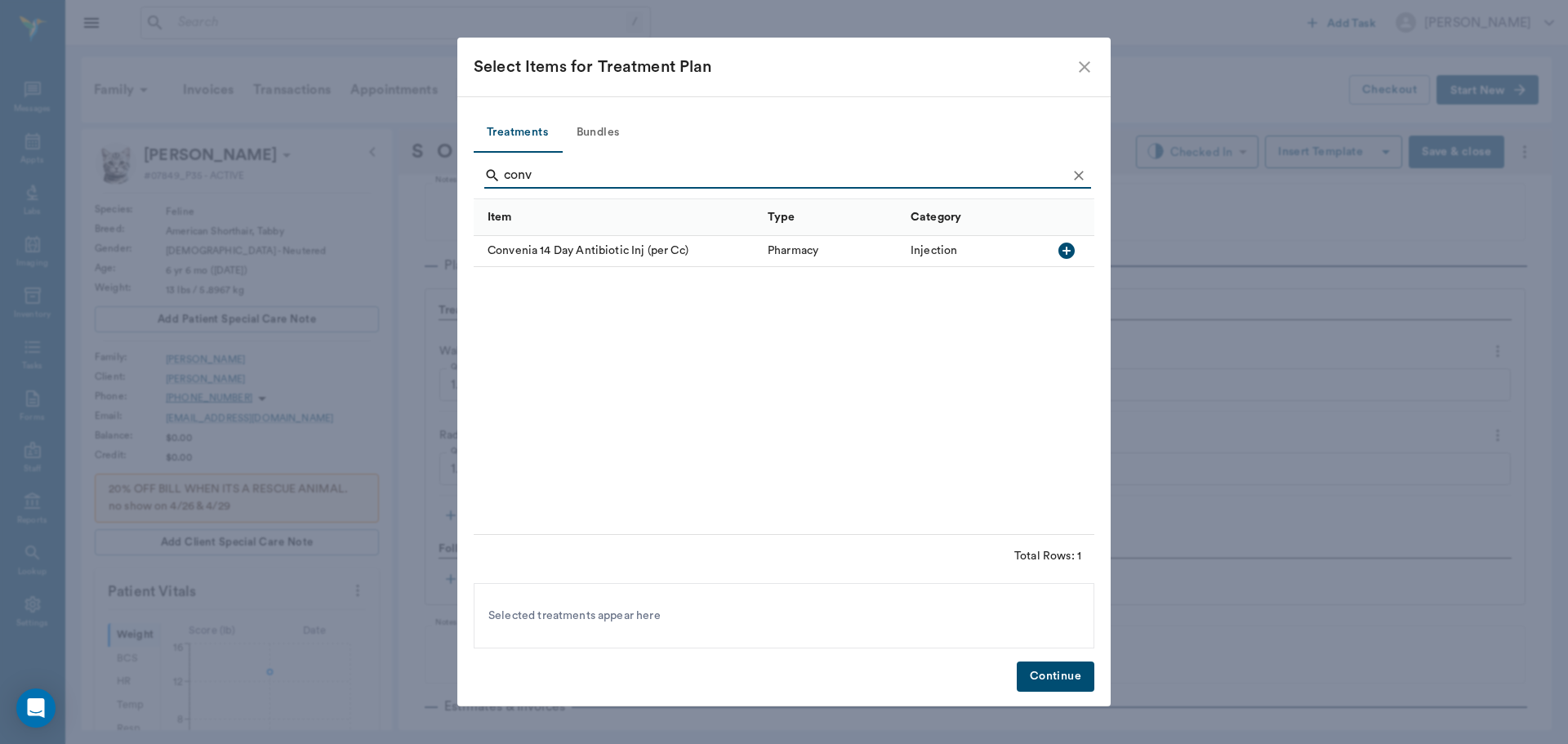
type input "conv"
click at [1065, 251] on icon "button" at bounding box center [1067, 251] width 20 height 20
click at [1040, 684] on button "Continue" at bounding box center [1055, 676] width 78 height 30
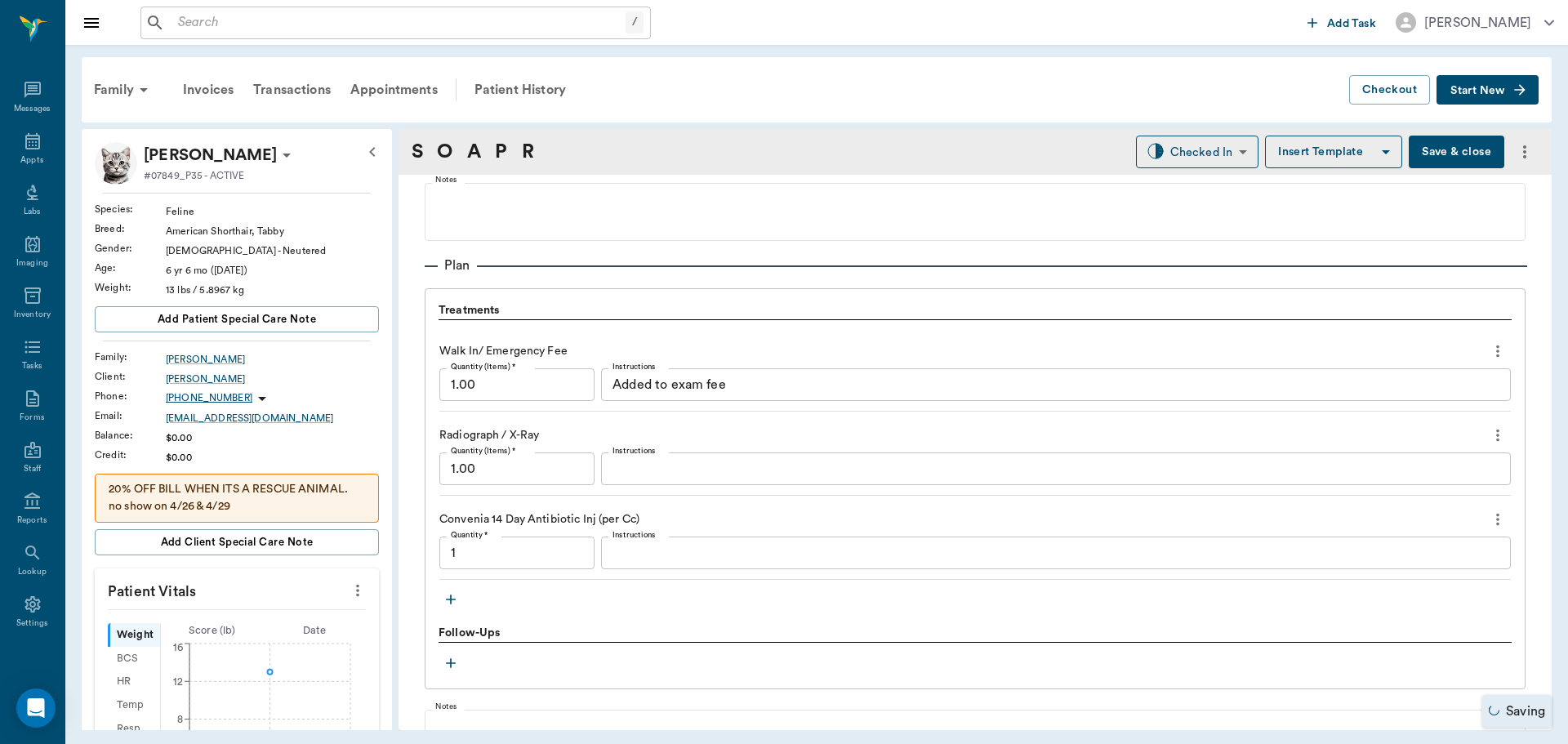
type input "1.00"
click at [625, 551] on textarea "Instructions" at bounding box center [1055, 553] width 887 height 19
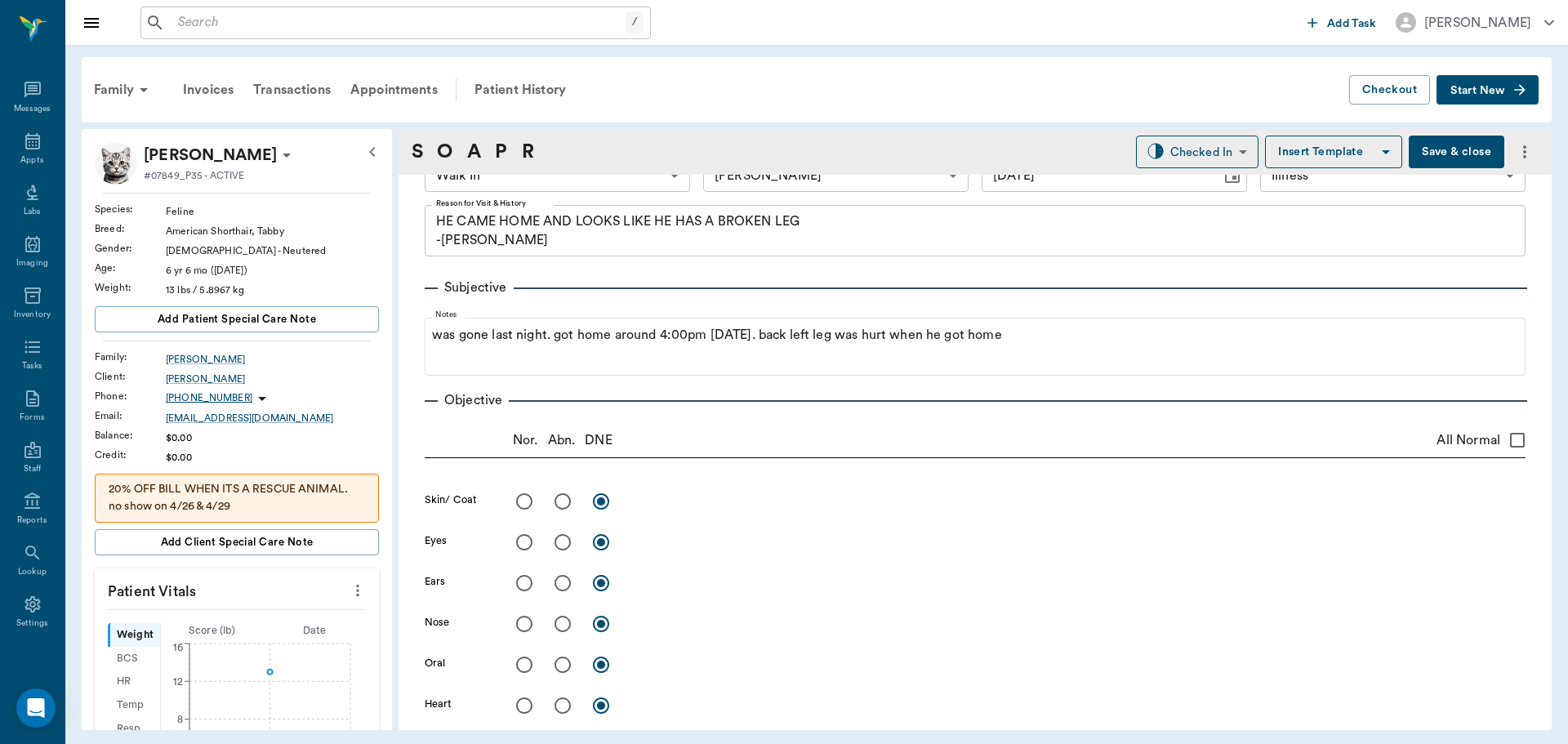
scroll to position [0, 0]
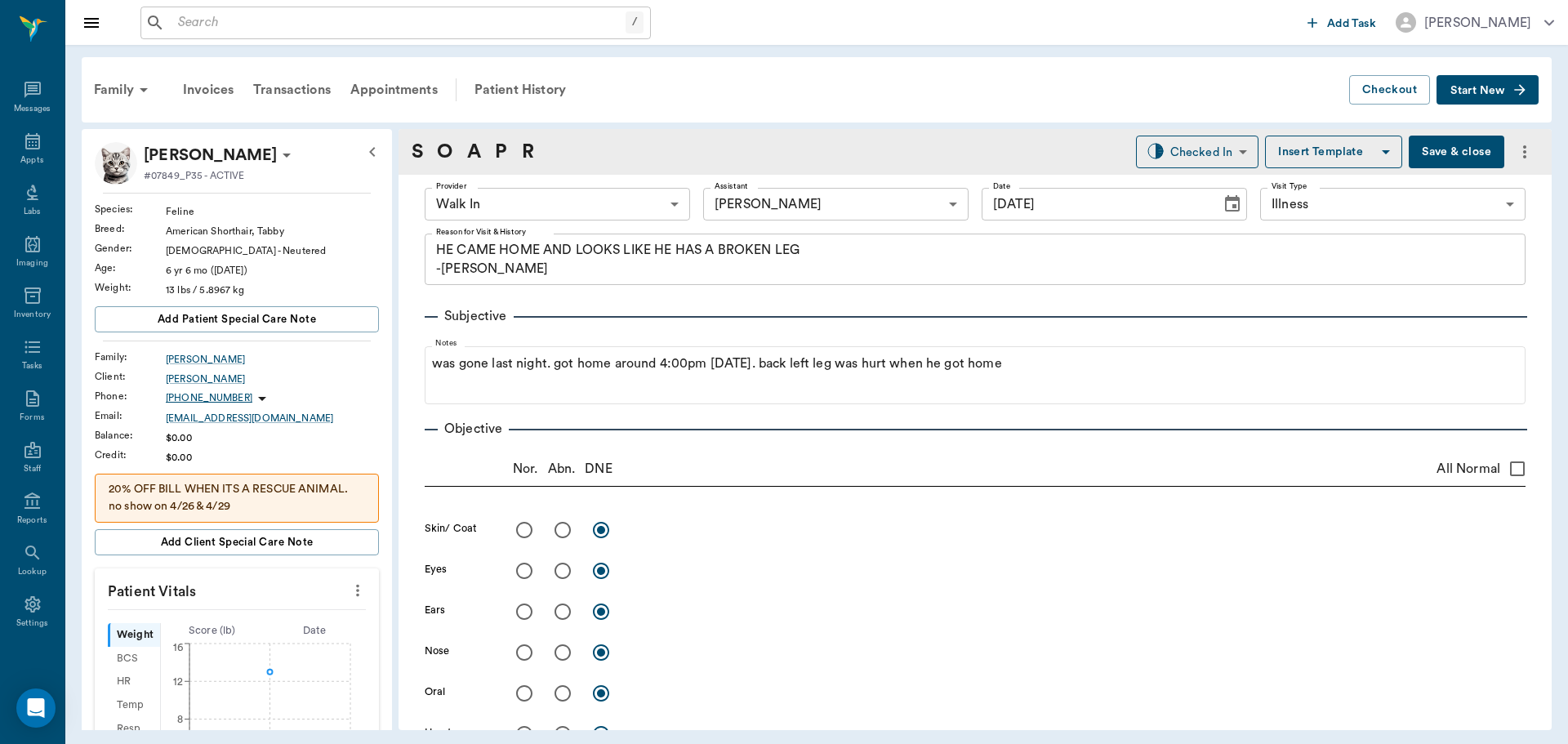
type textarea "dex"
click at [1469, 153] on button "Save & close" at bounding box center [1455, 152] width 95 height 32
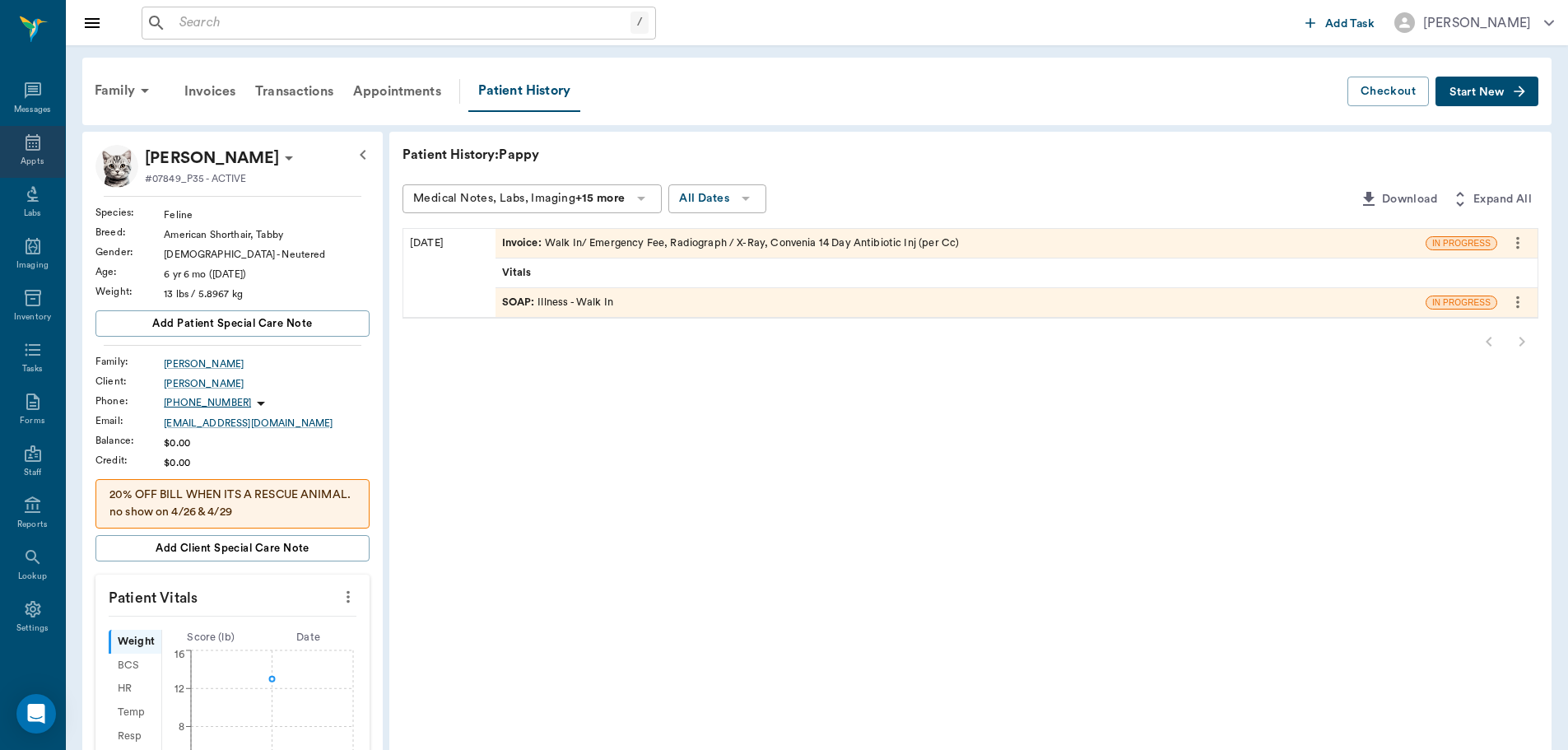
click at [27, 154] on div "Appts" at bounding box center [33, 152] width 65 height 52
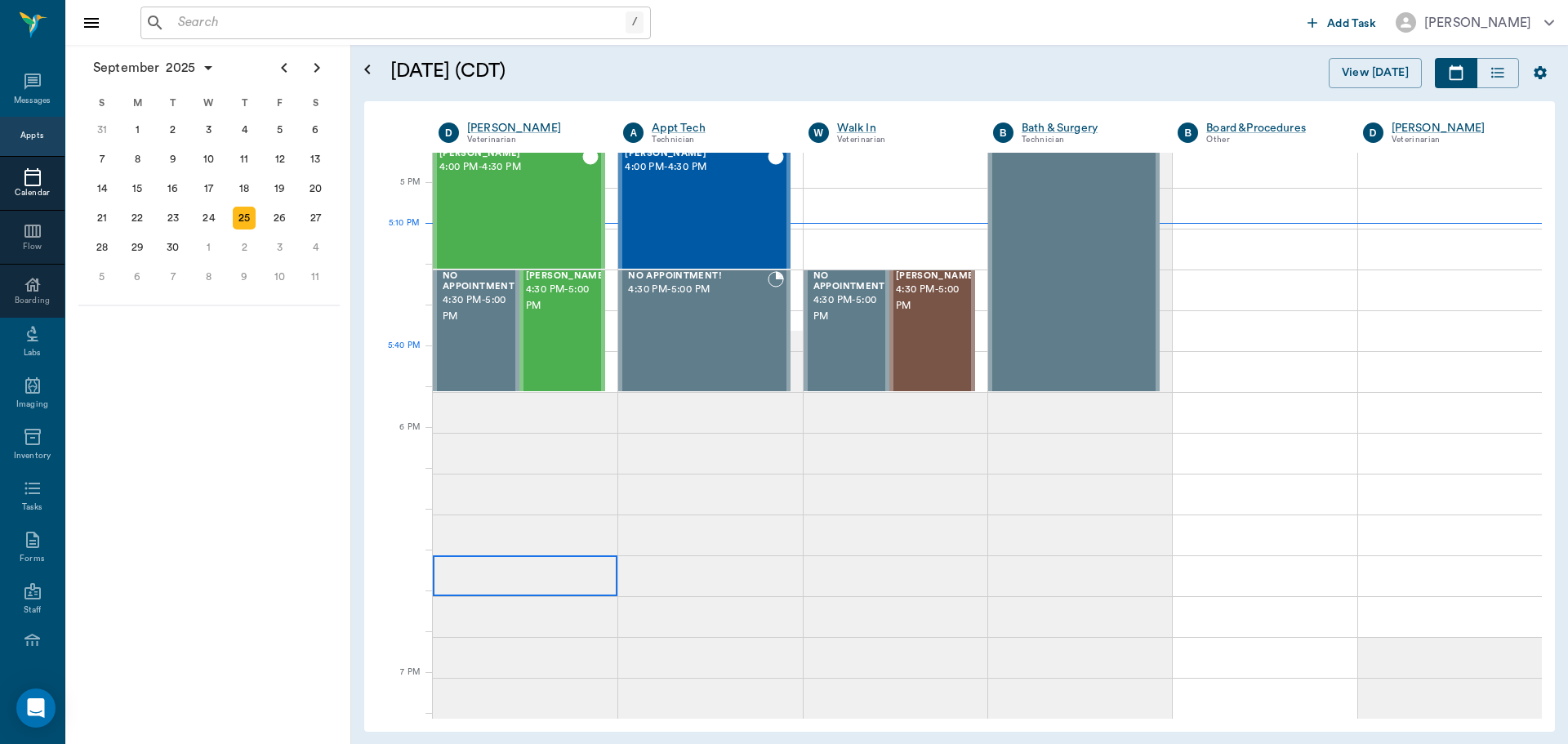
scroll to position [1882, 0]
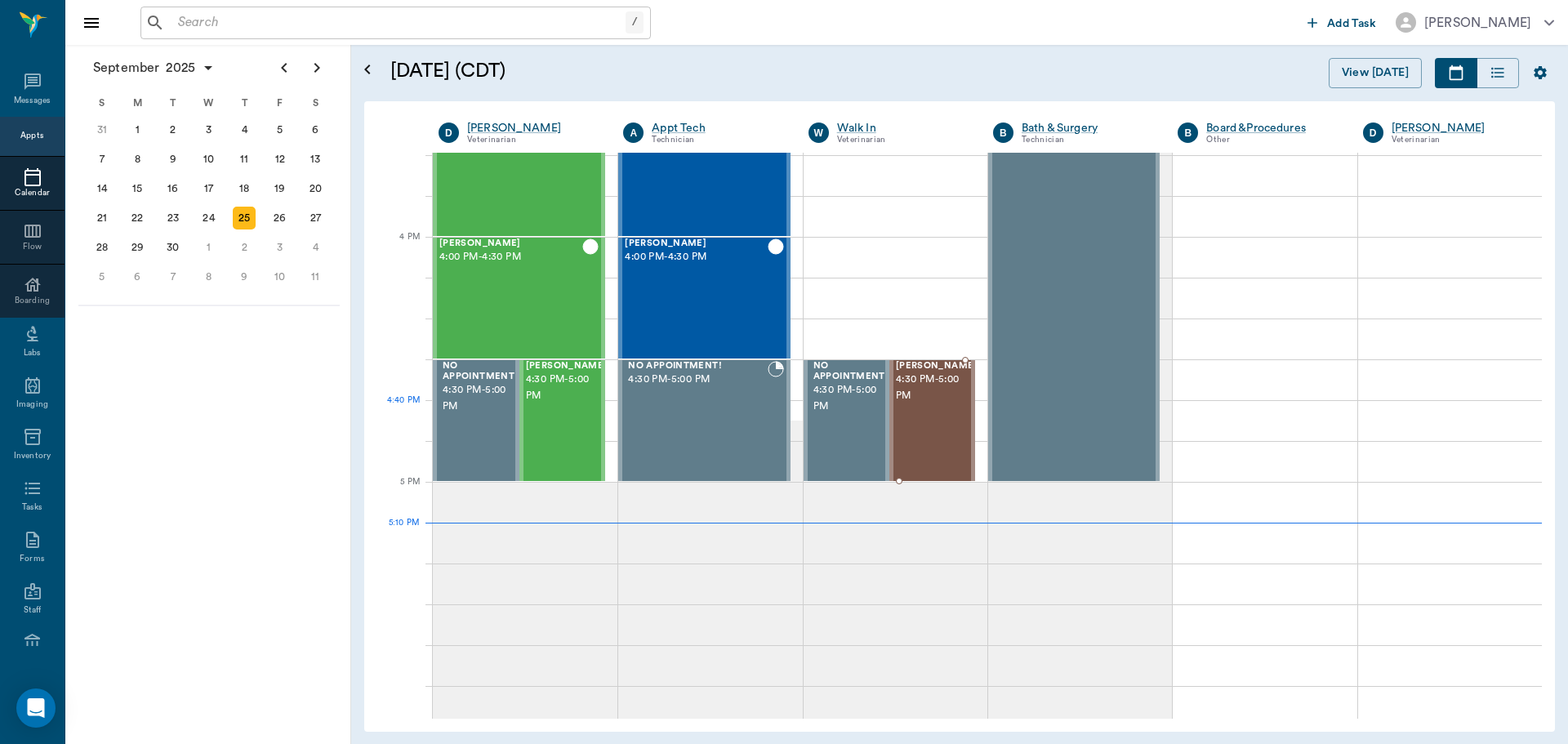
click at [904, 416] on div "[PERSON_NAME] 4:30 PM - 5:00 PM" at bounding box center [936, 421] width 82 height 119
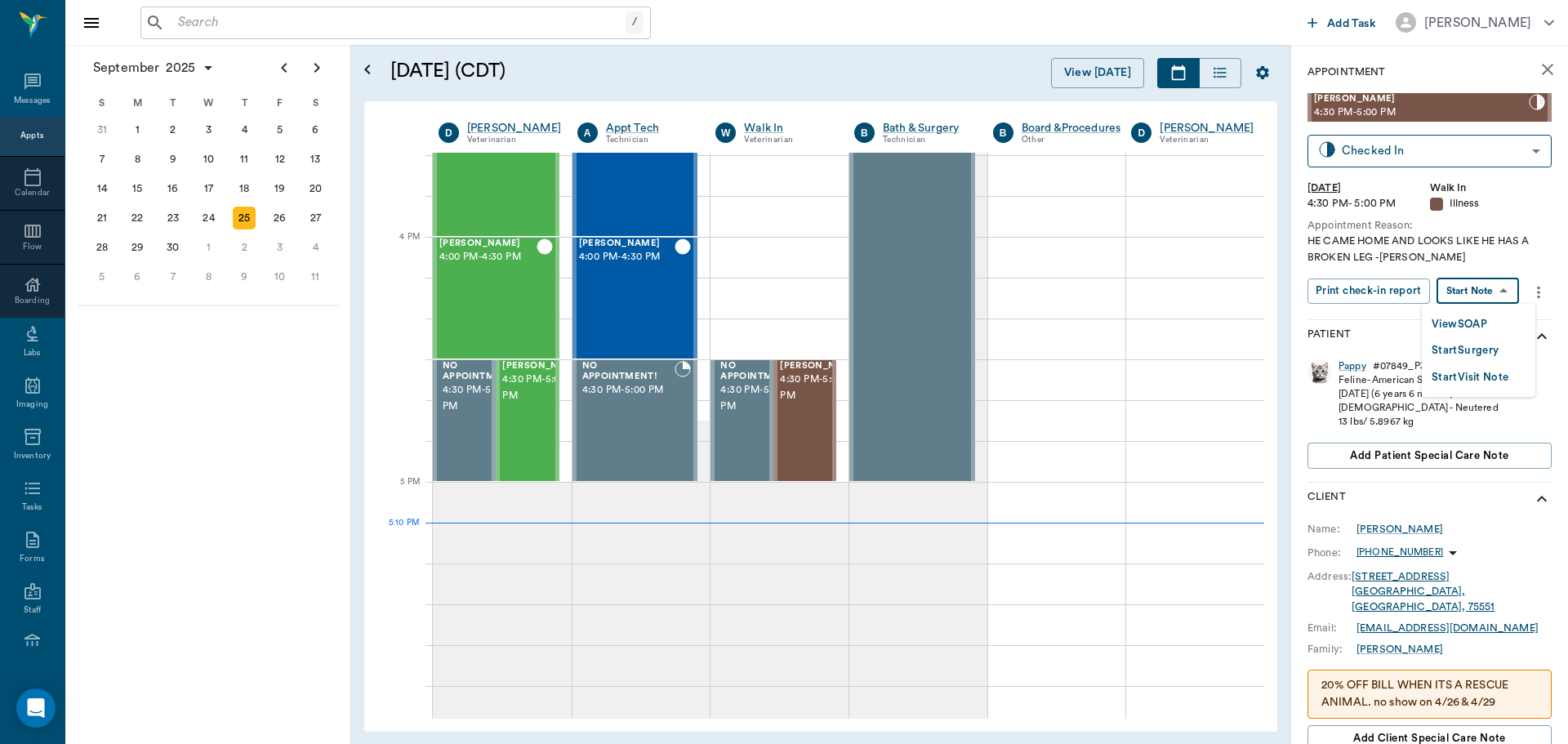
click at [1483, 290] on body "/ ​ Add Task [PERSON_NAME] Nectar Messages Appts Calendar Flow Boarding Labs Im…" at bounding box center [784, 372] width 1568 height 744
click at [1468, 323] on button "View SOAP" at bounding box center [1459, 325] width 55 height 19
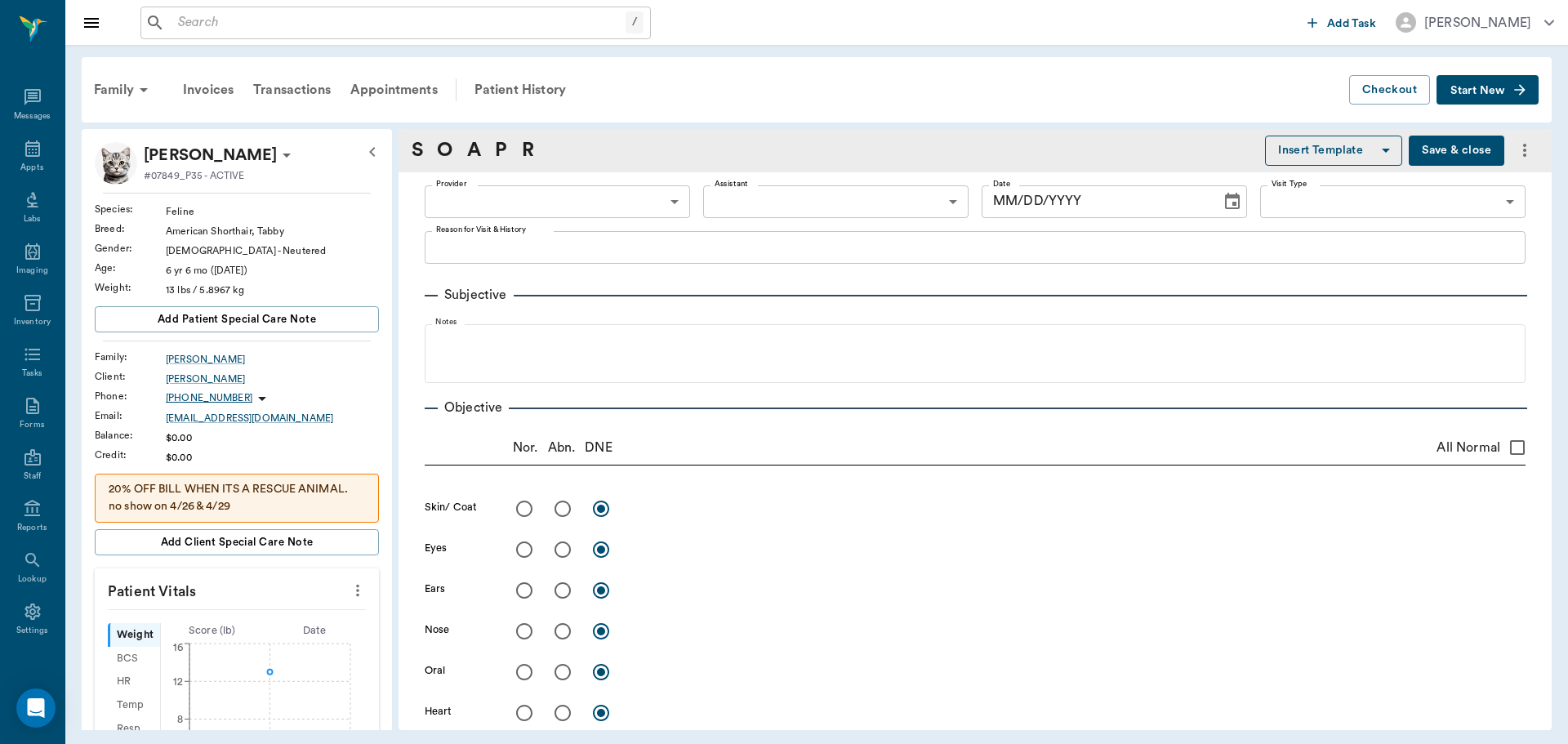
type input "63ee68728bdb516679580557"
type input "63ec2e7e52e12b0ba117b124"
type input "65d2be4f46e3a538d89b8c15"
type textarea "HE CAME HOME AND LOOKS LIKE HE HAS A BROKEN LEG -[PERSON_NAME]"
type input "[DATE]"
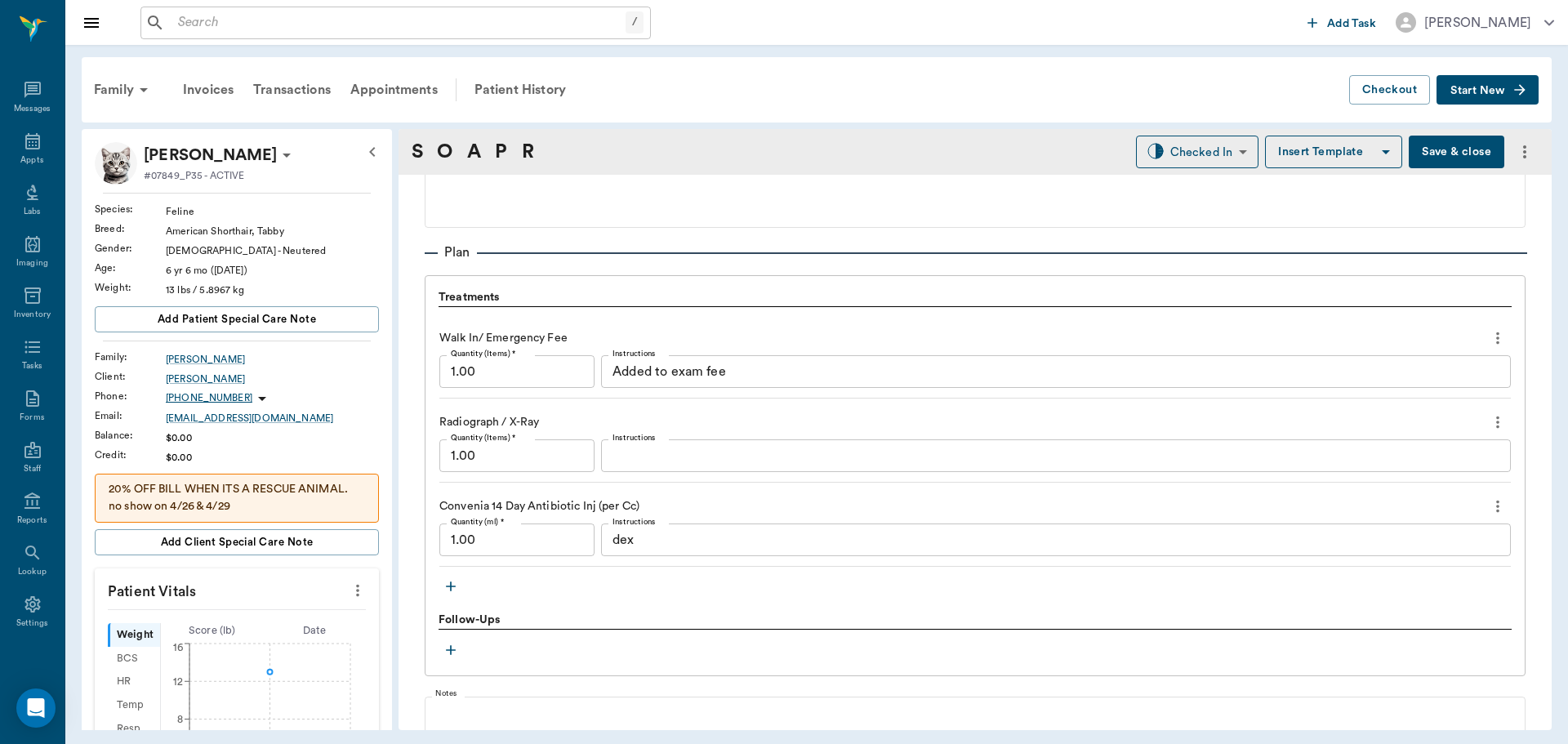
scroll to position [1237, 0]
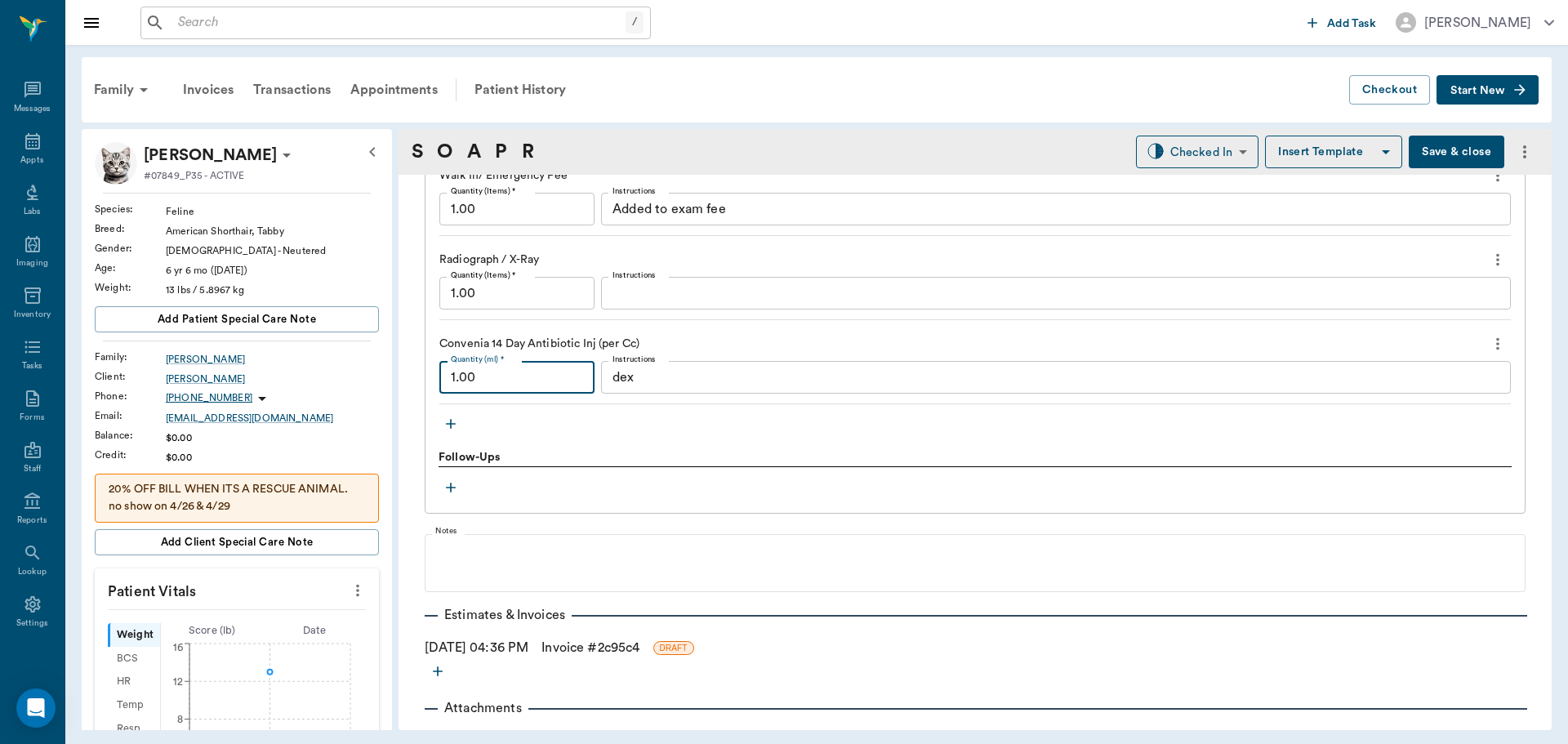
click at [467, 376] on input "1.00" at bounding box center [516, 377] width 155 height 32
type input "0.60"
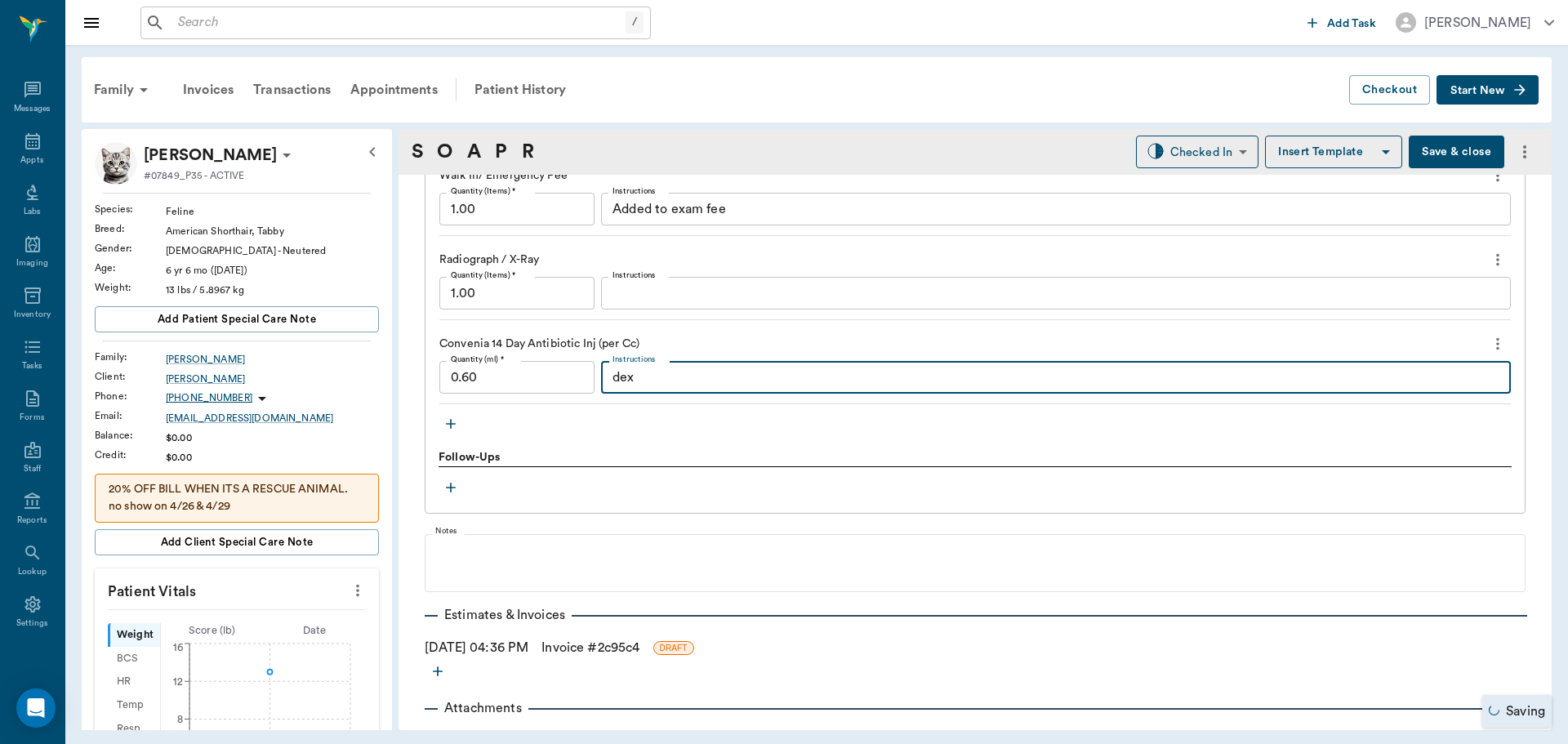
click at [624, 377] on textarea "dex" at bounding box center [1055, 378] width 887 height 19
type textarea "dex 1.5/b12"
click at [451, 427] on icon "button" at bounding box center [451, 424] width 10 height 10
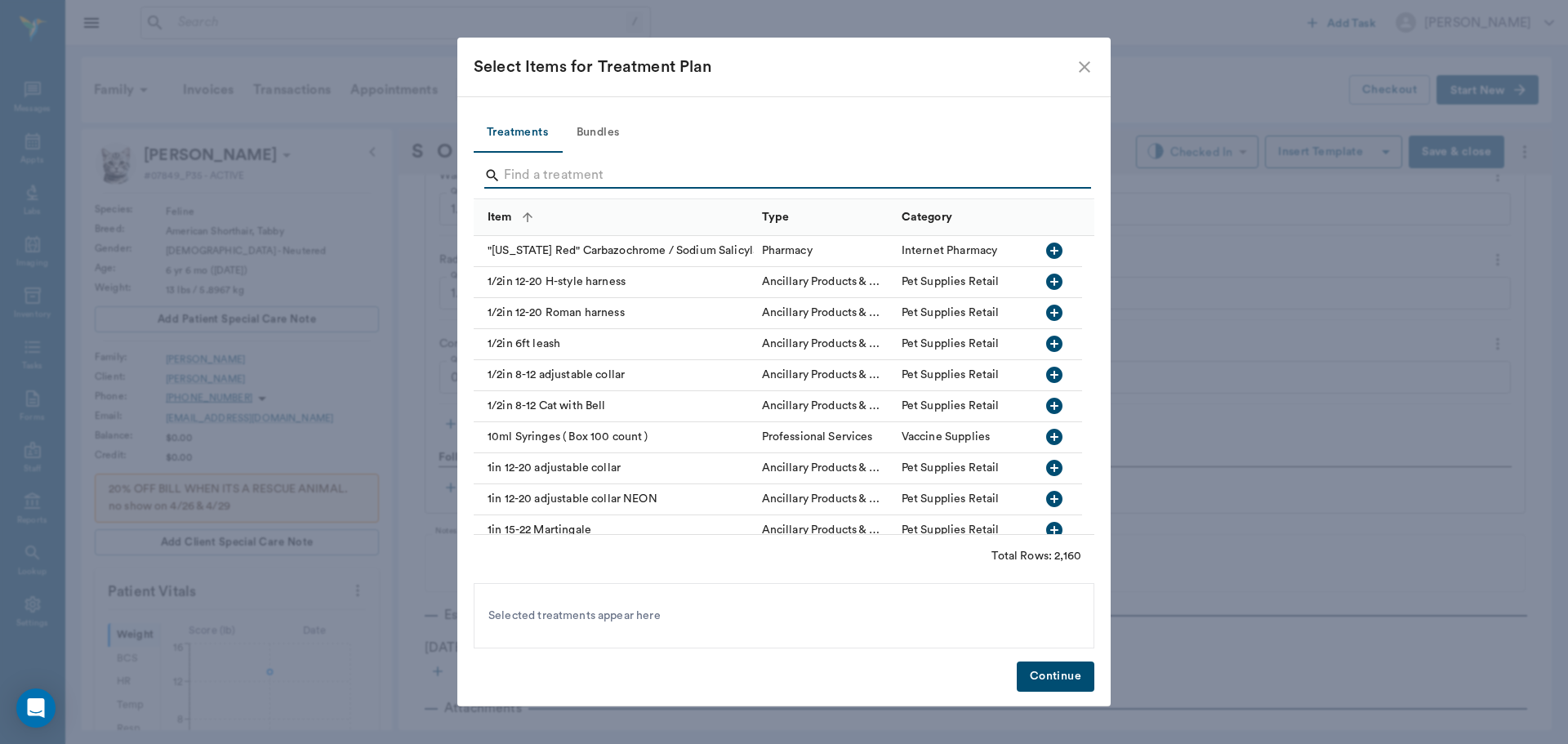
click at [527, 164] on input "Search" at bounding box center [784, 176] width 562 height 27
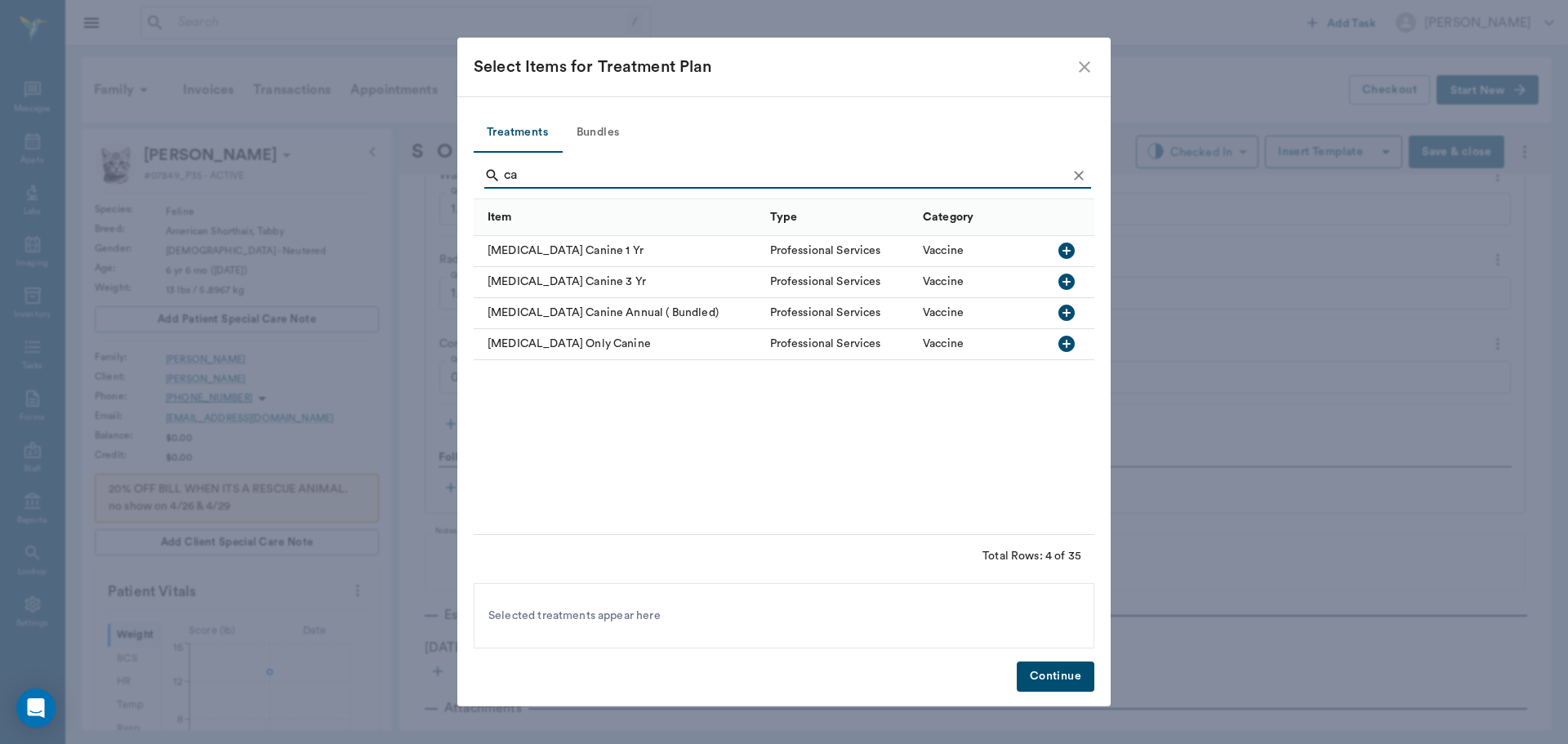
type input "c"
type input "feline [MEDICAL_DATA]"
click at [1064, 244] on icon "button" at bounding box center [1067, 251] width 17 height 17
click at [1069, 671] on button "Continue" at bounding box center [1055, 676] width 78 height 30
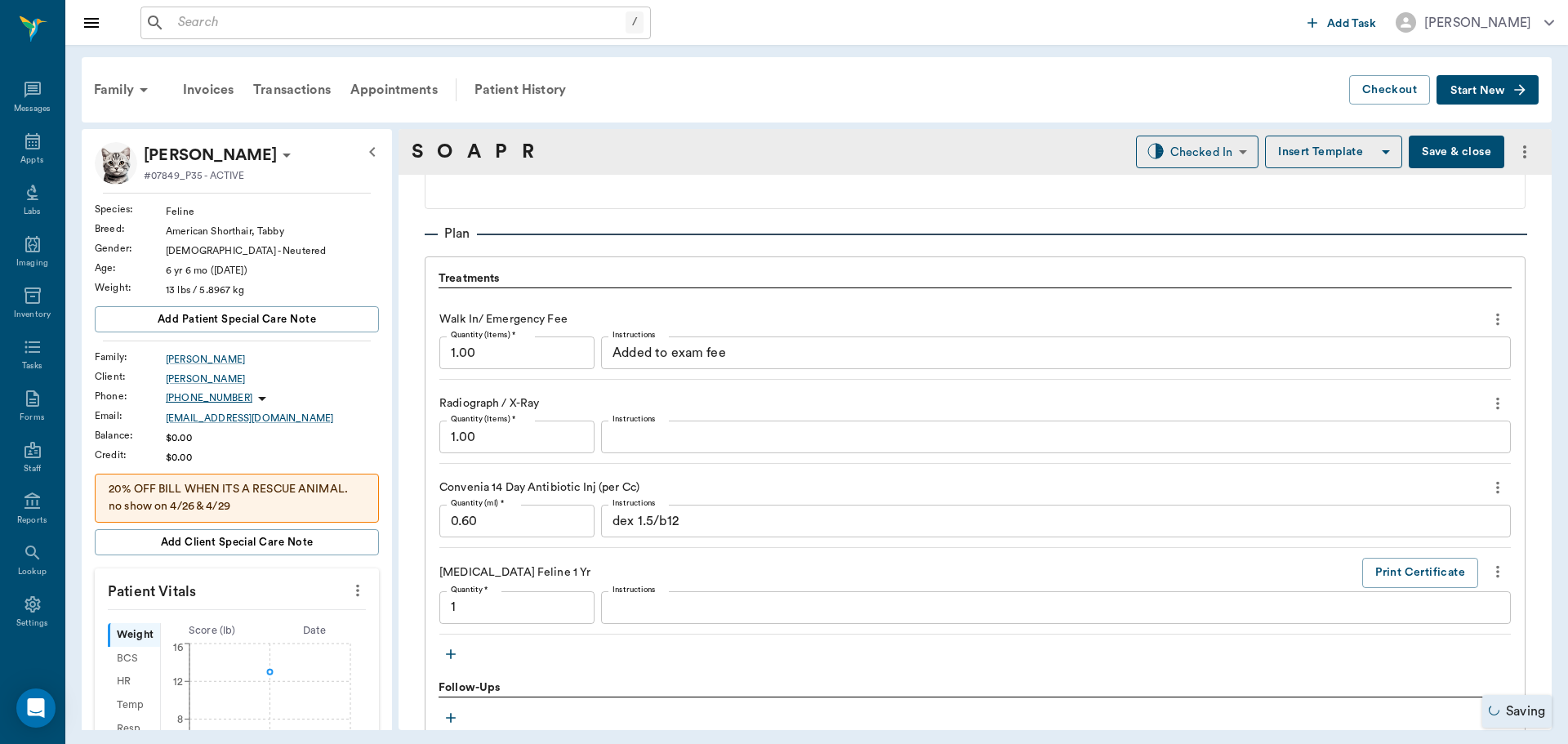
type input "1.00"
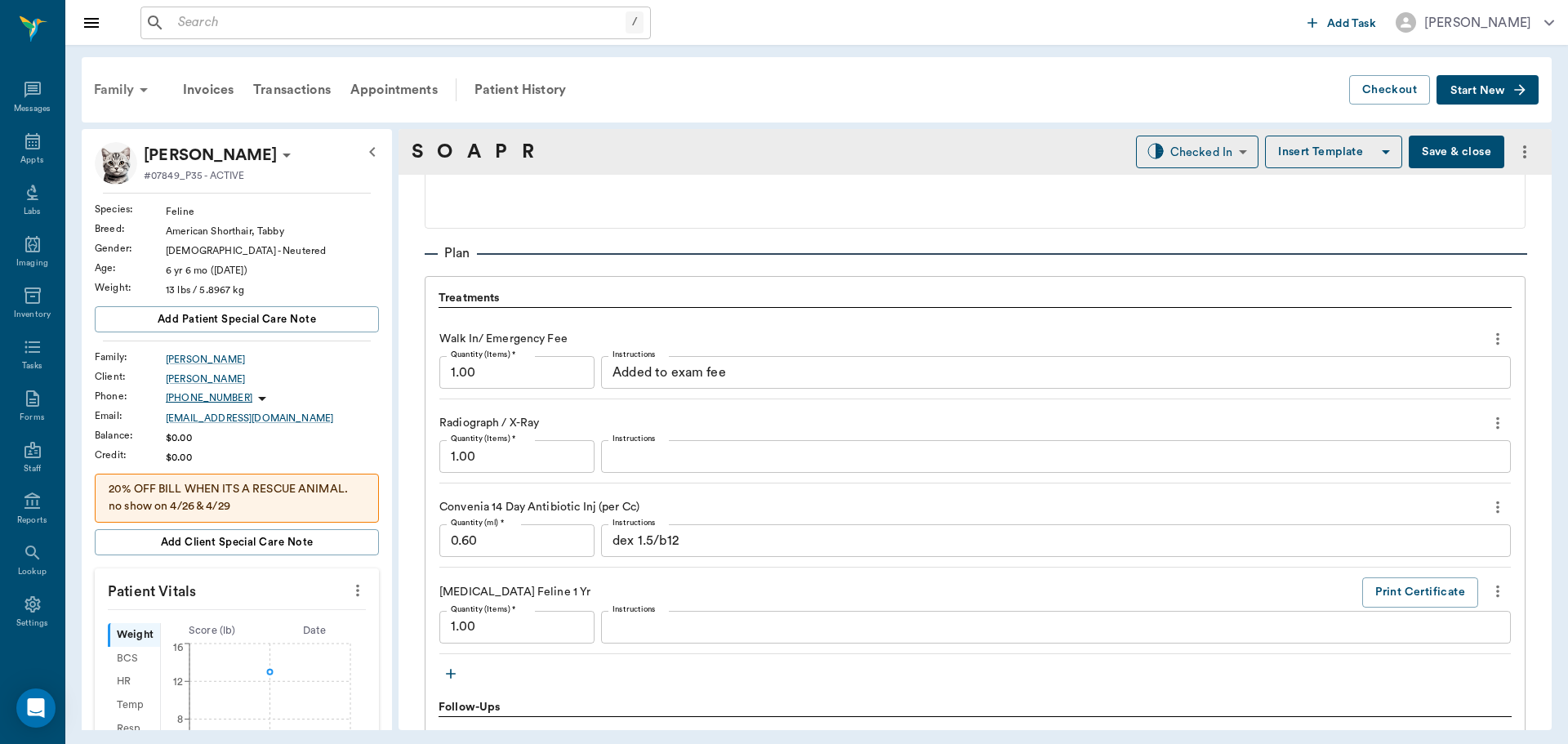
click at [117, 90] on div "Family" at bounding box center [124, 89] width 80 height 39
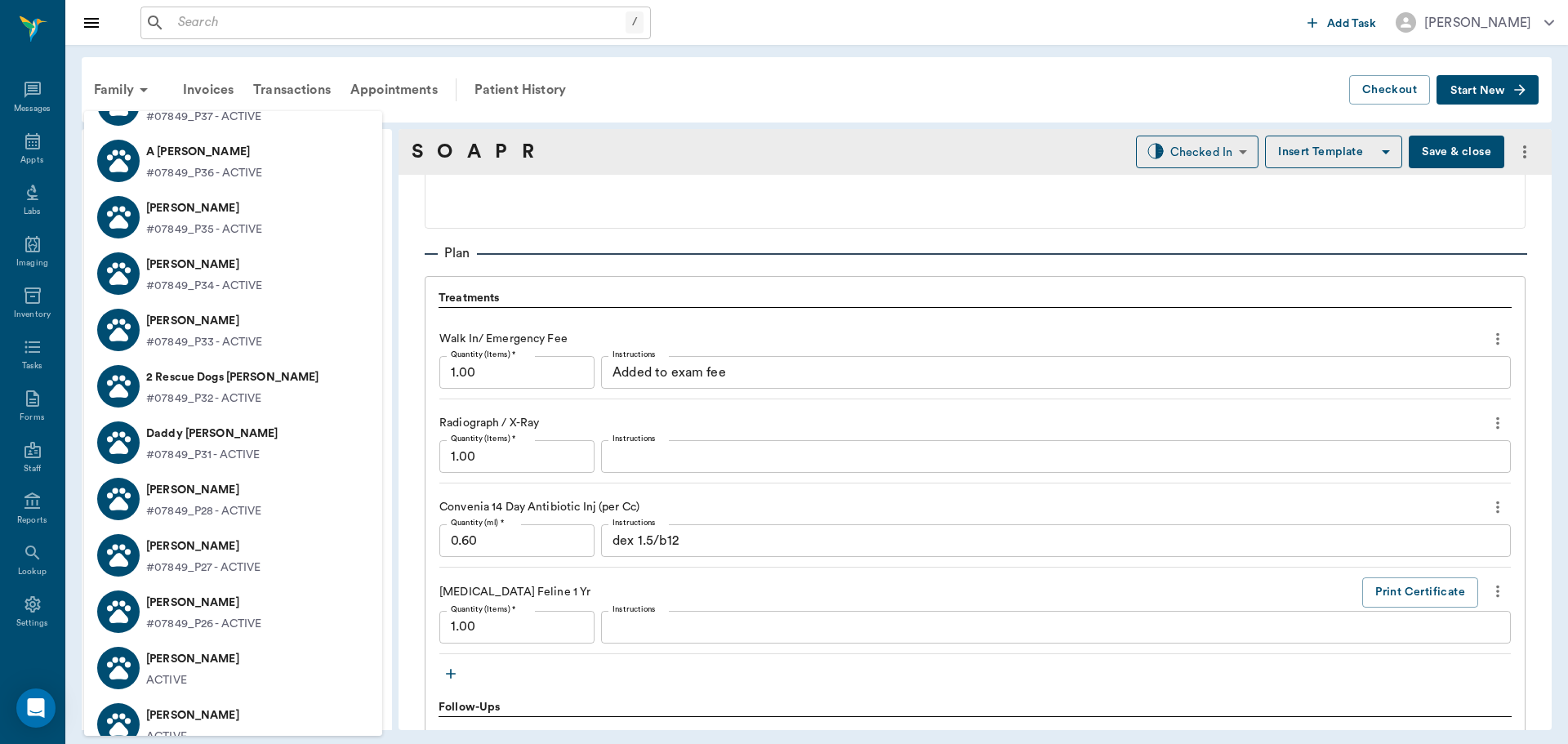
scroll to position [490, 0]
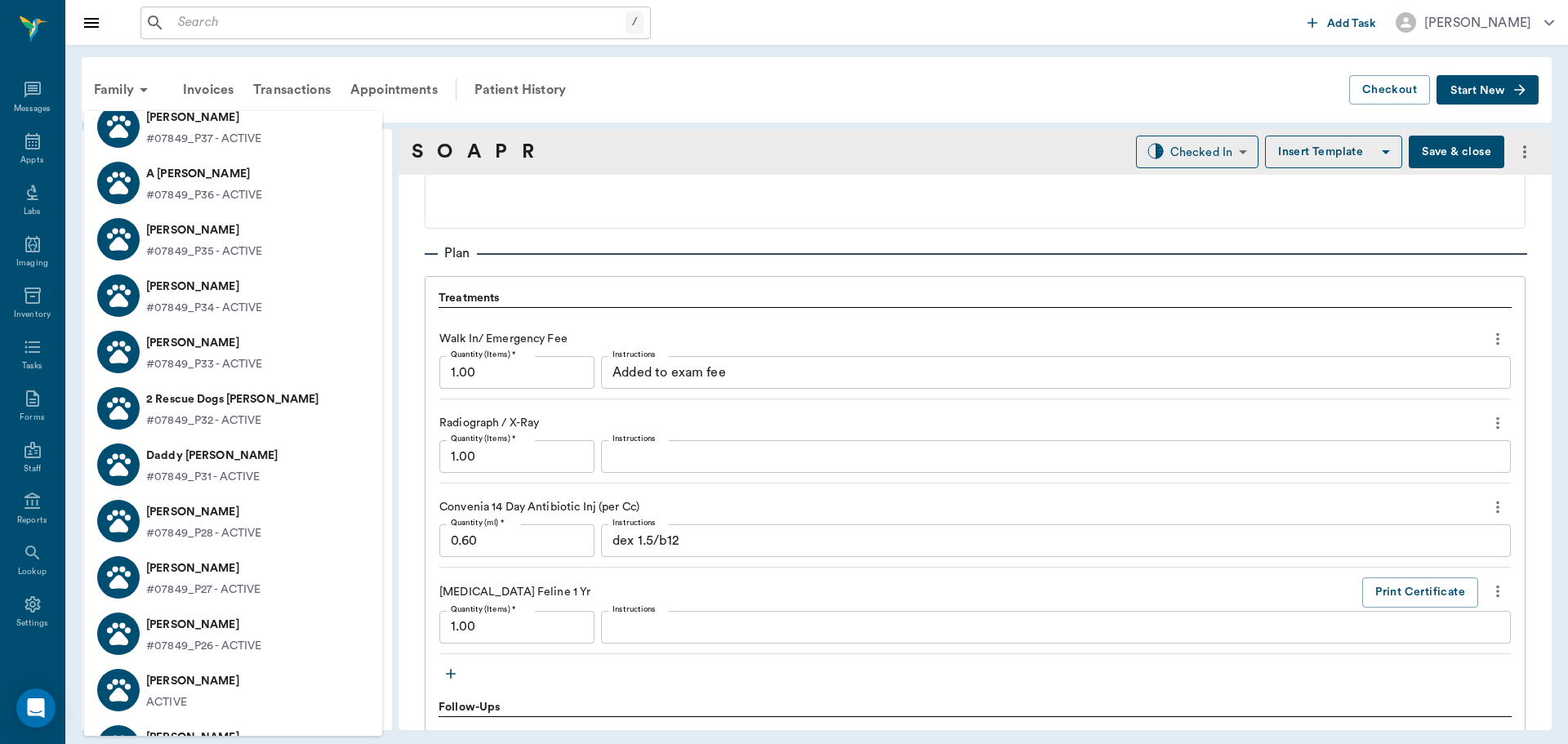
click at [1209, 156] on div at bounding box center [784, 372] width 1568 height 744
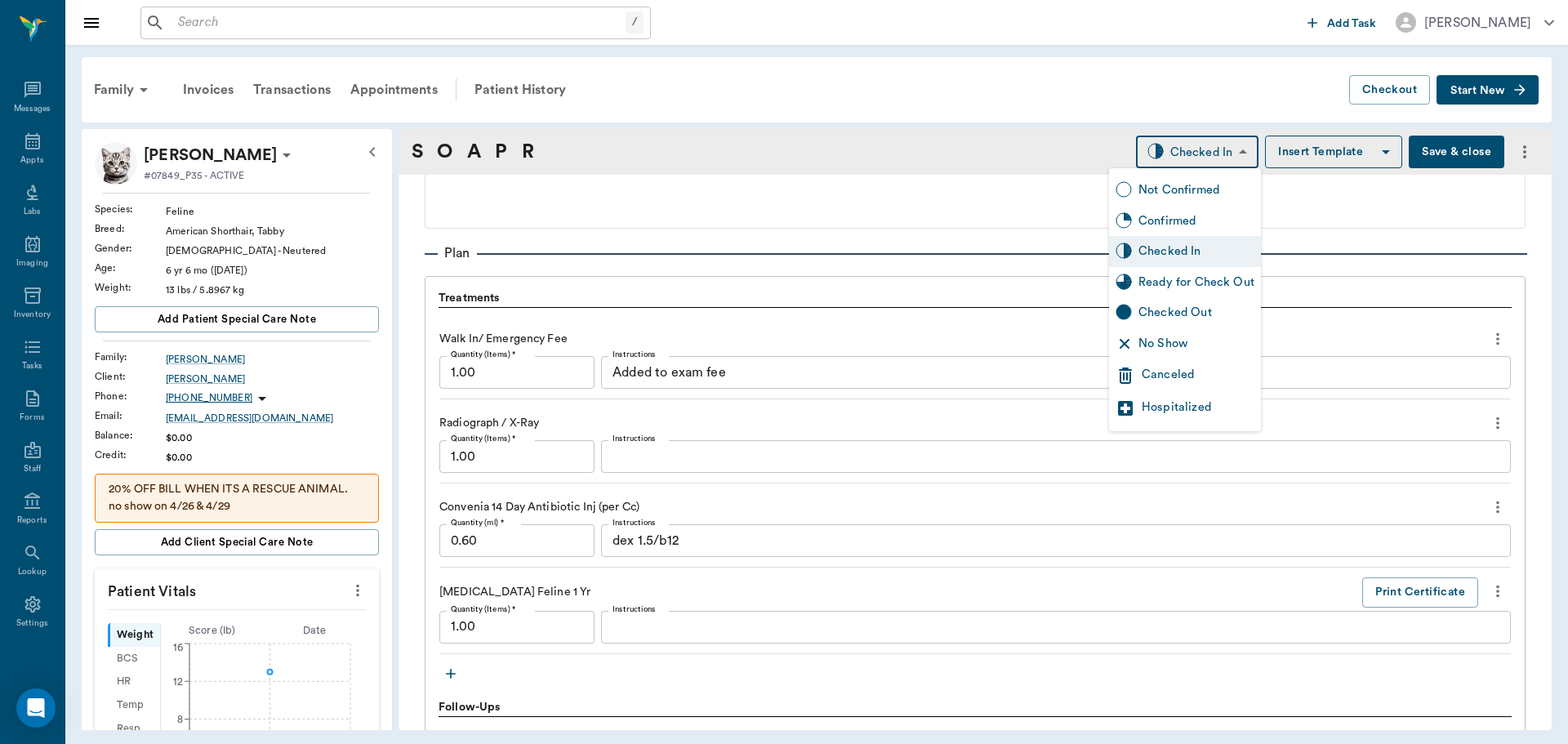
click at [1209, 156] on body "/ ​ Add Task [PERSON_NAME] Nectar Messages Appts Labs Imaging Inventory Tasks F…" at bounding box center [784, 372] width 1568 height 744
click at [1178, 283] on div "Ready for Check Out" at bounding box center [1196, 283] width 116 height 18
type input "READY_TO_CHECKOUT"
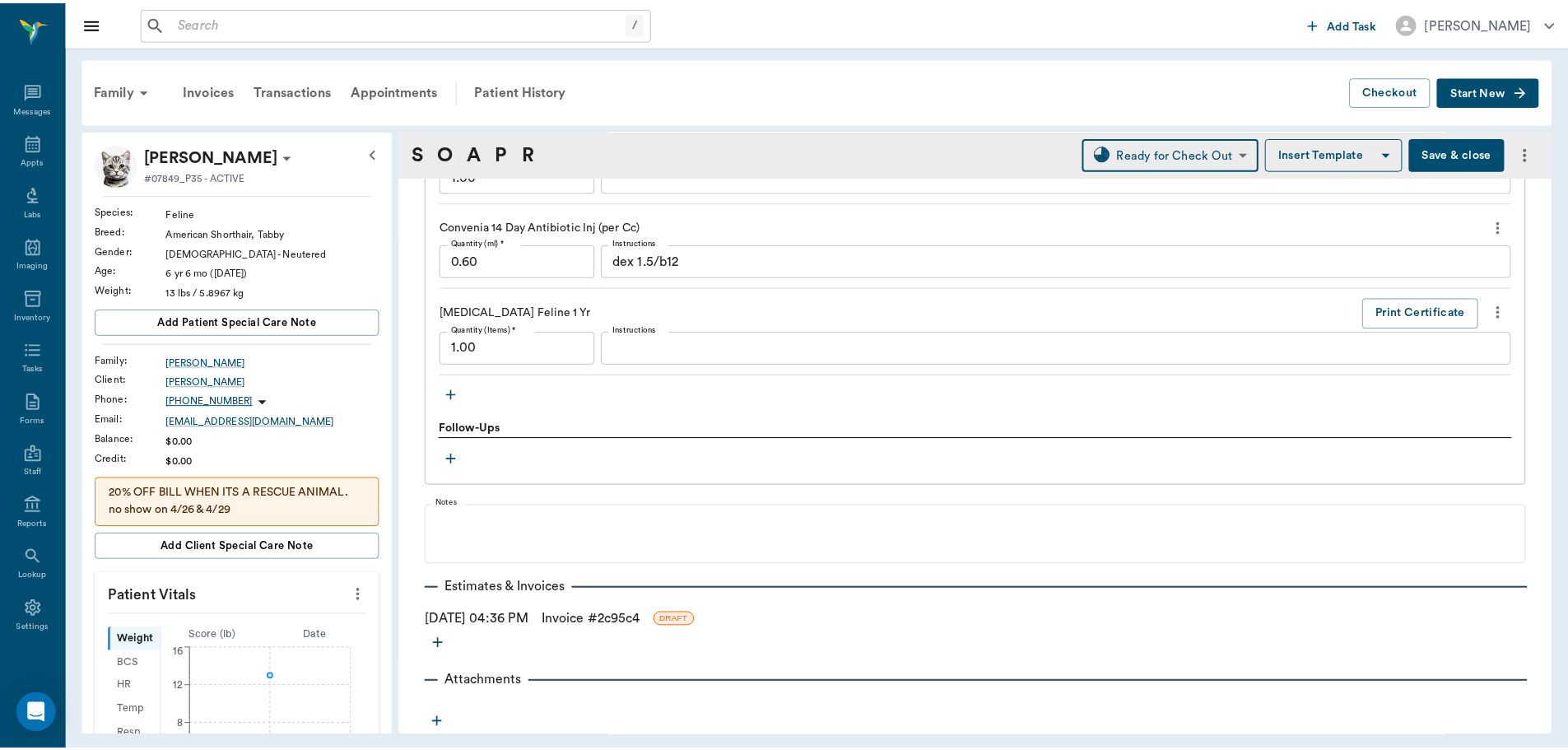
scroll to position [1368, 0]
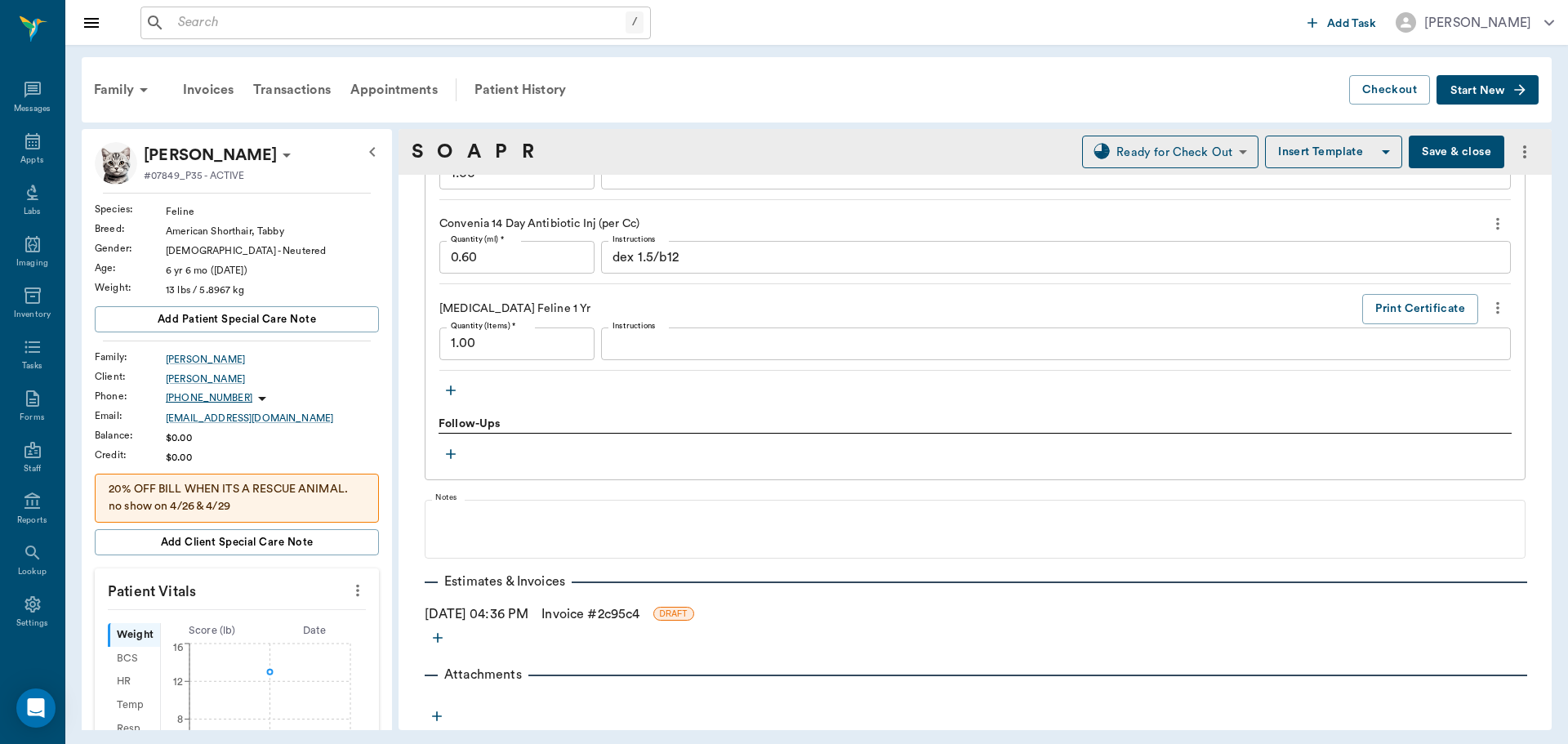
click at [586, 610] on link "Invoice # 2c95c4" at bounding box center [591, 614] width 98 height 20
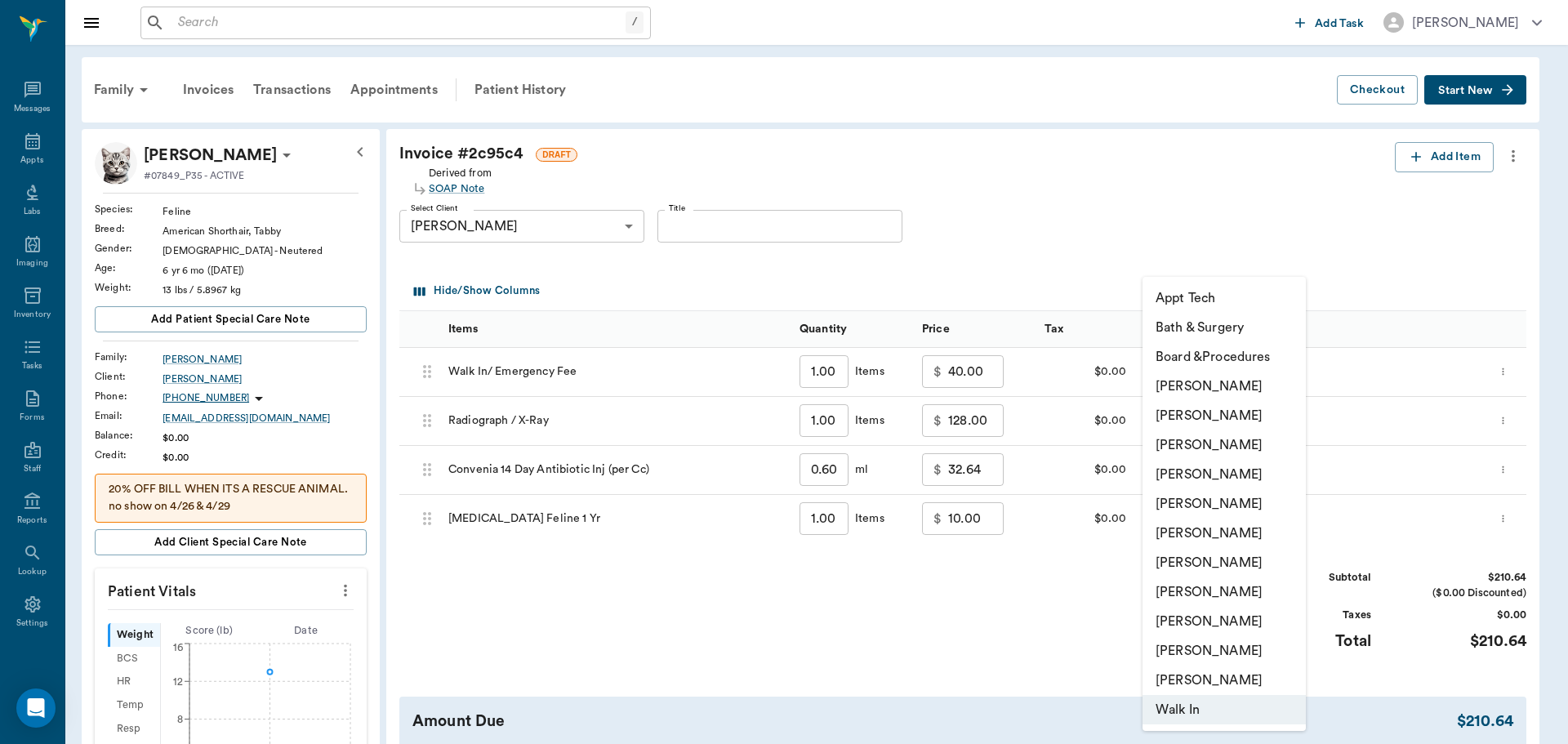
click at [1287, 382] on body "/ ​ Add Task [PERSON_NAME] Nectar Messages Appts Labs Imaging Inventory Tasks F…" at bounding box center [784, 577] width 1568 height 1156
drag, startPoint x: 1247, startPoint y: 478, endPoint x: 1247, endPoint y: 466, distance: 12.0
click at [1247, 477] on li "[PERSON_NAME]" at bounding box center [1223, 474] width 163 height 29
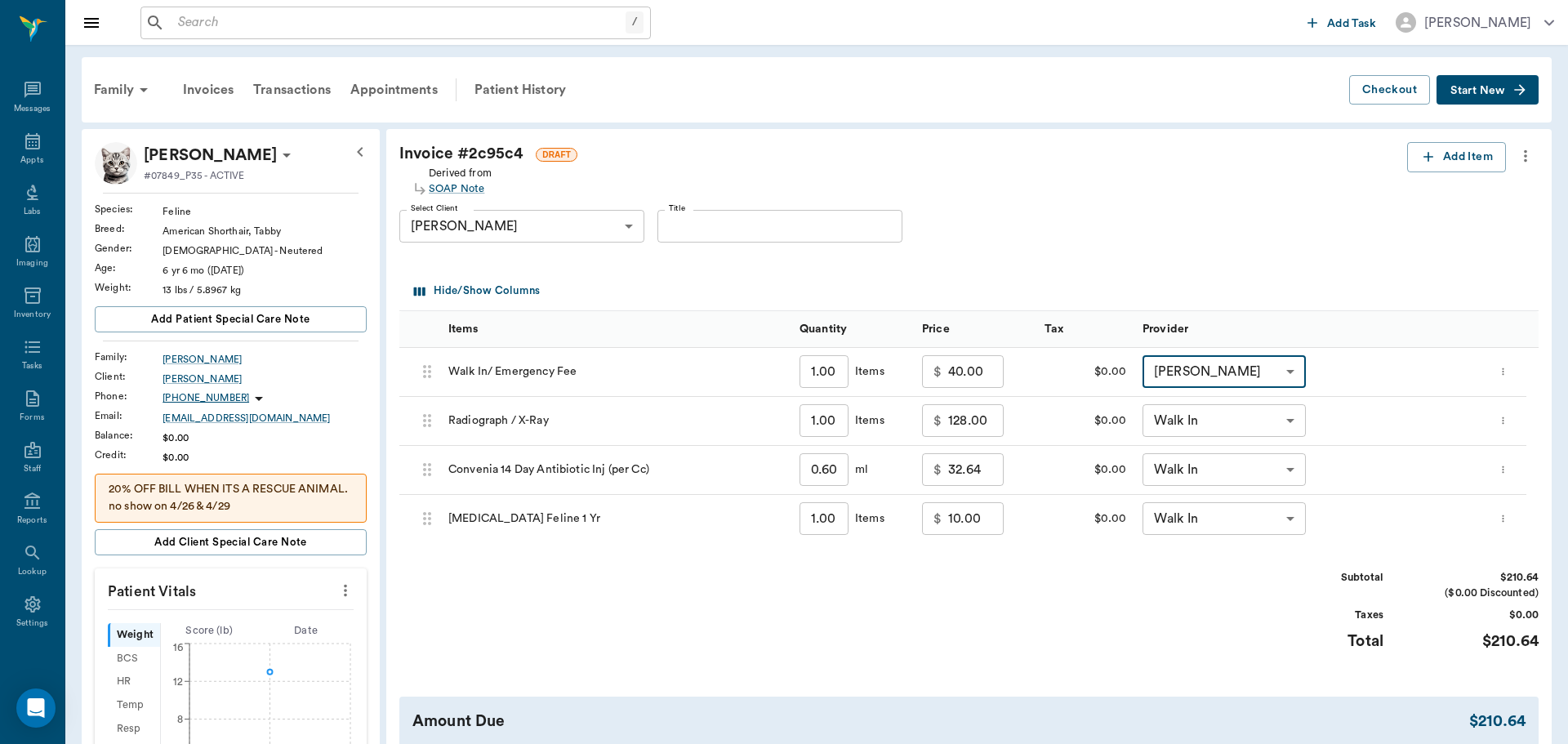
type input "none-63ec2f075fda476ae8351a4d"
click at [1258, 418] on body "/ ​ Add Task [PERSON_NAME] Nectar Messages Appts Labs Imaging Inventory Tasks F…" at bounding box center [784, 577] width 1568 height 1156
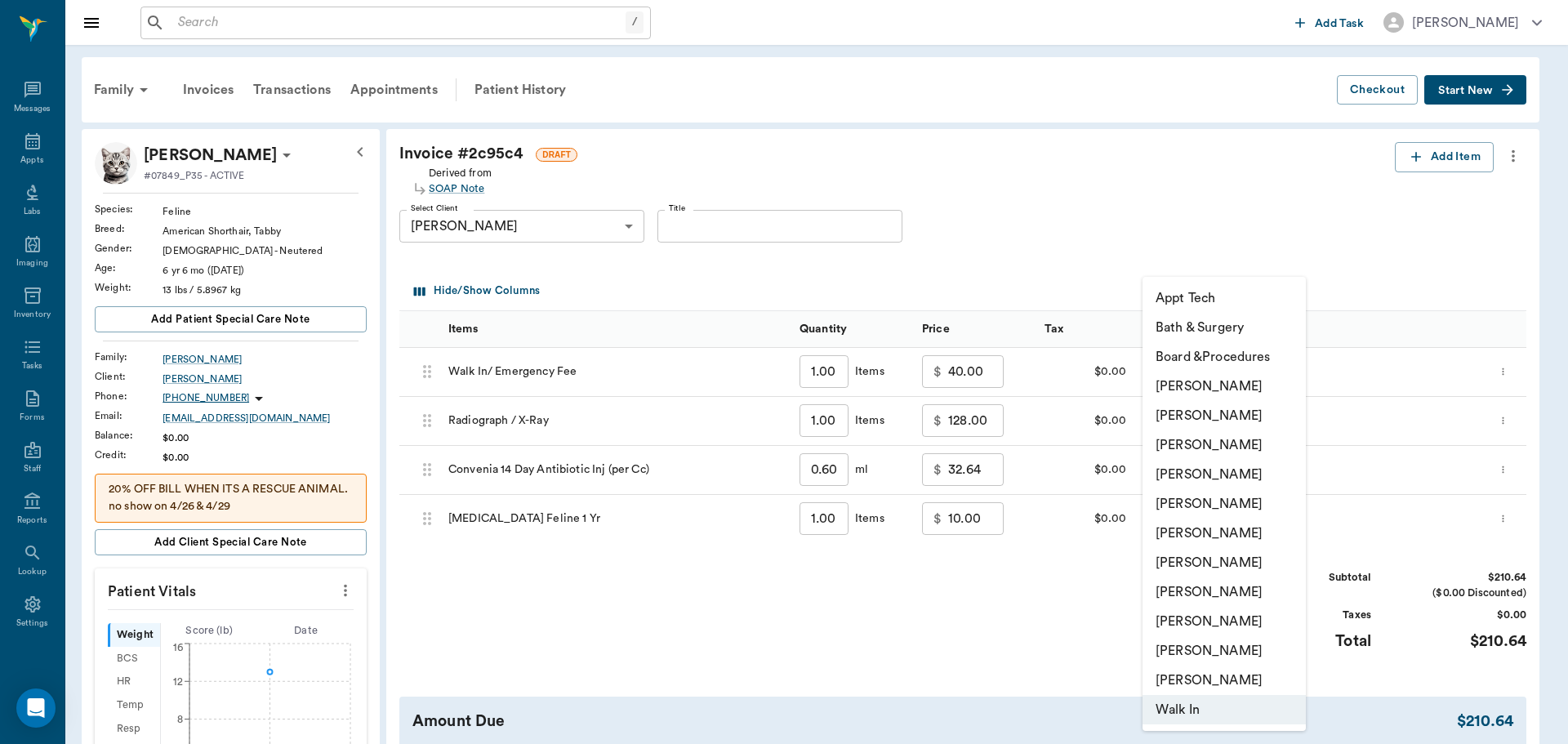
click at [1244, 476] on li "[PERSON_NAME]" at bounding box center [1223, 474] width 163 height 29
type input "none-63ec2f075fda476ae8351a4d"
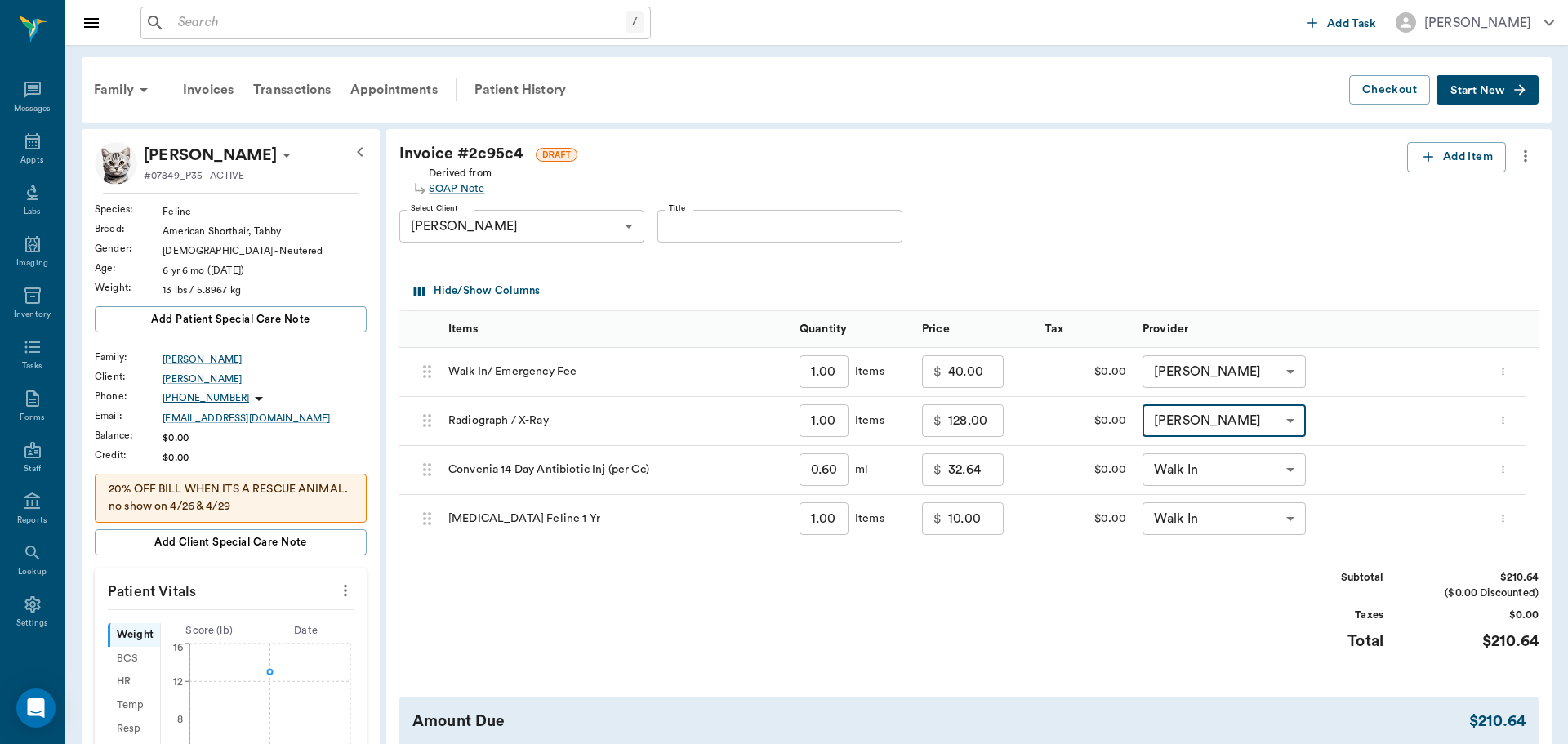
click at [1252, 474] on body "/ ​ Add Task [PERSON_NAME] Nectar Messages Appts Labs Imaging Inventory Tasks F…" at bounding box center [784, 577] width 1568 height 1156
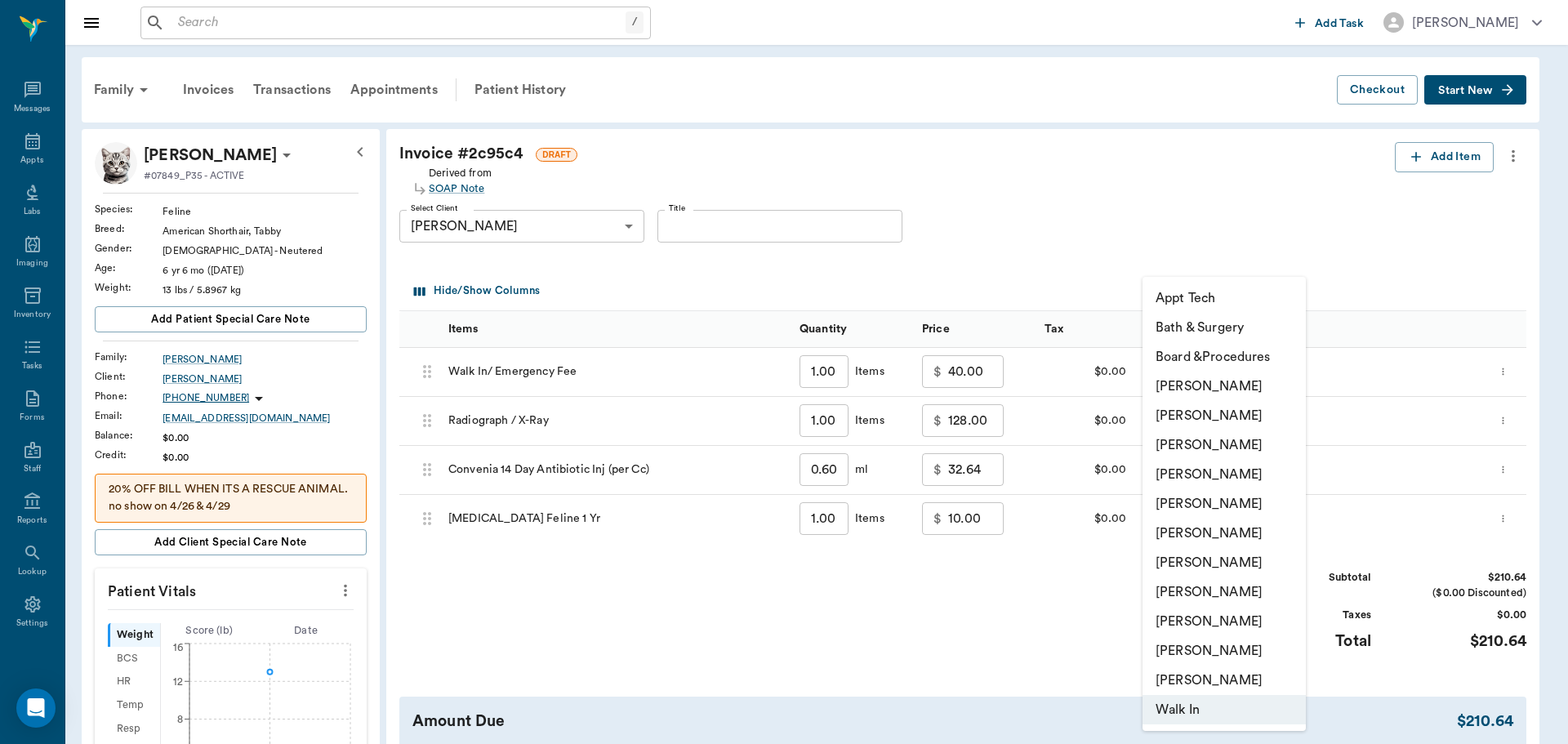
click at [1252, 474] on li "[PERSON_NAME]" at bounding box center [1223, 474] width 163 height 29
type input "none-63ec2f075fda476ae8351a4d"
click at [1263, 511] on body "/ ​ Add Task [PERSON_NAME] Nectar Messages Appts Labs Imaging Inventory Tasks F…" at bounding box center [784, 577] width 1568 height 1156
click at [1251, 468] on li "[PERSON_NAME]" at bounding box center [1223, 474] width 163 height 29
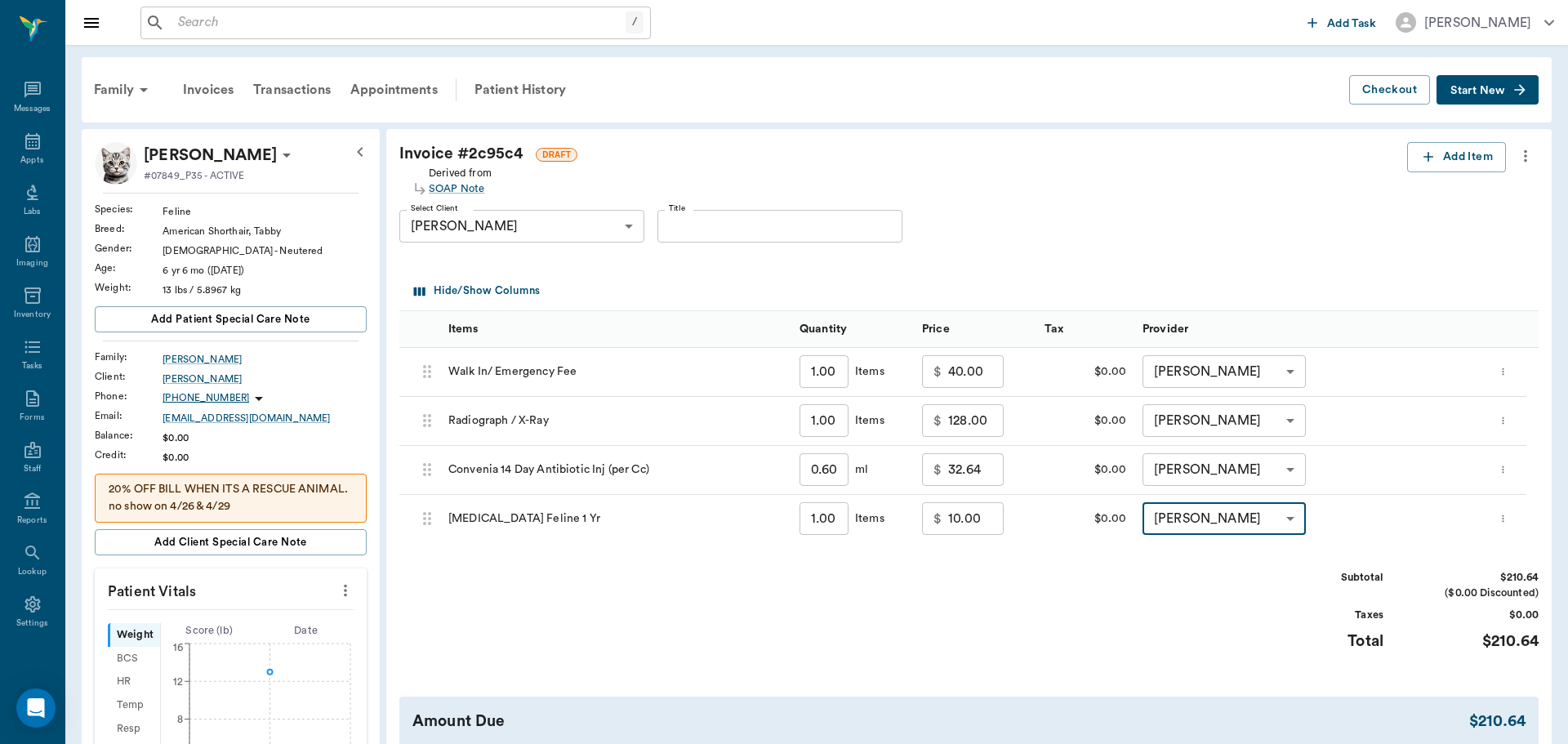
type input "none-63ec2f075fda476ae8351a4d"
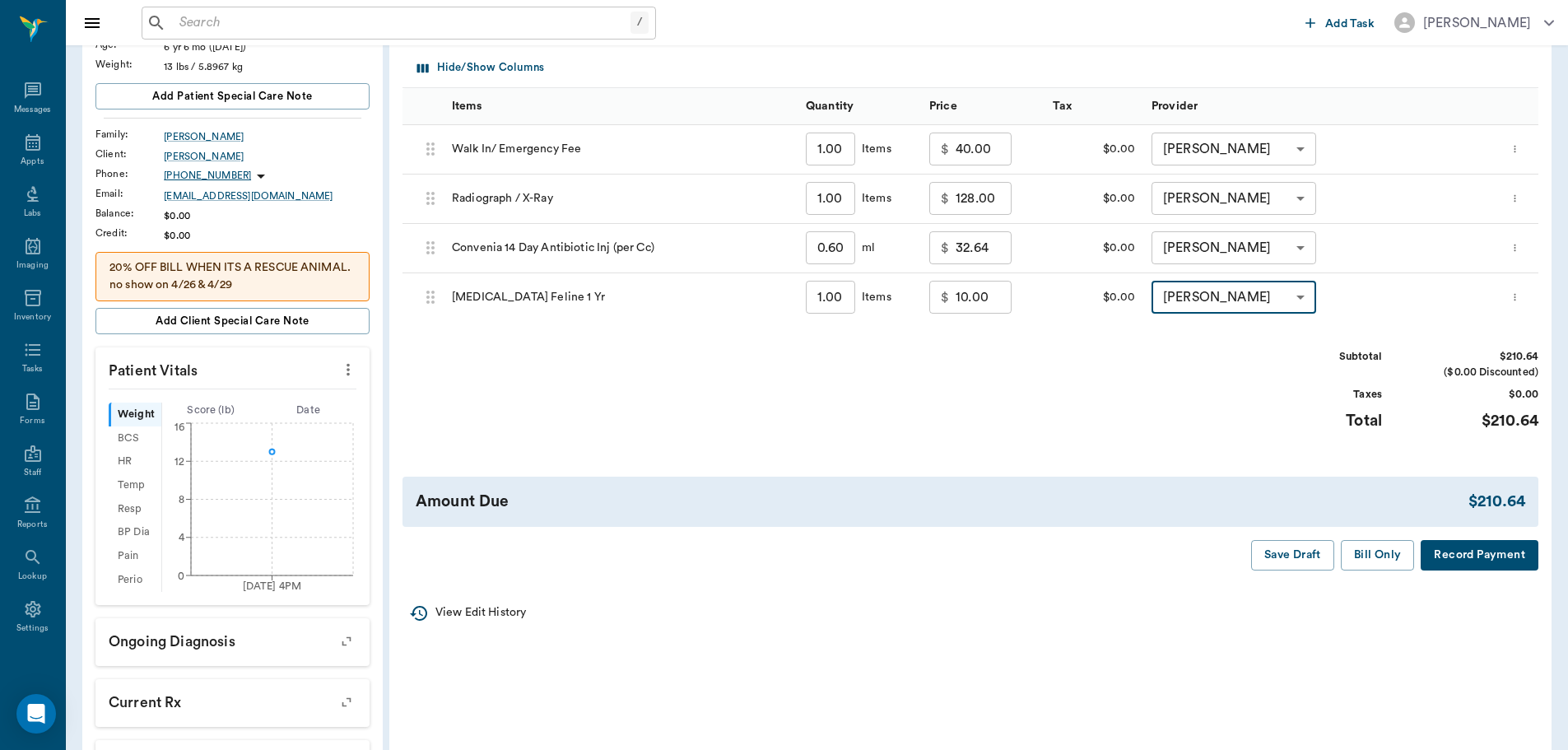
scroll to position [247, 0]
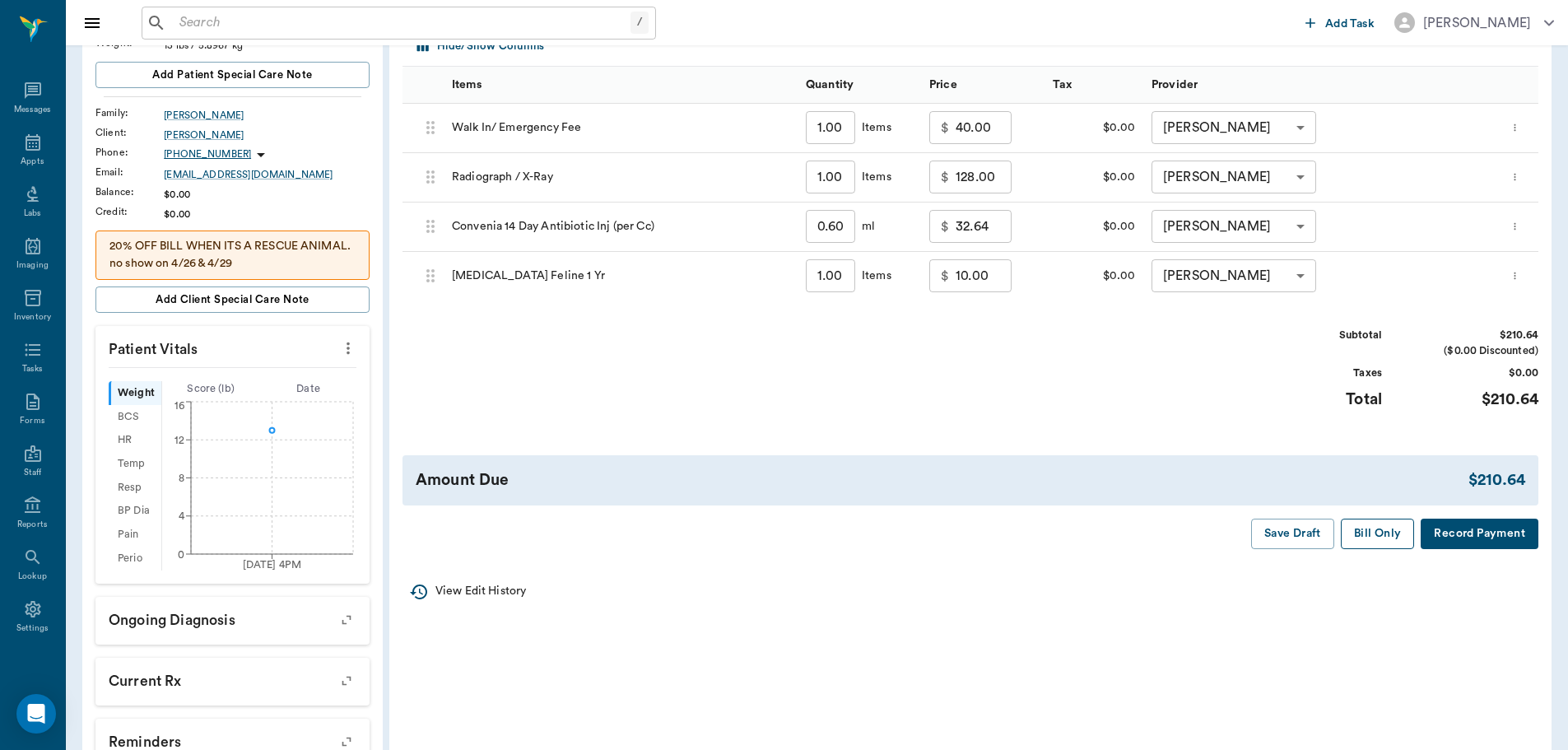
click at [1374, 539] on button "Bill Only" at bounding box center [1378, 534] width 74 height 30
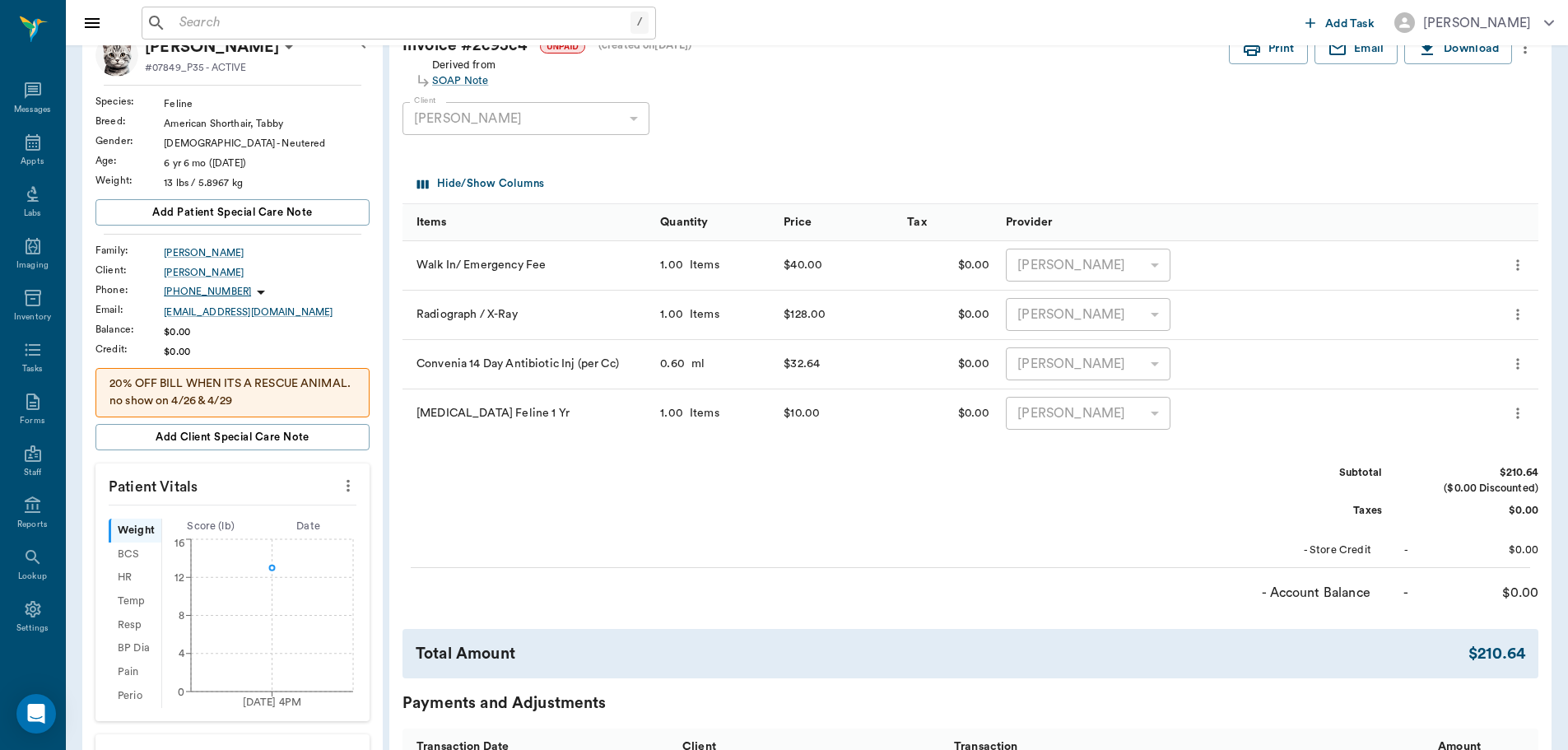
scroll to position [83, 0]
